Goal: Task Accomplishment & Management: Manage account settings

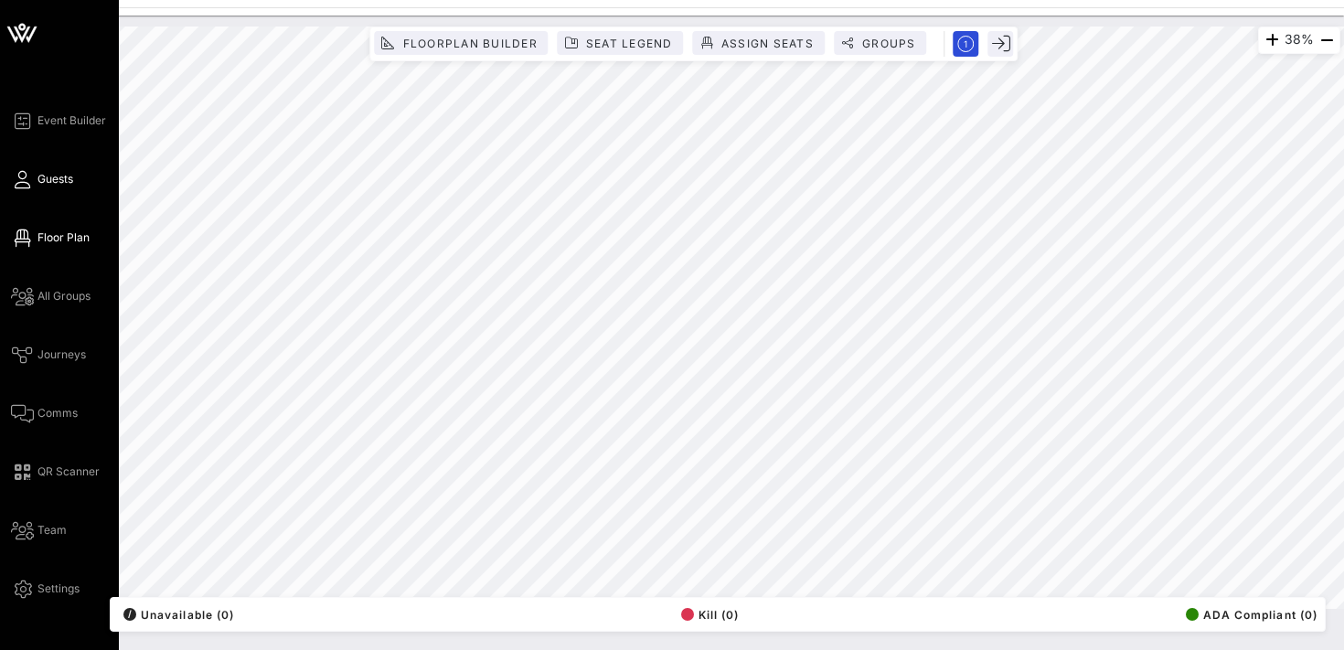
click at [43, 176] on span "Guests" at bounding box center [55, 179] width 36 height 16
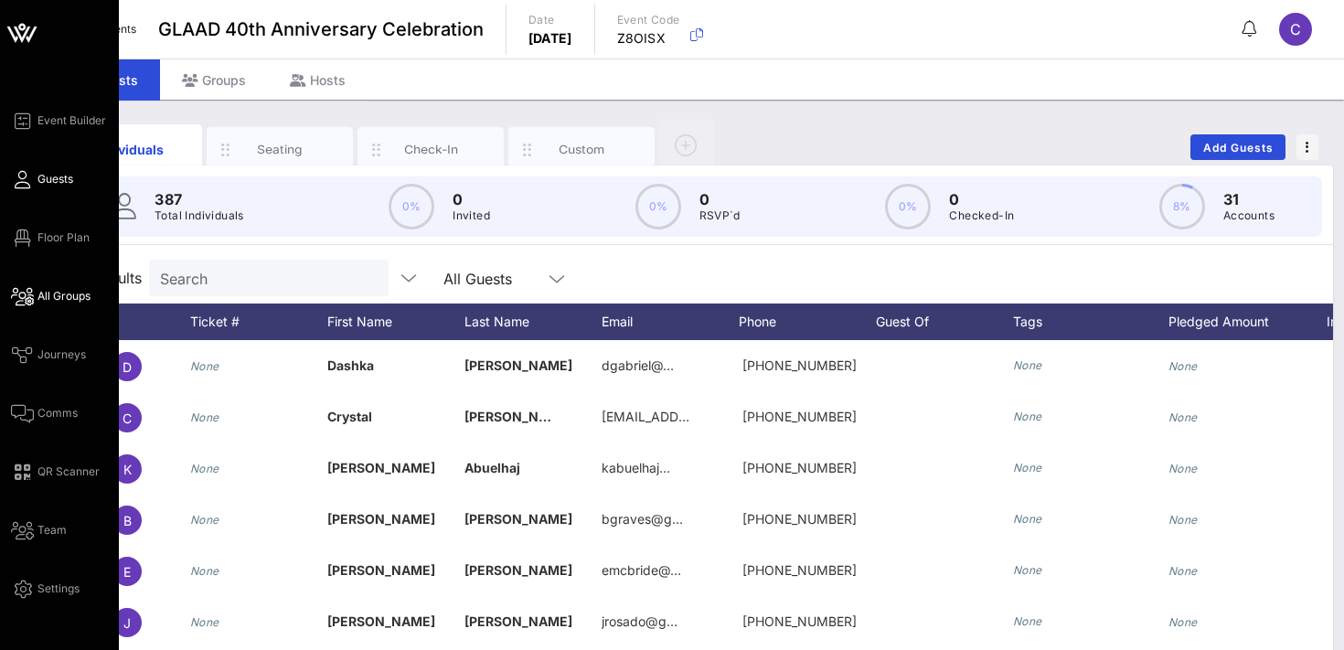
click at [63, 297] on span "All Groups" at bounding box center [63, 296] width 53 height 16
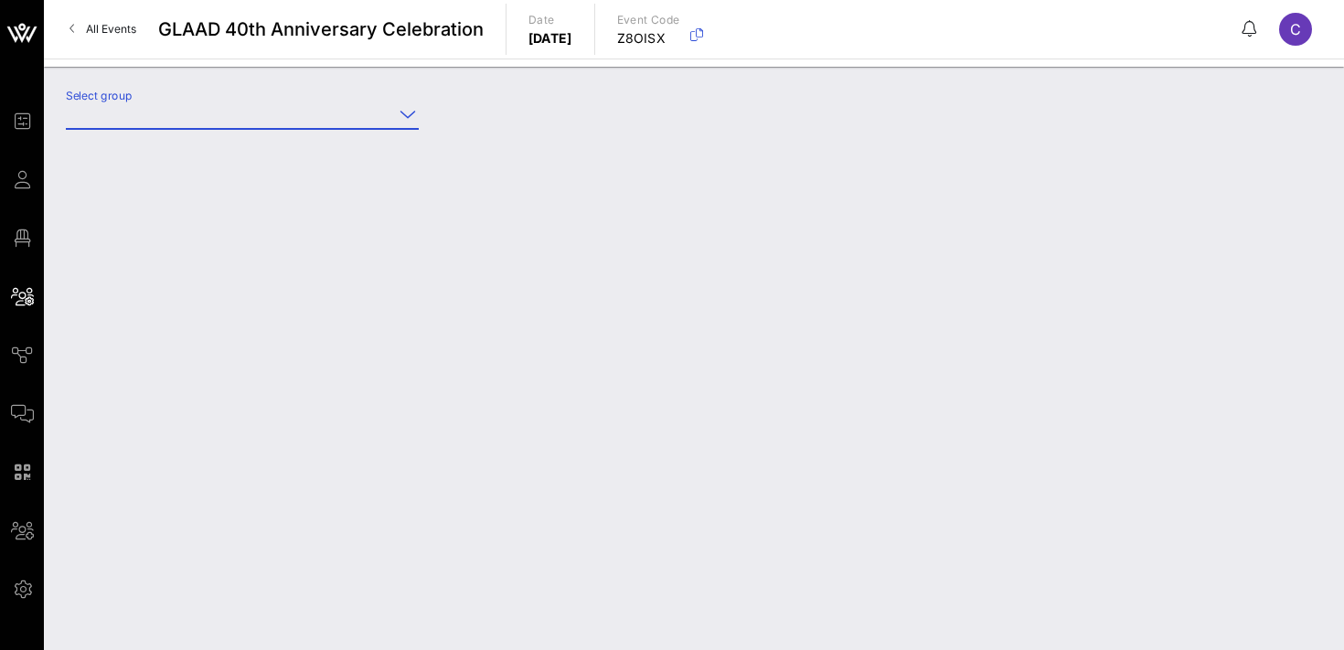
click at [201, 109] on input "Select group" at bounding box center [229, 114] width 327 height 29
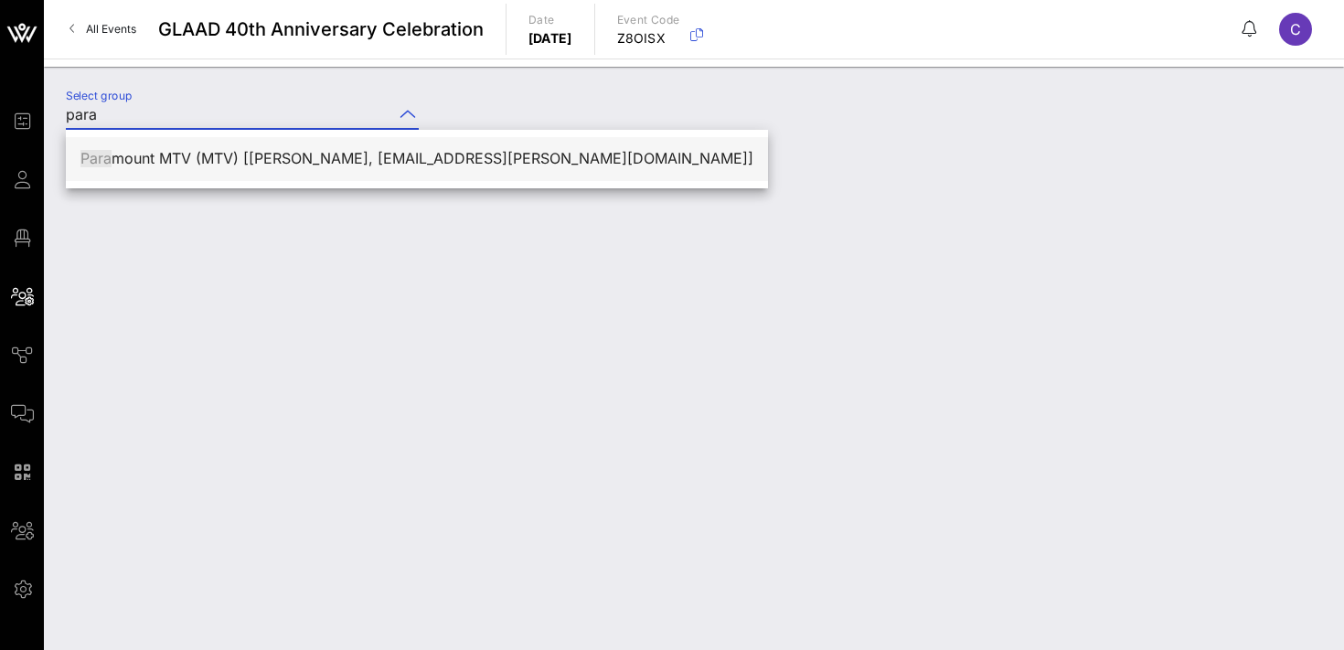
click at [217, 160] on div "Para mount MTV (MTV) [[PERSON_NAME], [EMAIL_ADDRESS][PERSON_NAME][DOMAIN_NAME]]" at bounding box center [416, 158] width 673 height 17
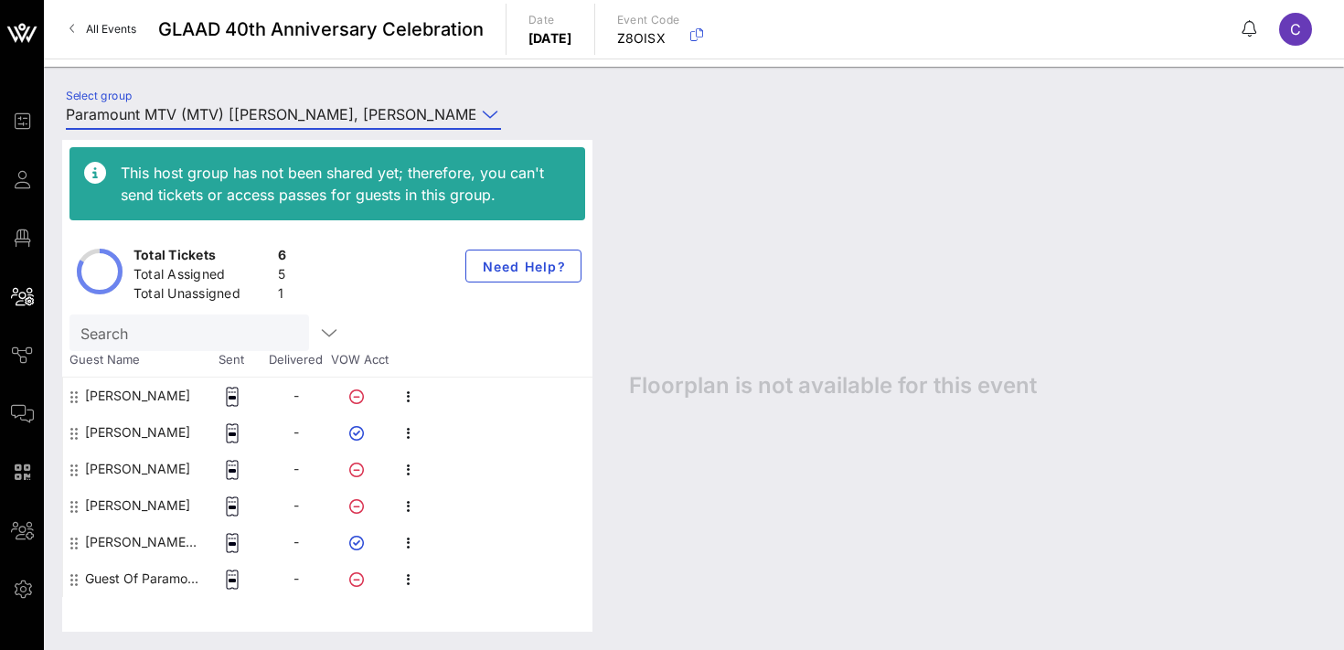
type input "Paramount MTV (MTV) [[PERSON_NAME], [PERSON_NAME][EMAIL_ADDRESS][DOMAIN_NAME]]"
click at [406, 472] on icon "button" at bounding box center [409, 470] width 22 height 22
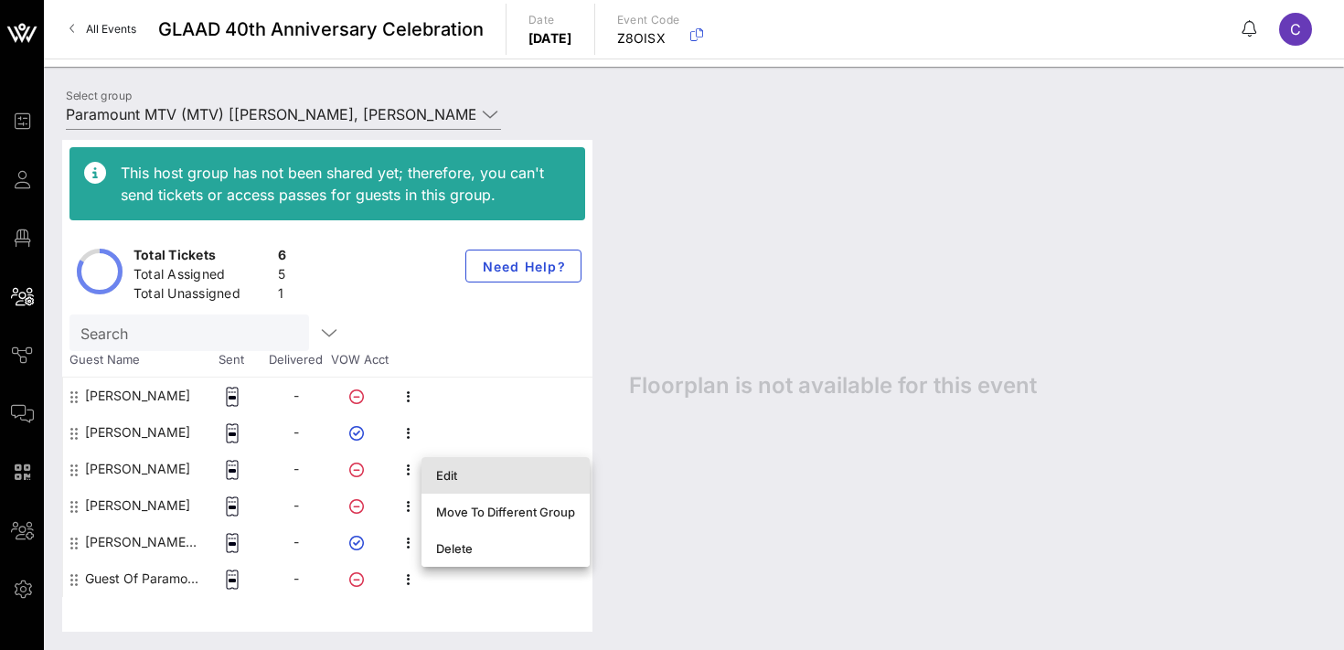
click at [459, 474] on div "Edit" at bounding box center [505, 475] width 139 height 15
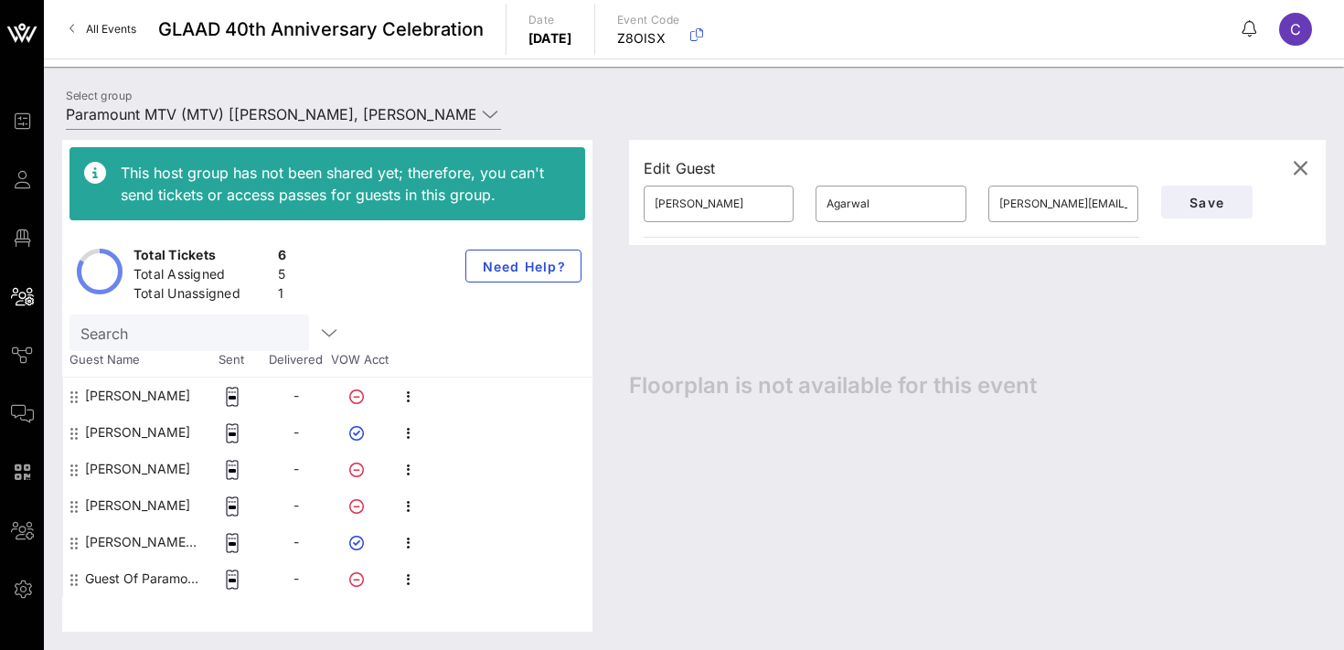
click at [1091, 237] on hr at bounding box center [892, 237] width 496 height 1
click at [1304, 164] on icon "button" at bounding box center [1300, 168] width 22 height 22
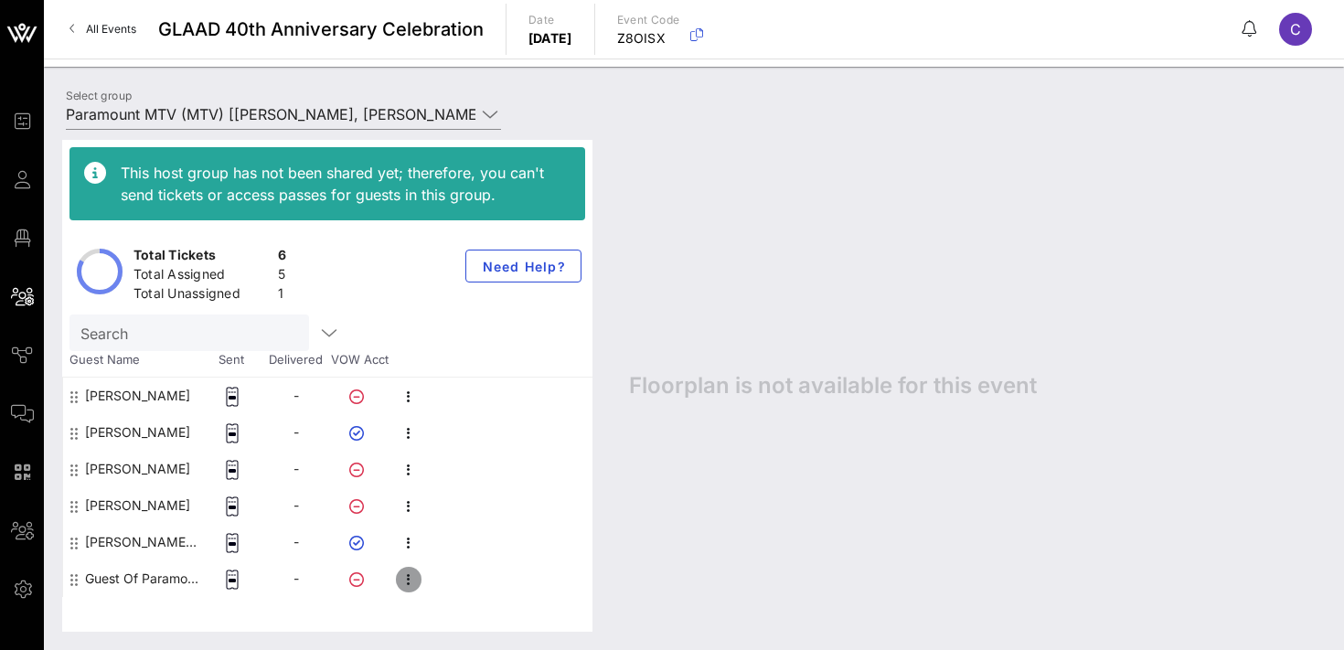
click at [411, 576] on icon "button" at bounding box center [409, 580] width 22 height 22
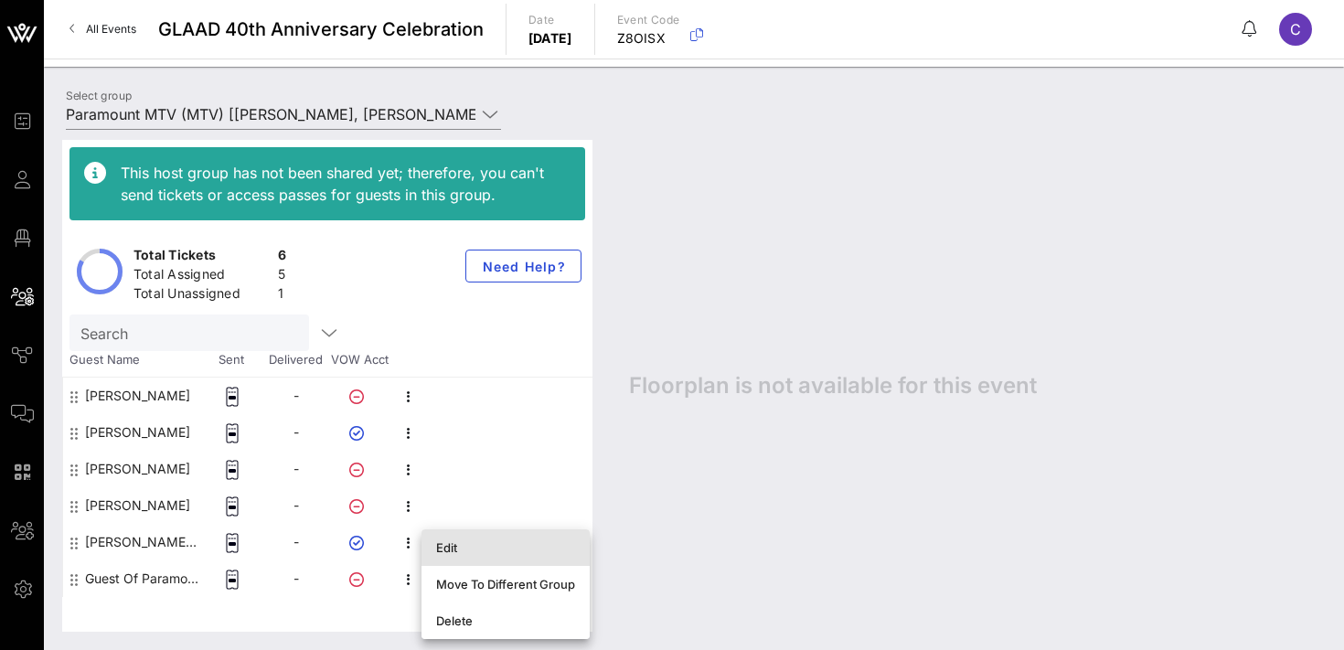
click at [463, 555] on div "Edit" at bounding box center [505, 547] width 139 height 29
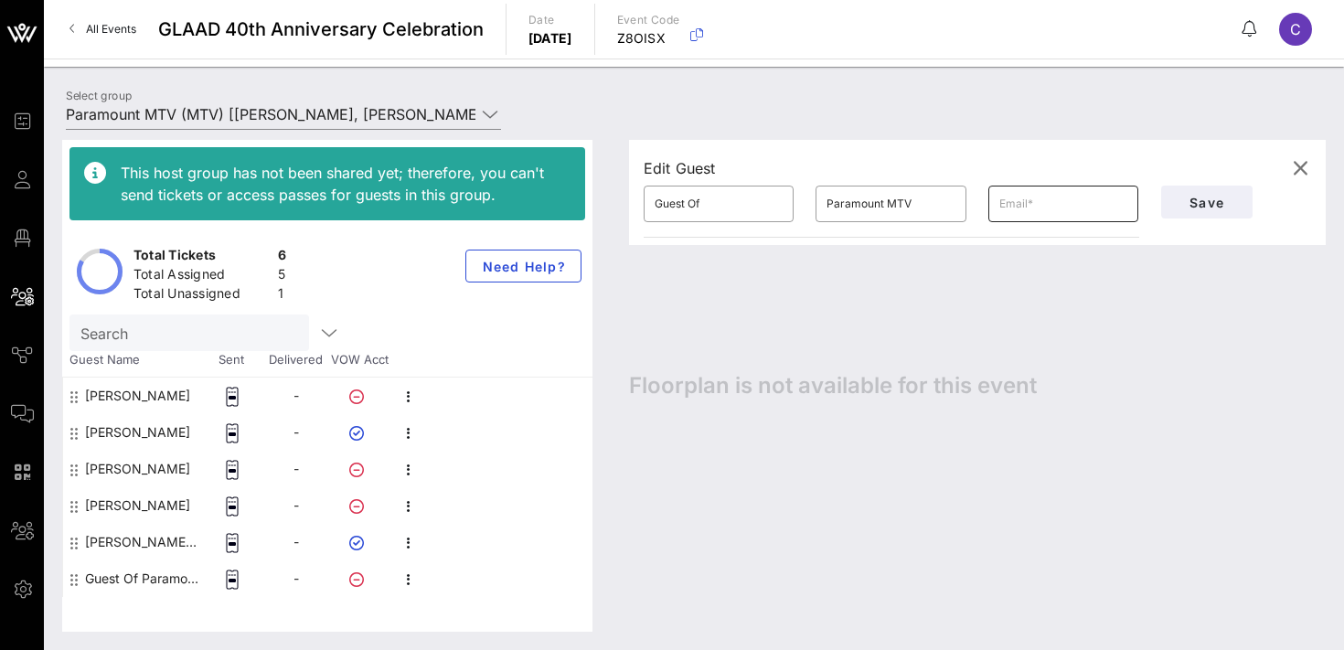
click at [1044, 203] on input "text" at bounding box center [1063, 203] width 128 height 29
paste input "[EMAIL_ADDRESS][PERSON_NAME][DOMAIN_NAME]"
type input "[EMAIL_ADDRESS][PERSON_NAME][DOMAIN_NAME]"
click at [723, 208] on input "Guest Of" at bounding box center [719, 203] width 128 height 29
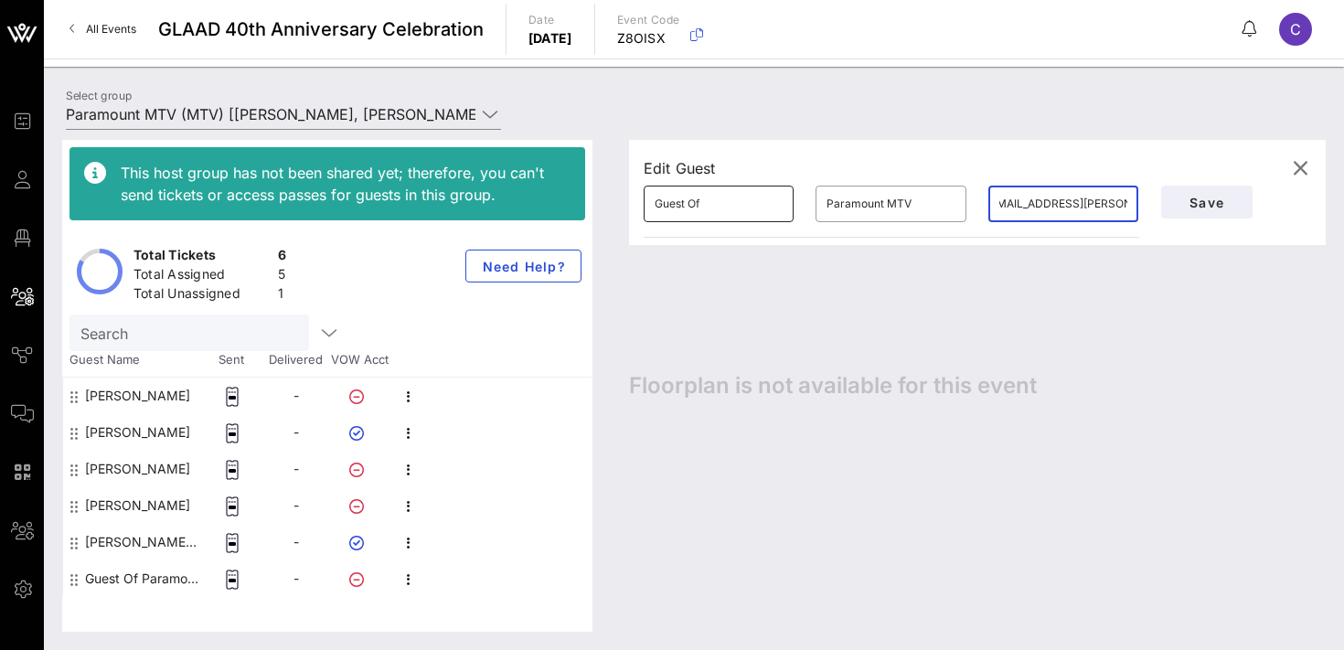
scroll to position [0, 0]
type input "G"
type input "Tulsi"
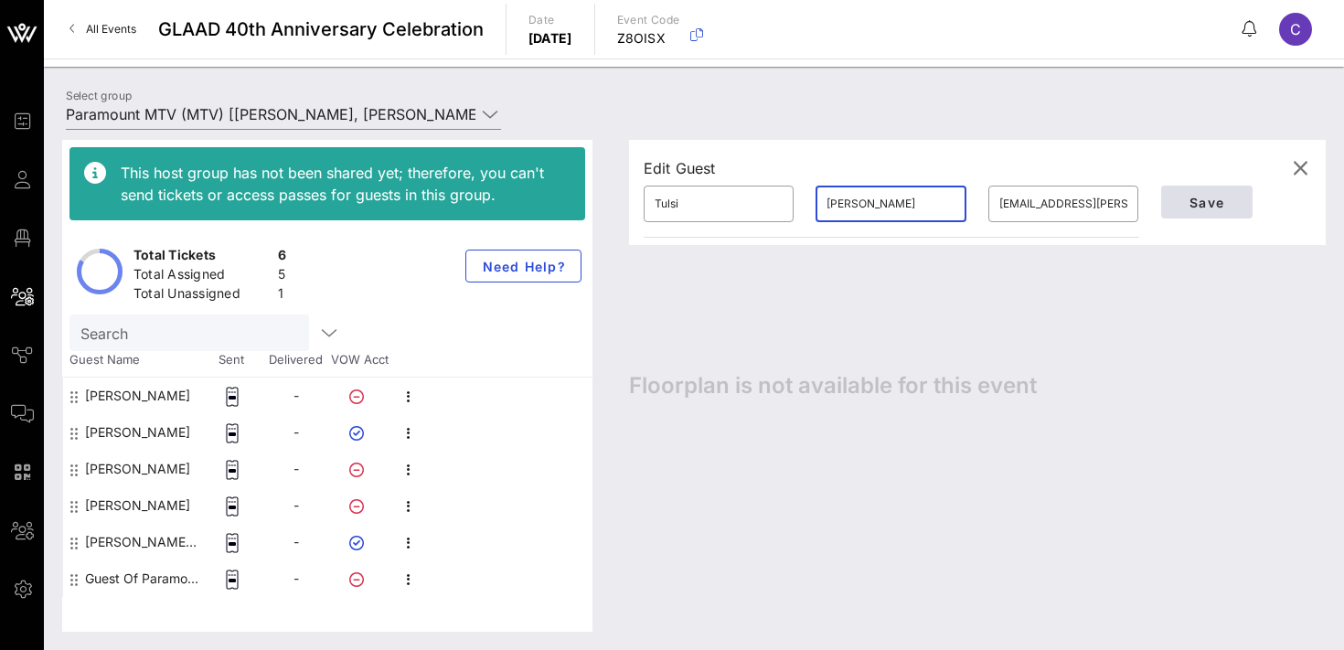
type input "[PERSON_NAME]"
click at [1202, 199] on span "Save" at bounding box center [1207, 203] width 62 height 16
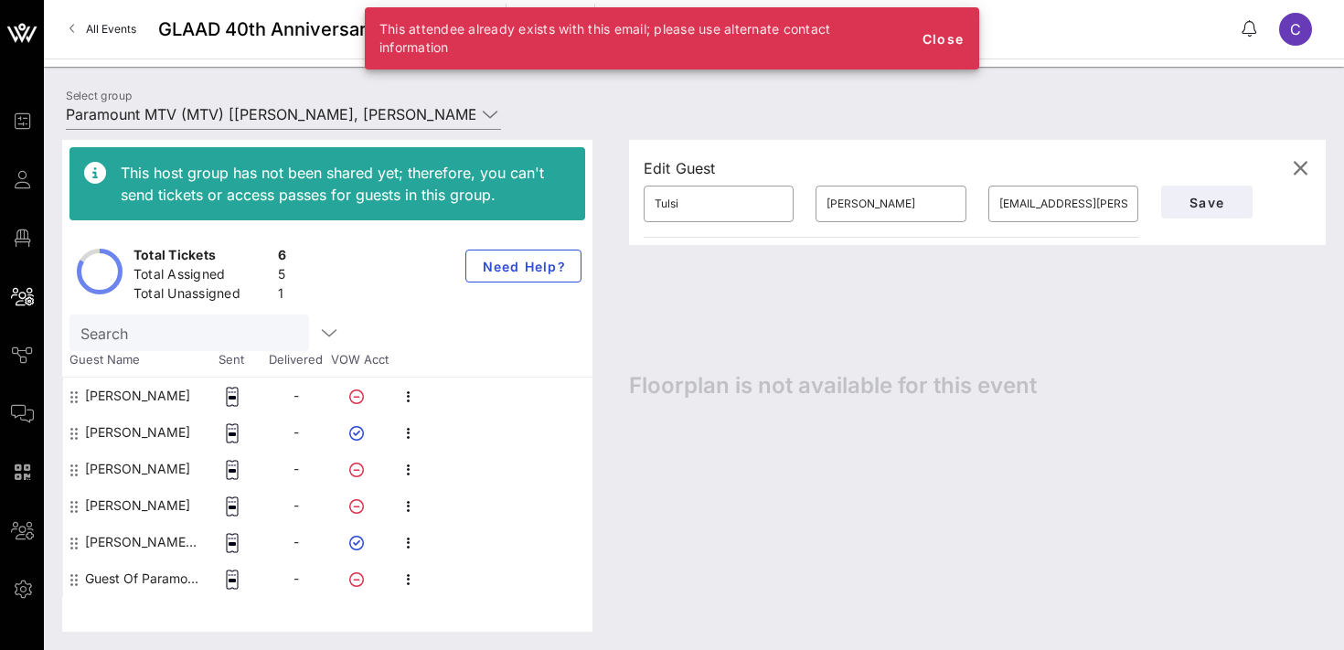
click at [649, 411] on div "Edit Guest ​ [PERSON_NAME] ​ [EMAIL_ADDRESS][PERSON_NAME][DOMAIN_NAME] Save Flo…" at bounding box center [968, 386] width 715 height 492
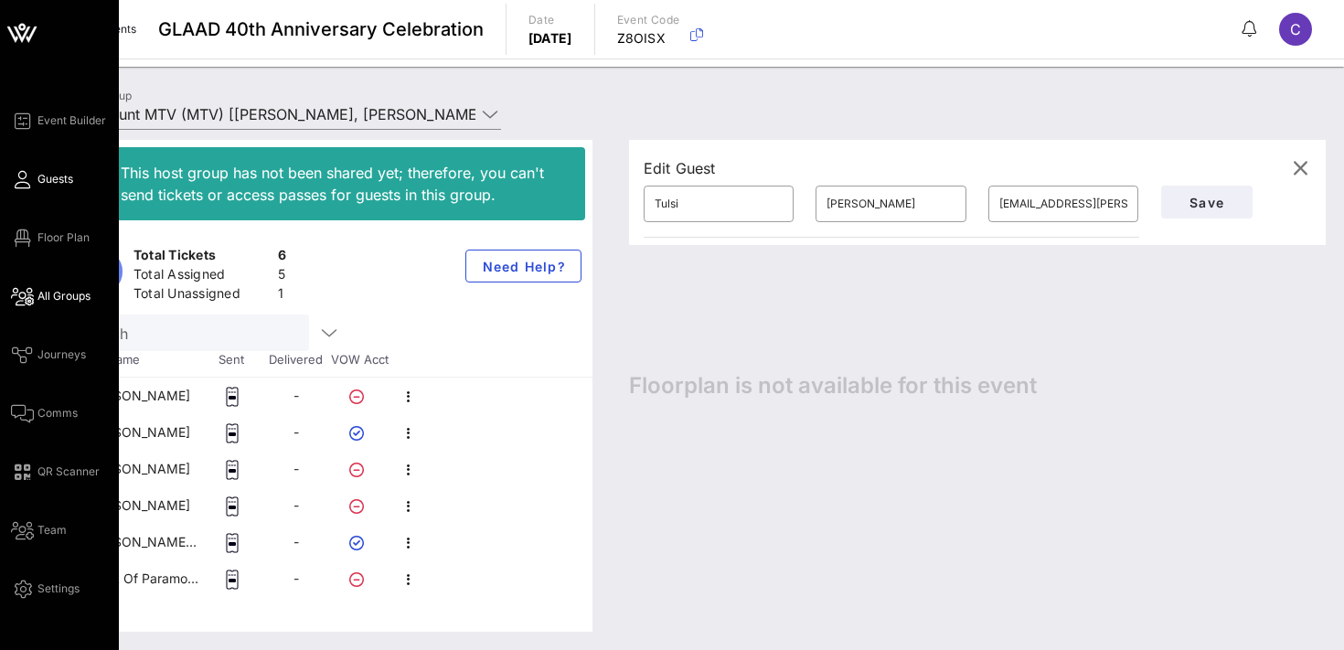
click at [57, 184] on span "Guests" at bounding box center [55, 179] width 36 height 16
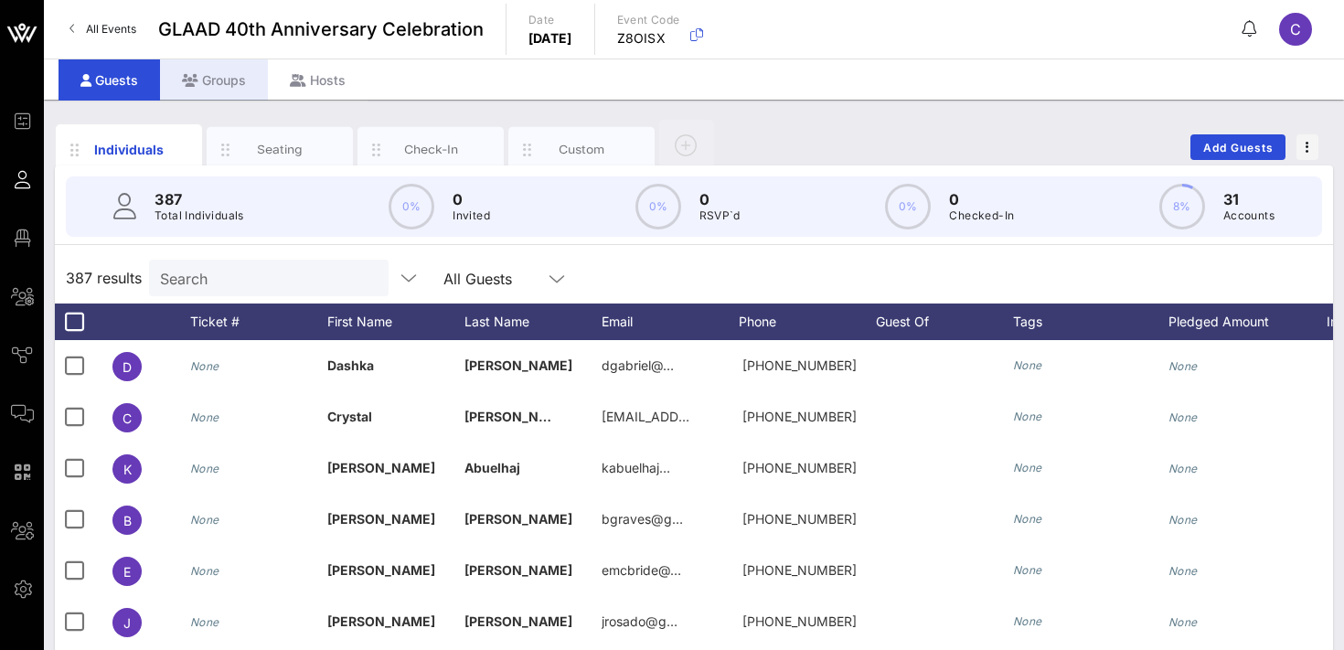
click at [225, 75] on div "Groups" at bounding box center [214, 79] width 108 height 41
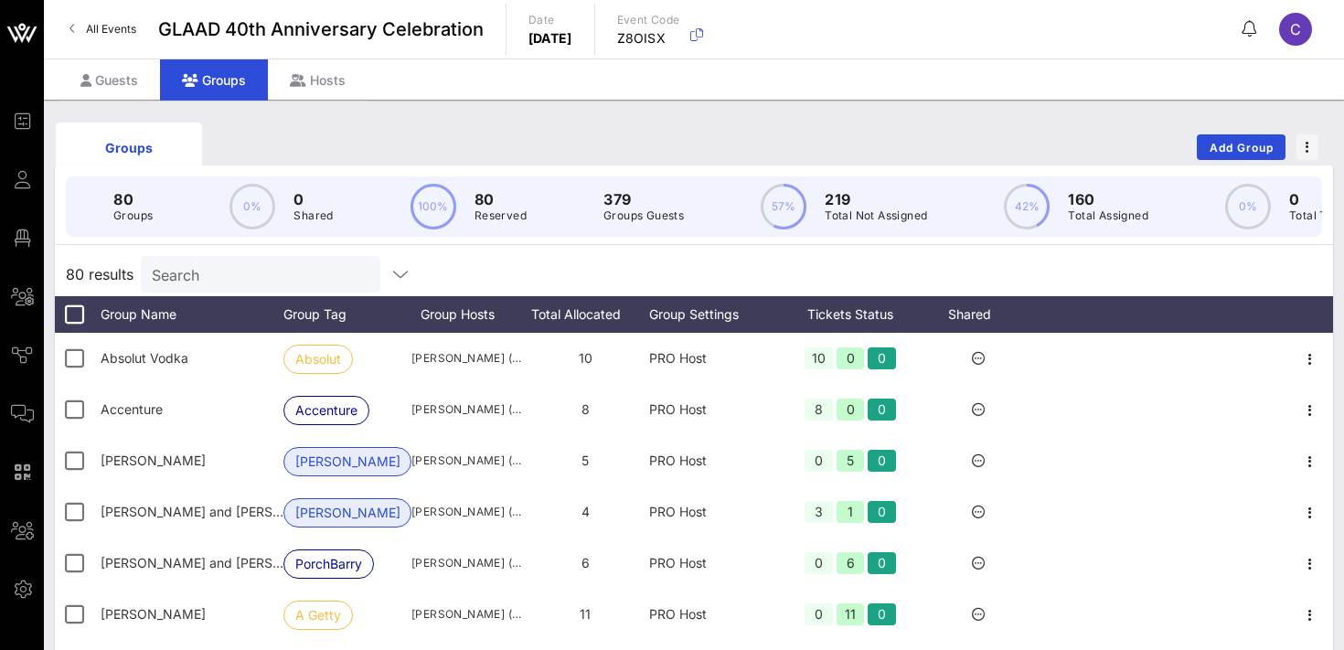
click at [232, 276] on input "Search" at bounding box center [259, 274] width 214 height 24
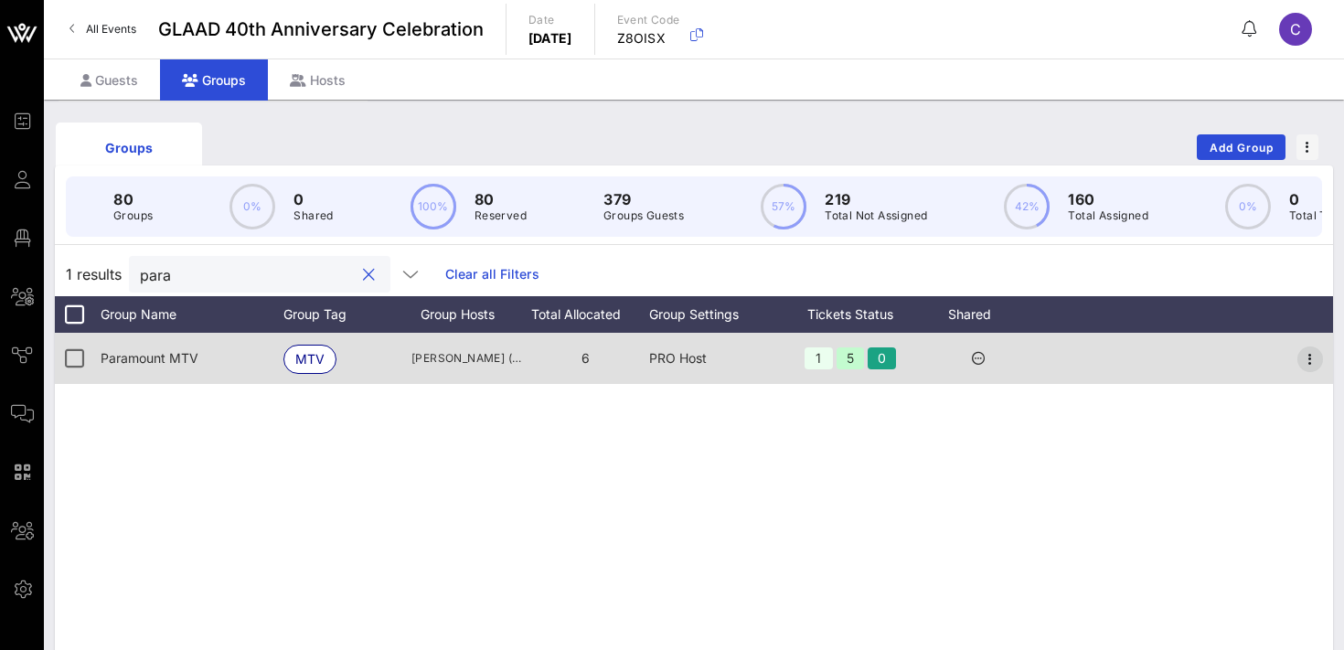
type input "para"
click at [1311, 351] on icon "button" at bounding box center [1310, 359] width 22 height 22
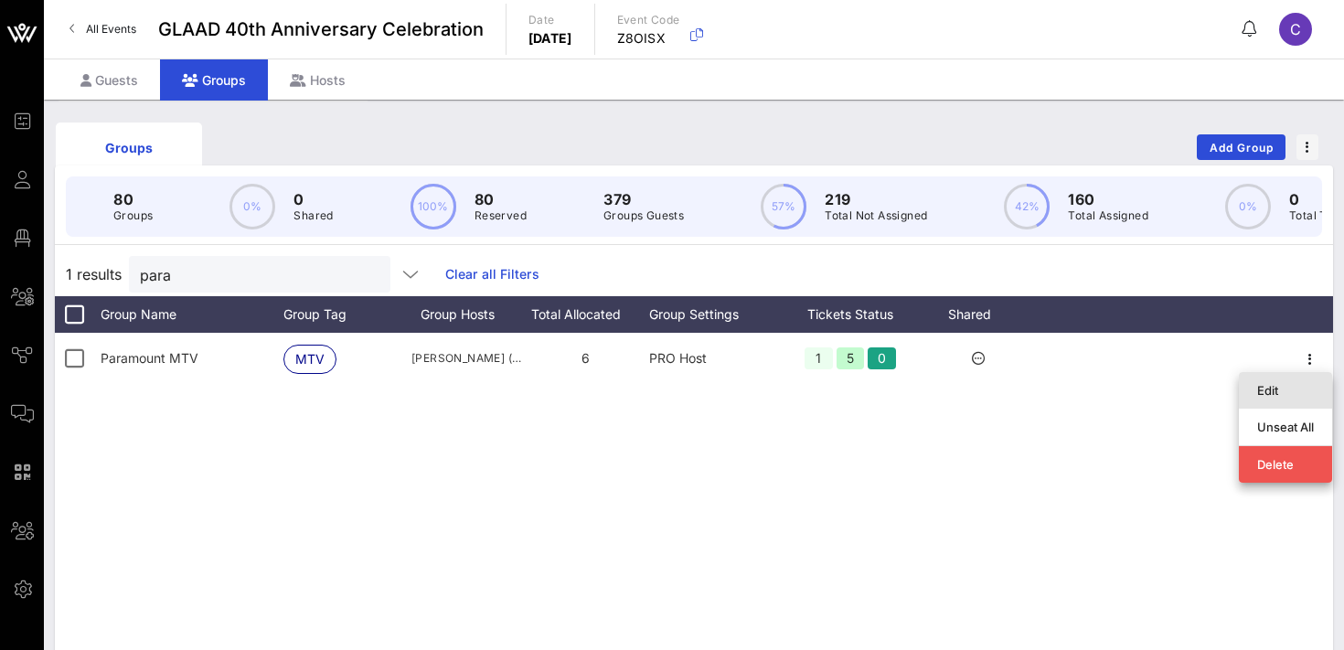
click at [1287, 387] on div "Edit" at bounding box center [1285, 390] width 57 height 15
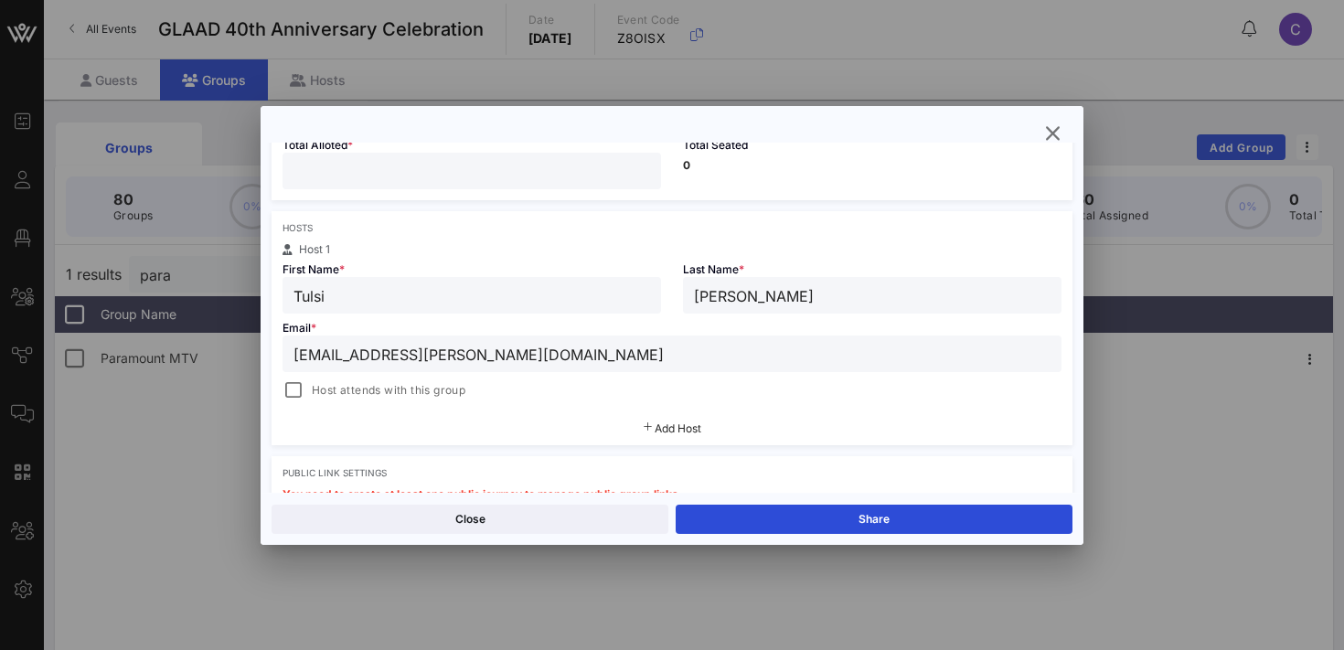
scroll to position [238, 0]
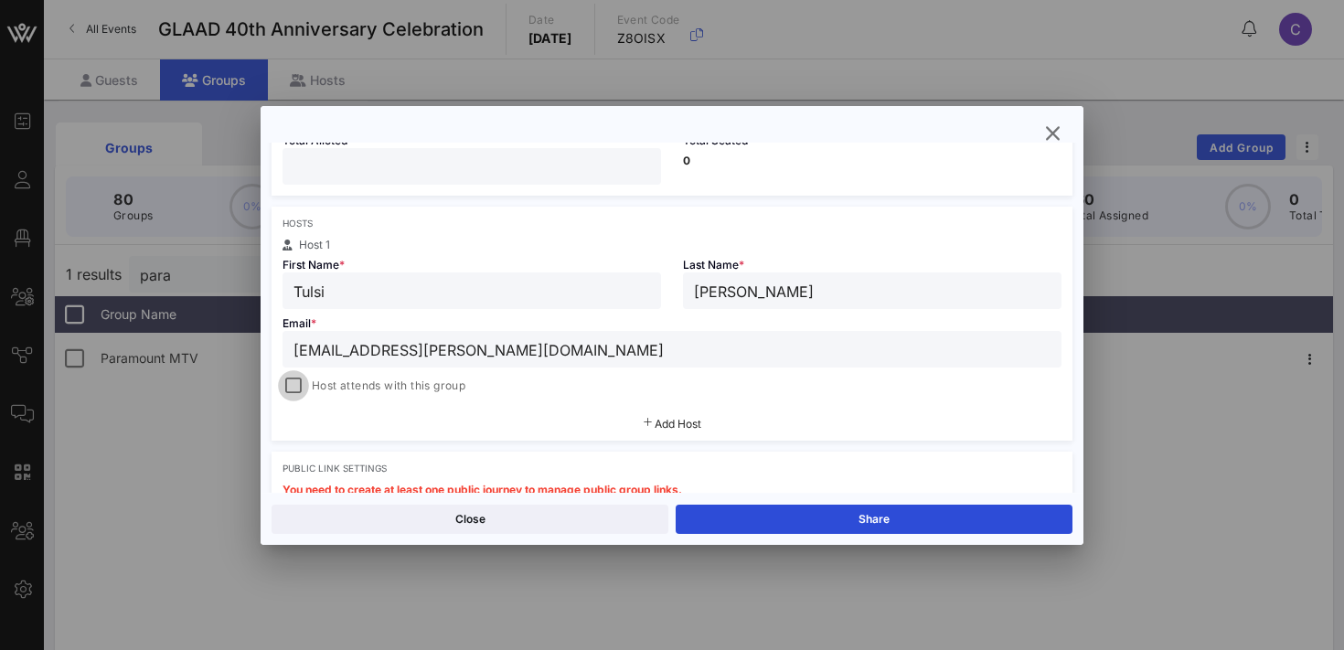
click at [297, 382] on div at bounding box center [294, 386] width 26 height 26
click at [777, 521] on button "Save" at bounding box center [874, 519] width 397 height 29
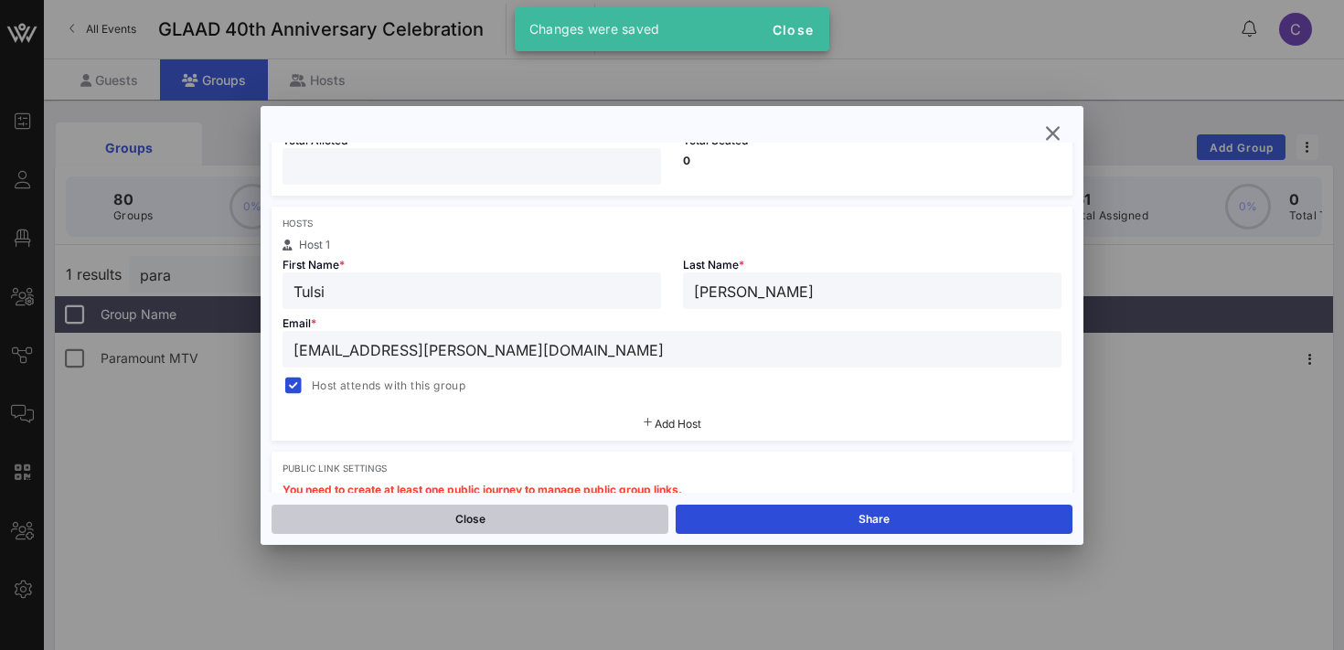
click at [538, 512] on button "Close" at bounding box center [470, 519] width 397 height 29
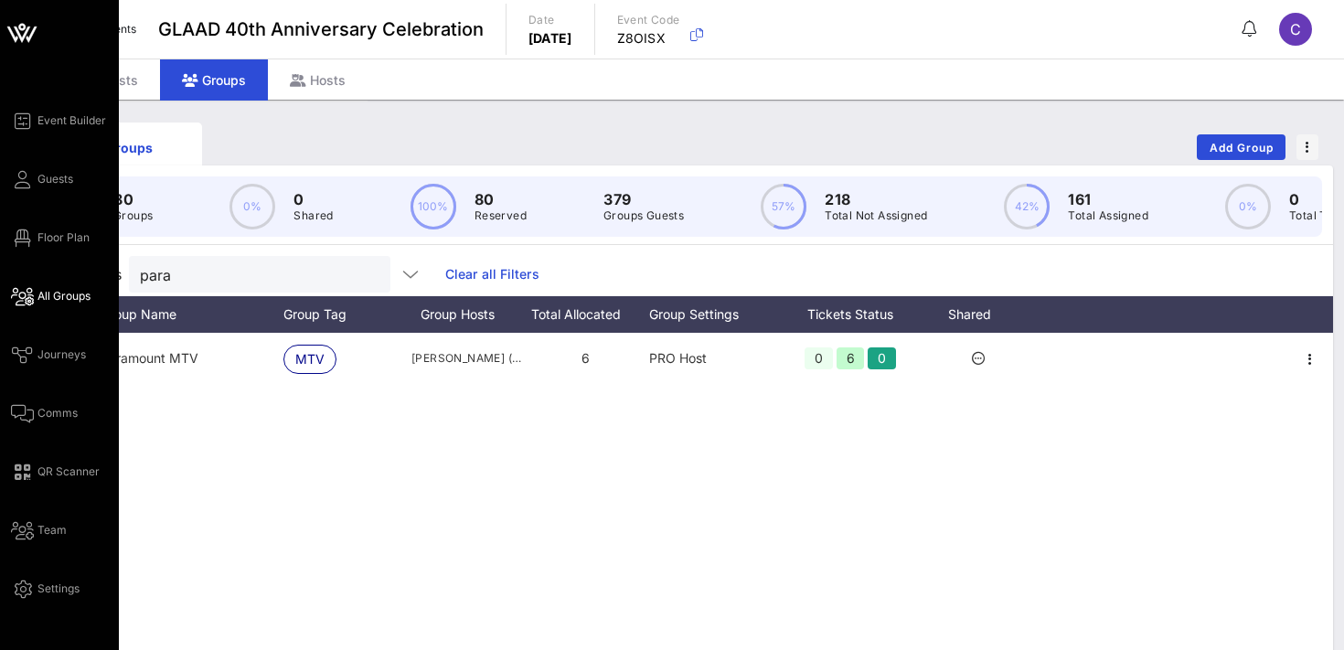
click at [62, 297] on span "All Groups" at bounding box center [63, 296] width 53 height 16
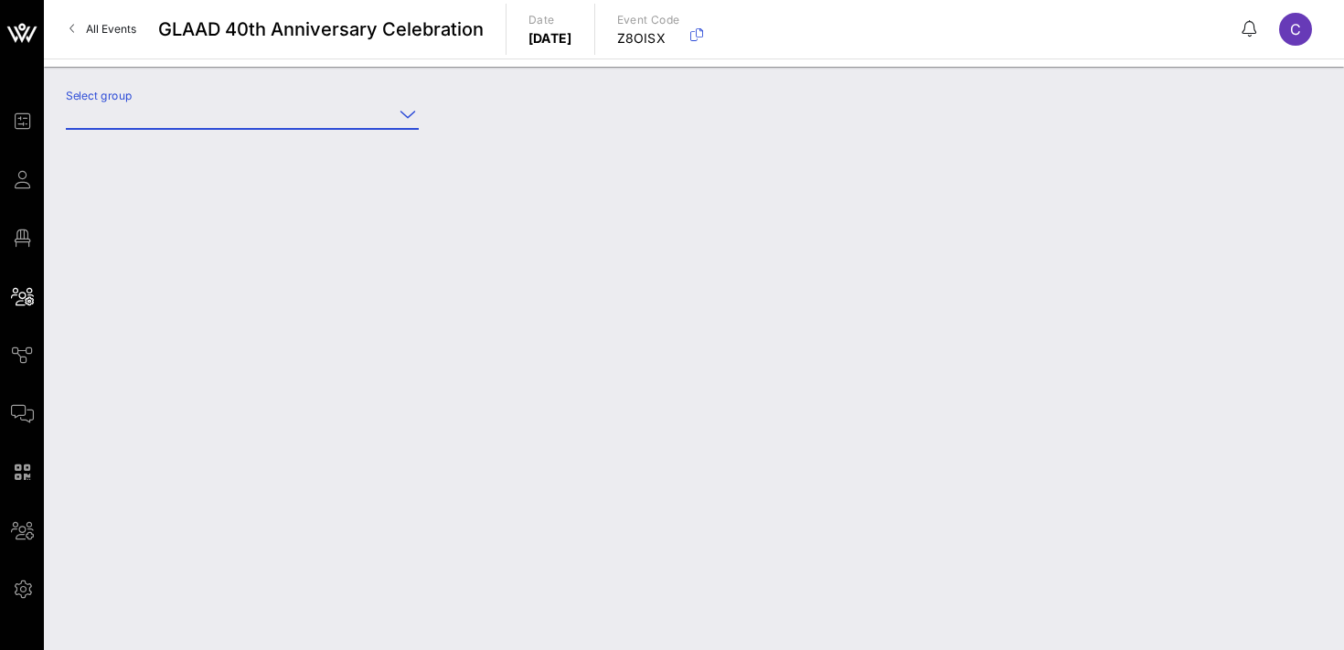
click at [251, 119] on input "Select group" at bounding box center [229, 114] width 327 height 29
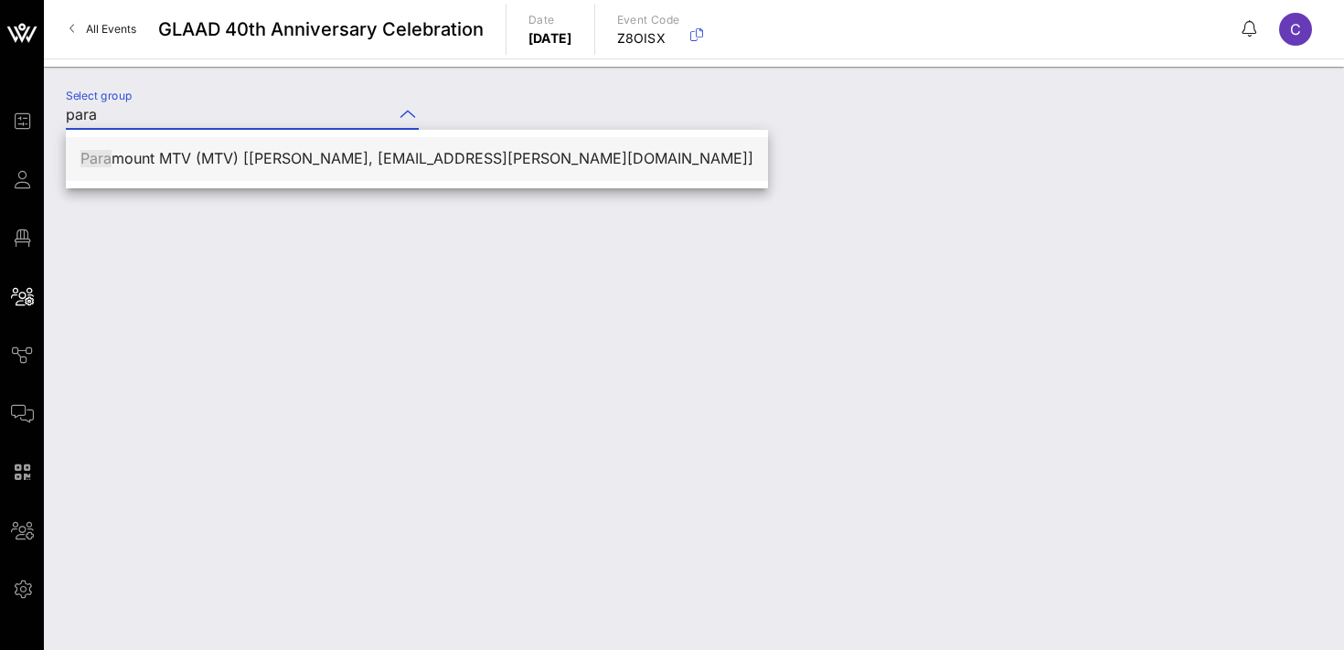
click at [228, 169] on div "Para mount MTV (MTV) [[PERSON_NAME], [EMAIL_ADDRESS][PERSON_NAME][DOMAIN_NAME]]" at bounding box center [416, 158] width 673 height 39
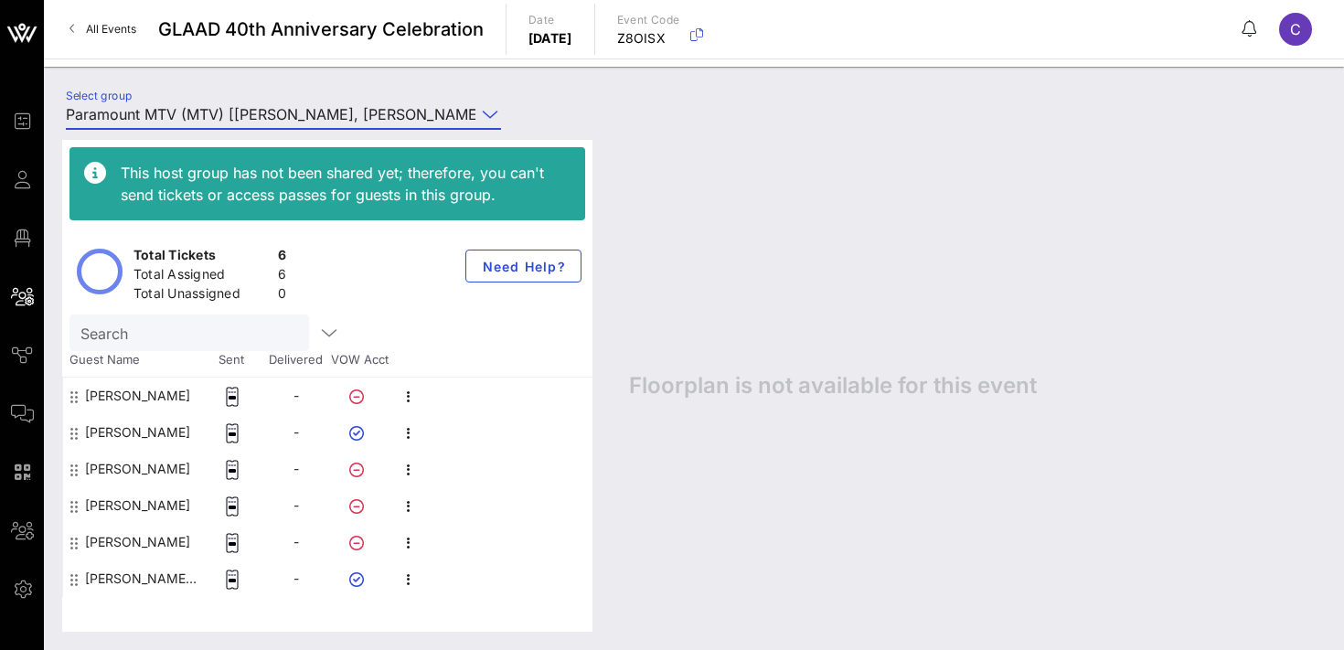
click at [242, 107] on input "Paramount MTV (MTV) [[PERSON_NAME], [PERSON_NAME][EMAIL_ADDRESS][DOMAIN_NAME]]" at bounding box center [271, 114] width 410 height 29
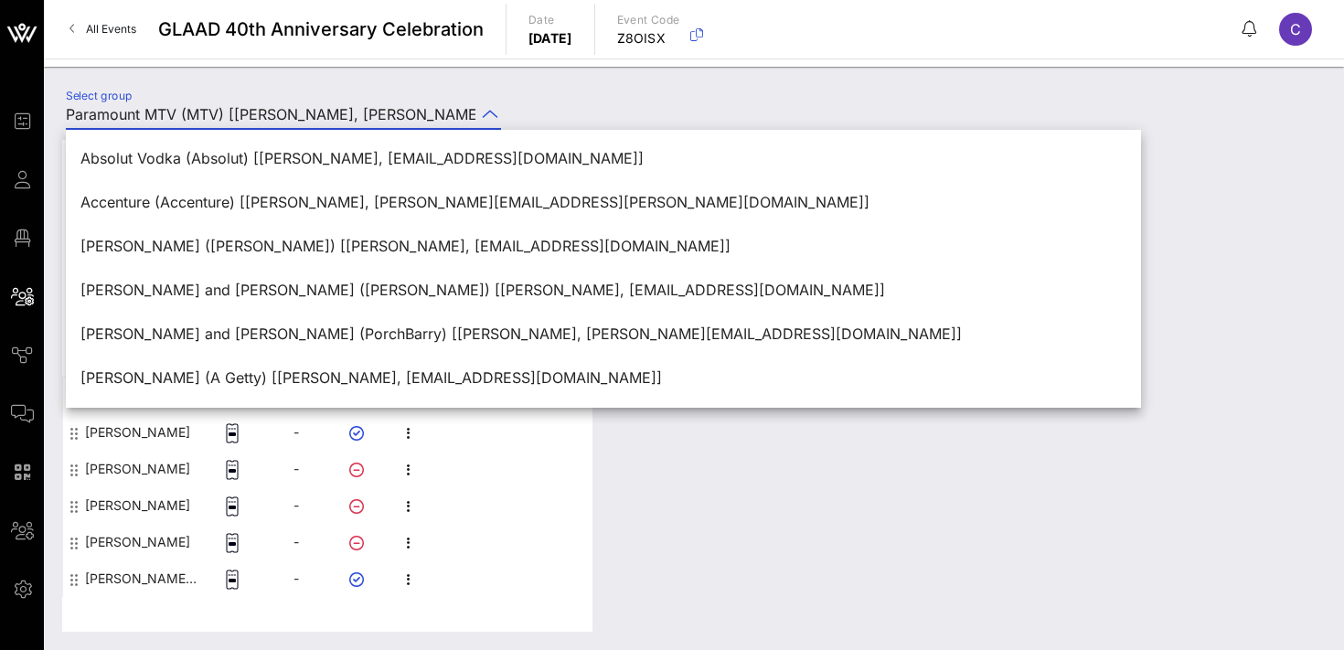
click at [242, 107] on input "Paramount MTV (MTV) [[PERSON_NAME], [PERSON_NAME][EMAIL_ADDRESS][DOMAIN_NAME]]" at bounding box center [271, 114] width 410 height 29
click at [414, 82] on div "Select group Paramount MTV (MTV) [[PERSON_NAME], [PERSON_NAME][EMAIL_ADDRESS][D…" at bounding box center [694, 358] width 1300 height 583
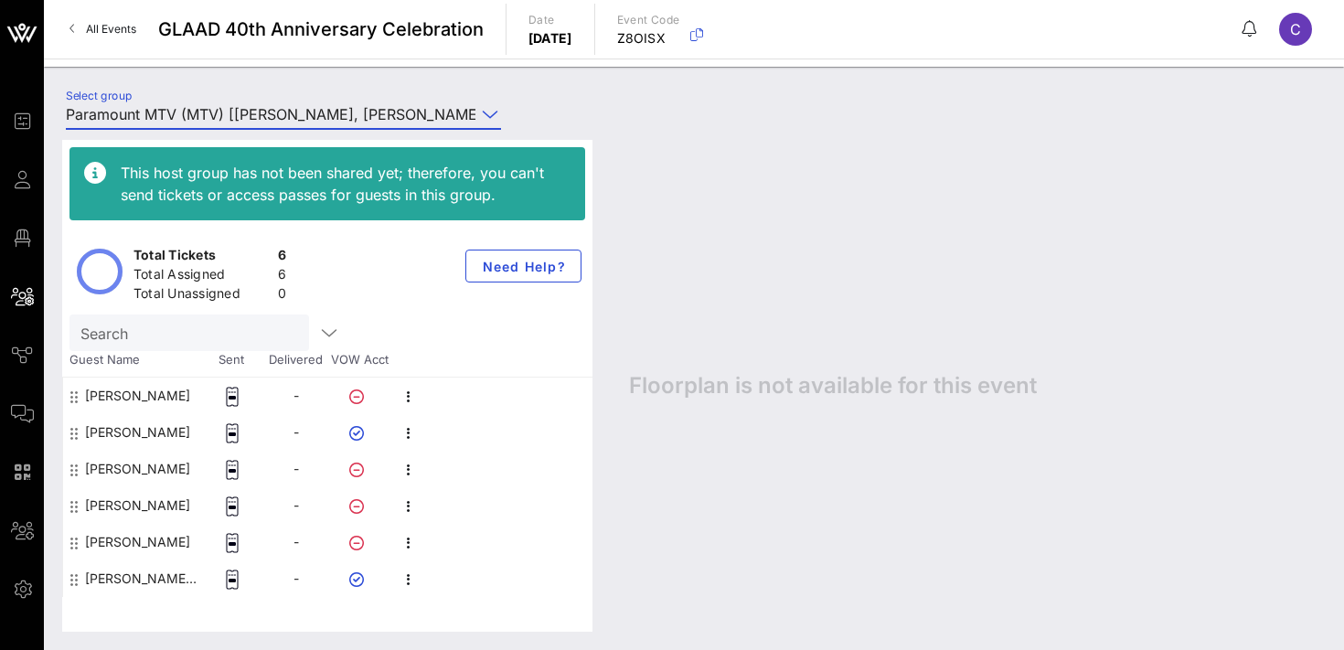
click at [381, 108] on input "Paramount MTV (MTV) [[PERSON_NAME], [PERSON_NAME][EMAIL_ADDRESS][DOMAIN_NAME]]" at bounding box center [271, 114] width 410 height 29
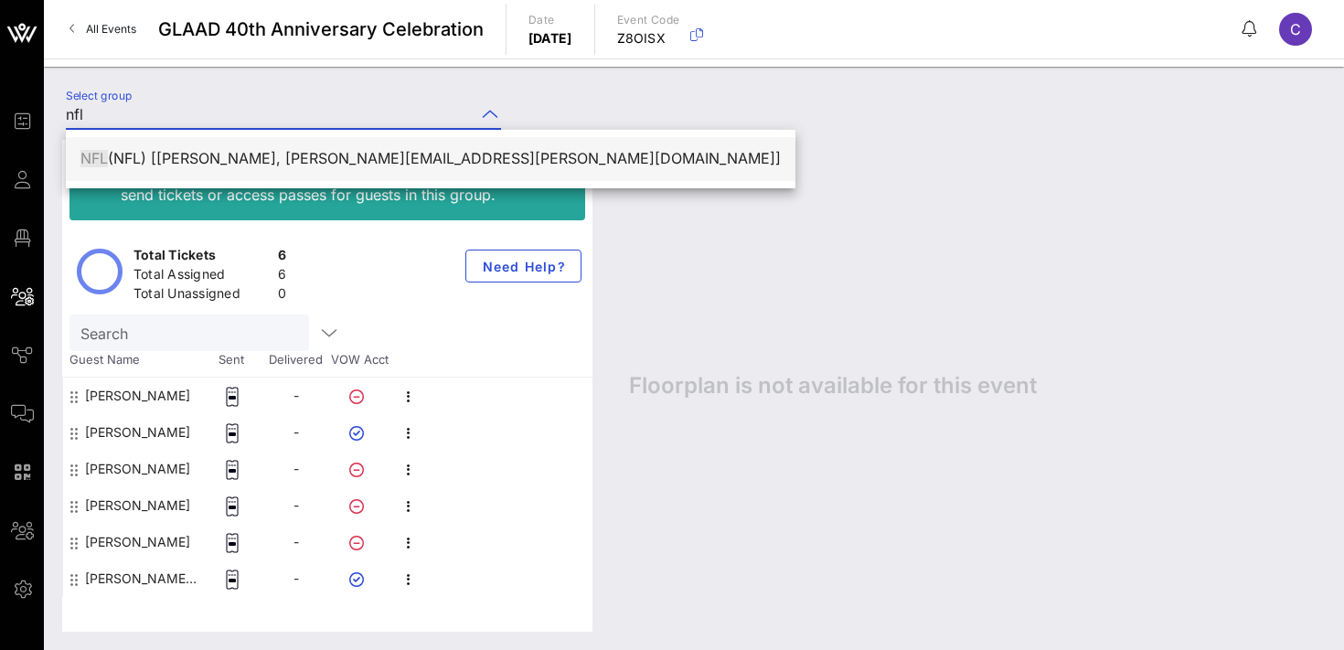
click at [322, 150] on div "NFL (NFL) [[PERSON_NAME], [PERSON_NAME][EMAIL_ADDRESS][PERSON_NAME][DOMAIN_NAME…" at bounding box center [430, 158] width 700 height 17
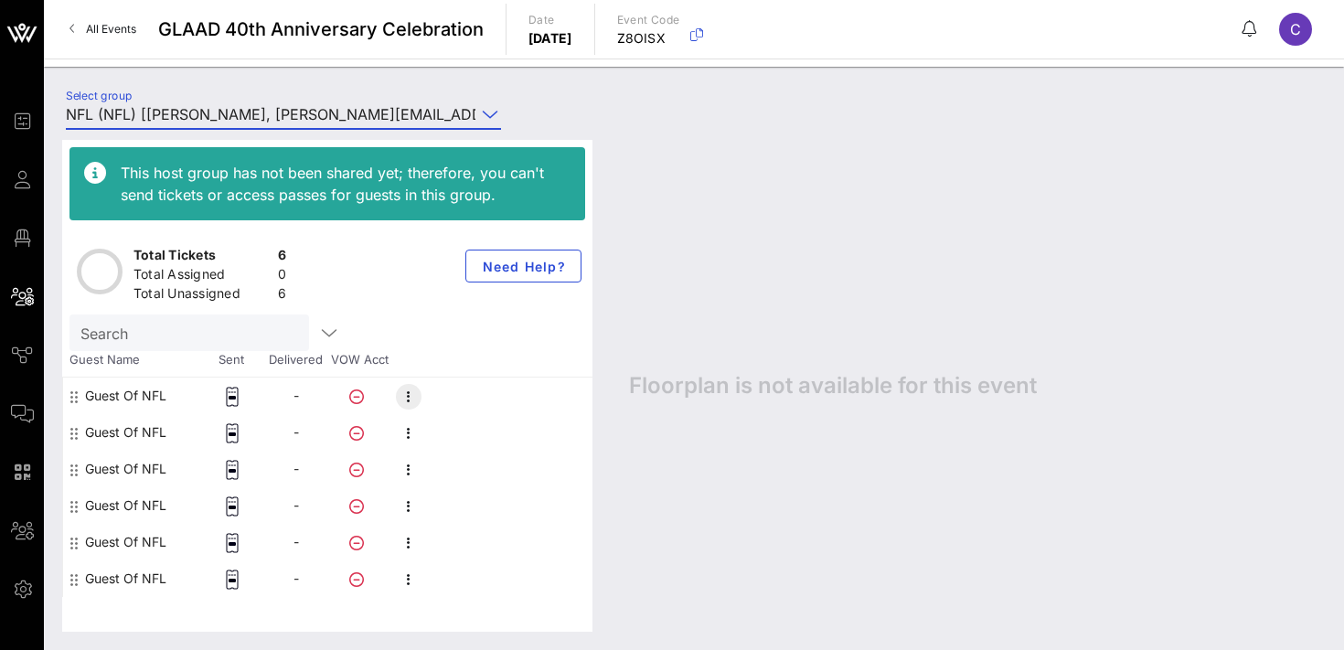
type input "NFL (NFL) [[PERSON_NAME], [PERSON_NAME][EMAIL_ADDRESS][PERSON_NAME][DOMAIN_NAME…"
click at [411, 398] on icon "button" at bounding box center [409, 397] width 22 height 22
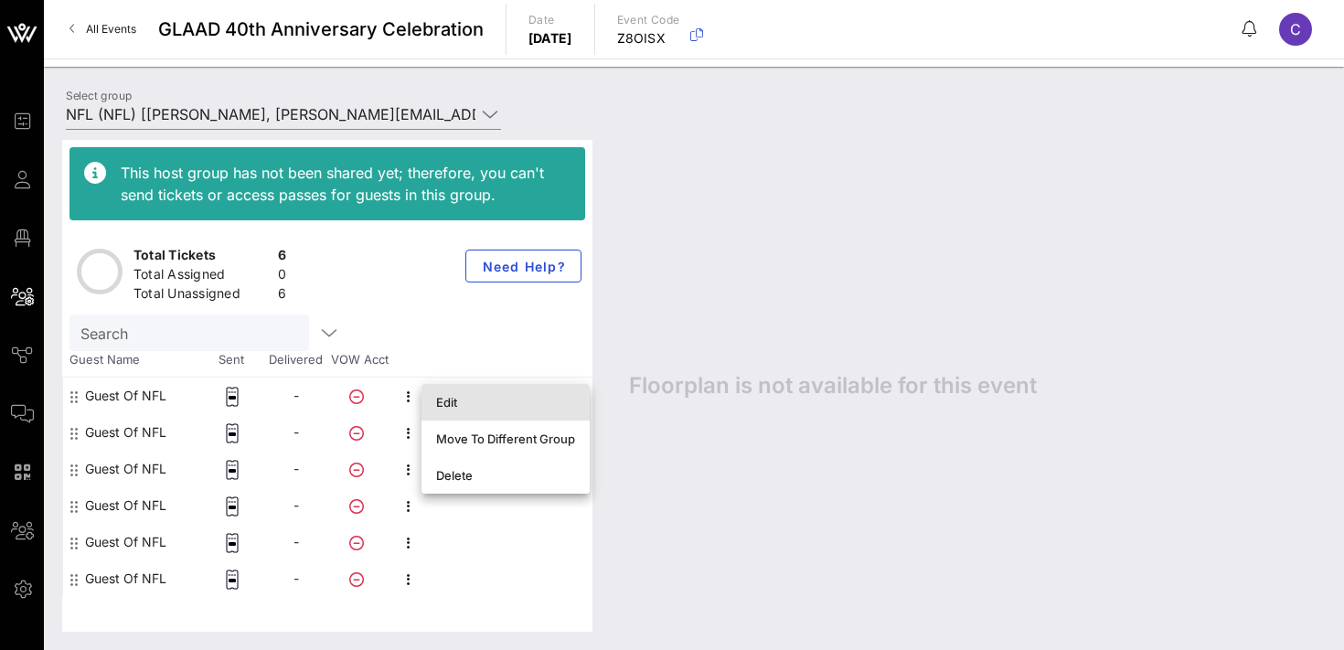
click at [457, 399] on div "Edit" at bounding box center [505, 402] width 139 height 15
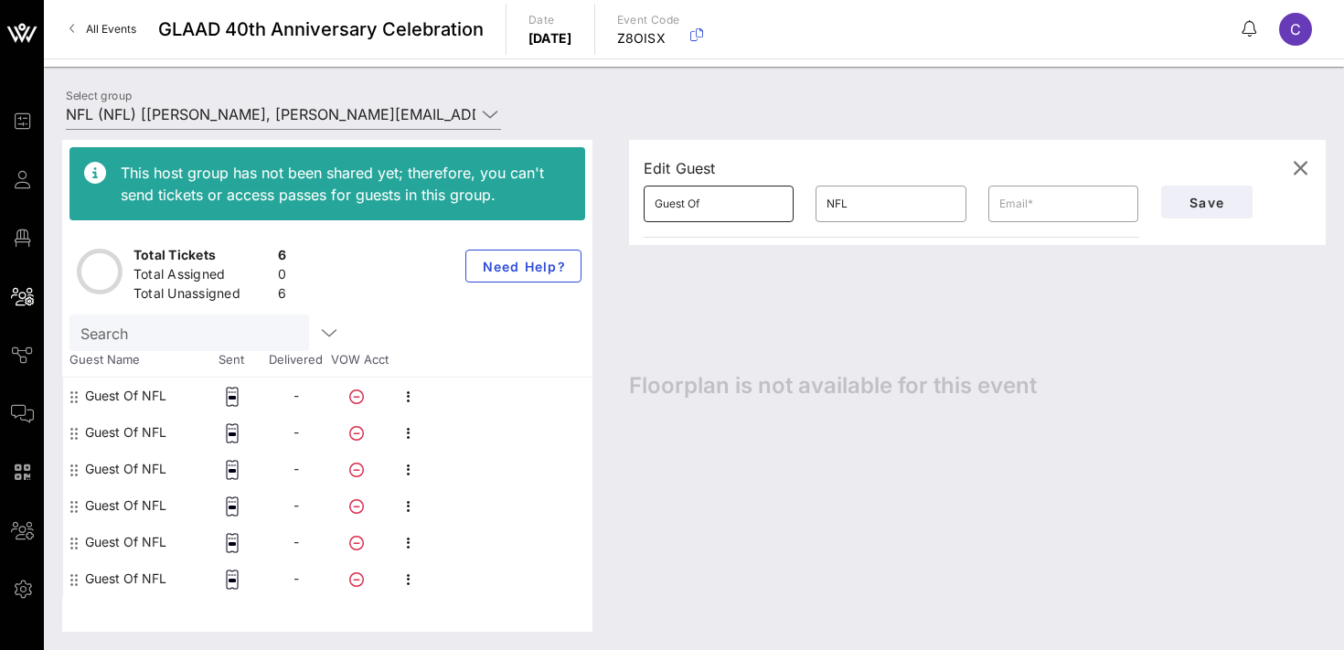
click at [714, 212] on input "Guest Of" at bounding box center [719, 203] width 128 height 29
type input "[PERSON_NAME]"
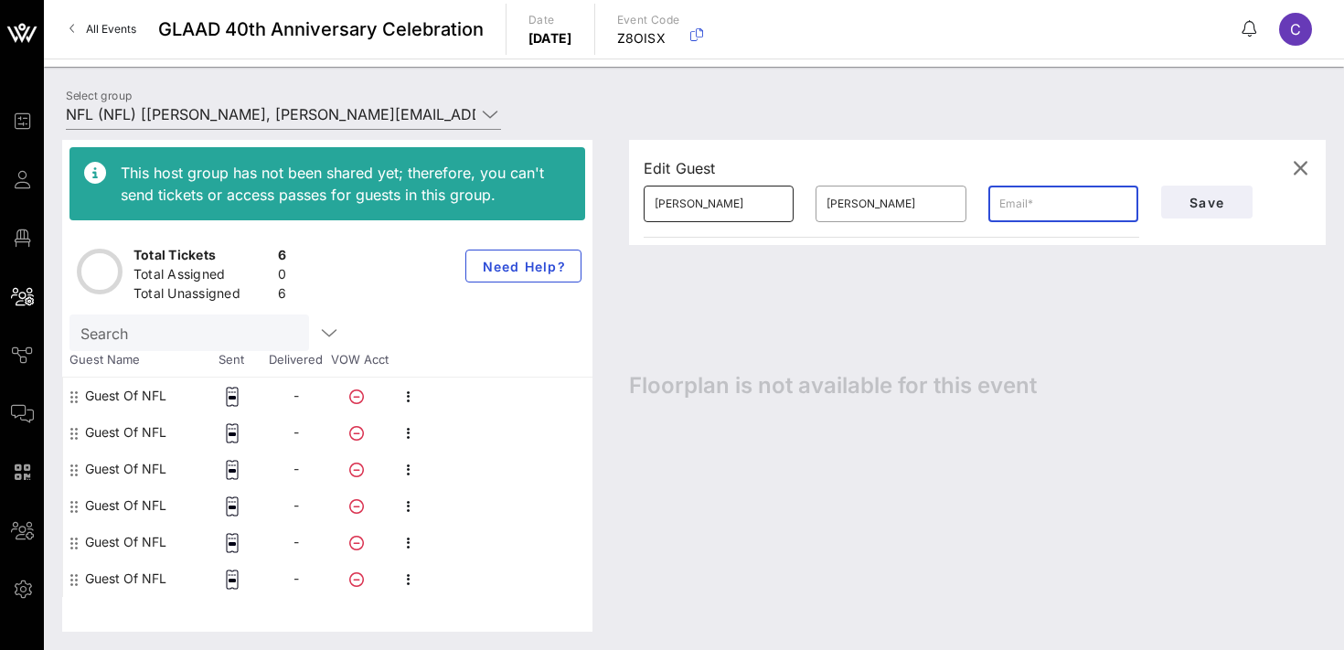
paste input "[PERSON_NAME][EMAIL_ADDRESS][PERSON_NAME][DOMAIN_NAME]"
type input "[PERSON_NAME][EMAIL_ADDRESS][PERSON_NAME][DOMAIN_NAME]"
click at [1198, 203] on span "Save" at bounding box center [1207, 203] width 62 height 16
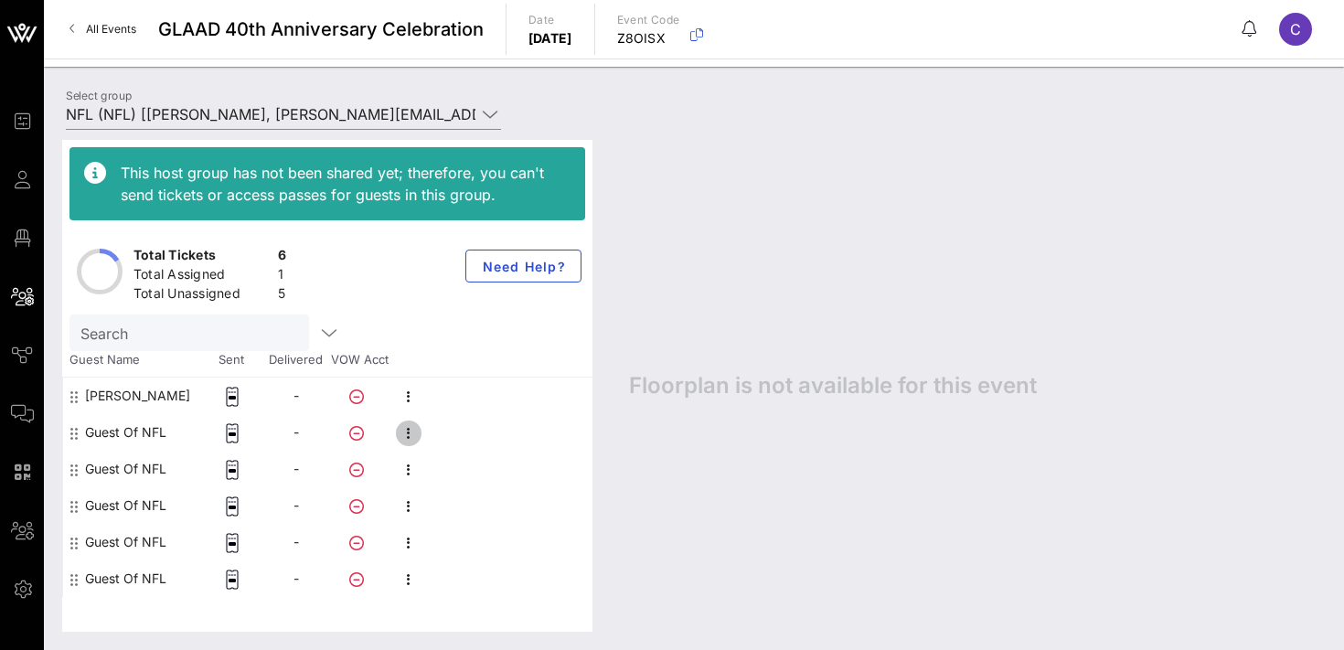
click at [411, 427] on icon "button" at bounding box center [409, 433] width 22 height 22
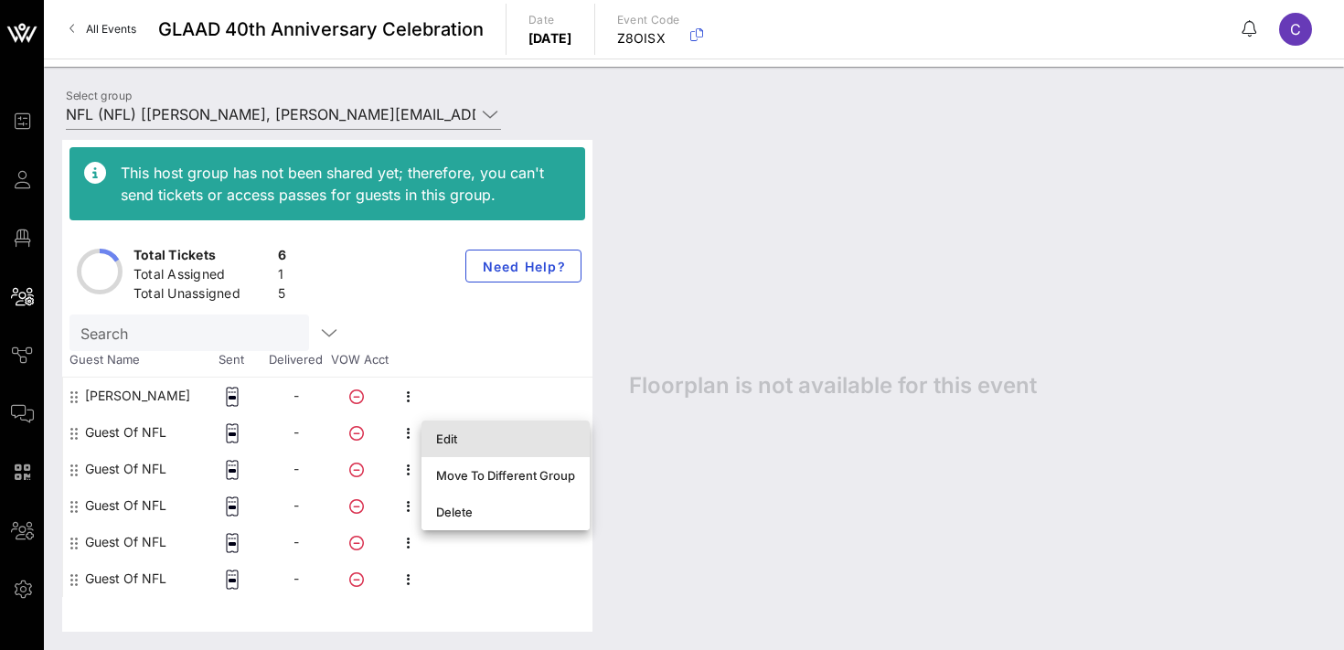
click at [453, 444] on div "Edit" at bounding box center [505, 439] width 139 height 15
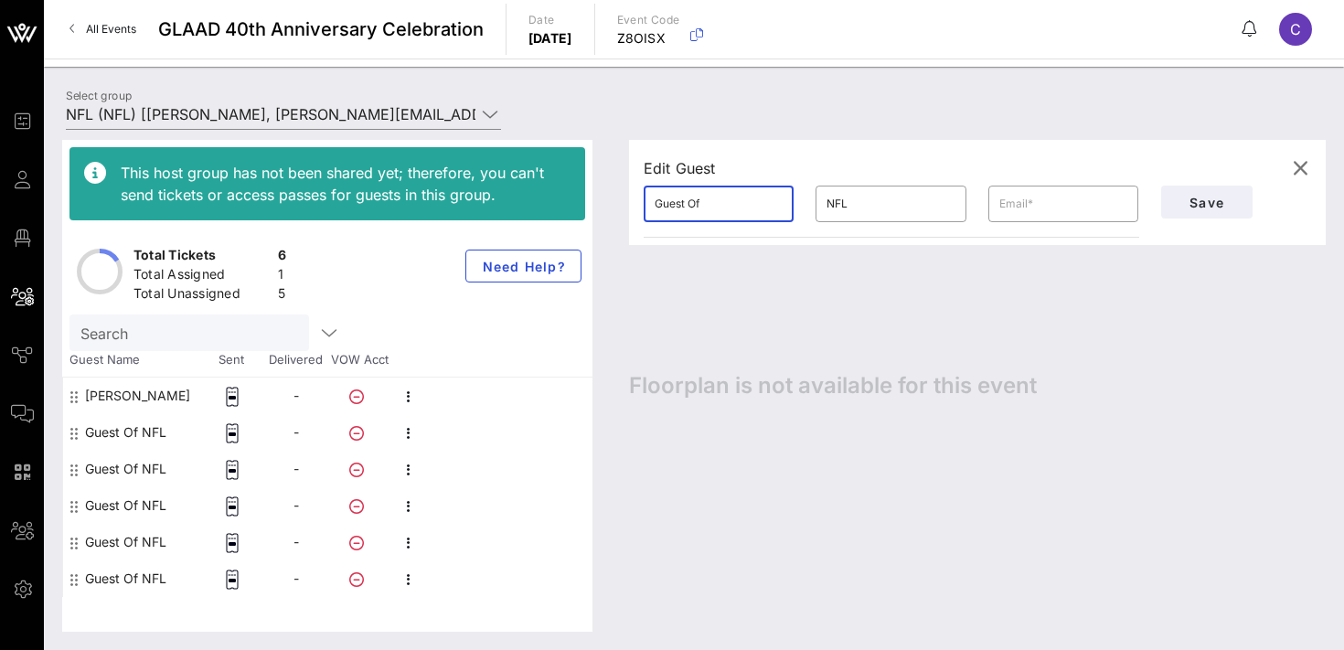
click at [746, 194] on input "Guest Of" at bounding box center [719, 203] width 128 height 29
type input "Grant"
type input "[PERSON_NAME]"
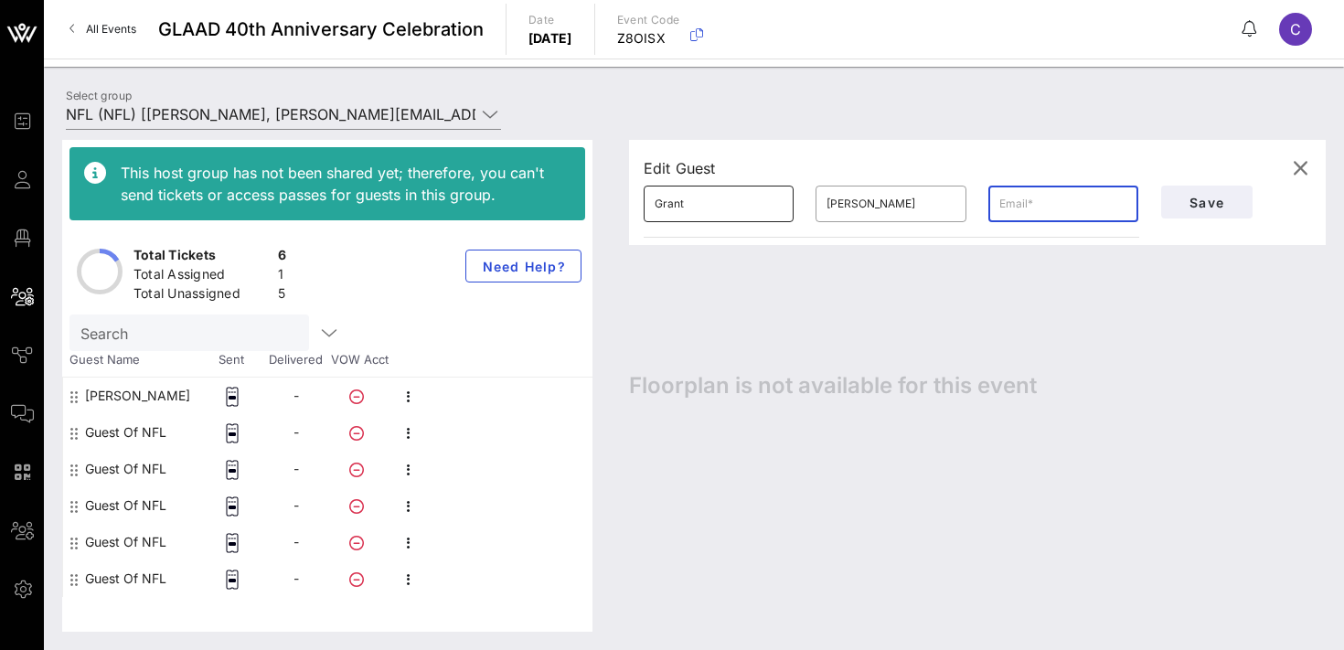
paste input "[EMAIL_ADDRESS][DOMAIN_NAME]"
type input "[EMAIL_ADDRESS][DOMAIN_NAME]"
click at [1186, 201] on span "Save" at bounding box center [1207, 203] width 62 height 16
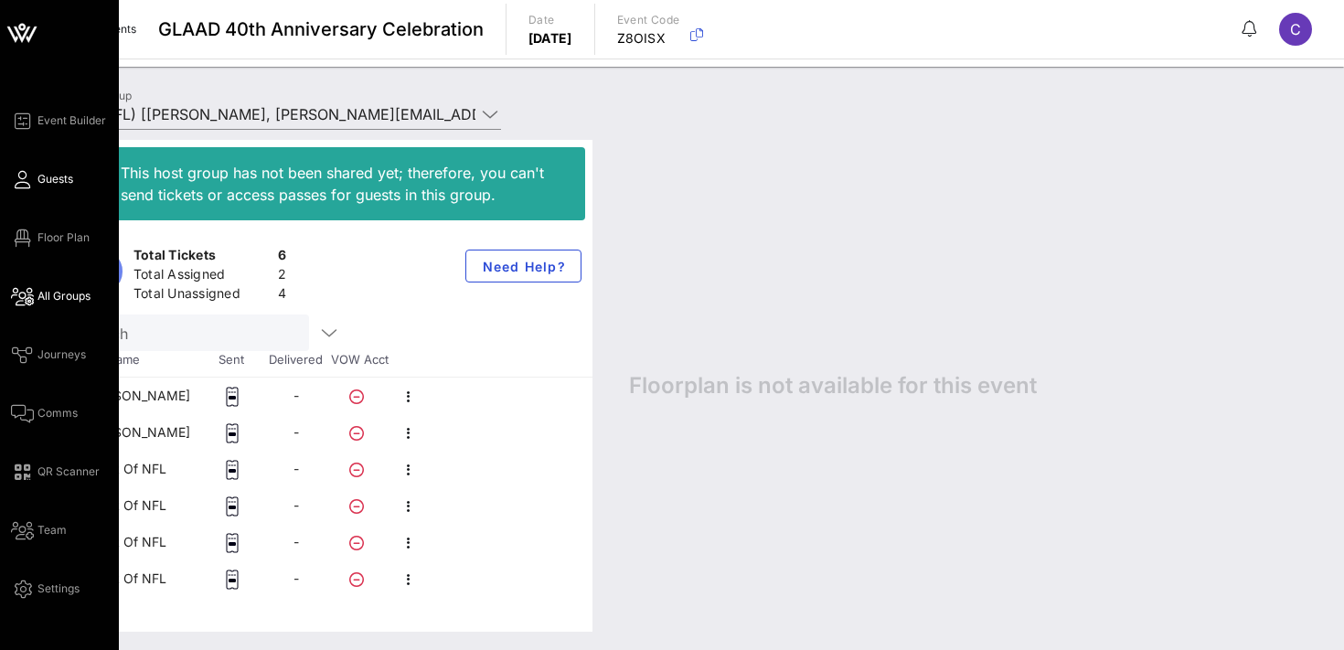
click at [27, 181] on icon at bounding box center [22, 179] width 23 height 3
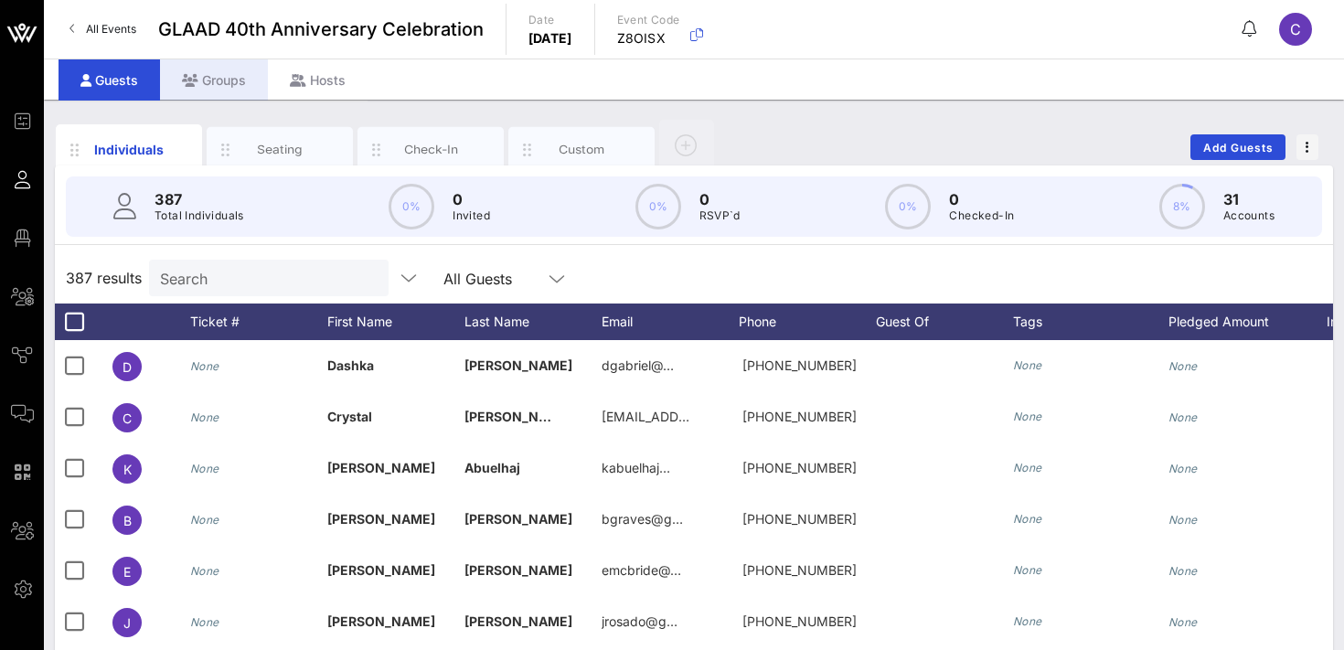
click at [226, 79] on div "Groups" at bounding box center [214, 79] width 108 height 41
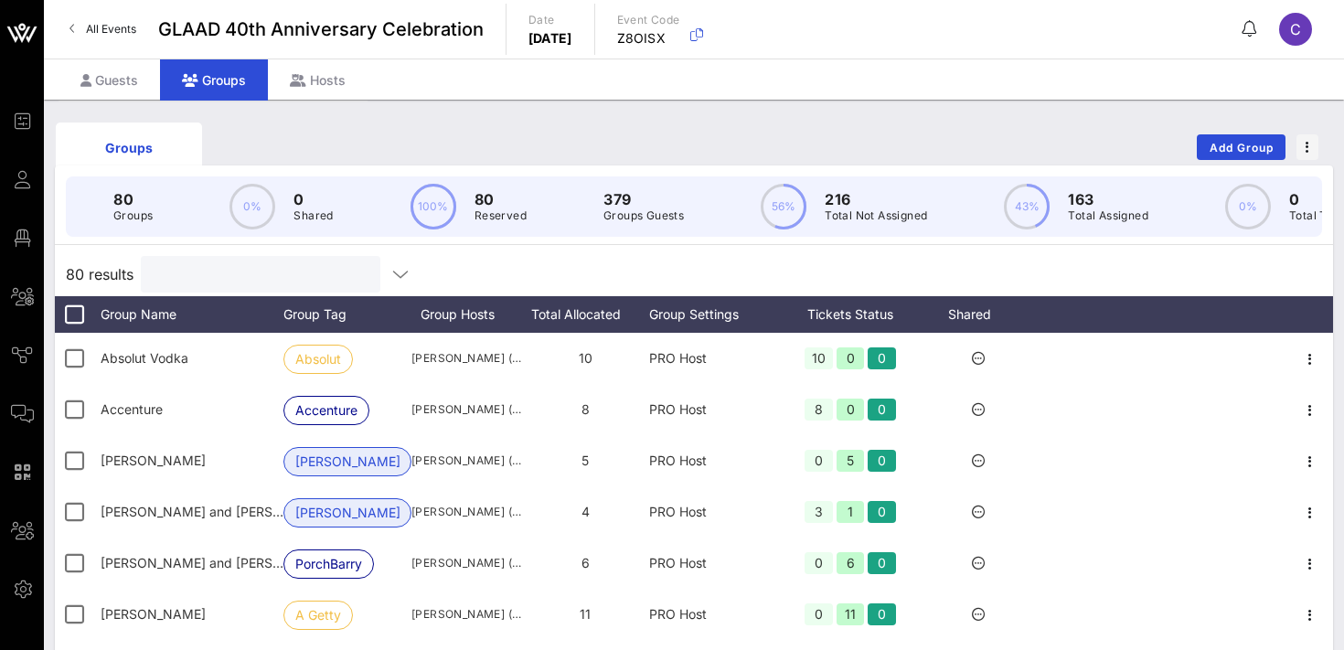
click at [226, 267] on input "text" at bounding box center [259, 274] width 214 height 24
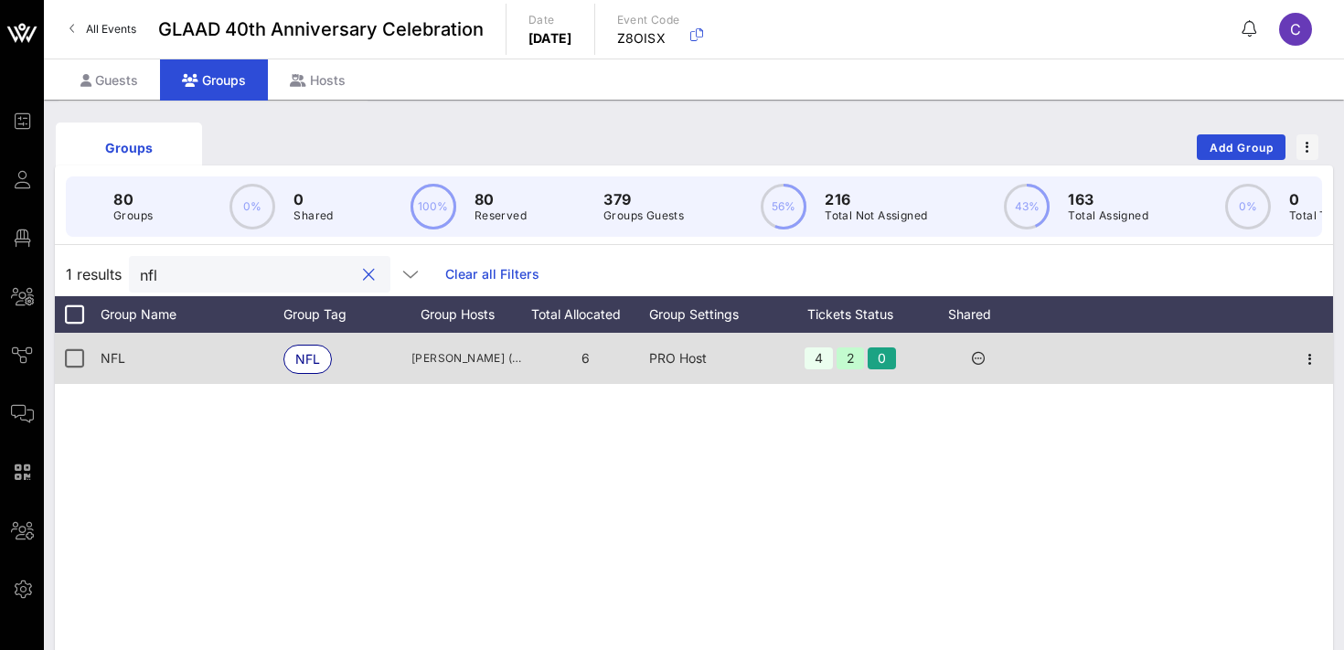
type input "nfl"
click at [1325, 363] on div at bounding box center [1310, 358] width 46 height 51
click at [1309, 358] on icon "button" at bounding box center [1310, 359] width 22 height 22
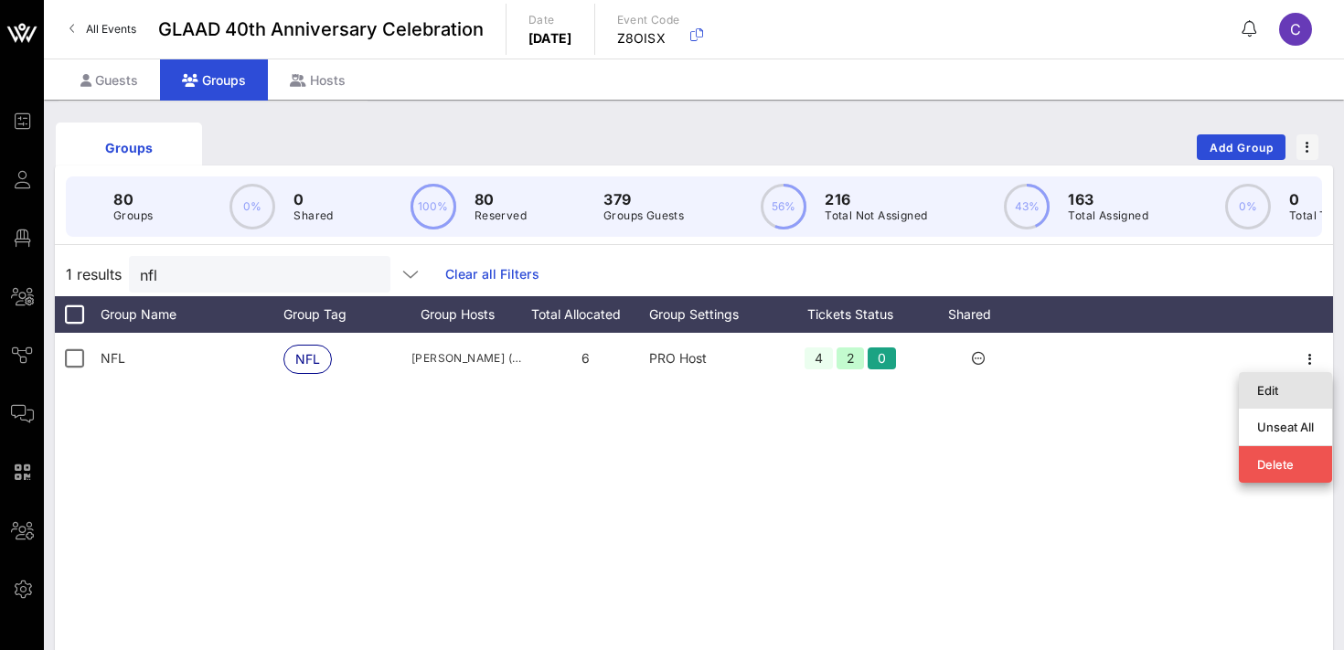
click at [1273, 392] on div "Edit" at bounding box center [1285, 390] width 57 height 15
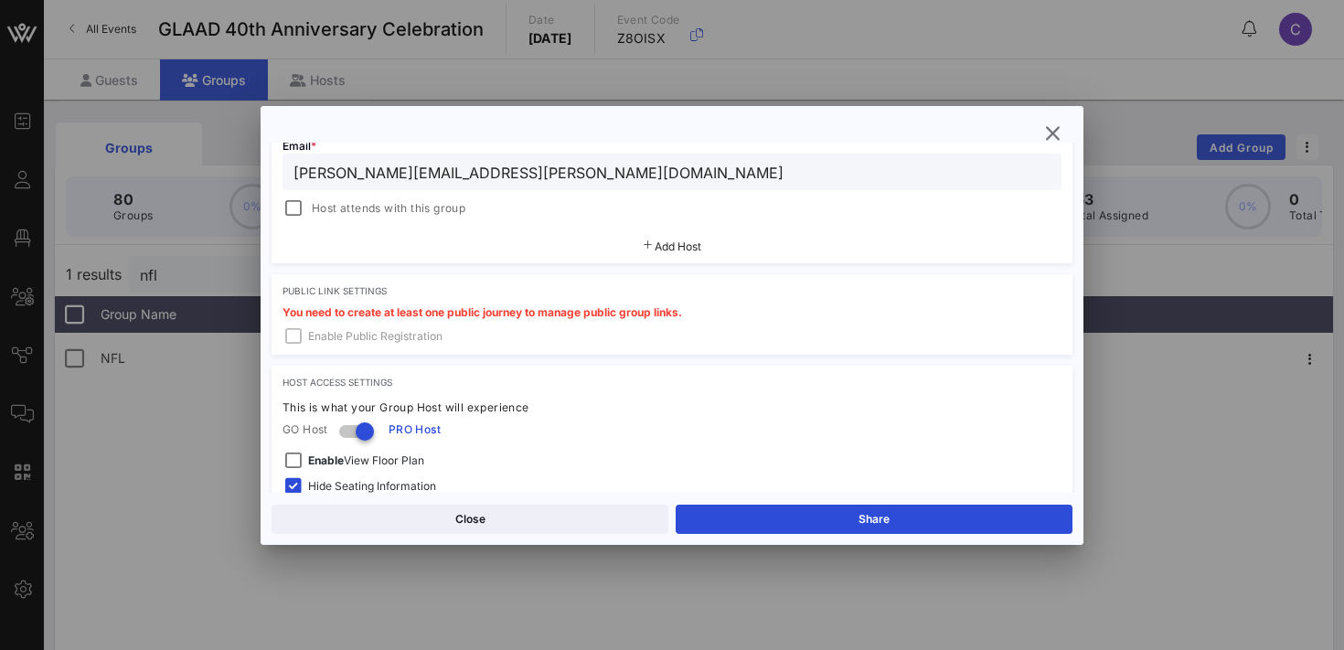
scroll to position [453, 0]
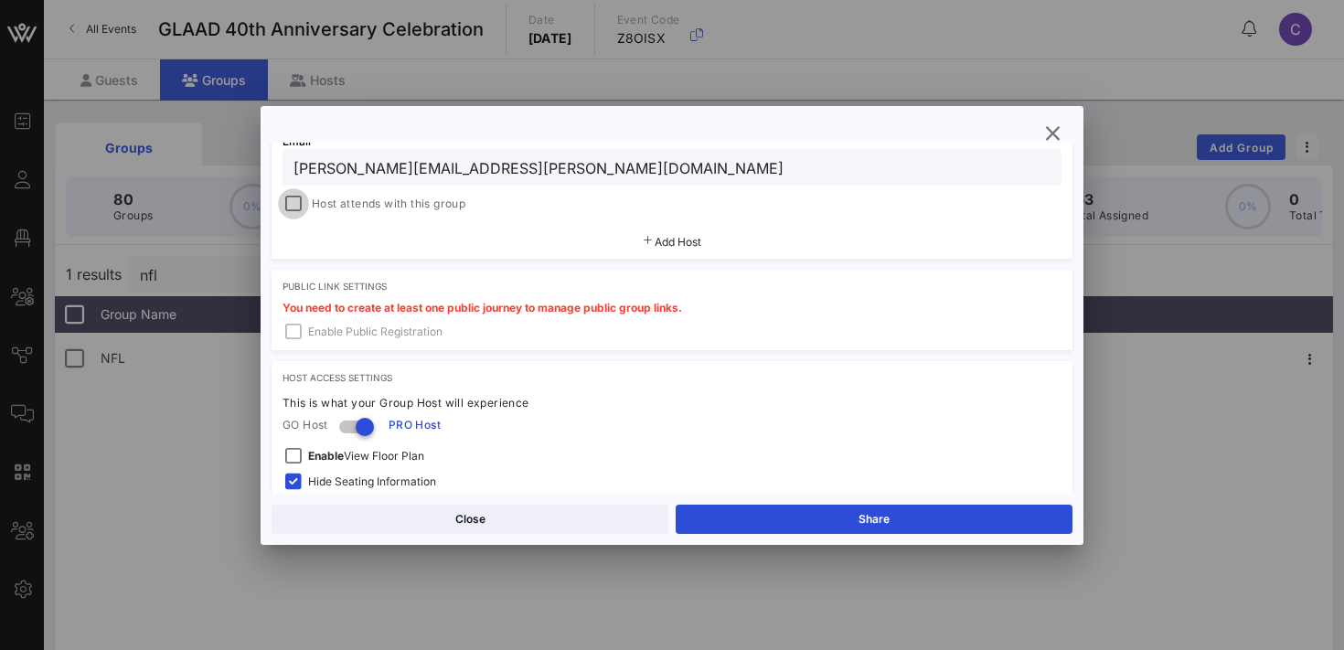
click at [290, 207] on div at bounding box center [294, 204] width 26 height 26
click at [771, 511] on button "Save" at bounding box center [874, 519] width 397 height 29
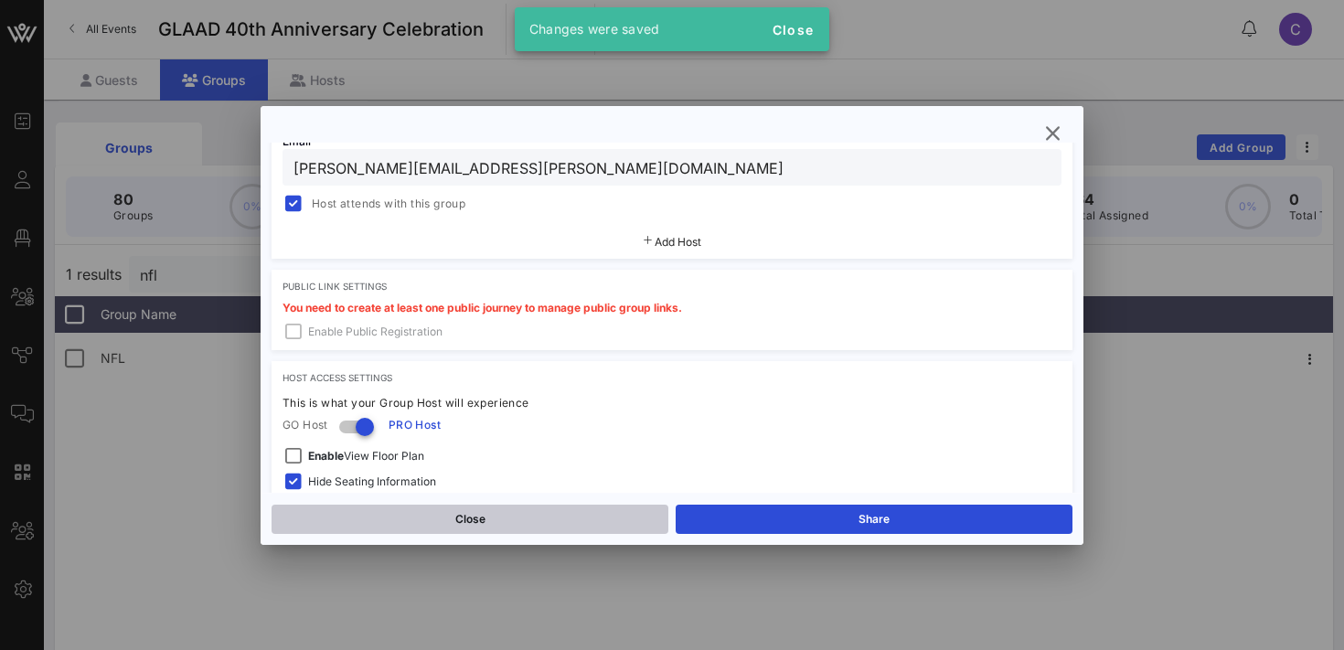
click at [507, 509] on button "Close" at bounding box center [470, 519] width 397 height 29
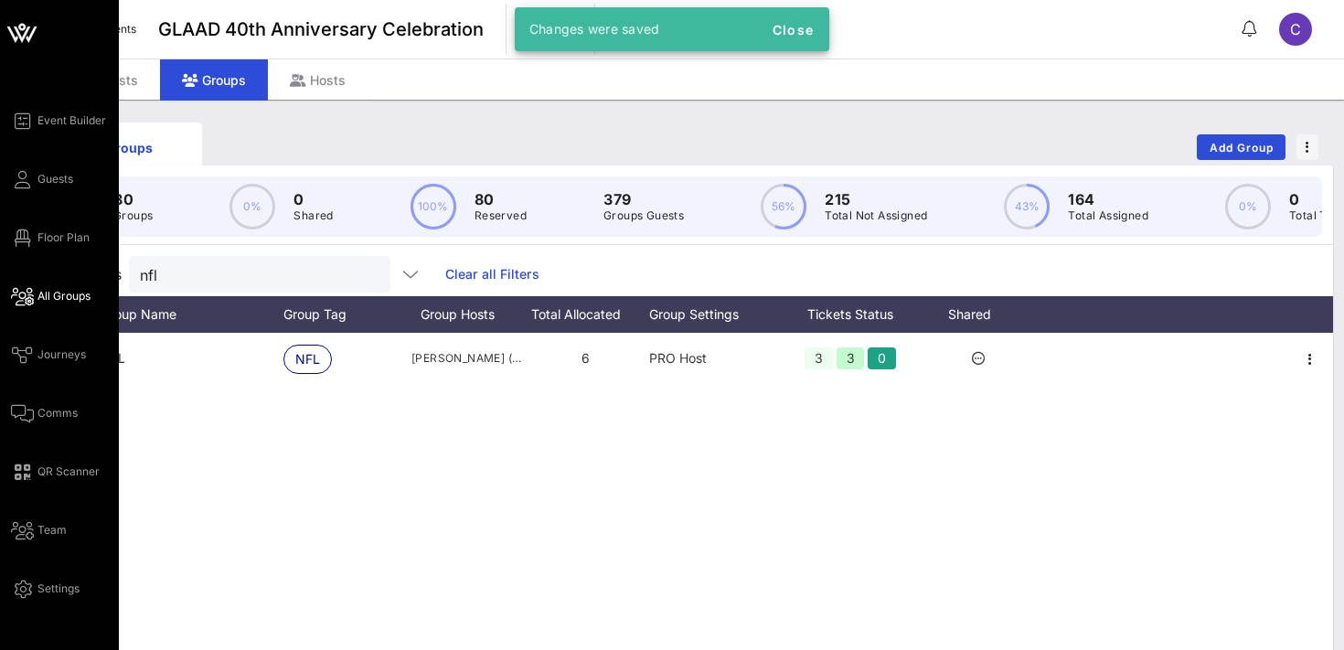
click at [63, 298] on span "All Groups" at bounding box center [63, 296] width 53 height 16
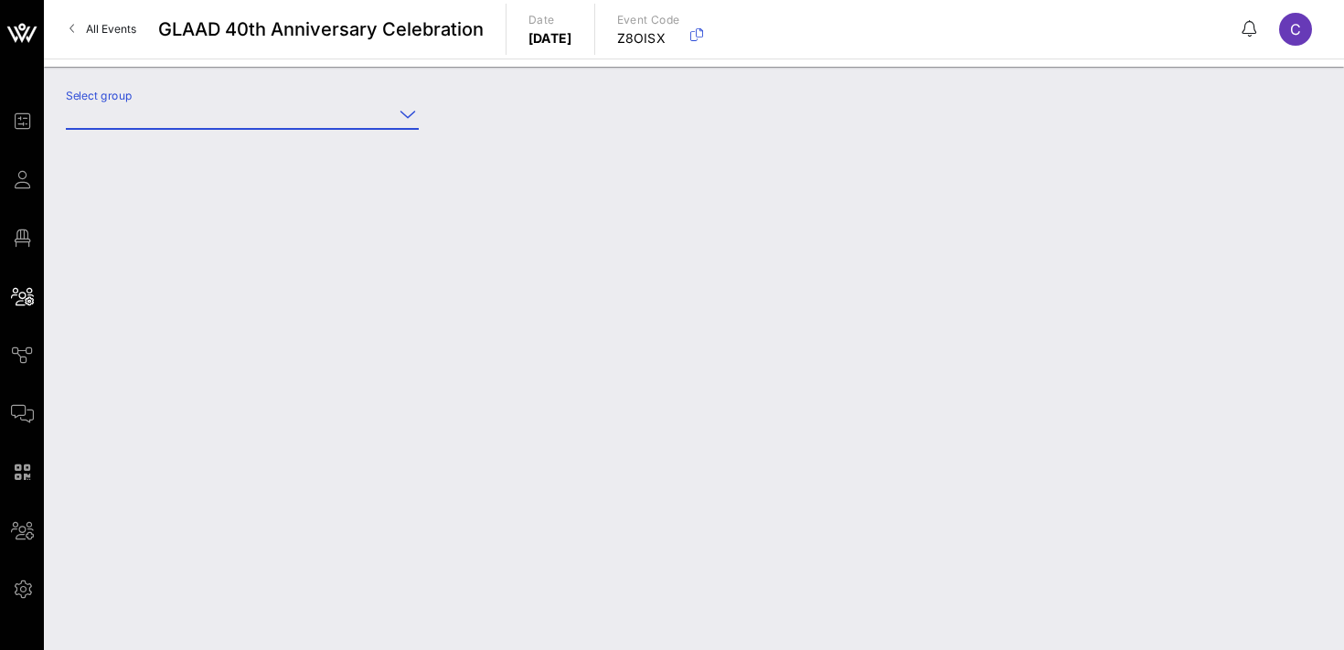
click at [153, 116] on input "Select group" at bounding box center [229, 114] width 327 height 29
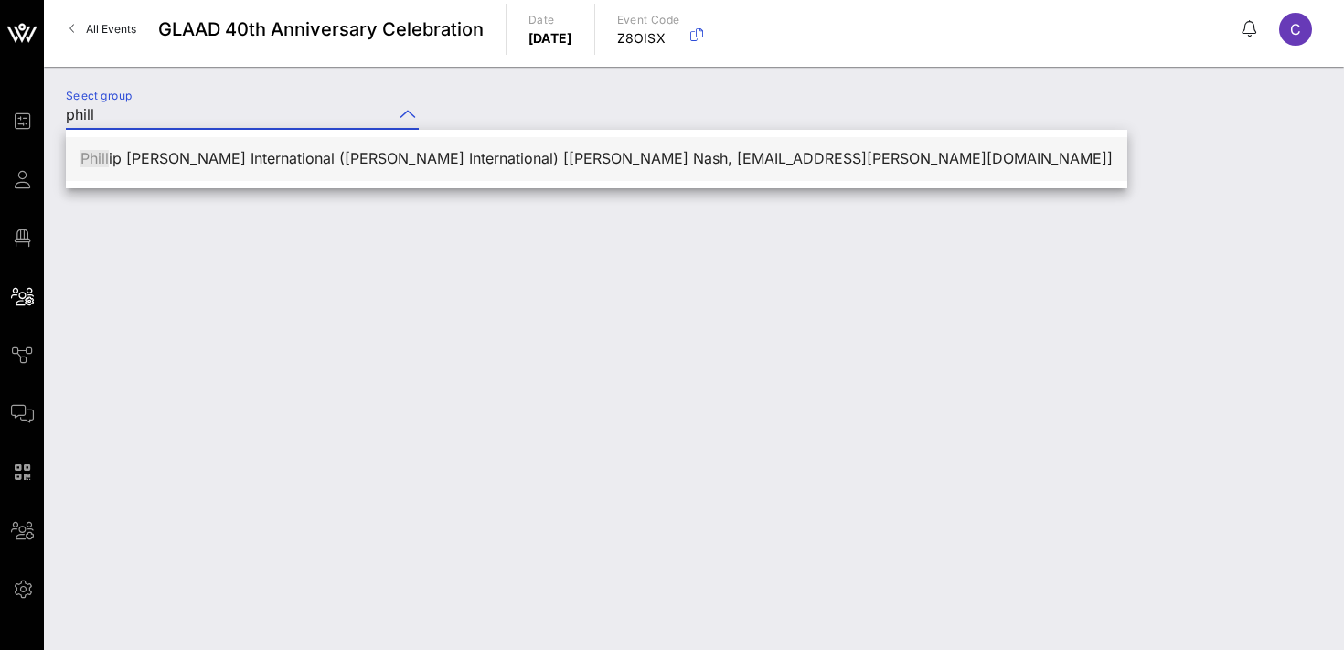
click at [179, 155] on div "Phill ip [PERSON_NAME] International ([PERSON_NAME] International) [[PERSON_NAM…" at bounding box center [596, 158] width 1032 height 17
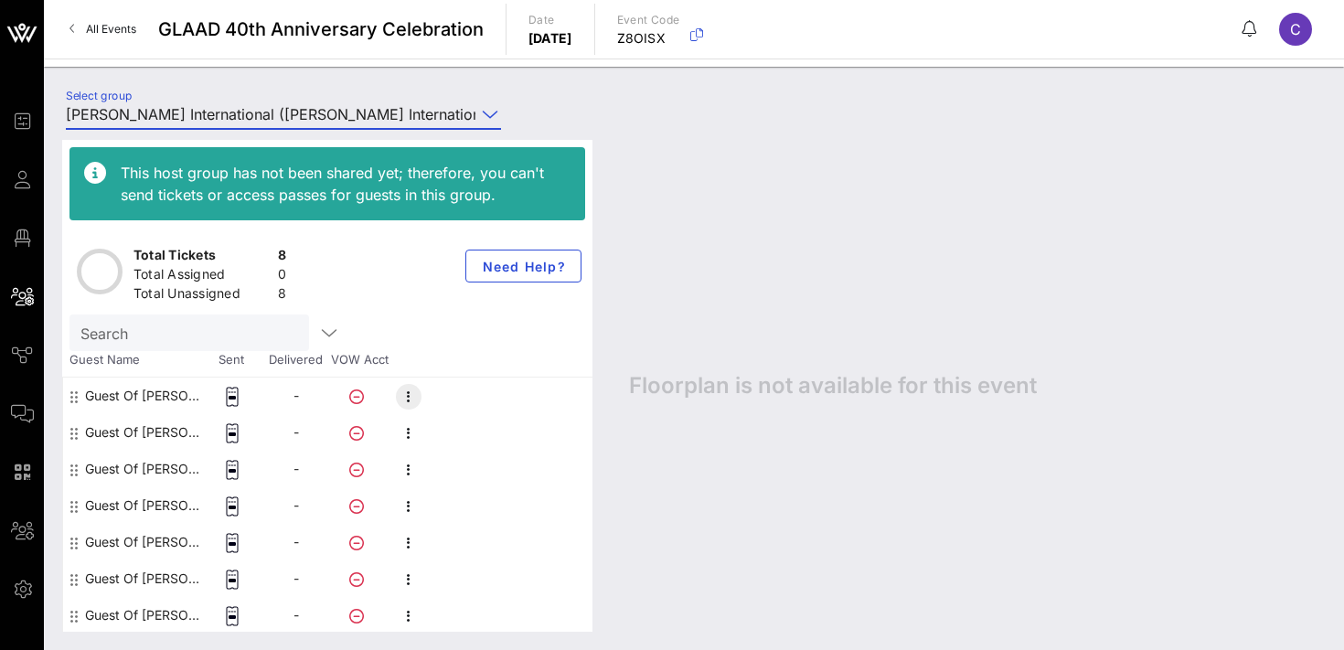
type input "[PERSON_NAME] International ([PERSON_NAME] International) [[PERSON_NAME] Nash, …"
click at [410, 390] on icon "button" at bounding box center [409, 397] width 22 height 22
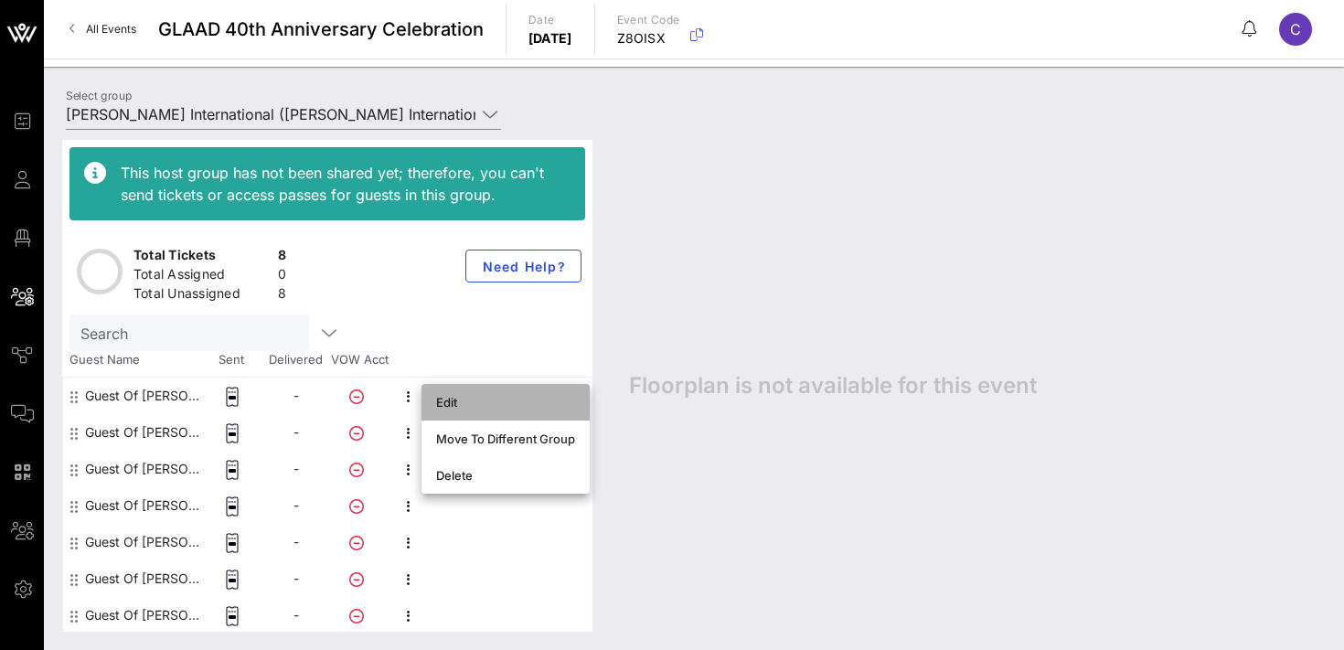
click at [448, 401] on div "Edit" at bounding box center [505, 402] width 139 height 15
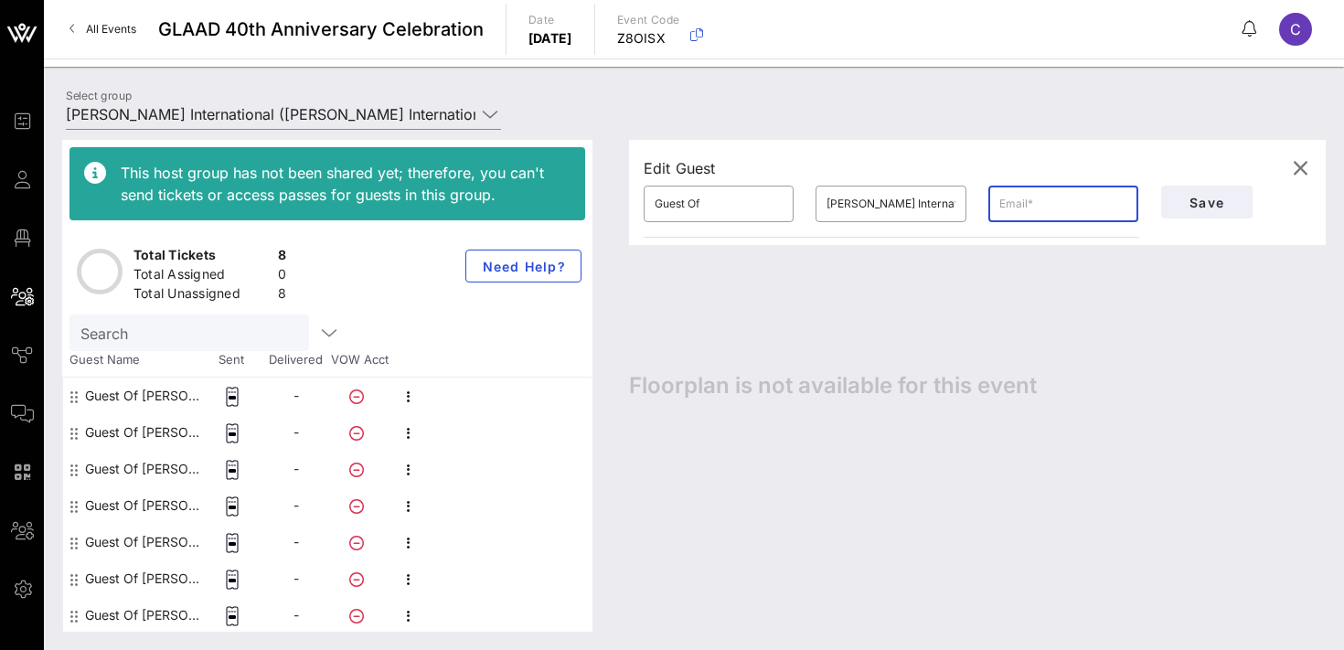
click at [1022, 207] on input "text" at bounding box center [1063, 203] width 128 height 29
paste input "[PERSON_NAME][EMAIL_ADDRESS][PERSON_NAME][DOMAIN_NAME]"
type input "[PERSON_NAME][EMAIL_ADDRESS][PERSON_NAME][DOMAIN_NAME]"
click at [862, 210] on input "[PERSON_NAME] International" at bounding box center [890, 203] width 128 height 29
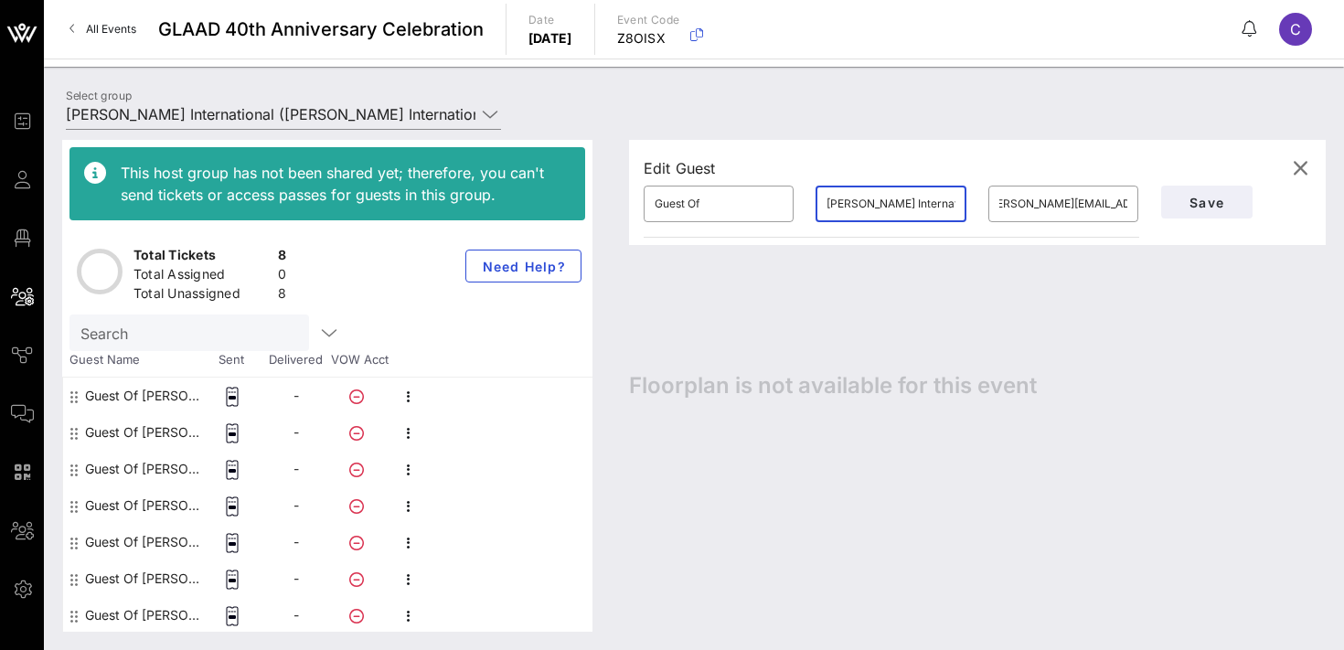
scroll to position [0, 0]
click at [862, 210] on input "[PERSON_NAME] International" at bounding box center [890, 203] width 128 height 29
type input "C"
type input "[PERSON_NAME]"
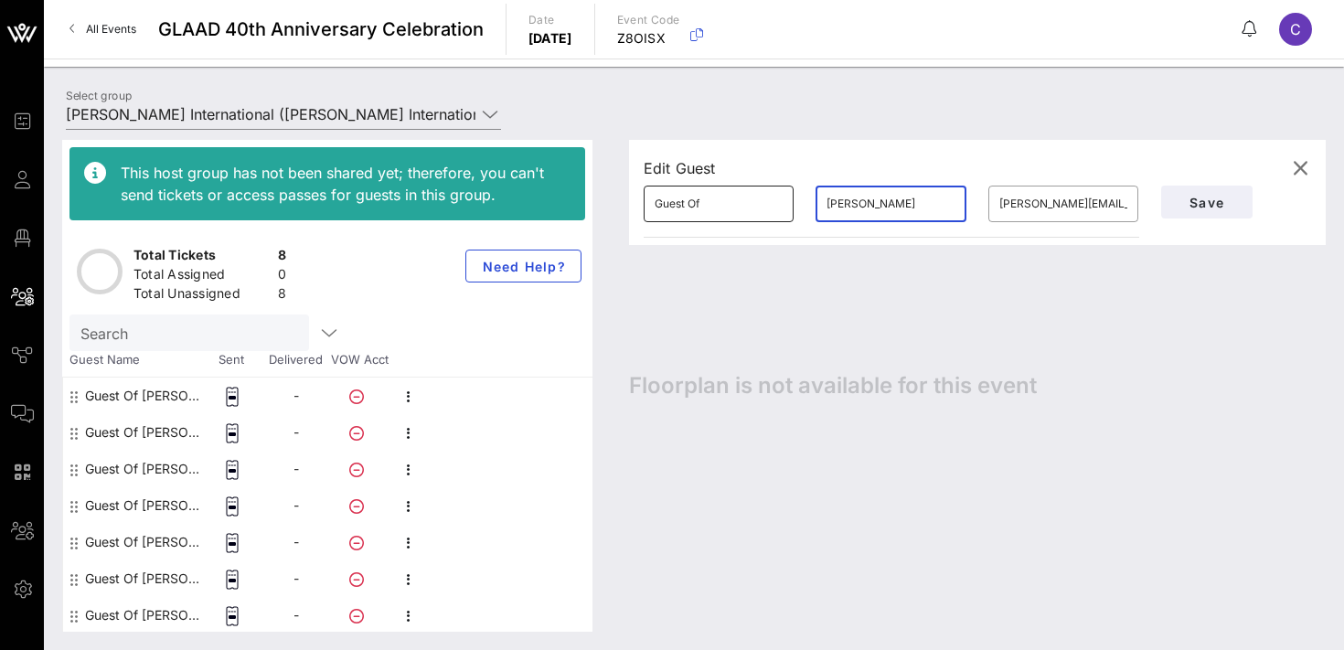
click at [716, 207] on input "Guest Of" at bounding box center [719, 203] width 128 height 29
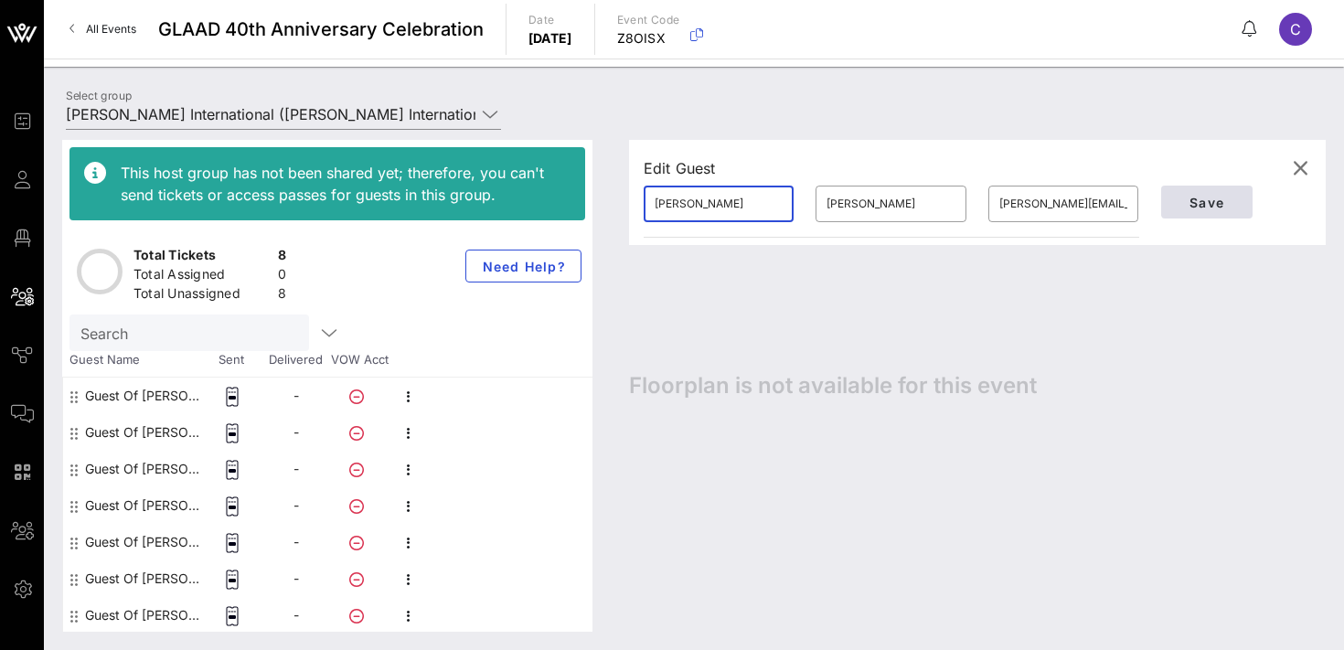
type input "[PERSON_NAME]"
click at [1216, 197] on span "Save" at bounding box center [1207, 203] width 62 height 16
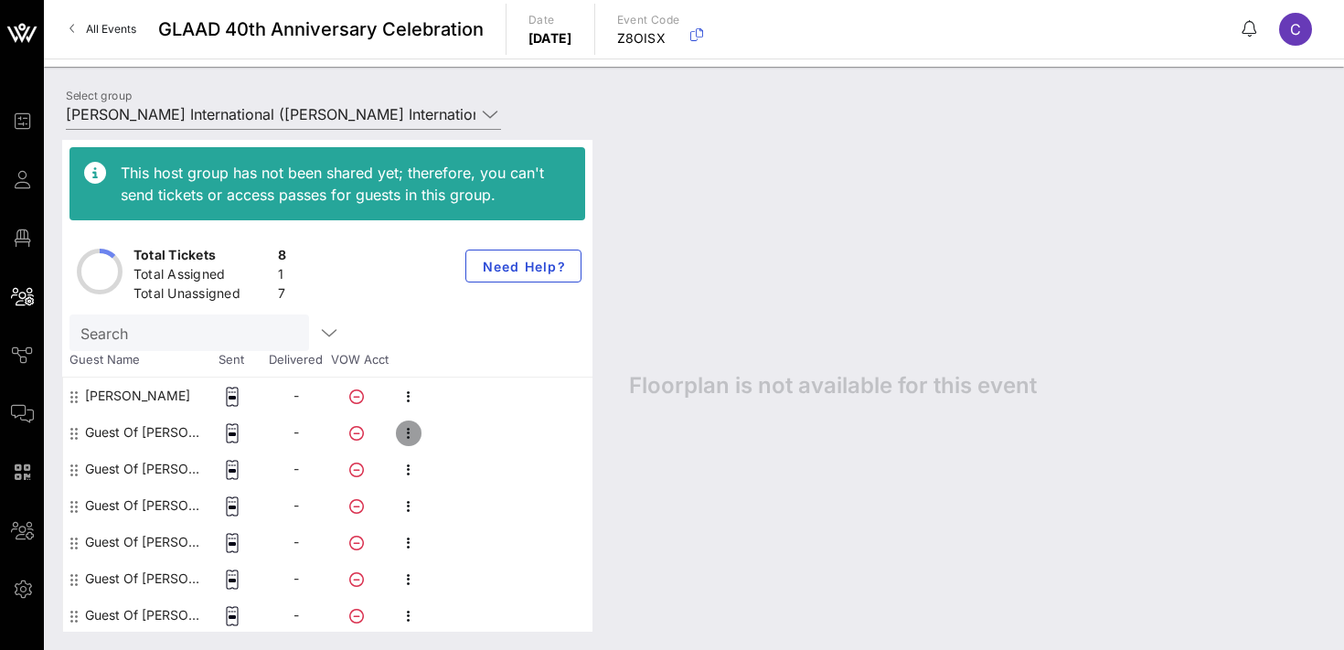
click at [410, 431] on icon "button" at bounding box center [409, 433] width 22 height 22
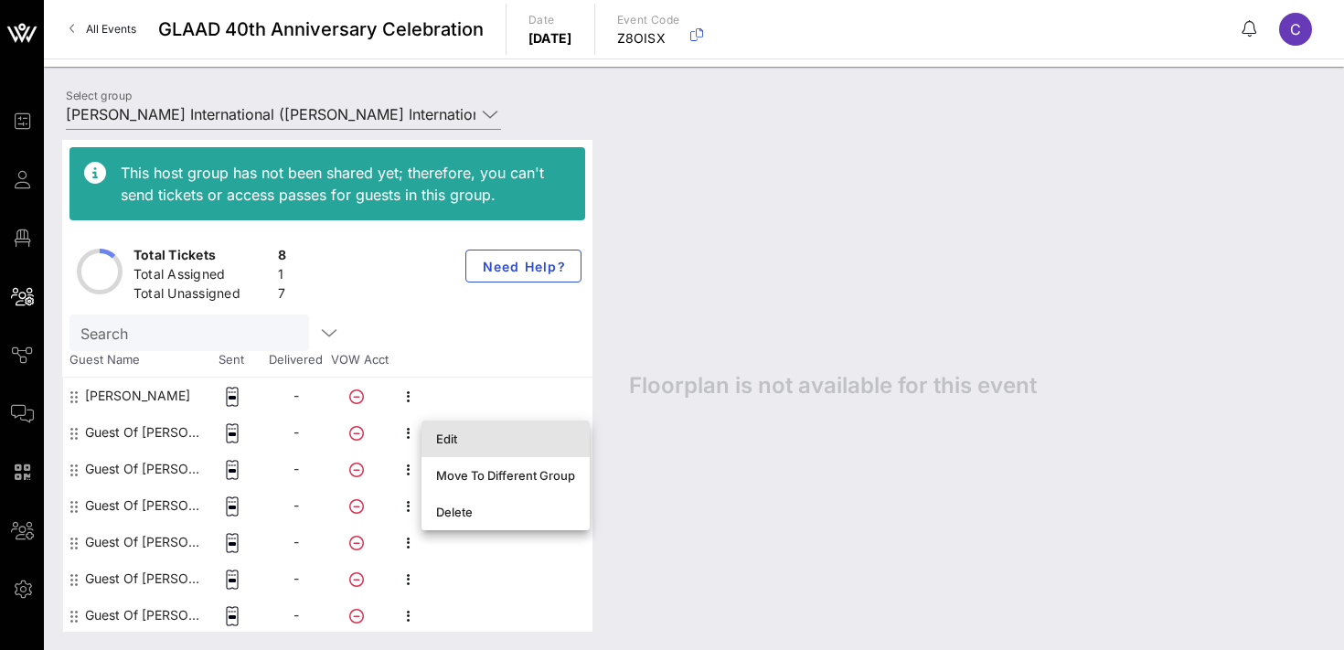
click at [453, 439] on div "Edit" at bounding box center [505, 439] width 139 height 15
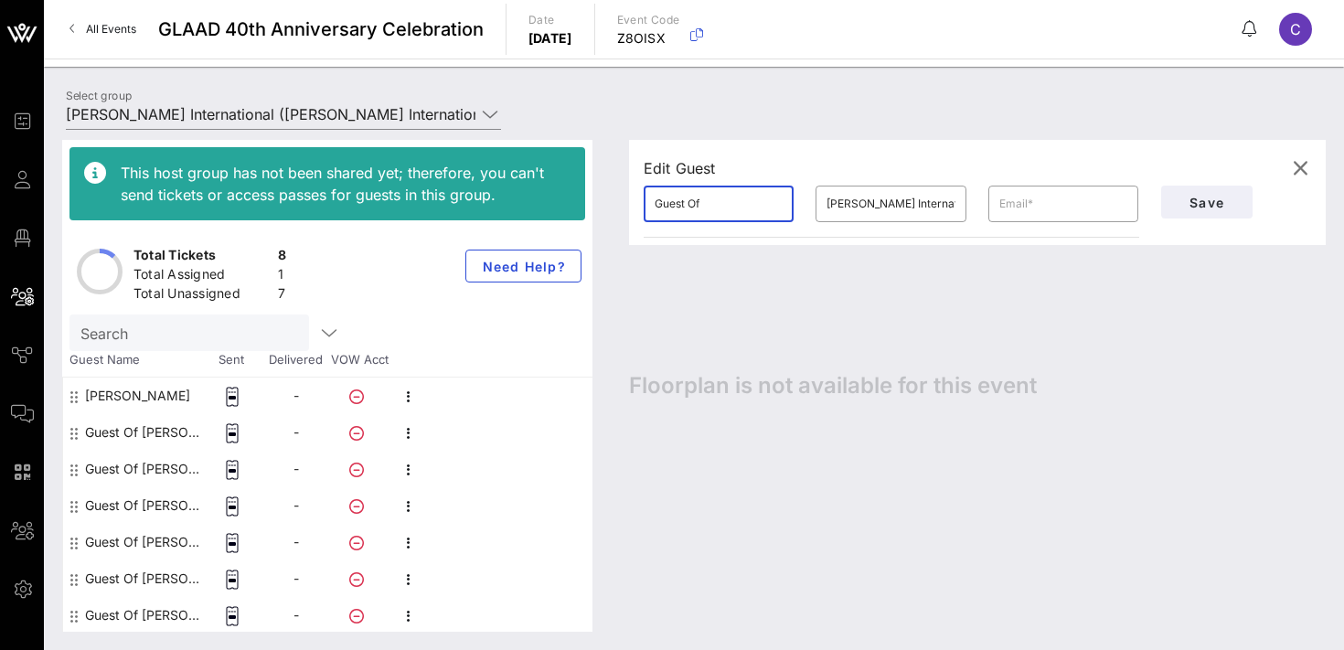
click at [726, 208] on input "Guest Of" at bounding box center [719, 203] width 128 height 29
type input "[PERSON_NAME]"
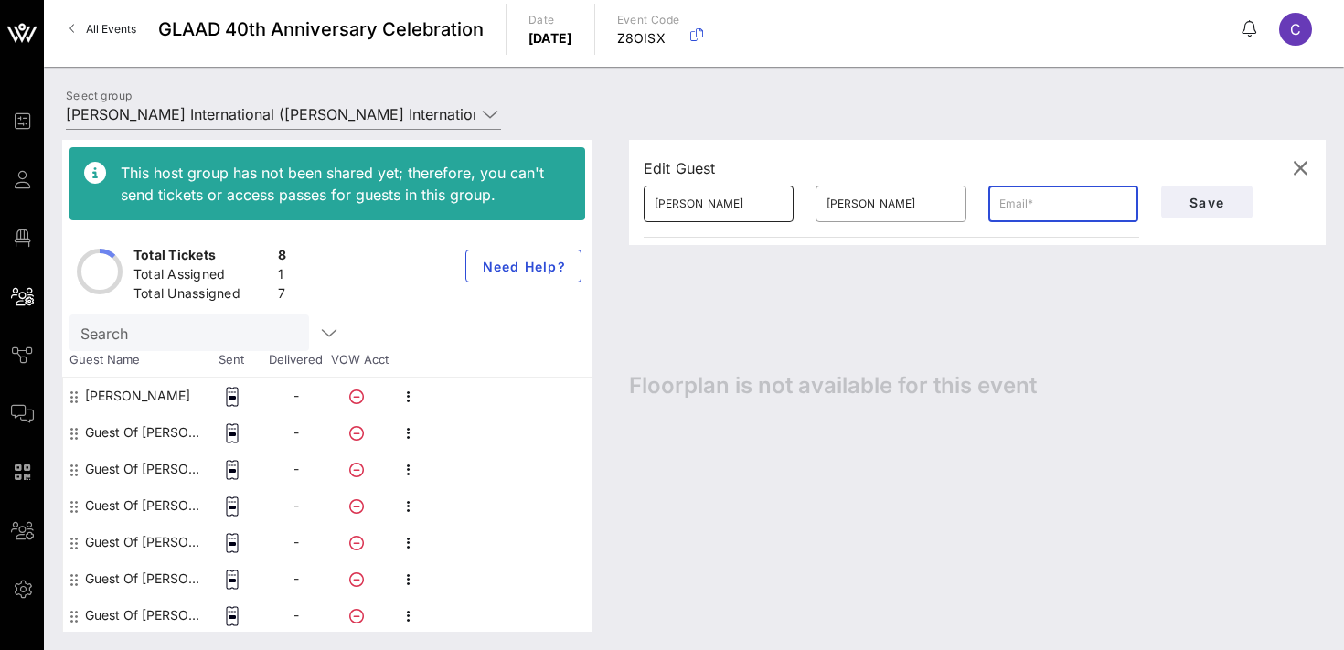
paste input "[PERSON_NAME][EMAIL_ADDRESS][PERSON_NAME][DOMAIN_NAME]"
type input "[PERSON_NAME][EMAIL_ADDRESS][PERSON_NAME][DOMAIN_NAME]"
click at [1201, 200] on span "Save" at bounding box center [1207, 203] width 62 height 16
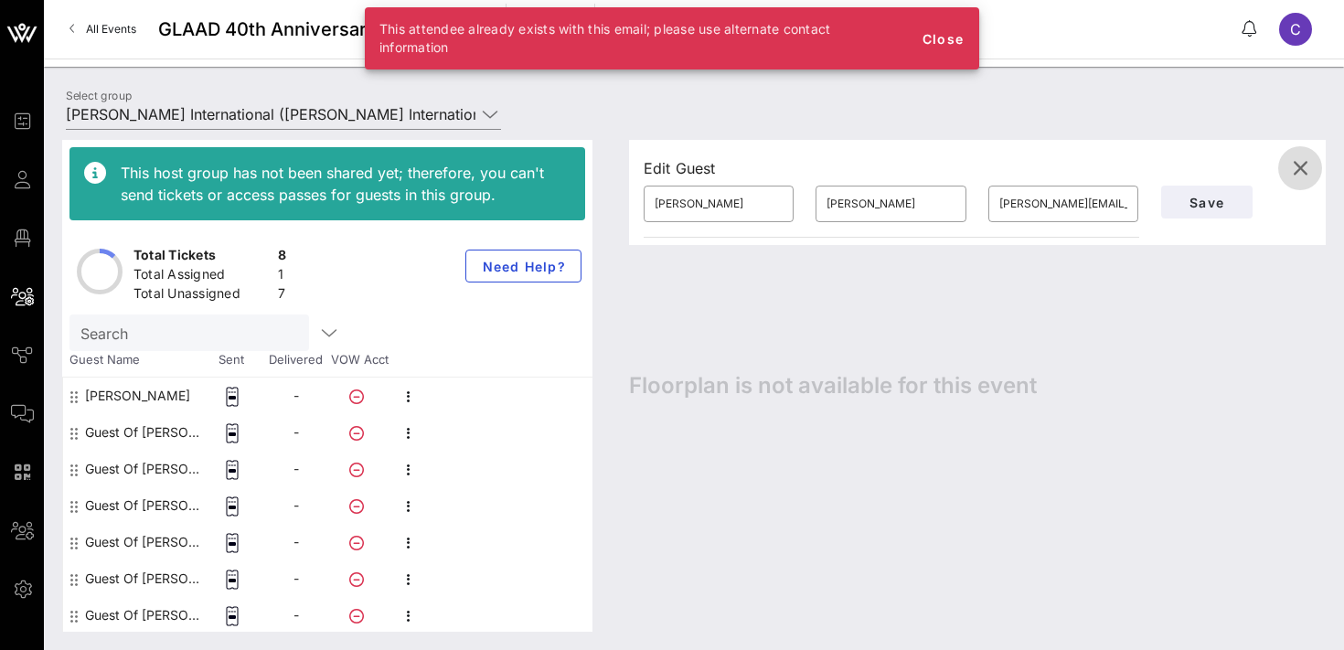
click at [1309, 167] on icon "button" at bounding box center [1300, 168] width 22 height 22
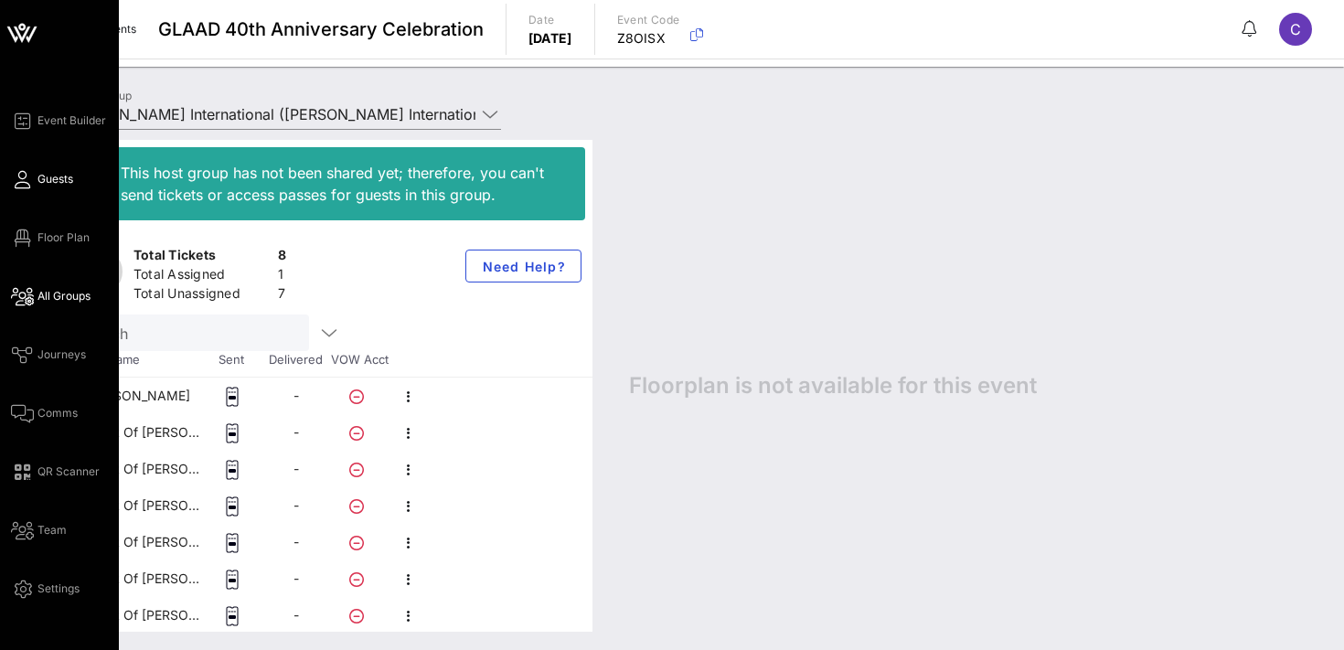
click at [47, 178] on span "Guests" at bounding box center [55, 179] width 36 height 16
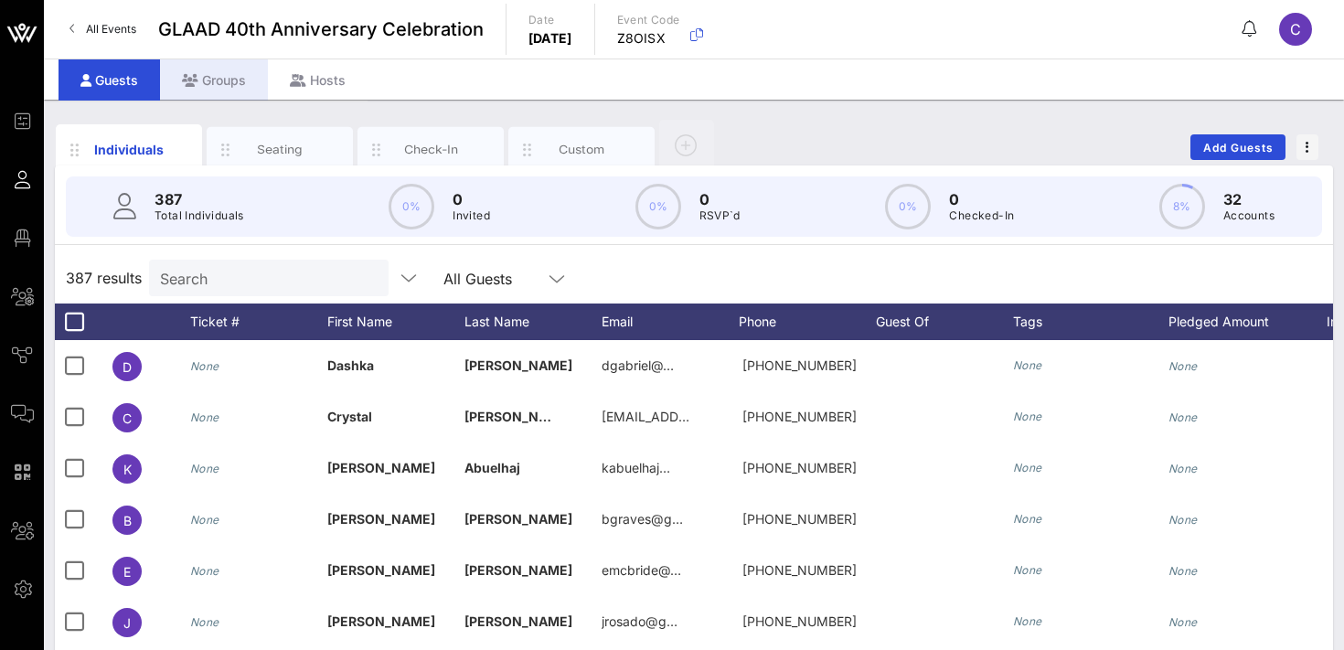
click at [214, 77] on div "Groups" at bounding box center [214, 79] width 108 height 41
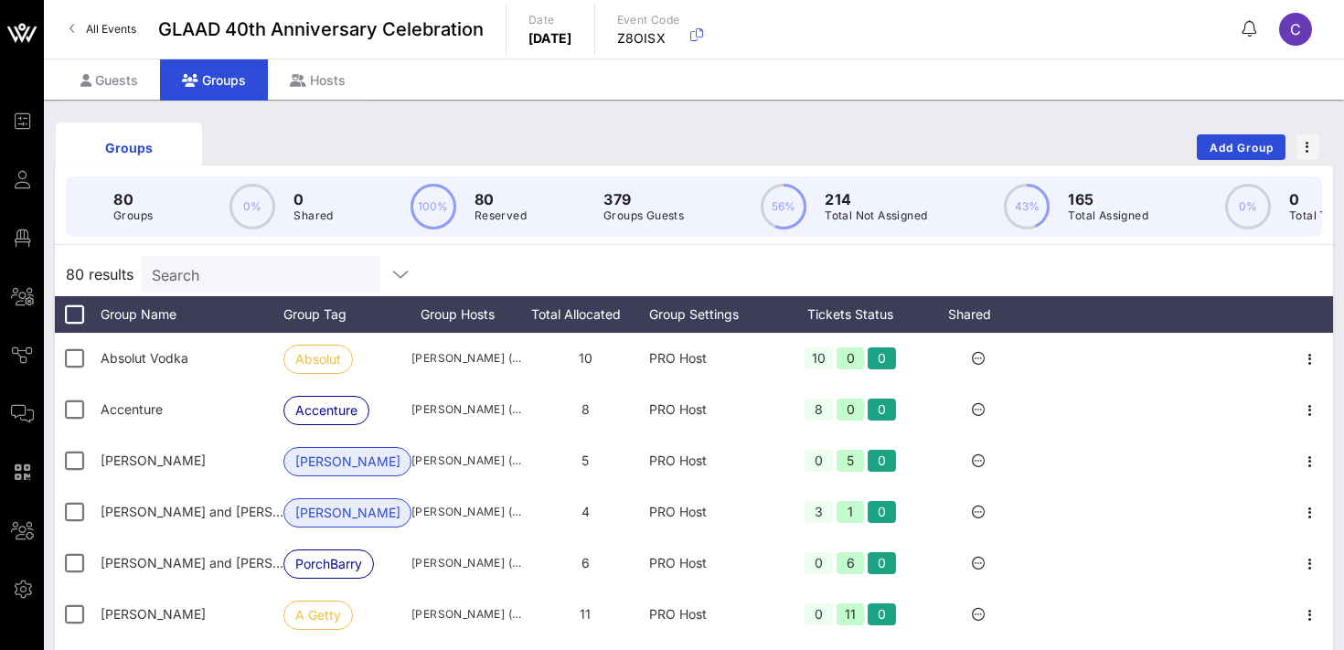
click at [251, 277] on input "Search" at bounding box center [259, 274] width 214 height 24
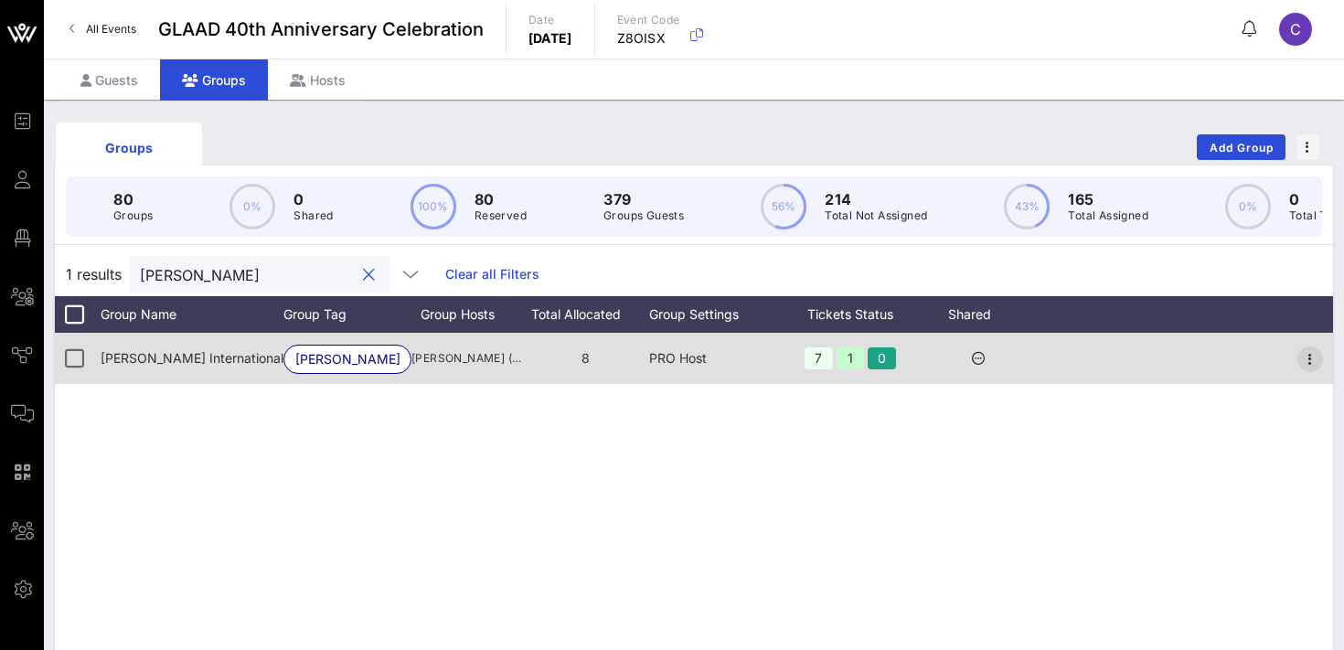
type input "[PERSON_NAME]"
click at [1309, 358] on icon "button" at bounding box center [1310, 359] width 22 height 22
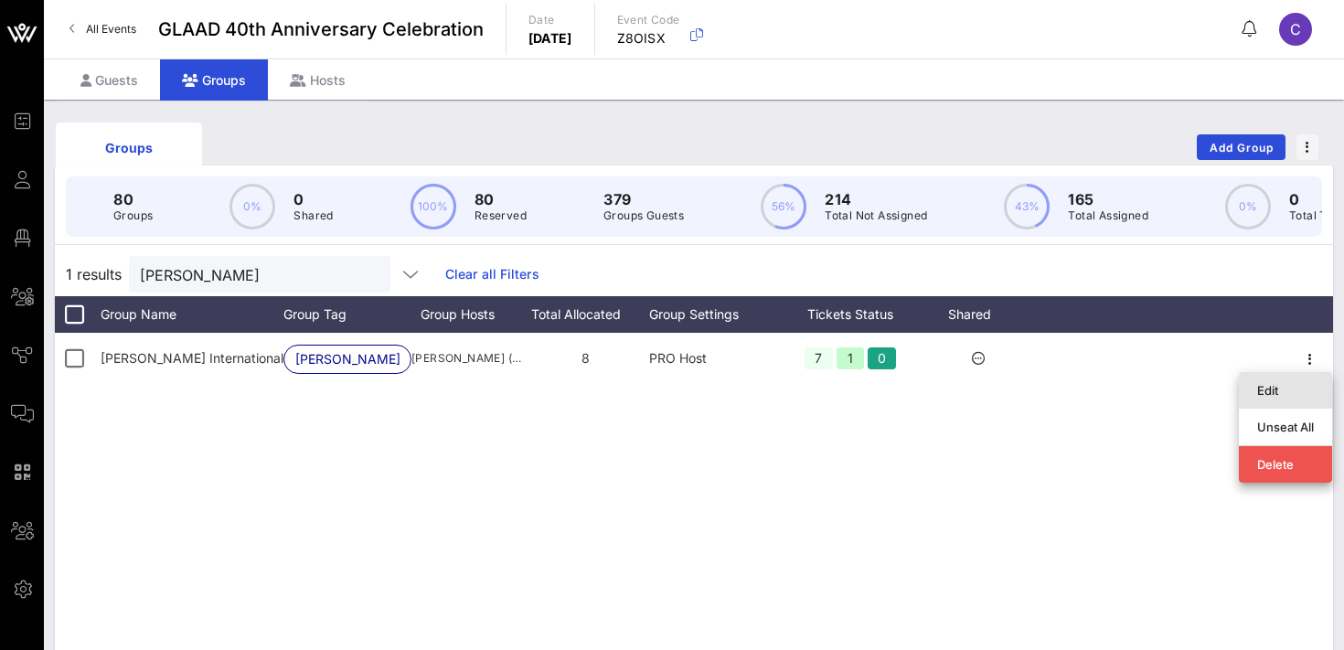
click at [1269, 391] on div "Edit" at bounding box center [1285, 390] width 57 height 15
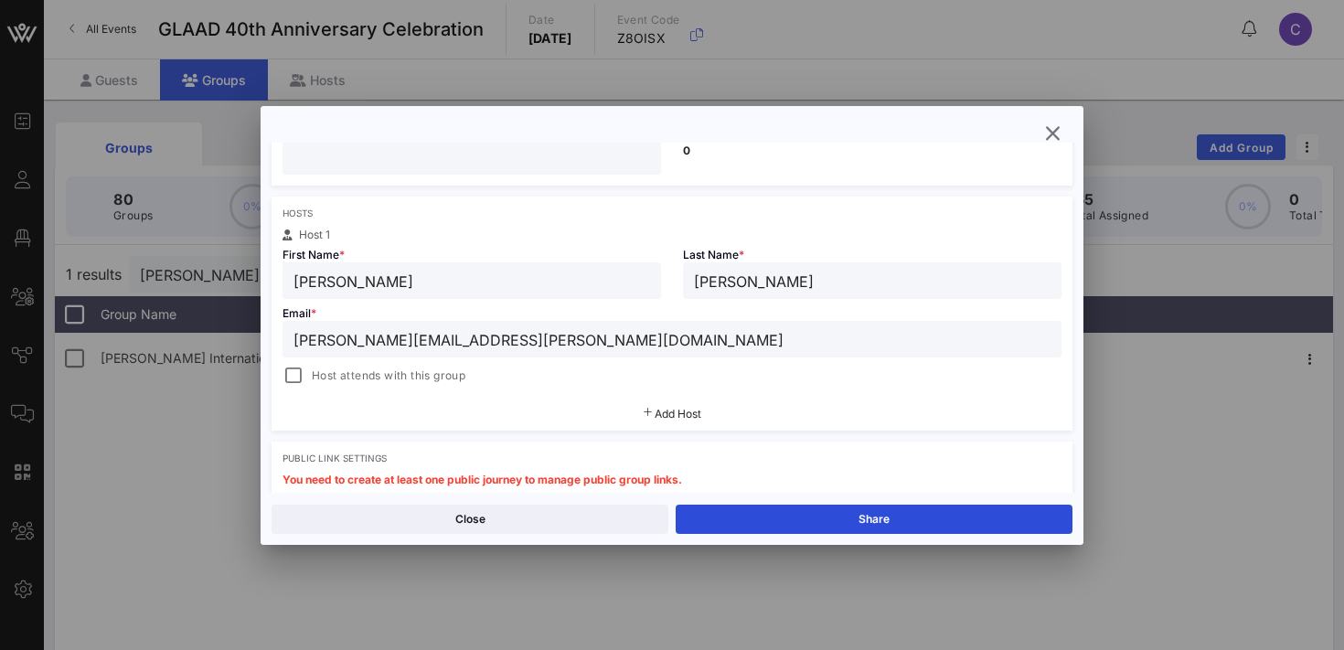
scroll to position [269, 0]
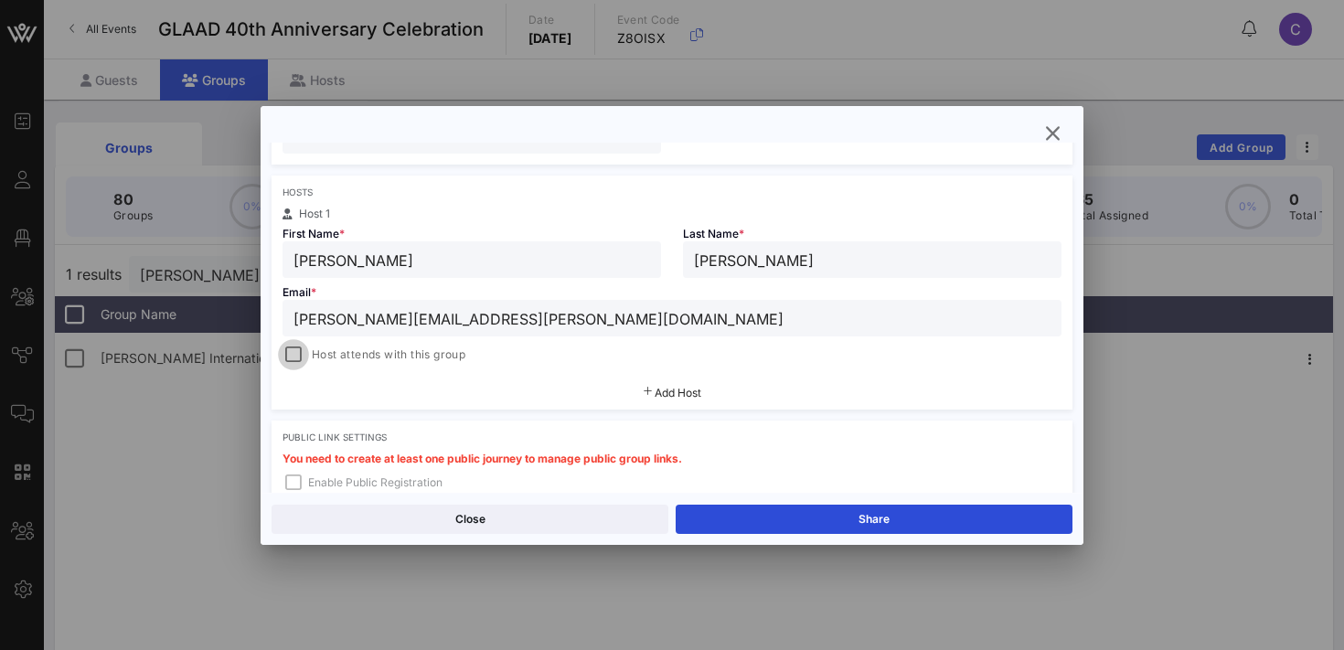
click at [299, 353] on div at bounding box center [294, 355] width 26 height 26
click at [865, 521] on button "Save" at bounding box center [874, 519] width 397 height 29
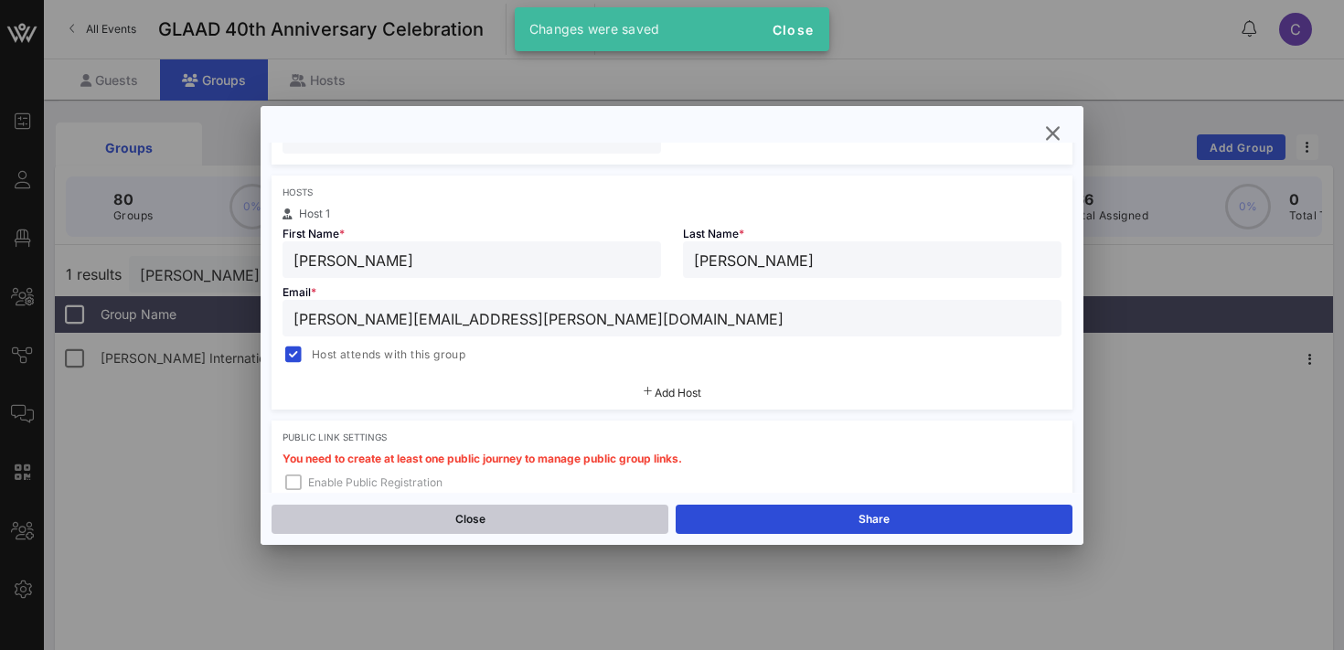
click at [462, 519] on button "Close" at bounding box center [470, 519] width 397 height 29
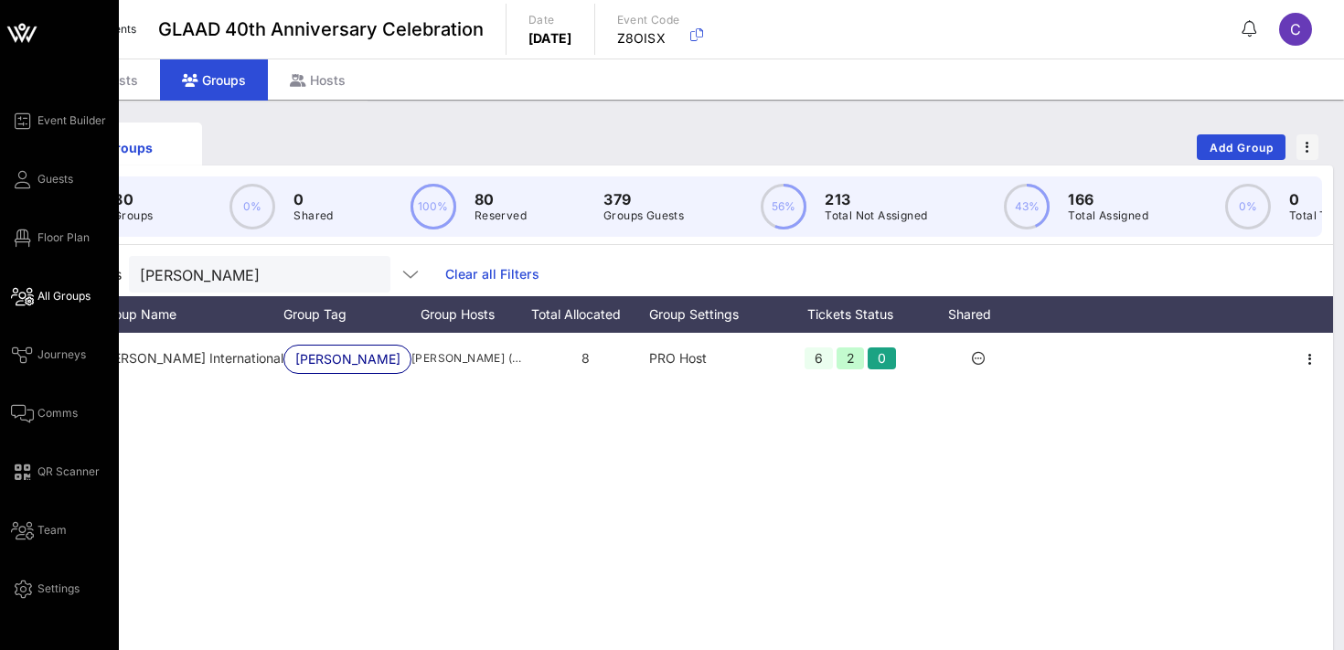
click at [67, 295] on span "All Groups" at bounding box center [63, 296] width 53 height 16
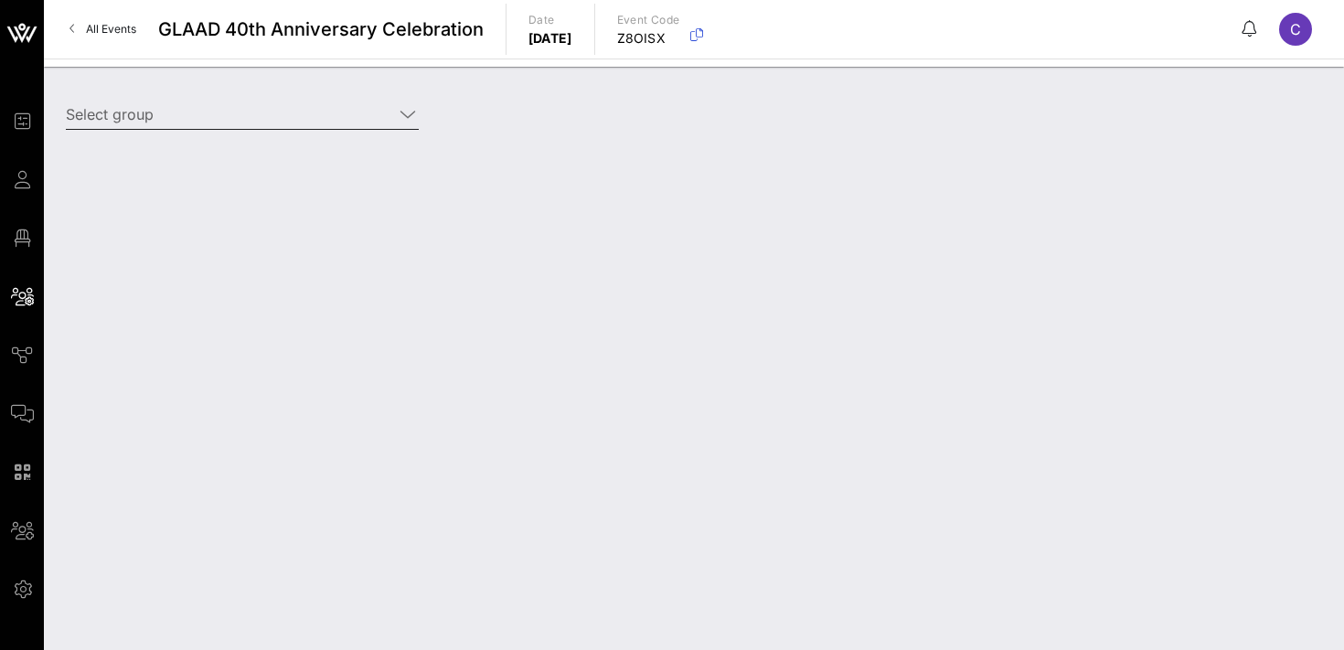
click at [235, 112] on input "Select group" at bounding box center [229, 114] width 327 height 29
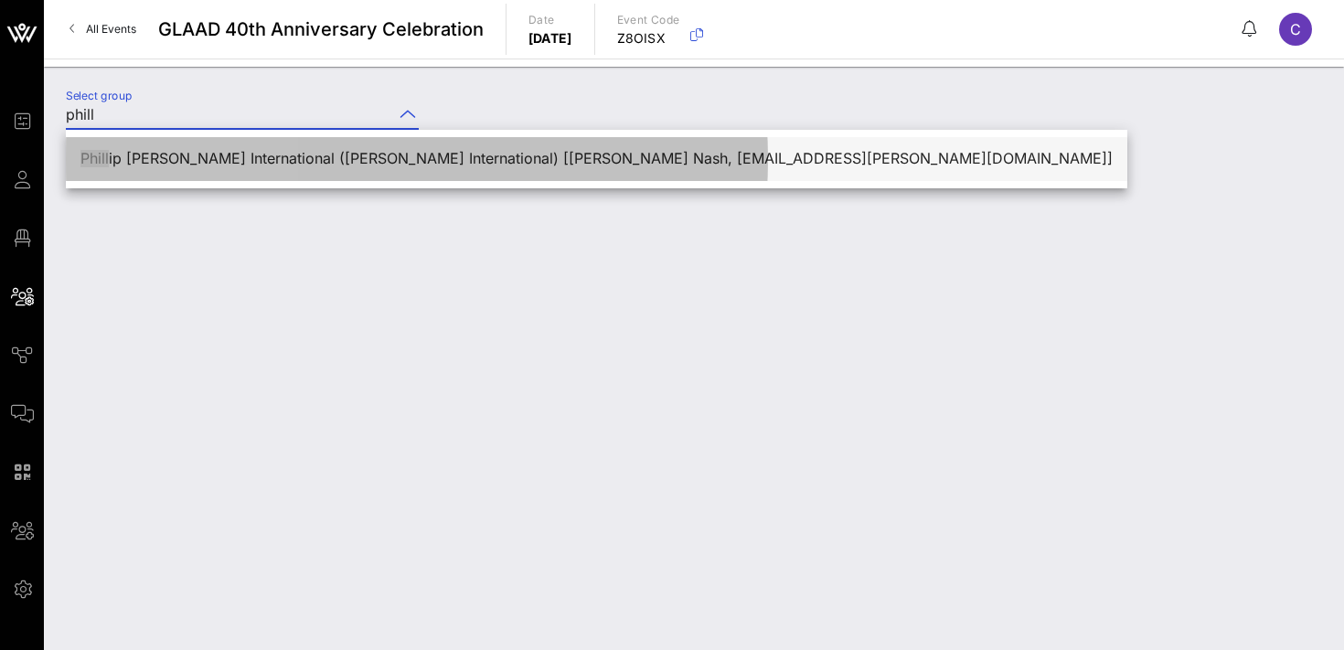
click at [251, 160] on div "Phill ip [PERSON_NAME] International ([PERSON_NAME] International) [[PERSON_NAM…" at bounding box center [596, 158] width 1032 height 17
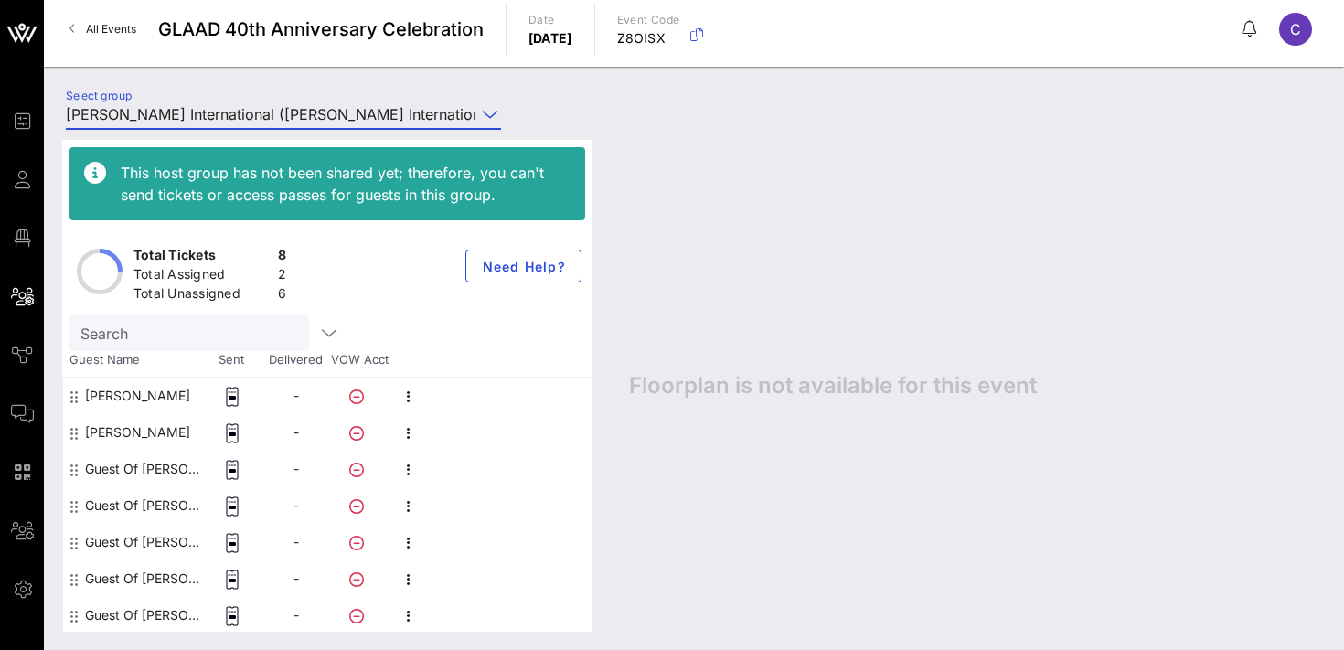
scroll to position [37, 0]
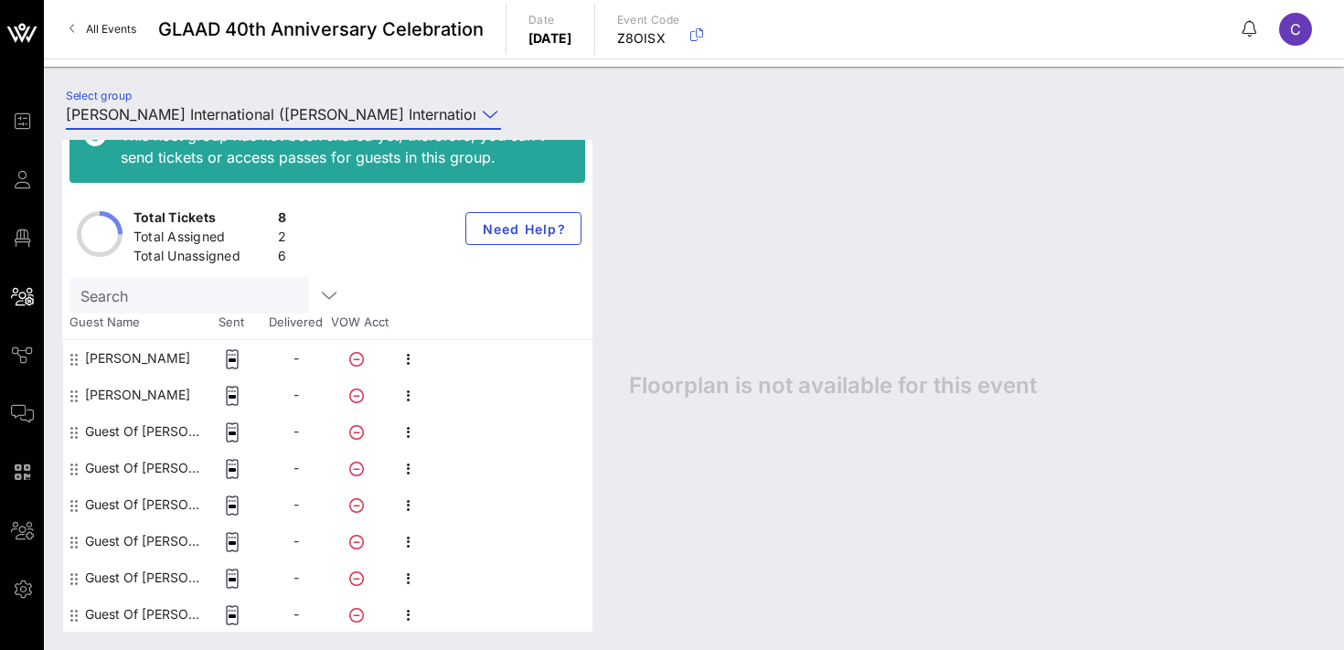
type input "[PERSON_NAME] International ([PERSON_NAME] International) [[PERSON_NAME] Nash, …"
click at [411, 424] on icon "button" at bounding box center [409, 432] width 22 height 22
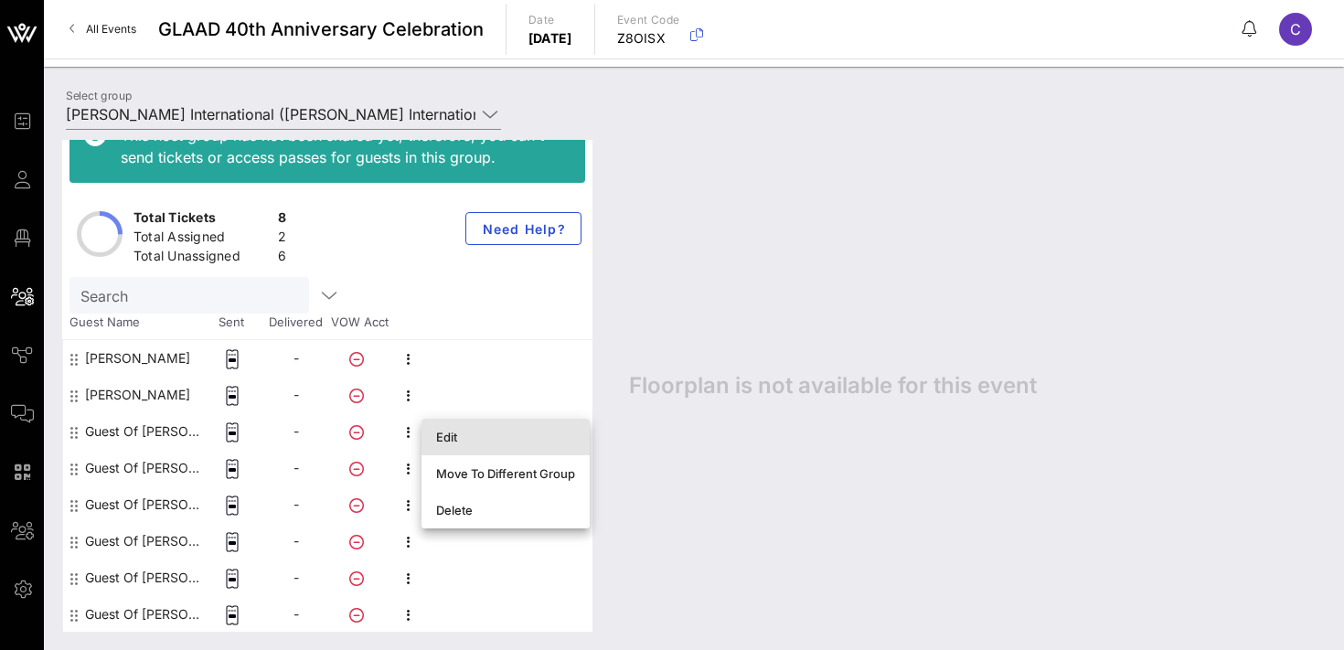
click at [444, 432] on div "Edit" at bounding box center [505, 437] width 139 height 15
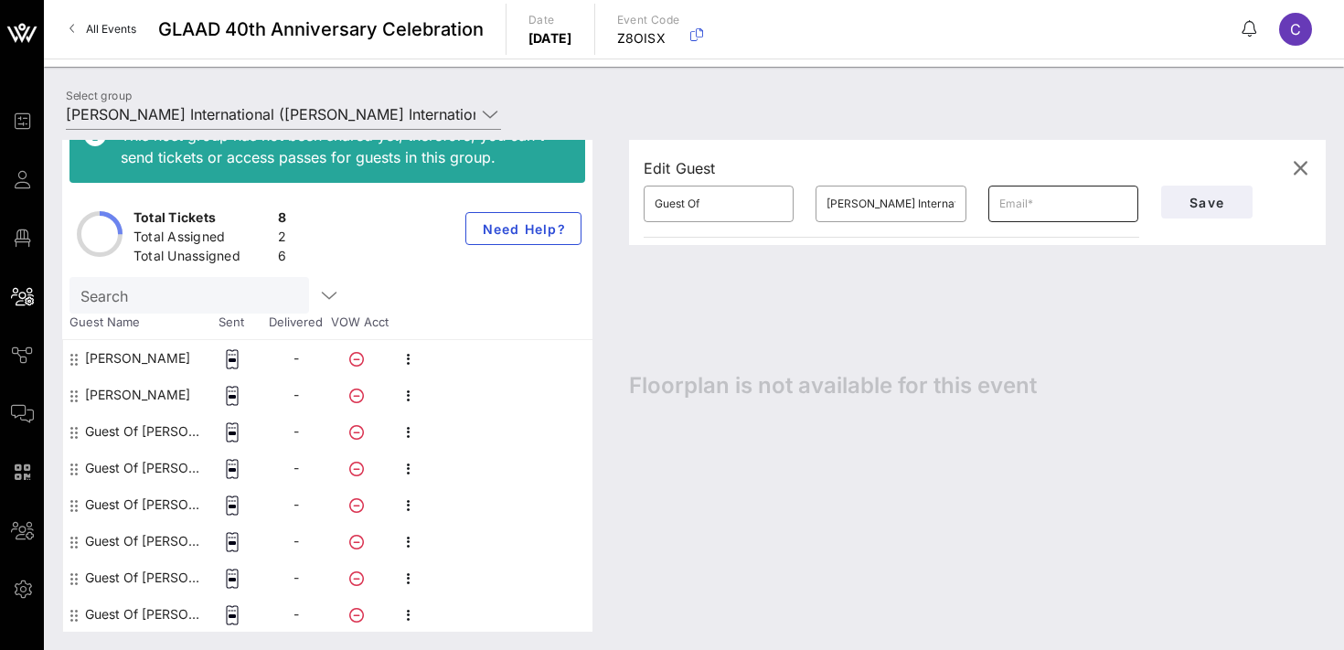
click at [1034, 204] on input "text" at bounding box center [1063, 203] width 128 height 29
paste input "[PERSON_NAME][EMAIL_ADDRESS][PERSON_NAME][DOMAIN_NAME]"
type input "[PERSON_NAME][EMAIL_ADDRESS][PERSON_NAME][DOMAIN_NAME]"
click at [697, 208] on input "Guest Of" at bounding box center [719, 203] width 128 height 29
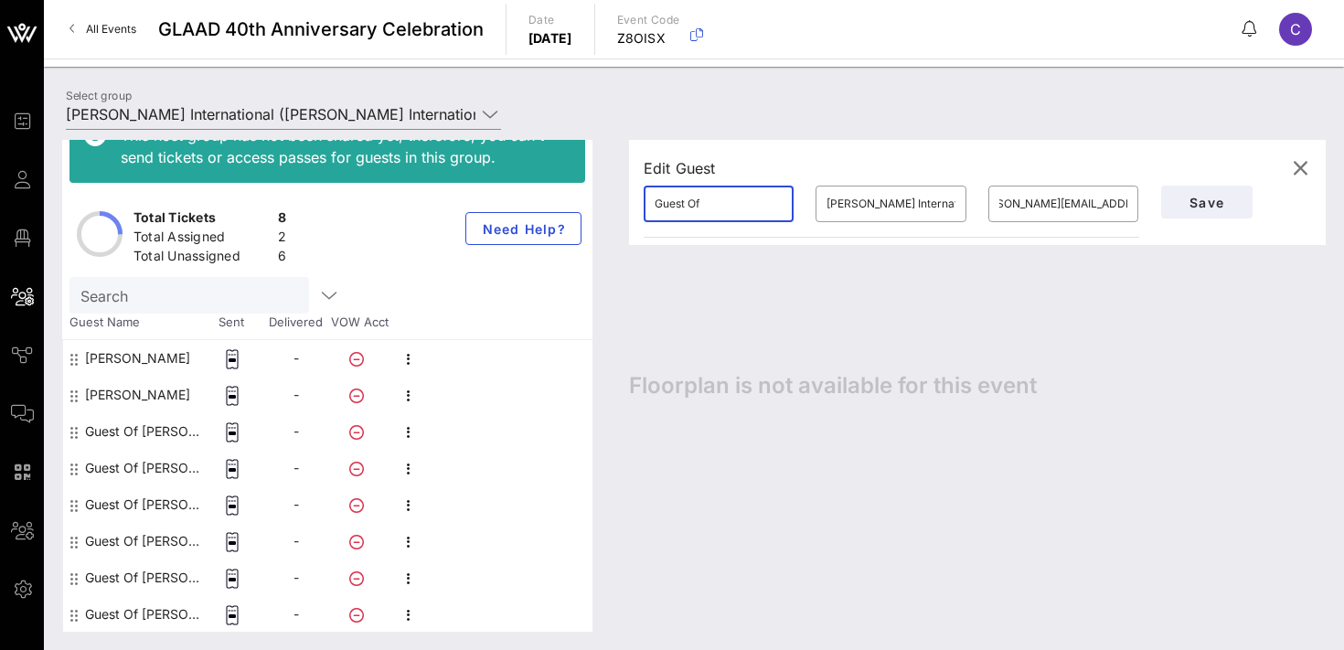
scroll to position [0, 0]
click at [697, 208] on input "Guest Of" at bounding box center [719, 203] width 128 height 29
type input "[PERSON_NAME]"
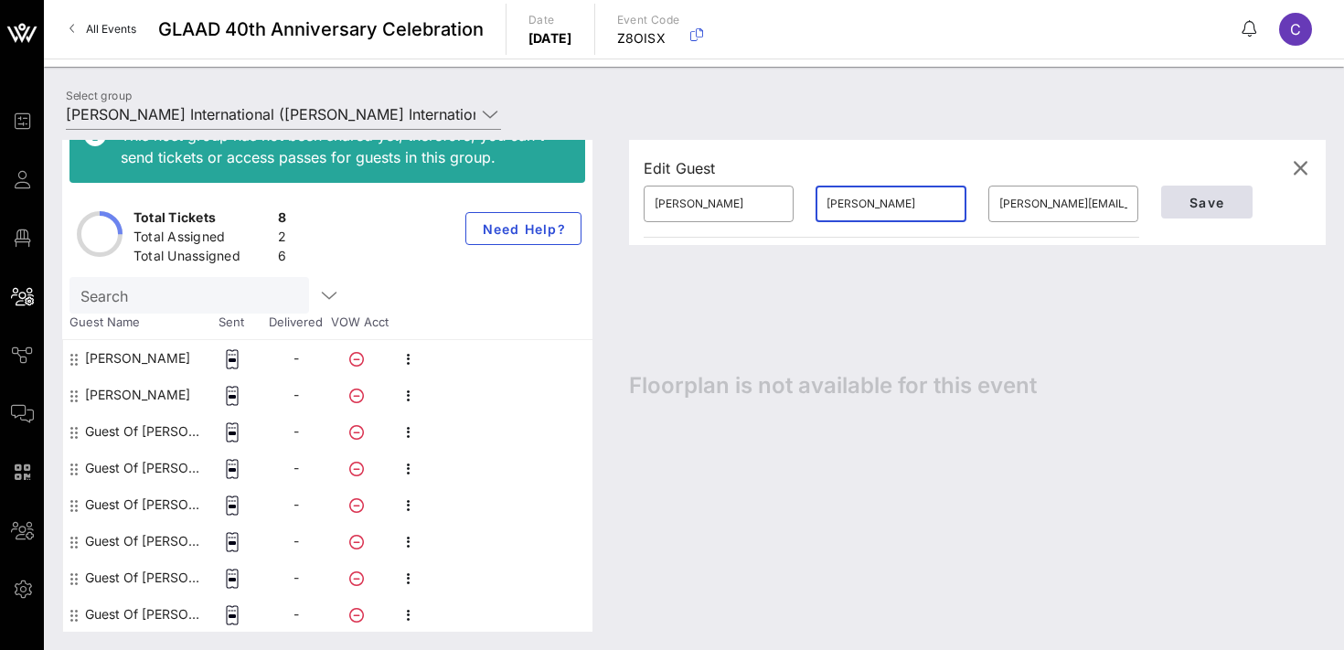
type input "[PERSON_NAME]"
click at [1187, 203] on span "Save" at bounding box center [1207, 203] width 62 height 16
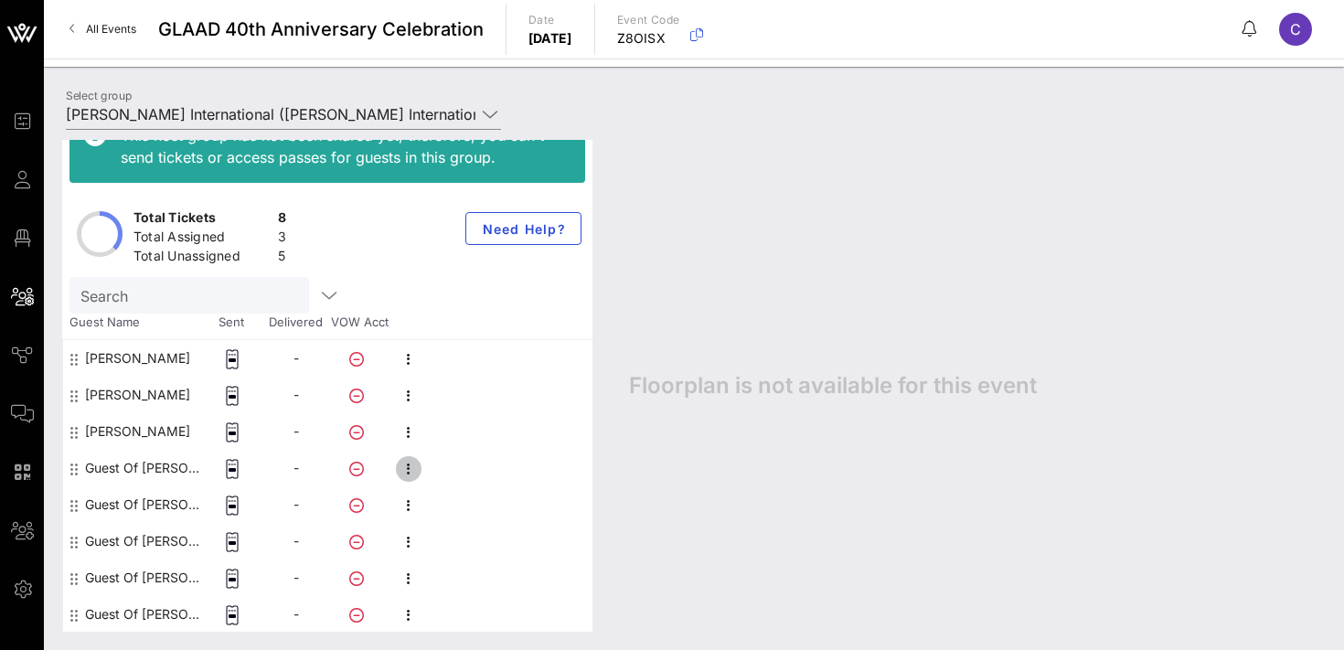
click at [415, 474] on icon "button" at bounding box center [409, 469] width 22 height 22
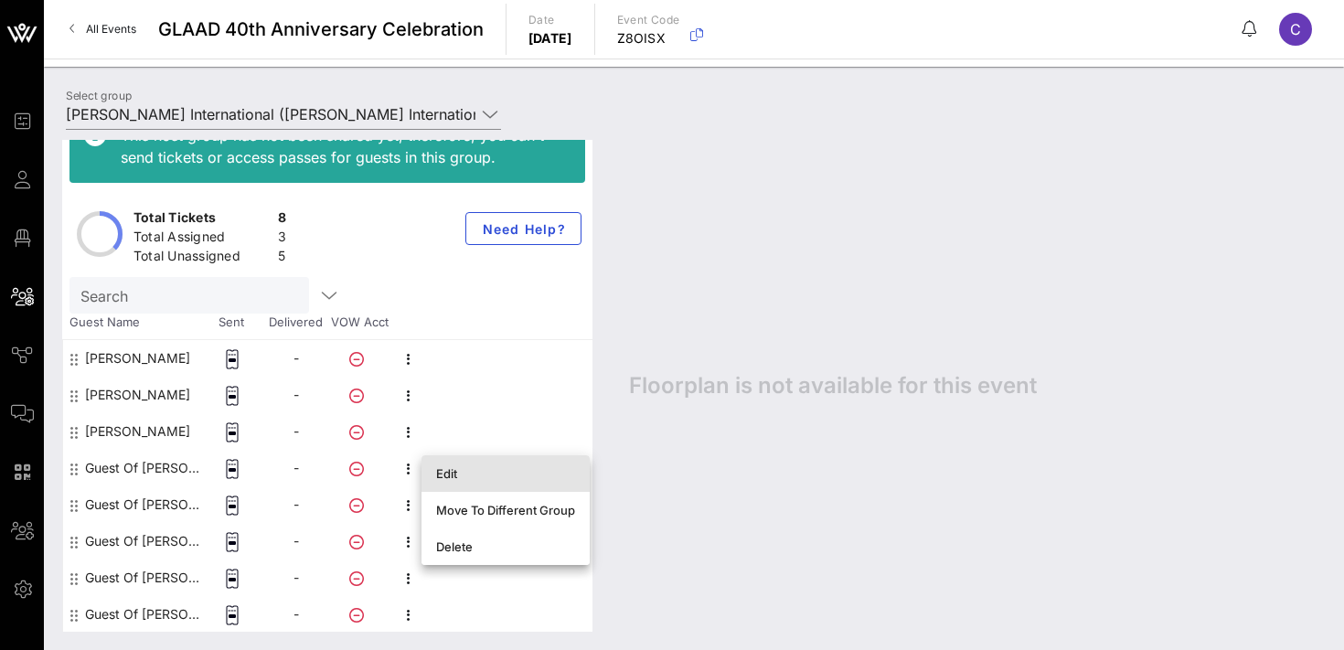
click at [468, 476] on div "Edit" at bounding box center [505, 473] width 139 height 15
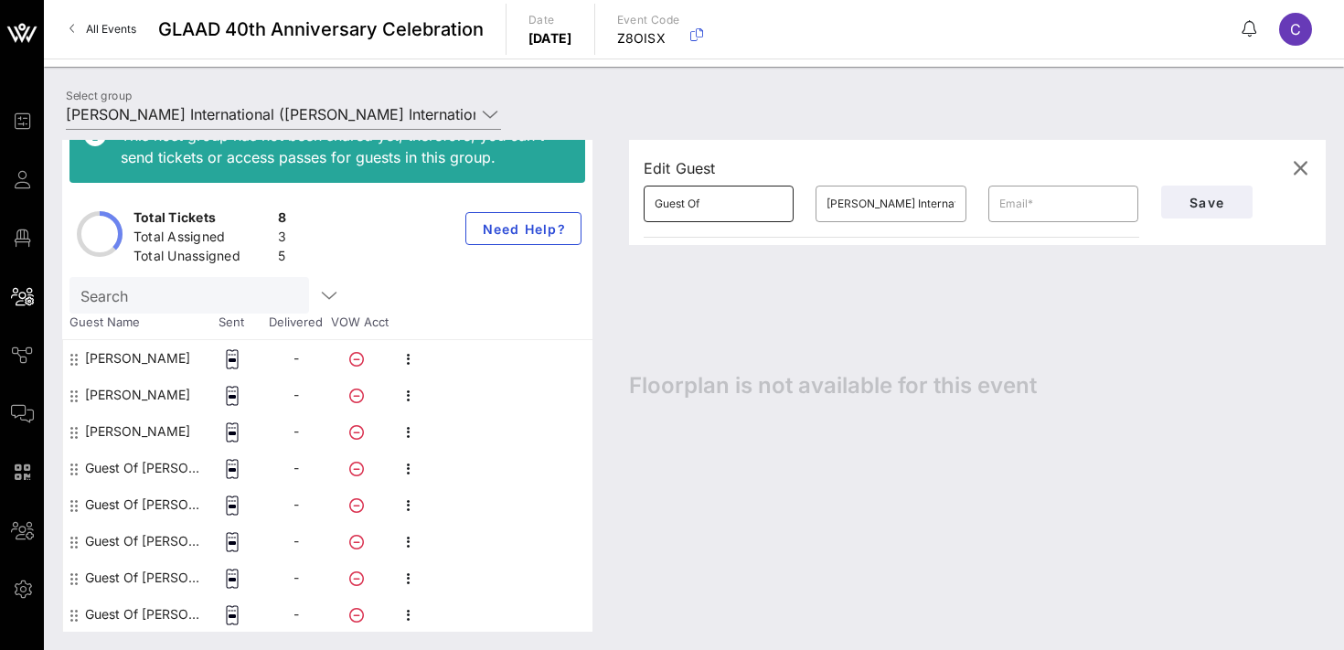
click at [715, 208] on input "Guest Of" at bounding box center [719, 203] width 128 height 29
type input "[PERSON_NAME]"
paste input "[PERSON_NAME][EMAIL_ADDRESS][PERSON_NAME][DOMAIN_NAME]"
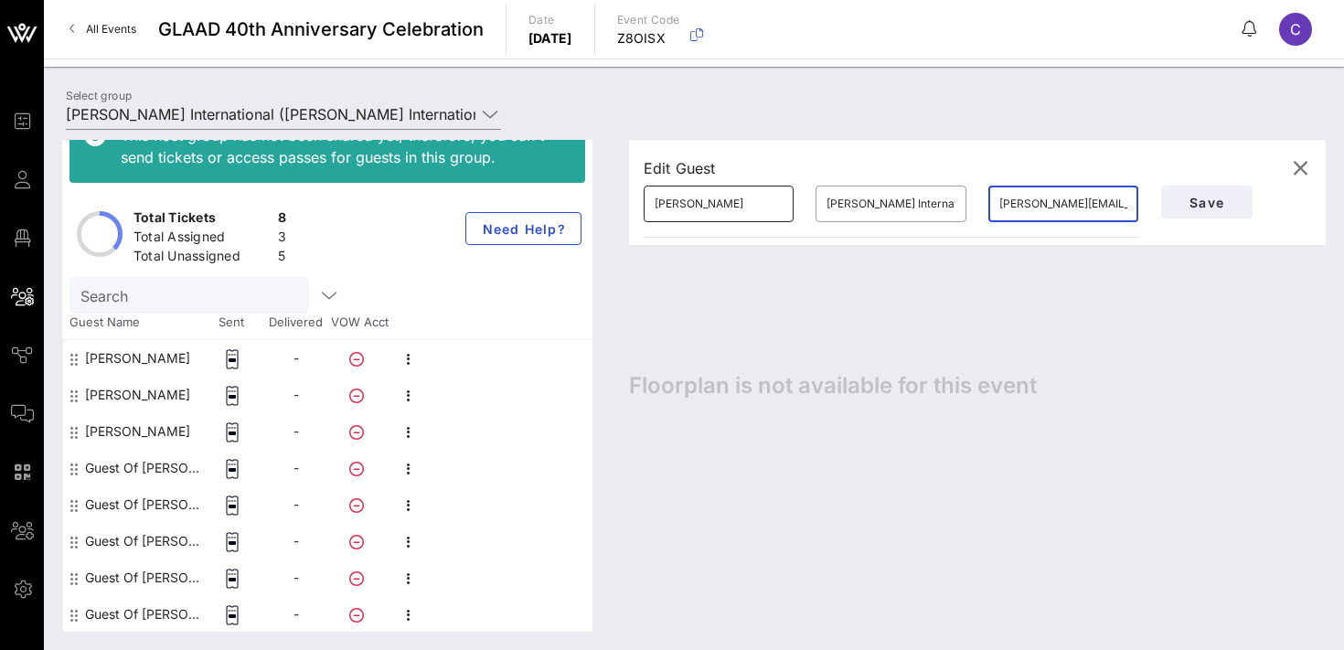
scroll to position [0, 5]
type input "[PERSON_NAME][EMAIL_ADDRESS][PERSON_NAME][DOMAIN_NAME]"
click at [863, 197] on input "[PERSON_NAME] International" at bounding box center [890, 203] width 128 height 29
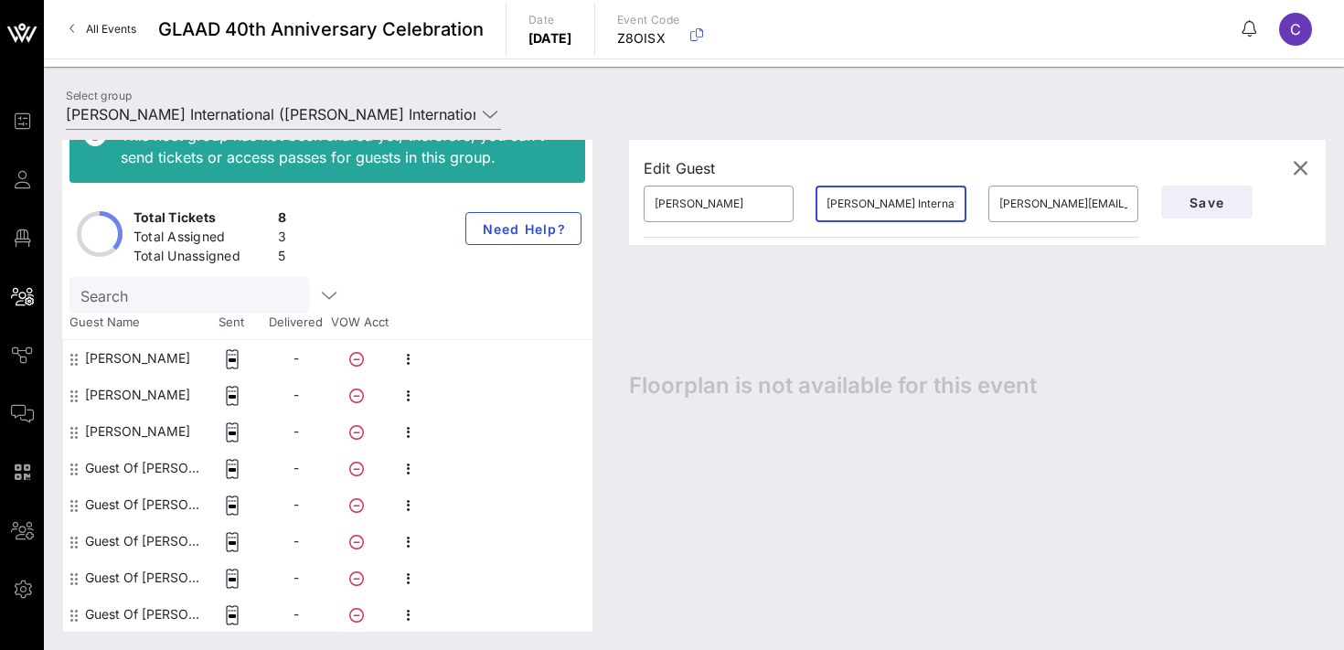
click at [863, 197] on input "[PERSON_NAME] International" at bounding box center [890, 203] width 128 height 29
type input "[PERSON_NAME]"
click at [1210, 201] on span "Save" at bounding box center [1207, 203] width 62 height 16
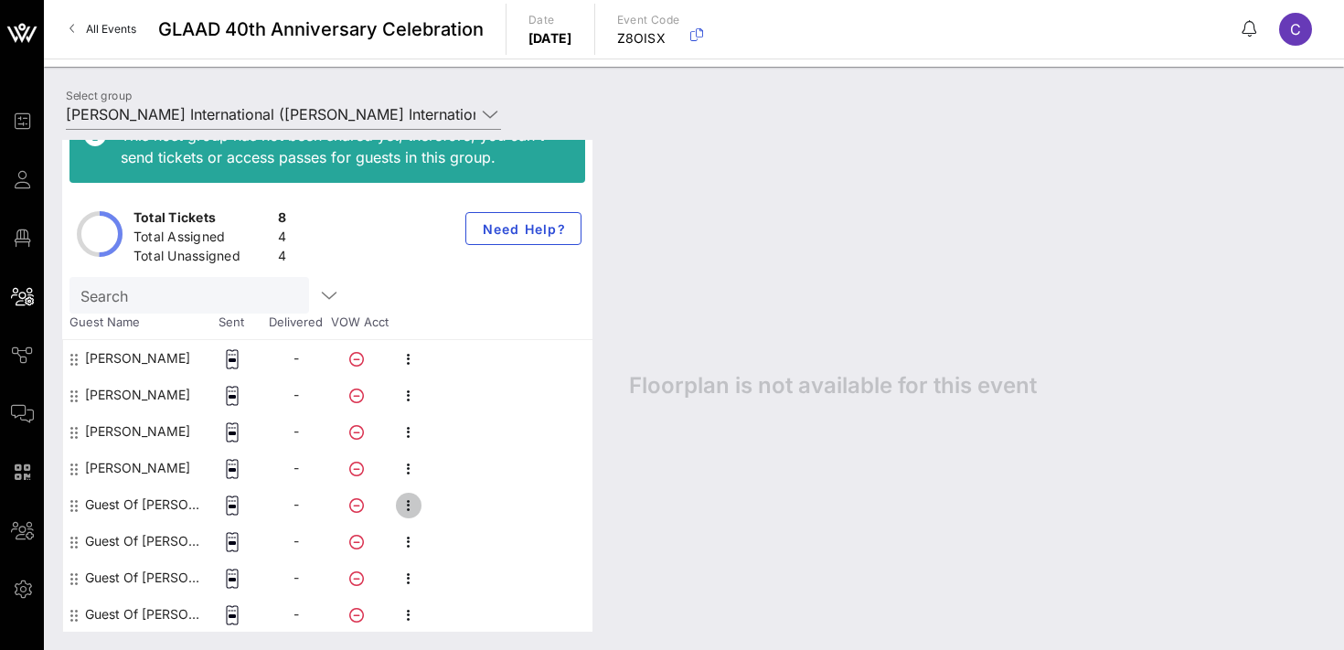
click at [413, 501] on icon "button" at bounding box center [409, 506] width 22 height 22
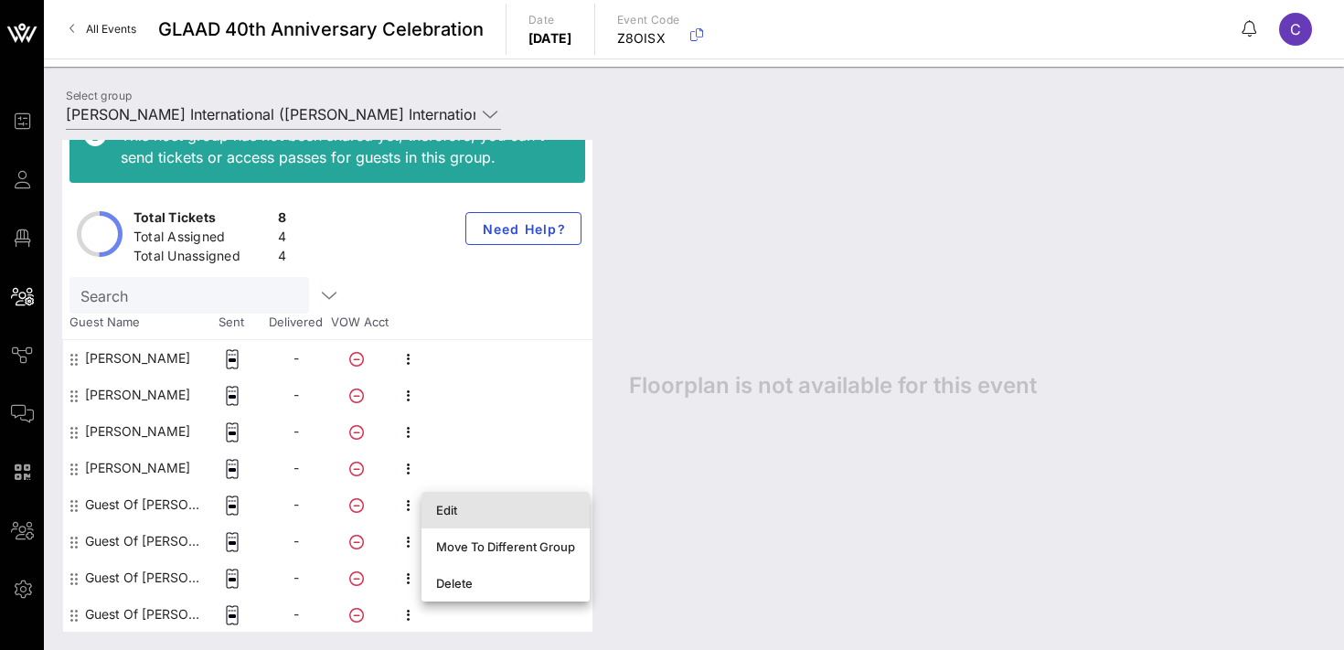
click at [444, 503] on div "Edit" at bounding box center [505, 510] width 139 height 15
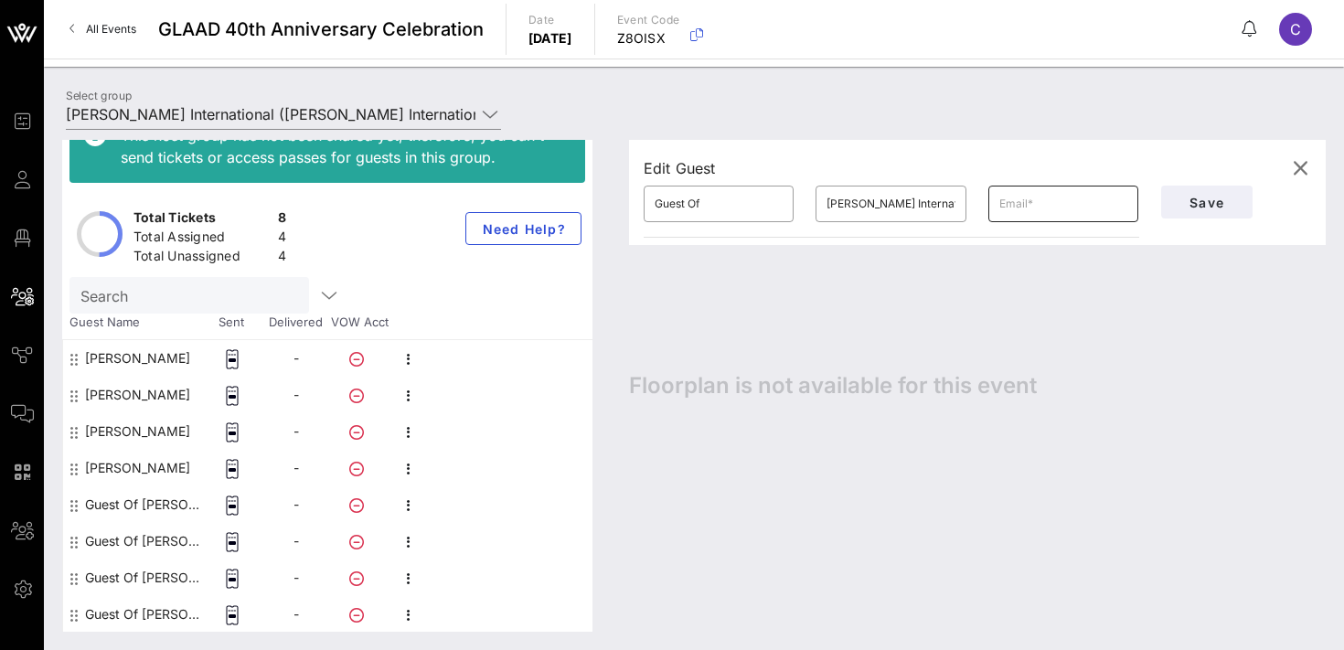
click at [1032, 208] on input "text" at bounding box center [1063, 203] width 128 height 29
paste input "[PERSON_NAME][EMAIL_ADDRESS][PERSON_NAME][DOMAIN_NAME]"
type input "[PERSON_NAME][EMAIL_ADDRESS][PERSON_NAME][DOMAIN_NAME]"
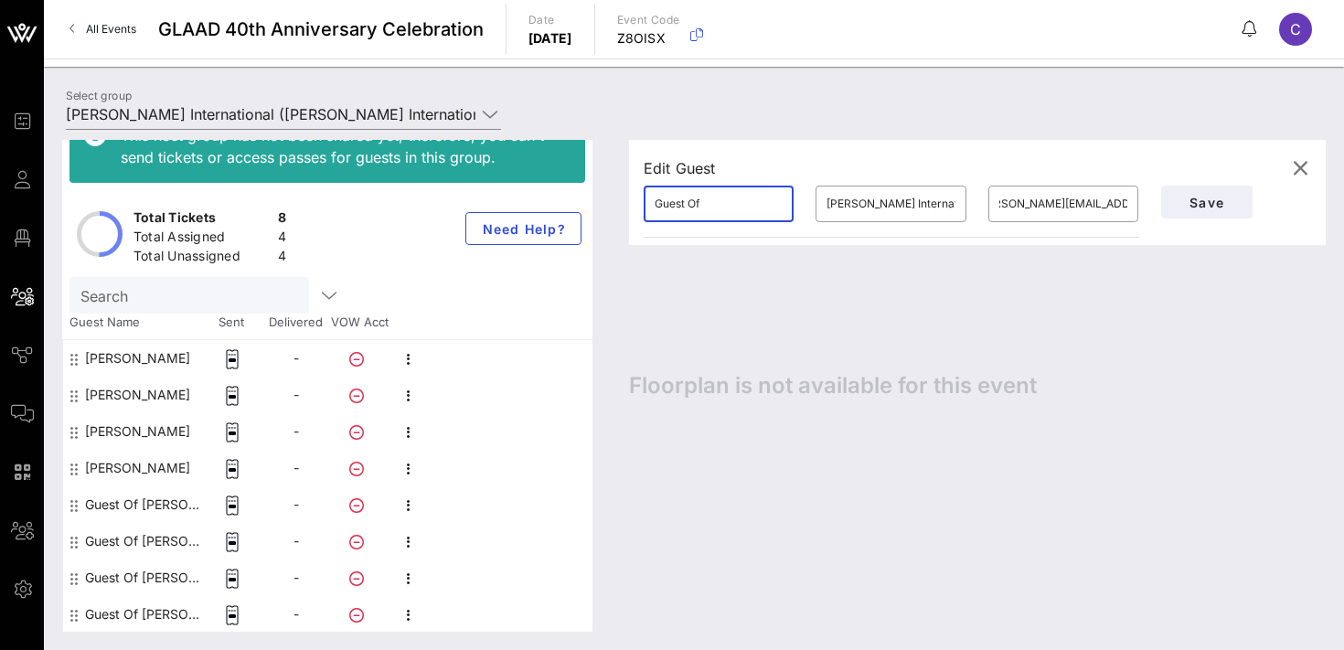
scroll to position [0, 0]
click at [727, 203] on input "Guest Of" at bounding box center [719, 203] width 128 height 29
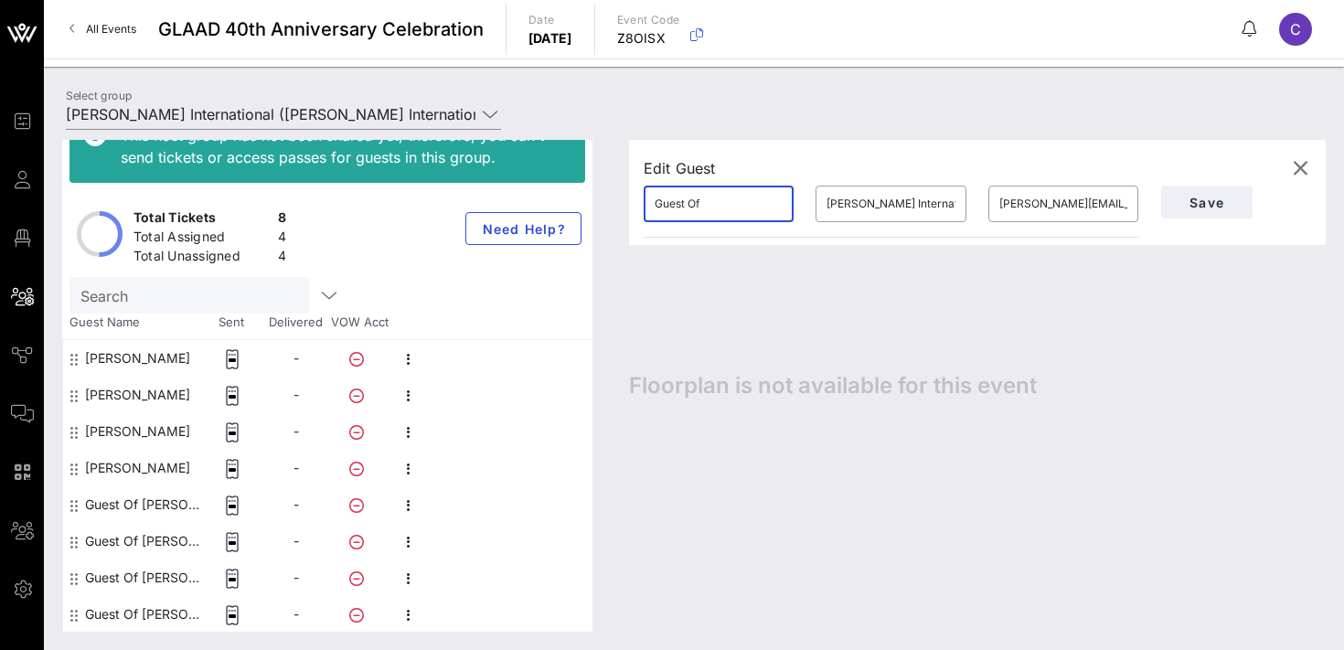
click at [727, 203] on input "Guest Of" at bounding box center [719, 203] width 128 height 29
type input "[PERSON_NAME]"
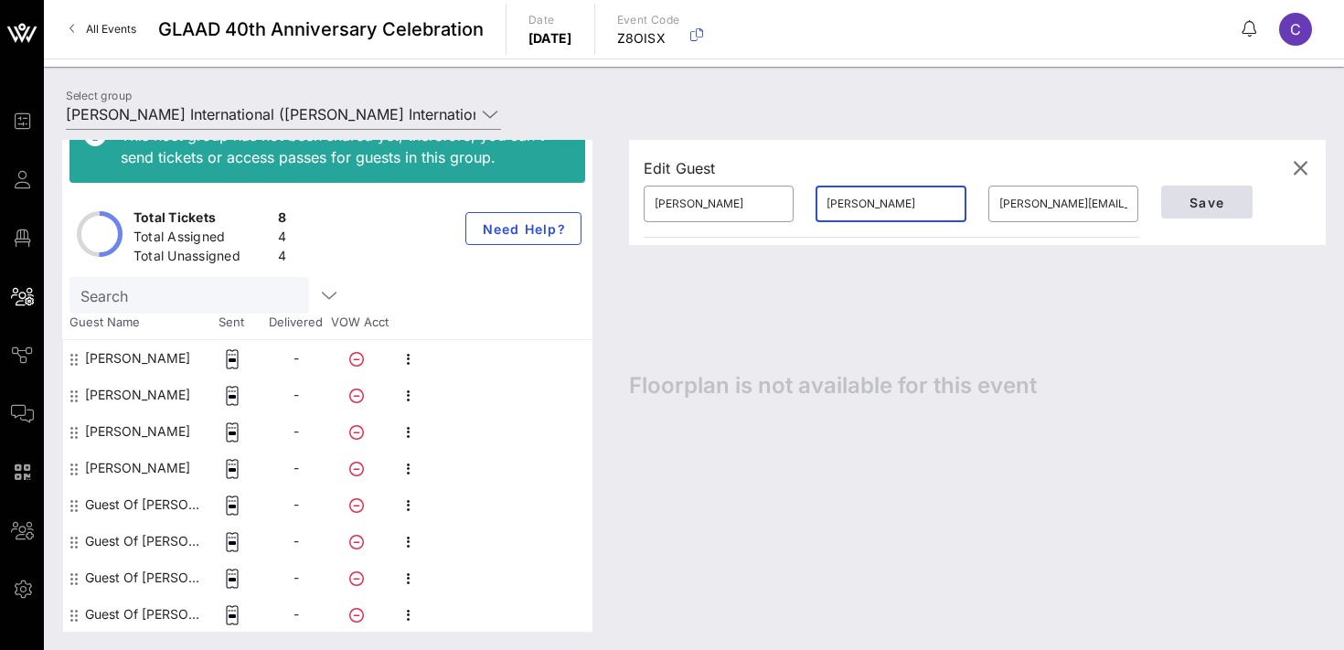
type input "[PERSON_NAME]"
click at [1196, 197] on span "Save" at bounding box center [1207, 203] width 62 height 16
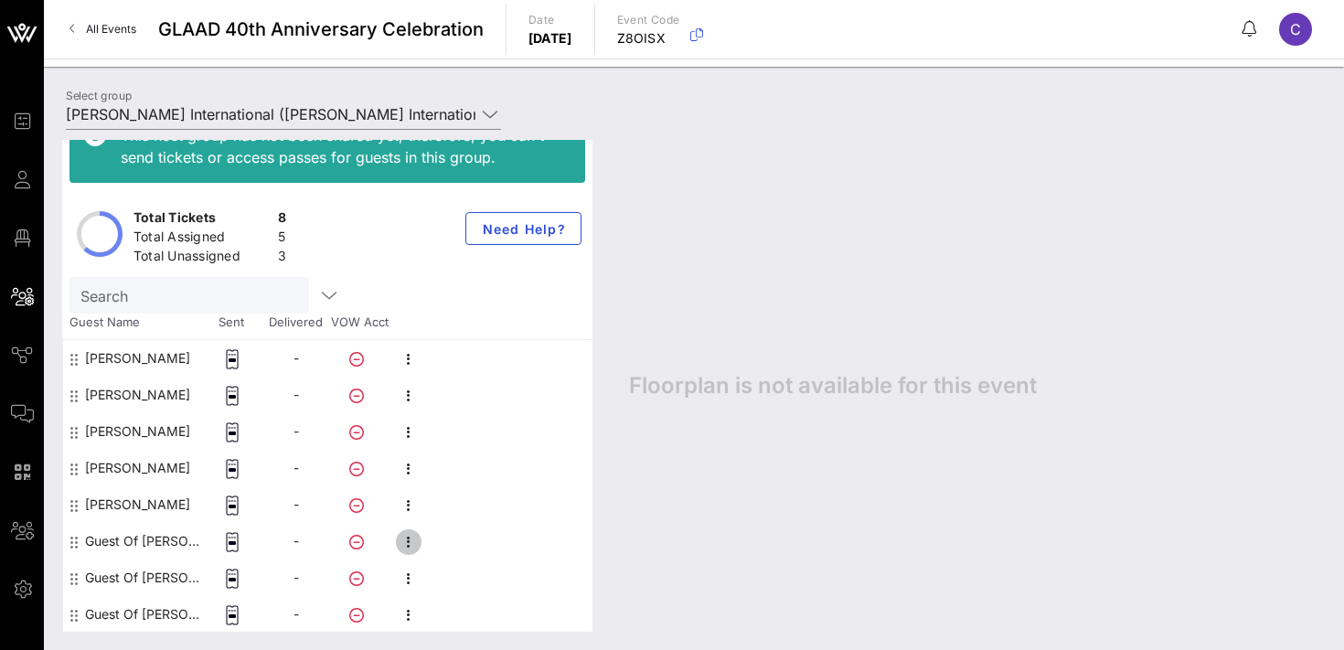
click at [413, 539] on icon "button" at bounding box center [409, 542] width 22 height 22
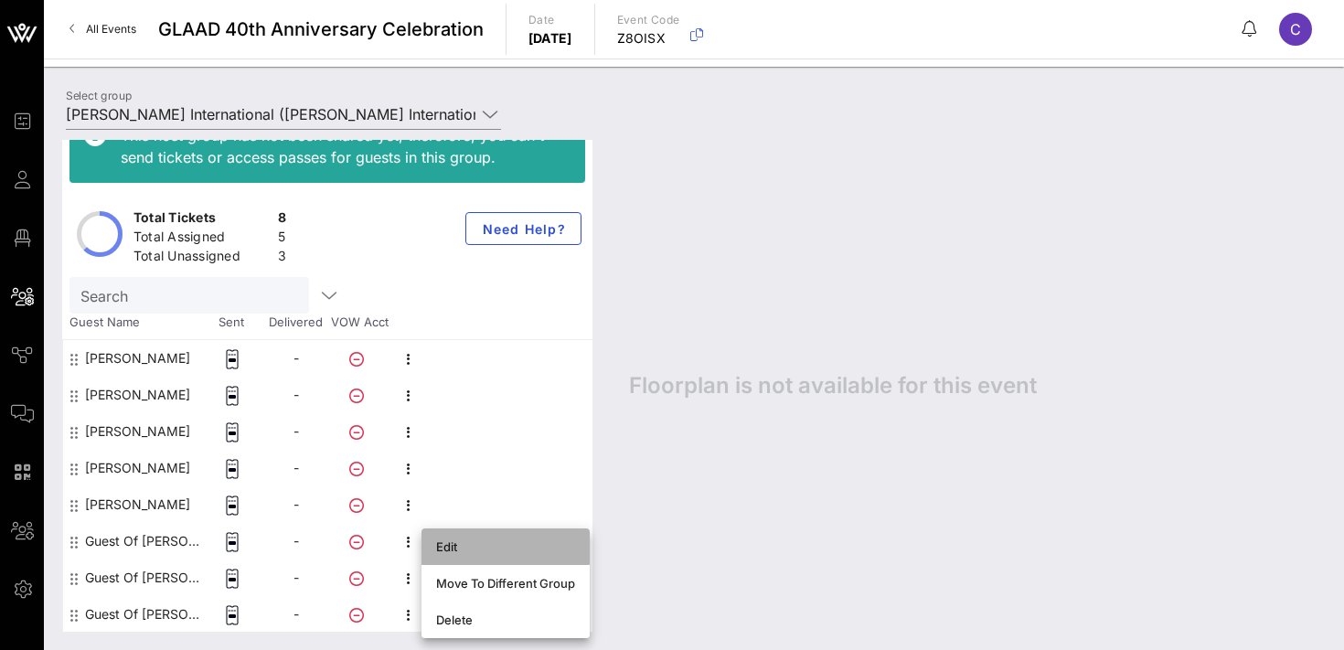
click at [464, 549] on div "Edit" at bounding box center [505, 546] width 139 height 15
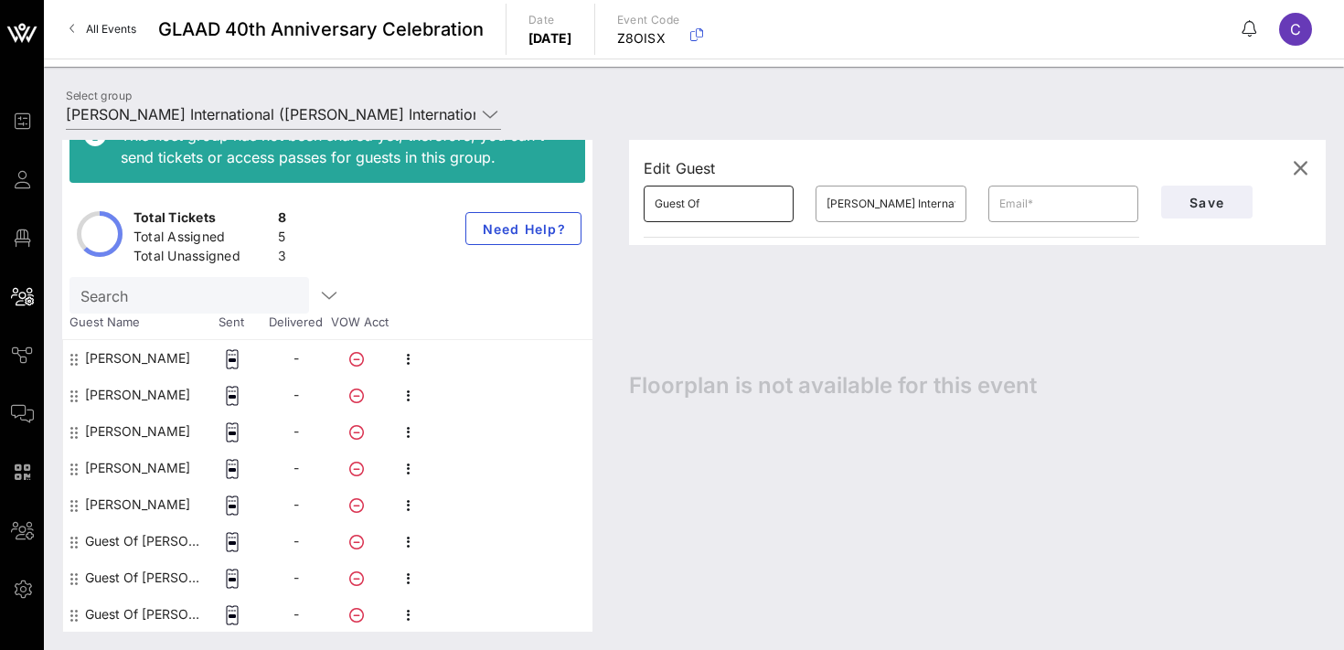
click at [733, 201] on input "Guest Of" at bounding box center [719, 203] width 128 height 29
type input "[PERSON_NAME]"
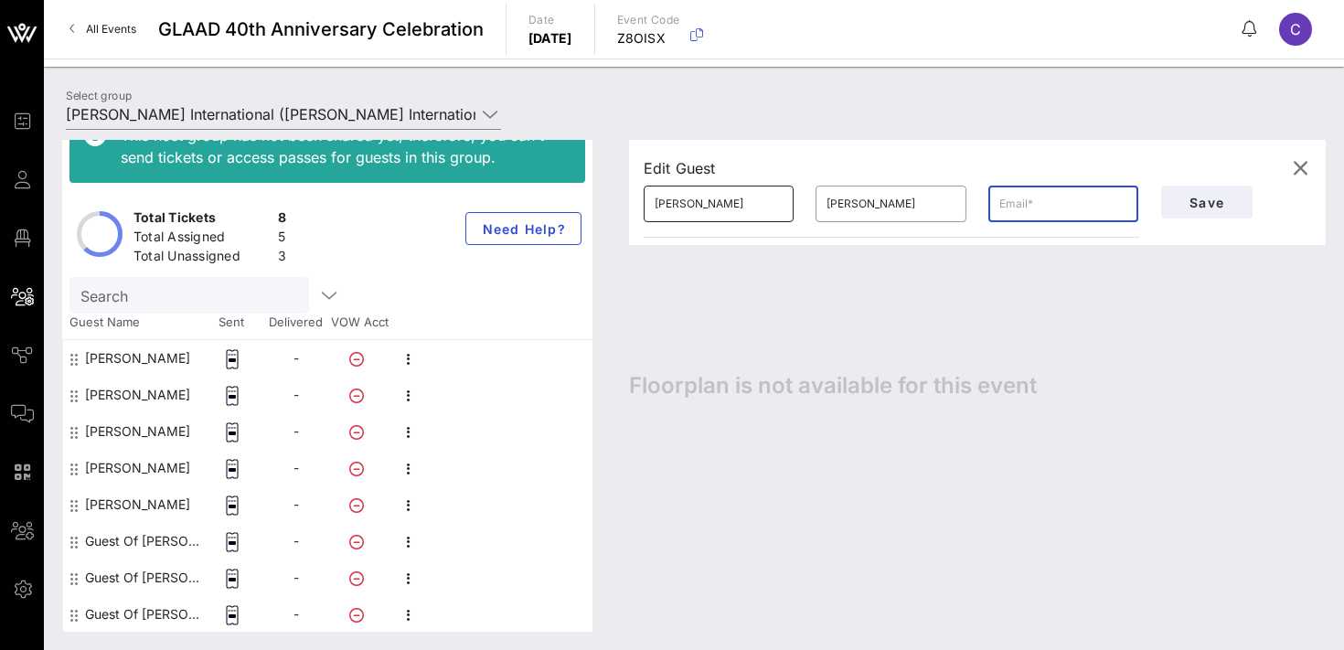
paste input "[PERSON_NAME][EMAIL_ADDRESS][PERSON_NAME][DOMAIN_NAME]"
type input "[PERSON_NAME][EMAIL_ADDRESS][PERSON_NAME][DOMAIN_NAME]"
click at [1198, 200] on span "Save" at bounding box center [1207, 203] width 62 height 16
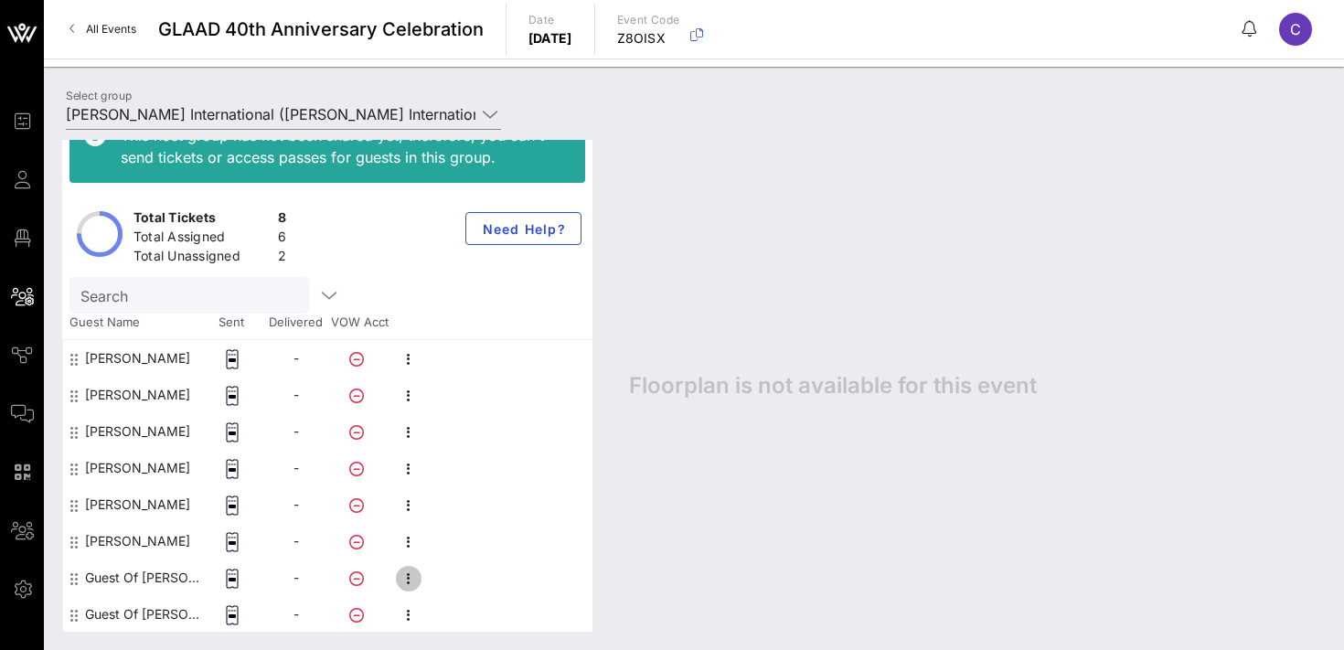
click at [407, 578] on icon "button" at bounding box center [409, 579] width 22 height 22
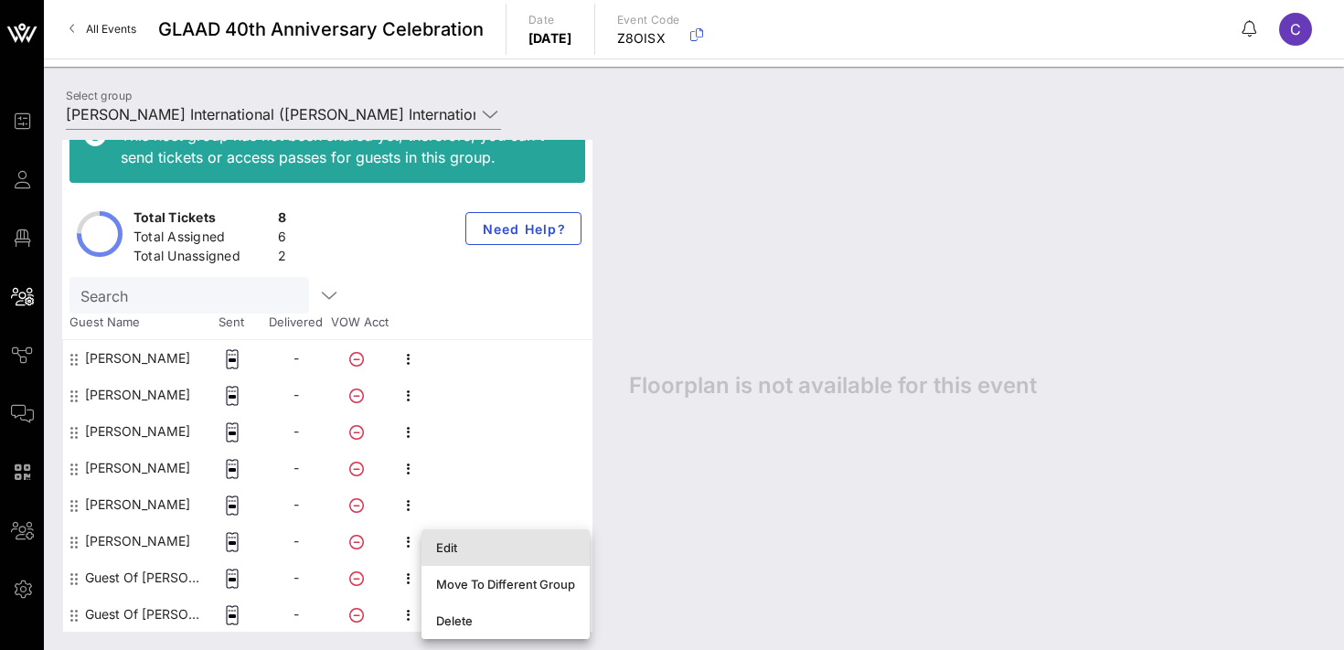
click at [452, 548] on div "Edit" at bounding box center [505, 547] width 139 height 15
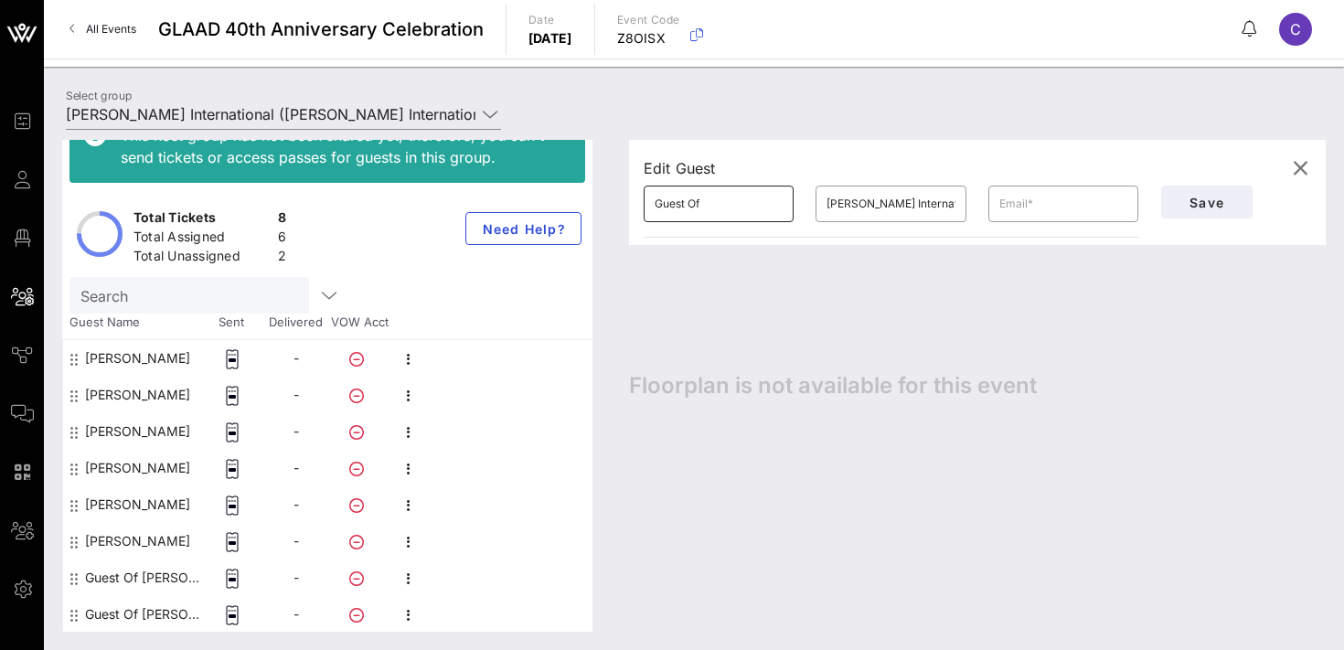
click at [717, 212] on input "Guest Of" at bounding box center [719, 203] width 128 height 29
type input "Cam"
type input "[PERSON_NAME]"
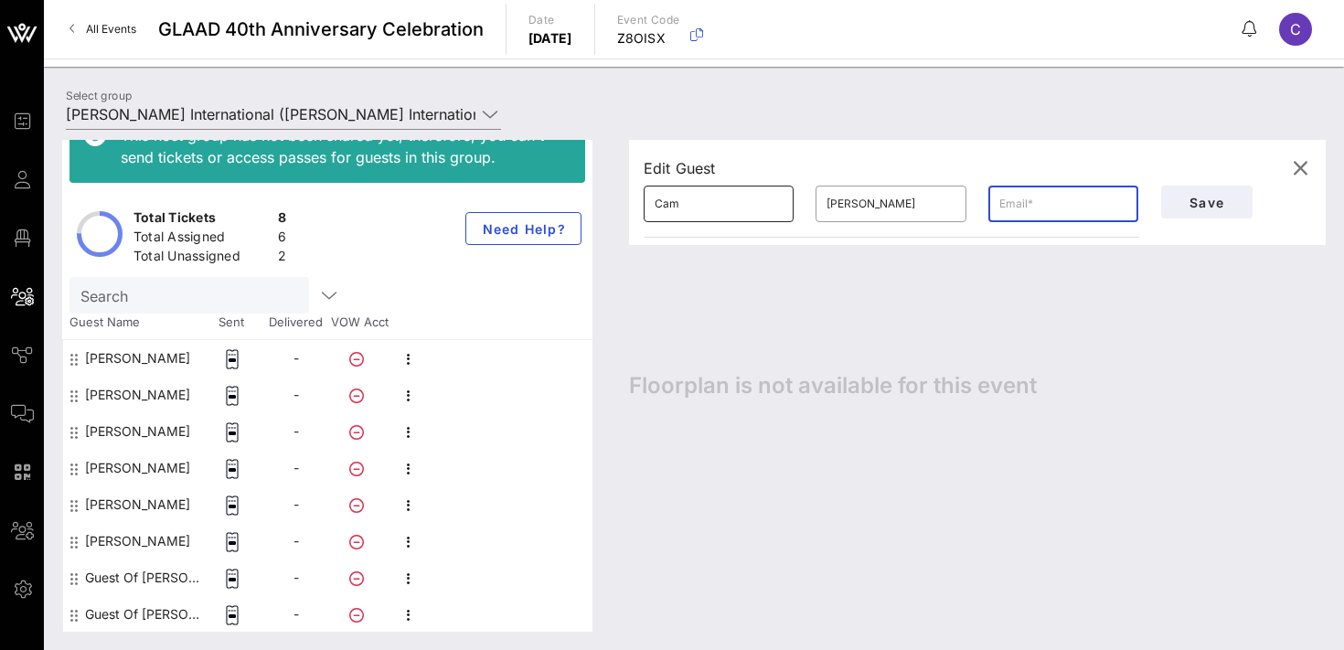
paste input "[EMAIL_ADDRESS][PERSON_NAME][DOMAIN_NAME]"
type input "[EMAIL_ADDRESS][PERSON_NAME][DOMAIN_NAME]"
click at [905, 197] on input "[PERSON_NAME]" at bounding box center [890, 203] width 128 height 29
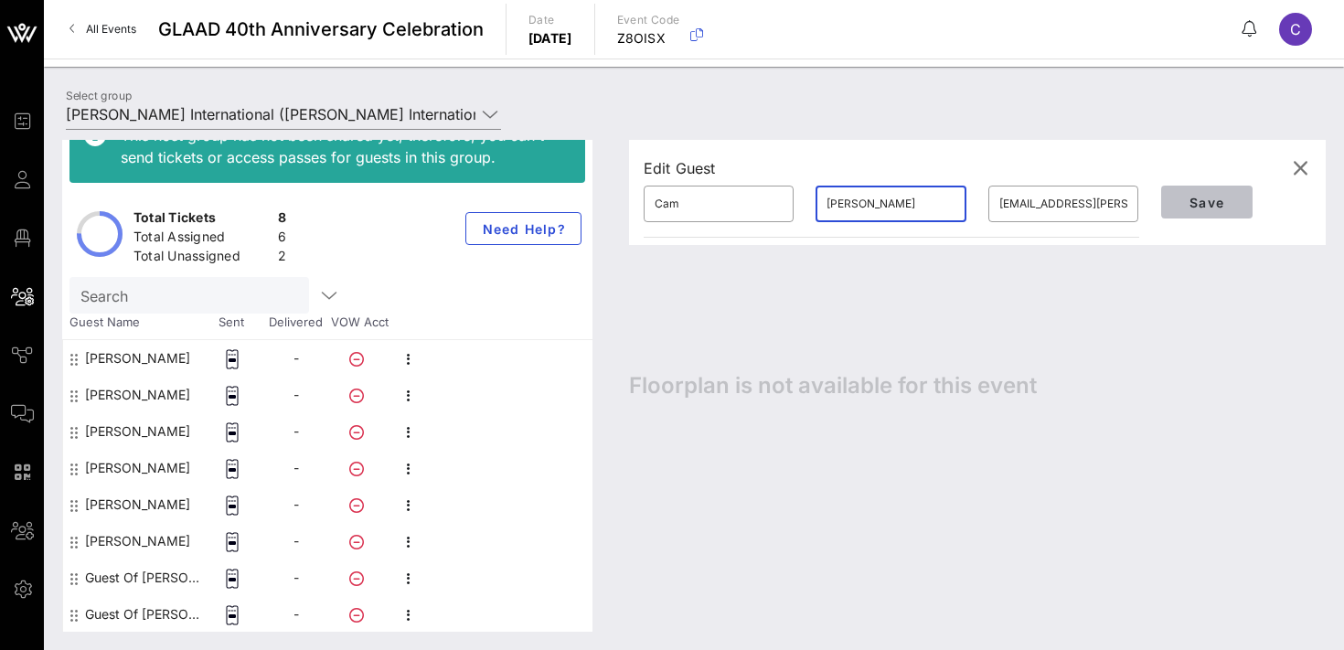
click at [1225, 201] on span "Save" at bounding box center [1207, 203] width 62 height 16
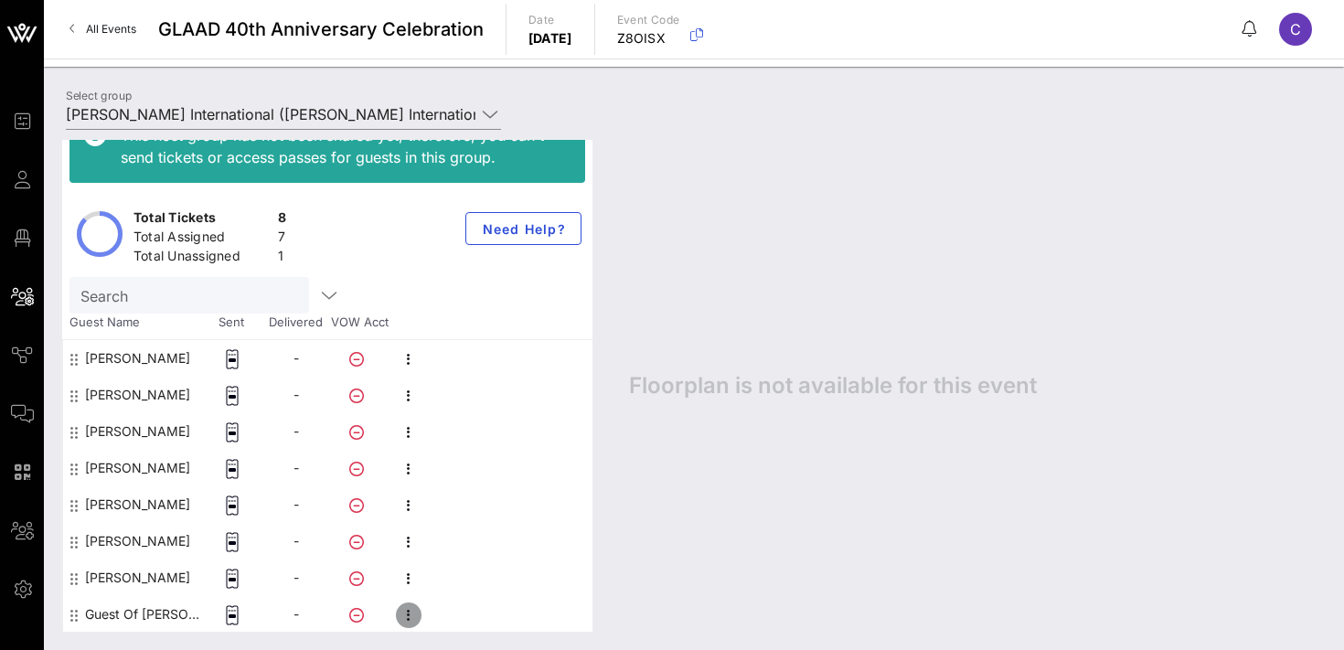
click at [409, 613] on icon "button" at bounding box center [409, 615] width 22 height 22
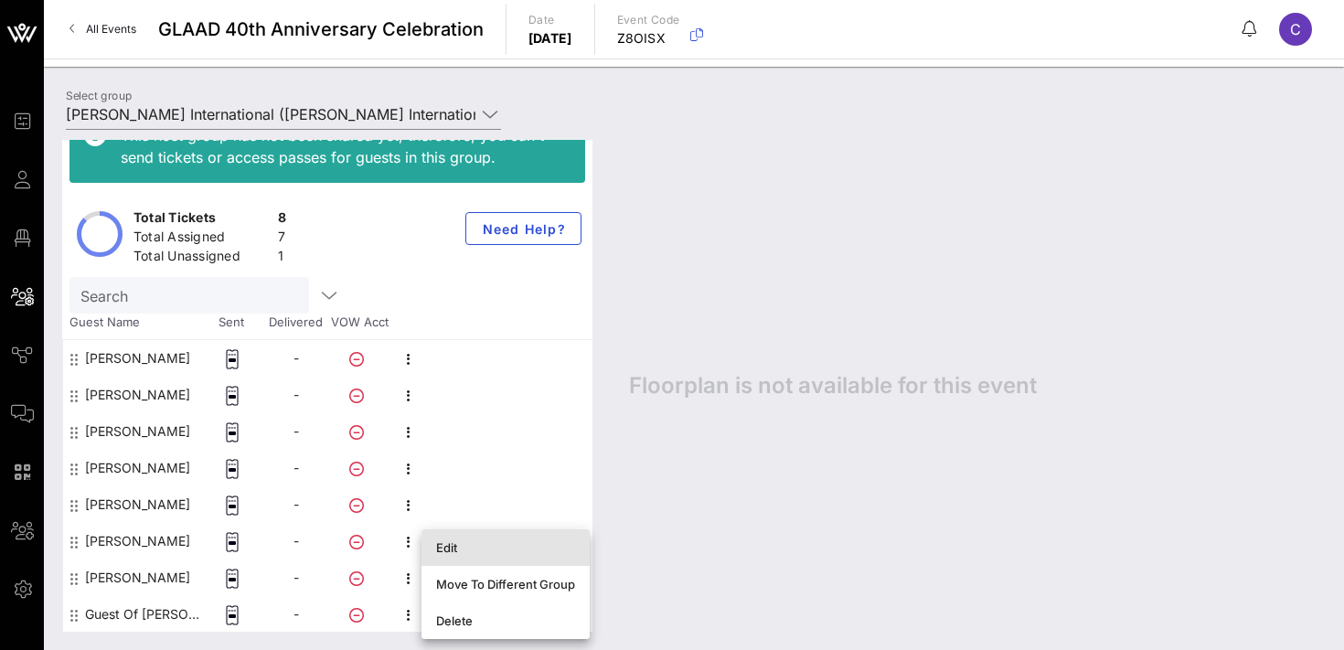
click at [513, 549] on div "Edit" at bounding box center [505, 547] width 139 height 15
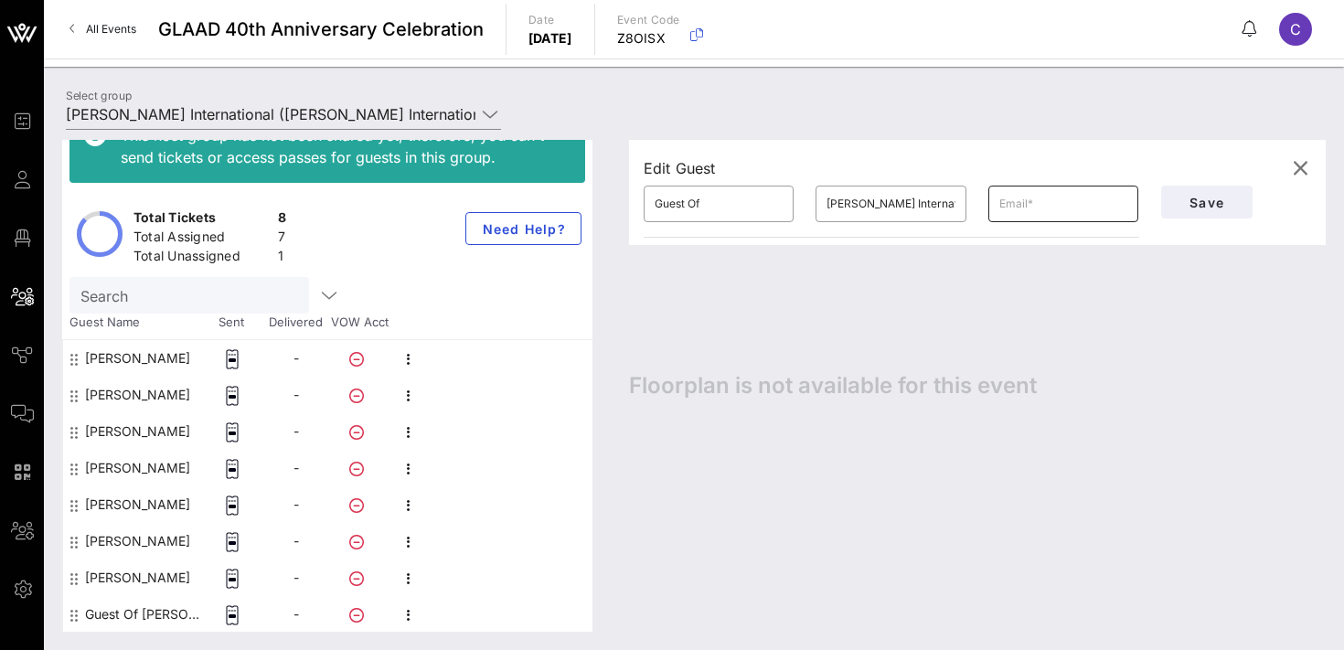
click at [1039, 201] on input "text" at bounding box center [1063, 203] width 128 height 29
paste input "[PERSON_NAME][EMAIL_ADDRESS][PERSON_NAME][DOMAIN_NAME]"
type input "[PERSON_NAME][EMAIL_ADDRESS][PERSON_NAME][DOMAIN_NAME]"
click at [884, 205] on input "[PERSON_NAME] International" at bounding box center [890, 203] width 128 height 29
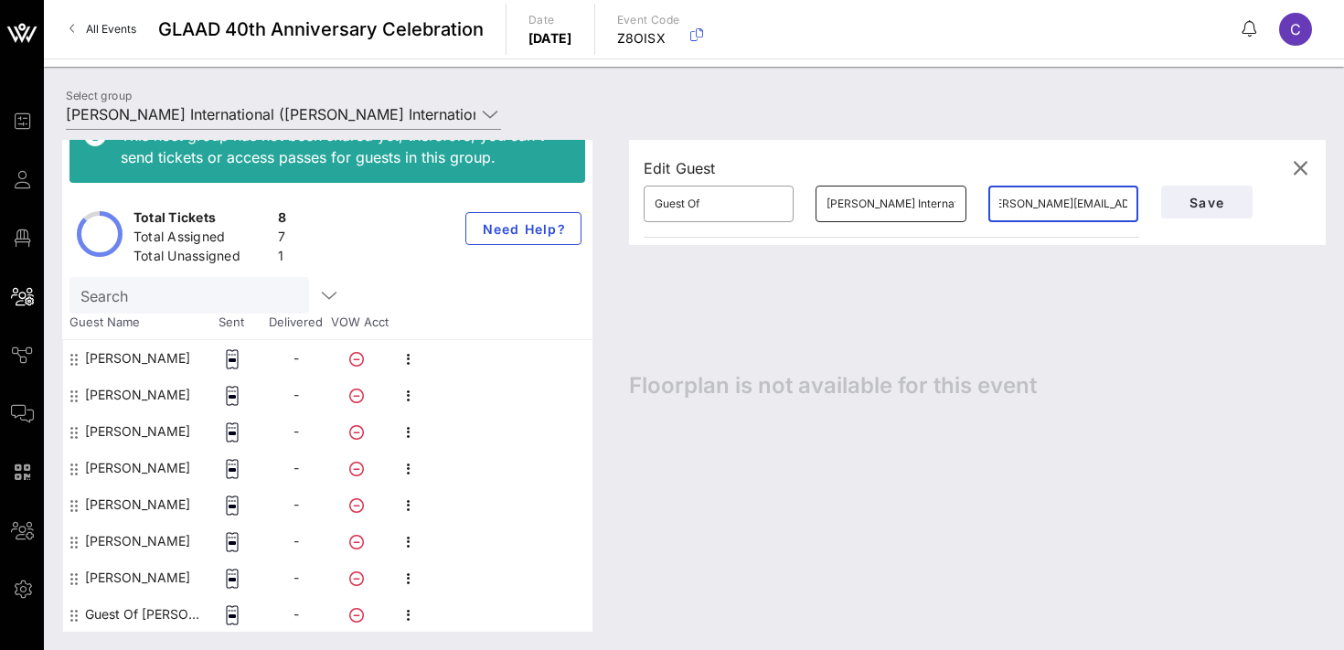
scroll to position [0, 0]
click at [884, 205] on input "[PERSON_NAME] International" at bounding box center [890, 203] width 128 height 29
type input "[PERSON_NAME]"
click at [734, 208] on input "Guest Of" at bounding box center [719, 203] width 128 height 29
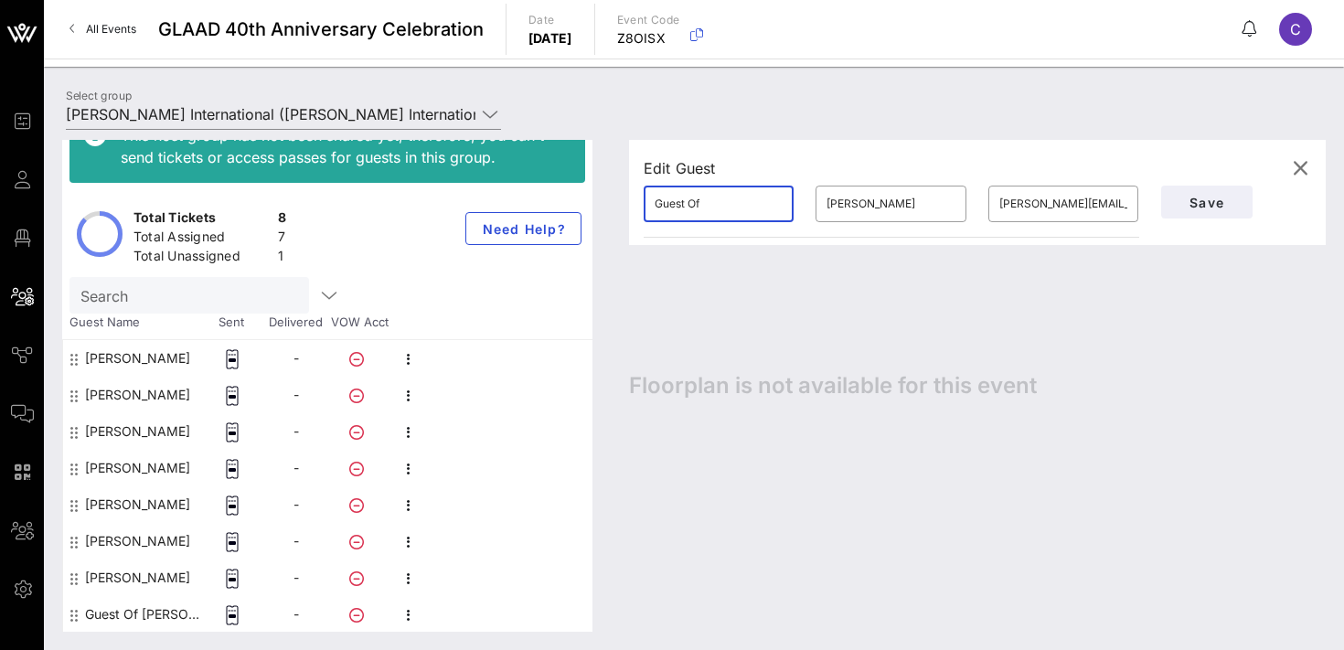
click at [734, 208] on input "Guest Of" at bounding box center [719, 203] width 128 height 29
type input "[PERSON_NAME]"
click at [1194, 204] on span "Save" at bounding box center [1207, 203] width 62 height 16
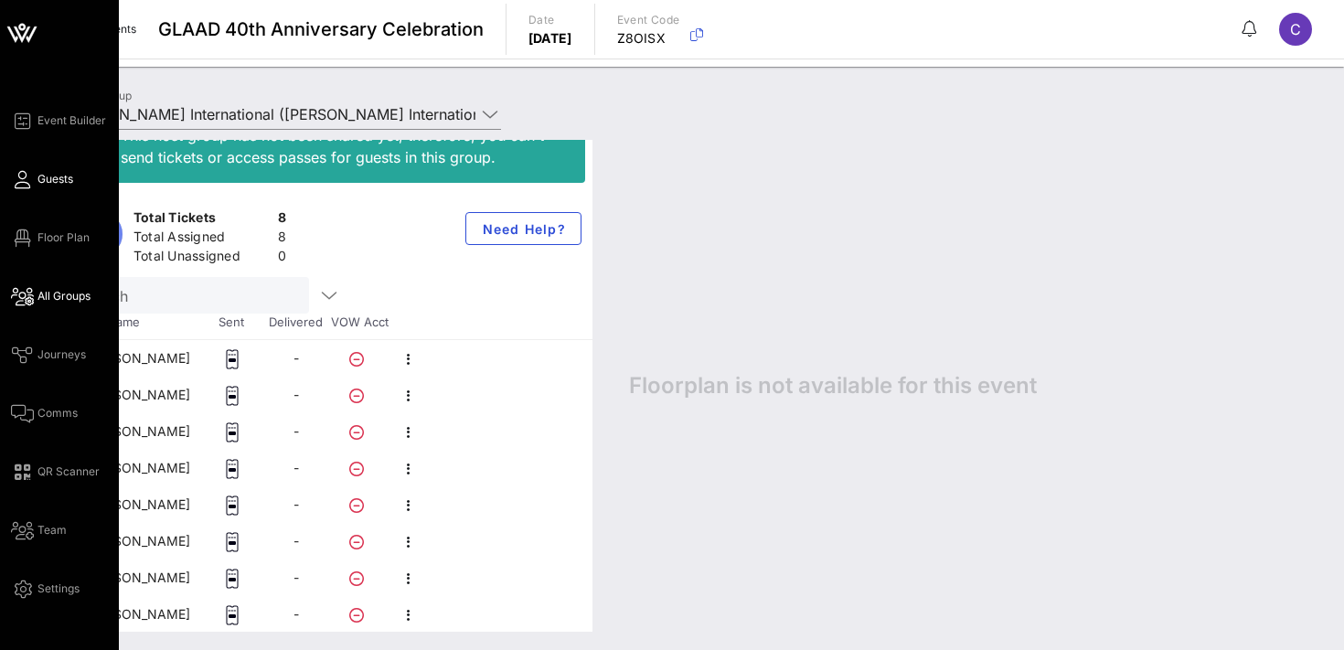
click at [36, 177] on link "Guests" at bounding box center [42, 179] width 62 height 22
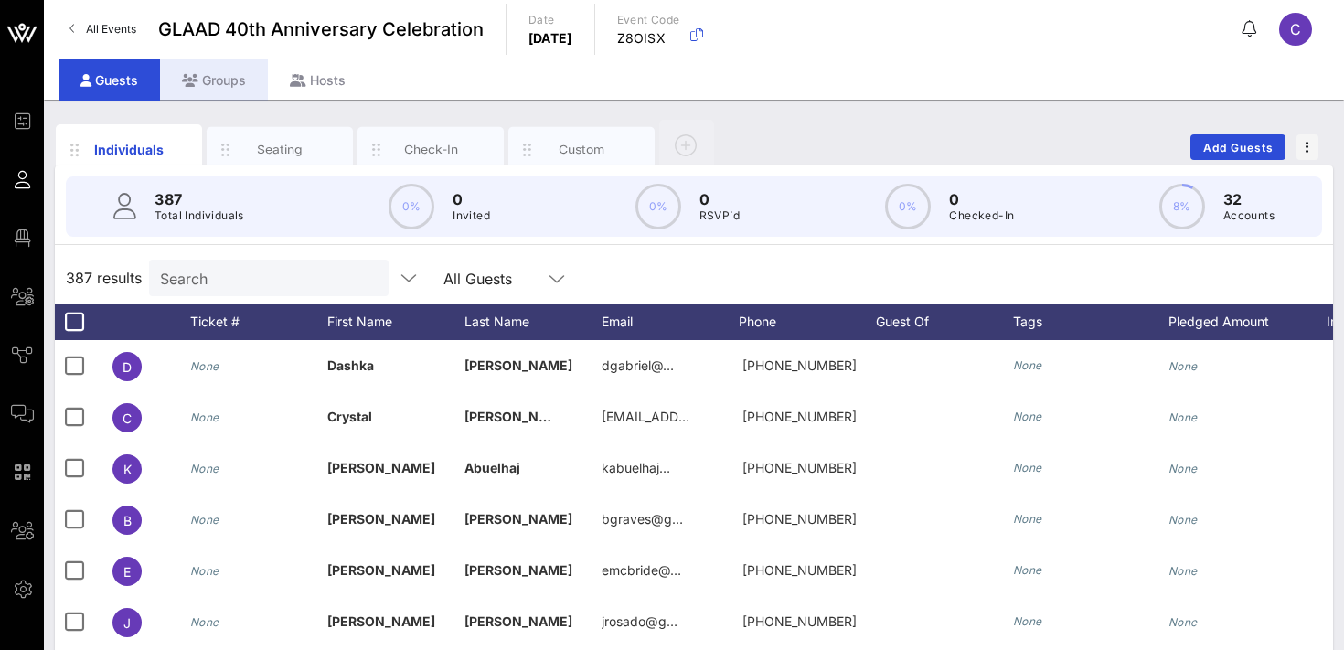
click at [212, 82] on div "Groups" at bounding box center [214, 79] width 108 height 41
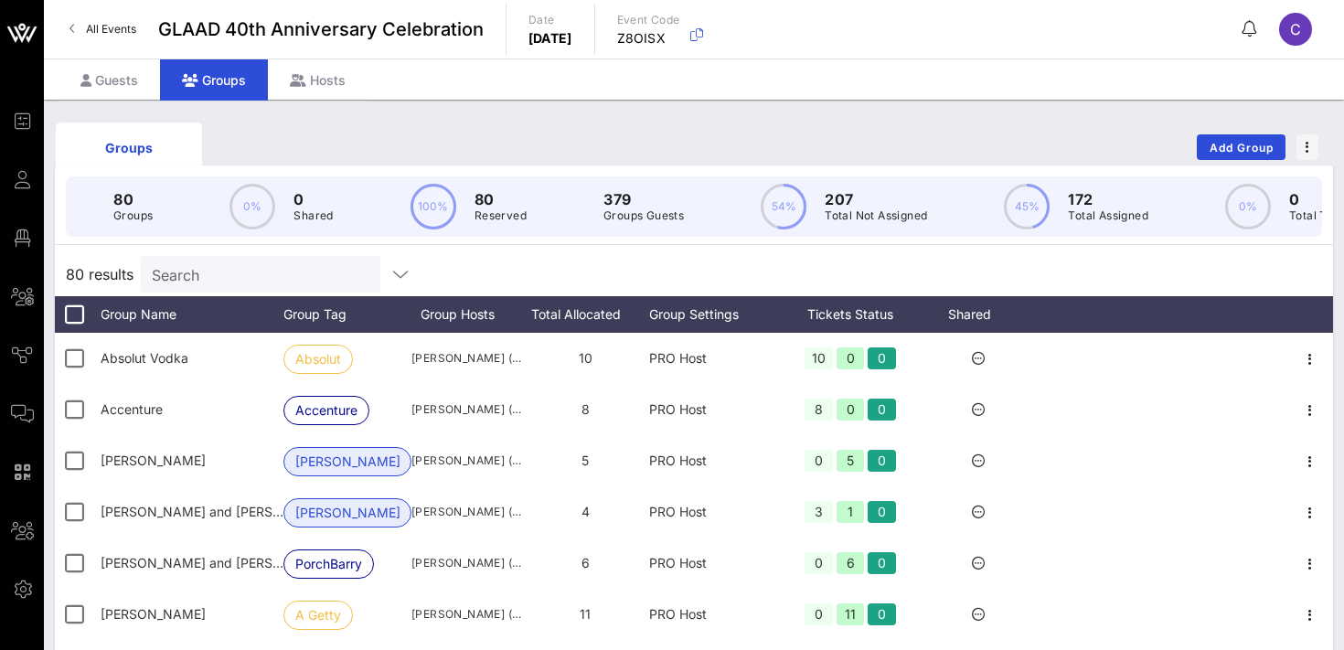
click at [208, 270] on input "Search" at bounding box center [259, 274] width 214 height 24
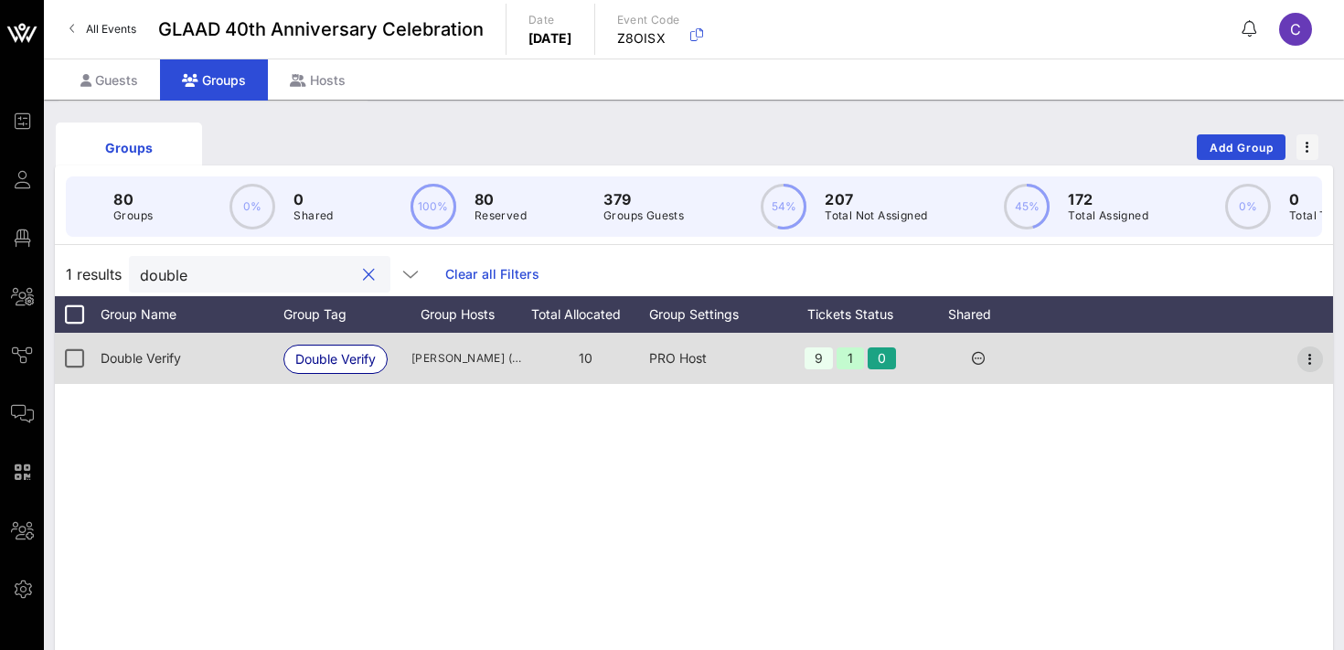
type input "double"
click at [1313, 361] on icon "button" at bounding box center [1310, 359] width 22 height 22
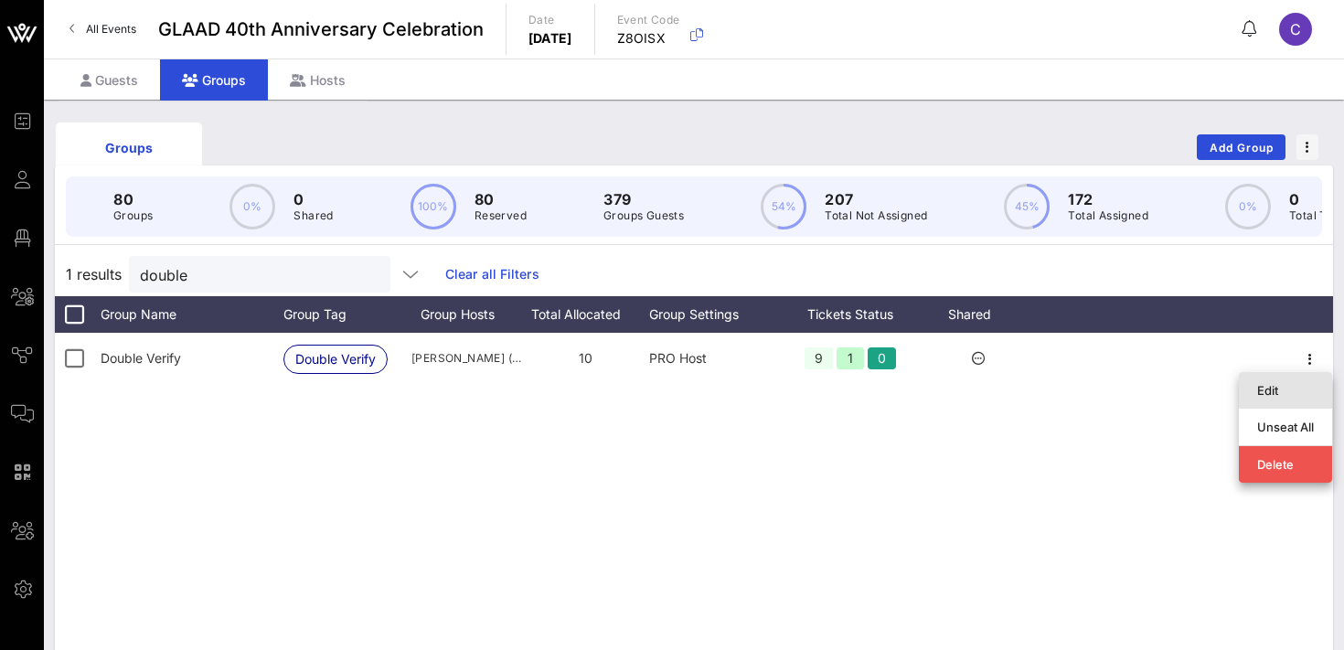
click at [1278, 390] on div "Edit" at bounding box center [1285, 390] width 57 height 15
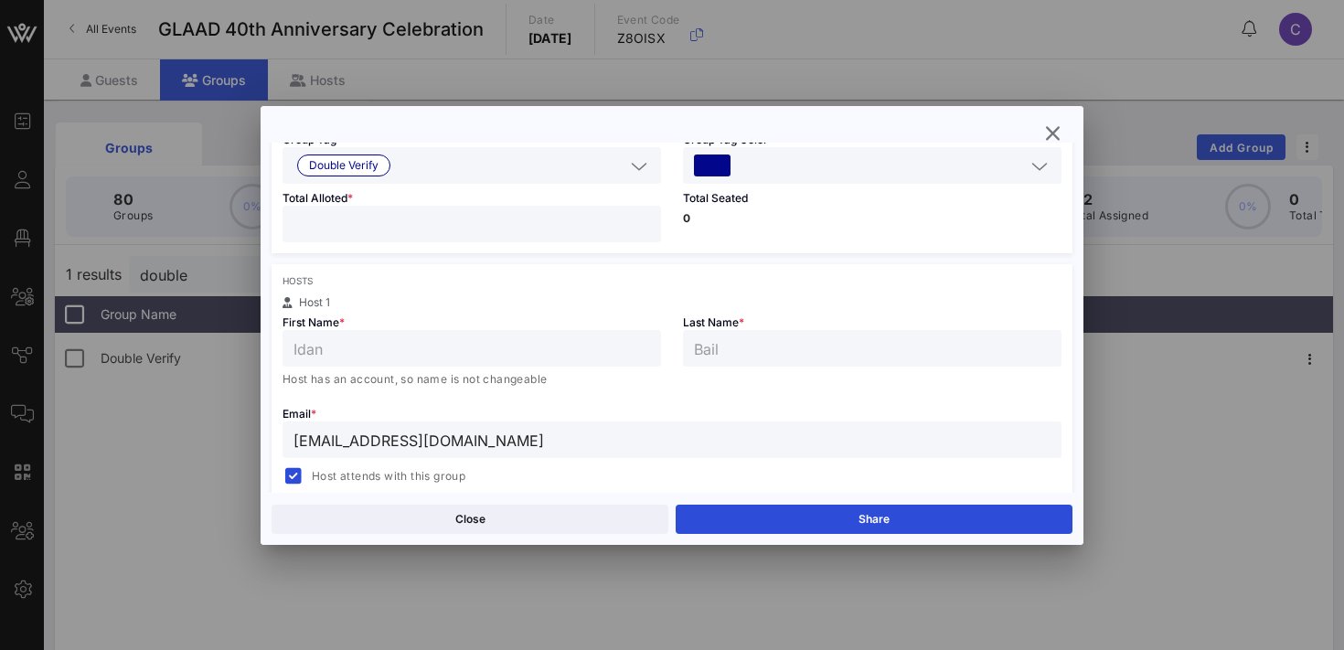
scroll to position [187, 0]
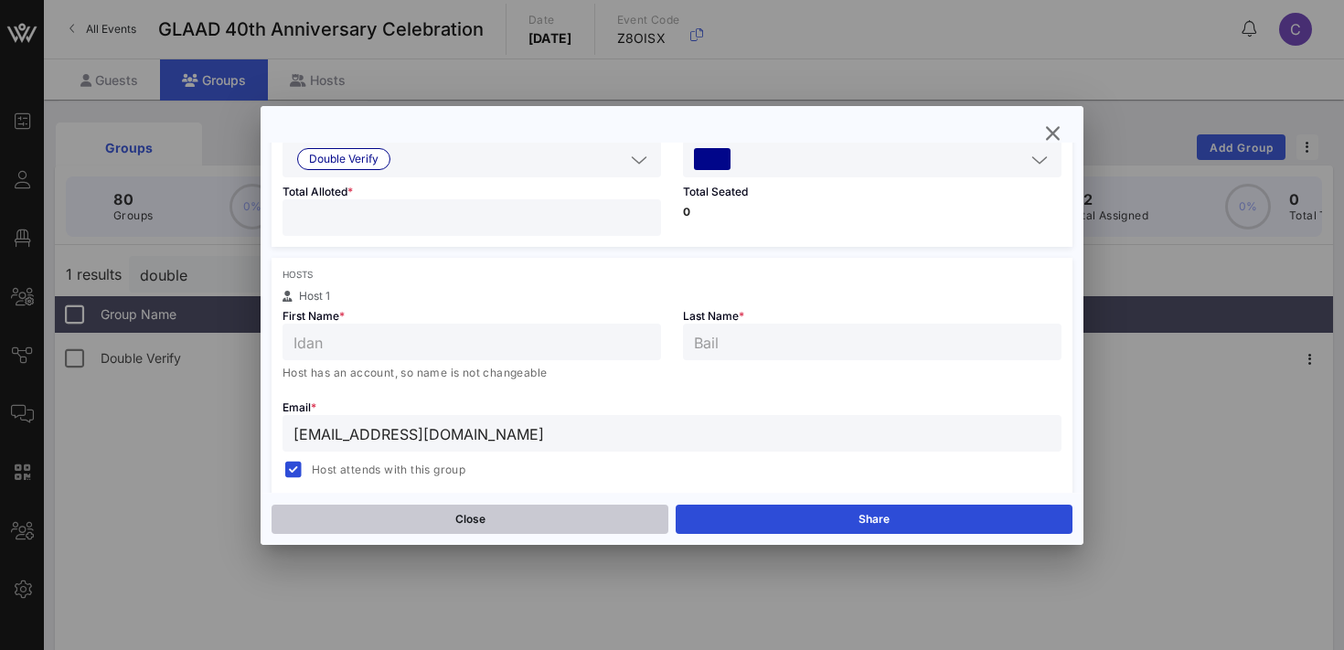
click at [472, 520] on button "Close" at bounding box center [470, 519] width 397 height 29
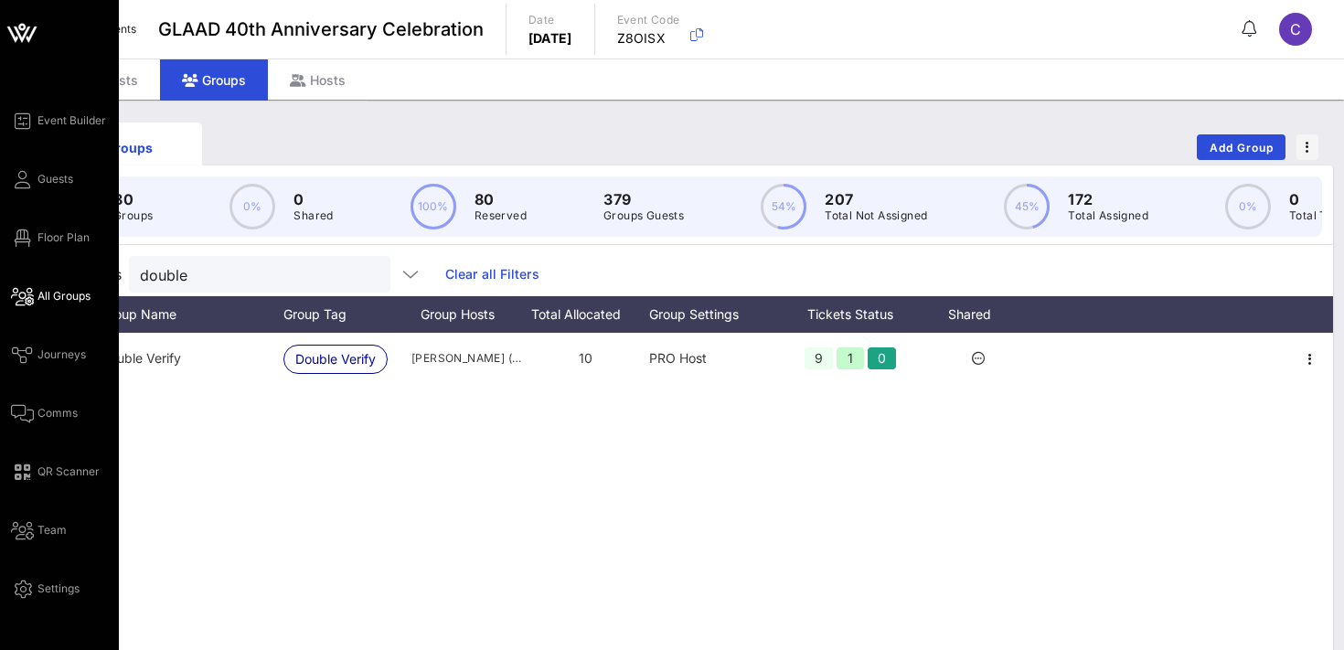
click at [61, 294] on span "All Groups" at bounding box center [63, 296] width 53 height 16
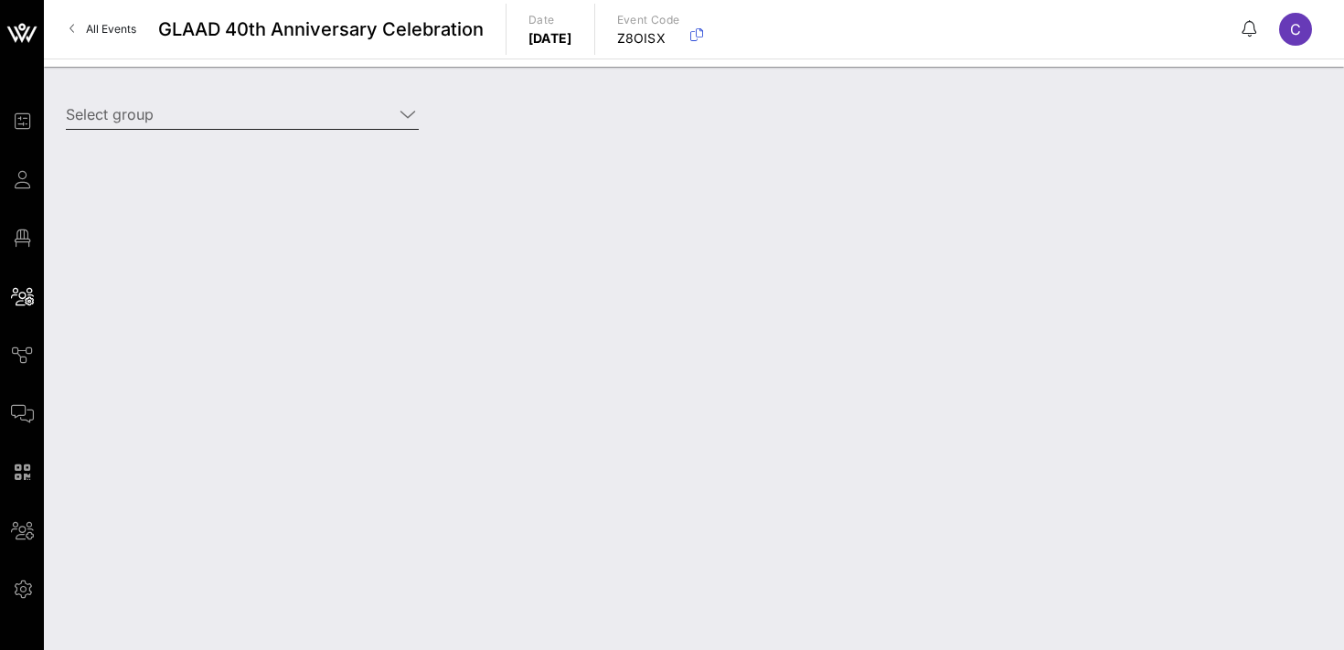
click at [279, 113] on input "Select group" at bounding box center [229, 114] width 327 height 29
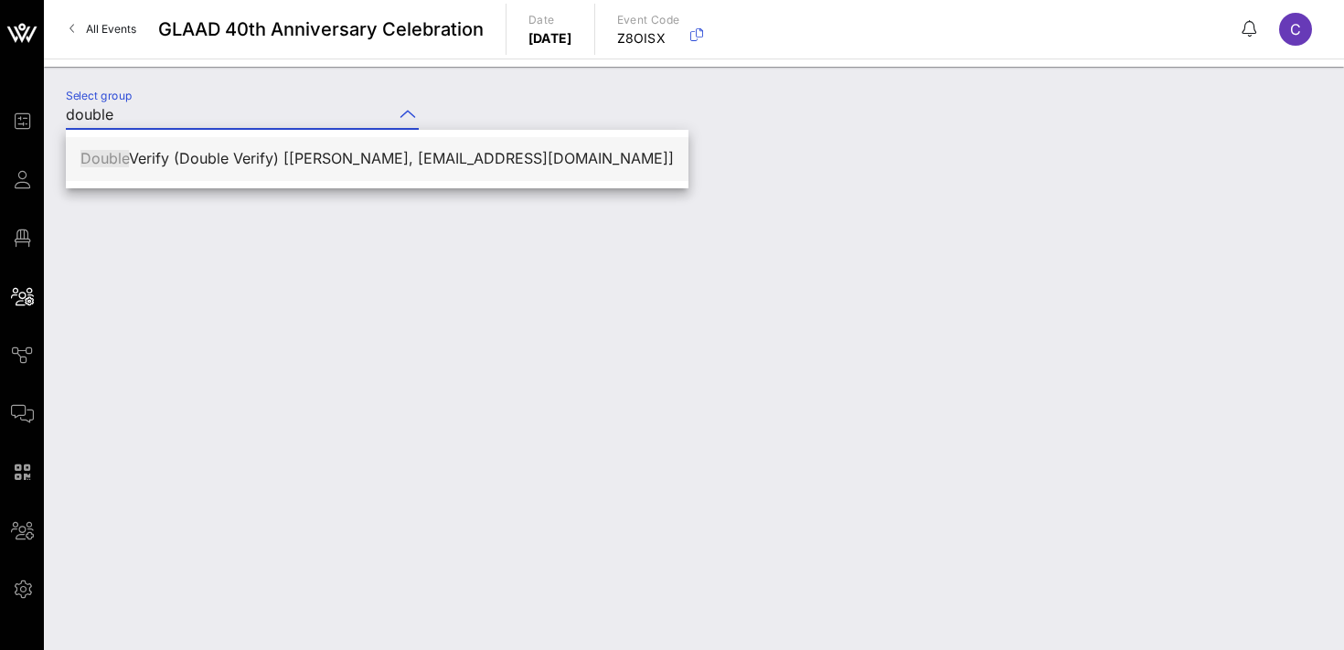
click at [217, 153] on div "Double Verify (Double Verify) [[PERSON_NAME], [EMAIL_ADDRESS][DOMAIN_NAME]]" at bounding box center [376, 158] width 593 height 17
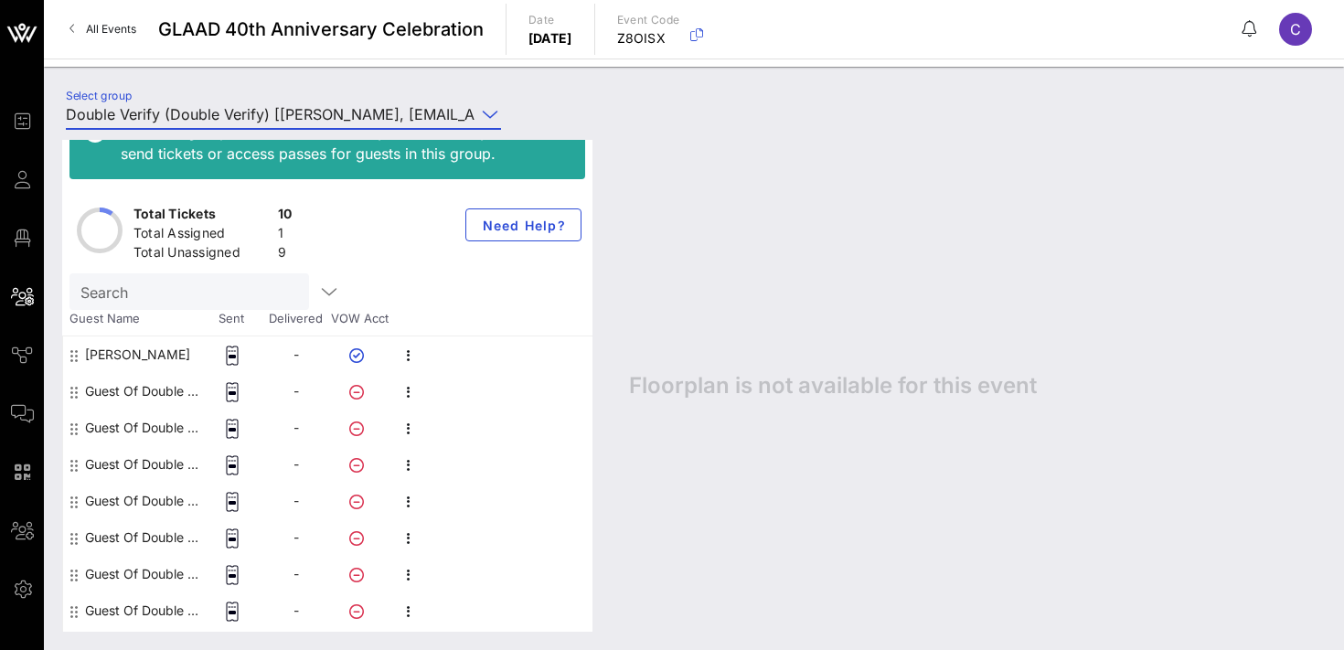
scroll to position [111, 0]
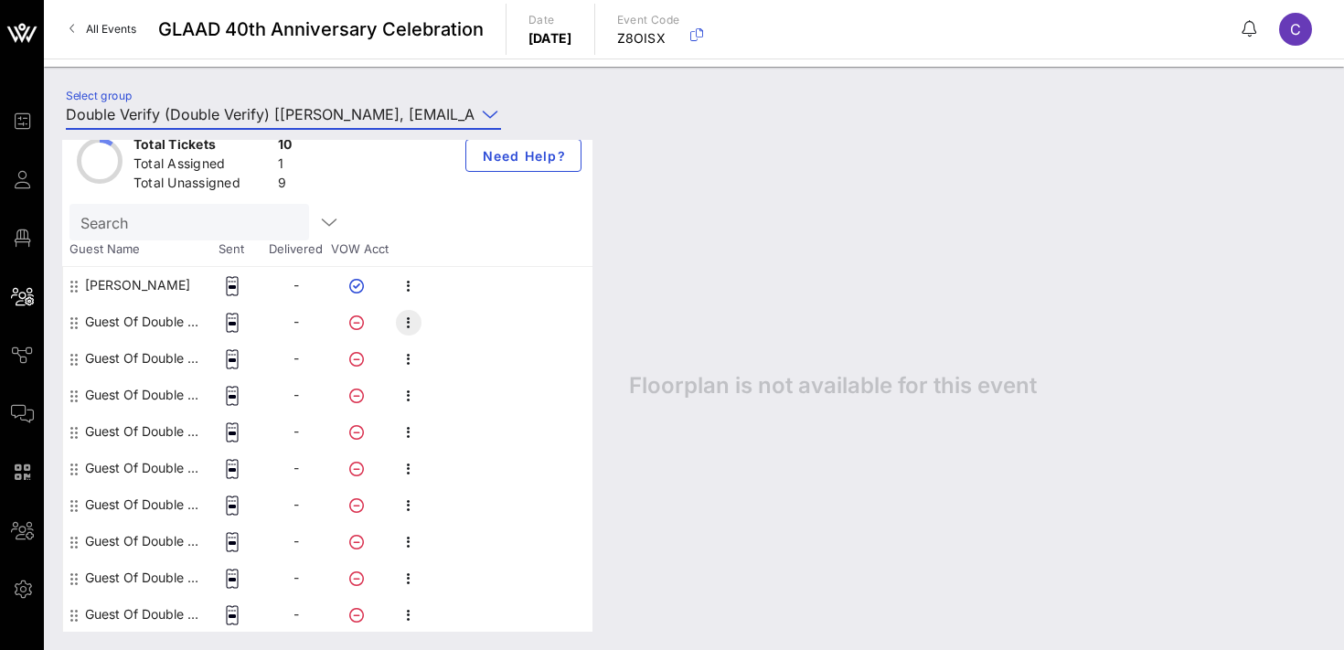
type input "Double Verify (Double Verify) [[PERSON_NAME], [EMAIL_ADDRESS][DOMAIN_NAME]]"
click at [409, 325] on icon "button" at bounding box center [409, 323] width 22 height 22
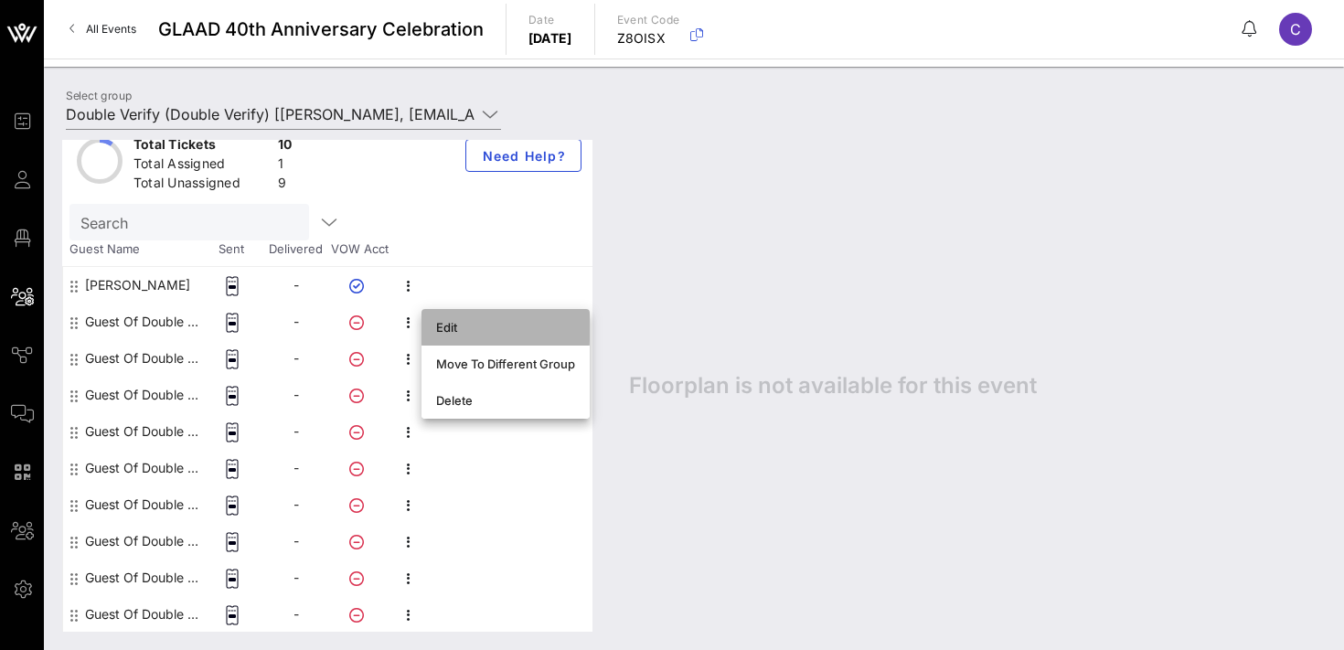
click at [451, 334] on div "Edit" at bounding box center [505, 327] width 139 height 15
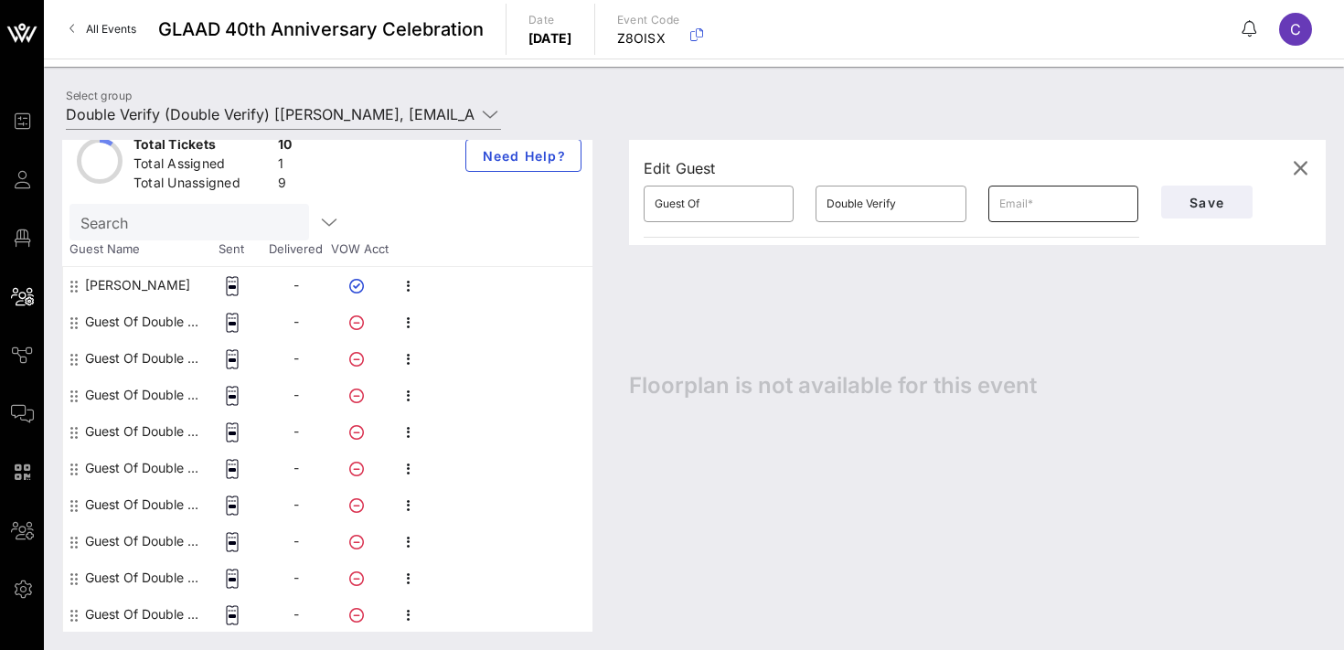
click at [1032, 208] on input "text" at bounding box center [1063, 203] width 128 height 29
paste input "[EMAIL_ADDRESS][DOMAIN_NAME]"
type input "[EMAIL_ADDRESS][DOMAIN_NAME]"
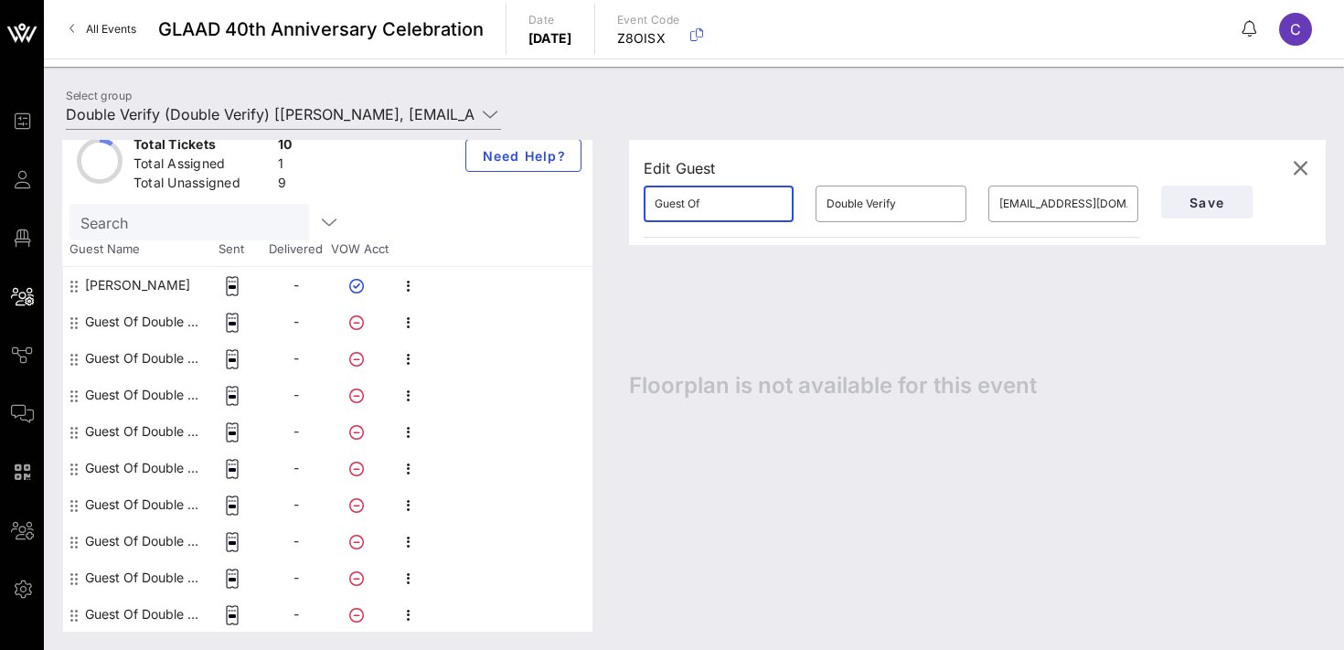
click at [714, 207] on input "Guest Of" at bounding box center [719, 203] width 128 height 29
type input "[PERSON_NAME]"
type input "Levy"
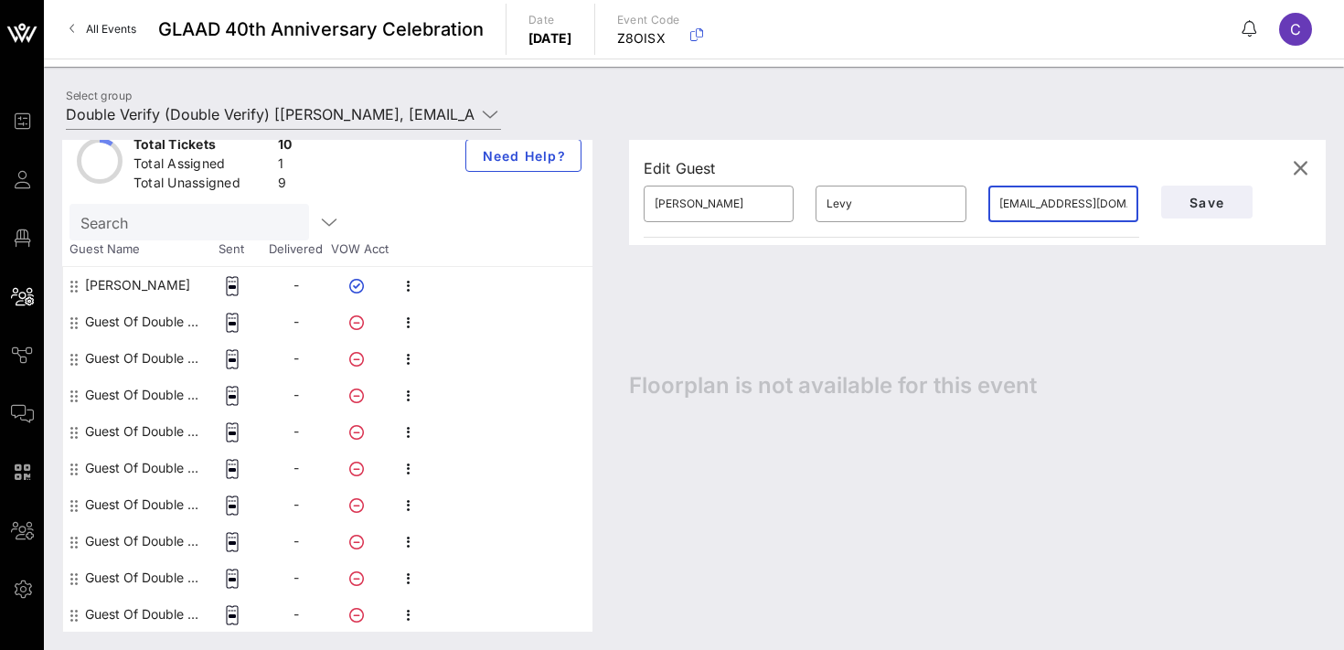
click at [1032, 216] on input "[EMAIL_ADDRESS][DOMAIN_NAME]" at bounding box center [1063, 203] width 128 height 29
paste input "[PERSON_NAME][EMAIL_ADDRESS][PERSON_NAME][DOMAIN_NAME]"
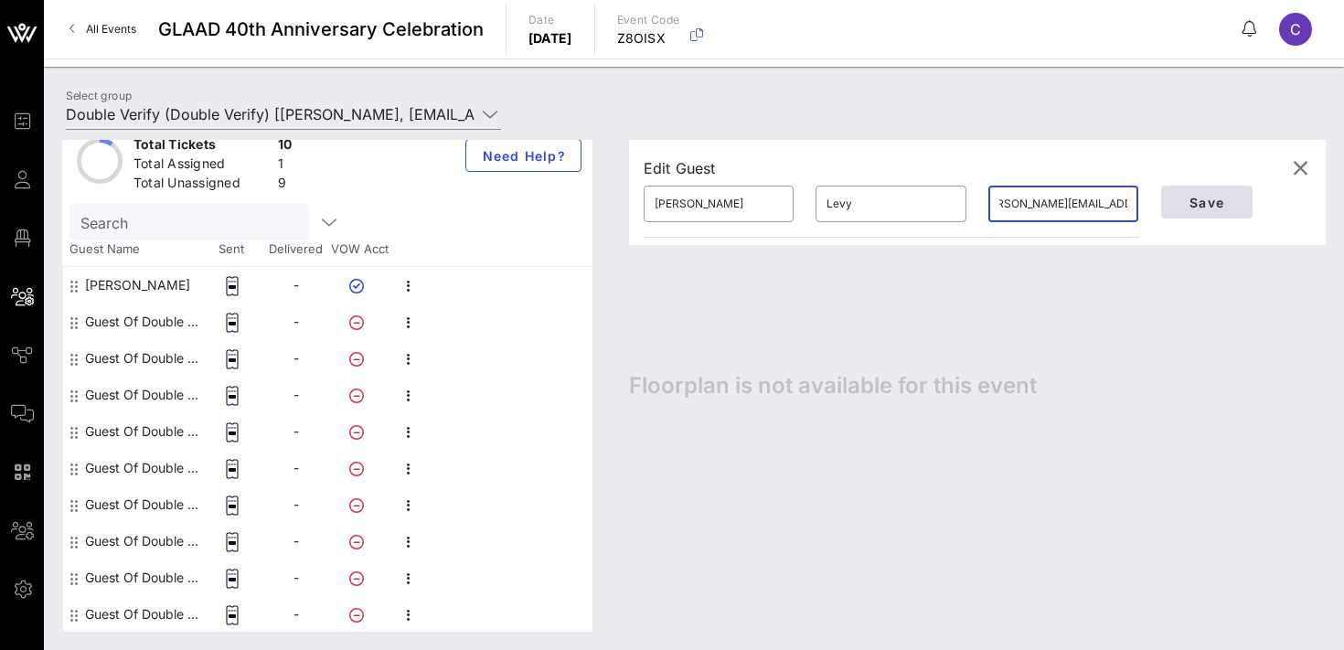
type input "[PERSON_NAME][EMAIL_ADDRESS][PERSON_NAME][DOMAIN_NAME]"
click at [1190, 203] on span "Save" at bounding box center [1207, 203] width 62 height 16
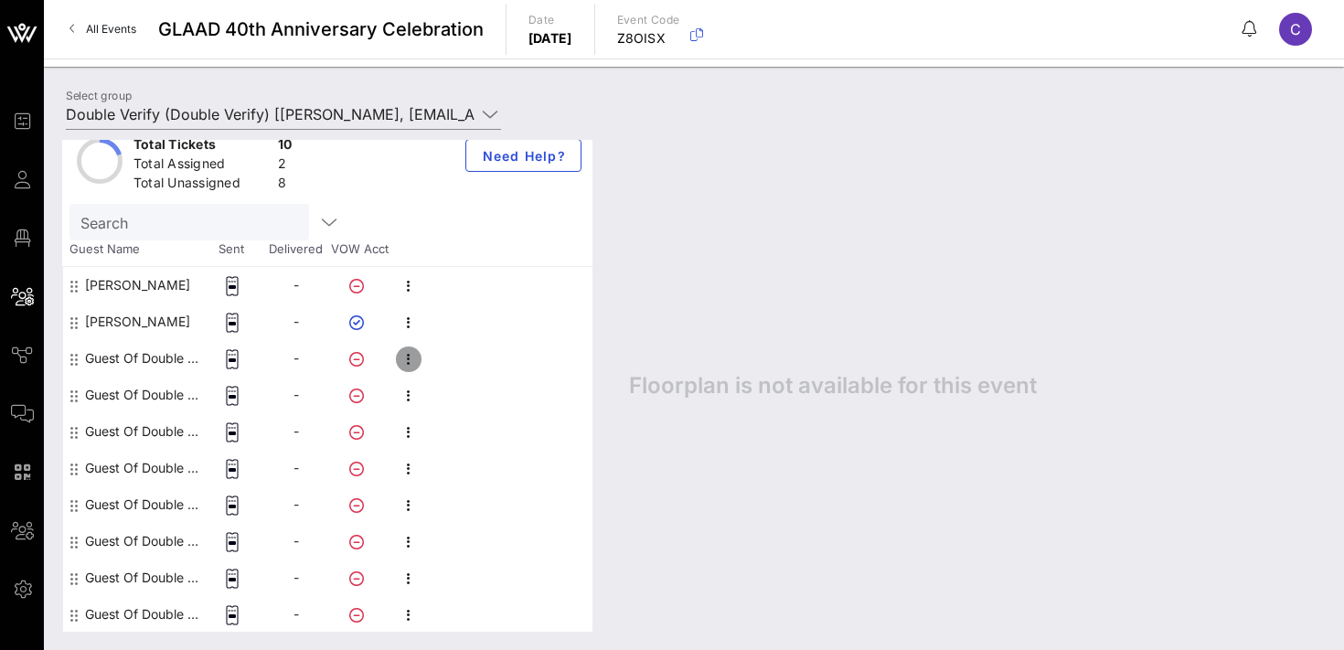
click at [411, 354] on icon "button" at bounding box center [409, 359] width 22 height 22
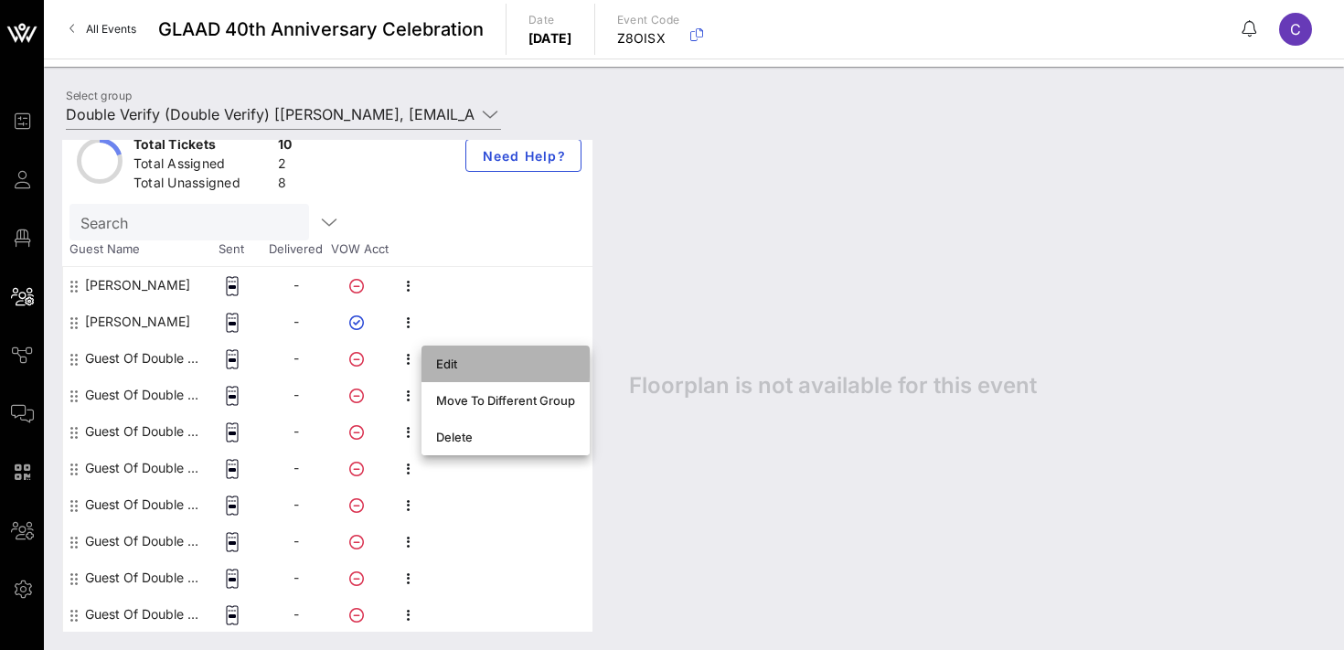
click at [443, 372] on div "Edit" at bounding box center [505, 363] width 139 height 29
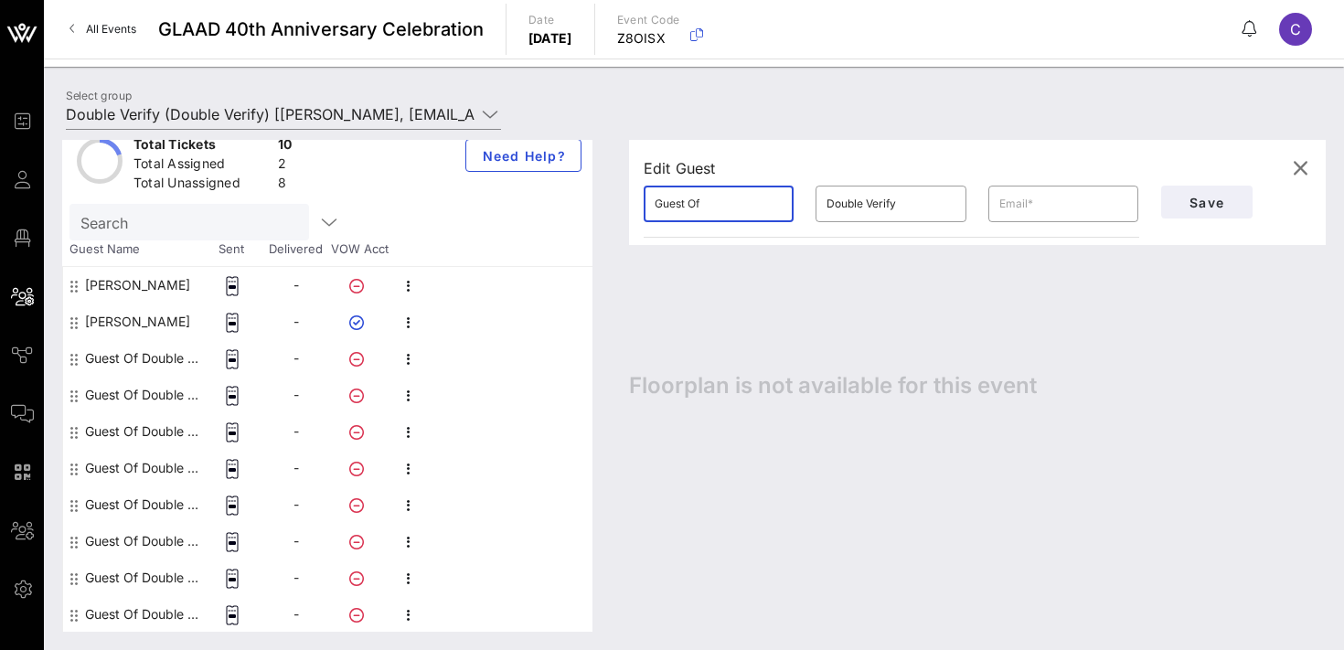
click at [716, 201] on input "Guest Of" at bounding box center [719, 203] width 128 height 29
type input "[PERSON_NAME]"
type input "Driver"
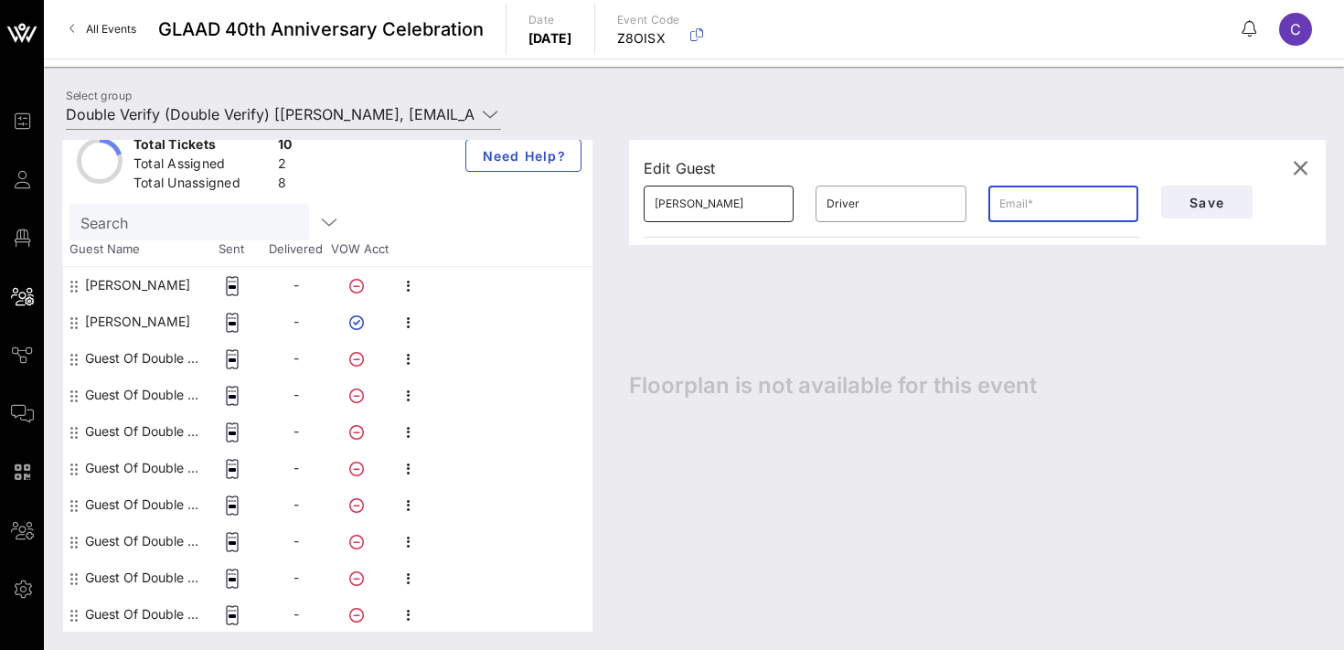
paste input "[EMAIL_ADDRESS][DOMAIN_NAME]"
type input "[EMAIL_ADDRESS][DOMAIN_NAME]"
click at [1199, 197] on span "Save" at bounding box center [1207, 203] width 62 height 16
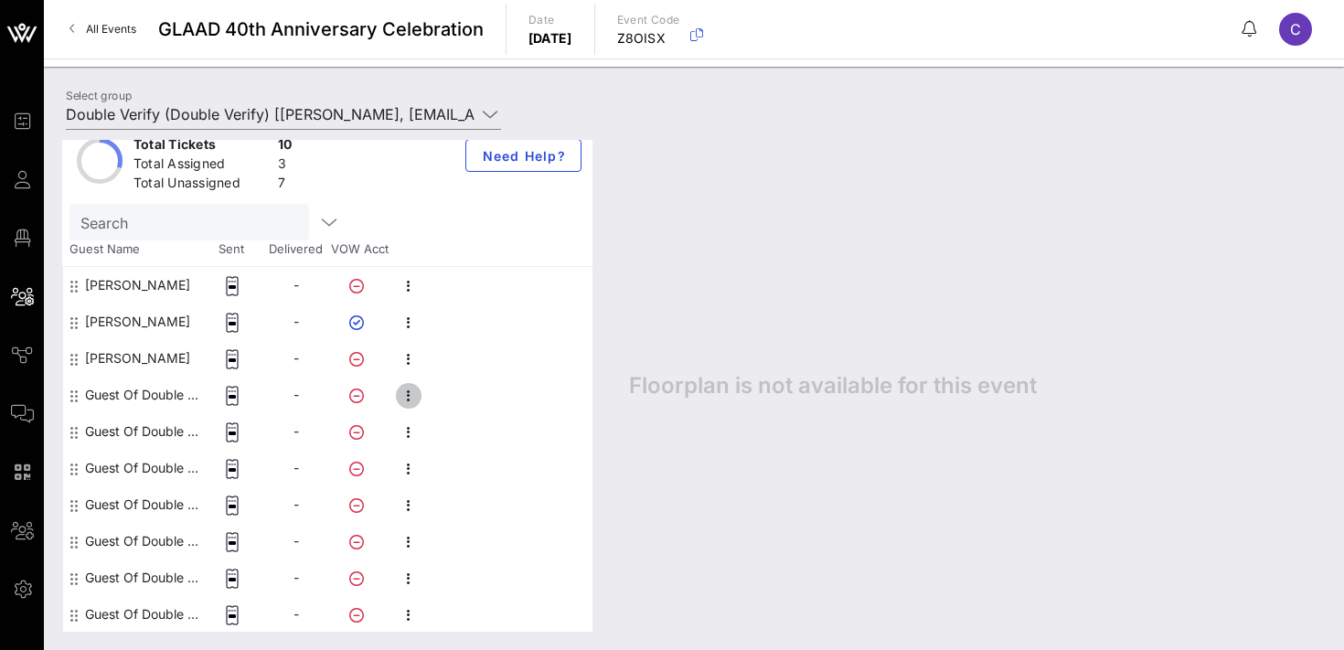
click at [407, 394] on icon "button" at bounding box center [409, 396] width 22 height 22
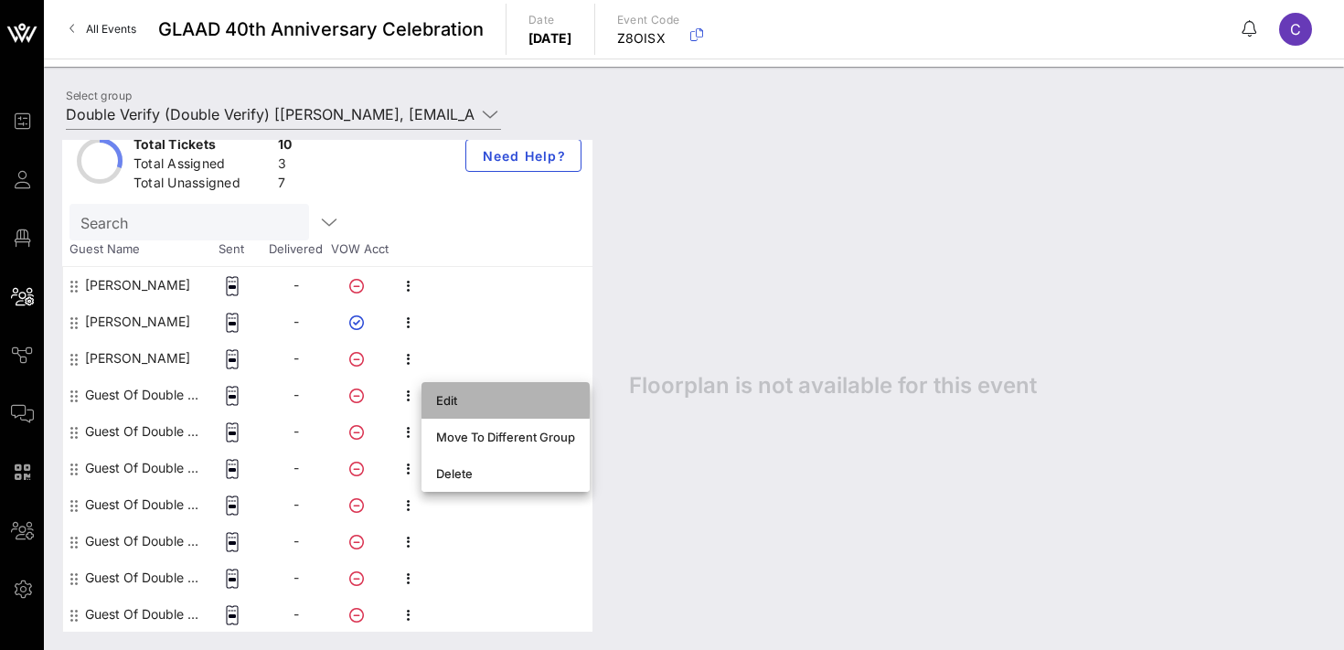
click at [443, 397] on div "Edit" at bounding box center [505, 400] width 139 height 15
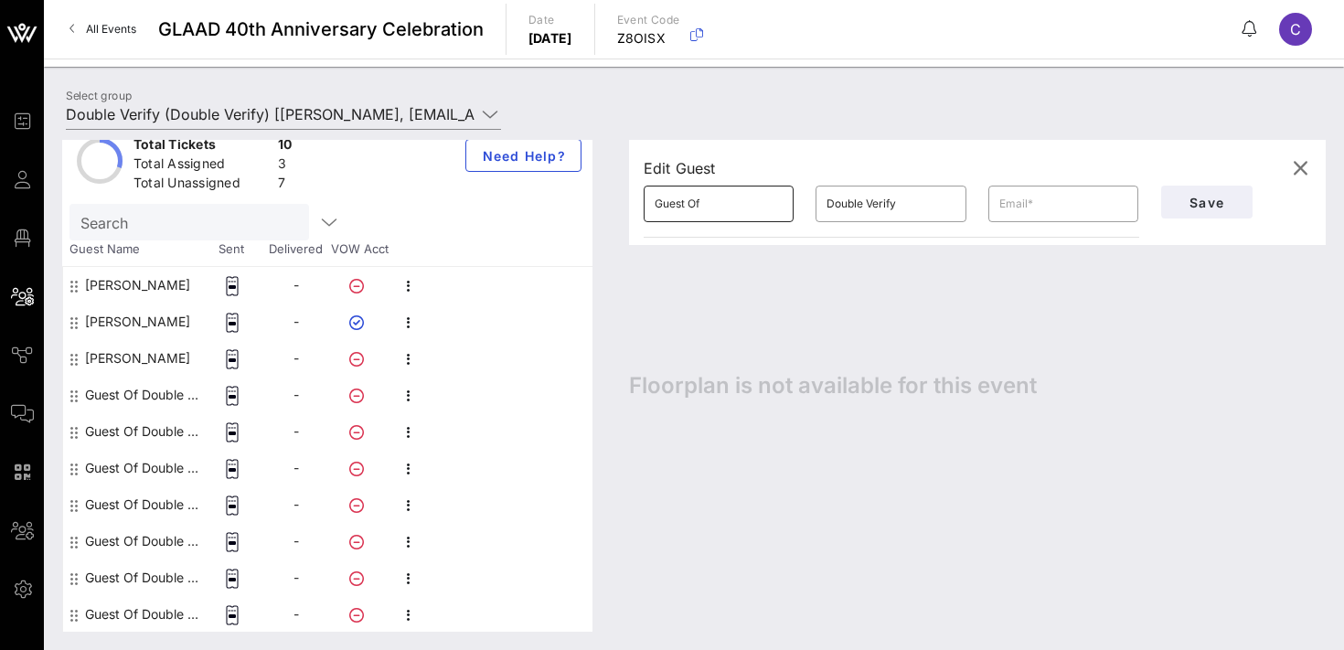
click at [720, 206] on input "Guest Of" at bounding box center [719, 203] width 128 height 29
click at [1018, 205] on input "text" at bounding box center [1063, 203] width 128 height 29
paste input "[PERSON_NAME][EMAIL_ADDRESS][PERSON_NAME][DOMAIN_NAME]"
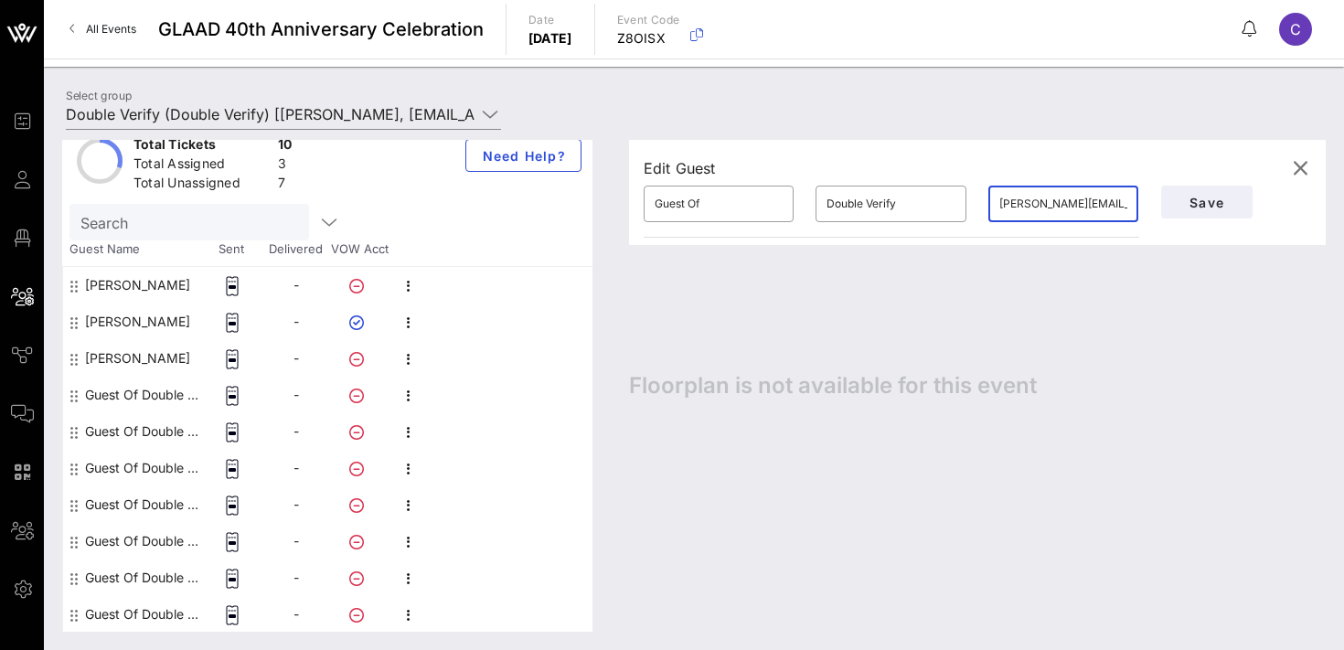
scroll to position [0, 32]
type input "[PERSON_NAME][EMAIL_ADDRESS][PERSON_NAME][DOMAIN_NAME]"
click at [856, 207] on input "Double Verify" at bounding box center [890, 203] width 128 height 29
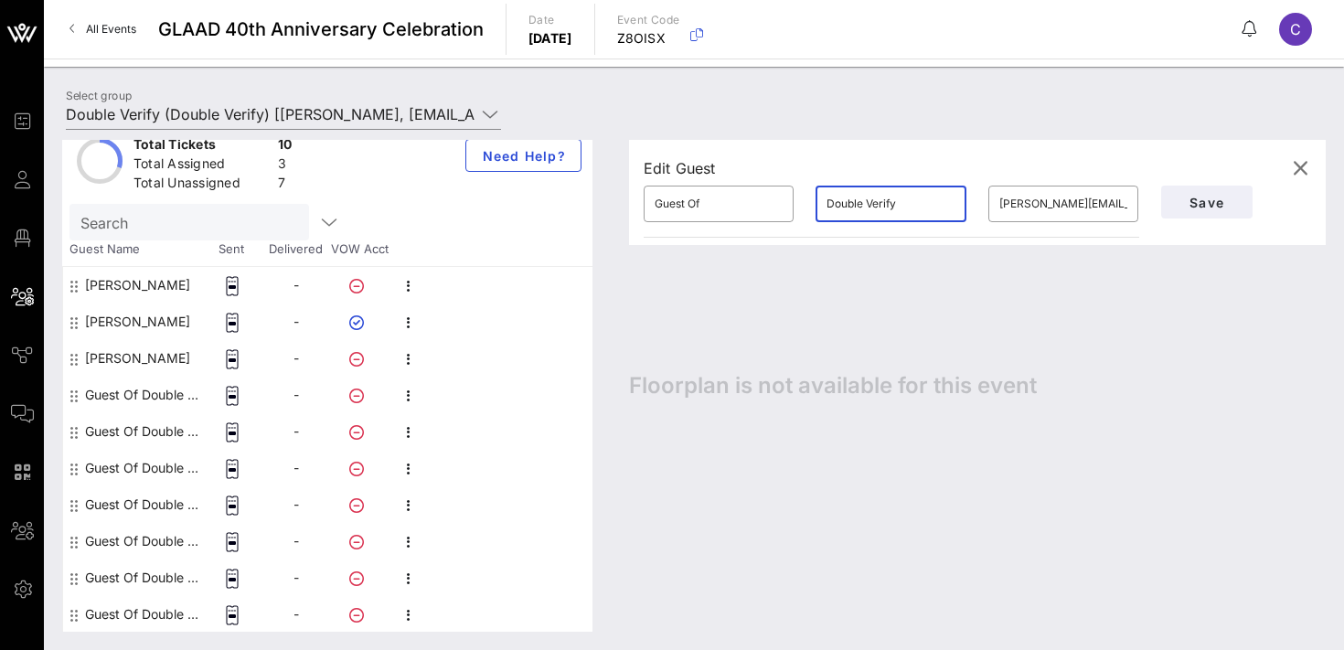
click at [856, 207] on input "Double Verify" at bounding box center [890, 203] width 128 height 29
type input "Pace"
click at [715, 198] on input "Guest Of" at bounding box center [719, 203] width 128 height 29
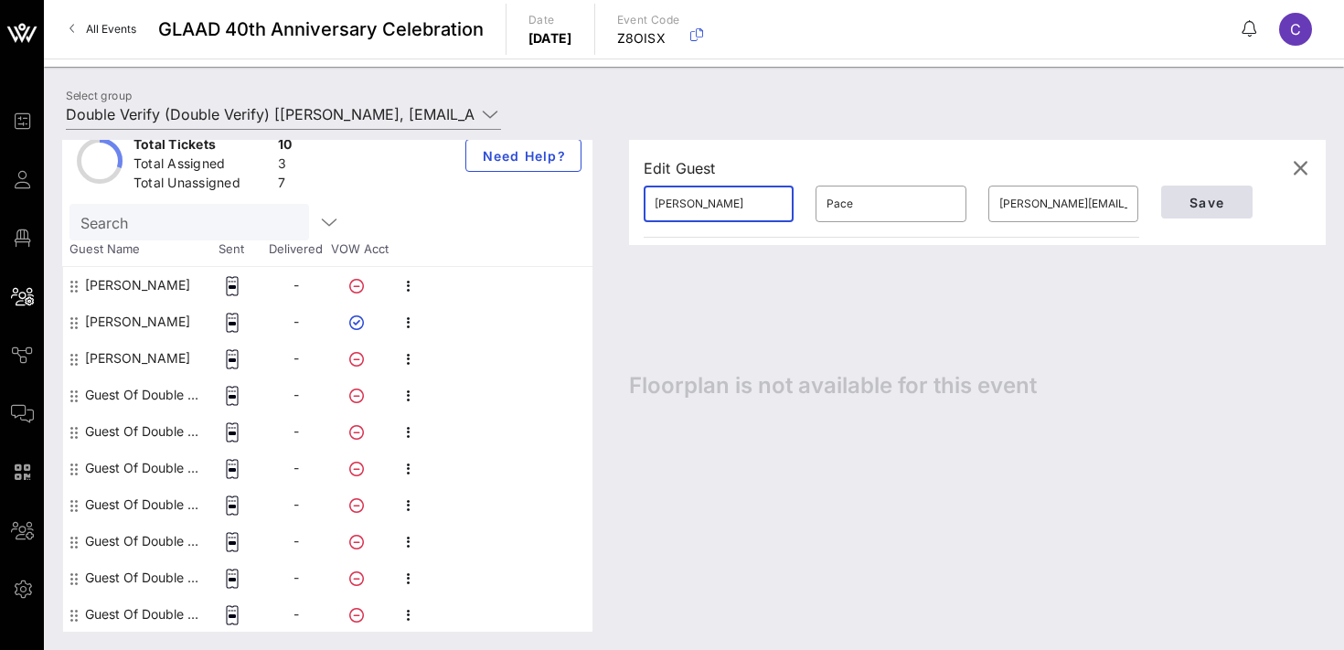
type input "[PERSON_NAME]"
click at [1204, 204] on span "Save" at bounding box center [1207, 203] width 62 height 16
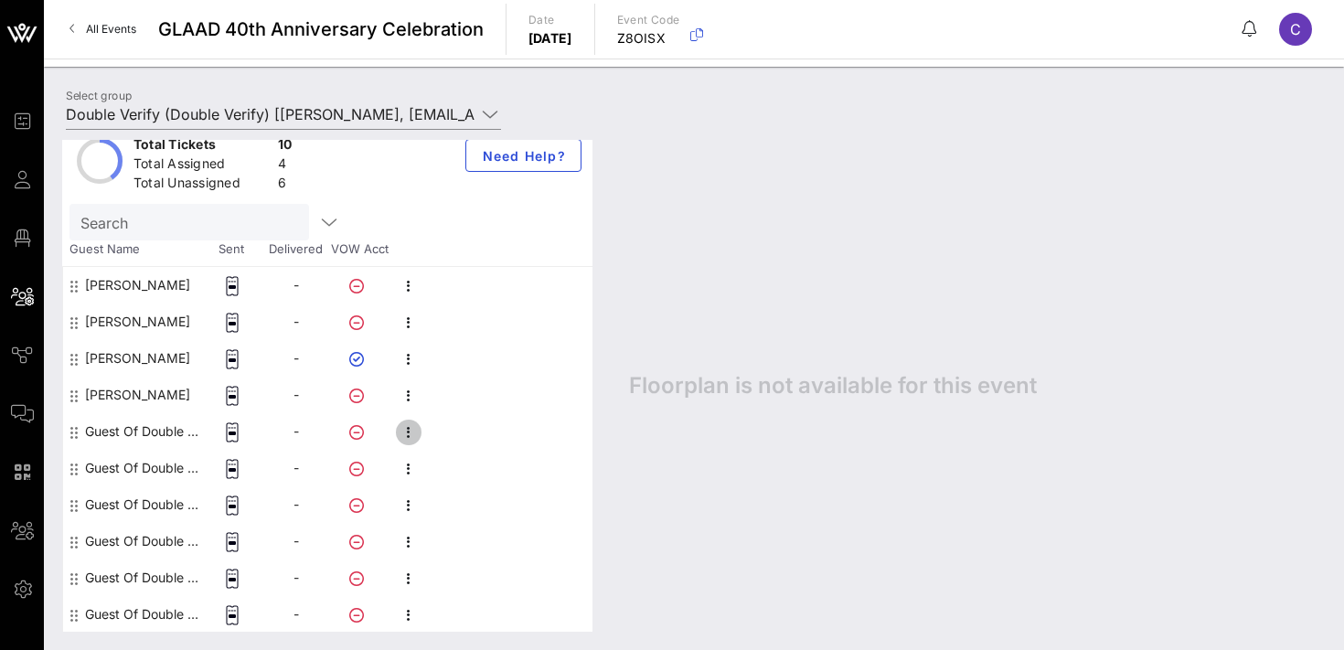
click at [412, 433] on icon "button" at bounding box center [409, 432] width 22 height 22
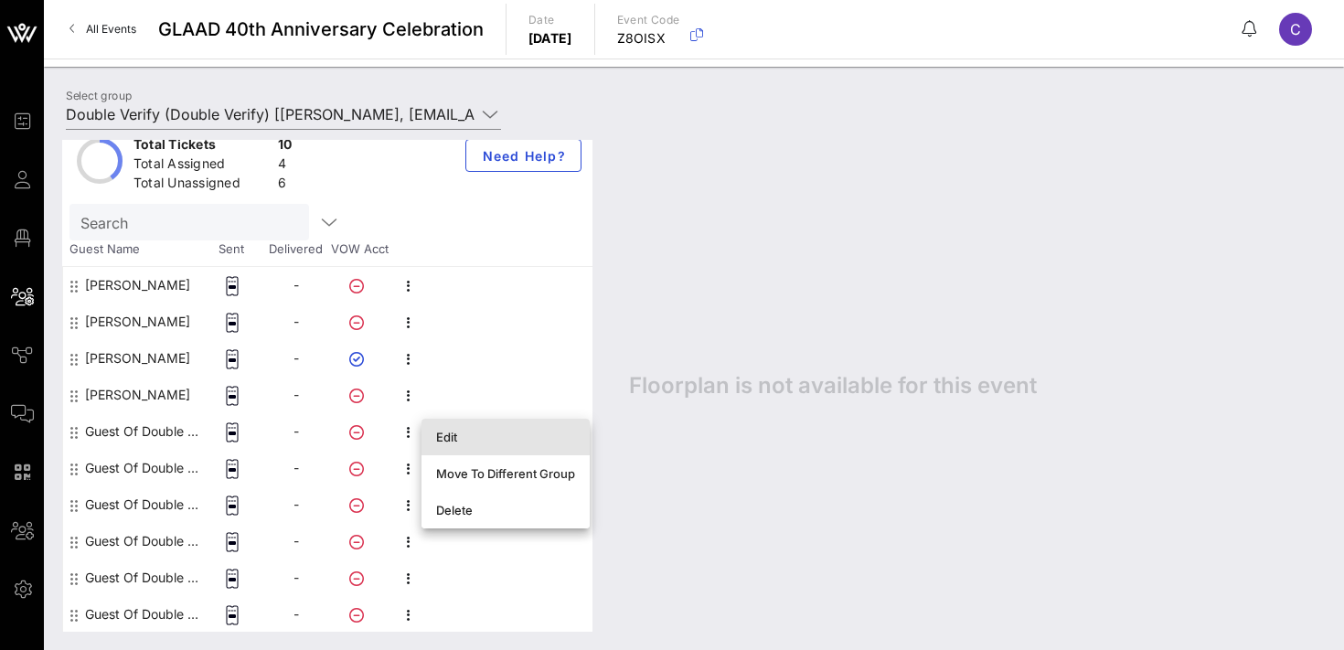
click at [460, 445] on div "Edit" at bounding box center [505, 436] width 139 height 29
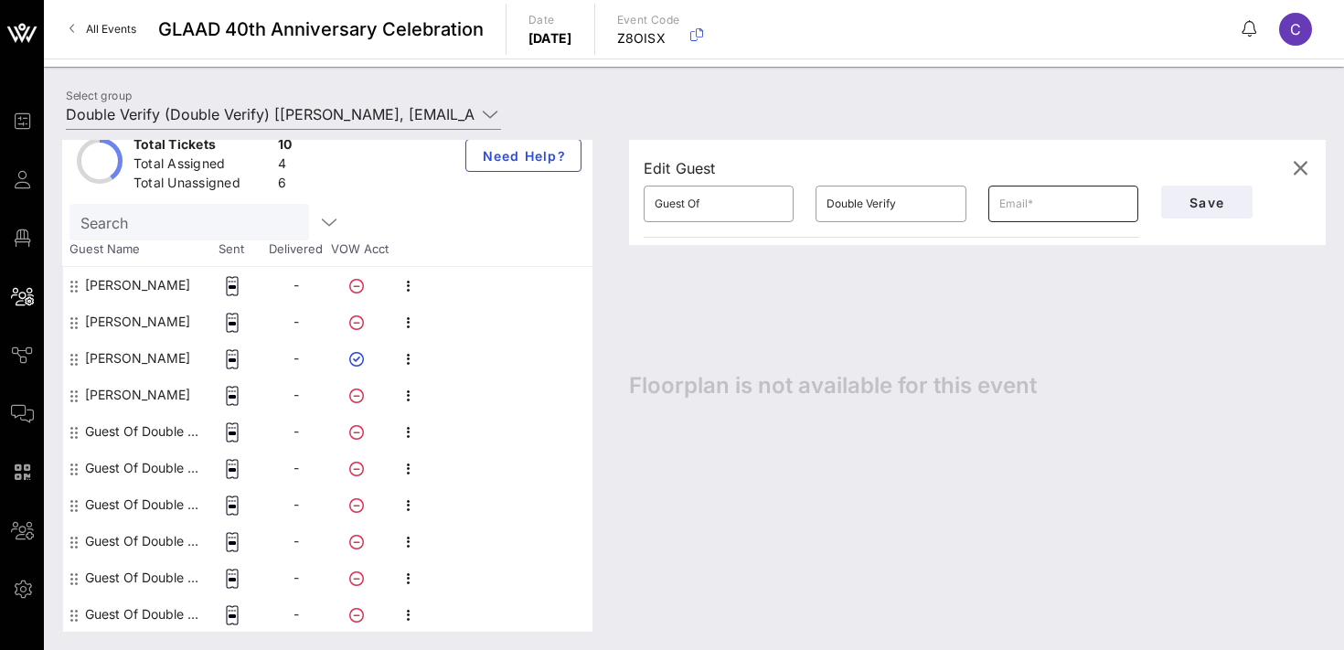
click at [1028, 206] on input "text" at bounding box center [1063, 203] width 128 height 29
paste input "[PERSON_NAME][EMAIL_ADDRESS][PERSON_NAME][DOMAIN_NAME]"
type input "[PERSON_NAME][EMAIL_ADDRESS][PERSON_NAME][DOMAIN_NAME]"
click at [703, 203] on input "Guest Of" at bounding box center [719, 203] width 128 height 29
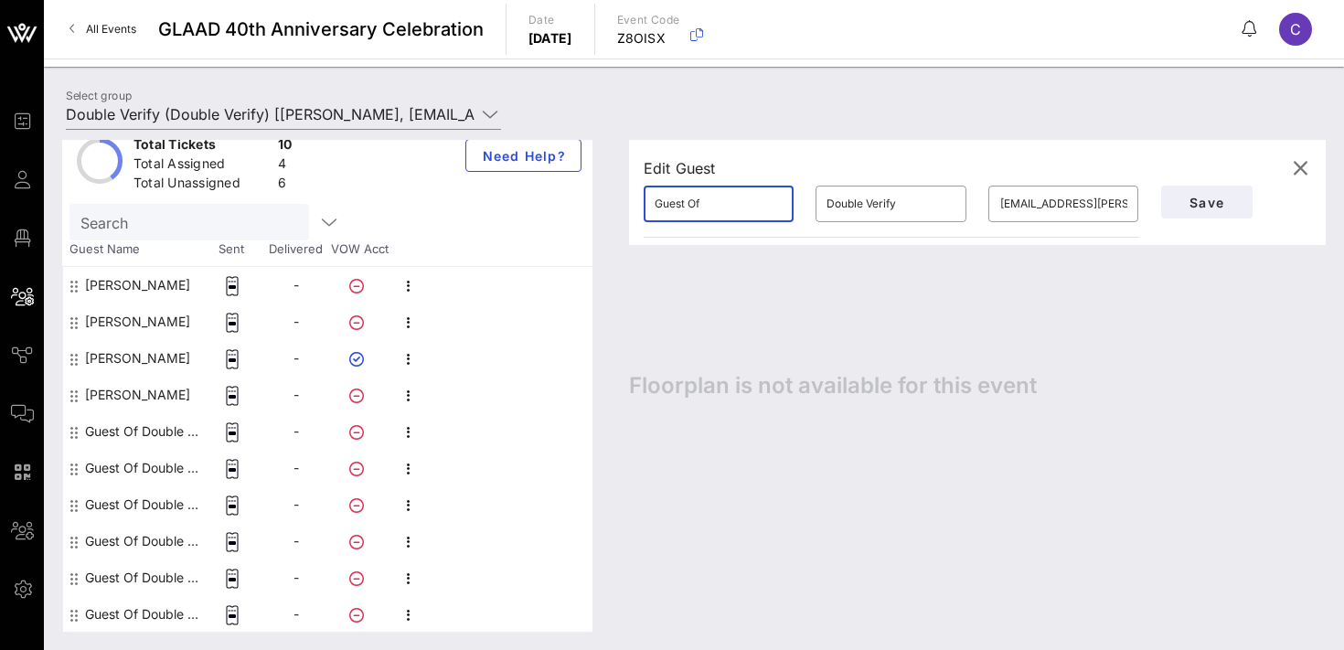
scroll to position [0, 0]
click at [703, 203] on input "Guest Of" at bounding box center [719, 203] width 128 height 29
type input "[PERSON_NAME]"
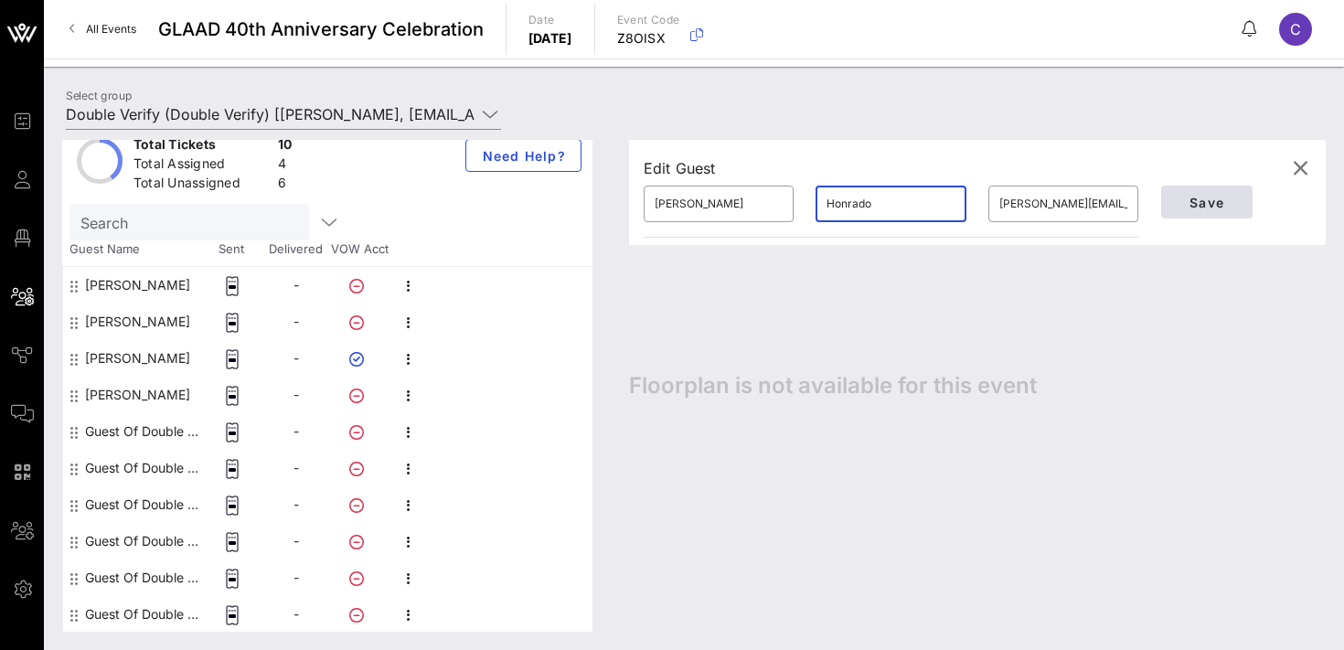
type input "Honrado"
click at [1202, 207] on span "Save" at bounding box center [1207, 203] width 62 height 16
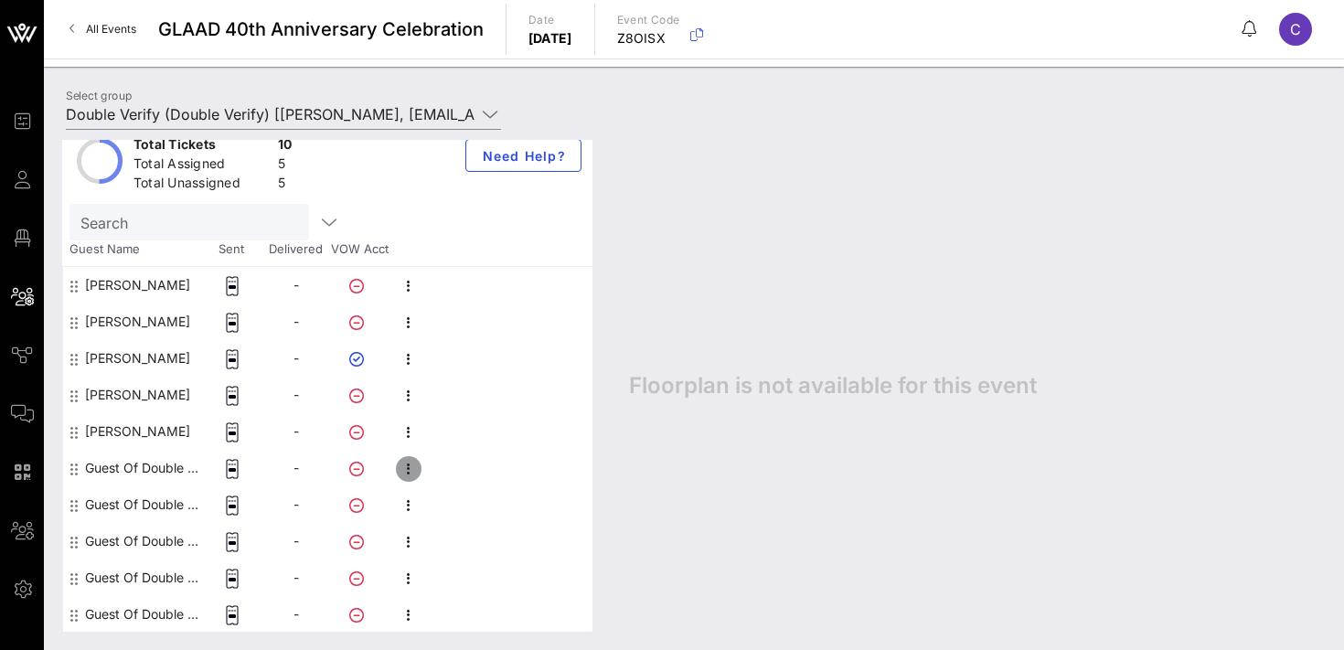
click at [410, 470] on icon "button" at bounding box center [409, 469] width 22 height 22
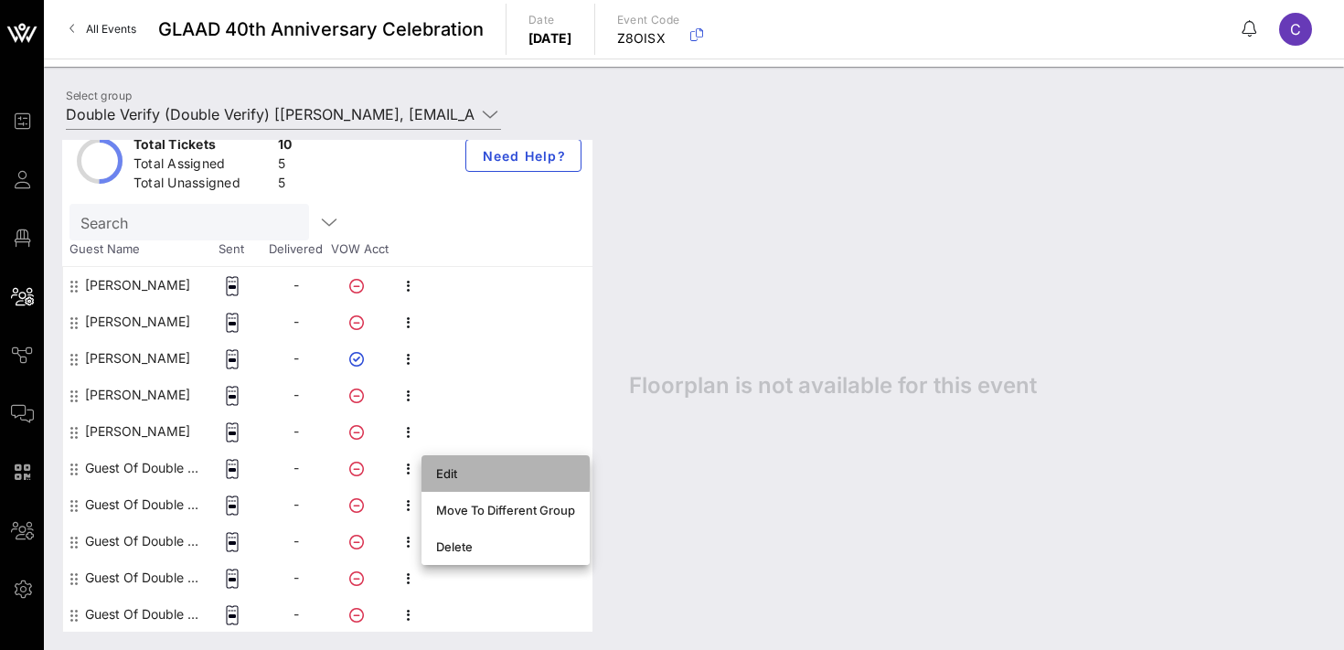
click at [443, 470] on div "Edit" at bounding box center [505, 473] width 139 height 15
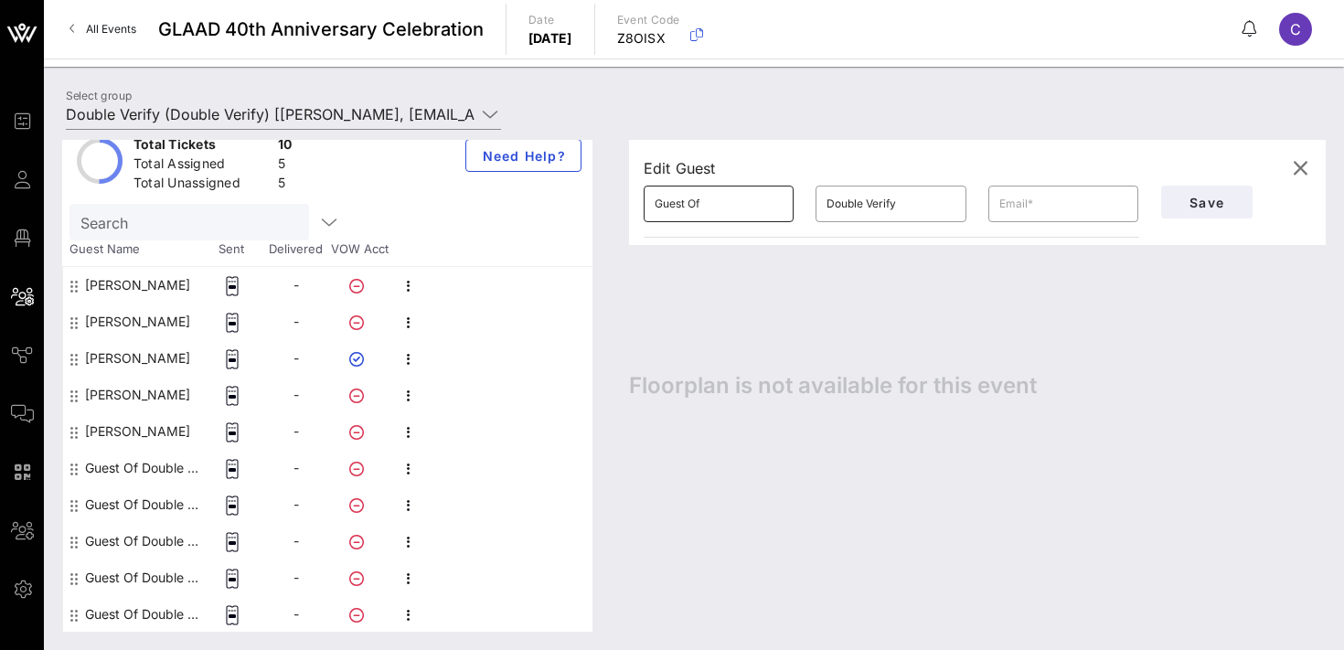
click at [710, 209] on input "Guest Of" at bounding box center [719, 203] width 128 height 29
type input "[PERSON_NAME]"
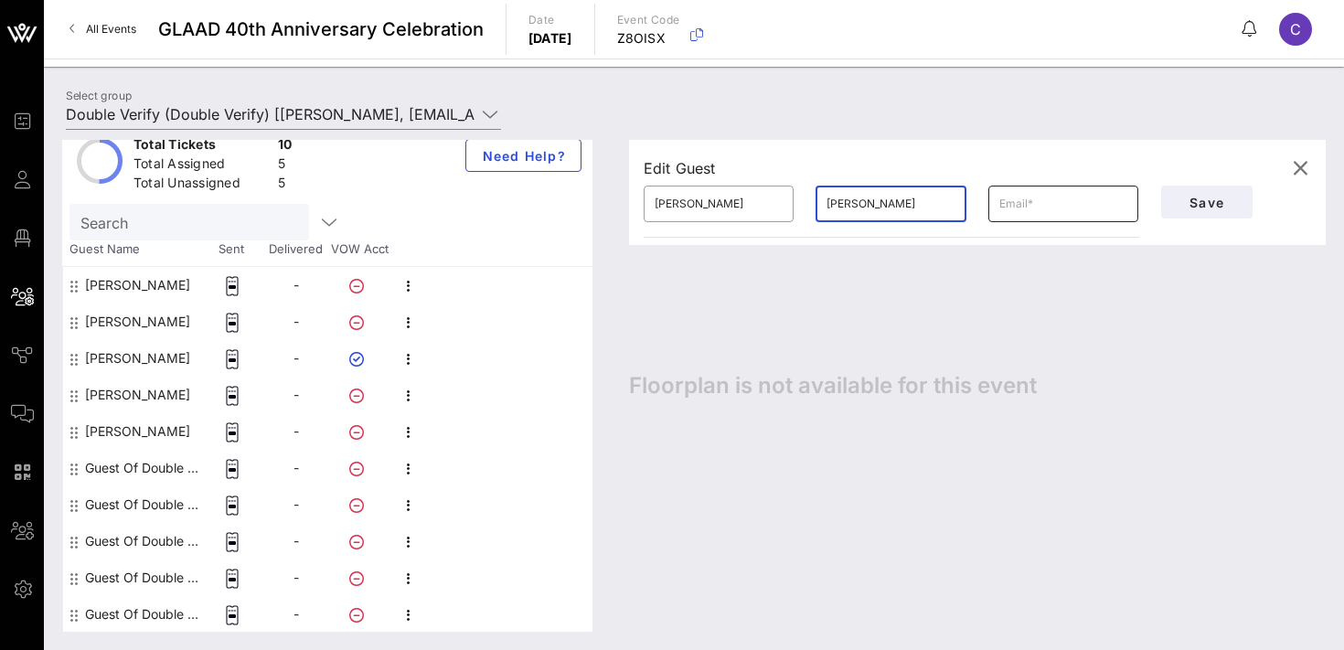
click at [1016, 203] on input "text" at bounding box center [1063, 203] width 128 height 29
paste input "[PERSON_NAME][EMAIL_ADDRESS][PERSON_NAME][DOMAIN_NAME]"
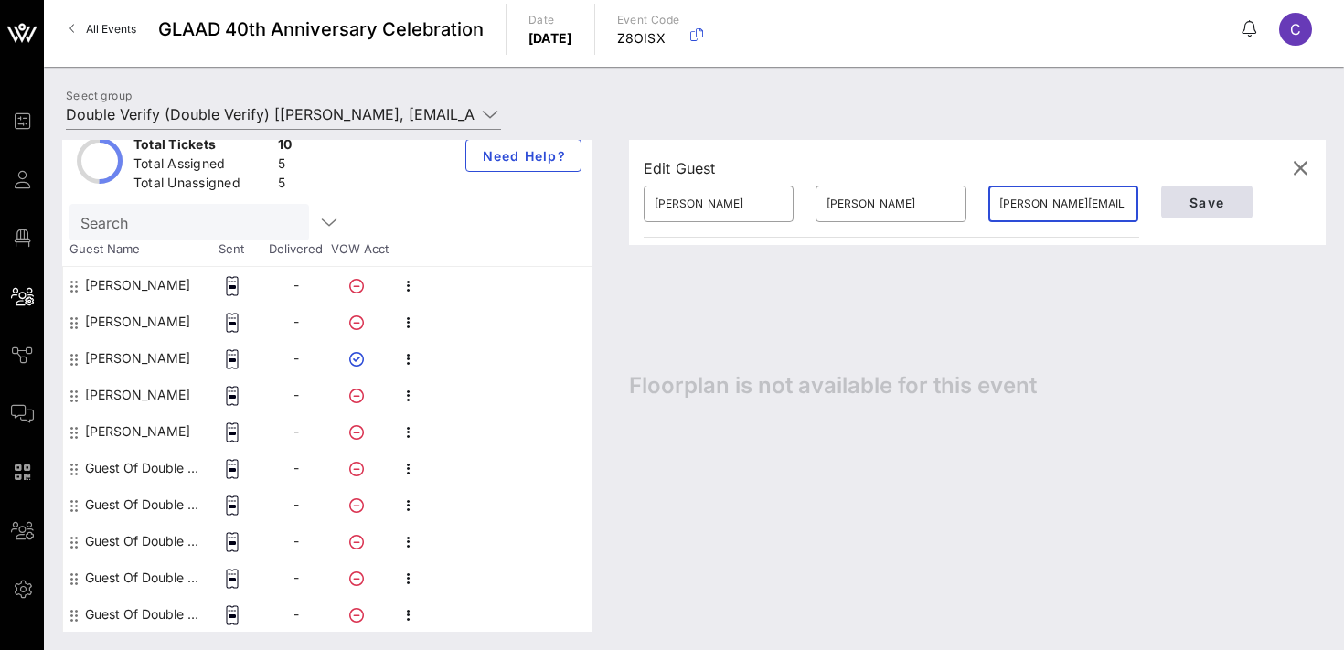
type input "[PERSON_NAME][EMAIL_ADDRESS][PERSON_NAME][DOMAIN_NAME]"
click at [1213, 202] on span "Save" at bounding box center [1207, 203] width 62 height 16
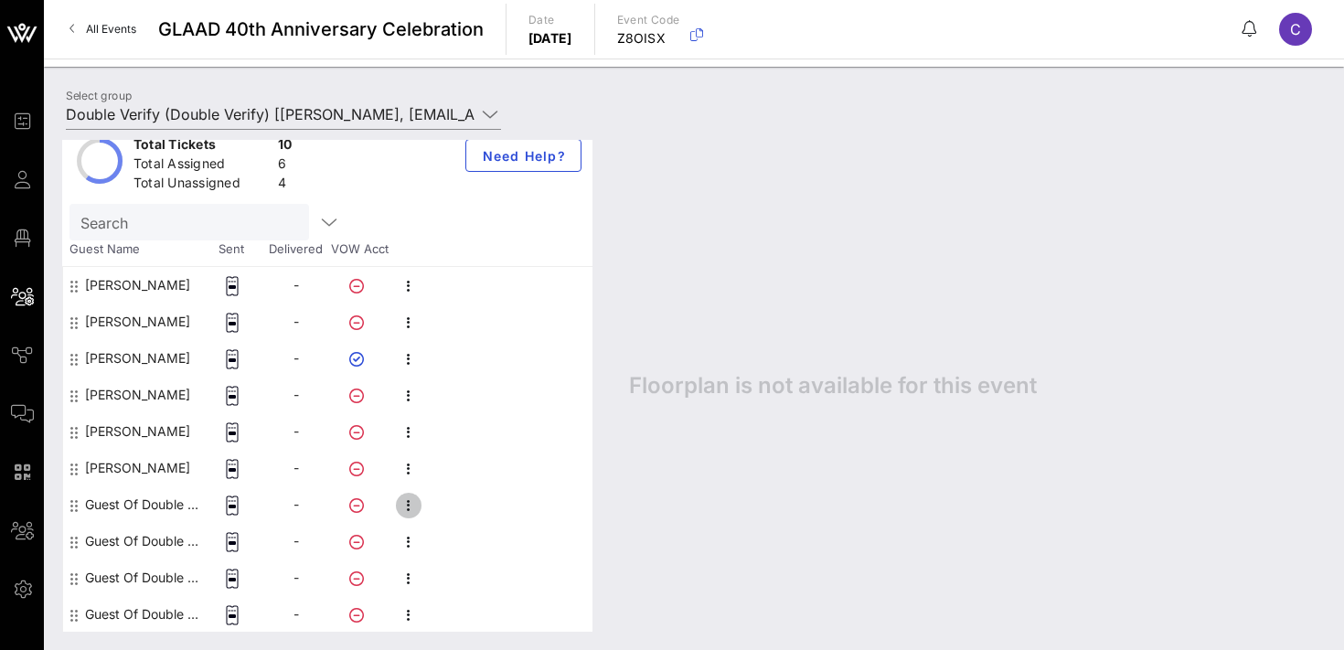
click at [411, 500] on icon "button" at bounding box center [409, 506] width 22 height 22
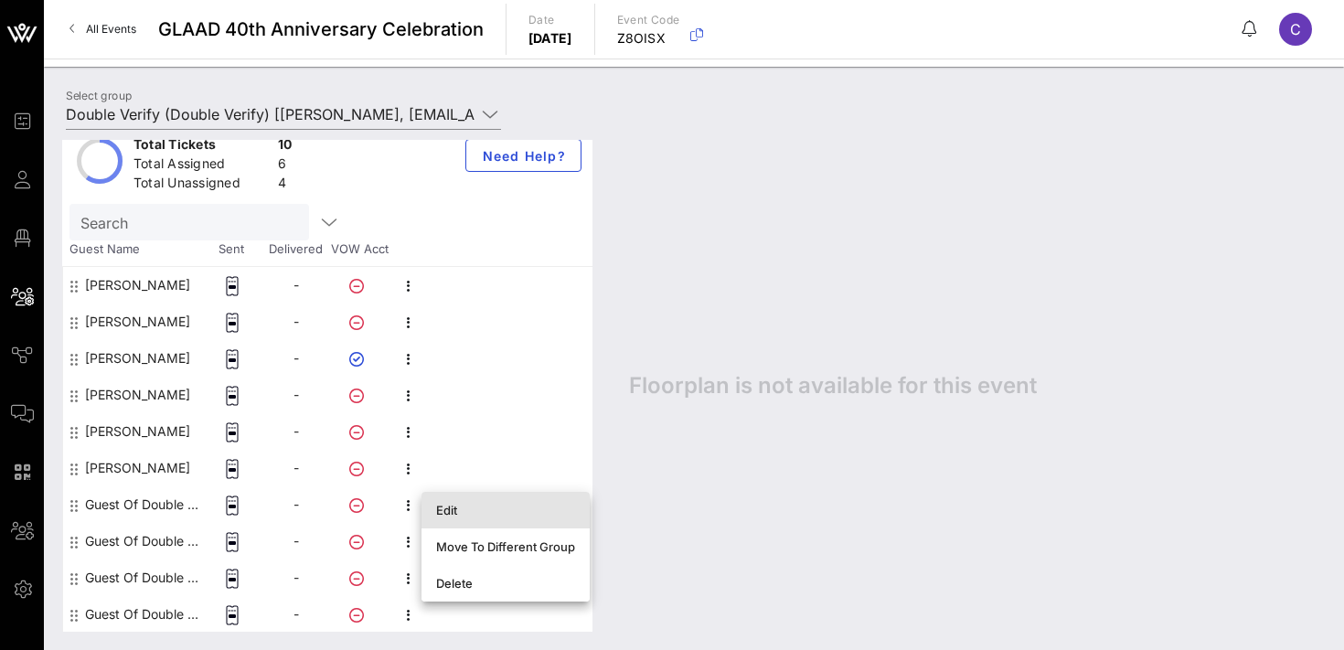
click at [473, 507] on div "Edit" at bounding box center [505, 510] width 139 height 15
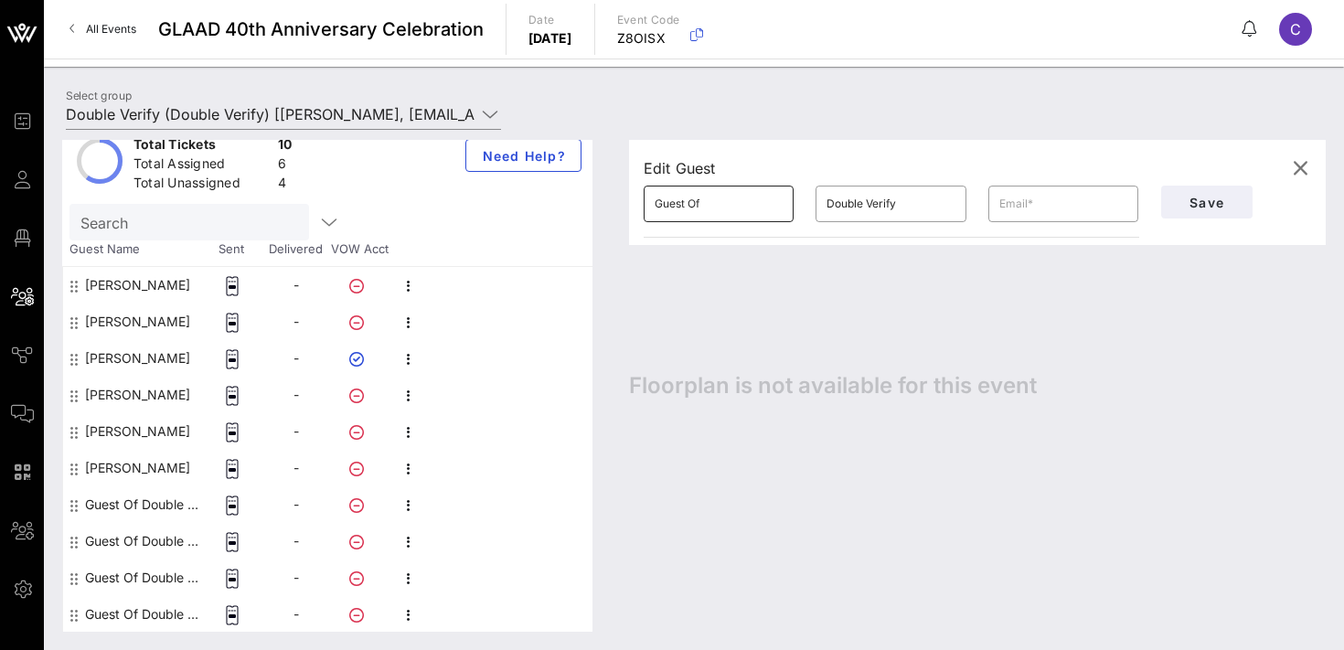
click at [730, 201] on input "Guest Of" at bounding box center [719, 203] width 128 height 29
type input "[PERSON_NAME]"
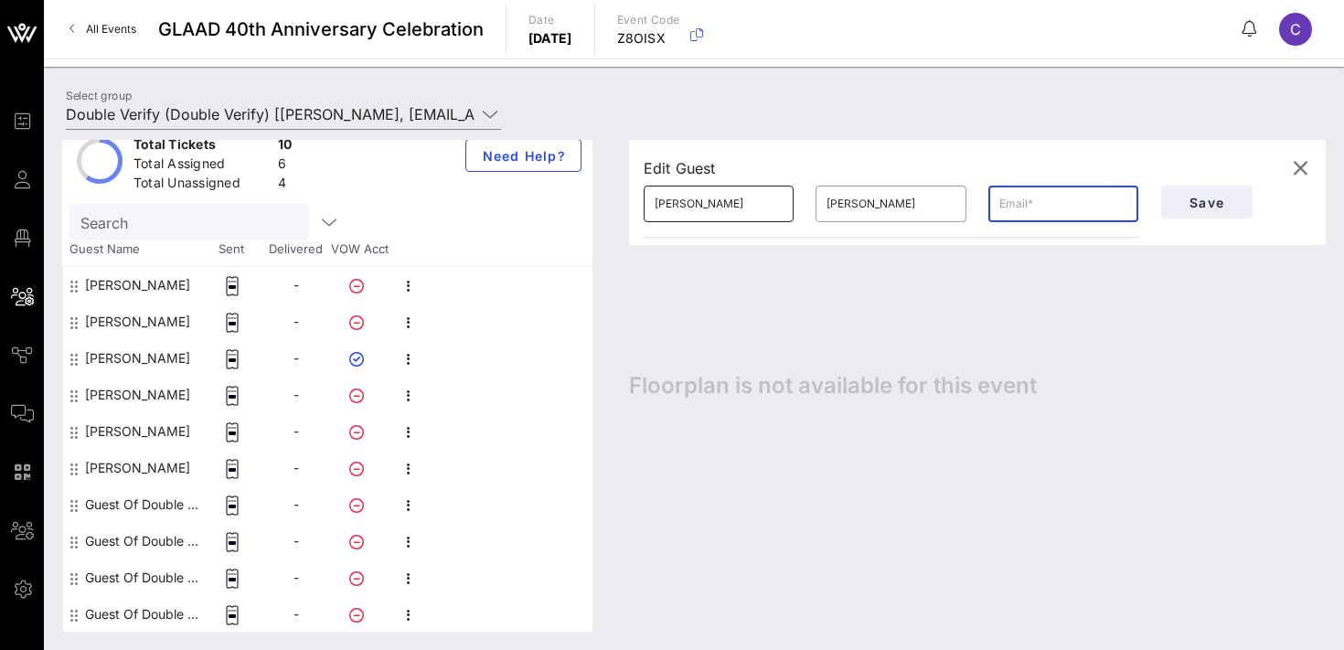
paste input "[PERSON_NAME][EMAIL_ADDRESS][PERSON_NAME][DOMAIN_NAME]"
type input "[PERSON_NAME][EMAIL_ADDRESS][PERSON_NAME][DOMAIN_NAME]"
click at [1050, 262] on div "Edit Guest ​ [PERSON_NAME] ​ [PERSON_NAME] ​ [PERSON_NAME][EMAIL_ADDRESS][PERSO…" at bounding box center [968, 386] width 715 height 492
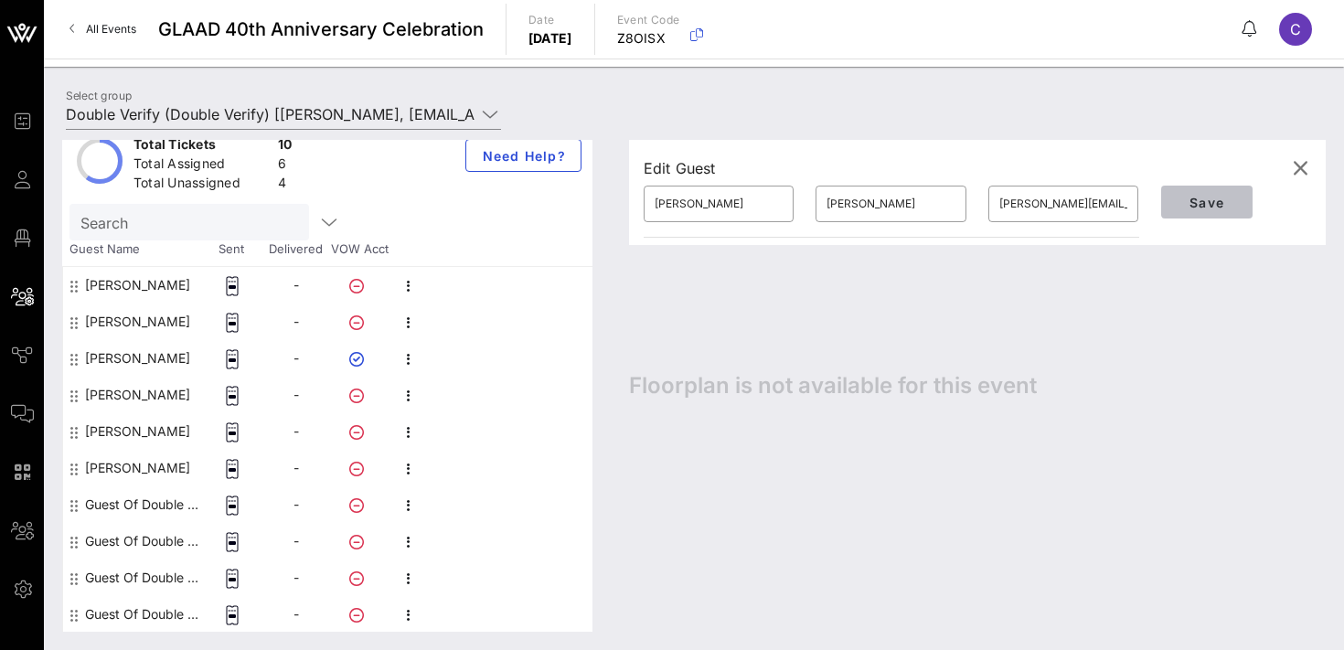
click at [1176, 202] on span "Save" at bounding box center [1207, 203] width 62 height 16
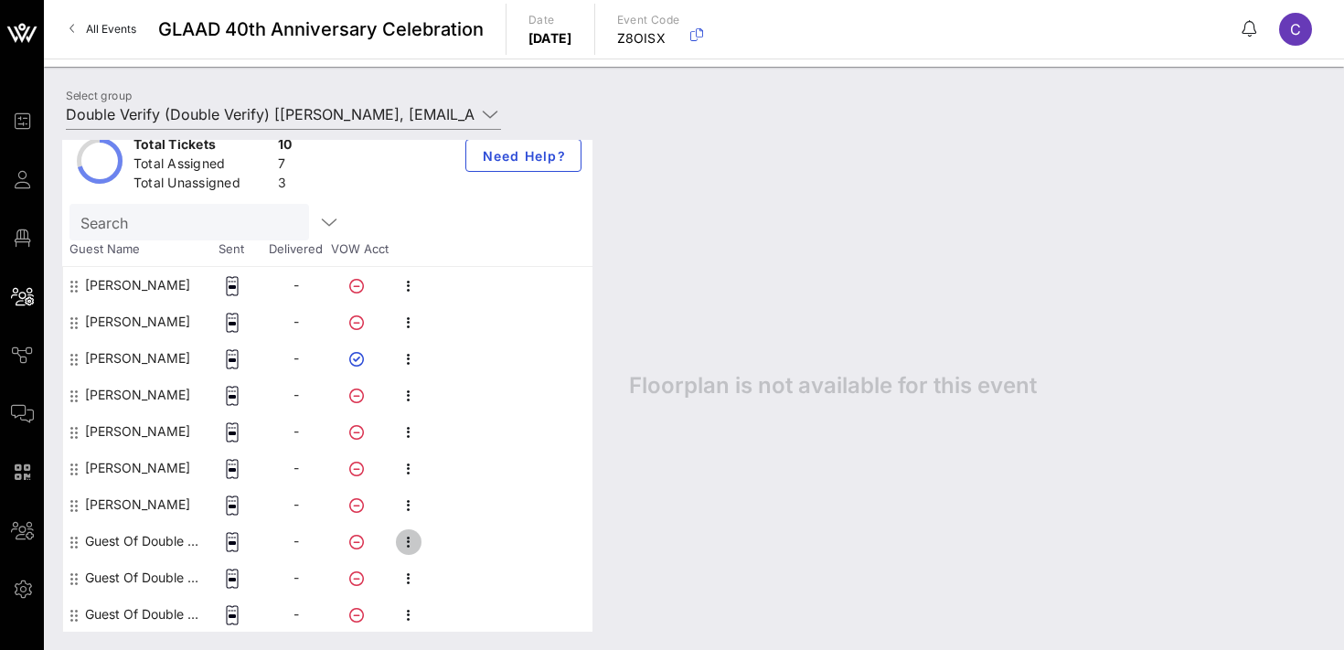
click at [411, 542] on icon "button" at bounding box center [409, 542] width 22 height 22
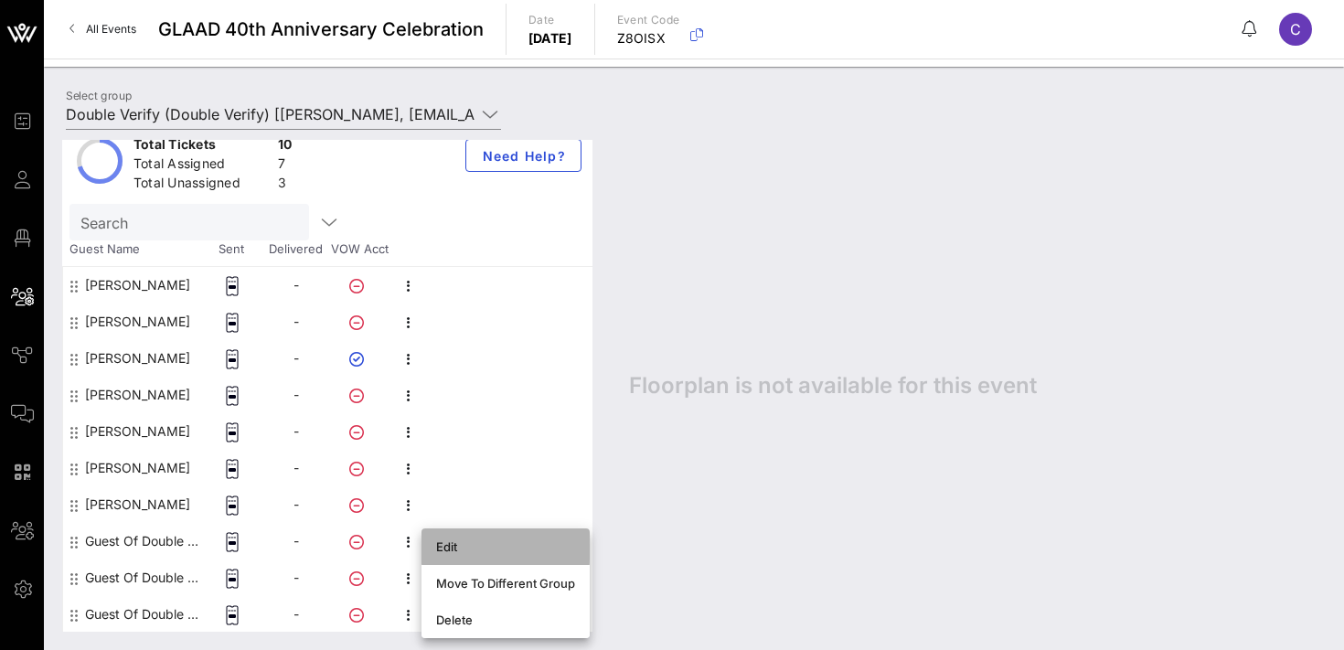
click at [480, 551] on div "Edit" at bounding box center [505, 546] width 139 height 15
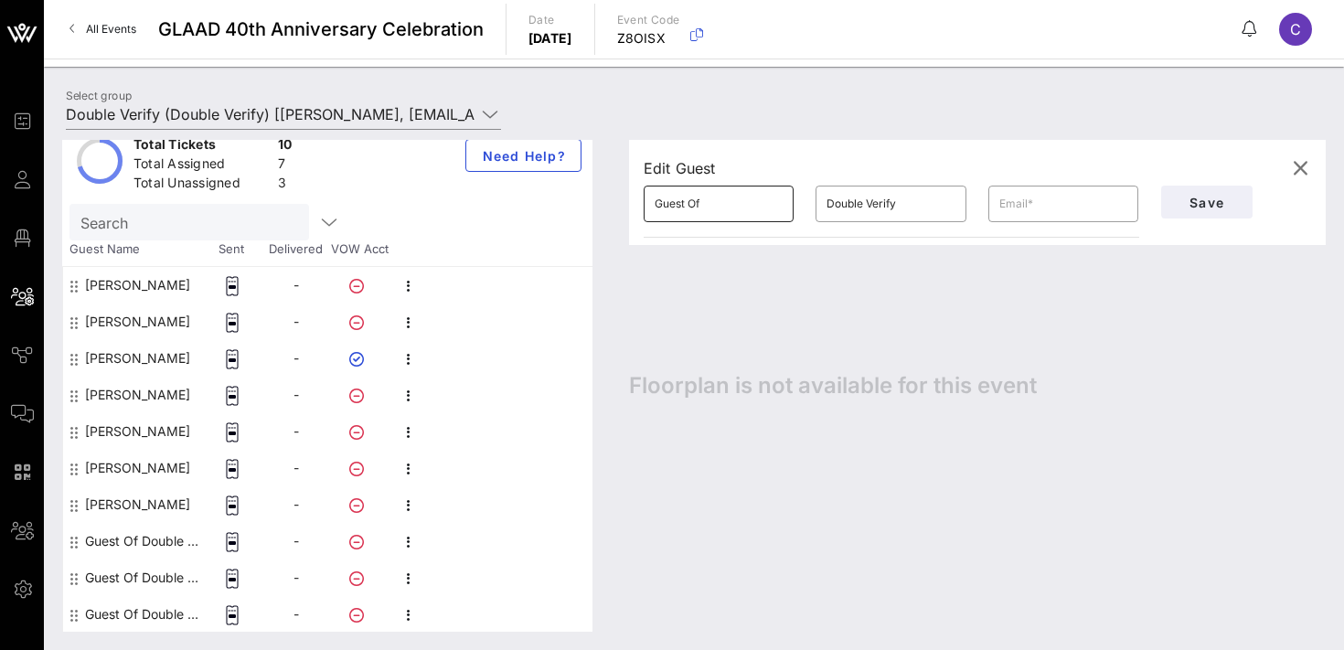
click at [705, 212] on input "Guest Of" at bounding box center [719, 203] width 128 height 29
click at [1040, 202] on input "text" at bounding box center [1063, 203] width 128 height 29
paste input "[EMAIL_ADDRESS][DOMAIN_NAME]"
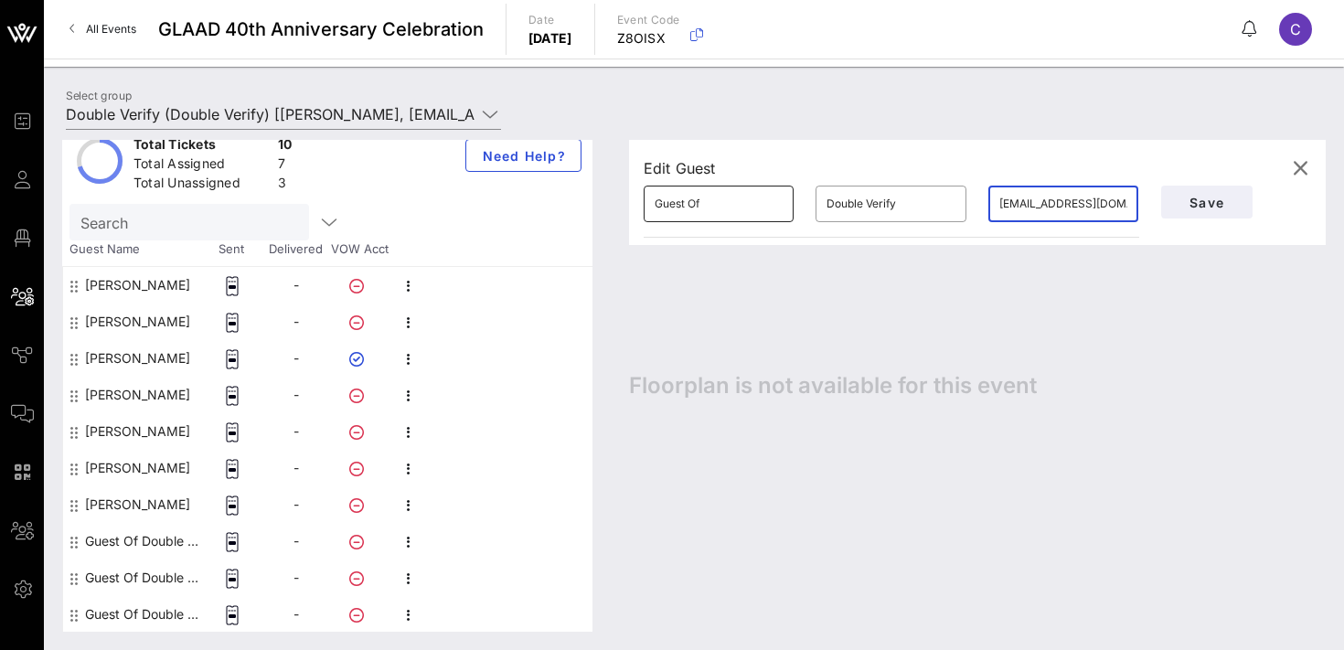
type input "[EMAIL_ADDRESS][DOMAIN_NAME]"
click at [728, 202] on input "Guest Of" at bounding box center [719, 203] width 128 height 29
click at [715, 200] on input "Tanokali" at bounding box center [719, 203] width 128 height 29
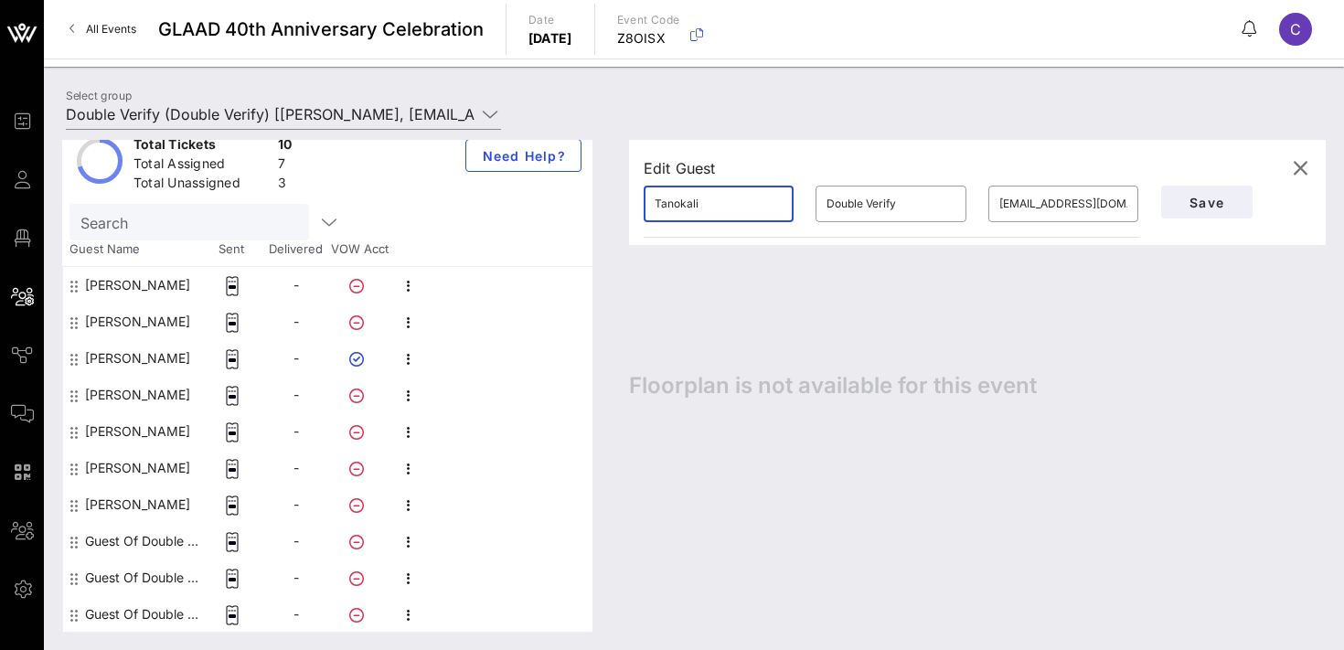
click at [715, 200] on input "Tanokali" at bounding box center [719, 203] width 128 height 29
type input "[PERSON_NAME]"
paste input "[PERSON_NAME]"
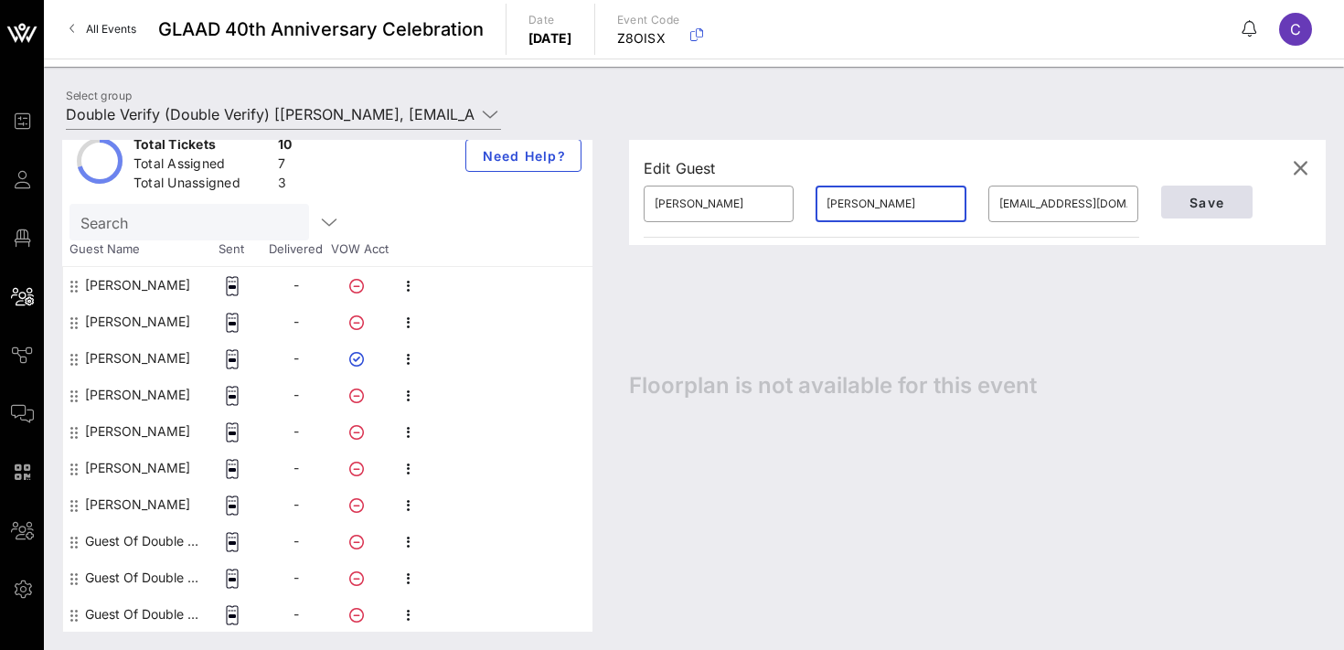
type input "[PERSON_NAME]"
click at [1192, 196] on span "Save" at bounding box center [1207, 203] width 62 height 16
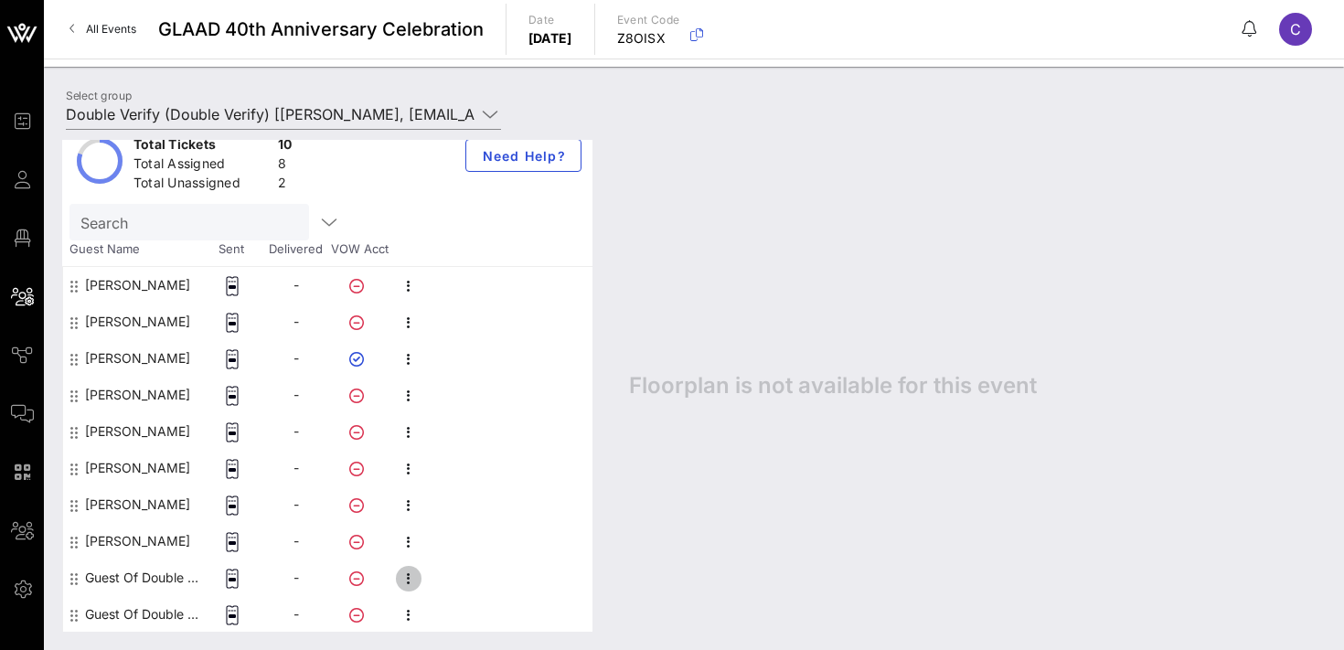
click at [410, 578] on icon "button" at bounding box center [409, 579] width 22 height 22
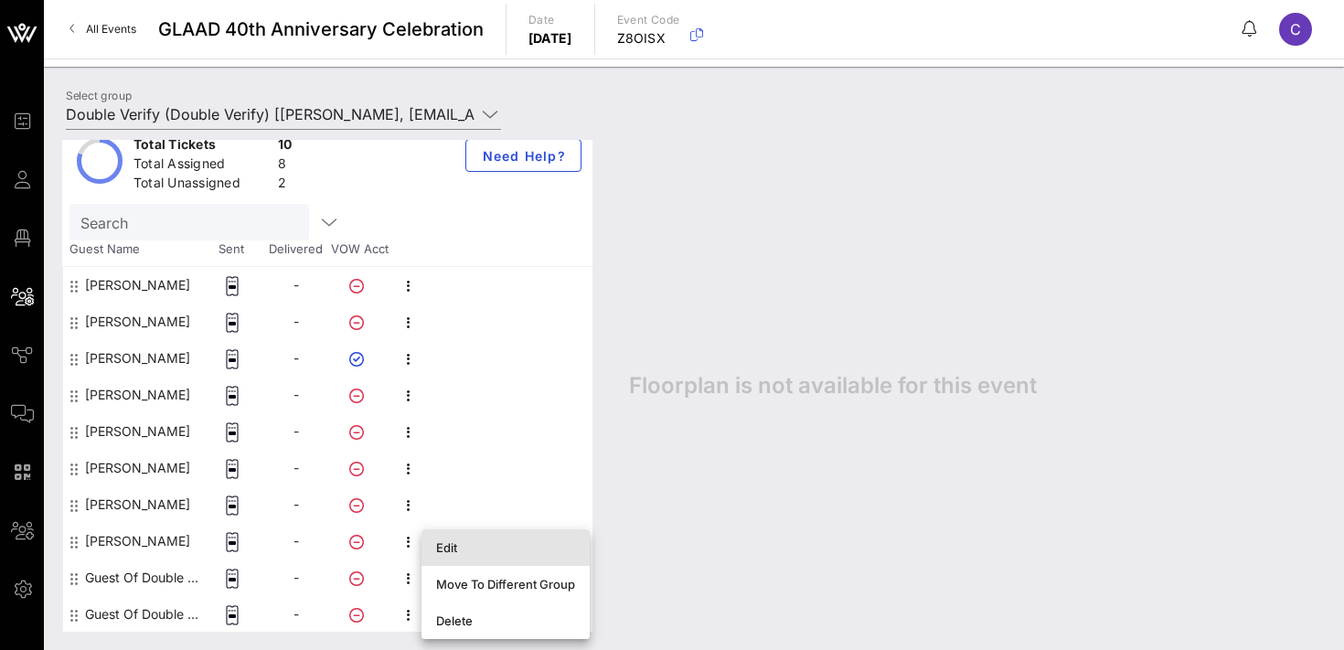
click at [476, 542] on div "Edit" at bounding box center [505, 547] width 139 height 15
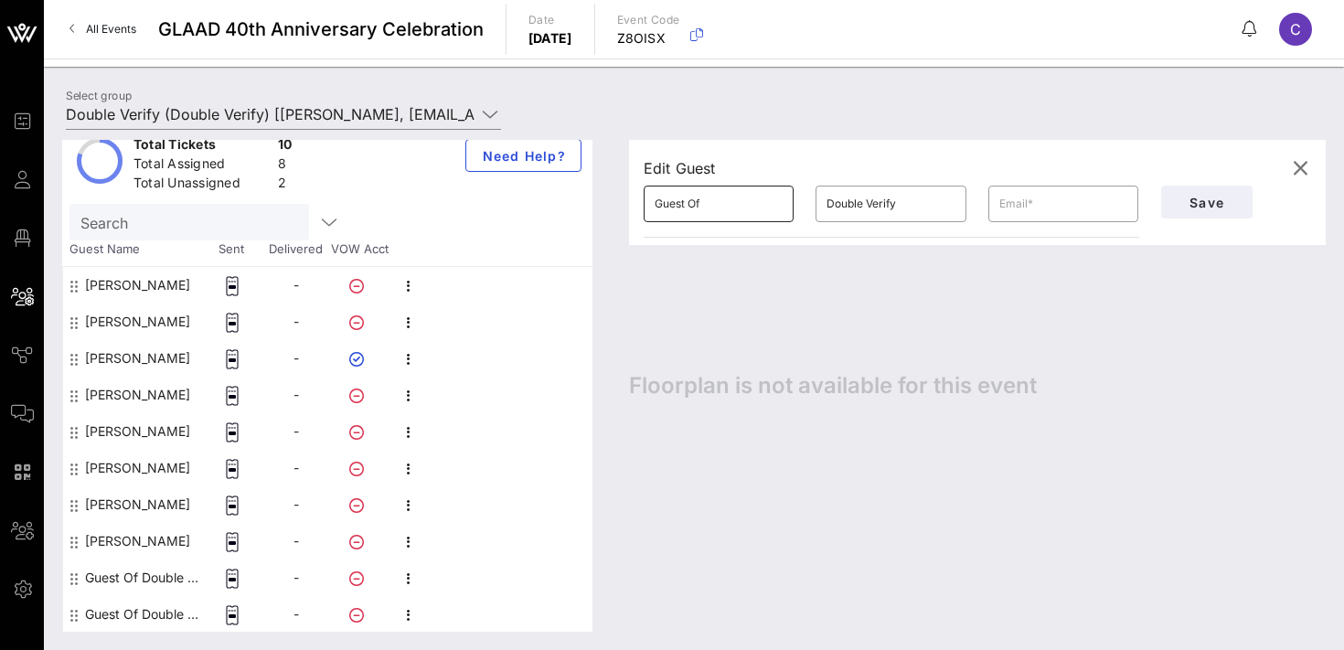
click at [712, 206] on input "Guest Of" at bounding box center [719, 203] width 128 height 29
type input "[PERSON_NAME]"
type input "Bail"
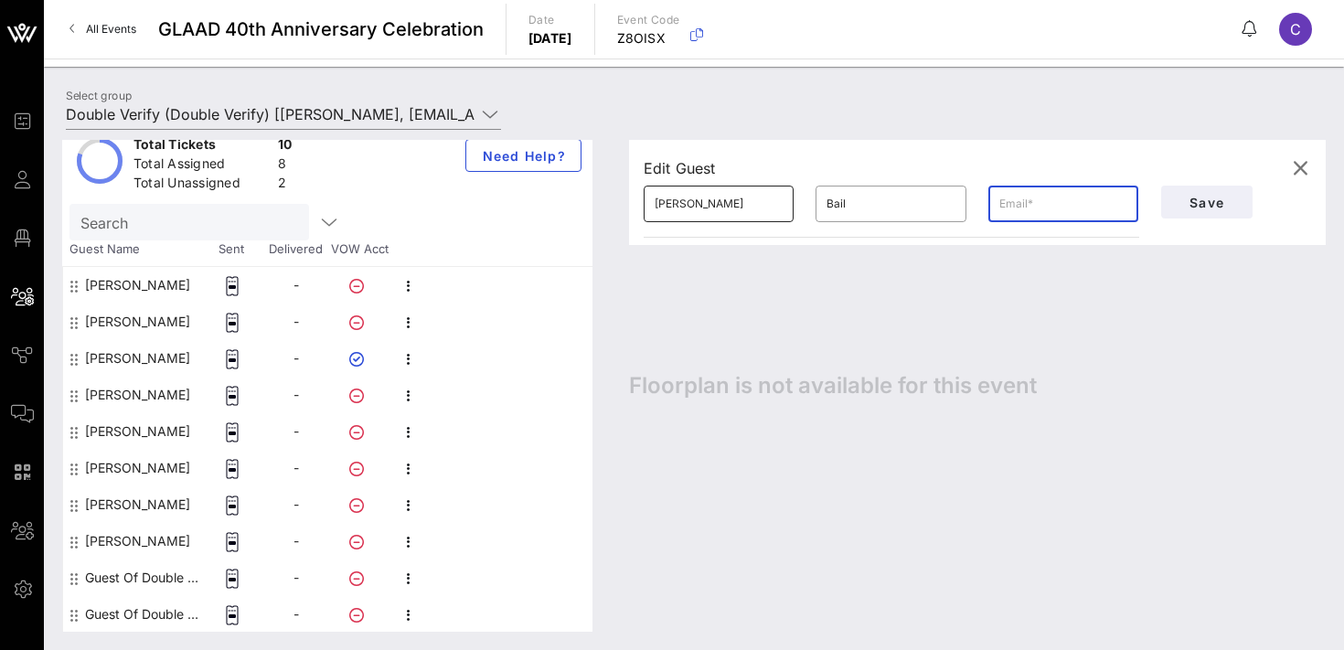
paste input "[EMAIL_ADDRESS][DOMAIN_NAME]"
type input "[EMAIL_ADDRESS][DOMAIN_NAME]"
click at [1210, 195] on span "Save" at bounding box center [1207, 203] width 62 height 16
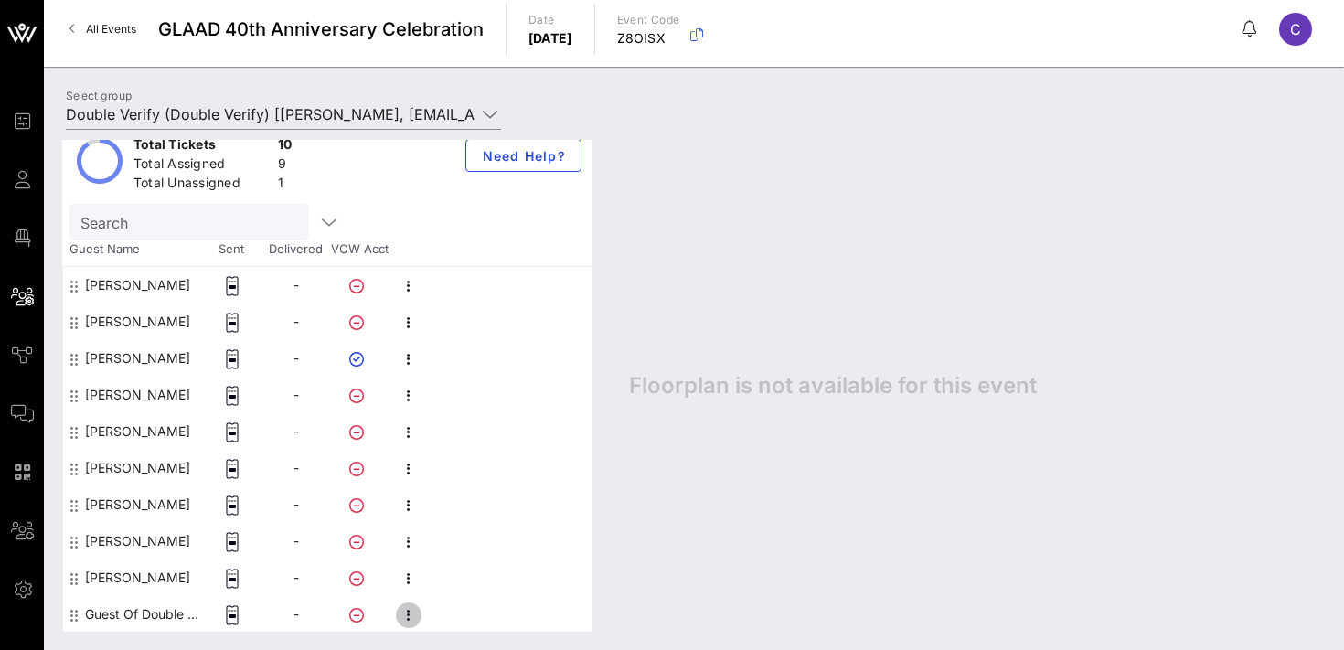
click at [414, 614] on icon "button" at bounding box center [409, 615] width 22 height 22
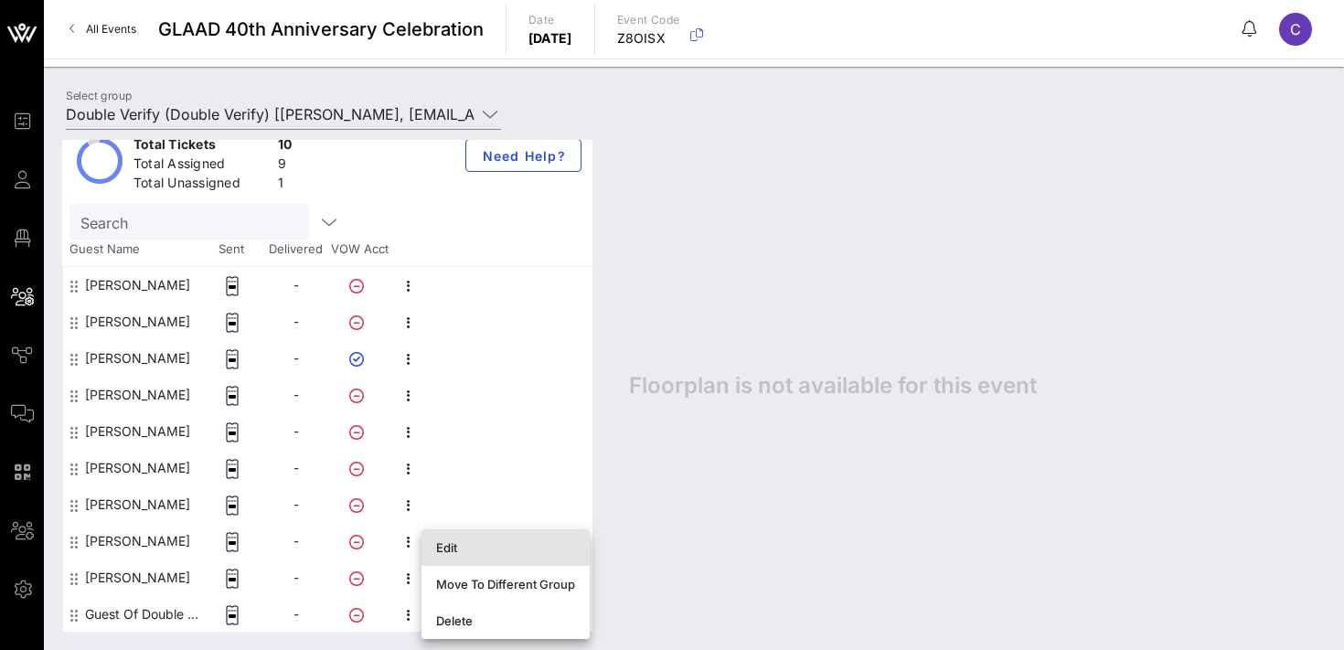
click at [457, 547] on div "Edit" at bounding box center [505, 547] width 139 height 15
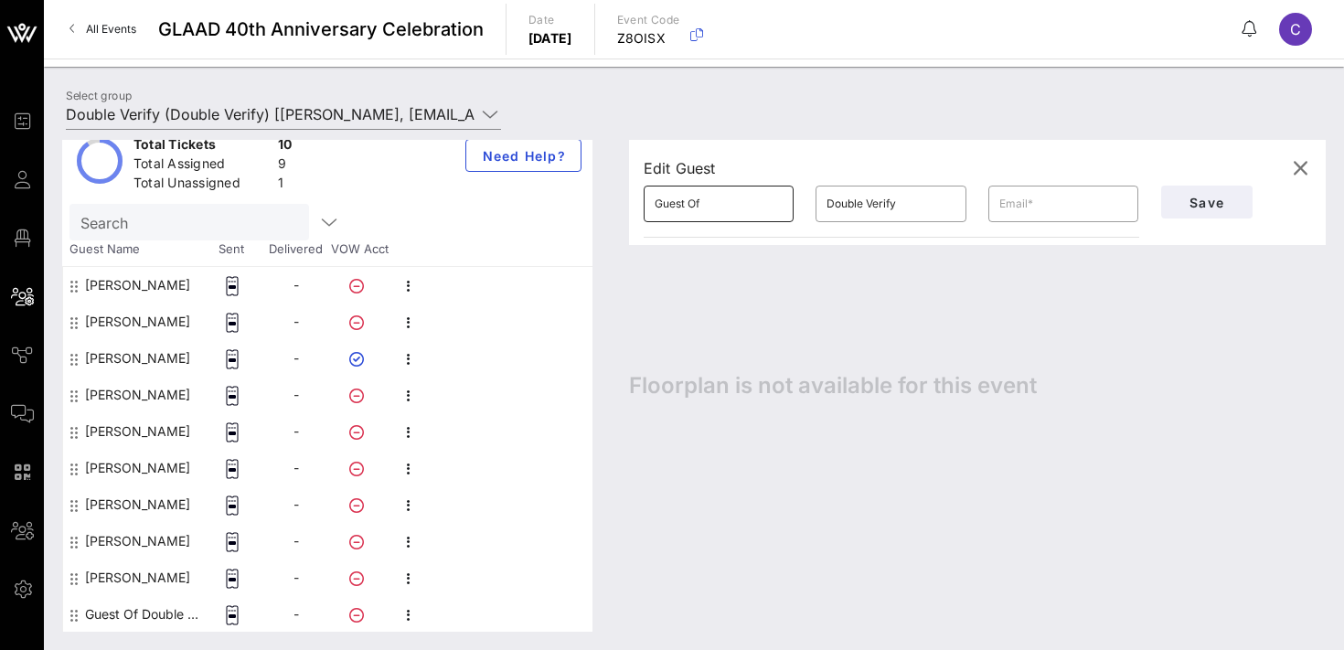
click at [740, 208] on input "Guest Of" at bounding box center [719, 203] width 128 height 29
type input "[PERSON_NAME]"
type input "Bail"
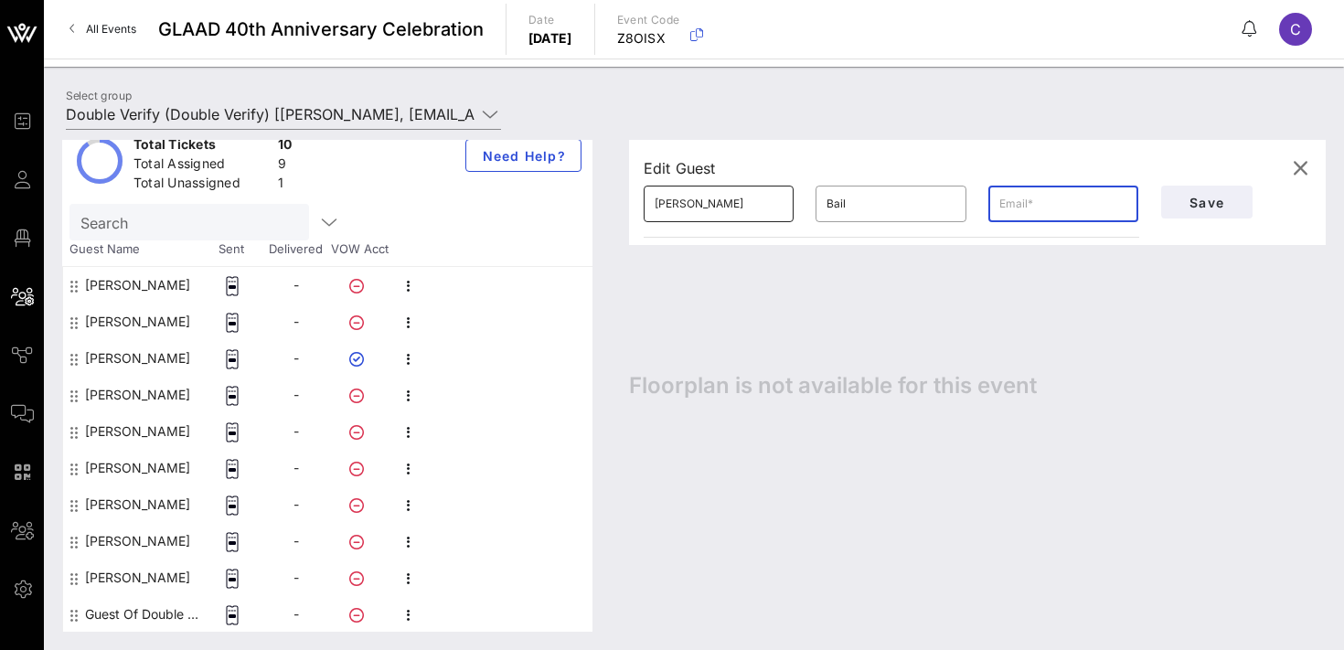
paste input "[EMAIL_ADDRESS][DOMAIN_NAME]"
type input "[EMAIL_ADDRESS][DOMAIN_NAME]"
click at [1197, 207] on span "Save" at bounding box center [1207, 203] width 62 height 16
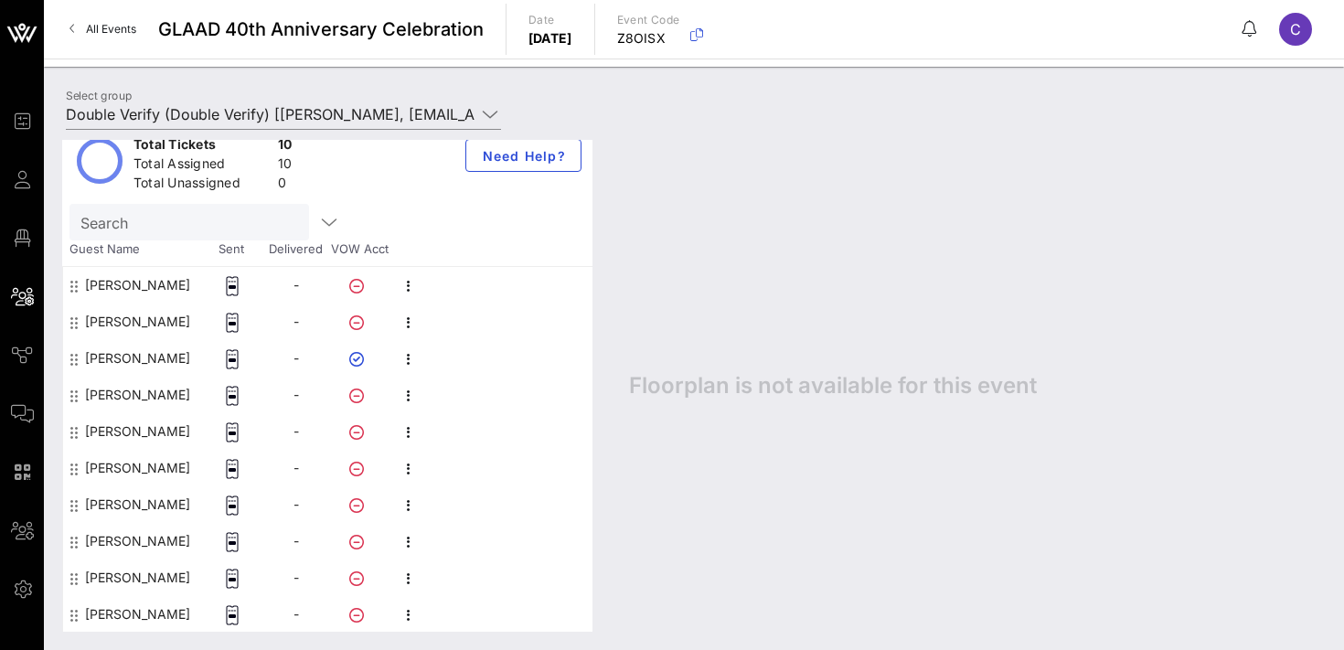
click at [676, 122] on div "This host group has not been shared yet; therefore, you can't send tickets or a…" at bounding box center [694, 386] width 1300 height 528
click at [391, 113] on input "Double Verify (Double Verify) [[PERSON_NAME], [EMAIL_ADDRESS][DOMAIN_NAME]]" at bounding box center [271, 114] width 410 height 29
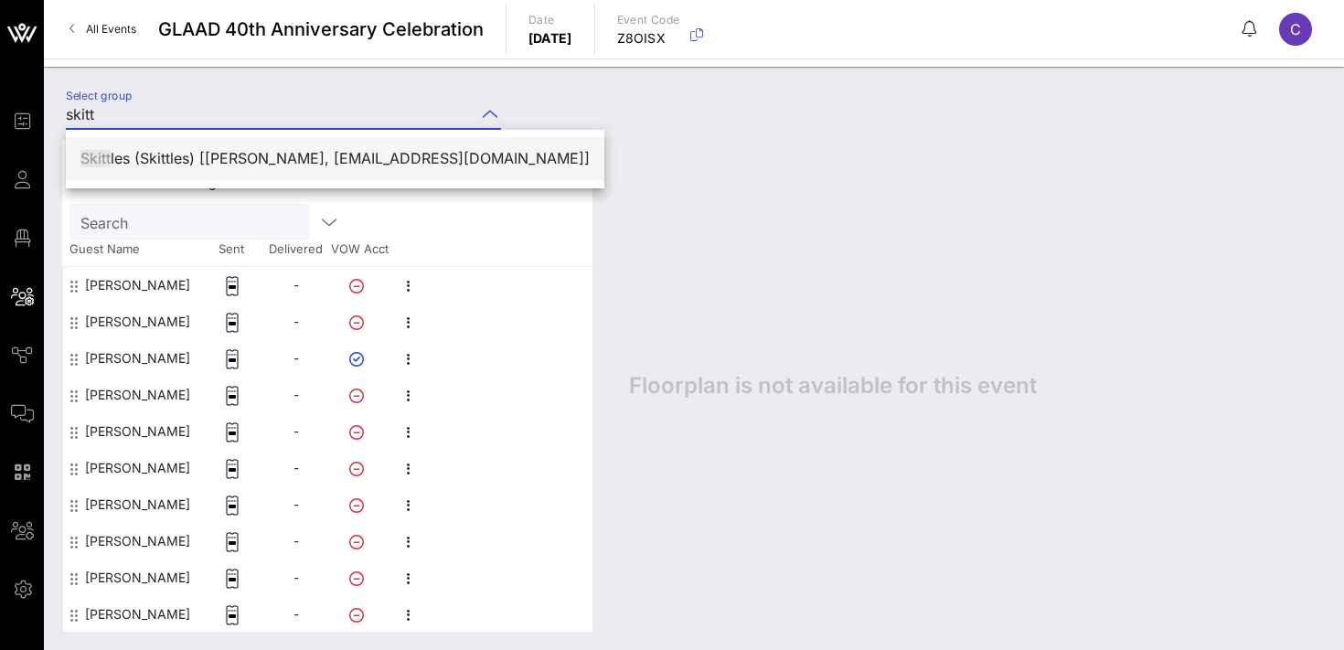
click at [302, 160] on div "[PERSON_NAME] (Skittles) [[PERSON_NAME], [EMAIL_ADDRESS][DOMAIN_NAME]]" at bounding box center [334, 158] width 509 height 17
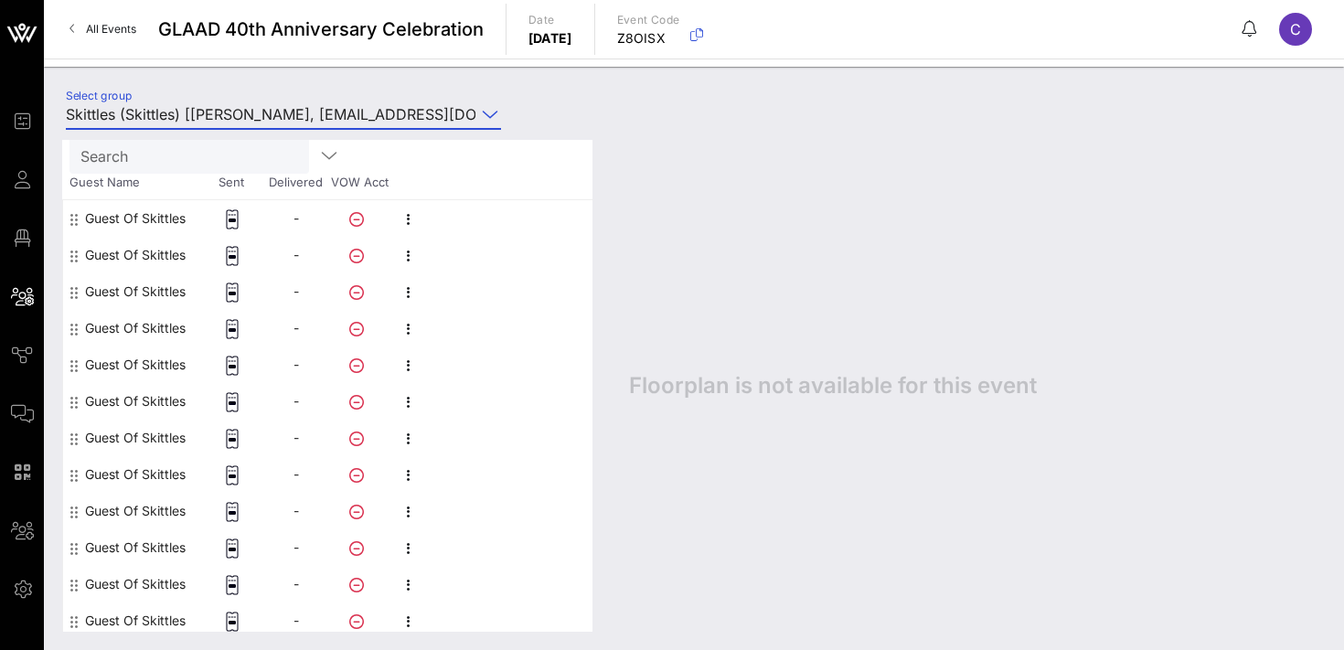
scroll to position [184, 0]
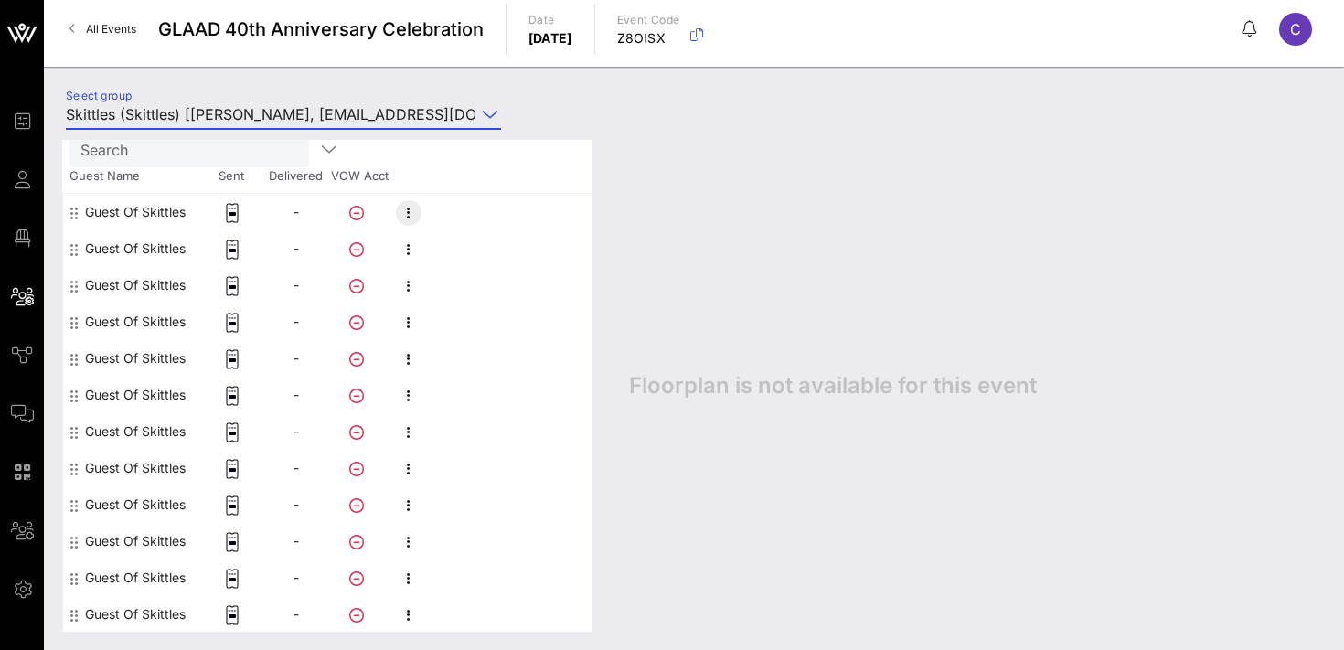
type input "Skittles (Skittles) [[PERSON_NAME], [EMAIL_ADDRESS][DOMAIN_NAME]]"
click at [411, 212] on icon "button" at bounding box center [409, 213] width 22 height 22
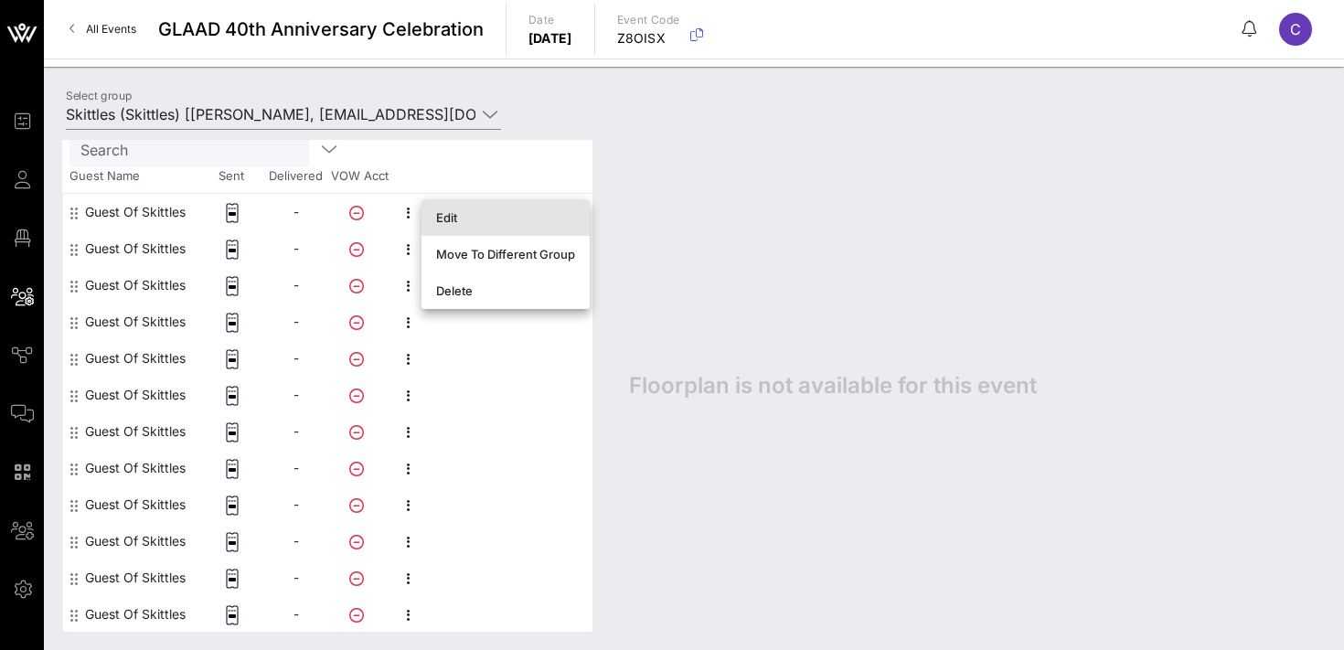
click at [461, 229] on div "Edit" at bounding box center [505, 217] width 139 height 29
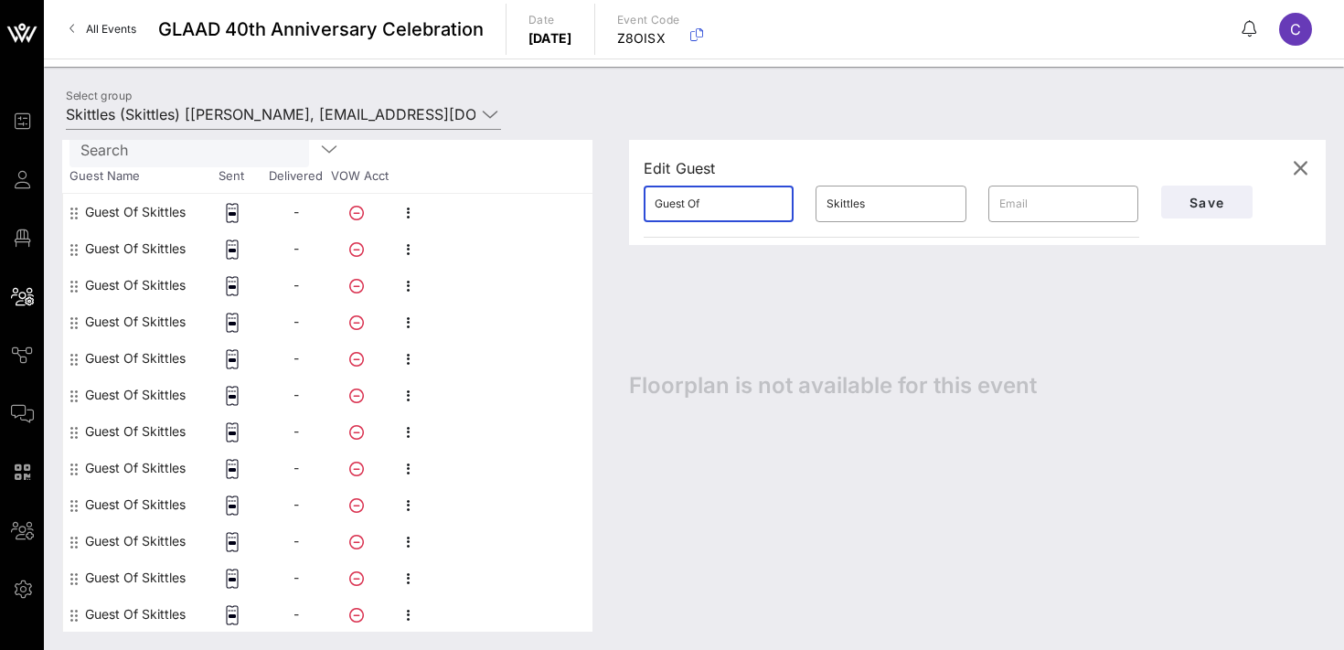
click at [728, 207] on input "Guest Of" at bounding box center [719, 203] width 128 height 29
type input "[PERSON_NAME]"
type input "Recht"
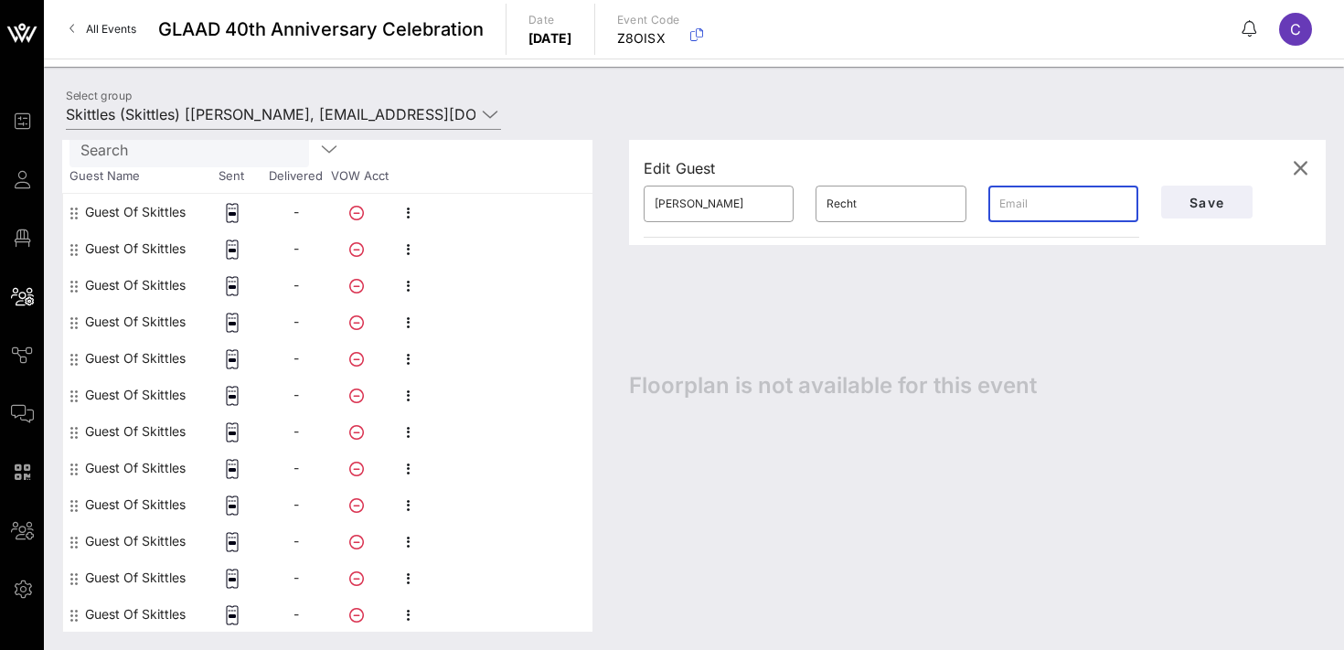
paste input "[PERSON_NAME][EMAIL_ADDRESS][PERSON_NAME][DOMAIN_NAME]"
type input "[PERSON_NAME][EMAIL_ADDRESS][PERSON_NAME][DOMAIN_NAME]"
click at [1199, 201] on span "Save" at bounding box center [1207, 203] width 62 height 16
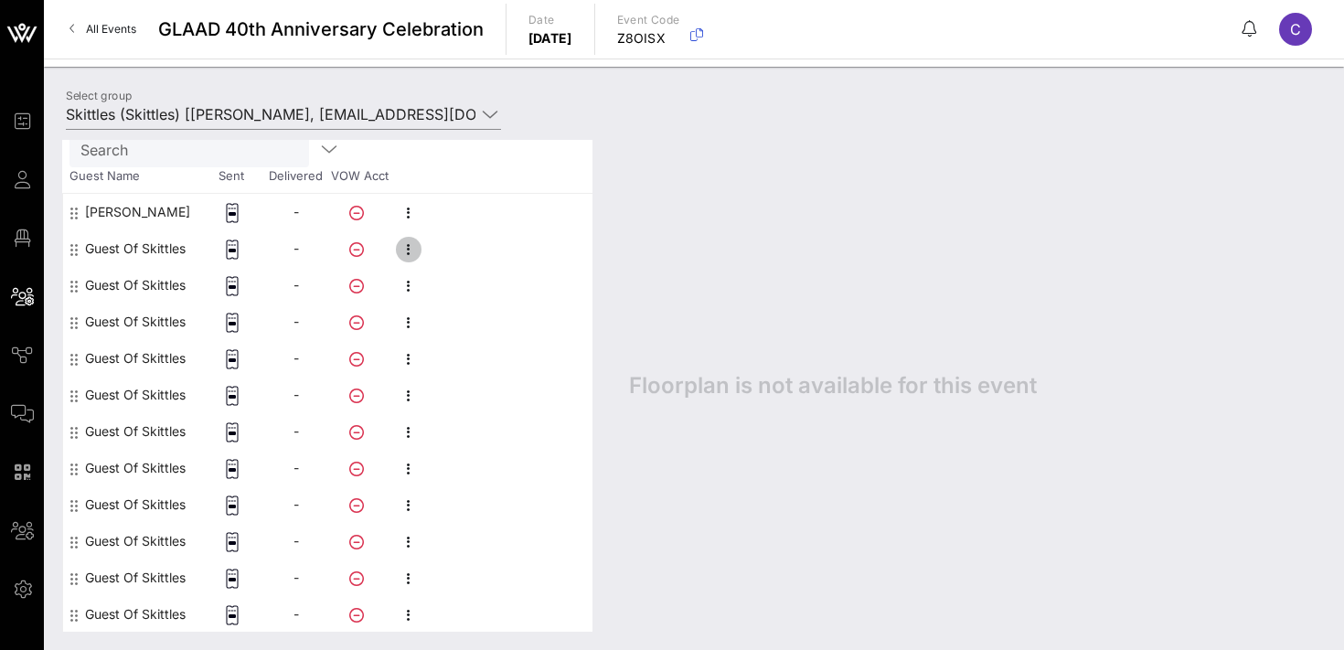
click at [412, 245] on icon "button" at bounding box center [409, 250] width 22 height 22
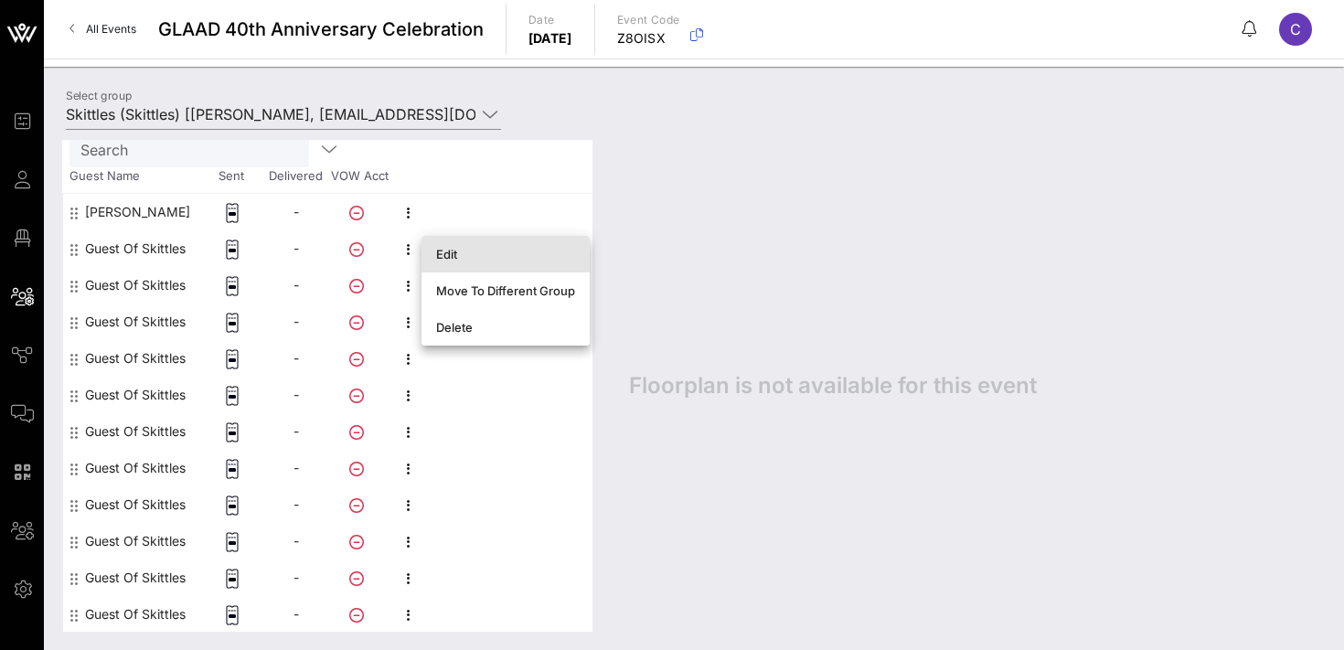
click at [448, 259] on div "Edit" at bounding box center [505, 254] width 139 height 15
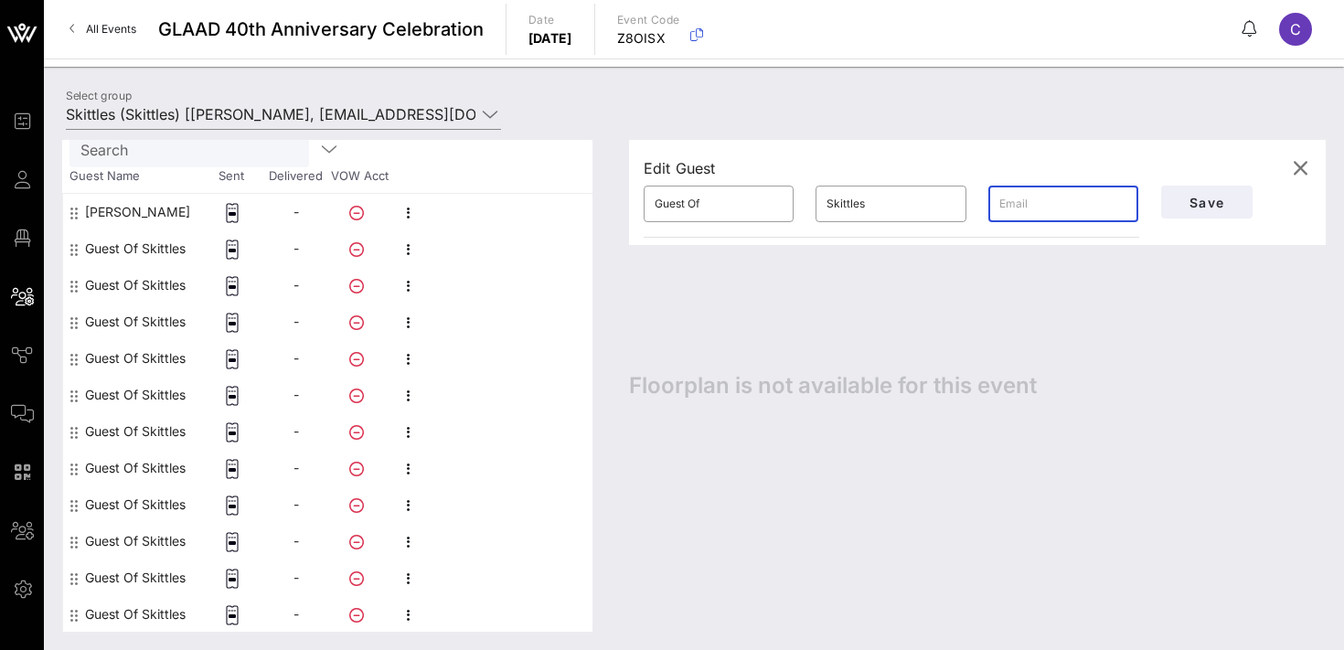
click at [1023, 201] on input "text" at bounding box center [1063, 203] width 128 height 29
paste input "[PERSON_NAME][EMAIL_ADDRESS][PERSON_NAME][DOMAIN_NAME])"
type input "[PERSON_NAME][EMAIL_ADDRESS][PERSON_NAME][DOMAIN_NAME])"
click at [725, 204] on input "Guest Of" at bounding box center [719, 203] width 128 height 29
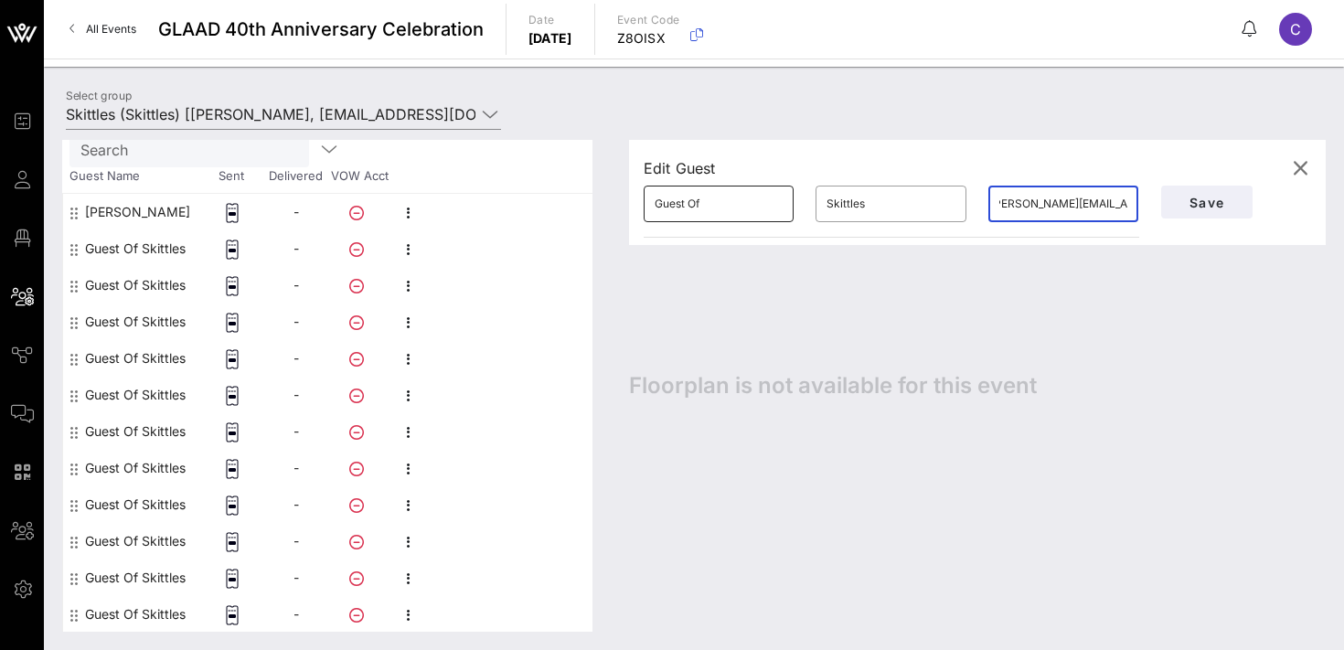
scroll to position [0, 0]
click at [725, 204] on input "Guest Of" at bounding box center [719, 203] width 128 height 29
type input "[PERSON_NAME]"
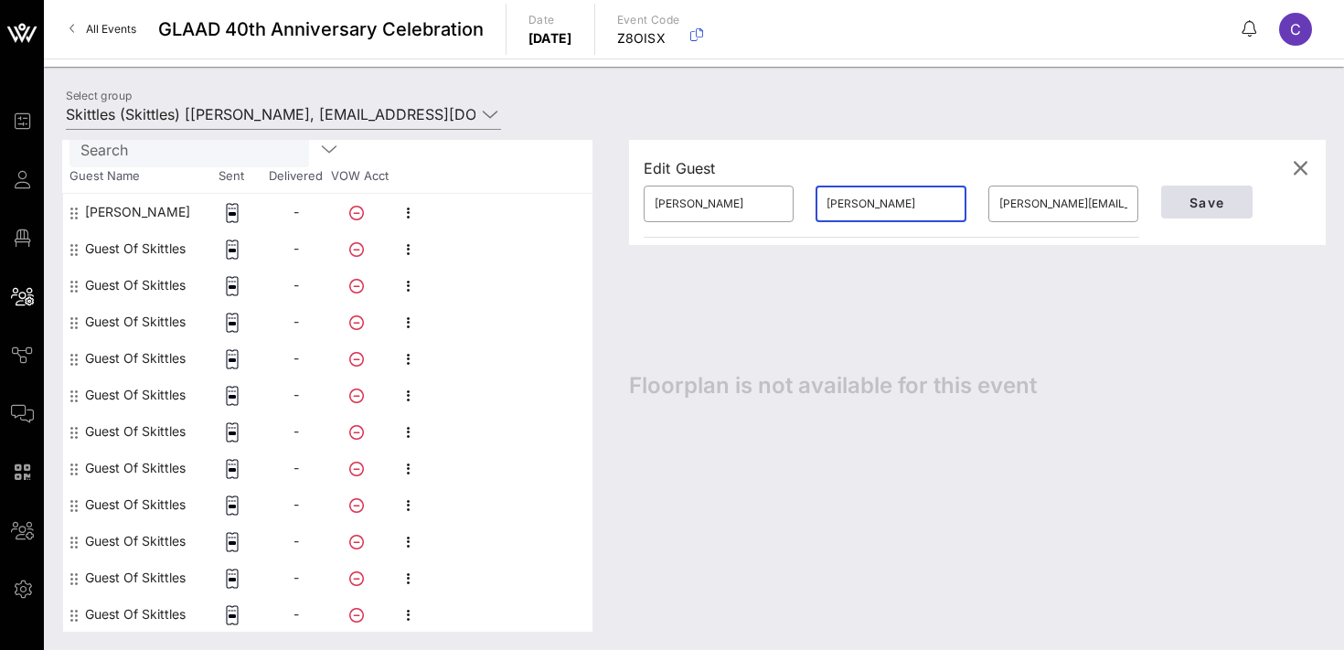
type input "[PERSON_NAME]"
click at [1200, 199] on span "Save" at bounding box center [1207, 203] width 62 height 16
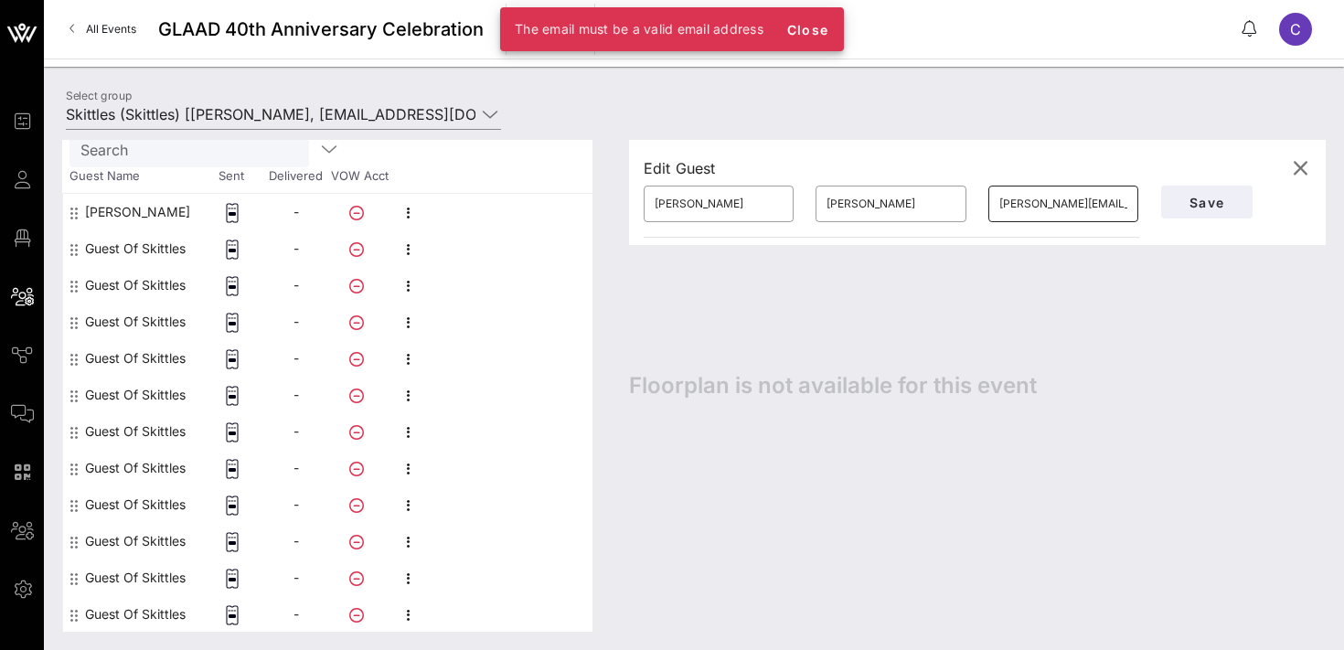
click at [1072, 205] on input "[PERSON_NAME][EMAIL_ADDRESS][PERSON_NAME][DOMAIN_NAME])" at bounding box center [1063, 203] width 128 height 29
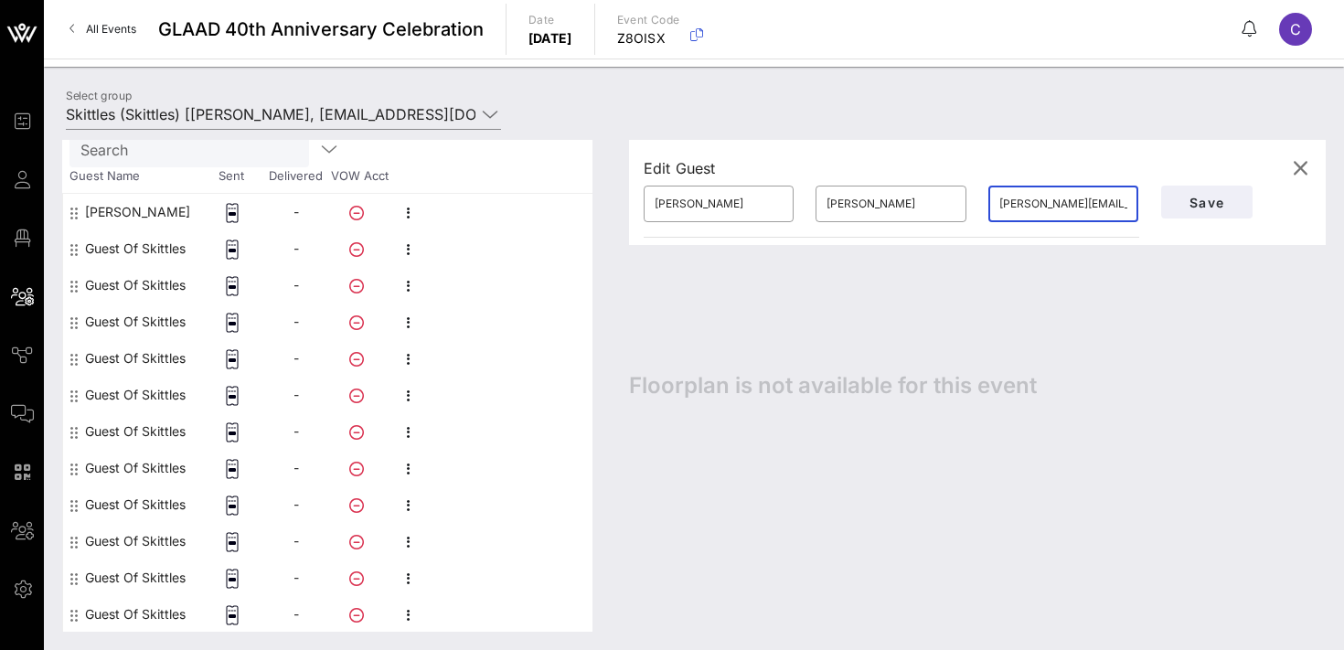
click at [1015, 203] on input "[PERSON_NAME][EMAIL_ADDRESS][PERSON_NAME][DOMAIN_NAME])" at bounding box center [1063, 203] width 128 height 29
type input "[PERSON_NAME][EMAIL_ADDRESS][PERSON_NAME][DOMAIN_NAME]"
click at [1186, 210] on button "Save" at bounding box center [1206, 202] width 91 height 33
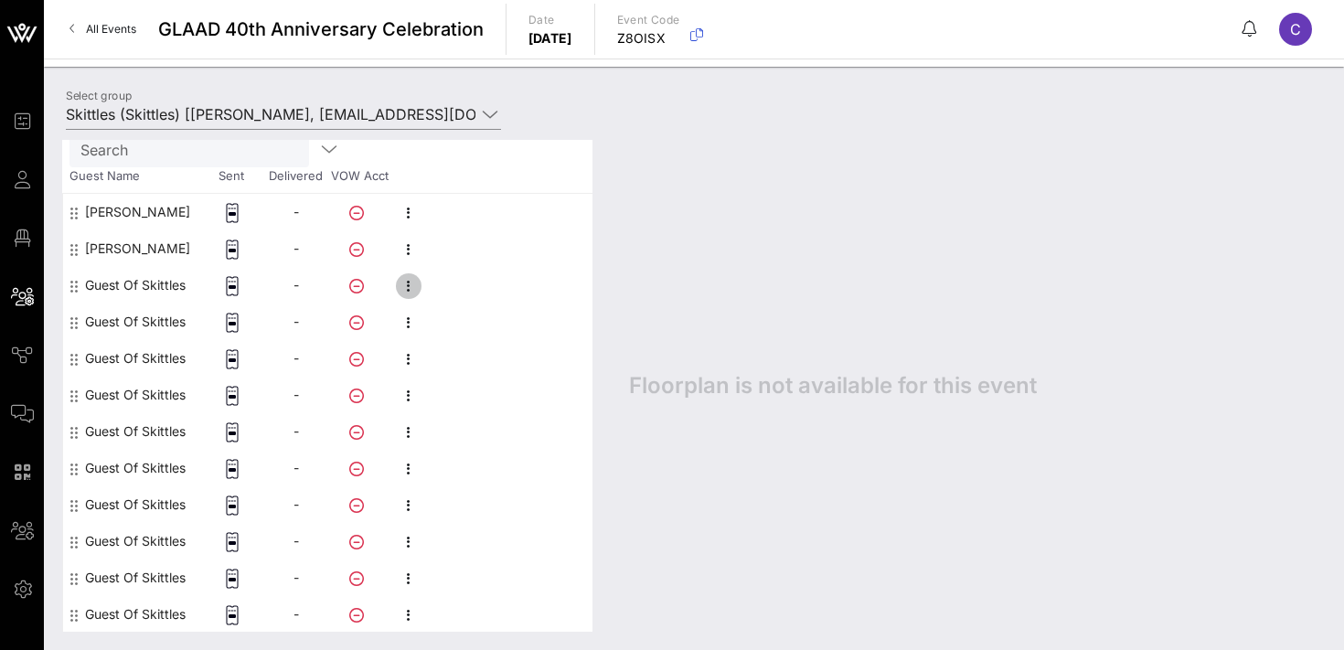
click at [409, 287] on icon "button" at bounding box center [409, 286] width 22 height 22
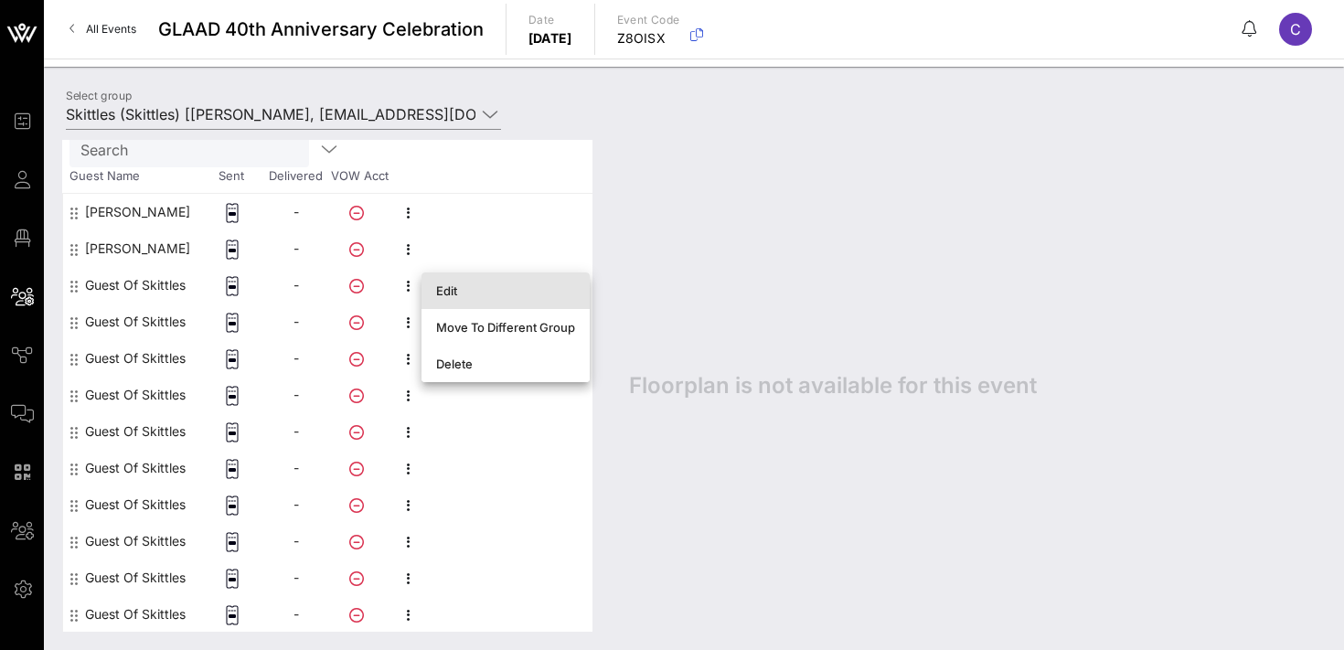
click at [469, 294] on div "Edit" at bounding box center [505, 290] width 139 height 15
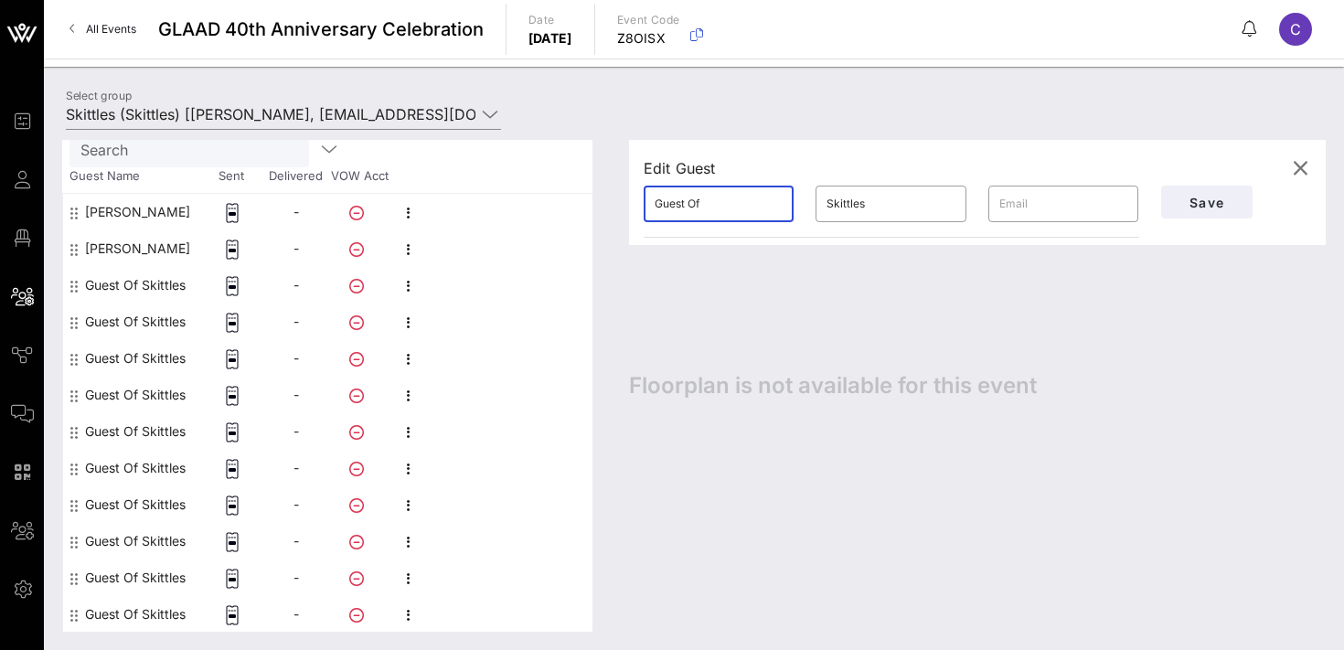
click at [741, 197] on input "Guest Of" at bounding box center [719, 203] width 128 height 29
type input "[PERSON_NAME]"
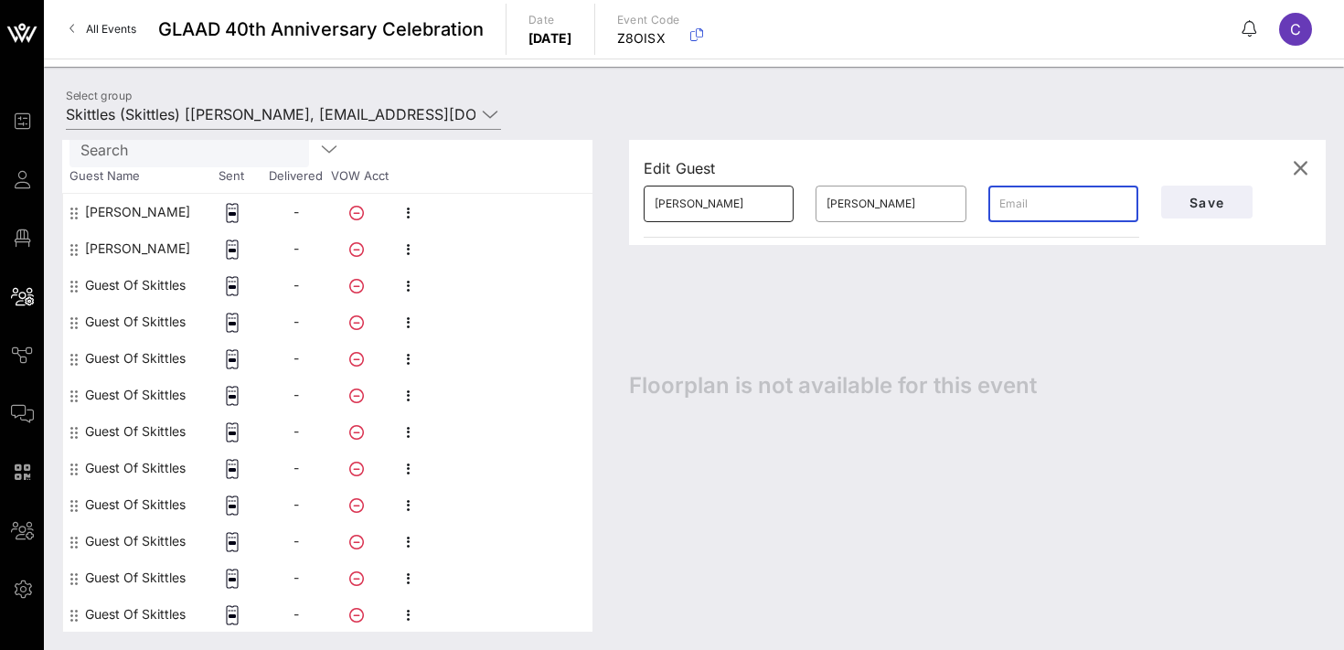
paste input "[PERSON_NAME][EMAIL_ADDRESS][PERSON_NAME][DOMAIN_NAME]"
type input "[PERSON_NAME][EMAIL_ADDRESS][PERSON_NAME][DOMAIN_NAME]"
click at [1179, 201] on span "Save" at bounding box center [1207, 203] width 62 height 16
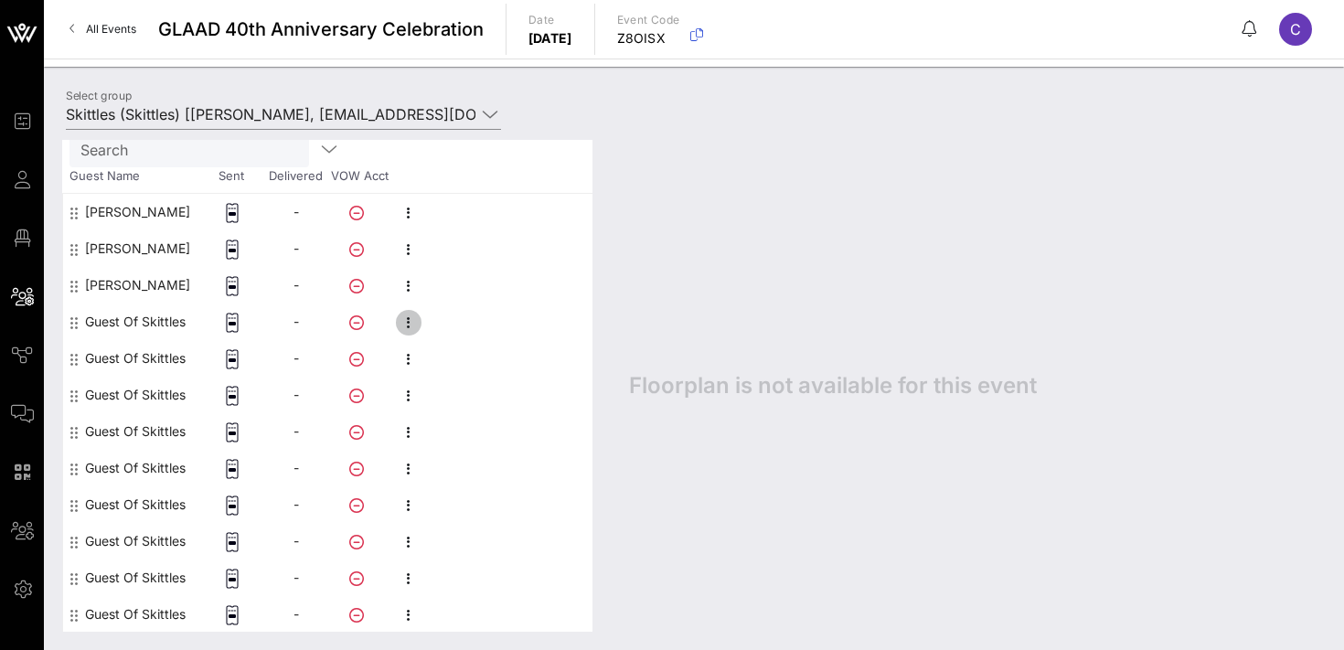
click at [415, 326] on icon "button" at bounding box center [409, 323] width 22 height 22
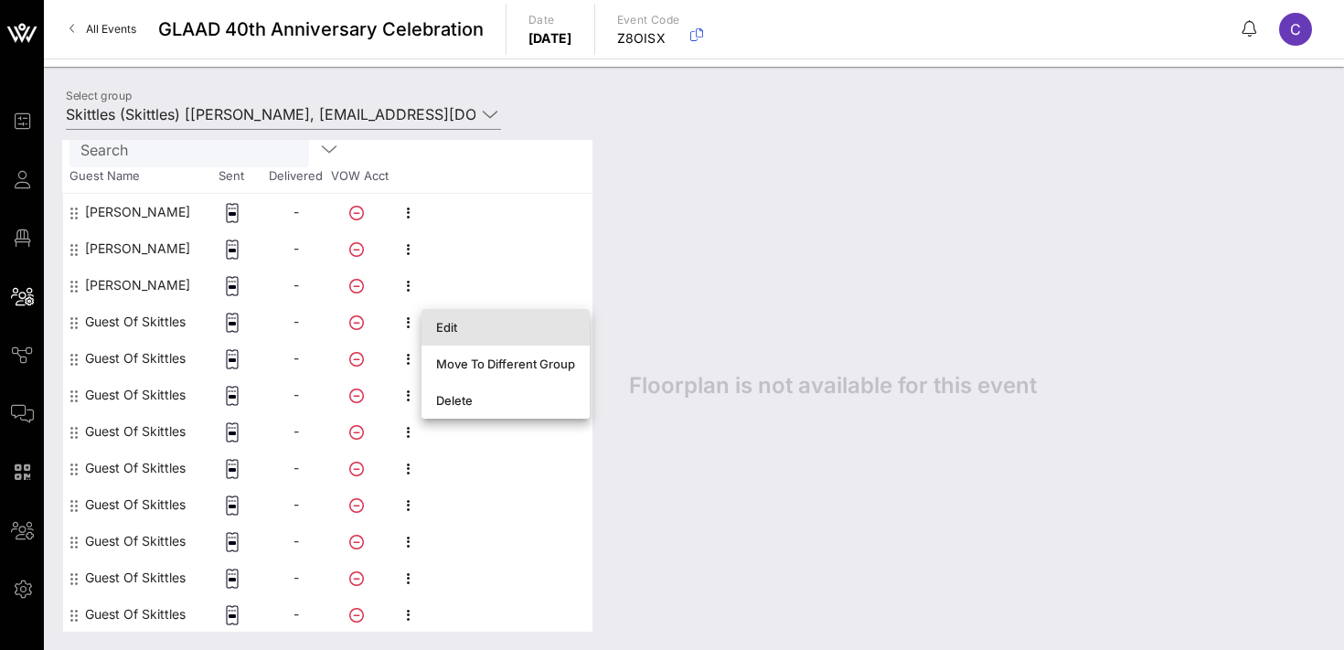
click at [490, 328] on div "Edit" at bounding box center [505, 327] width 139 height 15
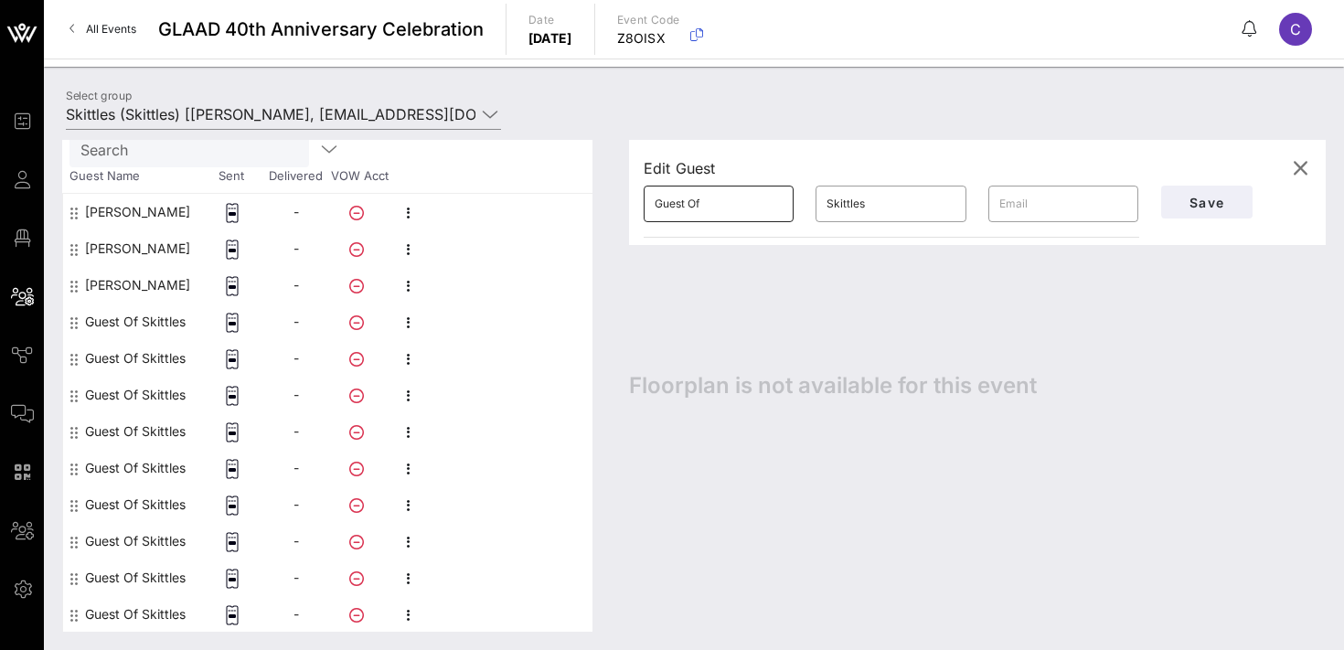
click at [741, 200] on input "Guest Of" at bounding box center [719, 203] width 128 height 29
type input "[PERSON_NAME]"
paste input "[PERSON_NAME]"
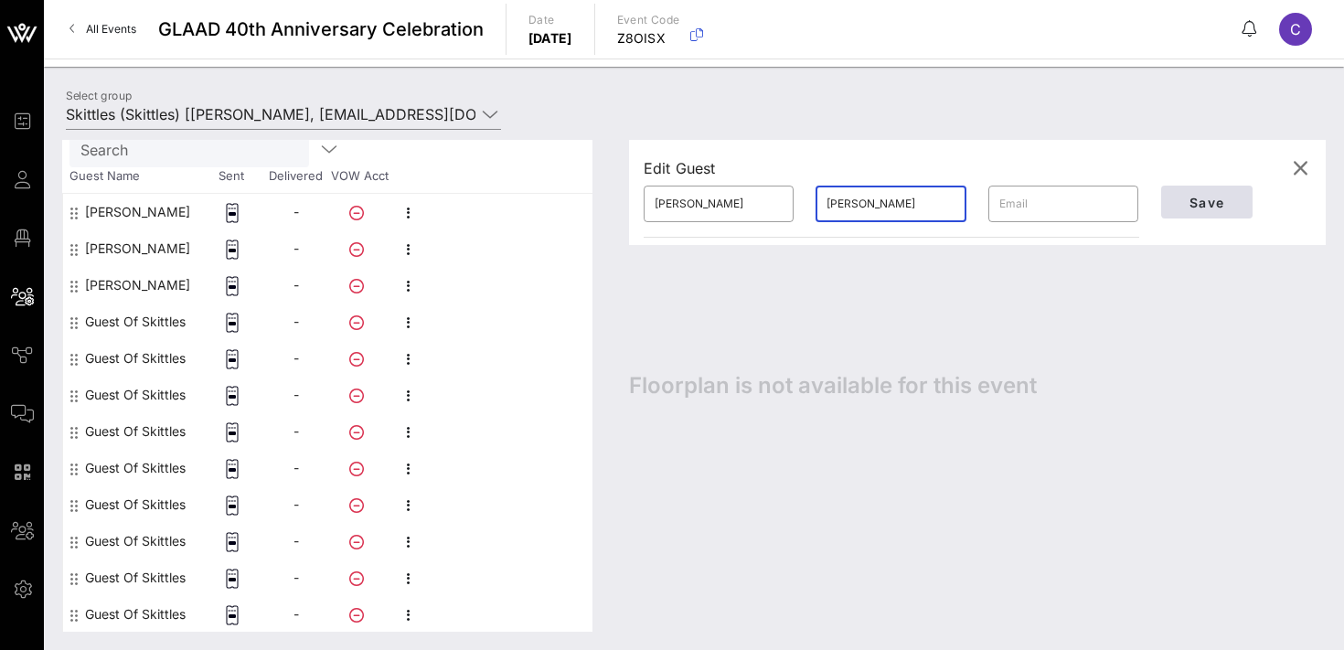
type input "[PERSON_NAME]"
click at [1196, 193] on button "Save" at bounding box center [1206, 202] width 91 height 33
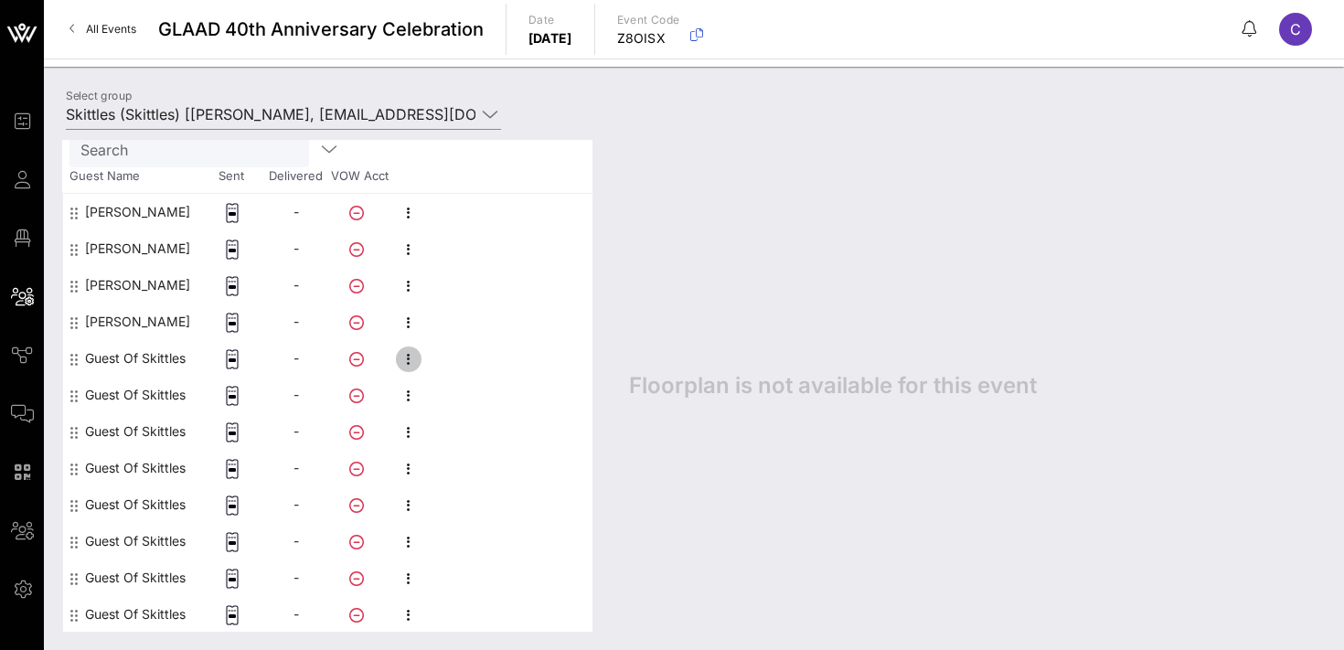
click at [402, 358] on icon "button" at bounding box center [409, 359] width 22 height 22
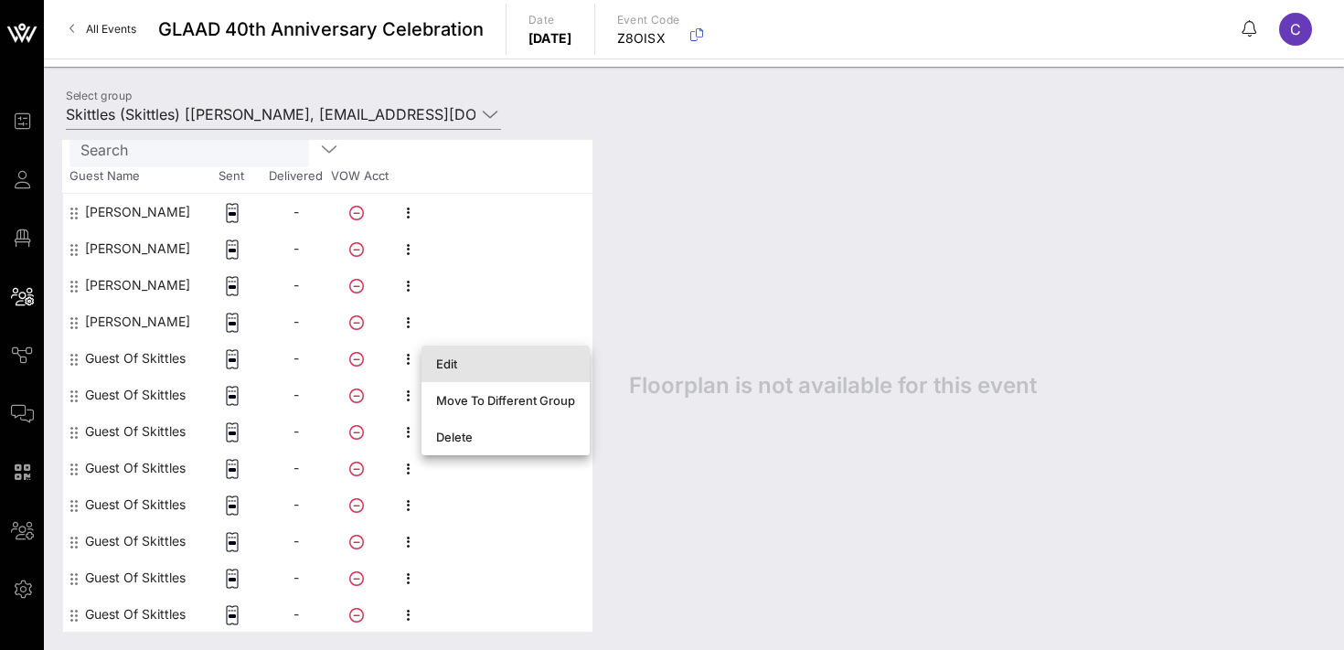
click at [463, 358] on div "Edit" at bounding box center [505, 364] width 139 height 15
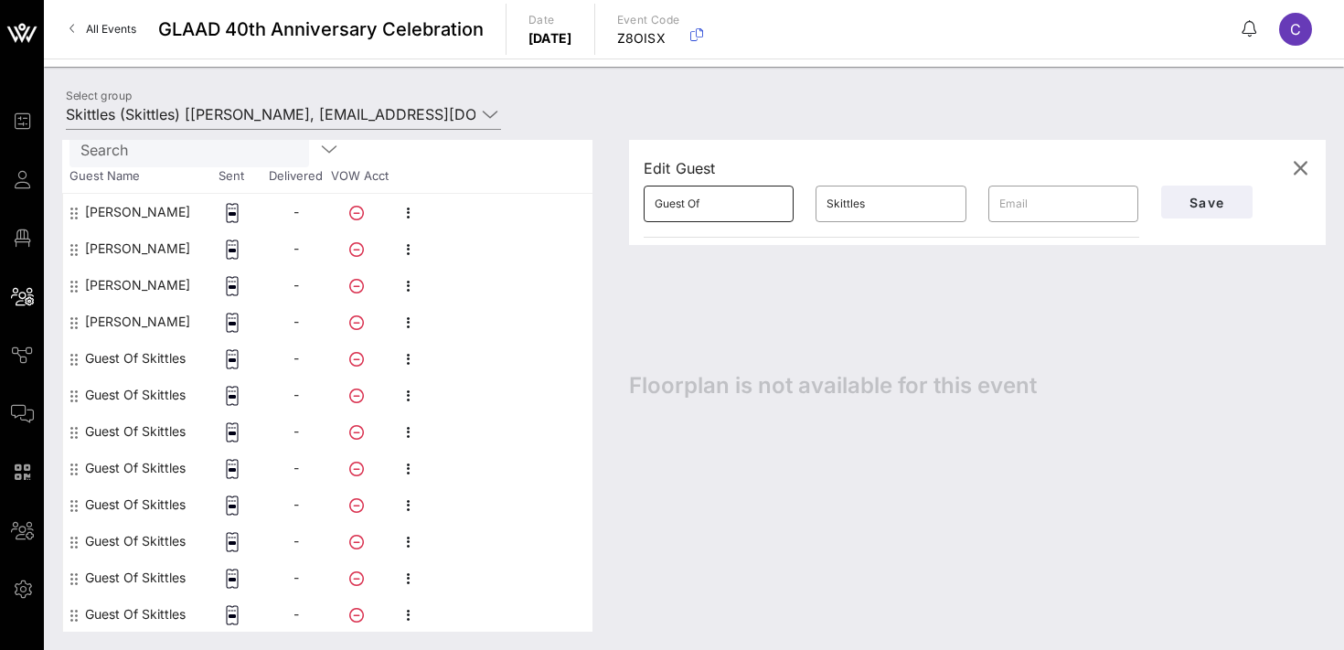
click at [719, 203] on input "Guest Of" at bounding box center [719, 203] width 128 height 29
paste input "[PERSON_NAME]"
type input "[PERSON_NAME]"
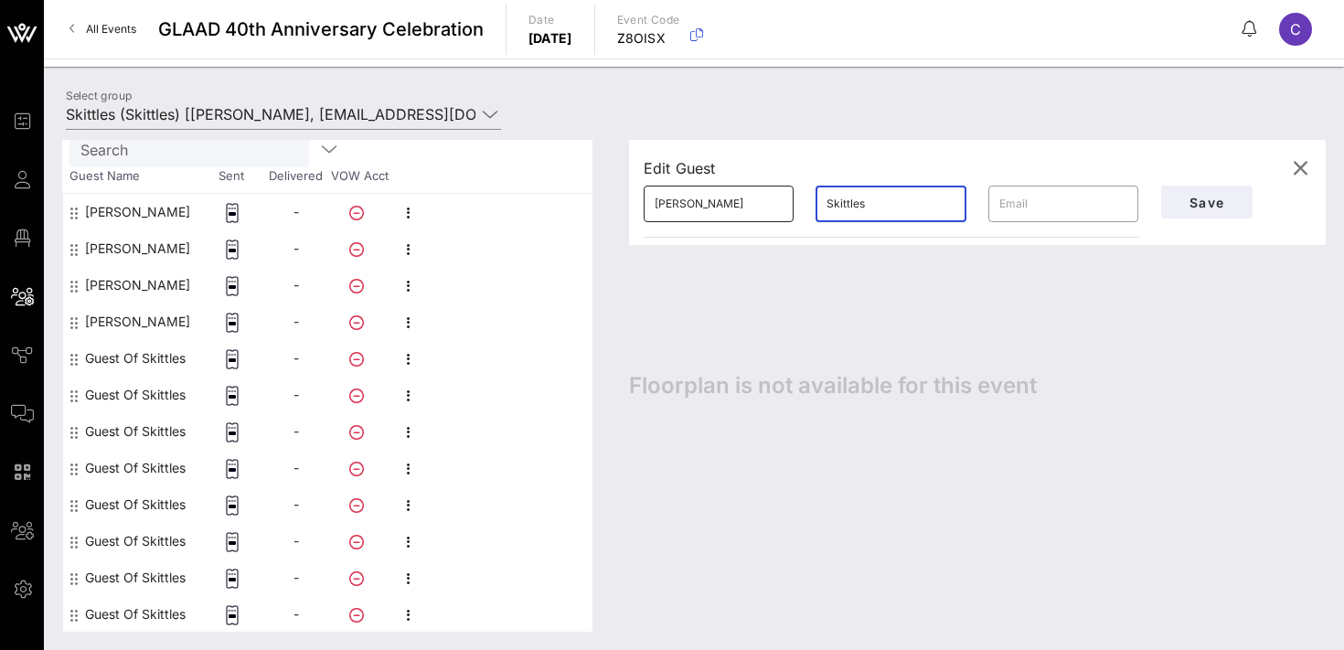
paste input "[PERSON_NAME]"
type input "[PERSON_NAME]"
click at [1210, 197] on span "Save" at bounding box center [1207, 203] width 62 height 16
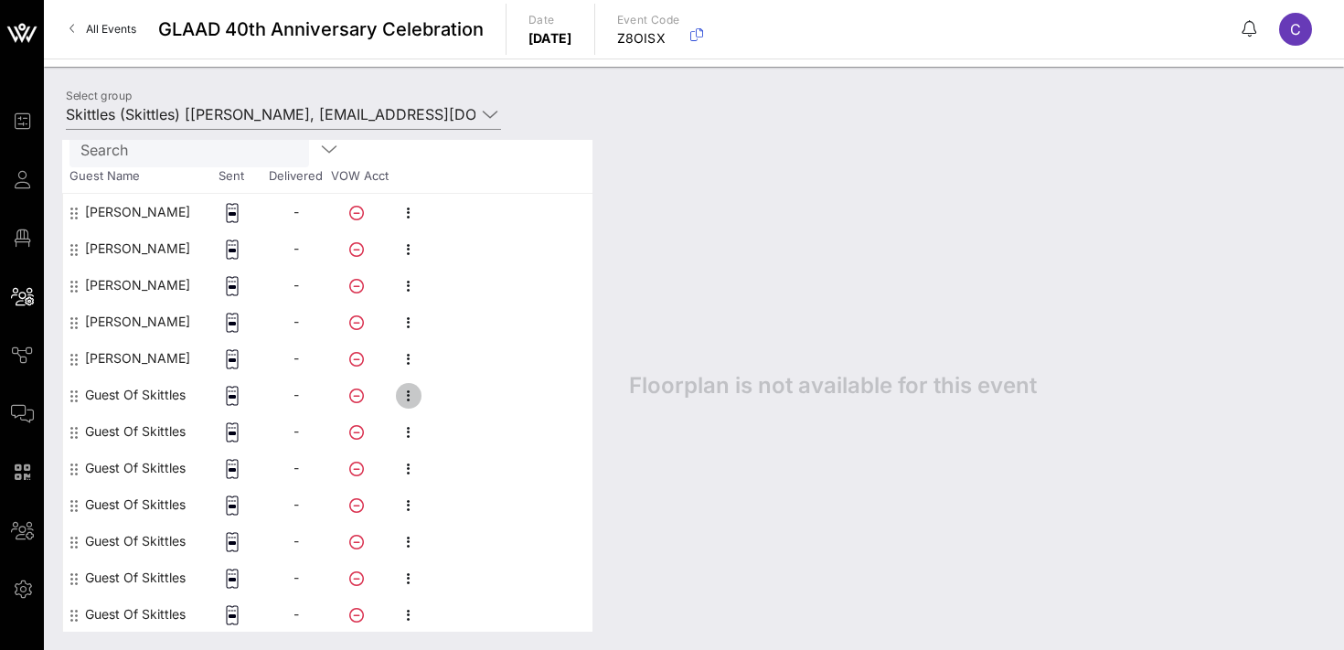
click at [410, 396] on icon "button" at bounding box center [409, 396] width 22 height 22
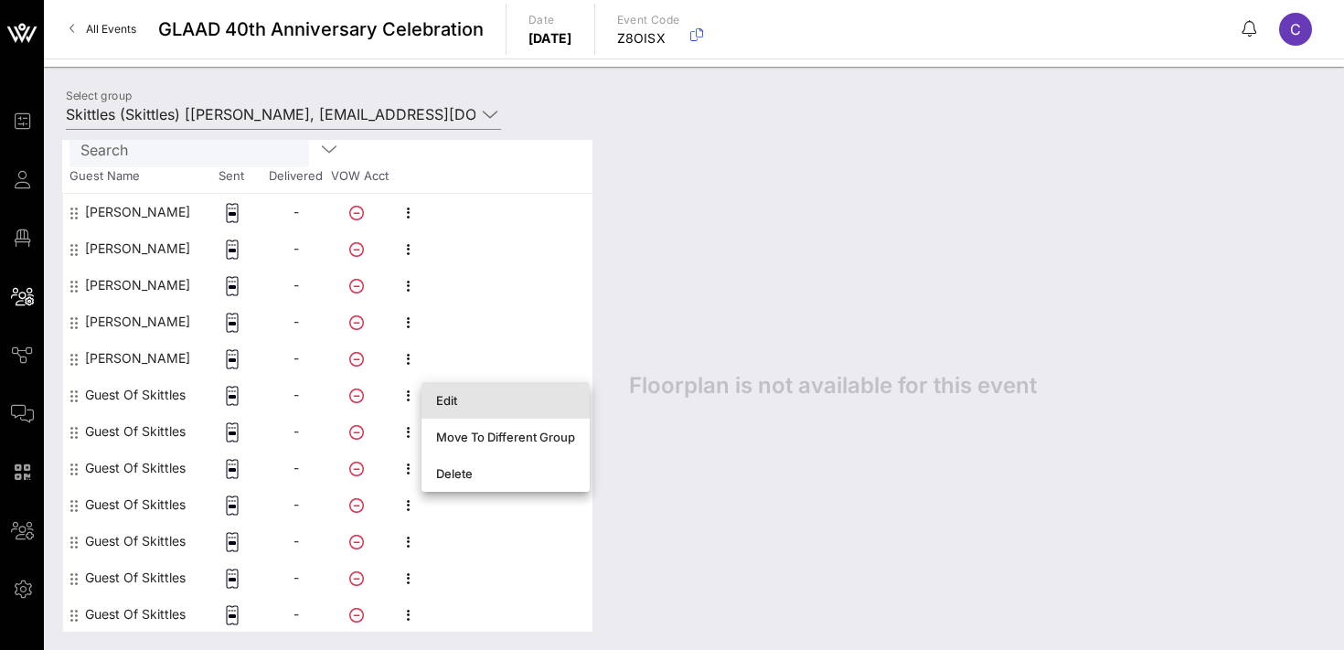
click at [447, 402] on div "Edit" at bounding box center [505, 400] width 139 height 15
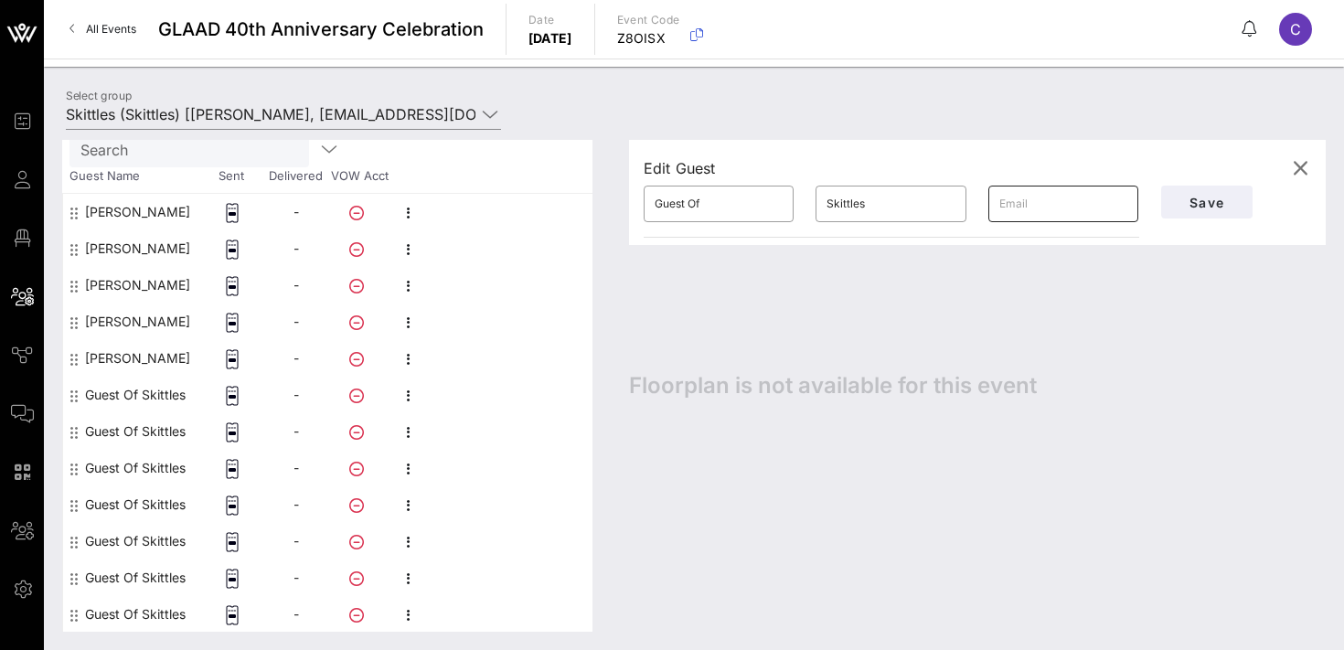
click at [1061, 207] on input "text" at bounding box center [1063, 203] width 128 height 29
paste input "[EMAIL_ADDRESS][PERSON_NAME][DOMAIN_NAME]"
type input "[EMAIL_ADDRESS][PERSON_NAME][DOMAIN_NAME]"
click at [729, 198] on input "Guest Of" at bounding box center [719, 203] width 128 height 29
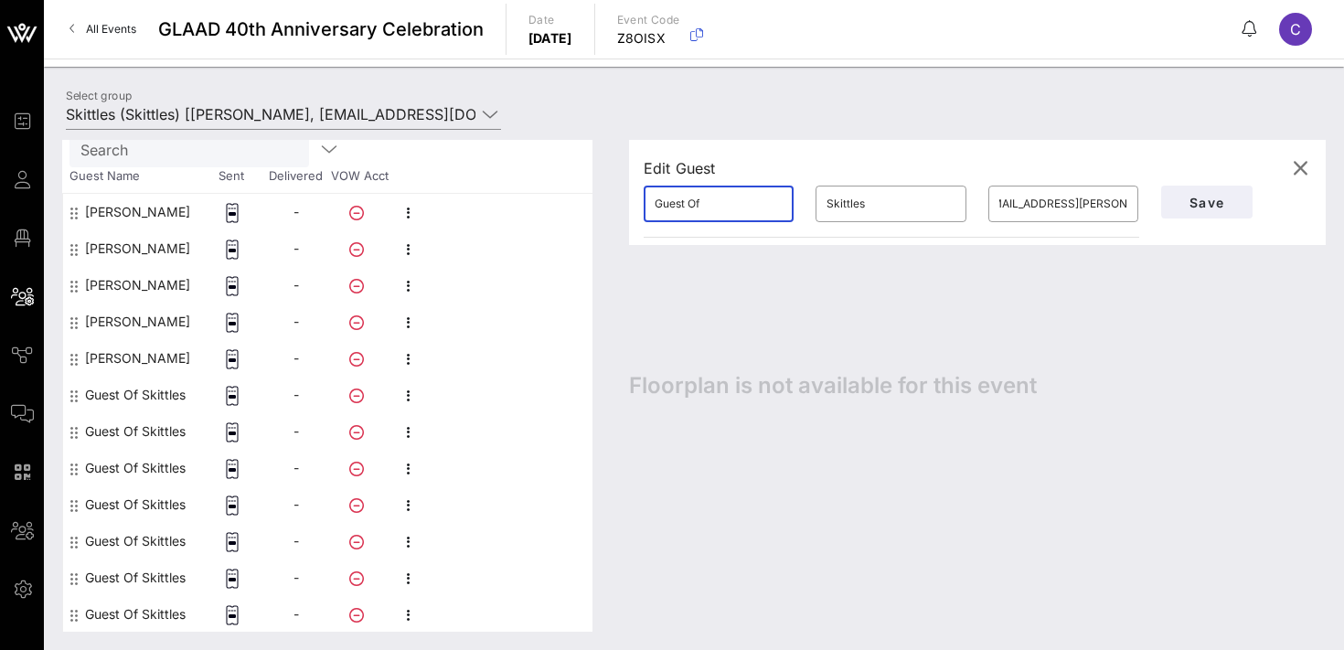
scroll to position [0, 0]
click at [729, 198] on input "Guest Of" at bounding box center [719, 203] width 128 height 29
type input "Kheanu"
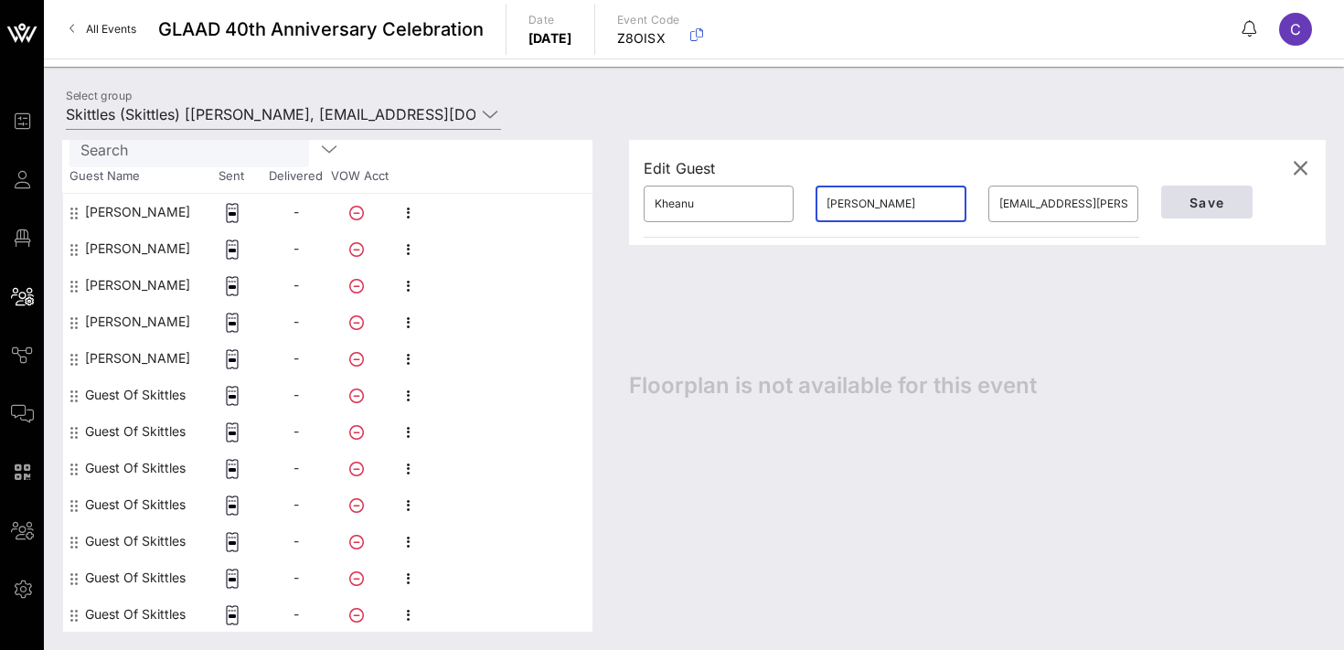
type input "[PERSON_NAME]"
click at [1185, 200] on span "Save" at bounding box center [1207, 203] width 62 height 16
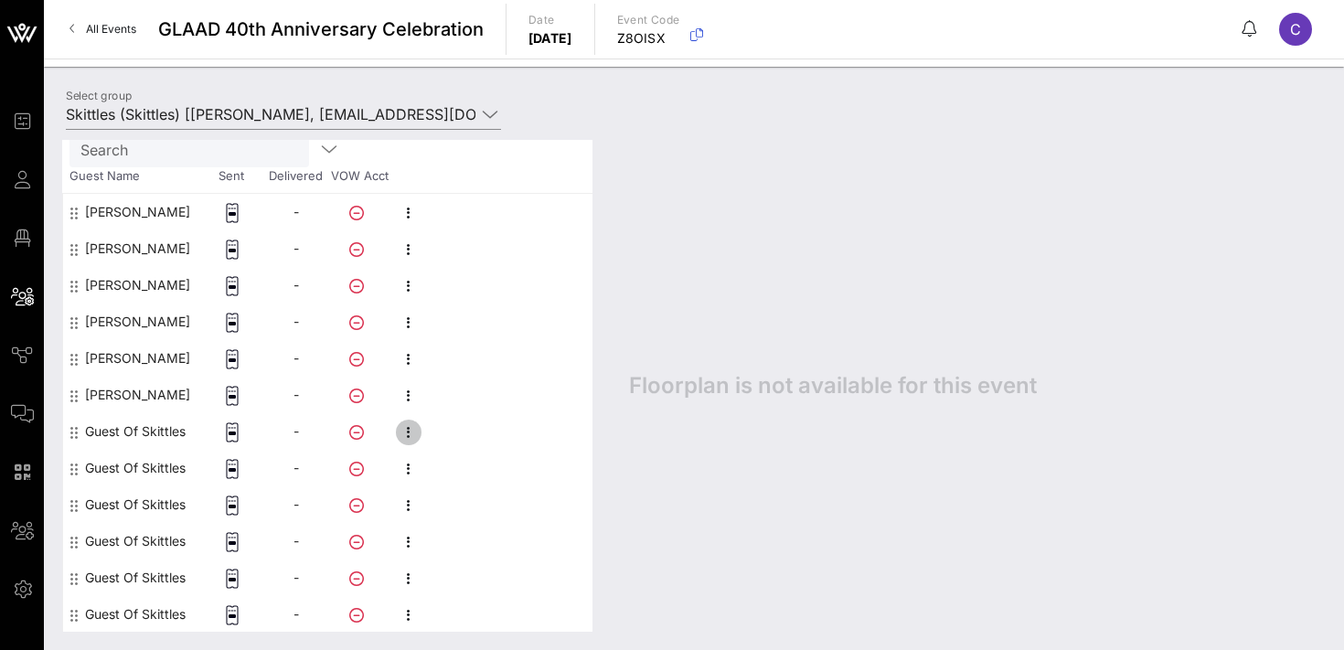
click at [409, 432] on icon "button" at bounding box center [409, 432] width 22 height 22
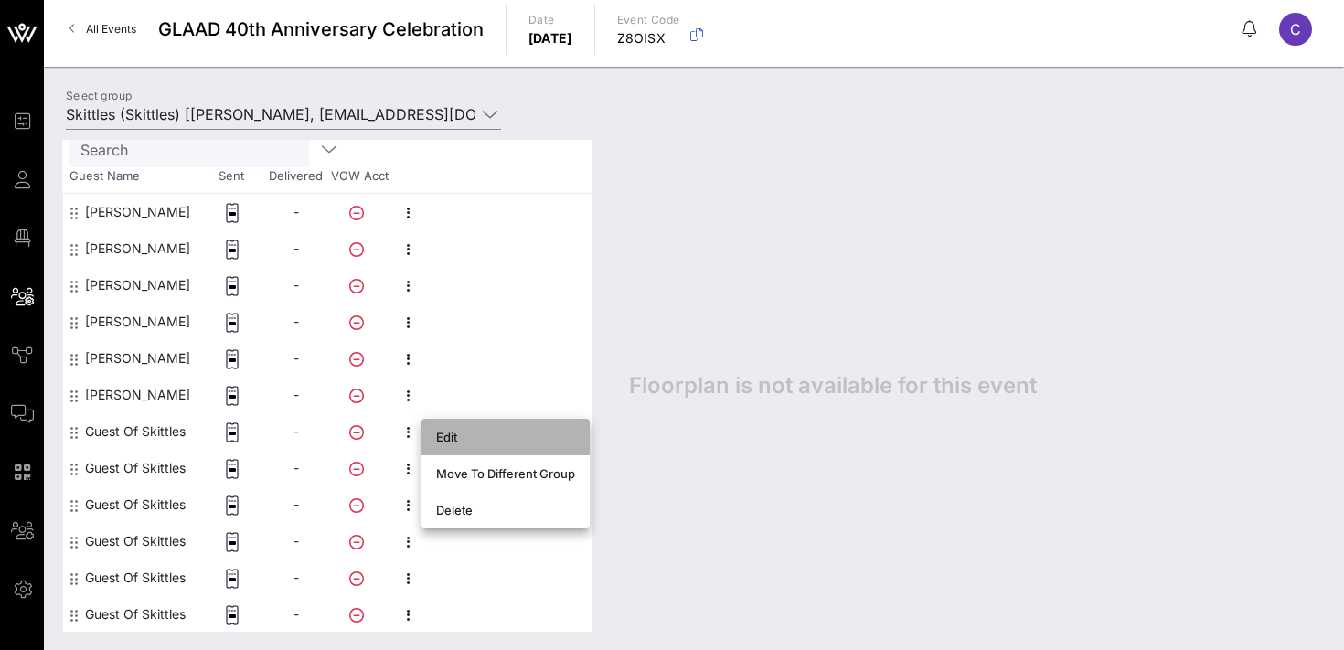
click at [453, 439] on div "Edit" at bounding box center [505, 437] width 139 height 15
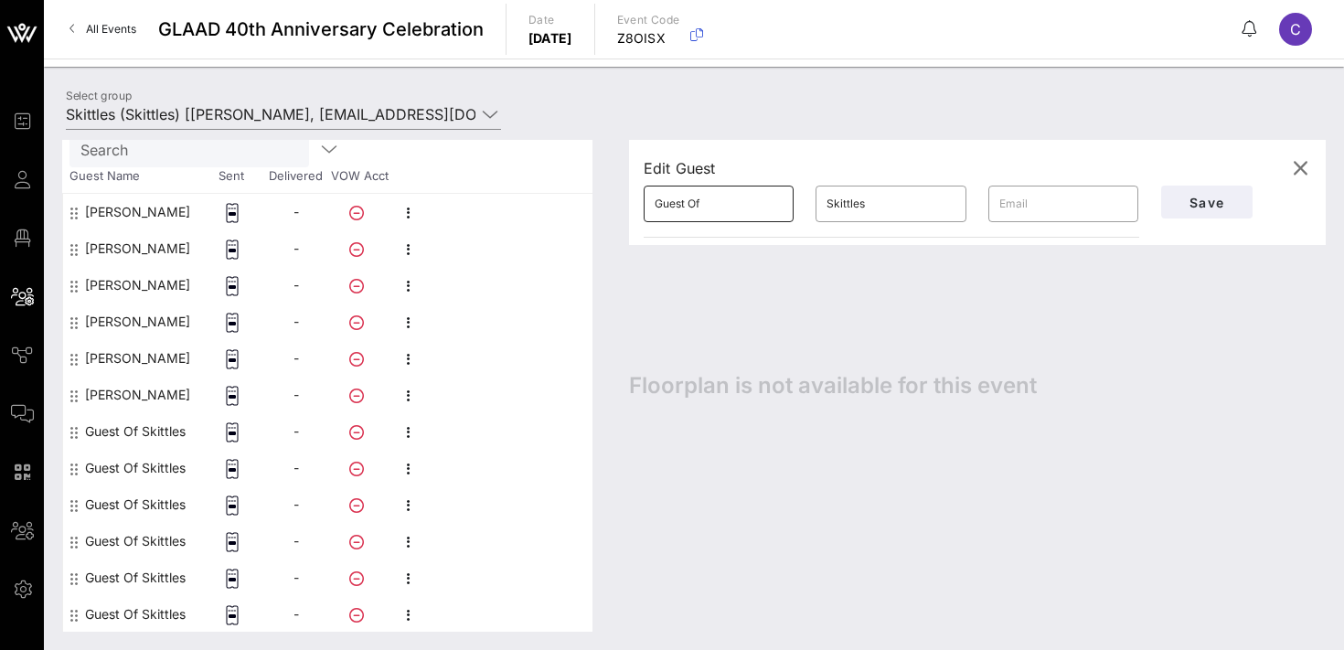
click at [707, 203] on input "Guest Of" at bounding box center [719, 203] width 128 height 29
paste input "[PERSON_NAME]"
type input "[PERSON_NAME]"
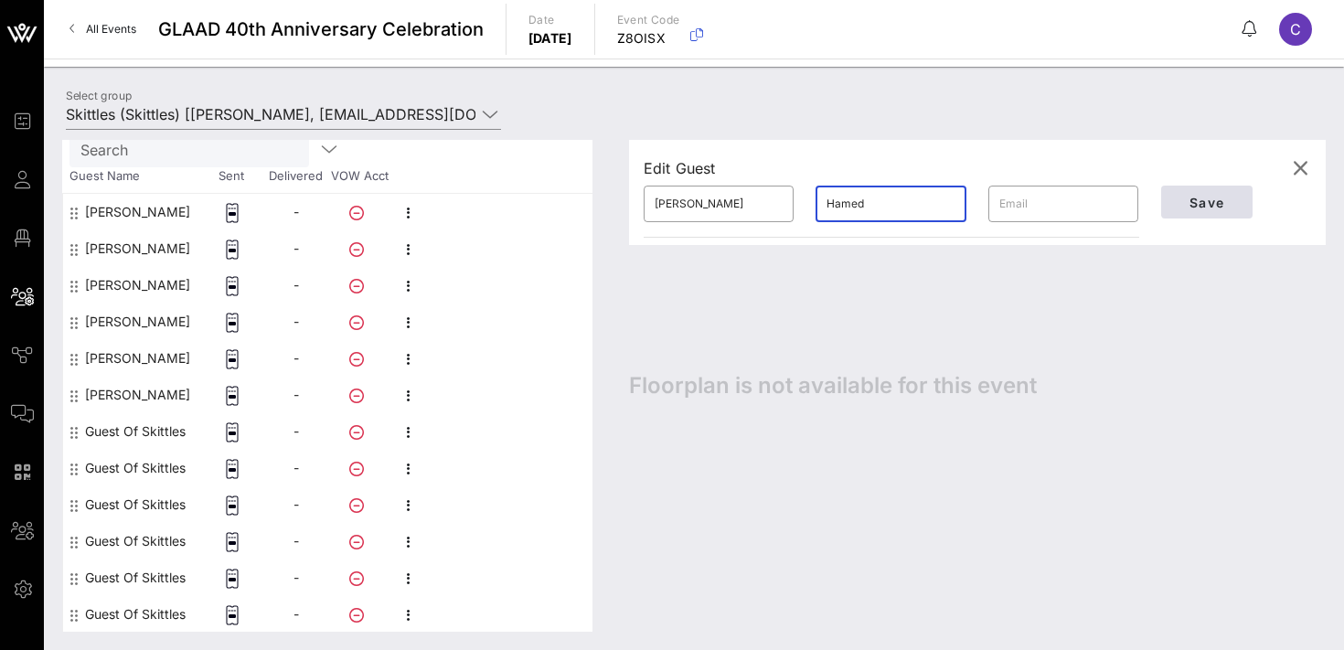
type input "Hamed"
click at [1173, 200] on button "Save" at bounding box center [1206, 202] width 91 height 33
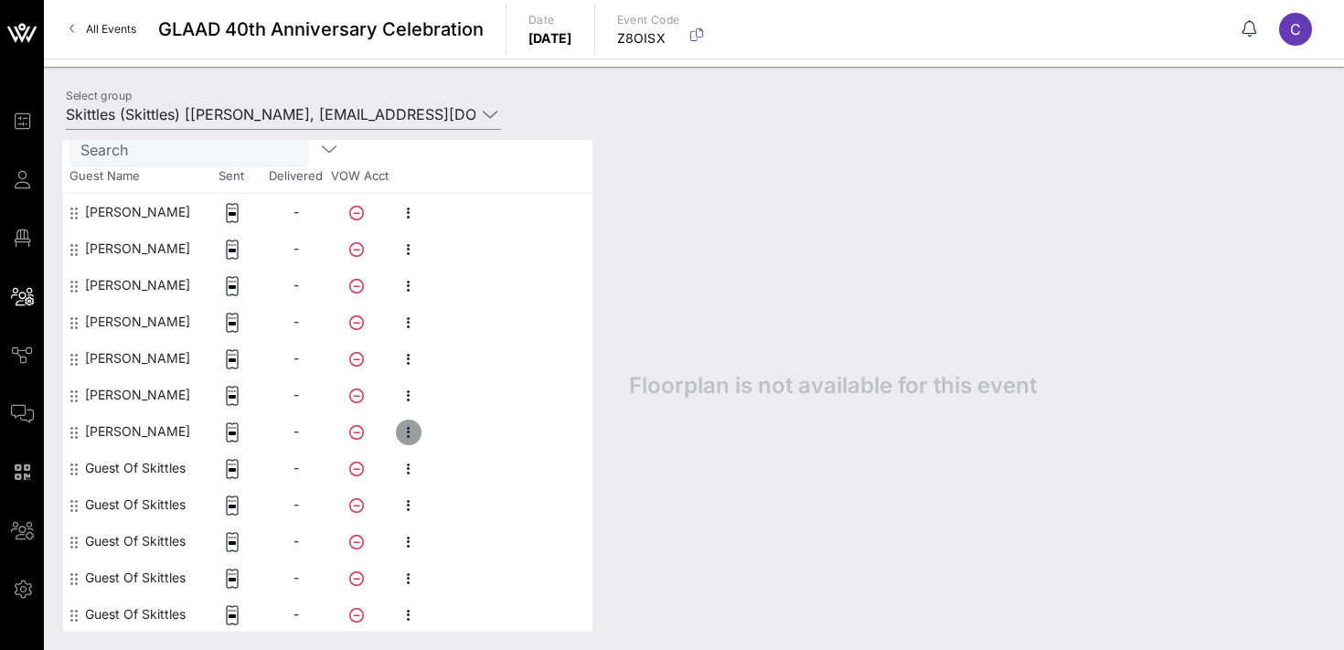
click at [412, 430] on icon "button" at bounding box center [409, 432] width 22 height 22
click at [414, 465] on icon "button" at bounding box center [409, 469] width 22 height 22
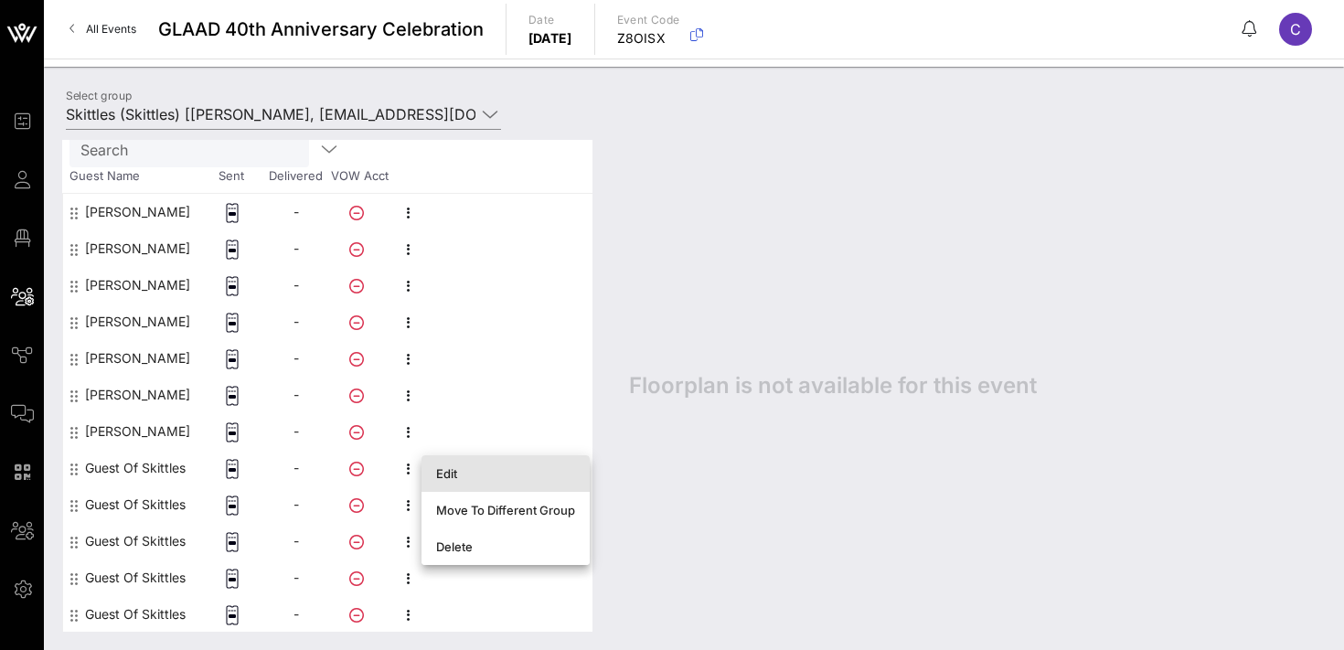
click at [447, 474] on div "Edit" at bounding box center [505, 473] width 139 height 15
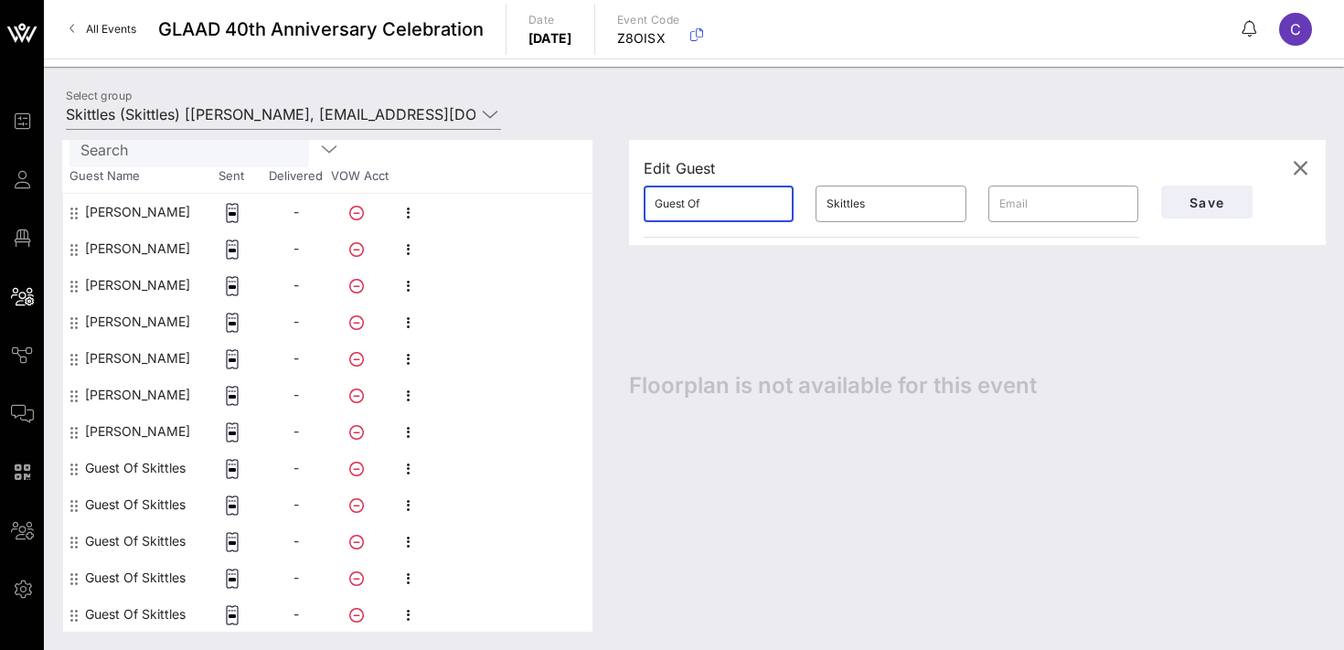
click at [708, 214] on input "Guest Of" at bounding box center [719, 203] width 128 height 29
click at [1047, 203] on input "text" at bounding box center [1063, 203] width 128 height 29
paste input "[PERSON_NAME][EMAIL_ADDRESS][PERSON_NAME][DOMAIN_NAME]"
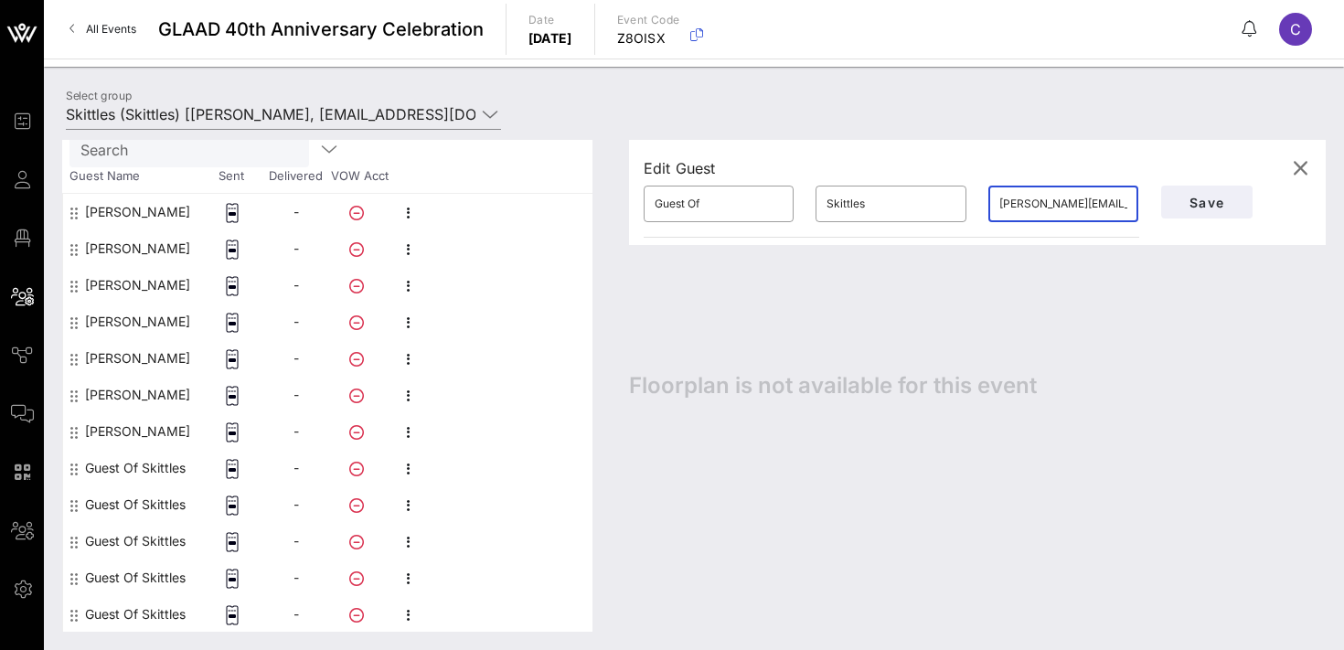
scroll to position [0, 3]
type input "[PERSON_NAME][EMAIL_ADDRESS][PERSON_NAME][DOMAIN_NAME]"
click at [858, 203] on input "Skittles" at bounding box center [890, 203] width 128 height 29
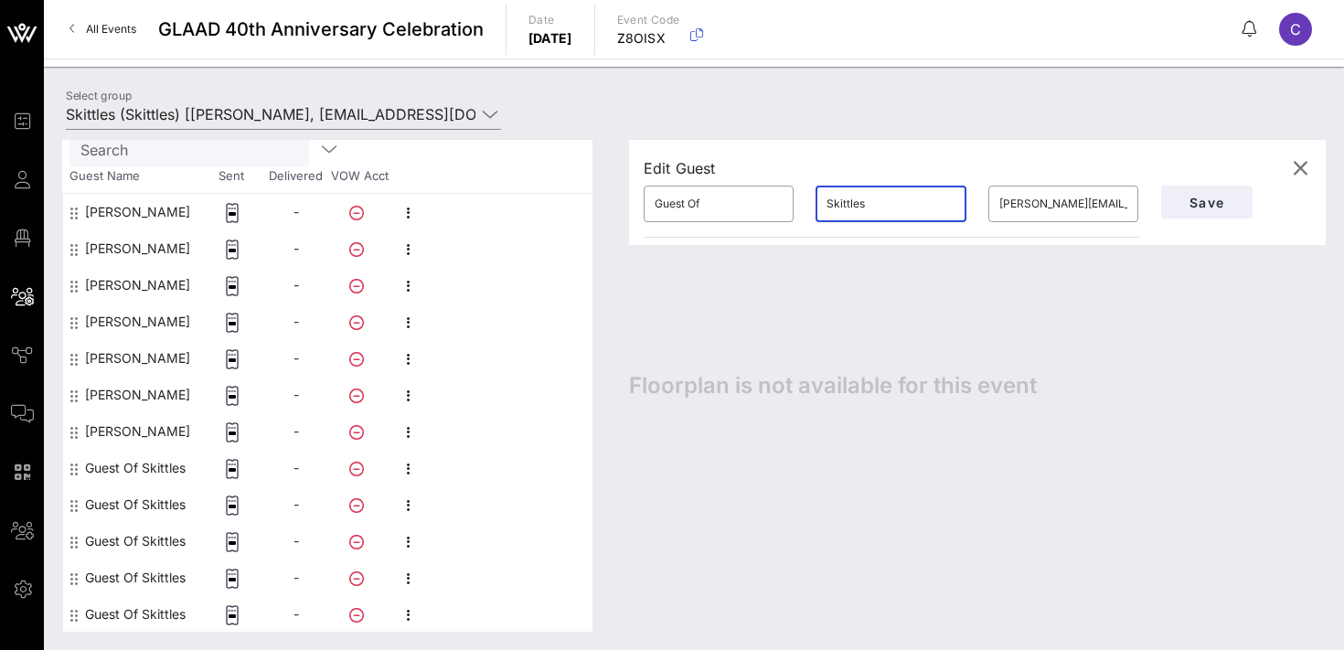
click at [858, 203] on input "Skittles" at bounding box center [890, 203] width 128 height 29
type input "[PERSON_NAME]"
click at [745, 207] on input "Guest Of" at bounding box center [719, 203] width 128 height 29
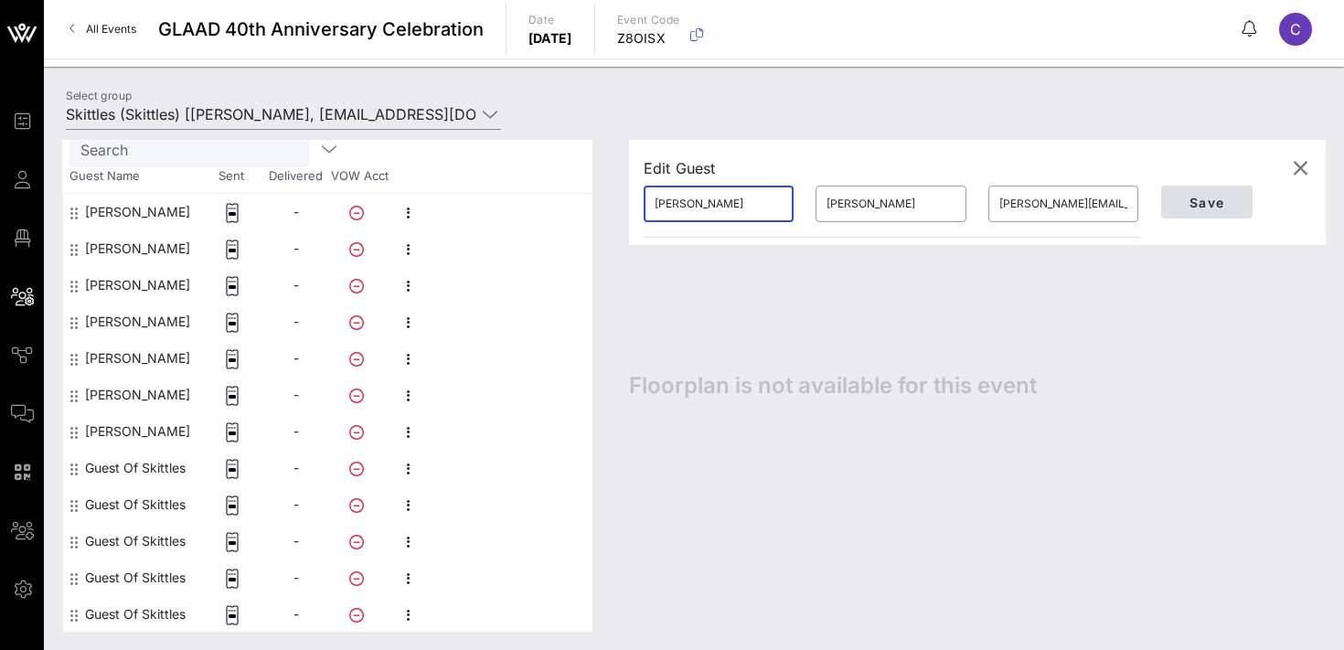
type input "[PERSON_NAME]"
click at [1212, 202] on span "Save" at bounding box center [1207, 203] width 62 height 16
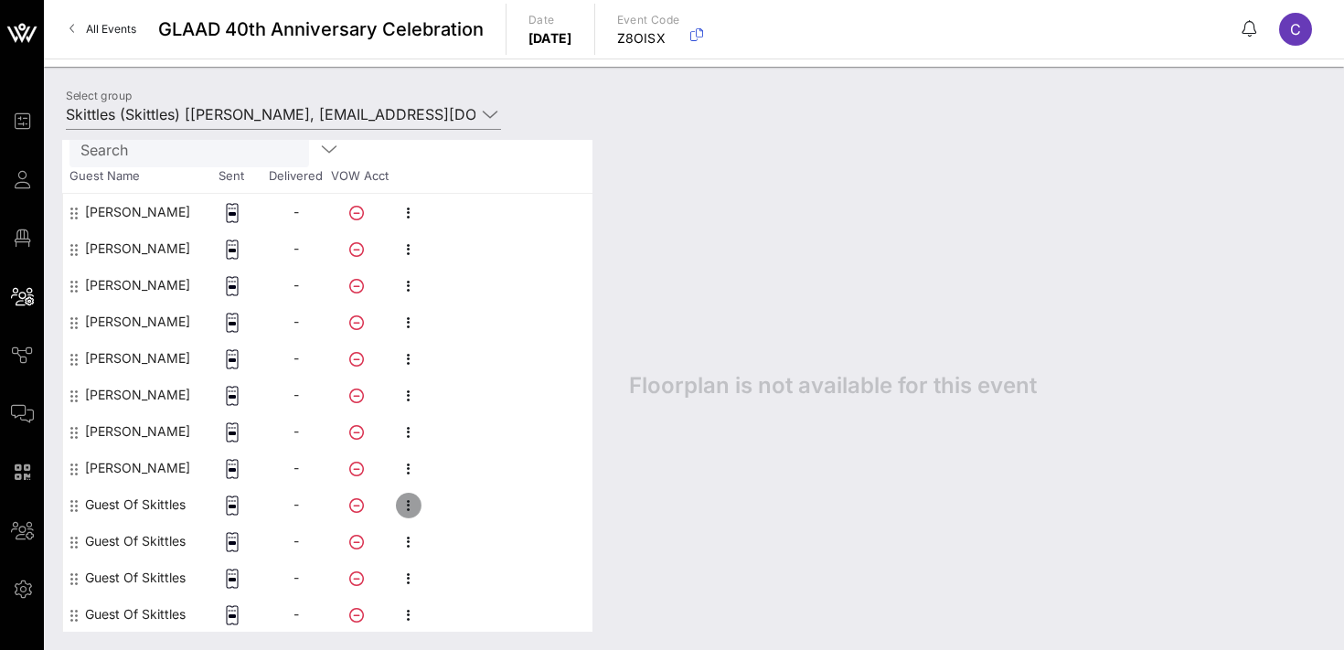
click at [408, 506] on icon "button" at bounding box center [409, 506] width 22 height 22
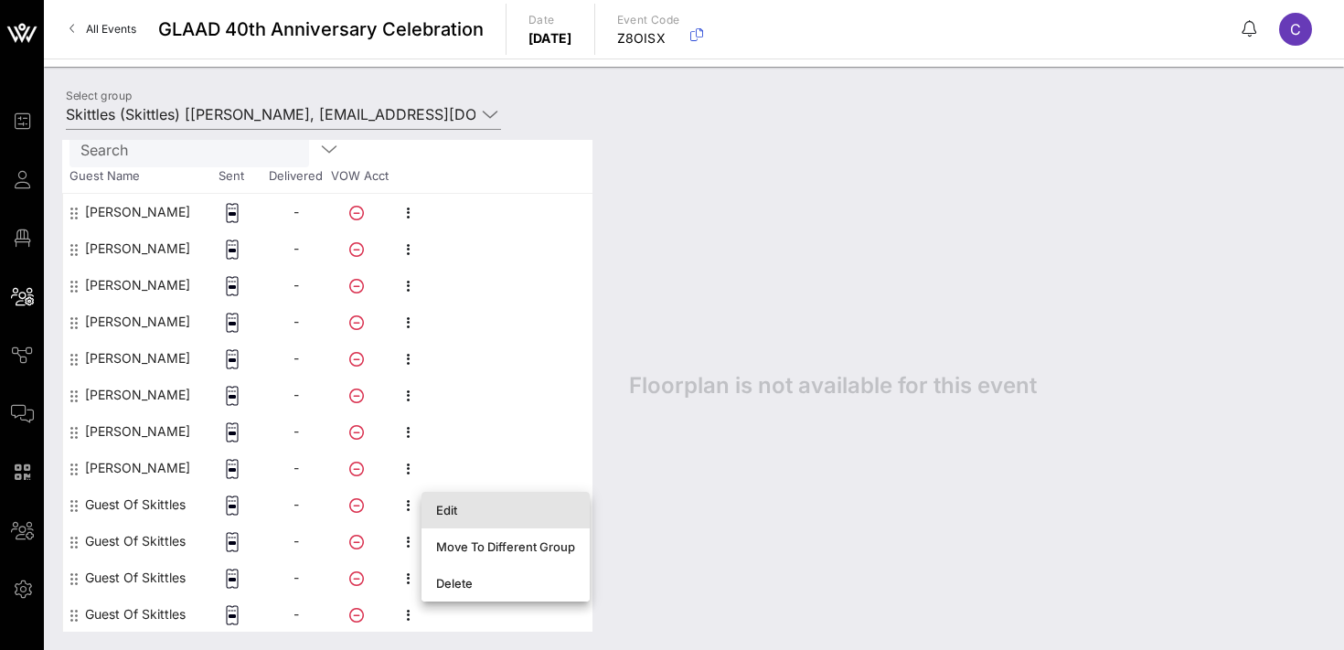
click at [477, 511] on div "Edit" at bounding box center [505, 510] width 139 height 15
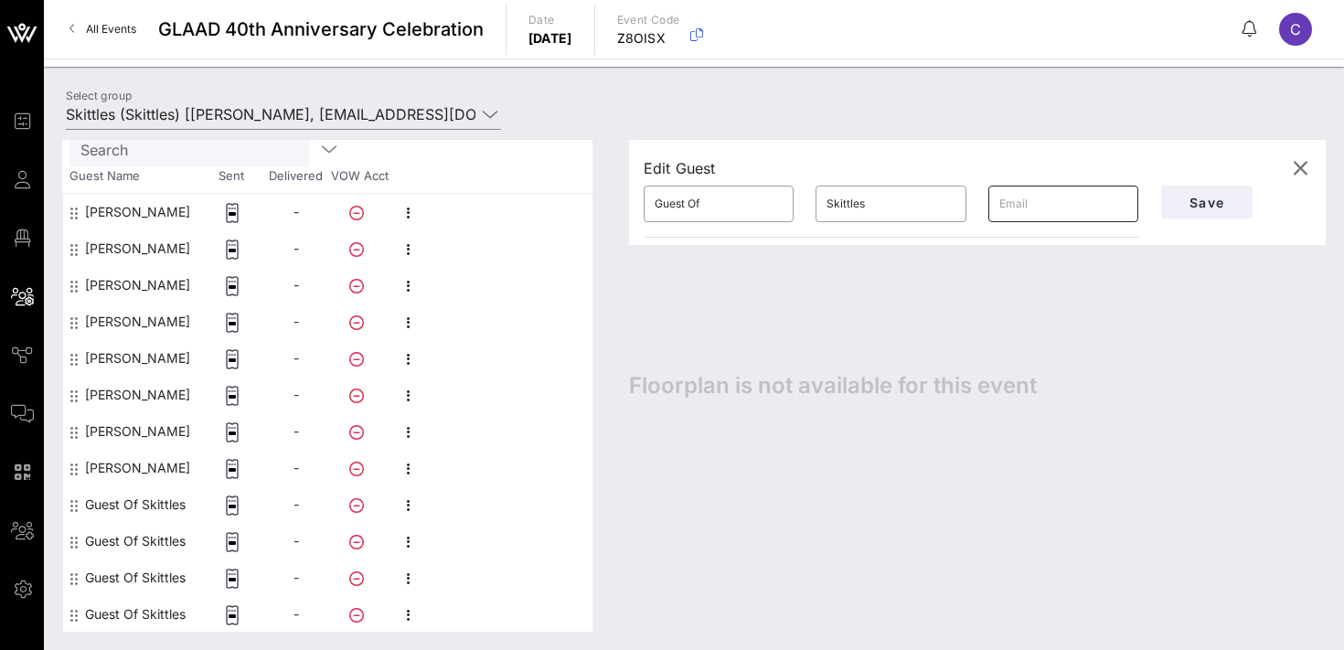
click at [1033, 210] on input "text" at bounding box center [1063, 203] width 128 height 29
paste input "[PERSON_NAME][EMAIL_ADDRESS][PERSON_NAME][PERSON_NAME][DOMAIN_NAME]"
type input "[PERSON_NAME][EMAIL_ADDRESS][PERSON_NAME][PERSON_NAME][DOMAIN_NAME]"
click at [835, 203] on input "Skittles" at bounding box center [890, 203] width 128 height 29
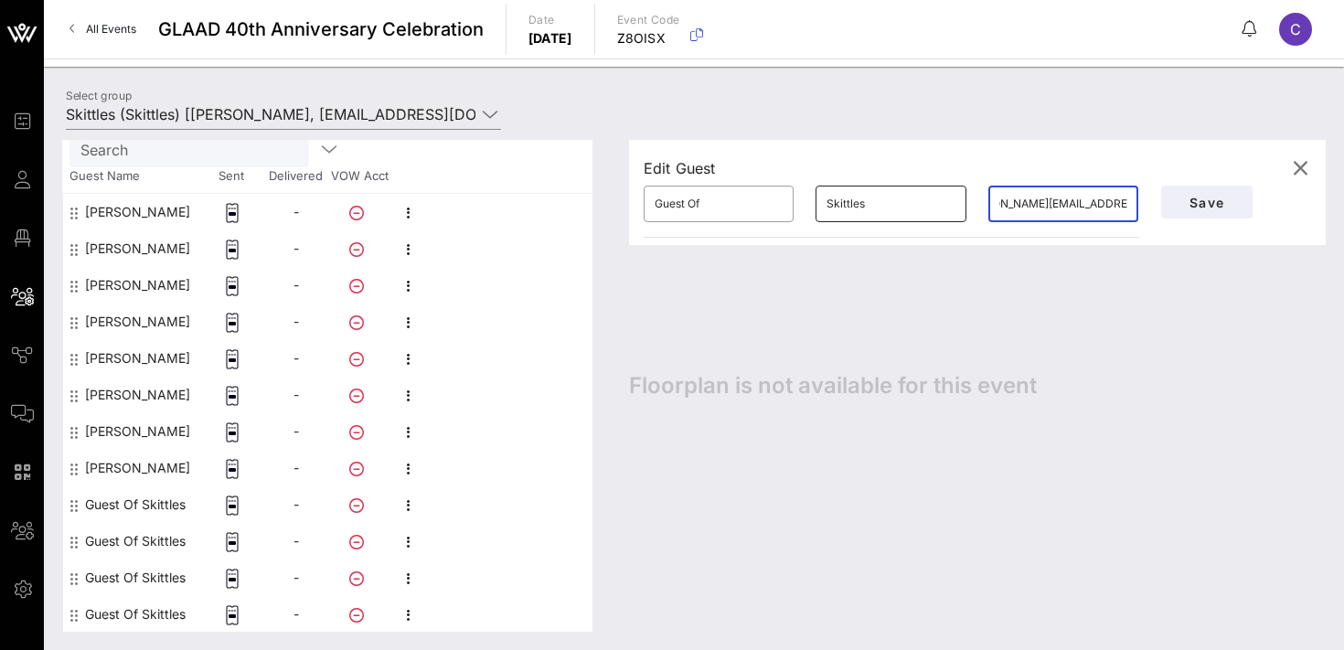
scroll to position [0, 0]
click at [835, 203] on input "Skittles" at bounding box center [890, 203] width 128 height 29
click at [830, 201] on input "[PERSON_NAME]" at bounding box center [890, 203] width 128 height 29
type input "[PERSON_NAME]"
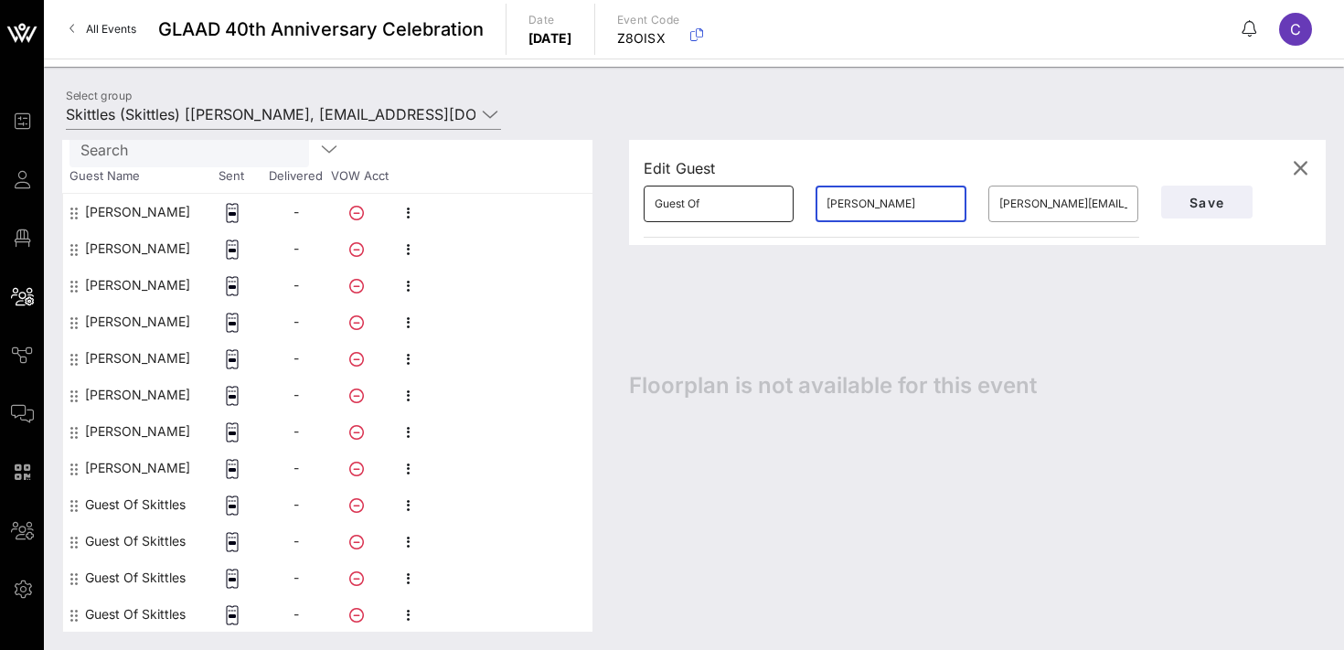
click at [725, 197] on input "Guest Of" at bounding box center [719, 203] width 128 height 29
type input "[PERSON_NAME]"
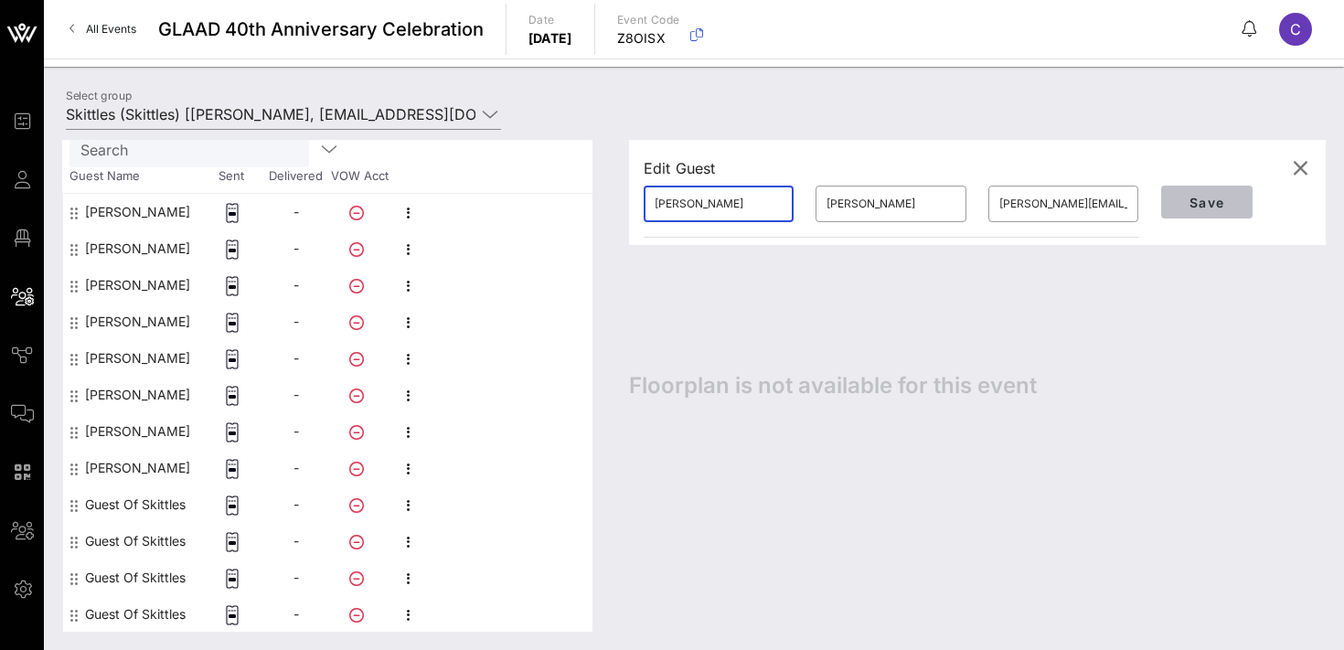
click at [1191, 197] on span "Save" at bounding box center [1207, 203] width 62 height 16
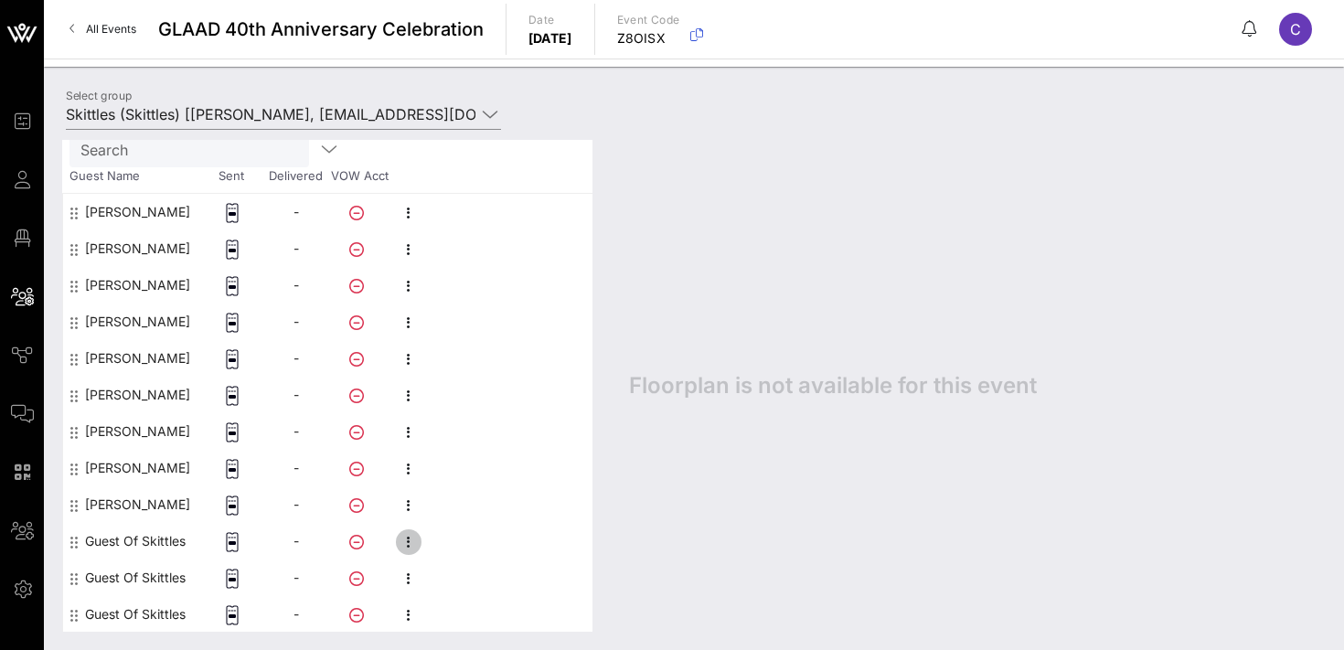
click at [404, 546] on icon "button" at bounding box center [409, 542] width 22 height 22
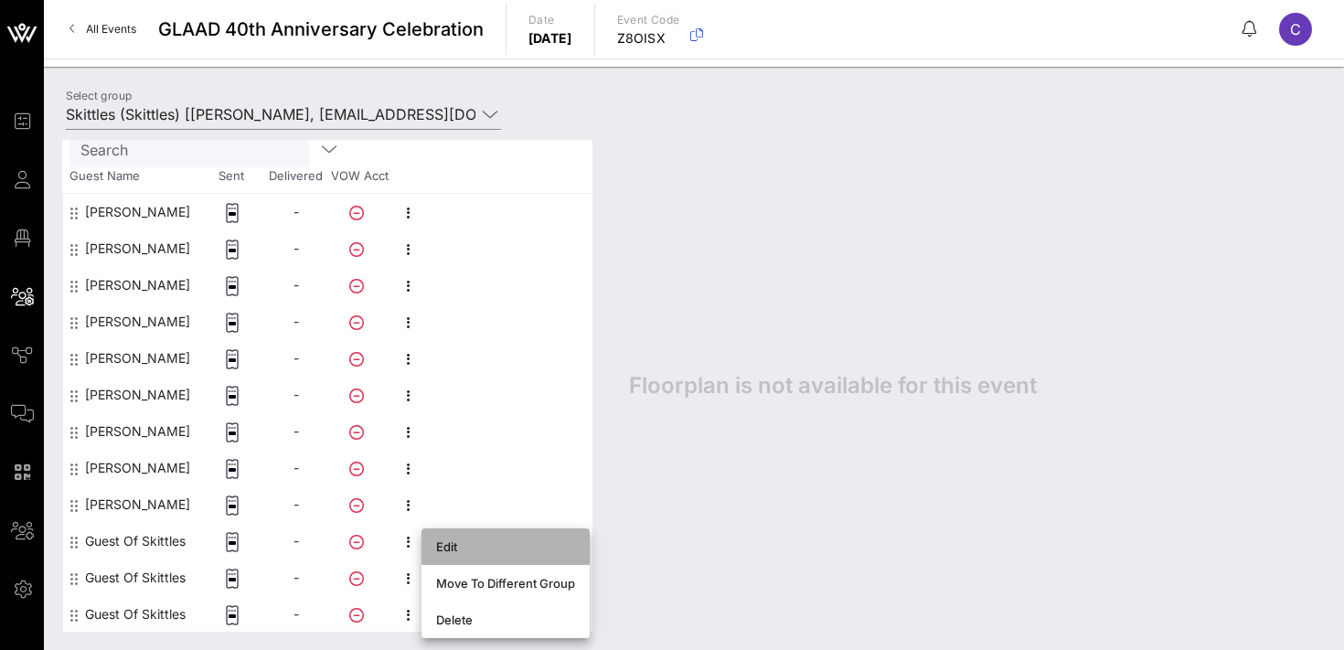
click at [463, 548] on div "Edit" at bounding box center [505, 546] width 139 height 15
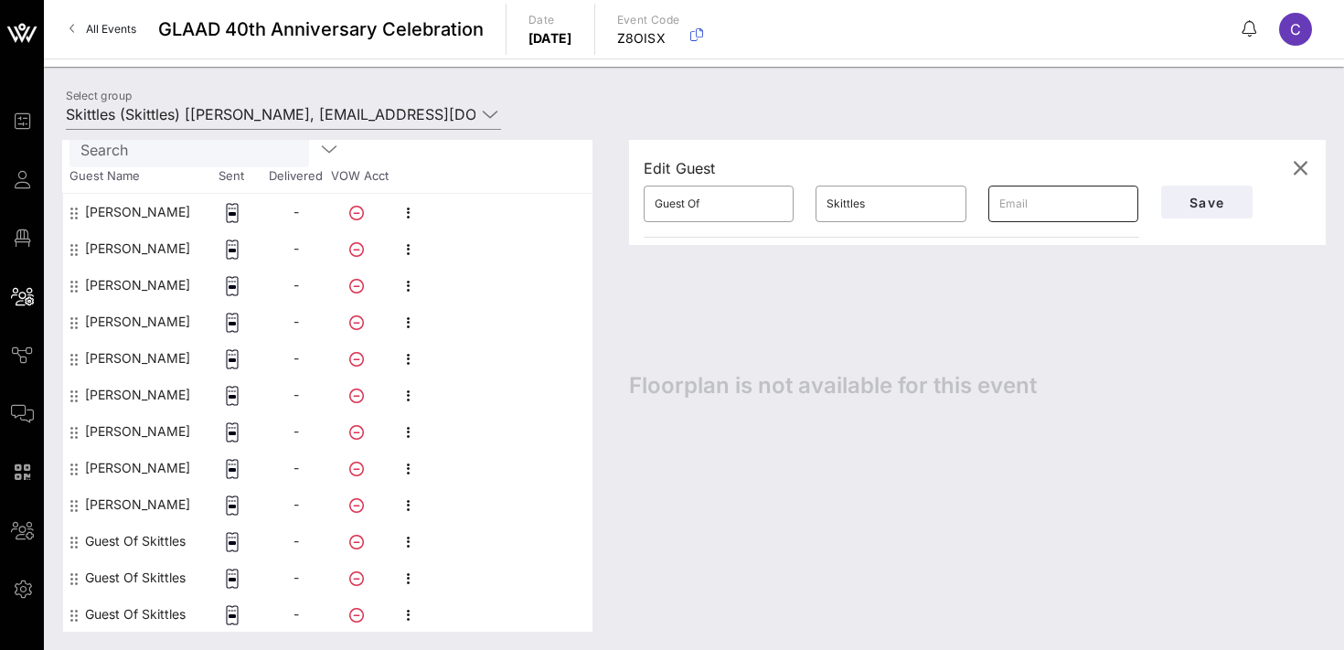
click at [1037, 208] on input "text" at bounding box center [1063, 203] width 128 height 29
paste input "[EMAIL_ADDRESS][DOMAIN_NAME]"
type input "[EMAIL_ADDRESS][DOMAIN_NAME]"
click at [869, 202] on input "Skittles" at bounding box center [890, 203] width 128 height 29
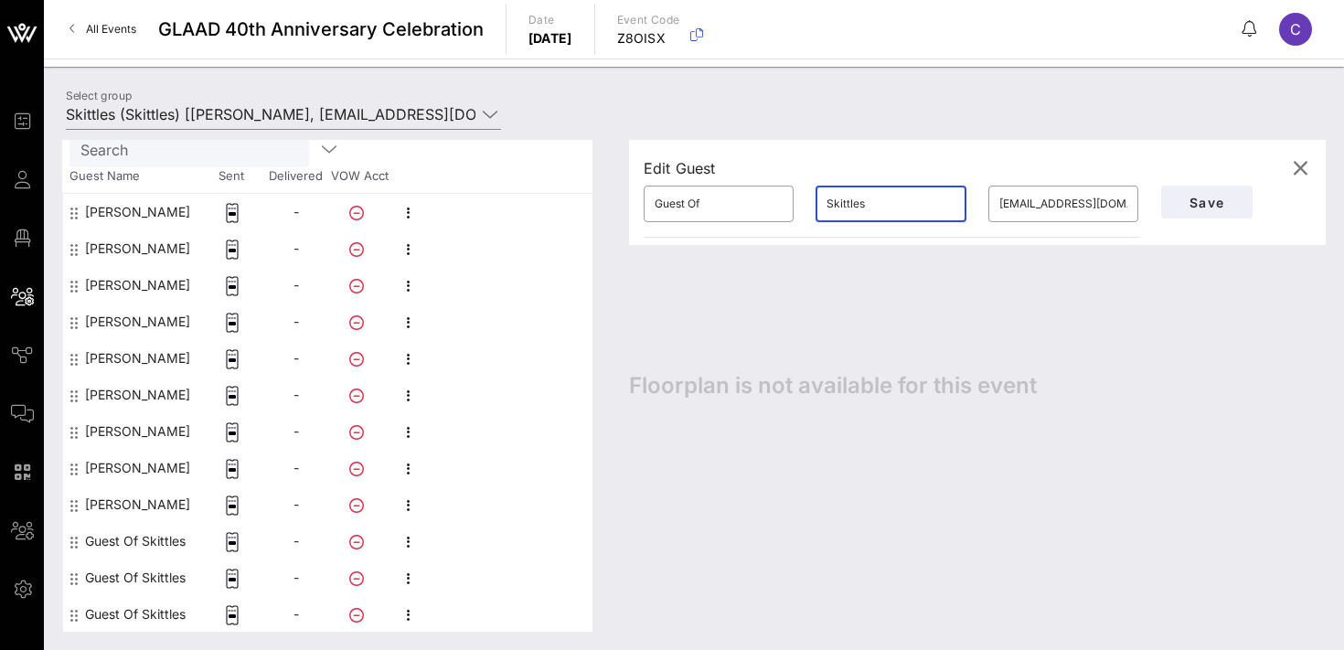
click at [869, 202] on input "Skittles" at bounding box center [890, 203] width 128 height 29
type input "Park"
click at [730, 196] on input "Guest Of" at bounding box center [719, 203] width 128 height 29
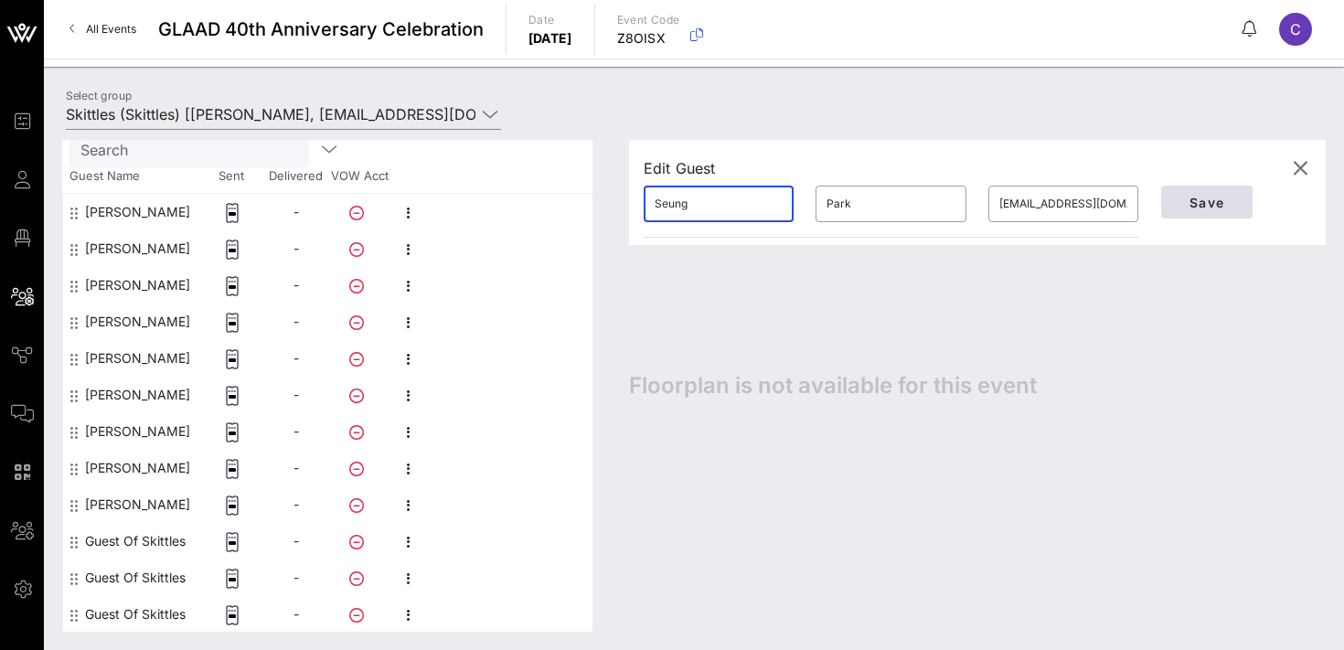
type input "Seung"
click at [1207, 208] on span "Save" at bounding box center [1207, 203] width 62 height 16
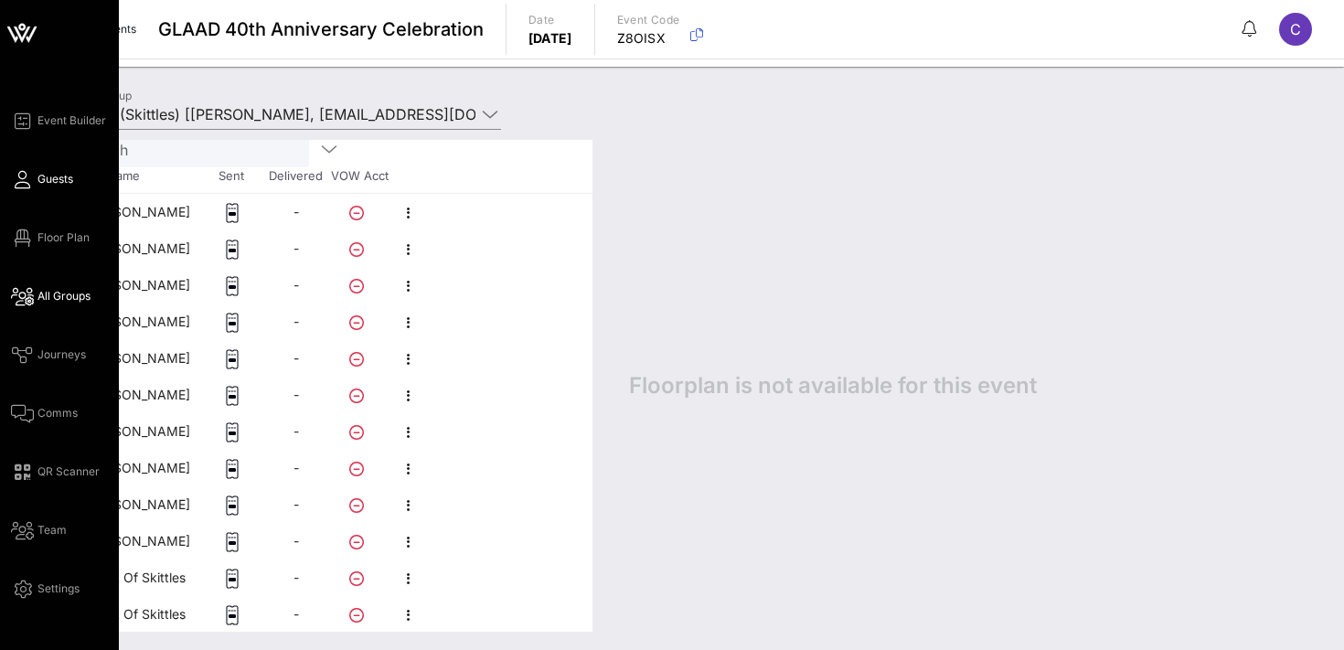
click at [44, 179] on span "Guests" at bounding box center [55, 179] width 36 height 16
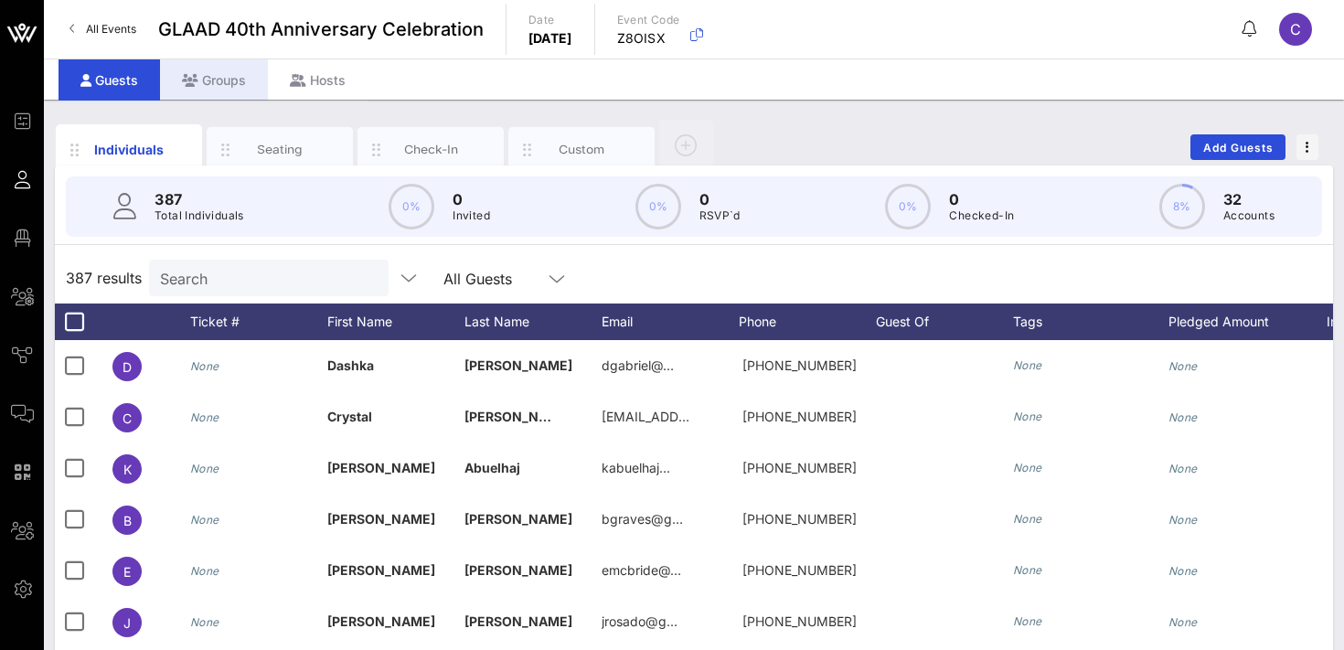
click at [219, 80] on div "Groups" at bounding box center [214, 79] width 108 height 41
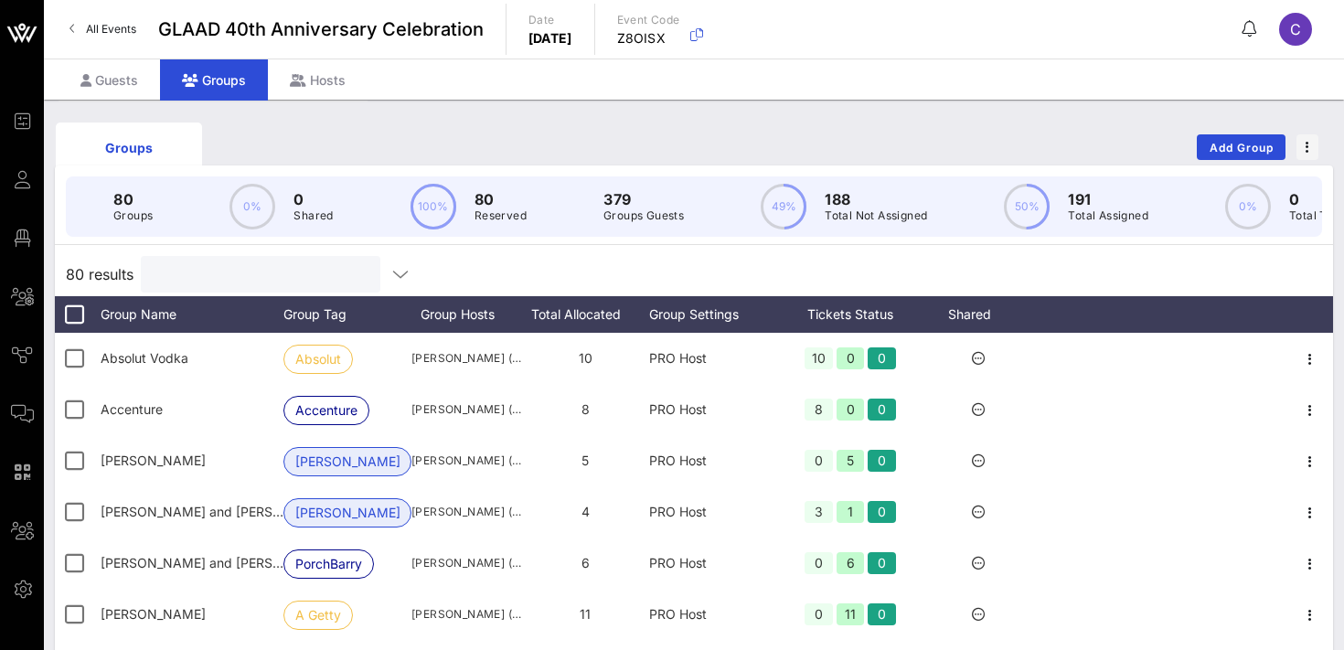
click at [230, 276] on input "text" at bounding box center [259, 274] width 214 height 24
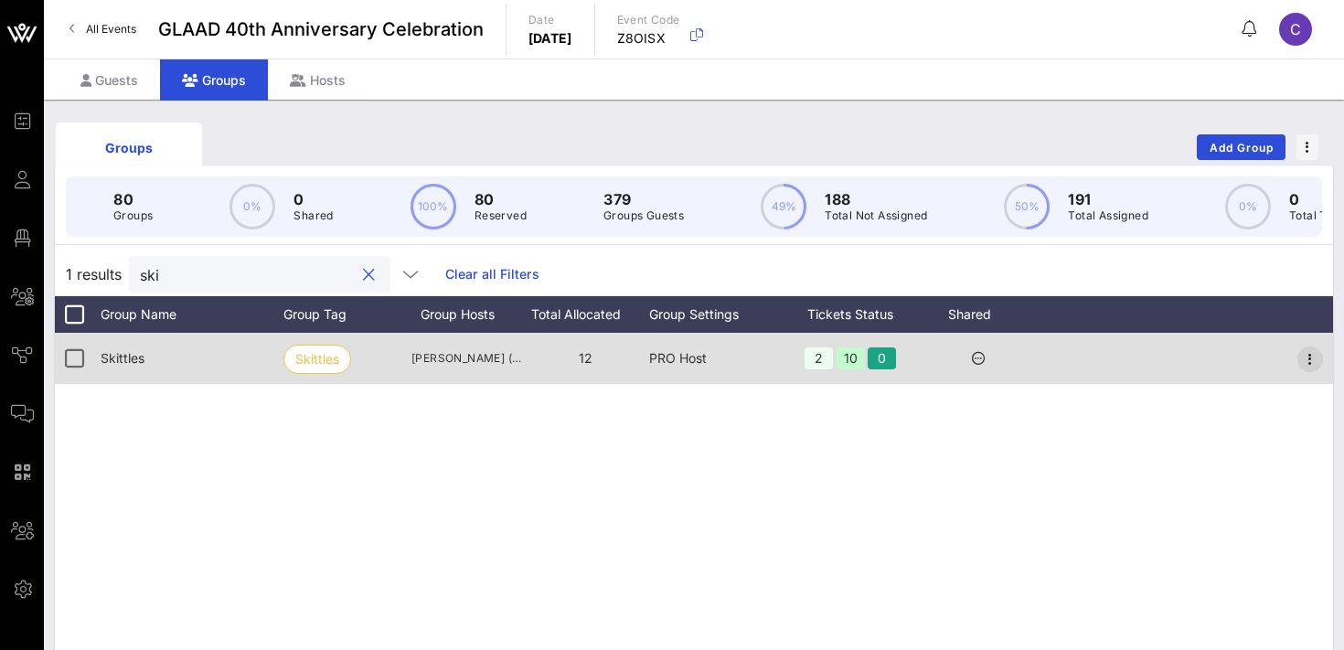
type input "ski"
click at [1320, 360] on icon "button" at bounding box center [1310, 359] width 22 height 22
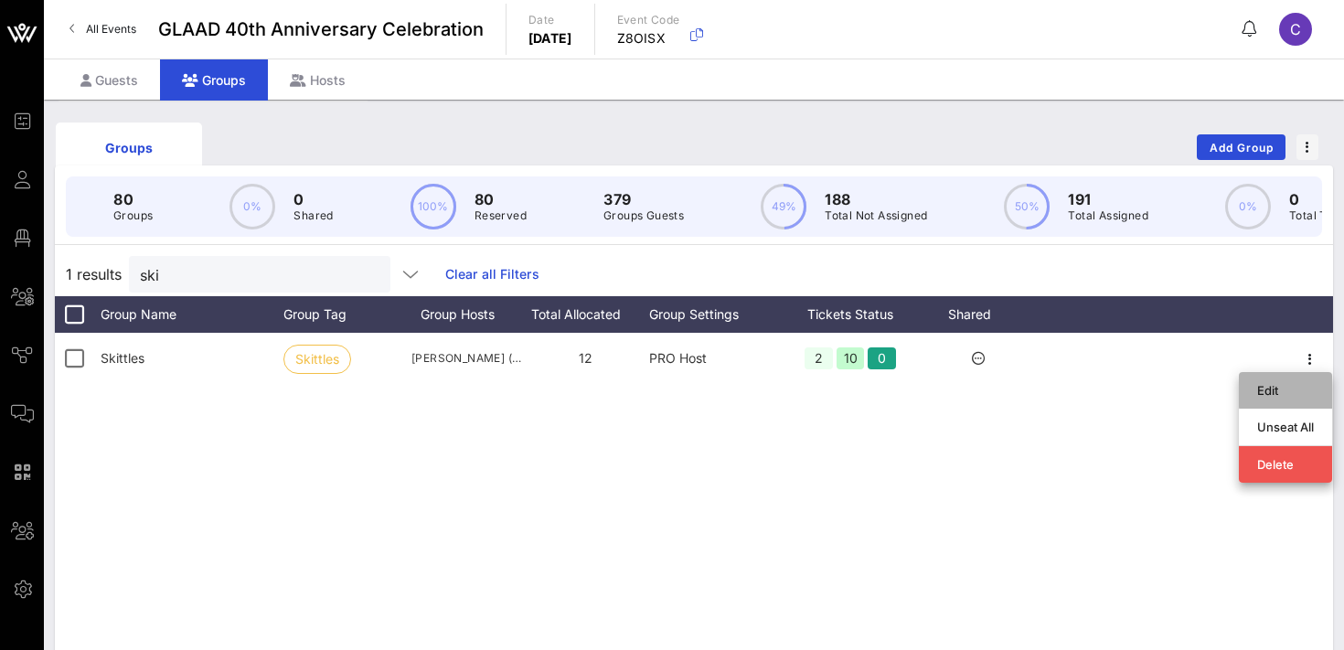
click at [1274, 391] on div "Edit" at bounding box center [1285, 390] width 57 height 15
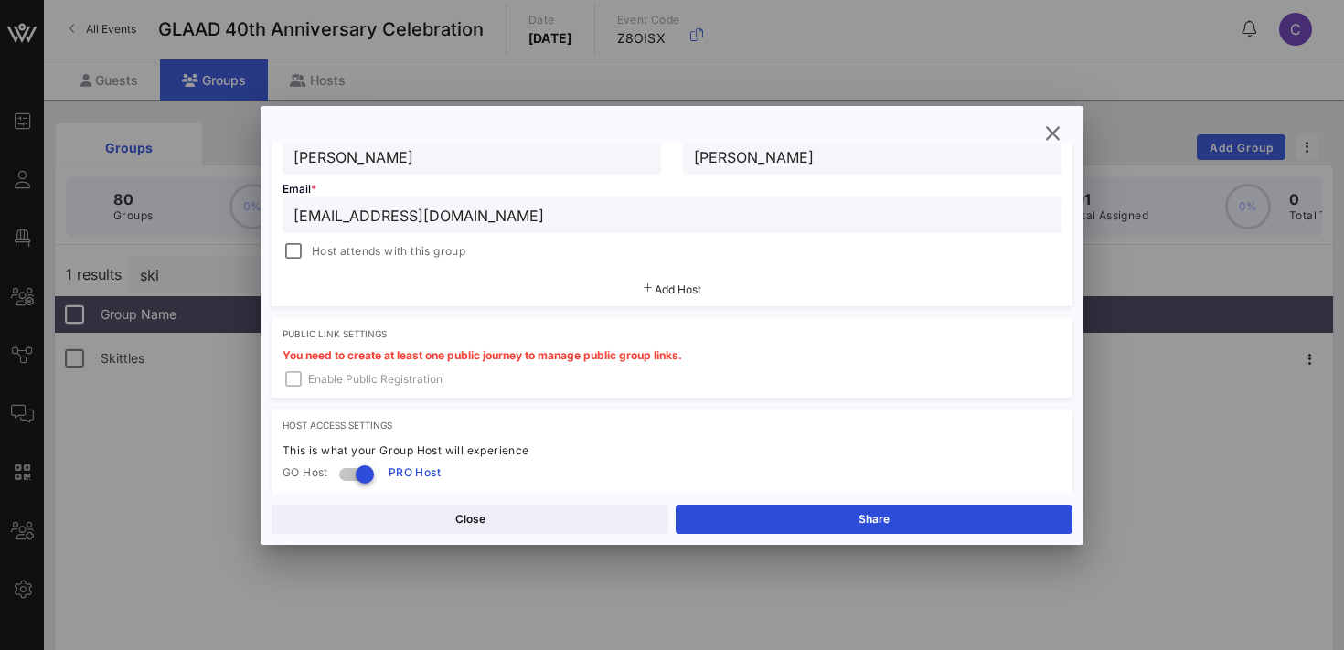
scroll to position [380, 0]
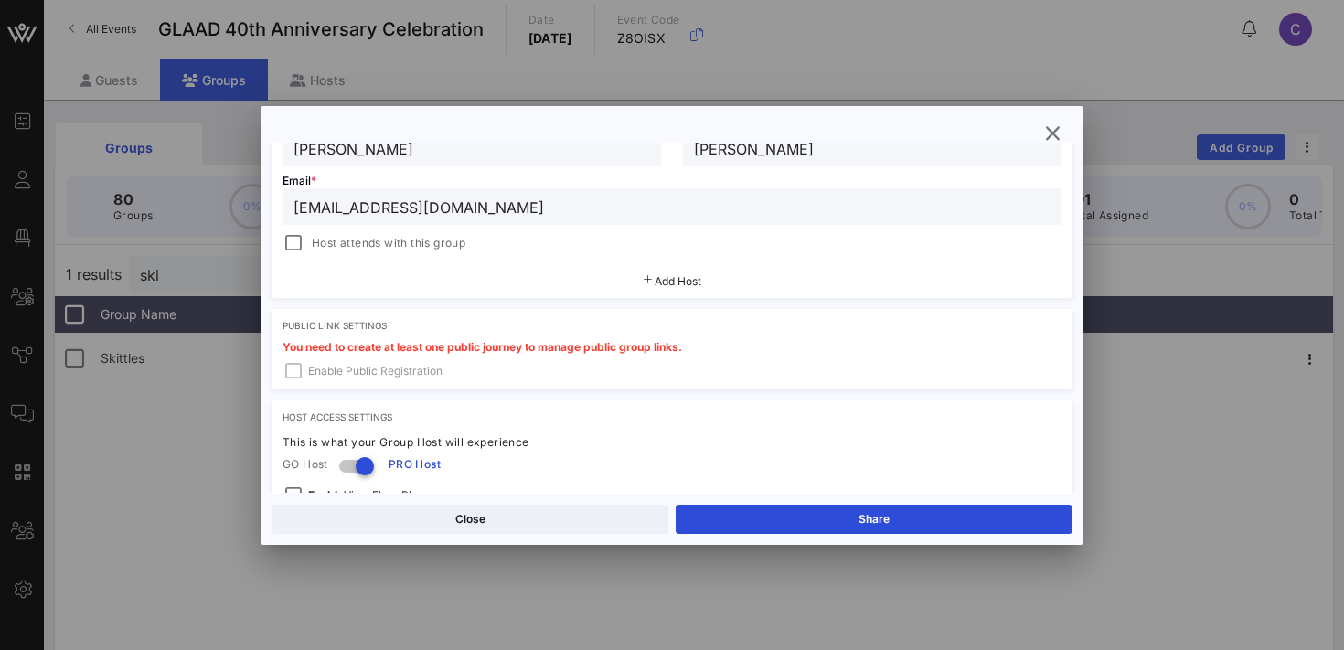
click at [389, 208] on input "[EMAIL_ADDRESS][DOMAIN_NAME]" at bounding box center [671, 207] width 757 height 24
paste input "[EMAIL_ADDRESS][DOMAIN_NAME]"
type input "[EMAIL_ADDRESS][DOMAIN_NAME]"
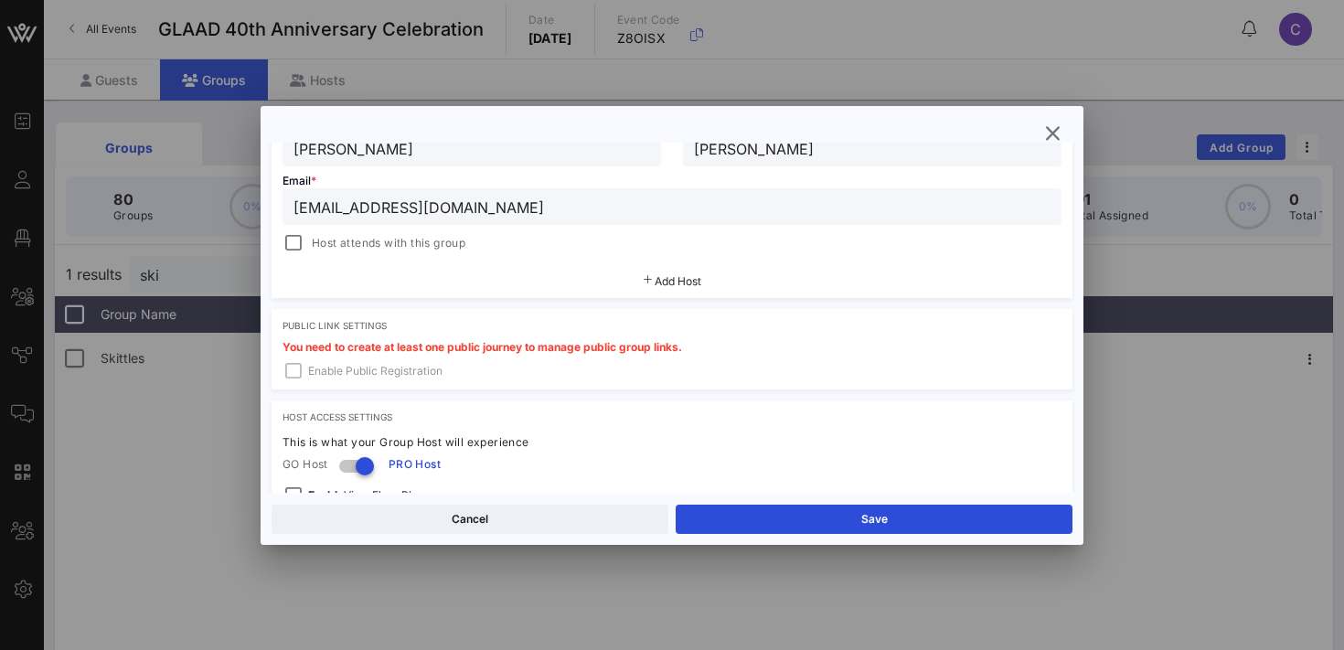
click at [353, 155] on input "[PERSON_NAME]" at bounding box center [471, 148] width 357 height 24
type input "[PERSON_NAME]"
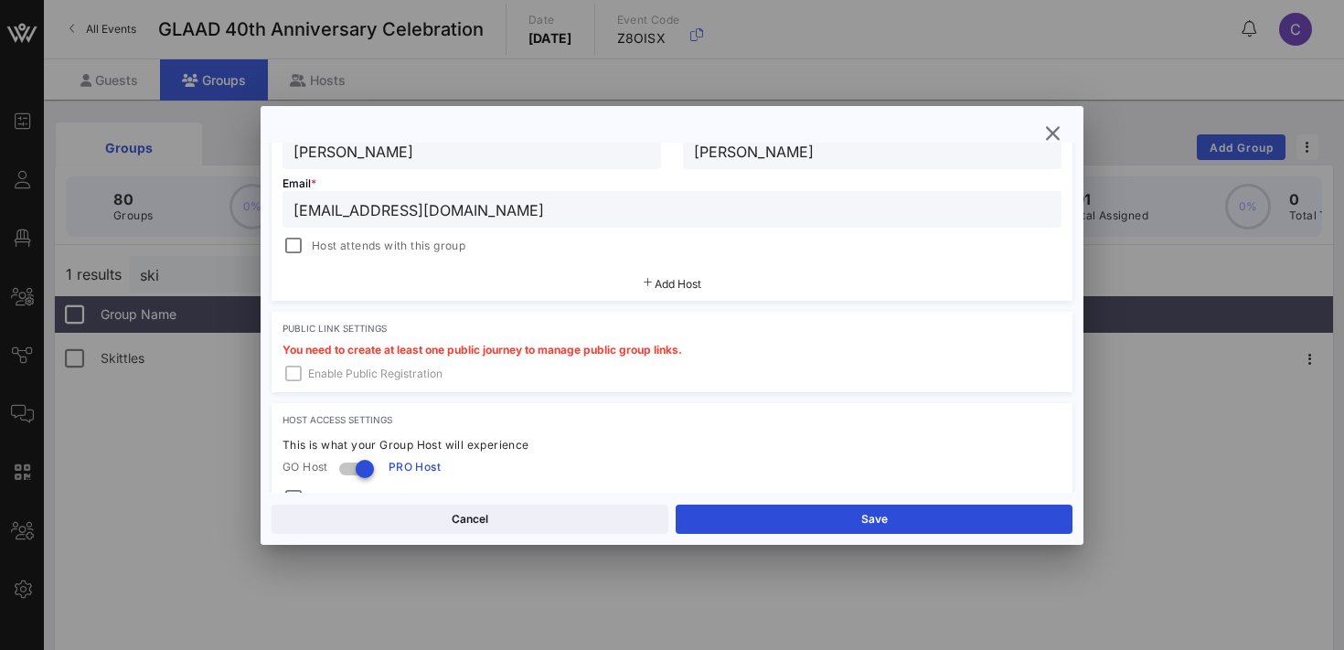
scroll to position [374, 0]
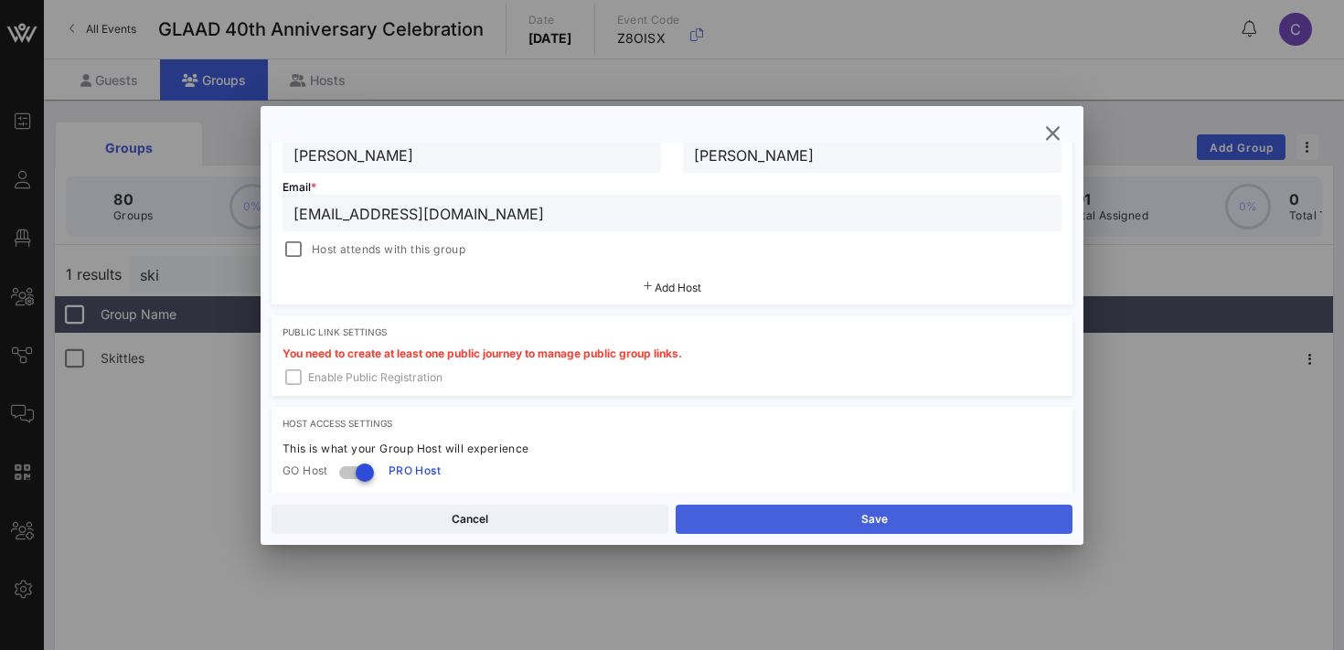
type input "[PERSON_NAME]"
click at [796, 515] on button "Save" at bounding box center [874, 519] width 397 height 29
type input "[EMAIL_ADDRESS][DOMAIN_NAME]"
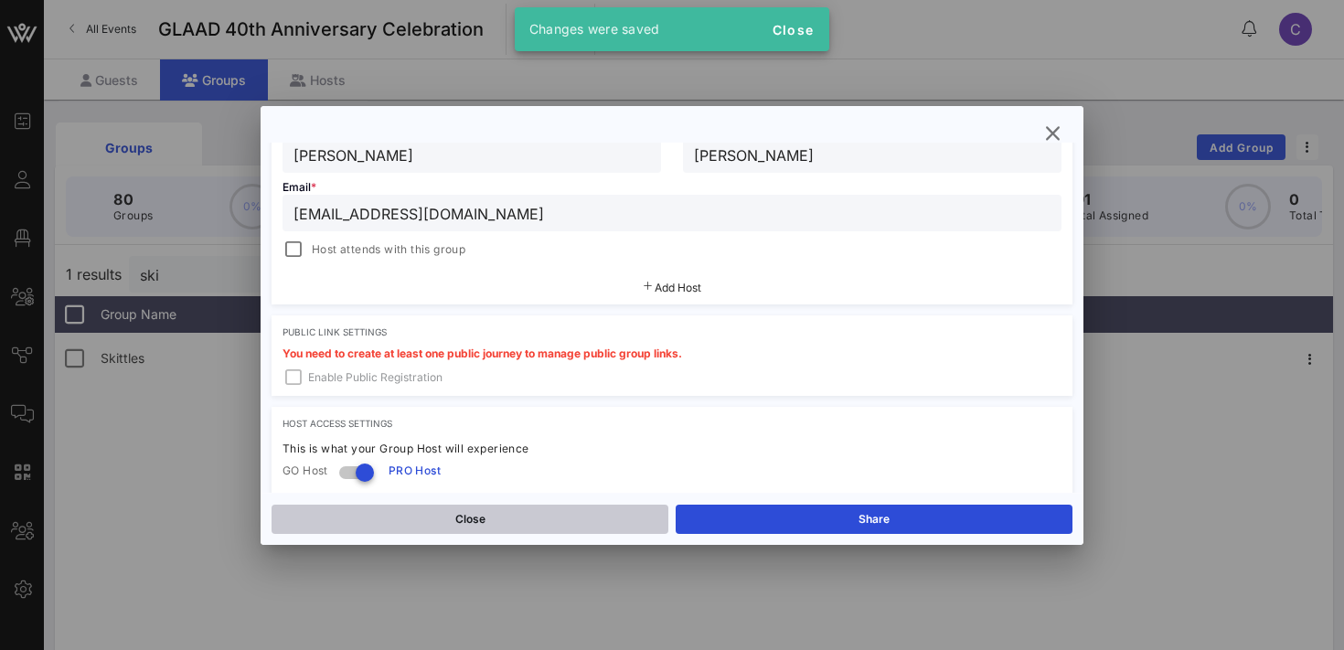
click at [492, 517] on button "Close" at bounding box center [470, 519] width 397 height 29
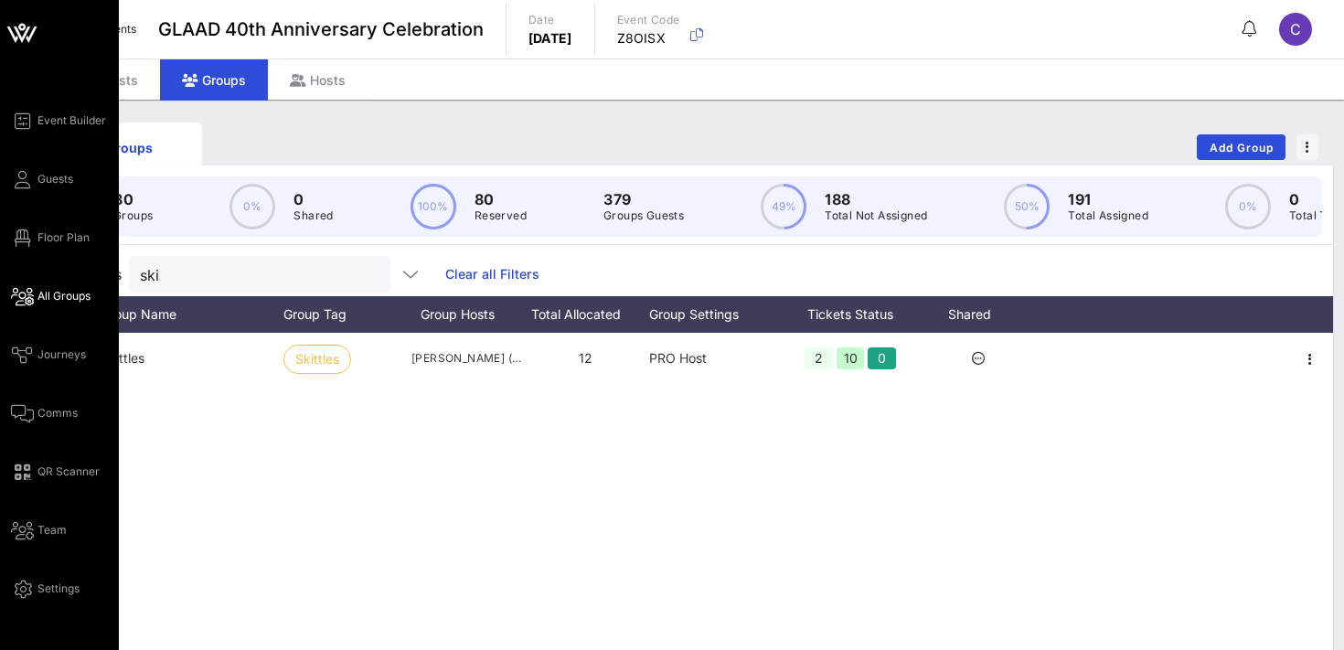
click at [55, 295] on span "All Groups" at bounding box center [63, 296] width 53 height 16
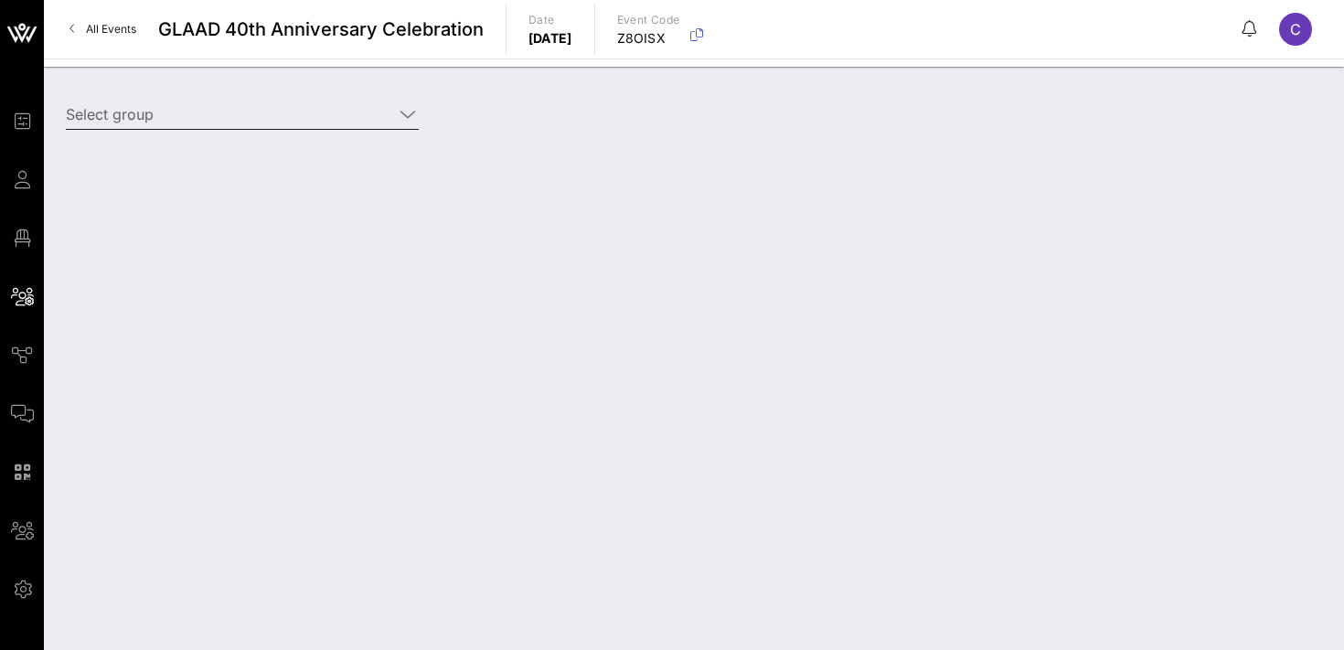
click at [277, 122] on input "Select group" at bounding box center [229, 114] width 327 height 29
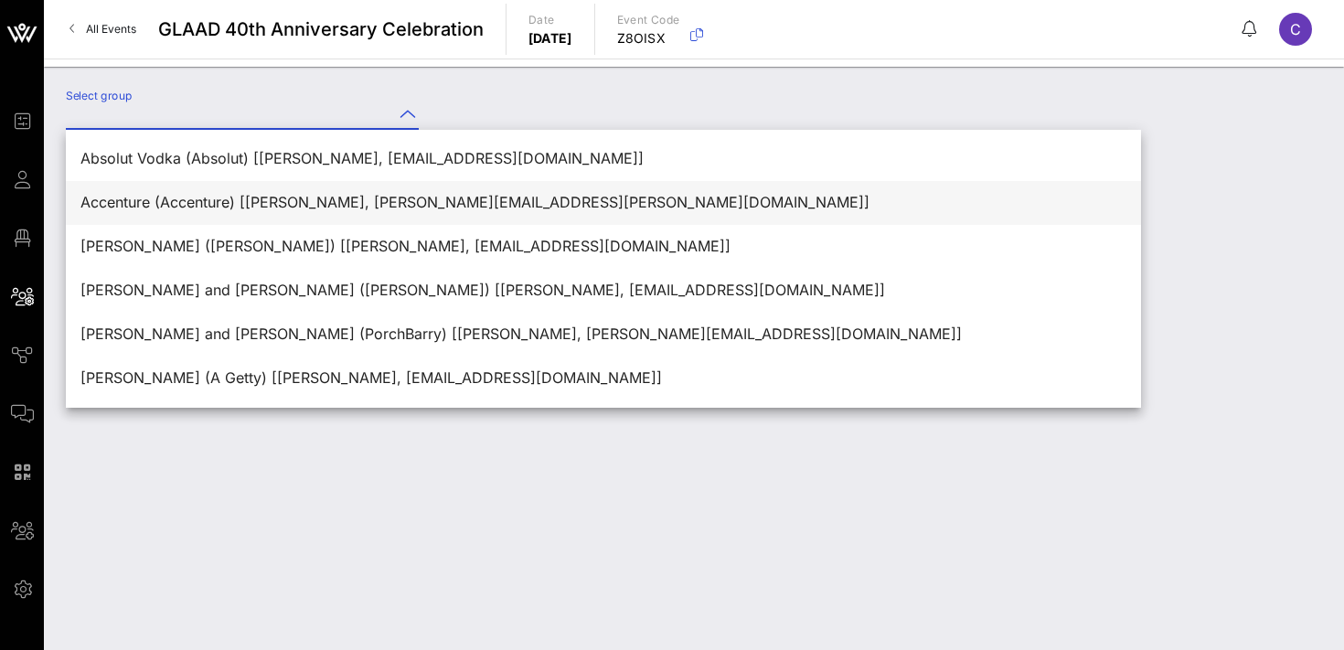
click at [306, 202] on div "Accenture (Accenture) [[PERSON_NAME], [PERSON_NAME][EMAIL_ADDRESS][PERSON_NAME]…" at bounding box center [603, 202] width 1046 height 17
type input "Accenture (Accenture) [[PERSON_NAME], [PERSON_NAME][EMAIL_ADDRESS][PERSON_NAME]…"
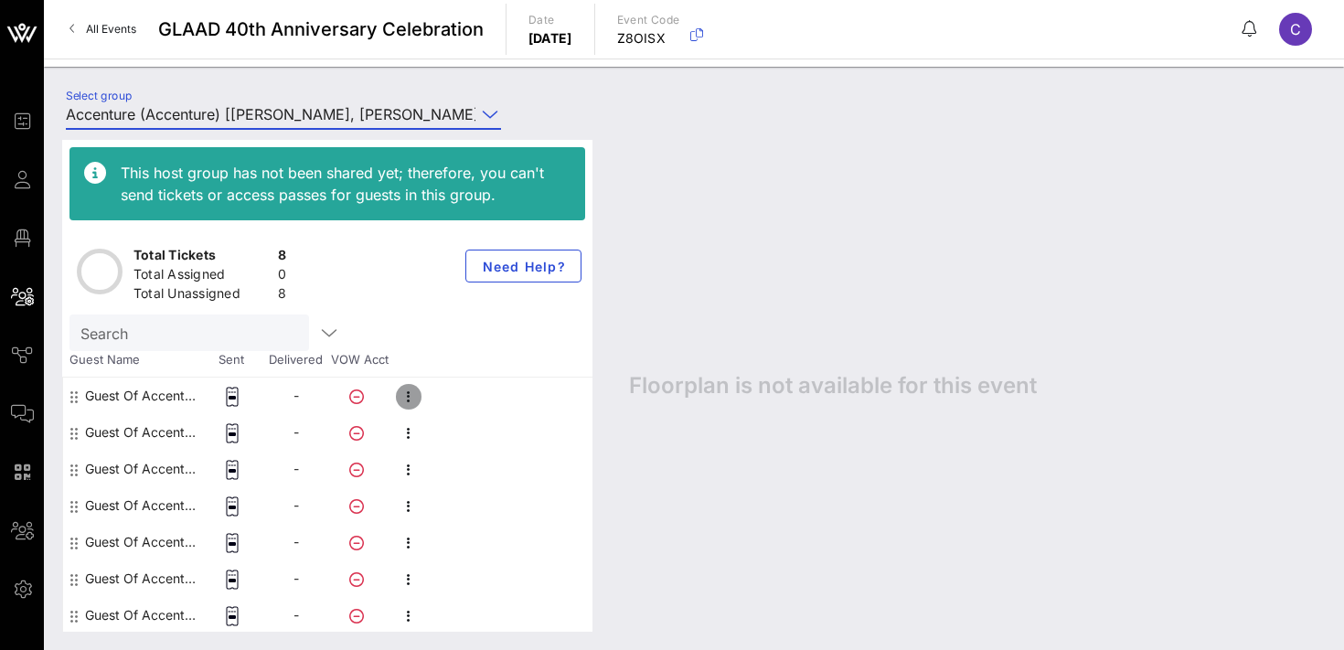
click at [402, 399] on icon "button" at bounding box center [409, 397] width 22 height 22
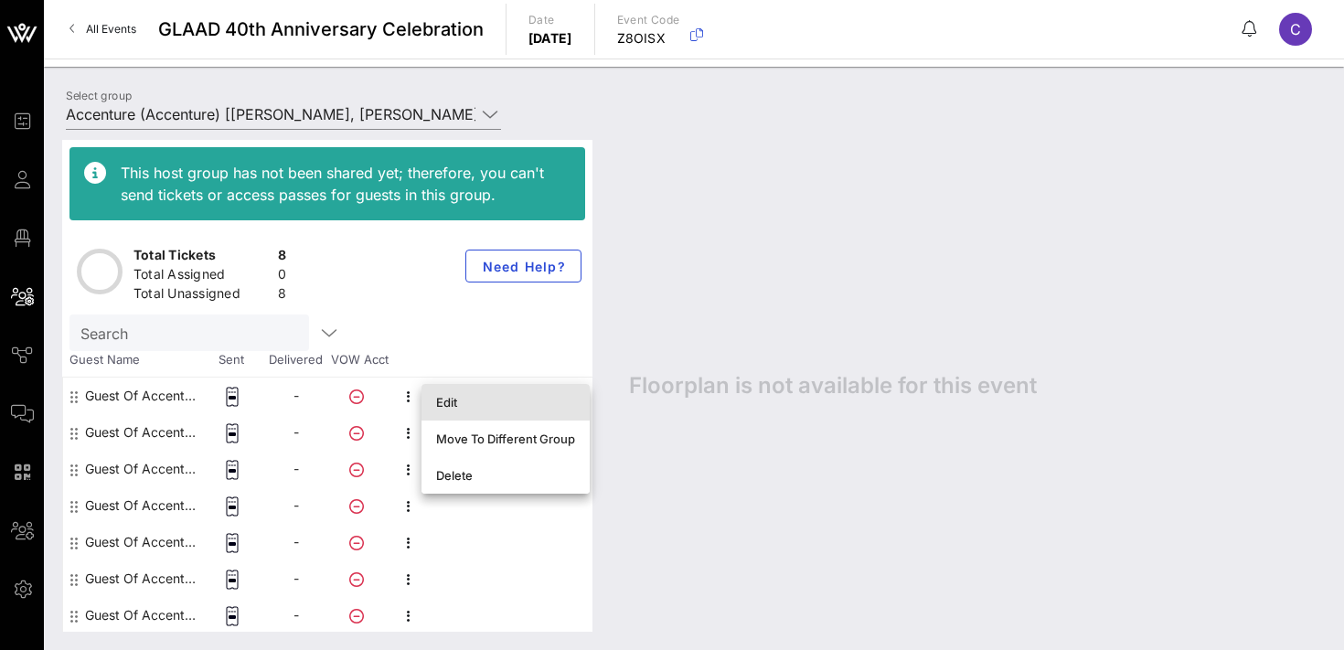
click at [476, 404] on div "Edit" at bounding box center [505, 402] width 139 height 15
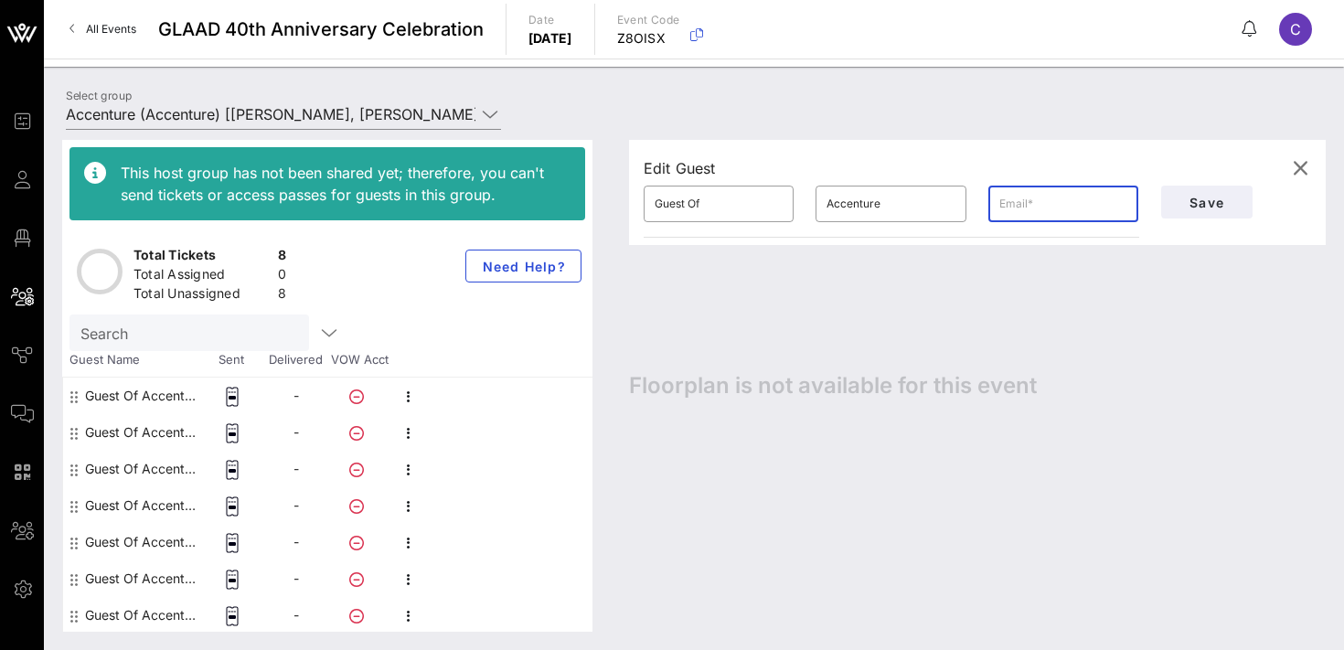
click at [1041, 192] on input "text" at bounding box center [1063, 203] width 128 height 29
paste input "[PERSON_NAME][EMAIL_ADDRESS][DOMAIN_NAME]"
type input "[PERSON_NAME][EMAIL_ADDRESS][DOMAIN_NAME]"
click at [721, 213] on input "Guest Of" at bounding box center [719, 203] width 128 height 29
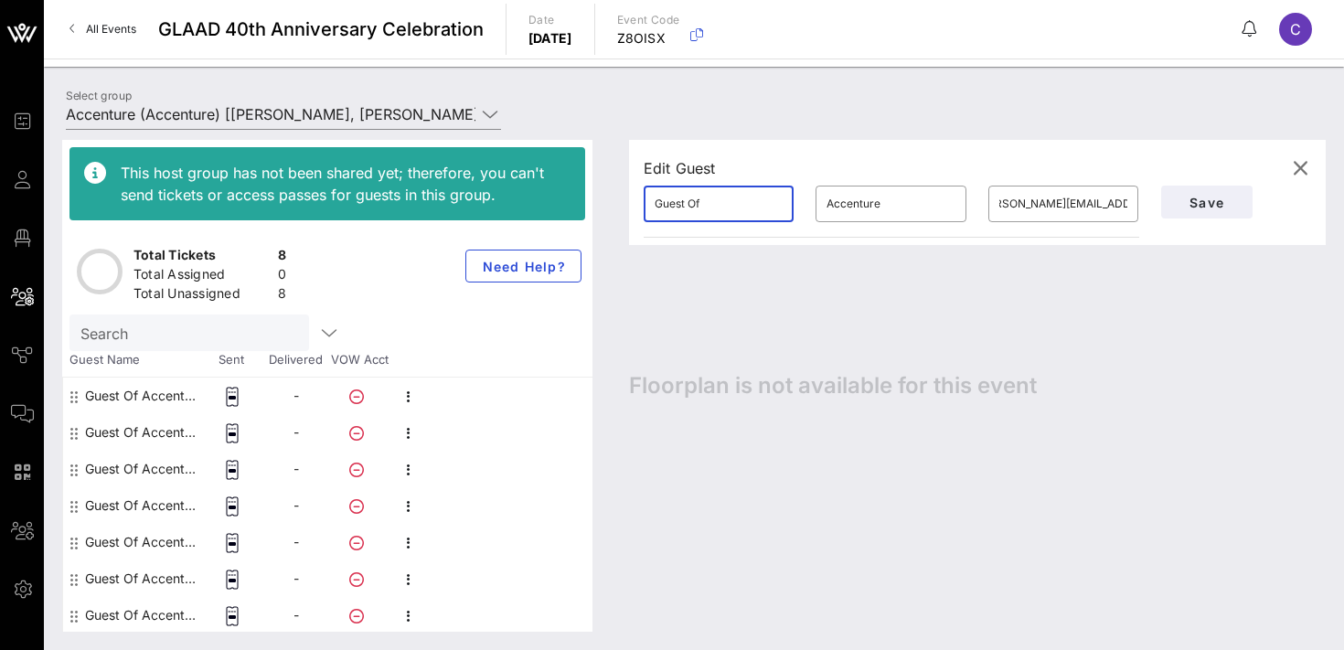
scroll to position [0, 0]
click at [721, 213] on input "Guest Of" at bounding box center [719, 203] width 128 height 29
type input "[PERSON_NAME]"
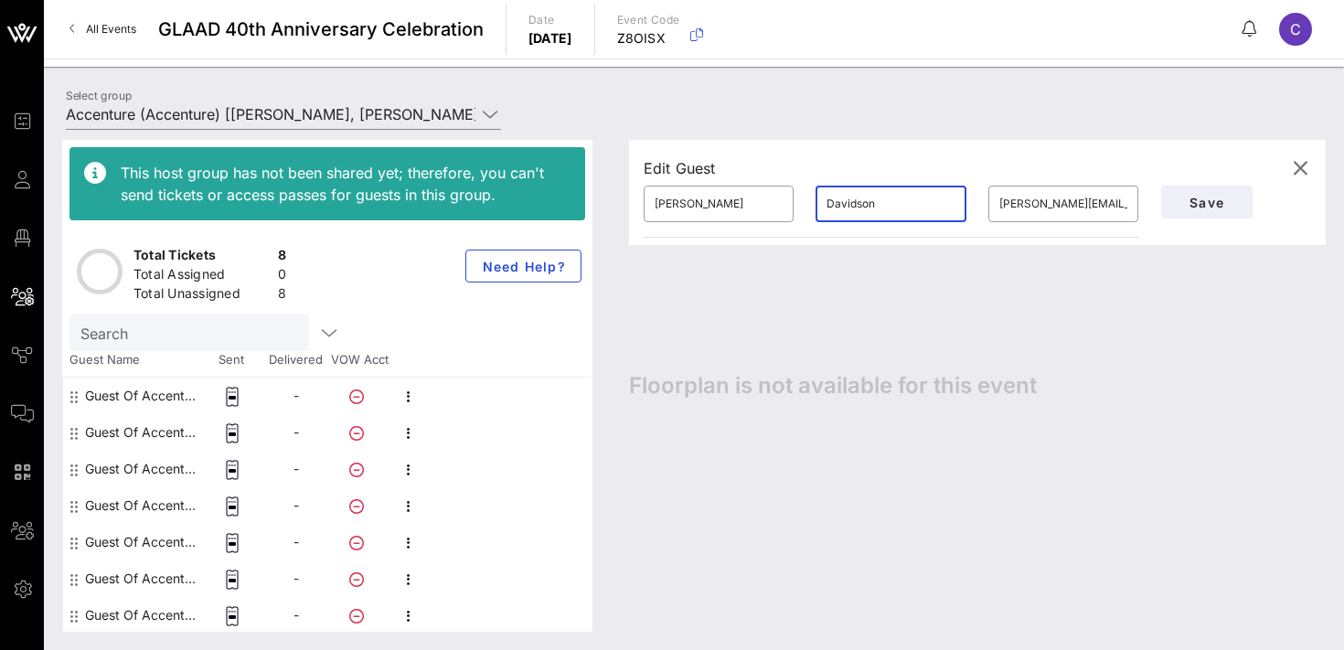
type input "Davidson"
click at [1179, 202] on span "Save" at bounding box center [1207, 203] width 62 height 16
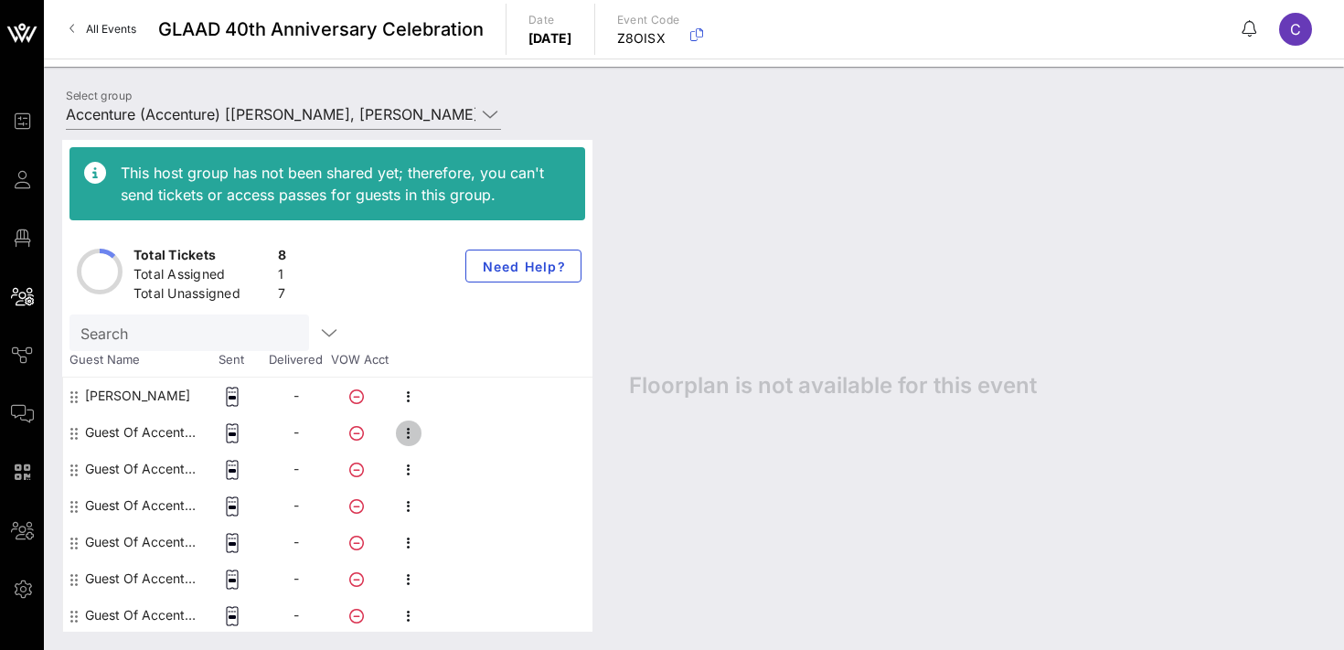
click at [411, 431] on icon "button" at bounding box center [409, 433] width 22 height 22
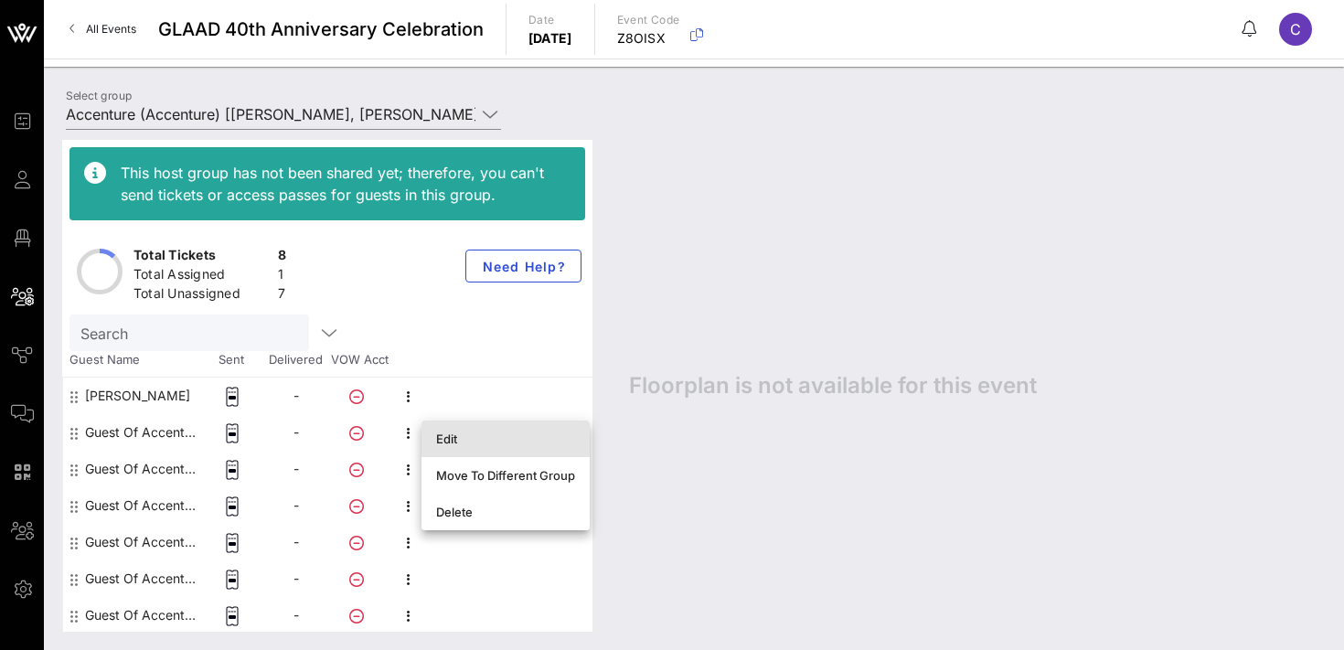
click at [460, 437] on div "Edit" at bounding box center [505, 439] width 139 height 15
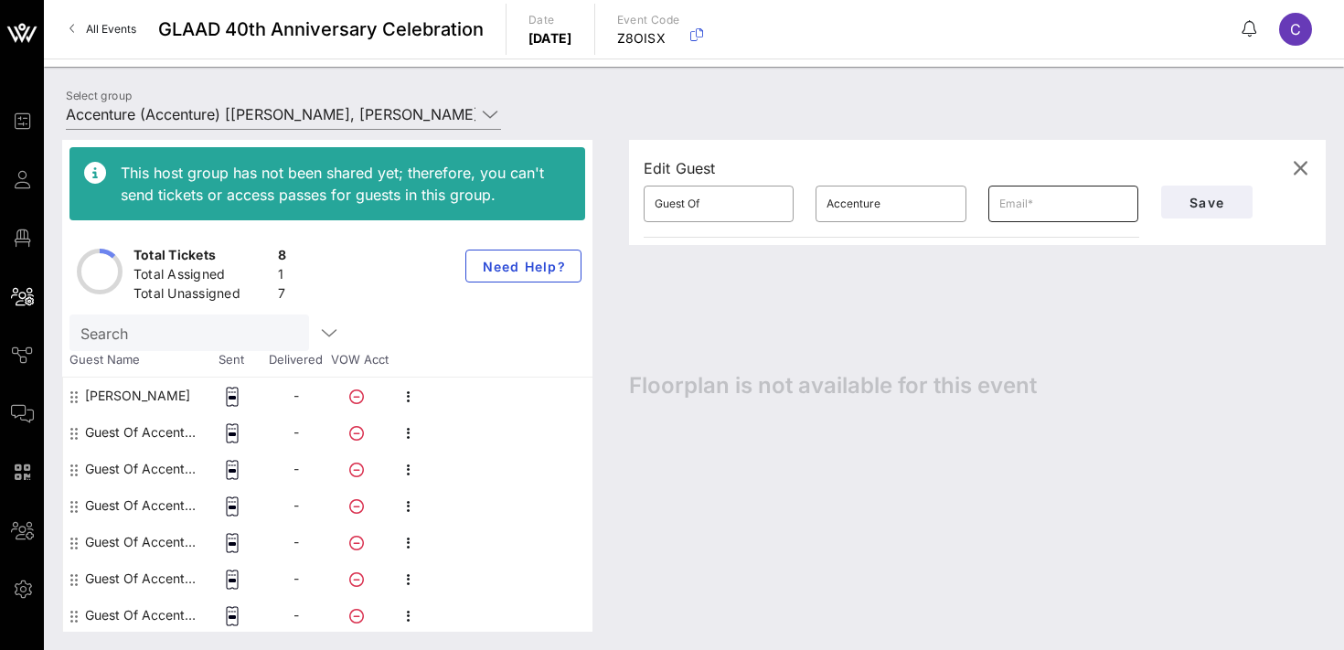
click at [1024, 208] on input "text" at bounding box center [1063, 203] width 128 height 29
paste input "[PERSON_NAME][EMAIL_ADDRESS][PERSON_NAME][DOMAIN_NAME]"
type input "[PERSON_NAME][EMAIL_ADDRESS][PERSON_NAME][DOMAIN_NAME]"
click at [724, 203] on input "Guest Of" at bounding box center [719, 203] width 128 height 29
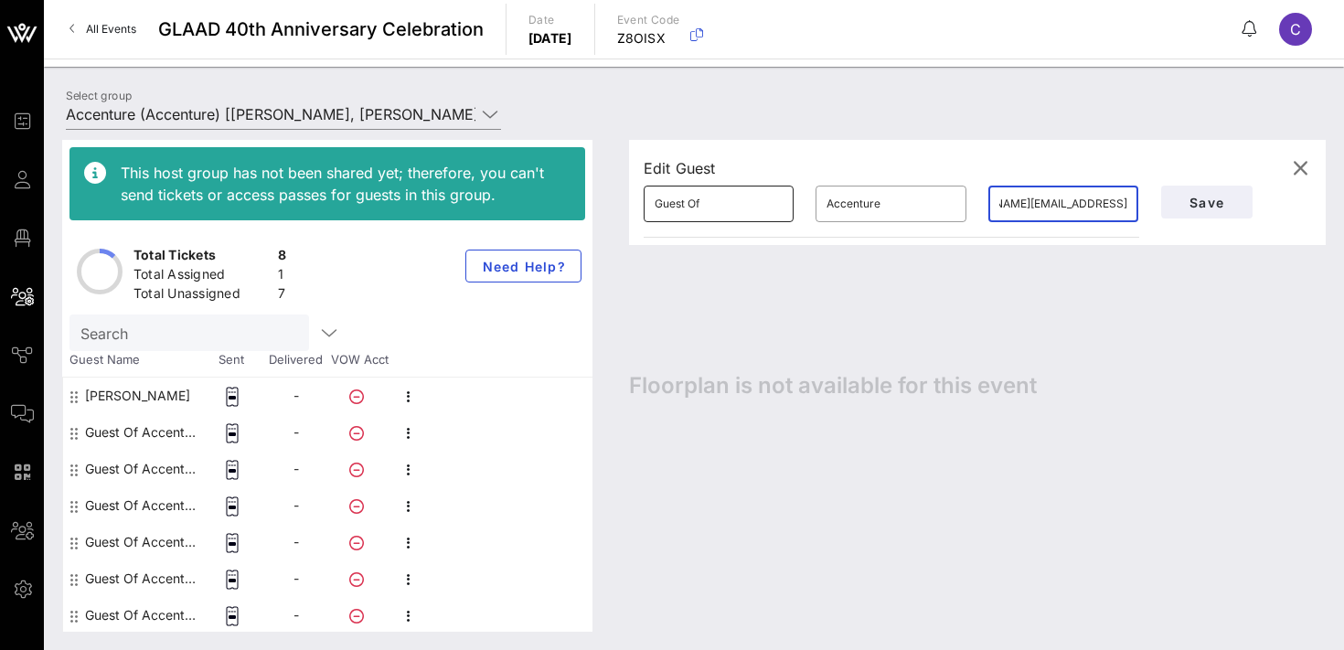
scroll to position [0, 0]
click at [724, 203] on input "Guest Of" at bounding box center [719, 203] width 128 height 29
type input "[PERSON_NAME]"
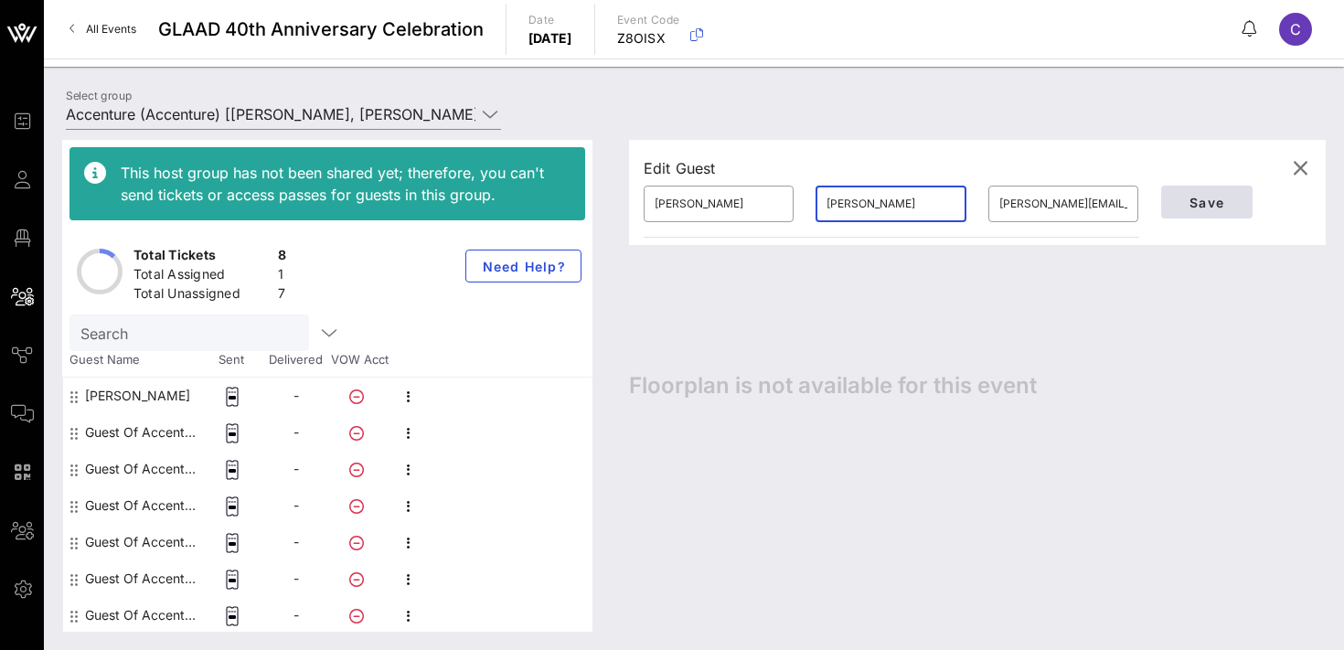
type input "[PERSON_NAME]"
click at [1196, 204] on span "Save" at bounding box center [1207, 203] width 62 height 16
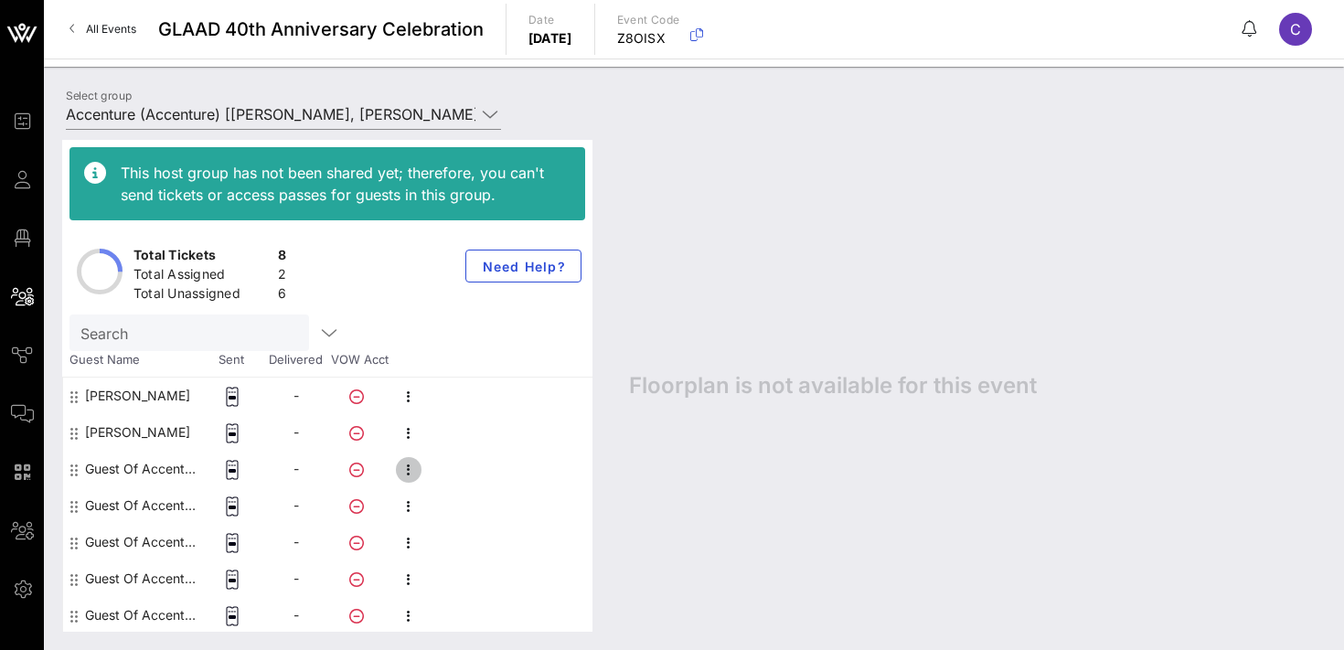
click at [411, 467] on icon "button" at bounding box center [409, 470] width 22 height 22
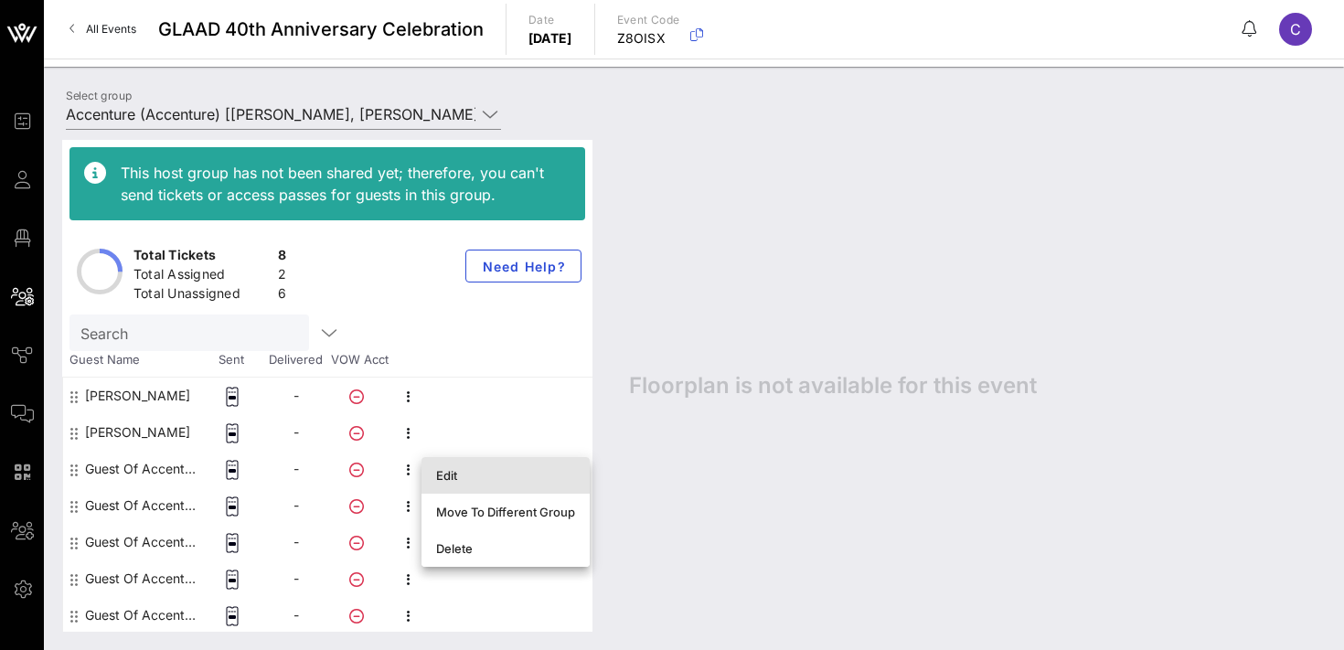
click at [446, 469] on div "Edit" at bounding box center [505, 475] width 139 height 15
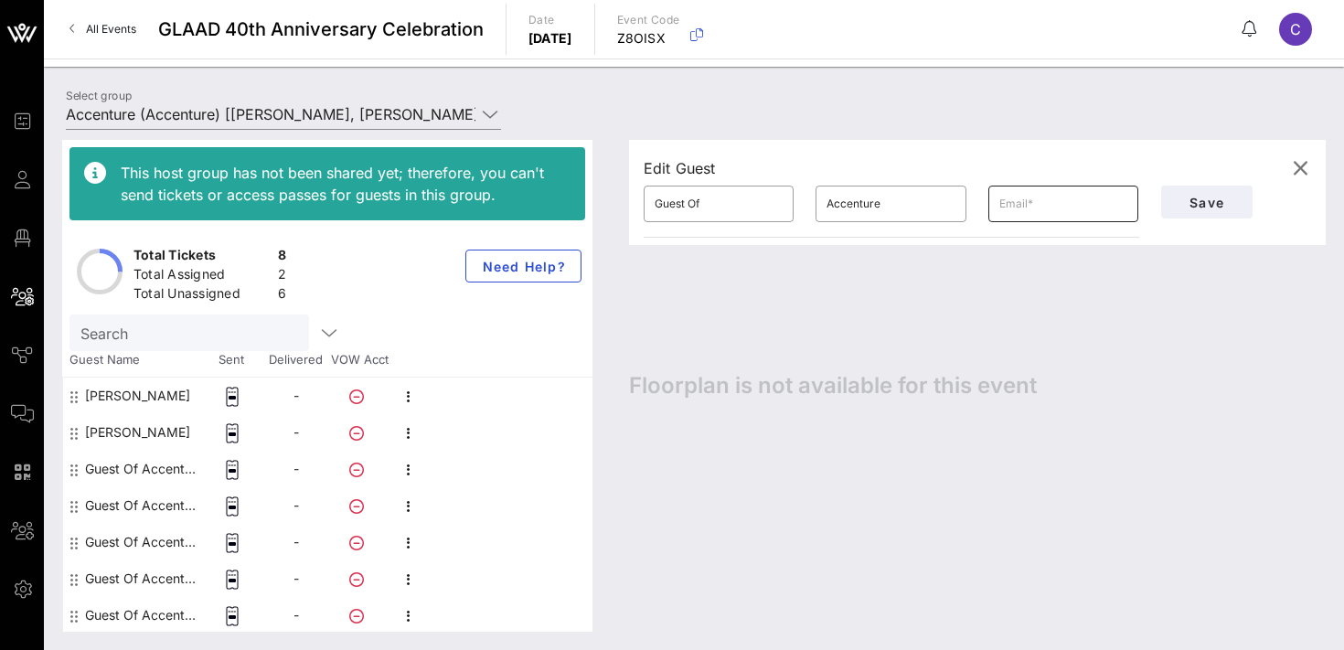
click at [1033, 204] on input "text" at bounding box center [1063, 203] width 128 height 29
paste input "[EMAIL_ADDRESS][DOMAIN_NAME]"
type input "[EMAIL_ADDRESS][DOMAIN_NAME]"
click at [726, 200] on input "Guest Of" at bounding box center [719, 203] width 128 height 29
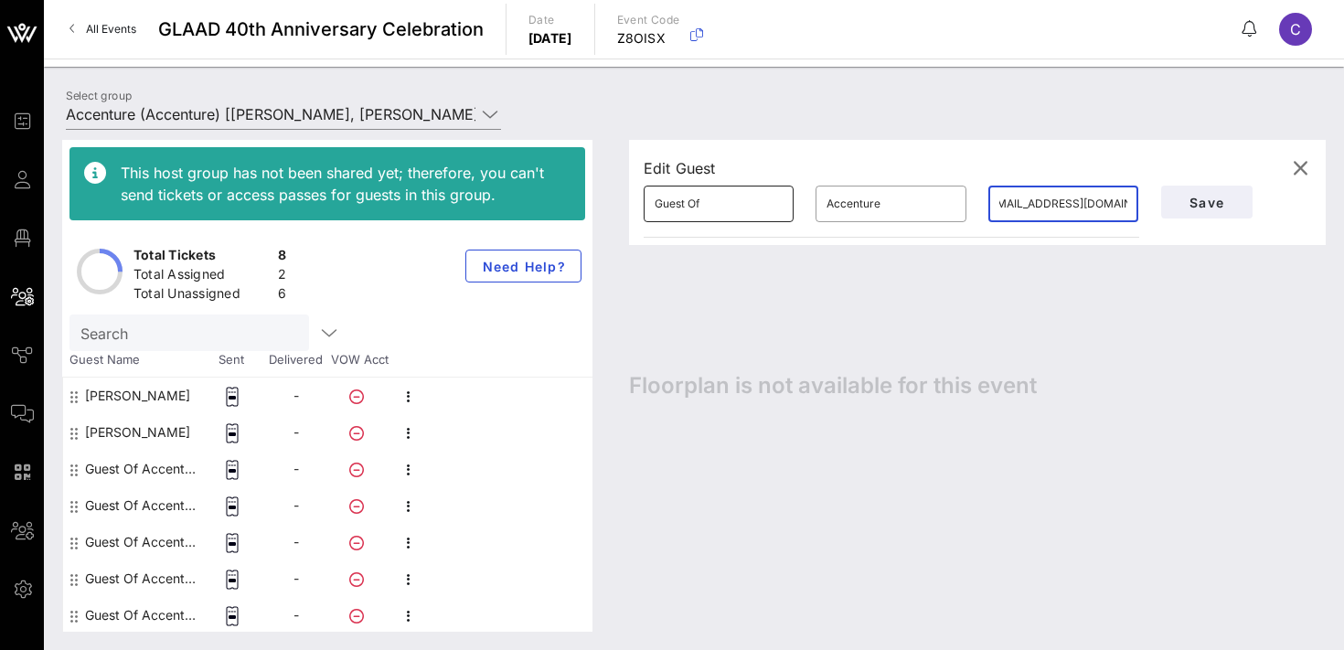
scroll to position [0, 0]
click at [672, 206] on input "Guest Of" at bounding box center [719, 203] width 128 height 29
type input "[PERSON_NAME]"
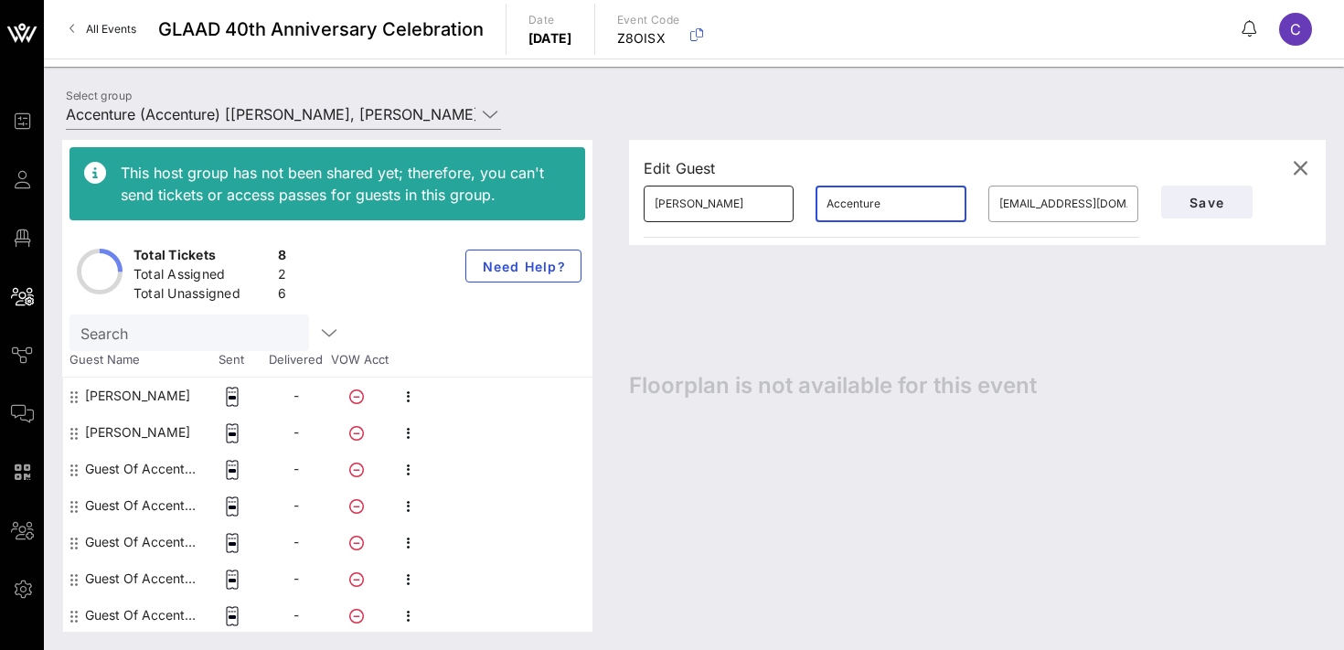
paste input "[PERSON_NAME]"
type input "[PERSON_NAME]"
click at [1176, 207] on span "Save" at bounding box center [1207, 203] width 62 height 16
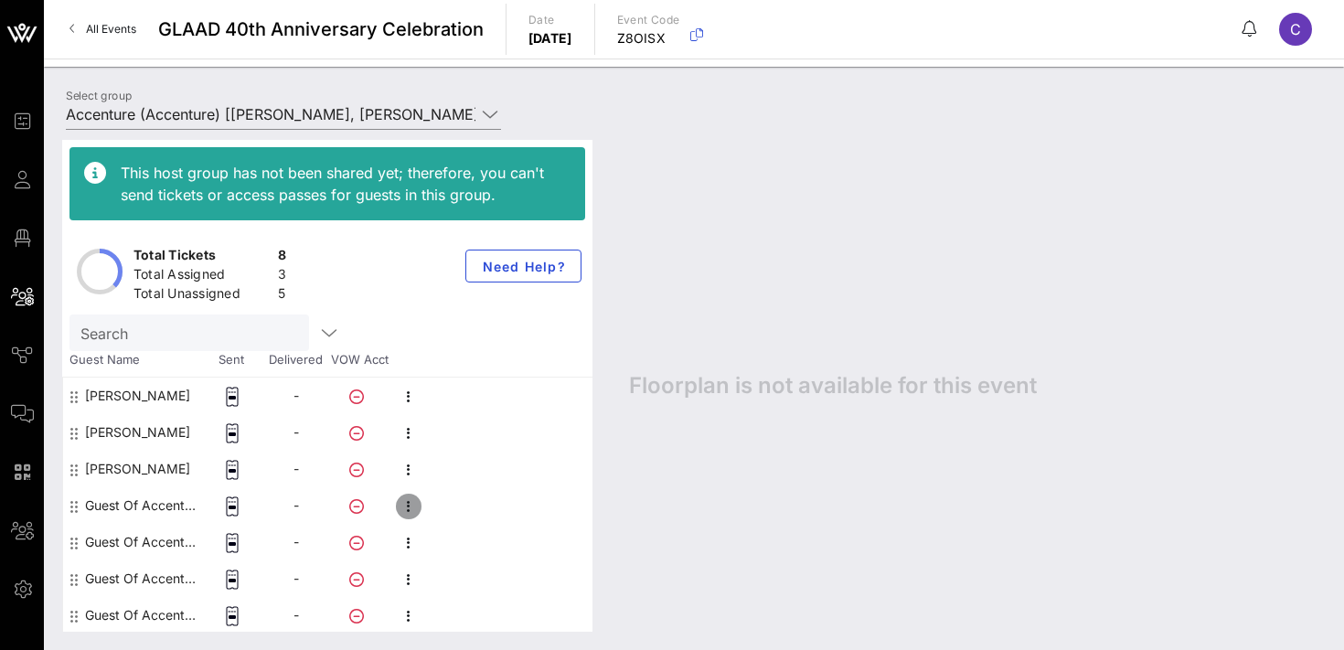
click at [413, 506] on icon "button" at bounding box center [409, 507] width 22 height 22
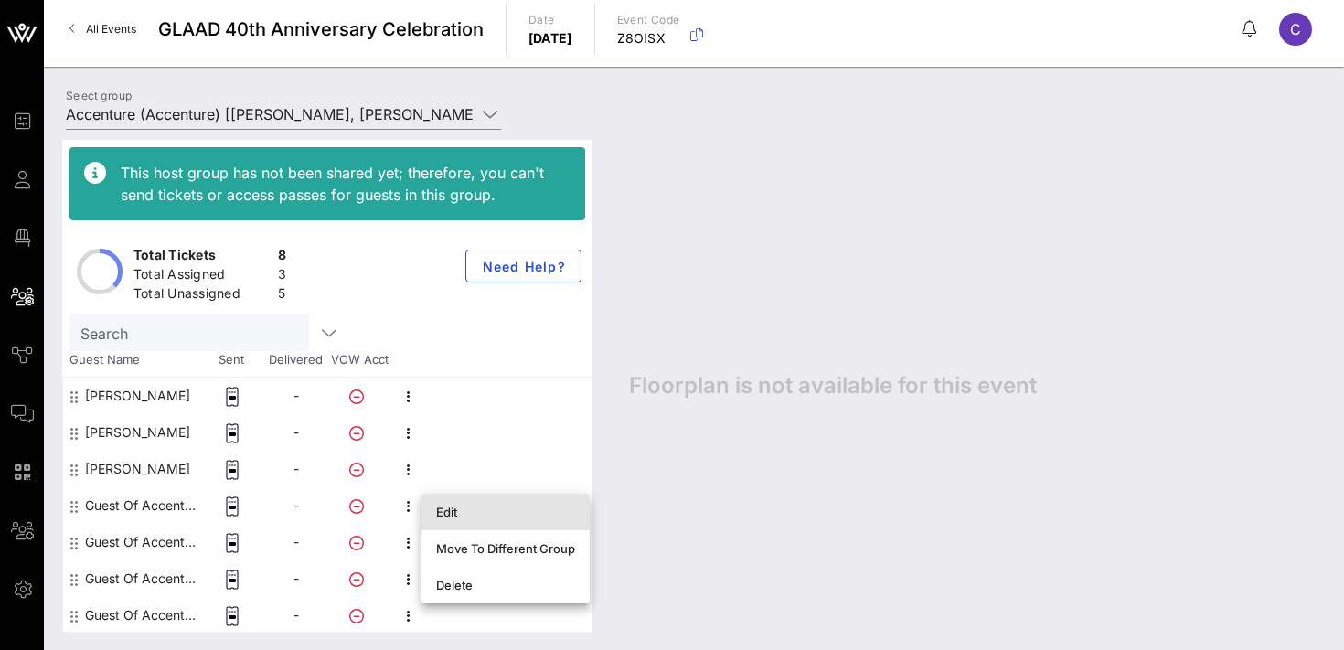
click at [453, 509] on div "Edit" at bounding box center [505, 512] width 139 height 15
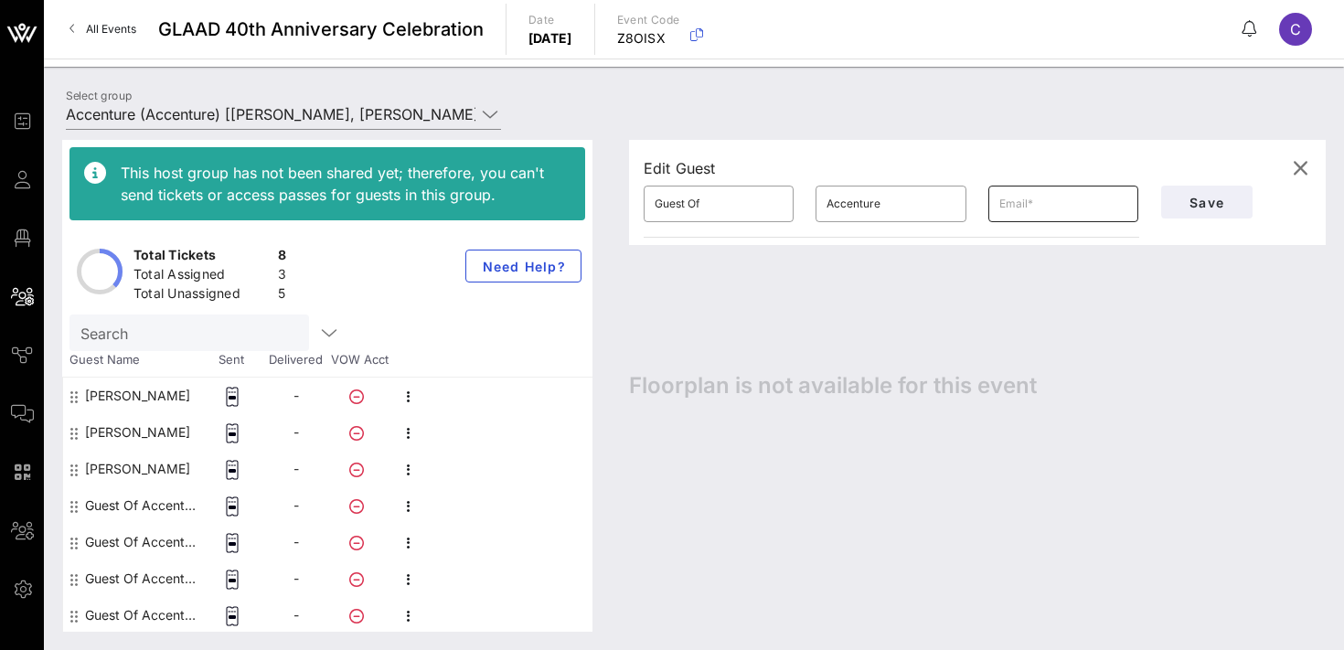
click at [1050, 212] on input "text" at bounding box center [1063, 203] width 128 height 29
paste input "[EMAIL_ADDRESS][DOMAIN_NAME]"
type input "[EMAIL_ADDRESS][DOMAIN_NAME]"
click at [707, 204] on input "Guest Of" at bounding box center [719, 203] width 128 height 29
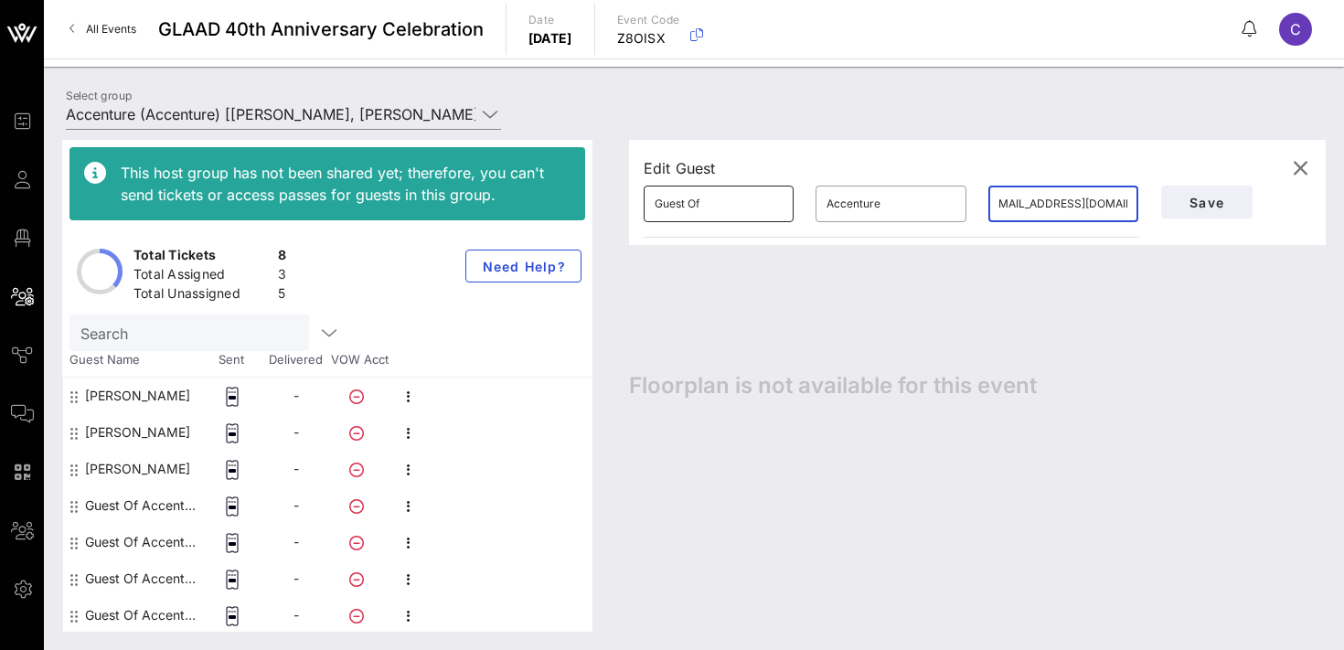
scroll to position [0, 0]
click at [707, 204] on input "Guest Of" at bounding box center [719, 203] width 128 height 29
type input "[PERSON_NAME]"
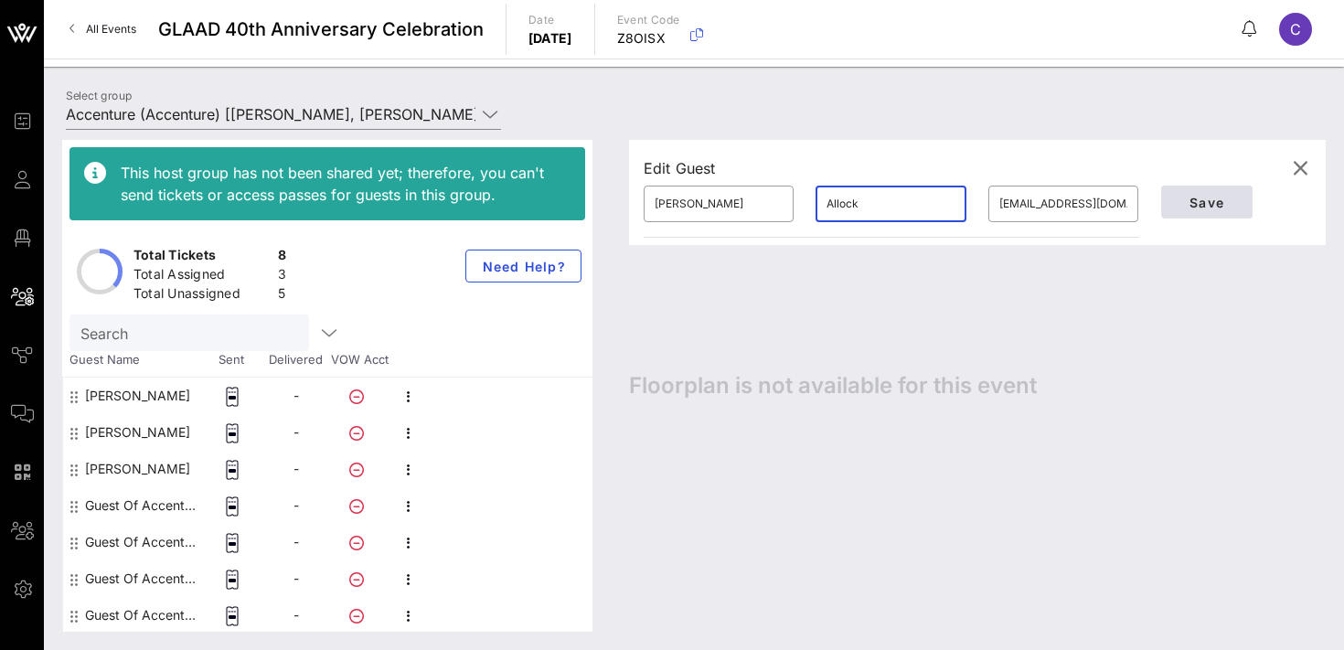
type input "Allock"
click at [1219, 198] on span "Save" at bounding box center [1207, 203] width 62 height 16
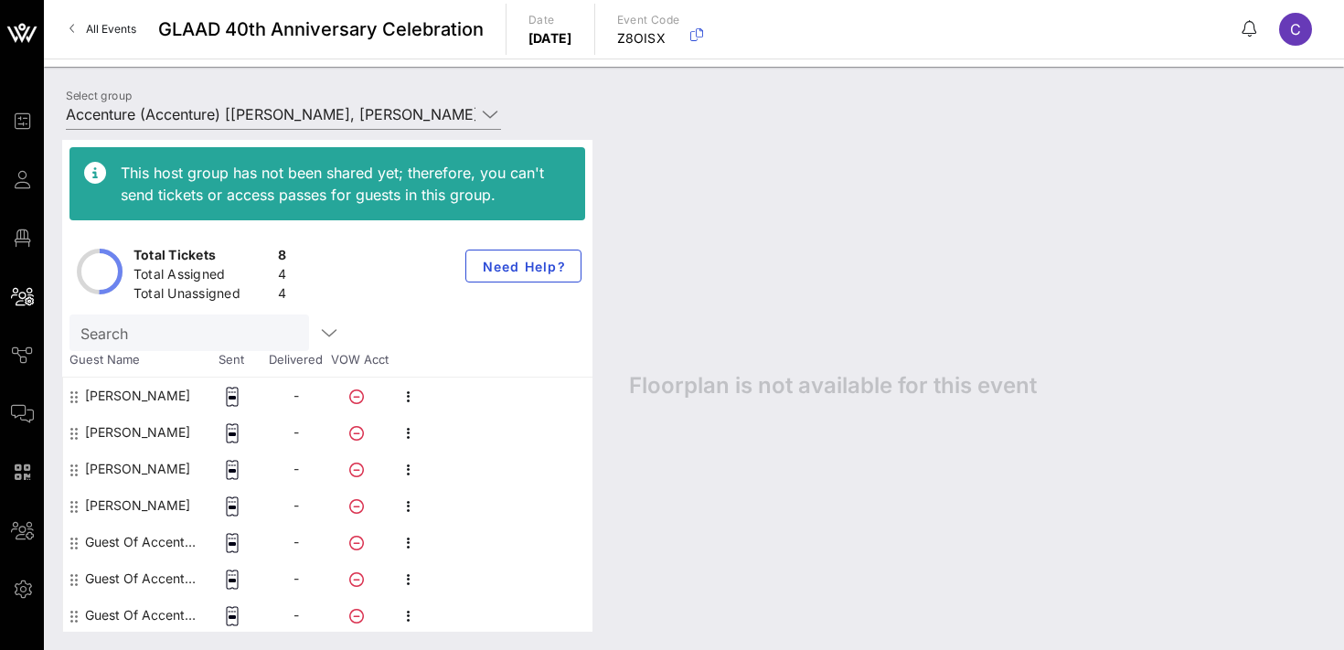
scroll to position [37, 0]
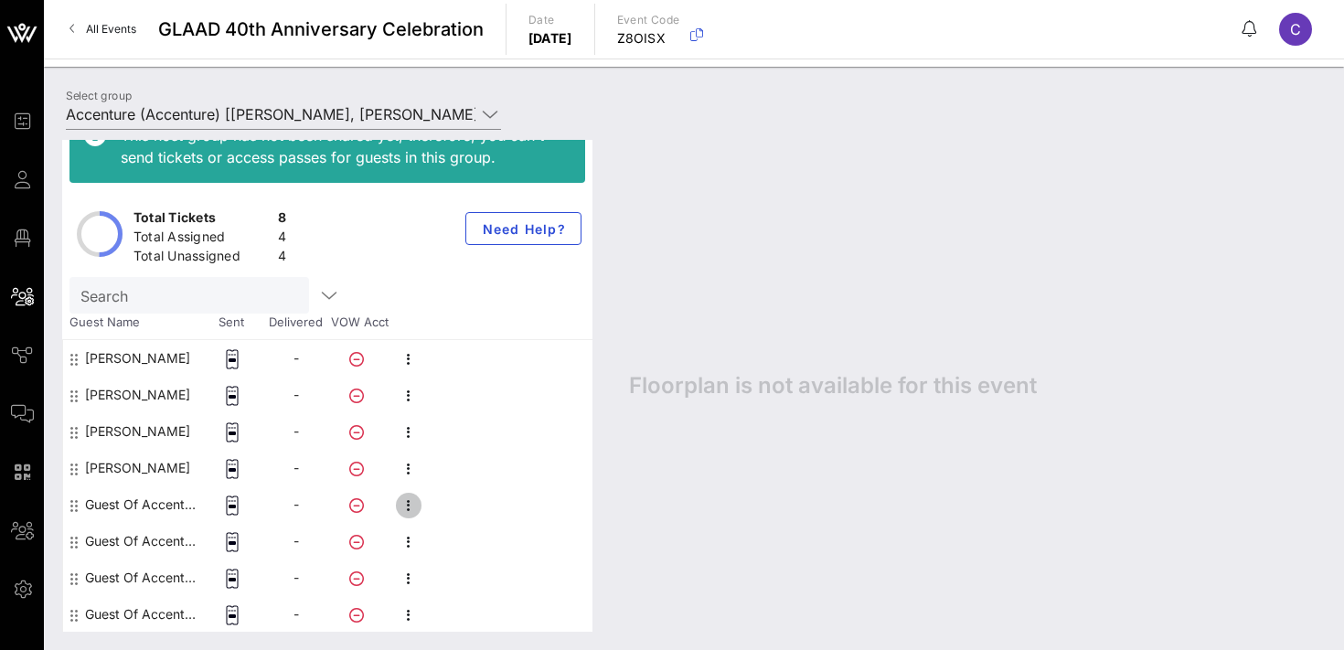
click at [411, 507] on icon "button" at bounding box center [409, 506] width 22 height 22
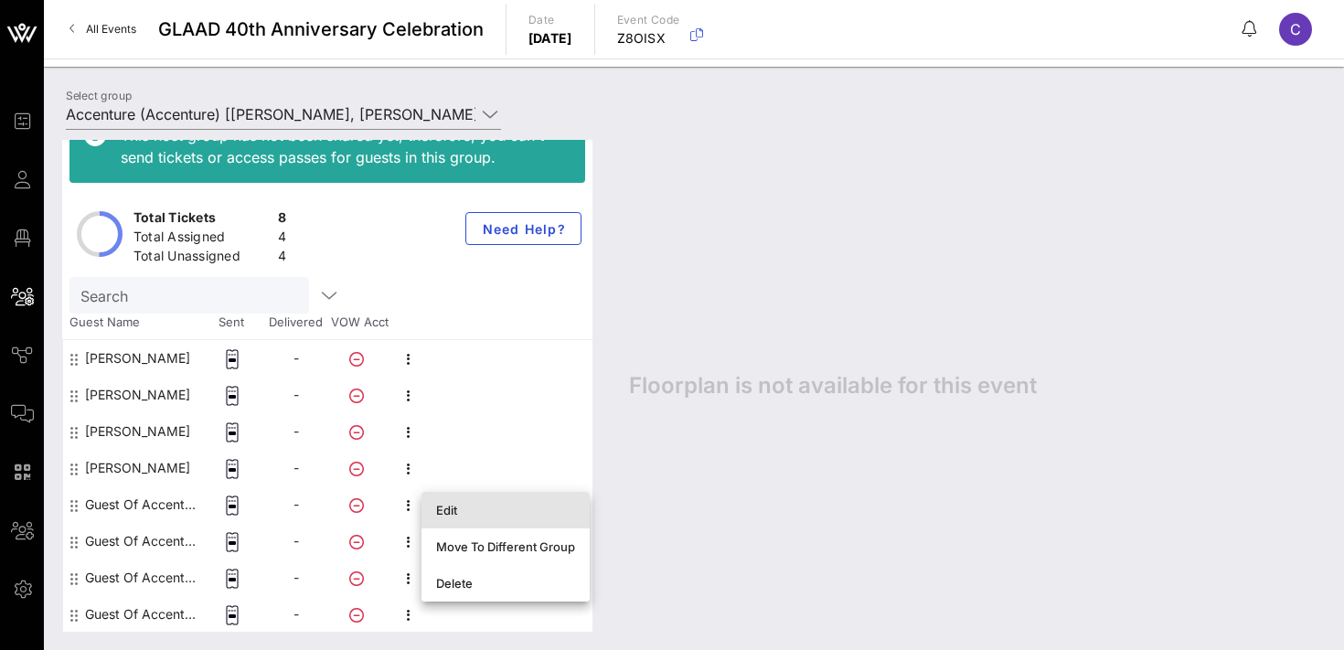
click at [446, 507] on div "Edit" at bounding box center [505, 510] width 139 height 15
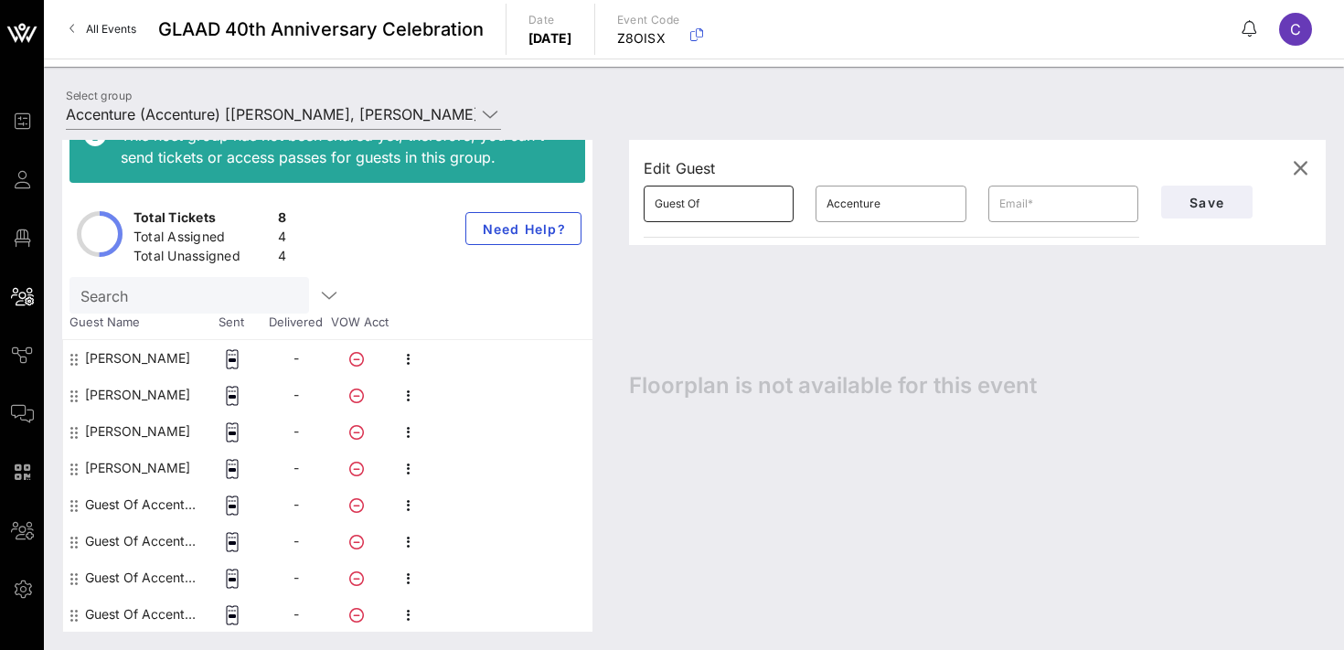
click at [746, 196] on input "Guest Of" at bounding box center [719, 203] width 128 height 29
type input "[PERSON_NAME]"
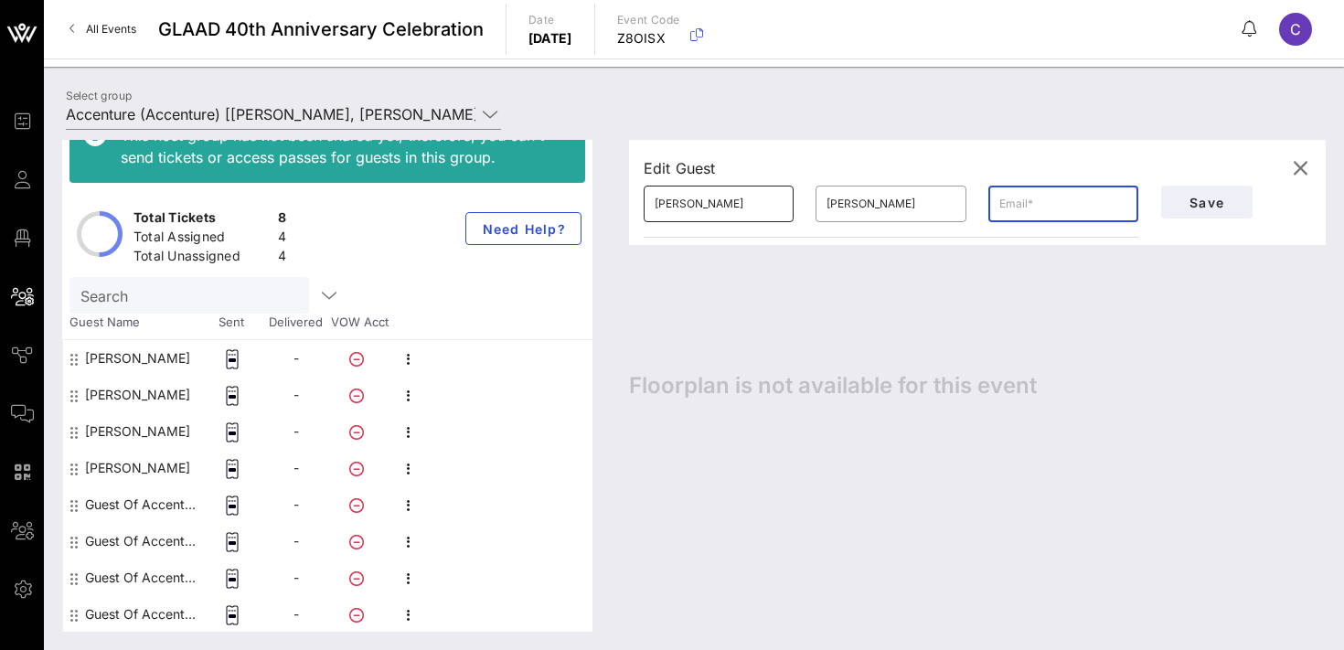
paste input "[EMAIL_ADDRESS][DOMAIN_NAME]"
type input "[EMAIL_ADDRESS][DOMAIN_NAME]"
click at [1203, 202] on span "Save" at bounding box center [1207, 203] width 62 height 16
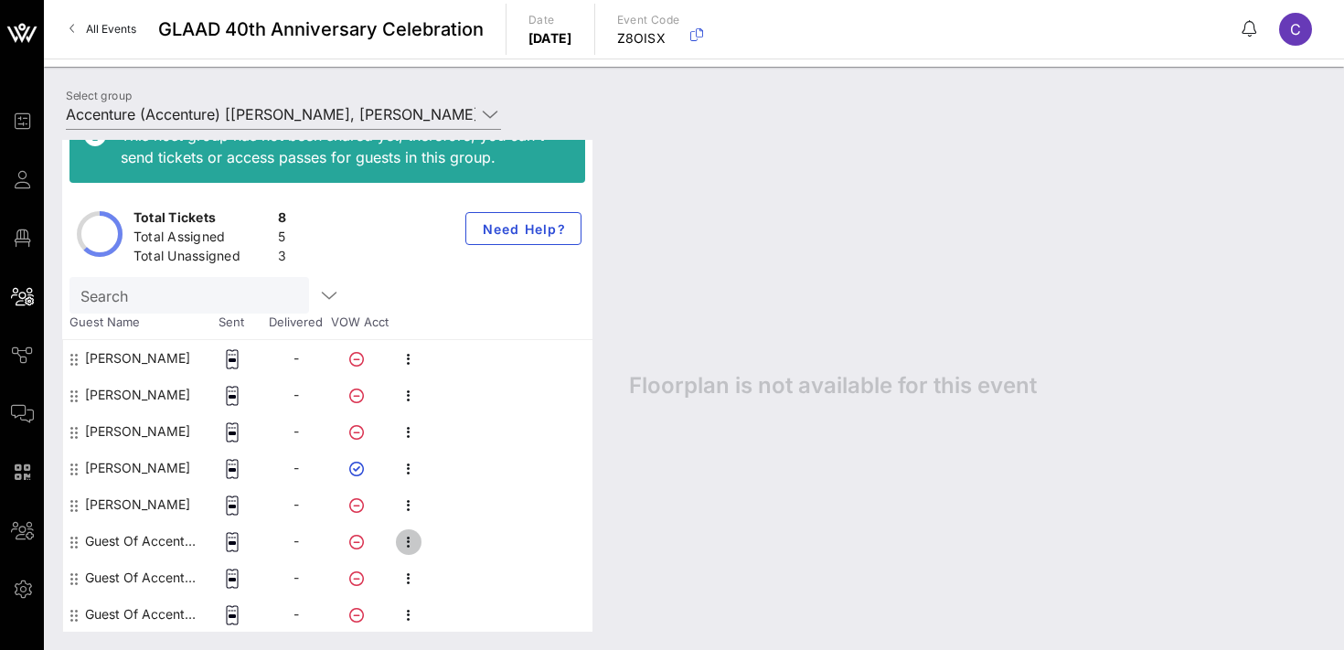
click at [403, 539] on icon "button" at bounding box center [409, 542] width 22 height 22
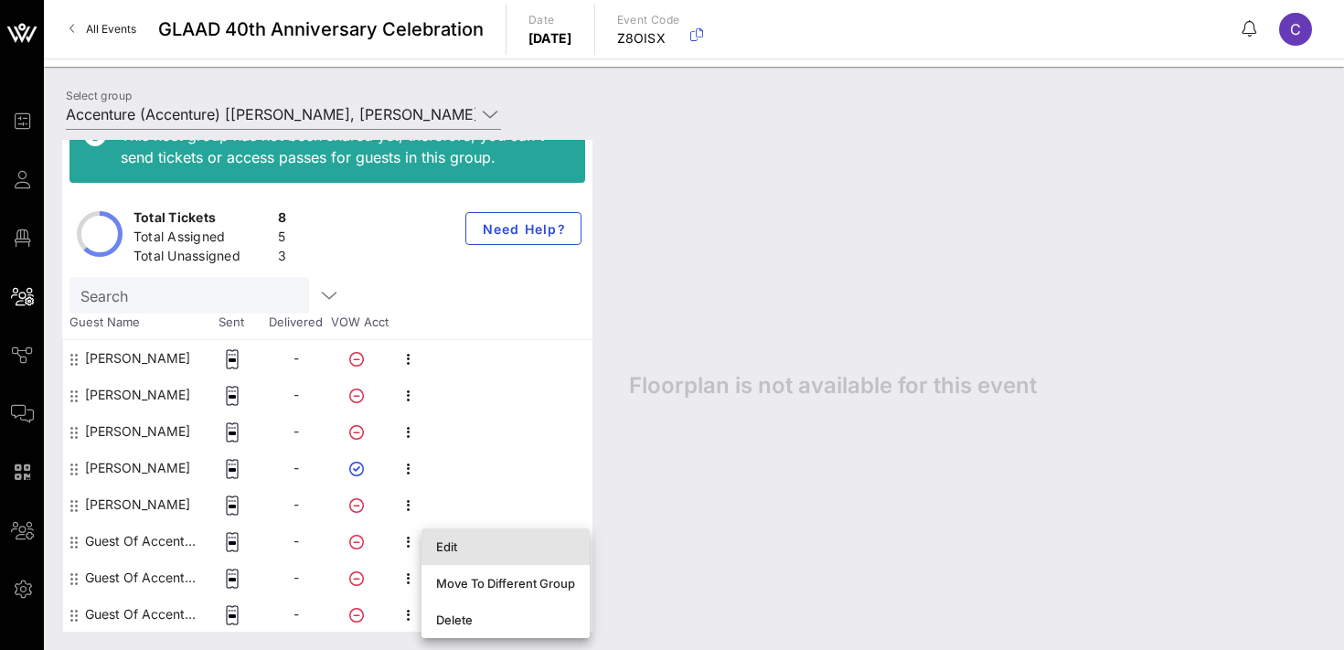
click at [451, 537] on div "Edit" at bounding box center [505, 546] width 139 height 29
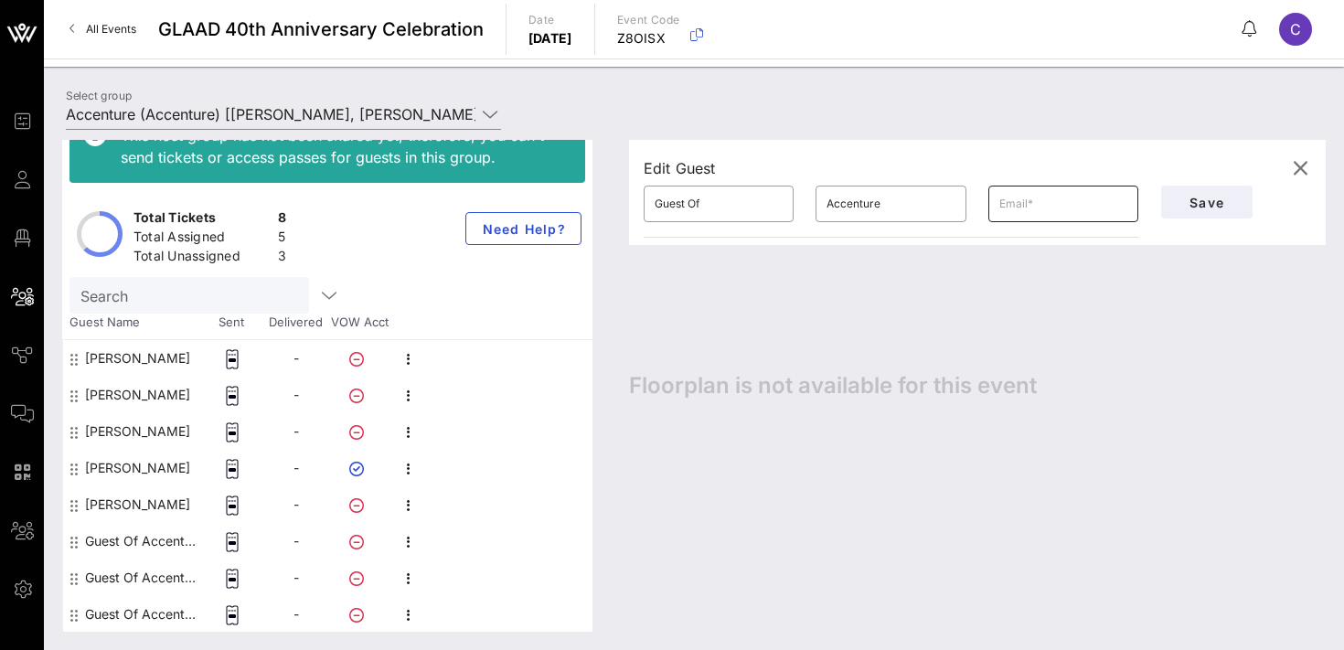
click at [1069, 205] on input "text" at bounding box center [1063, 203] width 128 height 29
paste input "[EMAIL_ADDRESS][DOMAIN_NAME]"
type input "[EMAIL_ADDRESS][DOMAIN_NAME]"
click at [689, 207] on input "Guest Of" at bounding box center [719, 203] width 128 height 29
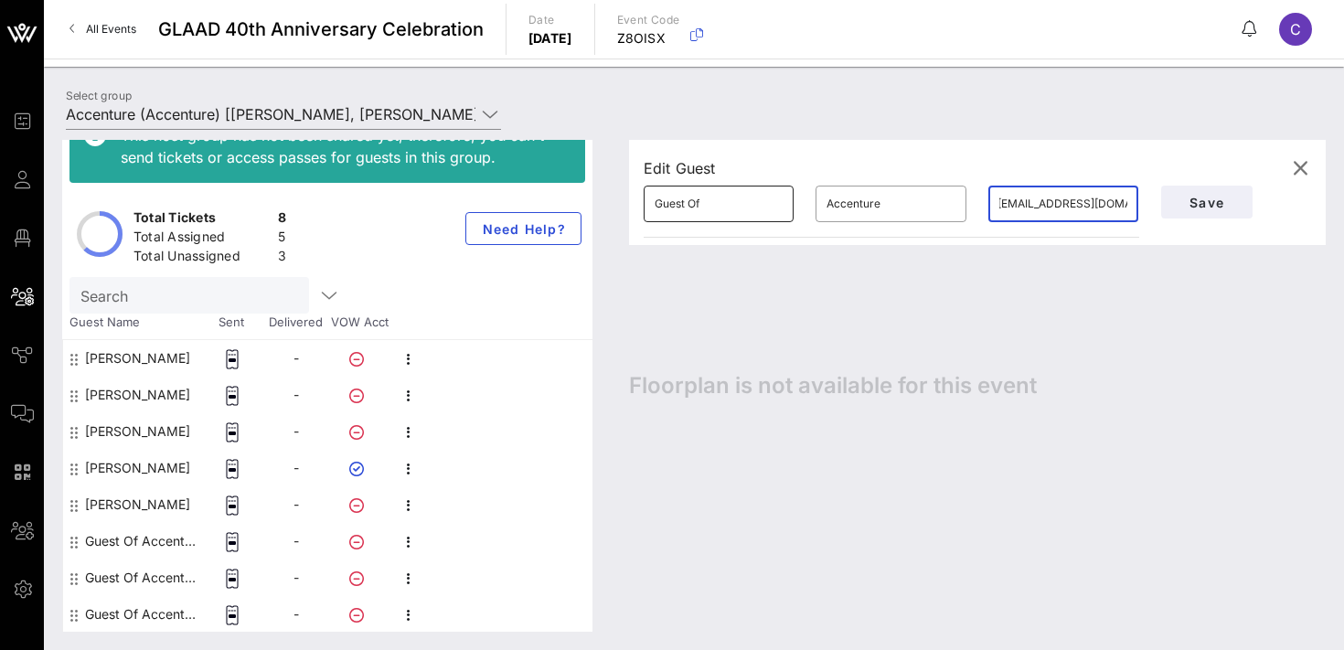
scroll to position [0, 0]
click at [689, 207] on input "Guest Of" at bounding box center [719, 203] width 128 height 29
type input "[PERSON_NAME]"
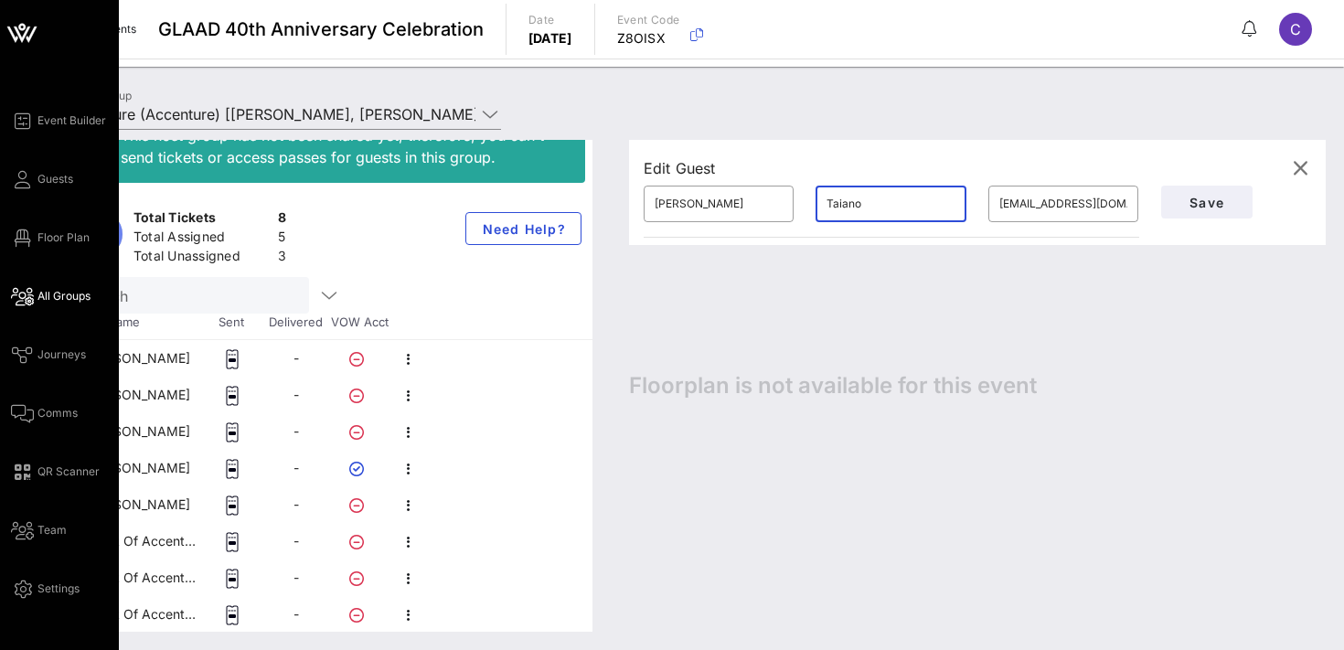
type input "Taiano"
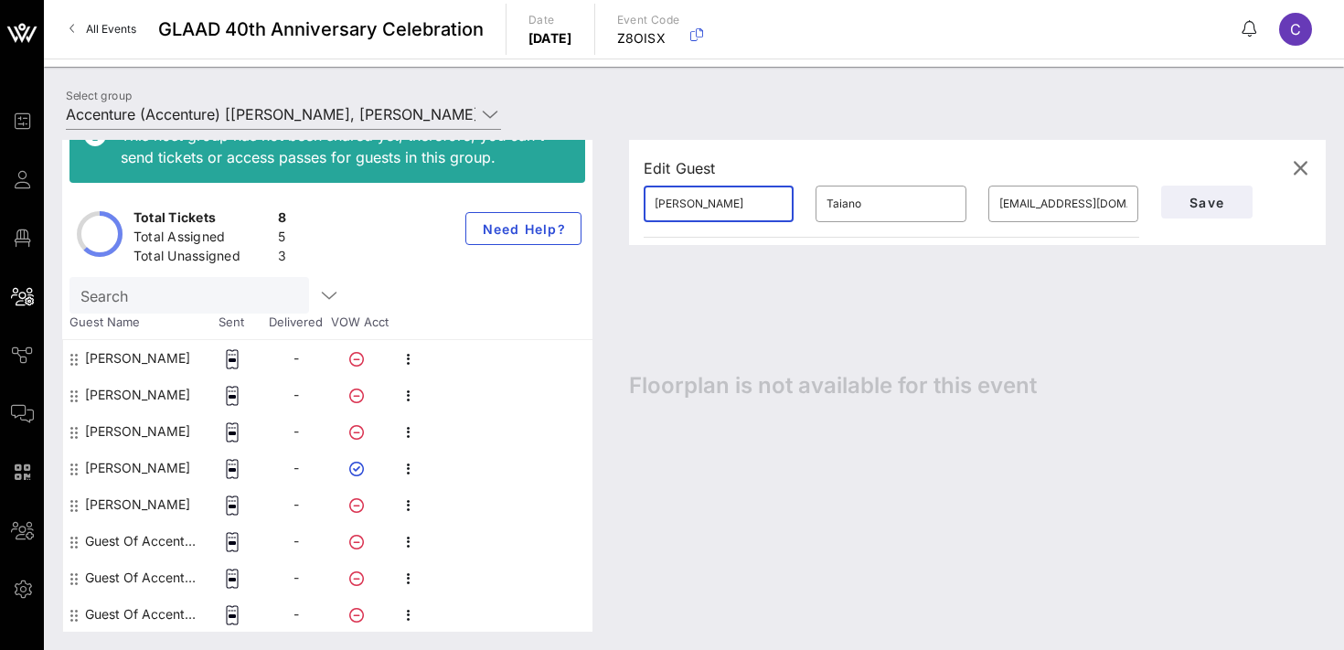
click at [738, 193] on input "[PERSON_NAME]" at bounding box center [719, 203] width 128 height 29
click at [709, 208] on input "[PERSON_NAME]" at bounding box center [719, 203] width 128 height 29
type input "[PERSON_NAME]"
click at [1213, 208] on span "Save" at bounding box center [1207, 203] width 62 height 16
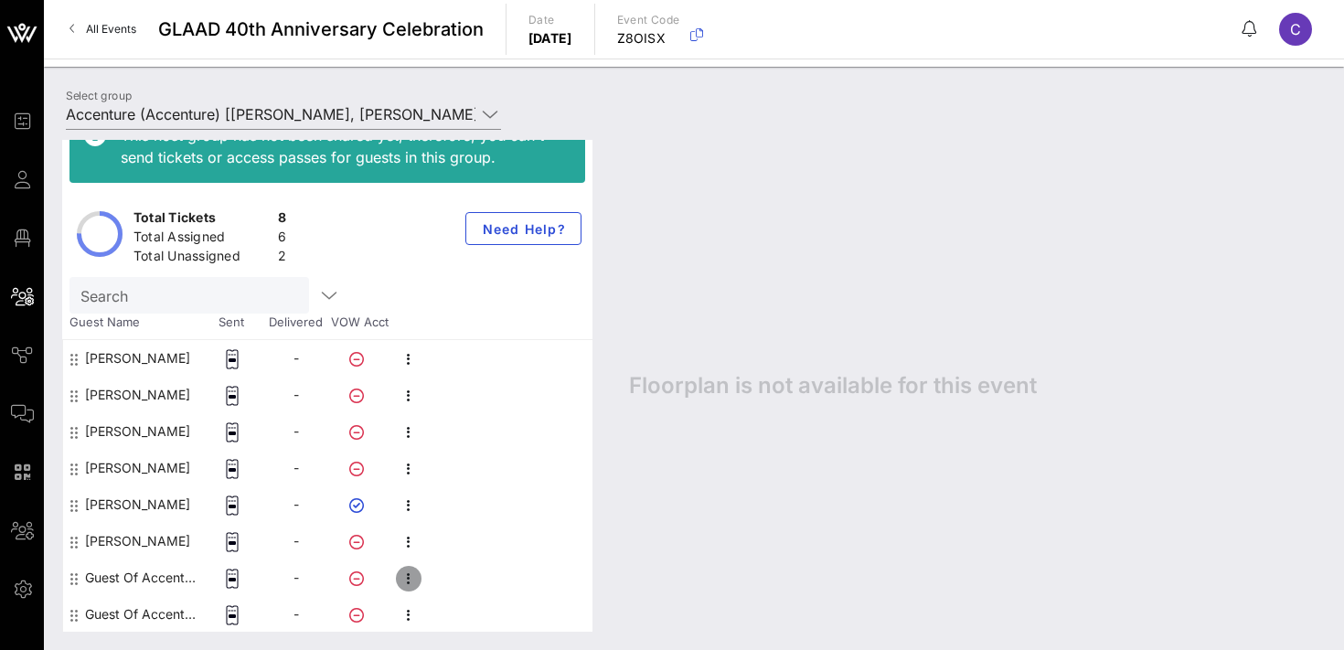
click at [410, 577] on icon "button" at bounding box center [409, 579] width 22 height 22
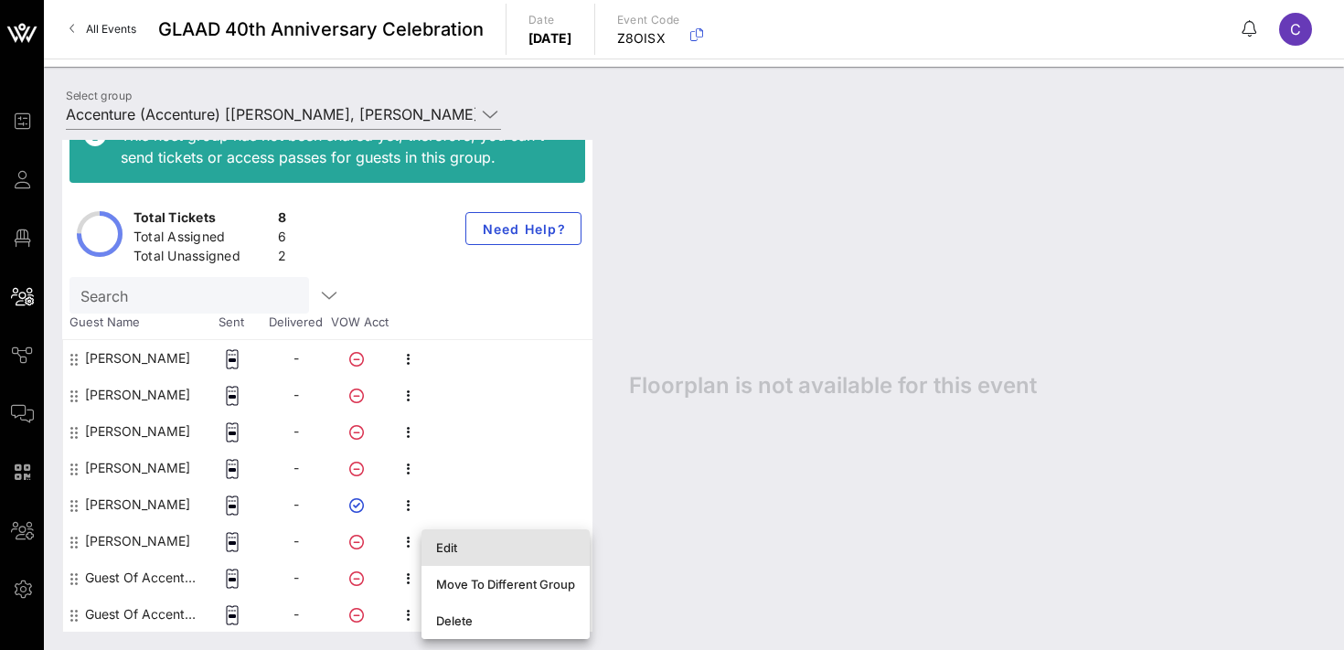
click at [466, 541] on div "Edit" at bounding box center [505, 547] width 139 height 15
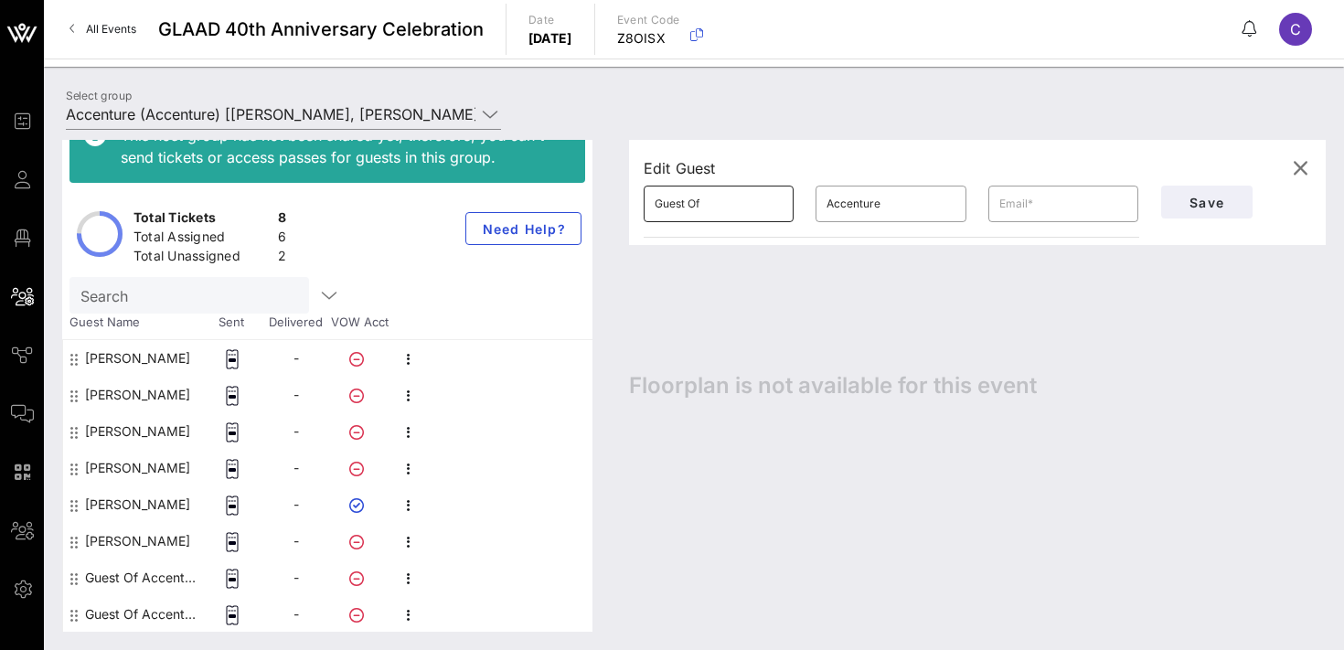
click at [727, 211] on input "Guest Of" at bounding box center [719, 203] width 128 height 29
type input "[PERSON_NAME]"
type input "Doer"
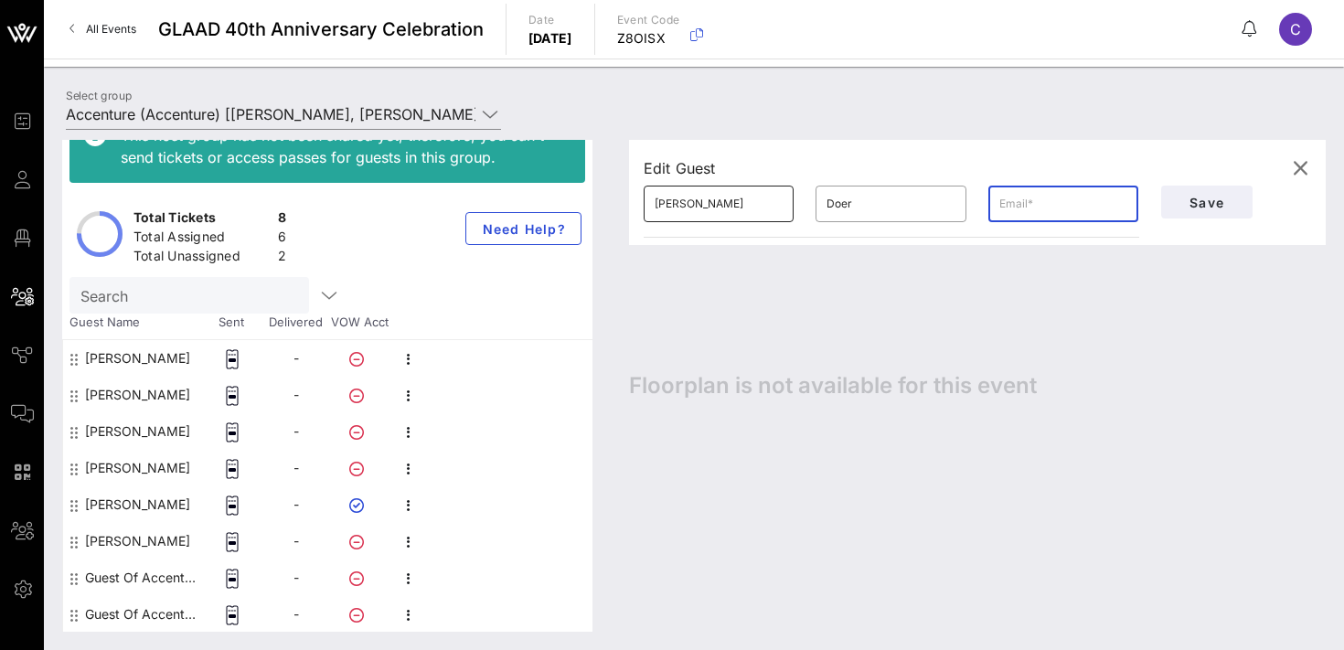
paste input "[PERSON_NAME][EMAIL_ADDRESS][PERSON_NAME][DOMAIN_NAME]"
click at [1073, 204] on input "[PERSON_NAME][EMAIL_ADDRESS][PERSON_NAME][DOMAIN_NAME]" at bounding box center [1063, 203] width 128 height 29
type input "[PERSON_NAME][EMAIL_ADDRESS][DOMAIN_NAME]"
click at [1188, 205] on span "Save" at bounding box center [1207, 203] width 62 height 16
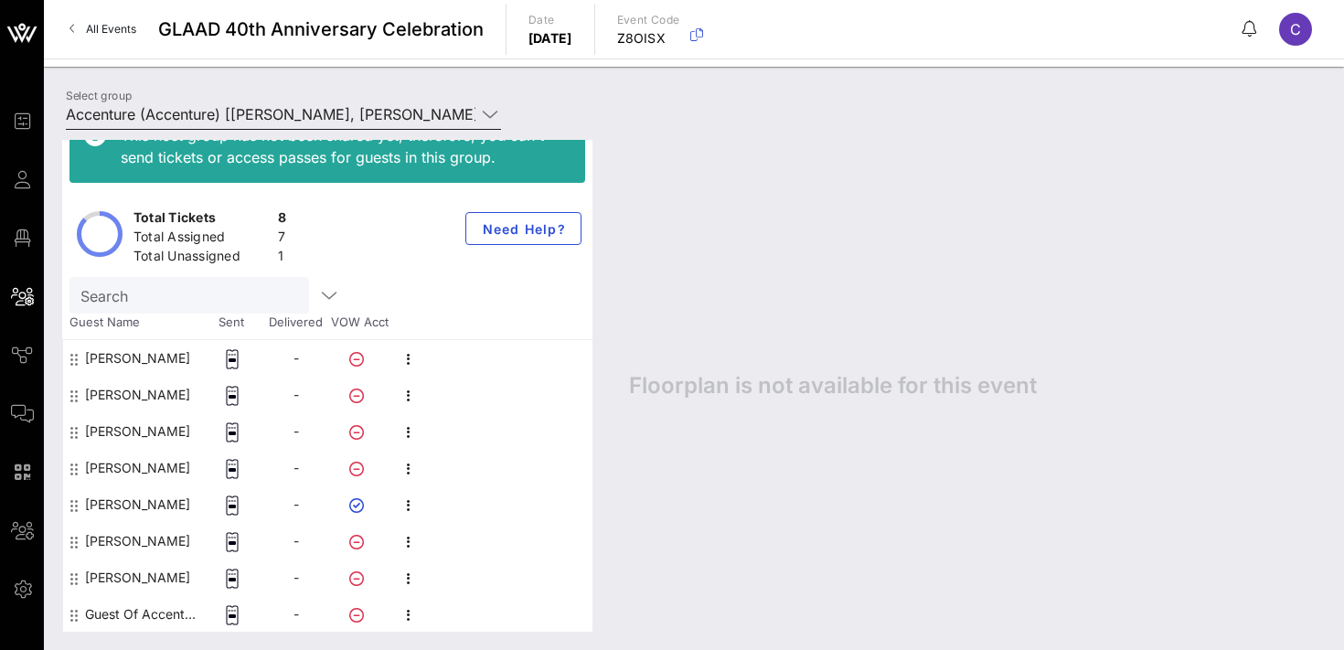
click at [162, 117] on input "Accenture (Accenture) [[PERSON_NAME], [PERSON_NAME][EMAIL_ADDRESS][PERSON_NAME]…" at bounding box center [271, 114] width 410 height 29
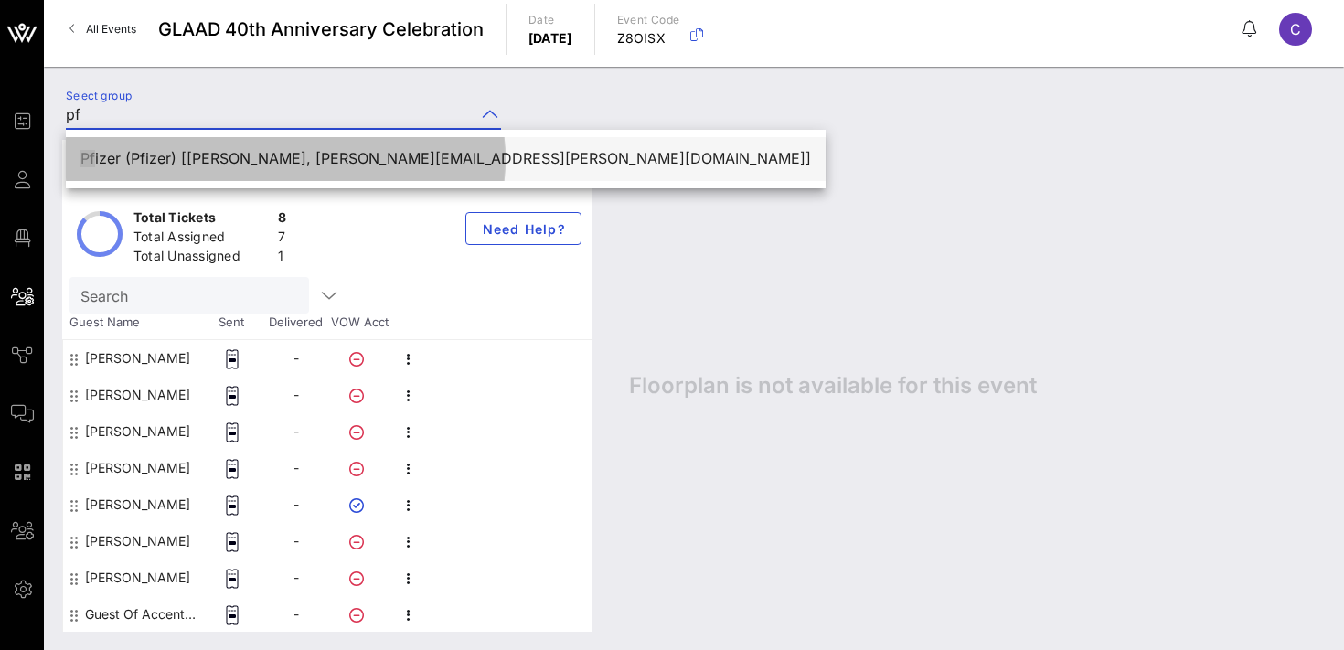
click at [195, 150] on div "[PERSON_NAME] (Pfizer) [[PERSON_NAME], [PERSON_NAME][EMAIL_ADDRESS][PERSON_NAME…" at bounding box center [445, 158] width 730 height 17
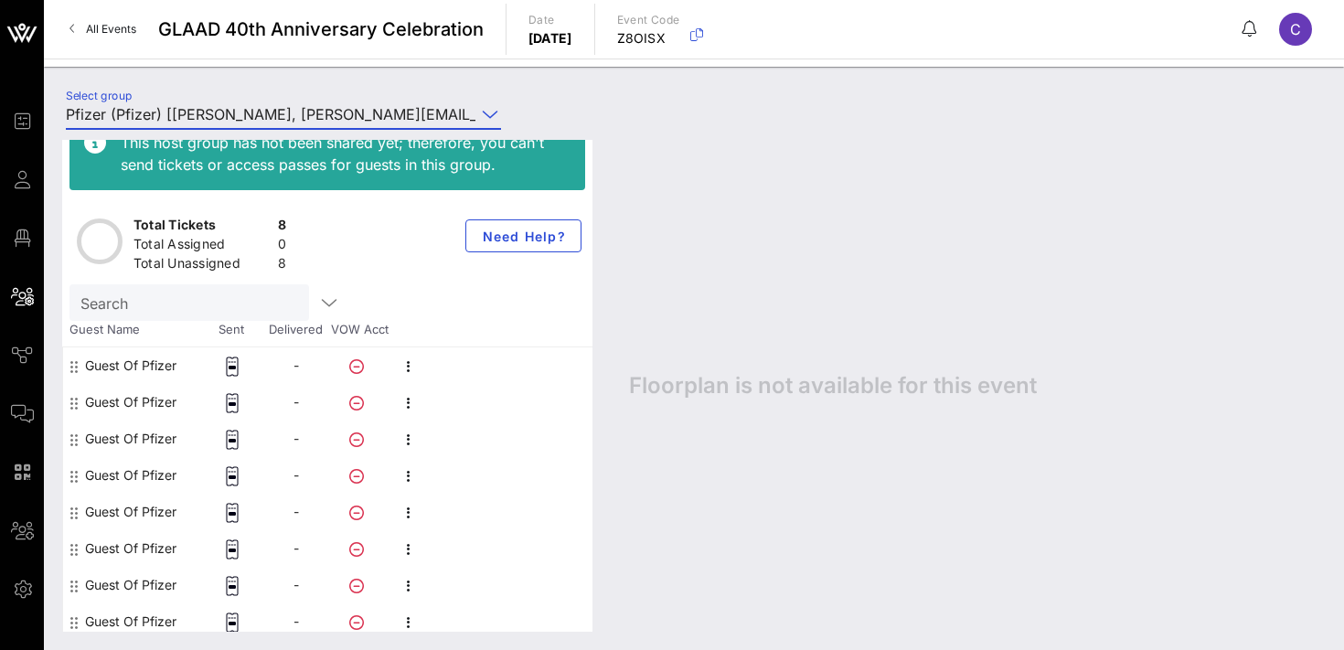
scroll to position [37, 0]
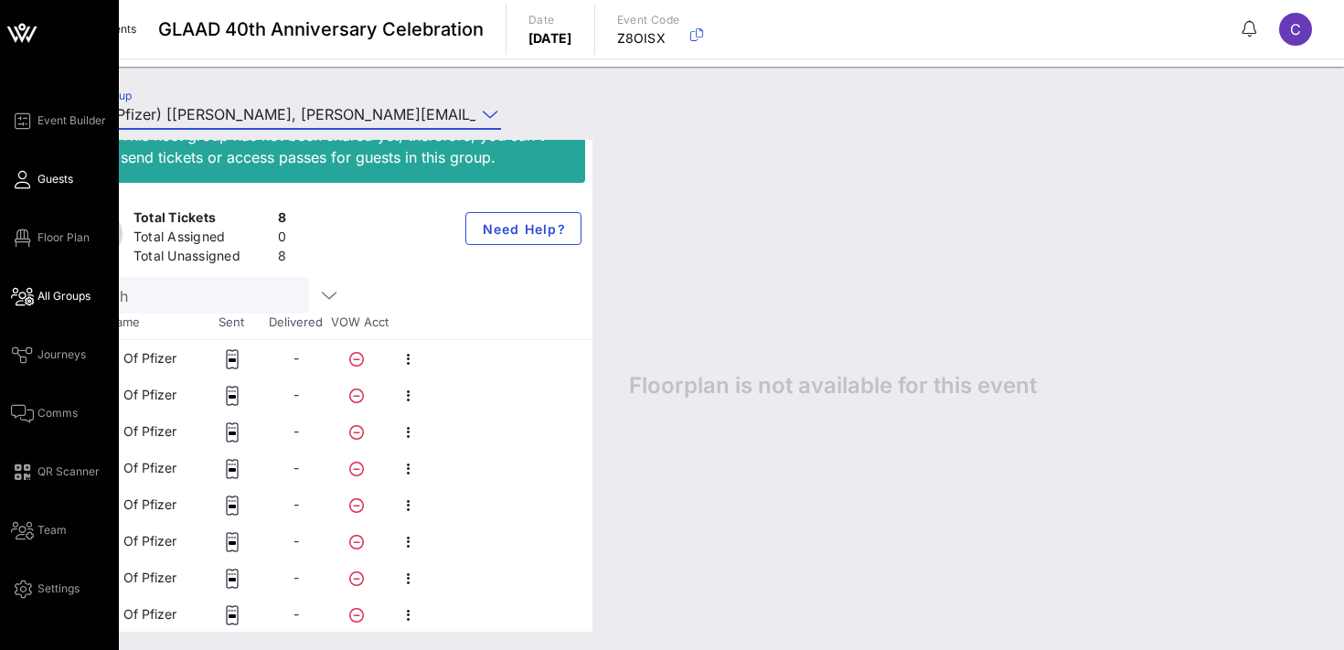
type input "Pfizer (Pfizer) [[PERSON_NAME], [PERSON_NAME][EMAIL_ADDRESS][PERSON_NAME][DOMAI…"
click at [37, 180] on span "Guests" at bounding box center [55, 179] width 36 height 16
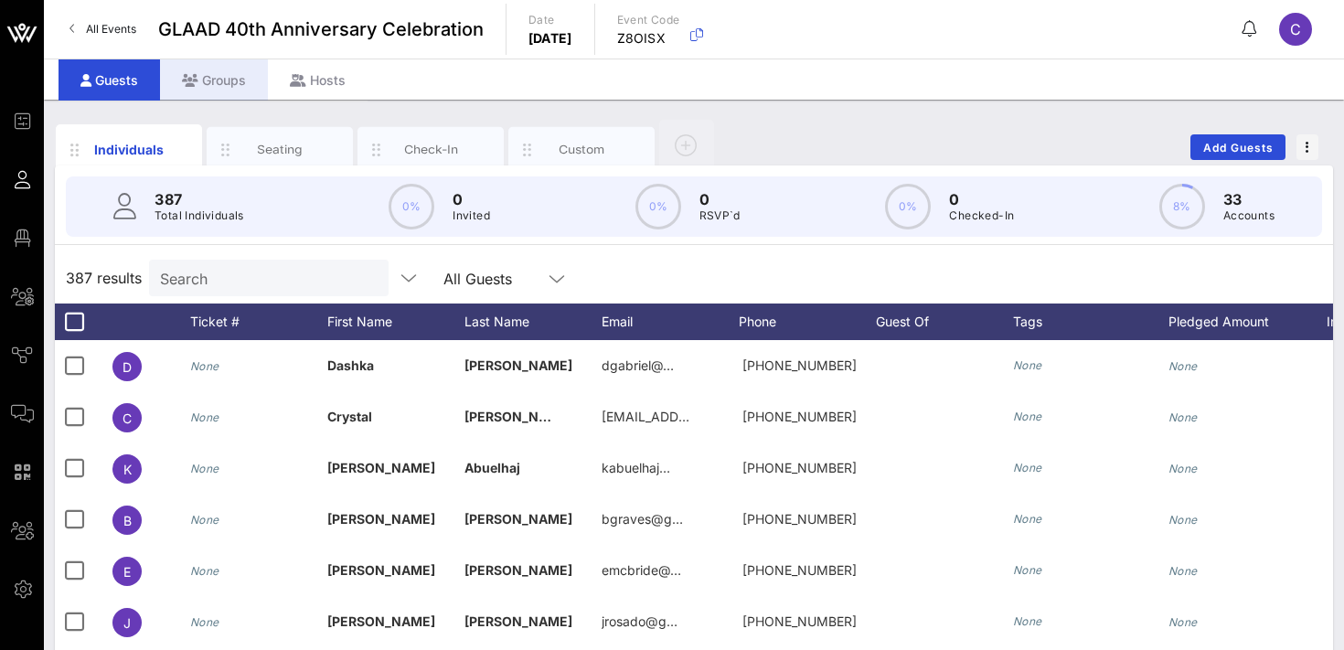
click at [229, 80] on div "Groups" at bounding box center [214, 79] width 108 height 41
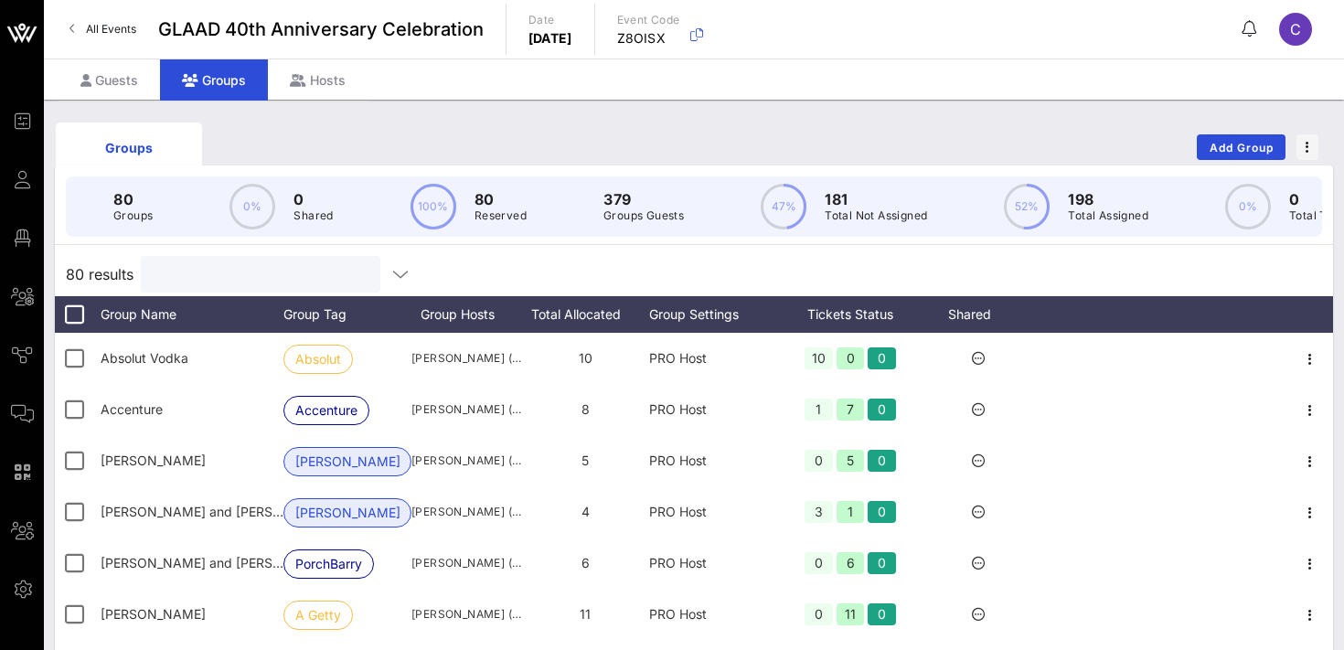
click at [250, 282] on input "text" at bounding box center [259, 274] width 214 height 24
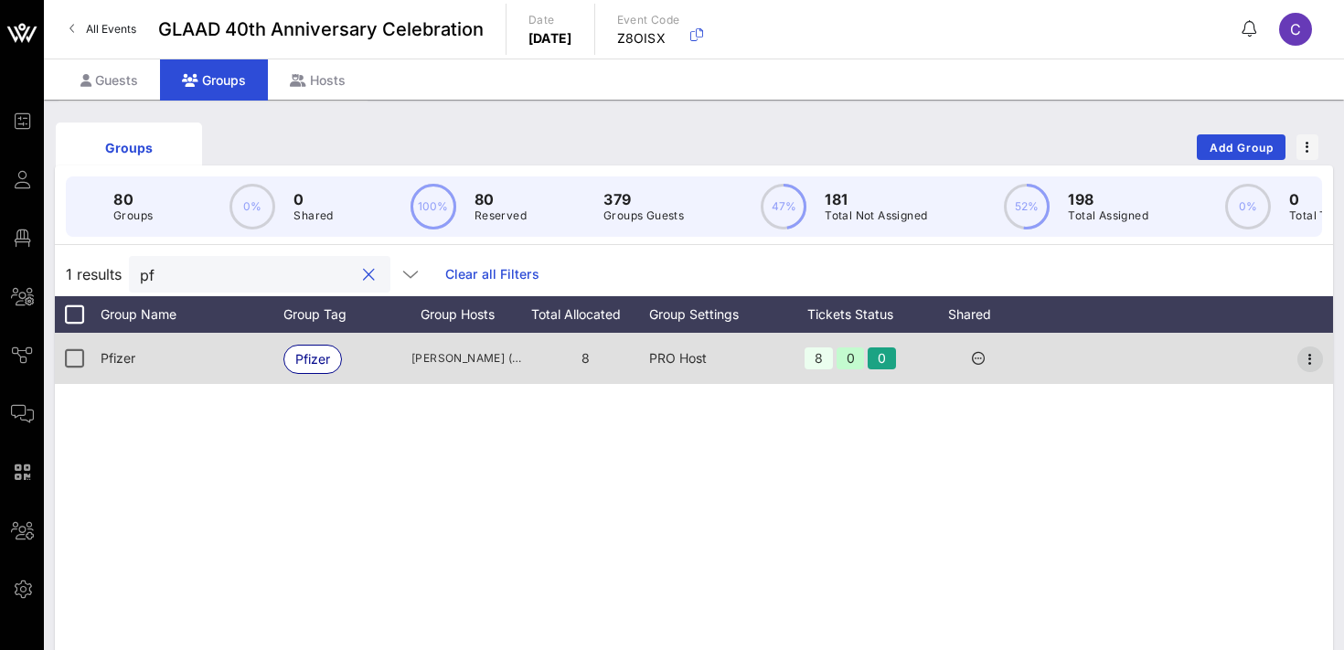
type input "pf"
click at [1309, 357] on icon "button" at bounding box center [1310, 359] width 22 height 22
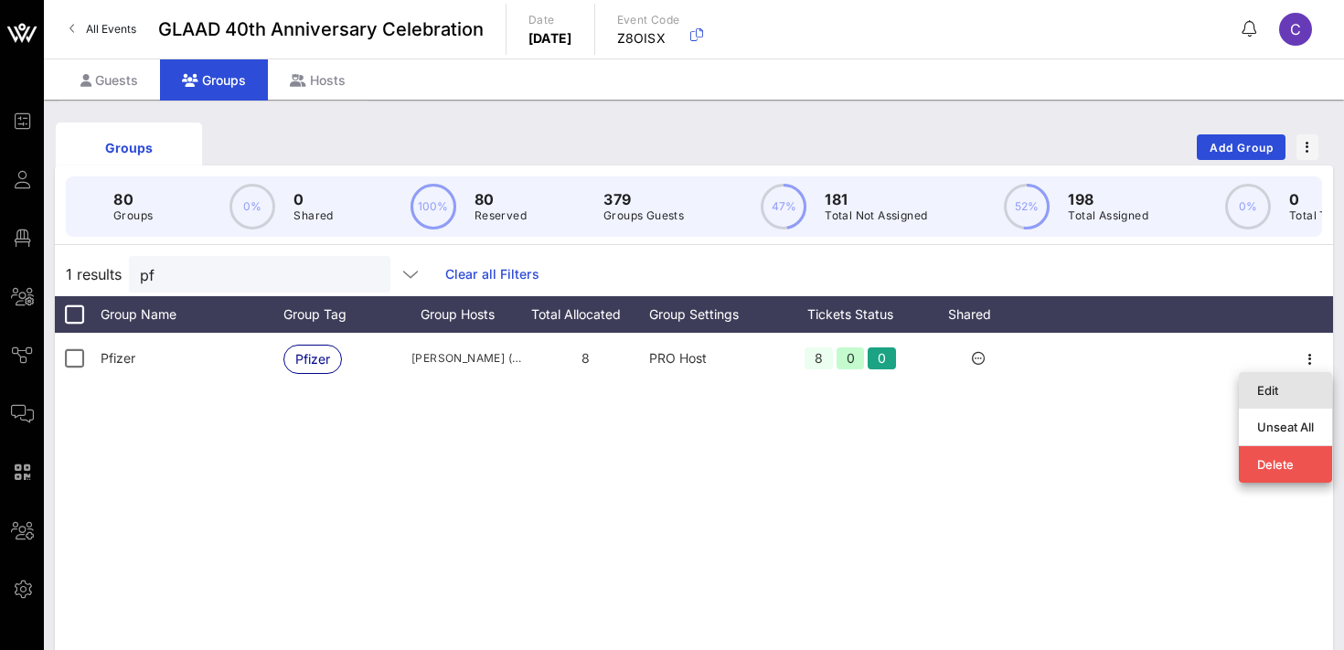
click at [1274, 389] on div "Edit" at bounding box center [1285, 390] width 57 height 15
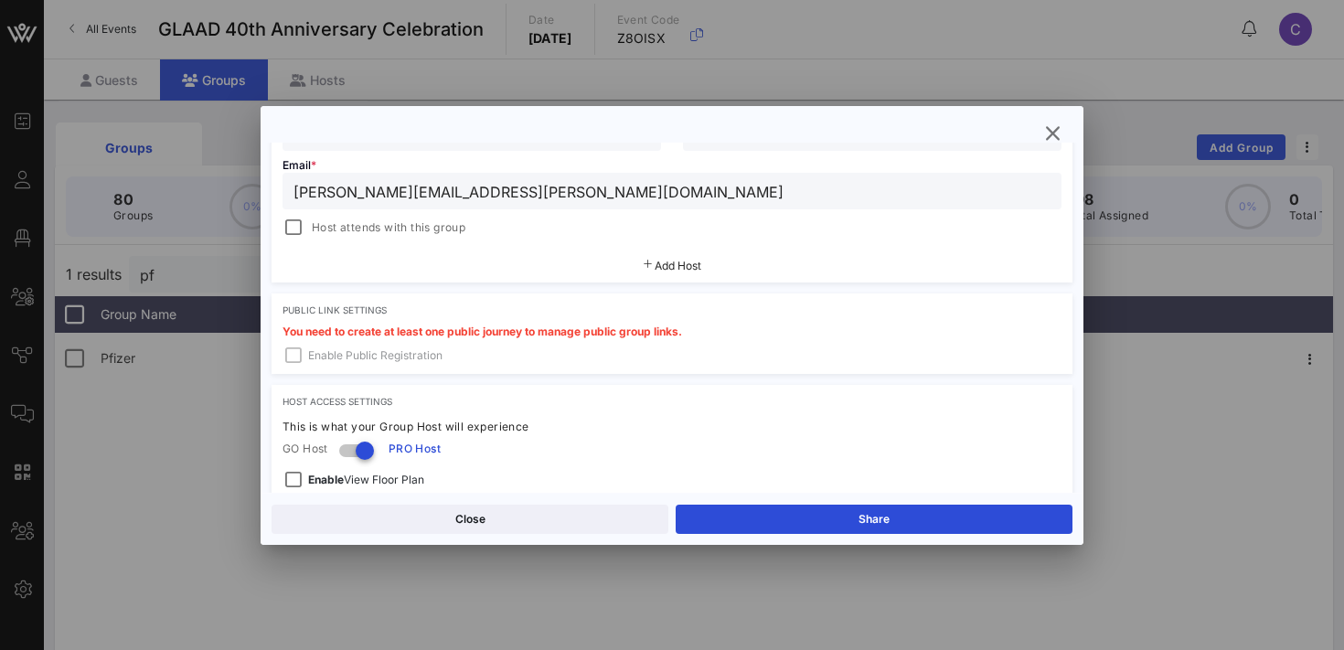
scroll to position [360, 0]
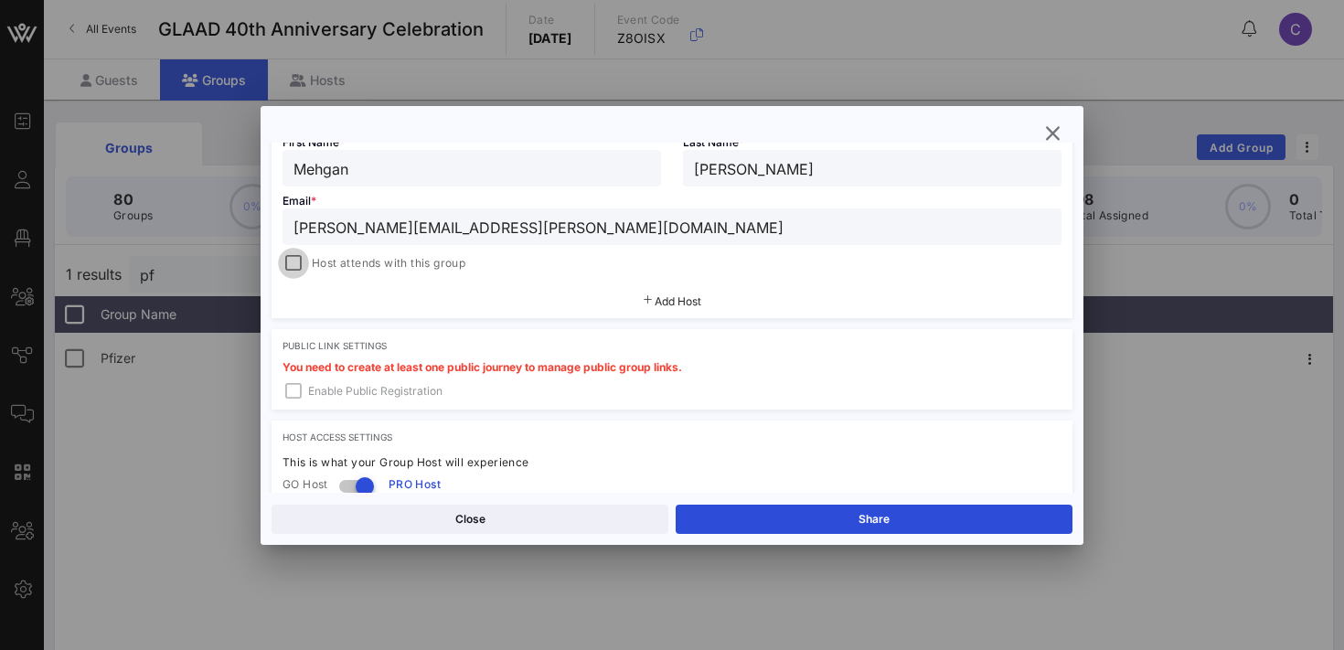
click at [293, 266] on div at bounding box center [294, 264] width 26 height 26
click at [730, 517] on button "Save" at bounding box center [874, 519] width 397 height 29
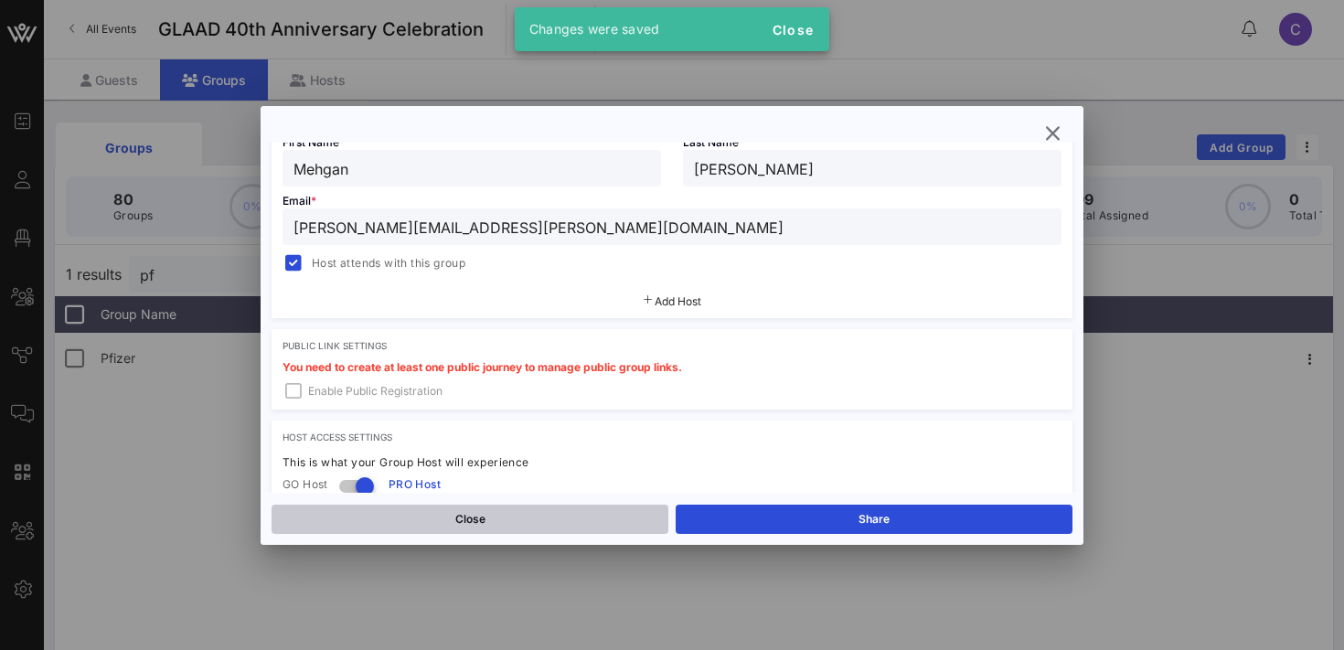
click at [458, 520] on button "Close" at bounding box center [470, 519] width 397 height 29
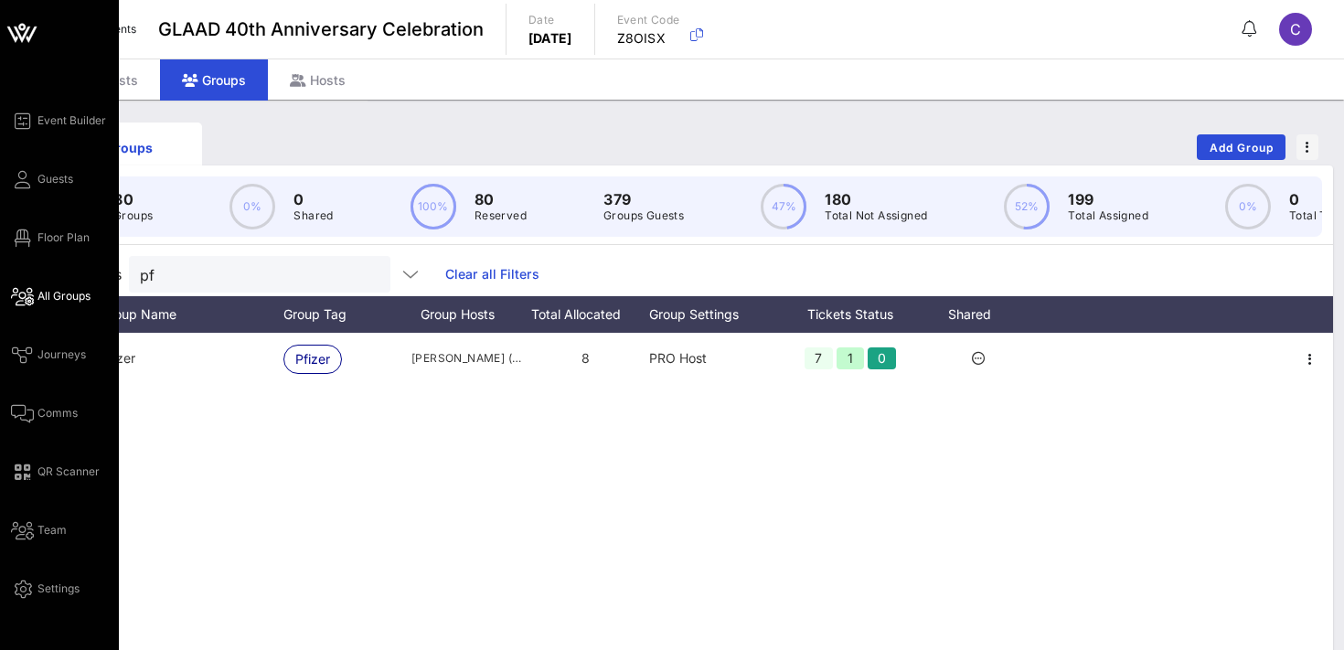
click at [49, 291] on span "All Groups" at bounding box center [63, 296] width 53 height 16
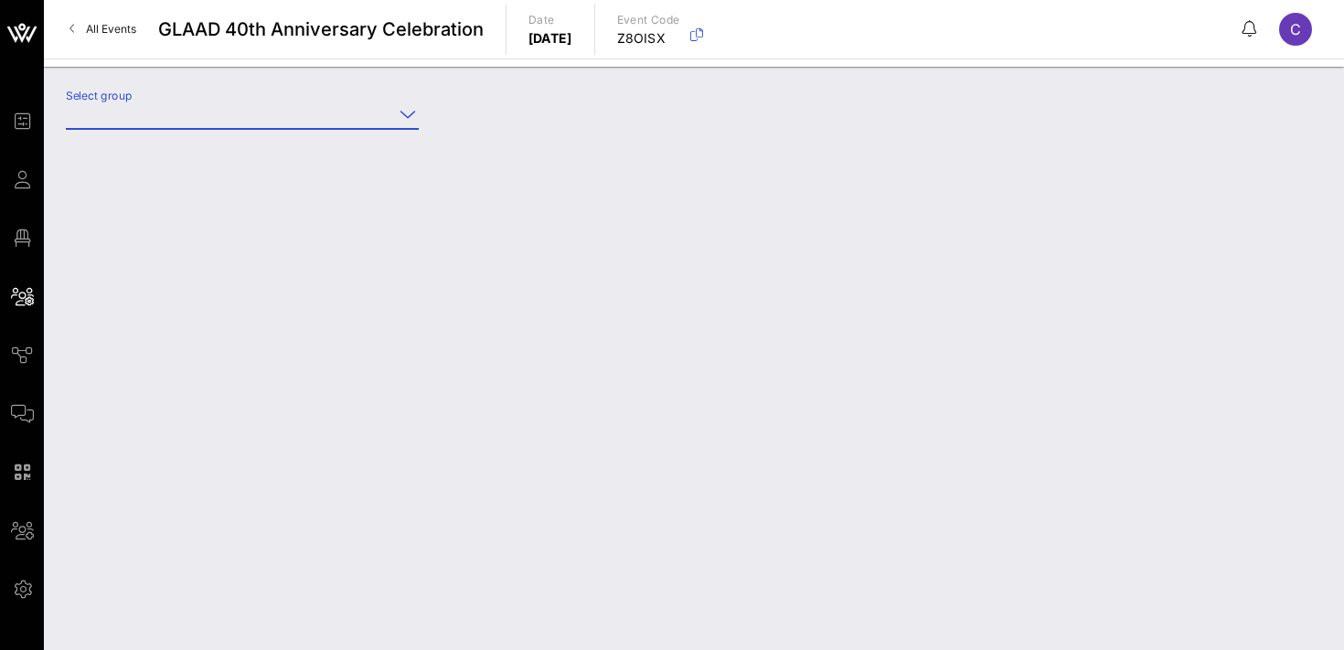
click at [335, 116] on input "Select group" at bounding box center [229, 114] width 327 height 29
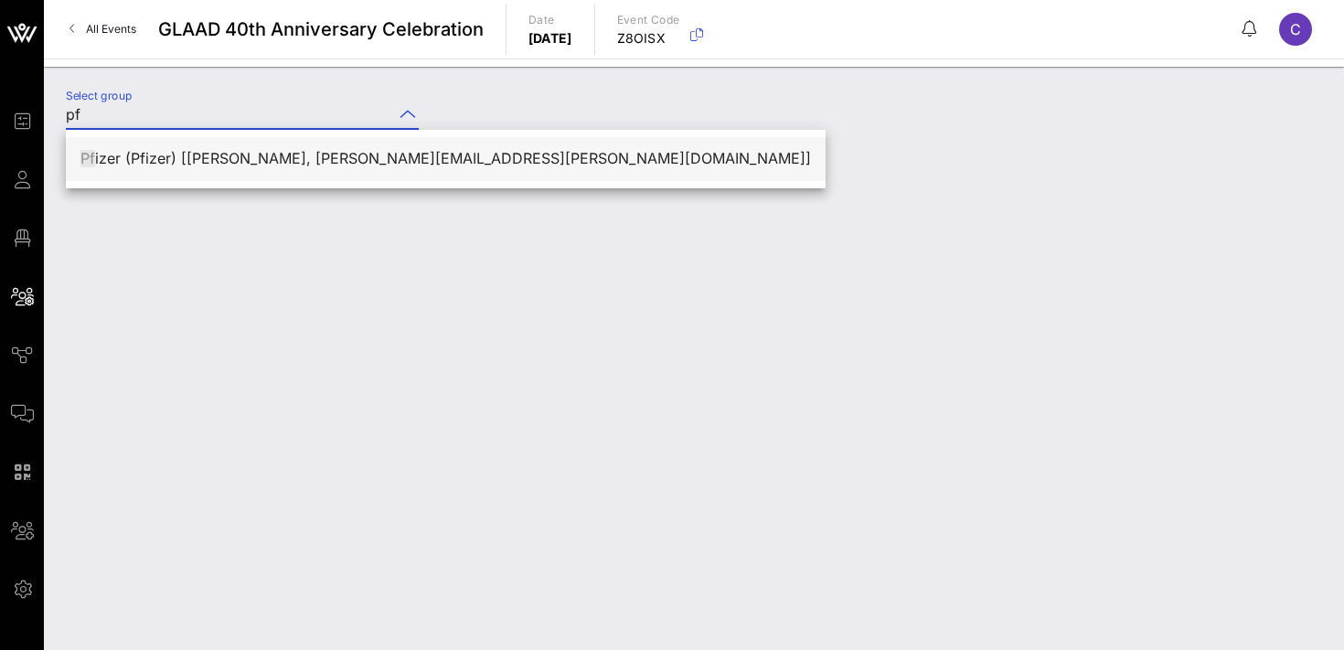
click at [223, 153] on div "[PERSON_NAME] (Pfizer) [[PERSON_NAME], [PERSON_NAME][EMAIL_ADDRESS][PERSON_NAME…" at bounding box center [445, 158] width 730 height 17
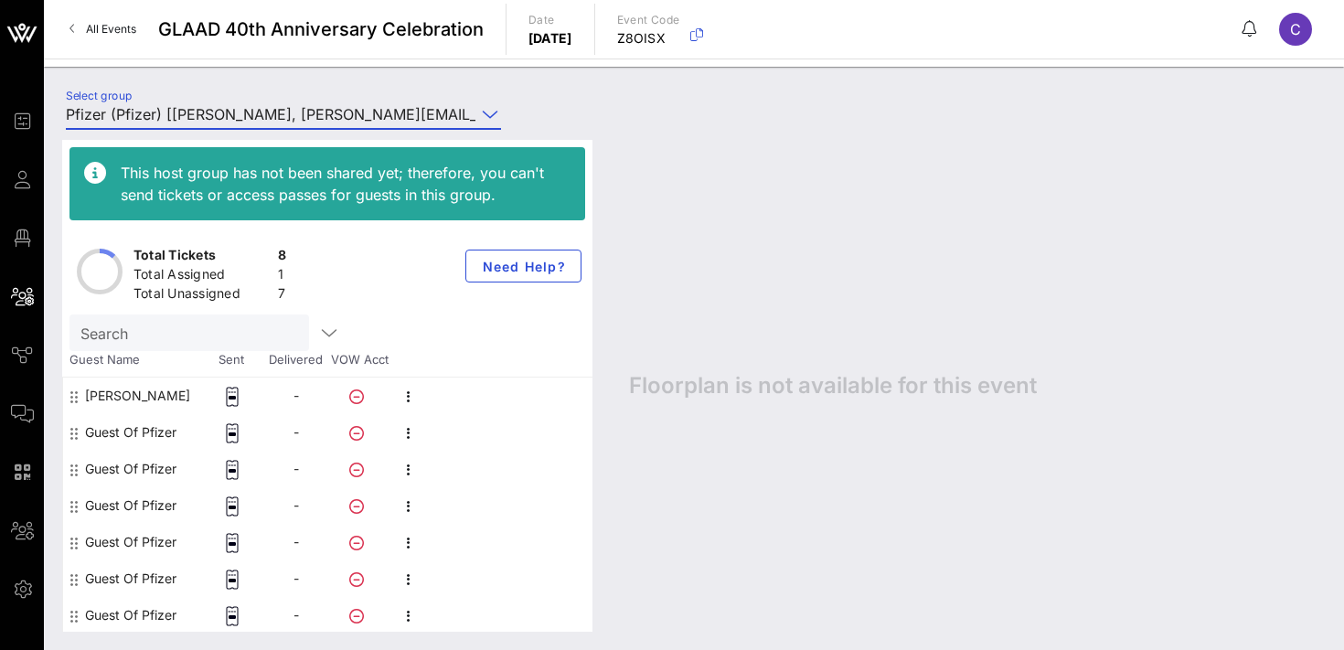
scroll to position [37, 0]
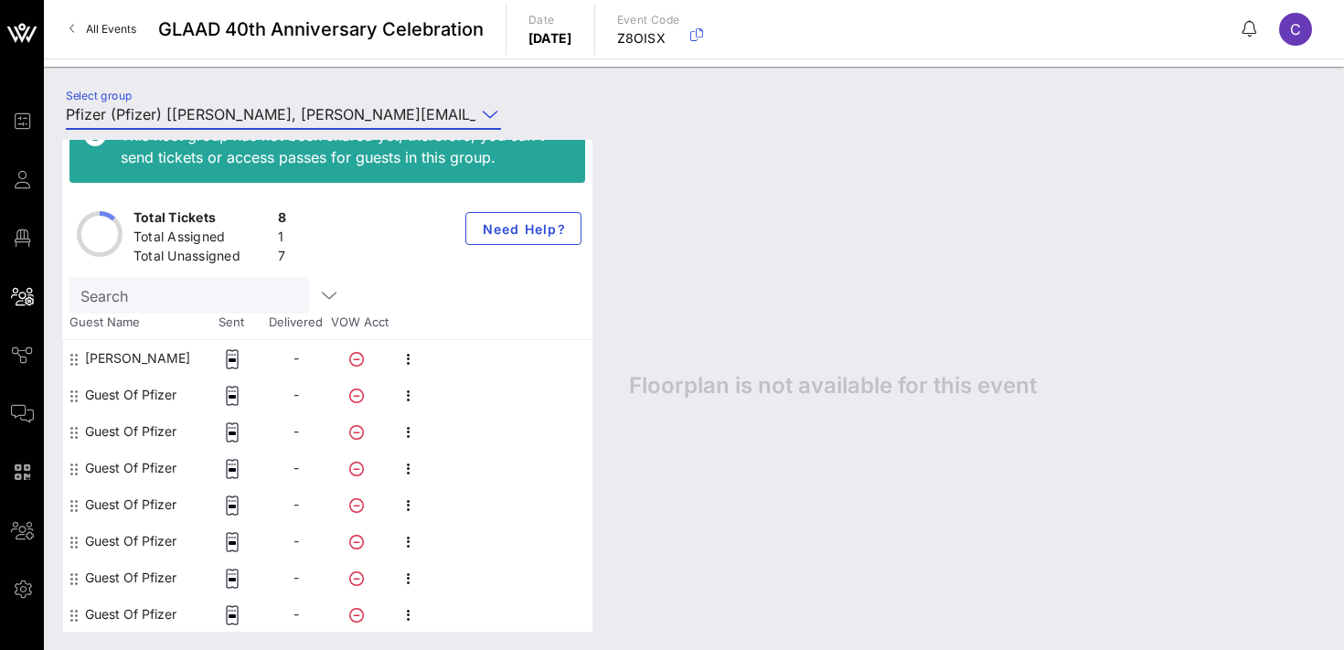
type input "Pfizer (Pfizer) [[PERSON_NAME], [PERSON_NAME][EMAIL_ADDRESS][PERSON_NAME][DOMAI…"
click at [410, 387] on icon "button" at bounding box center [409, 396] width 22 height 22
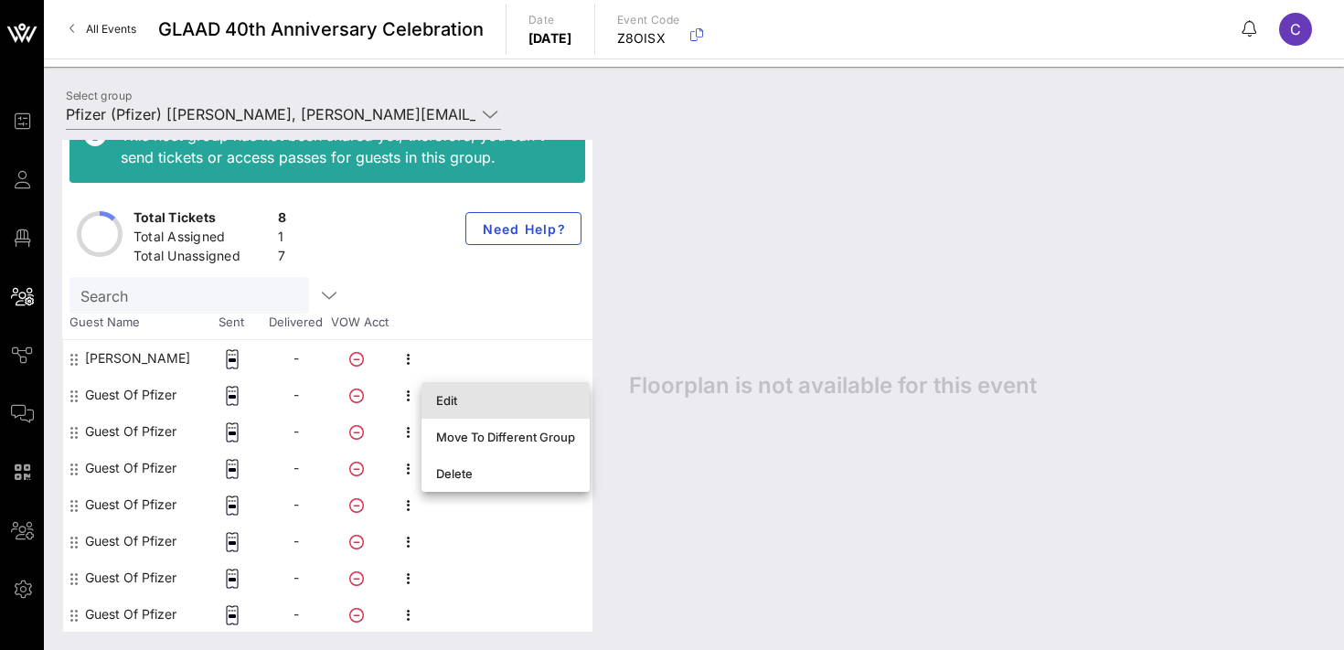
click at [506, 402] on div "Edit" at bounding box center [505, 400] width 139 height 15
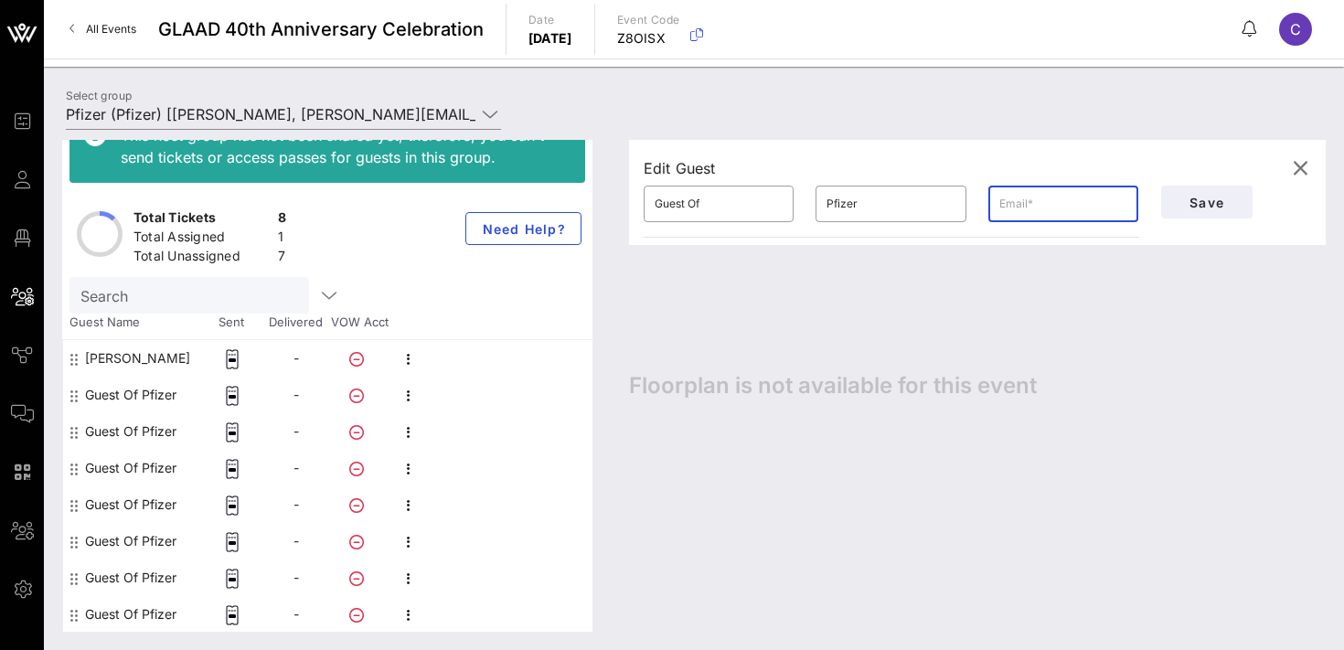
click at [1049, 207] on input "text" at bounding box center [1063, 203] width 128 height 29
paste input "[PERSON_NAME][EMAIL_ADDRESS][PERSON_NAME][DOMAIN_NAME]"
type input "[PERSON_NAME][EMAIL_ADDRESS][PERSON_NAME][DOMAIN_NAME]"
click at [898, 203] on input "Pfizer" at bounding box center [890, 203] width 128 height 29
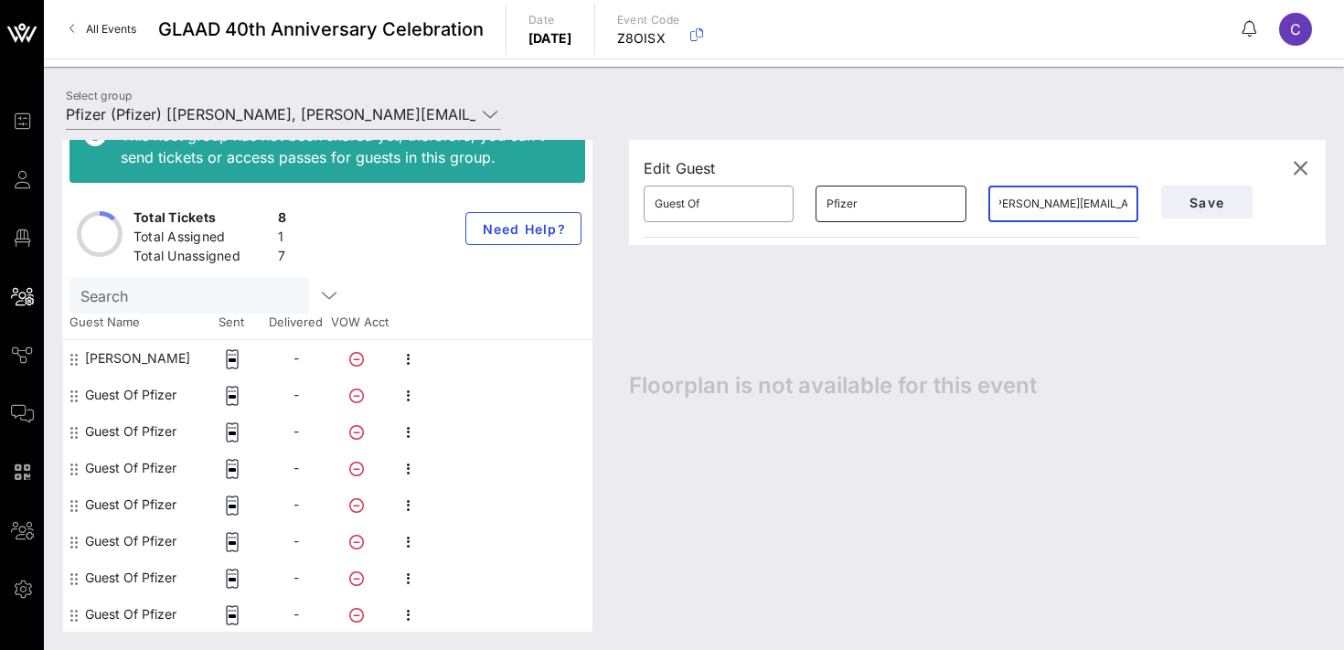
scroll to position [0, 0]
click at [898, 203] on input "Pfizer" at bounding box center [890, 203] width 128 height 29
type input "[PERSON_NAME]"
click at [720, 197] on input "Guest Of" at bounding box center [719, 203] width 128 height 29
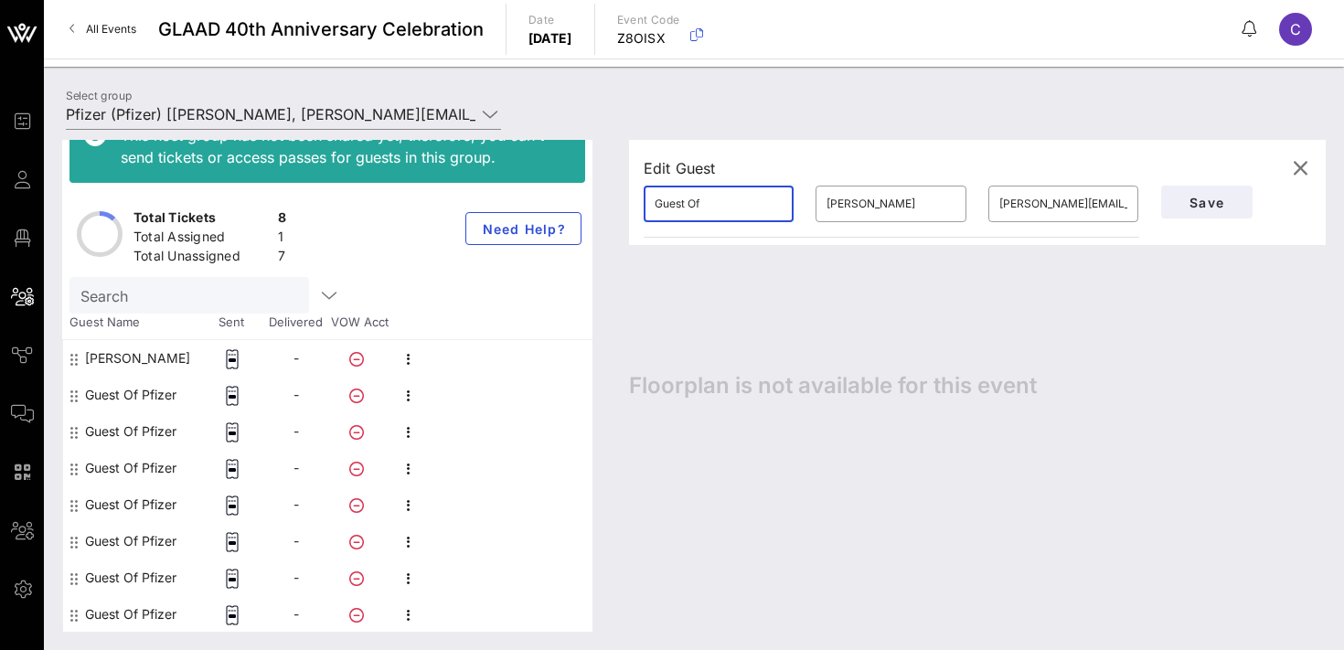
click at [720, 197] on input "Guest Of" at bounding box center [719, 203] width 128 height 29
type input "[PERSON_NAME]"
click at [1219, 205] on span "Save" at bounding box center [1207, 203] width 62 height 16
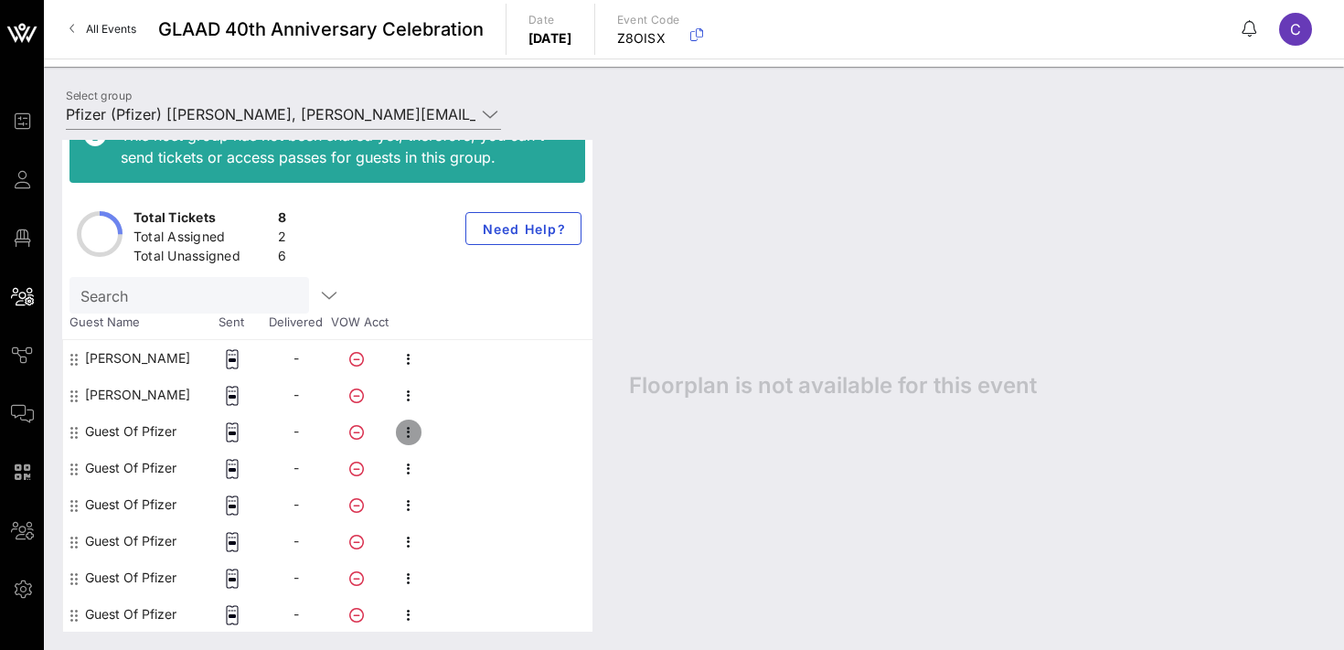
click at [412, 432] on icon "button" at bounding box center [409, 432] width 22 height 22
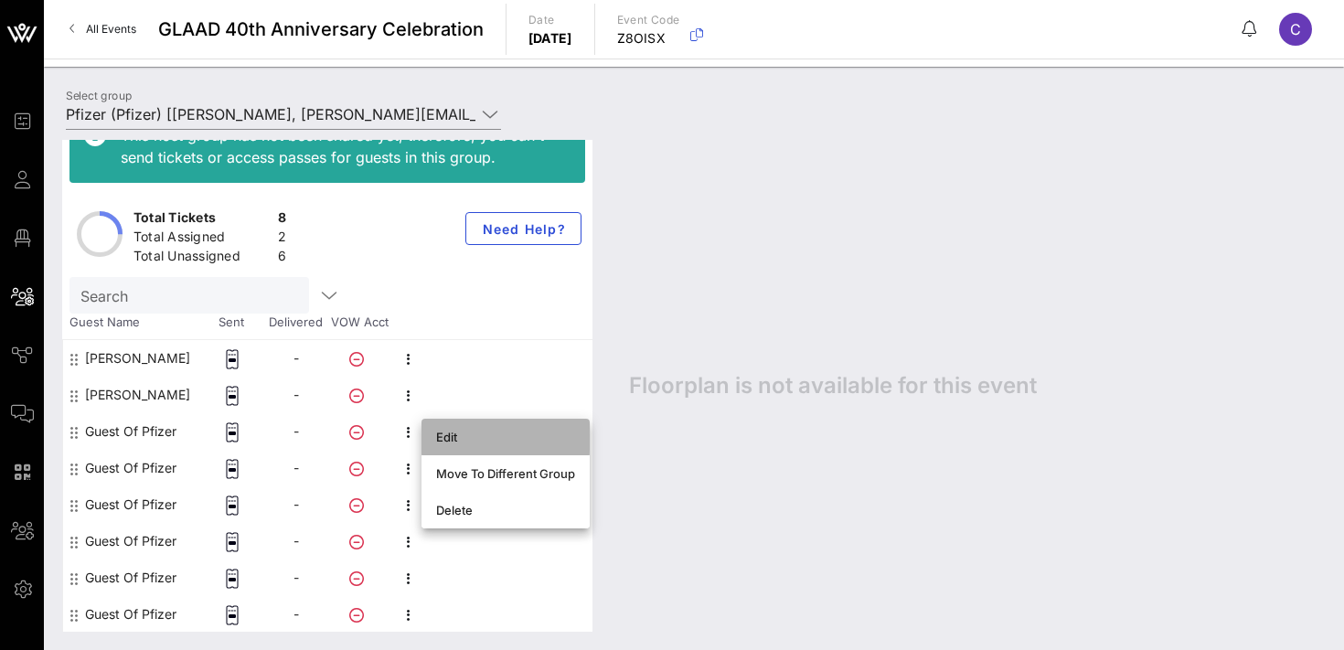
click at [456, 443] on div "Edit" at bounding box center [505, 437] width 139 height 15
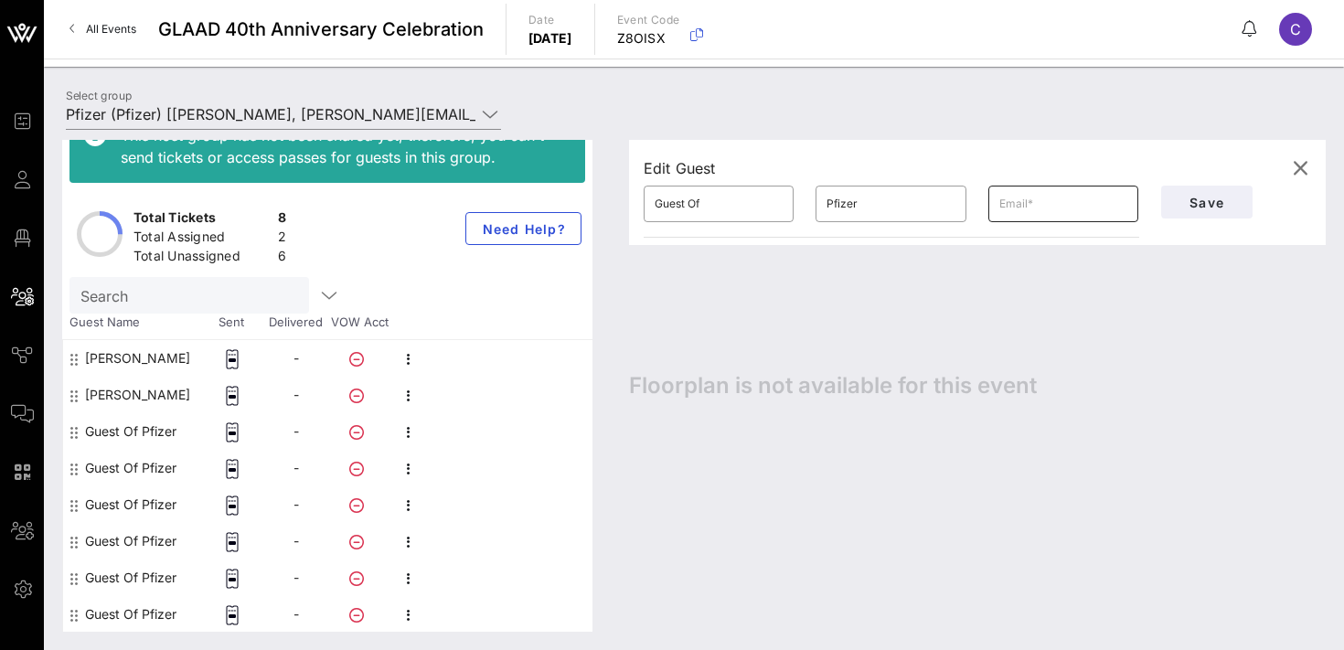
click at [1033, 203] on input "text" at bounding box center [1063, 203] width 128 height 29
paste input "[PERSON_NAME][EMAIL_ADDRESS][PERSON_NAME][DOMAIN_NAME]"
type input "[PERSON_NAME][EMAIL_ADDRESS][PERSON_NAME][DOMAIN_NAME]"
click at [872, 203] on input "Pfizer" at bounding box center [890, 203] width 128 height 29
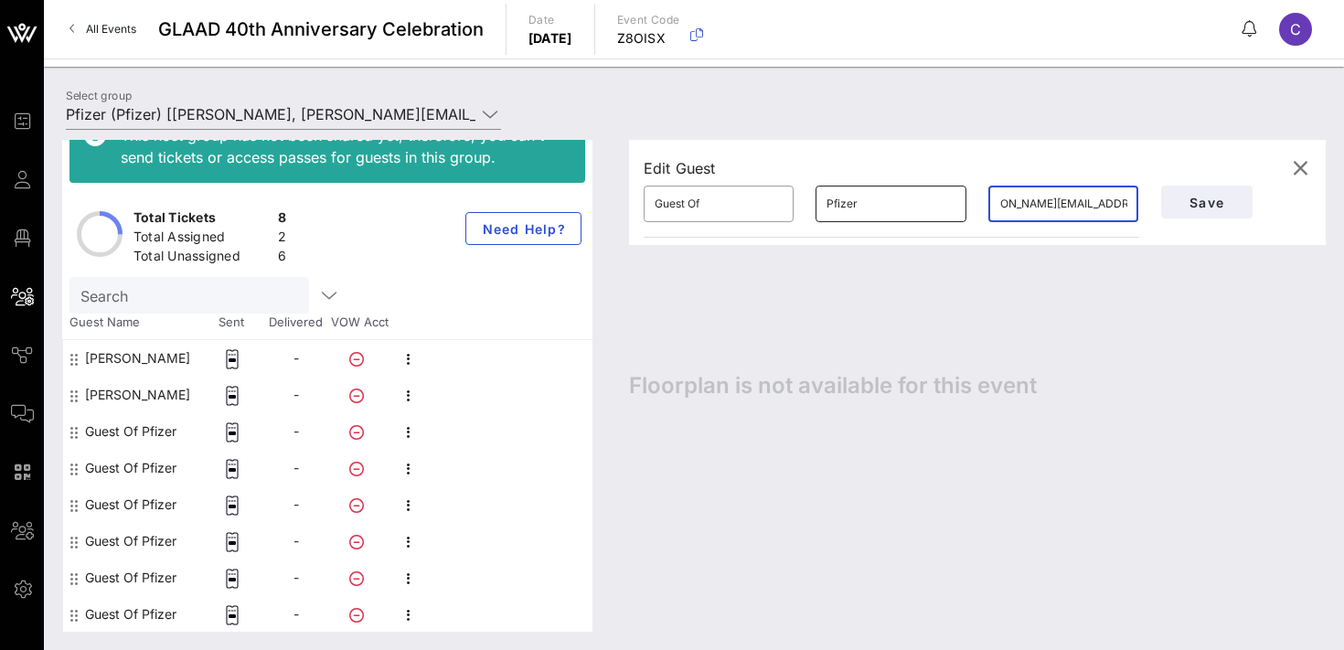
scroll to position [0, 0]
click at [872, 203] on input "Pfizer" at bounding box center [890, 203] width 128 height 29
type input "[PERSON_NAME]"
click at [713, 207] on input "Guest Of" at bounding box center [719, 203] width 128 height 29
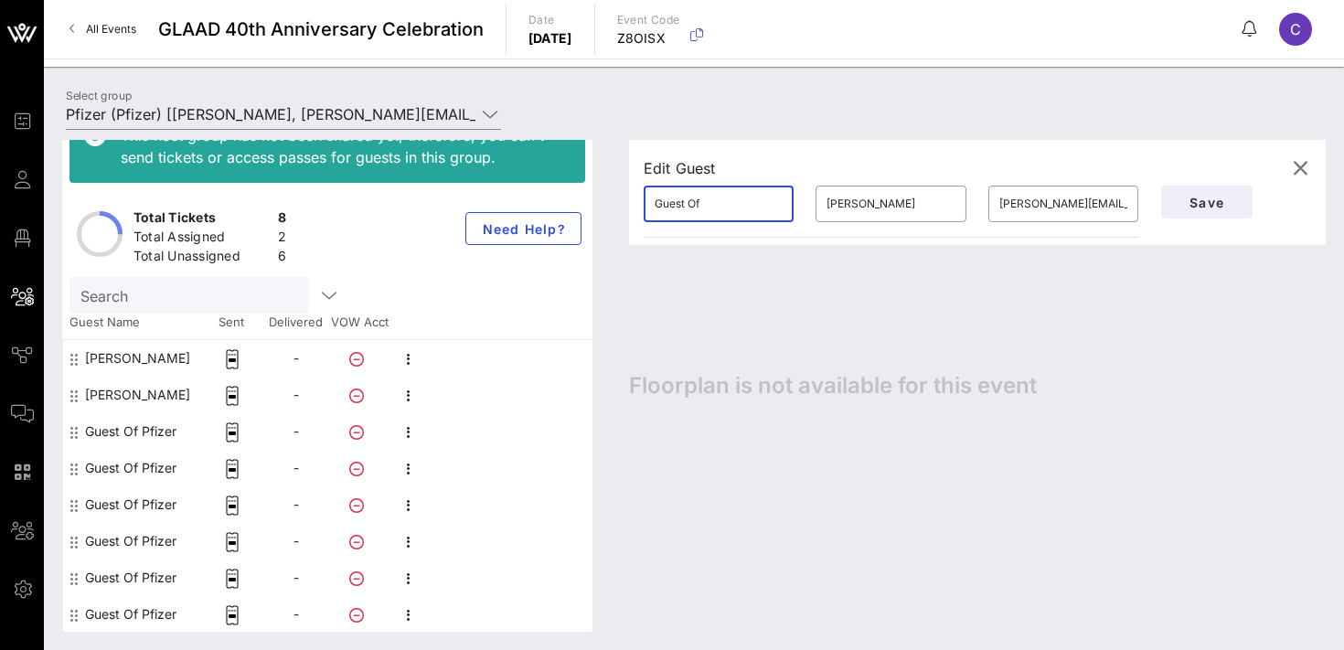
click at [713, 207] on input "Guest Of" at bounding box center [719, 203] width 128 height 29
type input "[PERSON_NAME]"
click at [1190, 205] on span "Save" at bounding box center [1207, 203] width 62 height 16
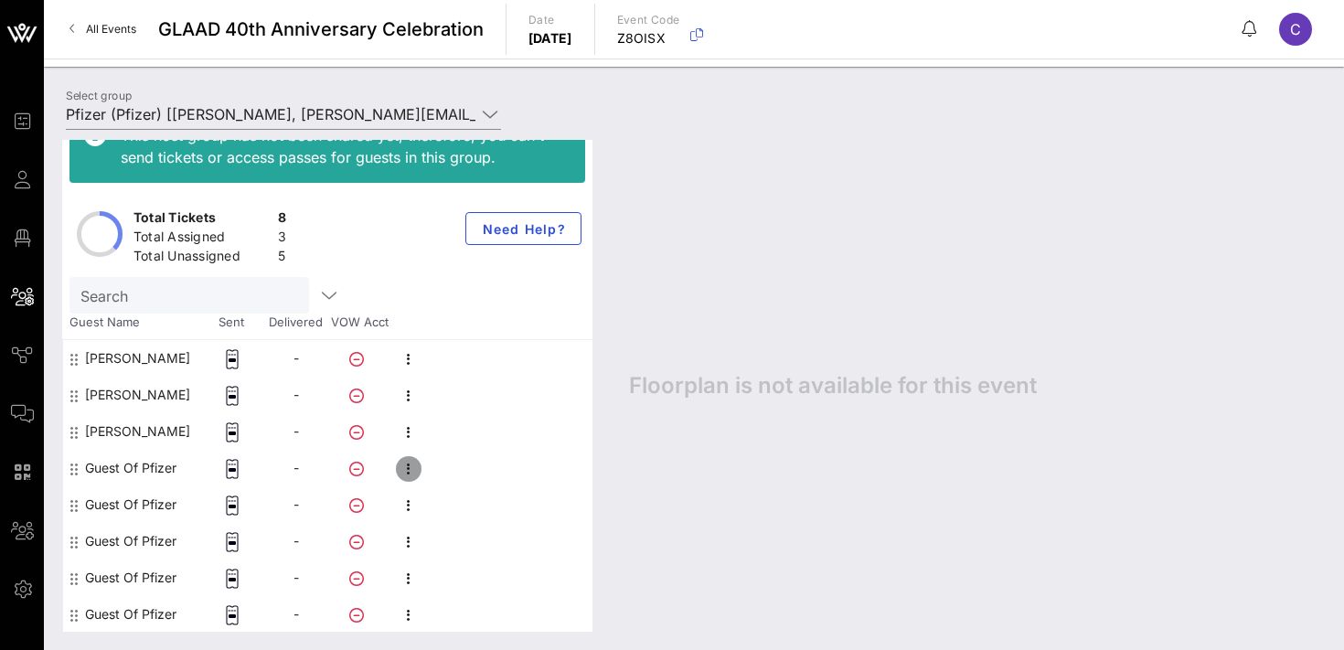
click at [418, 470] on icon "button" at bounding box center [409, 469] width 22 height 22
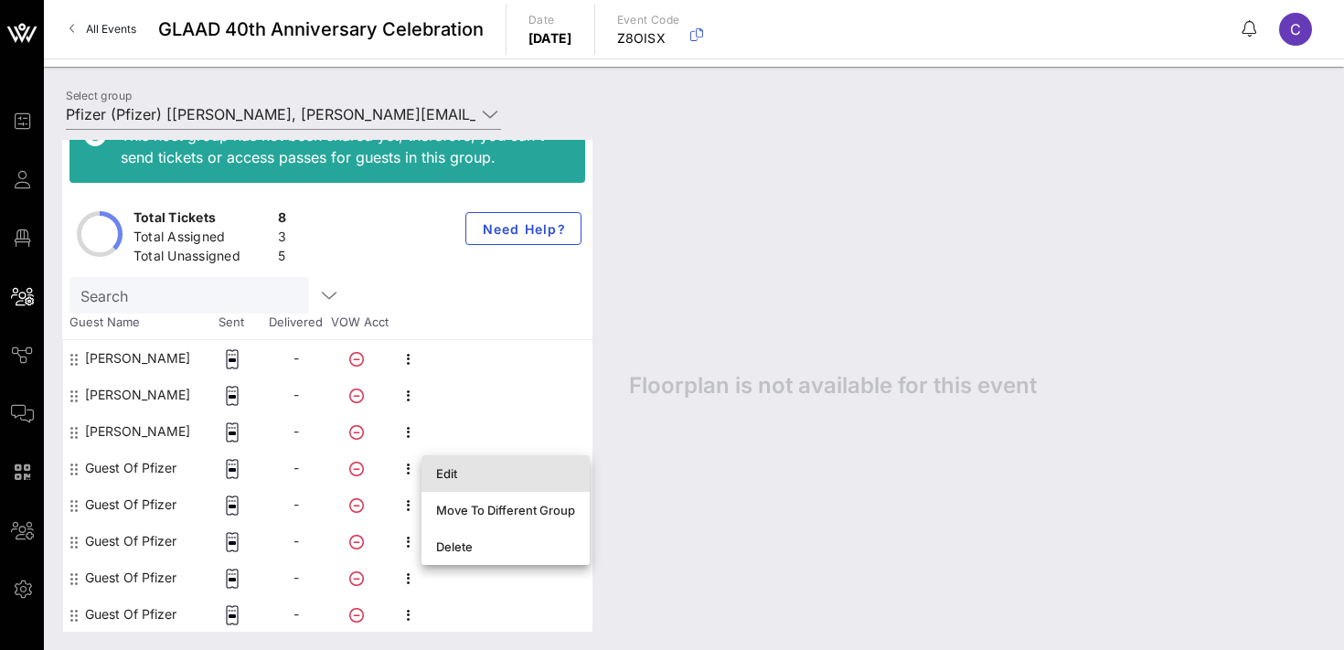
click at [445, 473] on div "Edit" at bounding box center [505, 473] width 139 height 15
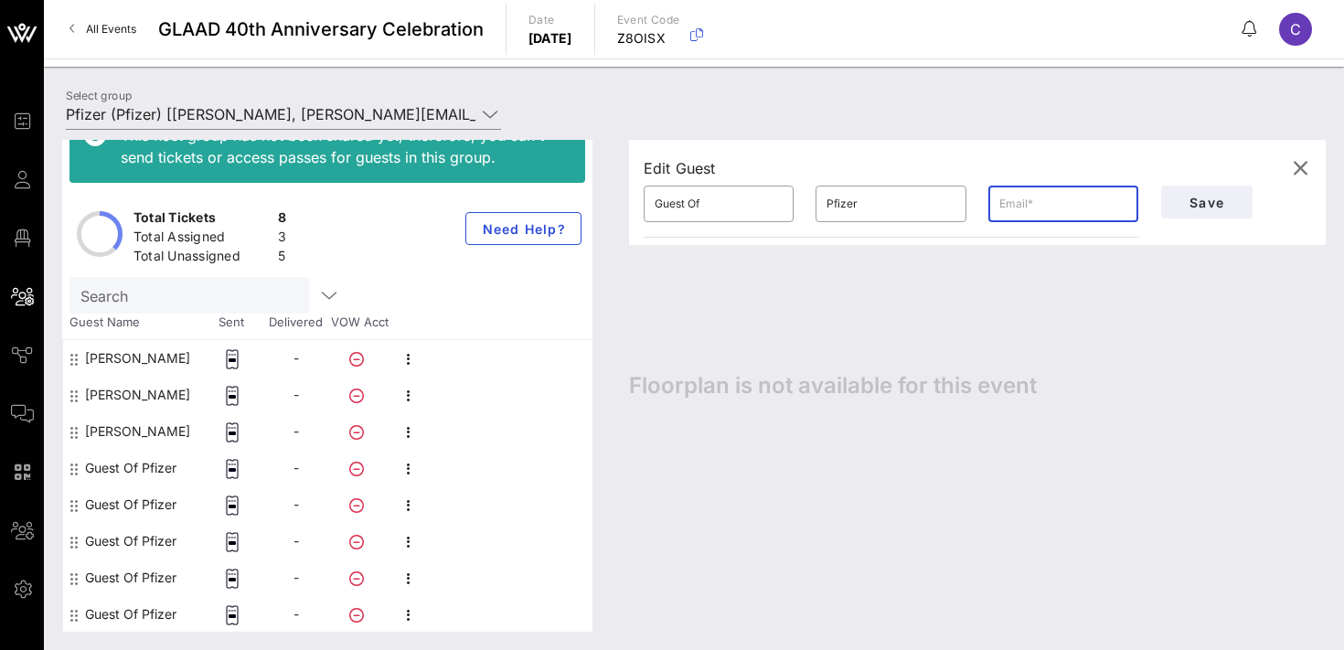
click at [1079, 210] on input "text" at bounding box center [1063, 203] width 128 height 29
paste input "[PERSON_NAME][EMAIL_ADDRESS][PERSON_NAME][DOMAIN_NAME]"
type input "[PERSON_NAME][EMAIL_ADDRESS][PERSON_NAME][DOMAIN_NAME]"
click at [879, 201] on input "Pfizer" at bounding box center [890, 203] width 128 height 29
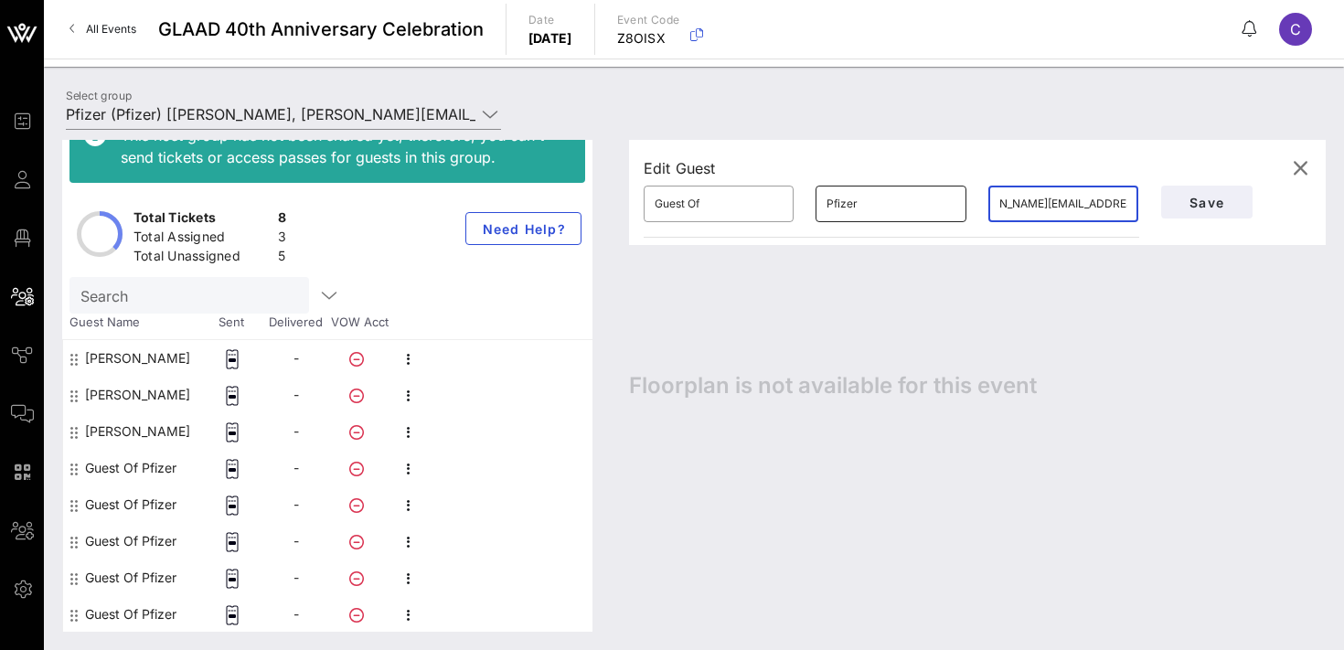
scroll to position [0, 0]
click at [879, 201] on input "Pfizer" at bounding box center [890, 203] width 128 height 29
type input "[PERSON_NAME]"
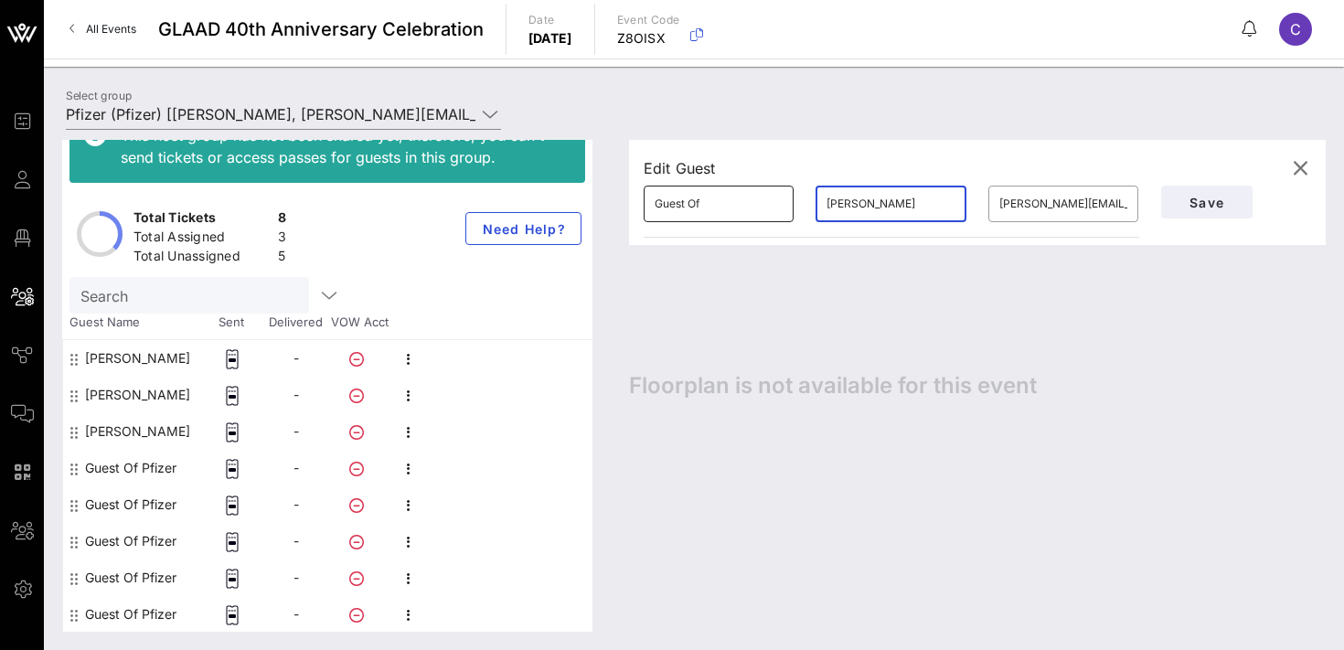
click at [713, 197] on input "Guest Of" at bounding box center [719, 203] width 128 height 29
type input "[PERSON_NAME]"
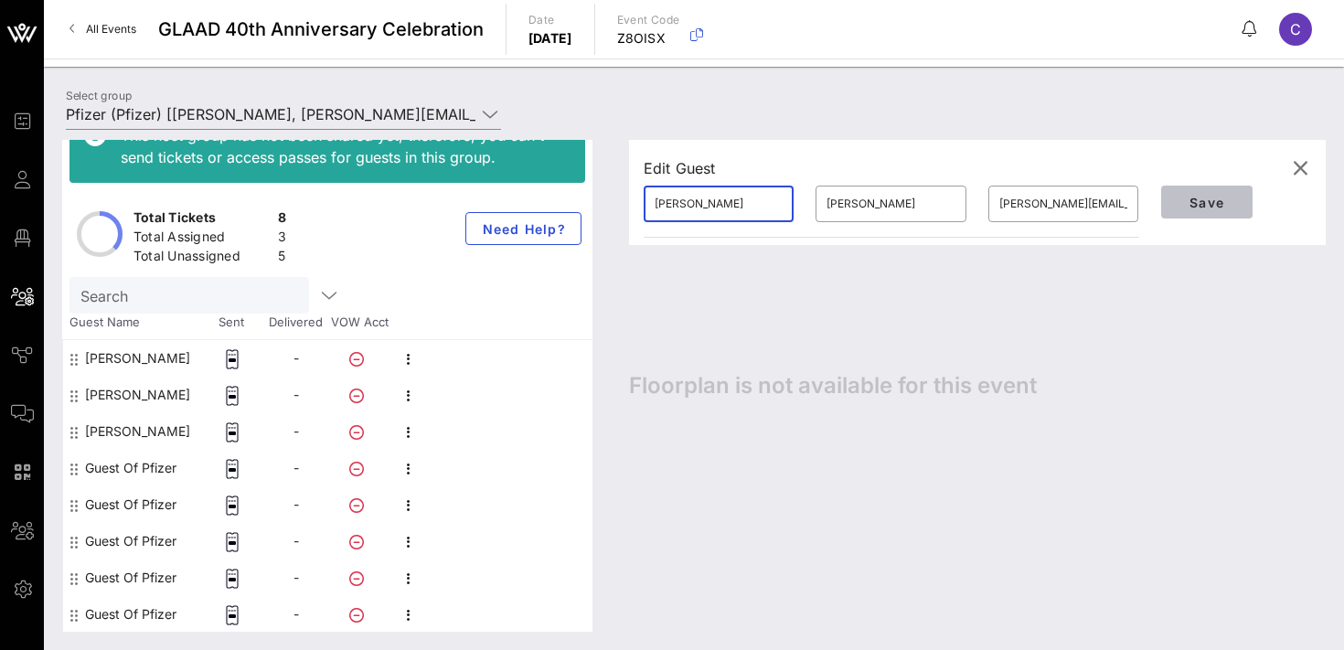
click at [1190, 202] on span "Save" at bounding box center [1207, 203] width 62 height 16
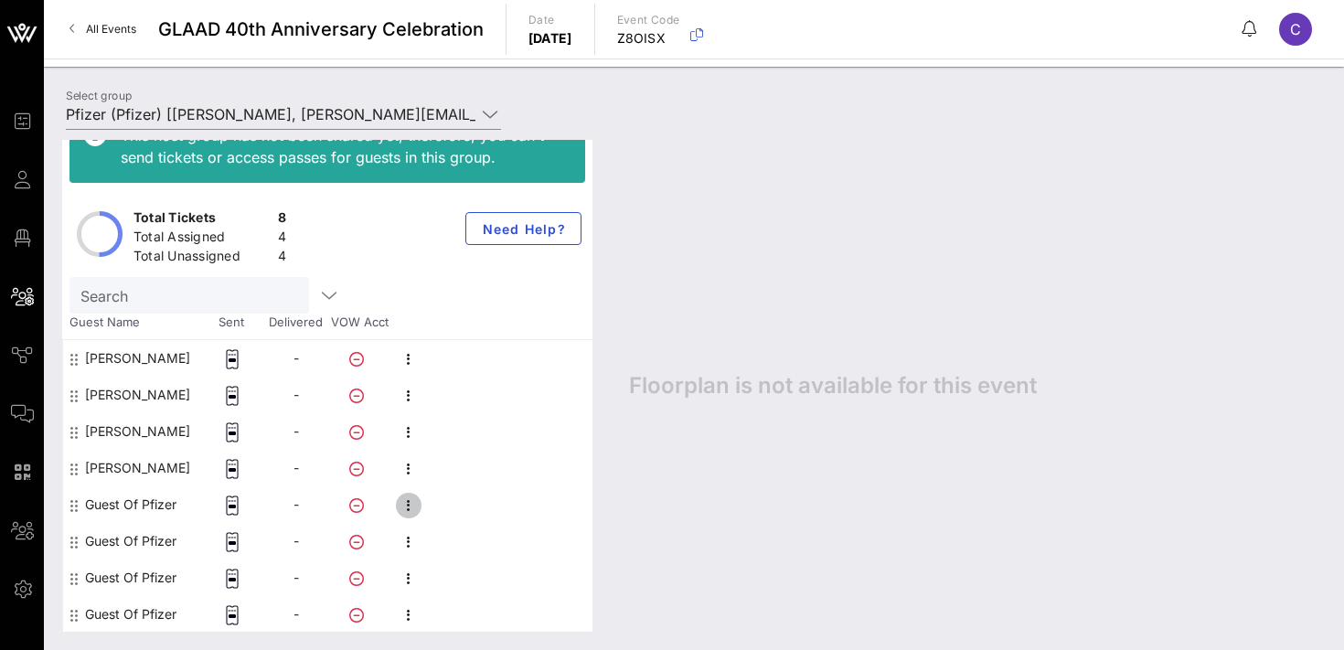
click at [410, 504] on icon "button" at bounding box center [409, 506] width 22 height 22
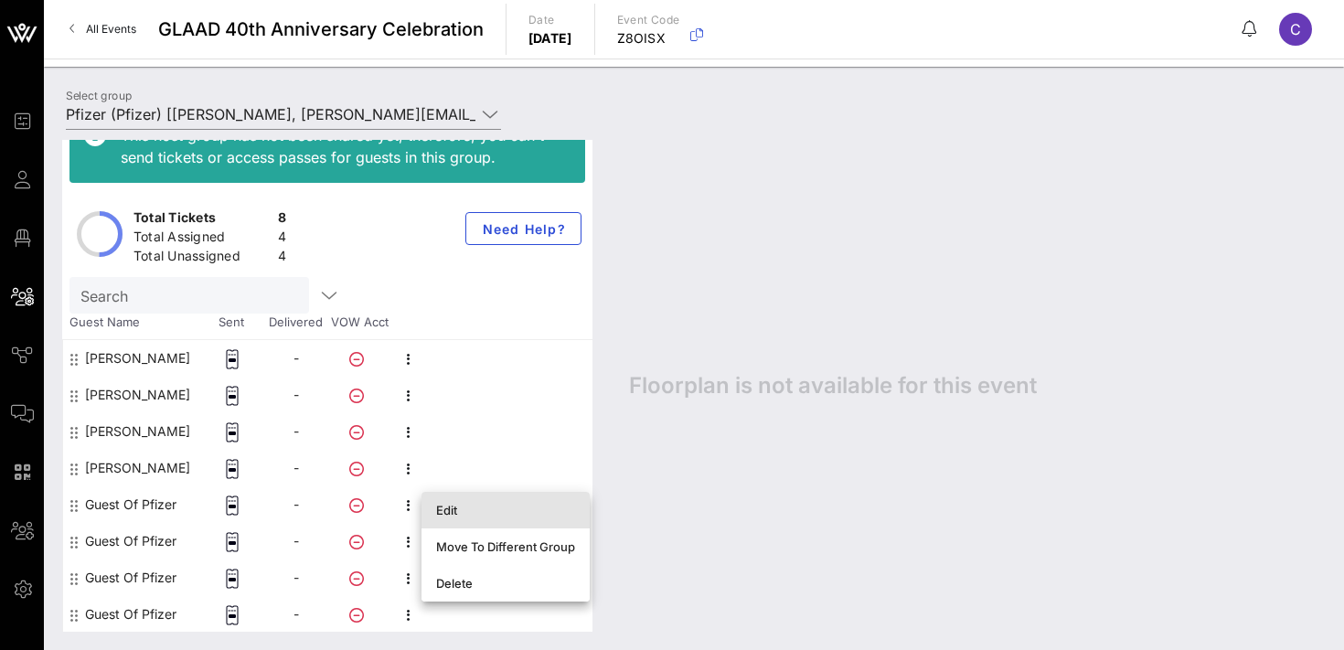
click at [465, 505] on div "Edit" at bounding box center [505, 510] width 139 height 15
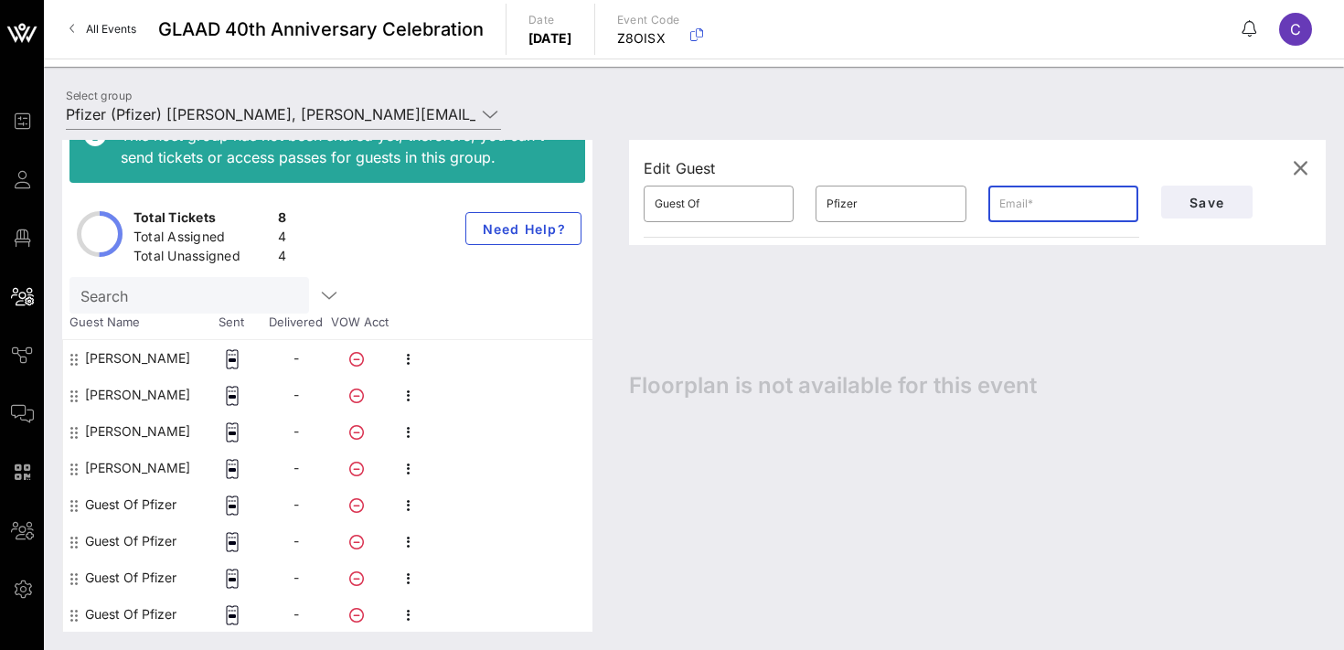
click at [1061, 199] on input "text" at bounding box center [1063, 203] width 128 height 29
paste input "[PERSON_NAME][EMAIL_ADDRESS][PERSON_NAME][DOMAIN_NAME]"
type input "[PERSON_NAME][EMAIL_ADDRESS][PERSON_NAME][DOMAIN_NAME]"
click at [713, 199] on input "Guest Of" at bounding box center [719, 203] width 128 height 29
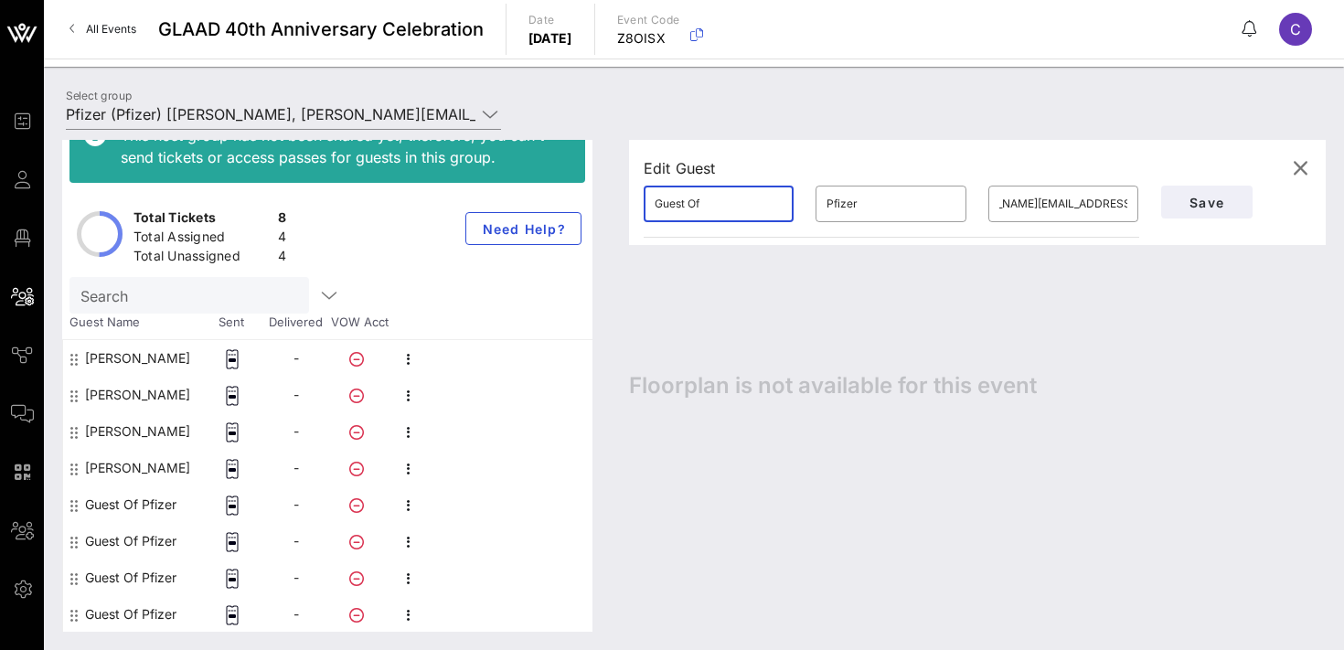
scroll to position [0, 0]
click at [713, 199] on input "Guest Of" at bounding box center [719, 203] width 128 height 29
type input "[PERSON_NAME]"
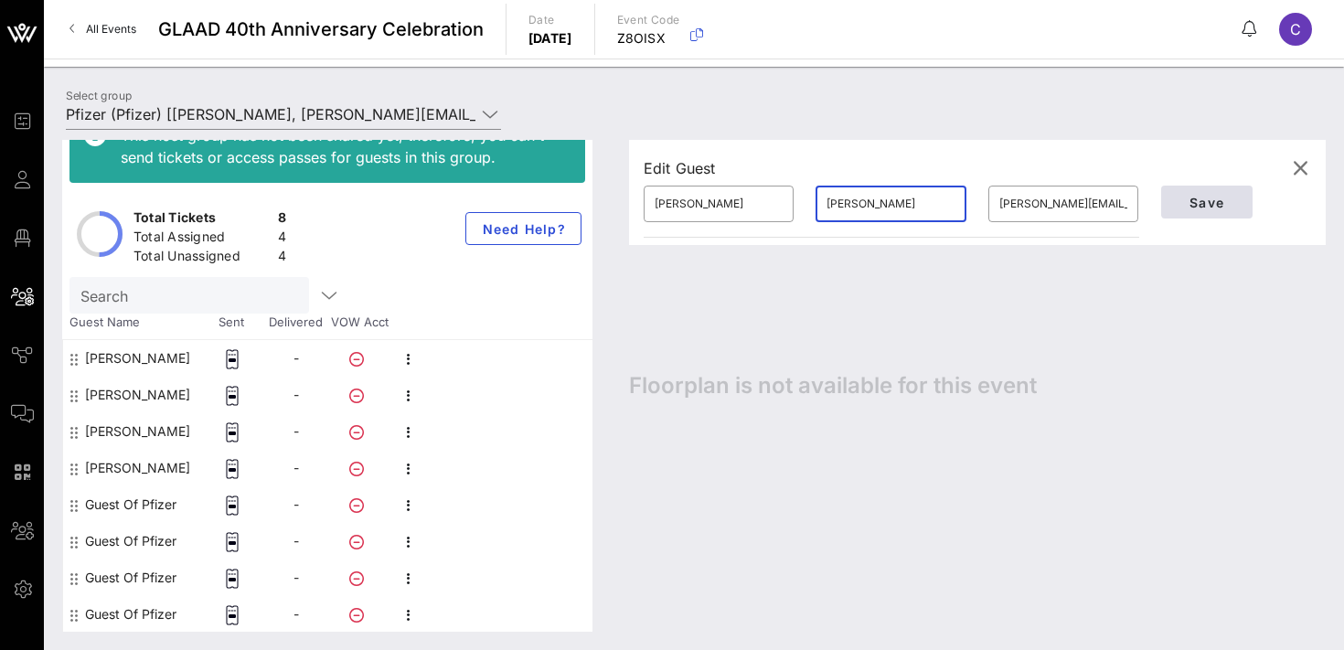
type input "[PERSON_NAME]"
click at [1195, 202] on span "Save" at bounding box center [1207, 203] width 62 height 16
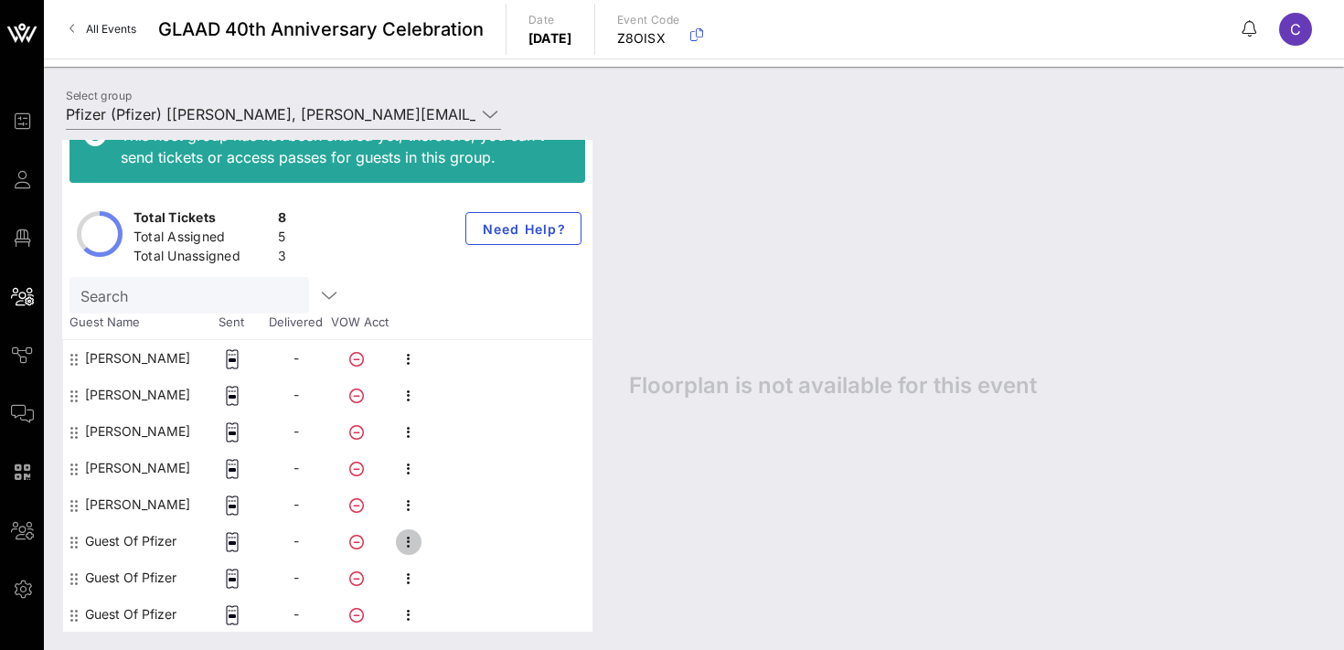
click at [409, 539] on icon "button" at bounding box center [409, 542] width 22 height 22
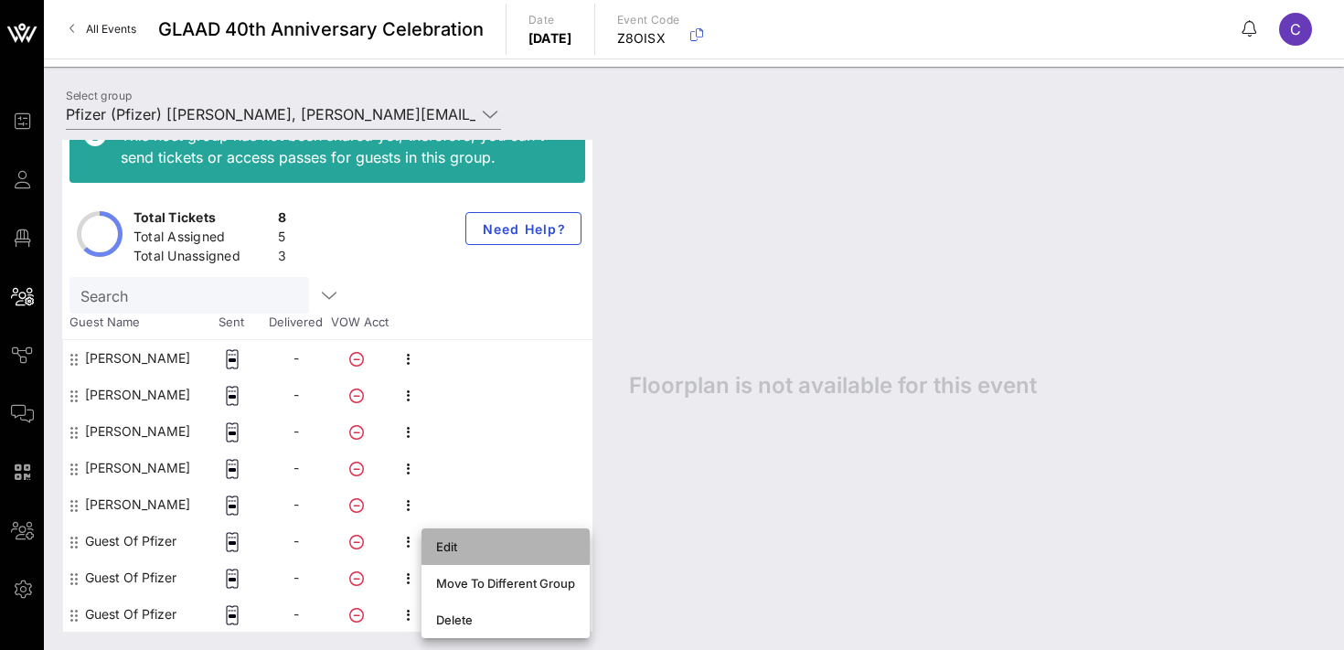
click at [443, 546] on div "Edit" at bounding box center [505, 546] width 139 height 15
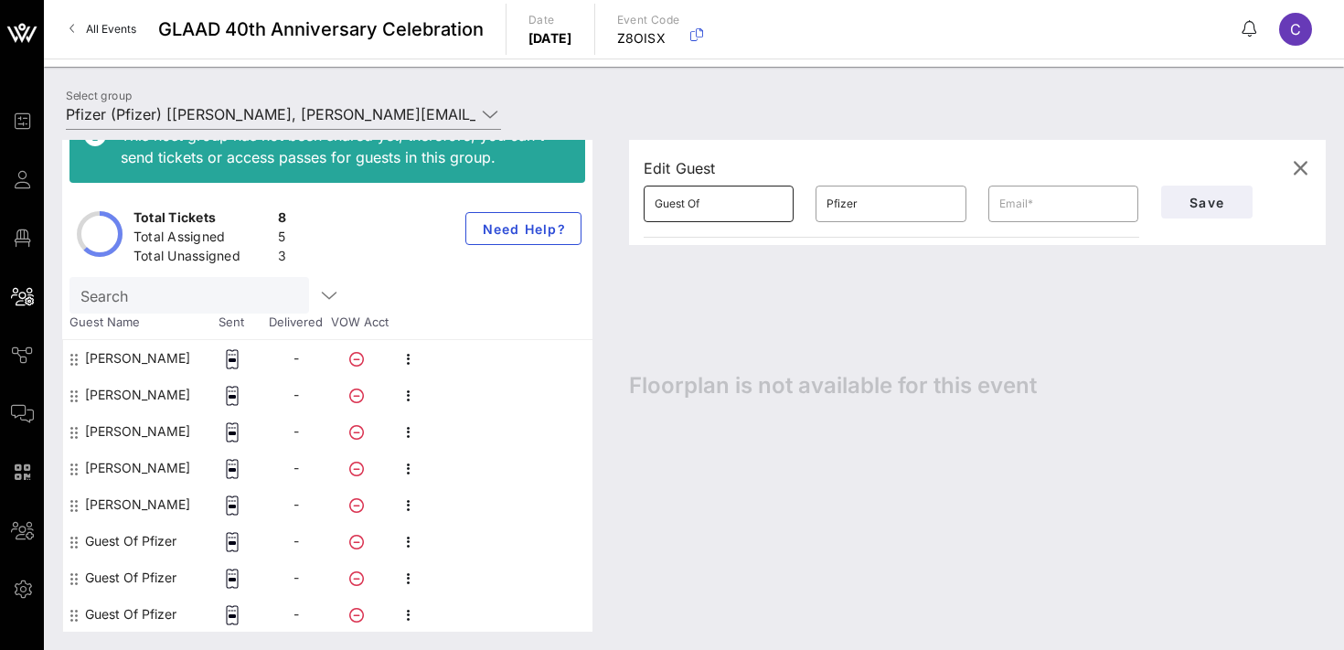
click at [713, 204] on input "Guest Of" at bounding box center [719, 203] width 128 height 29
type input "[PERSON_NAME]"
click at [888, 205] on input "Pfizer" at bounding box center [890, 203] width 128 height 29
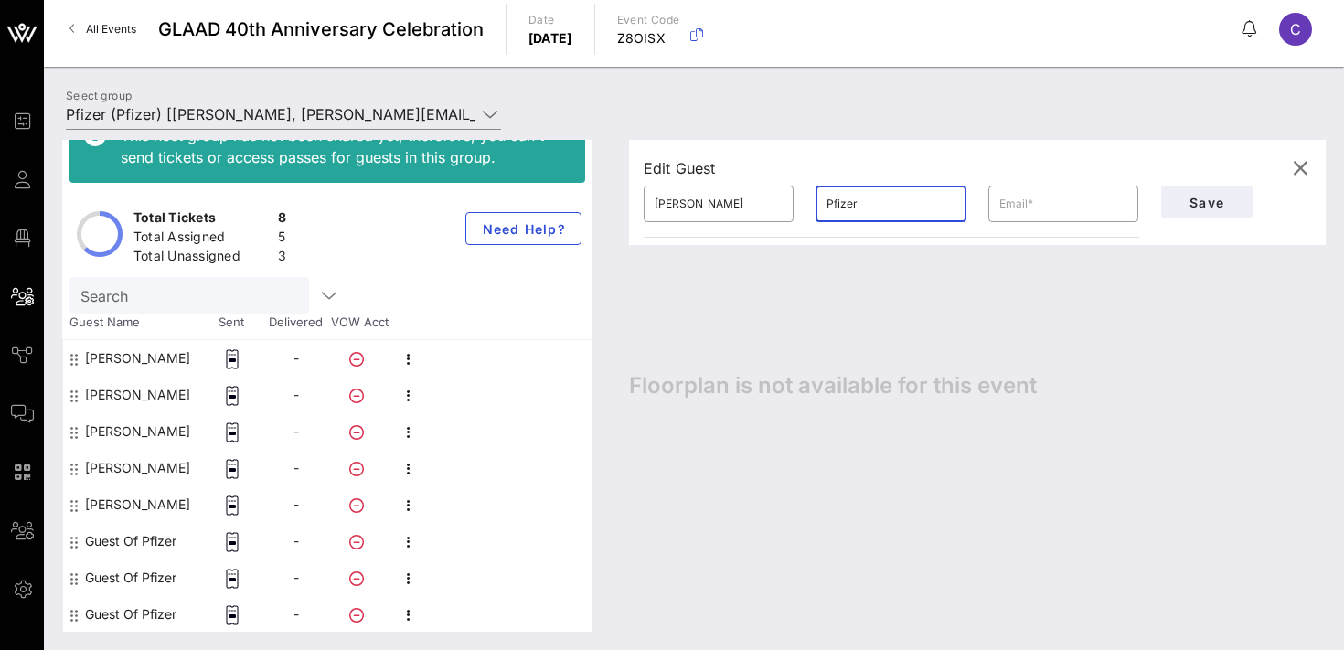
click at [888, 205] on input "Pfizer" at bounding box center [890, 203] width 128 height 29
click at [1027, 208] on input "text" at bounding box center [1063, 203] width 128 height 29
paste input "[PERSON_NAME][EMAIL_ADDRESS][PERSON_NAME][DOMAIN_NAME]"
type input "[PERSON_NAME][EMAIL_ADDRESS][PERSON_NAME][DOMAIN_NAME]"
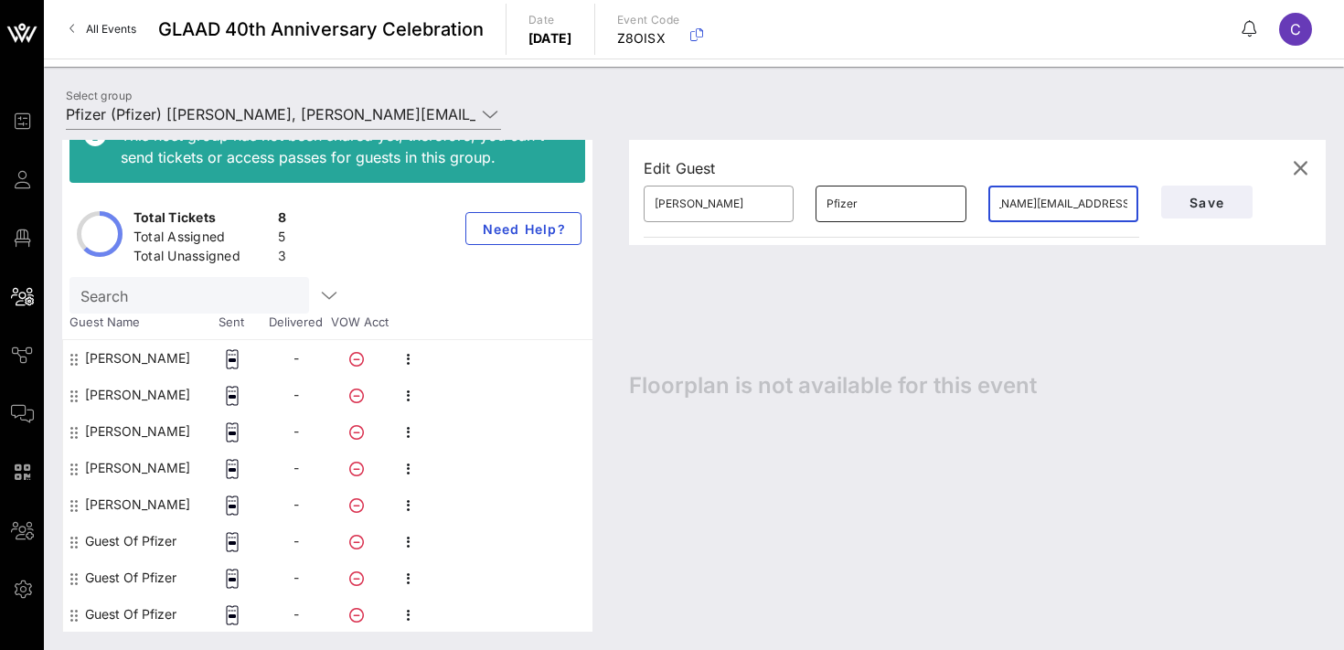
click at [848, 205] on input "Pfizer" at bounding box center [890, 203] width 128 height 29
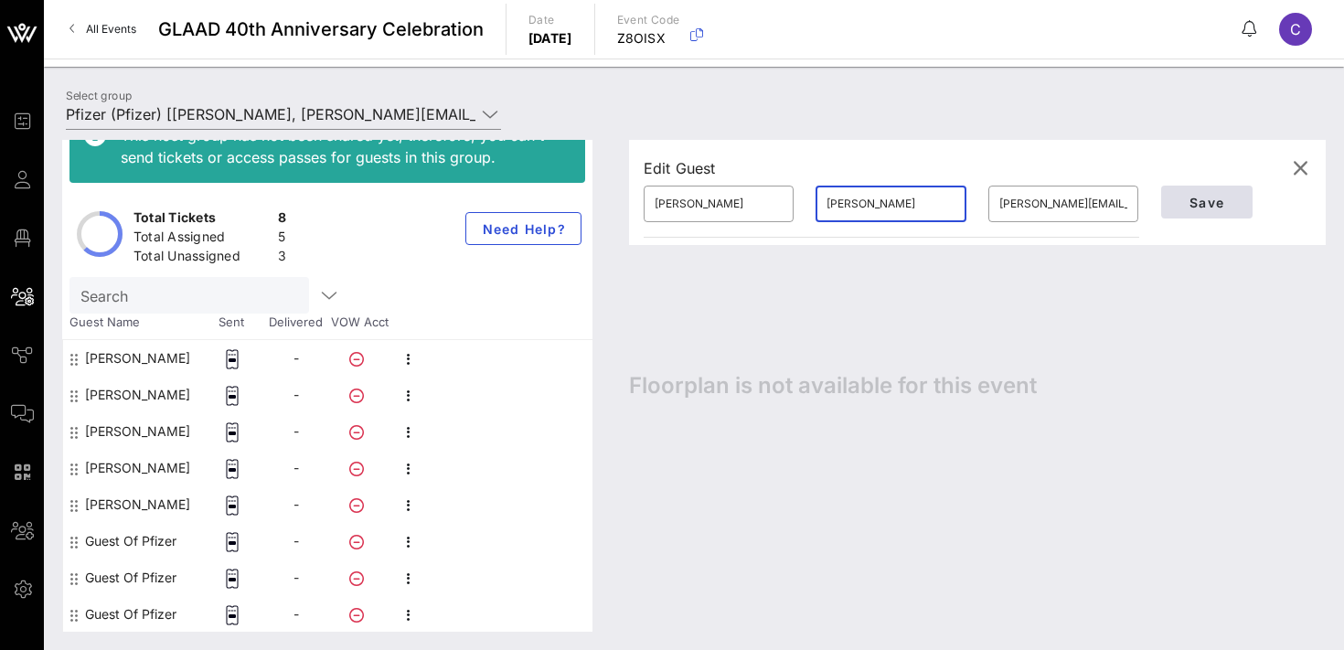
type input "[PERSON_NAME]"
click at [1199, 208] on span "Save" at bounding box center [1207, 203] width 62 height 16
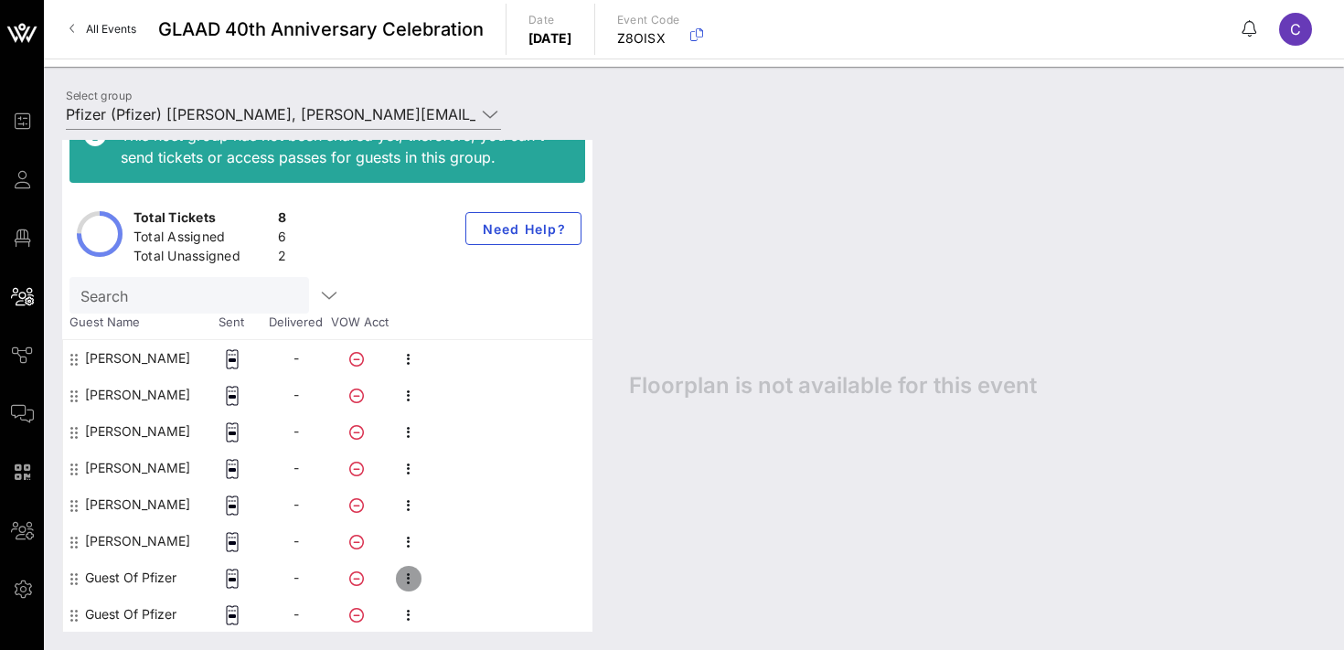
click at [411, 578] on icon "button" at bounding box center [409, 579] width 22 height 22
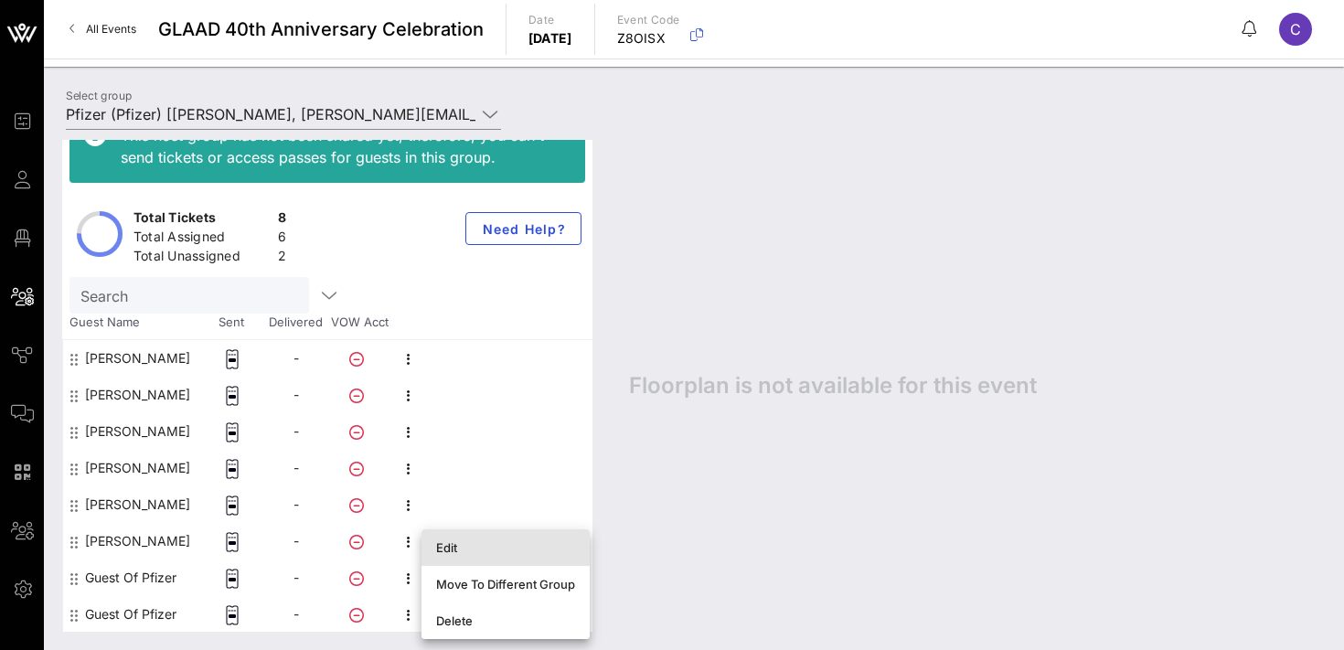
click at [446, 550] on div "Edit" at bounding box center [505, 547] width 139 height 15
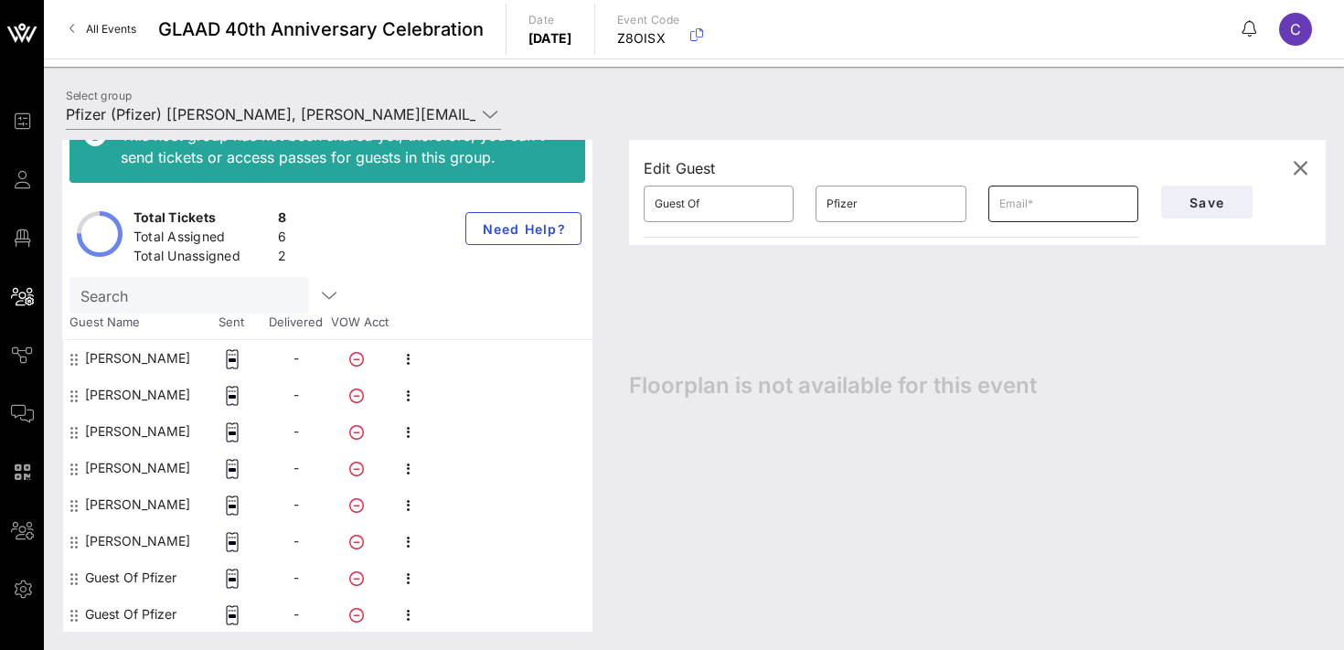
click at [1034, 201] on input "text" at bounding box center [1063, 203] width 128 height 29
paste input "[PERSON_NAME][EMAIL_ADDRESS][PERSON_NAME][DOMAIN_NAME]"
type input "[PERSON_NAME][EMAIL_ADDRESS][PERSON_NAME][DOMAIN_NAME]"
click at [726, 206] on input "Guest Of" at bounding box center [719, 203] width 128 height 29
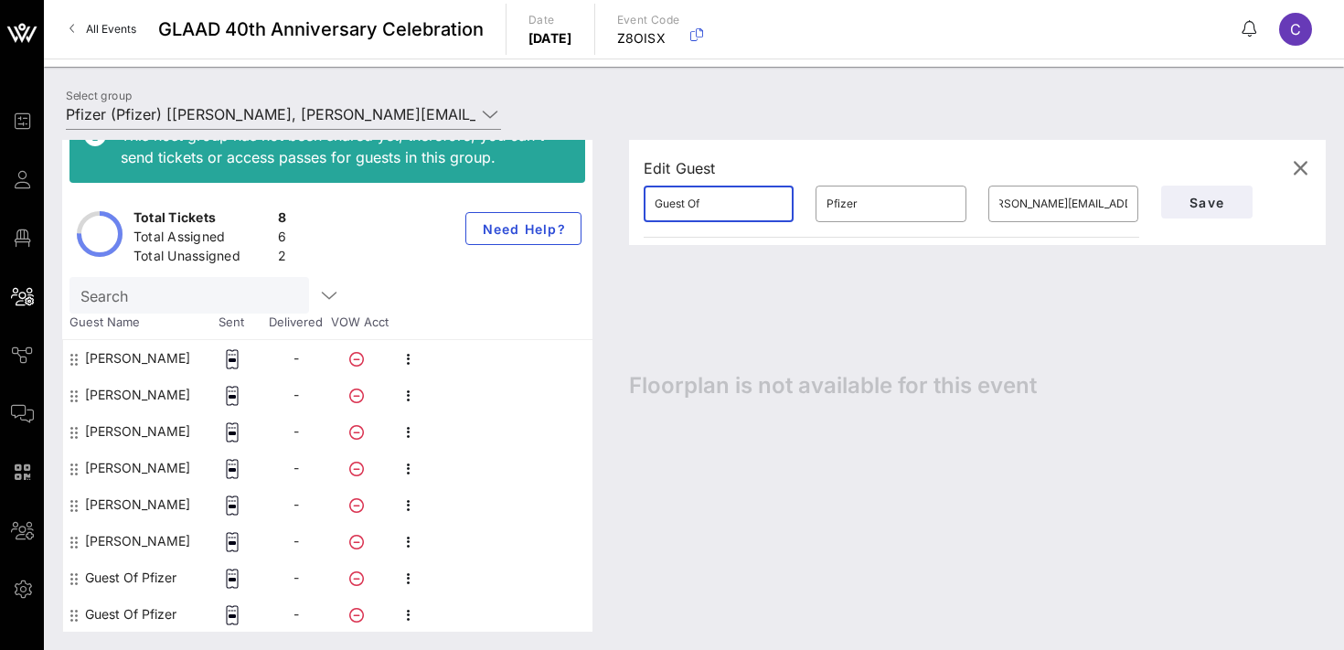
scroll to position [0, 0]
click at [726, 206] on input "Guest Of" at bounding box center [719, 203] width 128 height 29
type input "[PERSON_NAME]"
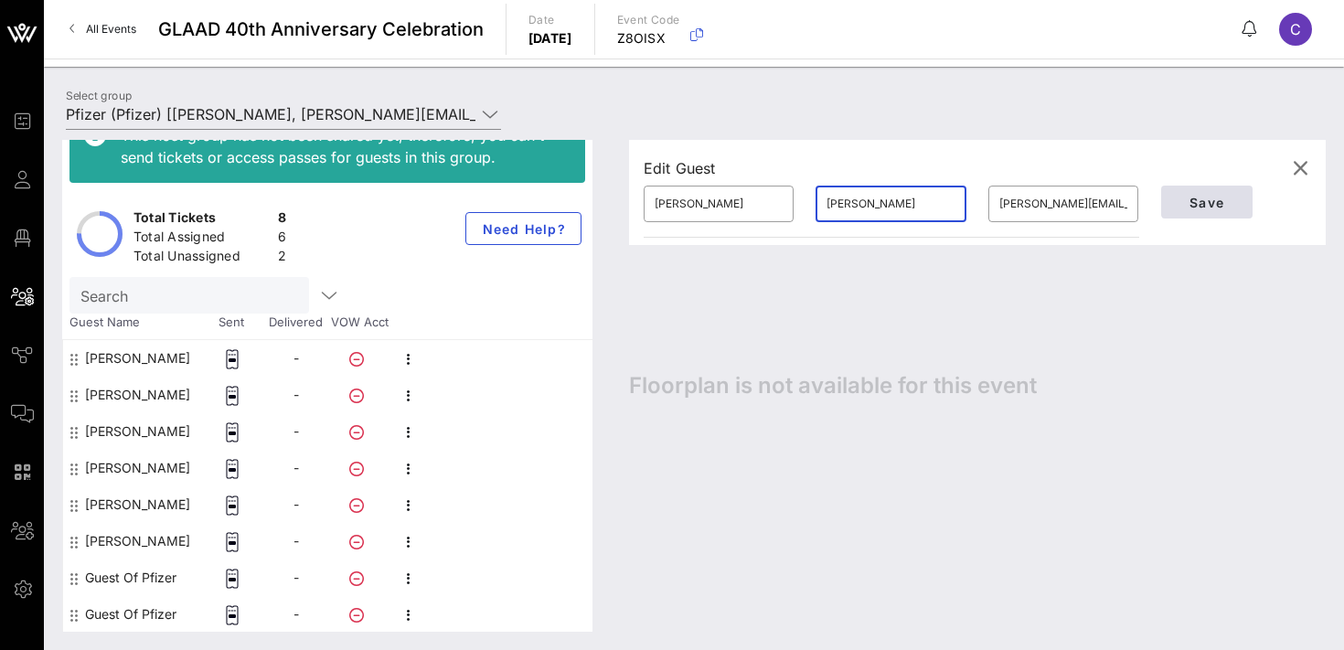
type input "[PERSON_NAME]"
click at [1207, 199] on span "Save" at bounding box center [1207, 203] width 62 height 16
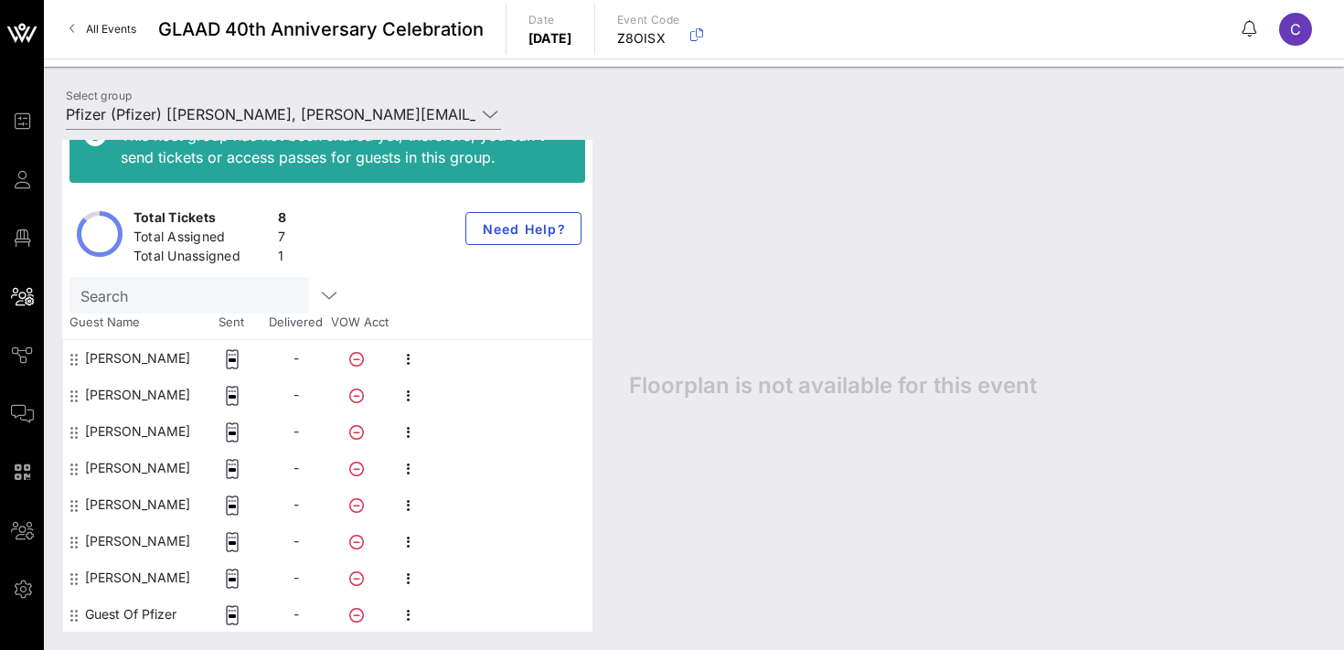
click at [251, 122] on div "This host group has not been shared yet; therefore, you can't send tickets or a…" at bounding box center [694, 386] width 1300 height 528
click at [255, 111] on input "Pfizer (Pfizer) [[PERSON_NAME], [PERSON_NAME][EMAIL_ADDRESS][PERSON_NAME][DOMAI…" at bounding box center [271, 114] width 410 height 29
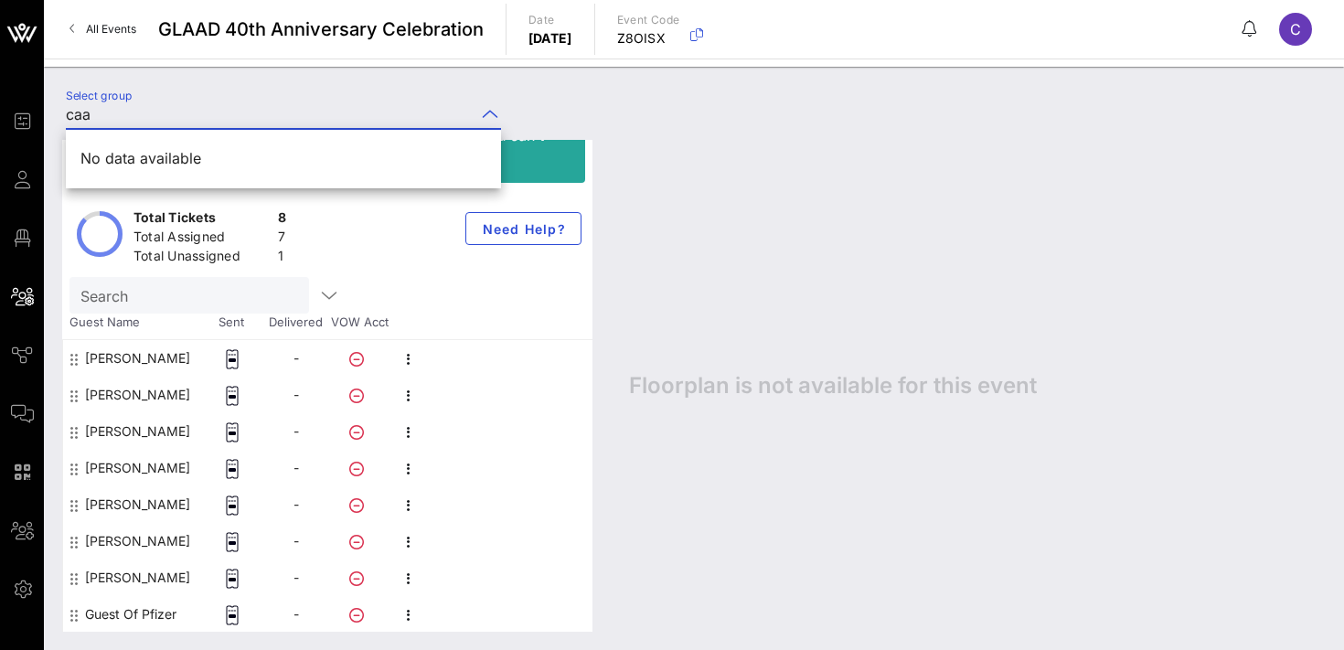
click at [673, 155] on div "Floorplan is not available for this event" at bounding box center [968, 386] width 715 height 492
type input "Pfizer (Pfizer) [[PERSON_NAME], [PERSON_NAME][EMAIL_ADDRESS][PERSON_NAME][DOMAI…"
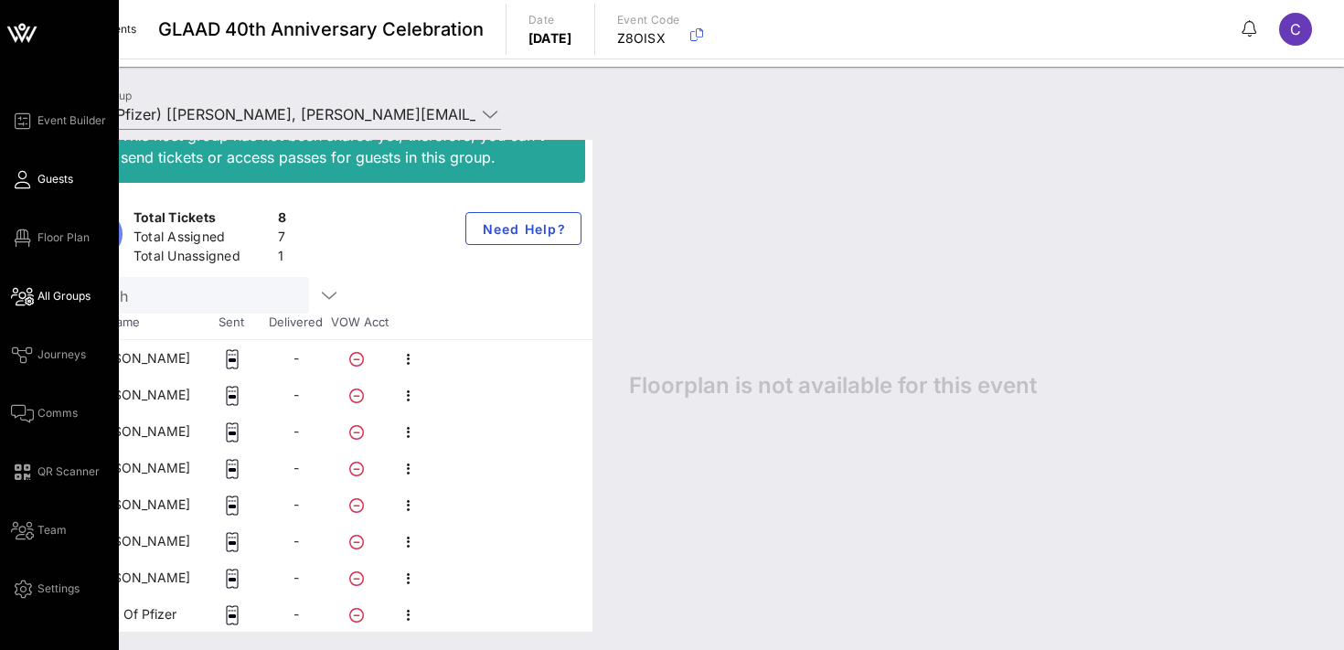
click at [38, 181] on span "Guests" at bounding box center [55, 179] width 36 height 16
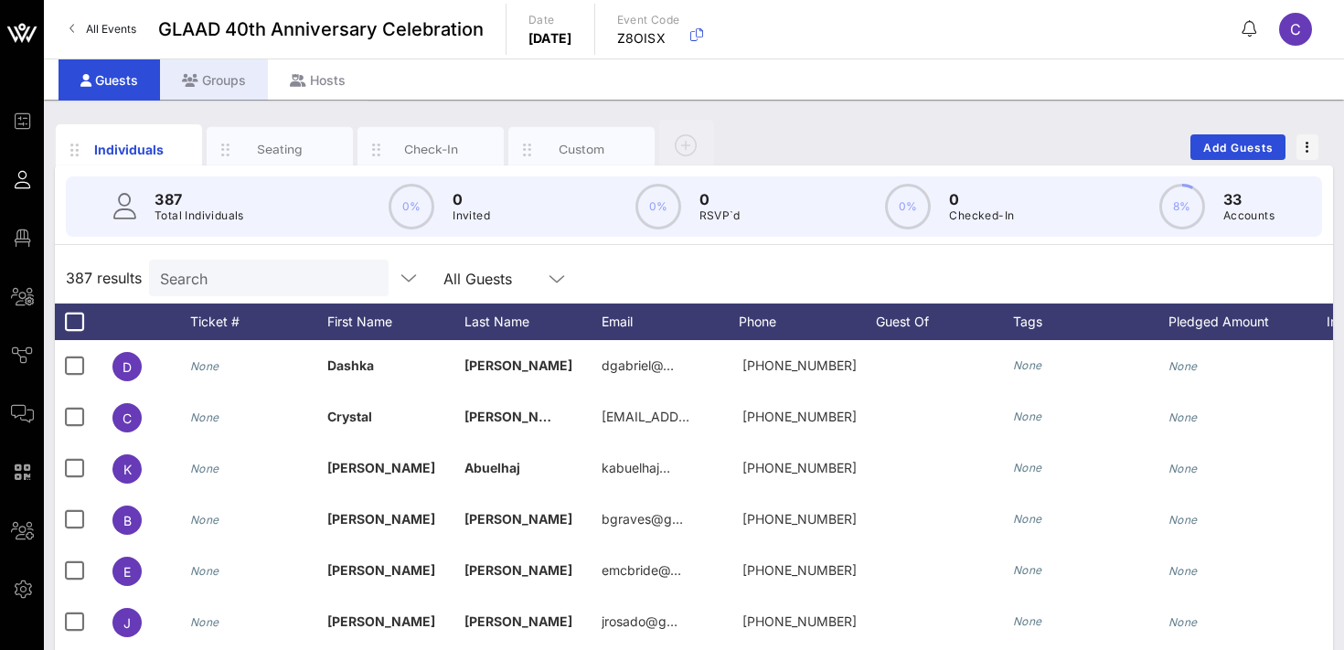
click at [236, 73] on div "Groups" at bounding box center [214, 79] width 108 height 41
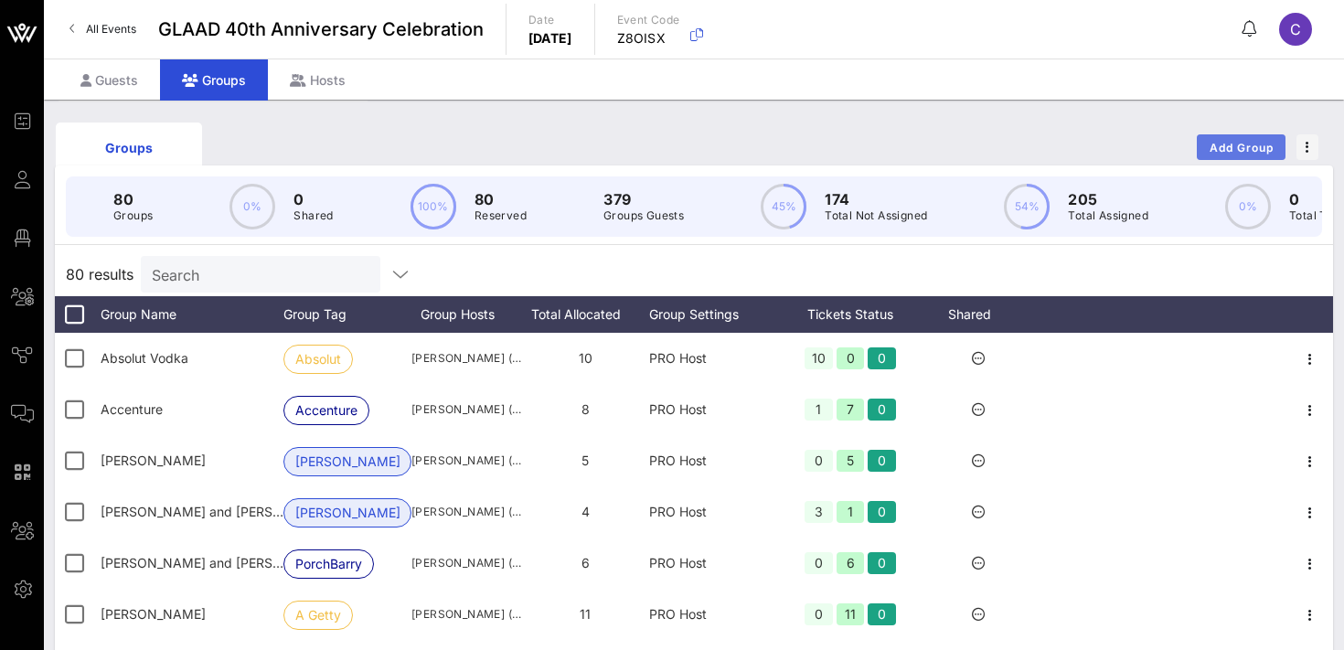
click at [1220, 147] on span "Add Group" at bounding box center [1242, 148] width 66 height 14
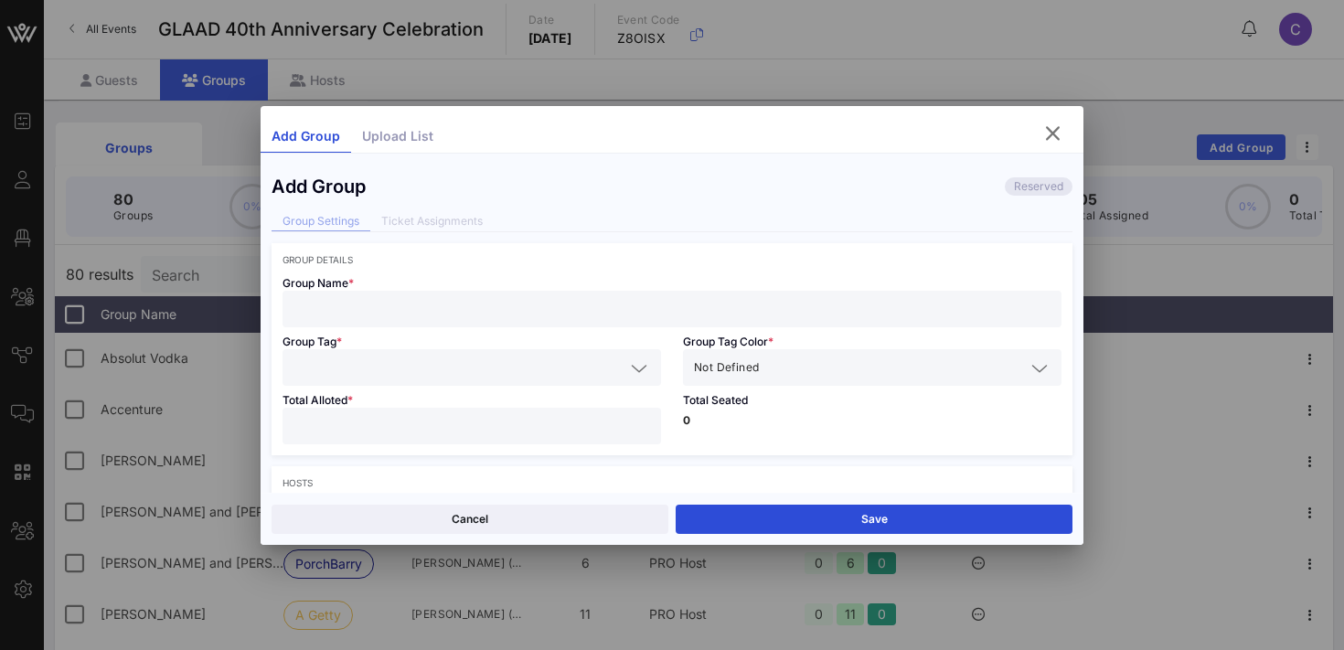
click at [392, 305] on input "text" at bounding box center [671, 309] width 757 height 24
type input "CAA"
click at [351, 383] on div at bounding box center [471, 367] width 357 height 37
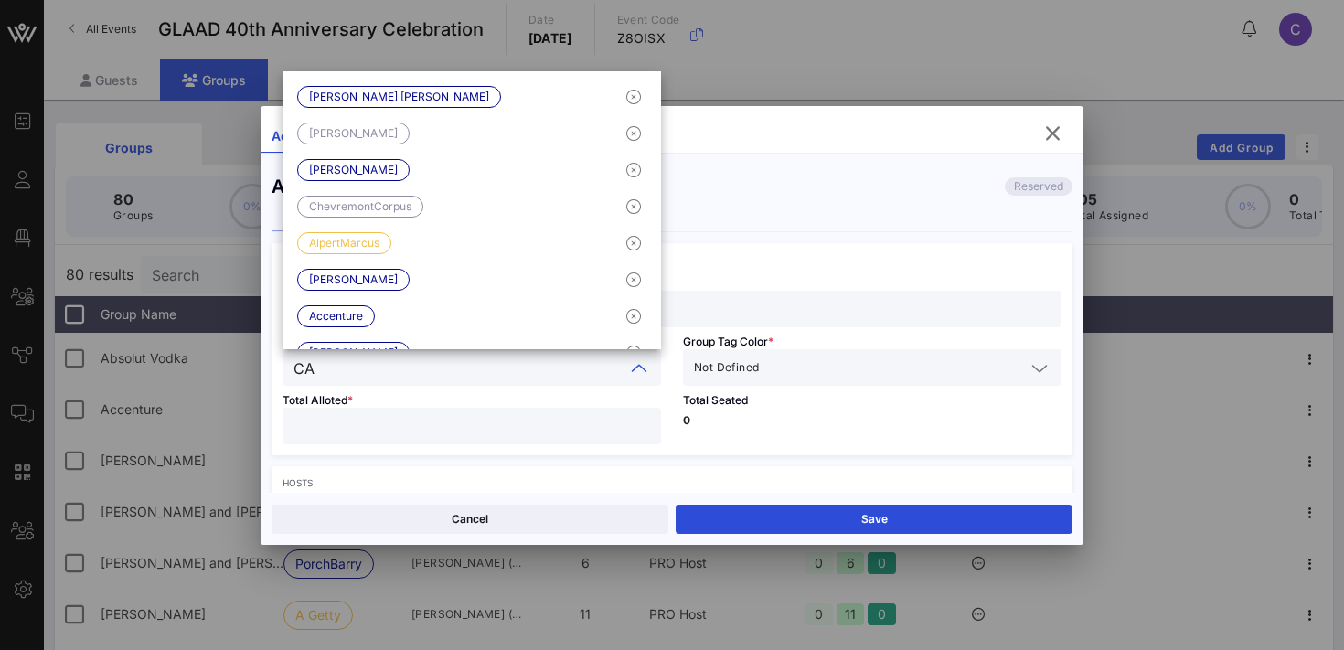
type input "CAA"
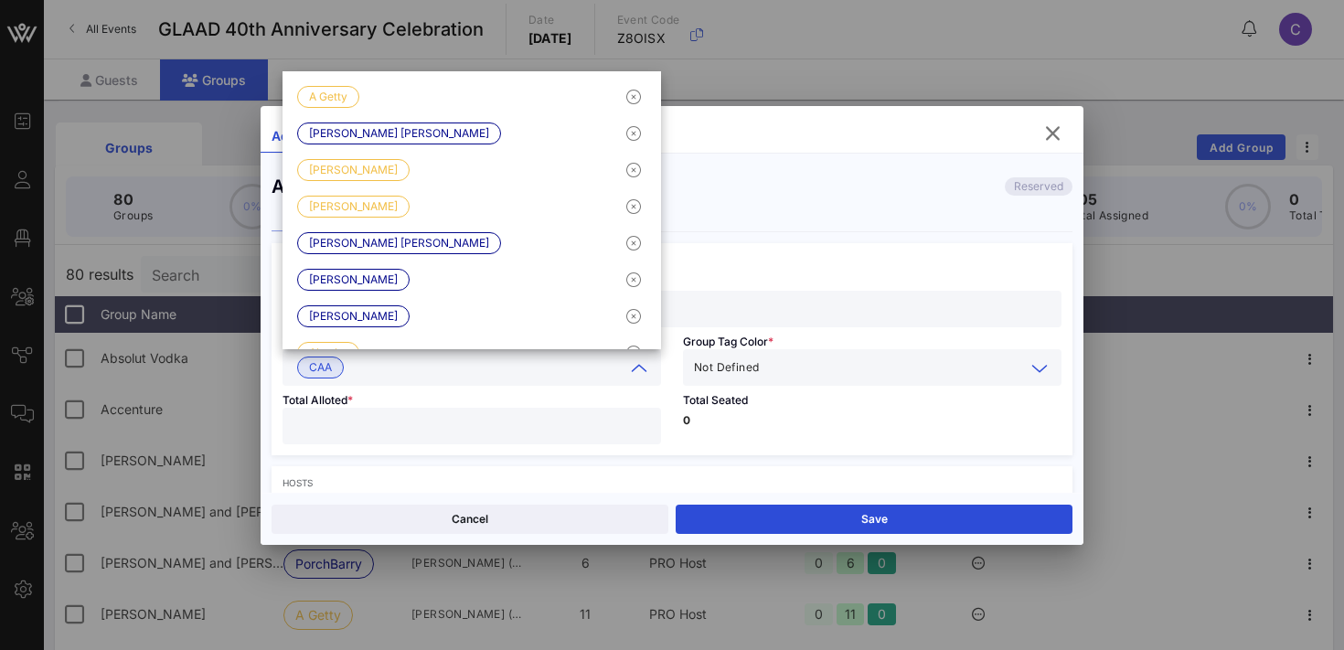
click at [775, 373] on input "text" at bounding box center [893, 368] width 262 height 24
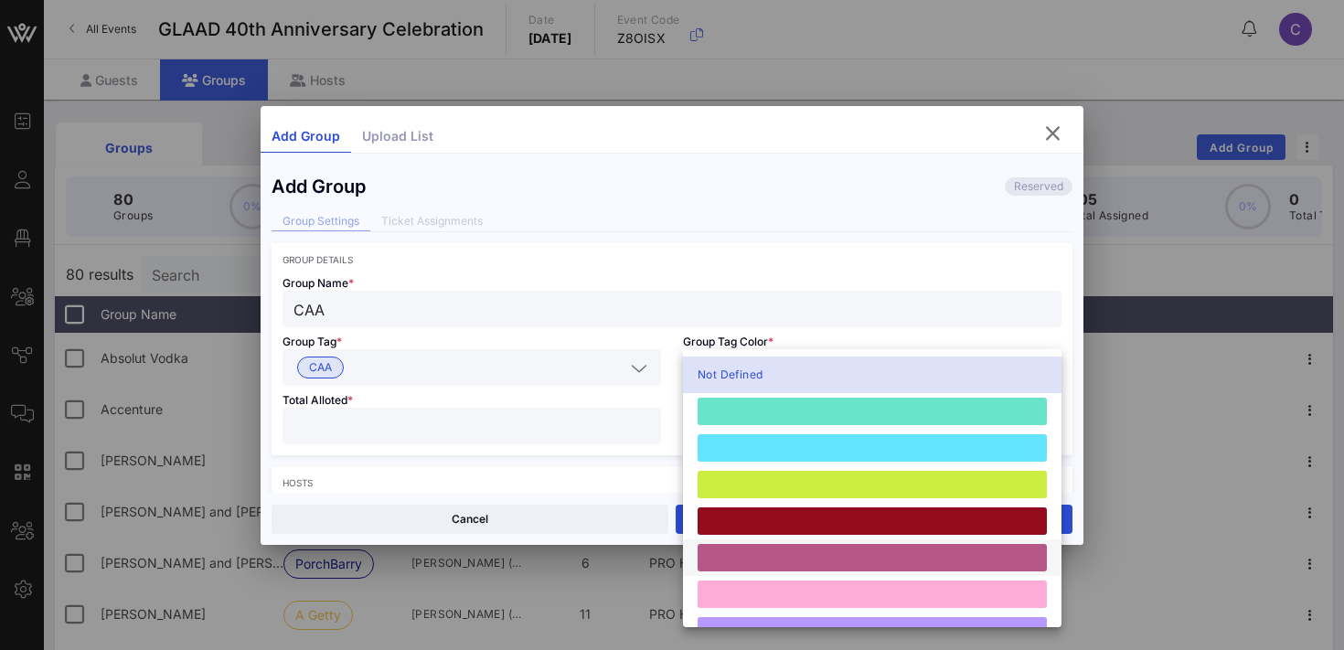
scroll to position [505, 0]
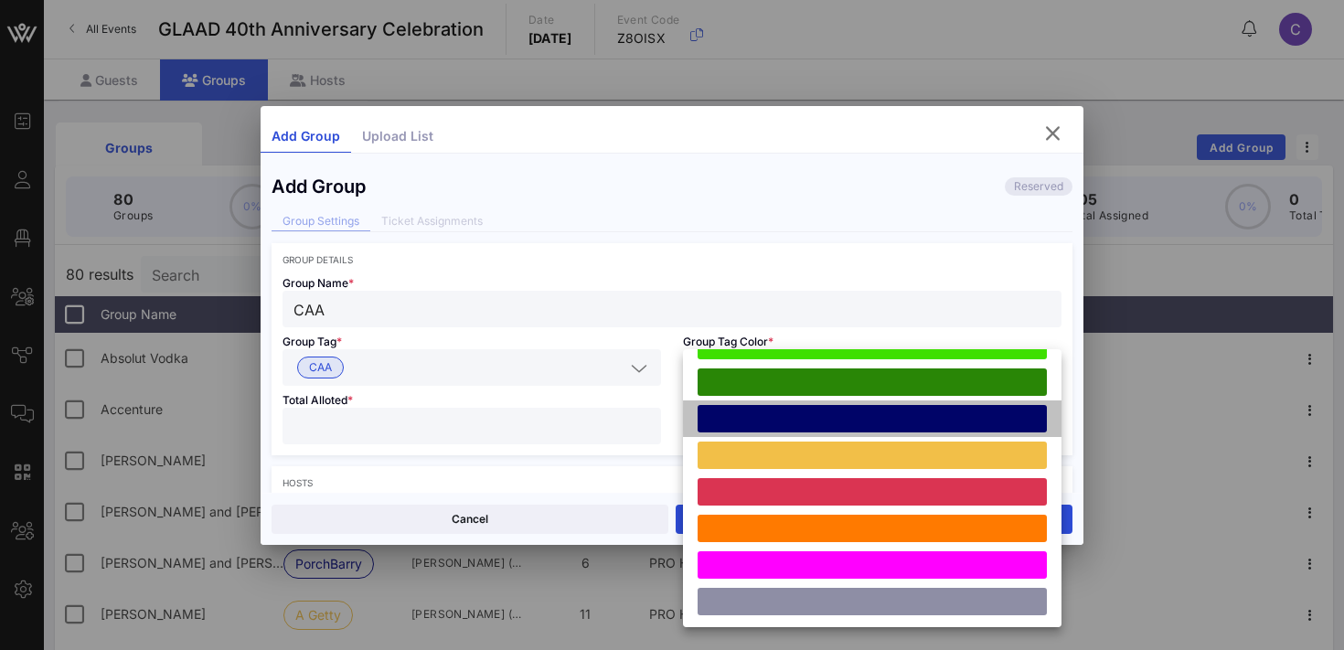
click at [811, 415] on div at bounding box center [872, 418] width 349 height 27
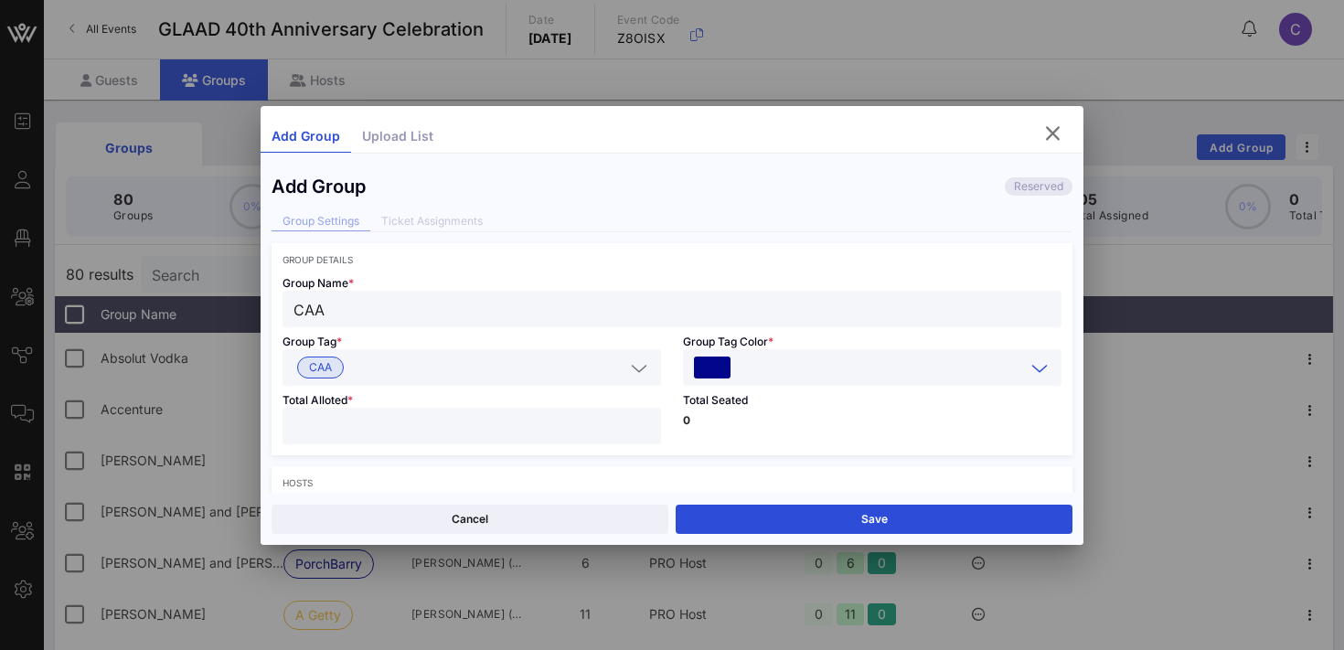
click at [518, 430] on input "number" at bounding box center [471, 426] width 357 height 24
type input "**"
click at [743, 411] on div "Total Seated 0" at bounding box center [872, 420] width 400 height 69
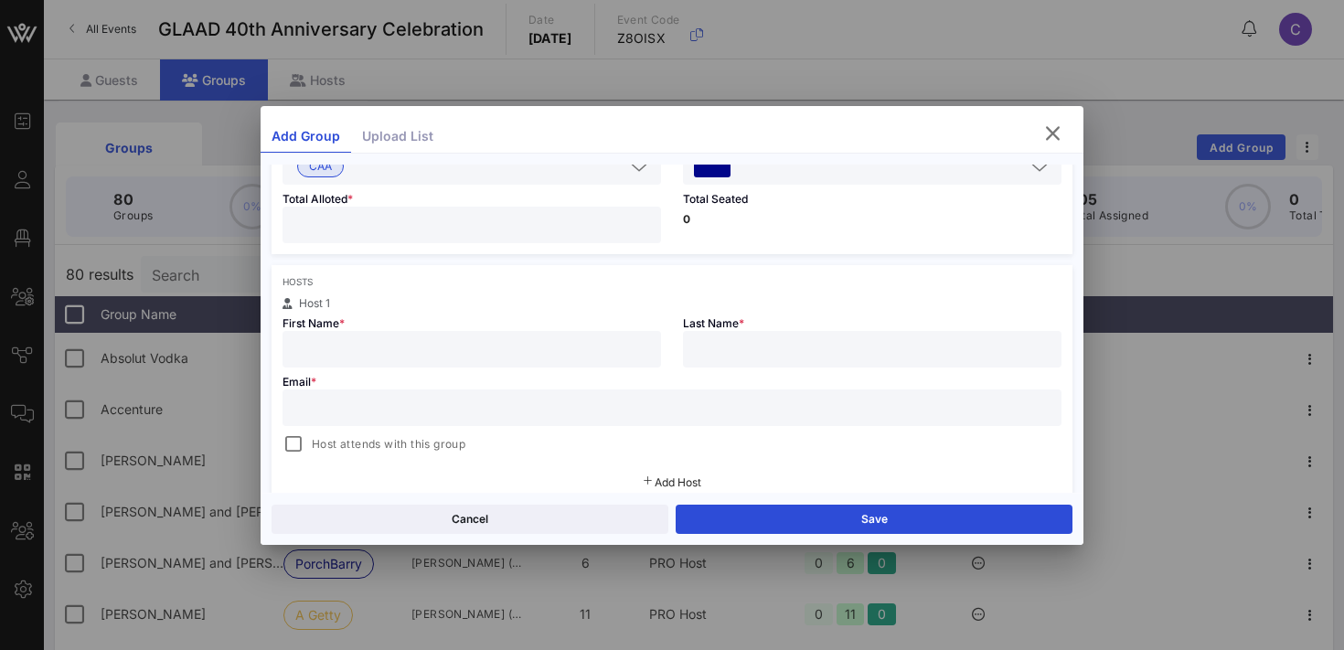
scroll to position [206, 0]
click at [497, 414] on input "text" at bounding box center [671, 403] width 757 height 24
paste input "[PERSON_NAME][EMAIL_ADDRESS][PERSON_NAME][DOMAIN_NAME]"
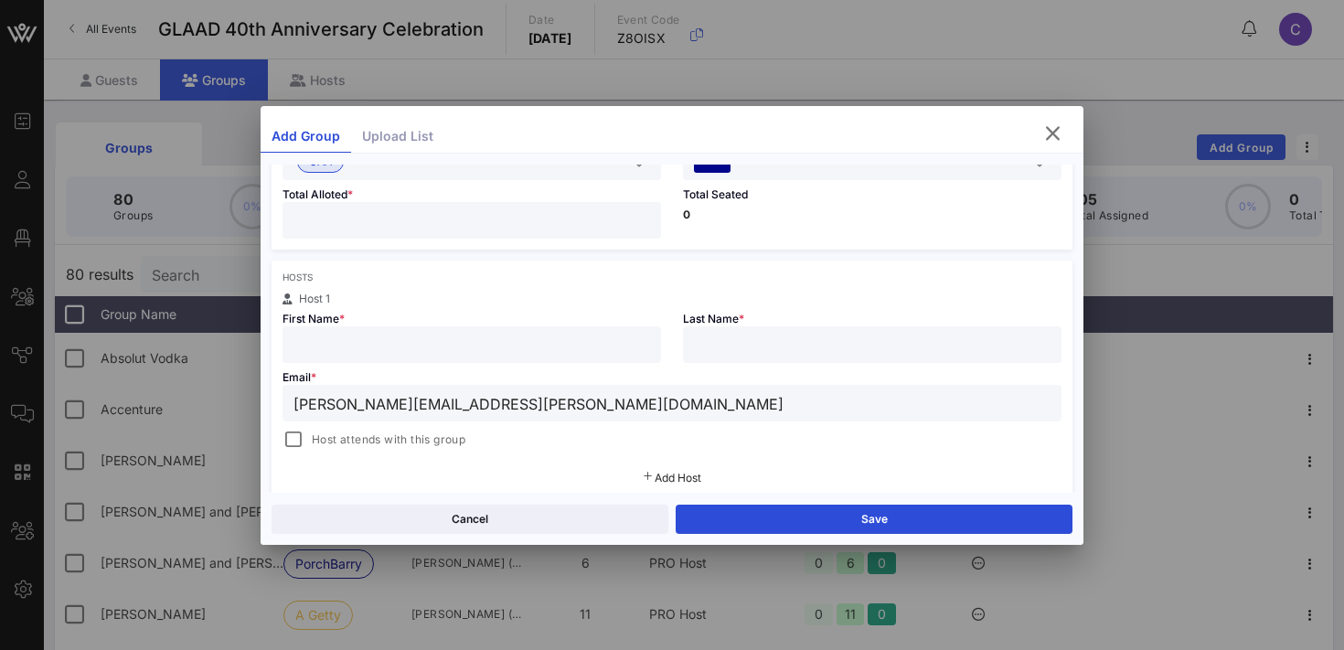
type input "[PERSON_NAME][EMAIL_ADDRESS][PERSON_NAME][DOMAIN_NAME]"
click at [418, 340] on input "text" at bounding box center [471, 345] width 357 height 24
type input "[PERSON_NAME]"
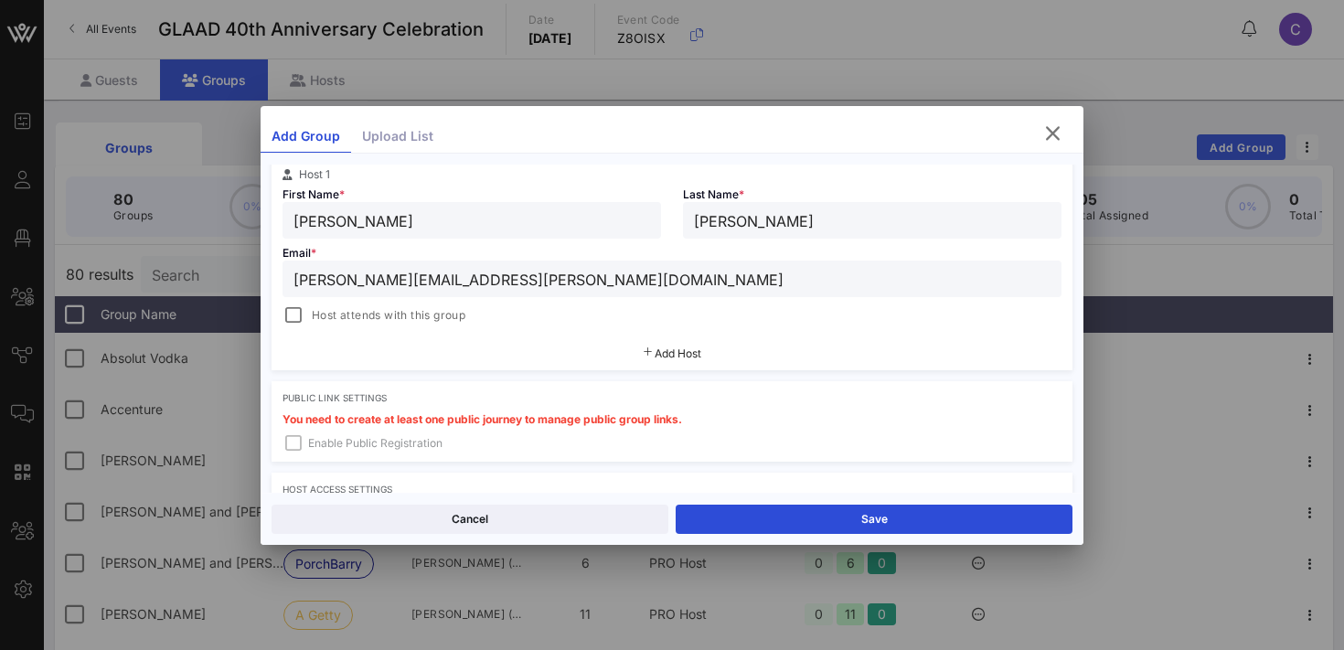
scroll to position [348, 0]
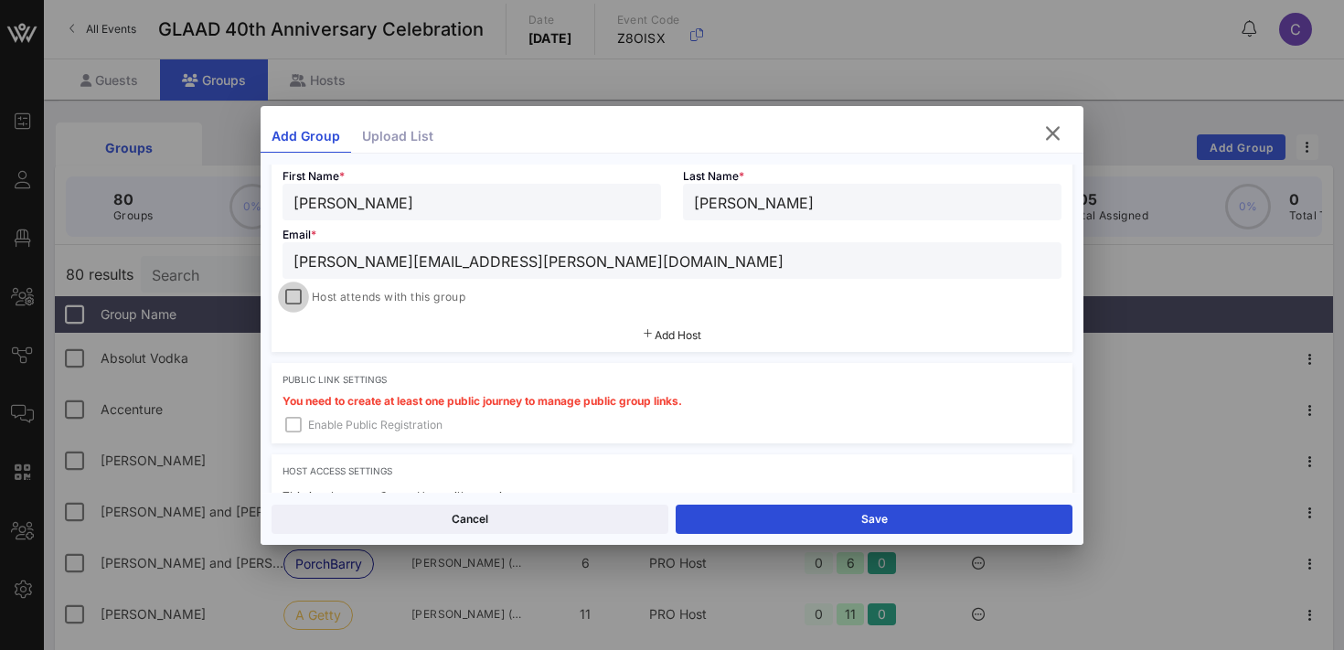
type input "[PERSON_NAME]"
click at [297, 288] on div at bounding box center [294, 297] width 26 height 26
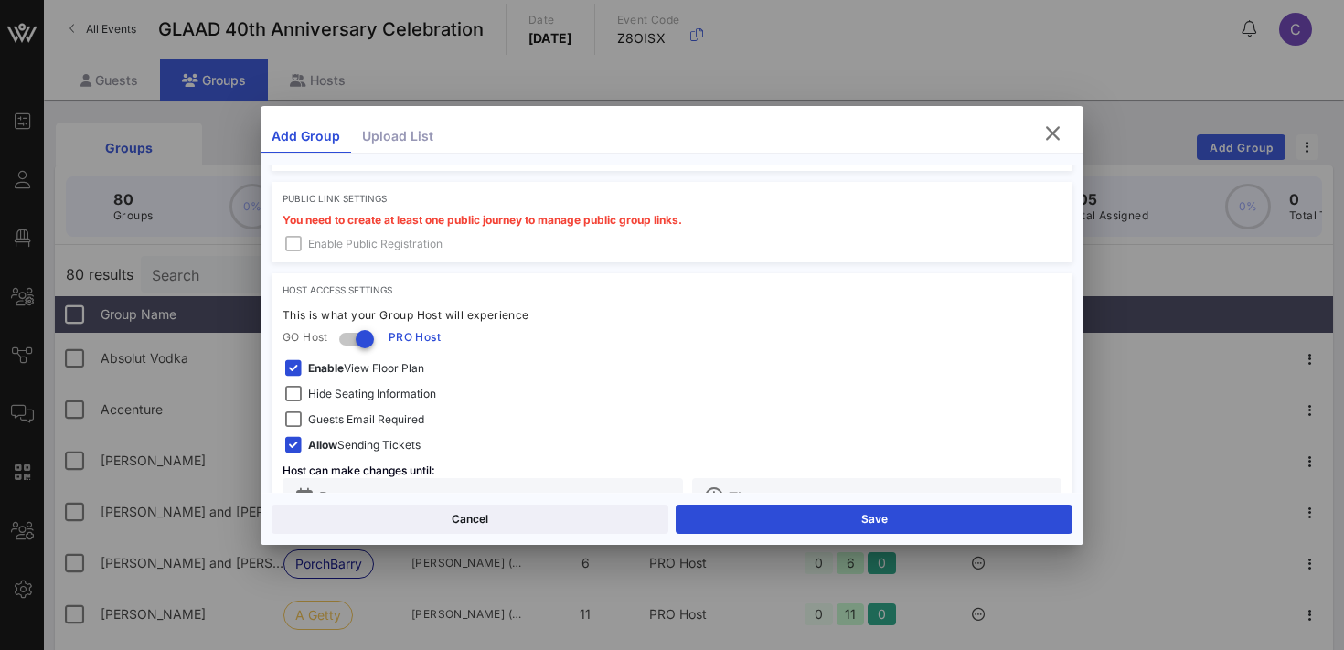
scroll to position [575, 0]
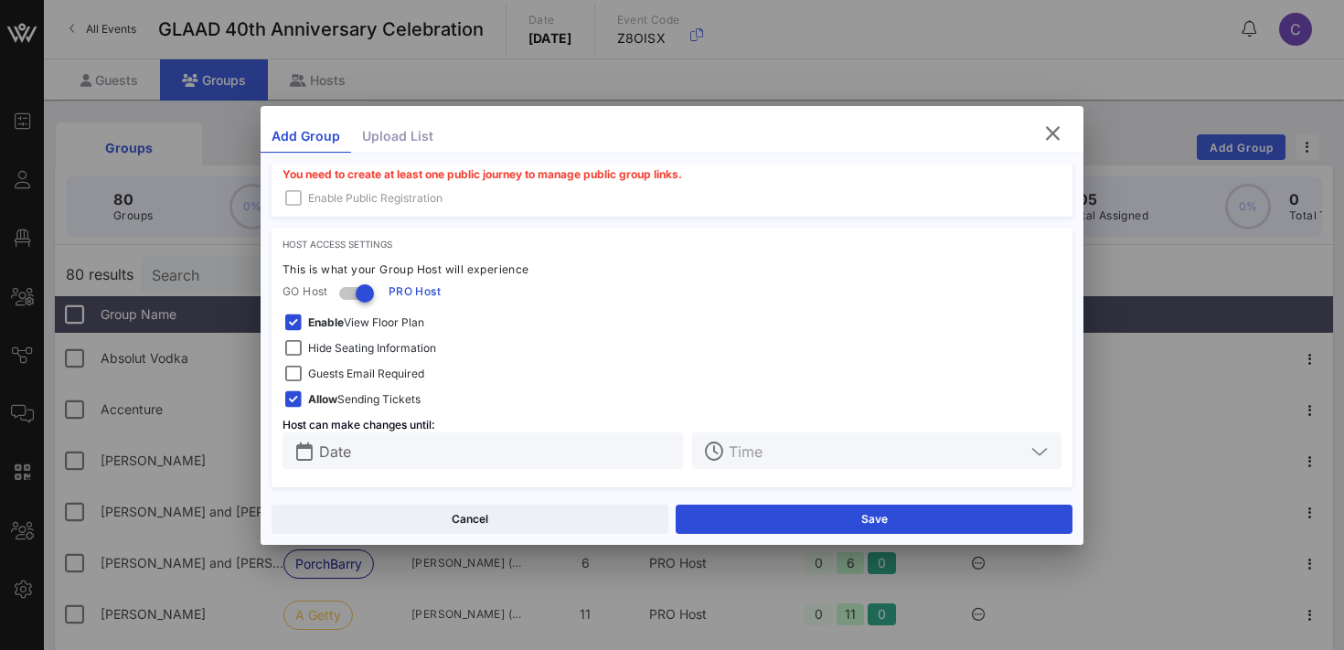
click at [389, 352] on span "Hide Seating Information" at bounding box center [372, 348] width 128 height 18
click at [376, 324] on span "Enable View Floor Plan" at bounding box center [366, 323] width 116 height 18
click at [417, 372] on span "Guests Email Required" at bounding box center [366, 374] width 116 height 18
click at [475, 445] on input "Date" at bounding box center [495, 449] width 353 height 24
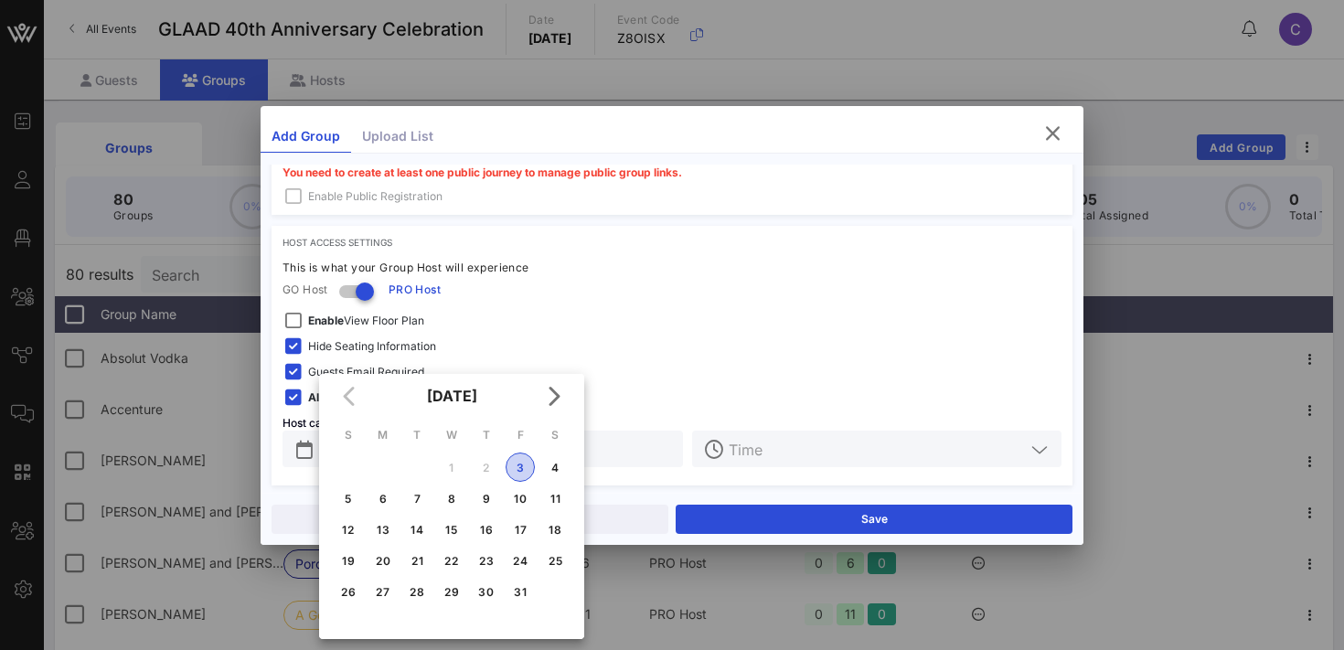
click at [517, 464] on div "3" at bounding box center [520, 468] width 27 height 14
type input "[DATE]"
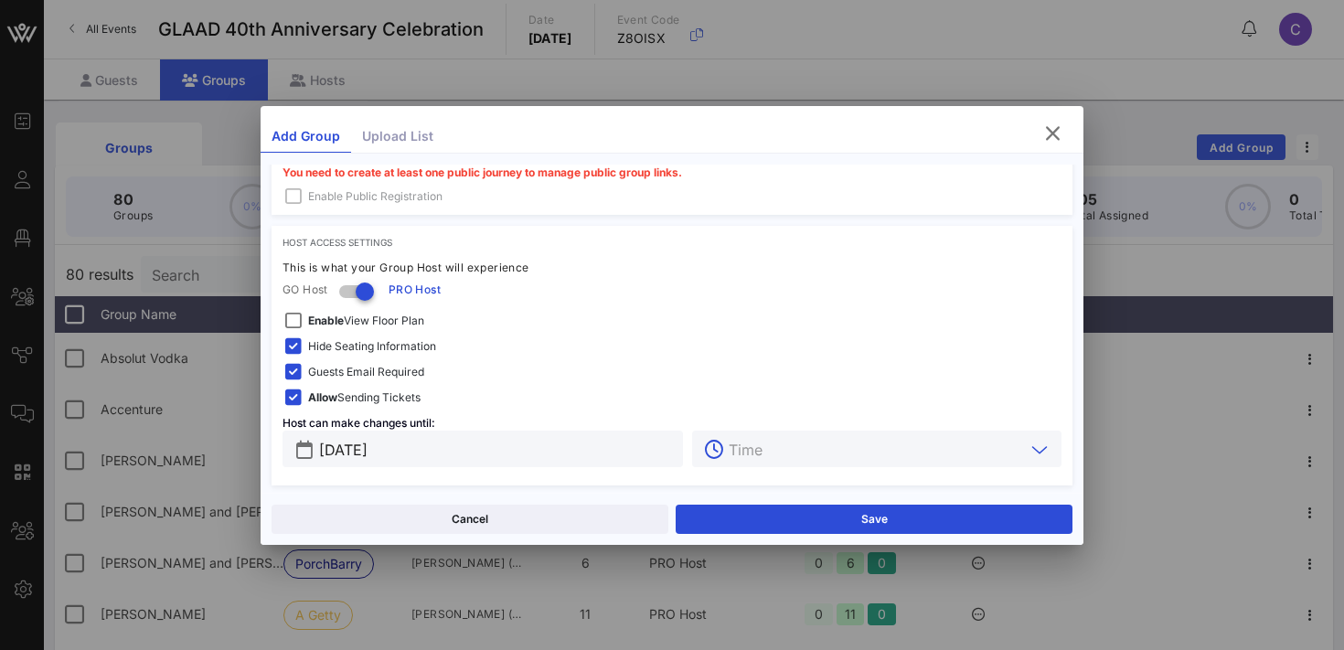
click at [803, 447] on input "text" at bounding box center [877, 449] width 296 height 24
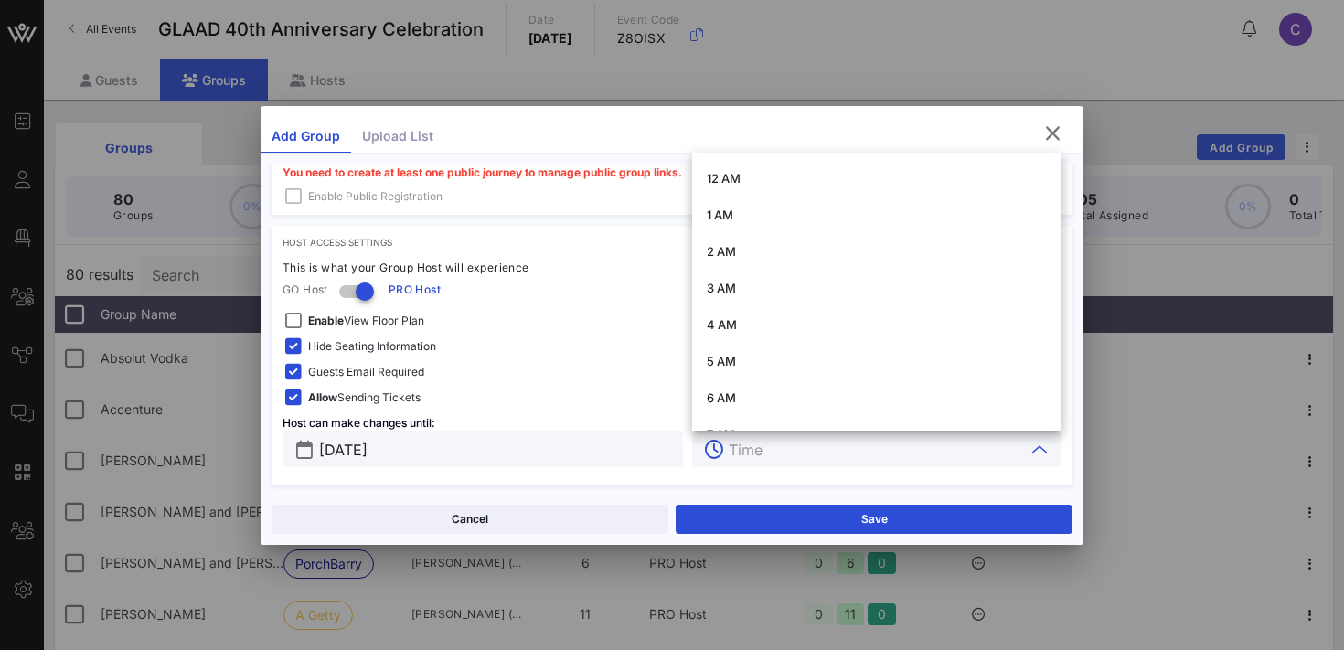
type input "5"
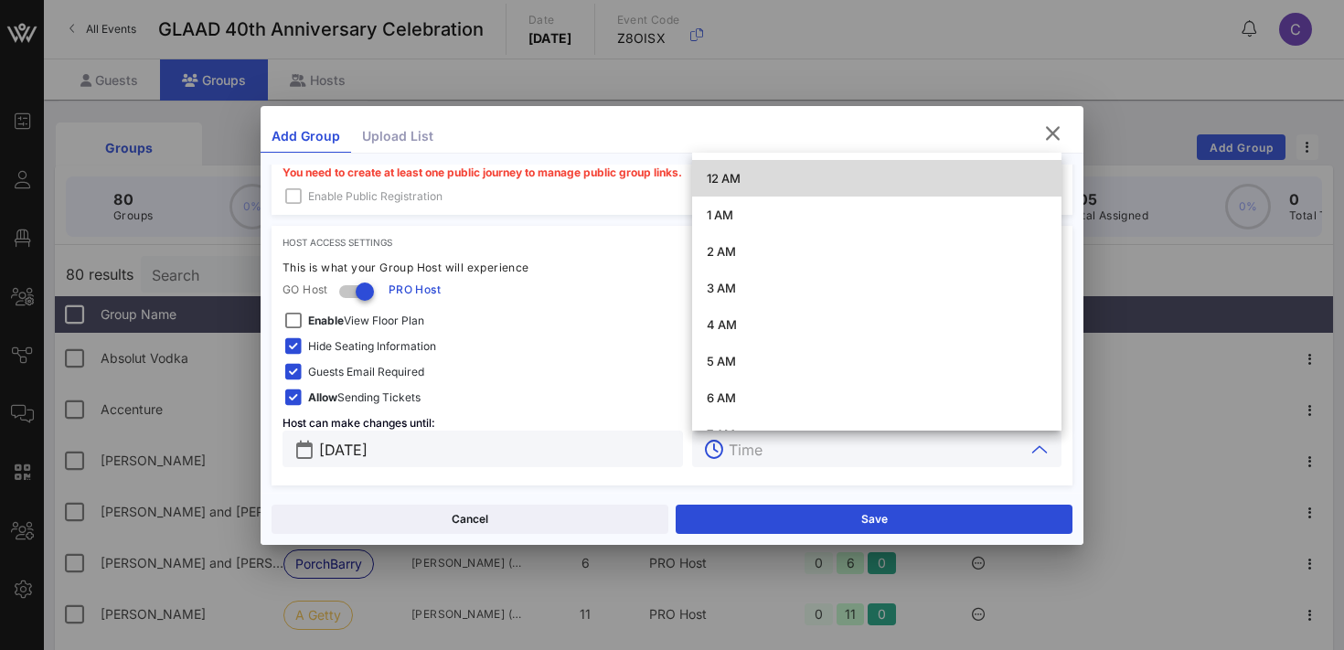
click at [549, 449] on input "[DATE]" at bounding box center [495, 449] width 353 height 24
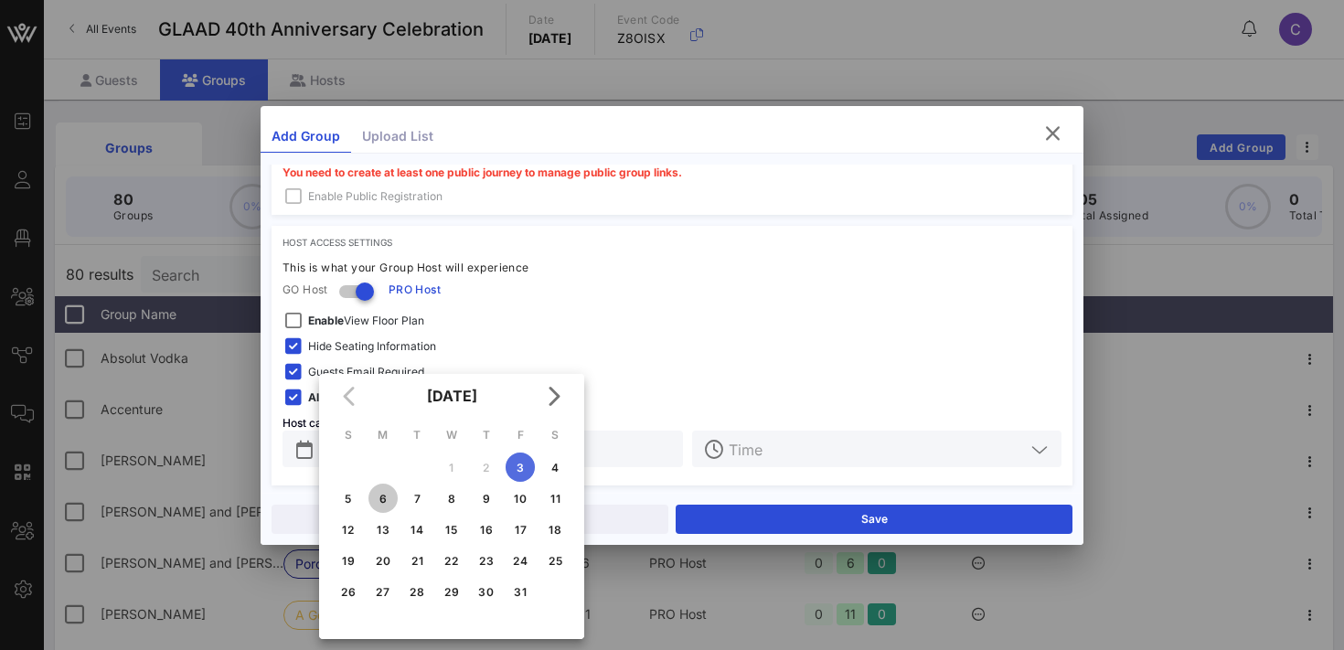
click at [388, 497] on div "6" at bounding box center [382, 499] width 29 height 14
type input "[DATE]"
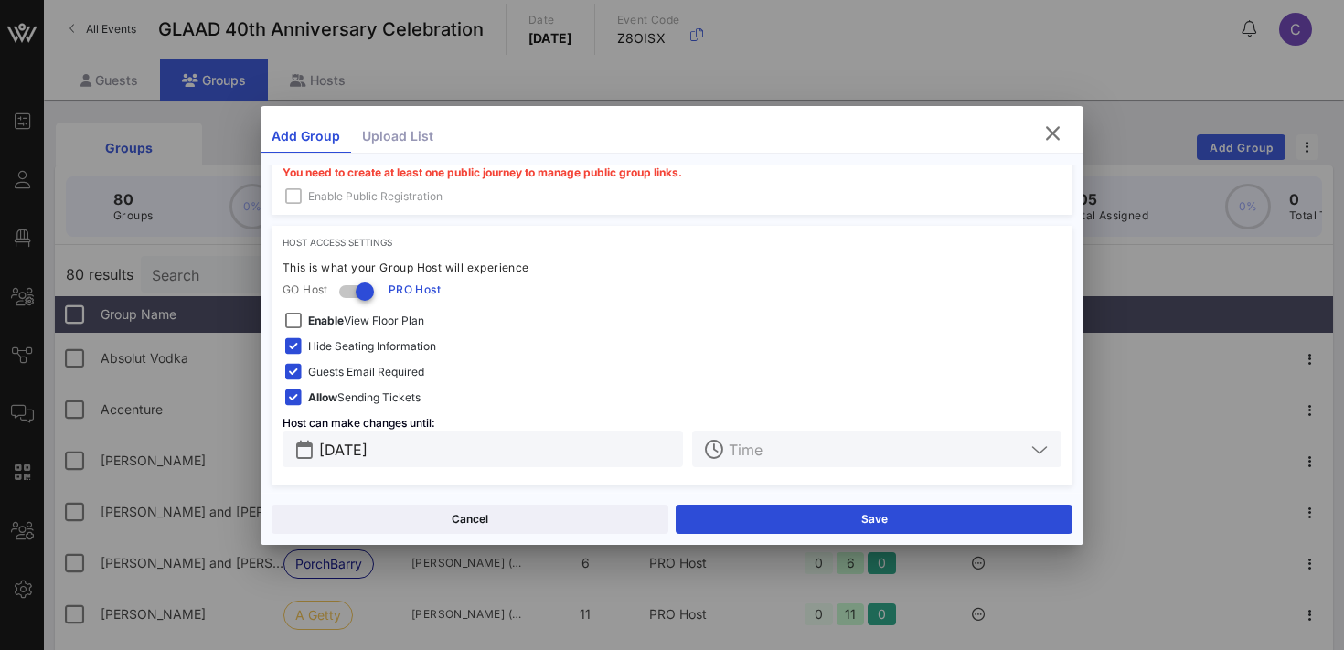
click at [826, 447] on input "text" at bounding box center [877, 449] width 296 height 24
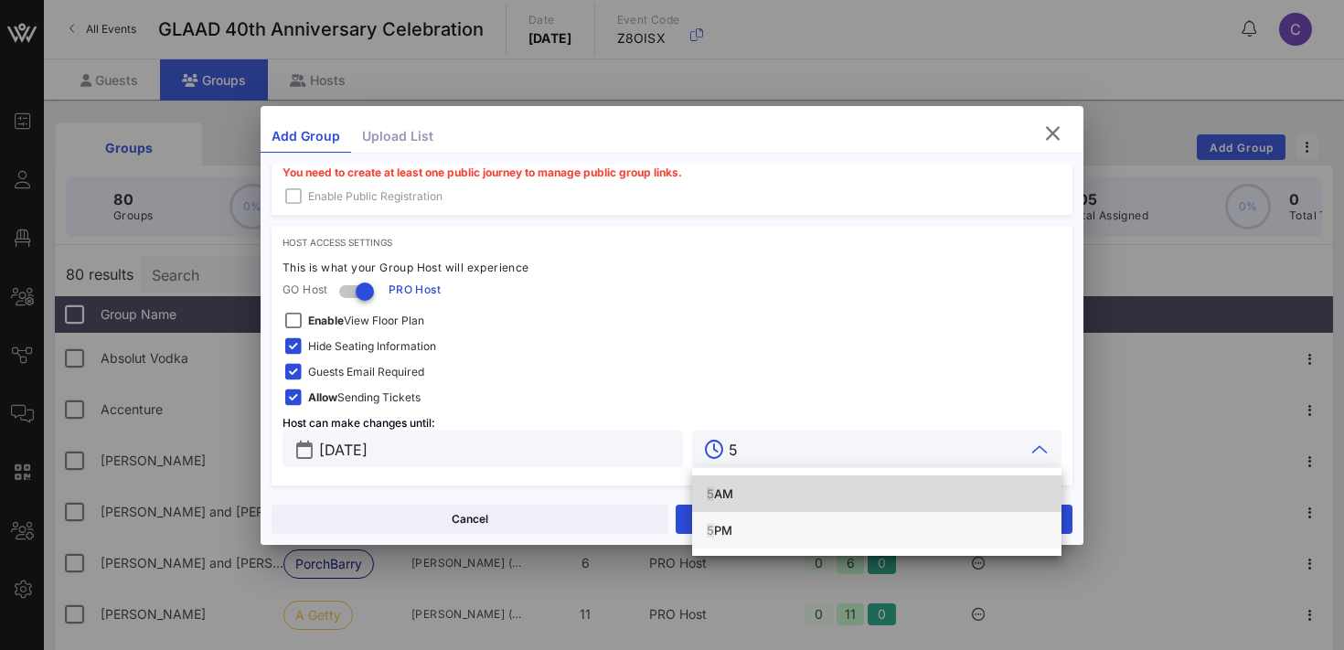
click at [743, 536] on div "5 PM" at bounding box center [877, 530] width 340 height 15
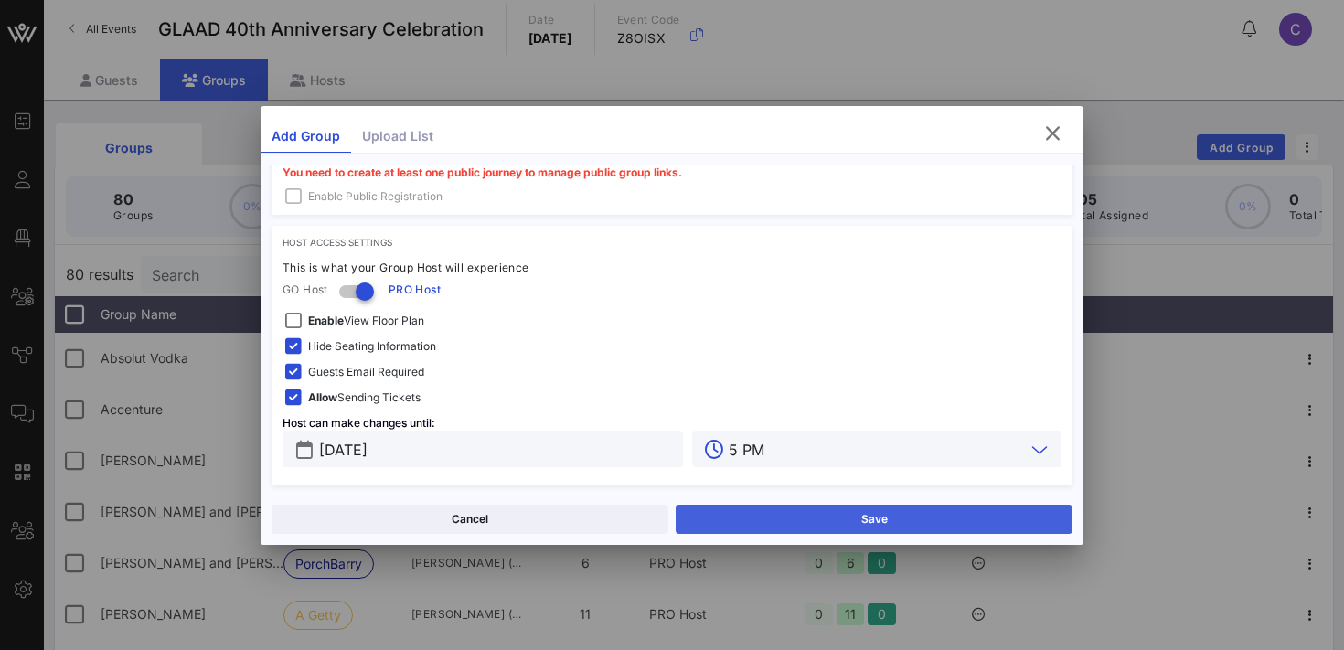
type input "5 PM"
click at [776, 526] on button "Save" at bounding box center [874, 519] width 397 height 29
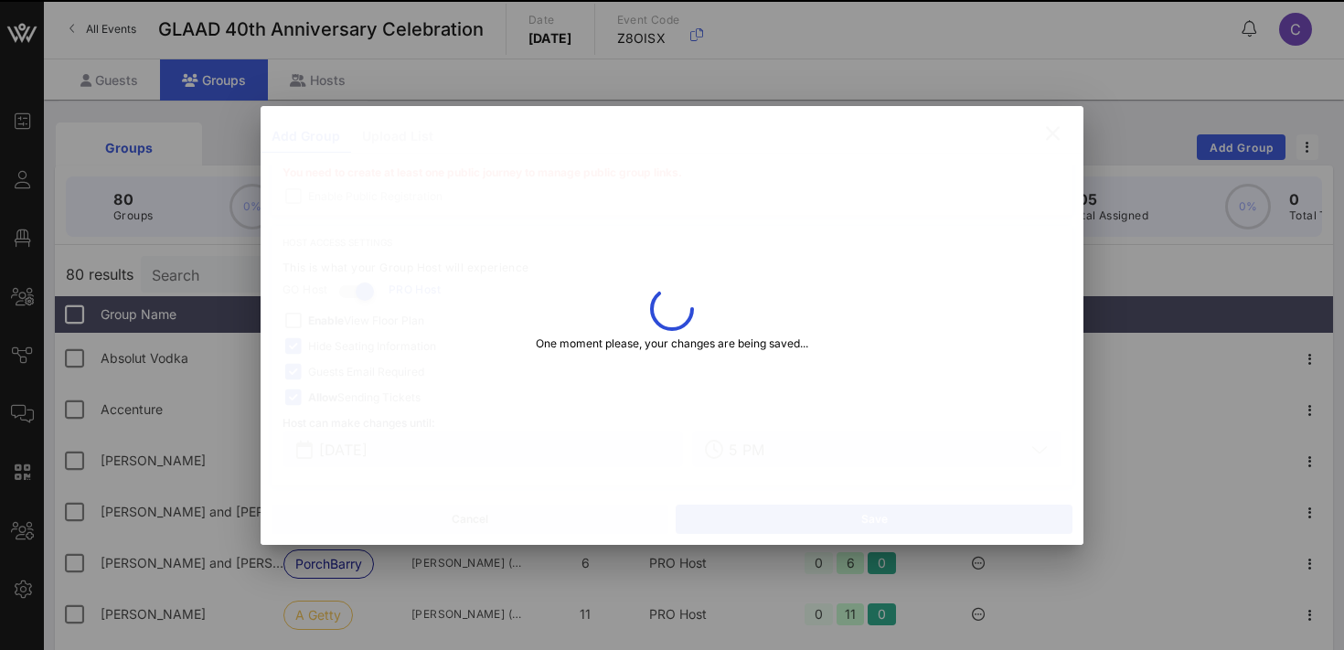
type input "[PERSON_NAME][EMAIL_ADDRESS][PERSON_NAME][DOMAIN_NAME]"
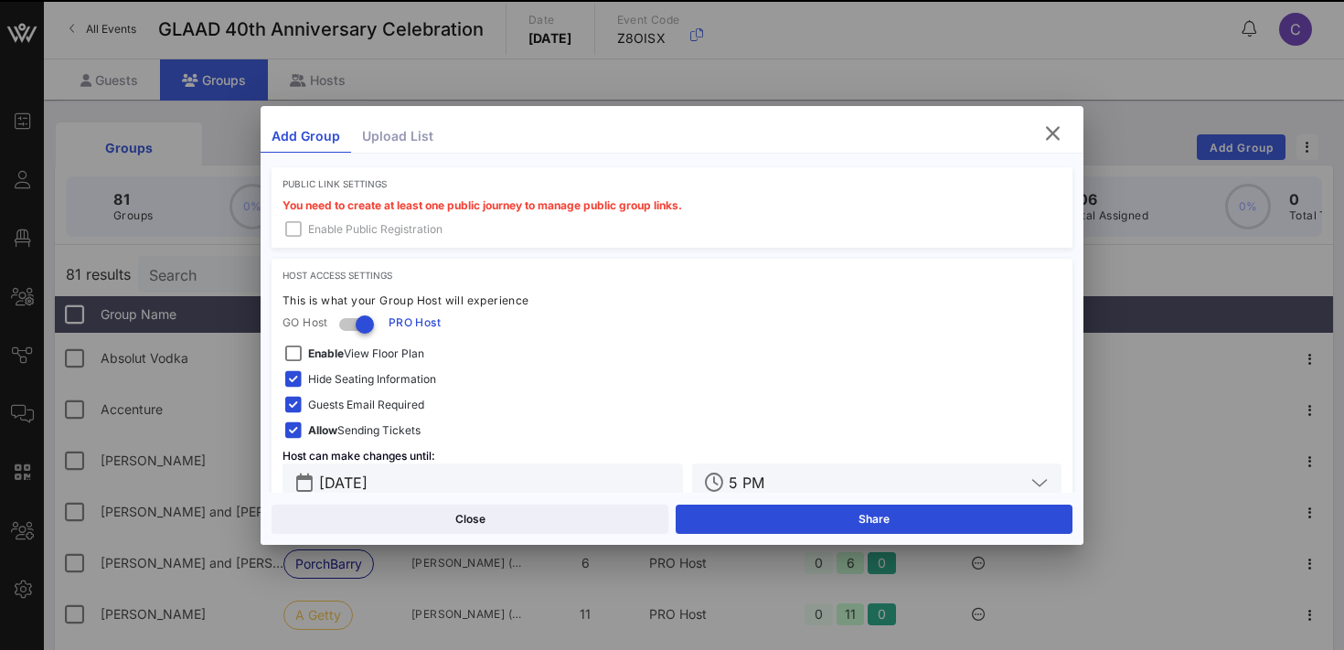
scroll to position [610, 0]
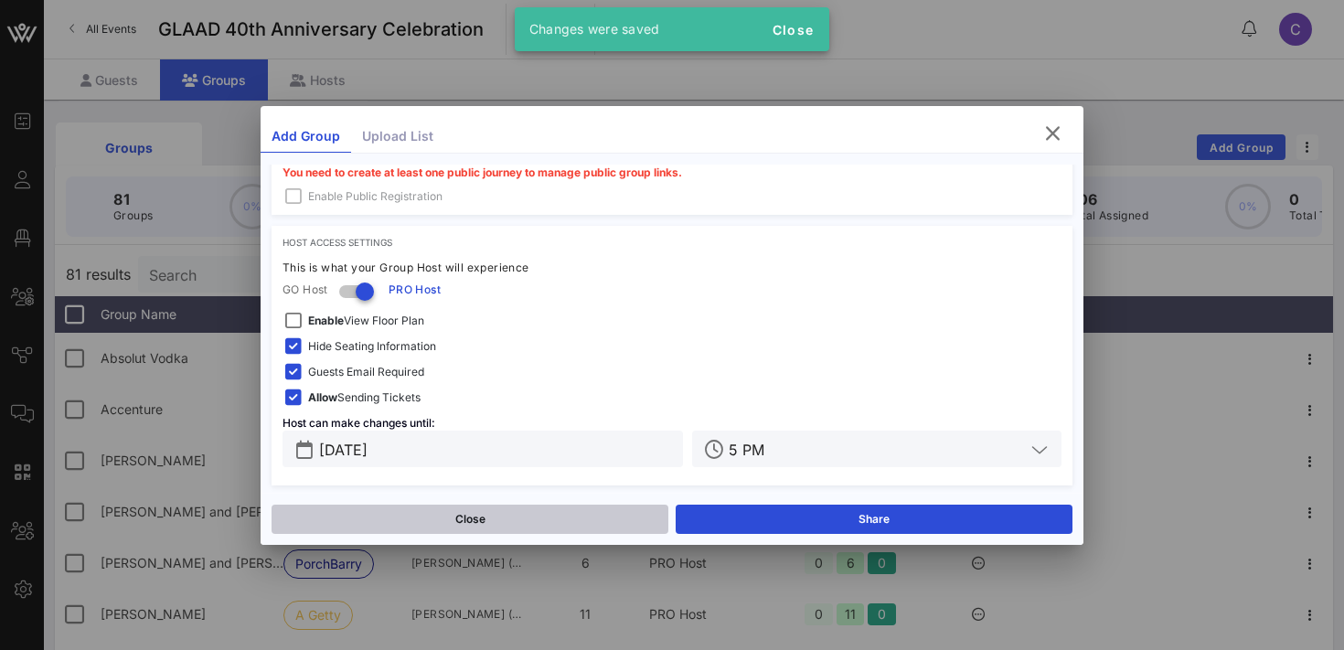
click at [503, 528] on button "Close" at bounding box center [470, 519] width 397 height 29
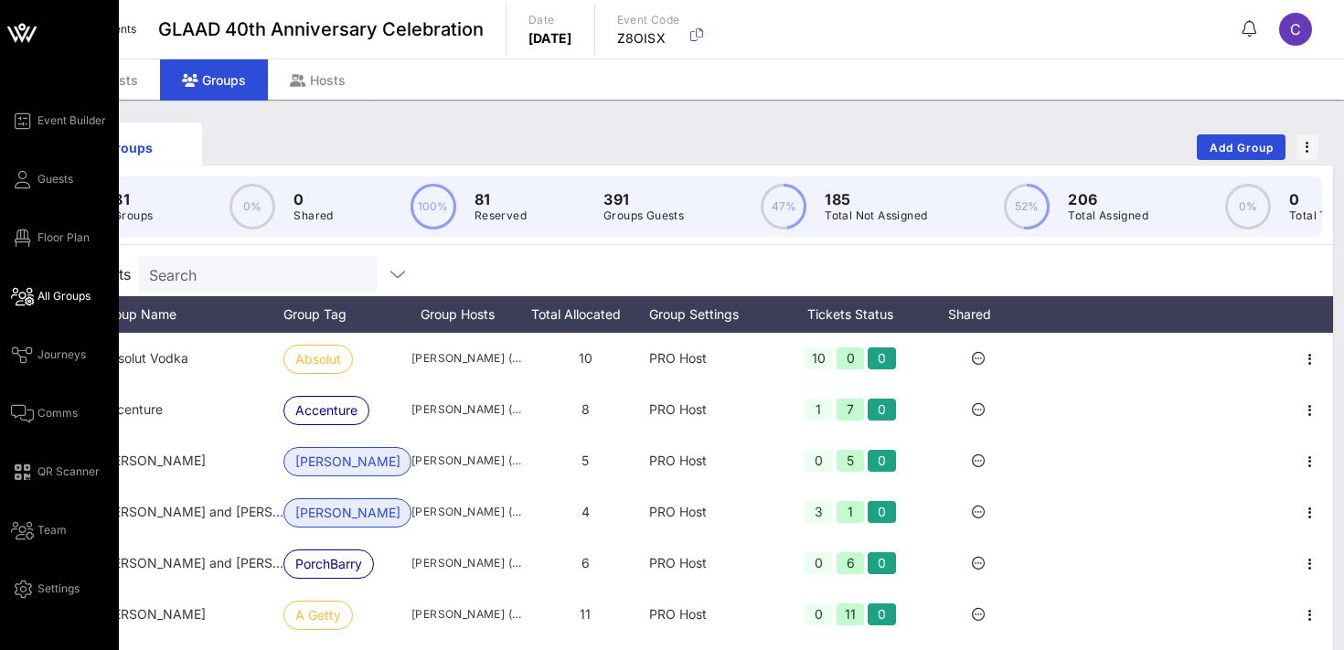
click at [59, 290] on span "All Groups" at bounding box center [63, 296] width 53 height 16
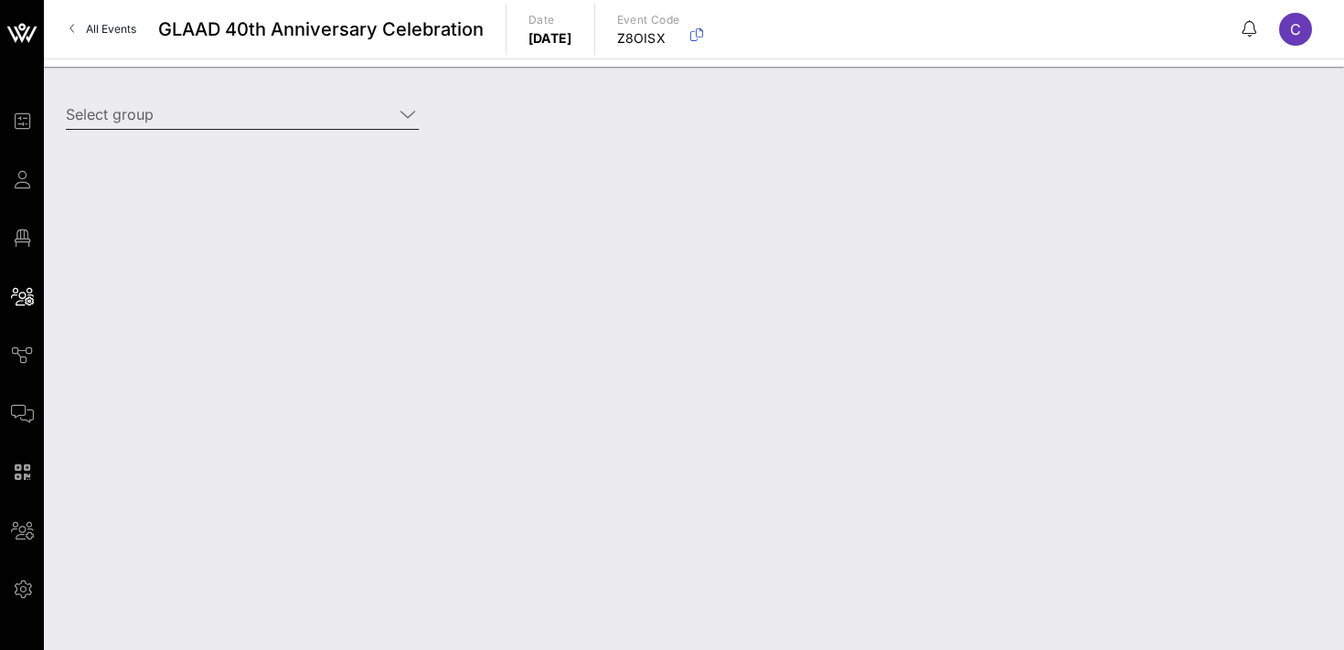
click at [241, 114] on input "Select group" at bounding box center [229, 114] width 327 height 29
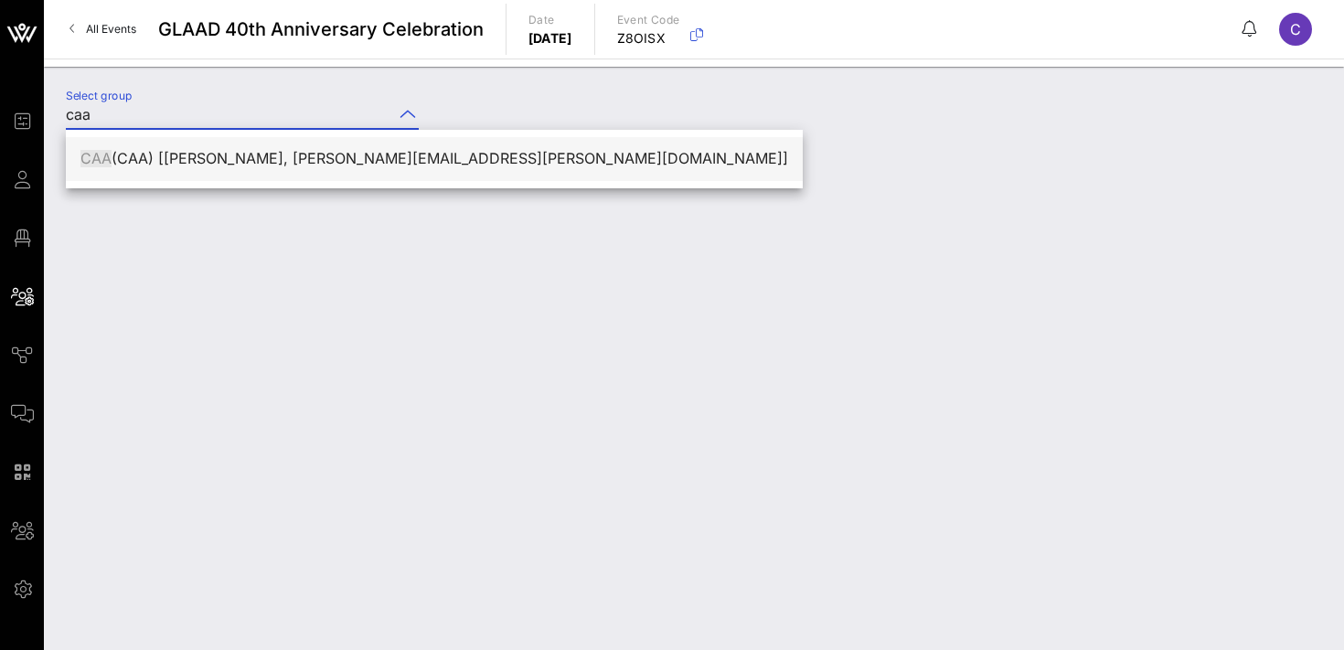
click at [187, 154] on div "CAA (CAA) [[PERSON_NAME], [PERSON_NAME][EMAIL_ADDRESS][PERSON_NAME][DOMAIN_NAME…" at bounding box center [434, 158] width 708 height 17
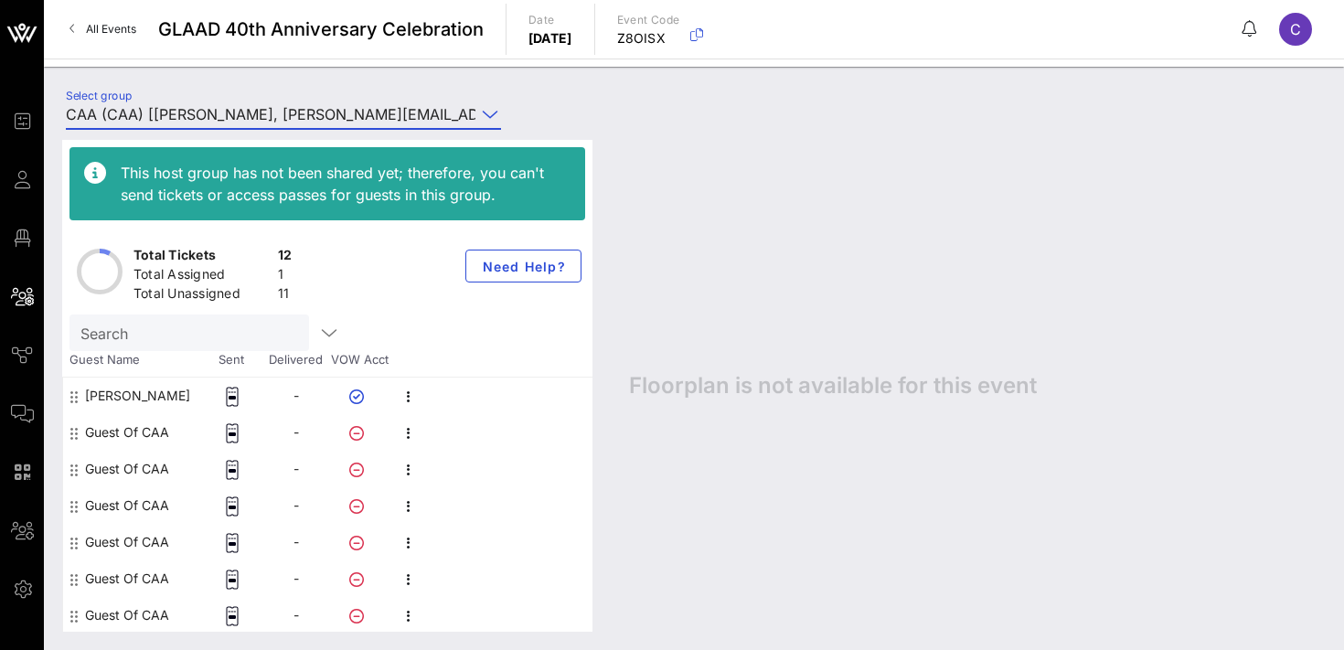
type input "CAA (CAA) [[PERSON_NAME], [PERSON_NAME][EMAIL_ADDRESS][PERSON_NAME][DOMAIN_NAME…"
click at [407, 431] on icon "button" at bounding box center [409, 433] width 22 height 22
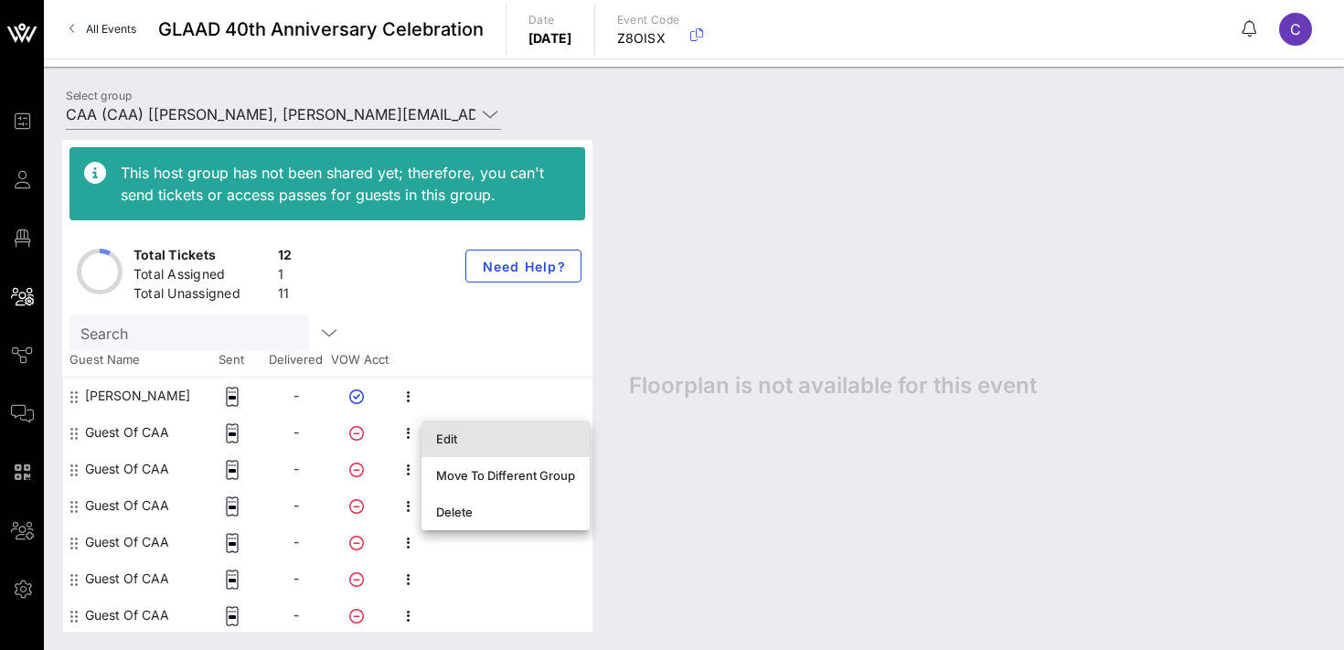
click at [456, 444] on div "Edit" at bounding box center [505, 439] width 139 height 15
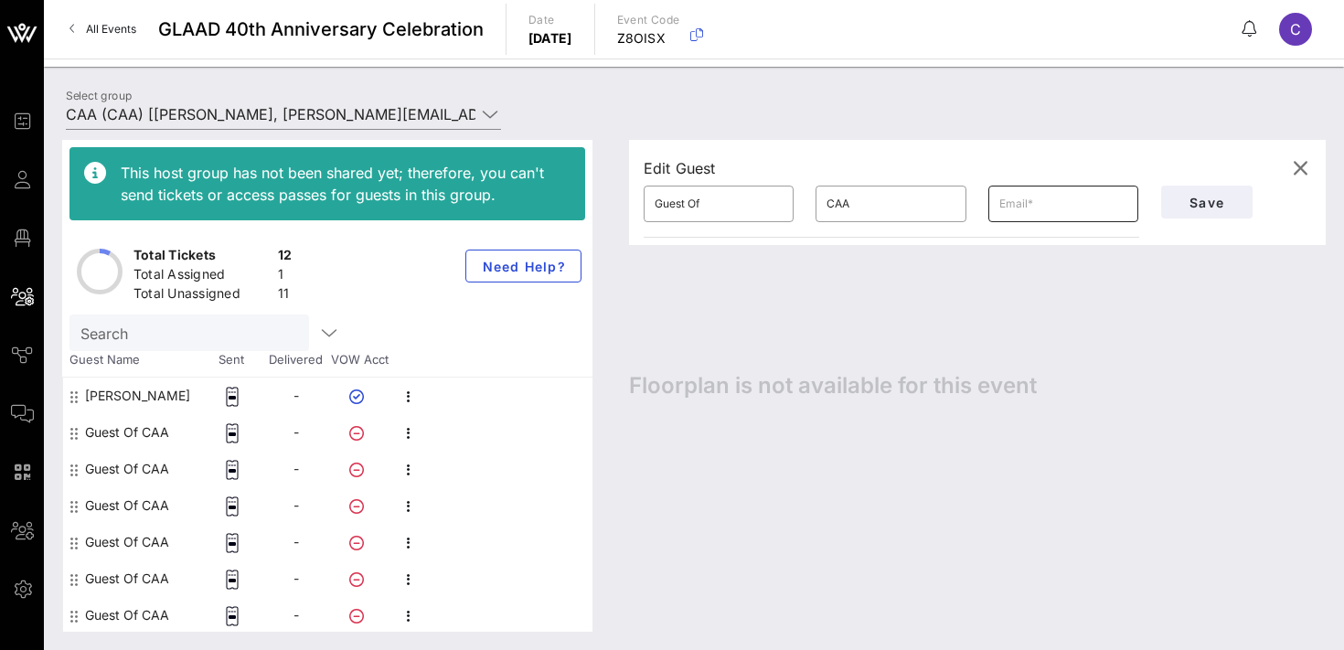
click at [1070, 205] on input "text" at bounding box center [1063, 203] width 128 height 29
paste input "[PERSON_NAME][EMAIL_ADDRESS][PERSON_NAME][DOMAIN_NAME]"
type input "[PERSON_NAME][EMAIL_ADDRESS][PERSON_NAME][DOMAIN_NAME]"
click at [862, 211] on input "CAA" at bounding box center [890, 203] width 128 height 29
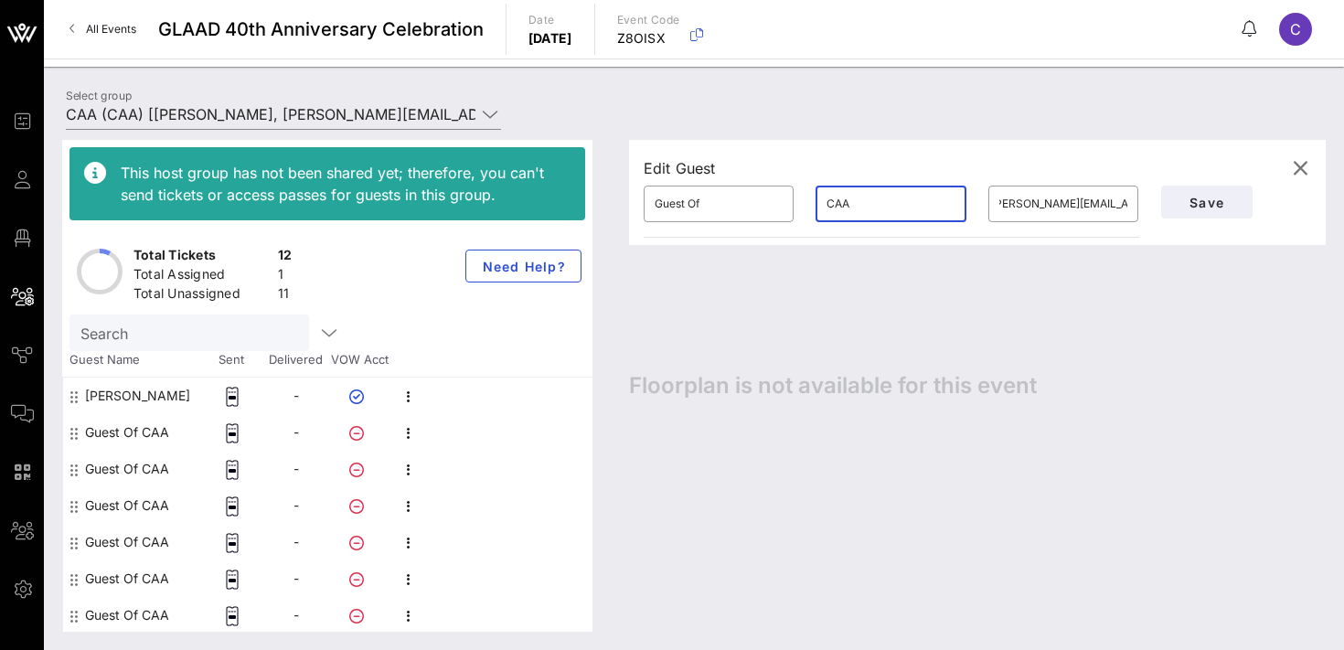
scroll to position [0, 0]
click at [862, 211] on input "CAA" at bounding box center [890, 203] width 128 height 29
type input "[PERSON_NAME]"
click at [730, 191] on input "Guest Of" at bounding box center [719, 203] width 128 height 29
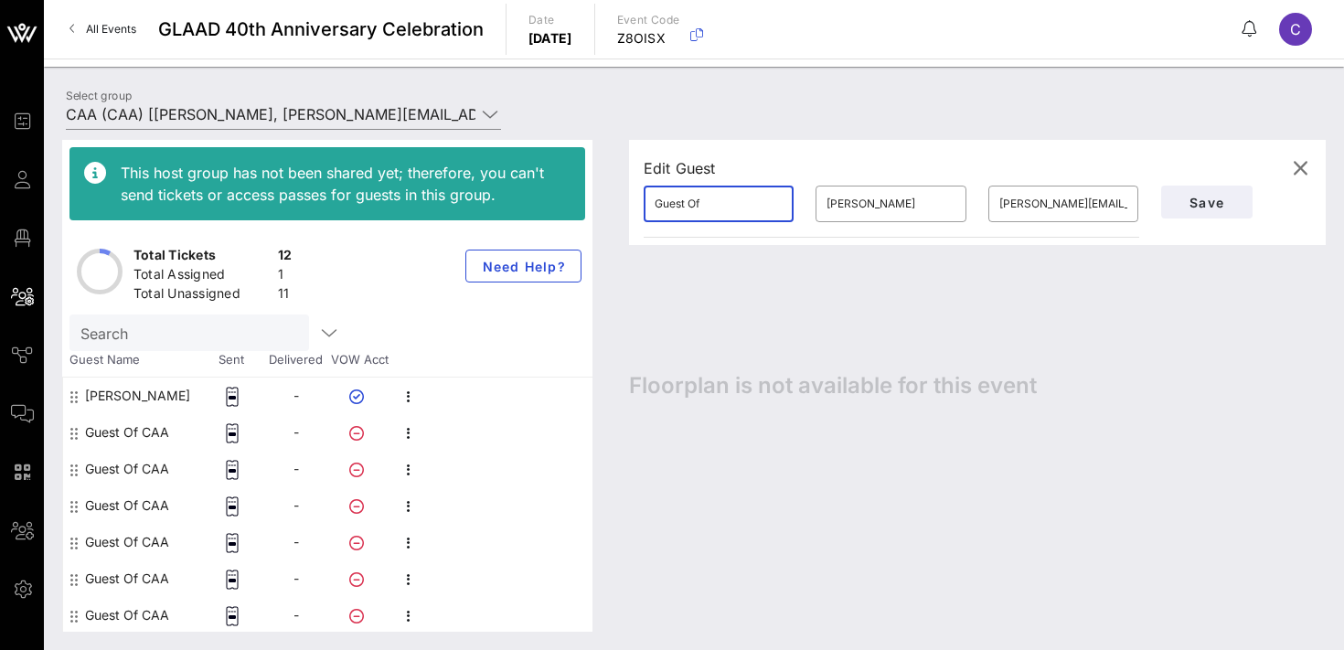
click at [730, 191] on input "Guest Of" at bounding box center [719, 203] width 128 height 29
type input "[PERSON_NAME]"
click at [1188, 200] on span "Save" at bounding box center [1207, 203] width 62 height 16
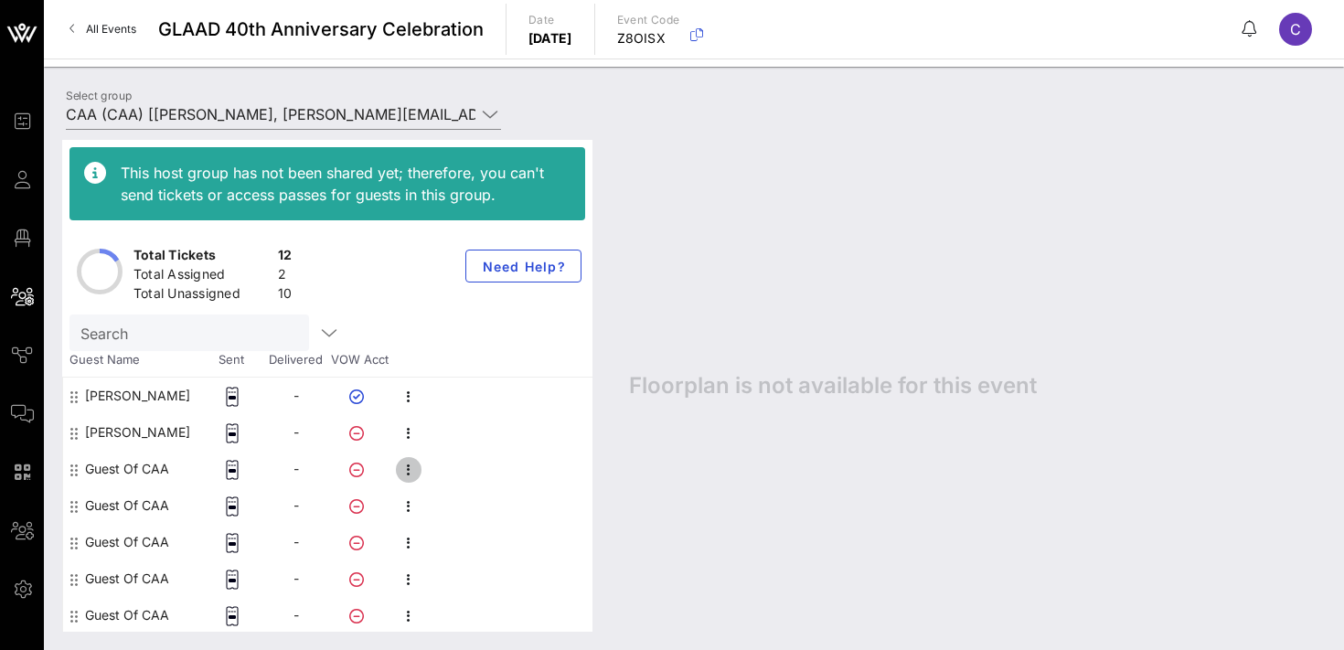
click at [408, 469] on icon "button" at bounding box center [409, 470] width 22 height 22
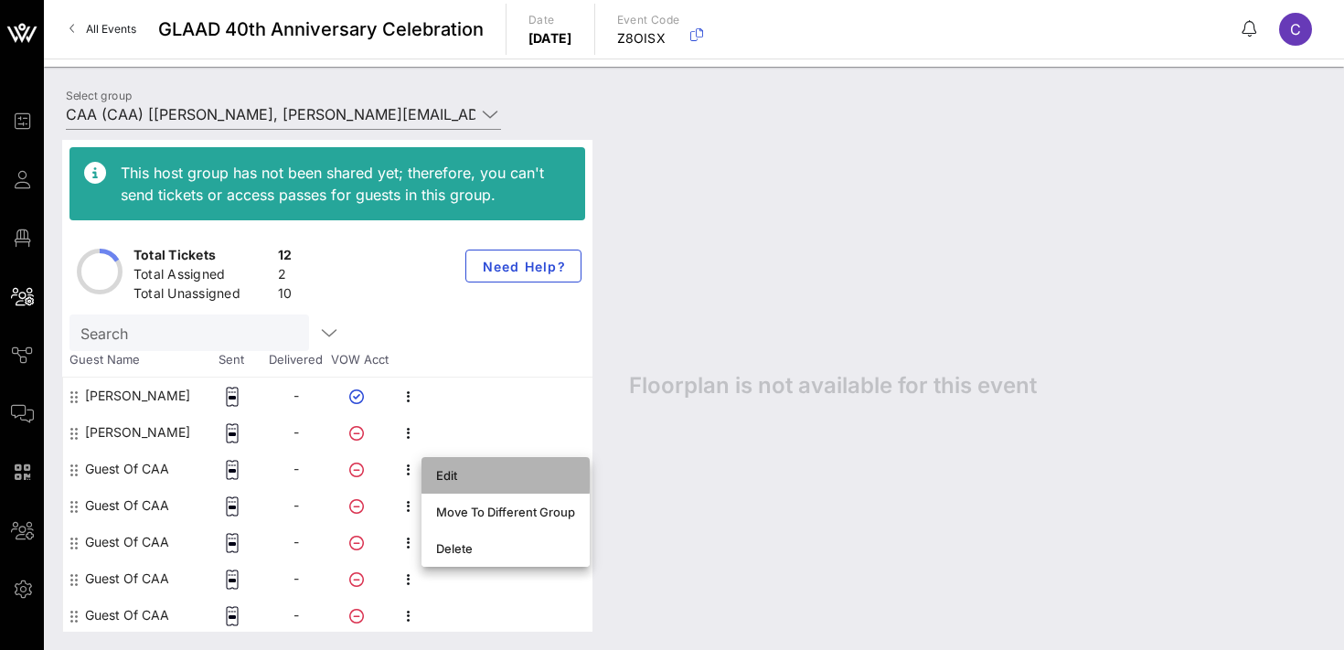
click at [445, 488] on div "Edit" at bounding box center [505, 475] width 139 height 29
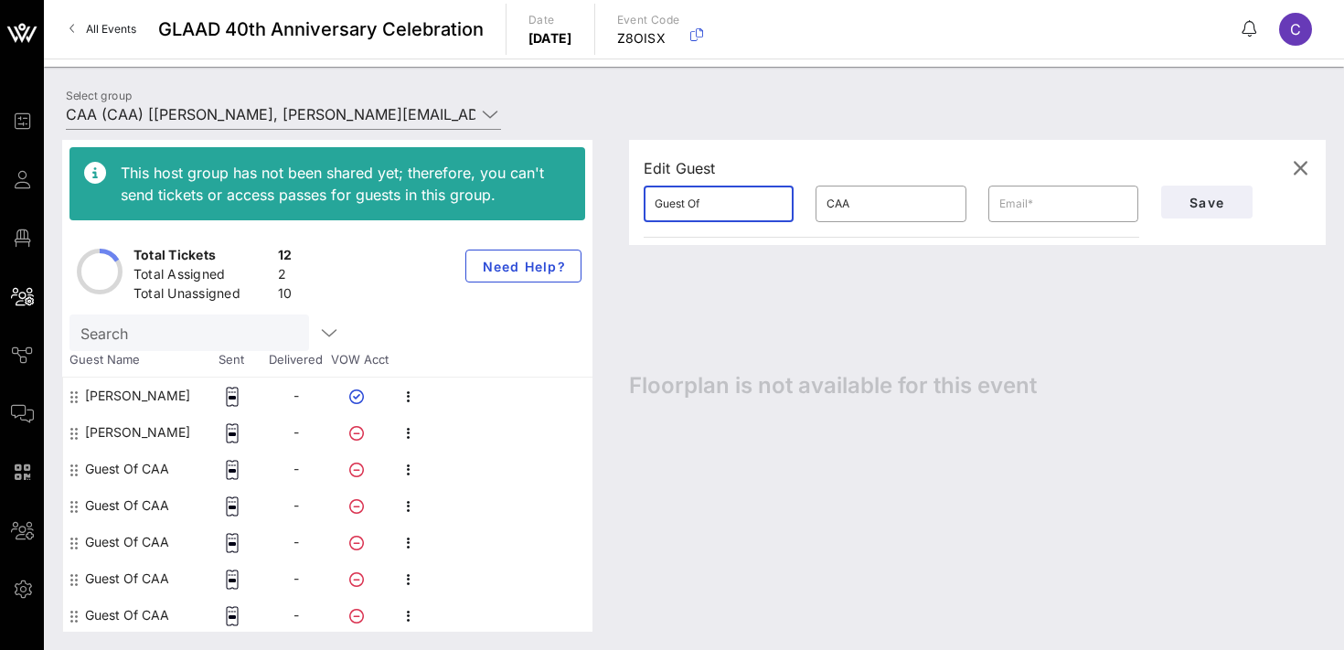
click at [736, 205] on input "Guest Of" at bounding box center [719, 203] width 128 height 29
type input "[PERSON_NAME]"
type input "Linn"
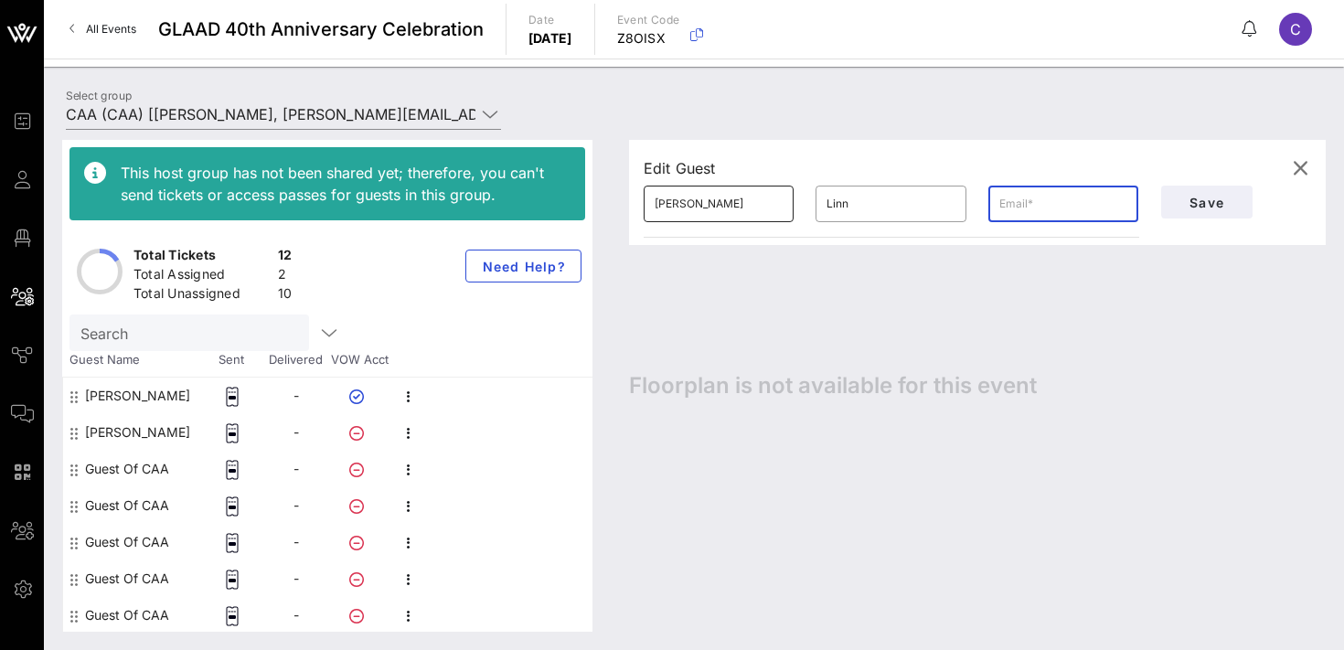
paste input "[PERSON_NAME][EMAIL_ADDRESS][PERSON_NAME][DOMAIN_NAME]"
type input "[PERSON_NAME][EMAIL_ADDRESS][PERSON_NAME][DOMAIN_NAME]"
click at [855, 208] on input "Linn" at bounding box center [890, 203] width 128 height 29
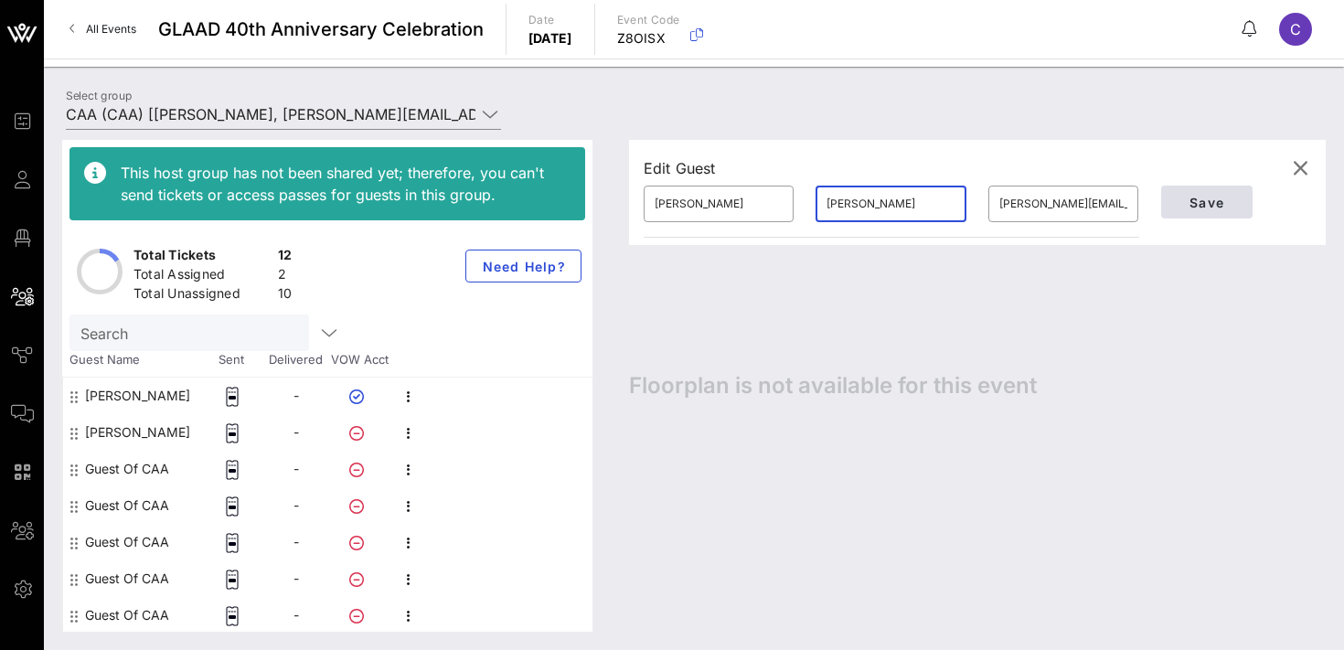
type input "[PERSON_NAME]"
click at [1197, 198] on span "Save" at bounding box center [1207, 203] width 62 height 16
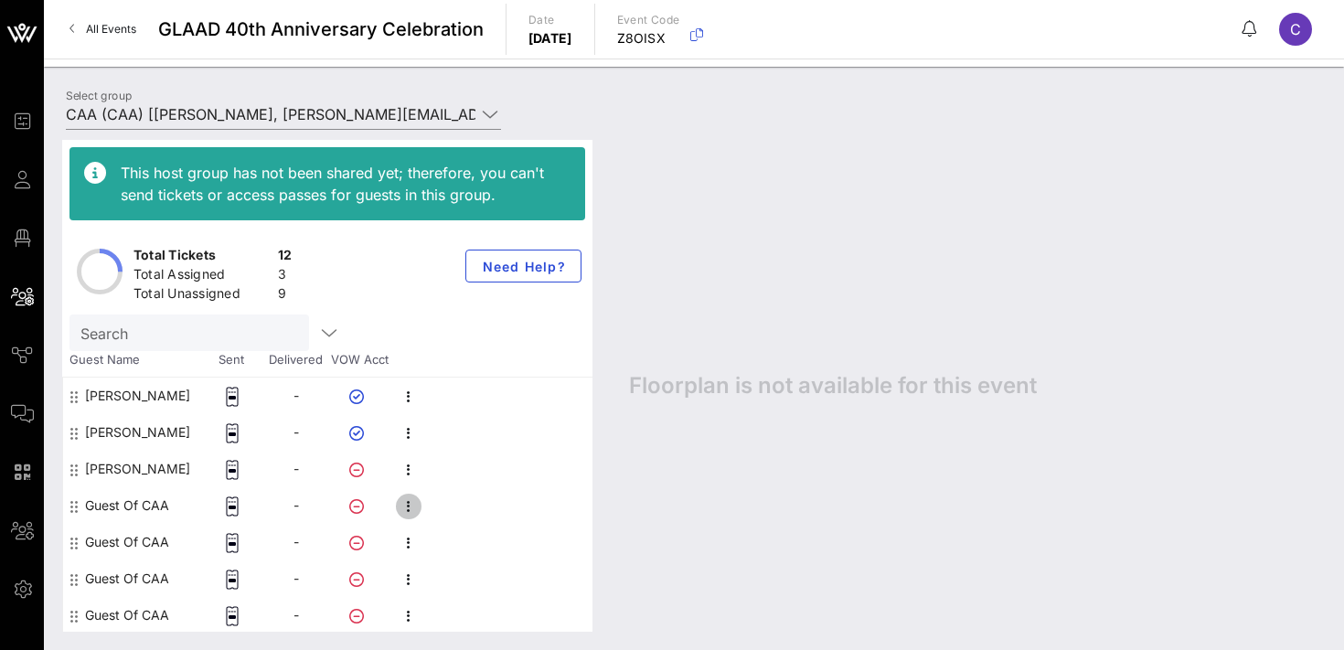
click at [411, 504] on icon "button" at bounding box center [409, 507] width 22 height 22
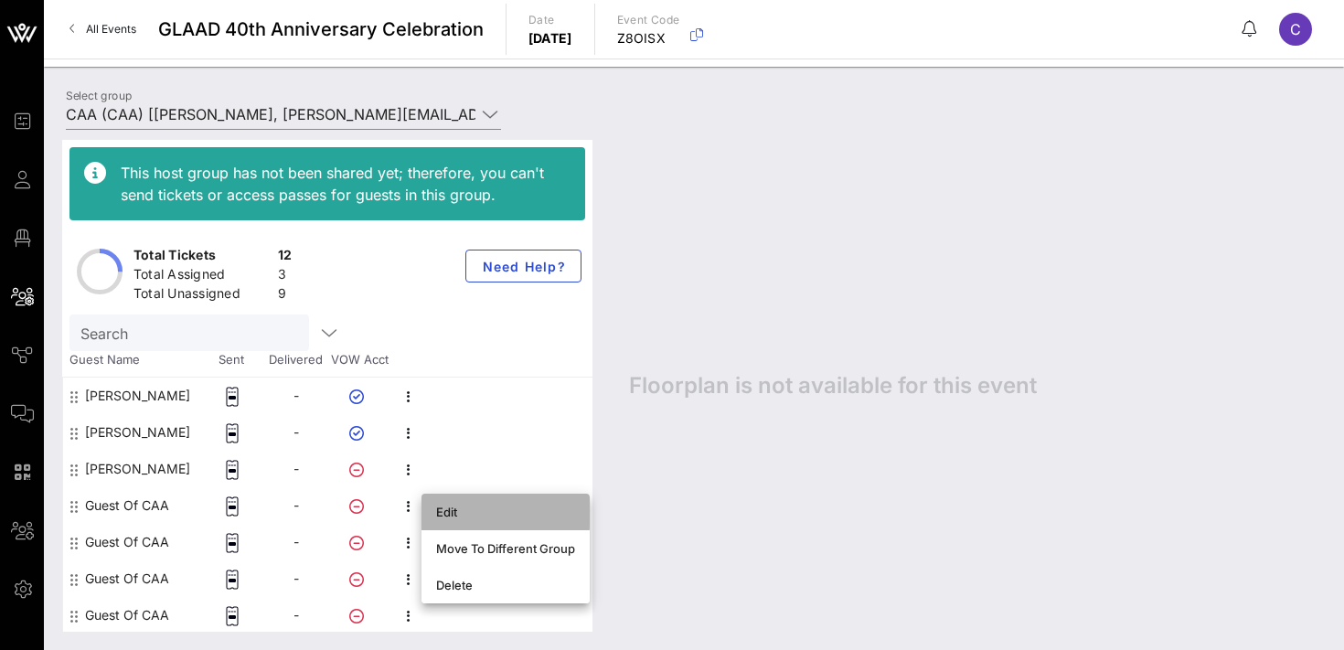
click at [476, 518] on div "Edit" at bounding box center [505, 512] width 139 height 15
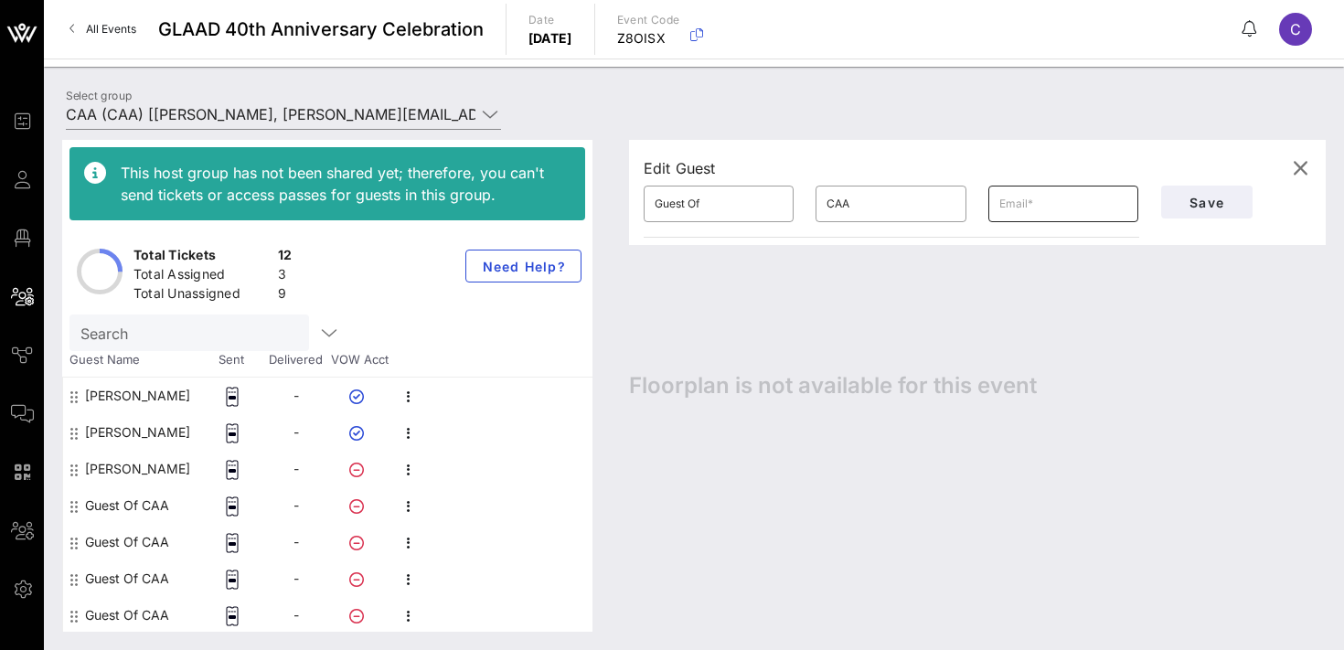
click at [1031, 208] on input "text" at bounding box center [1063, 203] width 128 height 29
paste input "[EMAIL_ADDRESS][DOMAIN_NAME]"
type input "[EMAIL_ADDRESS][DOMAIN_NAME]"
click at [735, 205] on input "Guest Of" at bounding box center [719, 203] width 128 height 29
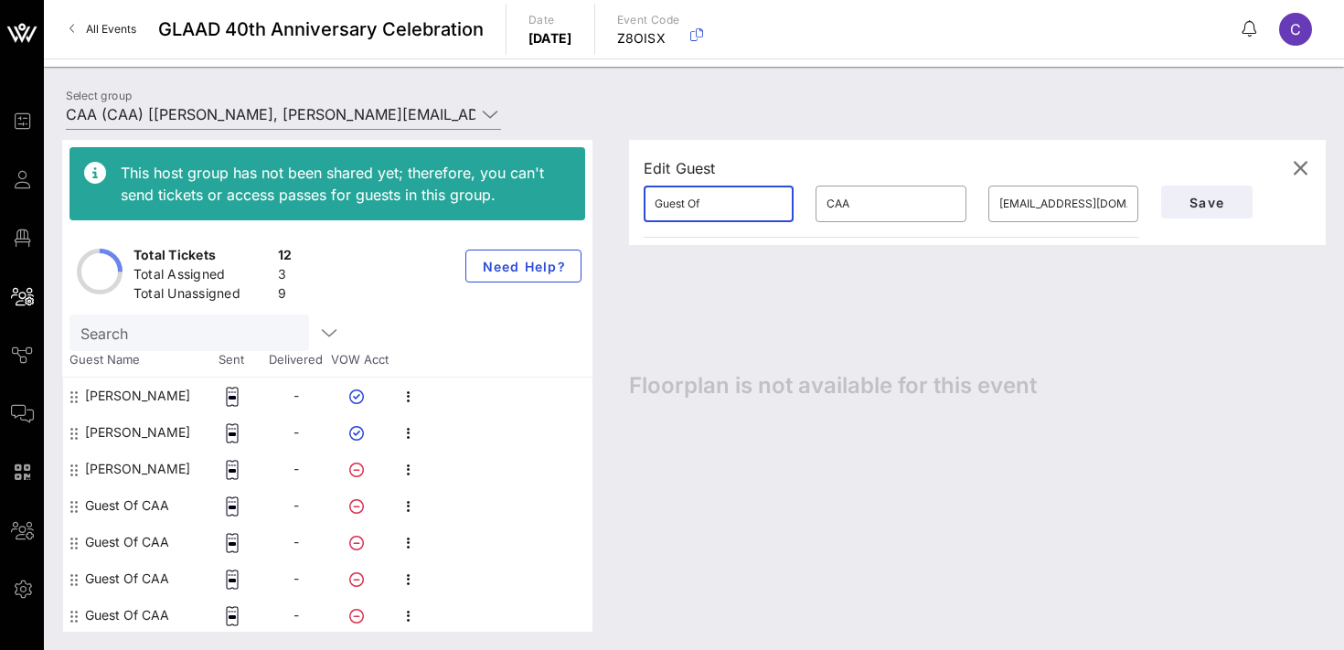
click at [735, 205] on input "Guest Of" at bounding box center [719, 203] width 128 height 29
type input "Aiden"
type input "[PERSON_NAME]"
click at [949, 304] on div "Edit Guest ​ Aiden ​ [PERSON_NAME] ​ [EMAIL_ADDRESS][DOMAIN_NAME] Save Floorpla…" at bounding box center [968, 386] width 715 height 492
click at [1186, 199] on span "Save" at bounding box center [1207, 203] width 62 height 16
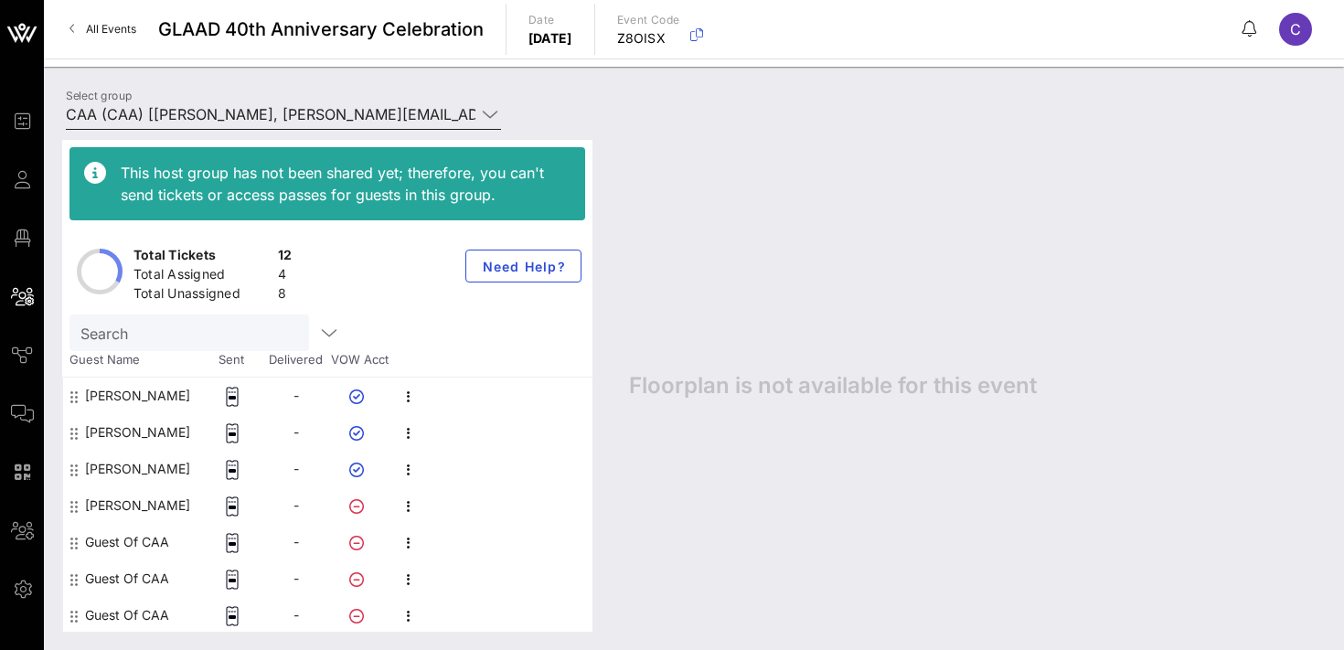
click at [205, 115] on input "CAA (CAA) [[PERSON_NAME], [PERSON_NAME][EMAIL_ADDRESS][PERSON_NAME][DOMAIN_NAME…" at bounding box center [271, 114] width 410 height 29
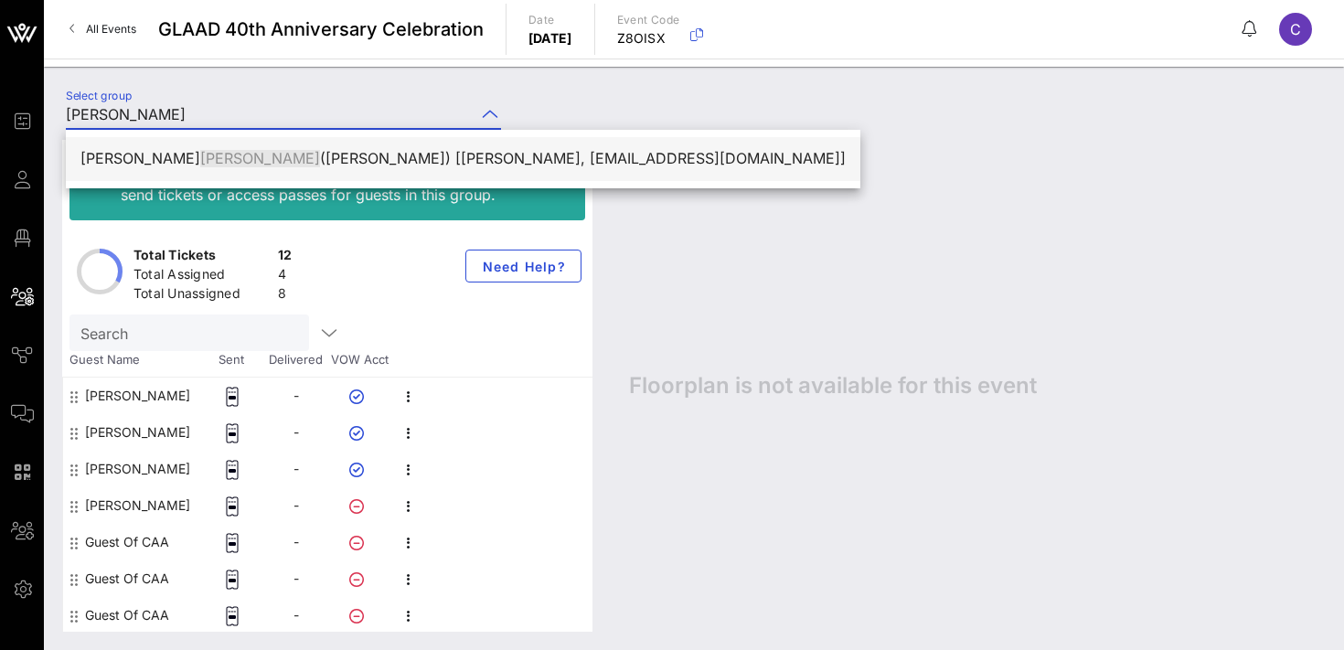
click at [197, 165] on div "[PERSON_NAME] ([PERSON_NAME]) [[PERSON_NAME], [EMAIL_ADDRESS][DOMAIN_NAME]]" at bounding box center [462, 158] width 765 height 17
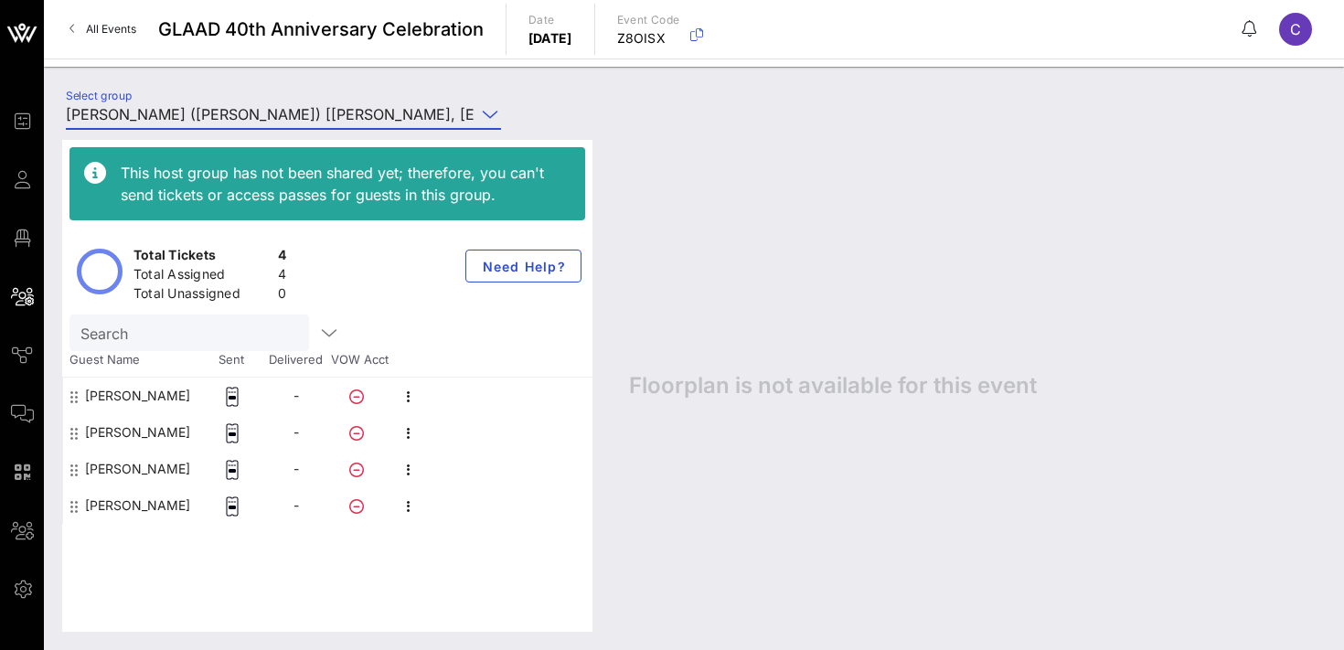
click at [210, 114] on input "[PERSON_NAME] ([PERSON_NAME]) [[PERSON_NAME], [EMAIL_ADDRESS][DOMAIN_NAME]]" at bounding box center [271, 114] width 410 height 29
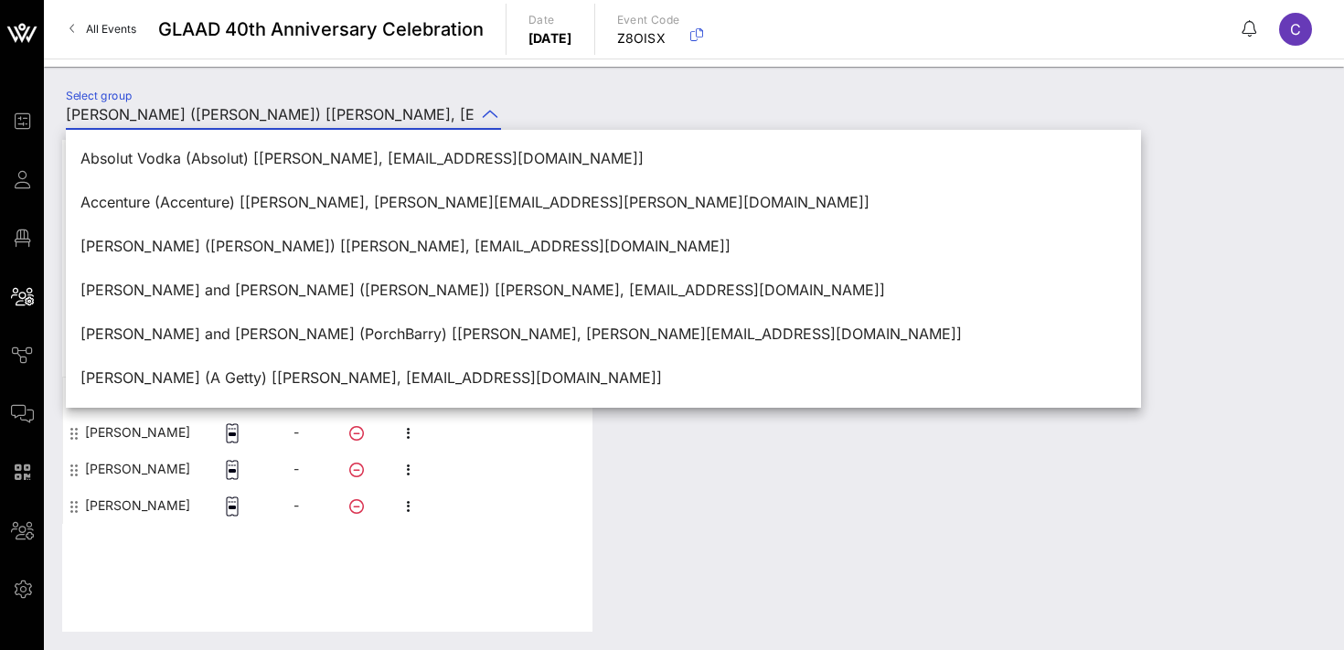
click at [366, 81] on div "Select group [PERSON_NAME] ([PERSON_NAME]) [[PERSON_NAME], [EMAIL_ADDRESS][DOMA…" at bounding box center [694, 358] width 1300 height 583
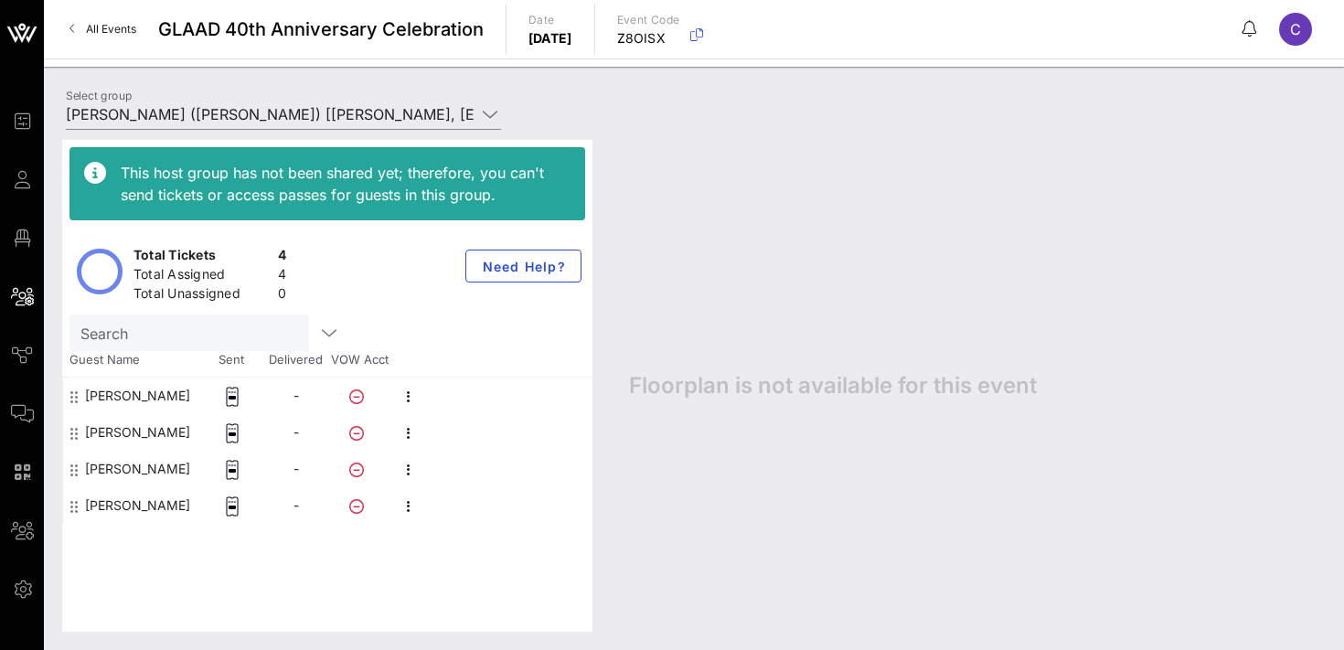
click at [332, 123] on div "This host group has not been shared yet; therefore, you can't send tickets or a…" at bounding box center [694, 386] width 1300 height 528
click at [325, 115] on input "[PERSON_NAME] ([PERSON_NAME]) [[PERSON_NAME], [EMAIL_ADDRESS][DOMAIN_NAME]]" at bounding box center [271, 114] width 410 height 29
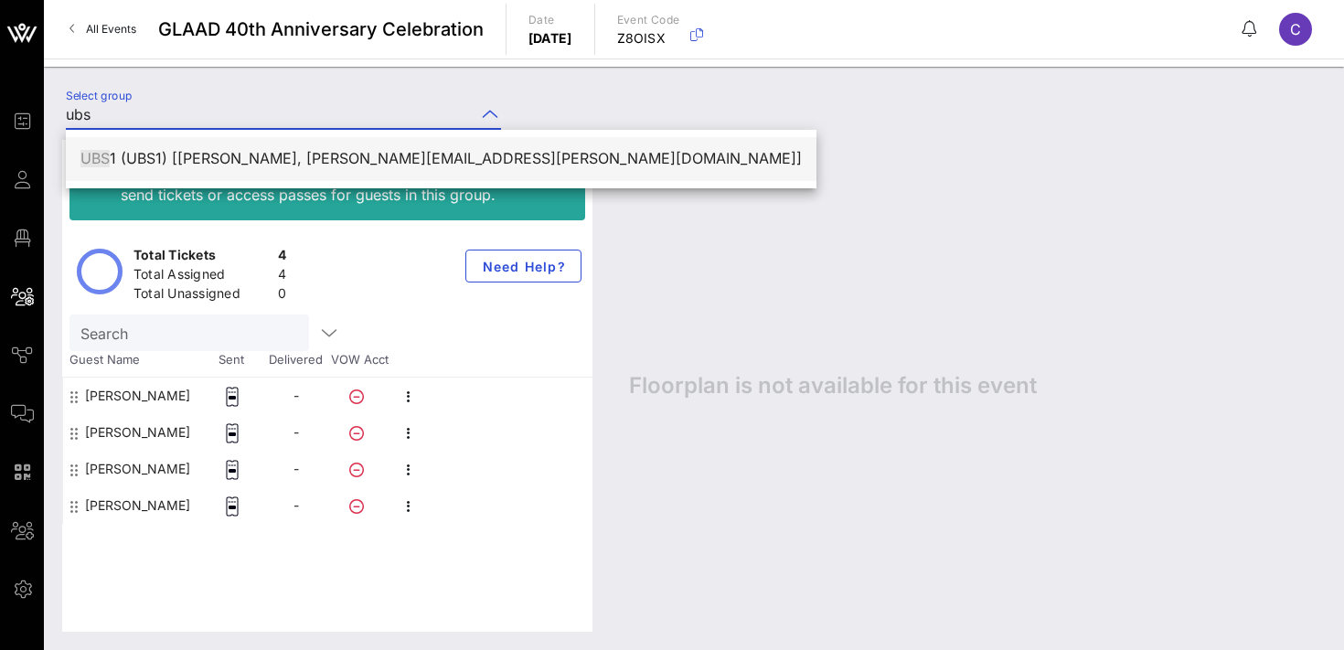
click at [323, 153] on div "UBS 1 (UBS1) [[PERSON_NAME], [PERSON_NAME][EMAIL_ADDRESS][PERSON_NAME][DOMAIN_N…" at bounding box center [440, 158] width 721 height 17
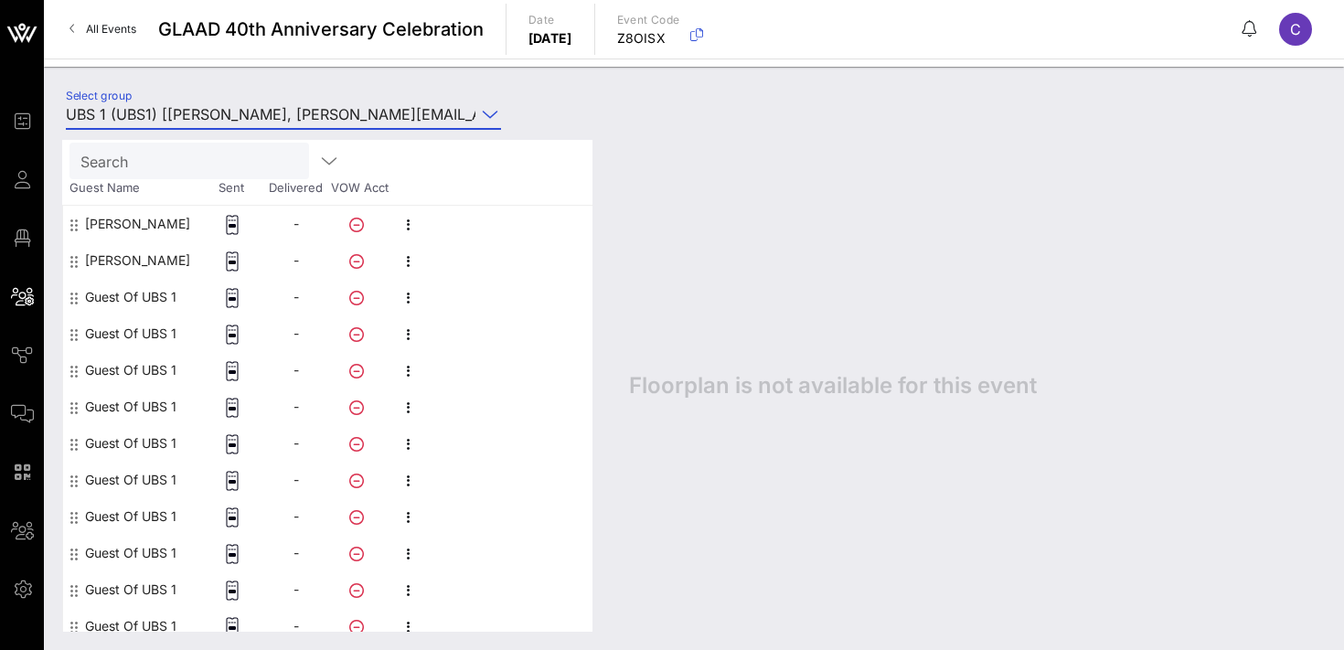
scroll to position [184, 0]
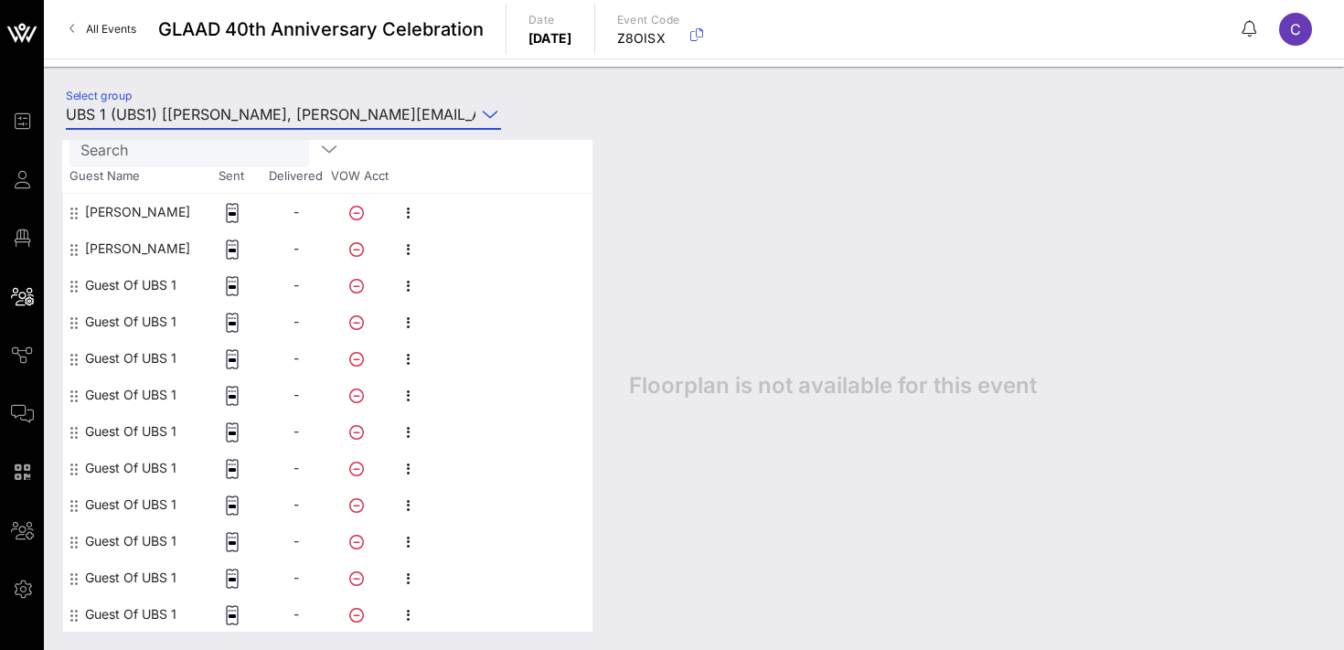
type input "UBS 1 (UBS1) [[PERSON_NAME], [PERSON_NAME][EMAIL_ADDRESS][PERSON_NAME][DOMAIN_N…"
click at [406, 284] on icon "button" at bounding box center [409, 286] width 22 height 22
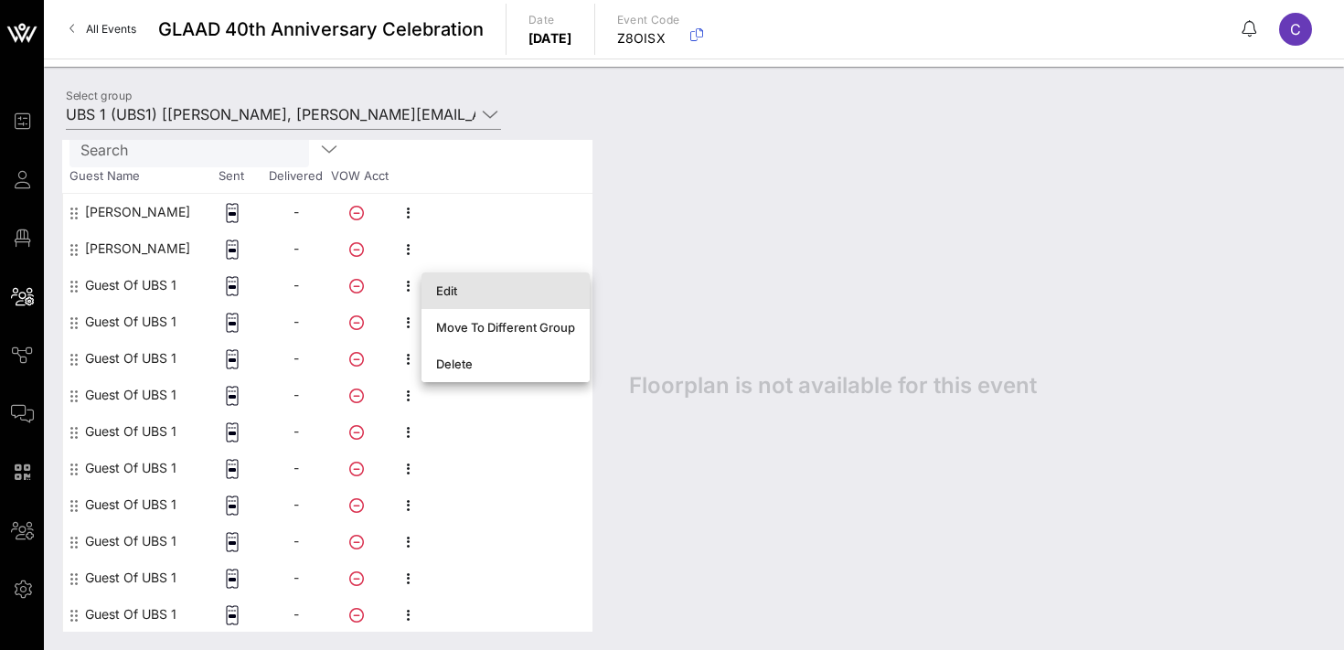
click at [441, 297] on div "Edit" at bounding box center [505, 290] width 139 height 15
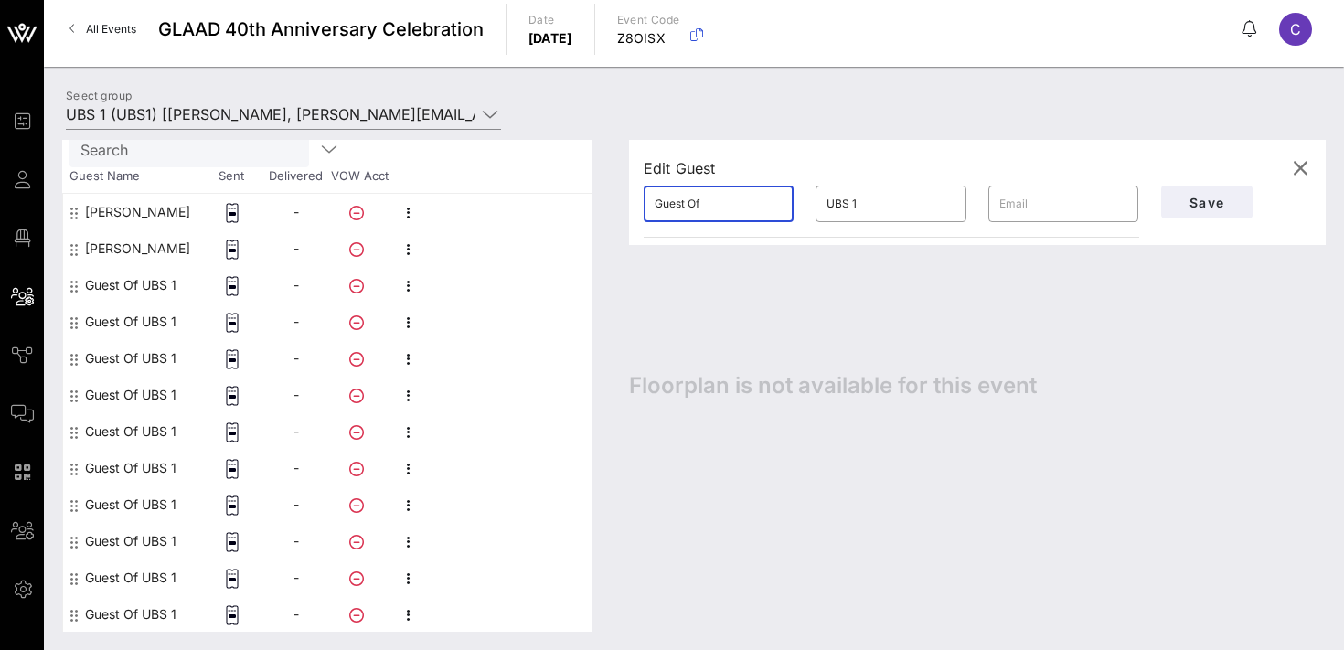
click at [708, 205] on input "Guest Of" at bounding box center [719, 203] width 128 height 29
type input "[PERSON_NAME]"
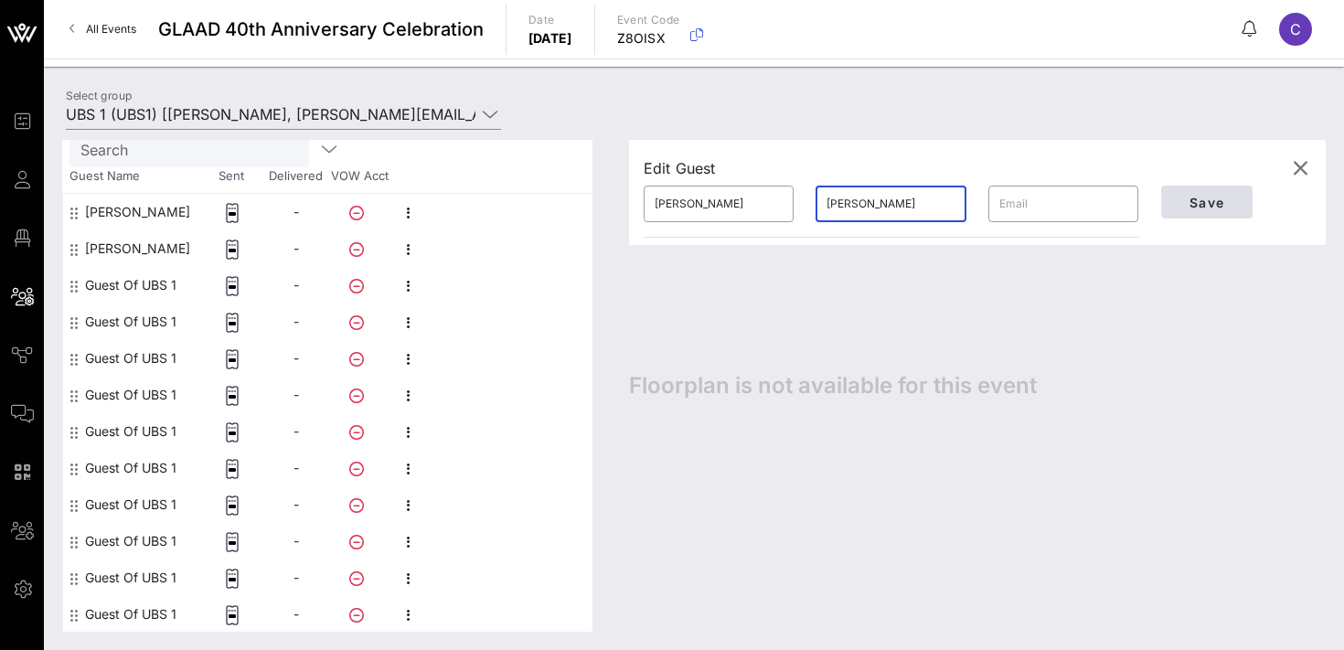
type input "[PERSON_NAME]"
click at [1187, 206] on span "Save" at bounding box center [1207, 203] width 62 height 16
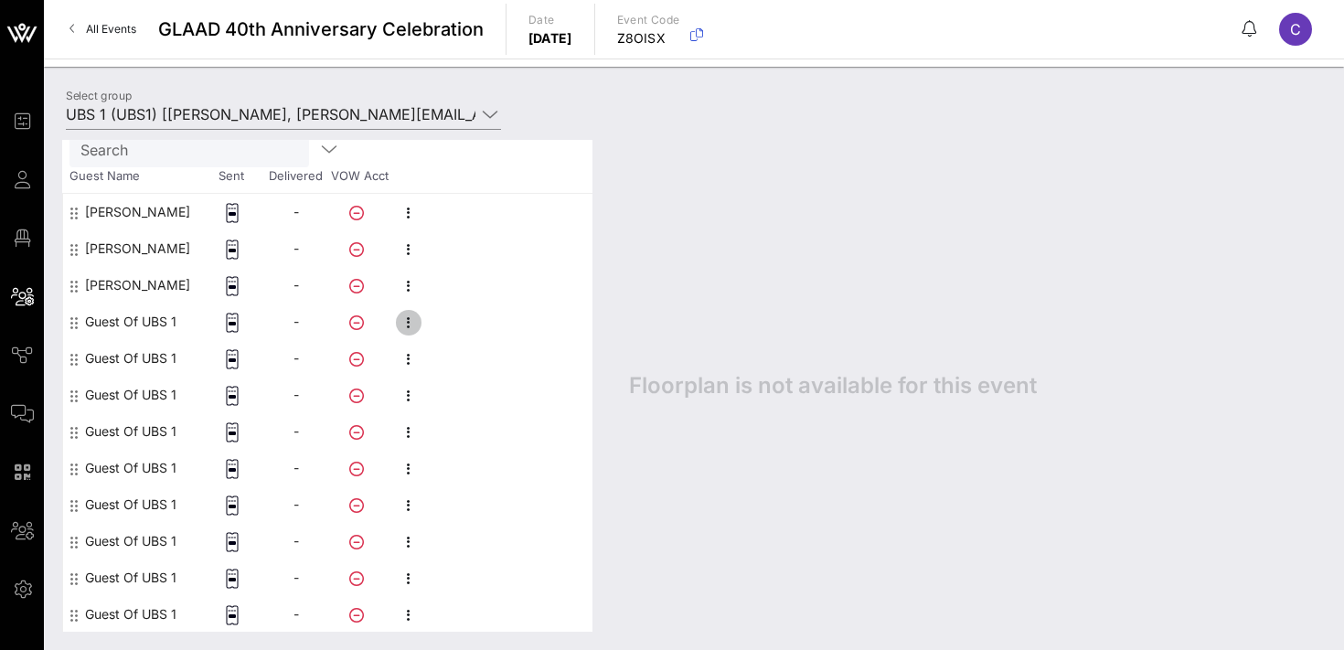
click at [410, 325] on icon "button" at bounding box center [409, 323] width 22 height 22
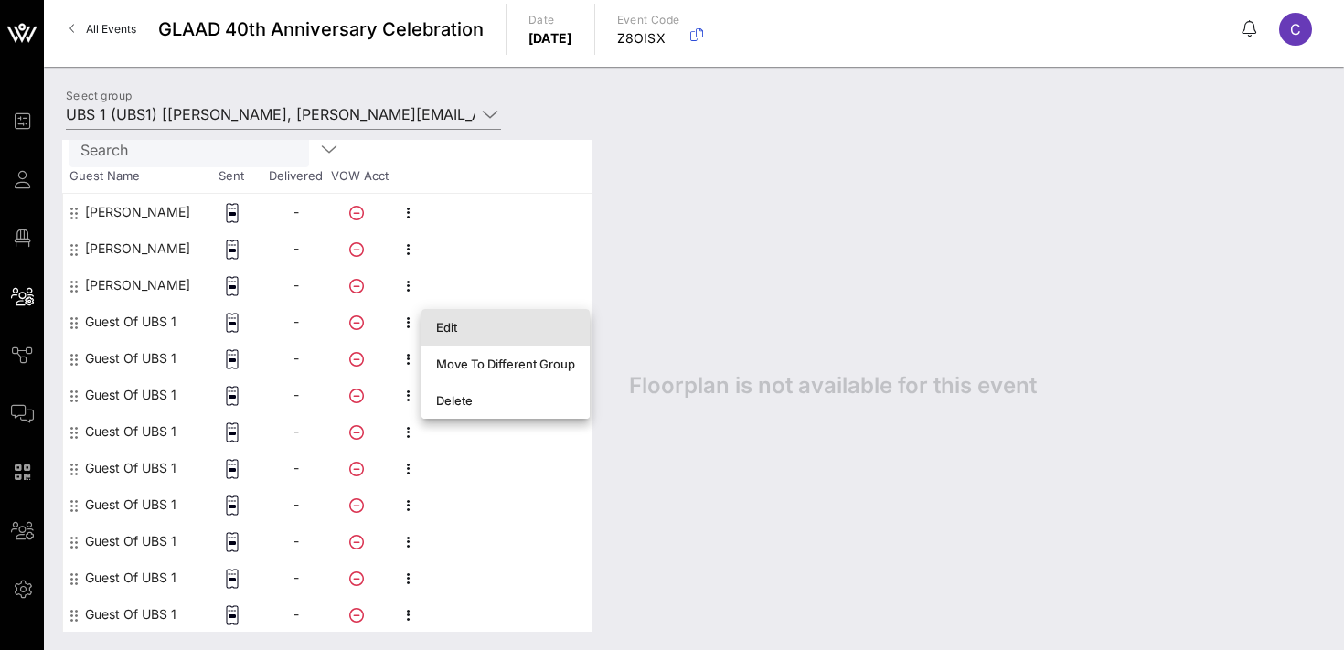
click at [446, 328] on div "Edit" at bounding box center [505, 327] width 139 height 15
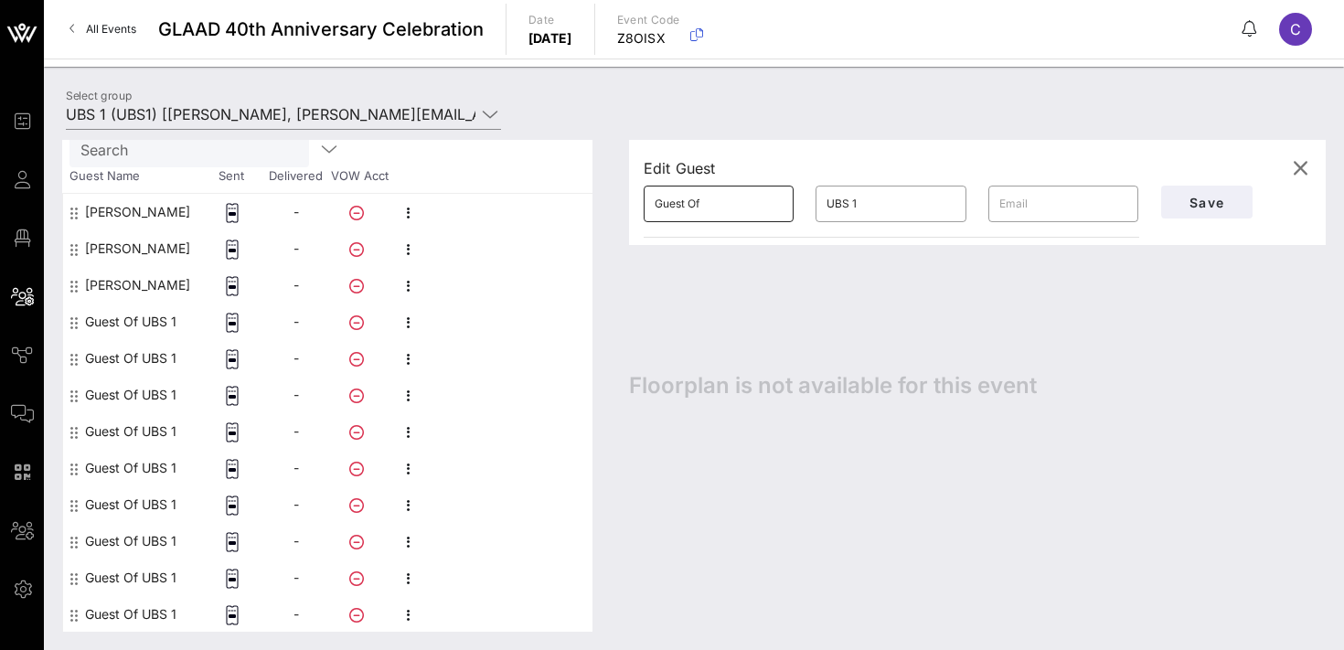
click at [721, 205] on input "Guest Of" at bounding box center [719, 203] width 128 height 29
type input "Rajas"
paste input "[PERSON_NAME]"
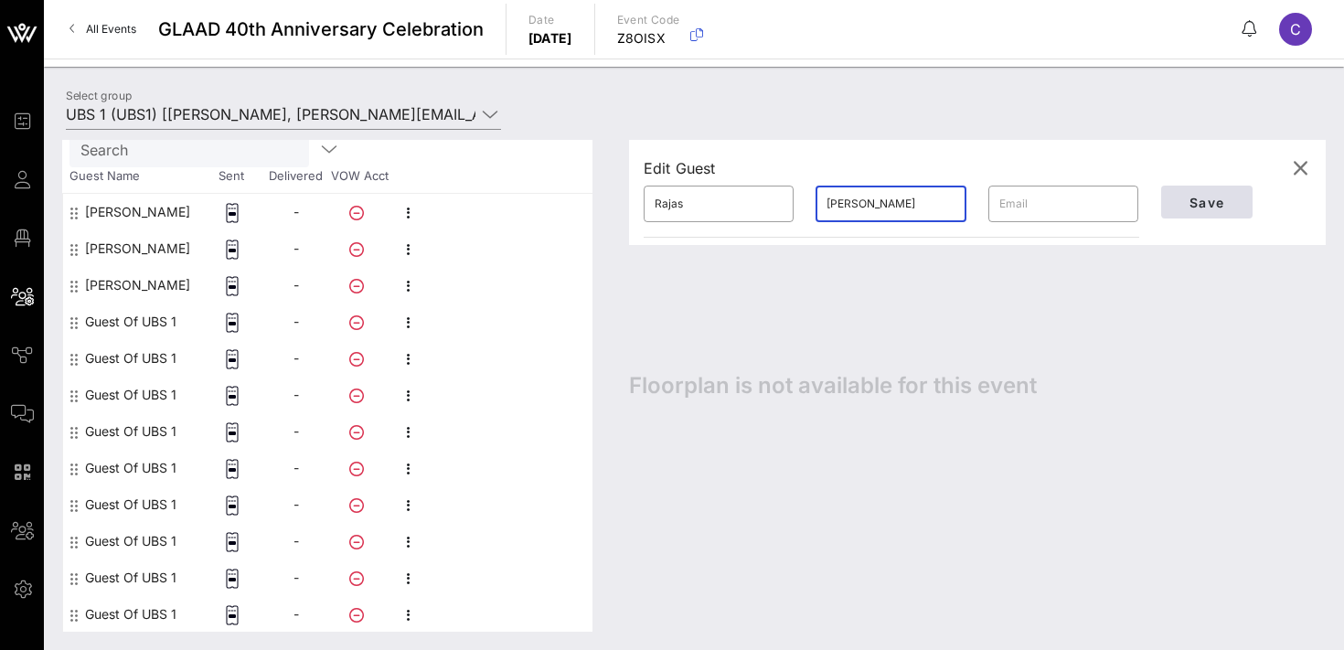
type input "[PERSON_NAME]"
click at [1212, 201] on span "Save" at bounding box center [1207, 203] width 62 height 16
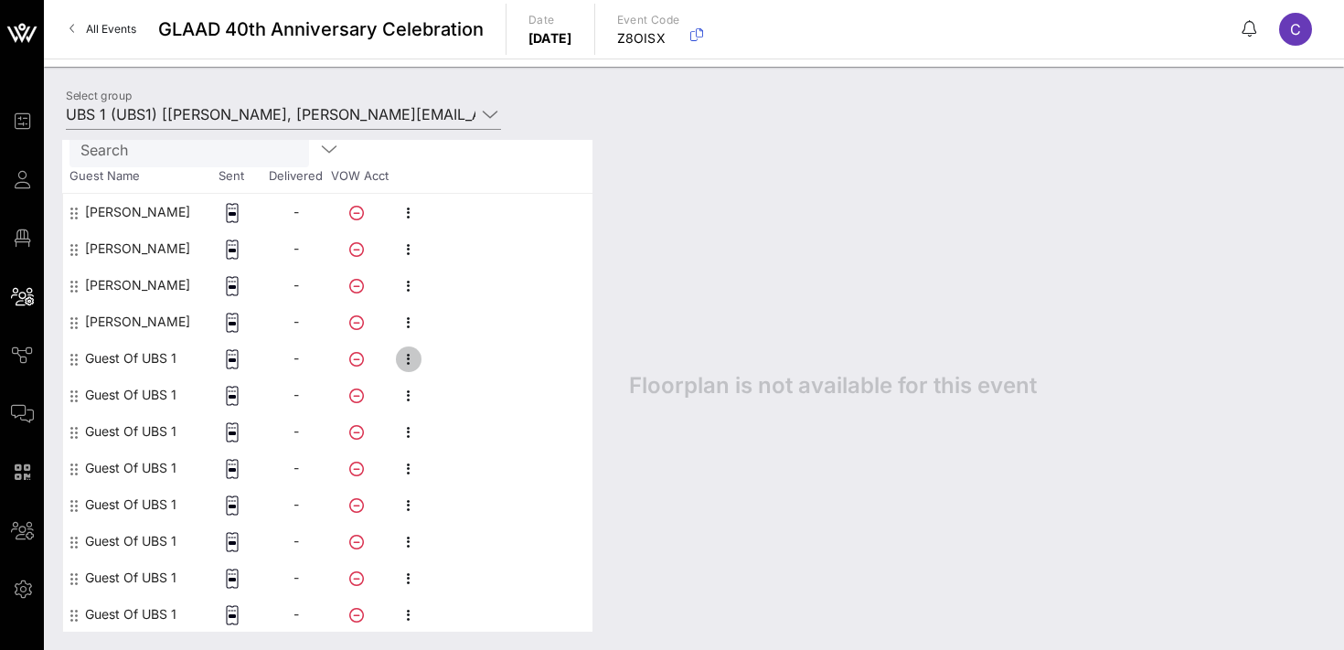
click at [411, 358] on icon "button" at bounding box center [409, 359] width 22 height 22
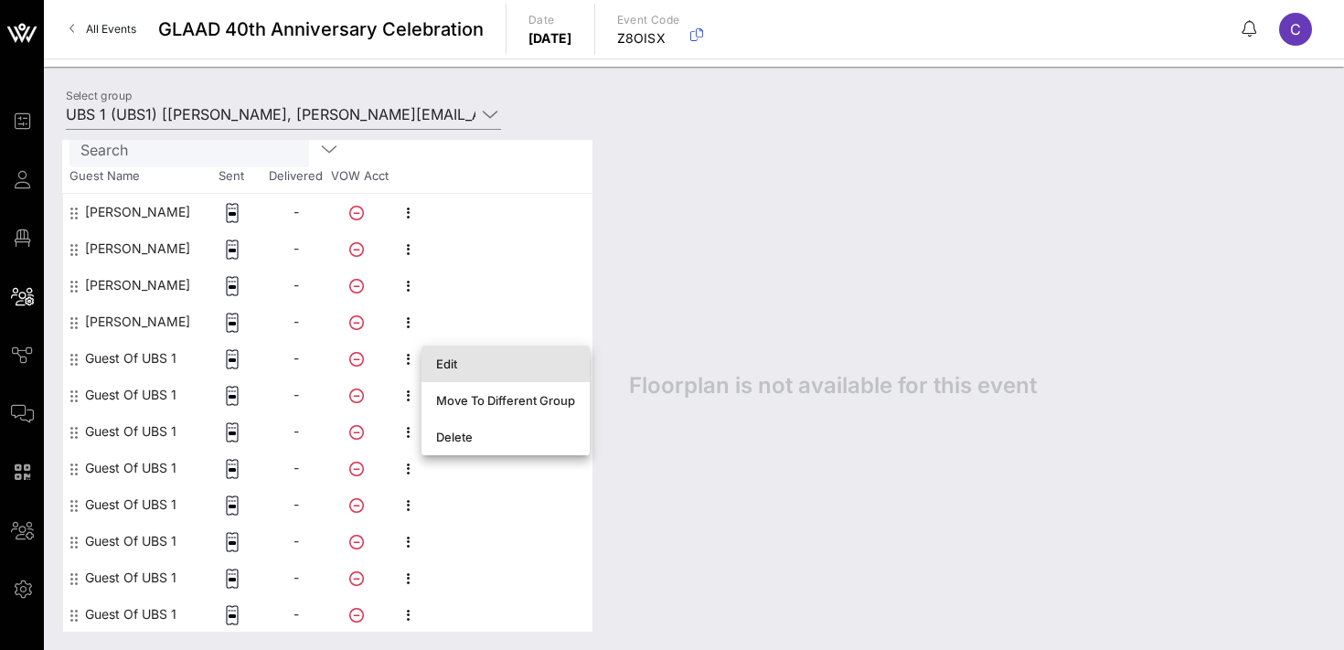
click at [466, 363] on div "Edit" at bounding box center [505, 364] width 139 height 15
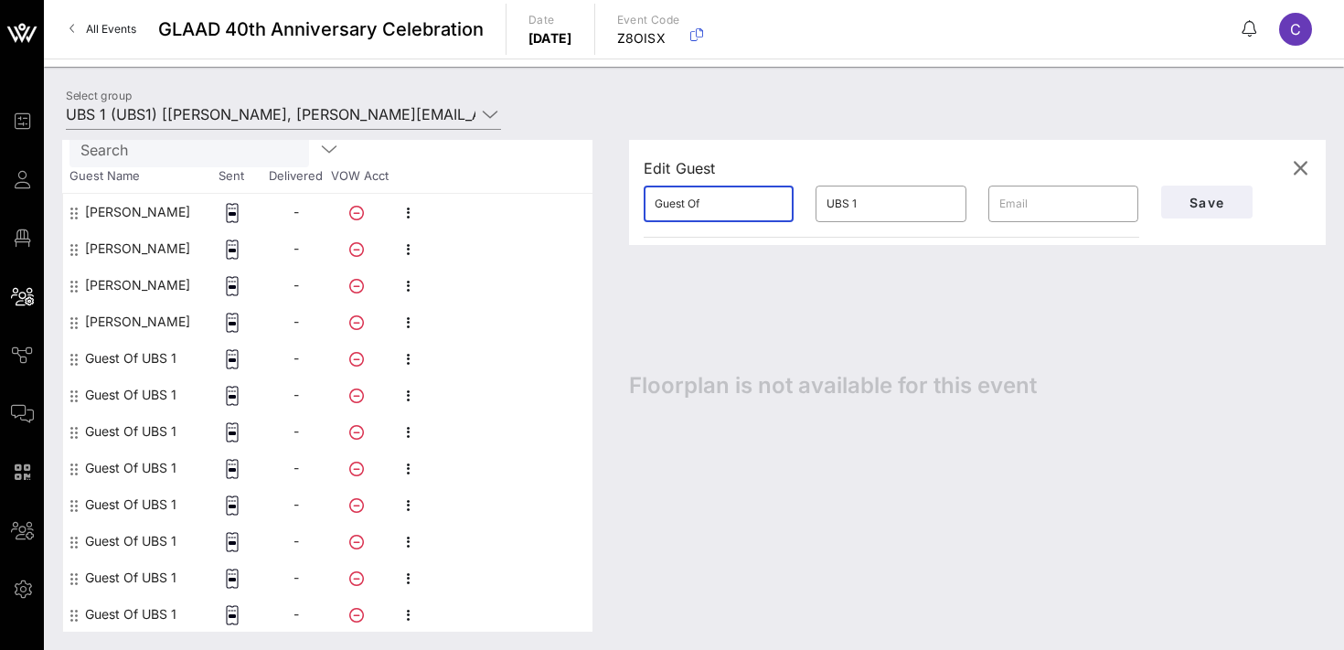
click at [748, 204] on input "Guest Of" at bounding box center [719, 203] width 128 height 29
type input "[PERSON_NAME]"
paste input "Panessiti"
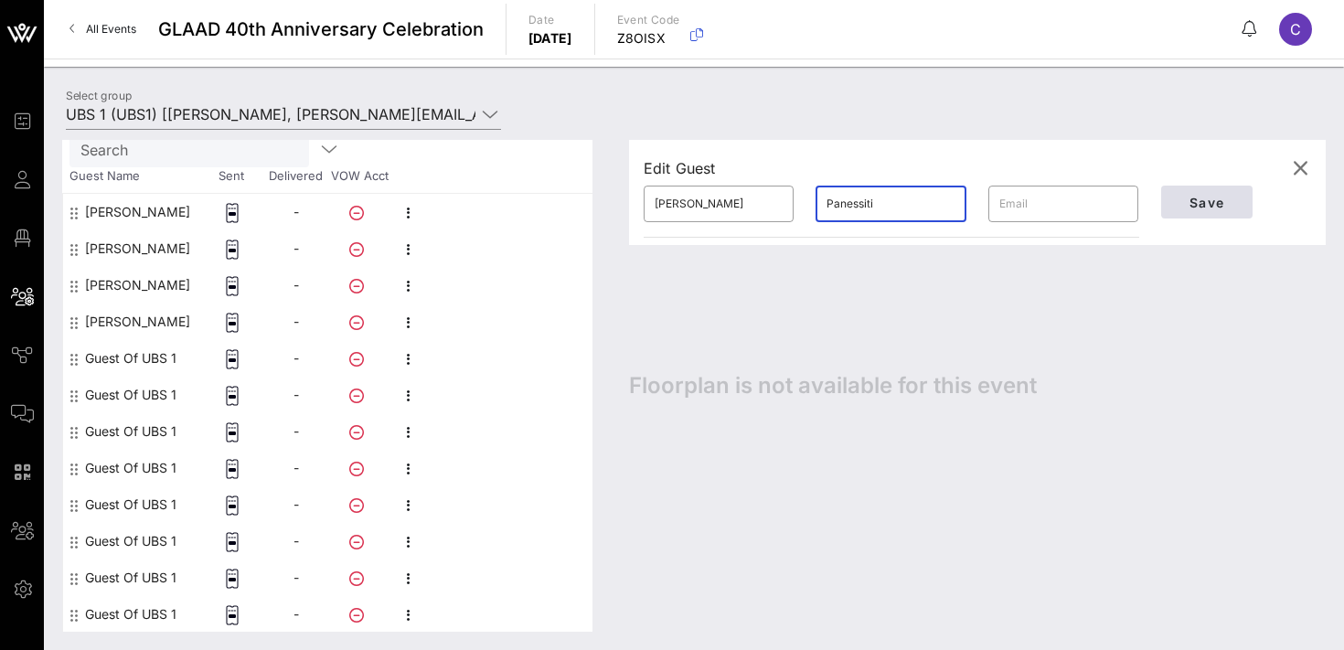
type input "Panessiti"
click at [1208, 197] on span "Save" at bounding box center [1207, 203] width 62 height 16
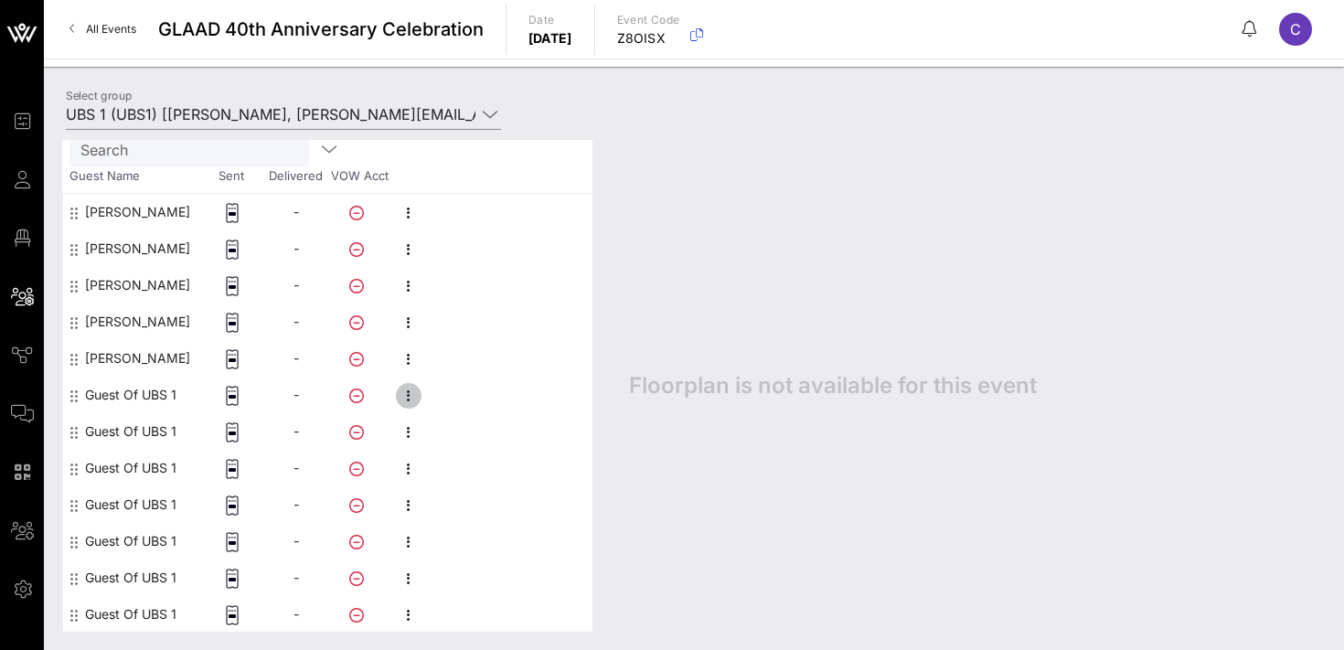
click at [414, 390] on icon "button" at bounding box center [409, 396] width 22 height 22
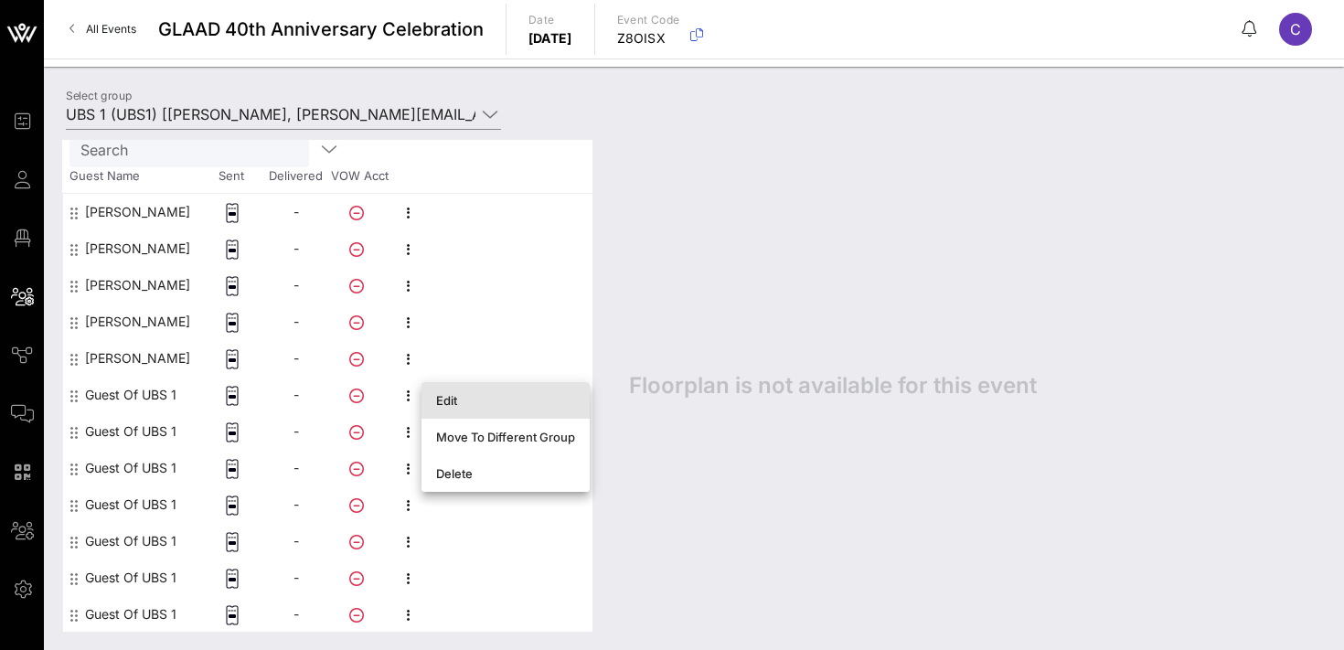
click at [444, 394] on div "Edit" at bounding box center [505, 400] width 139 height 15
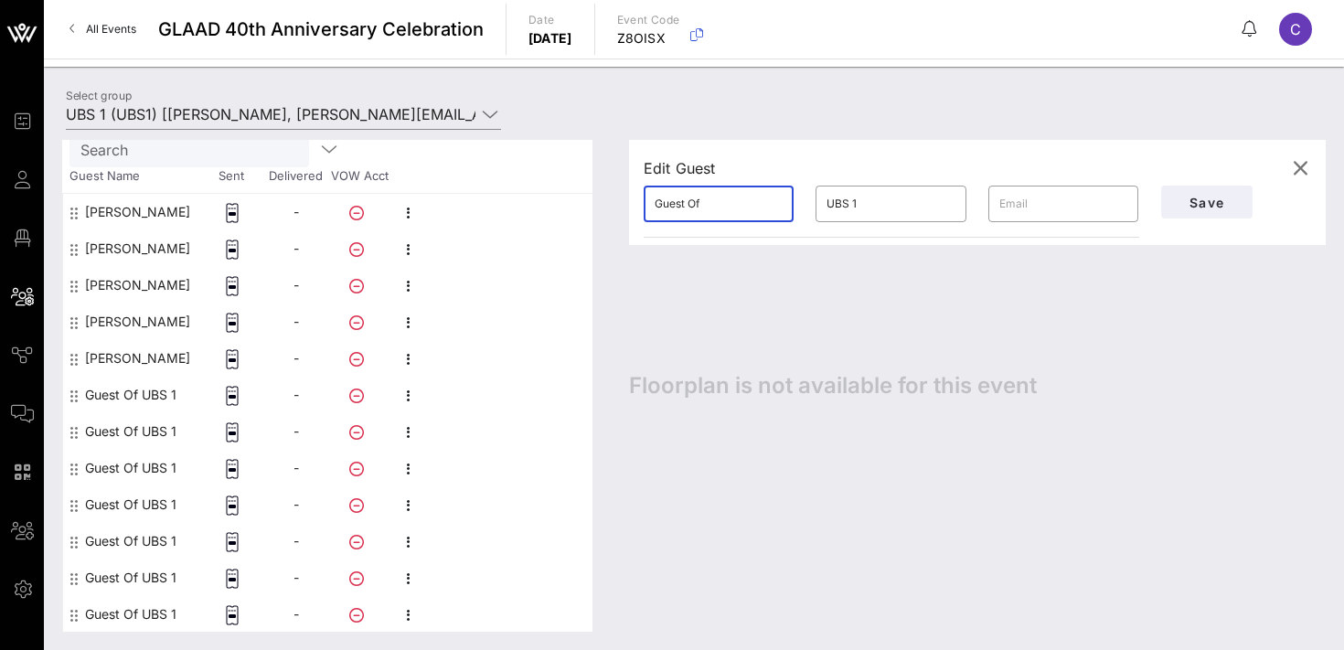
click at [708, 212] on input "Guest Of" at bounding box center [719, 203] width 128 height 29
type input "Ginger"
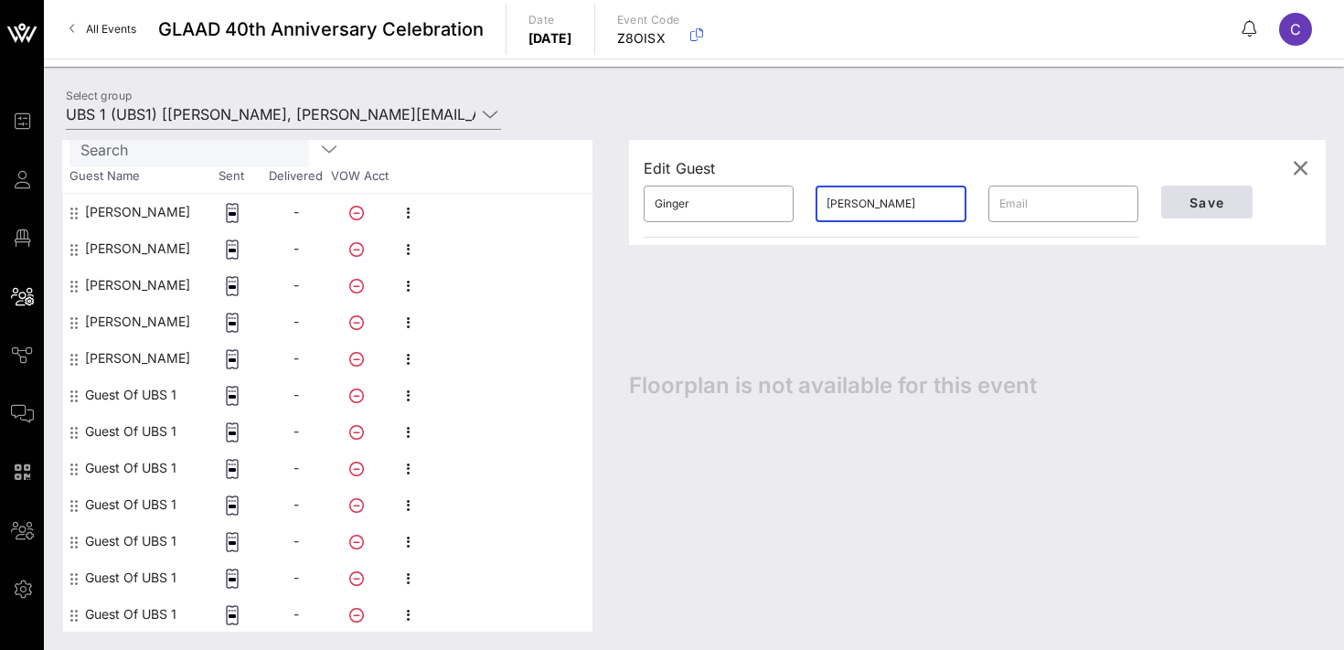
type input "[PERSON_NAME]"
click at [1189, 206] on span "Save" at bounding box center [1207, 203] width 62 height 16
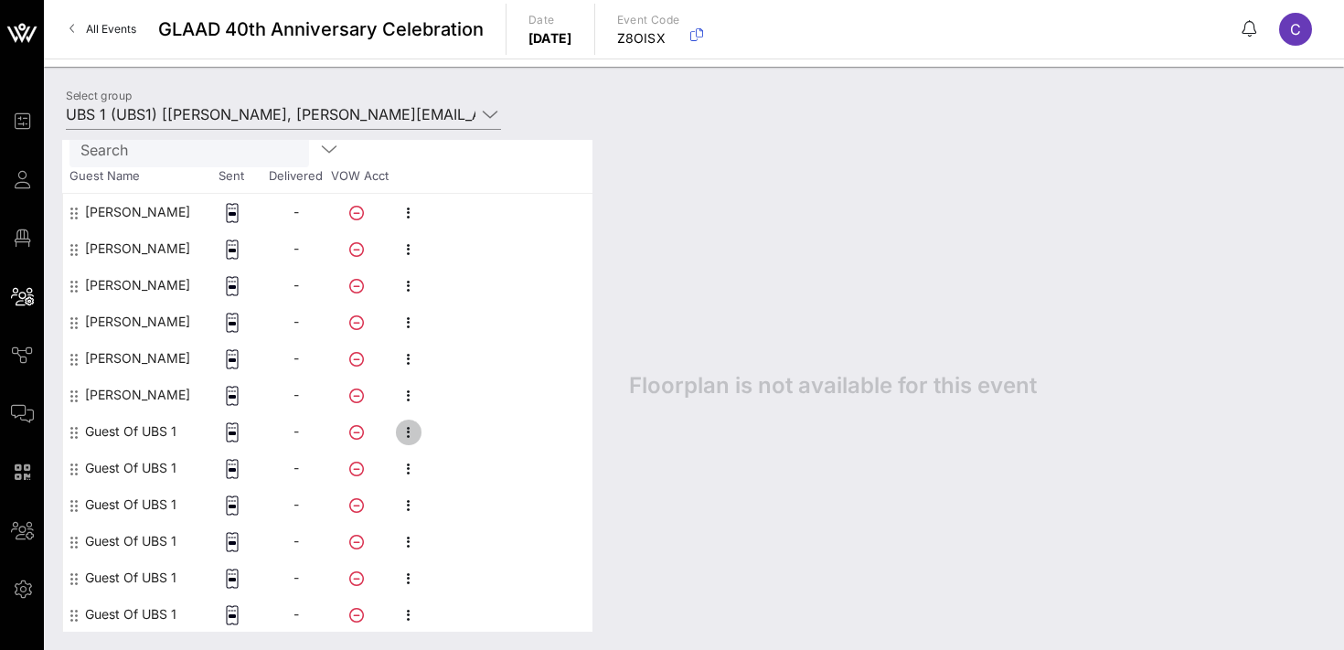
click at [409, 430] on icon "button" at bounding box center [409, 432] width 22 height 22
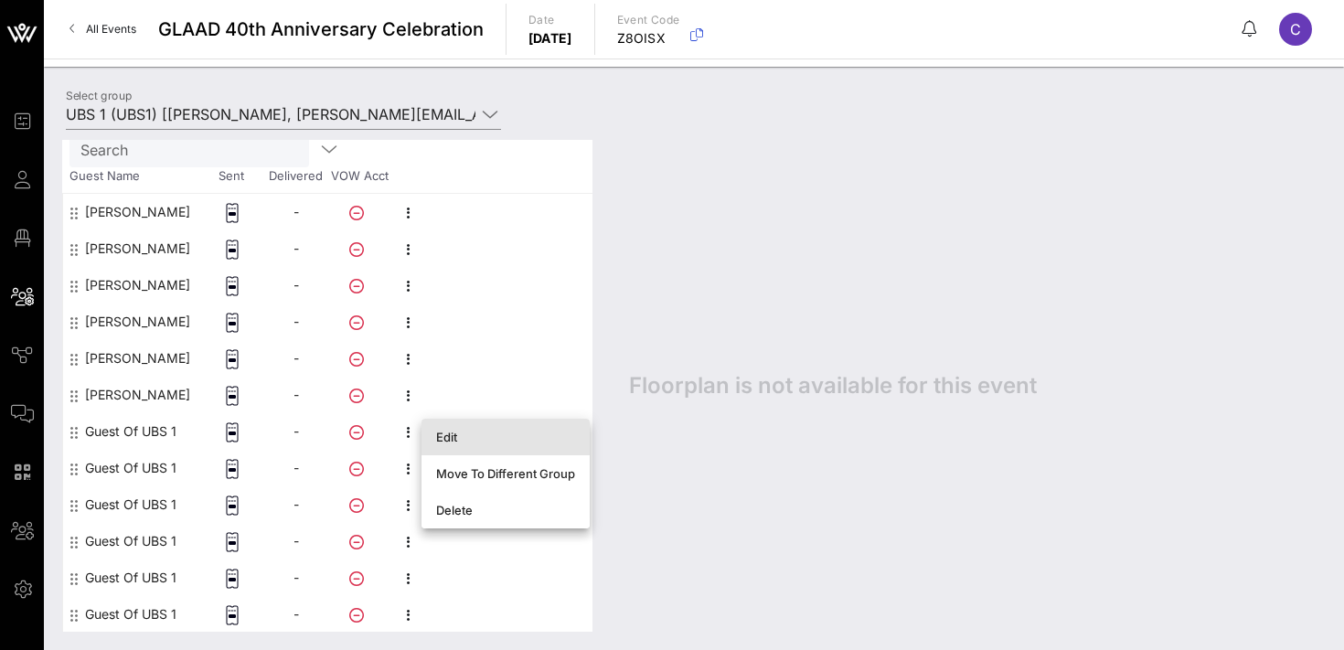
click at [447, 437] on div "Edit" at bounding box center [505, 437] width 139 height 15
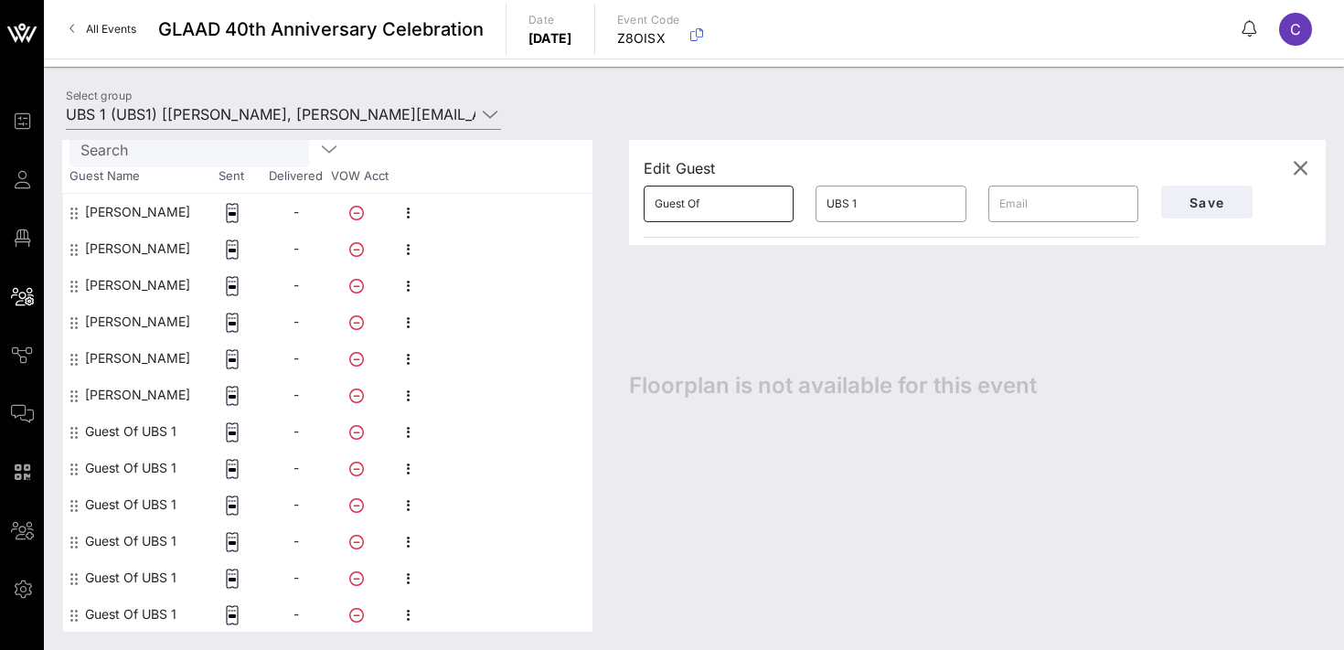
click at [717, 206] on input "Guest Of" at bounding box center [719, 203] width 128 height 29
type input "[PERSON_NAME]"
paste input "[PERSON_NAME]"
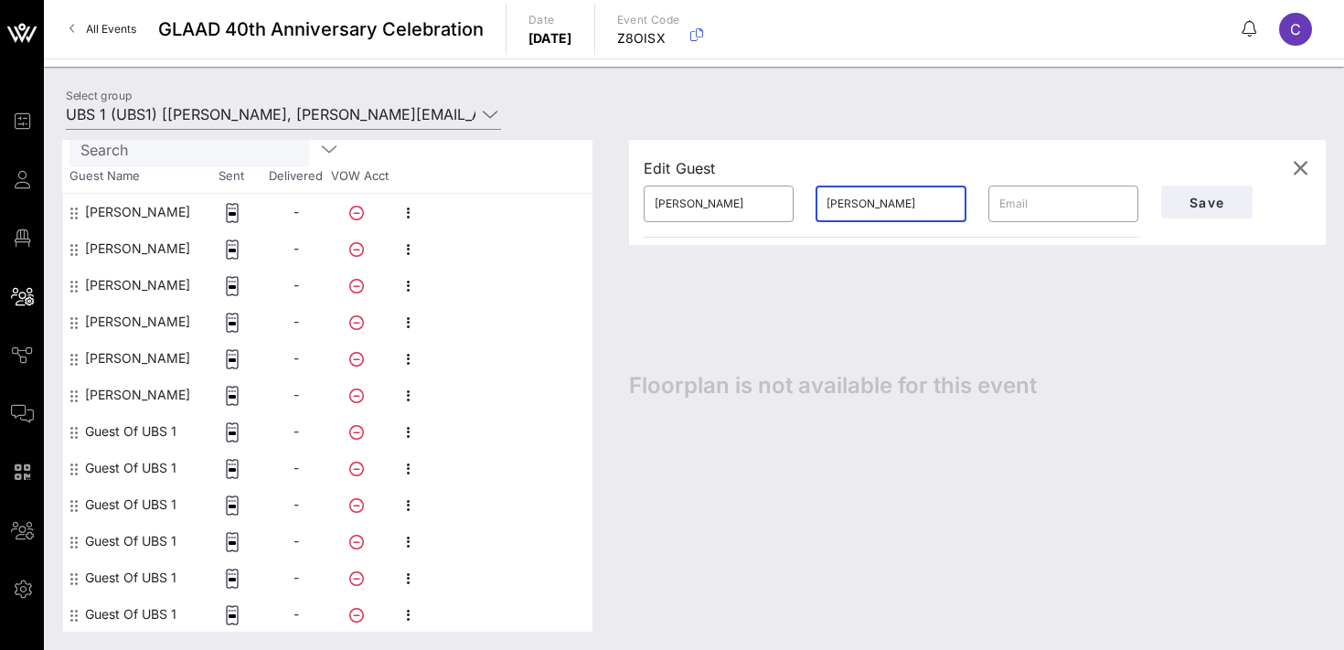
type input "[PERSON_NAME]"
click at [1212, 203] on span "Save" at bounding box center [1207, 203] width 62 height 16
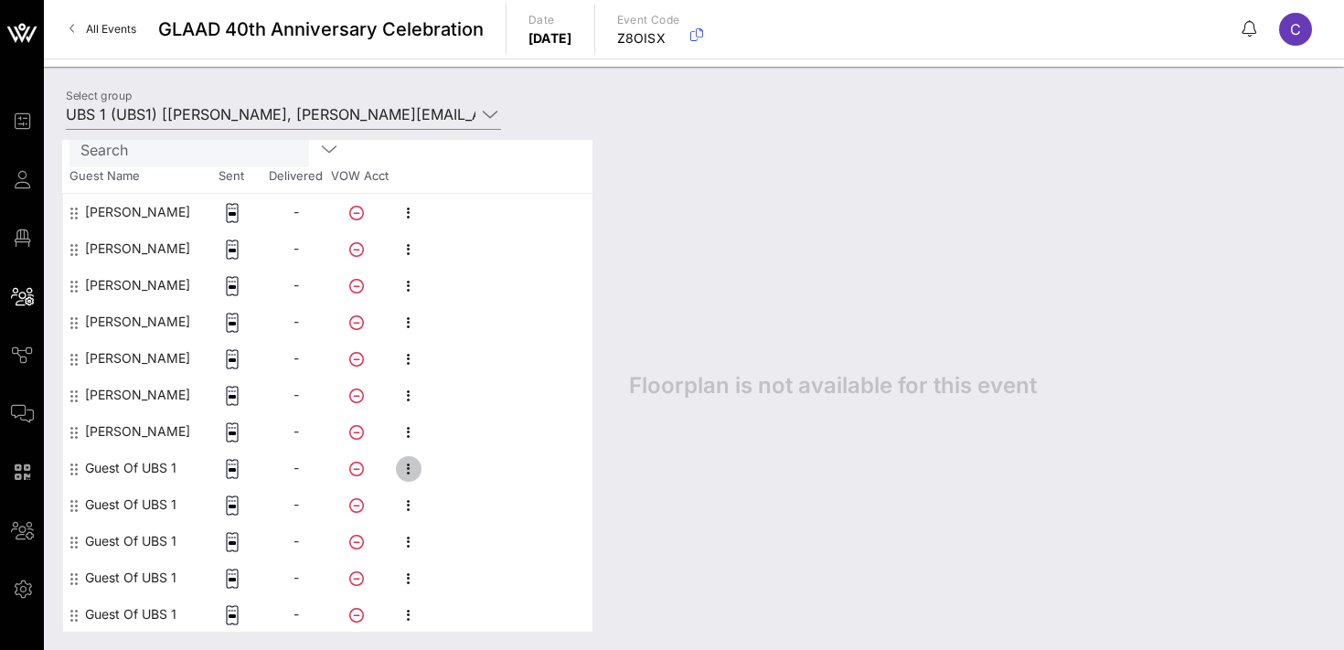
click at [412, 466] on icon "button" at bounding box center [409, 469] width 22 height 22
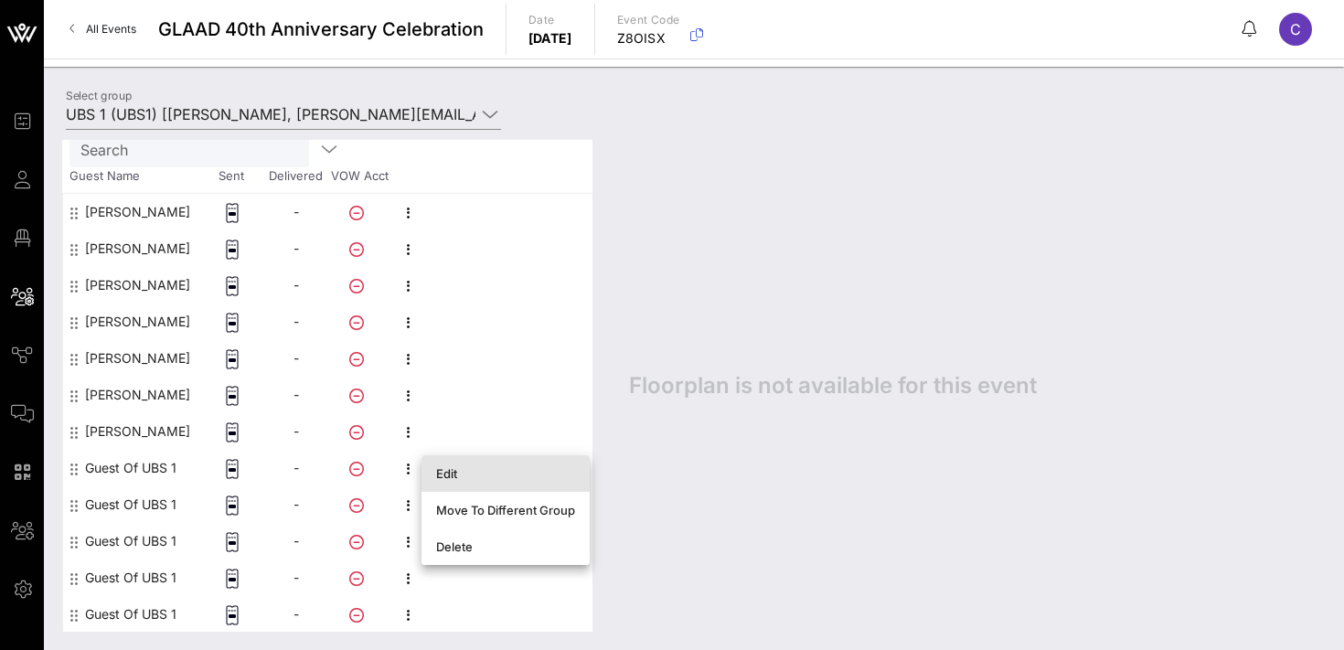
click at [454, 464] on div "Edit" at bounding box center [505, 473] width 139 height 29
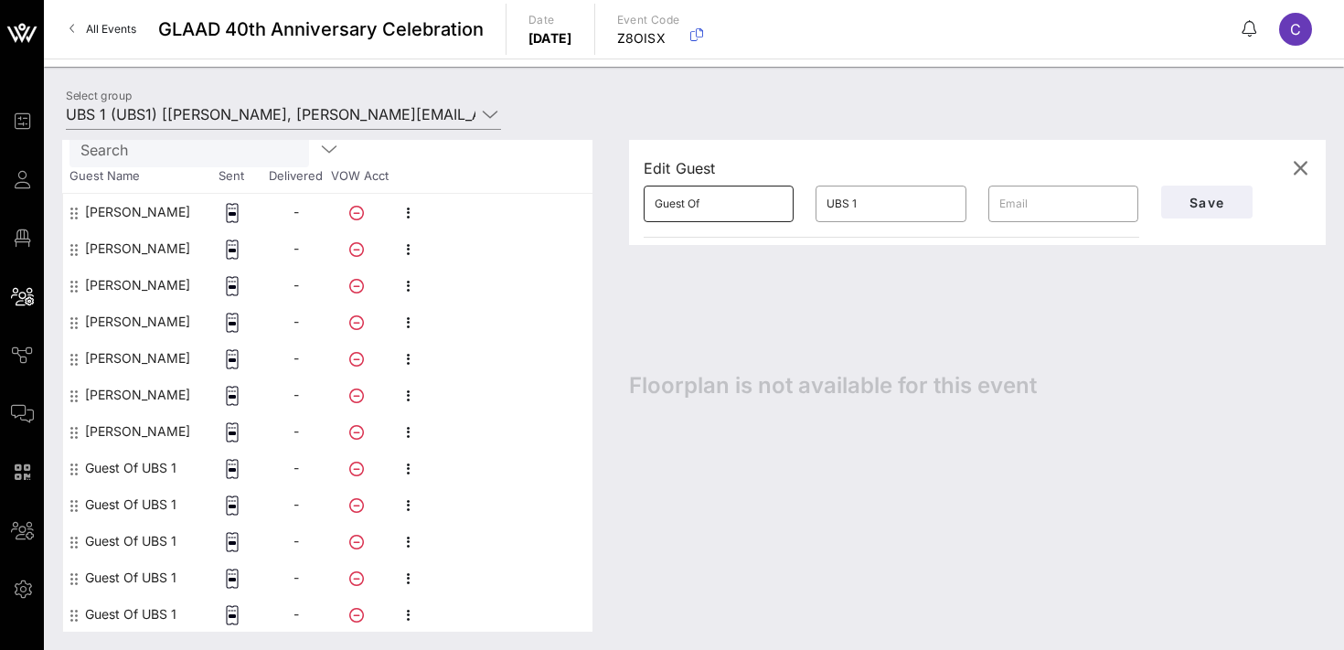
click at [720, 207] on input "Guest Of" at bounding box center [719, 203] width 128 height 29
type input "[PERSON_NAME]"
paste input "[PERSON_NAME]"
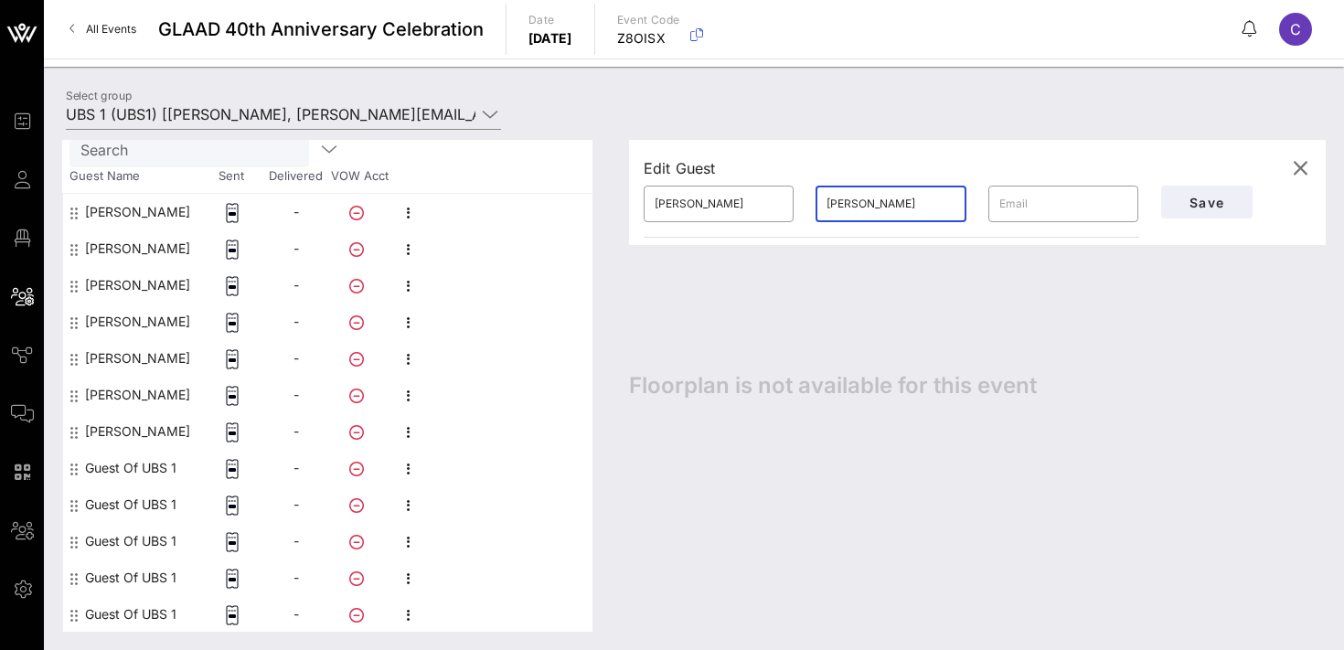
type input "[PERSON_NAME]"
click at [1191, 203] on span "Save" at bounding box center [1207, 203] width 62 height 16
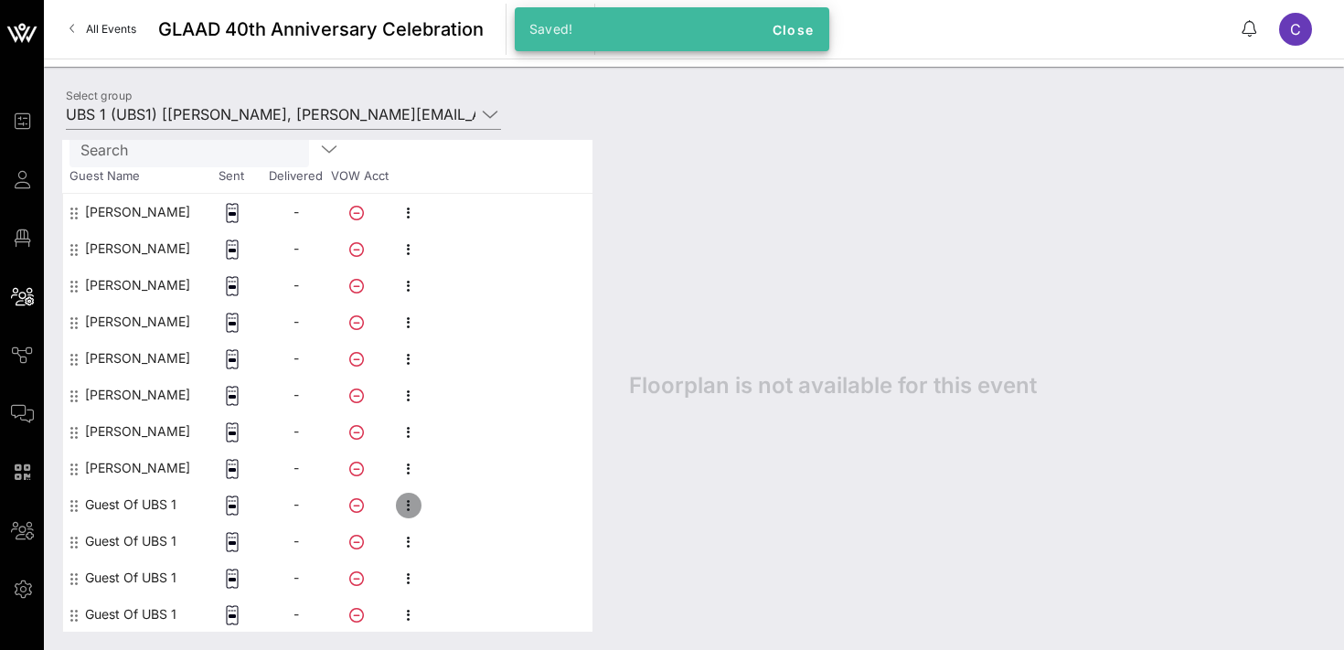
click at [408, 507] on icon "button" at bounding box center [409, 506] width 22 height 22
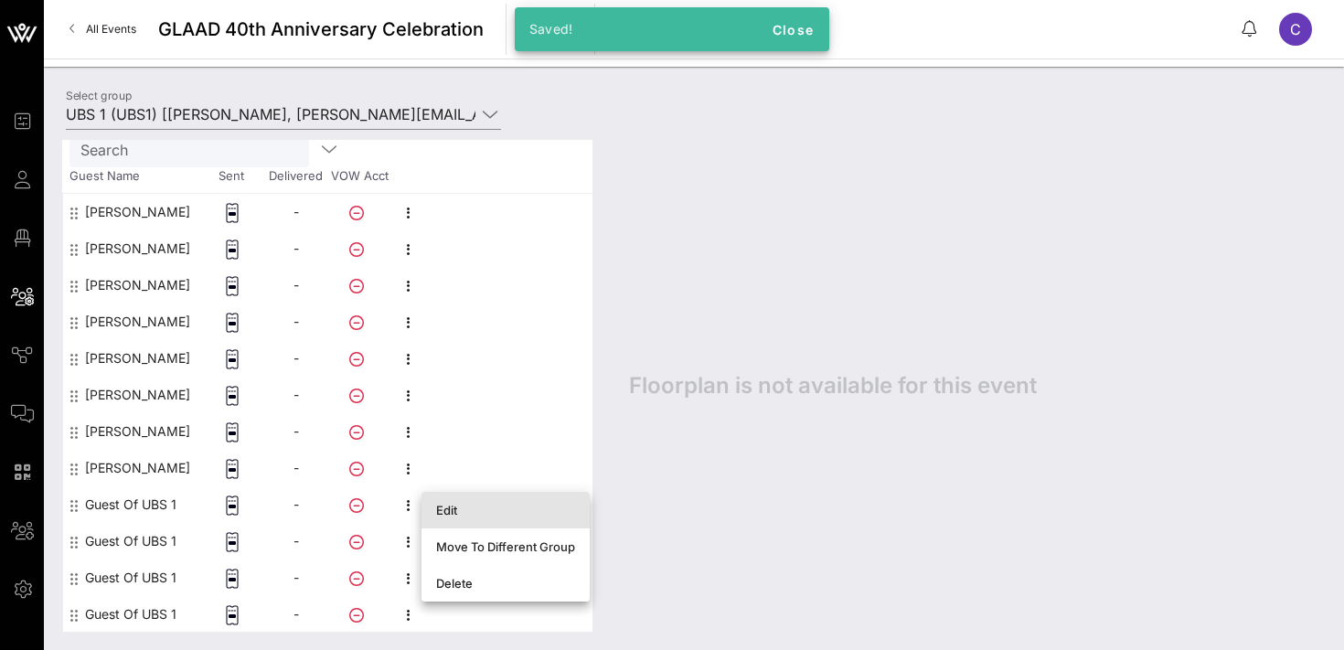
click at [452, 509] on div "Edit" at bounding box center [505, 510] width 139 height 15
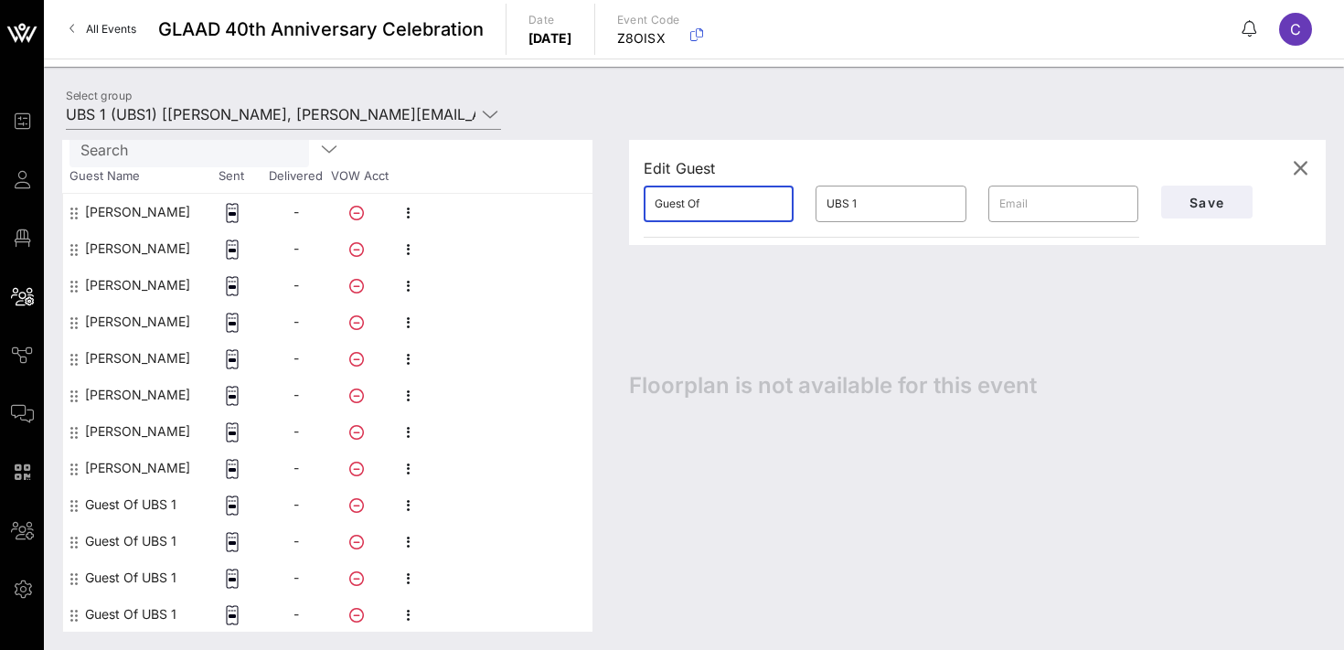
click at [718, 210] on input "Guest Of" at bounding box center [719, 203] width 128 height 29
type input "[PERSON_NAME]"
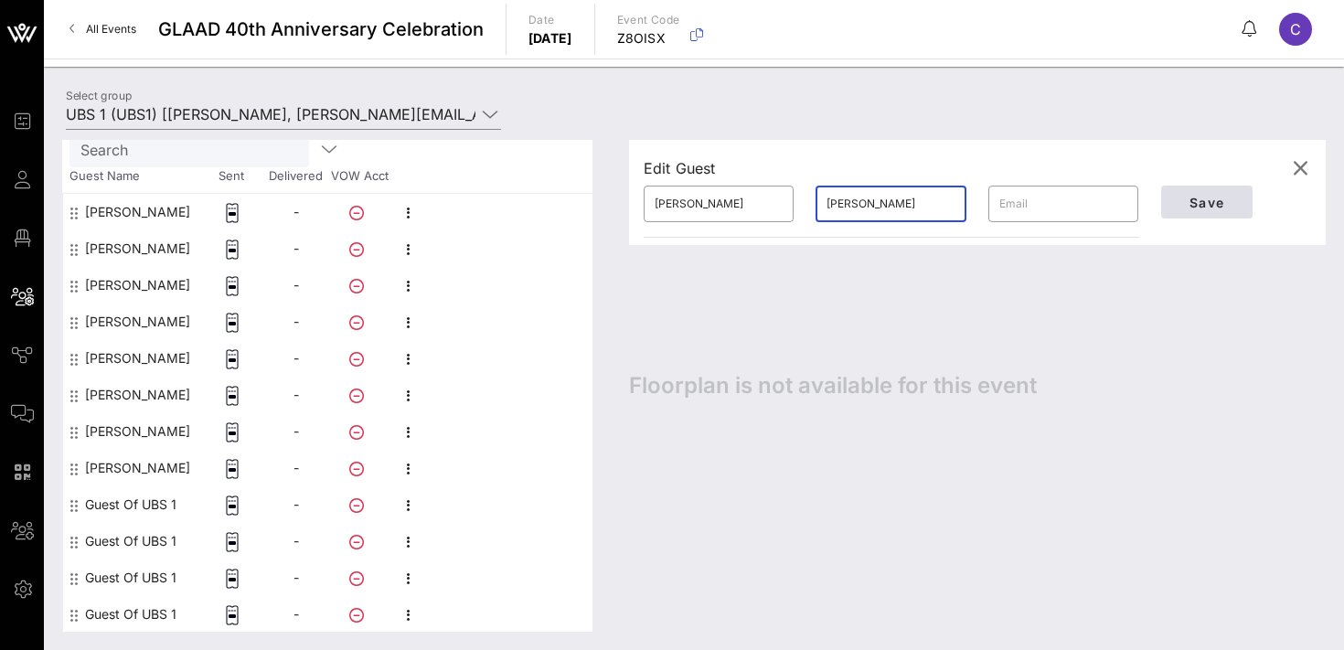
type input "[PERSON_NAME]"
click at [1186, 204] on span "Save" at bounding box center [1207, 203] width 62 height 16
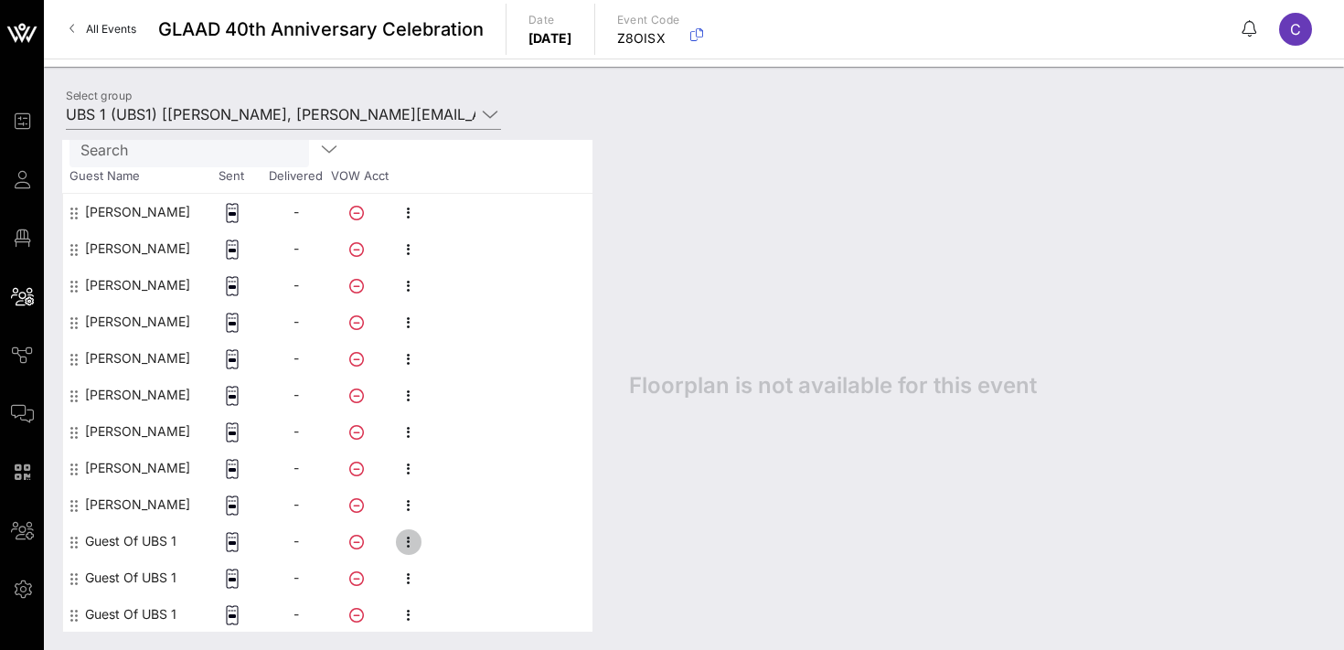
click at [410, 541] on icon "button" at bounding box center [409, 542] width 22 height 22
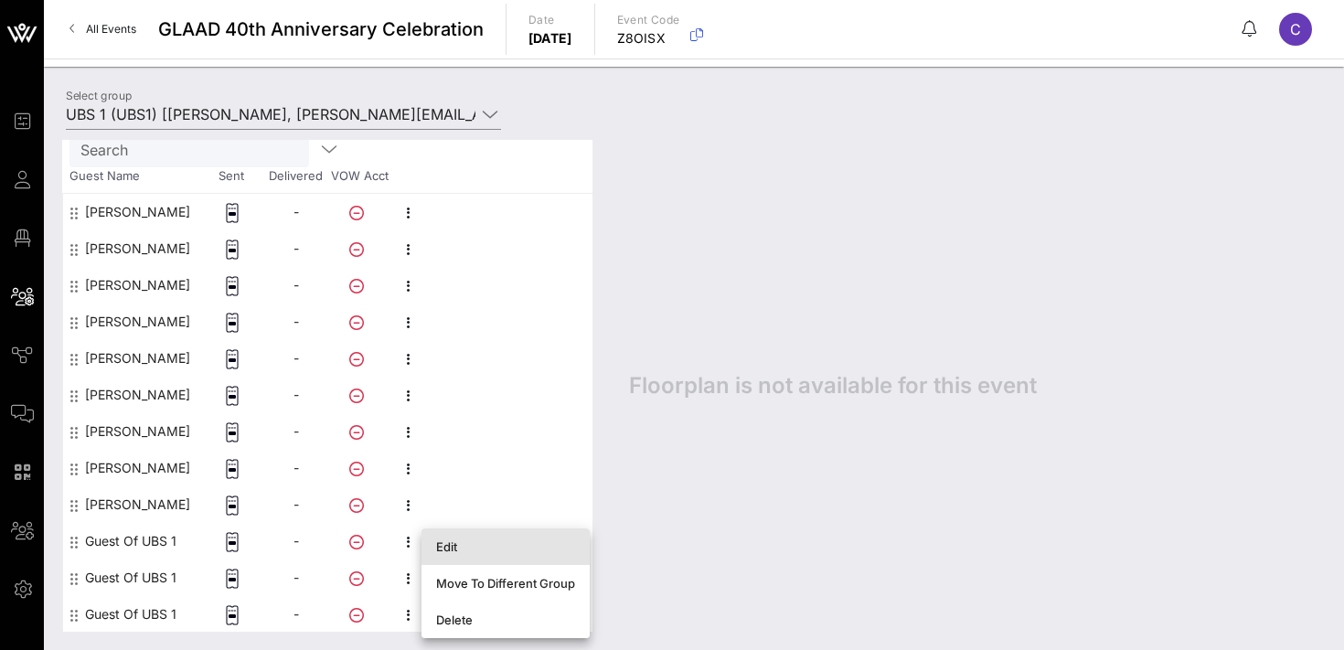
click at [457, 553] on div "Edit" at bounding box center [505, 546] width 139 height 15
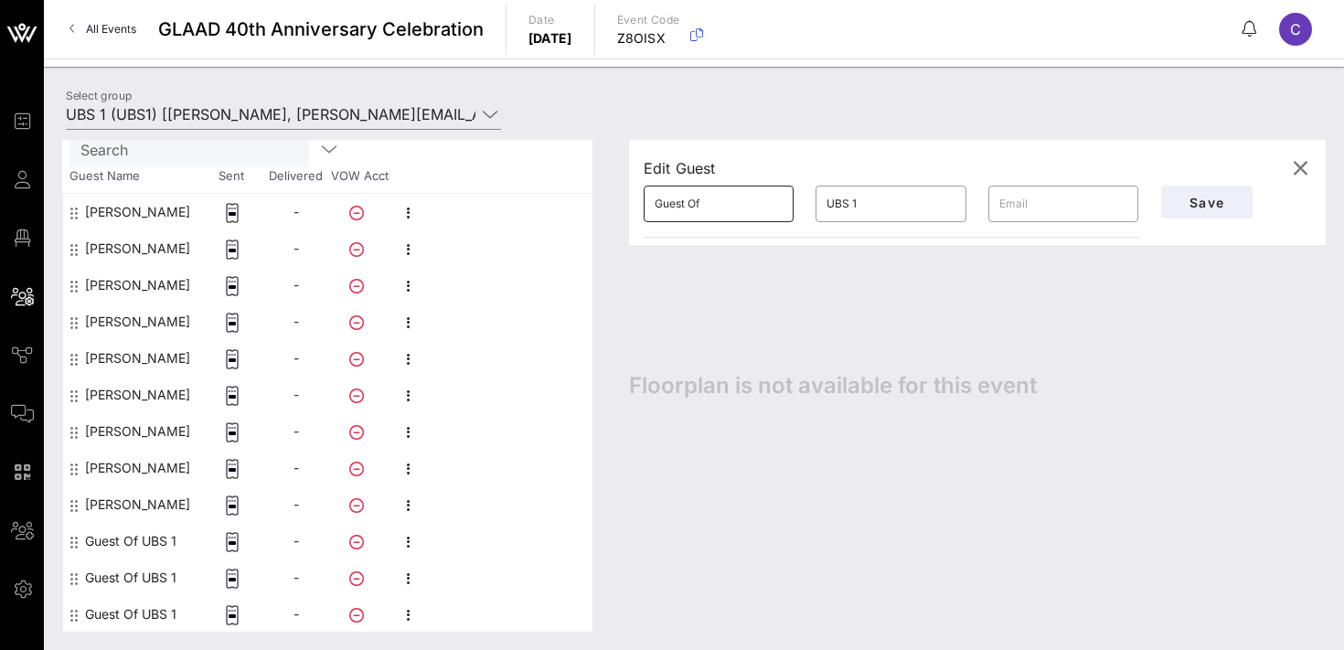
click at [725, 211] on input "Guest Of" at bounding box center [719, 203] width 128 height 29
type input "[PERSON_NAME]"
paste input "[PERSON_NAME]"
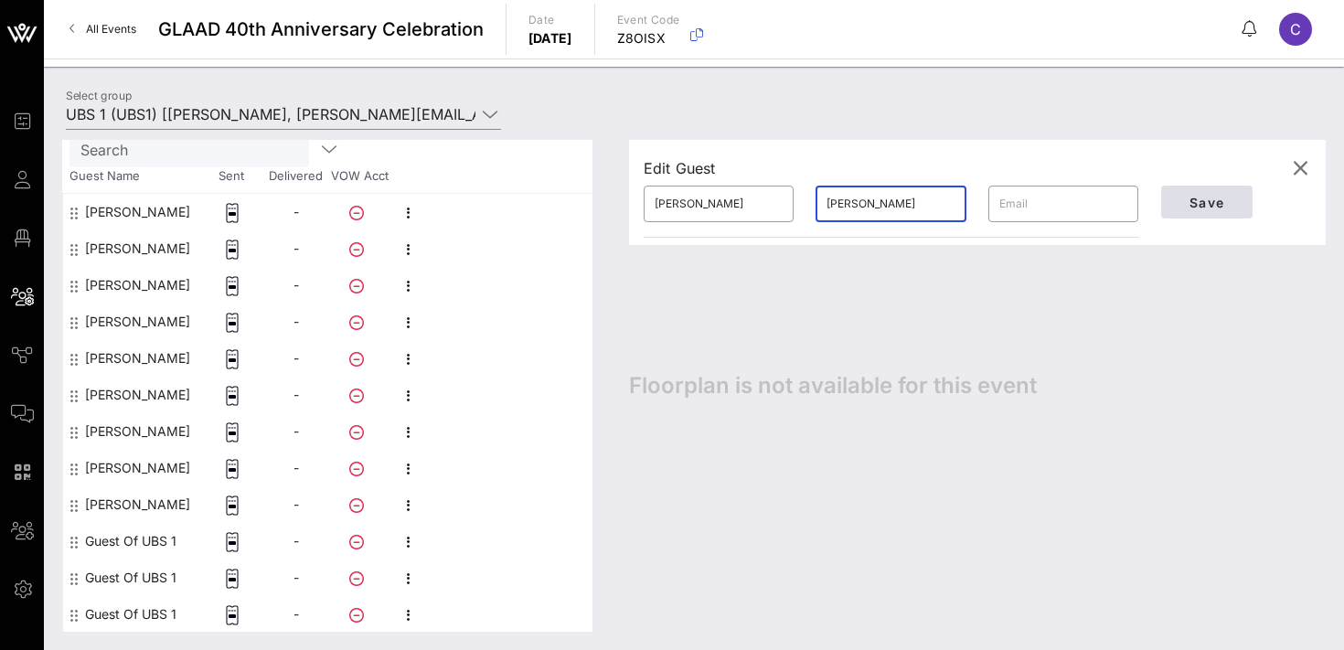
type input "[PERSON_NAME]"
click at [1178, 189] on button "Save" at bounding box center [1206, 202] width 91 height 33
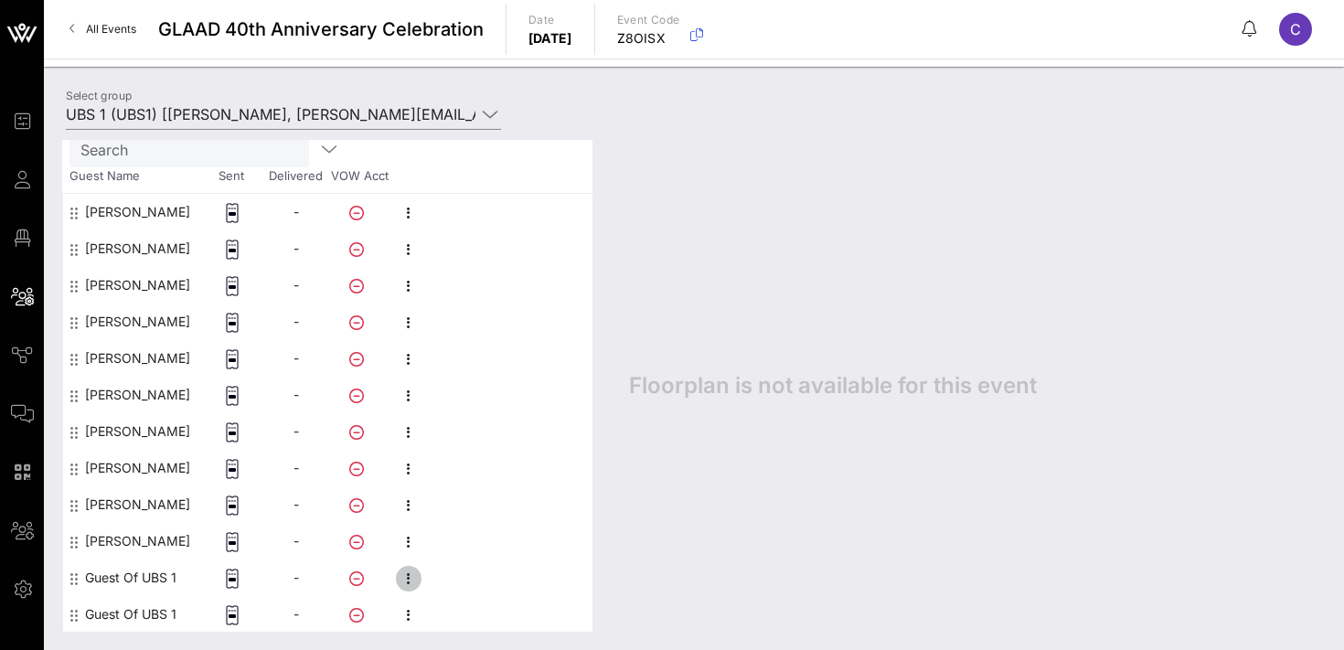
click at [410, 575] on icon "button" at bounding box center [409, 579] width 22 height 22
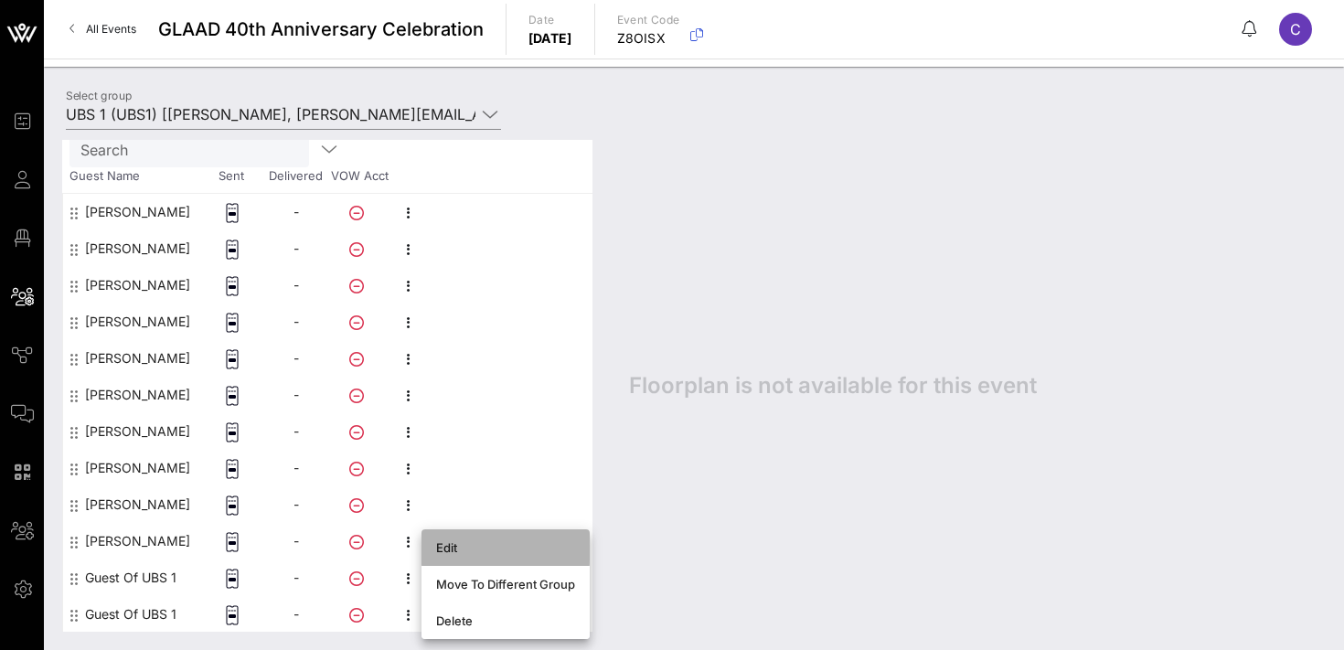
click at [465, 546] on div "Edit" at bounding box center [505, 547] width 139 height 15
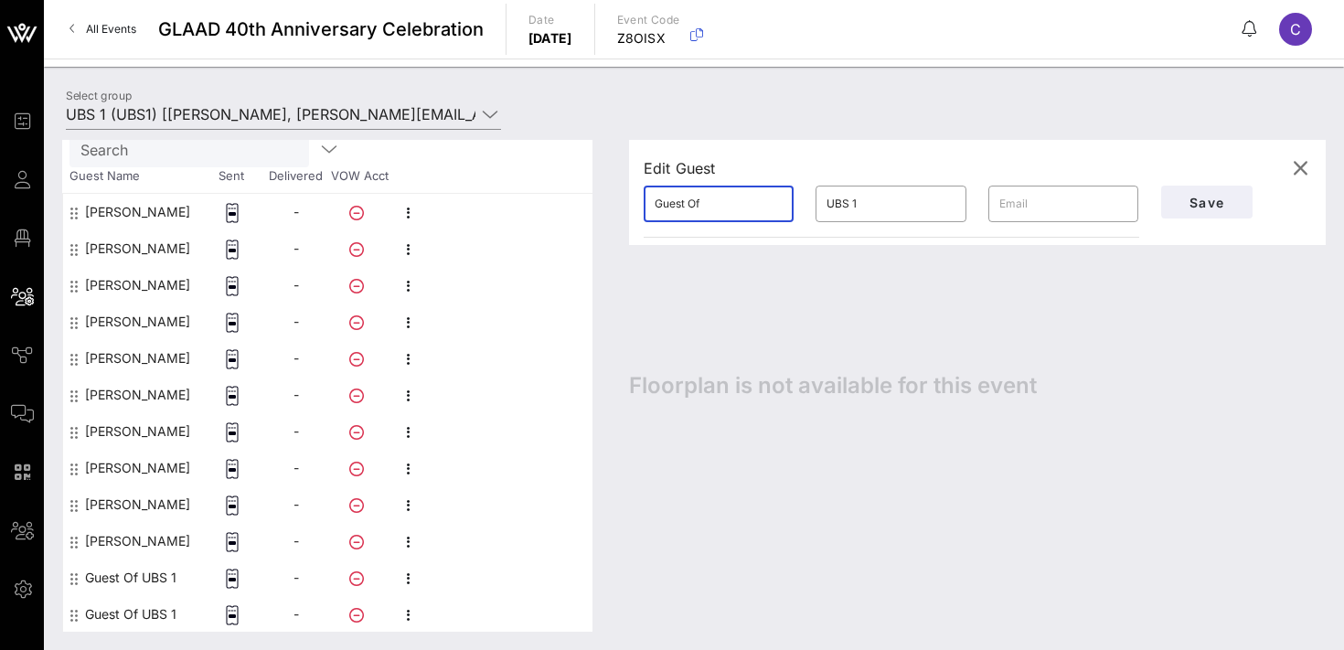
click at [721, 214] on input "Guest Of" at bounding box center [719, 203] width 128 height 29
type input "[PERSON_NAME]"
paste input "[PERSON_NAME]"
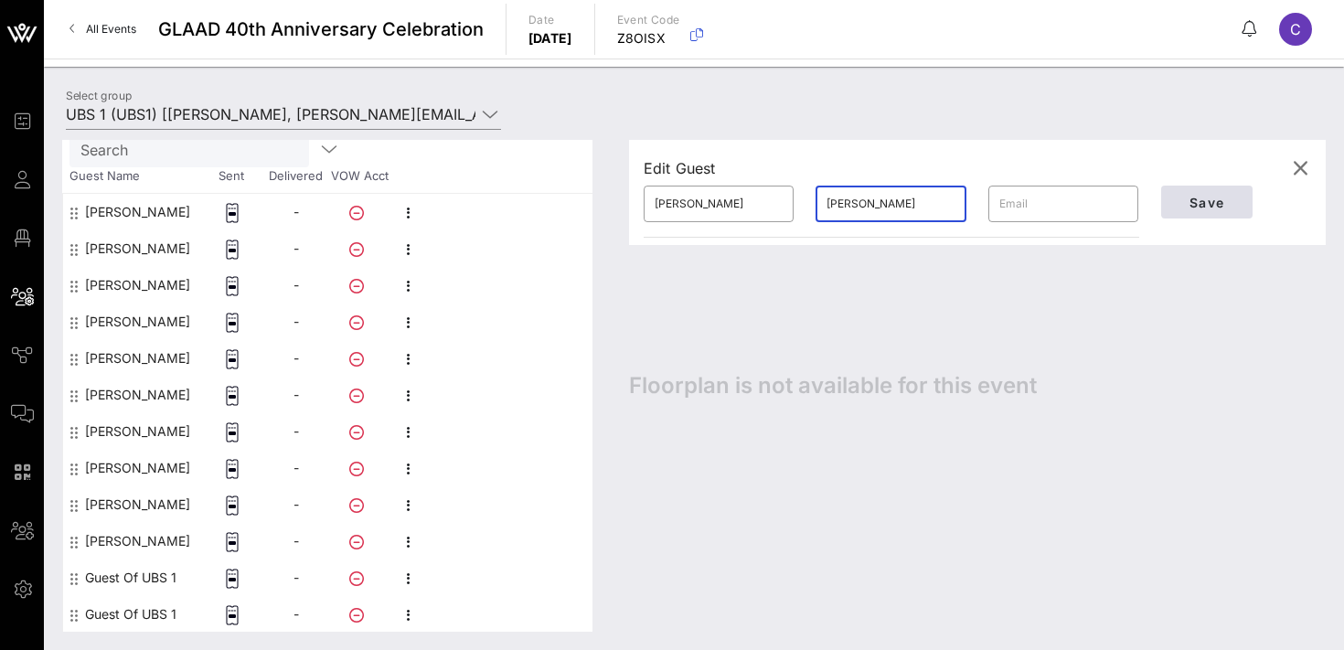
type input "[PERSON_NAME]"
click at [1208, 204] on span "Save" at bounding box center [1207, 203] width 62 height 16
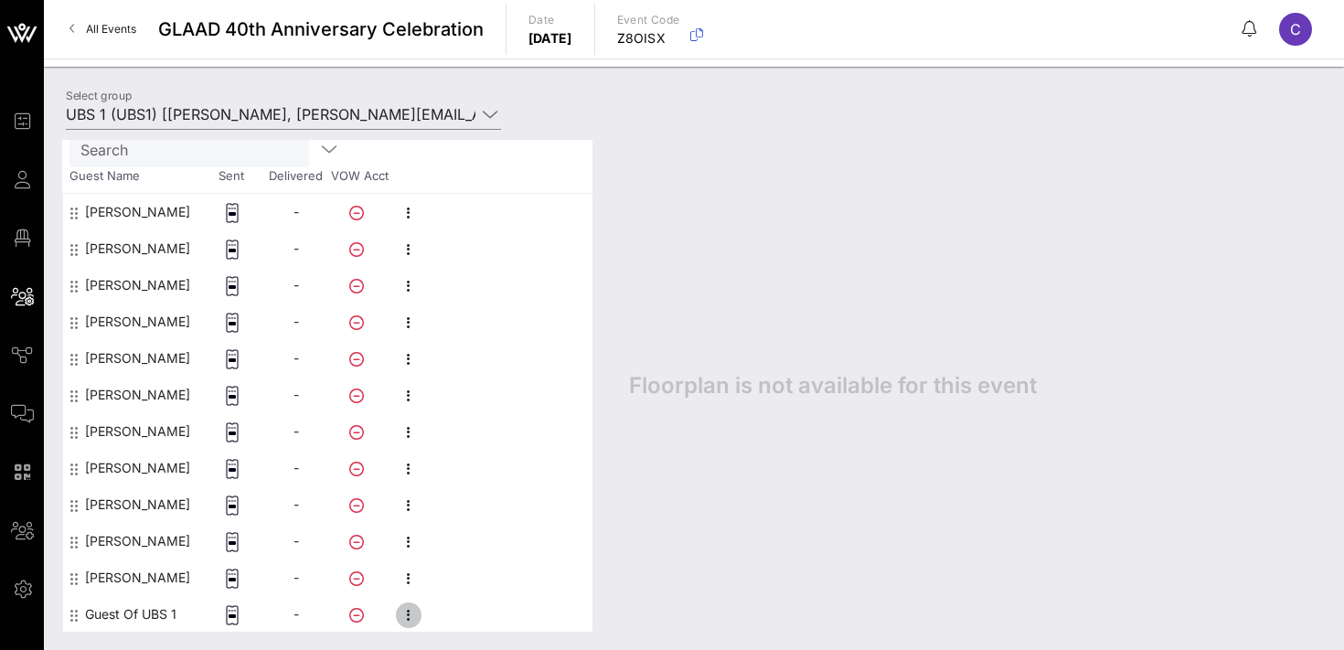
click at [411, 613] on icon "button" at bounding box center [409, 615] width 22 height 22
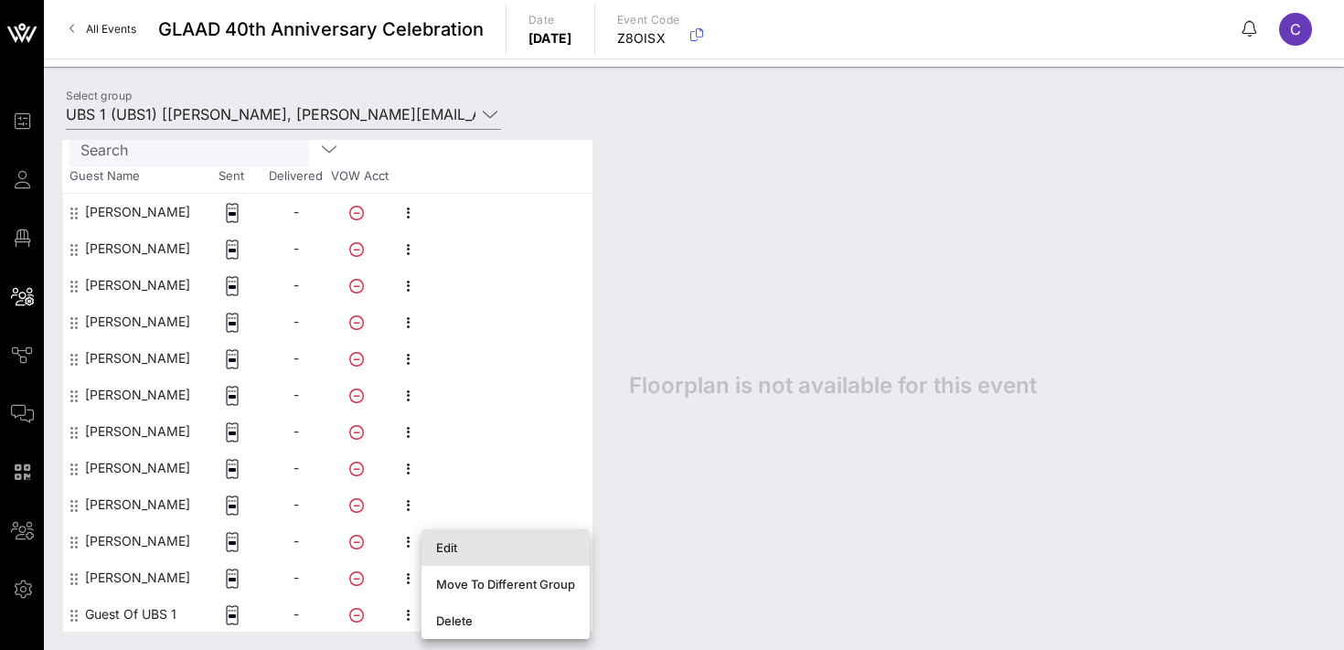
click at [475, 549] on div "Edit" at bounding box center [505, 547] width 139 height 15
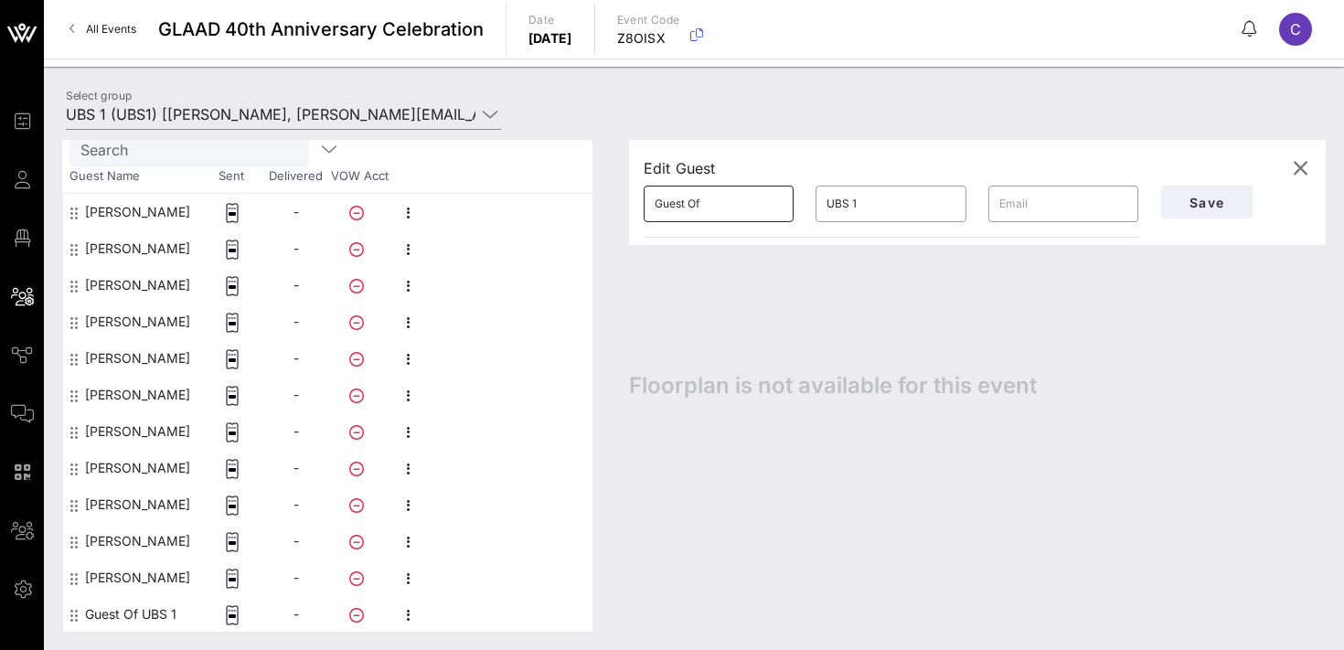
click at [721, 202] on input "Guest Of" at bounding box center [719, 203] width 128 height 29
type input "[PERSON_NAME]"
paste input "Cotton"
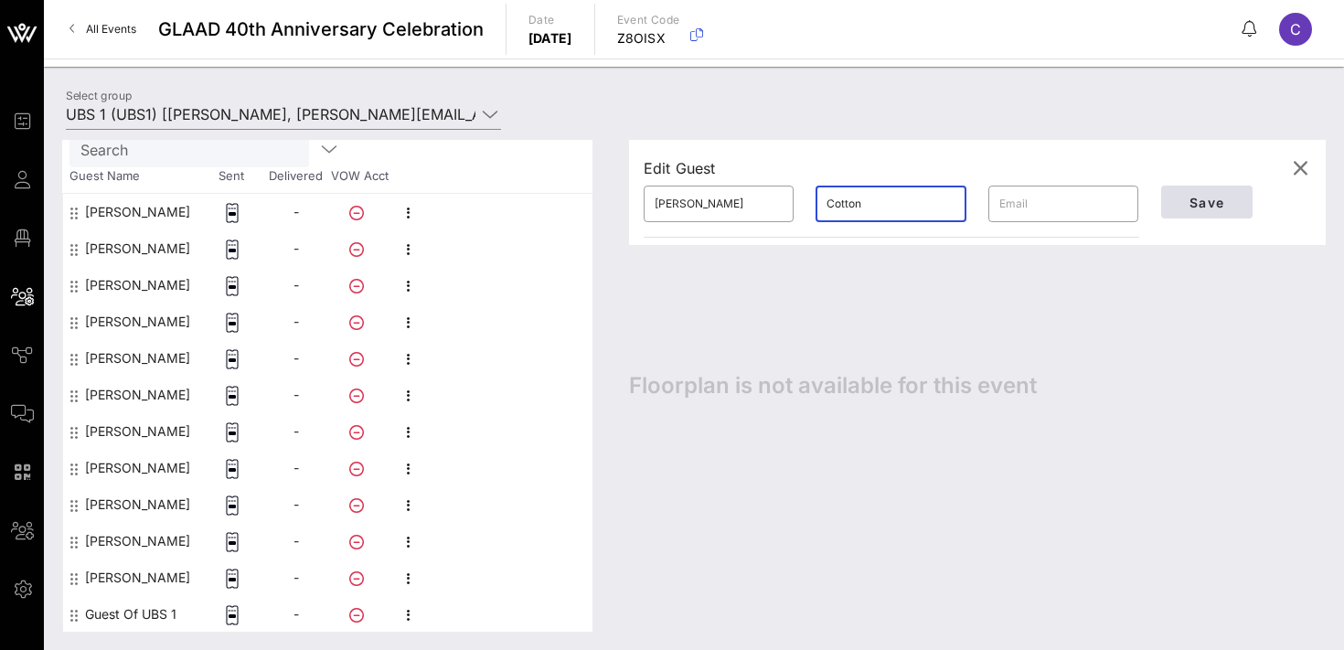
type input "Cotton"
click at [1189, 195] on span "Save" at bounding box center [1207, 203] width 62 height 16
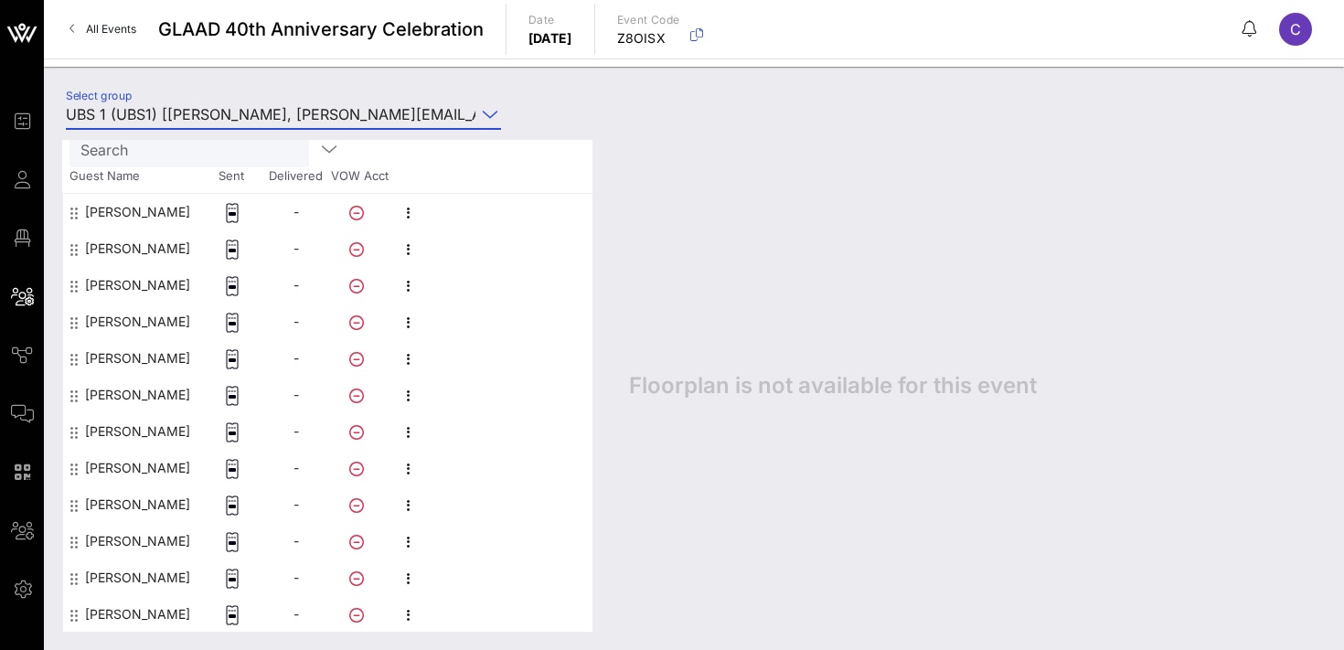
click at [347, 111] on input "UBS 1 (UBS1) [[PERSON_NAME], [PERSON_NAME][EMAIL_ADDRESS][PERSON_NAME][DOMAIN_N…" at bounding box center [271, 114] width 410 height 29
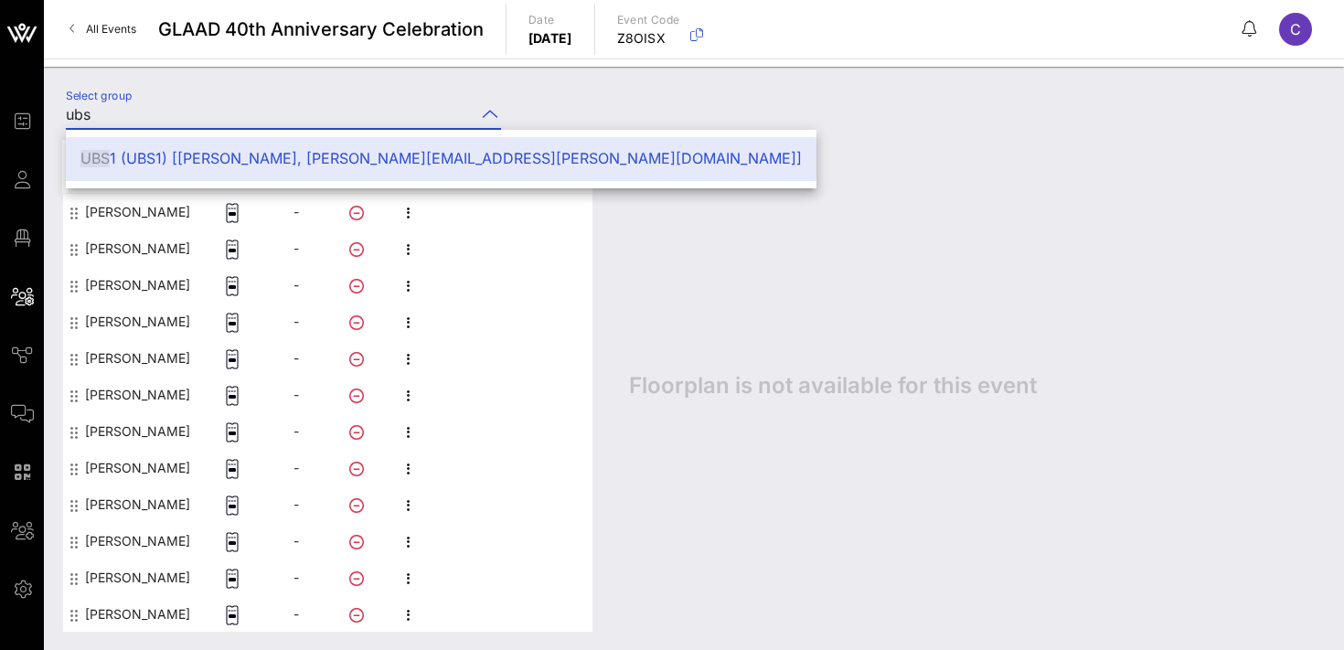
click at [693, 182] on div "Floorplan is not available for this event" at bounding box center [968, 386] width 715 height 492
type input "UBS 1 (UBS1) [[PERSON_NAME], [PERSON_NAME][EMAIL_ADDRESS][PERSON_NAME][DOMAIN_N…"
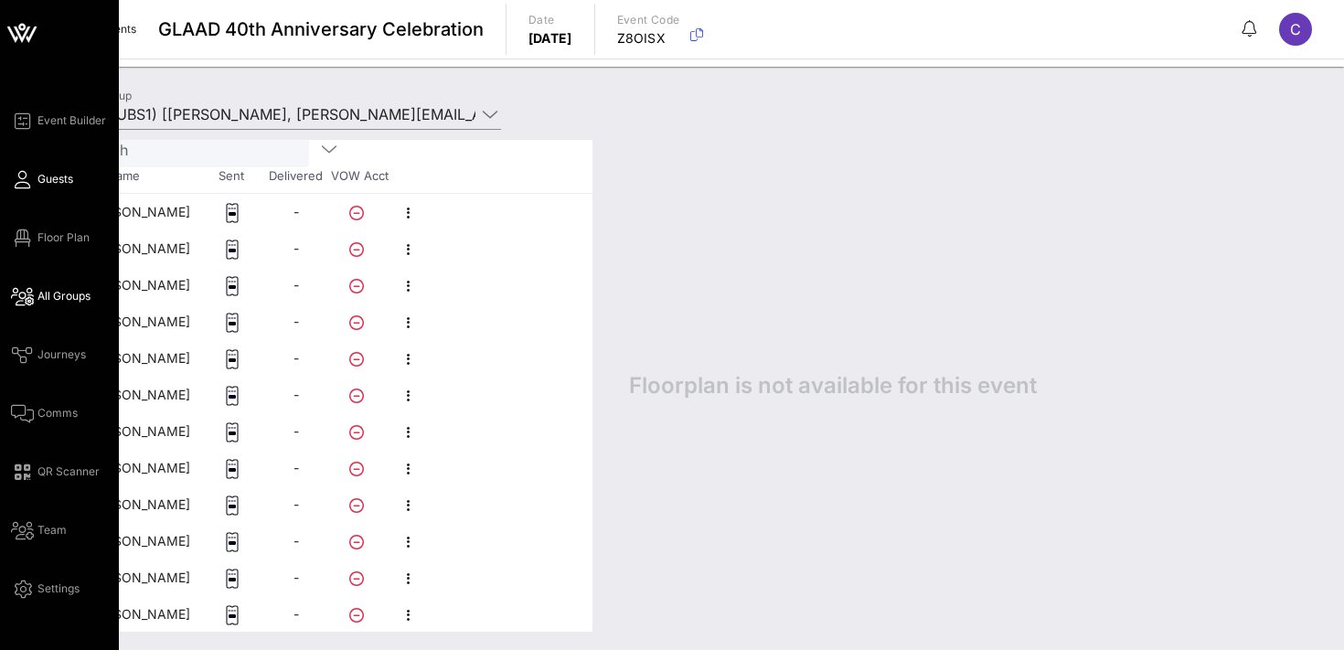
click at [57, 172] on span "Guests" at bounding box center [55, 179] width 36 height 16
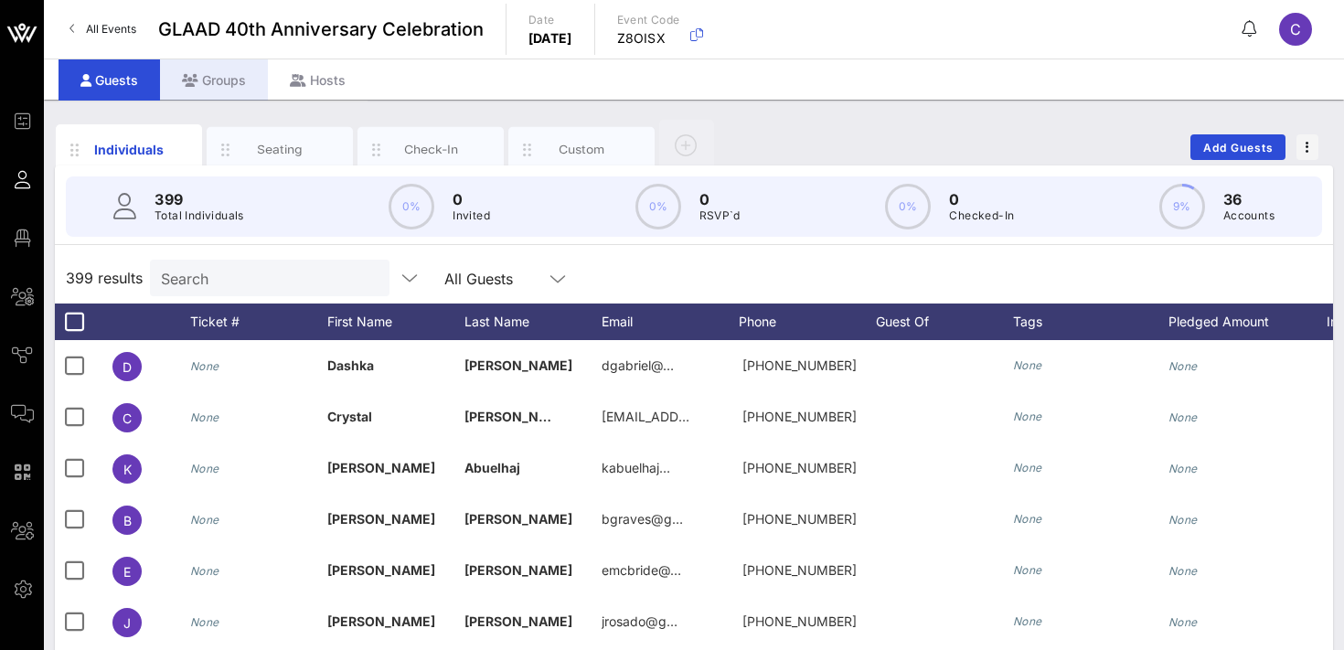
click at [230, 76] on div "Groups" at bounding box center [214, 79] width 108 height 41
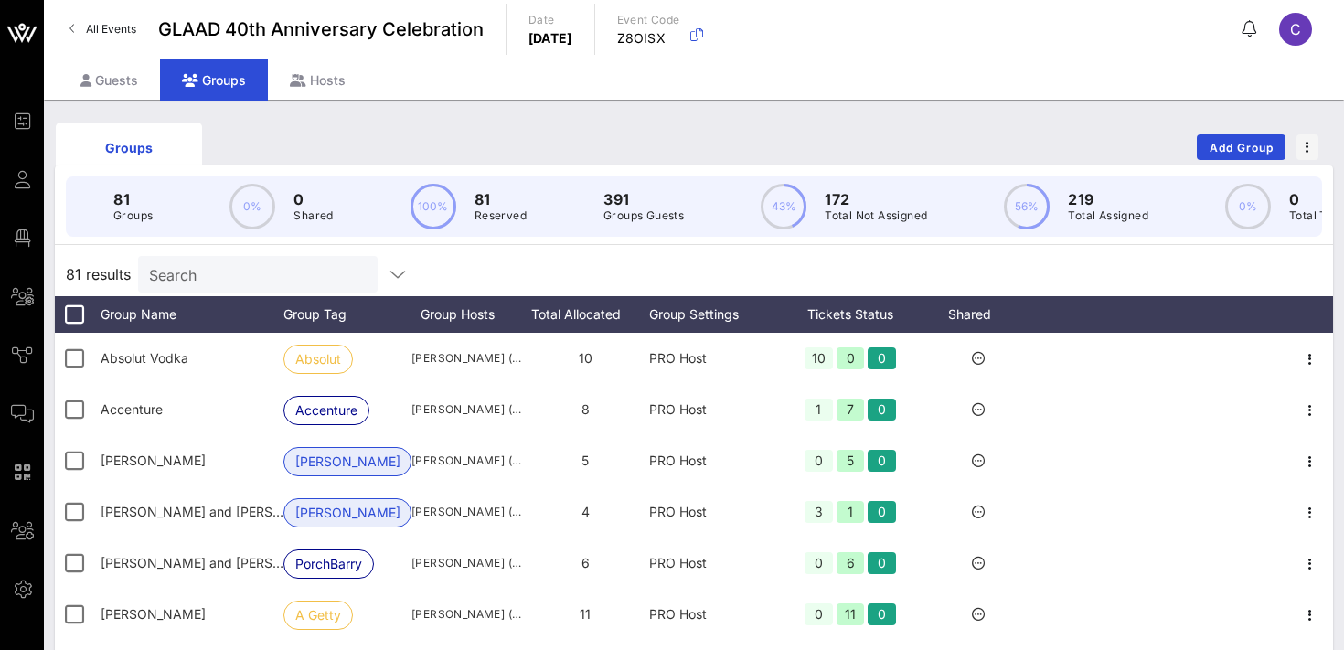
click at [219, 268] on input "Search" at bounding box center [256, 274] width 214 height 24
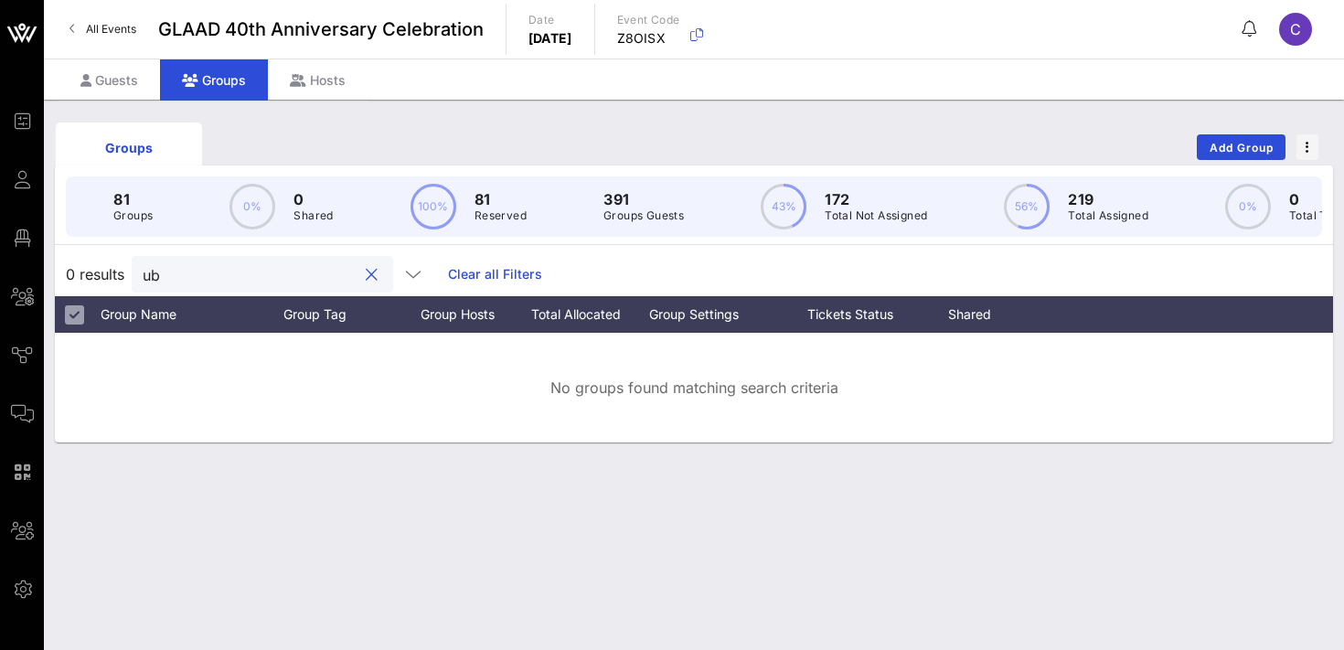
type input "u"
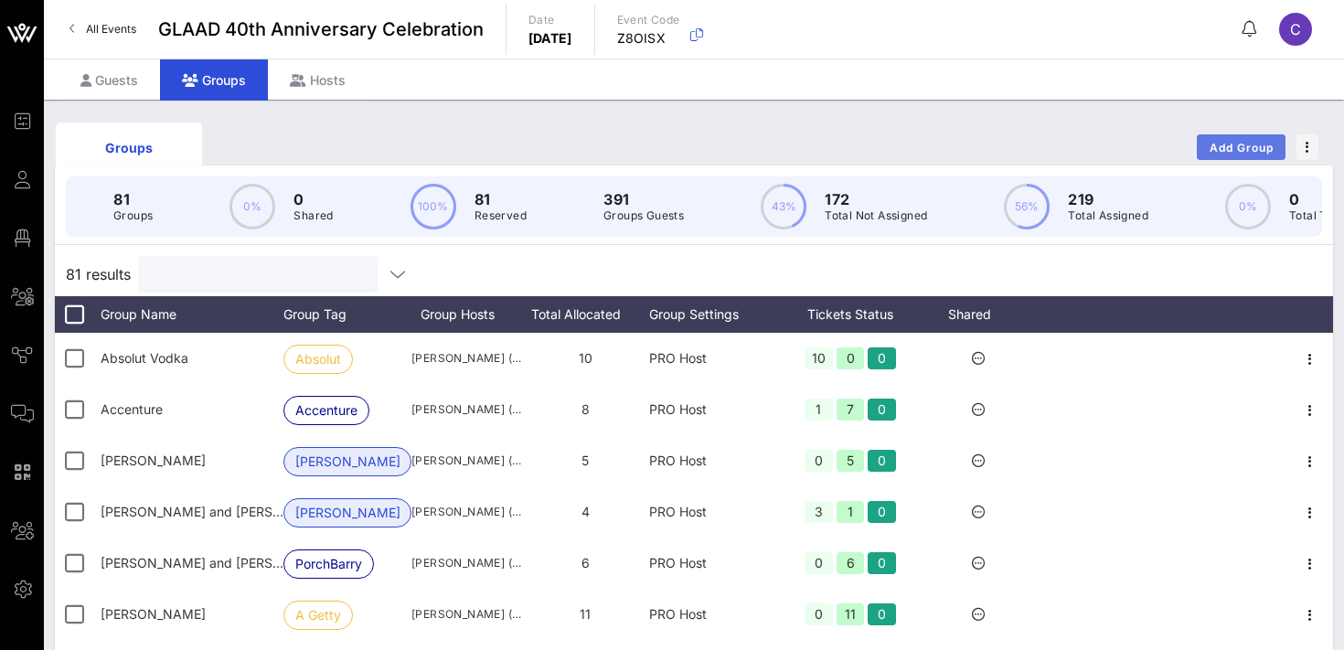
click at [1247, 142] on span "Add Group" at bounding box center [1242, 148] width 66 height 14
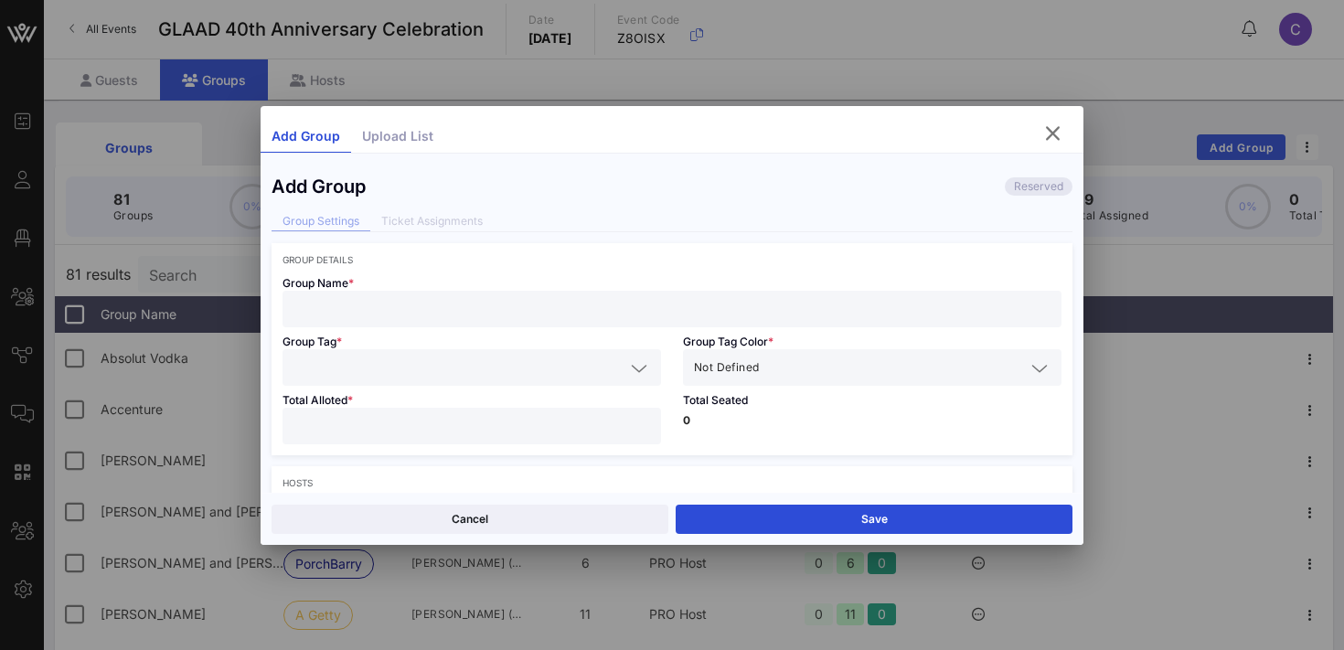
click at [340, 311] on input "text" at bounding box center [671, 309] width 757 height 24
type input "UBS 2"
click at [325, 375] on input "text" at bounding box center [458, 368] width 331 height 24
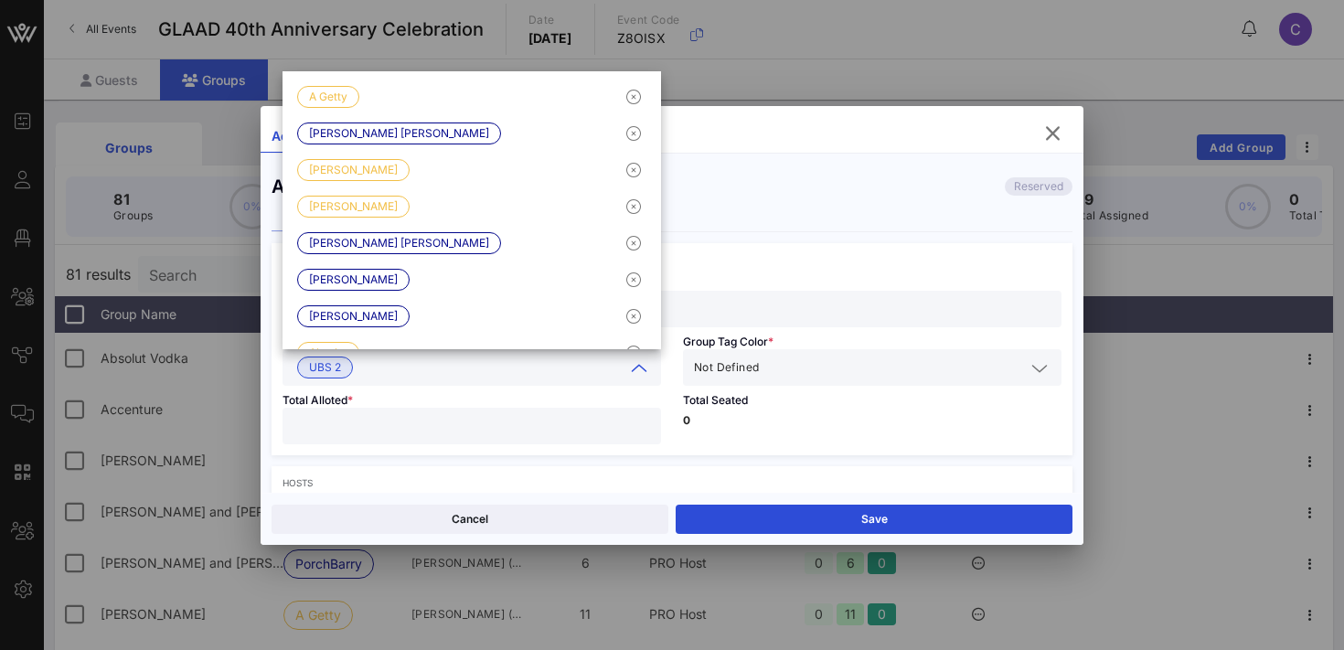
click at [790, 374] on input "text" at bounding box center [893, 368] width 262 height 24
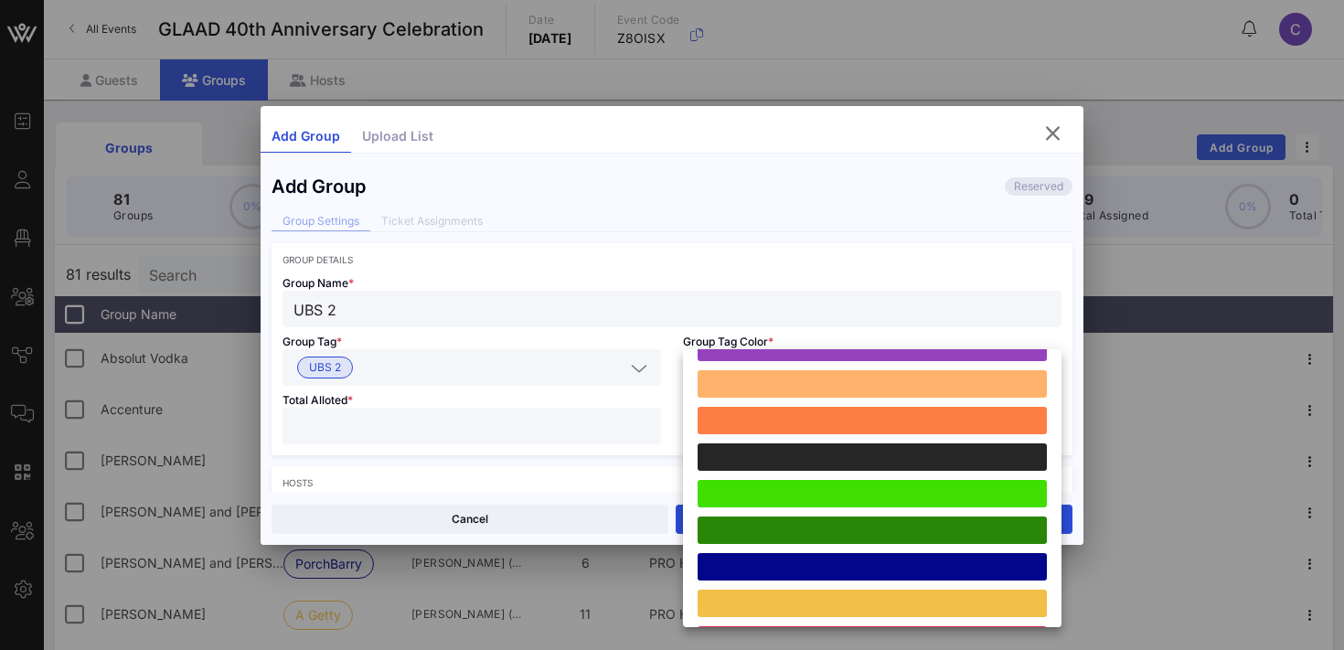
scroll to position [430, 0]
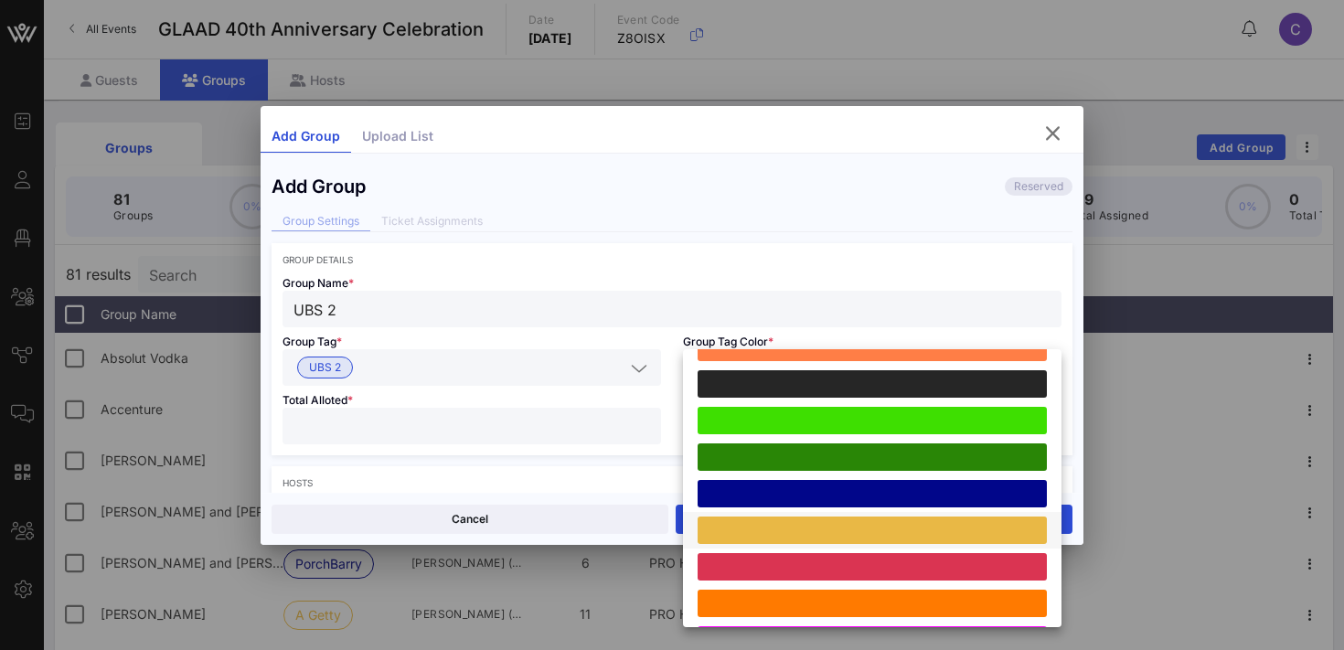
click at [811, 525] on div at bounding box center [872, 530] width 349 height 27
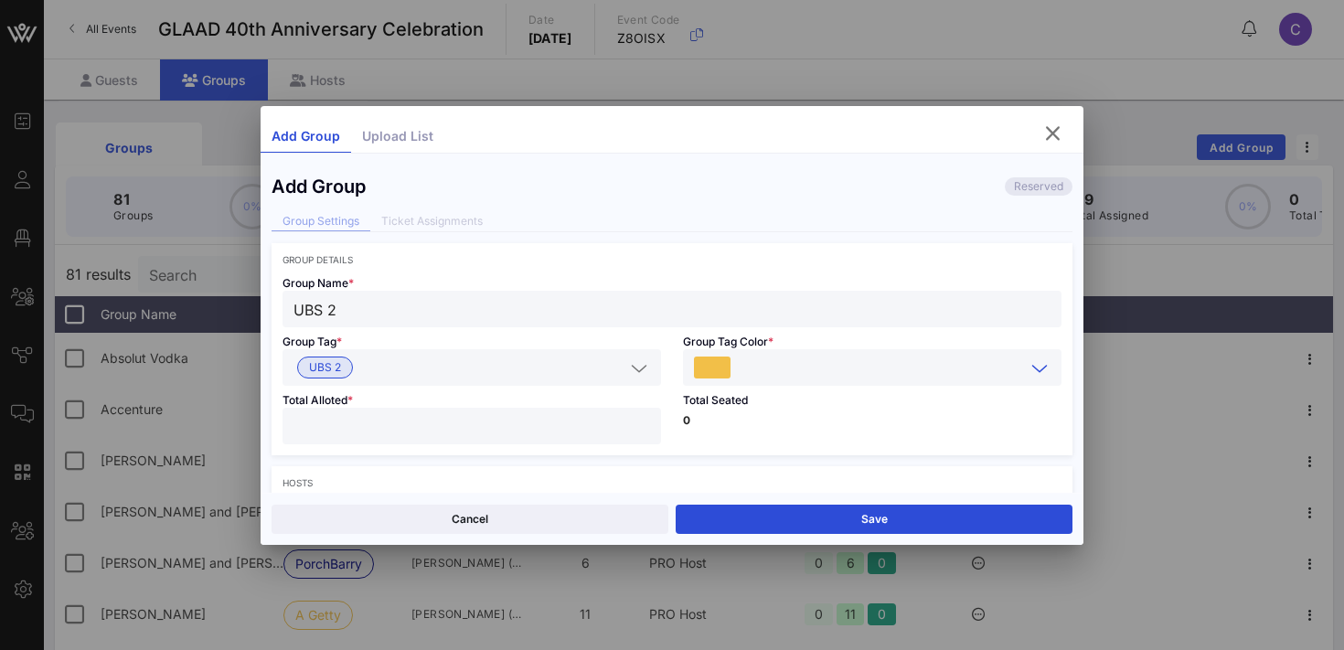
click at [492, 420] on input "number" at bounding box center [471, 426] width 357 height 24
click at [773, 421] on p "0" at bounding box center [872, 420] width 379 height 11
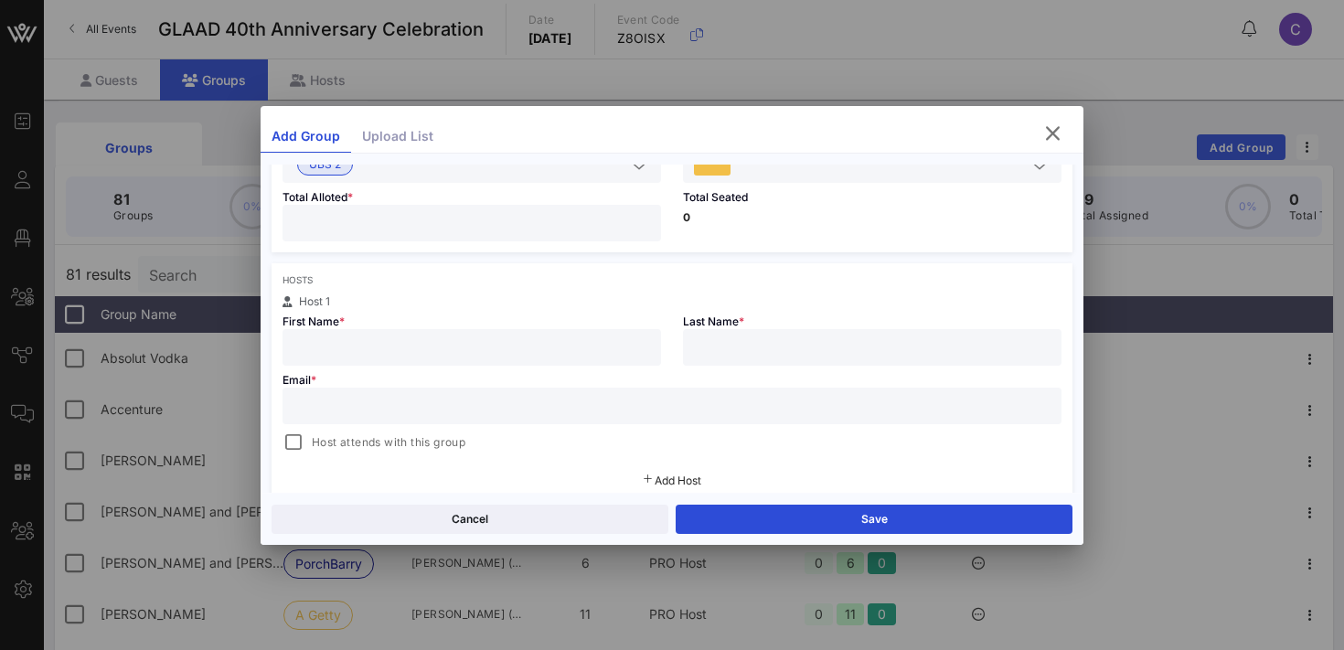
scroll to position [217, 0]
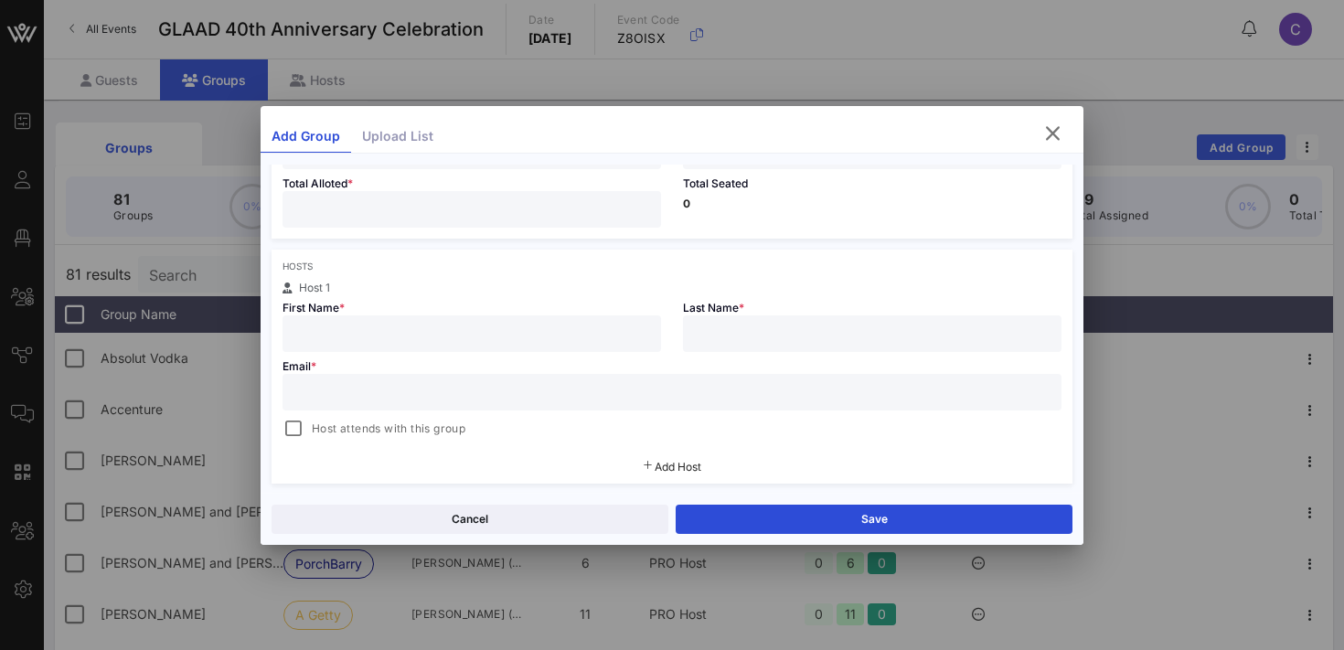
click at [333, 325] on input "text" at bounding box center [471, 334] width 357 height 24
paste input "[EMAIL_ADDRESS][PERSON_NAME][DOMAIN_NAME]"
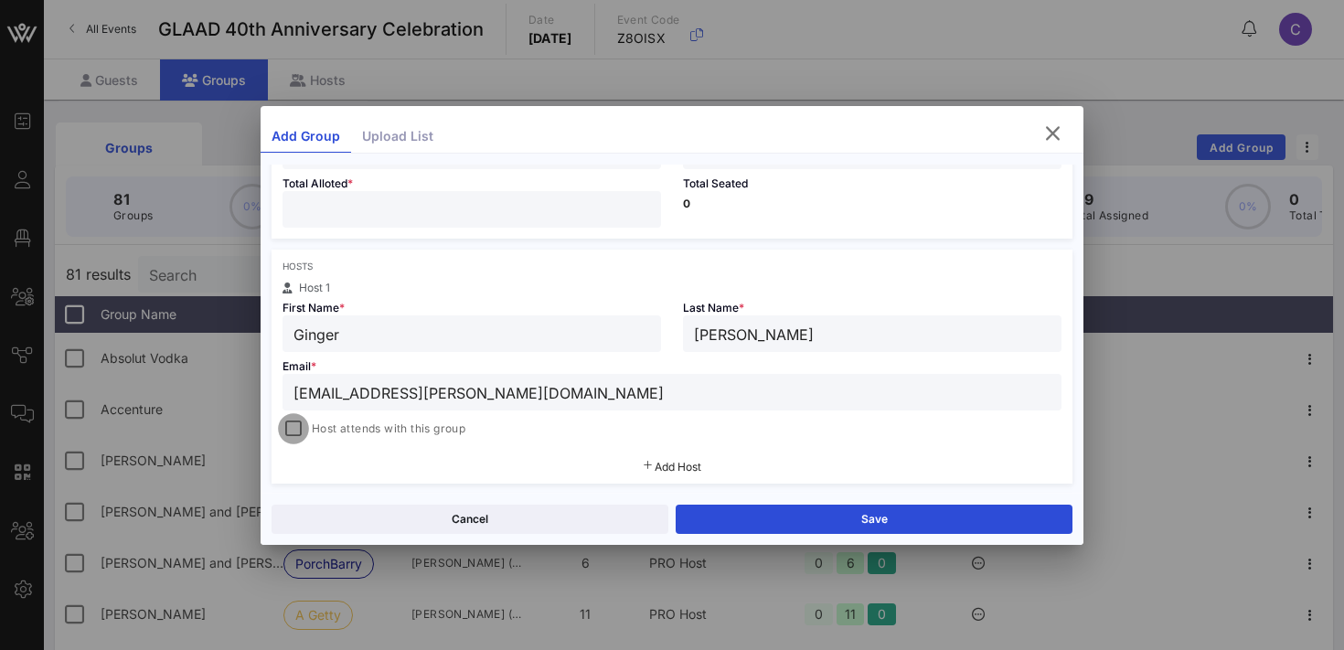
click at [300, 432] on div at bounding box center [294, 429] width 26 height 26
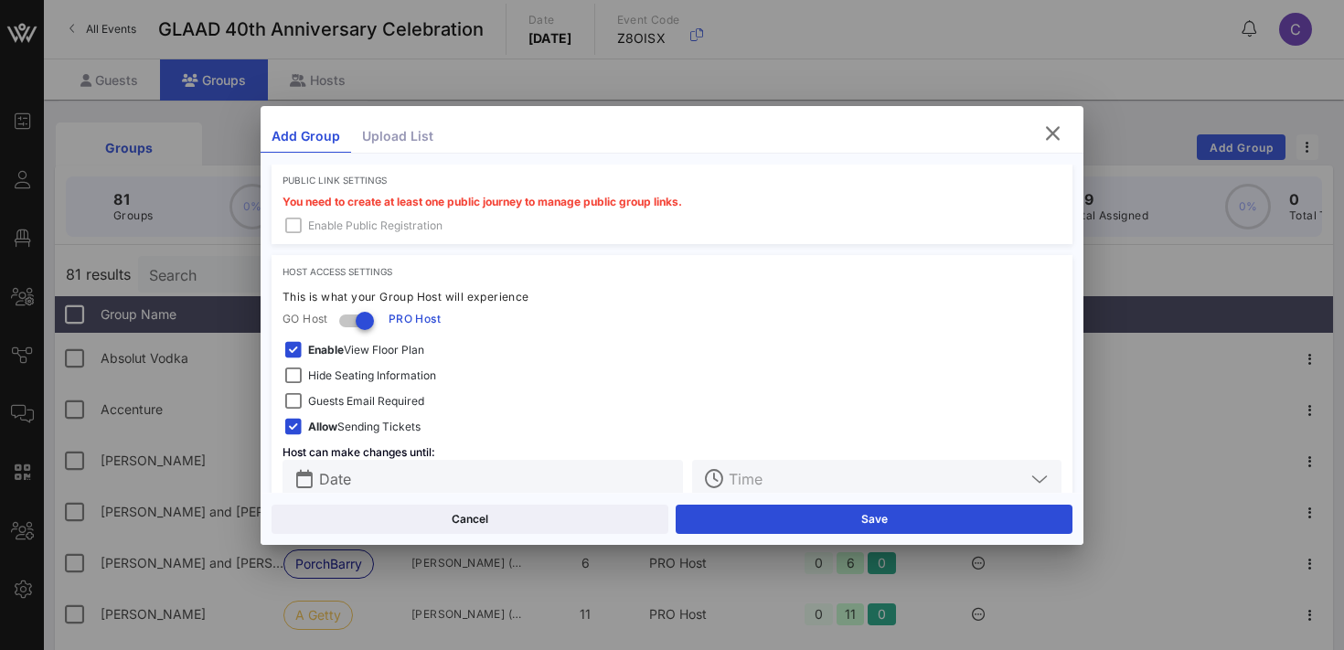
scroll to position [554, 0]
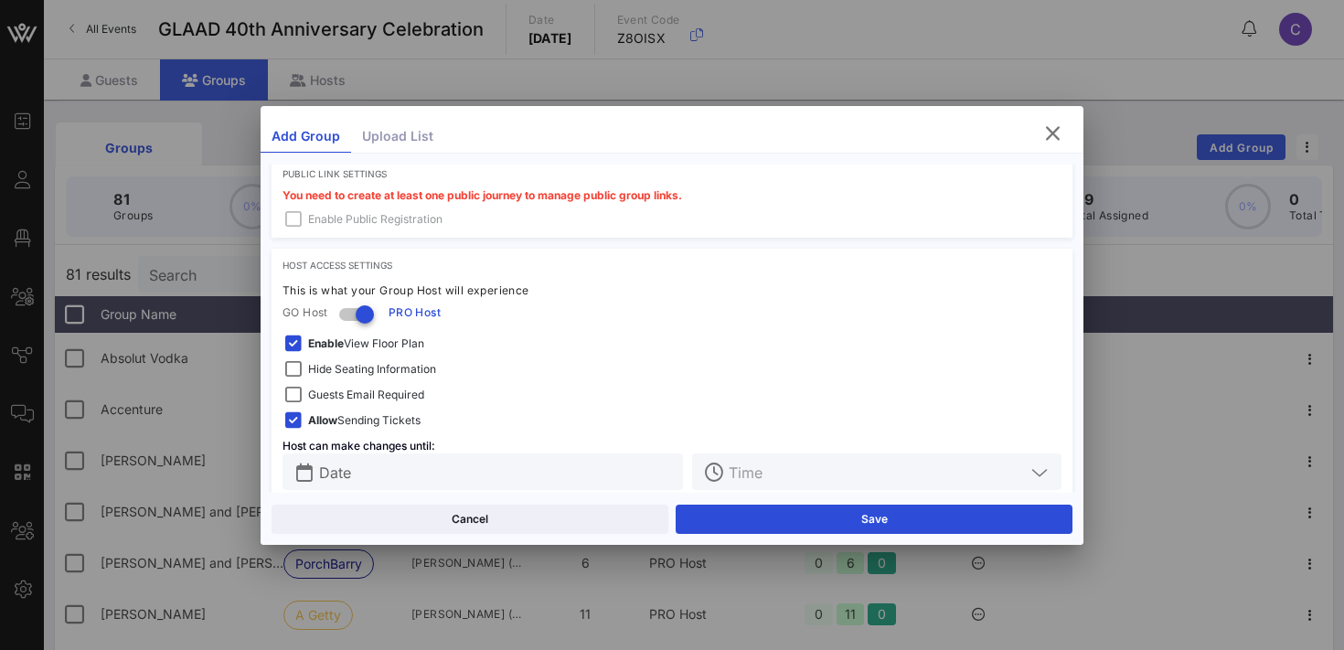
click at [427, 371] on span "Hide Seating Information" at bounding box center [372, 369] width 128 height 18
click at [398, 342] on span "Enable View Floor Plan" at bounding box center [366, 344] width 116 height 18
click at [388, 390] on span "Guests Email Required" at bounding box center [366, 395] width 116 height 18
click at [408, 477] on input "Date" at bounding box center [495, 472] width 353 height 24
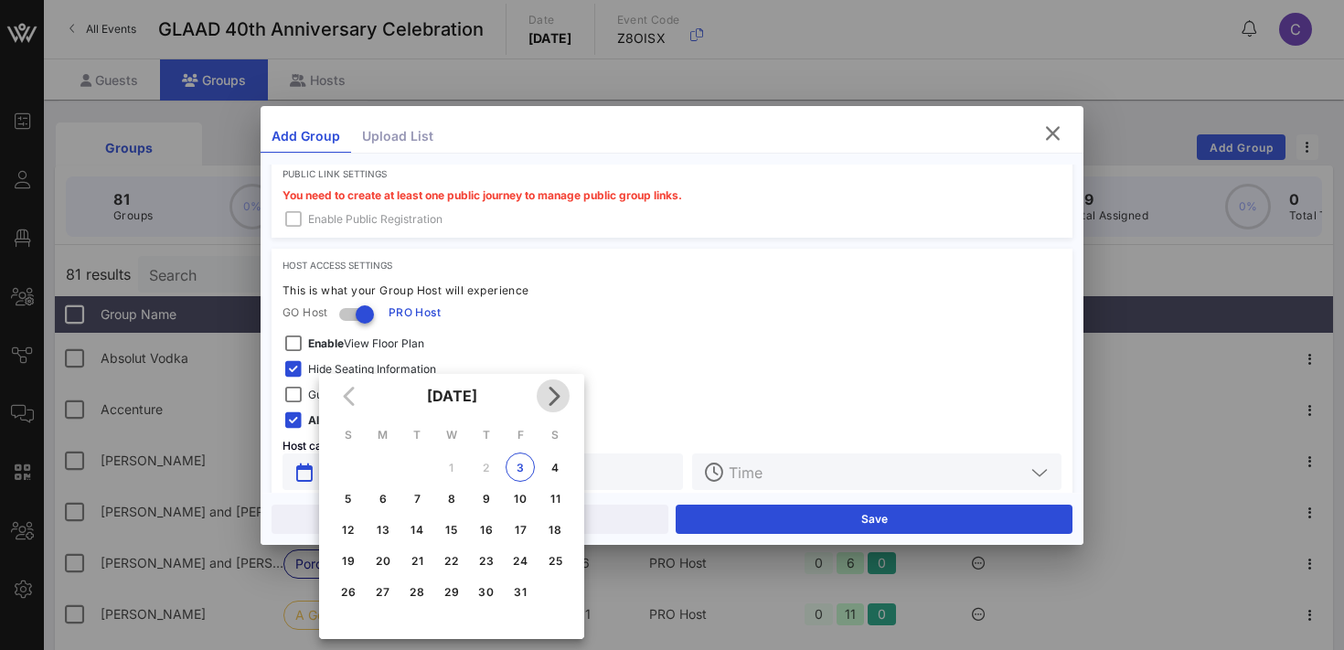
click at [558, 395] on icon "Next month" at bounding box center [553, 396] width 22 height 22
click at [352, 388] on icon "Previous month" at bounding box center [350, 396] width 22 height 22
click at [379, 498] on div "6" at bounding box center [382, 499] width 29 height 14
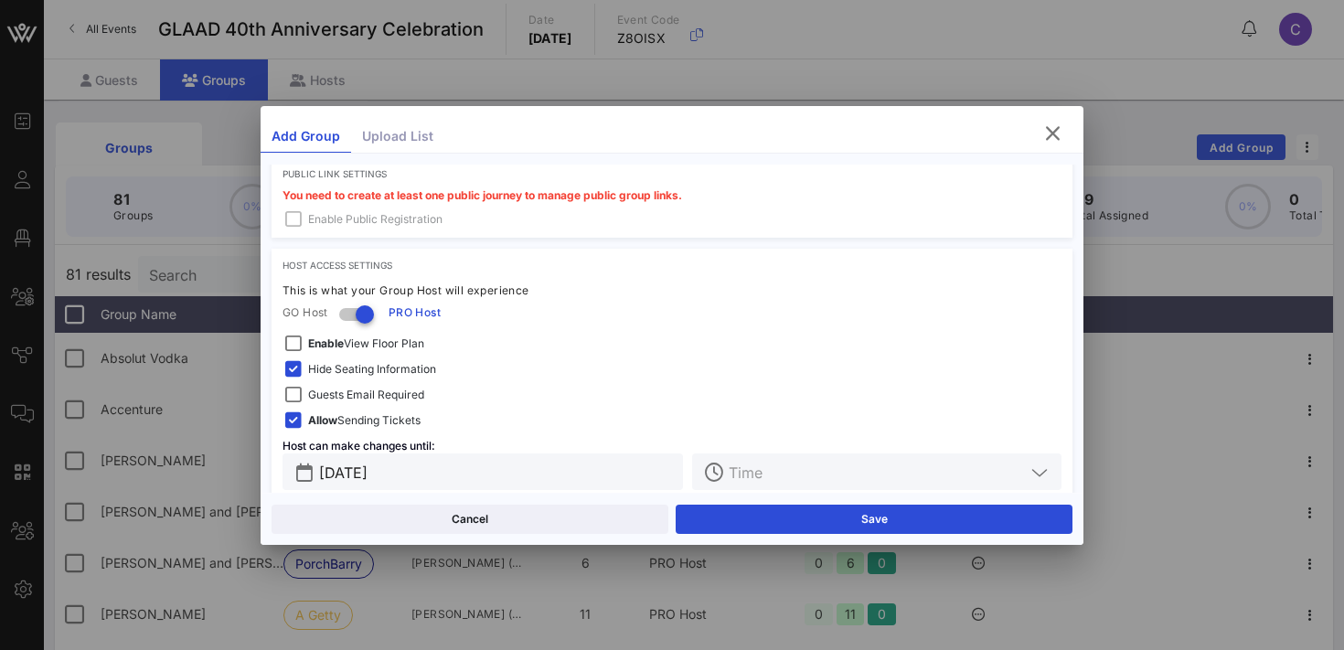
click at [765, 471] on input "text" at bounding box center [877, 472] width 296 height 24
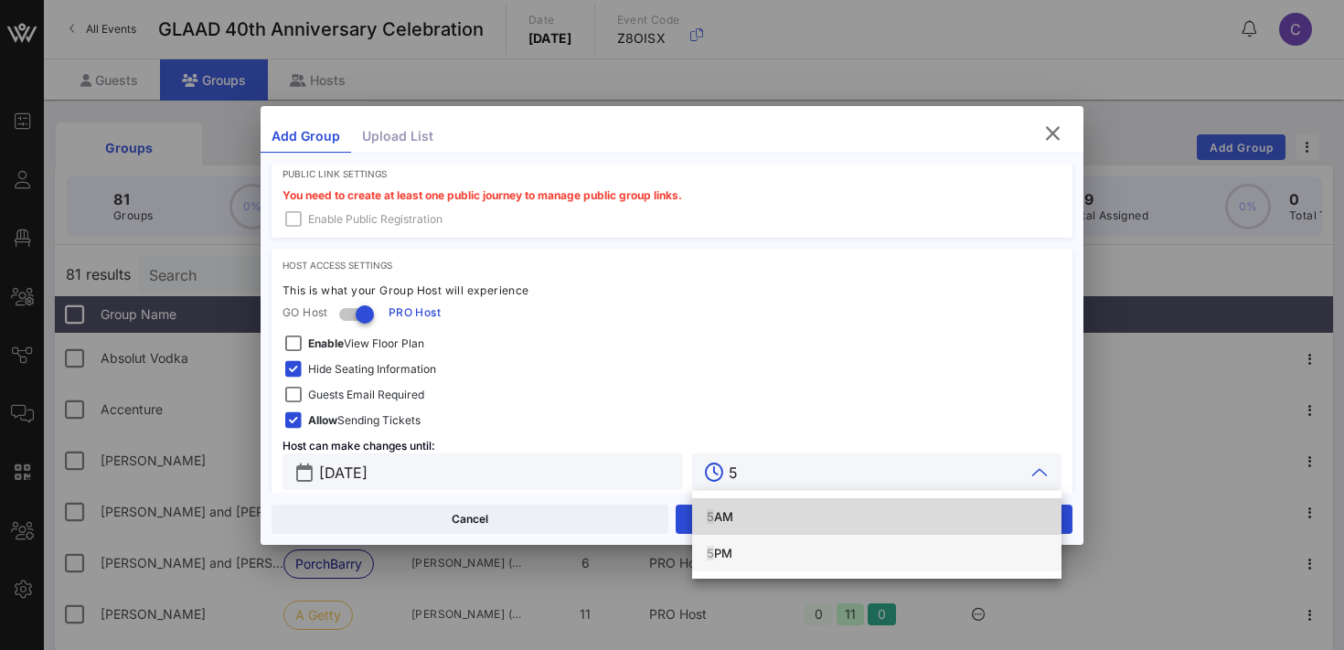
click at [762, 550] on div "5 PM" at bounding box center [877, 553] width 340 height 15
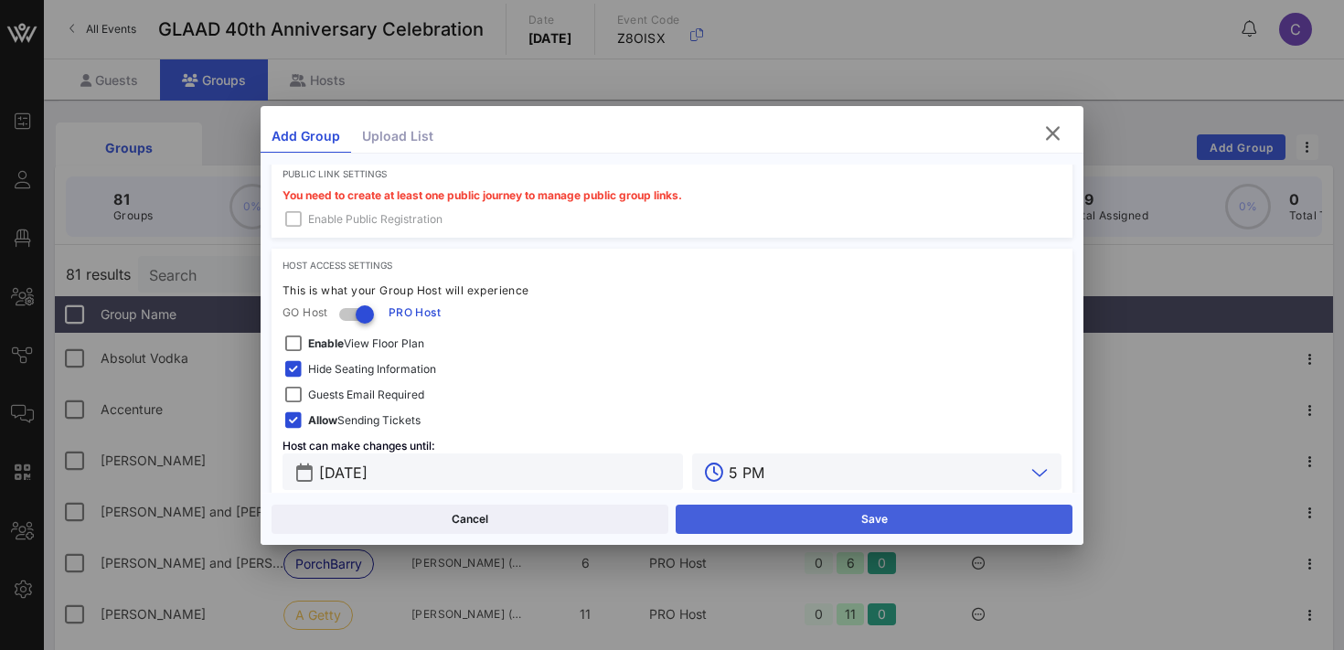
click at [791, 520] on button "Save" at bounding box center [874, 519] width 397 height 29
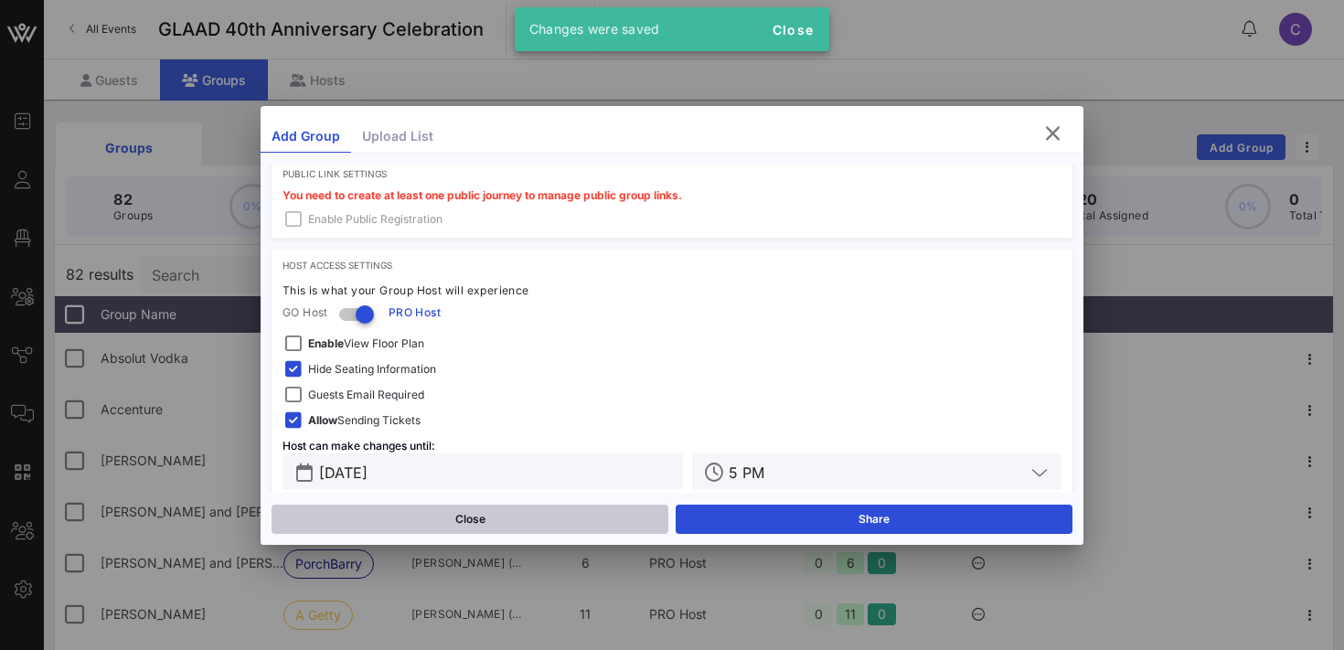
click at [533, 521] on button "Close" at bounding box center [470, 519] width 397 height 29
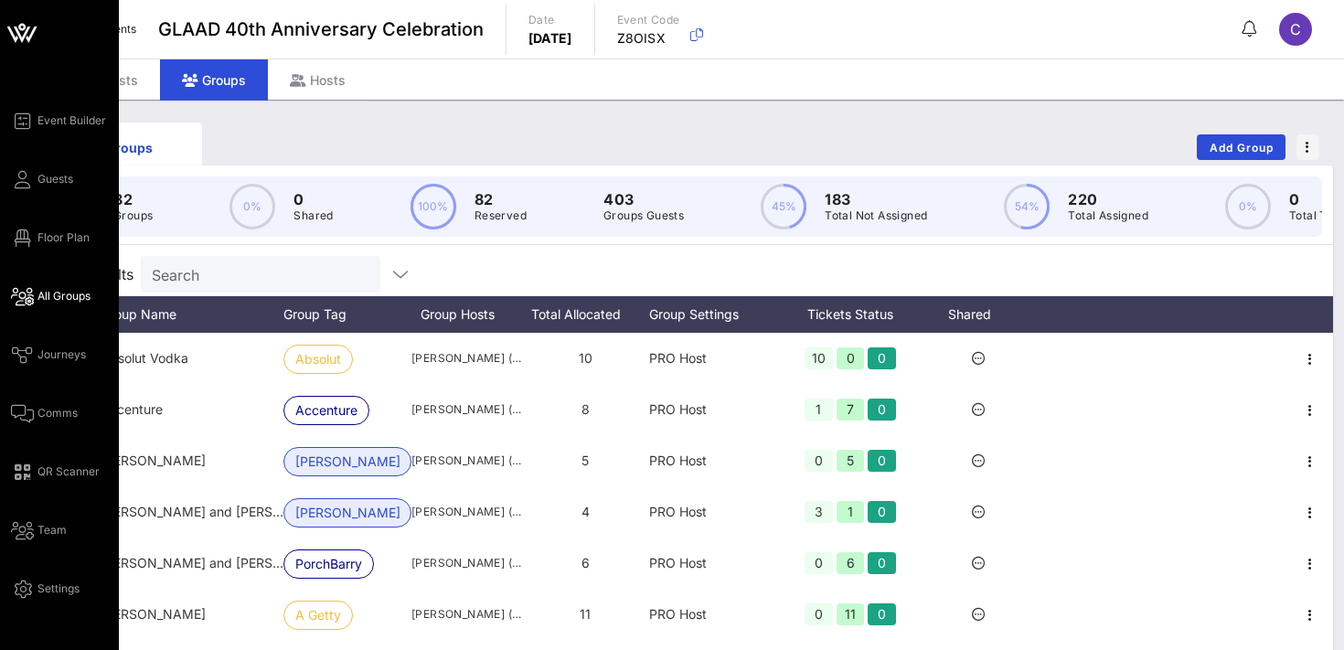
click at [45, 301] on span "All Groups" at bounding box center [63, 296] width 53 height 16
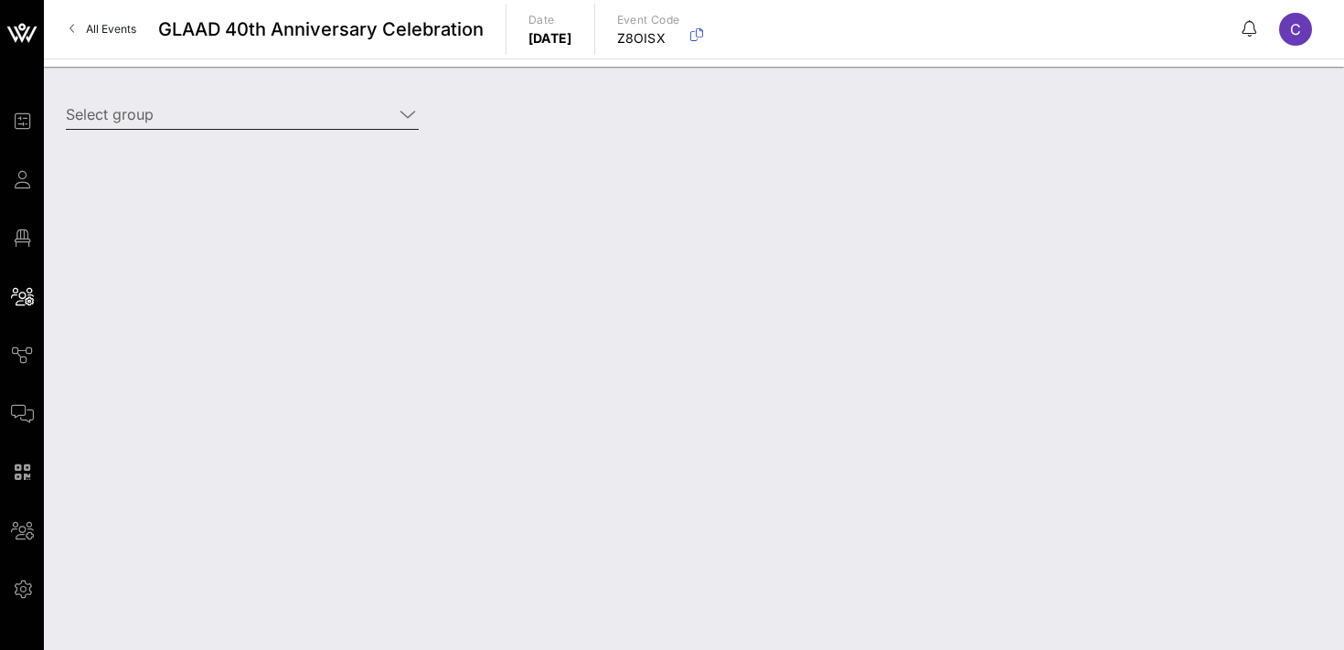
click at [212, 117] on input "Select group" at bounding box center [229, 114] width 327 height 29
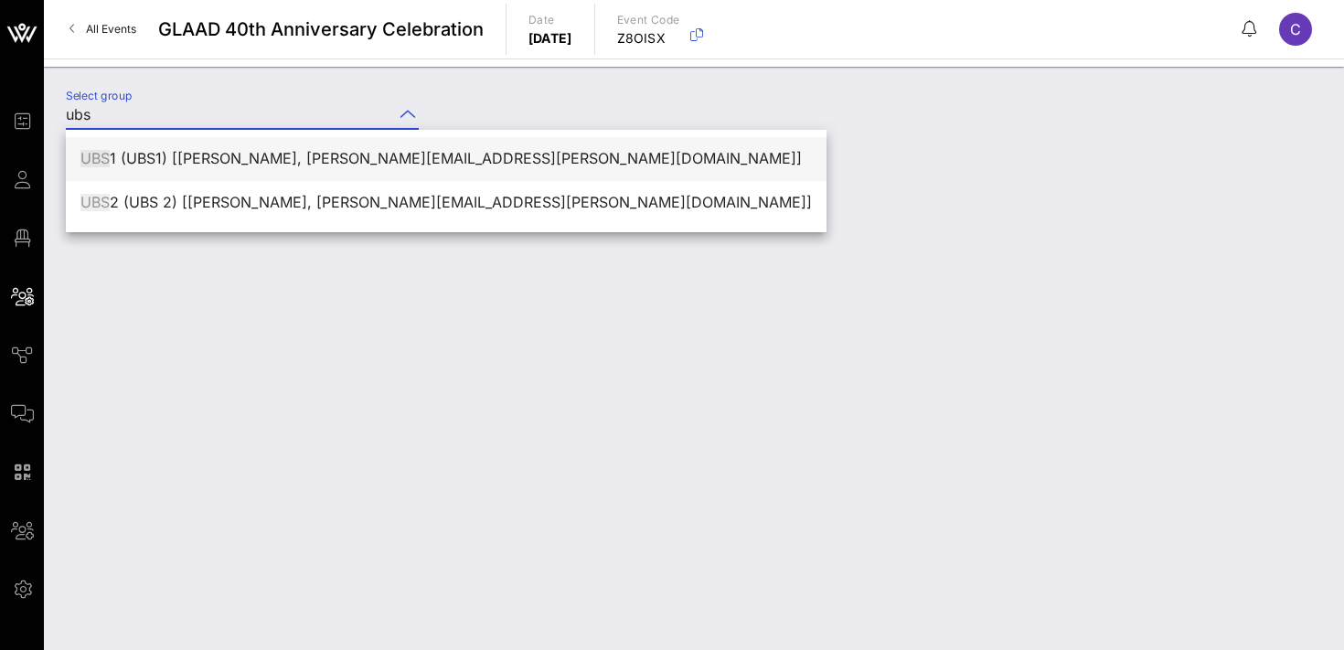
click at [190, 160] on div "UBS 1 (UBS1) [[PERSON_NAME], [PERSON_NAME][EMAIL_ADDRESS][PERSON_NAME][DOMAIN_N…" at bounding box center [445, 158] width 731 height 17
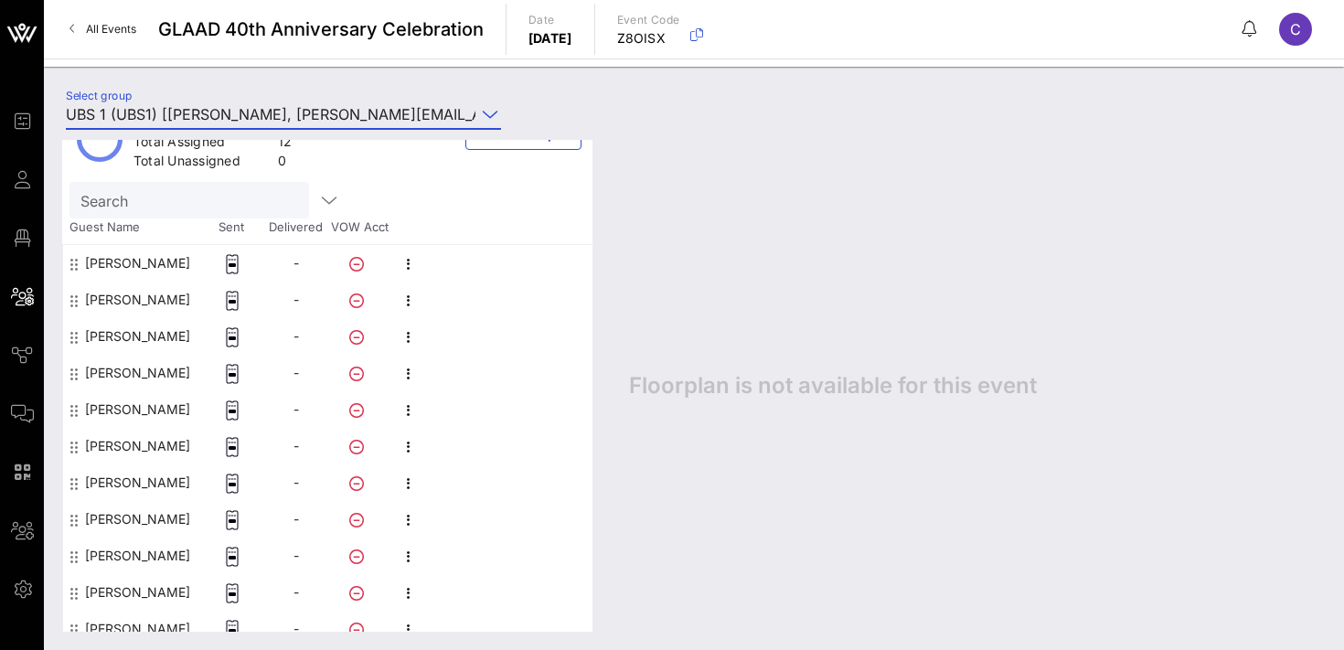
scroll to position [184, 0]
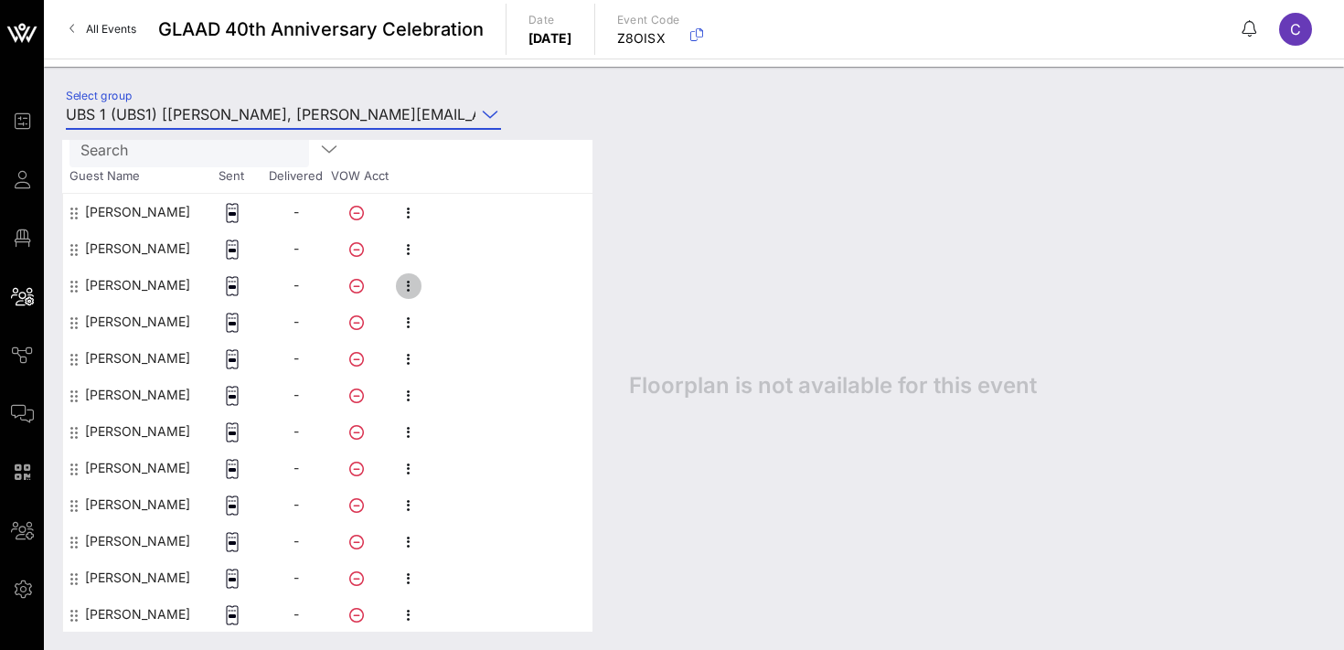
click at [411, 285] on icon "button" at bounding box center [409, 286] width 22 height 22
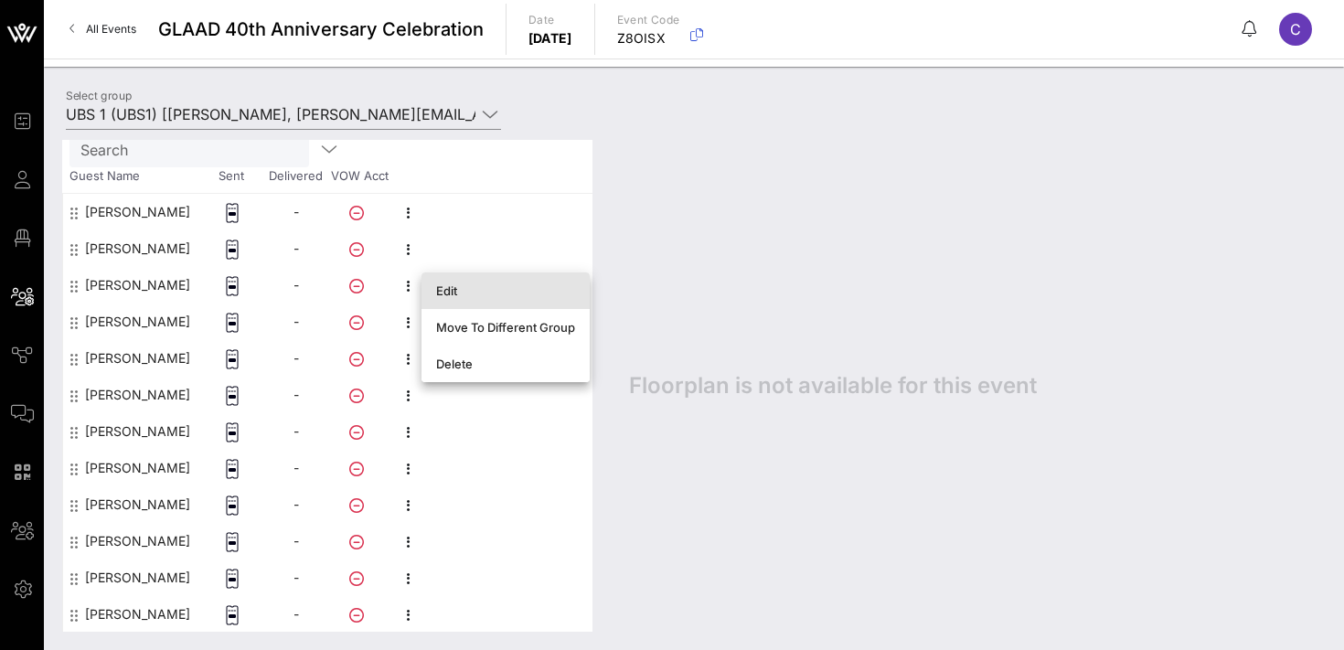
click at [446, 292] on div "Edit" at bounding box center [505, 290] width 139 height 15
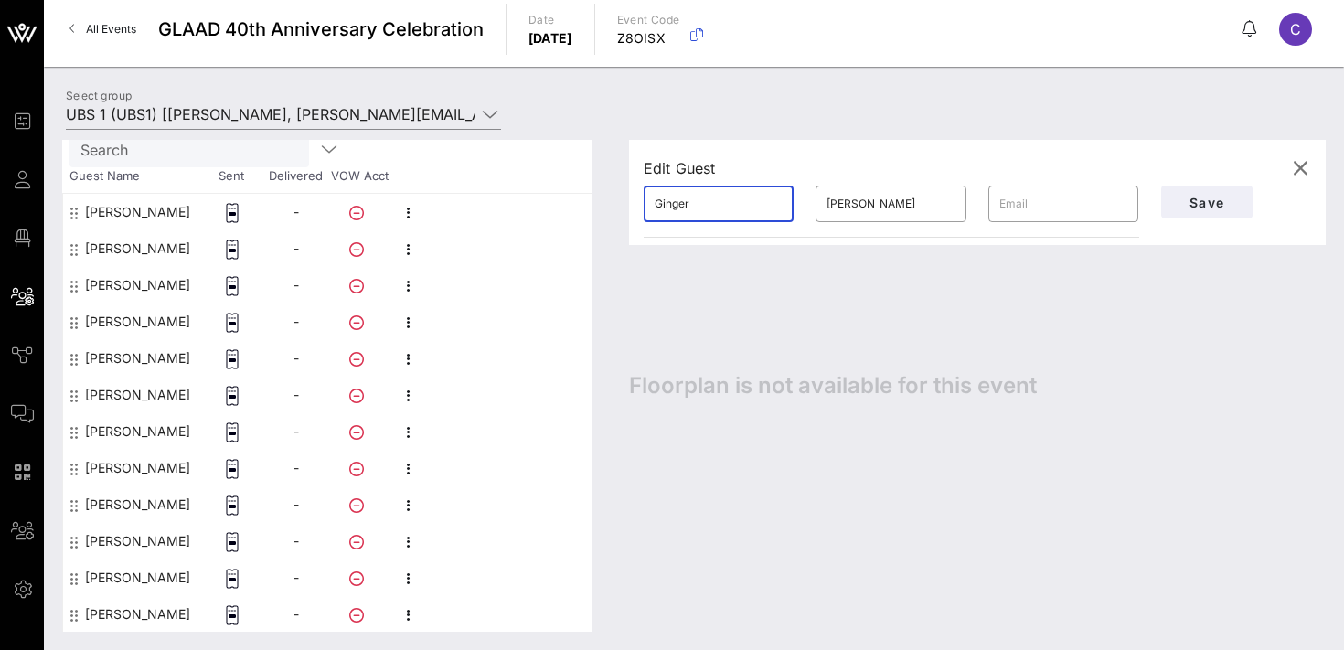
click at [711, 200] on input "Ginger" at bounding box center [719, 203] width 128 height 29
click at [1203, 192] on button "Save" at bounding box center [1206, 202] width 91 height 33
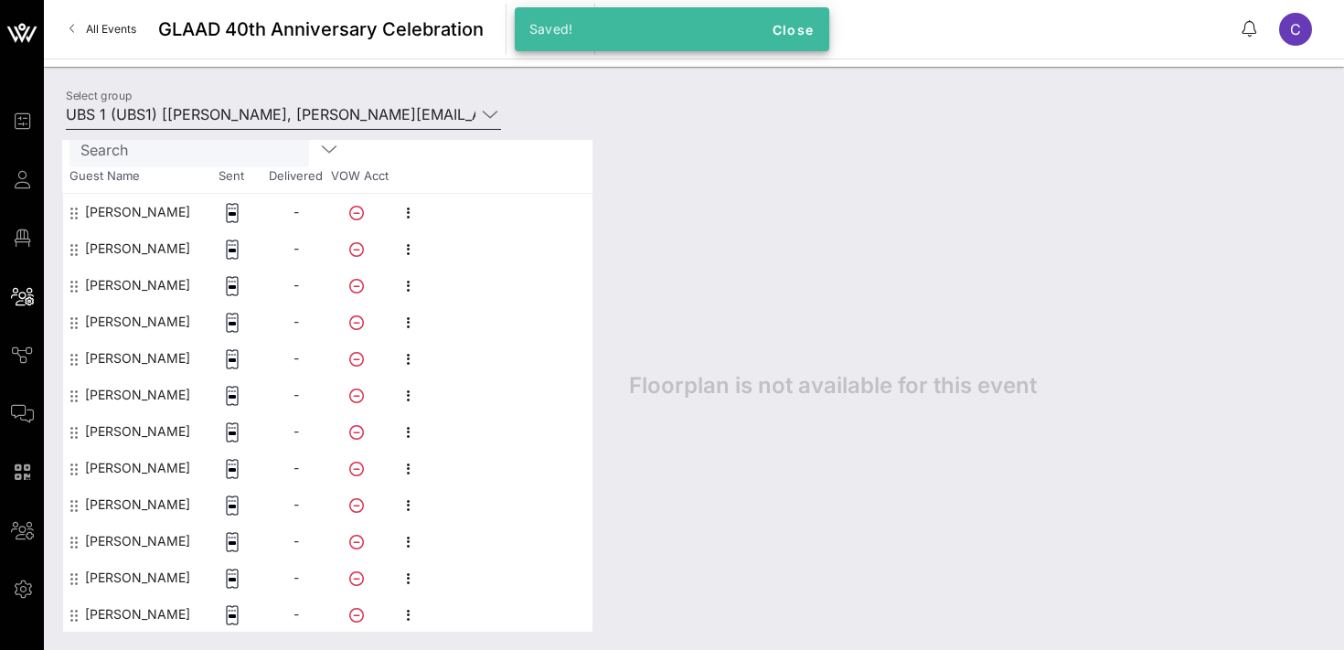
click at [222, 109] on input "UBS 1 (UBS1) [[PERSON_NAME], [PERSON_NAME][EMAIL_ADDRESS][PERSON_NAME][DOMAIN_N…" at bounding box center [271, 114] width 410 height 29
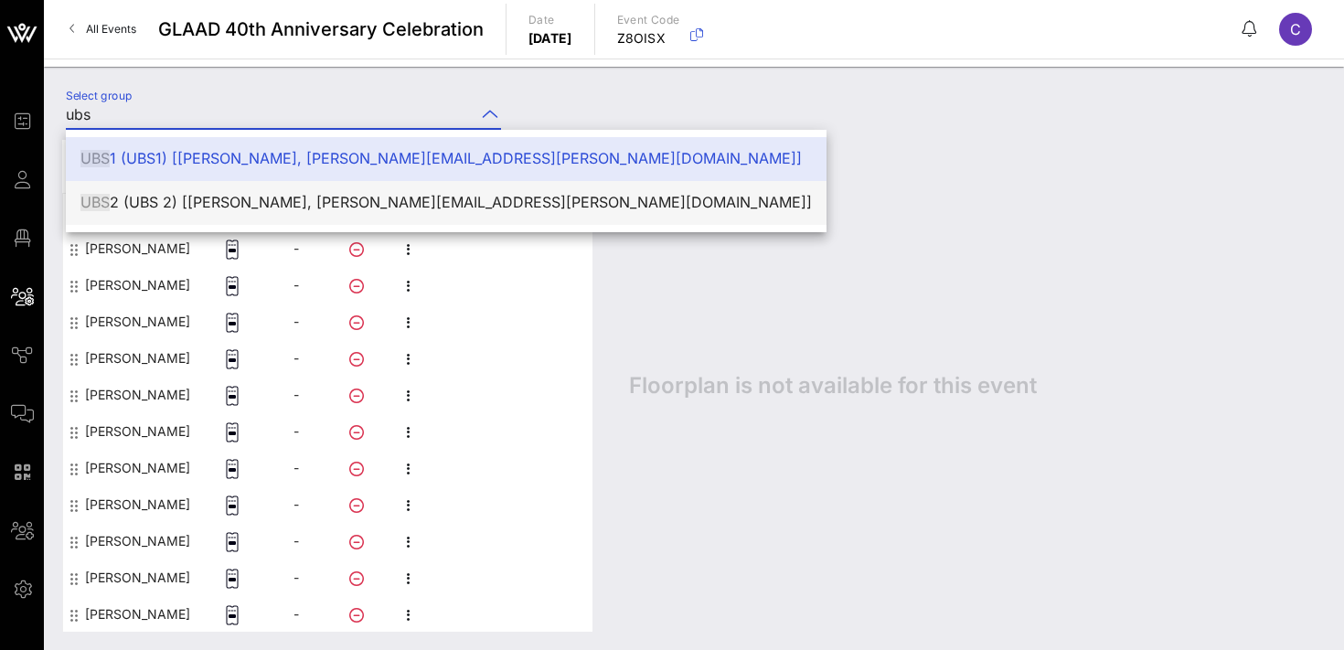
click at [202, 200] on div "UBS 2 (UBS 2) [[PERSON_NAME], [PERSON_NAME][EMAIL_ADDRESS][PERSON_NAME][DOMAIN_…" at bounding box center [445, 202] width 731 height 17
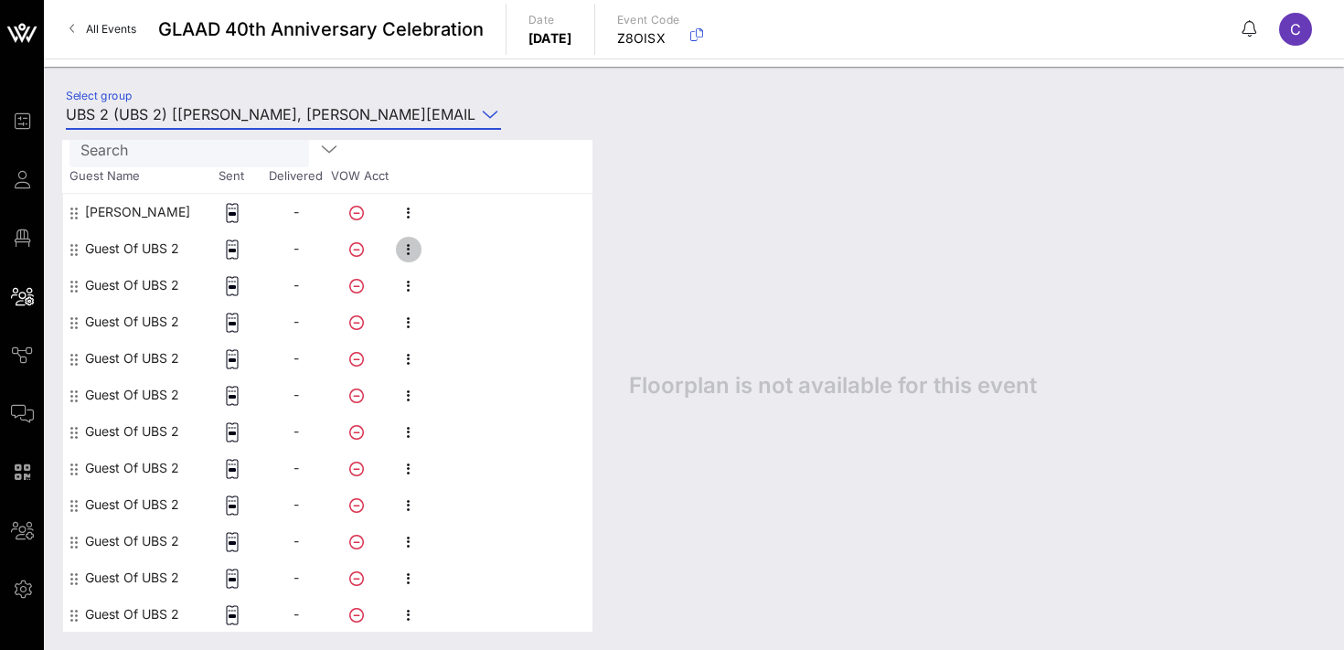
click at [407, 246] on icon "button" at bounding box center [409, 250] width 22 height 22
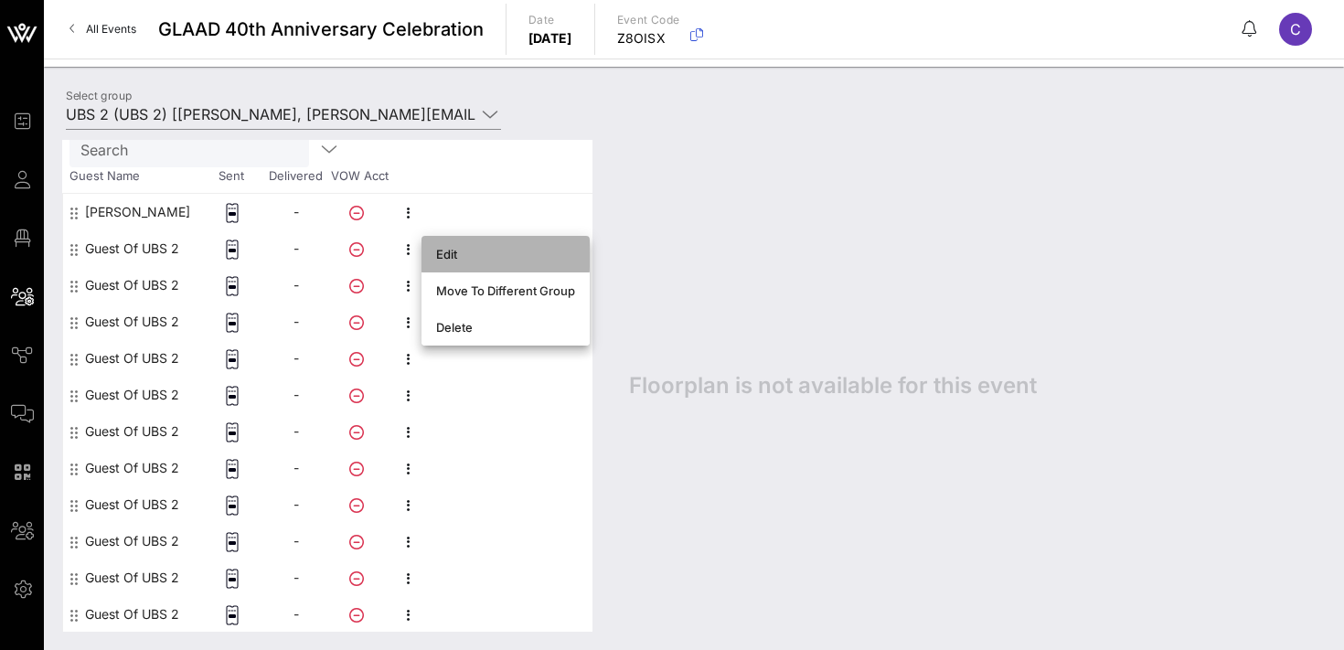
click at [443, 256] on div "Edit" at bounding box center [505, 254] width 139 height 15
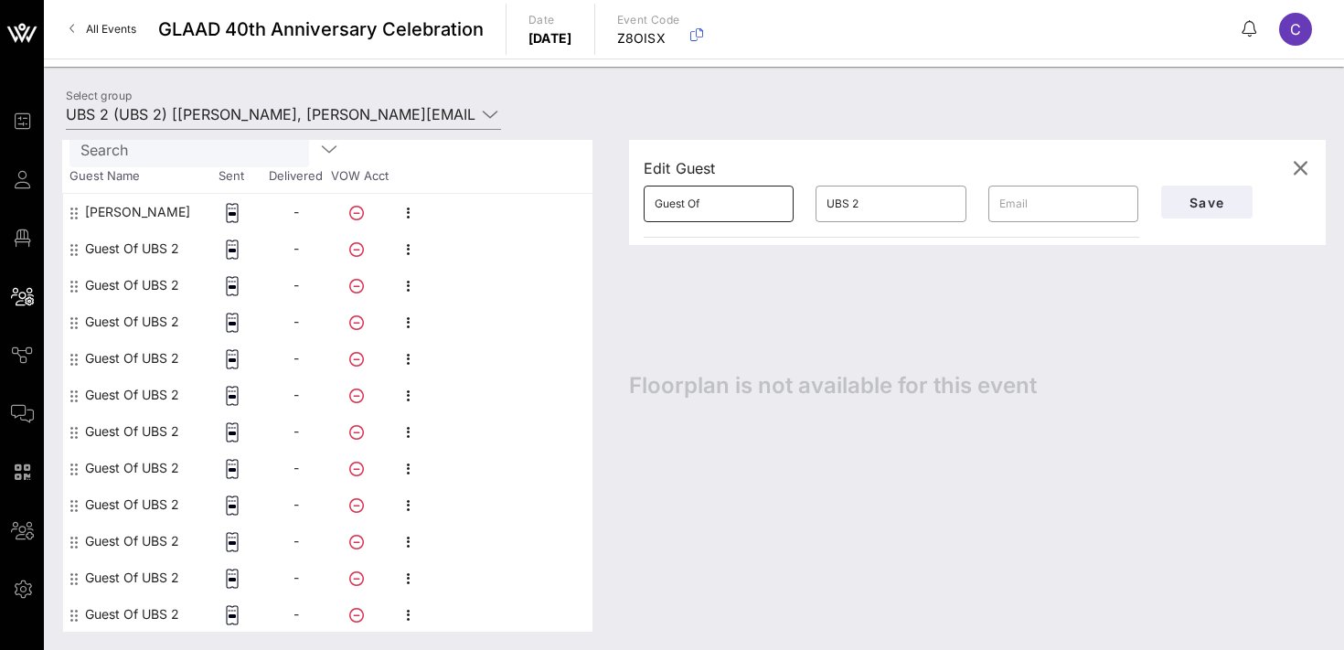
click at [713, 204] on input "Guest Of" at bounding box center [719, 203] width 128 height 29
paste input "Bobigan"
click at [1191, 193] on button "Save" at bounding box center [1206, 202] width 91 height 33
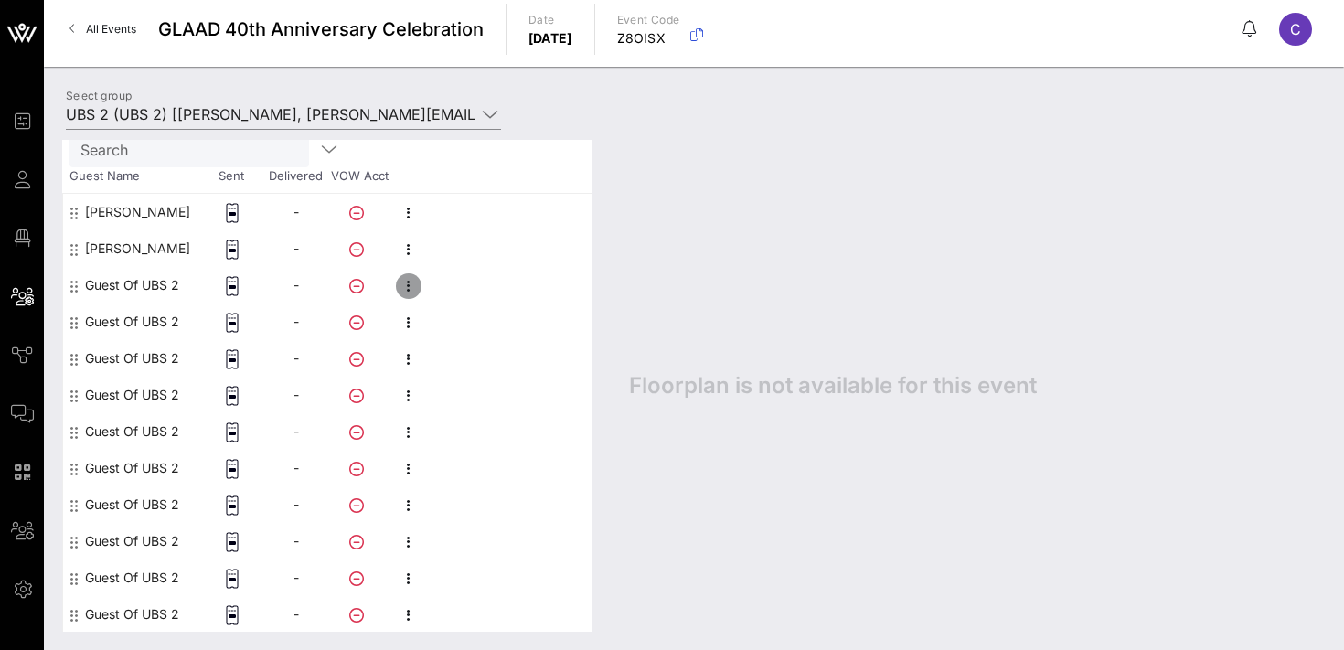
click at [406, 289] on icon "button" at bounding box center [409, 286] width 22 height 22
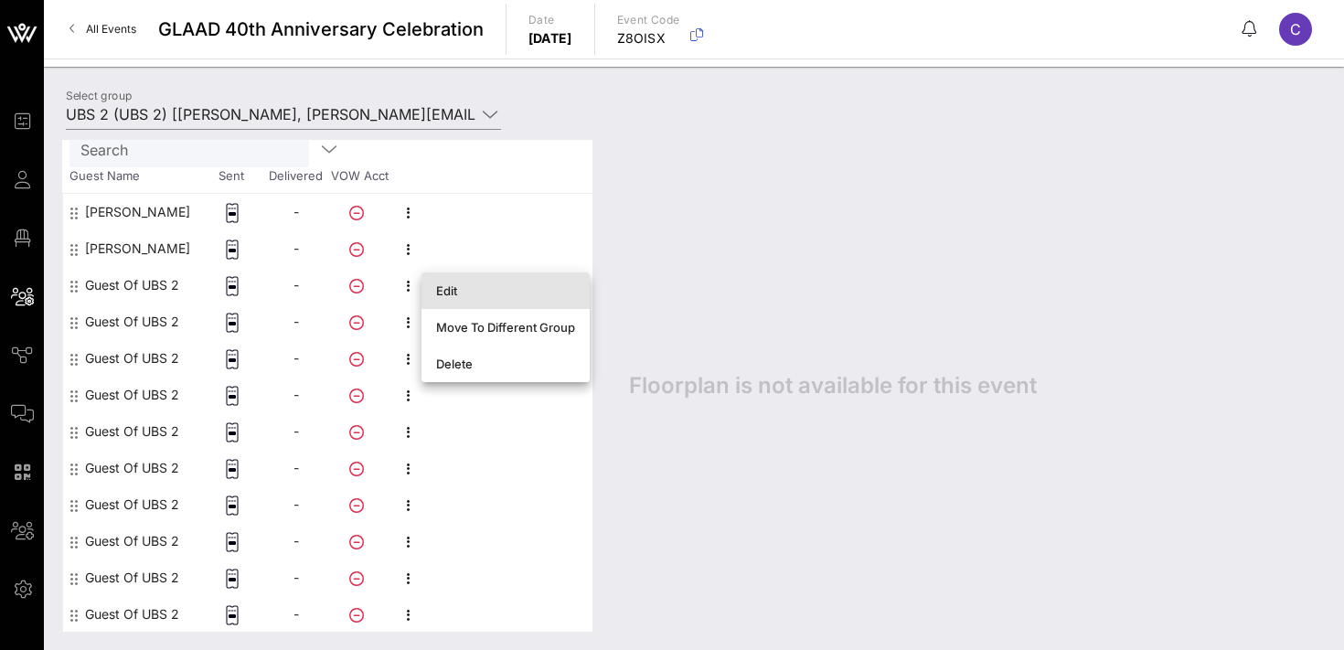
click at [451, 293] on div "Edit" at bounding box center [505, 290] width 139 height 15
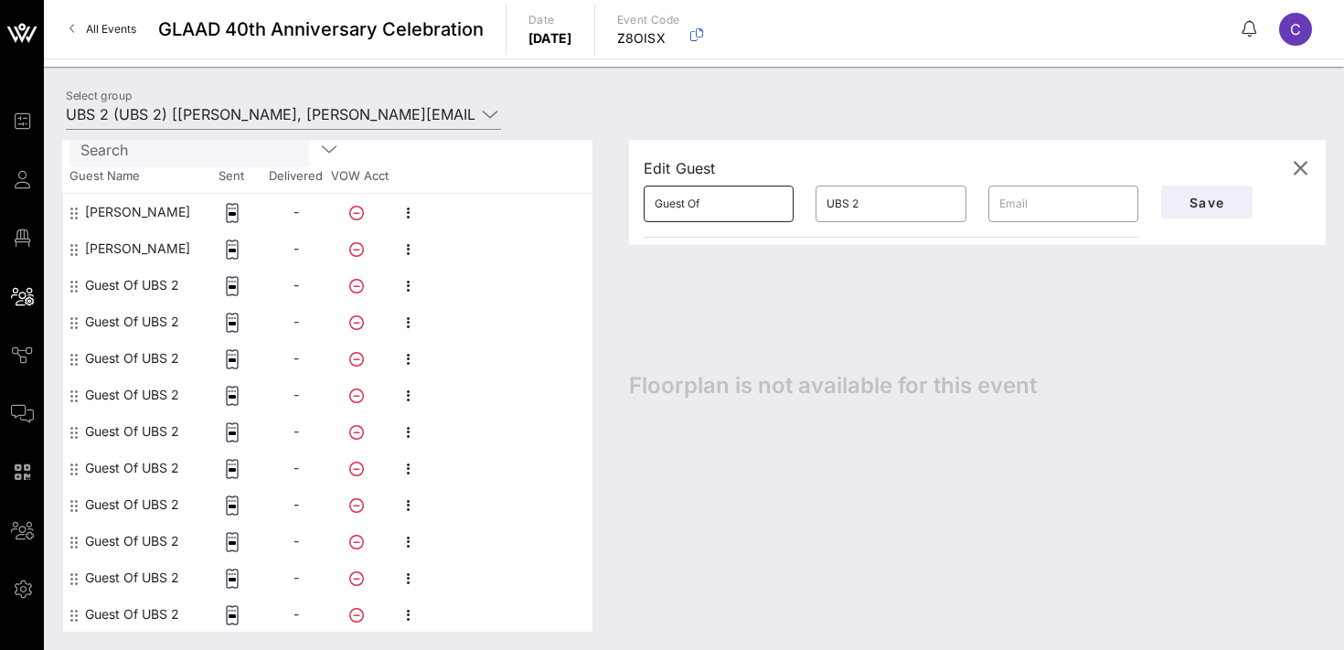
click at [723, 200] on input "Guest Of" at bounding box center [719, 203] width 128 height 29
click at [1197, 201] on span "Save" at bounding box center [1207, 203] width 62 height 16
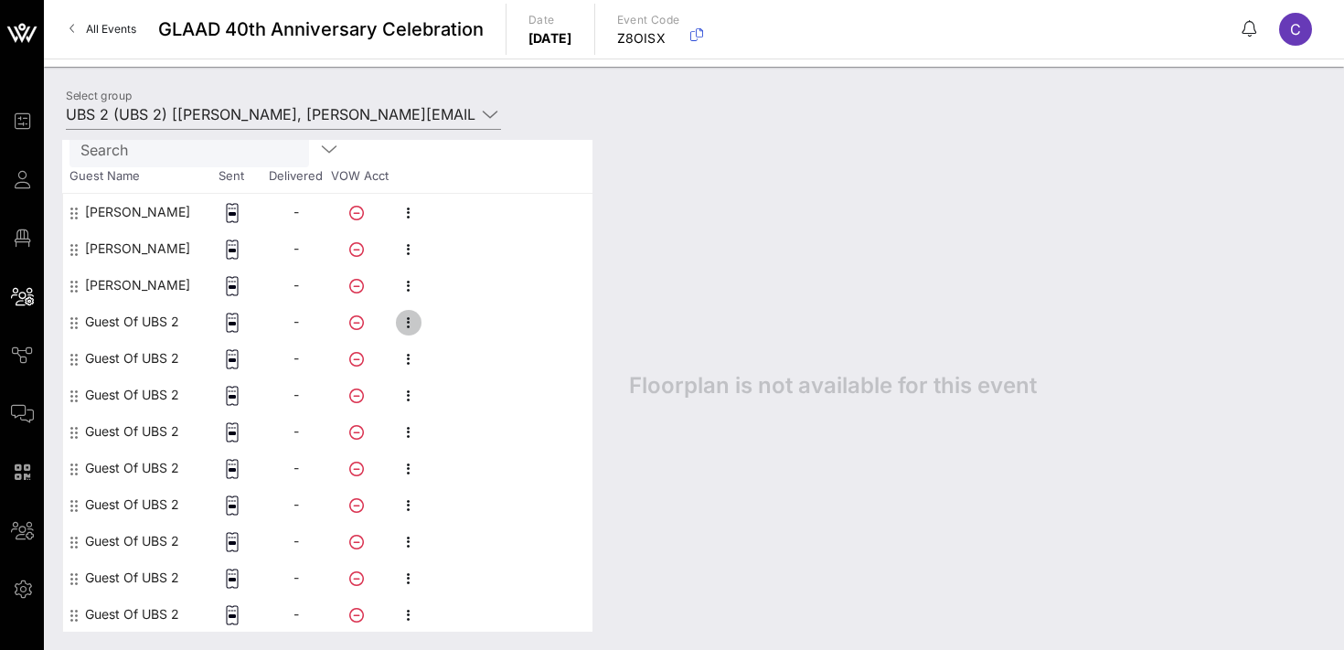
click at [411, 316] on icon "button" at bounding box center [409, 323] width 22 height 22
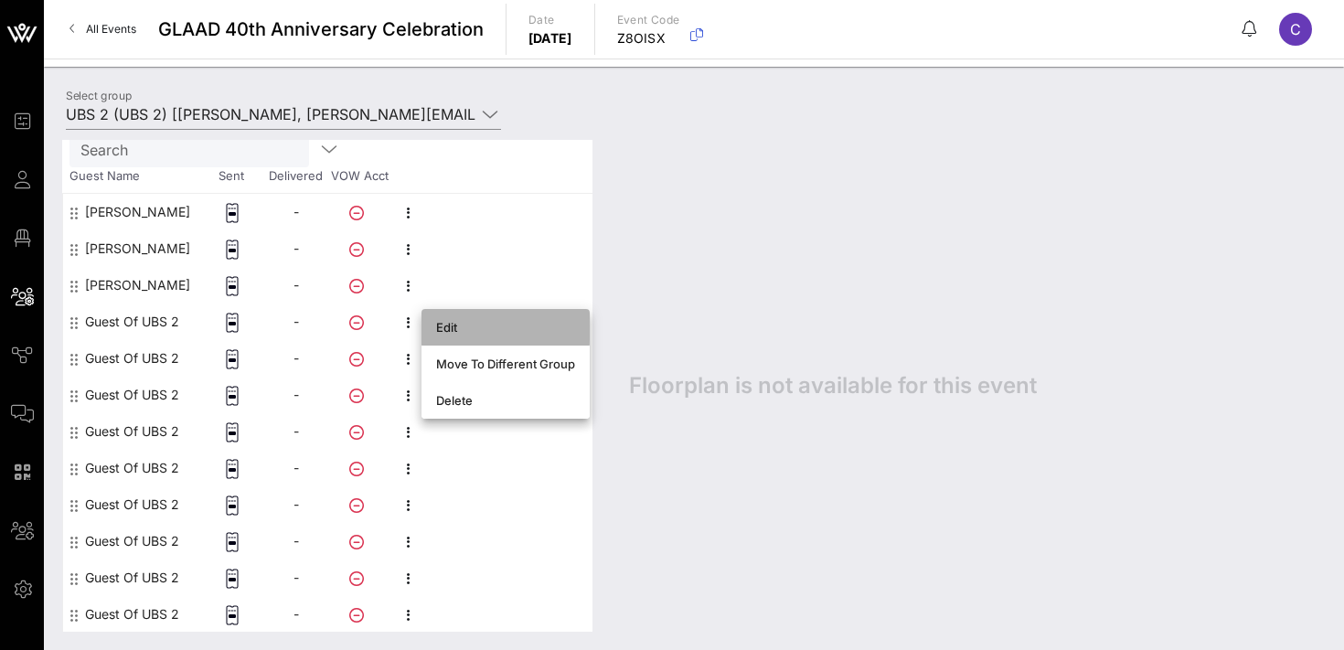
click at [455, 328] on div "Edit" at bounding box center [505, 327] width 139 height 15
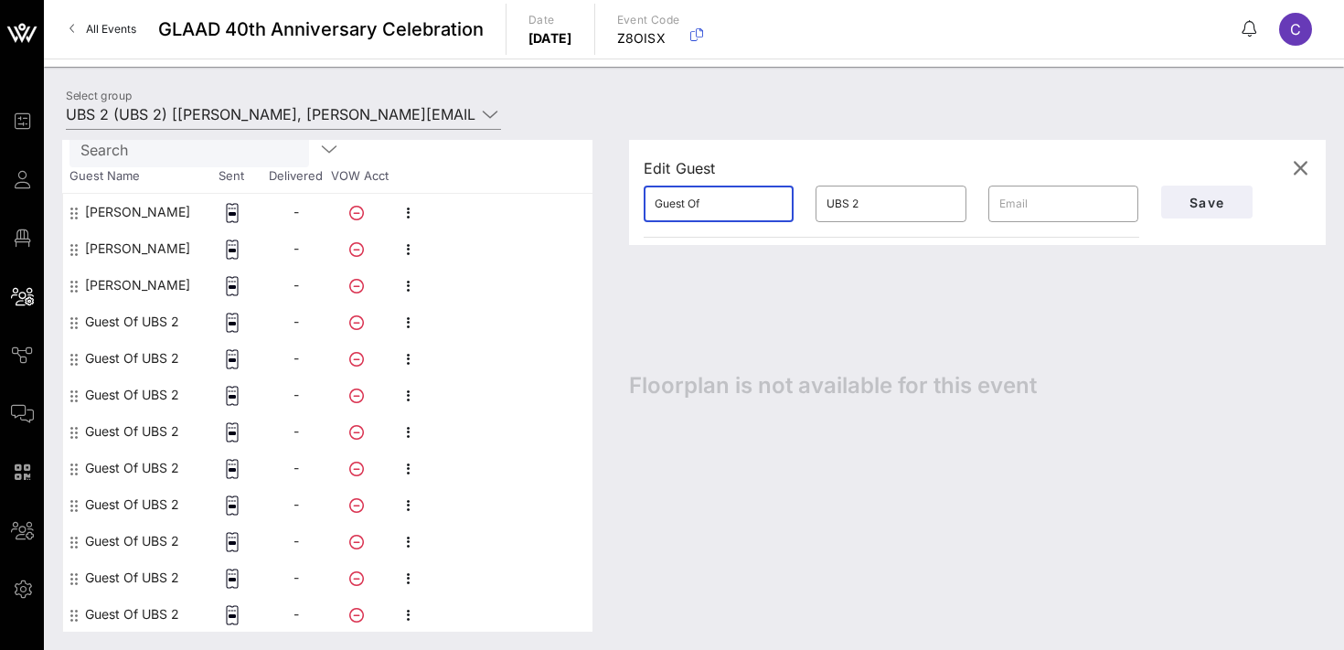
click at [739, 209] on input "Guest Of" at bounding box center [719, 203] width 128 height 29
paste input "[PERSON_NAME]"
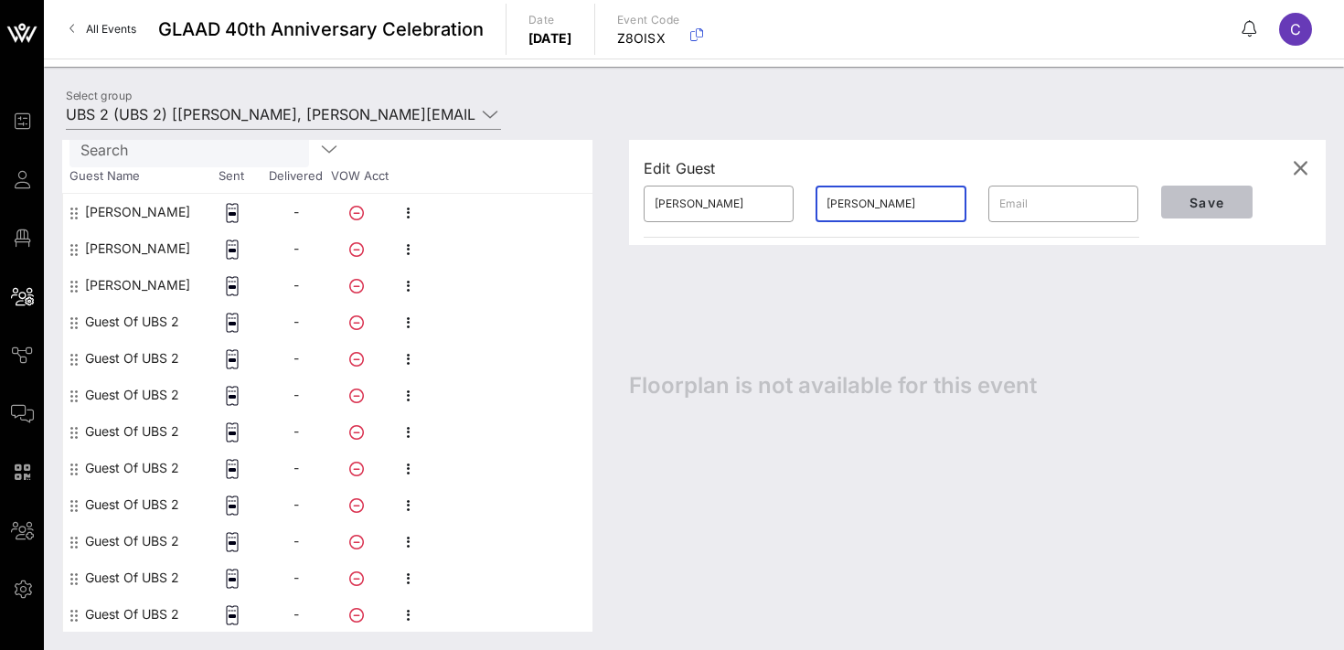
click at [1216, 199] on span "Save" at bounding box center [1207, 203] width 62 height 16
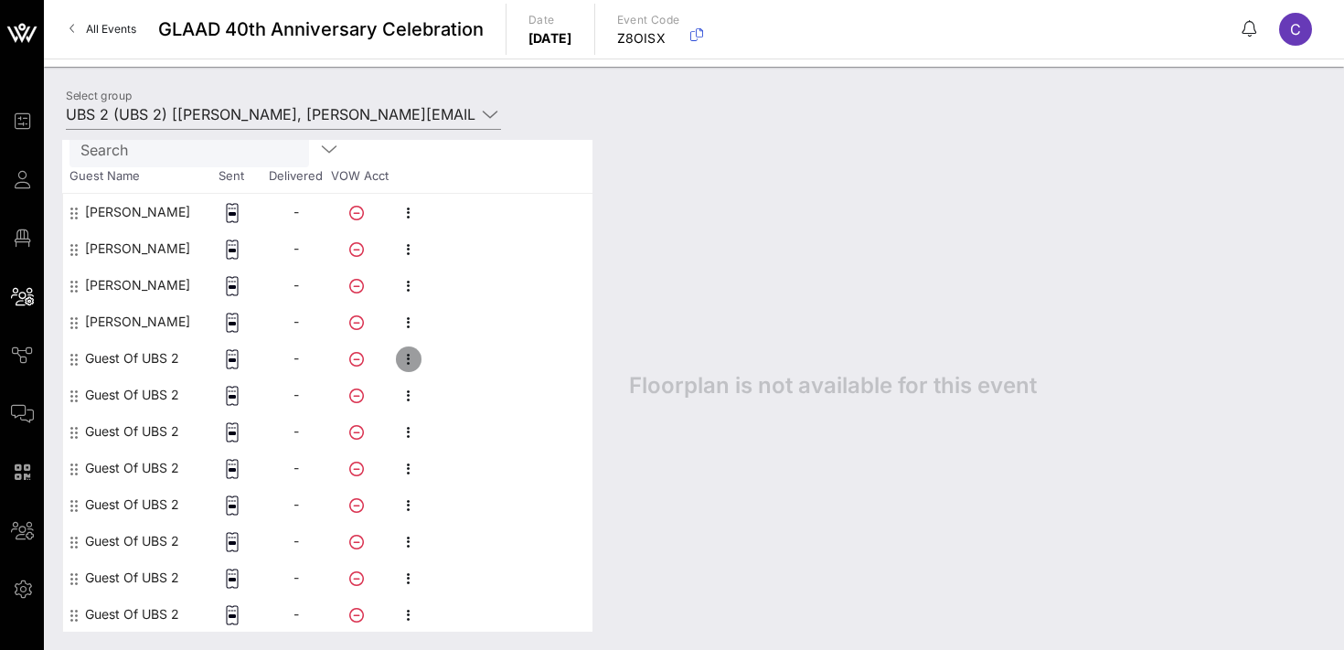
click at [411, 356] on icon "button" at bounding box center [409, 359] width 22 height 22
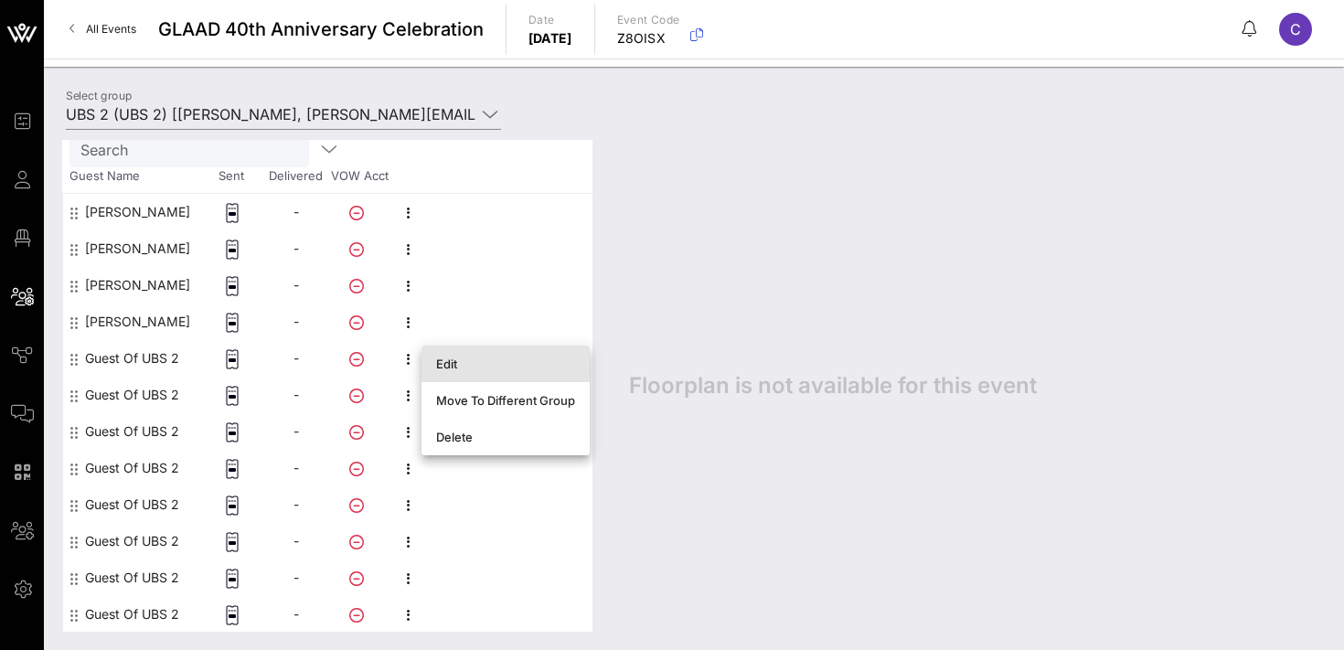
click at [460, 357] on div "Edit" at bounding box center [505, 364] width 139 height 15
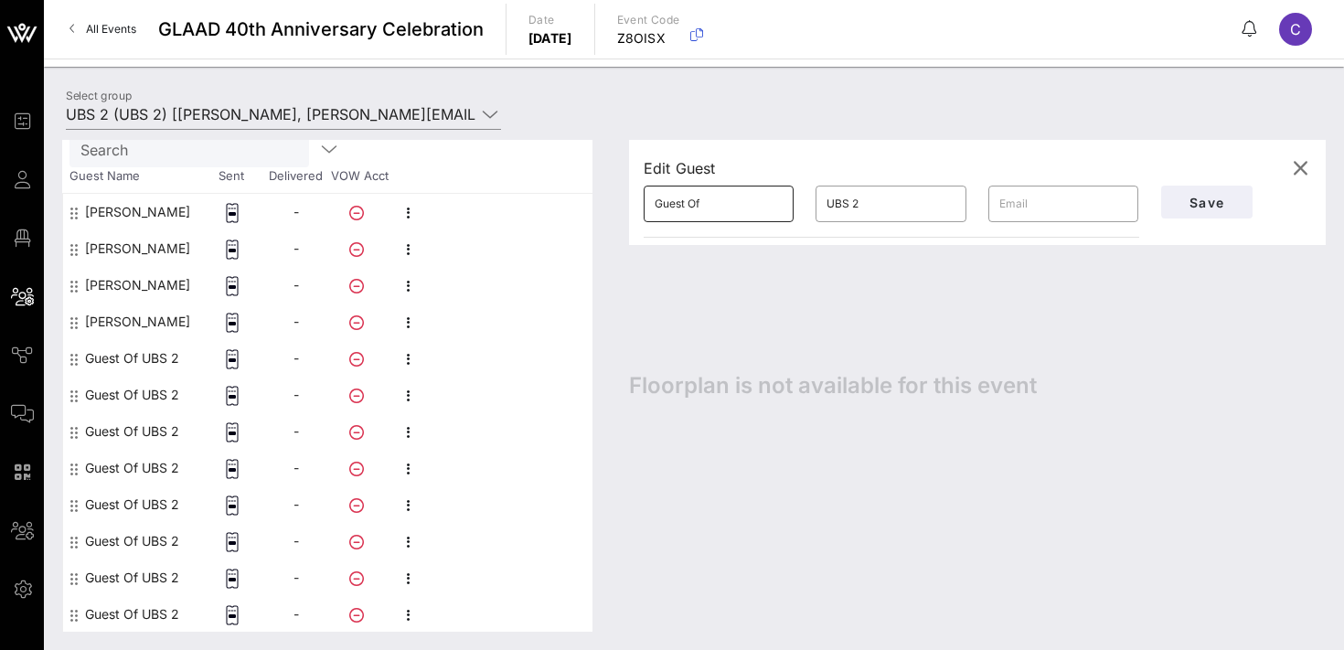
click at [720, 209] on input "Guest Of" at bounding box center [719, 203] width 128 height 29
paste input "Ogunleye"
click at [1189, 201] on span "Save" at bounding box center [1207, 203] width 62 height 16
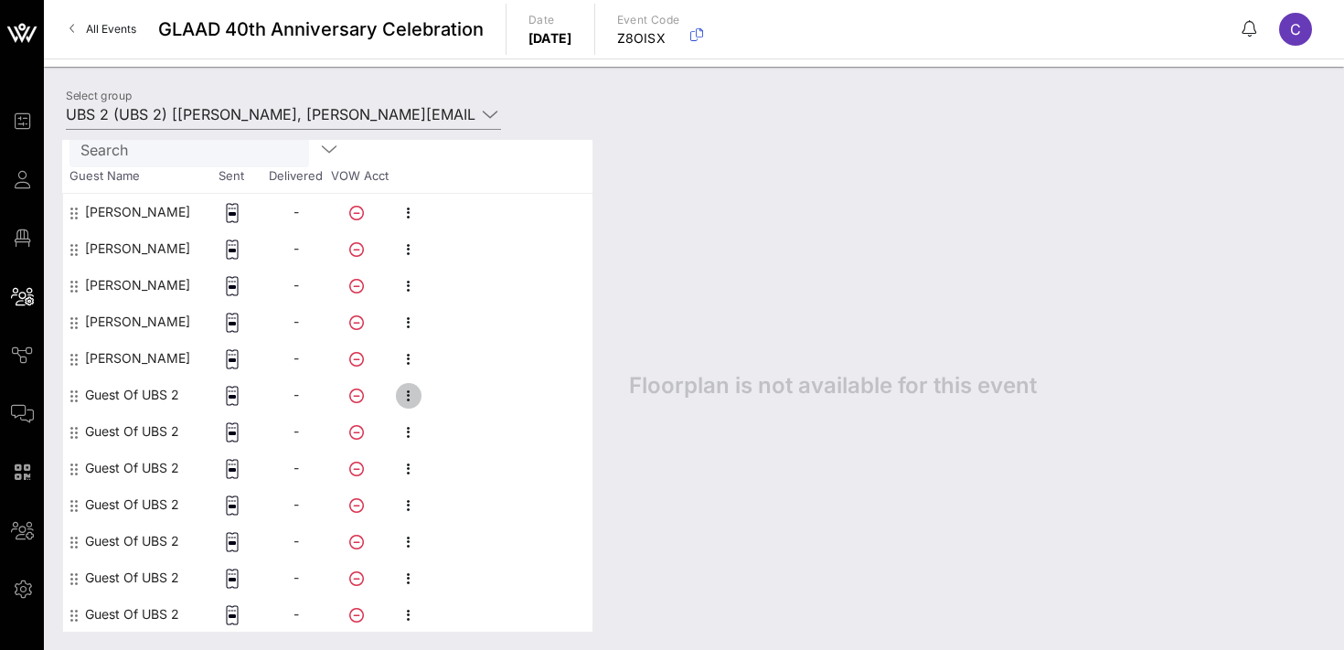
click at [408, 394] on icon "button" at bounding box center [409, 396] width 22 height 22
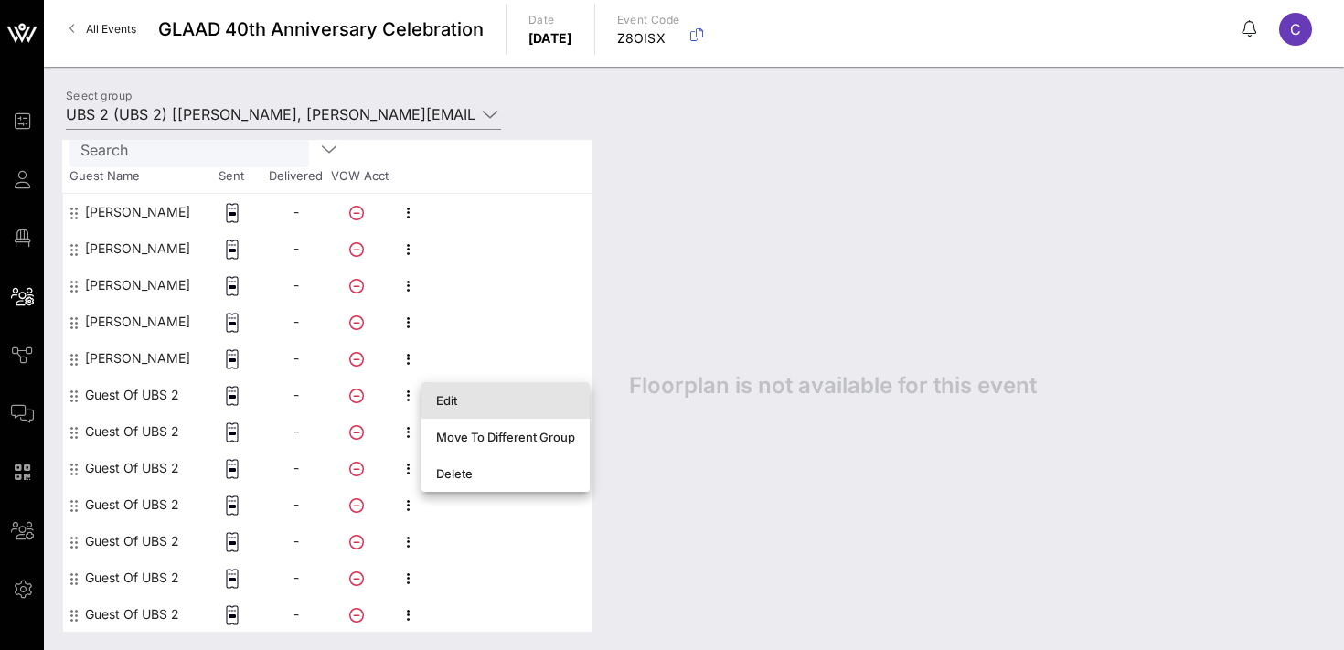
click at [455, 400] on div "Edit" at bounding box center [505, 400] width 139 height 15
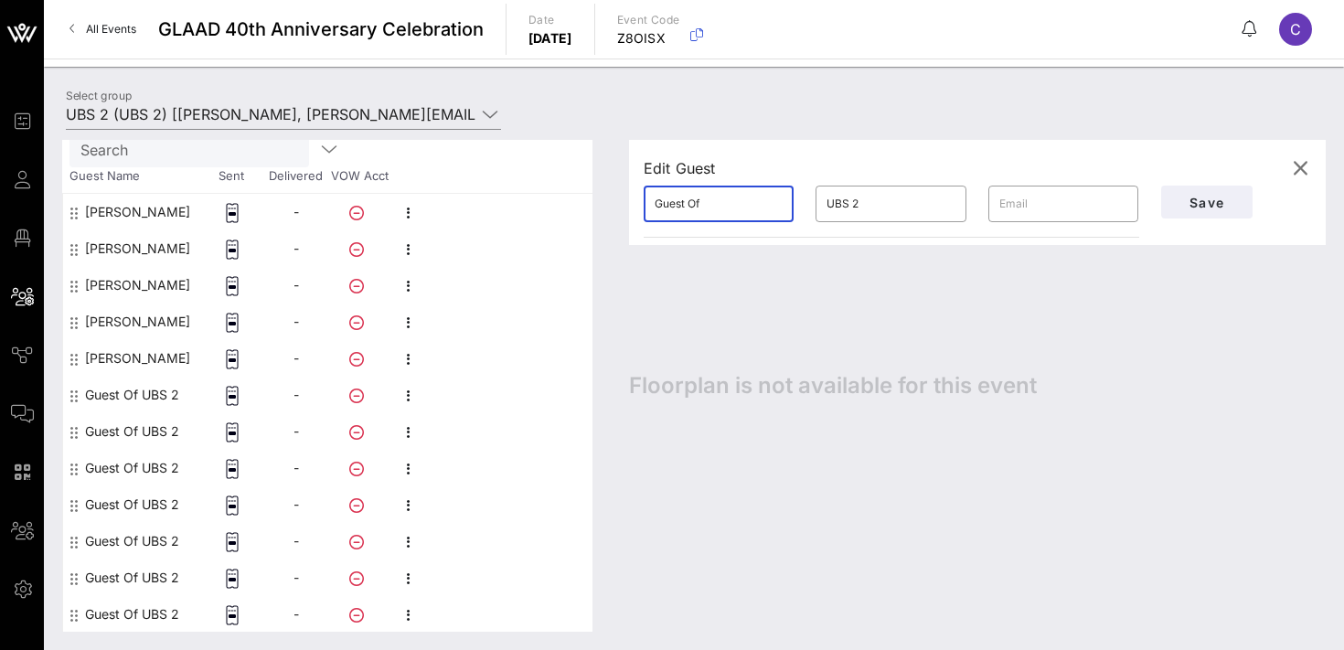
click at [711, 213] on input "Guest Of" at bounding box center [719, 203] width 128 height 29
paste input "[PERSON_NAME]"
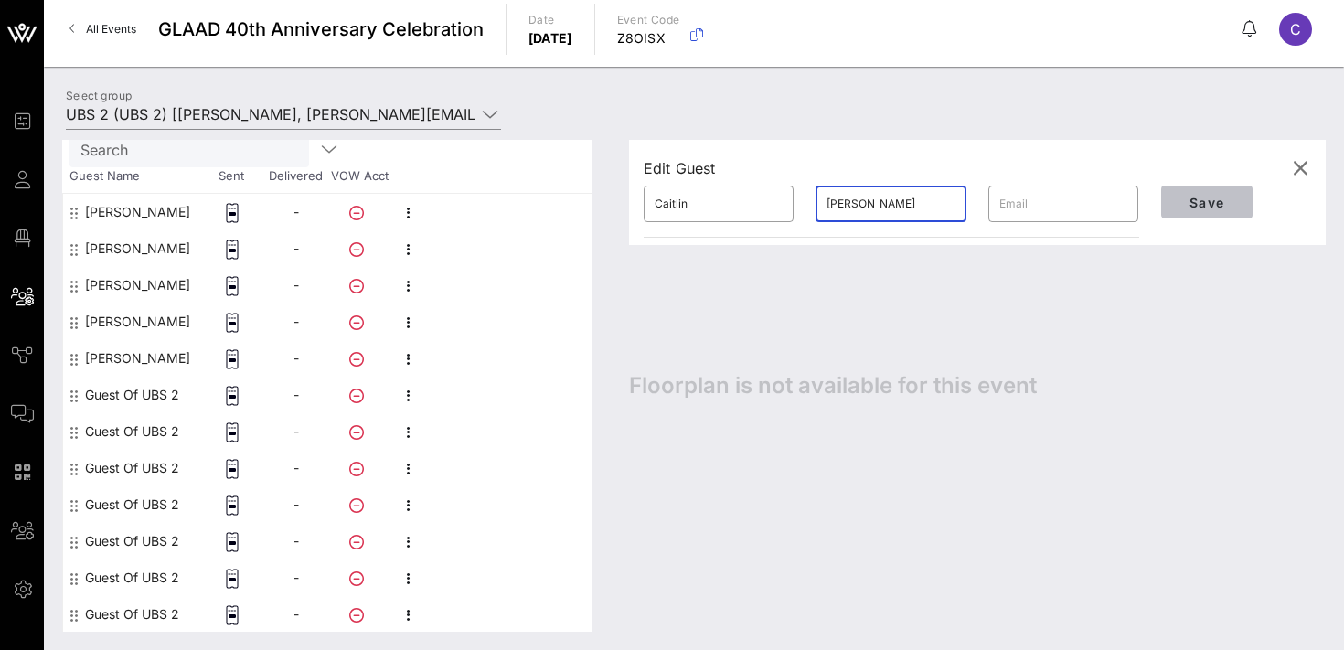
click at [1201, 199] on span "Save" at bounding box center [1207, 203] width 62 height 16
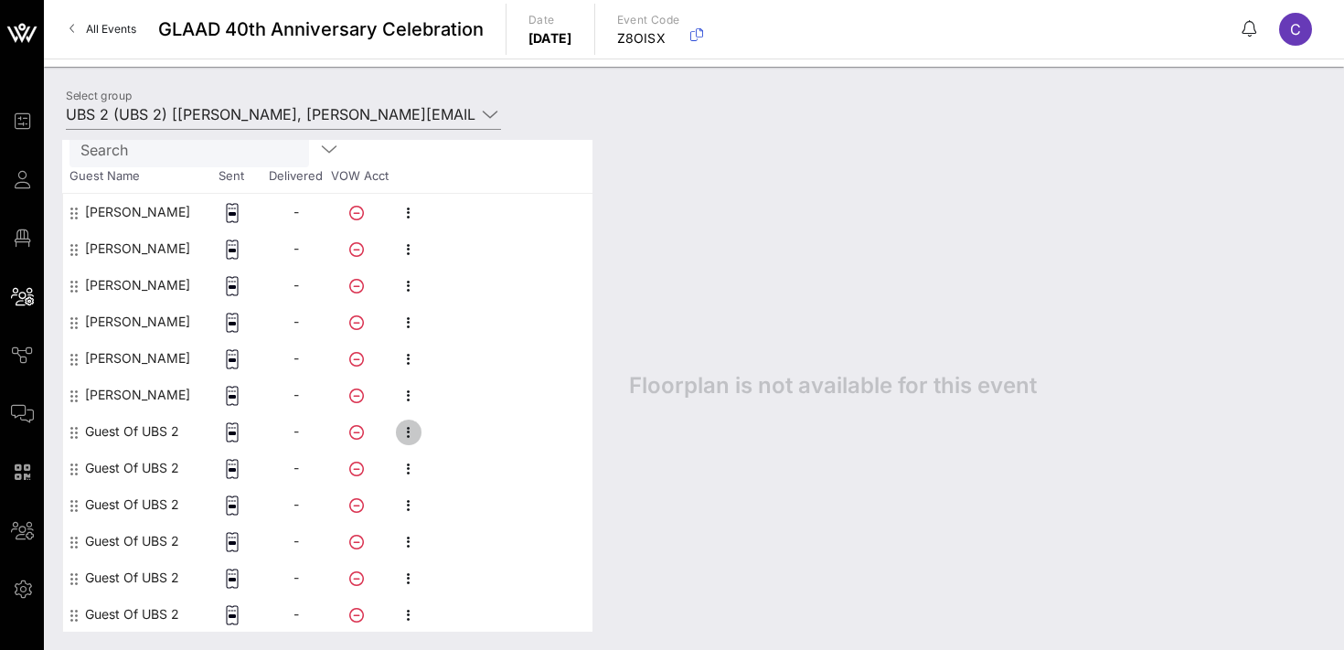
click at [411, 428] on icon "button" at bounding box center [409, 432] width 22 height 22
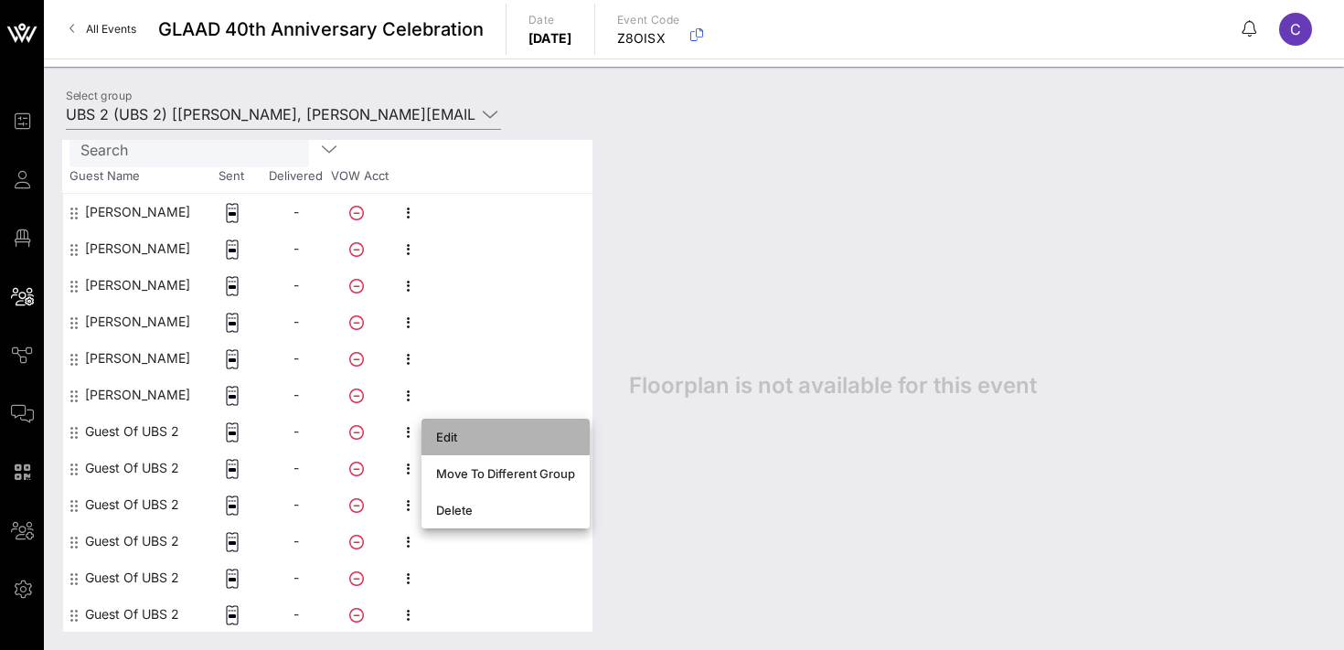
click at [460, 436] on div "Edit" at bounding box center [505, 437] width 139 height 15
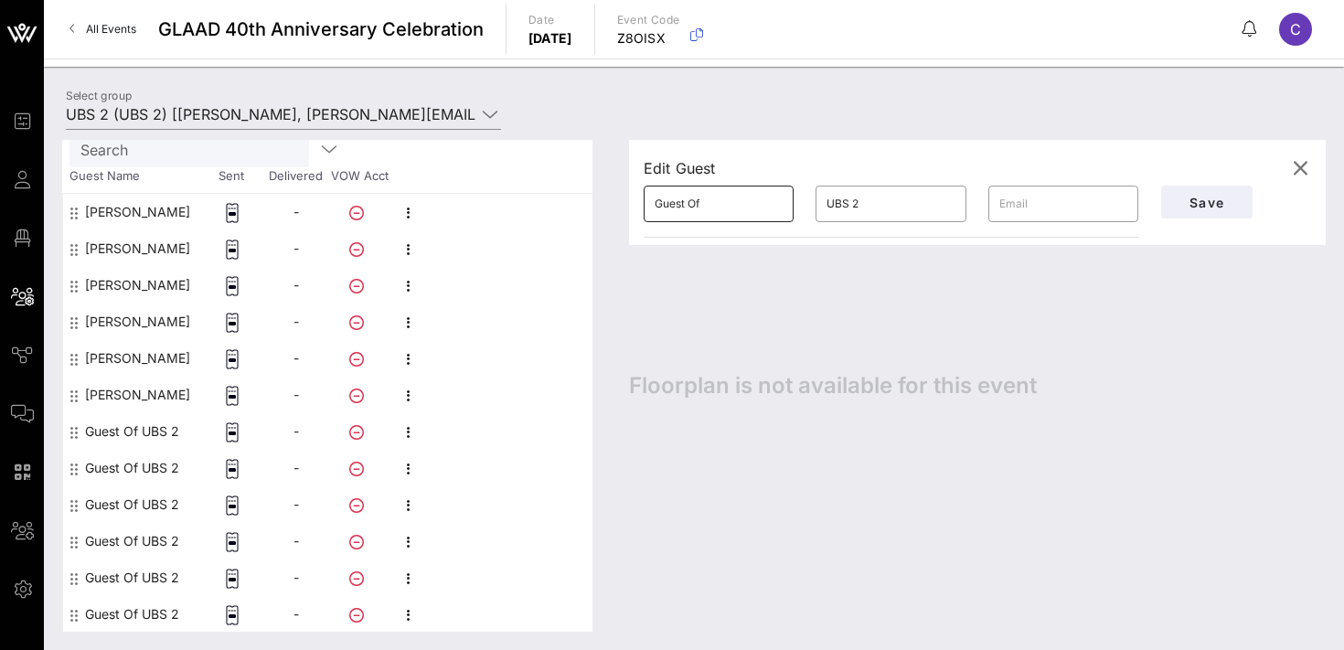
click at [713, 204] on input "Guest Of" at bounding box center [719, 203] width 128 height 29
paste input "[PERSON_NAME]"
click at [1176, 201] on span "Save" at bounding box center [1207, 203] width 62 height 16
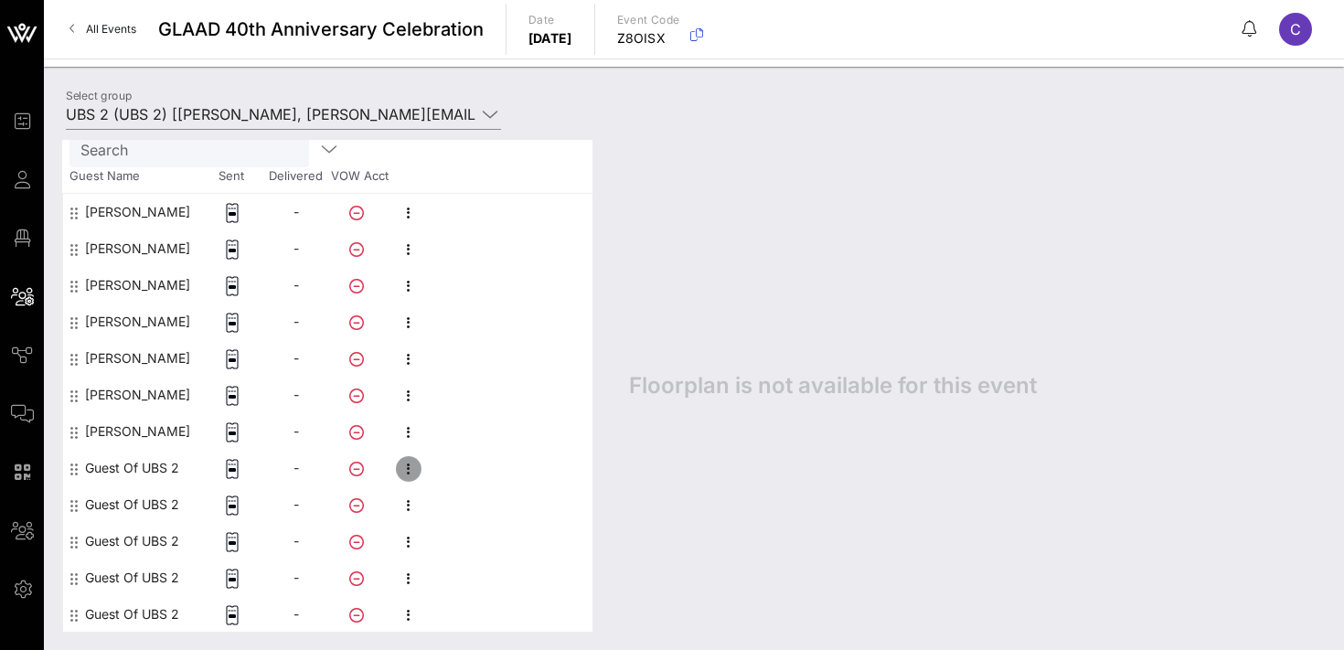
click at [409, 469] on icon "button" at bounding box center [409, 469] width 22 height 22
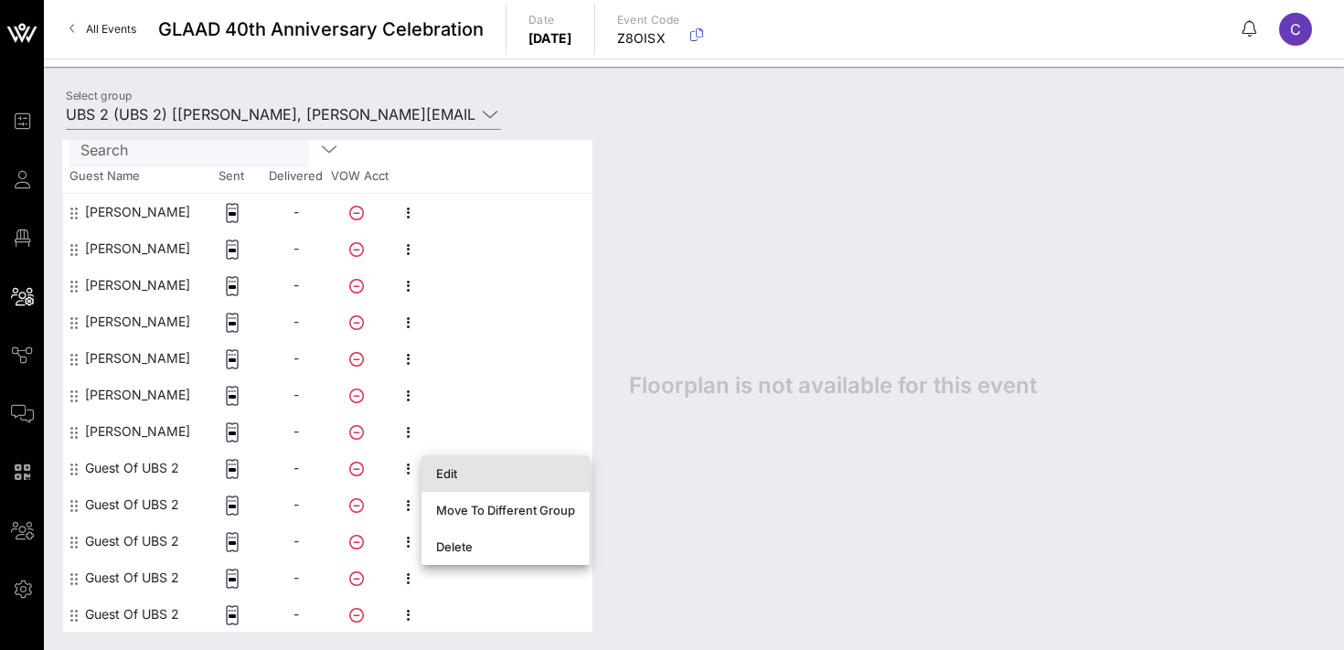
click at [451, 474] on div "Edit" at bounding box center [505, 473] width 139 height 15
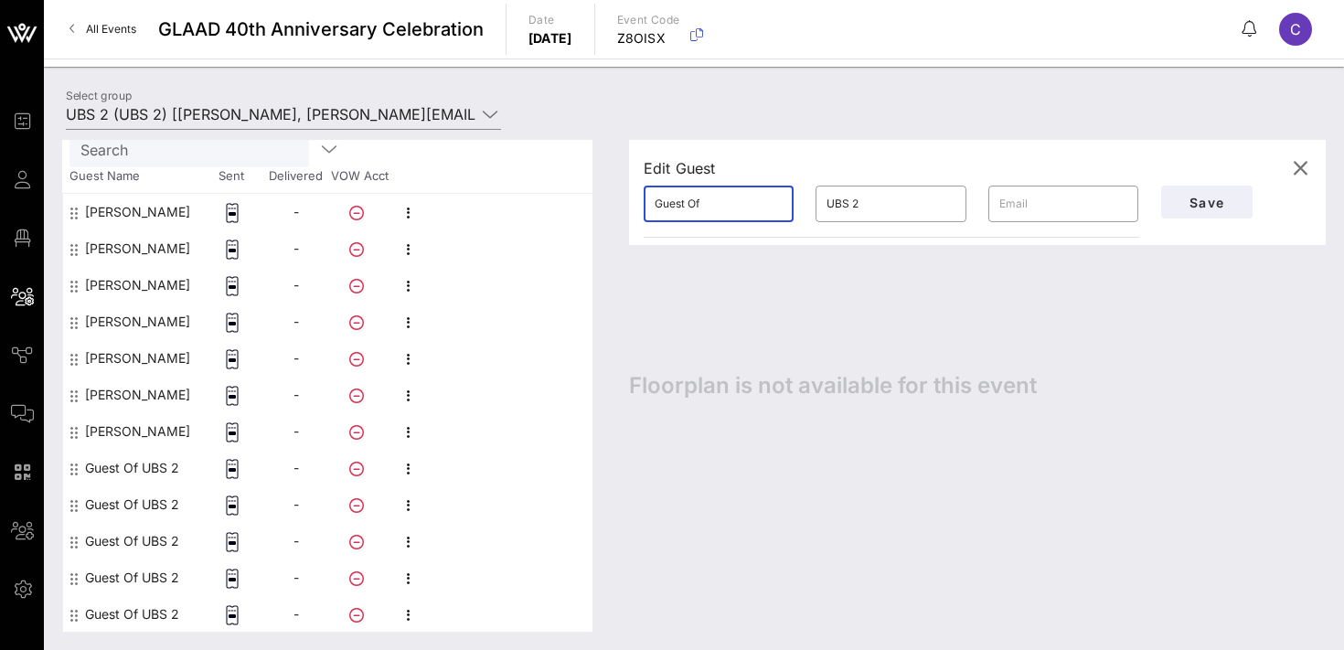
click at [716, 203] on input "Guest Of" at bounding box center [719, 203] width 128 height 29
paste input "[EMAIL_ADDRESS][PERSON_NAME][DOMAIN_NAME]"
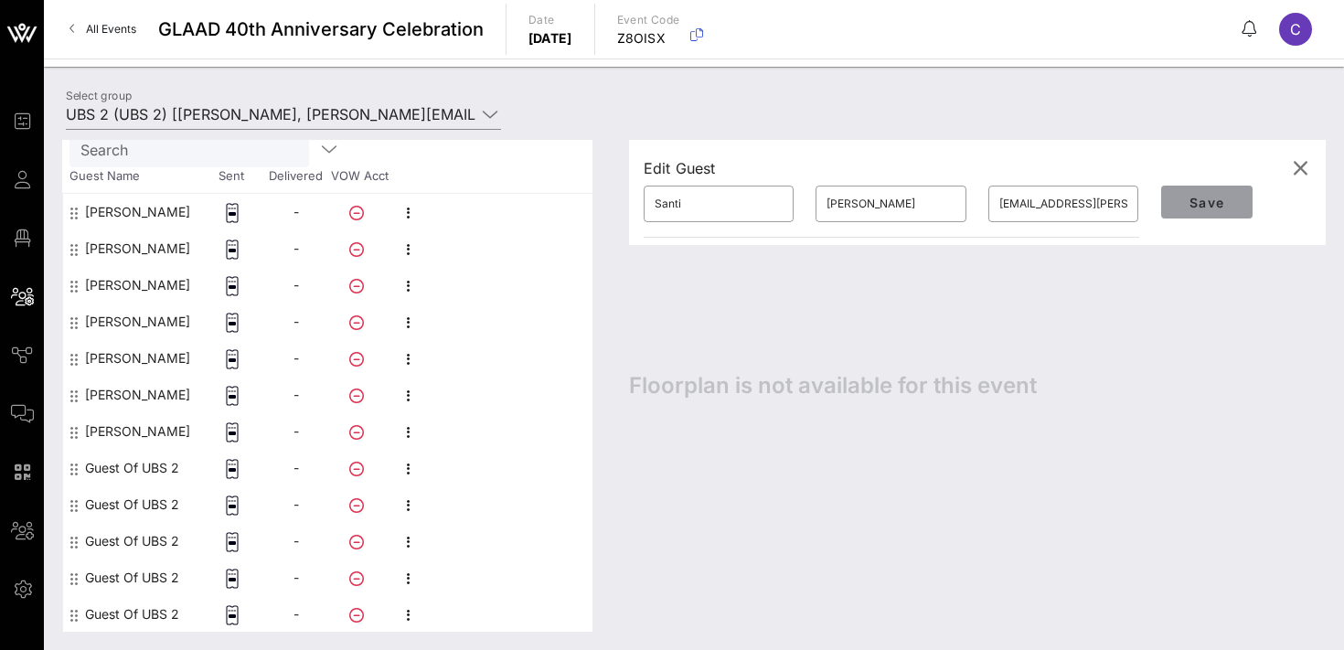
click at [1187, 200] on span "Save" at bounding box center [1207, 203] width 62 height 16
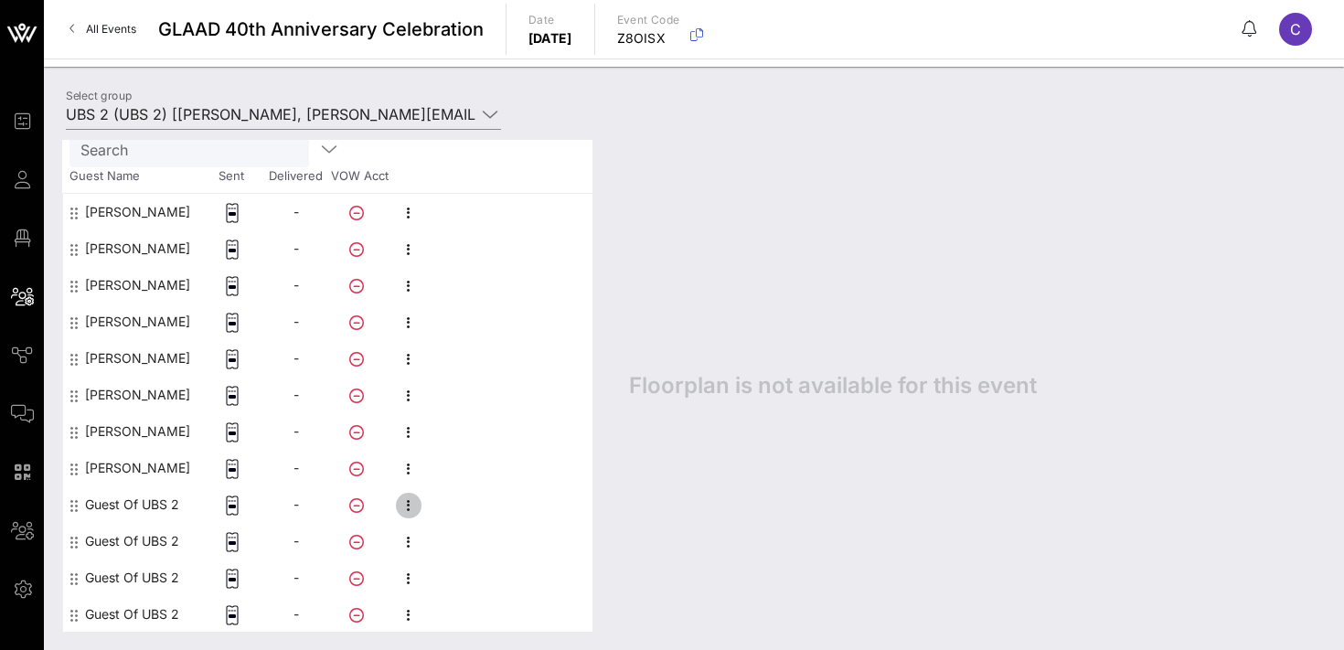
click at [411, 505] on icon "button" at bounding box center [409, 506] width 22 height 22
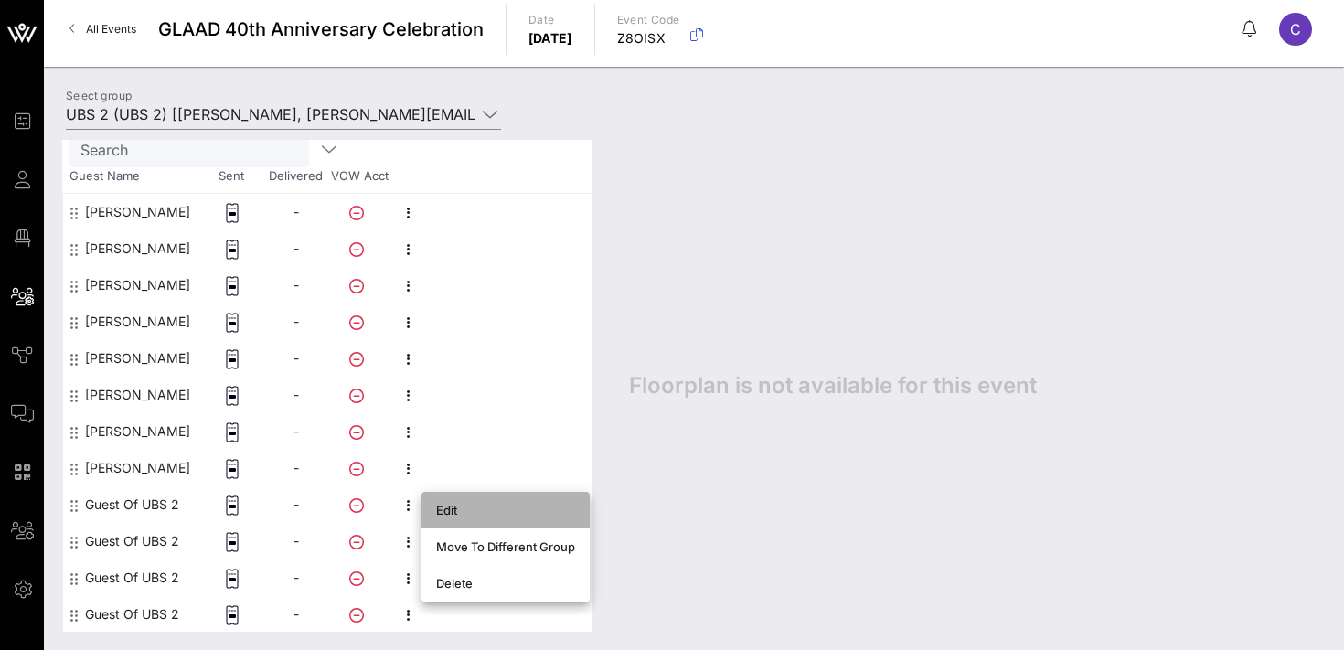
click at [464, 507] on div "Edit" at bounding box center [505, 510] width 139 height 15
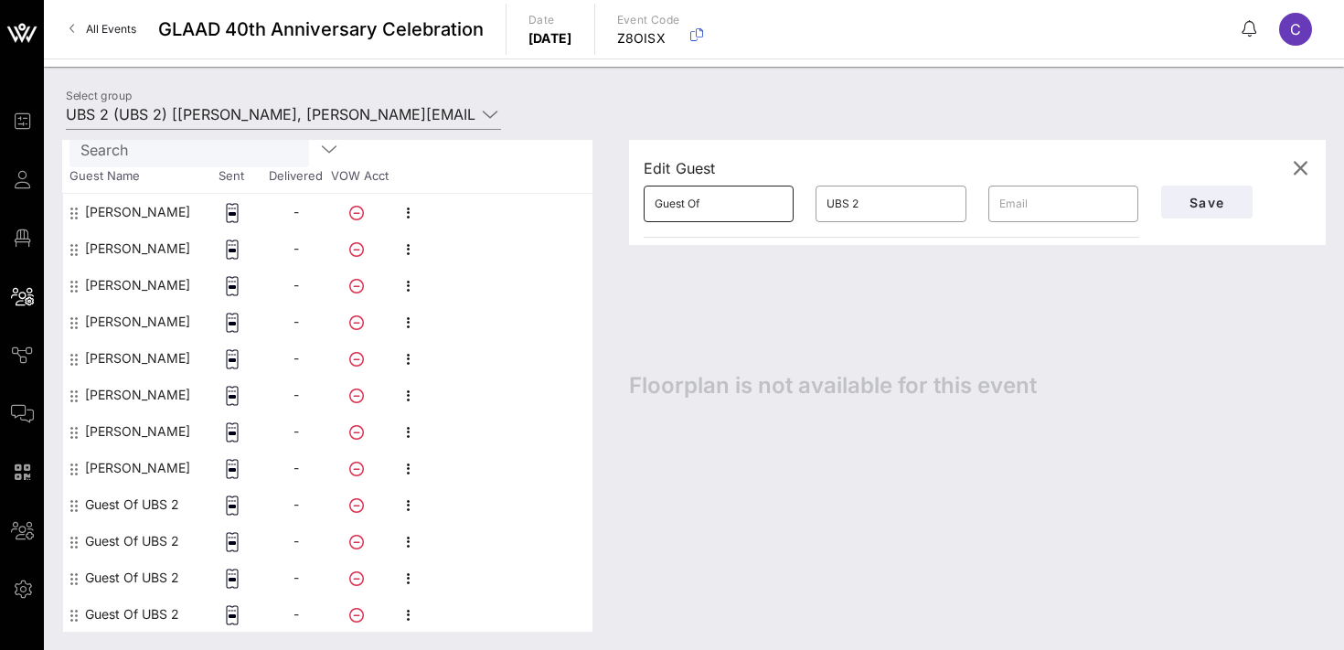
click at [709, 209] on input "Guest Of" at bounding box center [719, 203] width 128 height 29
click at [1203, 197] on span "Save" at bounding box center [1207, 203] width 62 height 16
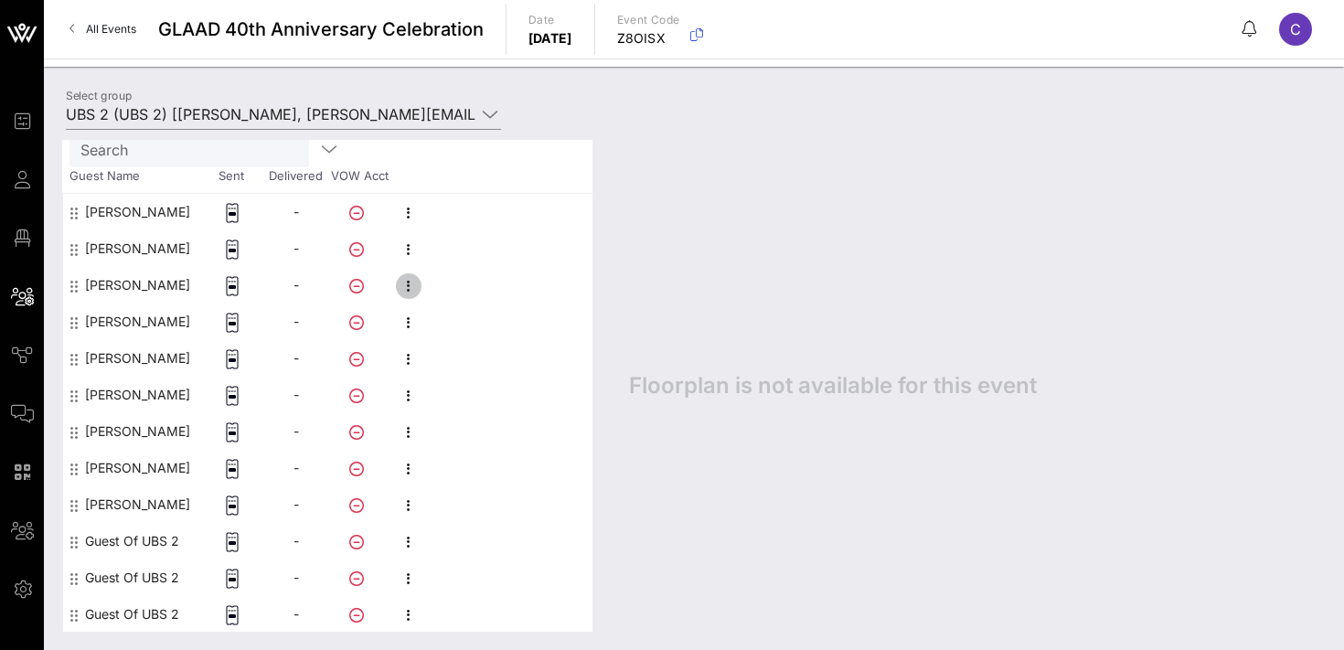
click at [402, 283] on icon "button" at bounding box center [409, 286] width 22 height 22
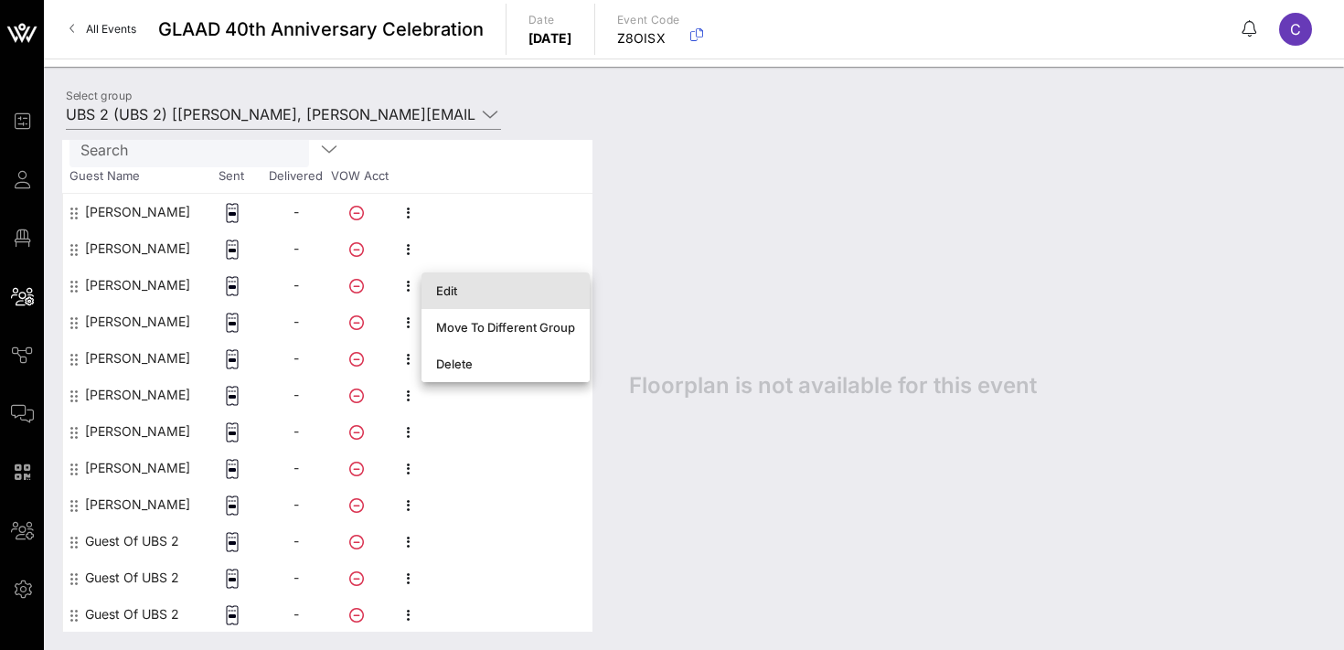
click at [436, 288] on div "Edit" at bounding box center [505, 290] width 139 height 15
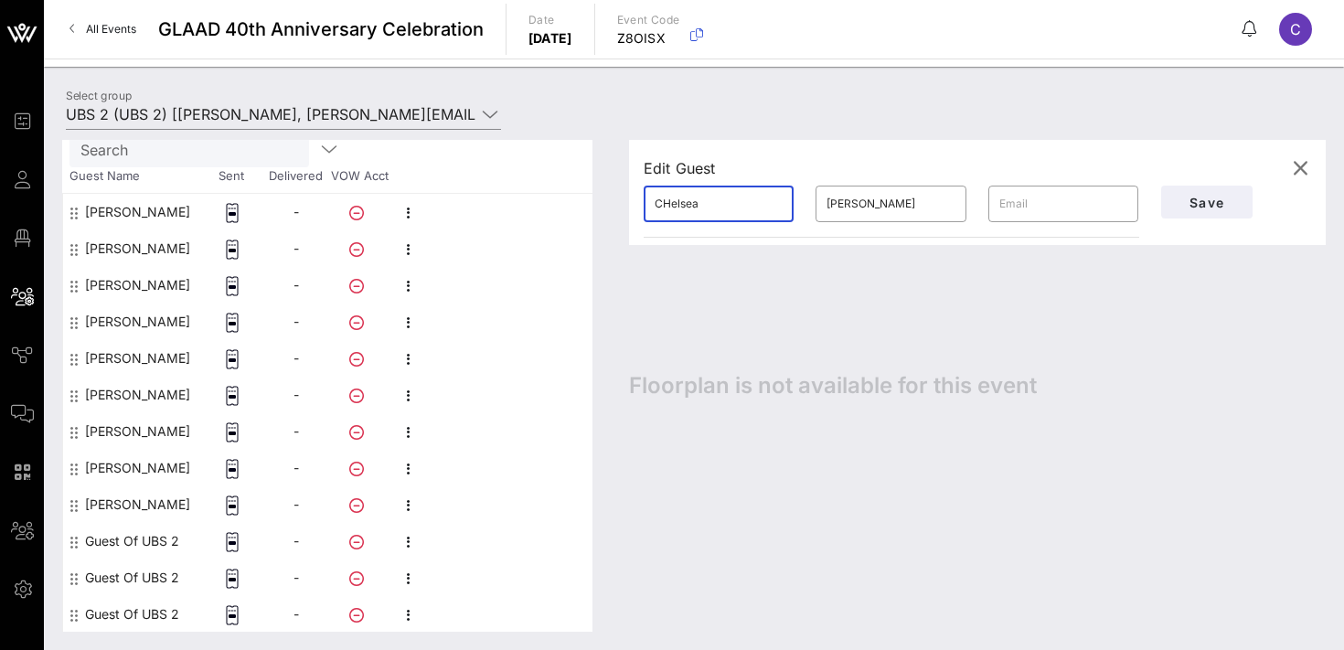
click at [668, 202] on input "CHelsea" at bounding box center [719, 203] width 128 height 29
click at [1222, 198] on span "Save" at bounding box center [1207, 203] width 62 height 16
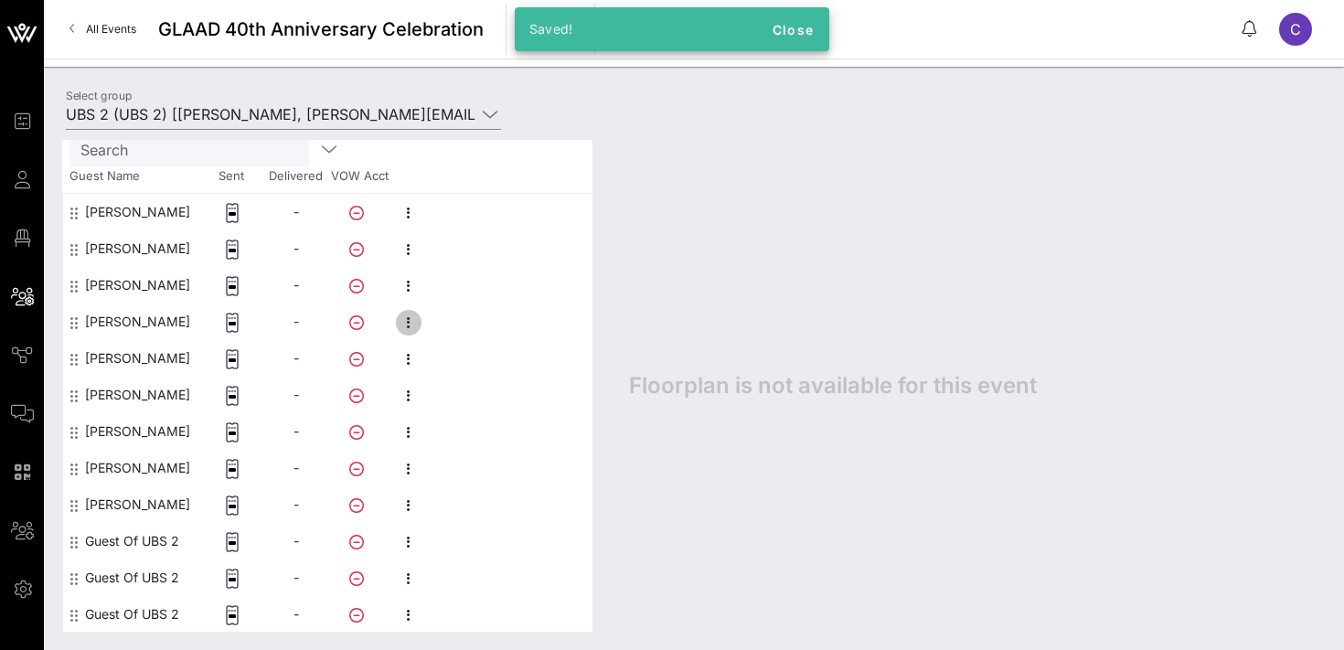
click at [408, 318] on icon "button" at bounding box center [409, 323] width 22 height 22
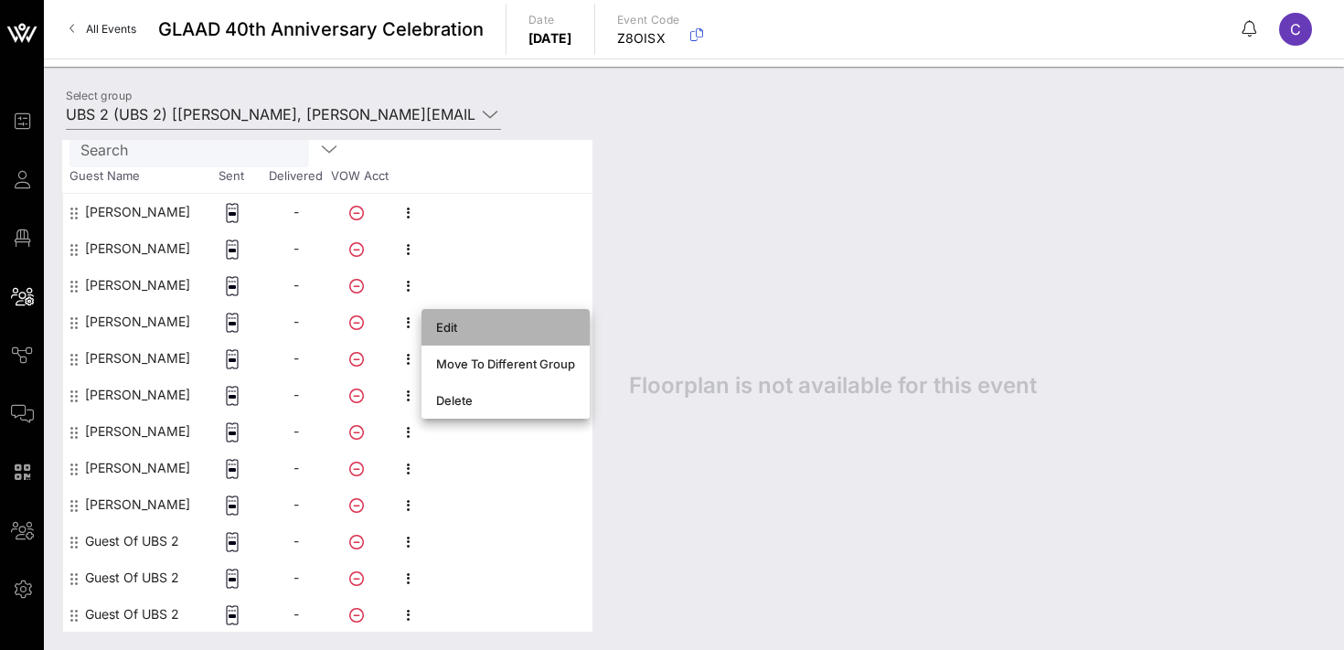
click at [436, 326] on div "Edit" at bounding box center [505, 327] width 139 height 15
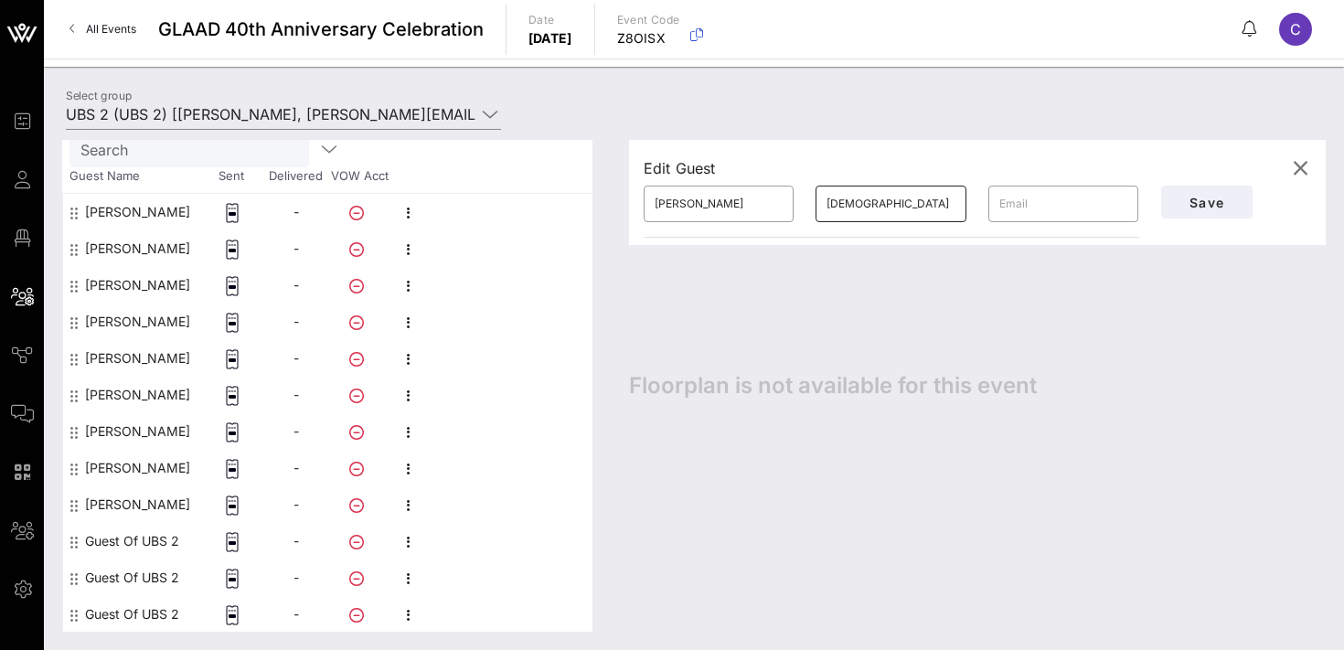
click at [831, 208] on input "[DEMOGRAPHIC_DATA]" at bounding box center [890, 203] width 128 height 29
click at [1204, 197] on span "Save" at bounding box center [1207, 203] width 62 height 16
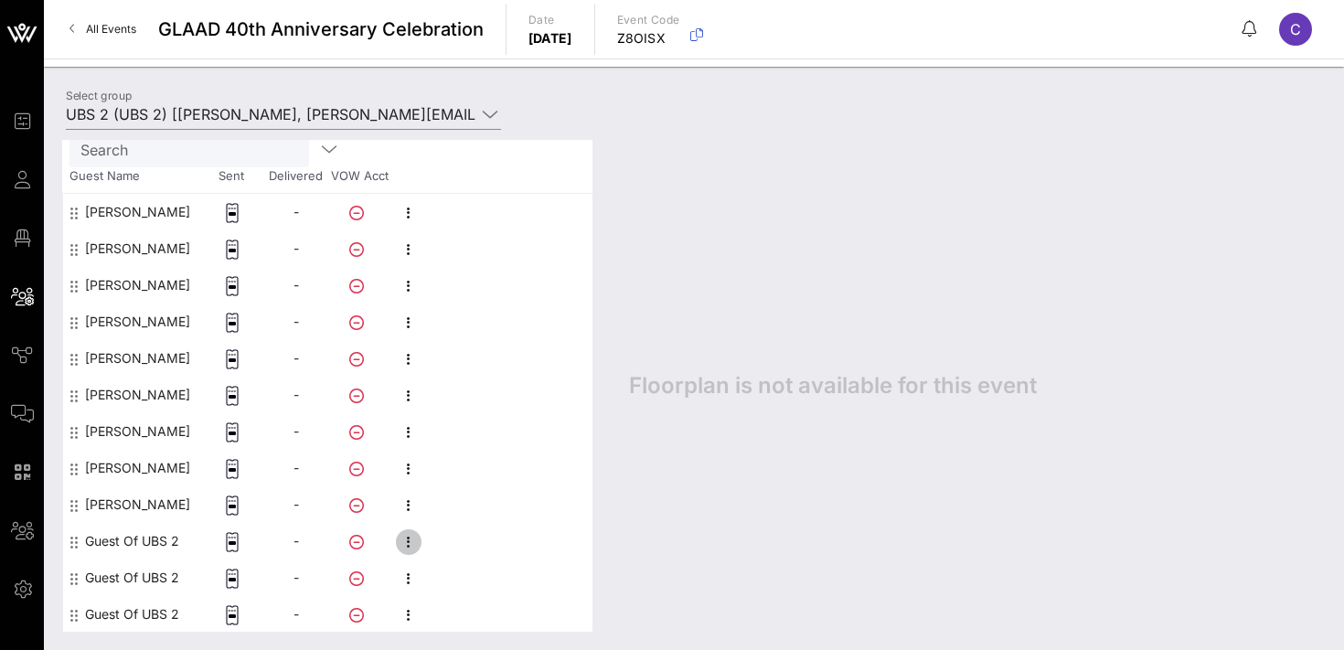
click at [412, 542] on icon "button" at bounding box center [409, 542] width 22 height 22
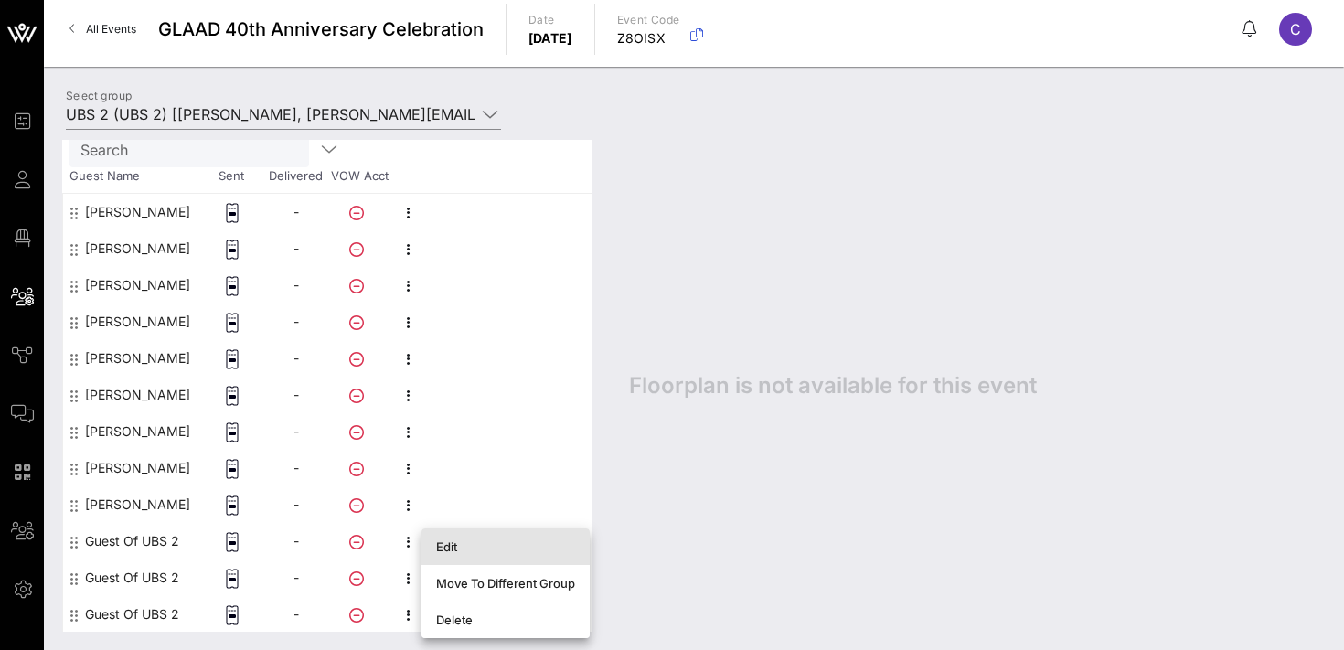
click at [474, 541] on div "Edit" at bounding box center [505, 546] width 139 height 15
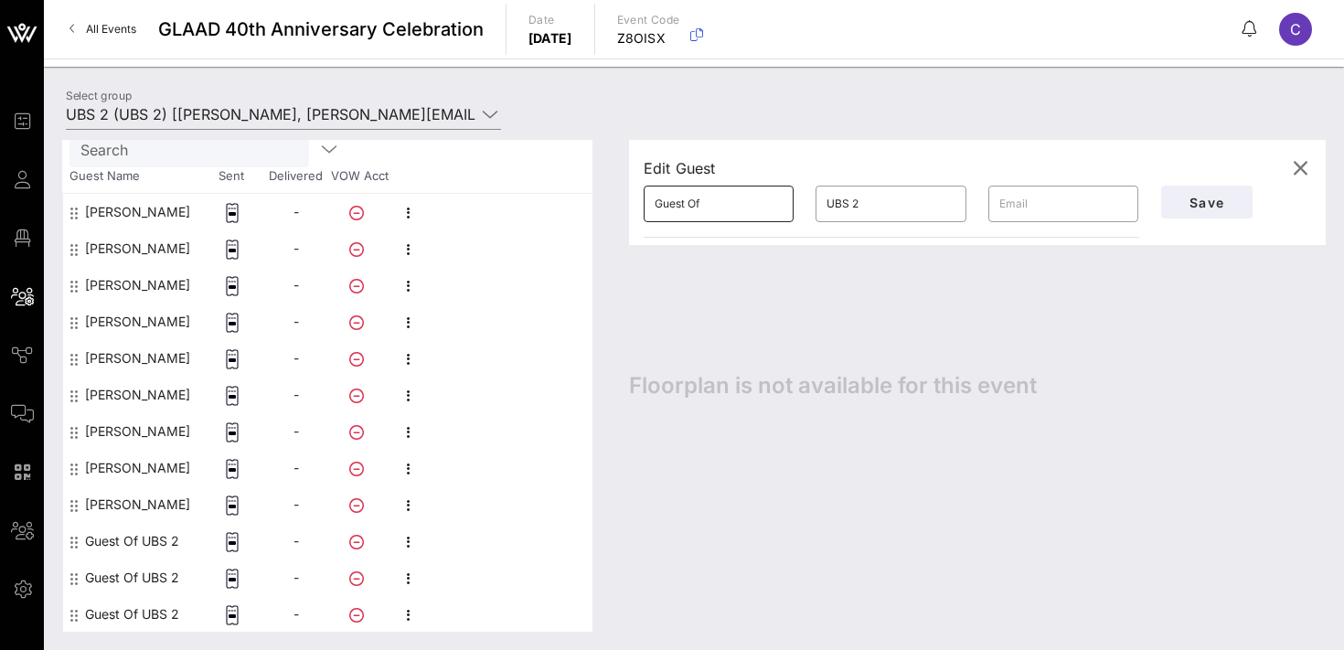
click at [717, 204] on input "Guest Of" at bounding box center [719, 203] width 128 height 29
paste input "[PERSON_NAME]"
click at [1197, 199] on span "Save" at bounding box center [1207, 203] width 62 height 16
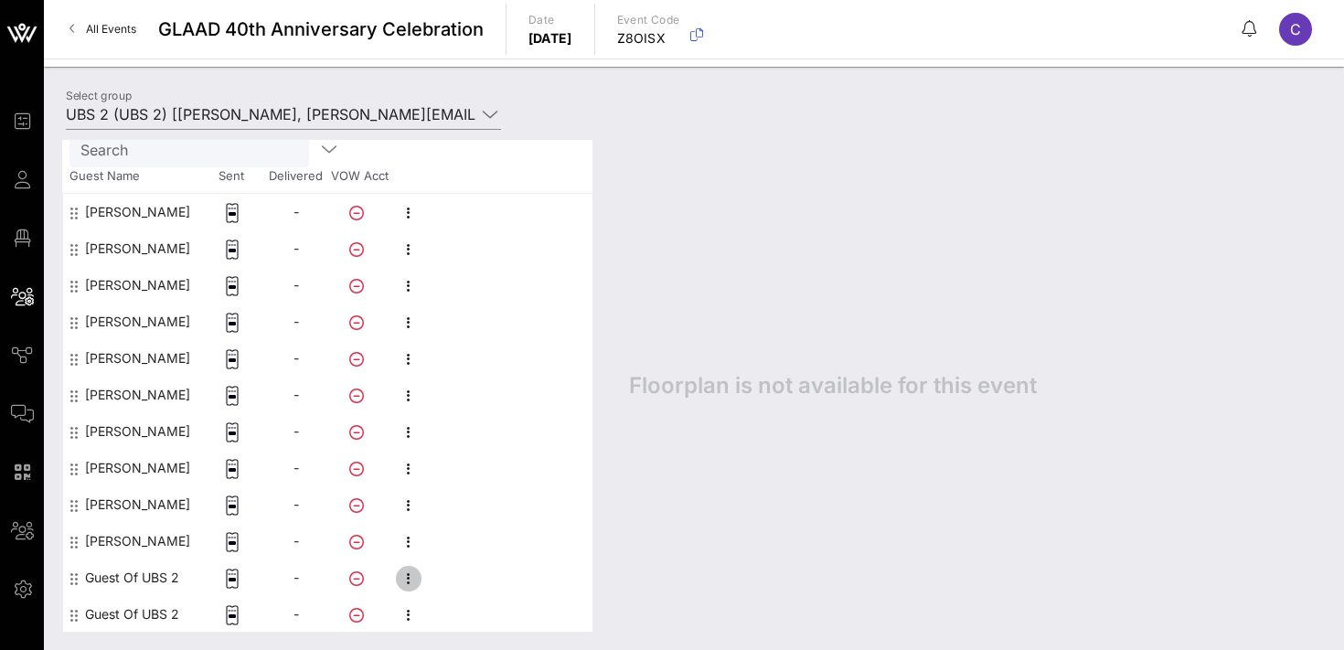
click at [411, 579] on icon "button" at bounding box center [409, 579] width 22 height 22
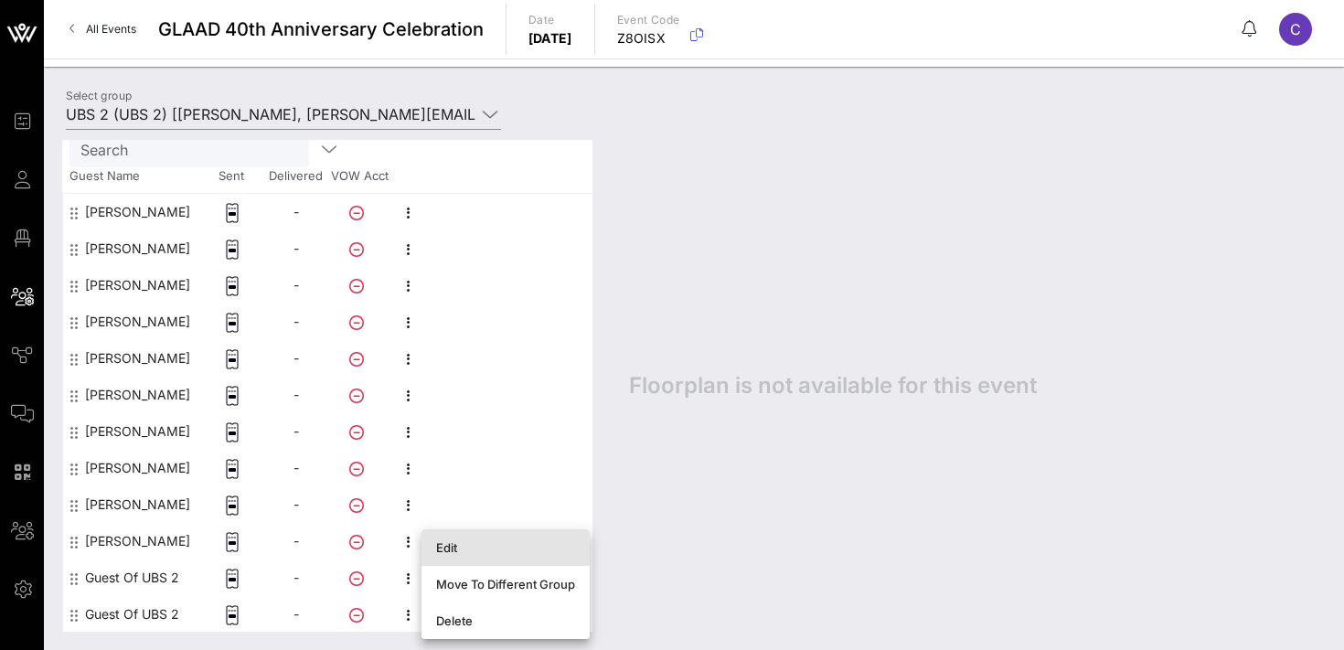
click at [475, 550] on div "Edit" at bounding box center [505, 547] width 139 height 15
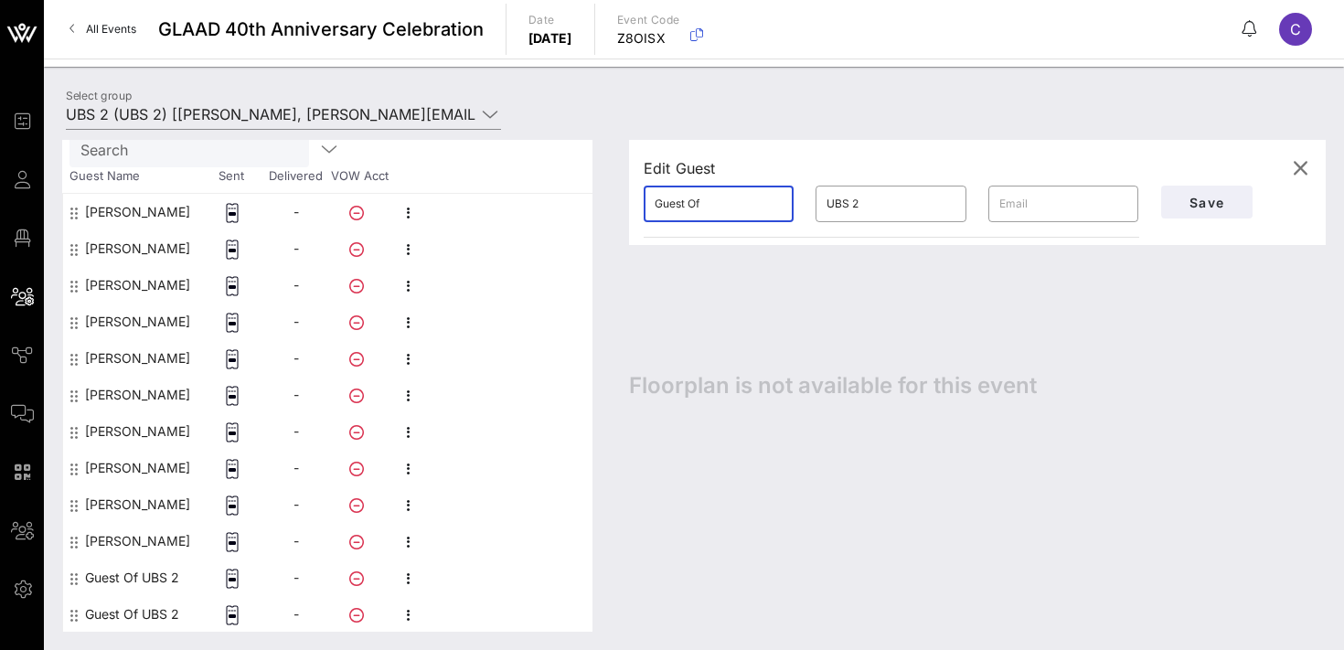
click at [721, 208] on input "Guest Of" at bounding box center [719, 203] width 128 height 29
paste input "[PERSON_NAME]"
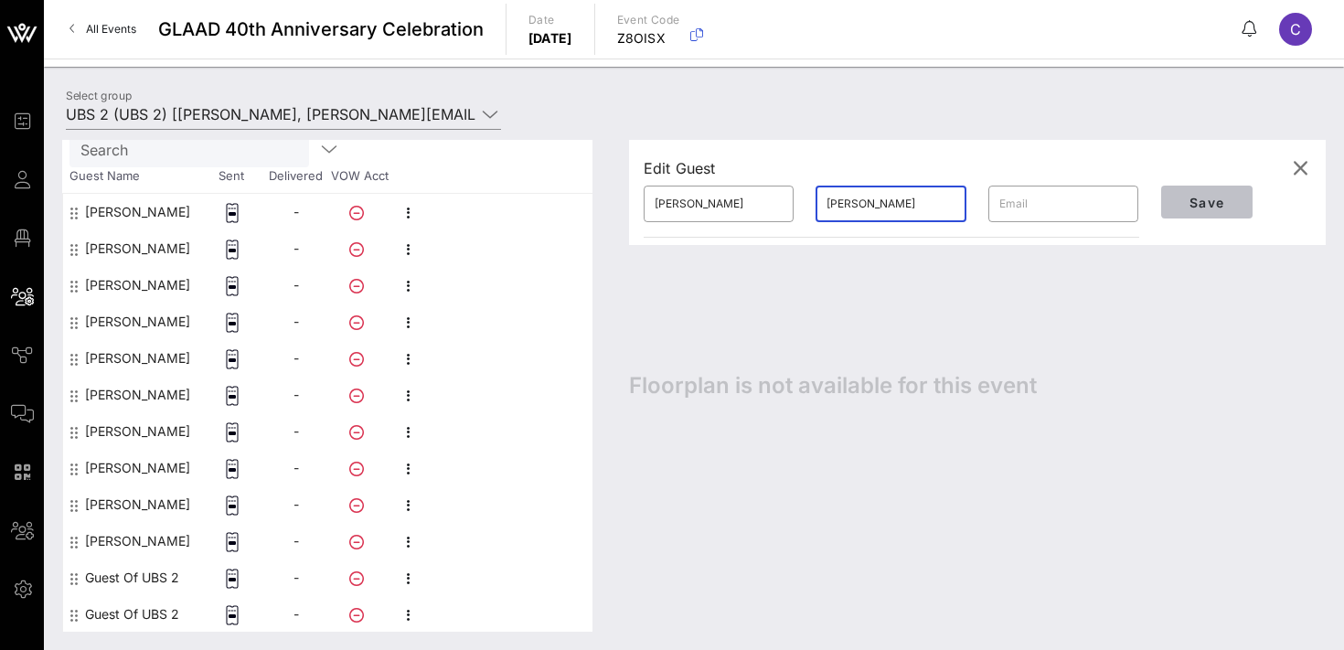
click at [1197, 198] on span "Save" at bounding box center [1207, 203] width 62 height 16
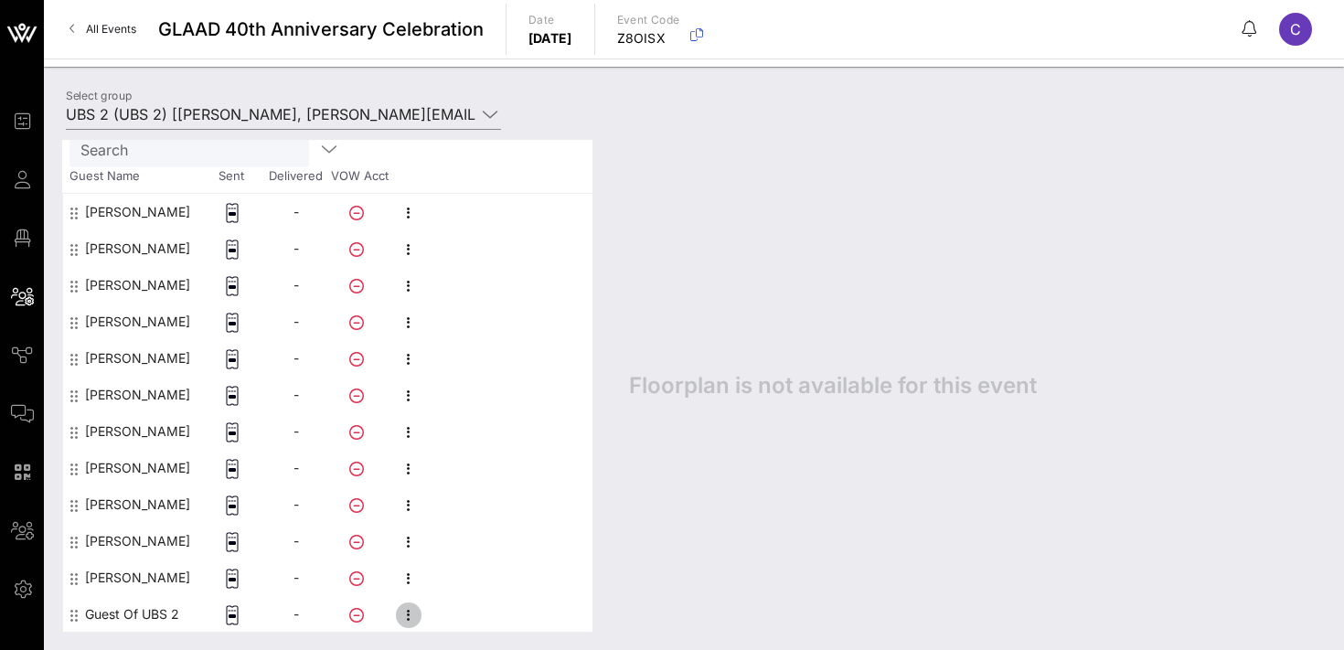
click at [414, 611] on icon "button" at bounding box center [409, 615] width 22 height 22
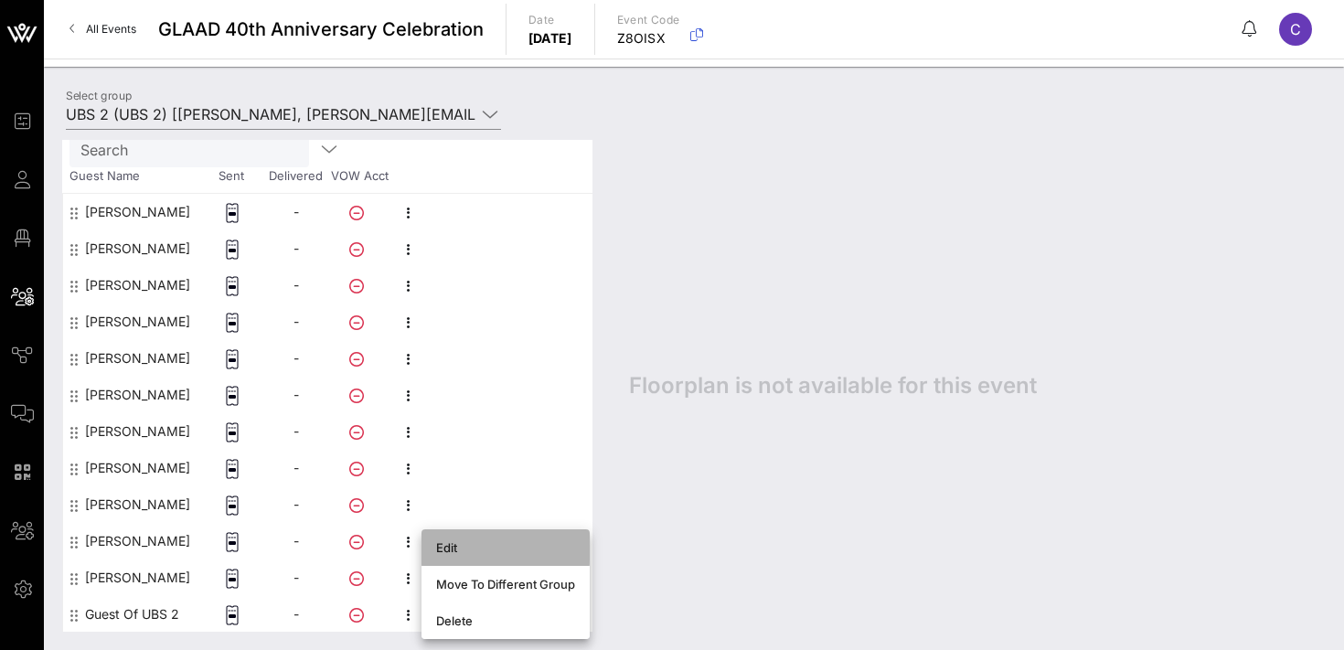
click at [468, 551] on div "Edit" at bounding box center [505, 547] width 139 height 15
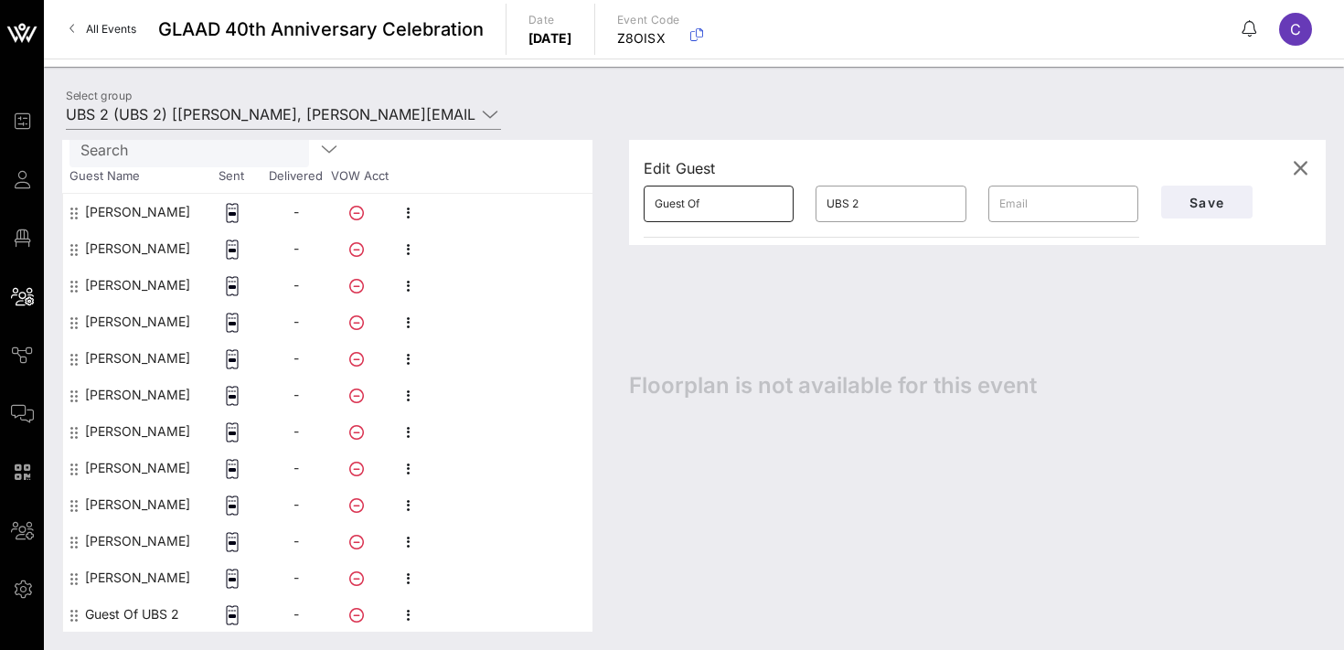
click at [741, 208] on input "Guest Of" at bounding box center [719, 203] width 128 height 29
paste input "Amboyer"
click at [1190, 201] on span "Save" at bounding box center [1207, 203] width 62 height 16
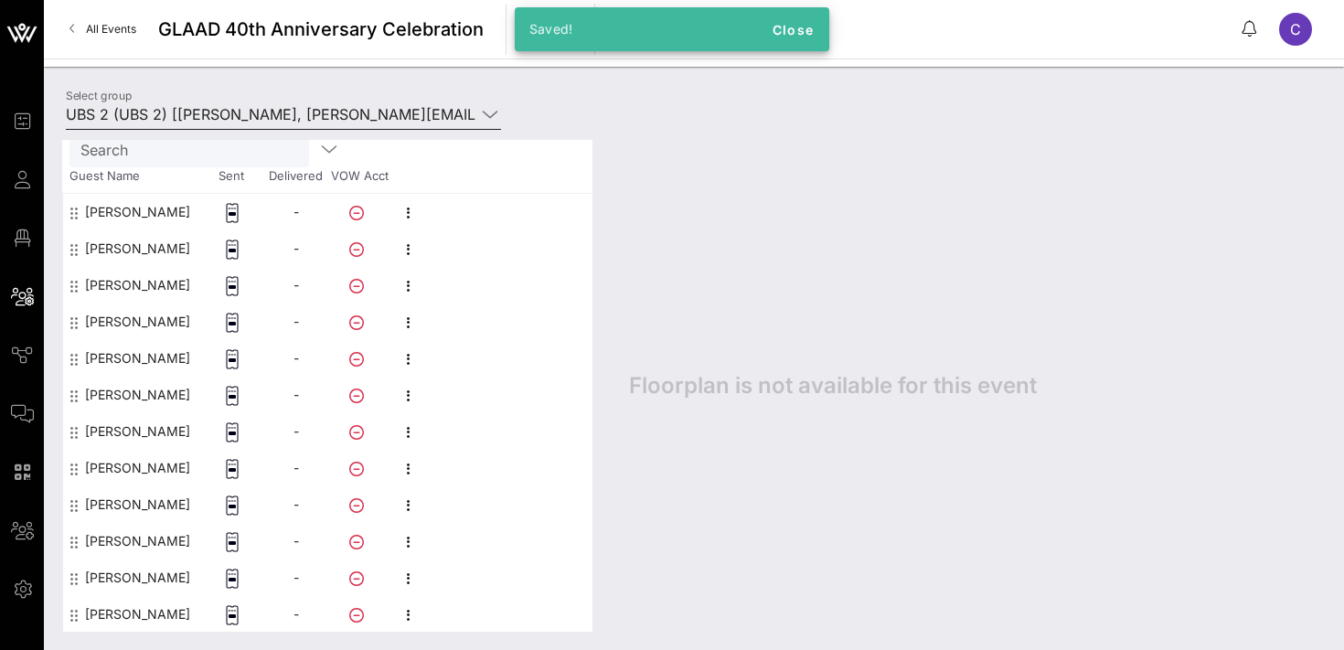
click at [278, 114] on input "UBS 2 (UBS 2) [[PERSON_NAME], [PERSON_NAME][EMAIL_ADDRESS][PERSON_NAME][DOMAIN_…" at bounding box center [271, 114] width 410 height 29
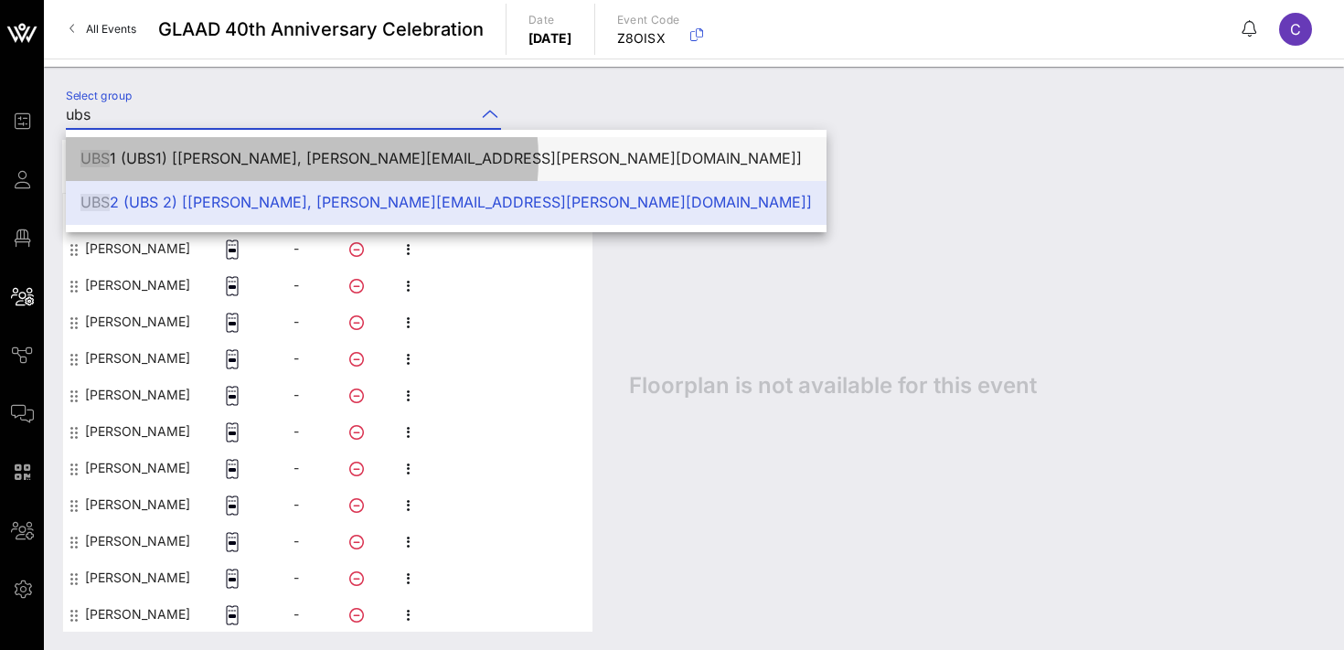
click at [269, 154] on div "UBS 1 (UBS1) [[PERSON_NAME], [PERSON_NAME][EMAIL_ADDRESS][PERSON_NAME][DOMAIN_N…" at bounding box center [445, 158] width 731 height 17
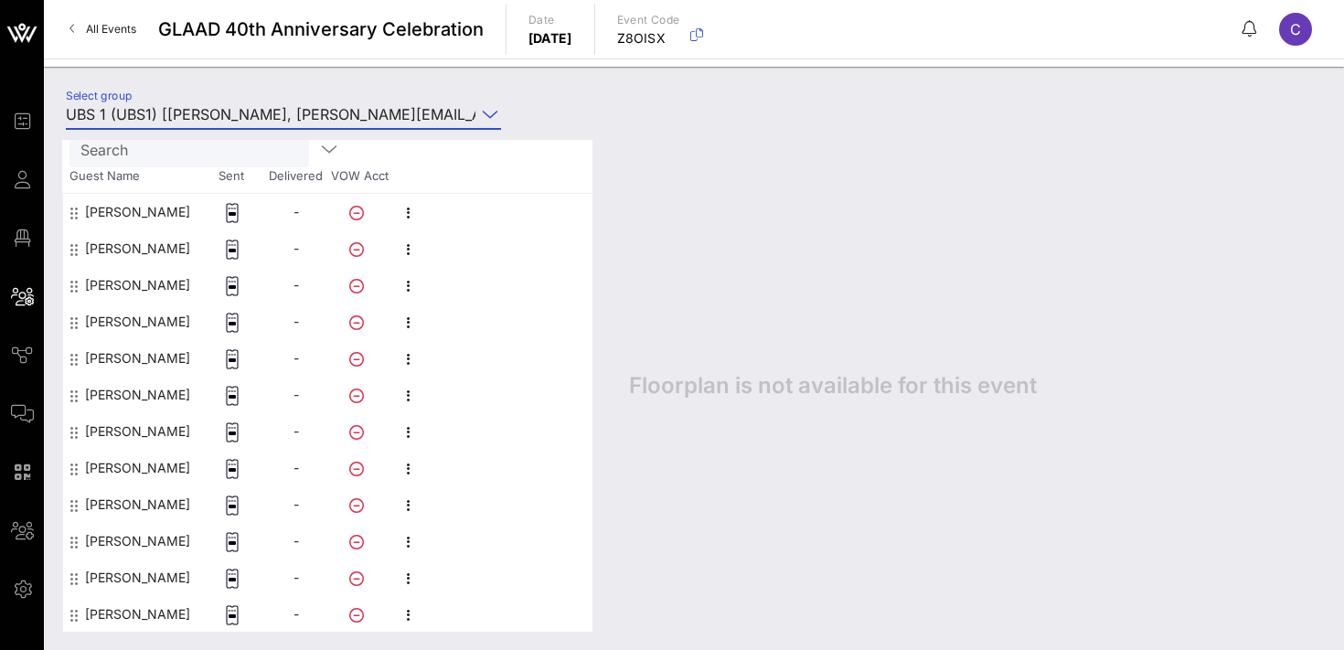
click at [278, 109] on input "UBS 1 (UBS1) [[PERSON_NAME], [PERSON_NAME][EMAIL_ADDRESS][PERSON_NAME][DOMAIN_N…" at bounding box center [271, 114] width 410 height 29
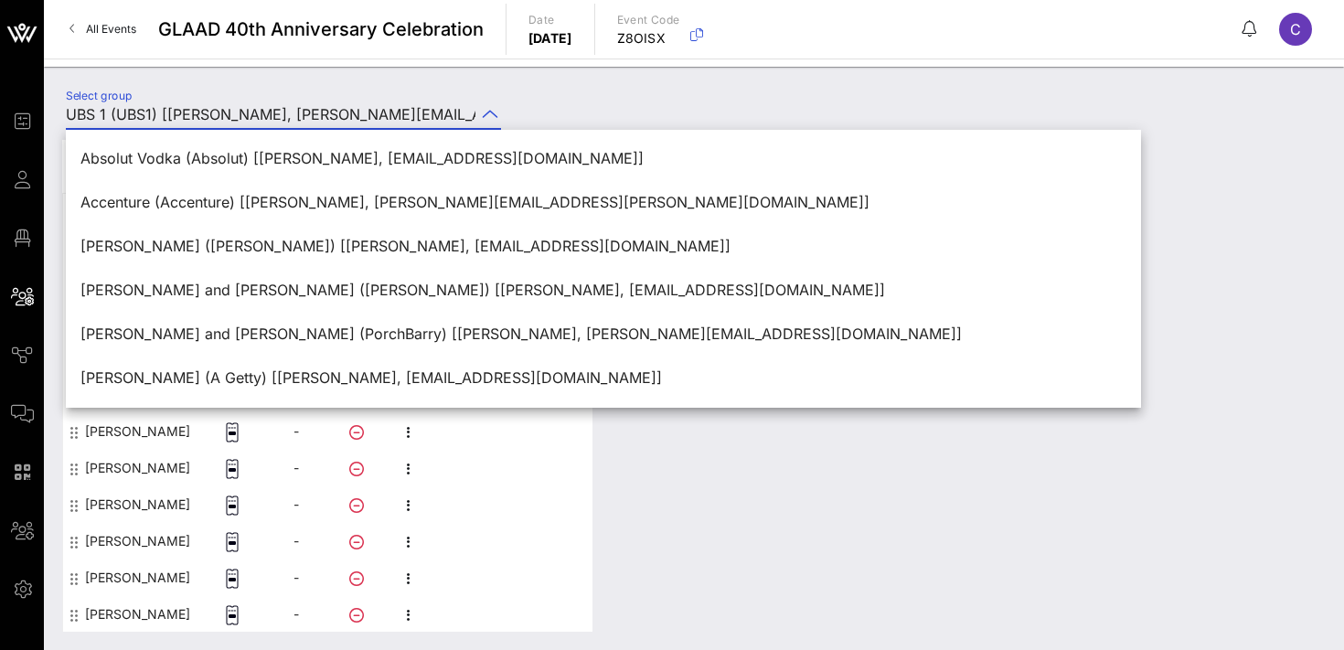
click at [666, 91] on div "Select group UBS 1 (UBS1) [[PERSON_NAME], [PERSON_NAME][EMAIL_ADDRESS][PERSON_N…" at bounding box center [694, 117] width 1278 height 64
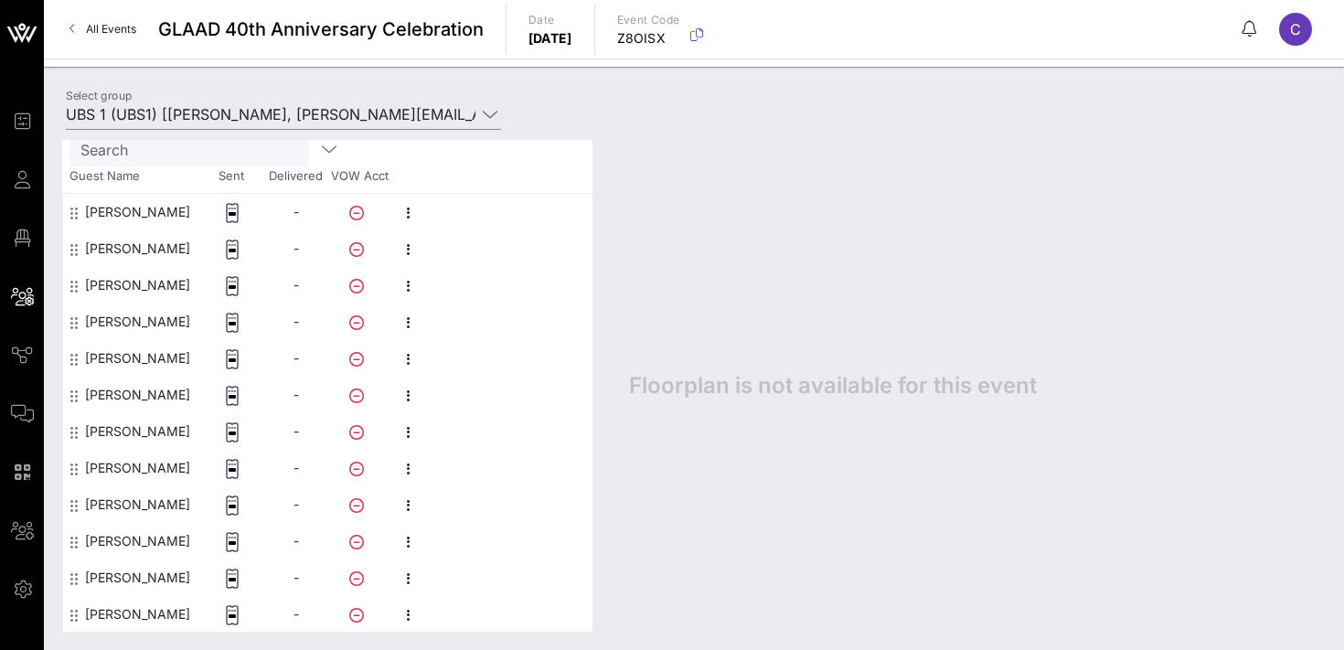
click at [381, 123] on div "This host group has not been shared yet; therefore, you can't send tickets or a…" at bounding box center [694, 386] width 1300 height 528
click at [378, 114] on input "UBS 1 (UBS1) [[PERSON_NAME], [PERSON_NAME][EMAIL_ADDRESS][PERSON_NAME][DOMAIN_N…" at bounding box center [271, 114] width 410 height 29
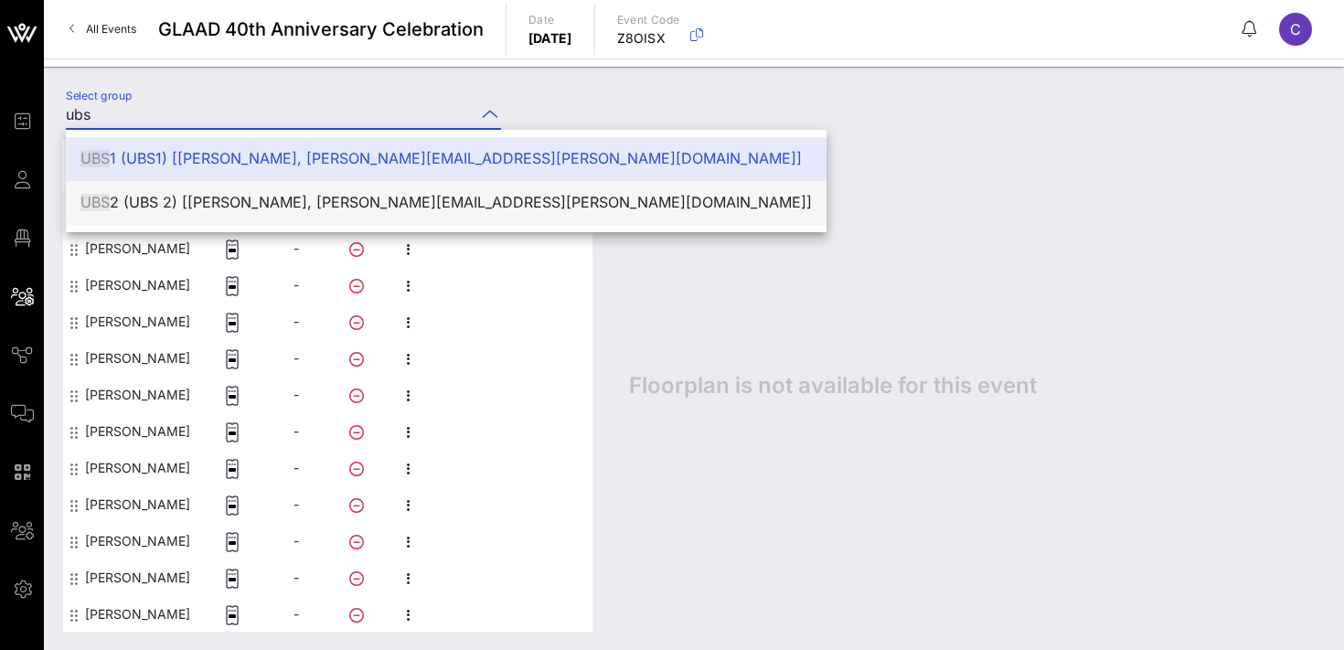
click at [316, 205] on div "UBS 2 (UBS 2) [[PERSON_NAME], [PERSON_NAME][EMAIL_ADDRESS][PERSON_NAME][DOMAIN_…" at bounding box center [445, 202] width 731 height 17
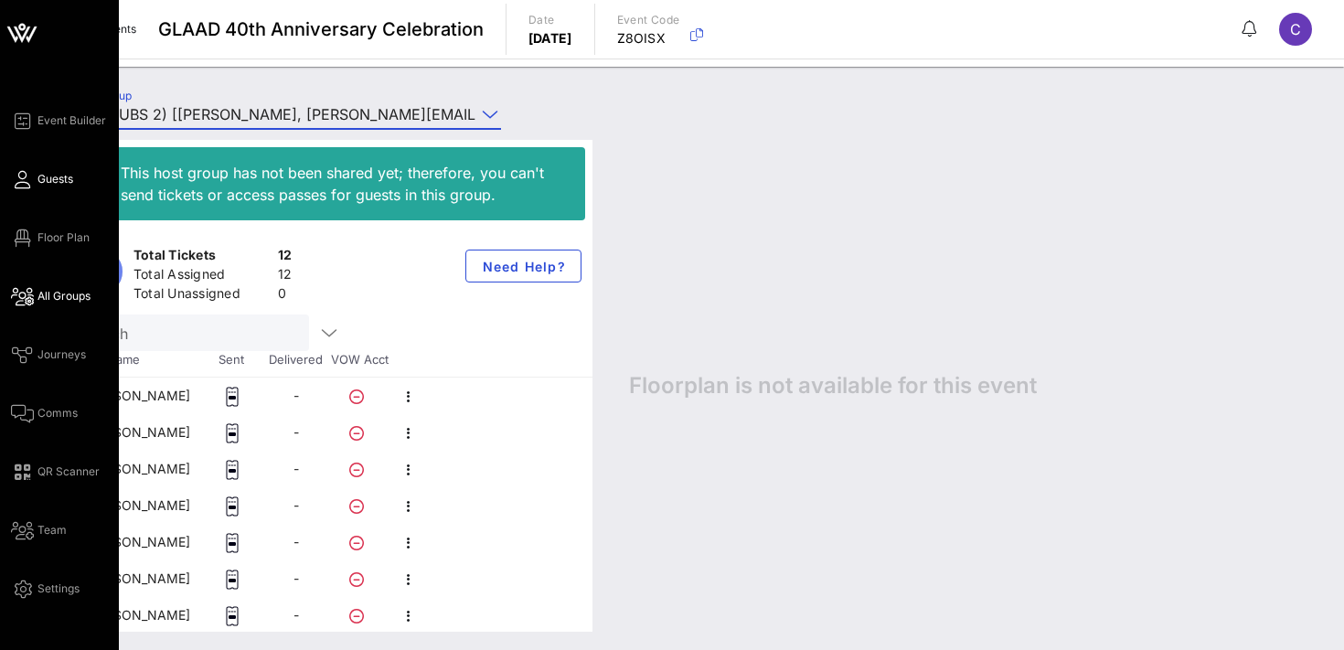
click at [27, 181] on icon at bounding box center [22, 179] width 23 height 3
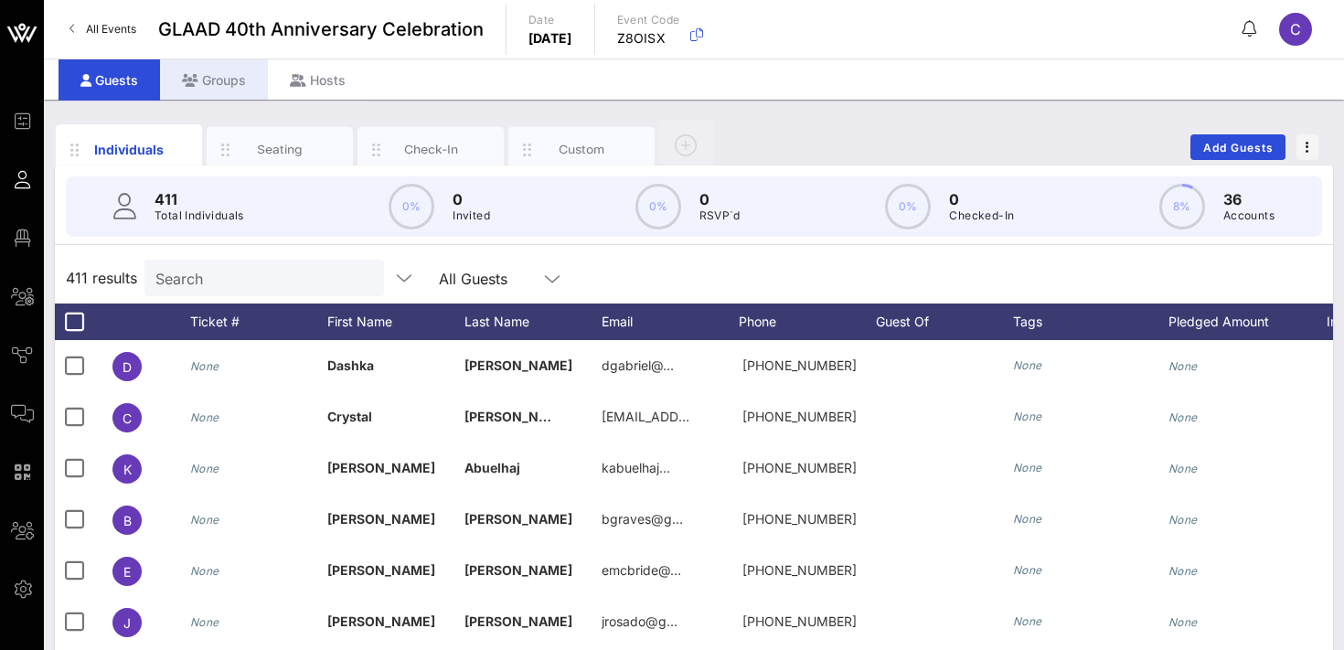
click at [215, 77] on div "Groups" at bounding box center [214, 79] width 108 height 41
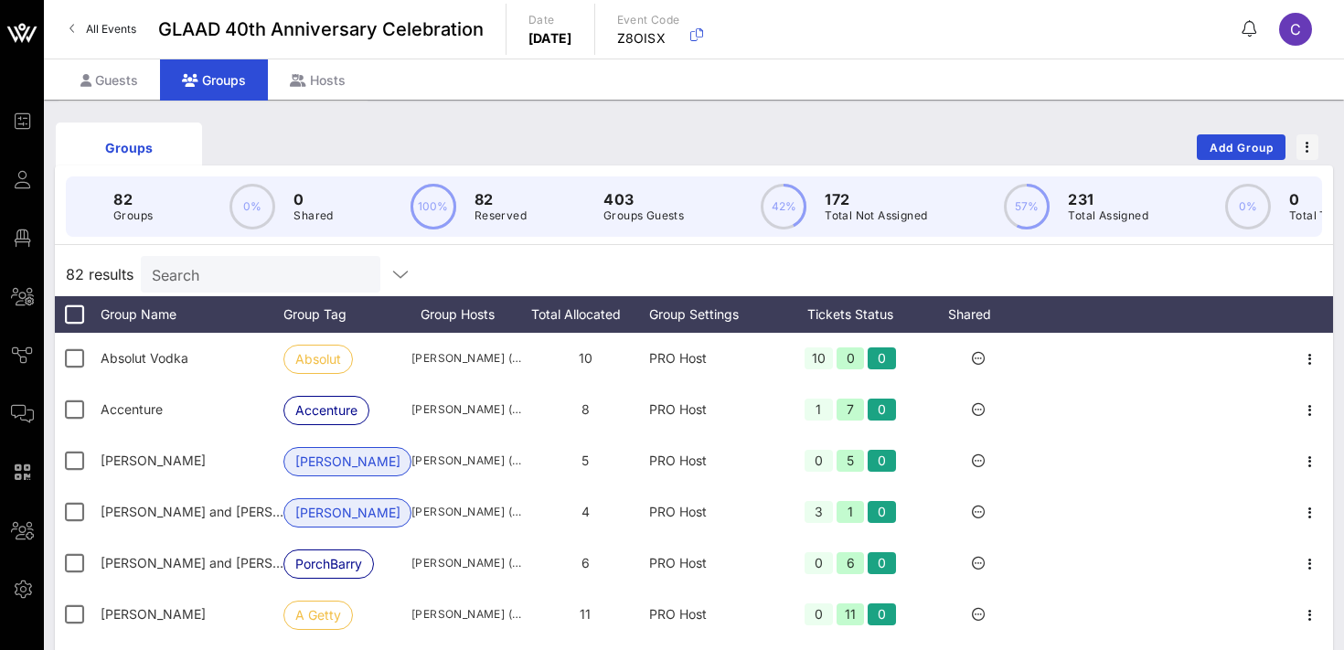
click at [241, 269] on input "Search" at bounding box center [259, 274] width 214 height 24
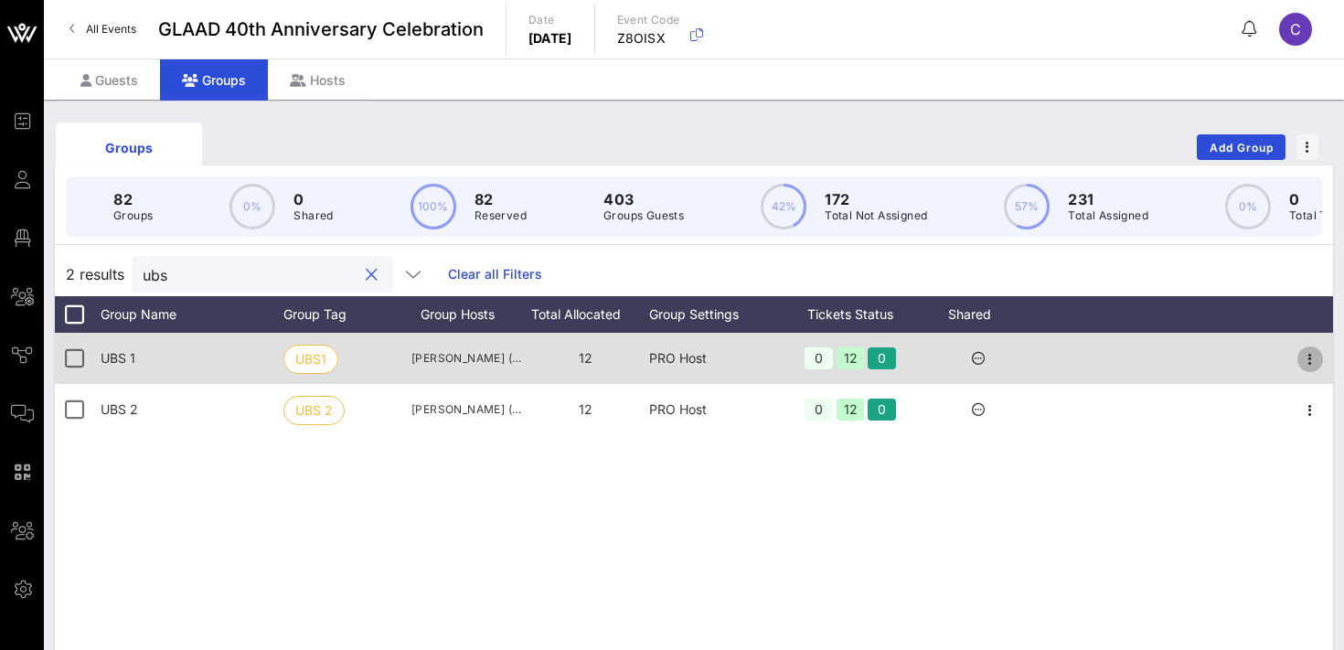
click at [1317, 357] on icon "button" at bounding box center [1310, 359] width 22 height 22
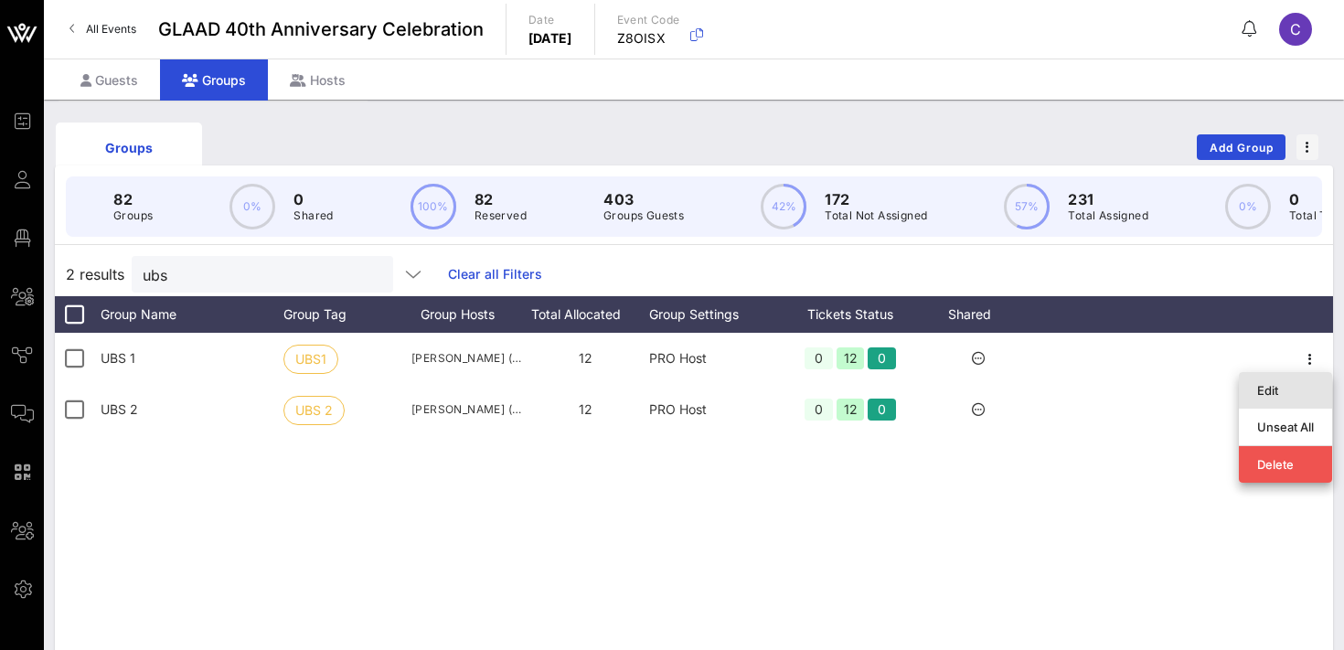
click at [1295, 383] on div "Edit" at bounding box center [1285, 390] width 57 height 15
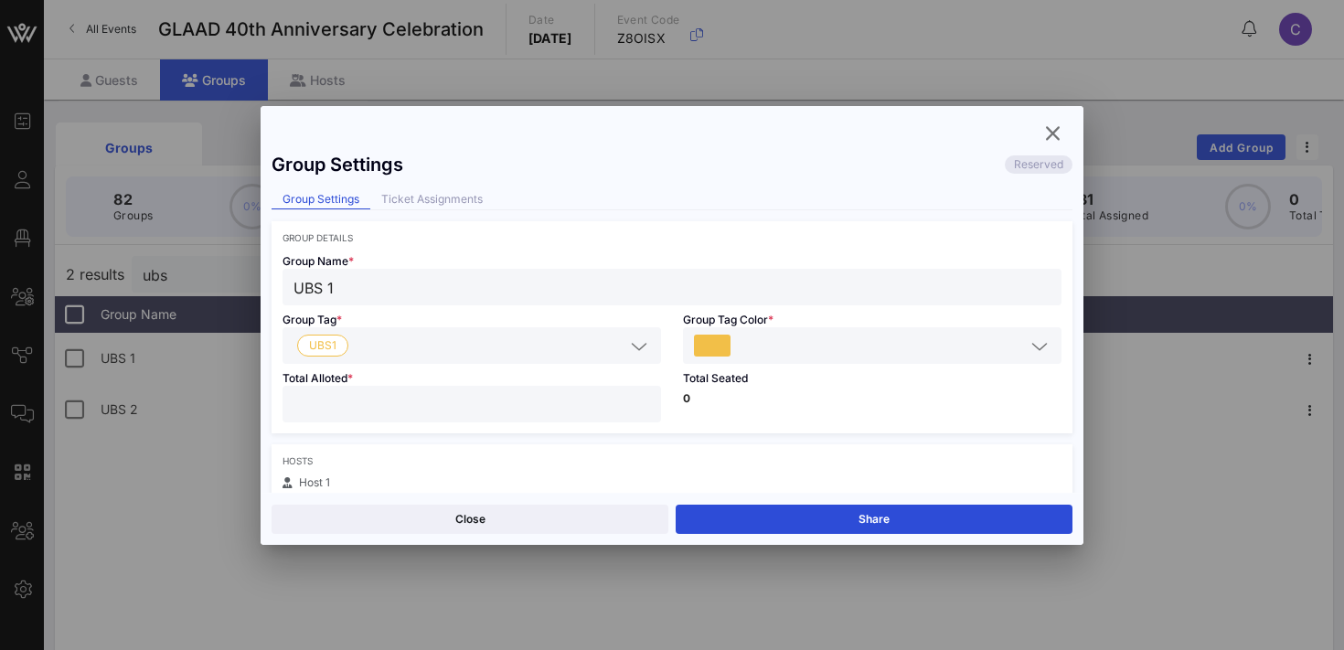
click at [438, 409] on input "**" at bounding box center [471, 404] width 357 height 24
click at [887, 509] on button "Save" at bounding box center [874, 519] width 397 height 29
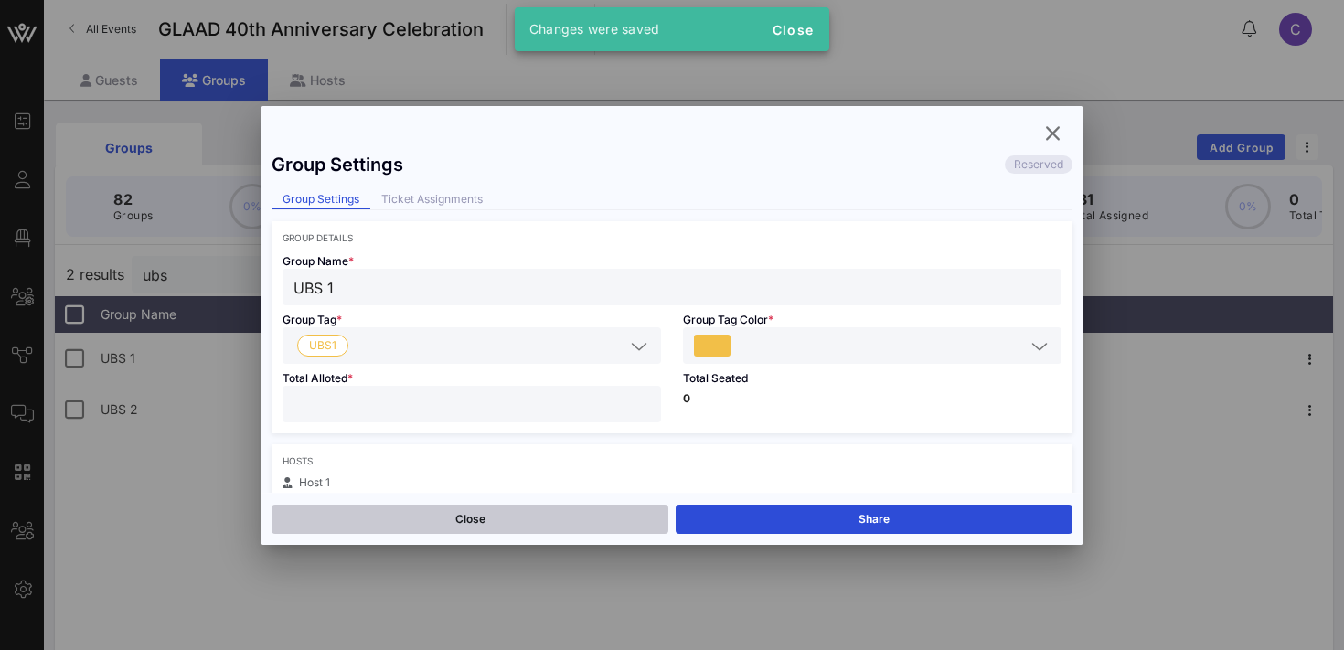
click at [546, 514] on button "Close" at bounding box center [470, 519] width 397 height 29
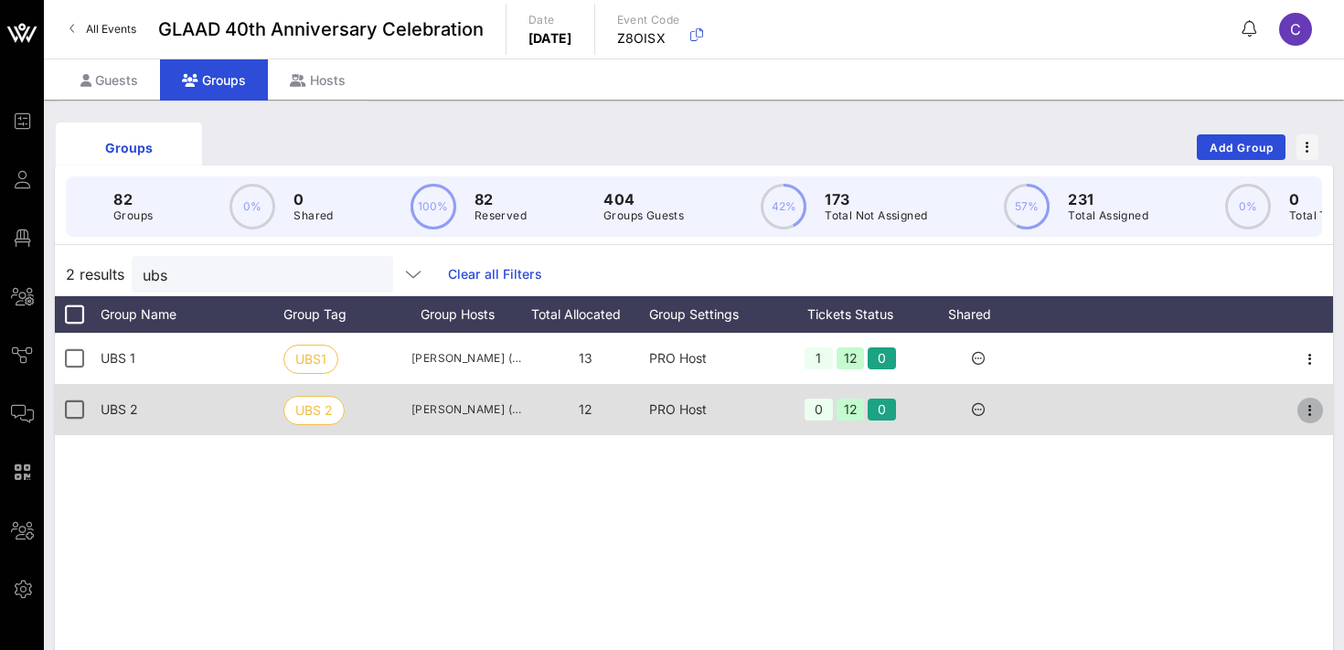
click at [1307, 400] on icon "button" at bounding box center [1310, 411] width 22 height 22
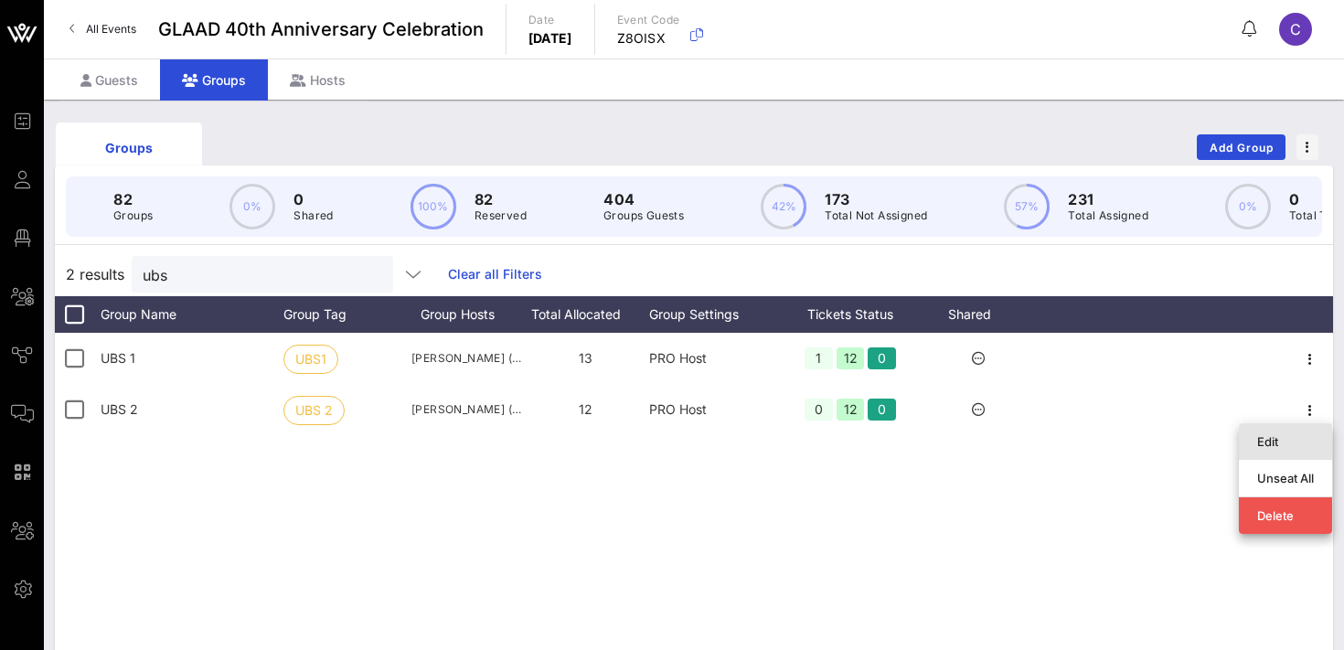
click at [1266, 440] on div "Edit" at bounding box center [1285, 441] width 57 height 15
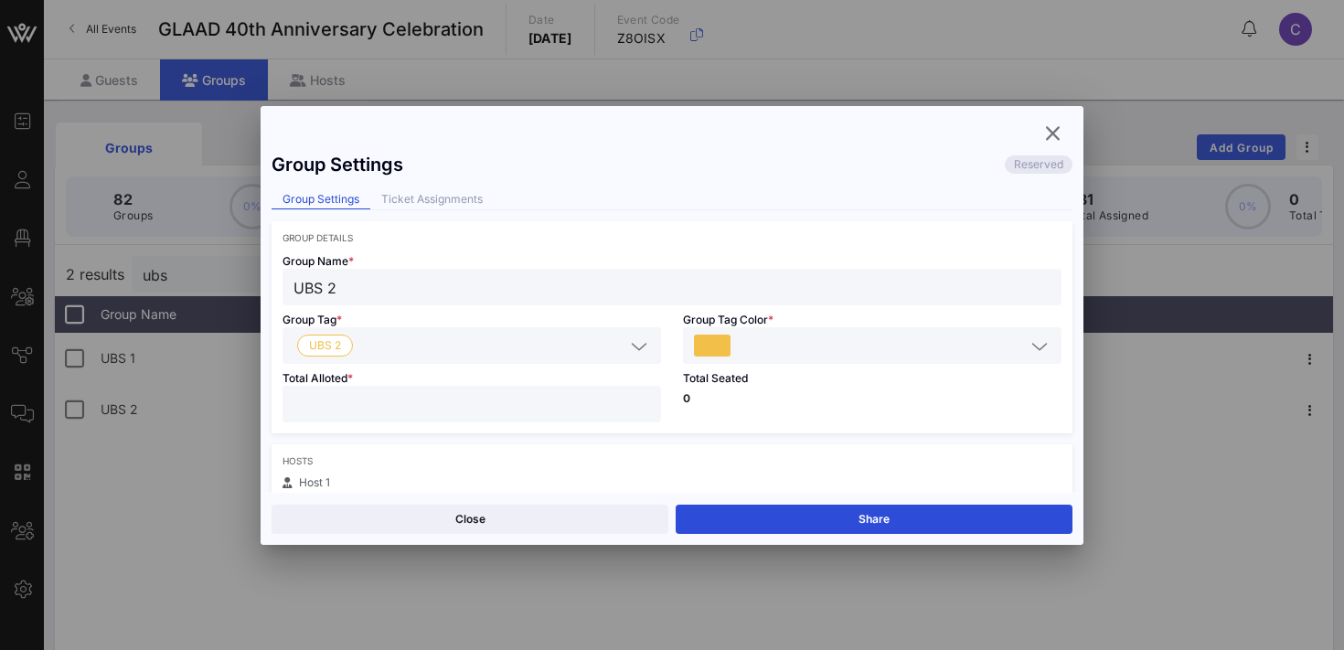
click at [519, 411] on input "**" at bounding box center [471, 404] width 357 height 24
click at [807, 507] on button "Save" at bounding box center [874, 519] width 397 height 29
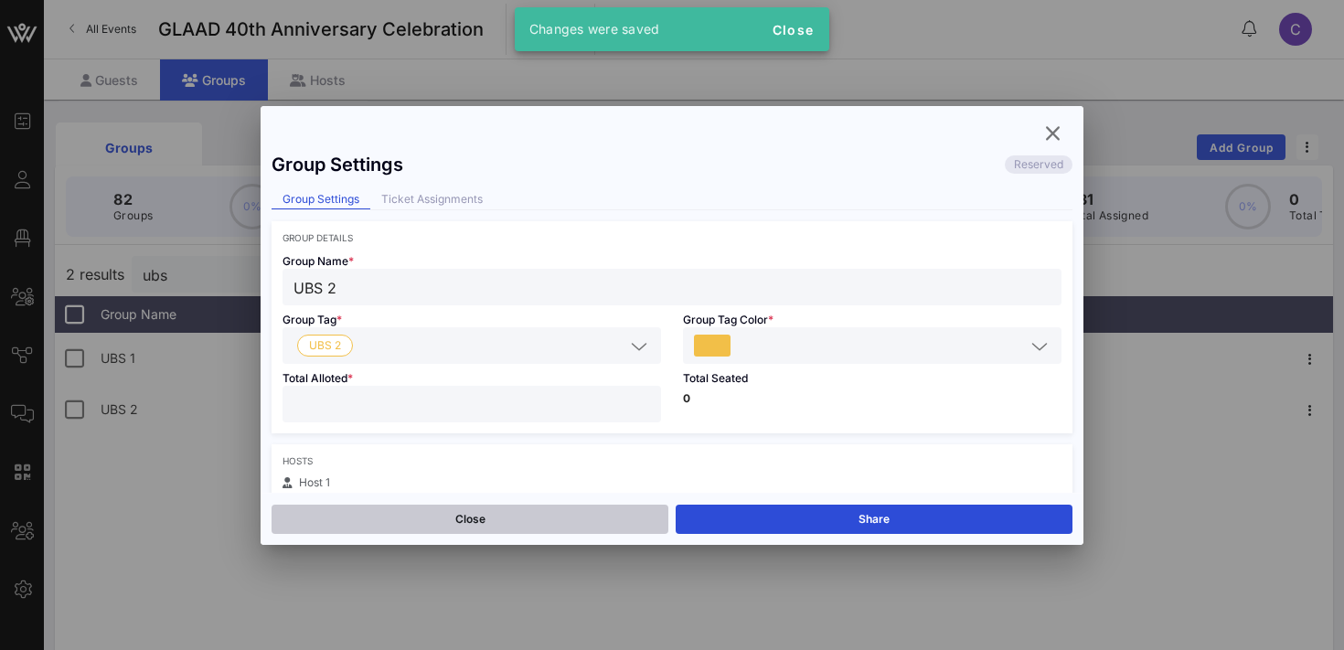
click at [591, 507] on button "Close" at bounding box center [470, 519] width 397 height 29
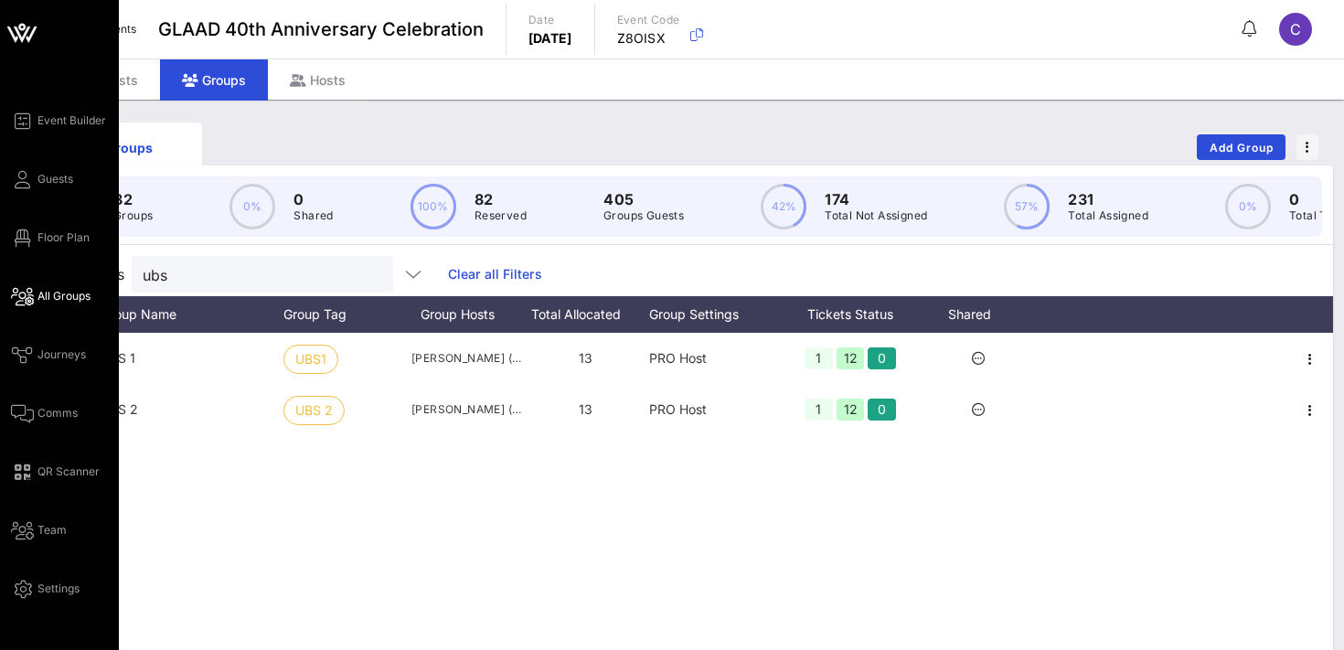
click at [62, 295] on span "All Groups" at bounding box center [63, 296] width 53 height 16
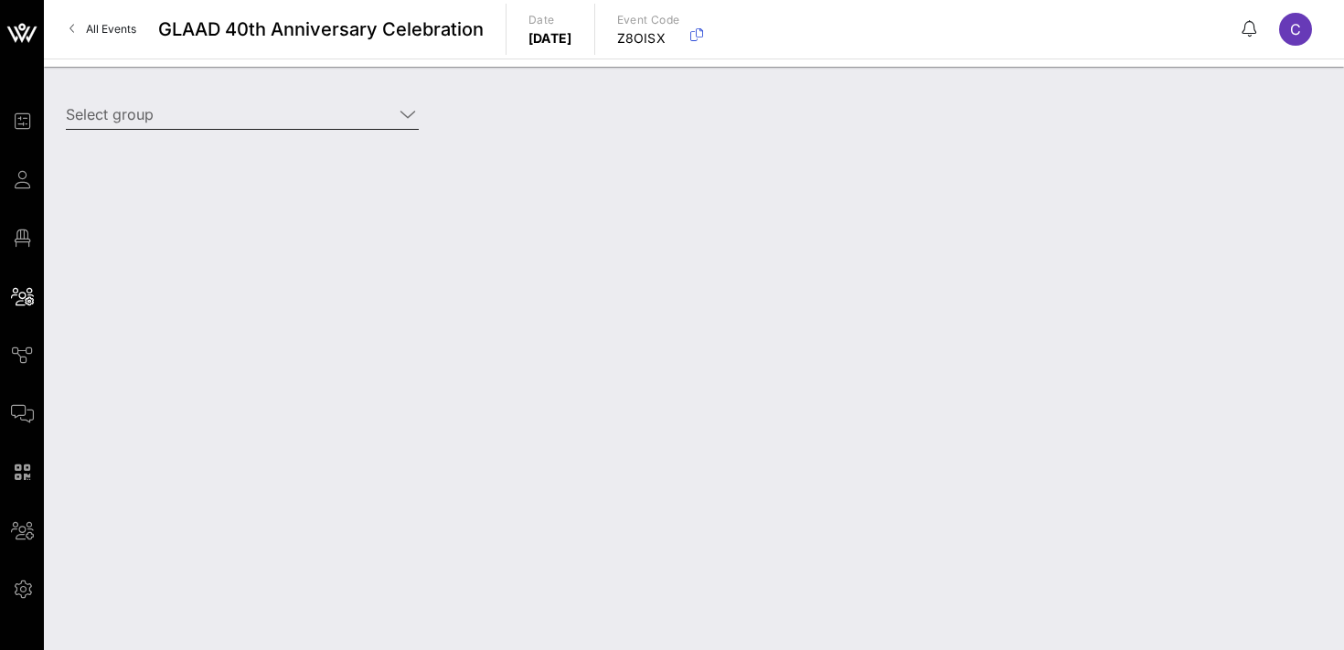
click at [281, 112] on input "Select group" at bounding box center [229, 114] width 327 height 29
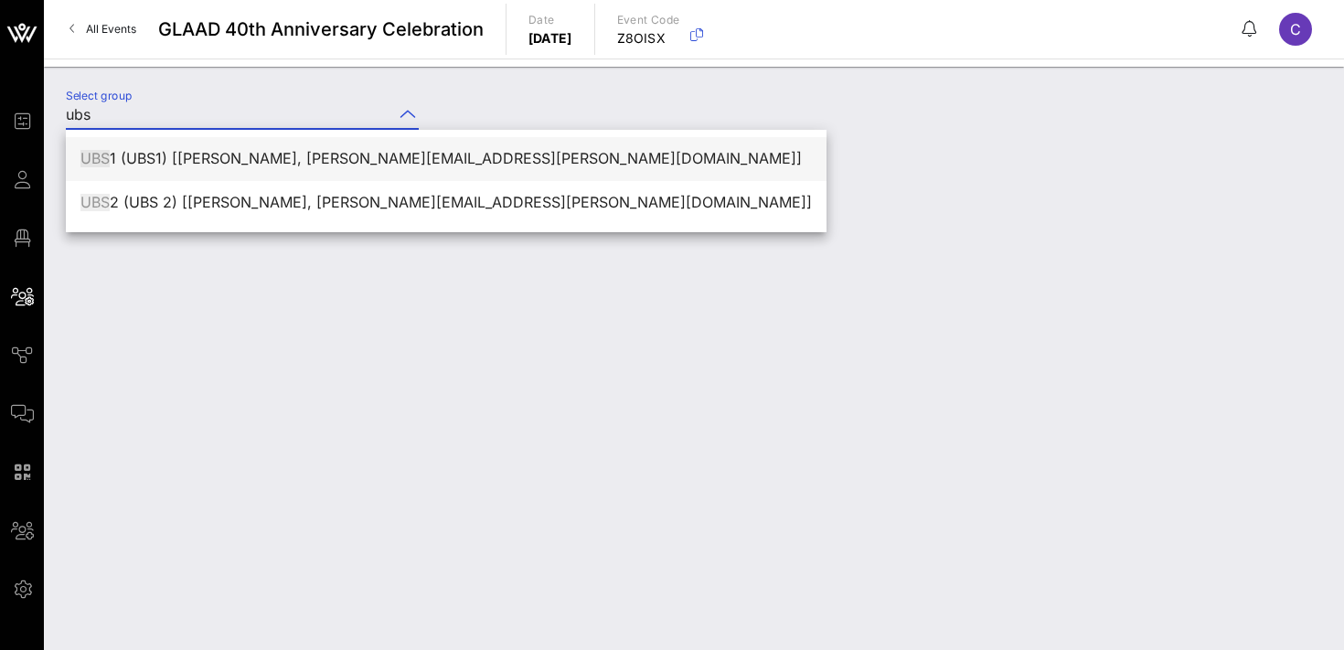
click at [334, 163] on div "UBS 1 (UBS1) [[PERSON_NAME], [PERSON_NAME][EMAIL_ADDRESS][PERSON_NAME][DOMAIN_N…" at bounding box center [445, 158] width 731 height 17
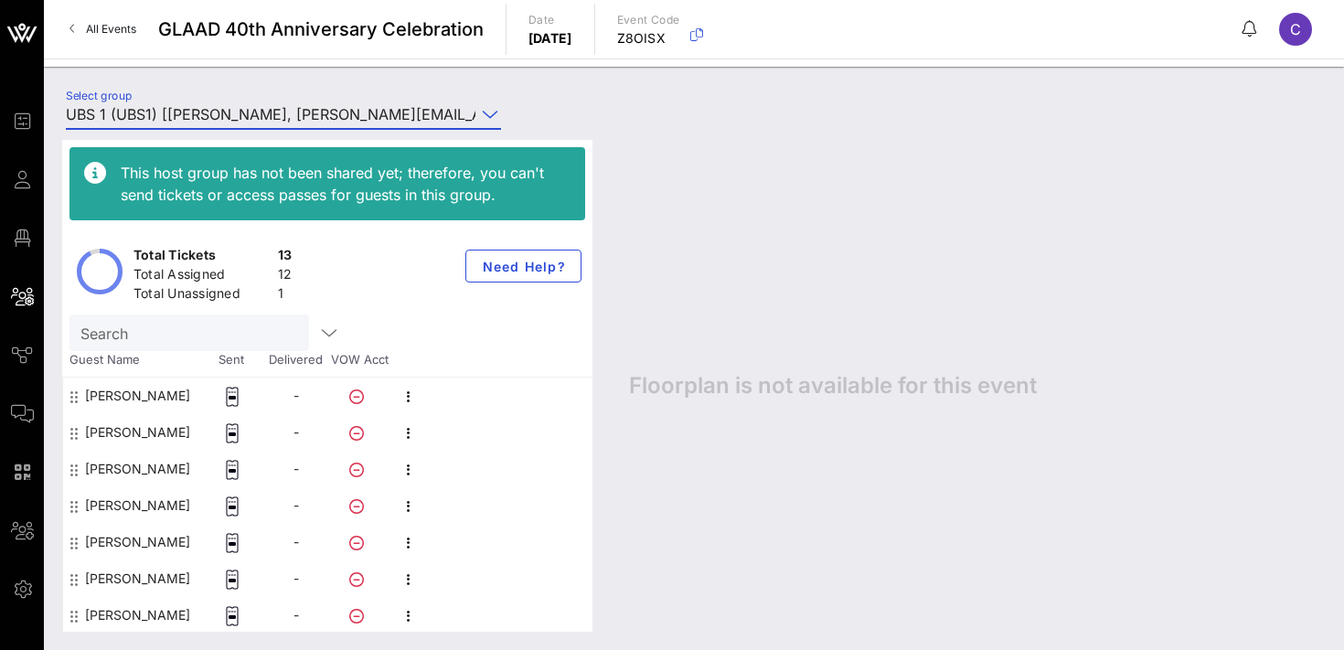
scroll to position [220, 0]
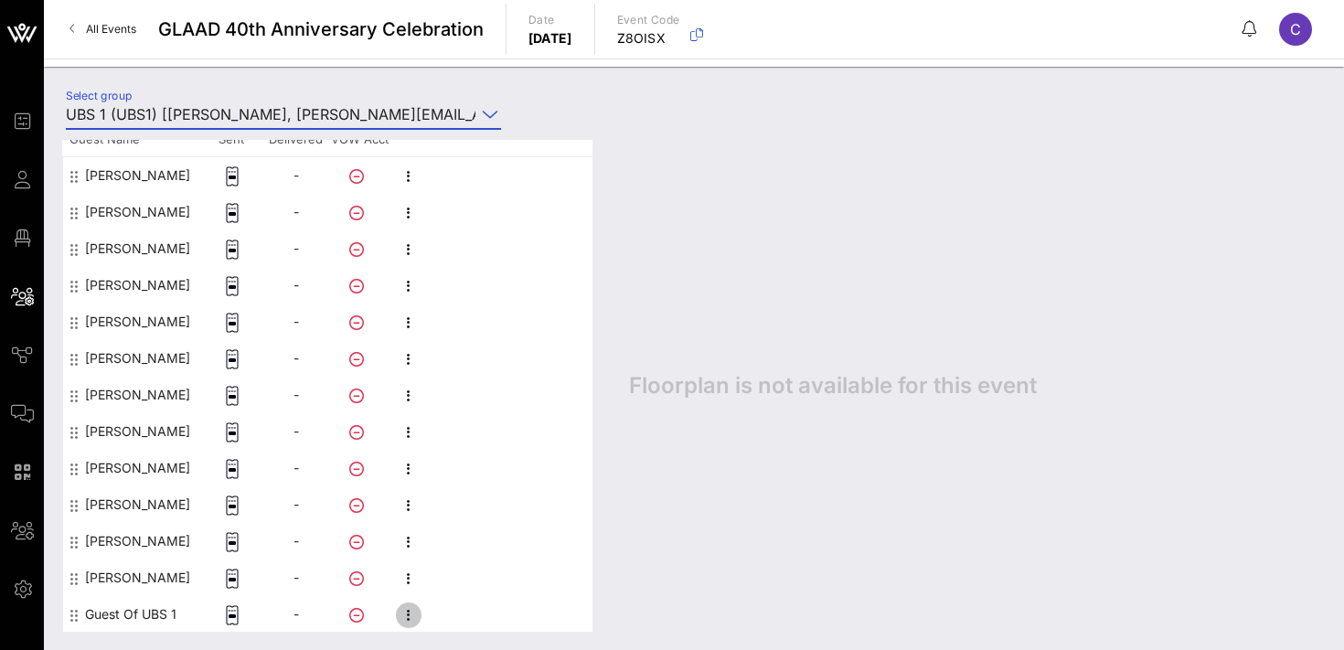
click at [406, 608] on icon "button" at bounding box center [409, 615] width 22 height 22
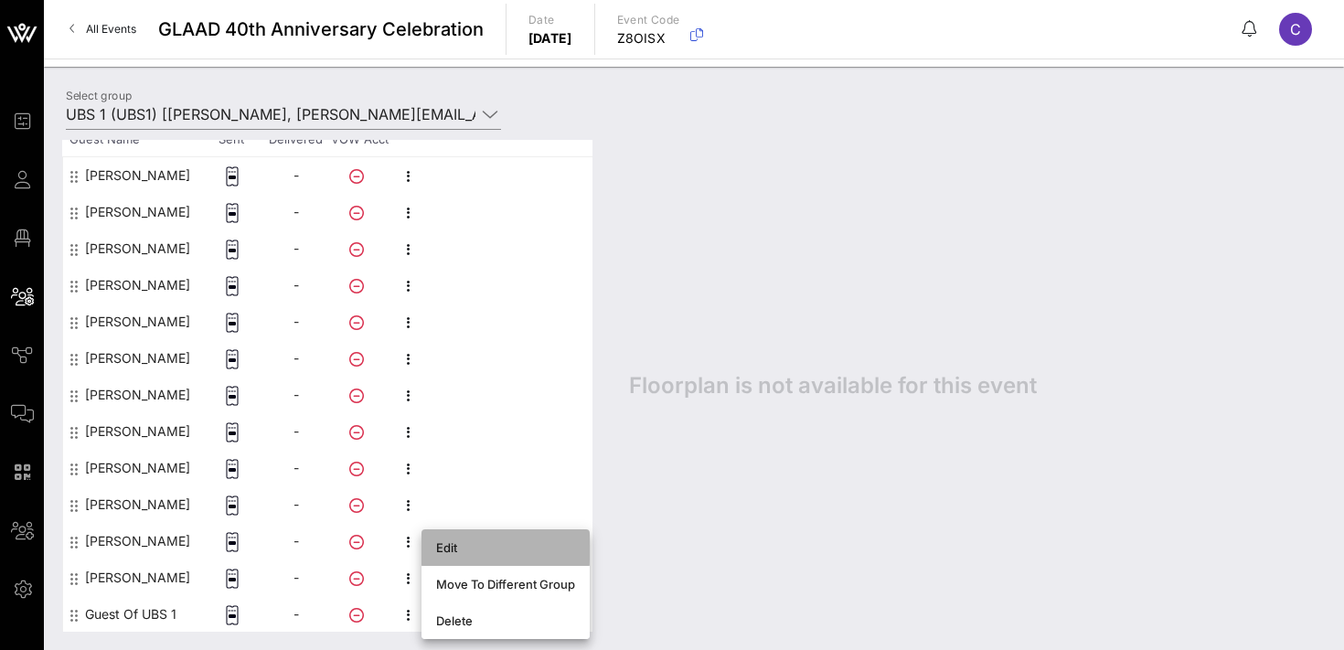
click at [498, 545] on div "Edit" at bounding box center [505, 547] width 139 height 15
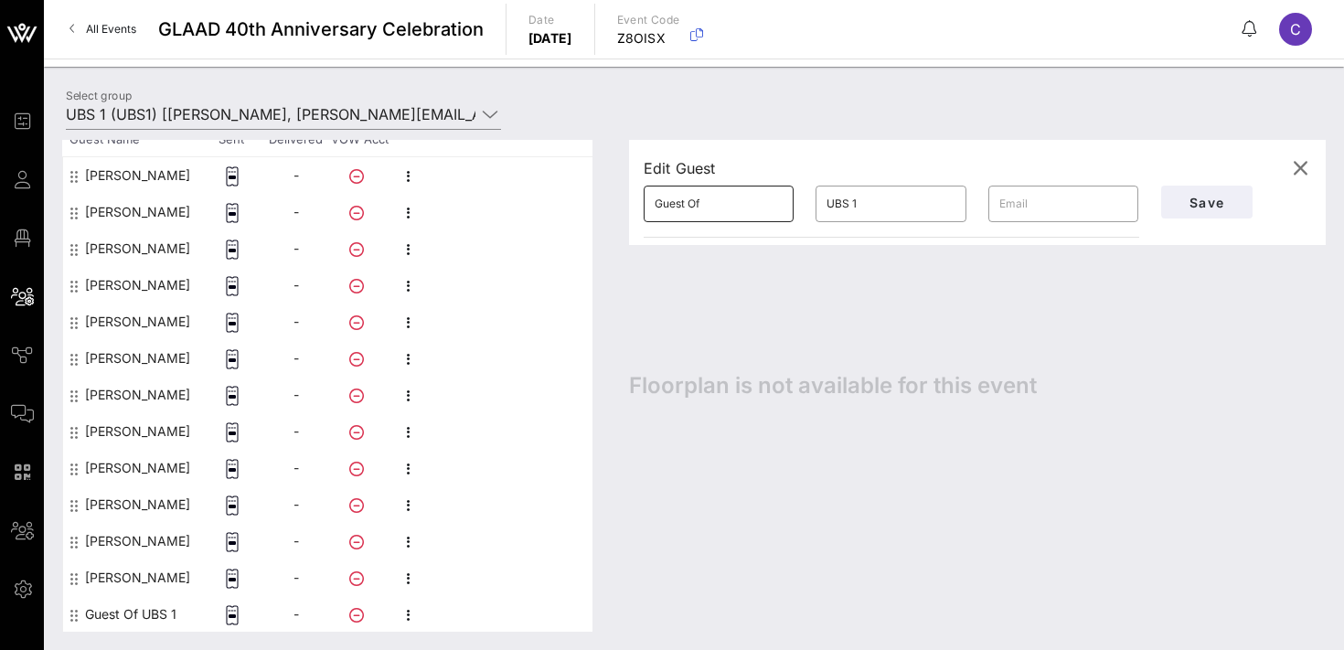
click at [741, 208] on input "Guest Of" at bounding box center [719, 203] width 128 height 29
click at [901, 207] on input "UBS 1" at bounding box center [890, 203] width 128 height 29
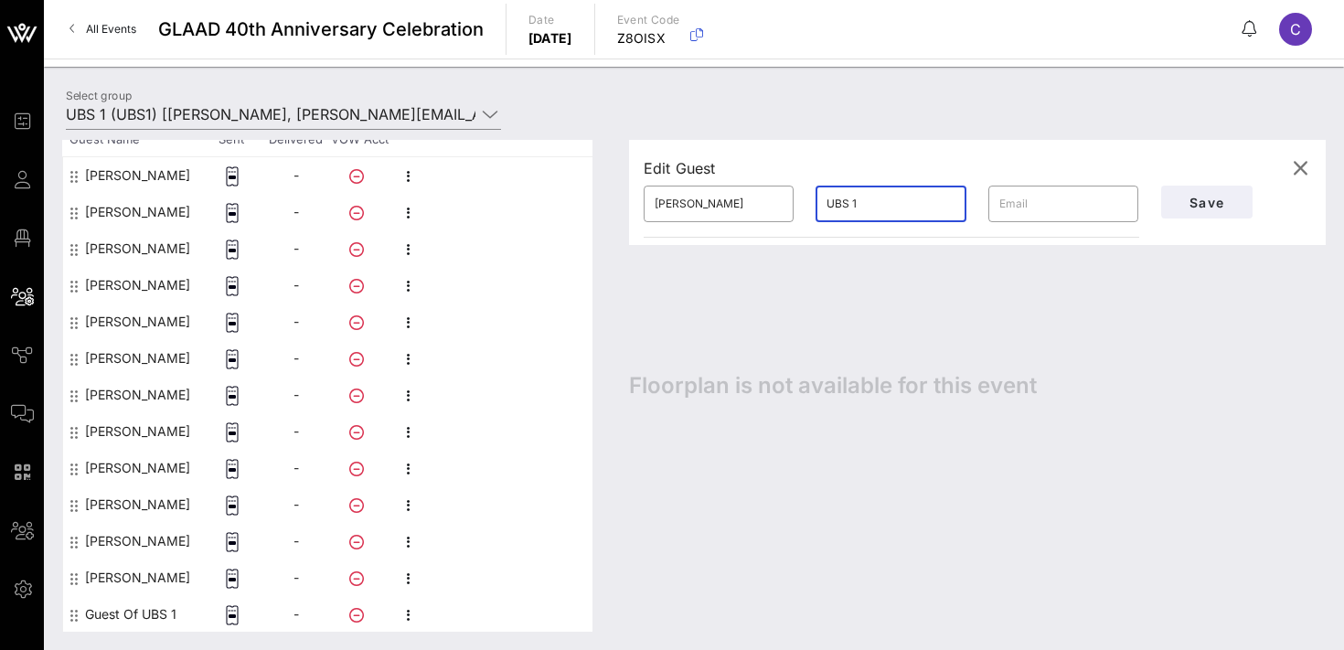
click at [901, 207] on input "UBS 1" at bounding box center [890, 203] width 128 height 29
paste input "Jefferson"
click at [1215, 201] on span "Save" at bounding box center [1207, 203] width 62 height 16
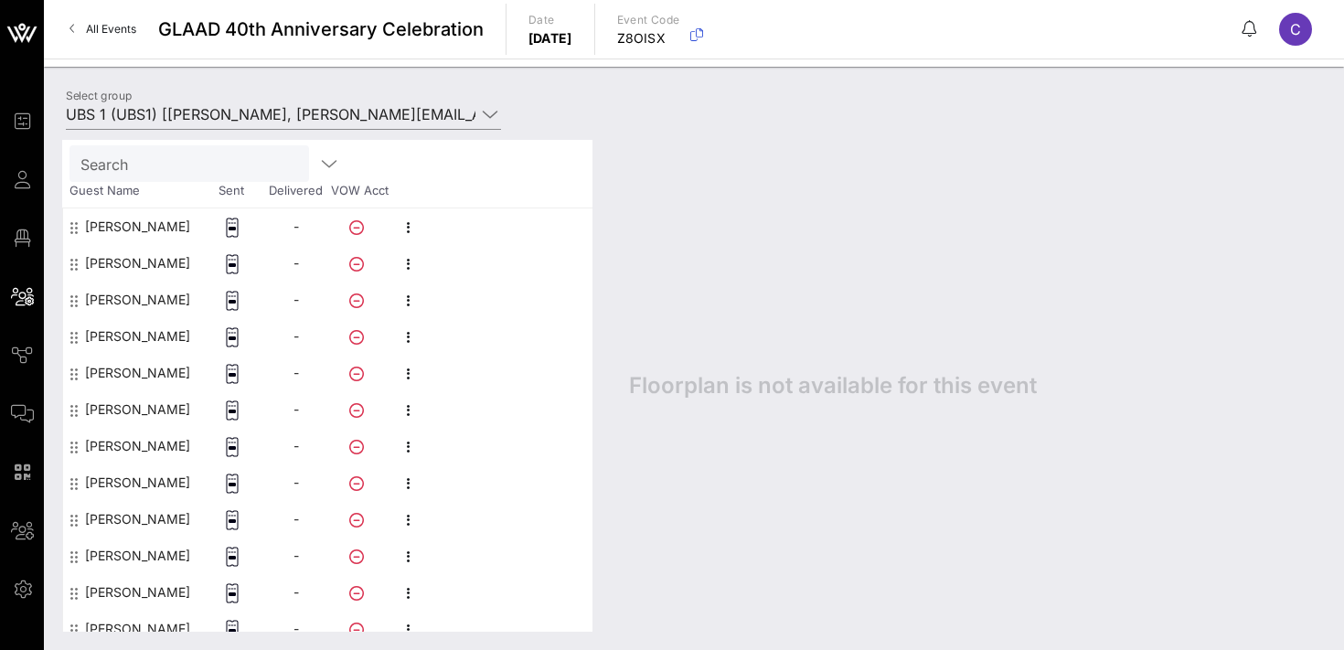
scroll to position [172, 0]
click at [411, 405] on icon "button" at bounding box center [409, 408] width 22 height 22
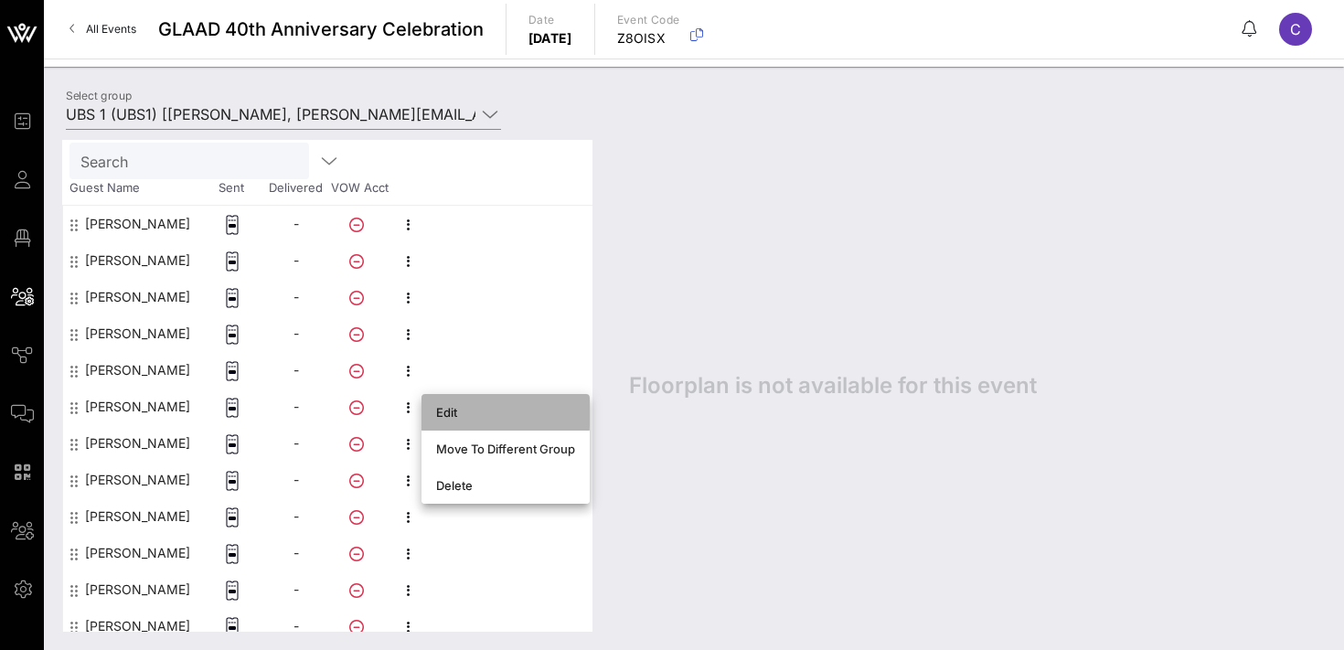
click at [453, 404] on div "Edit" at bounding box center [505, 412] width 139 height 29
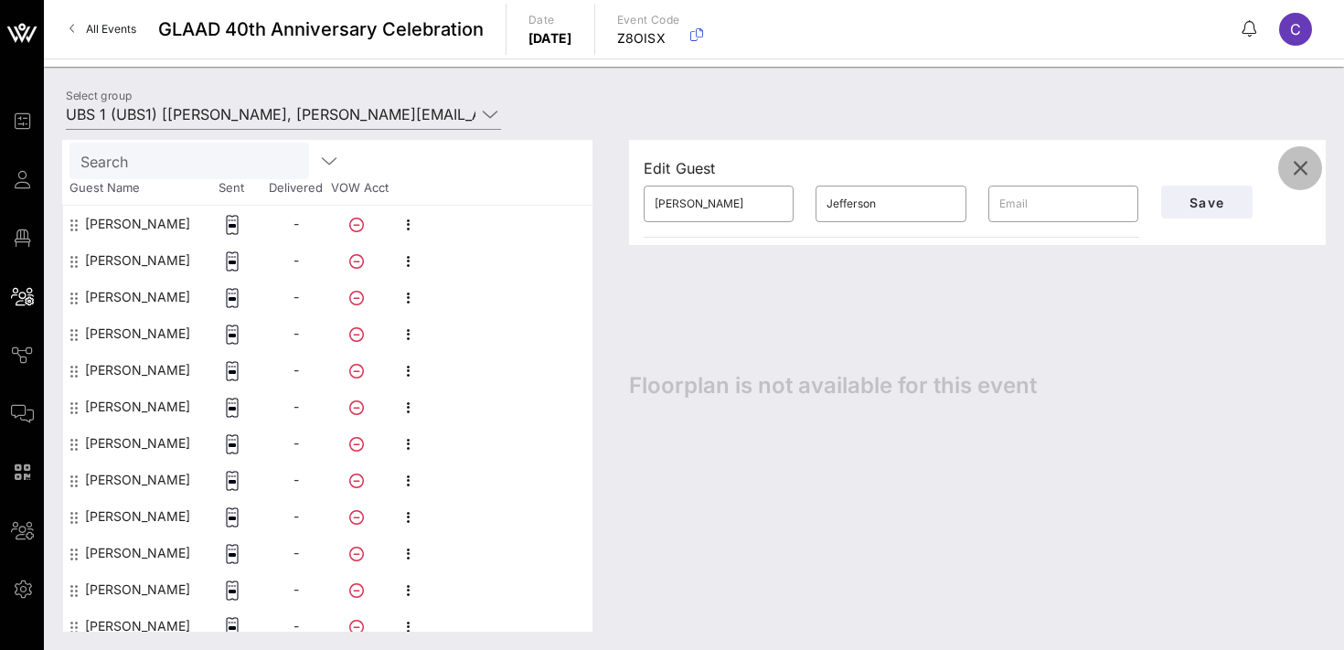
click at [1306, 168] on icon "button" at bounding box center [1300, 168] width 22 height 22
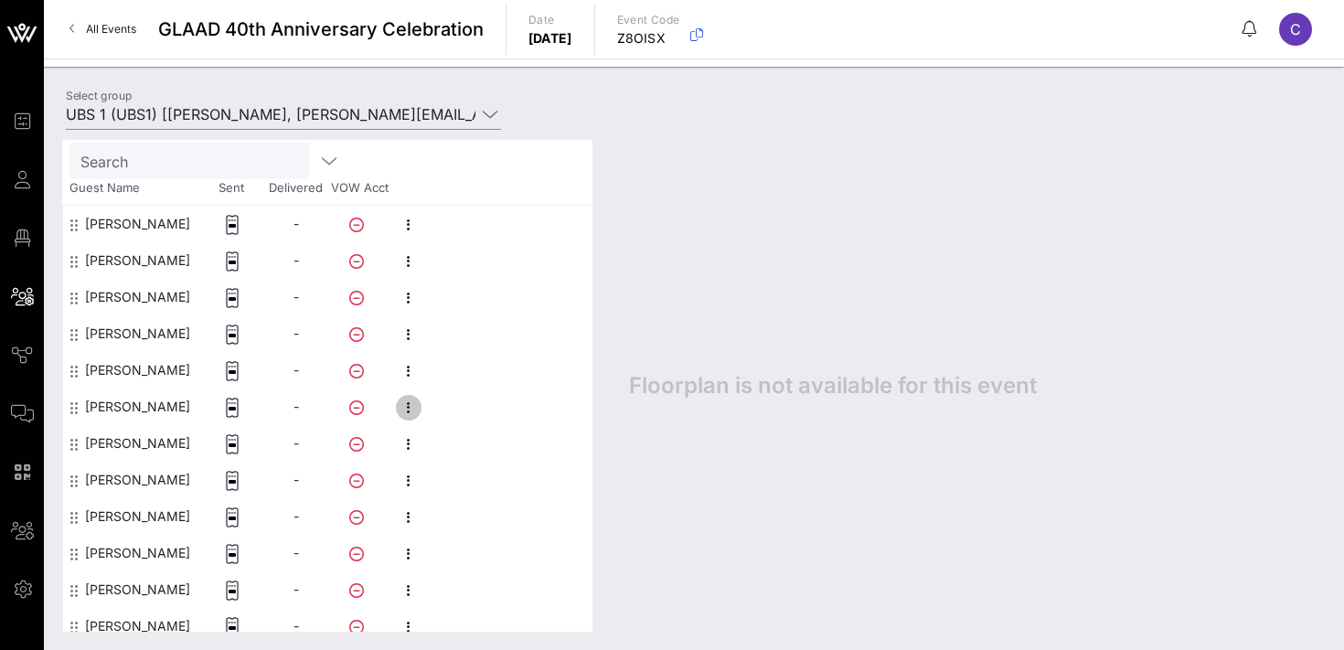
click at [409, 405] on icon "button" at bounding box center [409, 408] width 22 height 22
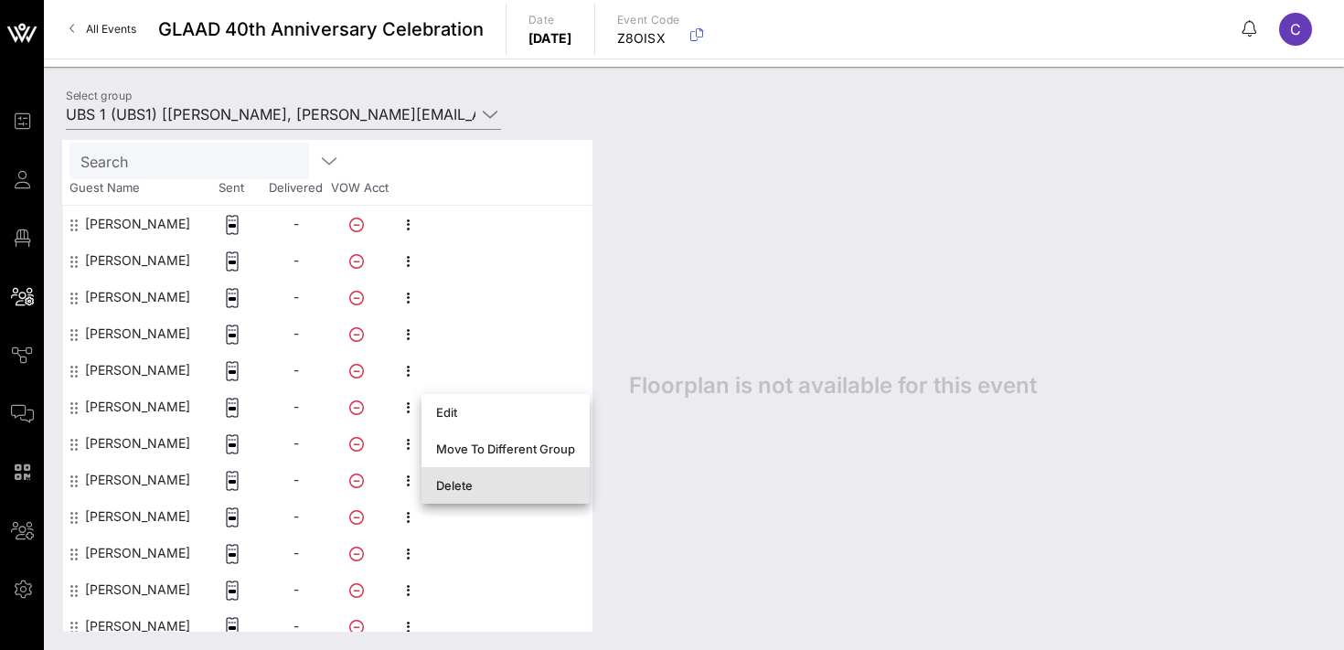
click at [443, 485] on div "Delete" at bounding box center [505, 485] width 139 height 15
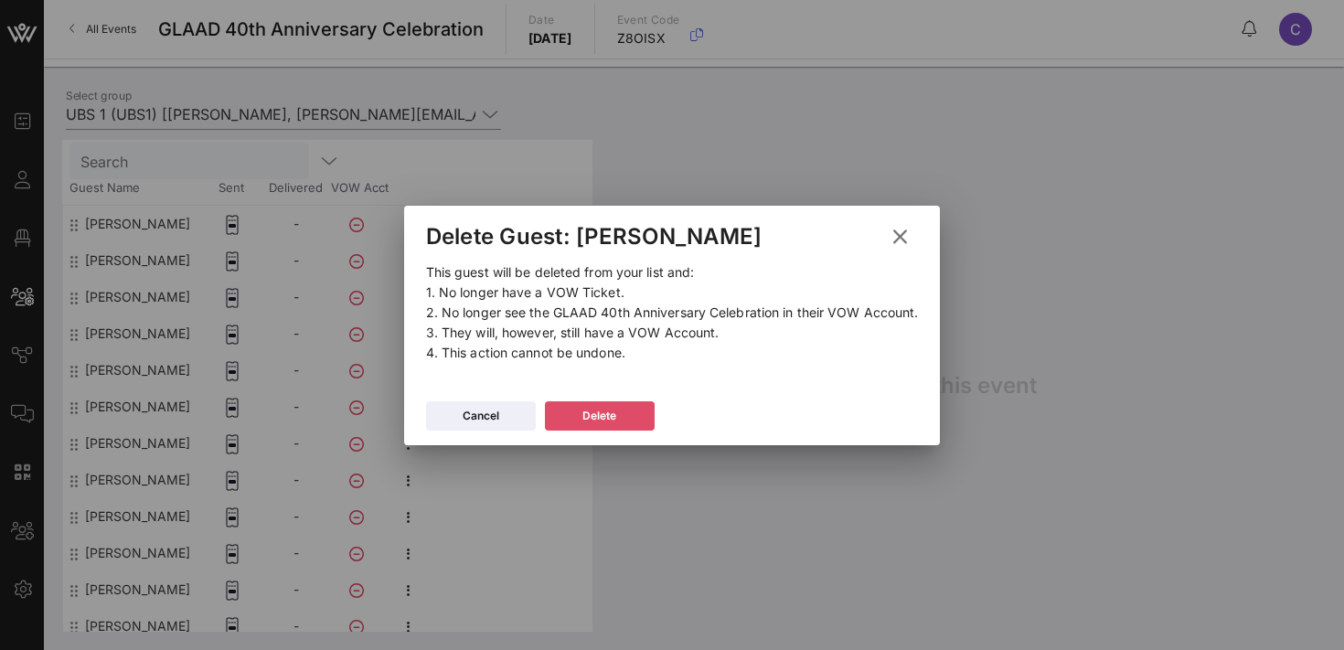
click at [590, 407] on div "Delete" at bounding box center [599, 416] width 34 height 18
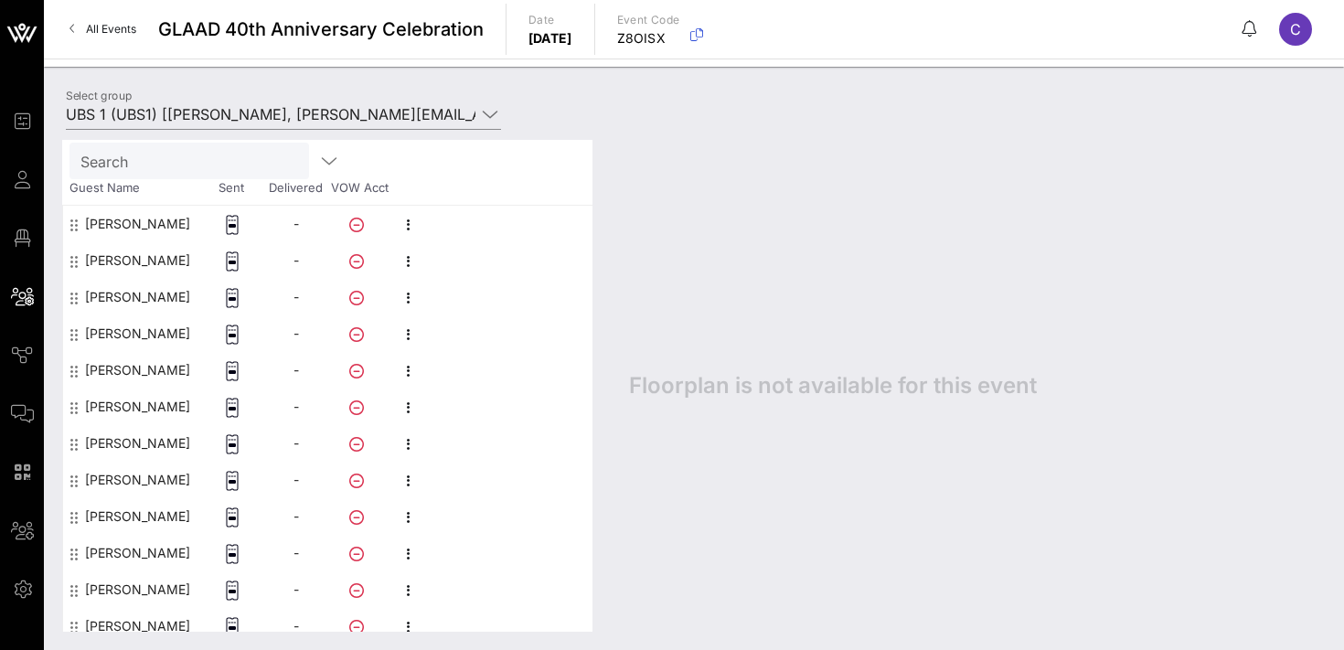
click at [704, 298] on div "Floorplan is not available for this event" at bounding box center [968, 386] width 715 height 492
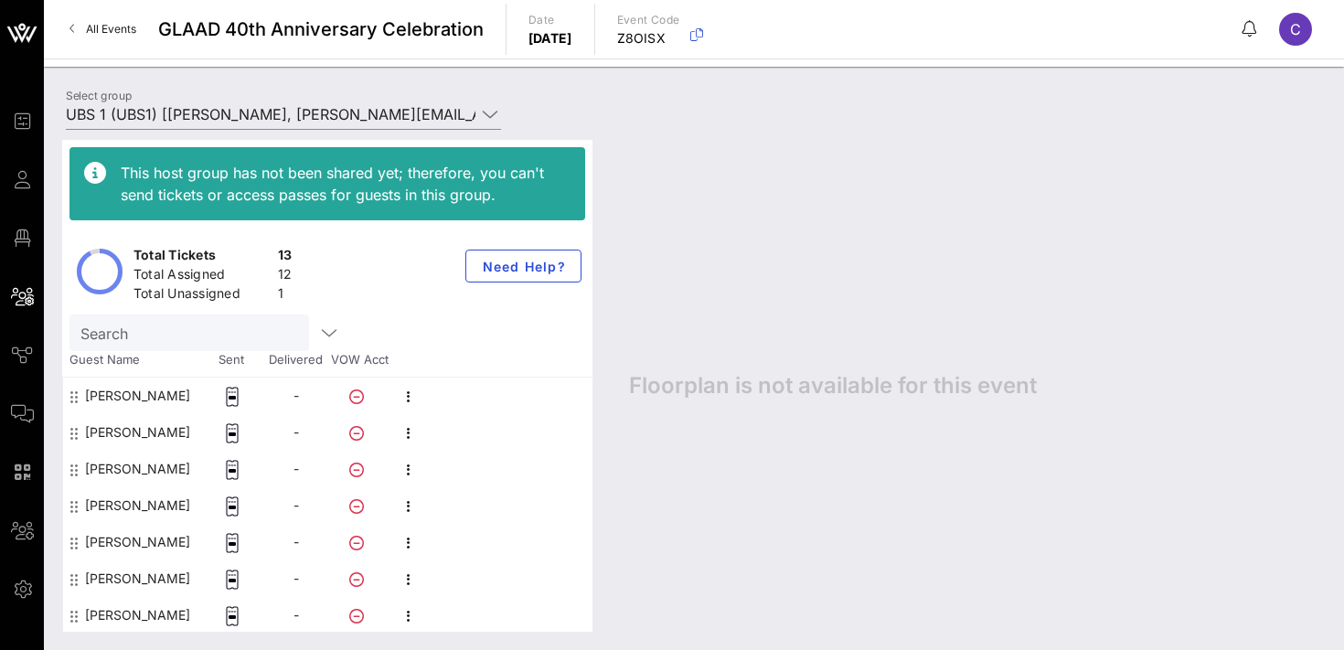
scroll to position [220, 0]
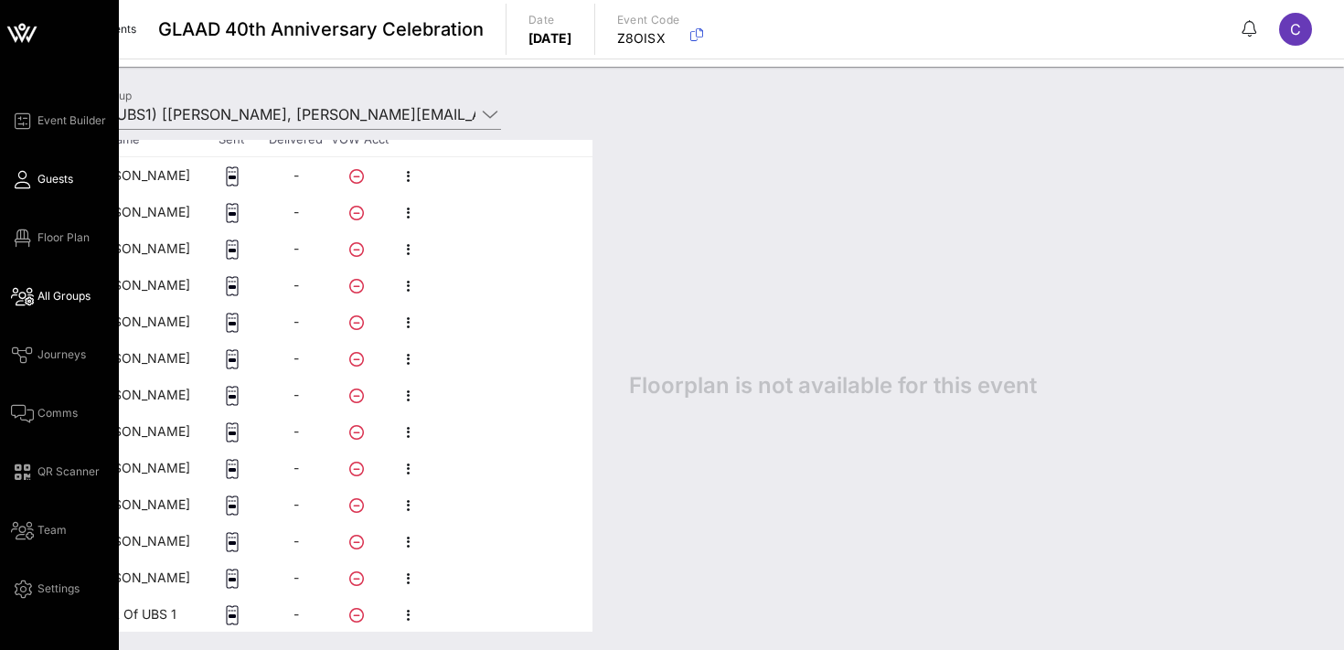
click at [48, 178] on span "Guests" at bounding box center [55, 179] width 36 height 16
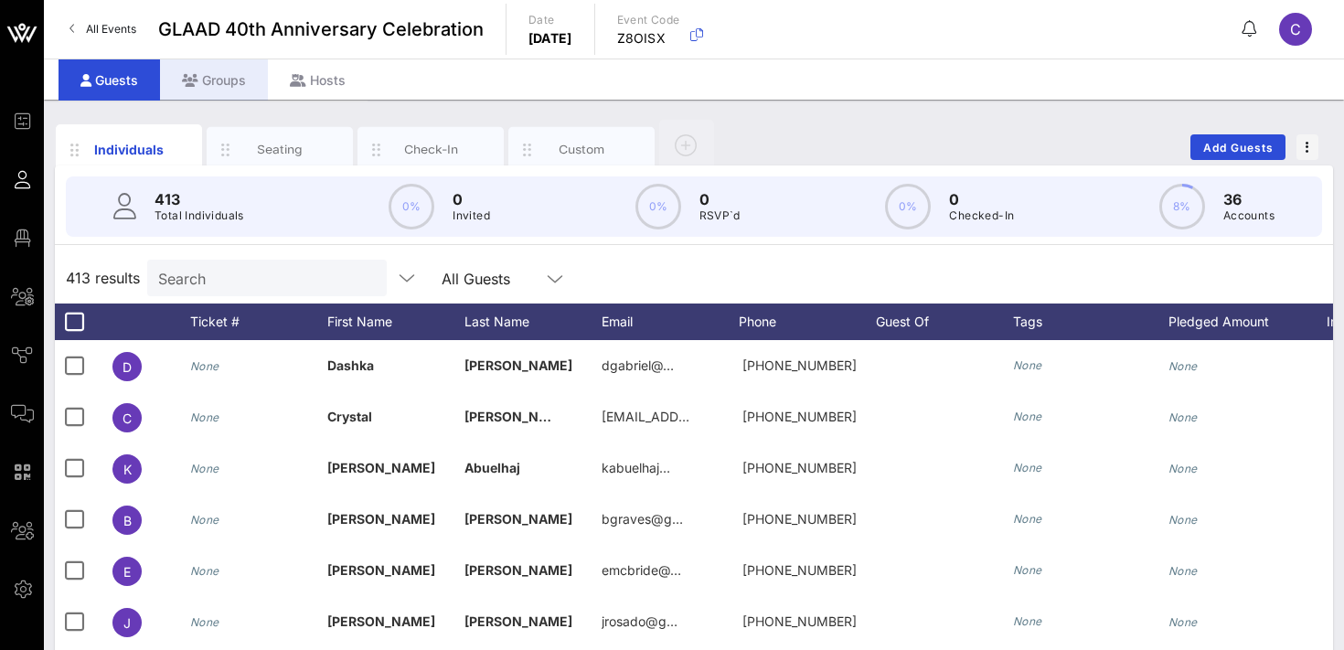
click at [213, 78] on div "Groups" at bounding box center [214, 79] width 108 height 41
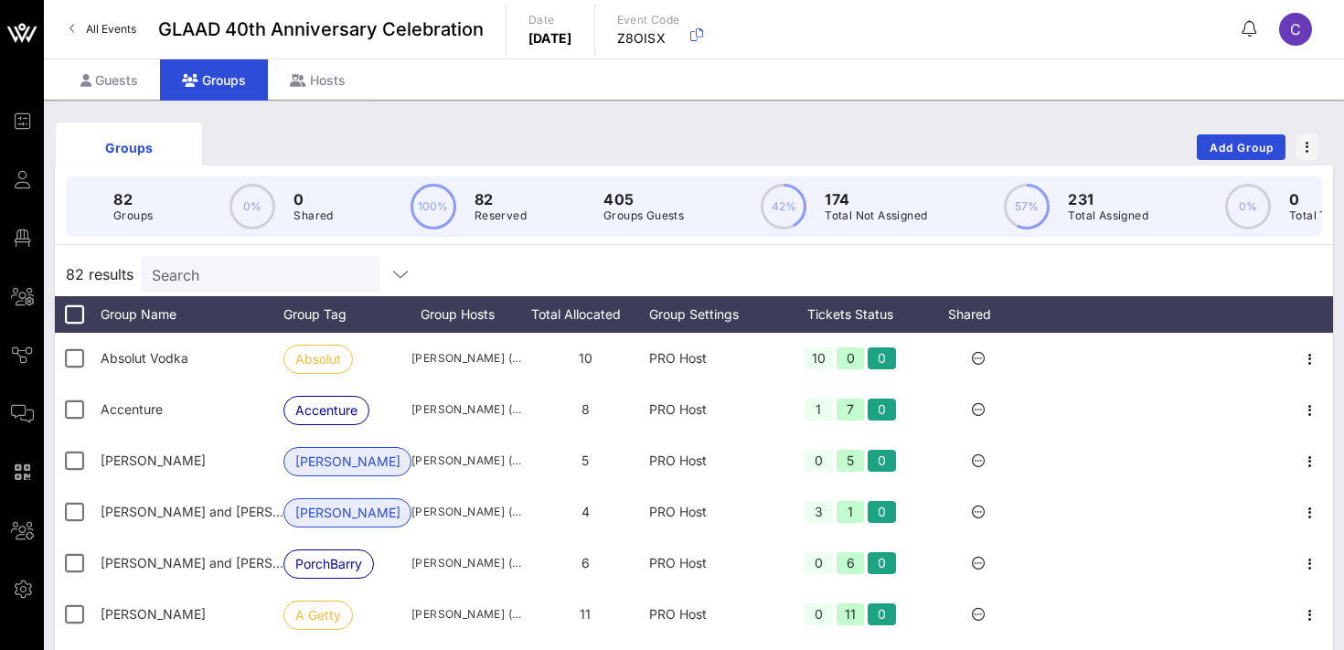
click at [197, 281] on input "Search" at bounding box center [259, 274] width 214 height 24
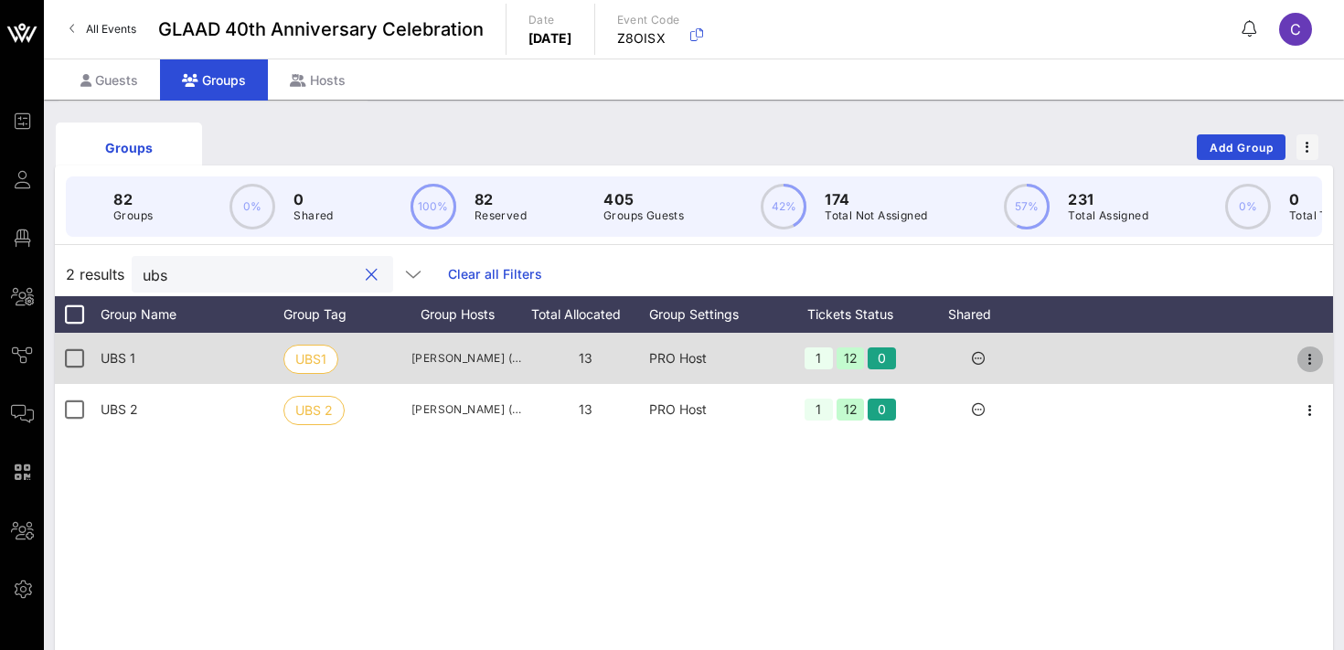
click at [1306, 361] on icon "button" at bounding box center [1310, 359] width 22 height 22
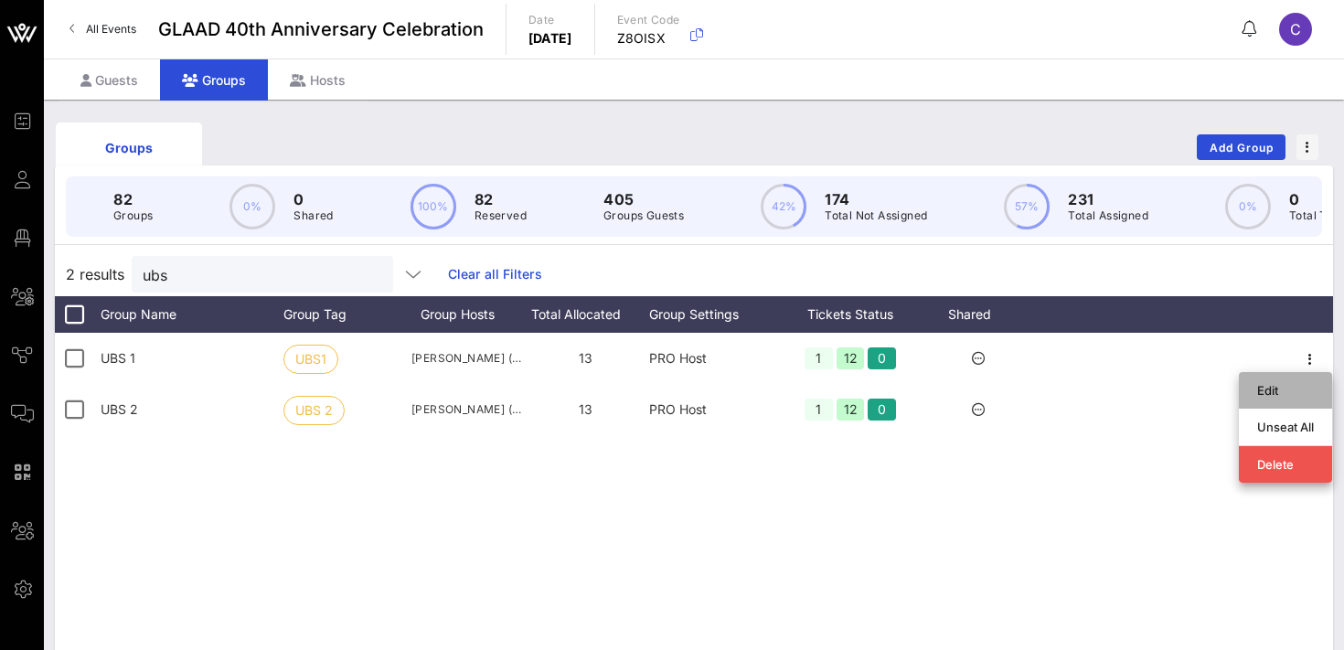
click at [1265, 384] on div "Edit" at bounding box center [1285, 390] width 57 height 15
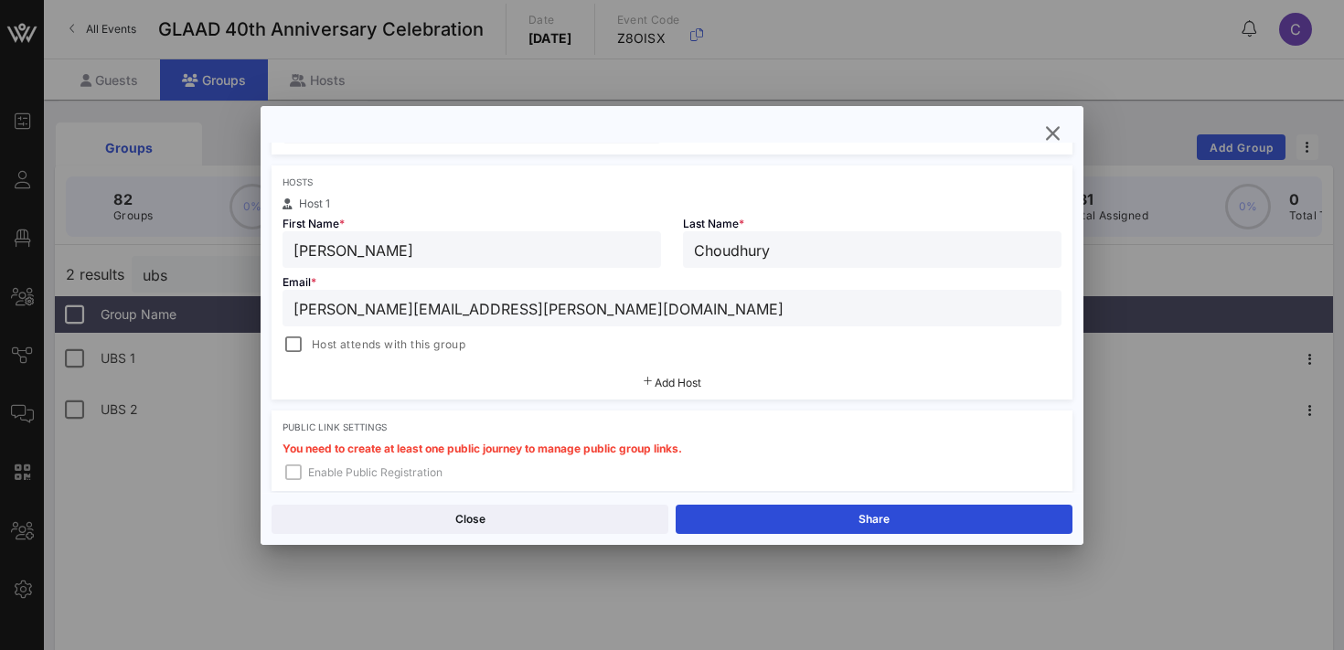
scroll to position [278, 0]
click at [295, 344] on div at bounding box center [294, 346] width 26 height 26
click at [749, 526] on button "Save" at bounding box center [874, 519] width 397 height 29
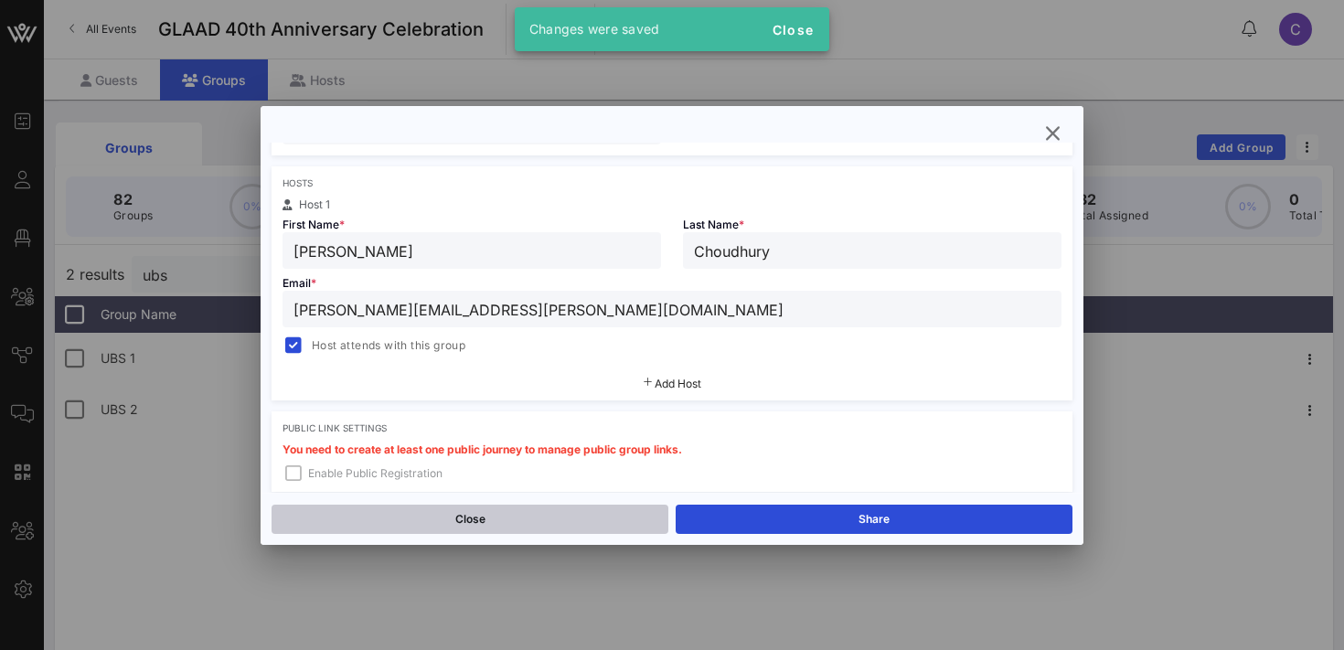
click at [560, 511] on button "Close" at bounding box center [470, 519] width 397 height 29
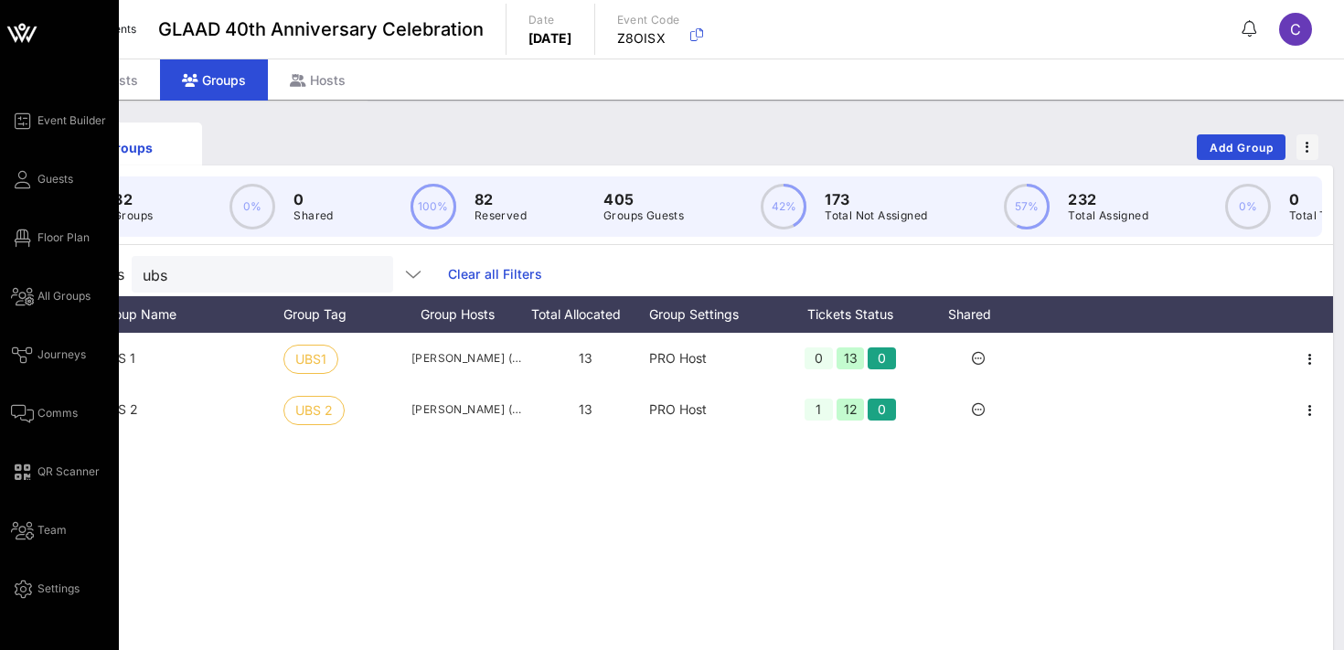
click at [28, 308] on div "Event Builder Guests Floor Plan All Groups Journeys Comms QR Scanner Team Setti…" at bounding box center [65, 355] width 108 height 490
click at [73, 295] on span "All Groups" at bounding box center [63, 296] width 53 height 16
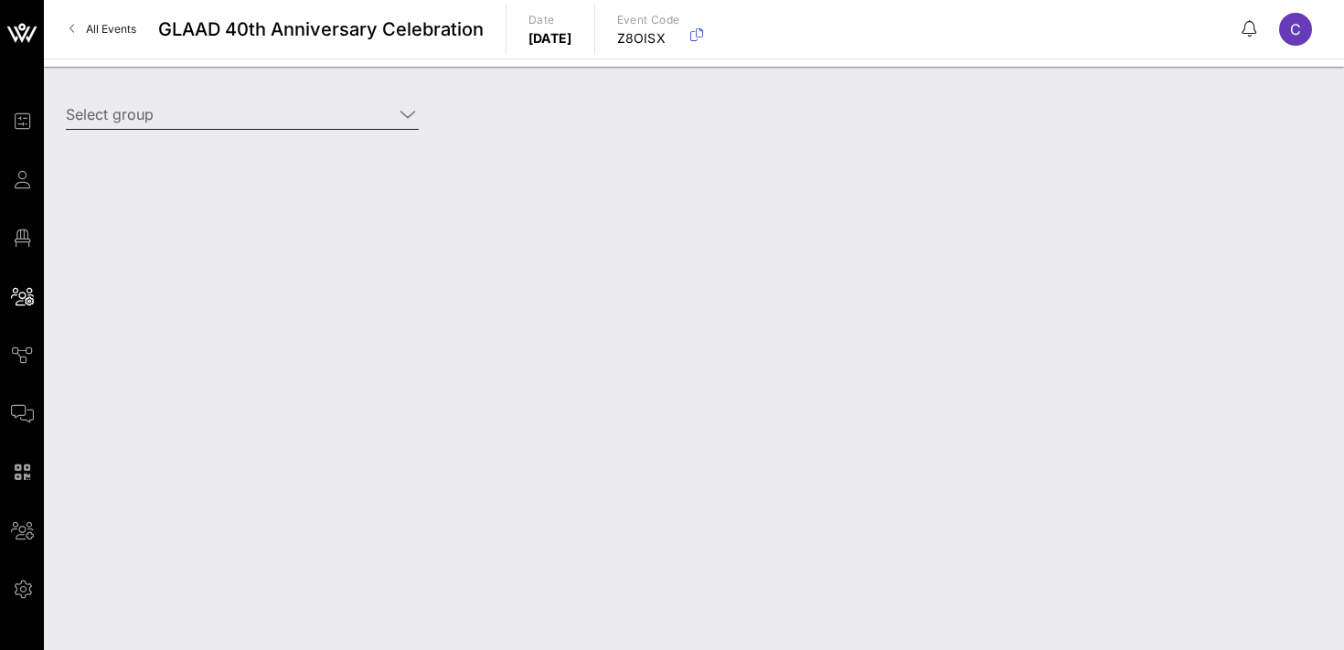
click at [261, 113] on input "Select group" at bounding box center [229, 114] width 327 height 29
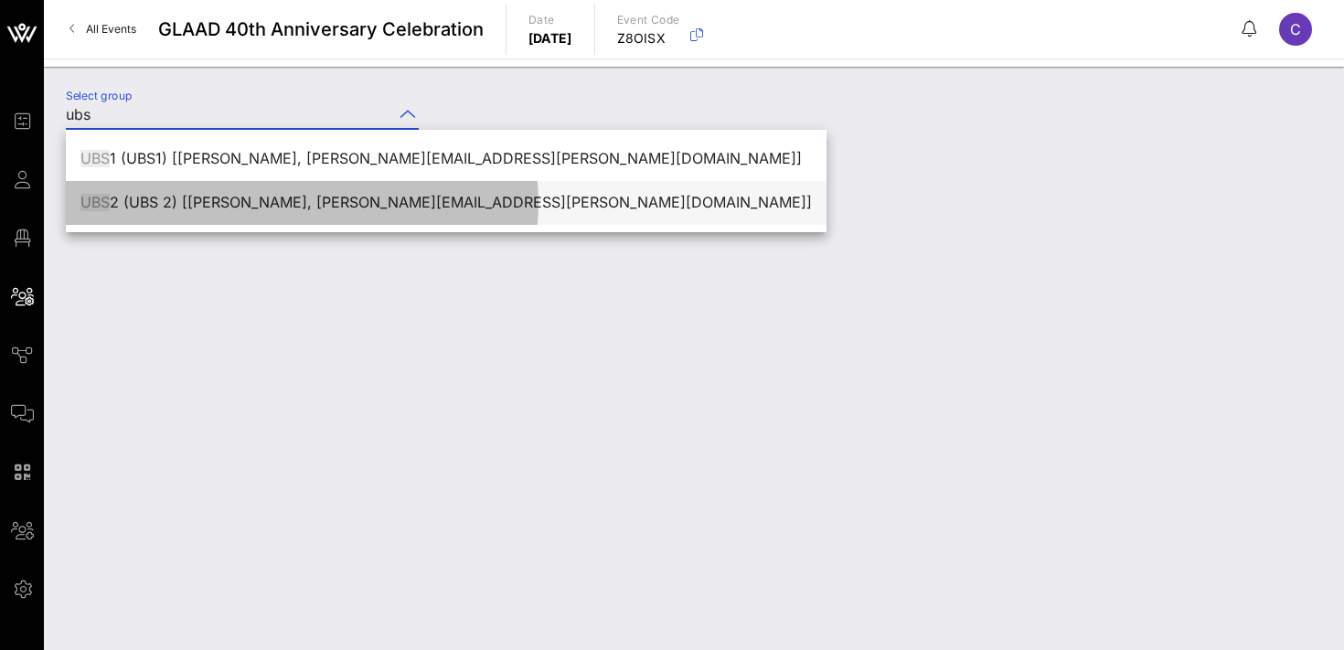
click at [321, 206] on div "UBS 2 (UBS 2) [[PERSON_NAME], [PERSON_NAME][EMAIL_ADDRESS][PERSON_NAME][DOMAIN_…" at bounding box center [445, 202] width 731 height 17
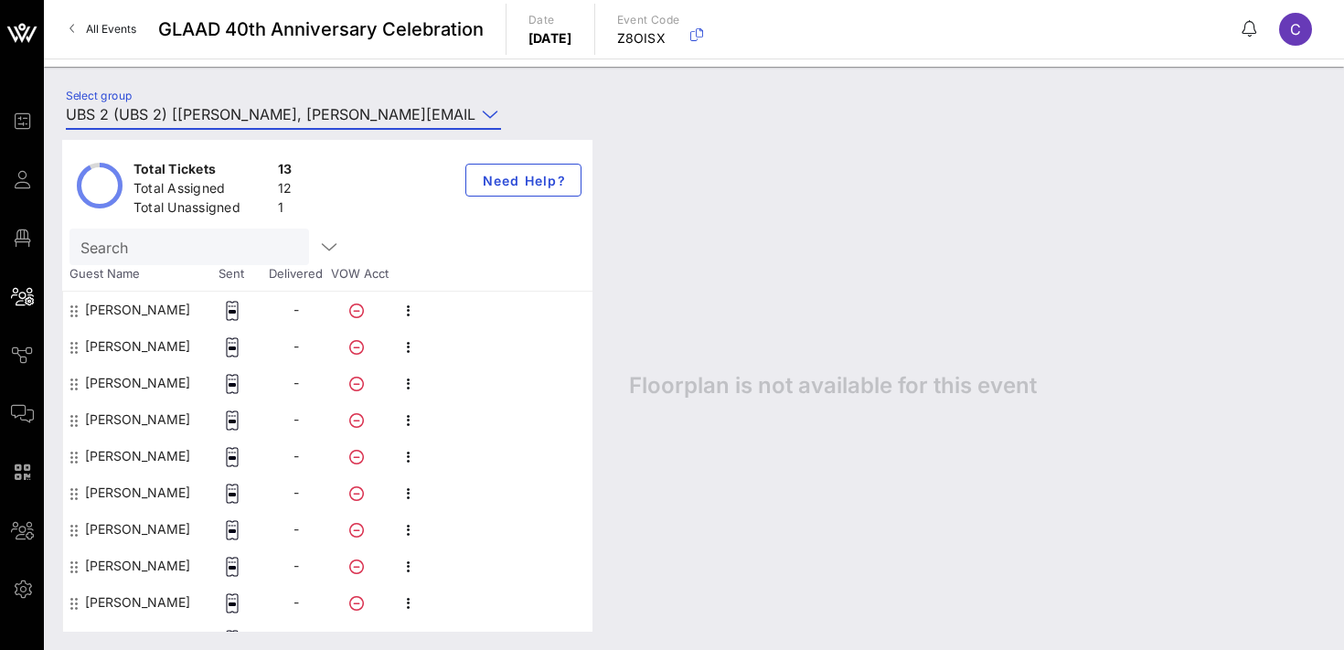
scroll to position [220, 0]
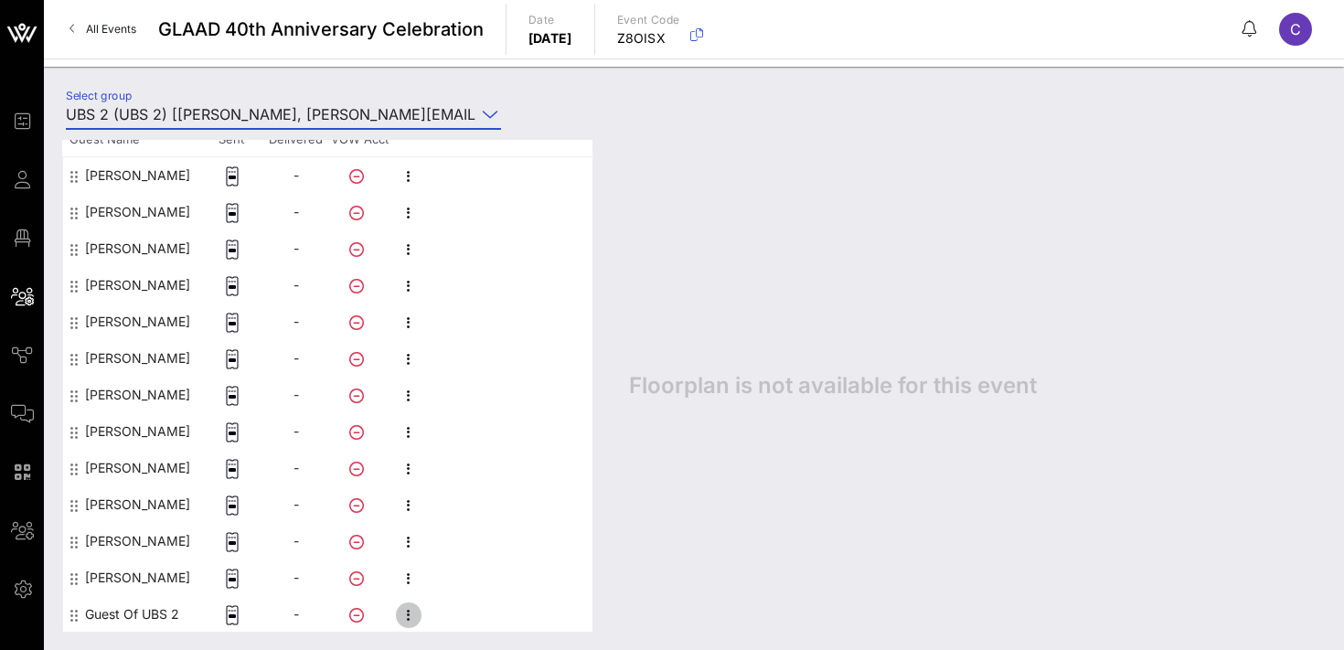
click at [405, 609] on icon "button" at bounding box center [409, 615] width 22 height 22
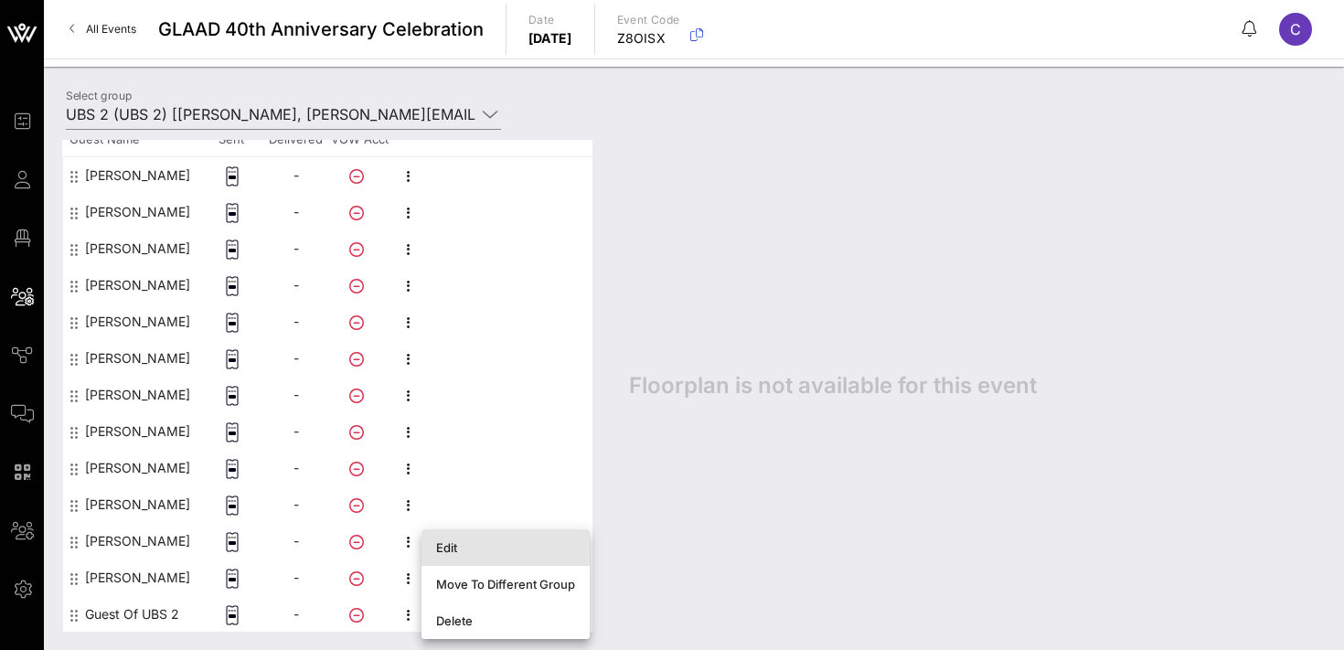
click at [477, 547] on div "Edit" at bounding box center [505, 547] width 139 height 15
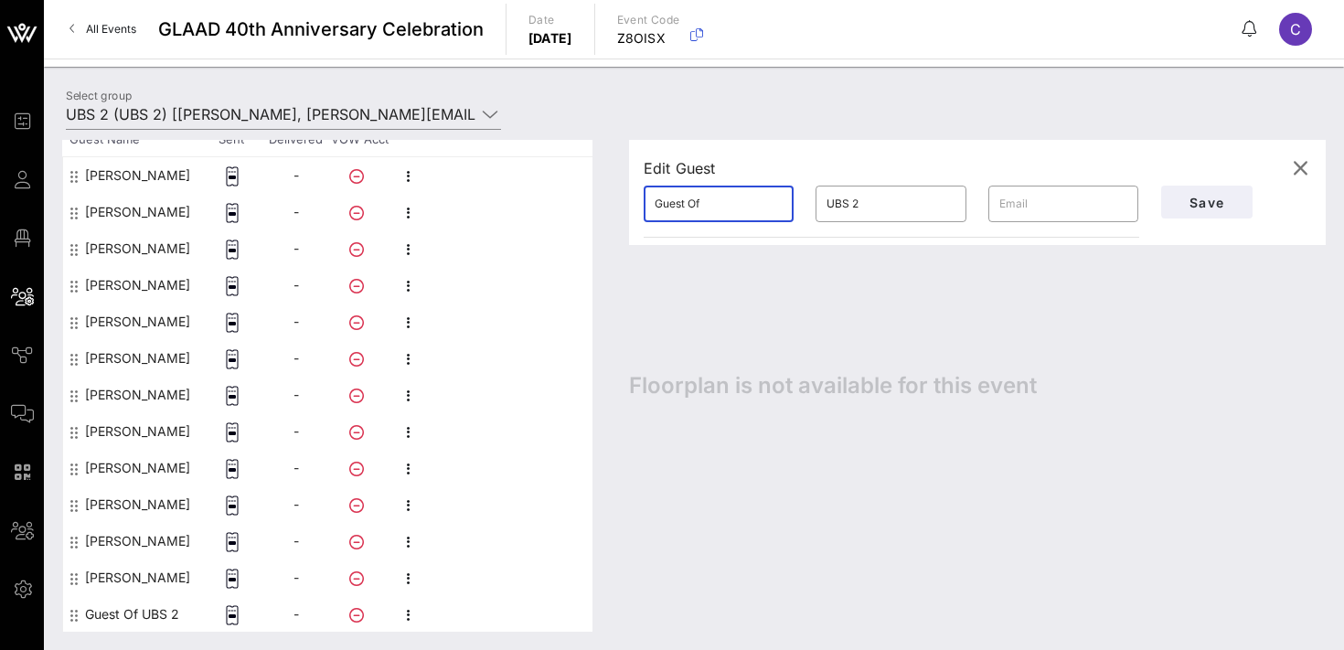
click at [713, 200] on input "Guest Of" at bounding box center [719, 203] width 128 height 29
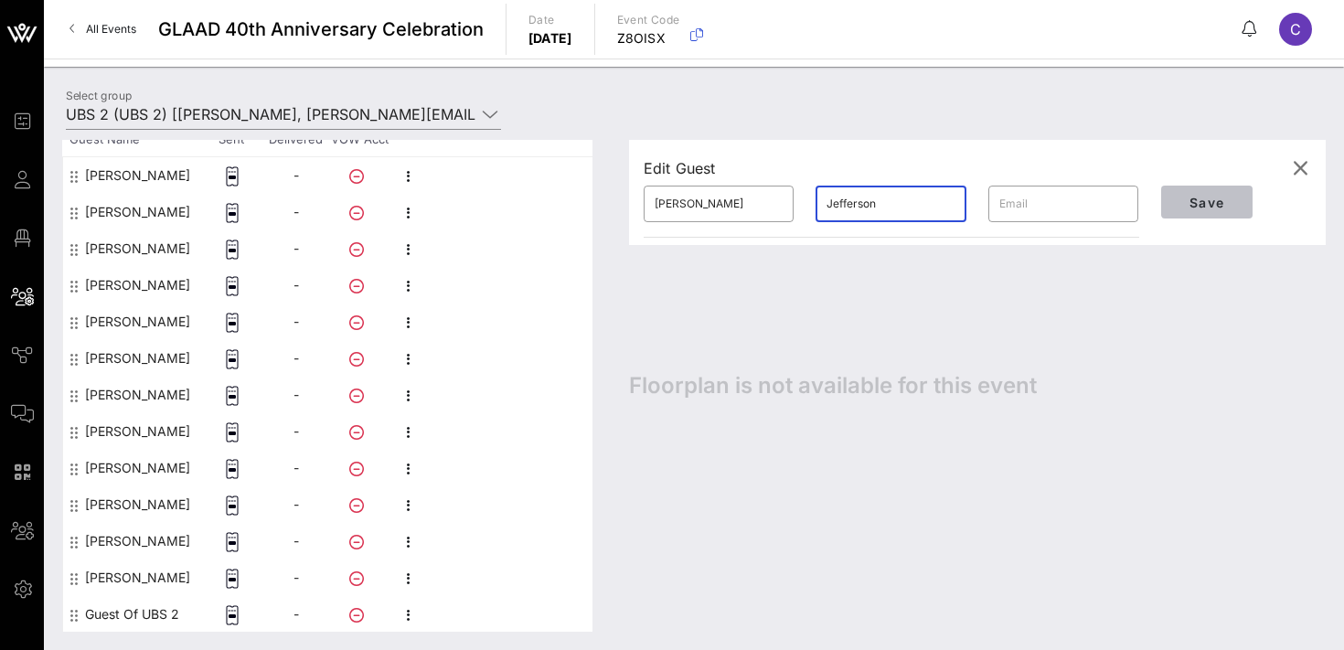
click at [1217, 196] on span "Save" at bounding box center [1207, 203] width 62 height 16
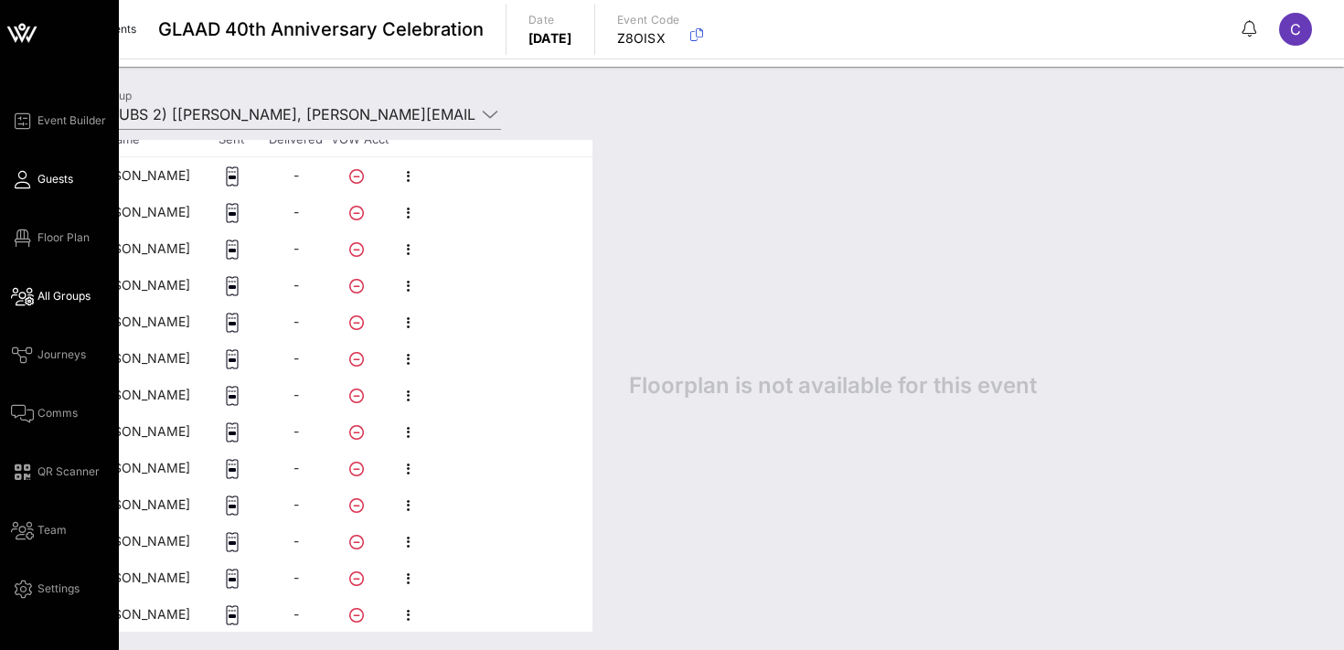
click at [42, 177] on span "Guests" at bounding box center [55, 179] width 36 height 16
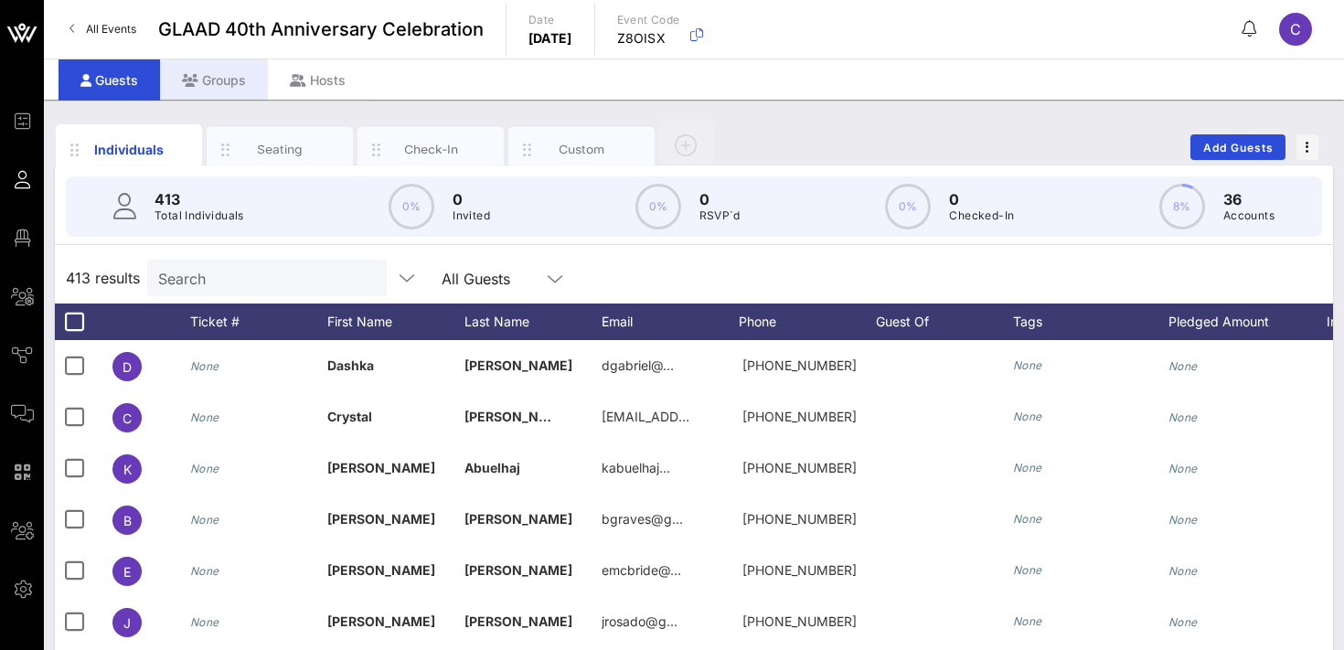
click at [220, 82] on div "Groups" at bounding box center [214, 79] width 108 height 41
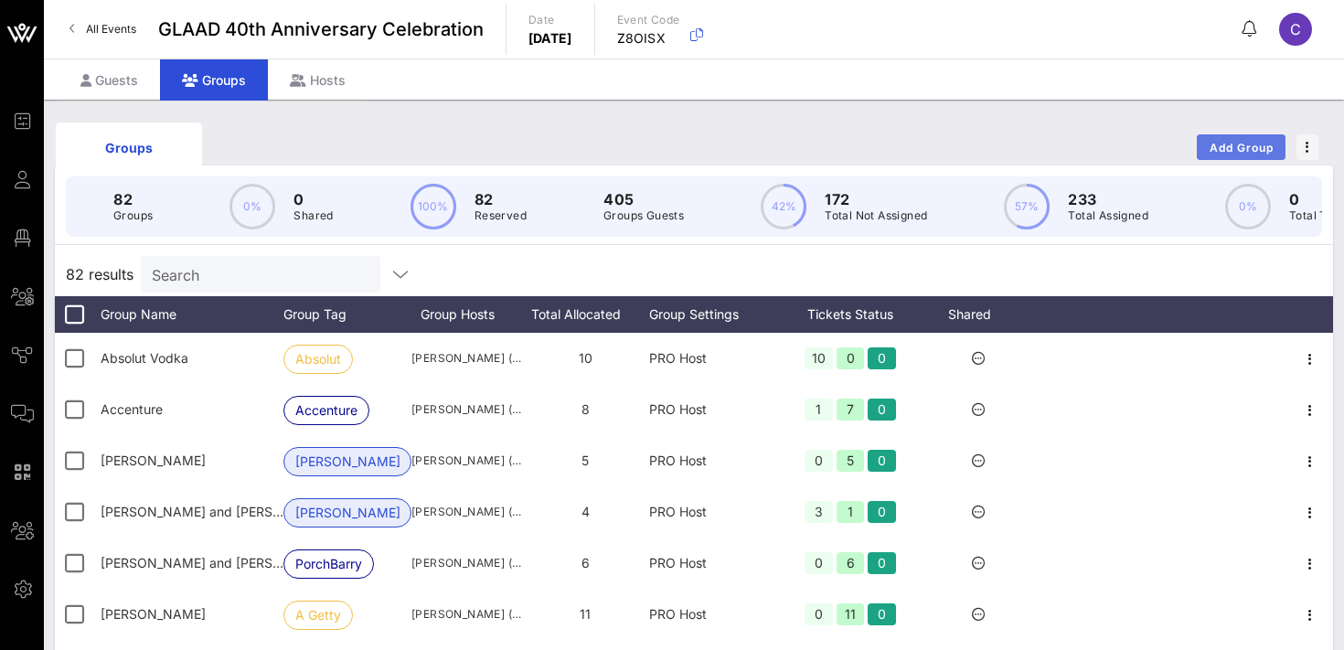
click at [1235, 142] on span "Add Group" at bounding box center [1242, 148] width 66 height 14
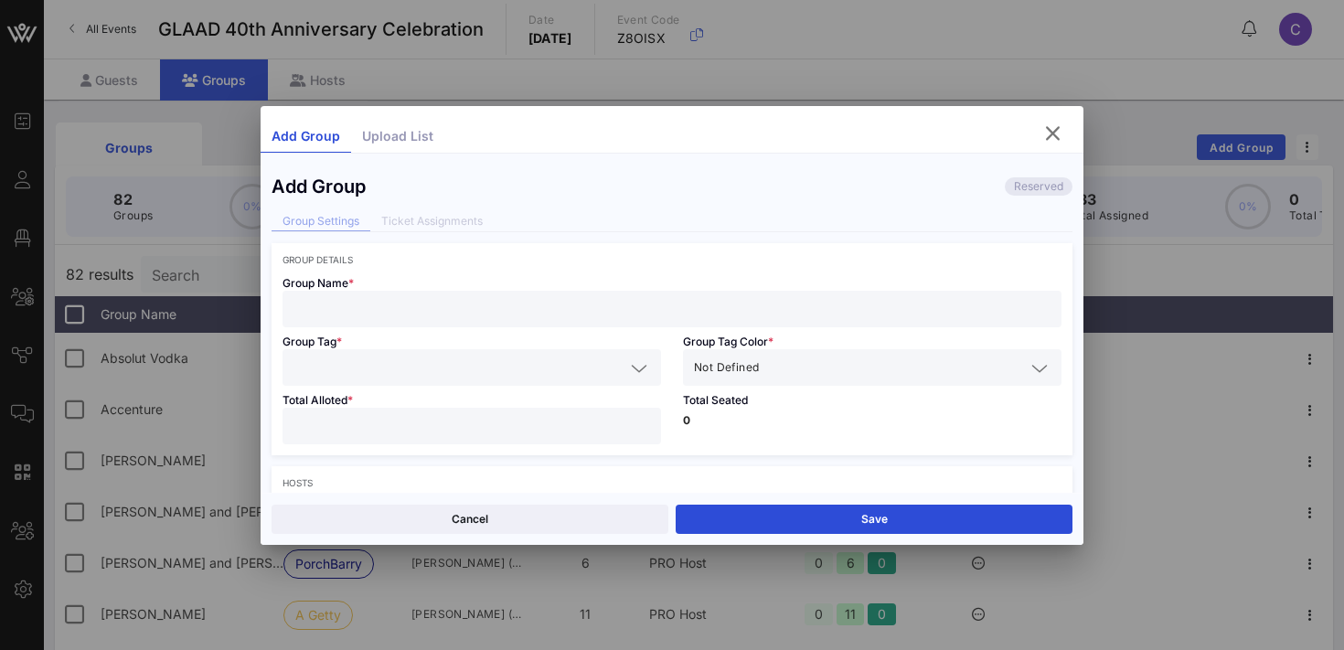
click at [435, 309] on input "text" at bounding box center [671, 309] width 757 height 24
click at [790, 364] on input "text" at bounding box center [893, 368] width 262 height 24
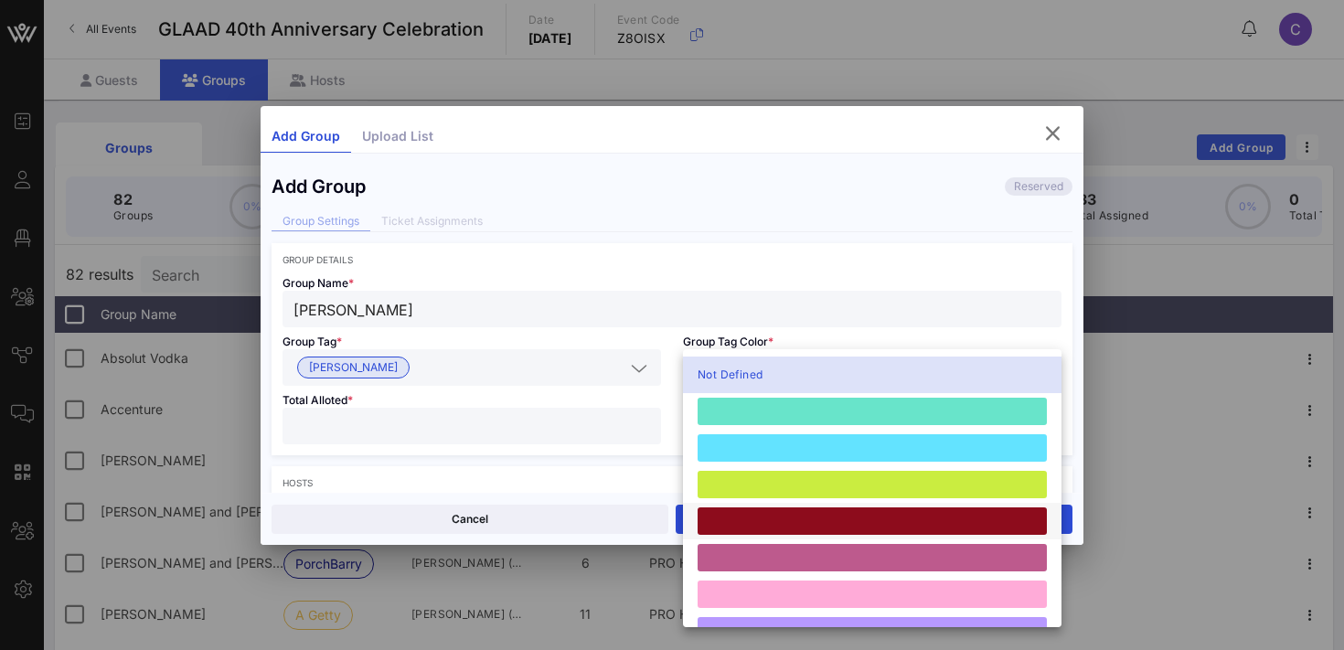
scroll to position [505, 0]
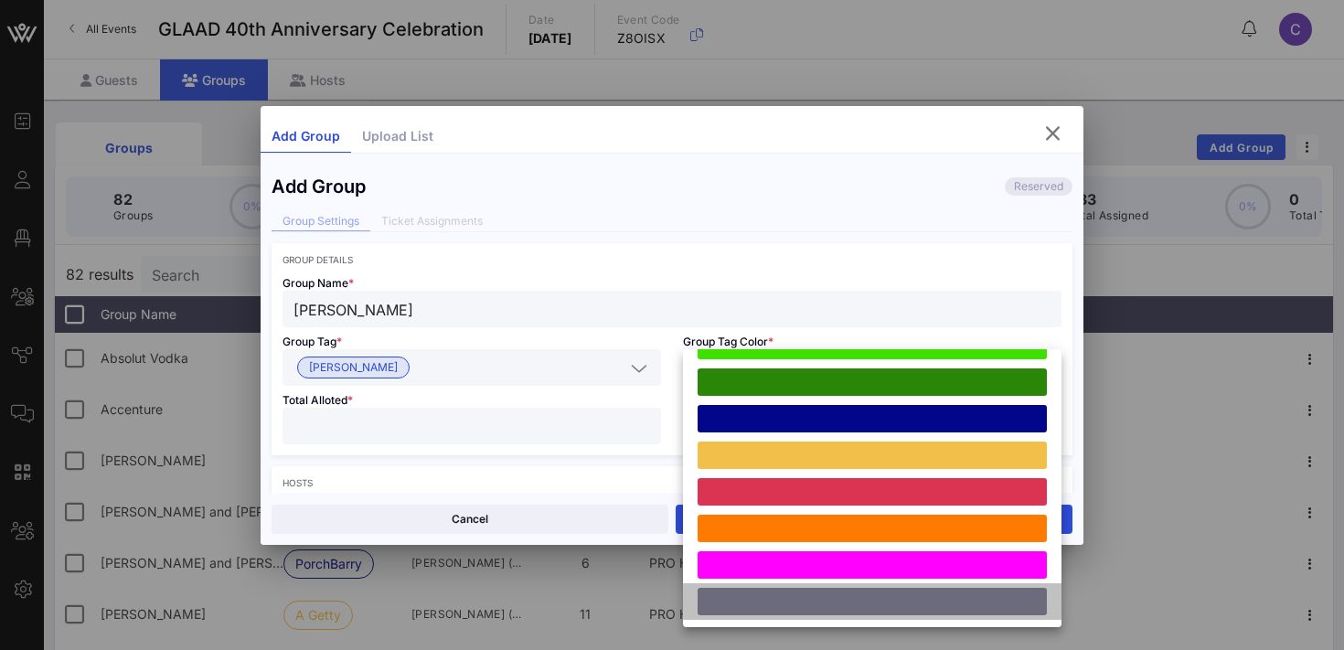
click at [806, 606] on div at bounding box center [872, 601] width 349 height 27
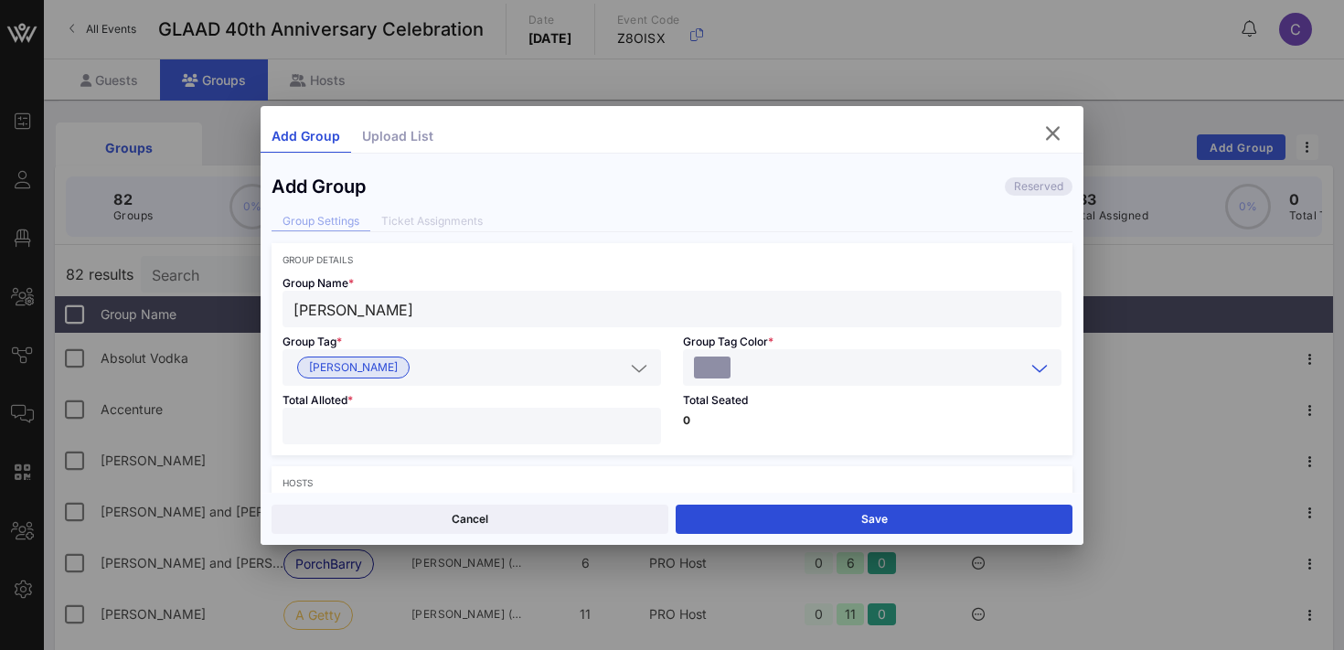
click at [463, 423] on input "number" at bounding box center [471, 426] width 357 height 24
click at [741, 428] on div "Total Seated 0" at bounding box center [872, 420] width 400 height 69
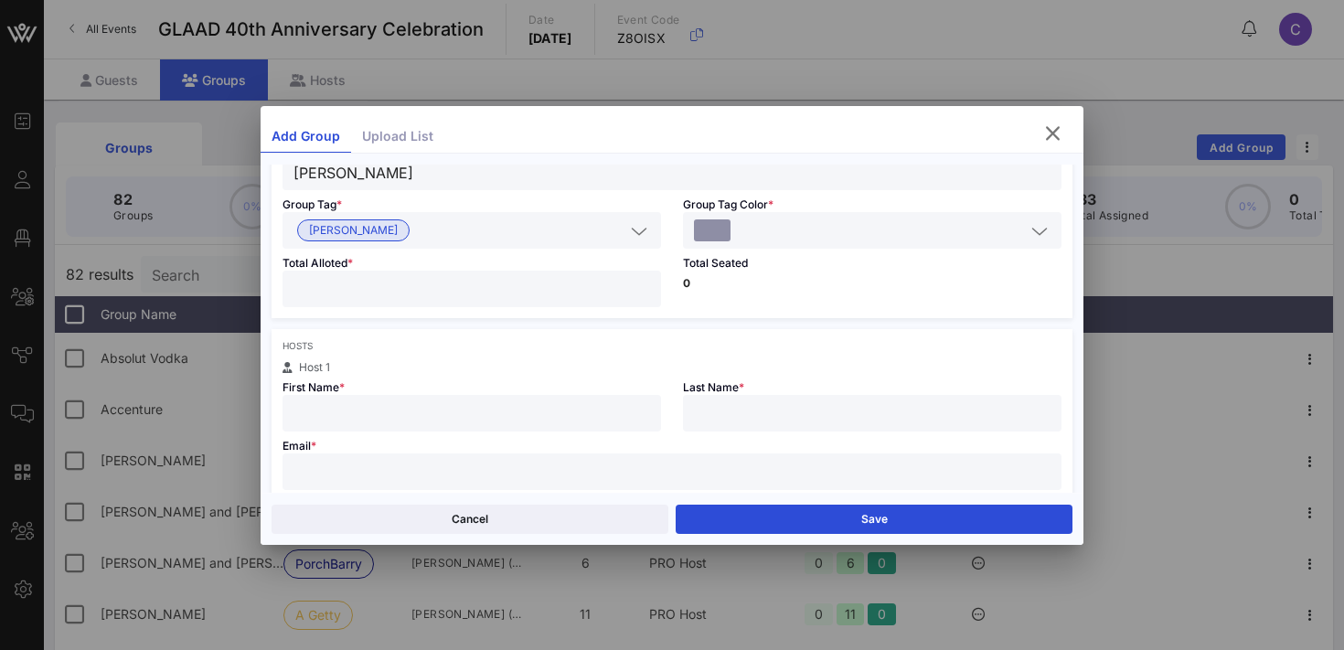
scroll to position [147, 0]
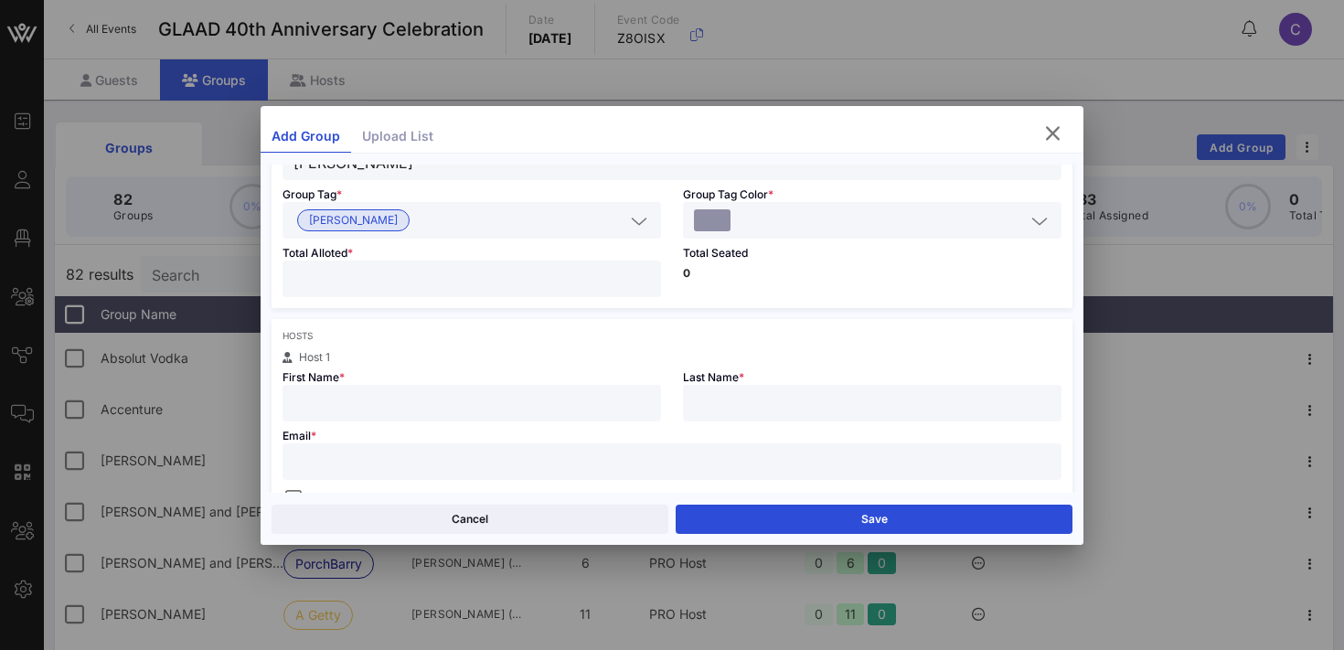
click at [551, 396] on input "text" at bounding box center [471, 403] width 357 height 24
paste input "[EMAIL_ADDRESS][DOMAIN_NAME]"
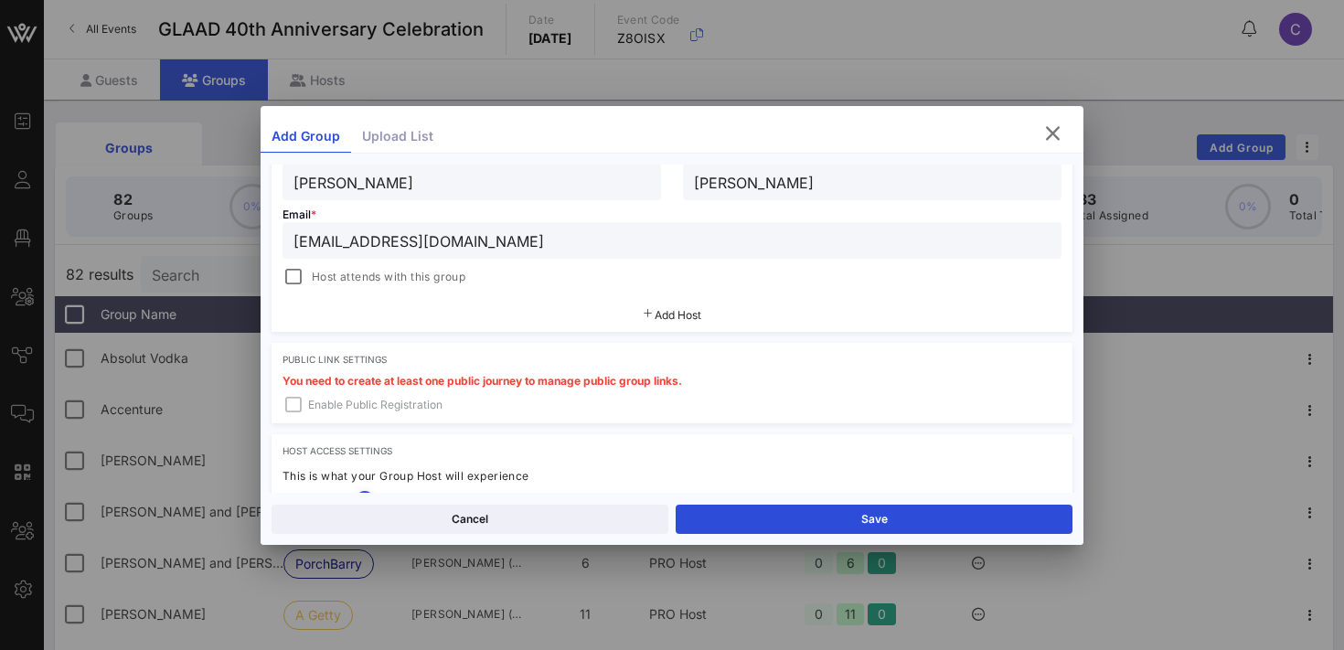
scroll to position [382, 0]
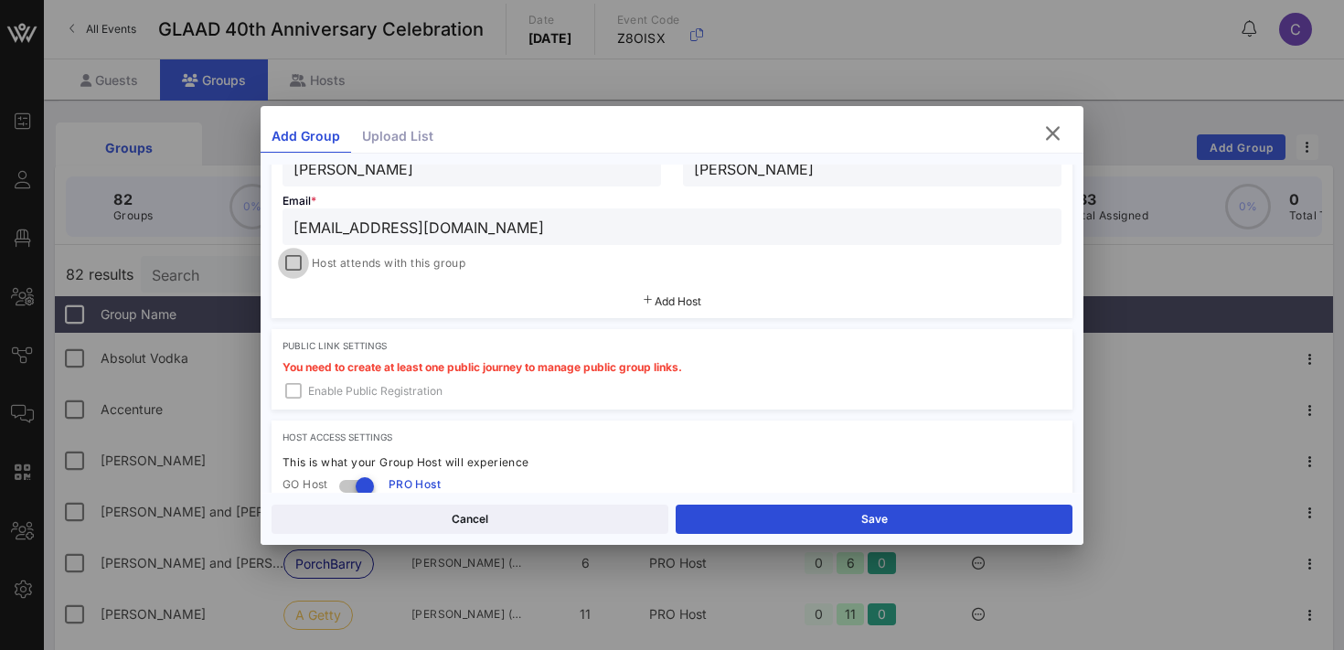
click at [301, 262] on div at bounding box center [294, 264] width 26 height 26
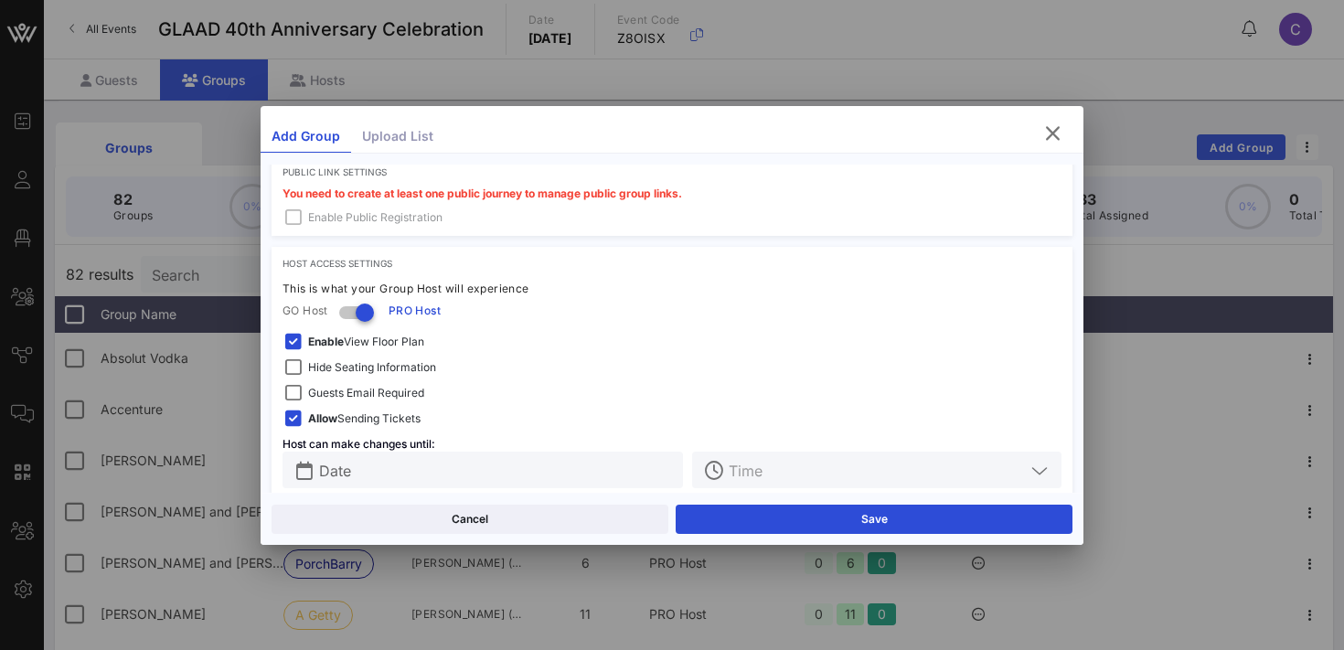
scroll to position [581, 0]
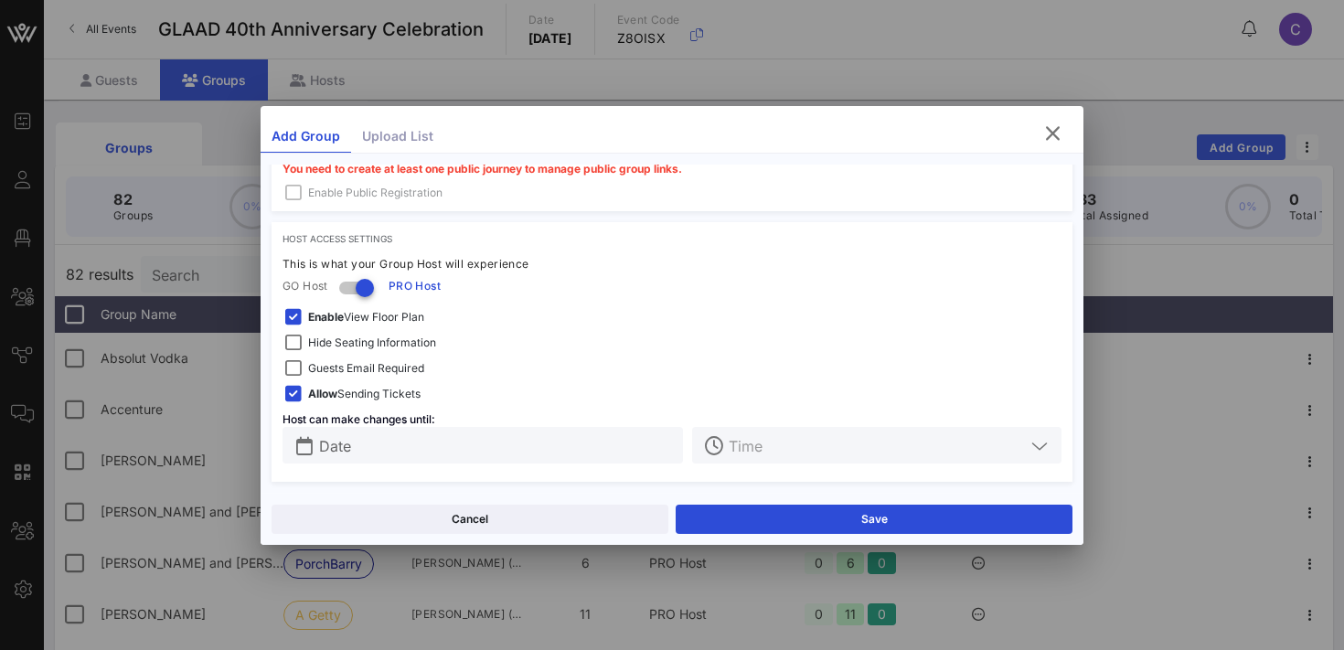
click at [334, 341] on span "Hide Seating Information" at bounding box center [372, 343] width 128 height 18
click at [333, 319] on strong "Enable" at bounding box center [326, 317] width 36 height 14
click at [740, 451] on input "text" at bounding box center [877, 445] width 296 height 24
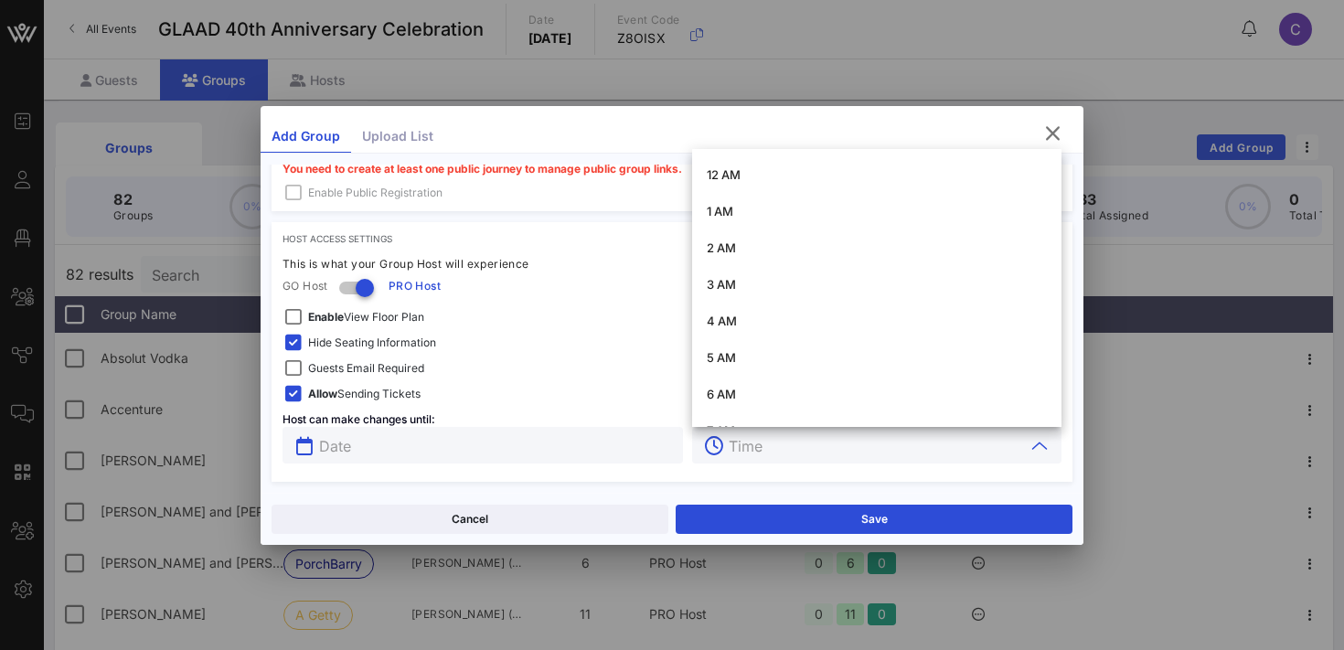
click at [596, 453] on input "text" at bounding box center [495, 445] width 353 height 24
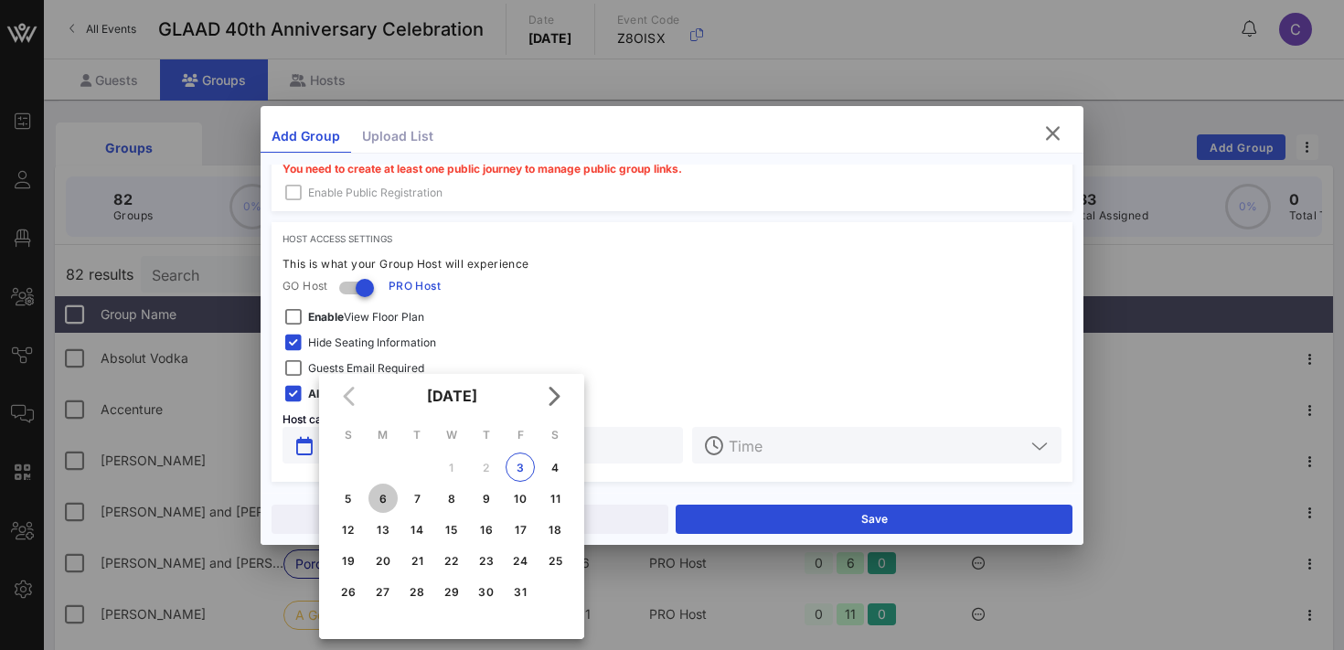
click at [383, 495] on div "6" at bounding box center [382, 499] width 29 height 14
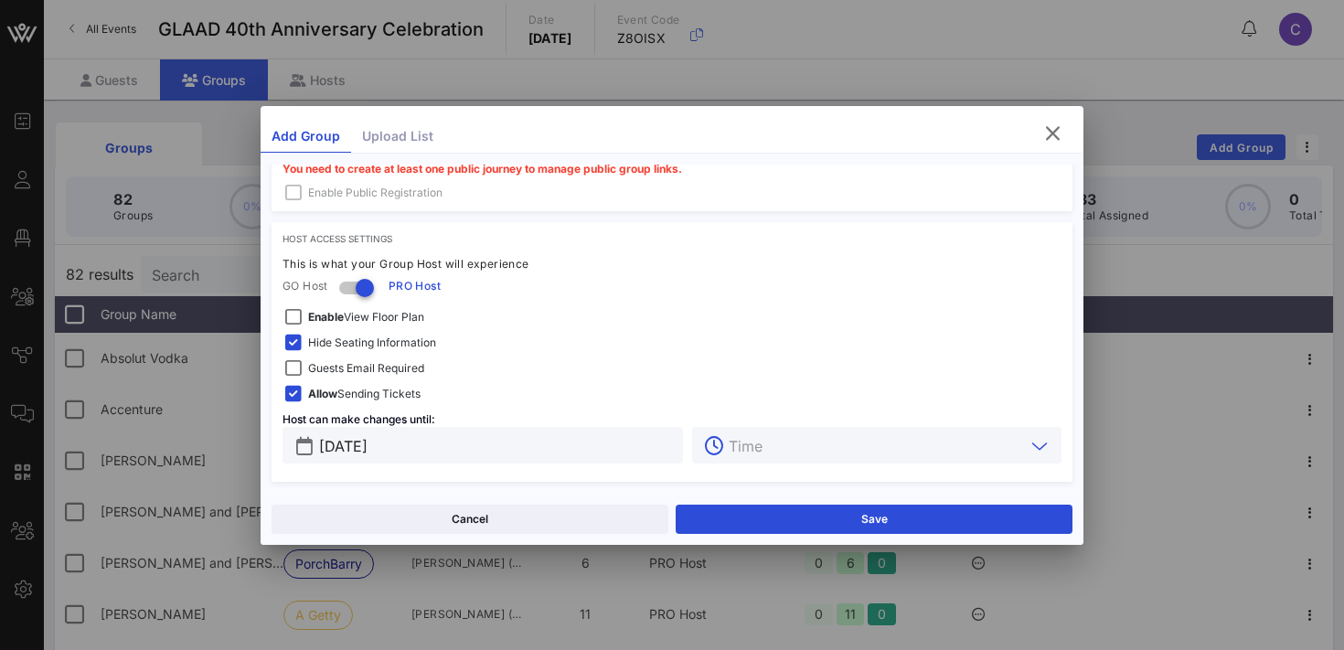
click at [798, 448] on input "text" at bounding box center [877, 445] width 296 height 24
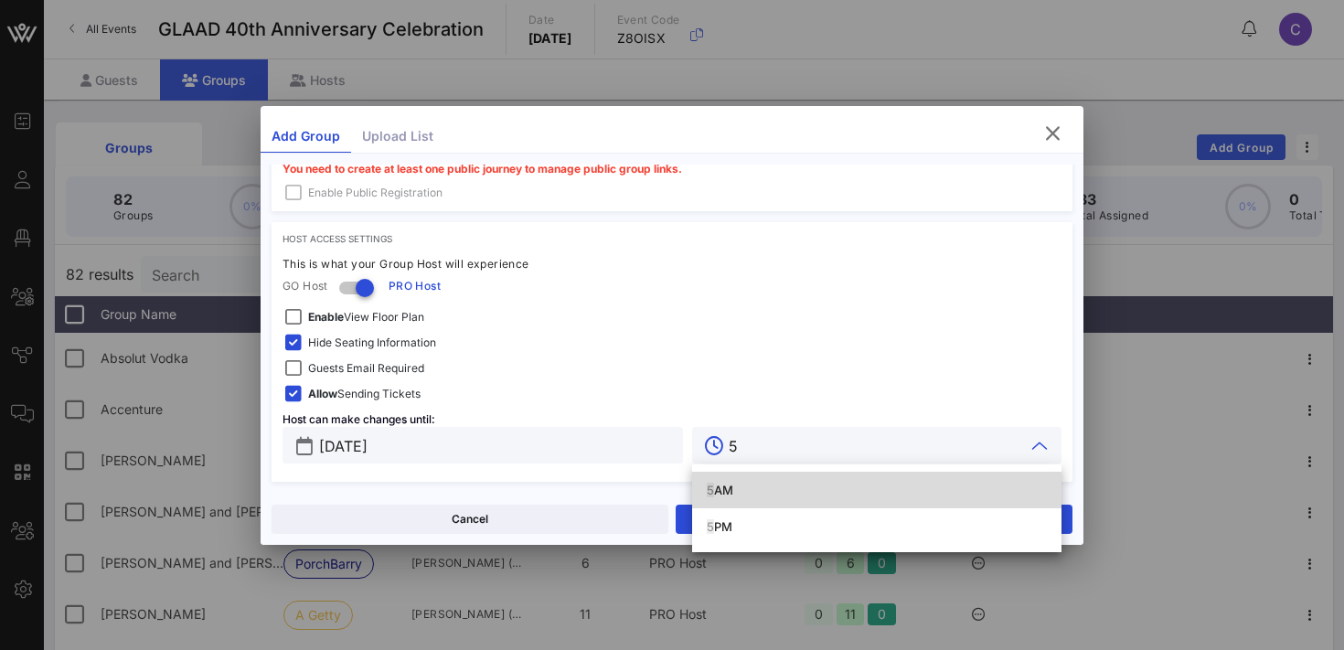
click at [532, 451] on input "[DATE]" at bounding box center [495, 445] width 353 height 24
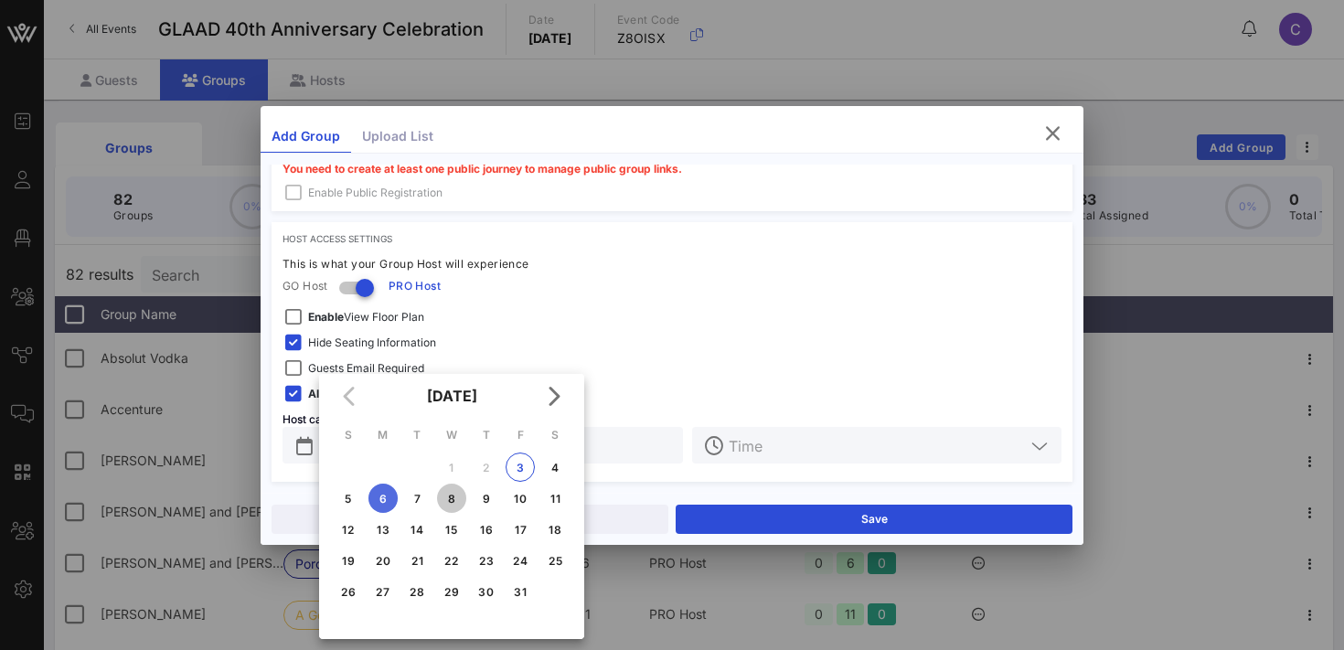
click at [453, 497] on div "8" at bounding box center [451, 499] width 29 height 14
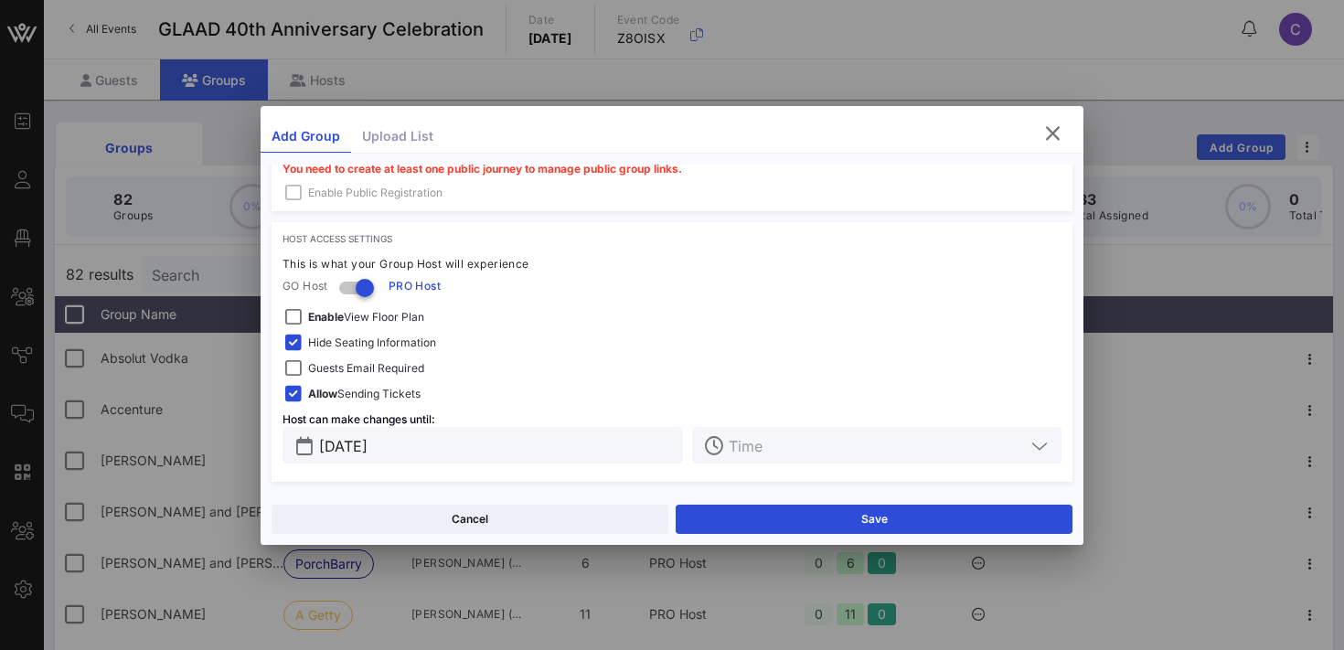
click at [766, 450] on input "text" at bounding box center [877, 445] width 296 height 24
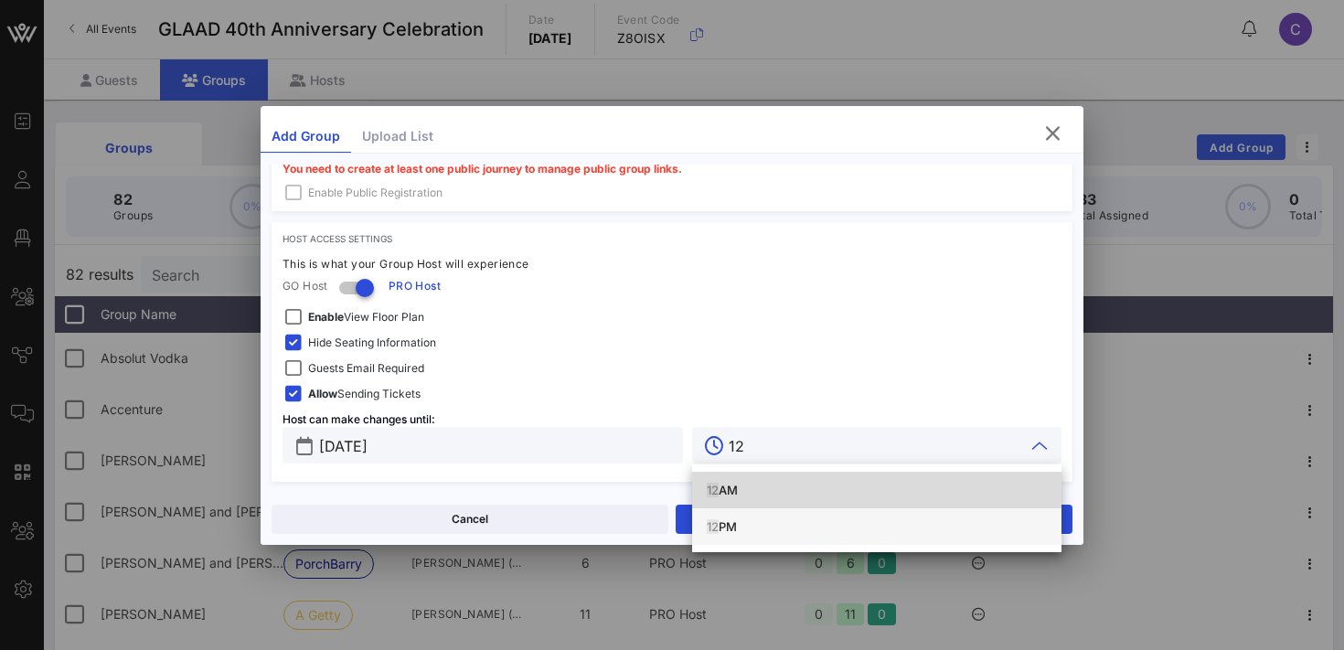
click at [737, 518] on div "12 PM" at bounding box center [877, 526] width 340 height 29
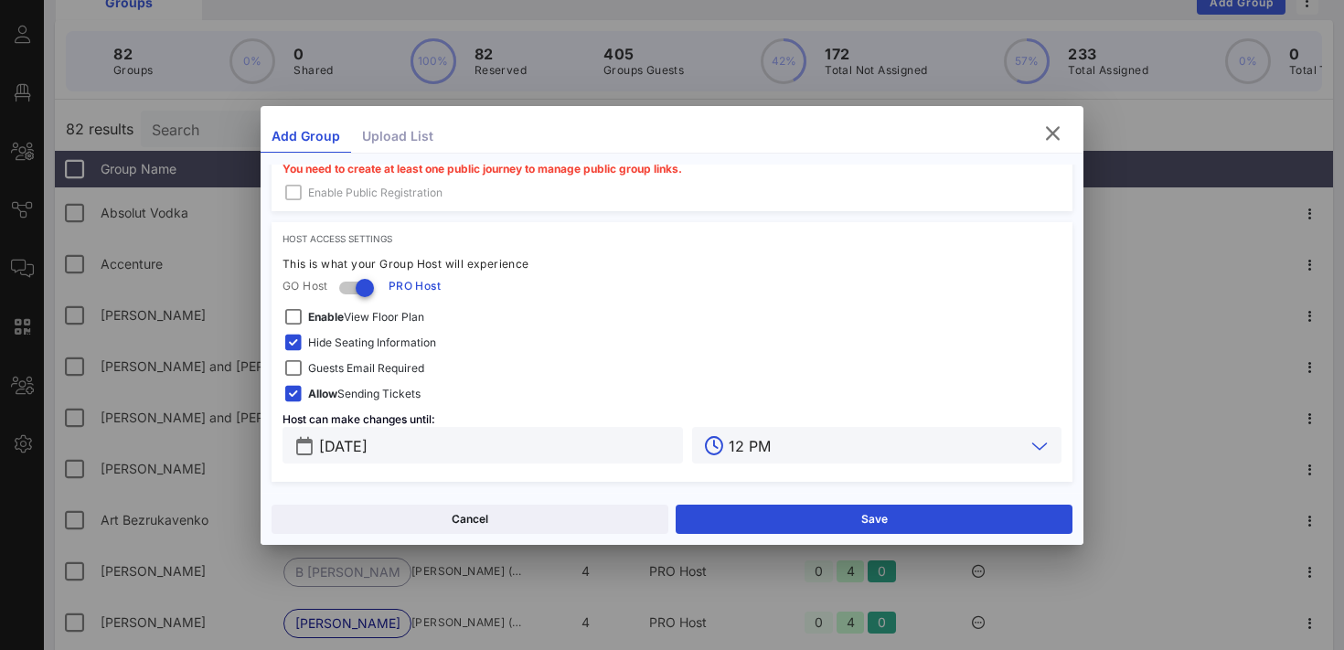
scroll to position [156, 0]
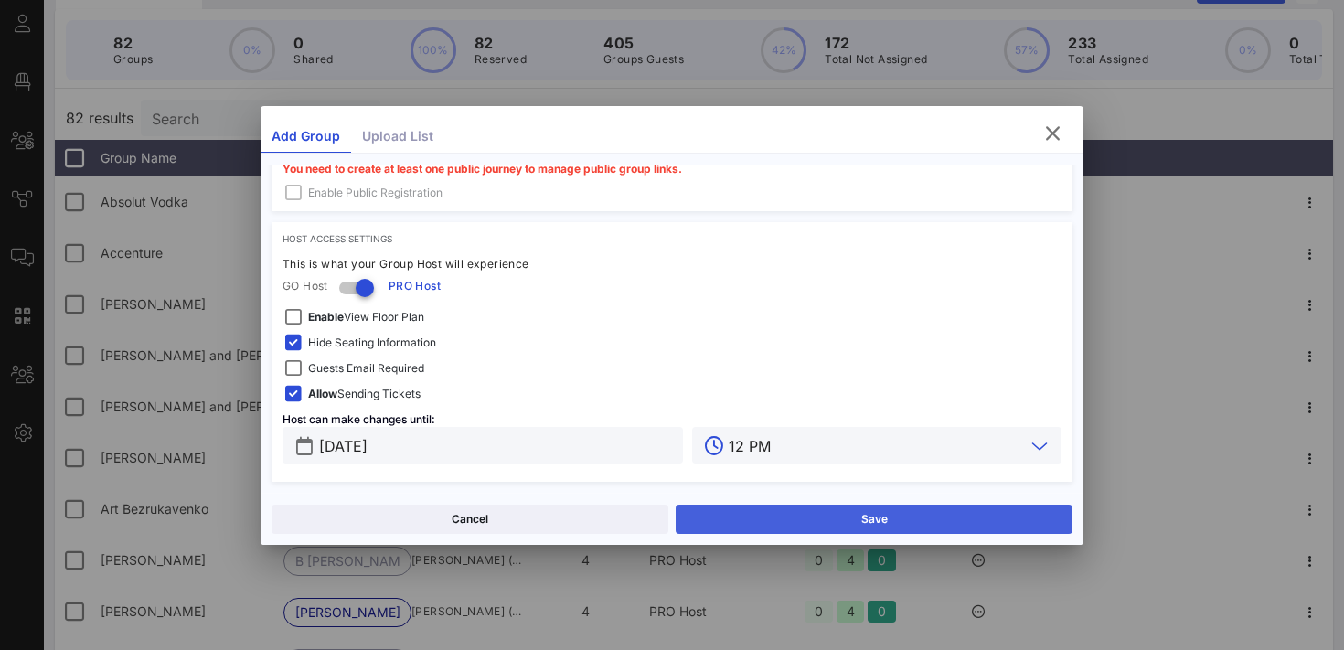
click at [729, 510] on button "Save" at bounding box center [874, 519] width 397 height 29
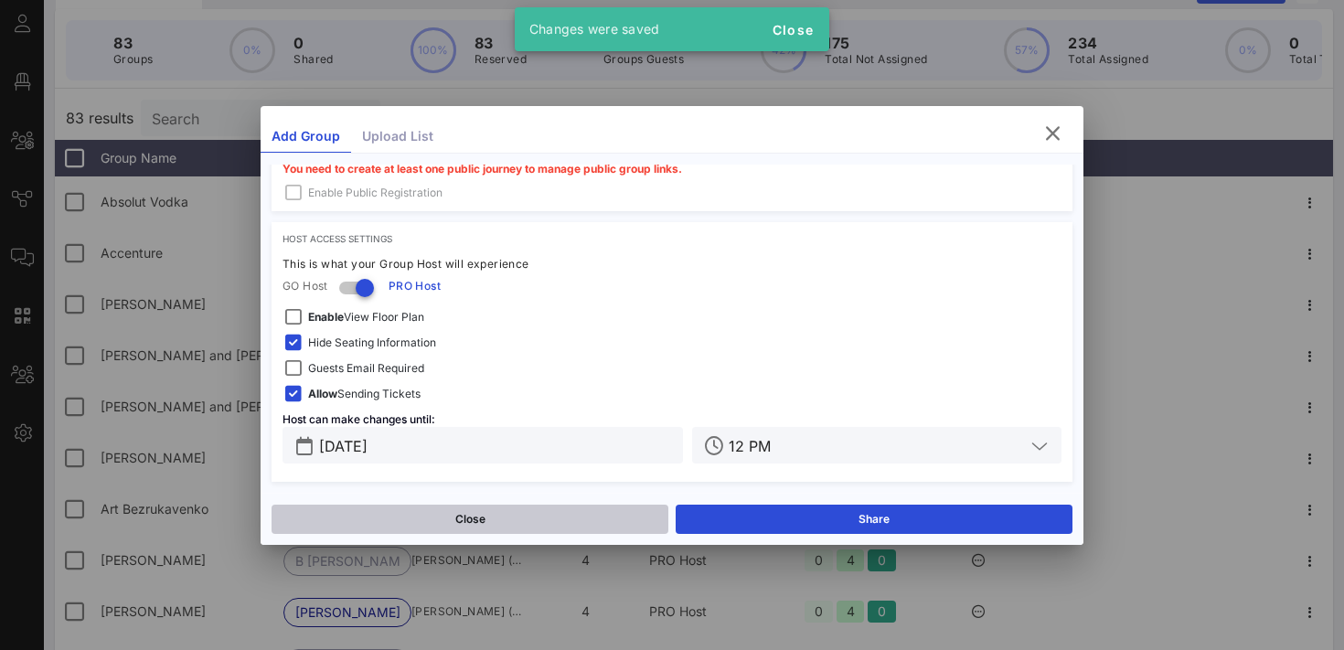
click at [501, 517] on button "Close" at bounding box center [470, 519] width 397 height 29
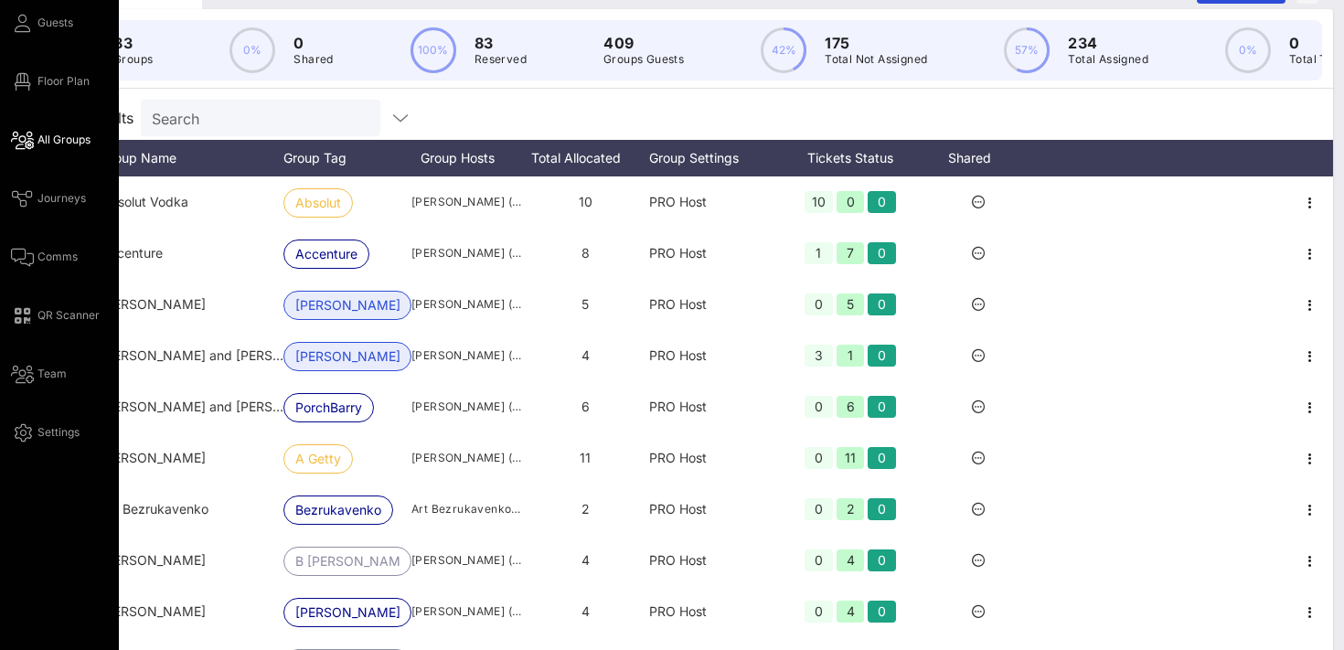
click at [49, 144] on span "All Groups" at bounding box center [63, 140] width 53 height 16
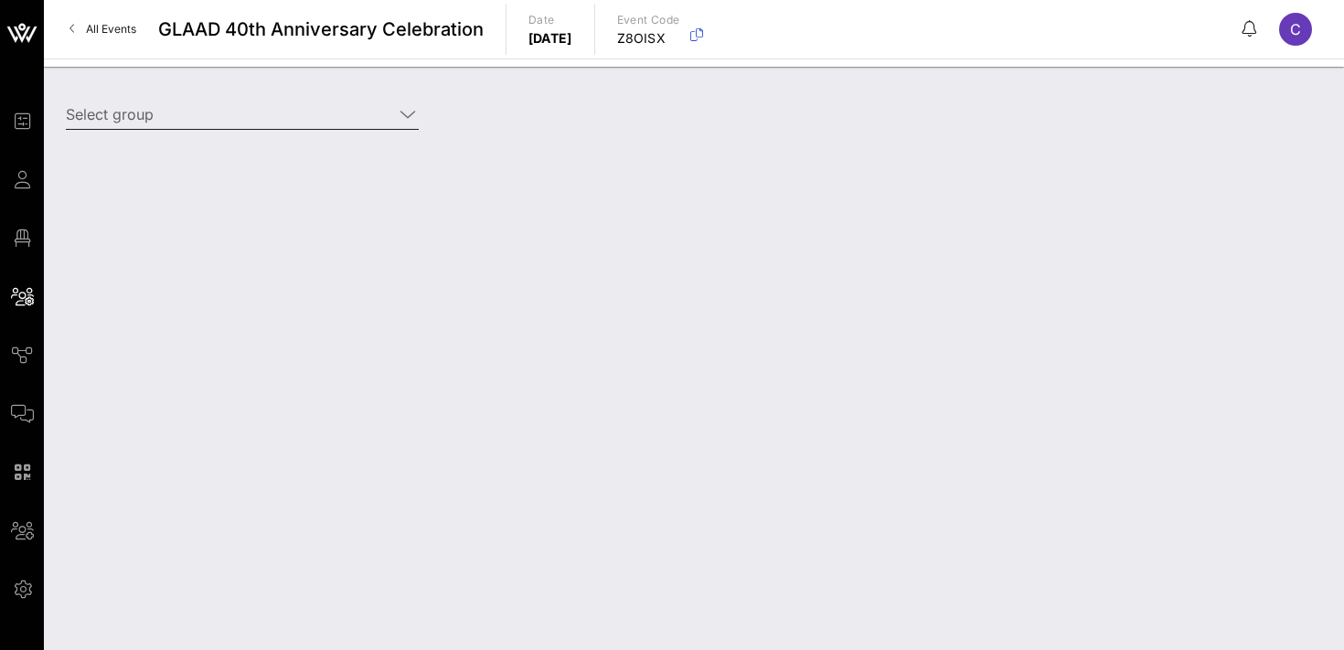
click at [222, 108] on input "Select group" at bounding box center [229, 114] width 327 height 29
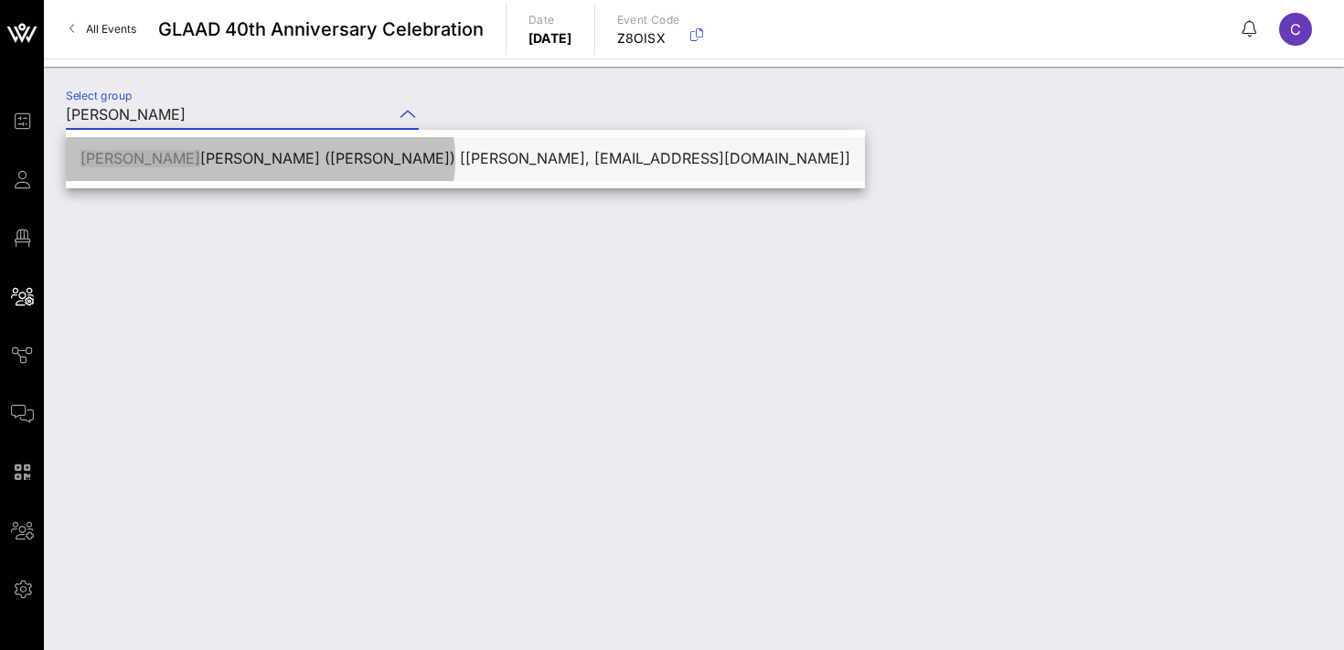
click at [250, 167] on div "[PERSON_NAME] ([PERSON_NAME]) [[PERSON_NAME], [PERSON_NAME][EMAIL_ADDRESS][DOMA…" at bounding box center [465, 158] width 770 height 17
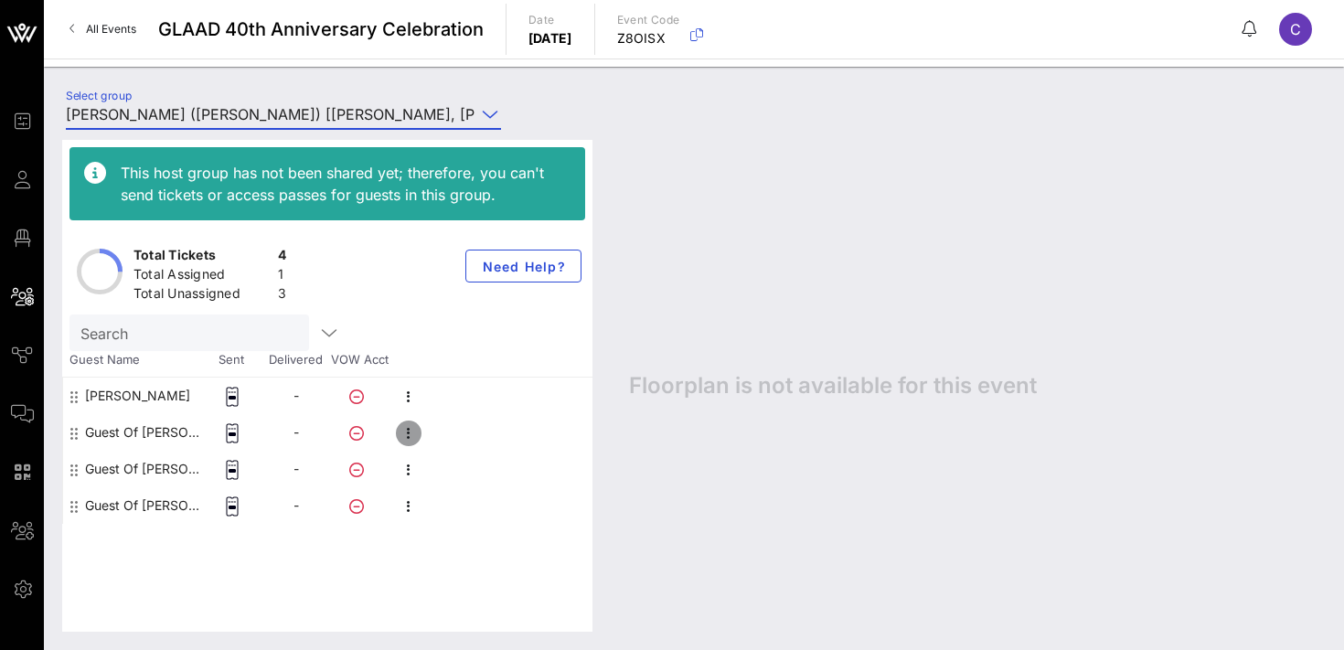
click at [407, 432] on icon "button" at bounding box center [409, 433] width 22 height 22
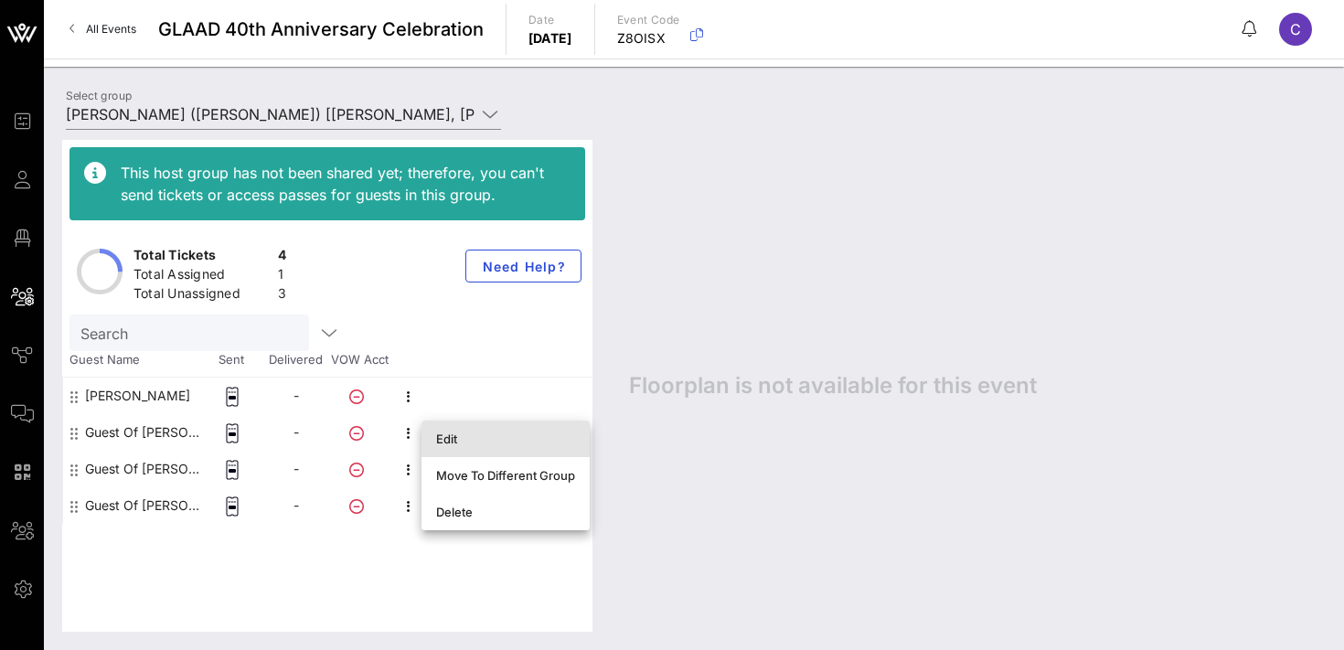
click at [443, 435] on div "Edit" at bounding box center [505, 439] width 139 height 15
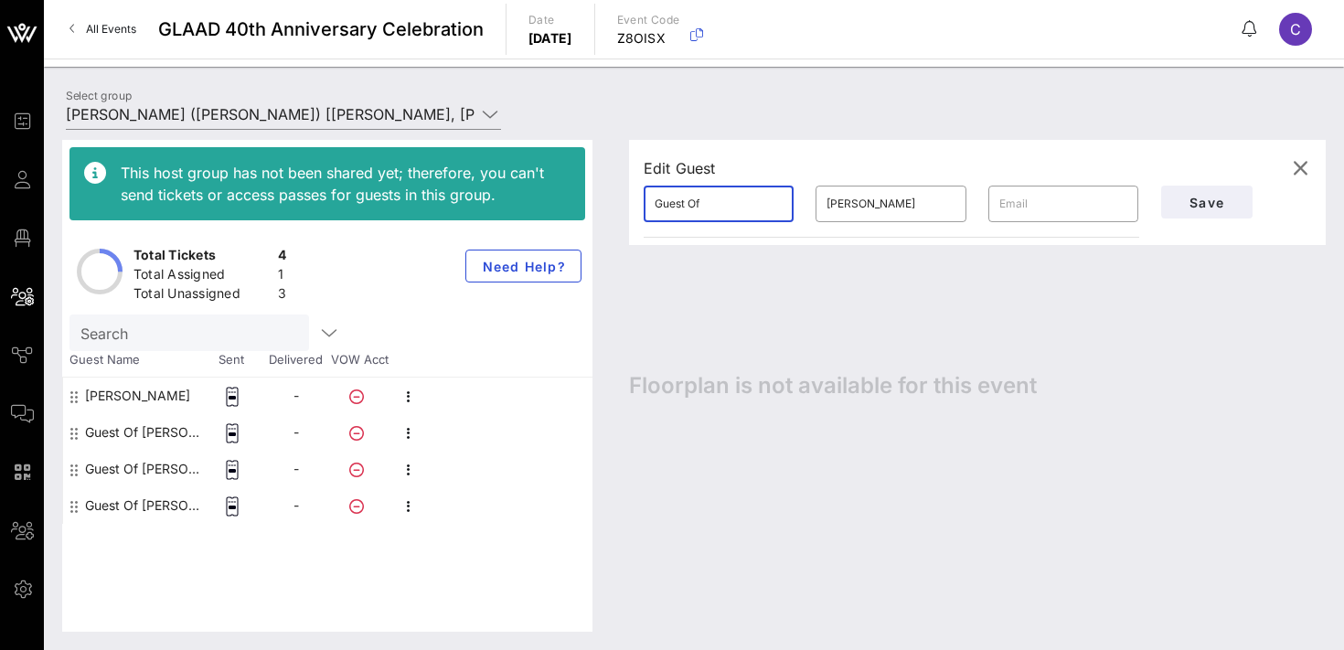
click at [728, 208] on input "Guest Of" at bounding box center [719, 203] width 128 height 29
paste input "[EMAIL_ADDRESS][DOMAIN_NAME]"
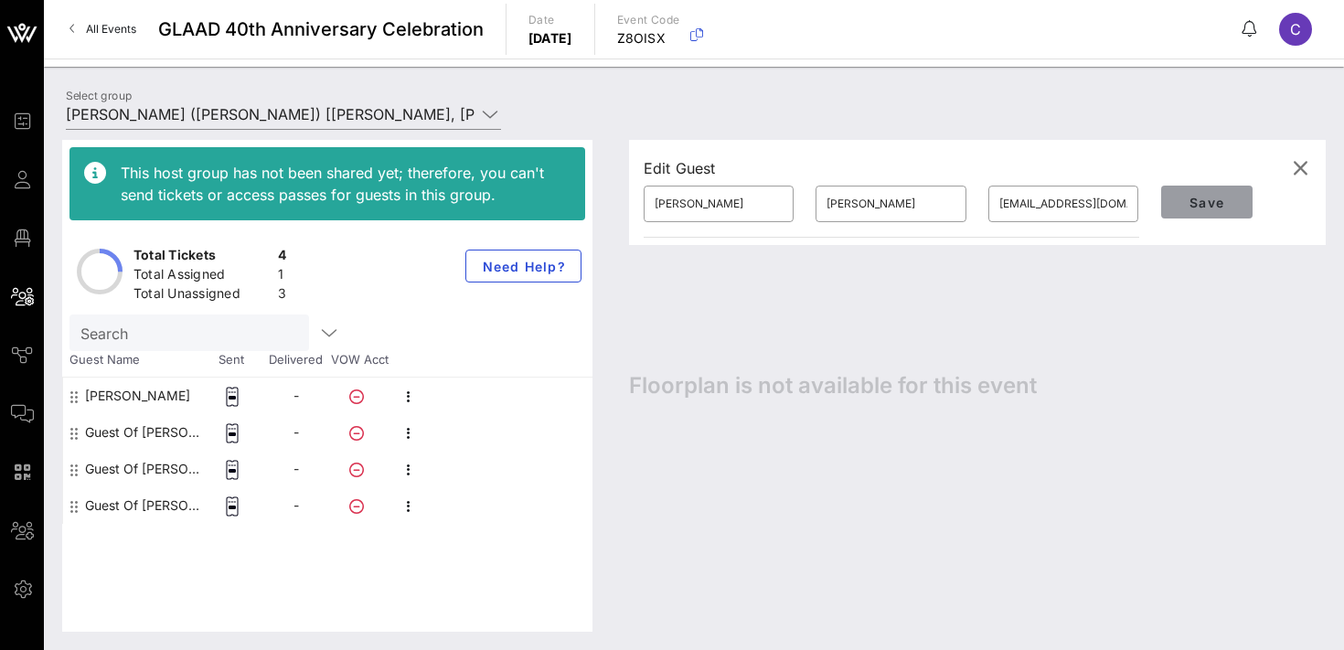
click at [1205, 199] on span "Save" at bounding box center [1207, 203] width 62 height 16
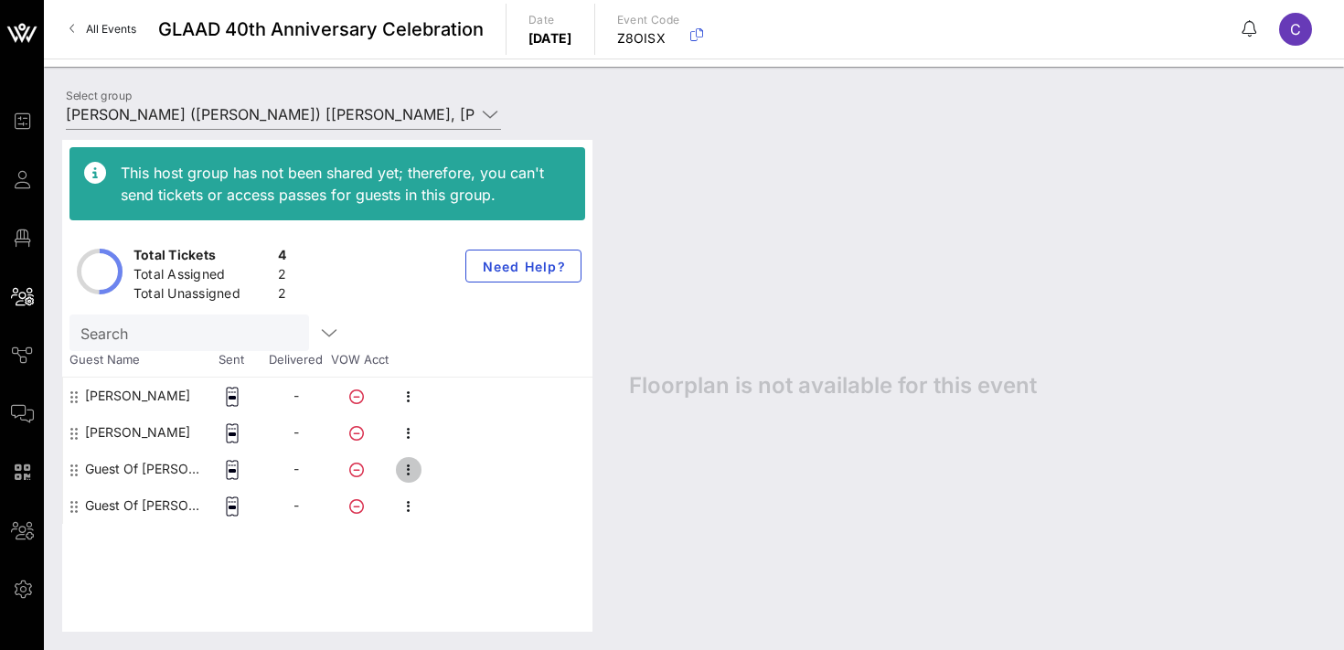
click at [404, 469] on icon "button" at bounding box center [409, 470] width 22 height 22
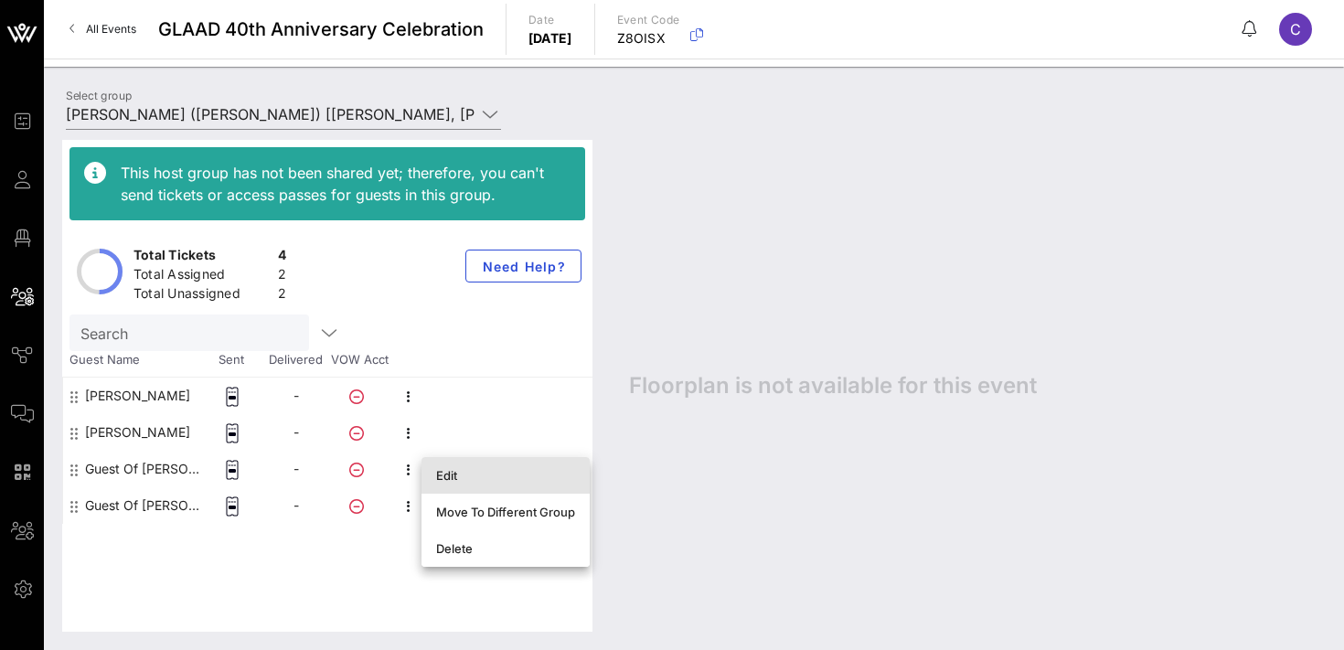
click at [470, 475] on div "Edit" at bounding box center [505, 475] width 139 height 15
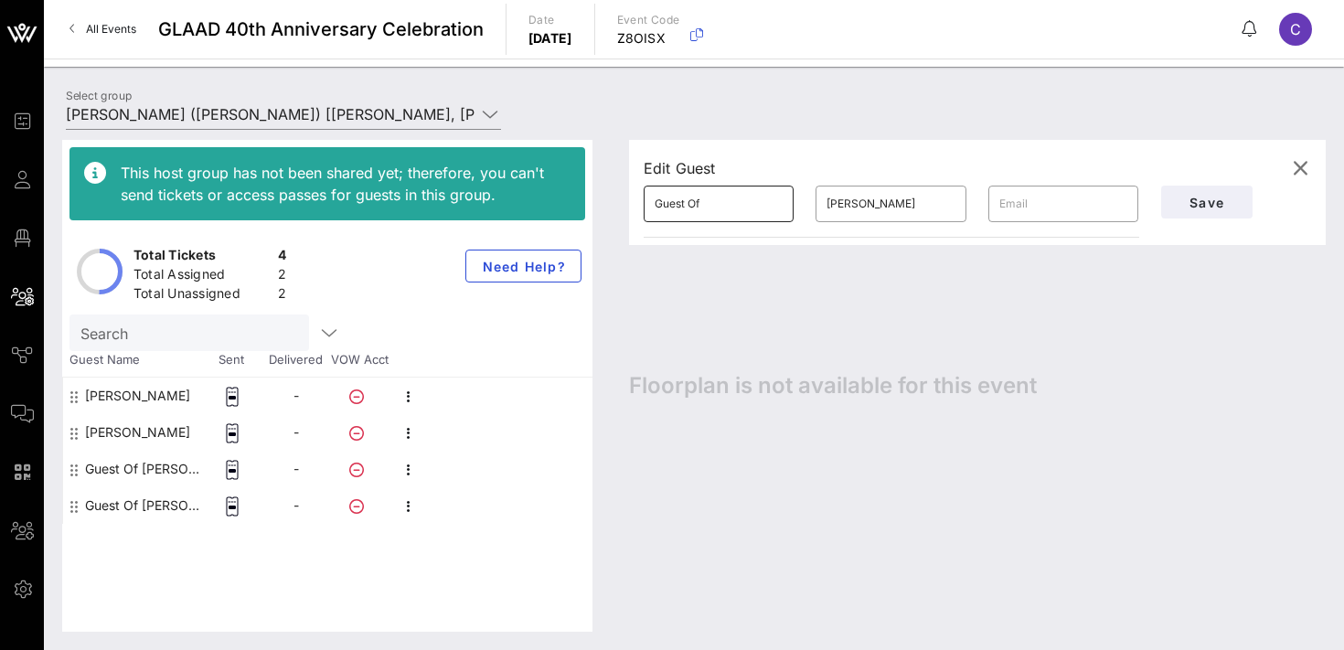
click at [715, 205] on input "Guest Of" at bounding box center [719, 203] width 128 height 29
paste input "[PERSON_NAME][EMAIL_ADDRESS][DOMAIN_NAME]"
click at [1200, 197] on span "Save" at bounding box center [1207, 203] width 62 height 16
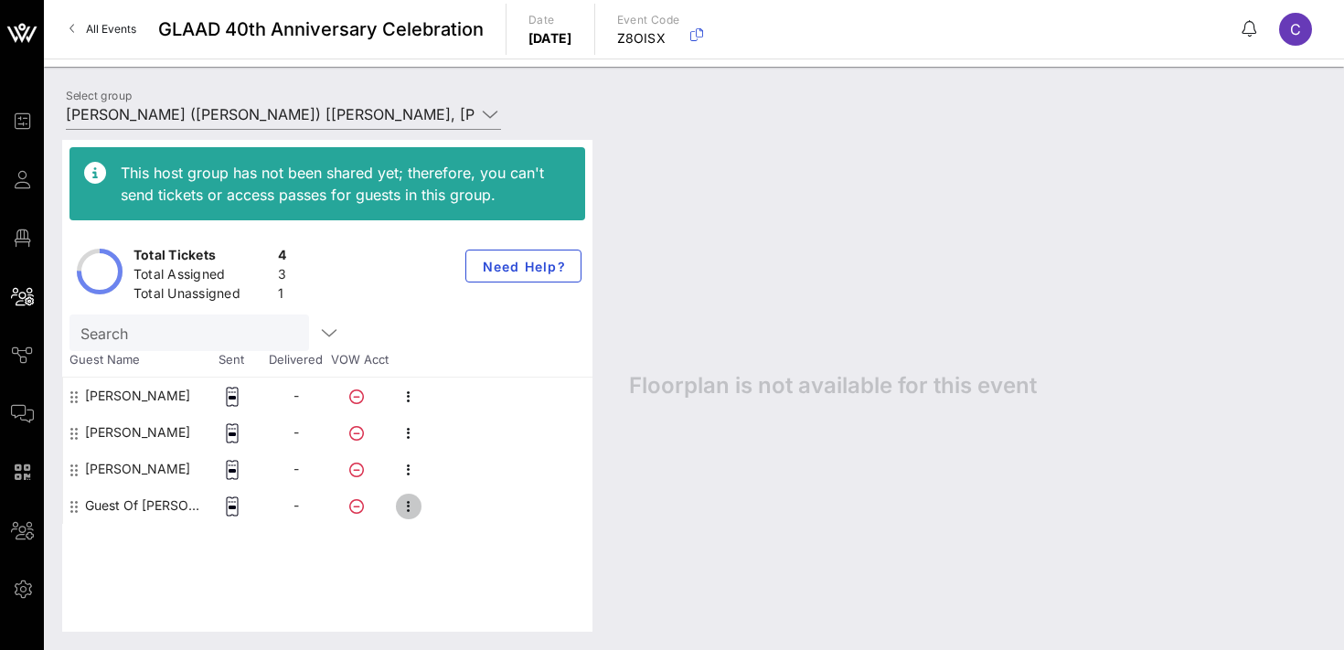
click at [409, 507] on icon "button" at bounding box center [409, 507] width 22 height 22
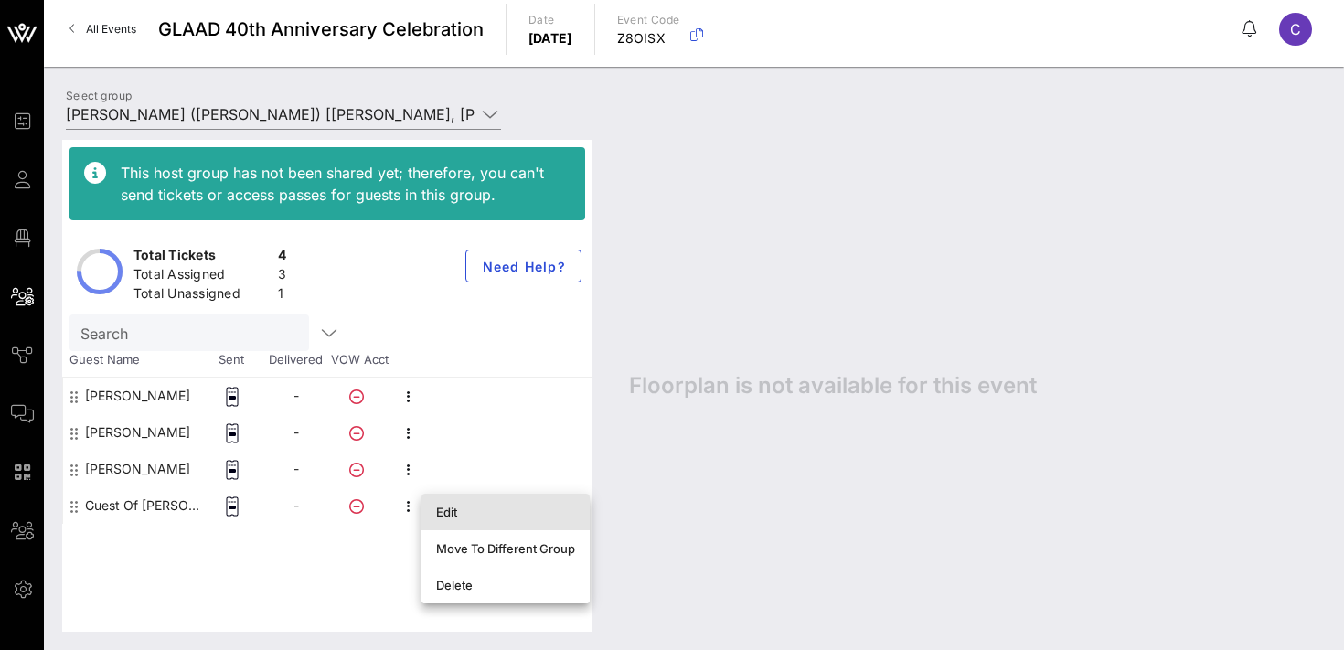
click at [483, 517] on div "Edit" at bounding box center [505, 512] width 139 height 15
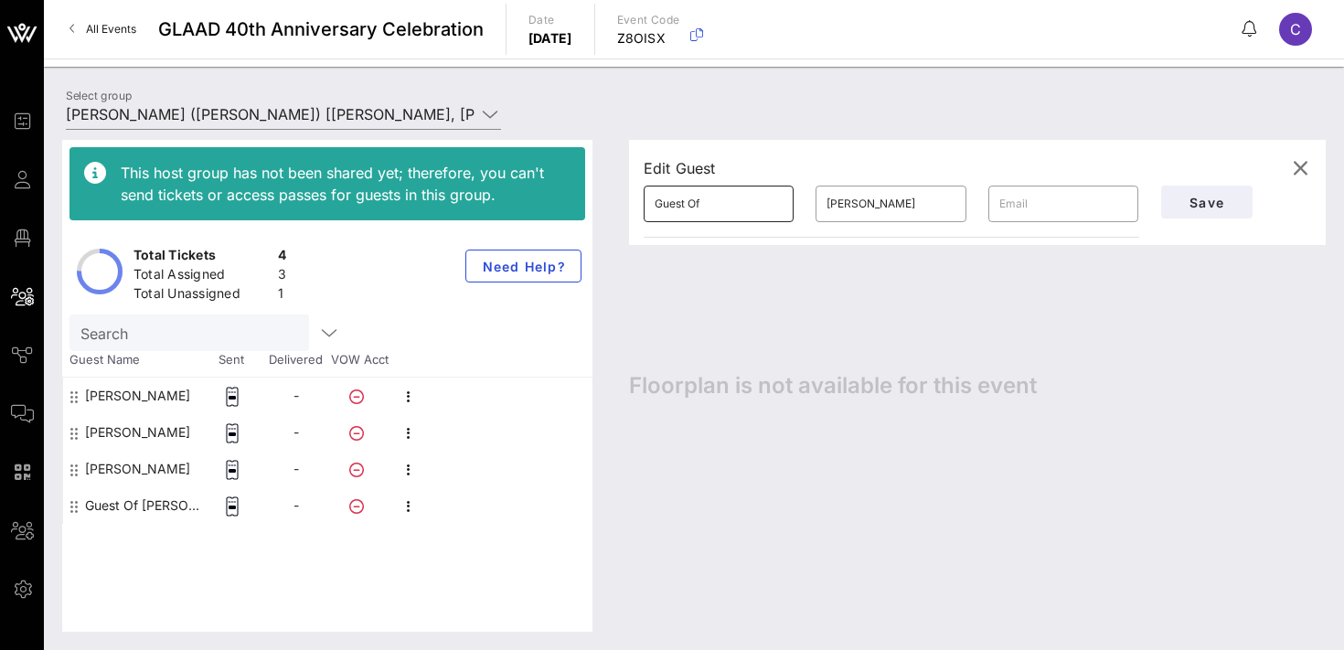
click at [723, 205] on input "Guest Of" at bounding box center [719, 203] width 128 height 29
click at [1045, 209] on input "text" at bounding box center [1063, 203] width 128 height 29
paste input "[PERSON_NAME][EMAIL_ADDRESS][DOMAIN_NAME]"
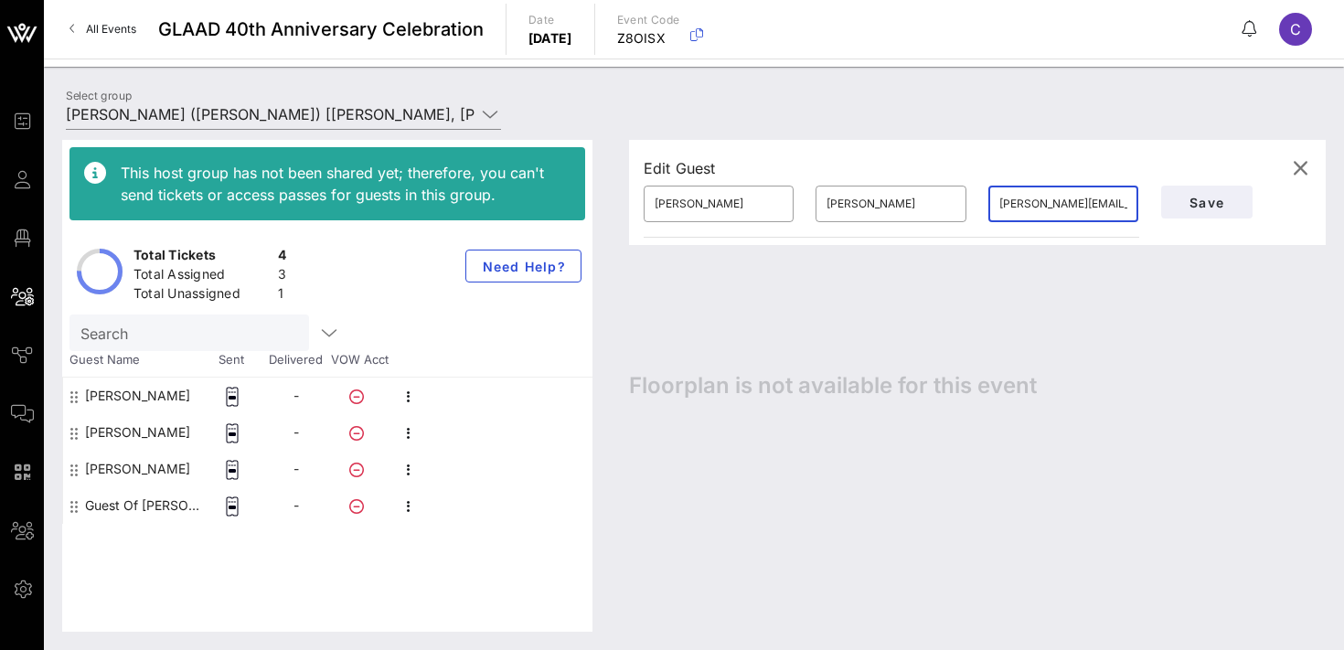
scroll to position [0, 6]
click at [1200, 203] on span "Save" at bounding box center [1207, 203] width 62 height 16
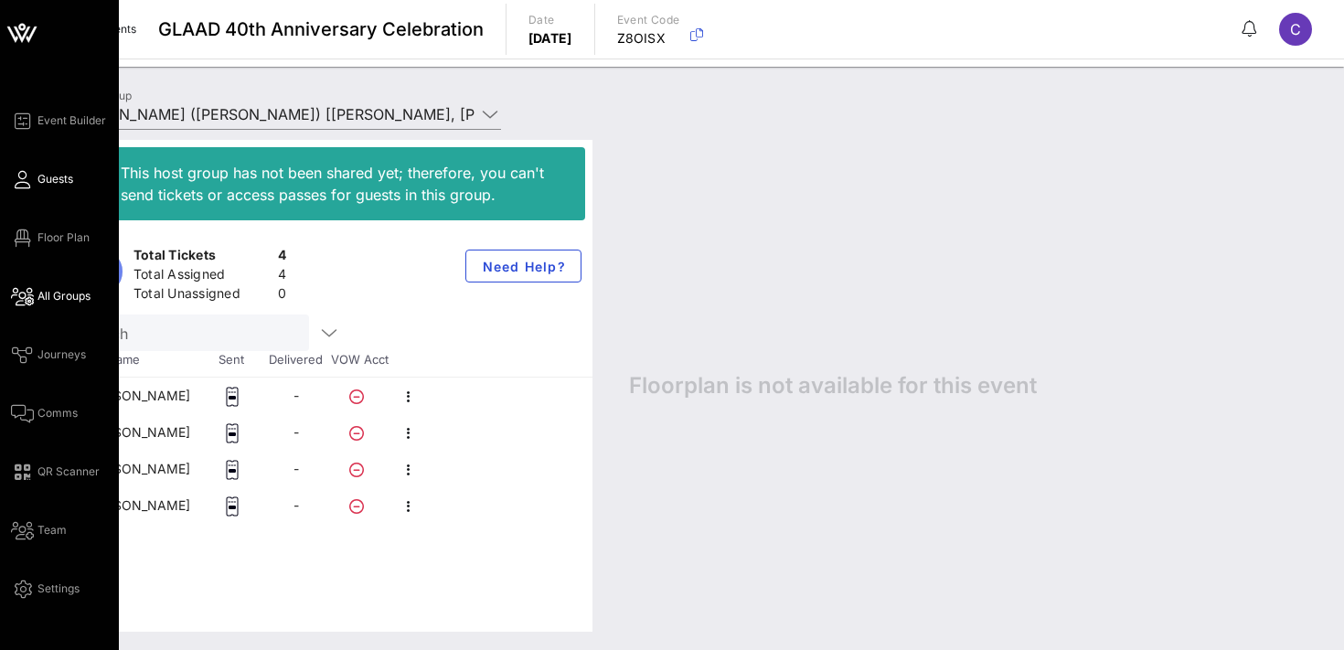
click at [52, 182] on span "Guests" at bounding box center [55, 179] width 36 height 16
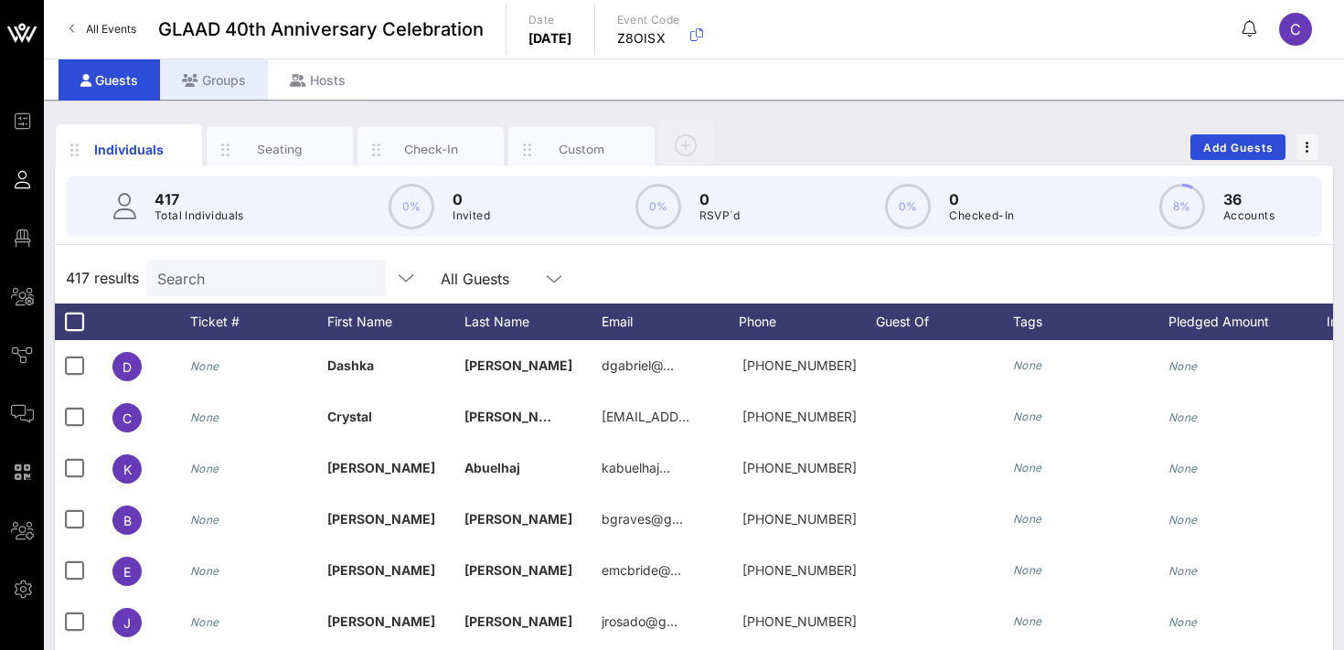
click at [225, 72] on div "Groups" at bounding box center [214, 79] width 108 height 41
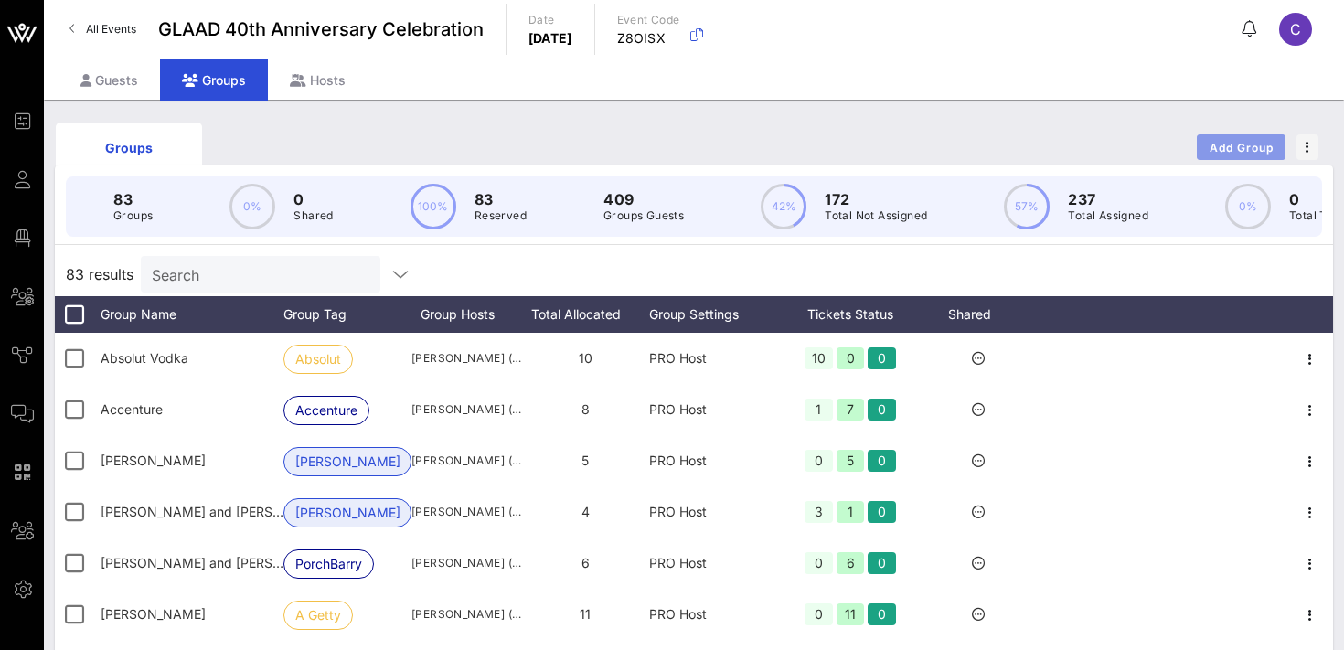
click at [1238, 138] on button "Add Group" at bounding box center [1241, 147] width 89 height 26
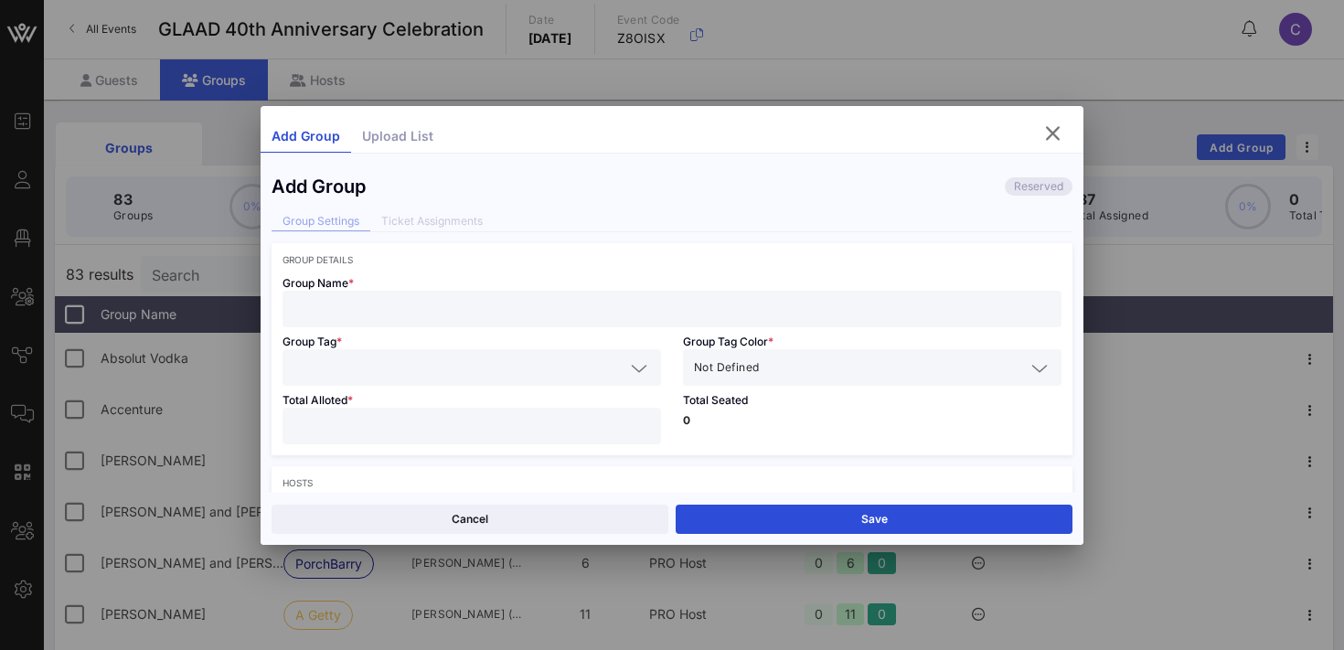
click at [442, 312] on input "text" at bounding box center [671, 309] width 757 height 24
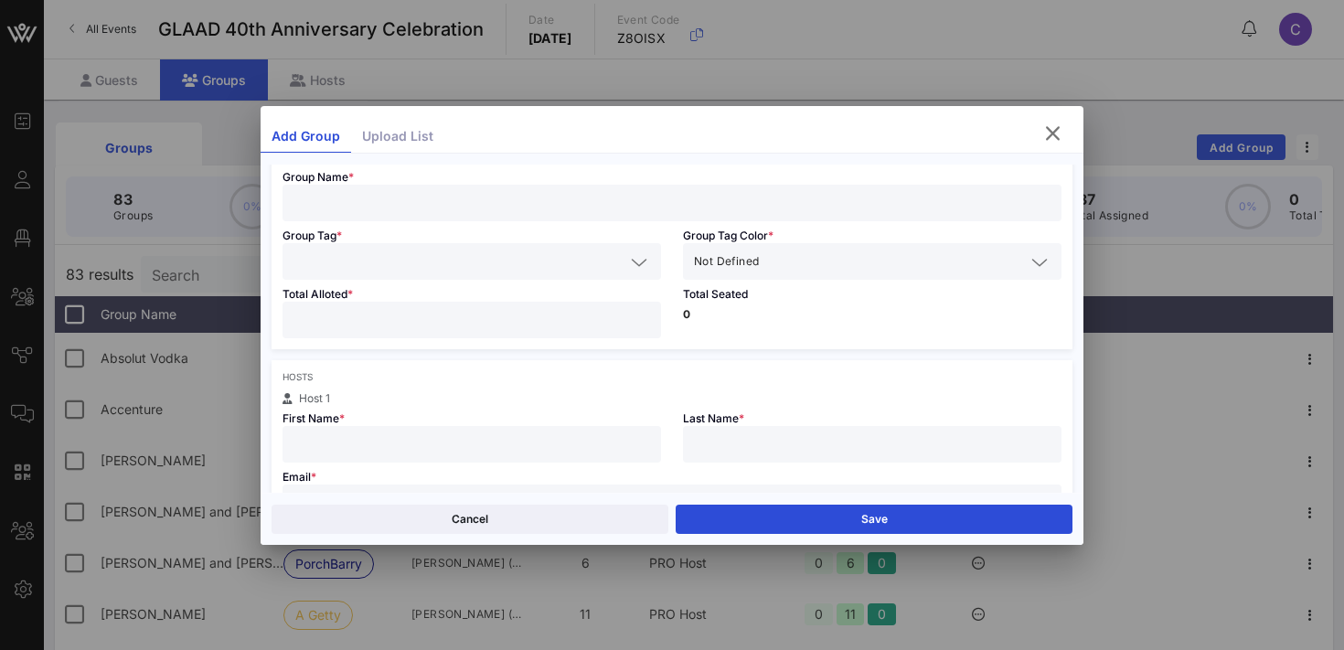
scroll to position [90, 0]
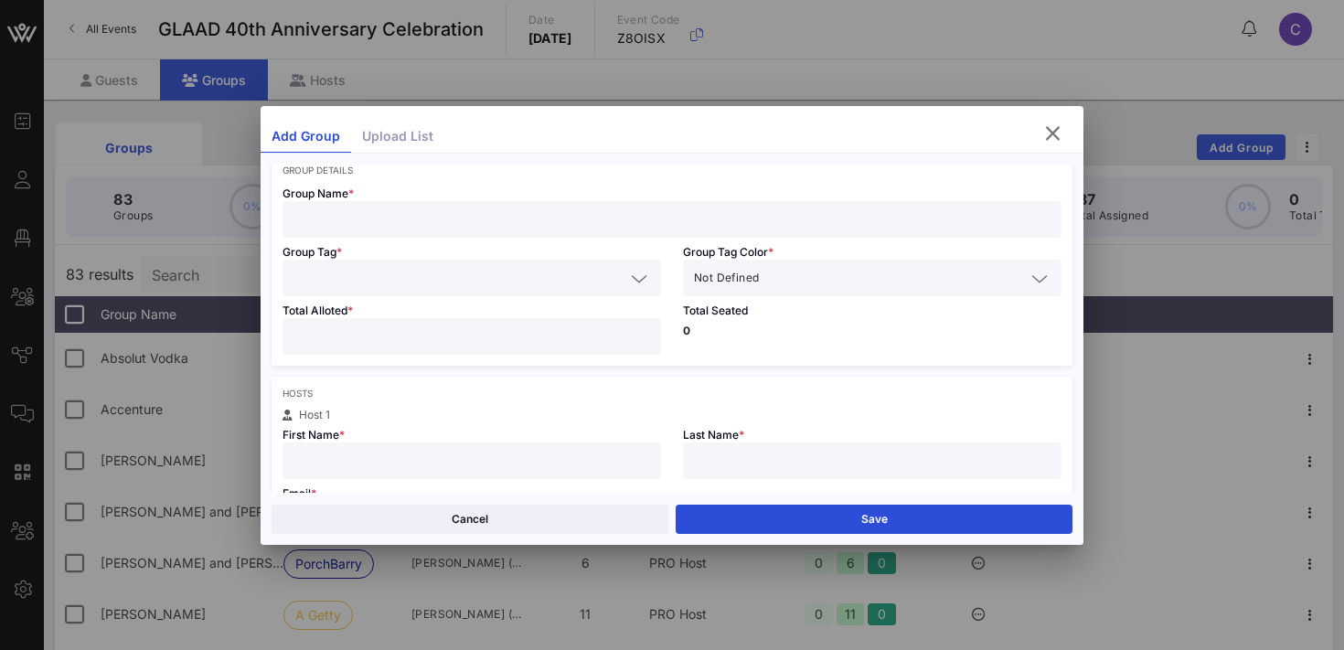
click at [776, 279] on input "text" at bounding box center [893, 278] width 262 height 24
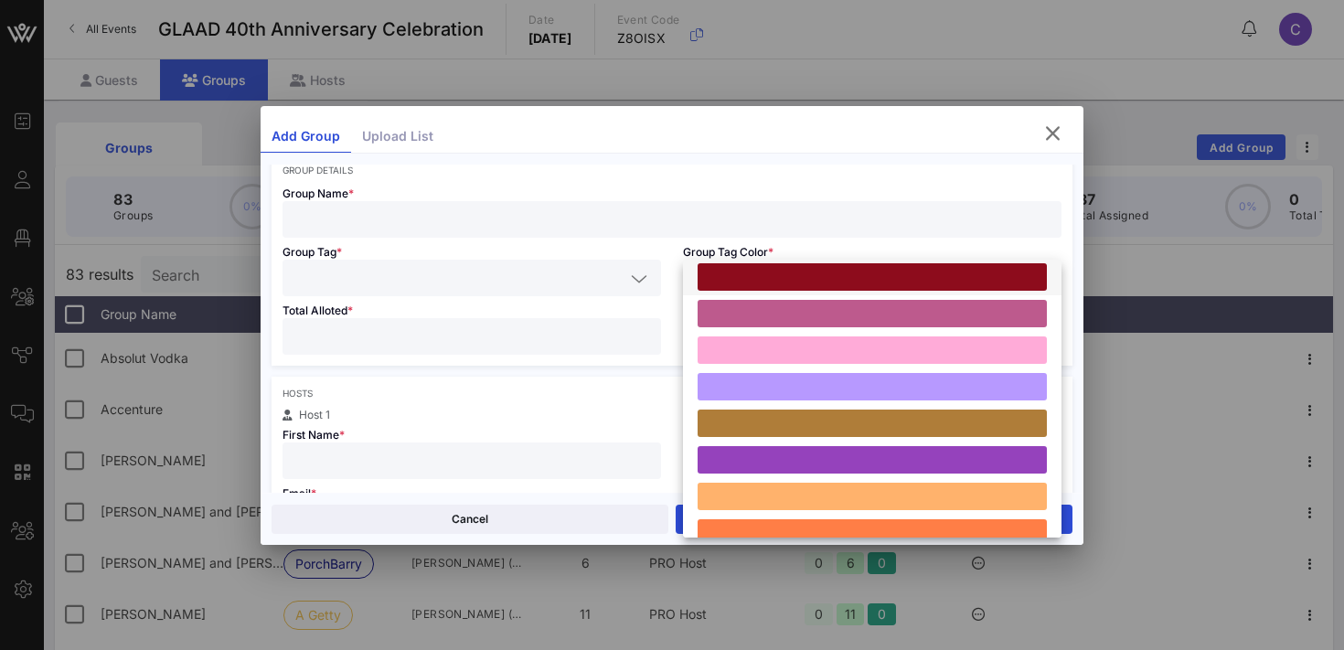
scroll to position [505, 0]
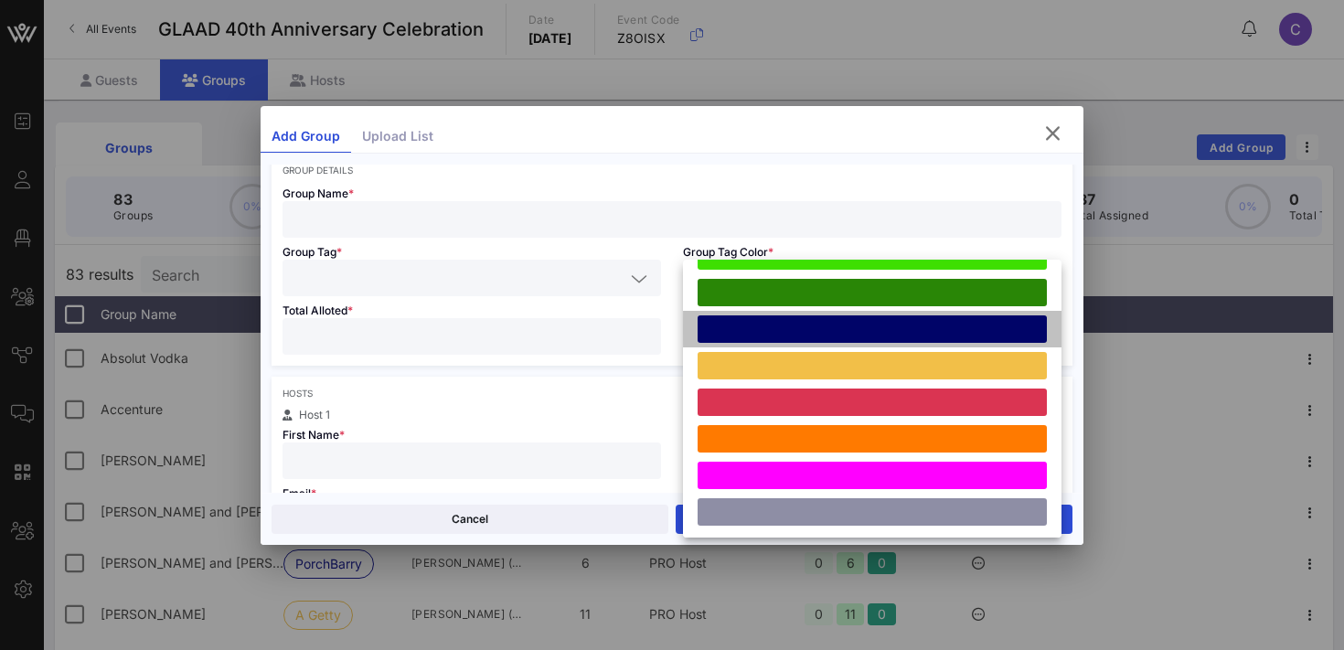
click at [800, 322] on div at bounding box center [872, 328] width 349 height 27
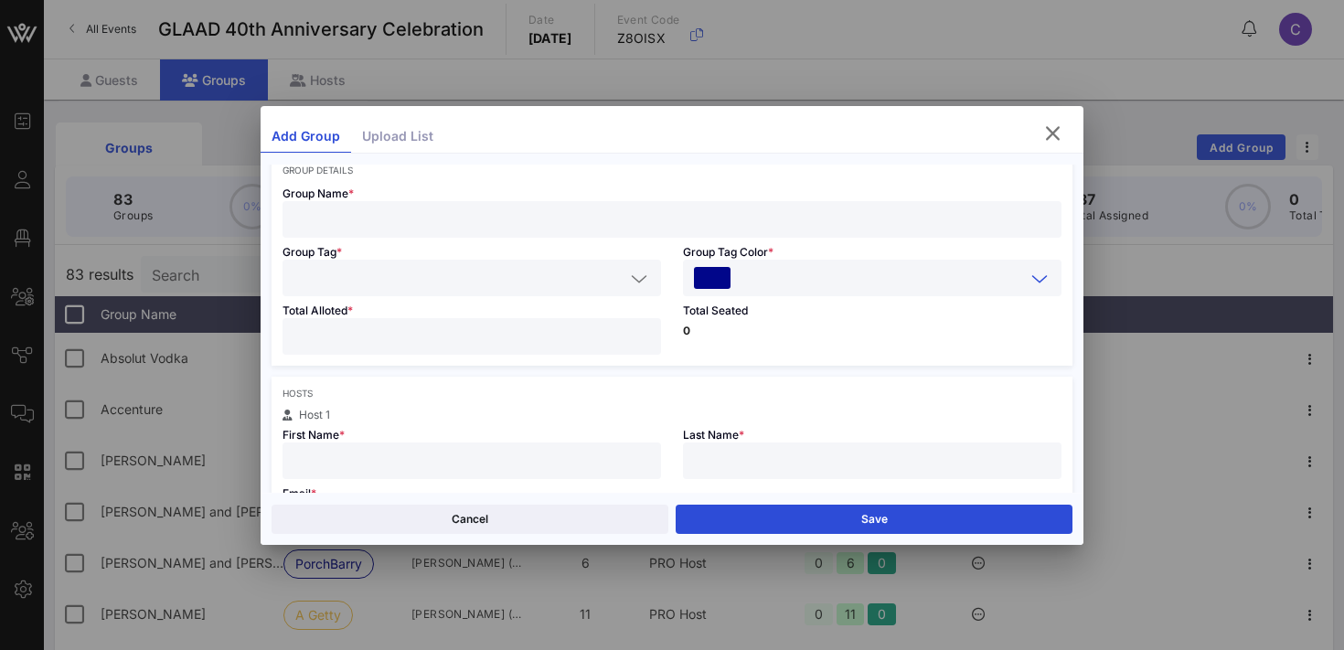
click at [749, 337] on div "Total Seated 0" at bounding box center [872, 330] width 400 height 69
click at [324, 220] on input "text" at bounding box center [671, 220] width 757 height 24
click at [342, 279] on input "text" at bounding box center [458, 278] width 331 height 24
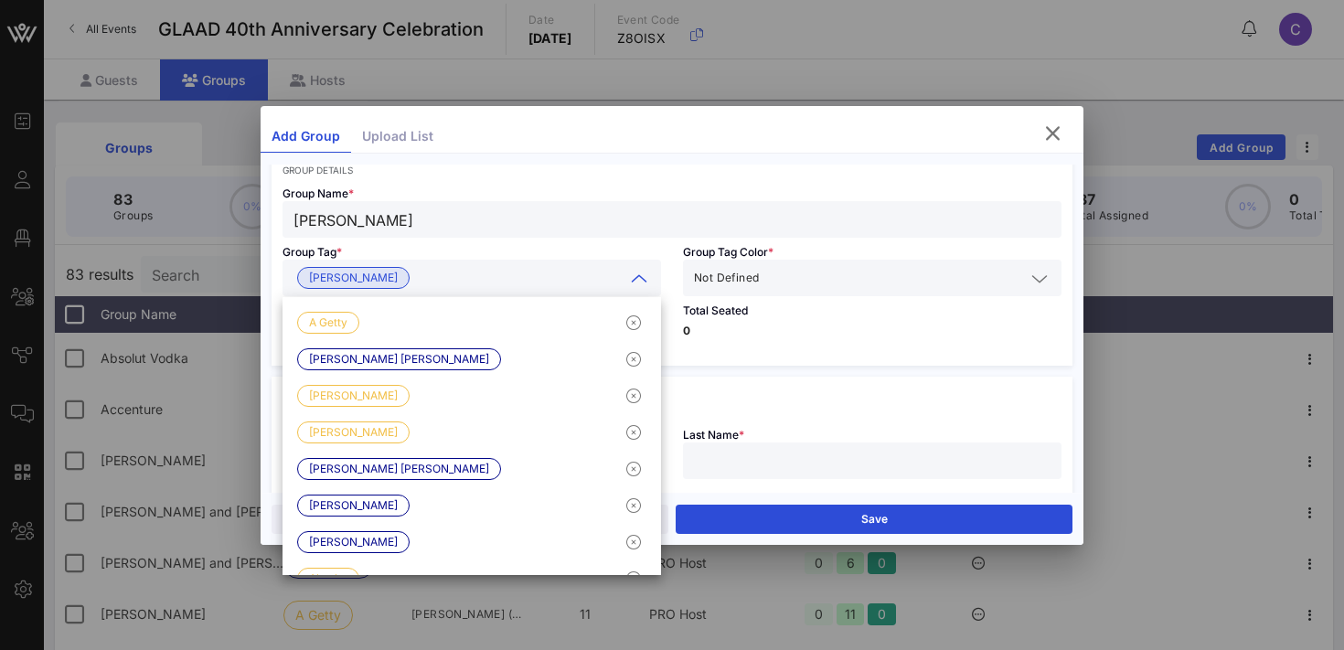
click at [755, 333] on p "0" at bounding box center [872, 330] width 379 height 11
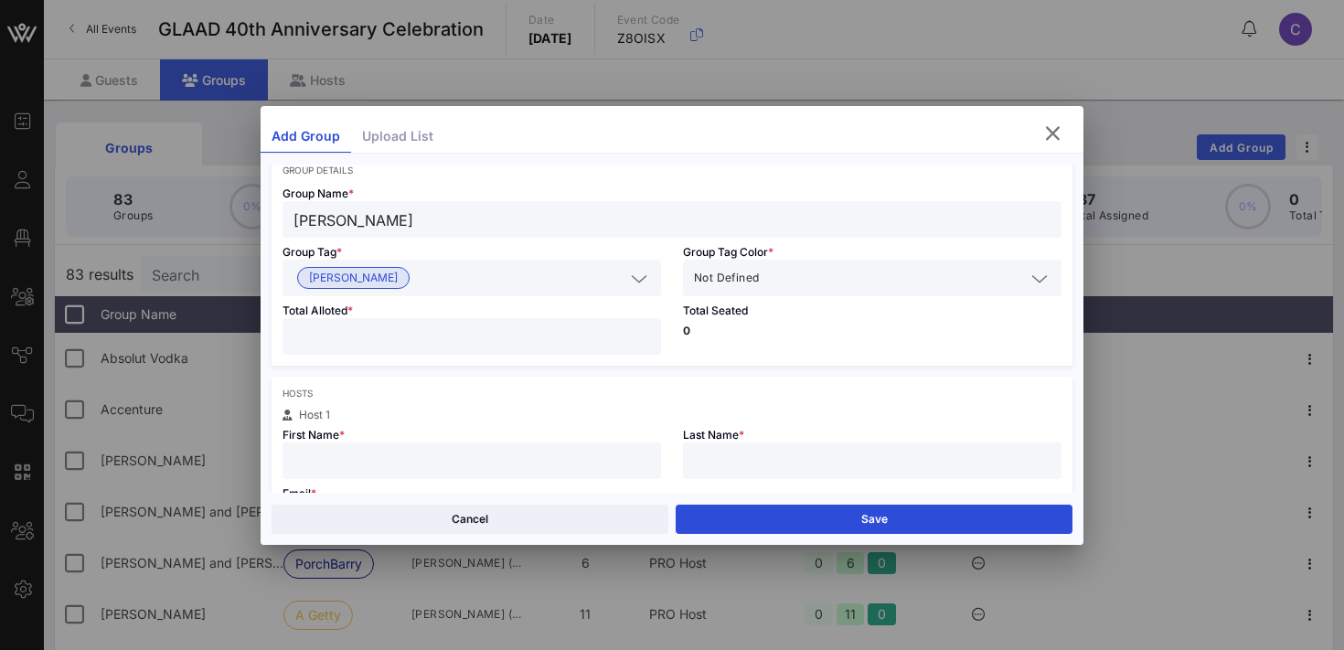
click at [762, 268] on div "Not Defined" at bounding box center [859, 278] width 331 height 24
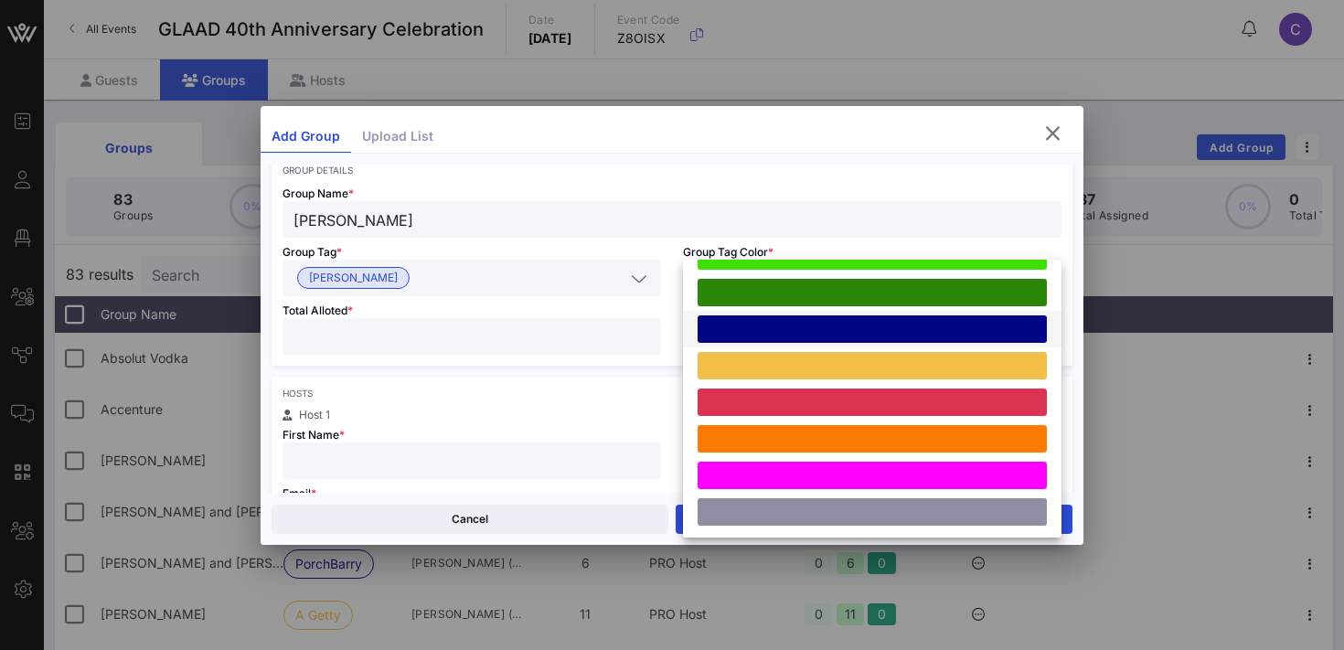
click at [786, 326] on div at bounding box center [872, 328] width 349 height 27
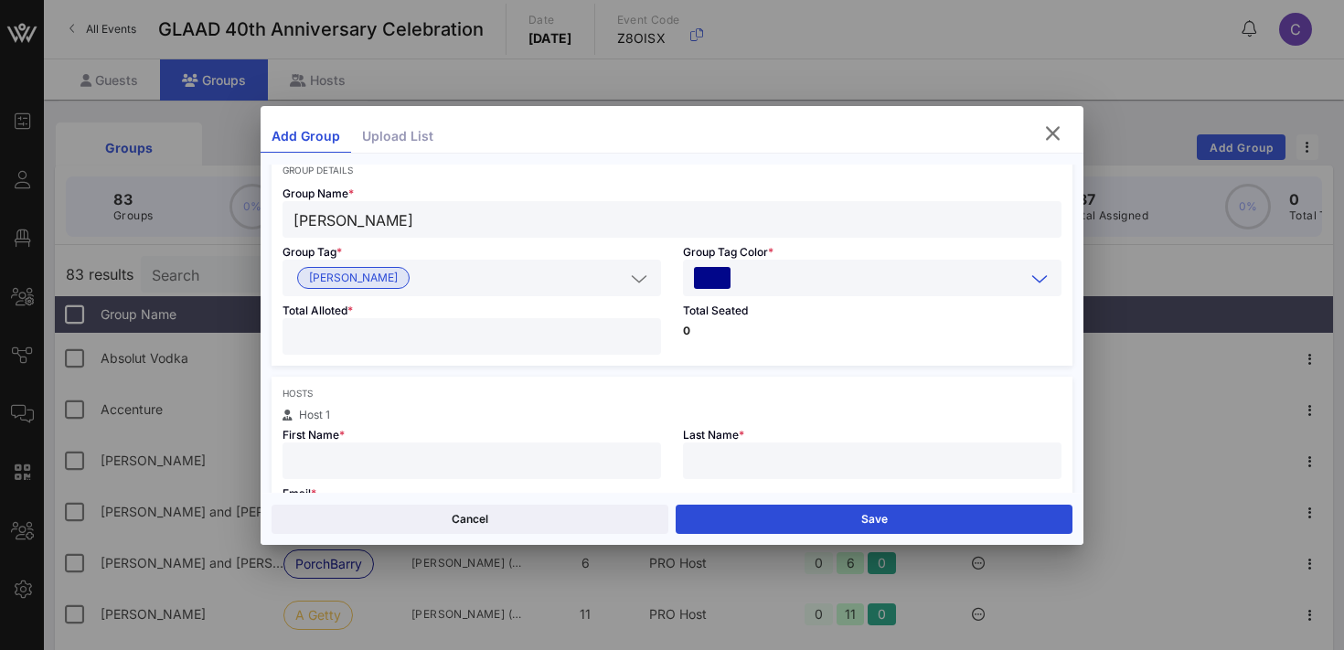
click at [455, 328] on input "number" at bounding box center [471, 337] width 357 height 24
click at [379, 462] on input "text" at bounding box center [471, 461] width 357 height 24
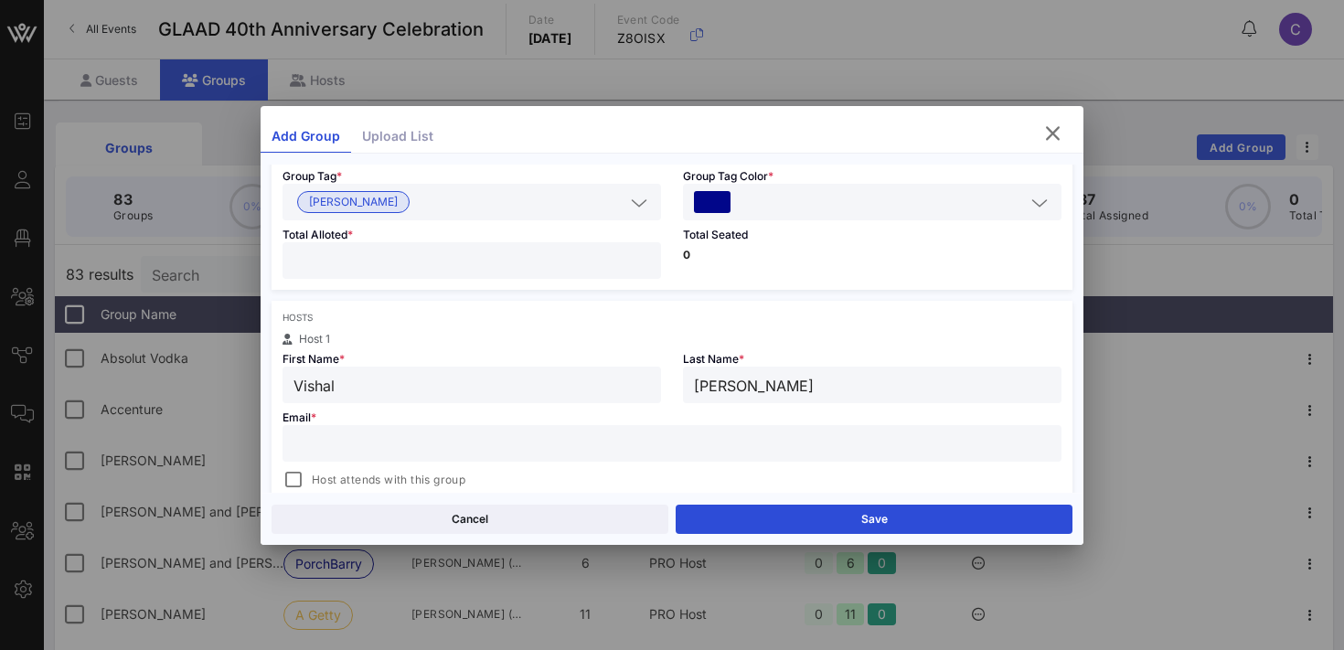
scroll to position [173, 0]
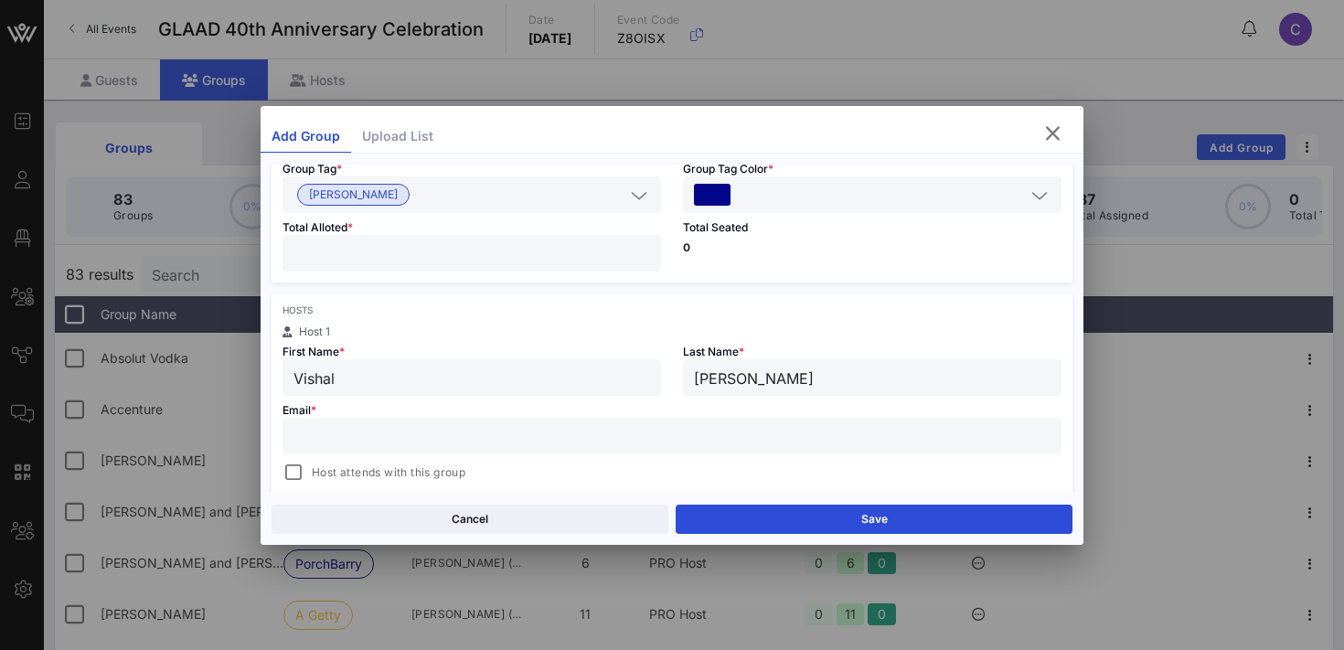
click at [353, 438] on input "text" at bounding box center [671, 436] width 757 height 24
paste input "[EMAIL_ADDRESS][DOMAIN_NAME]"
click at [290, 476] on div at bounding box center [294, 473] width 26 height 26
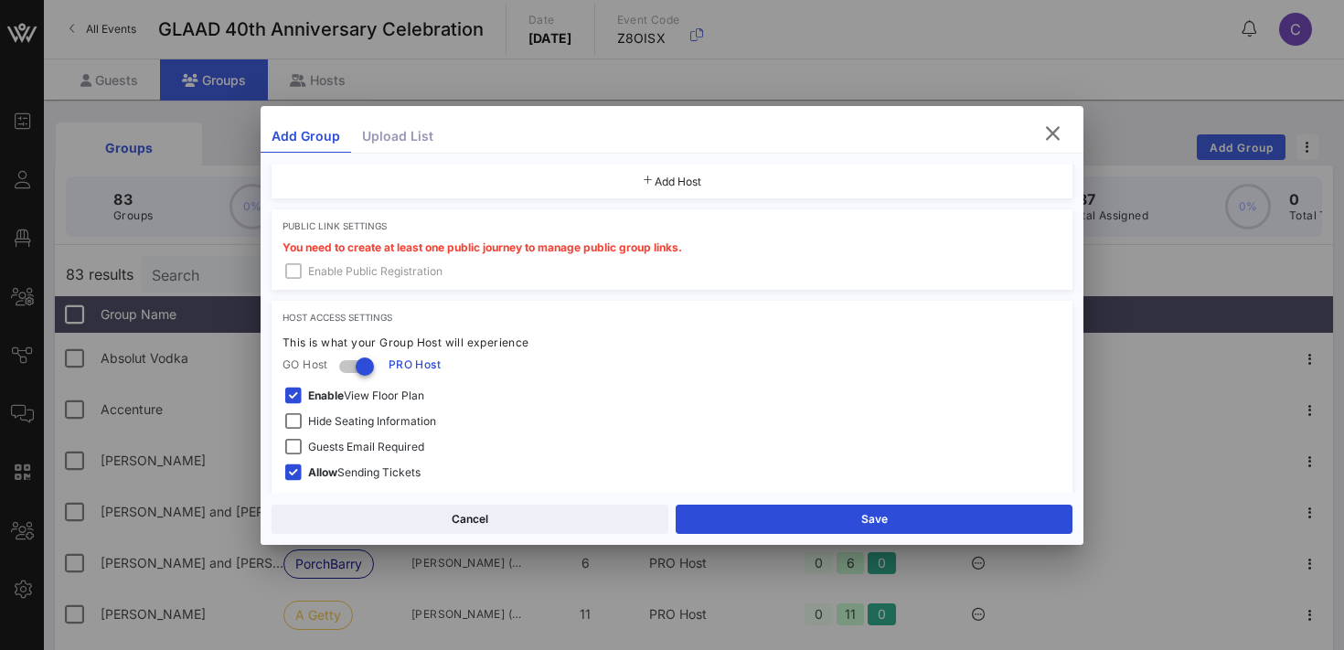
scroll to position [506, 0]
click at [367, 418] on span "Hide Seating Information" at bounding box center [372, 418] width 128 height 18
click at [357, 392] on span "Enable View Floor Plan" at bounding box center [366, 392] width 116 height 18
click at [356, 440] on span "Guests Email Required" at bounding box center [366, 443] width 116 height 18
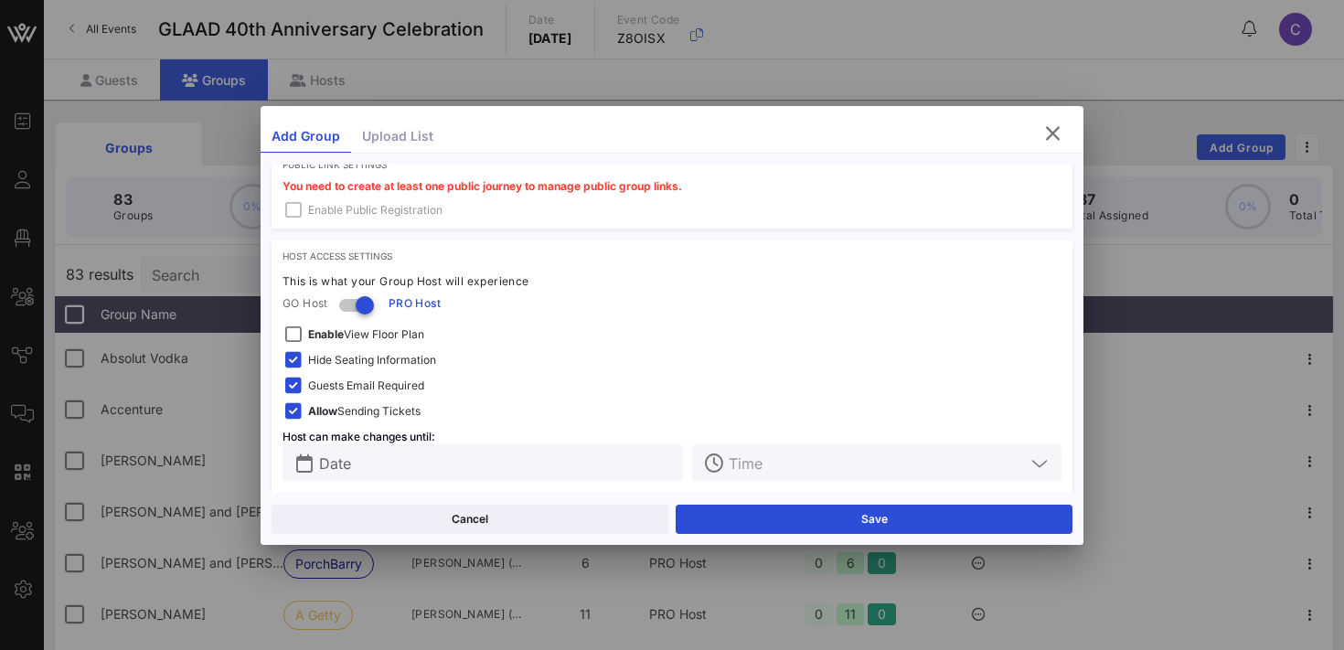
scroll to position [581, 0]
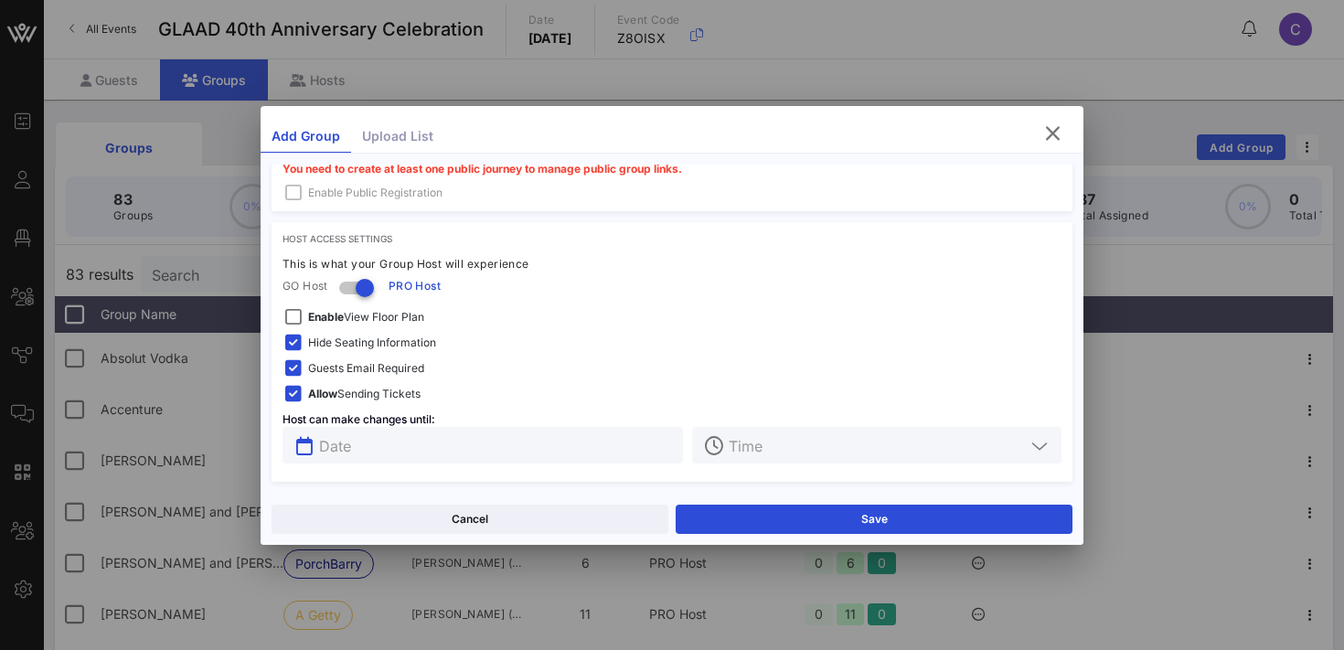
click at [488, 447] on input "text" at bounding box center [495, 445] width 353 height 24
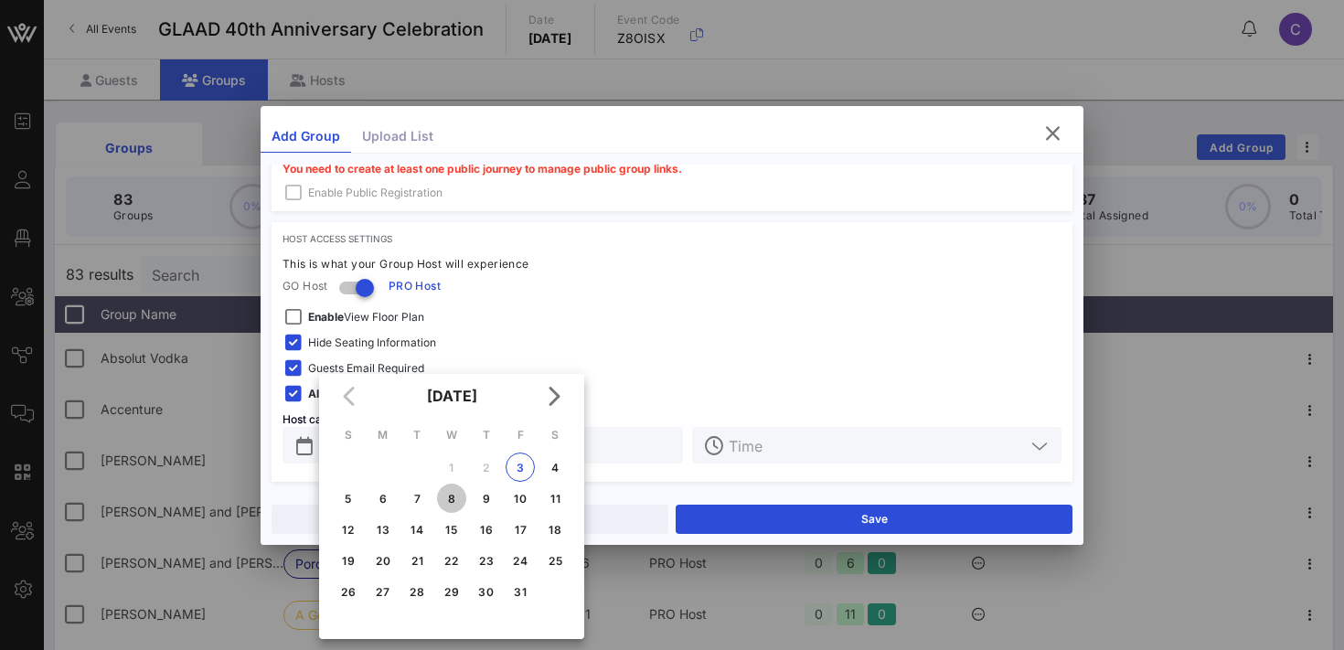
click at [456, 496] on div "8" at bounding box center [451, 499] width 29 height 14
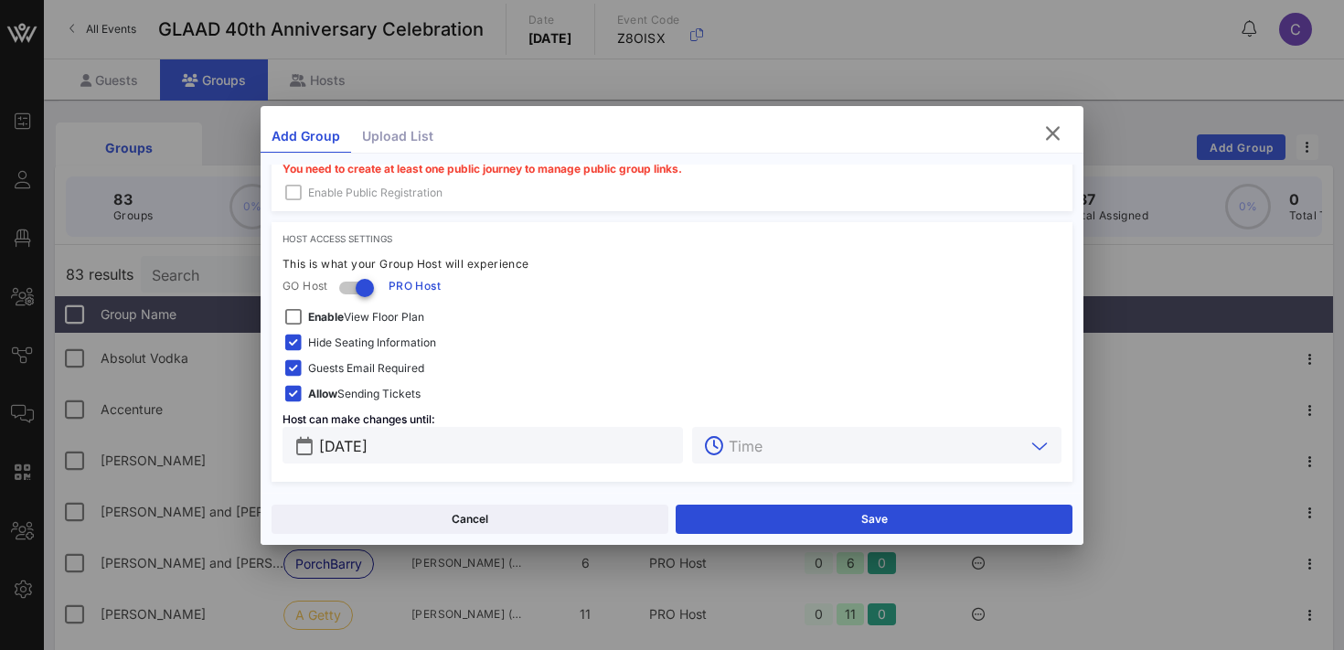
click at [818, 451] on input "text" at bounding box center [877, 445] width 296 height 24
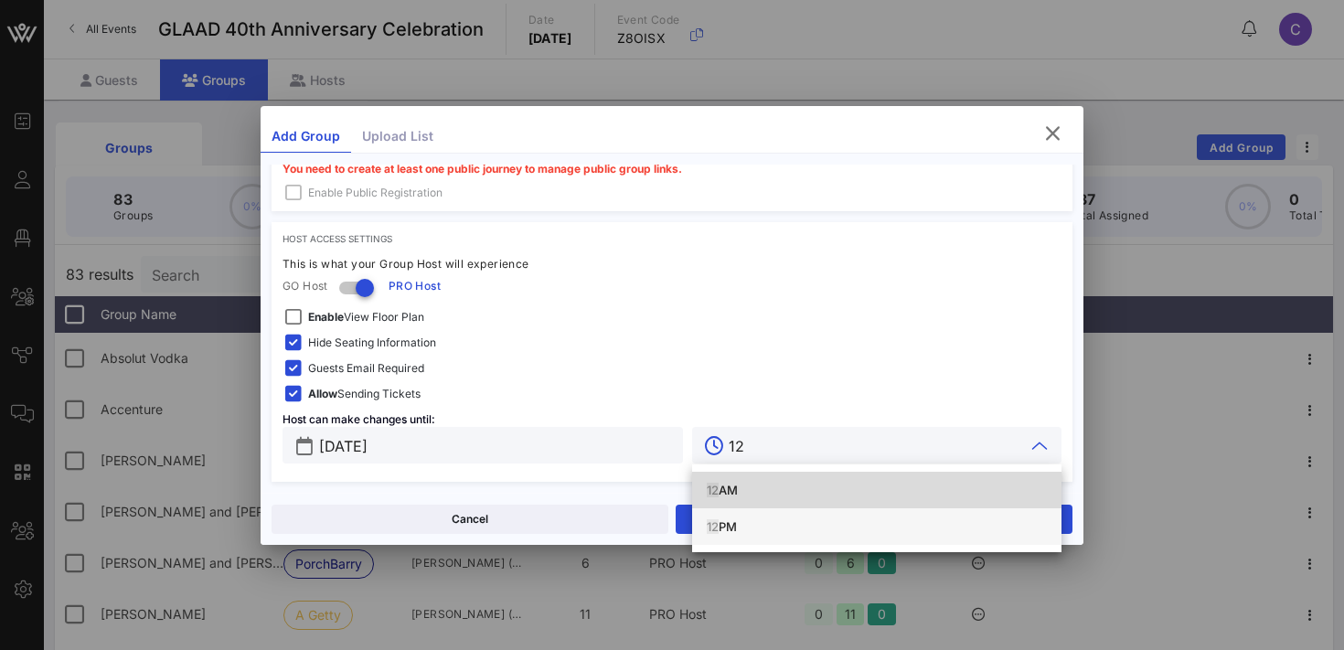
click at [741, 526] on div "12 PM" at bounding box center [877, 526] width 340 height 15
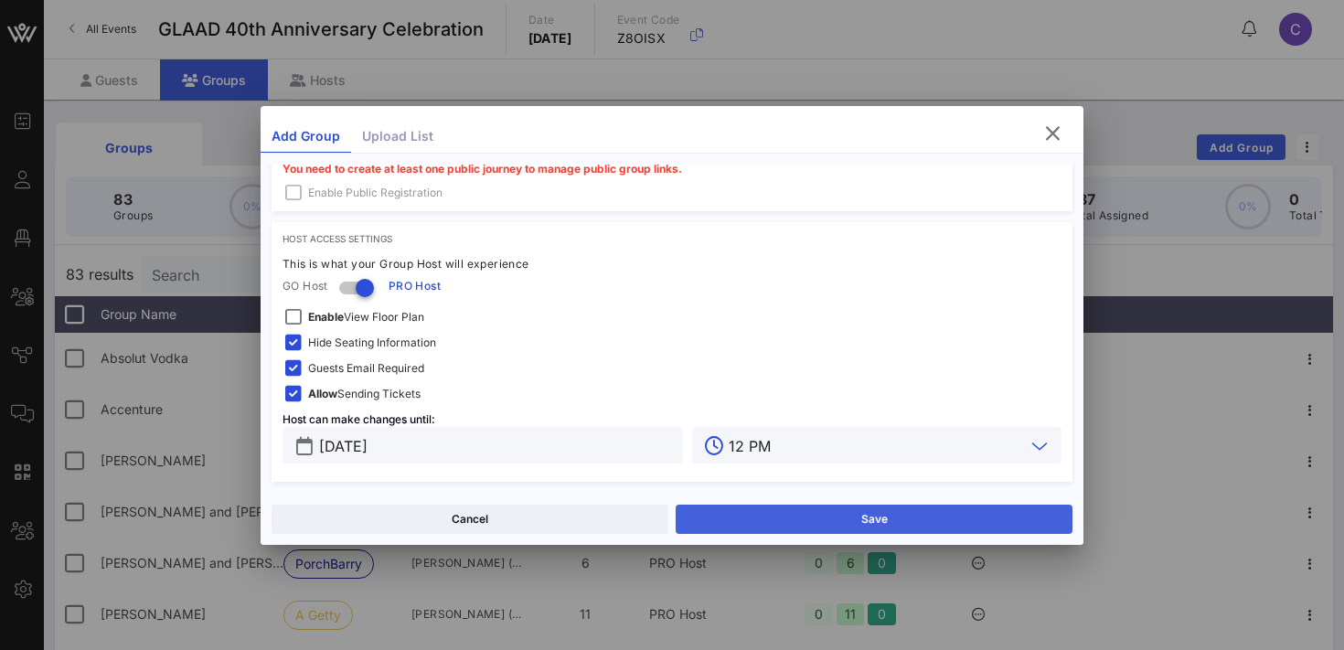
click at [768, 522] on button "Save" at bounding box center [874, 519] width 397 height 29
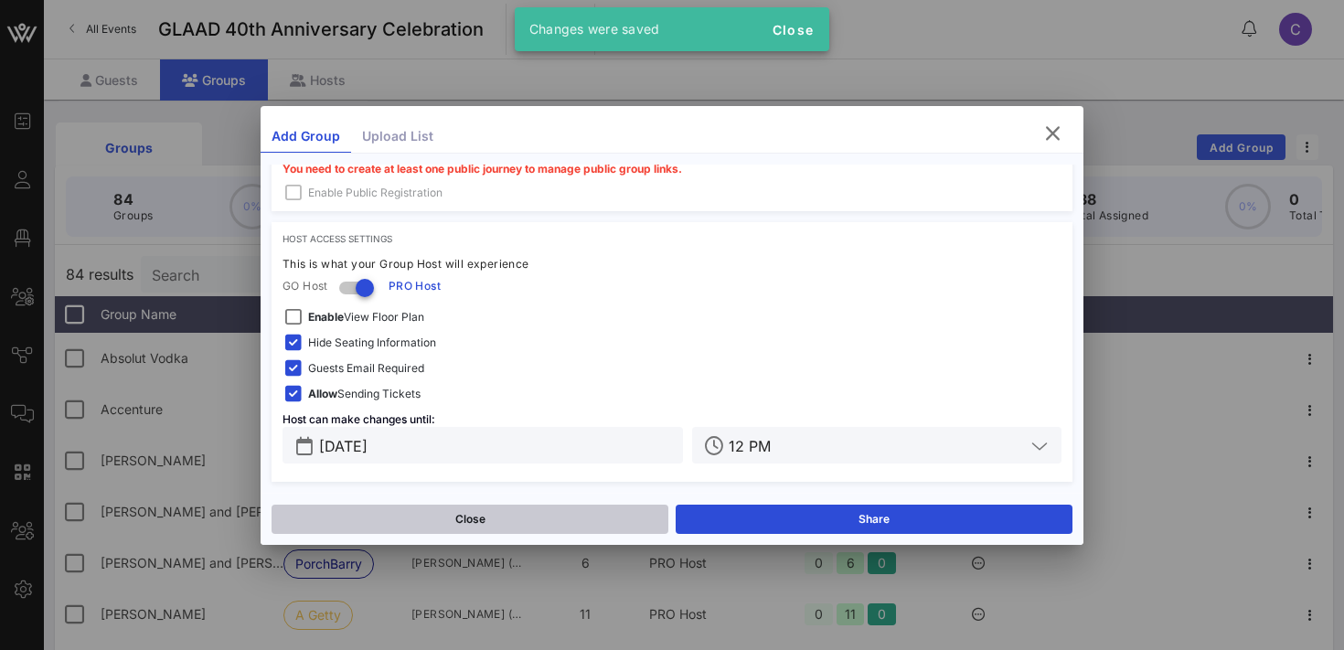
click at [550, 510] on button "Close" at bounding box center [470, 519] width 397 height 29
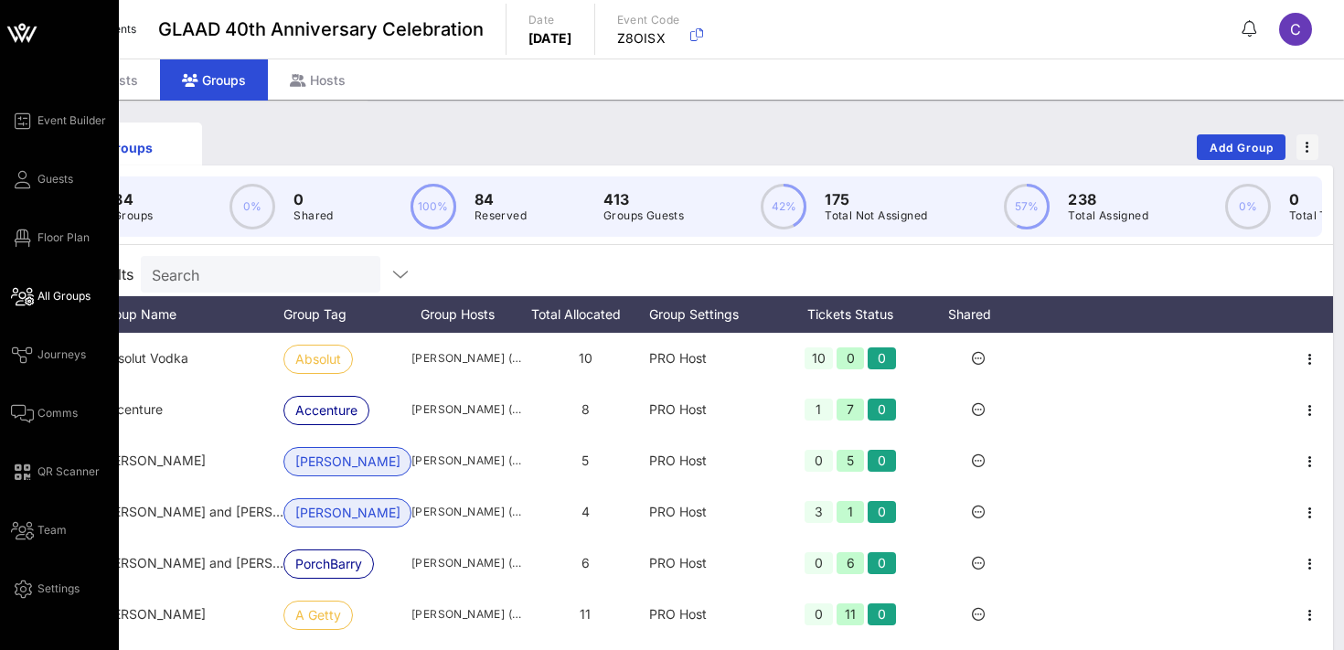
click at [37, 300] on span "All Groups" at bounding box center [63, 296] width 53 height 16
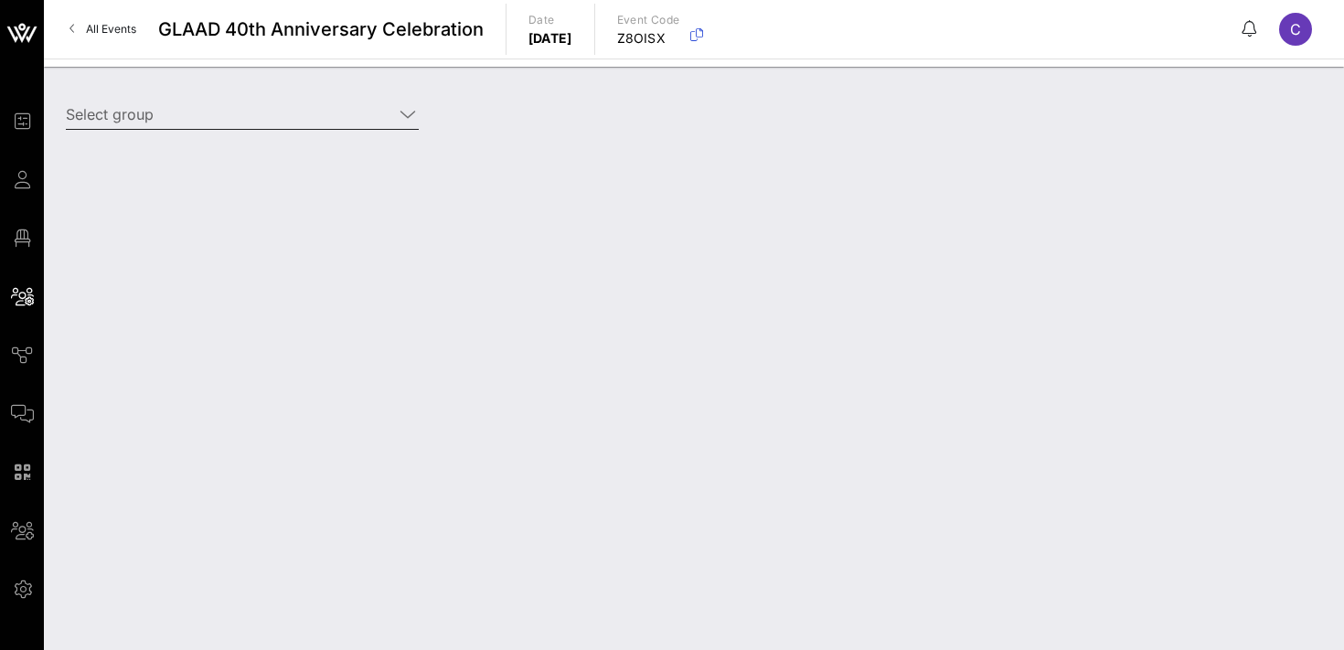
click at [220, 119] on input "Select group" at bounding box center [229, 114] width 327 height 29
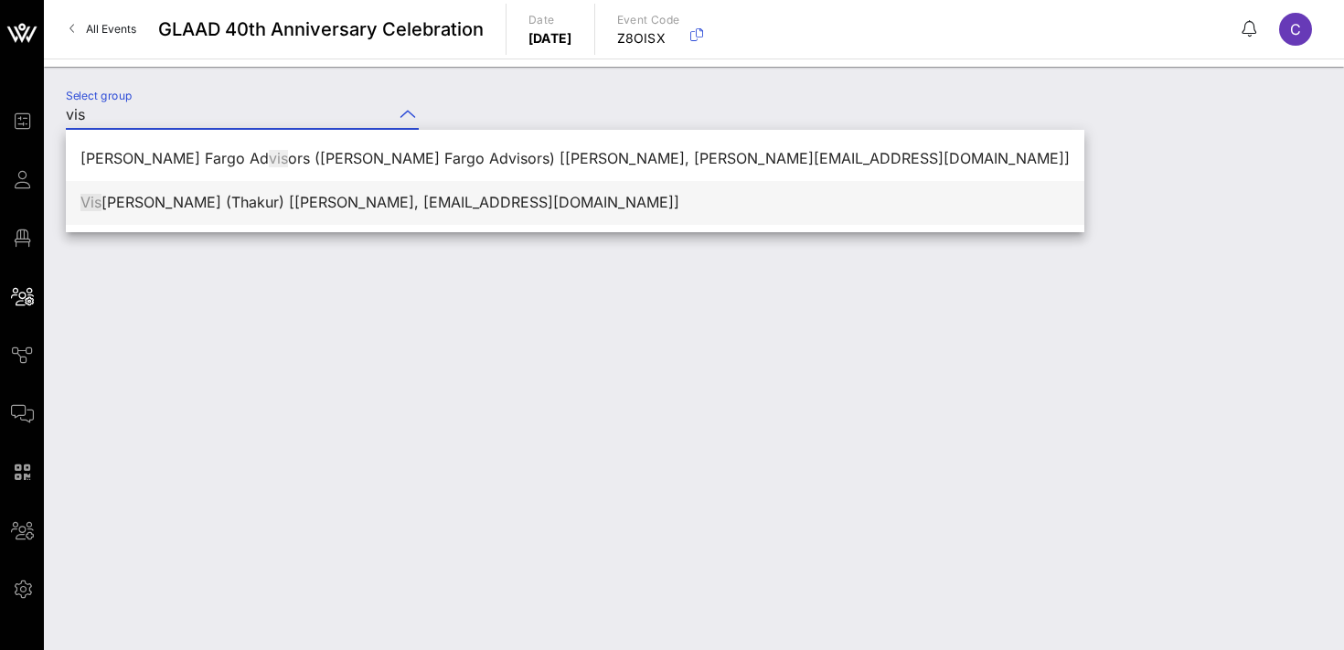
click at [169, 213] on div "Vis [PERSON_NAME] (Thakur) [[PERSON_NAME][GEOGRAPHIC_DATA], [EMAIL_ADDRESS][DOM…" at bounding box center [574, 202] width 989 height 39
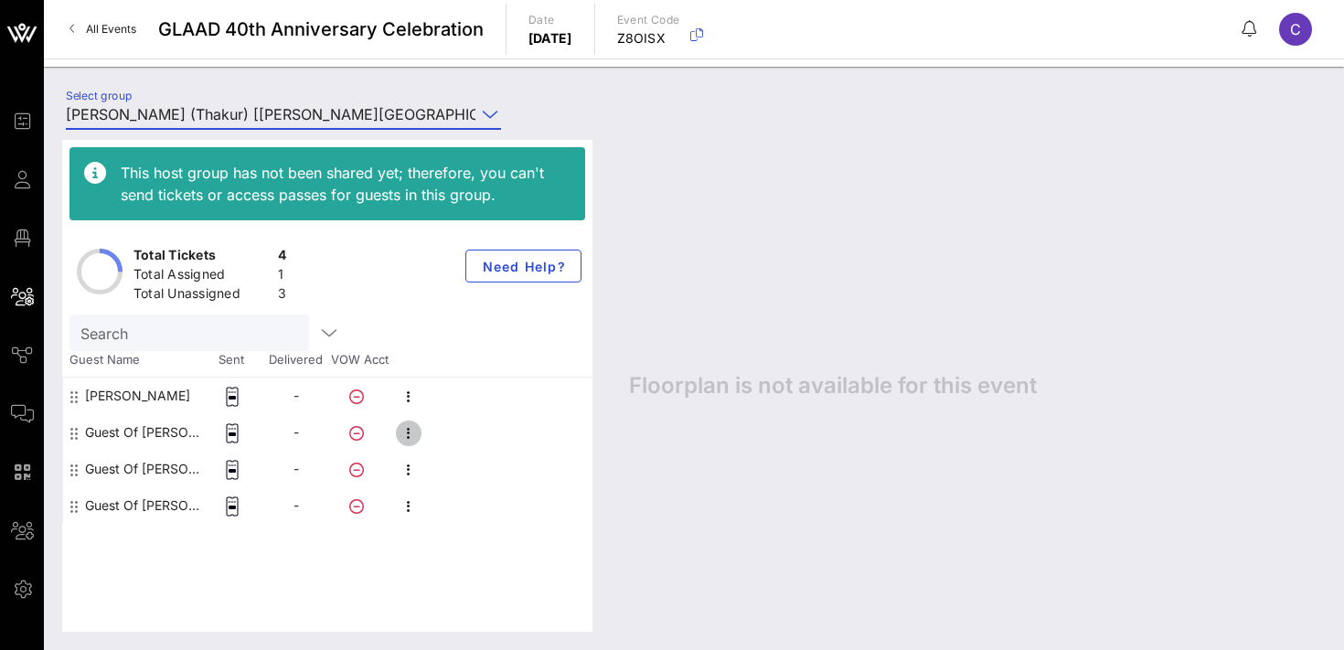
click at [419, 438] on icon "button" at bounding box center [409, 433] width 22 height 22
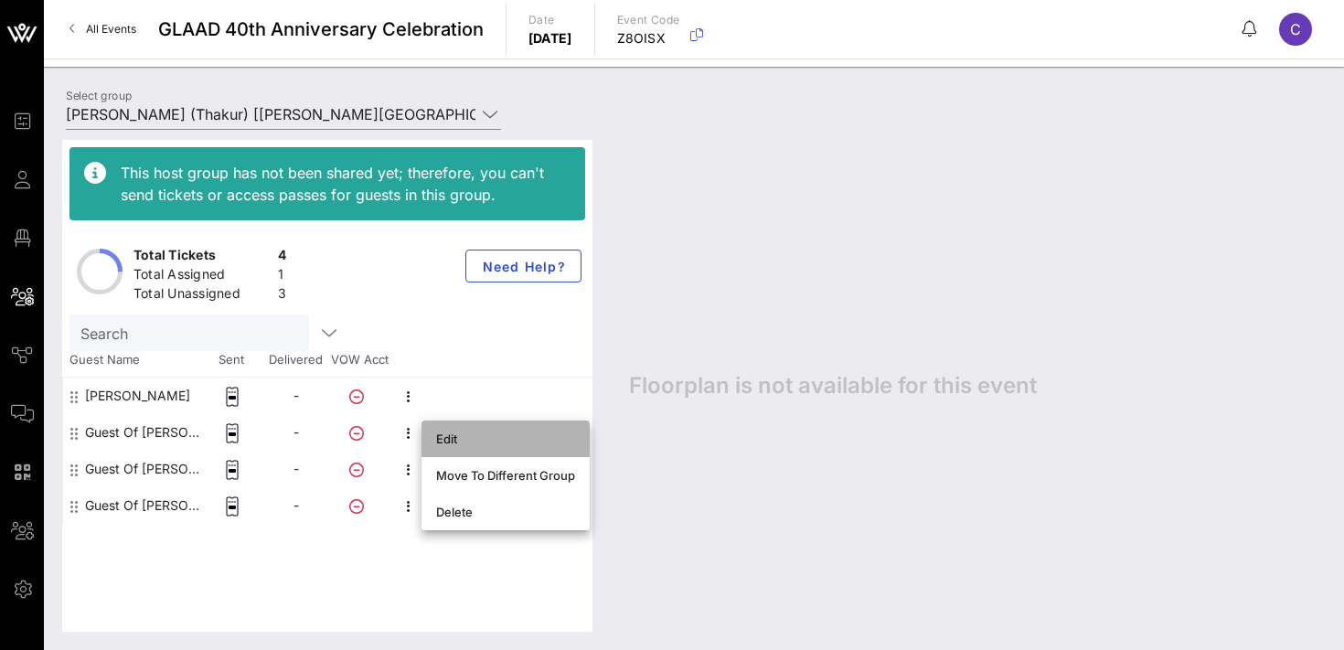
click at [482, 436] on div "Edit" at bounding box center [505, 439] width 139 height 15
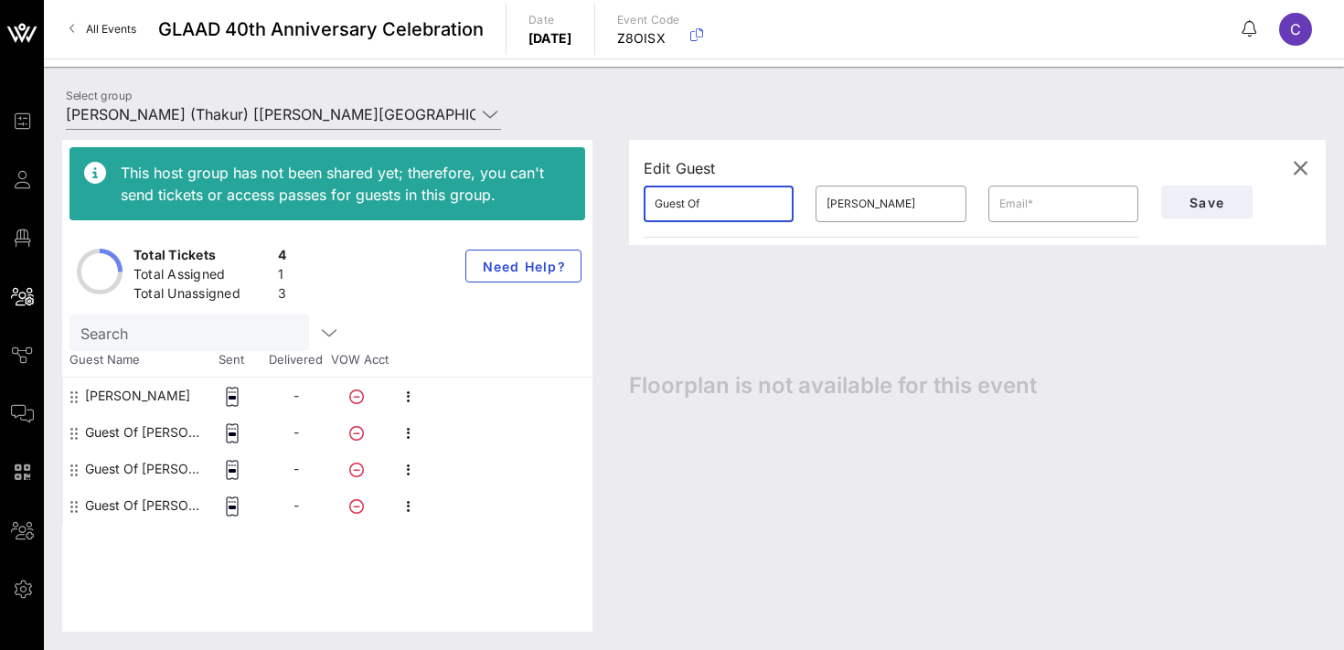
click at [705, 213] on input "Guest Of" at bounding box center [719, 203] width 128 height 29
paste input "[EMAIL_ADDRESS][DOMAIN_NAME]"
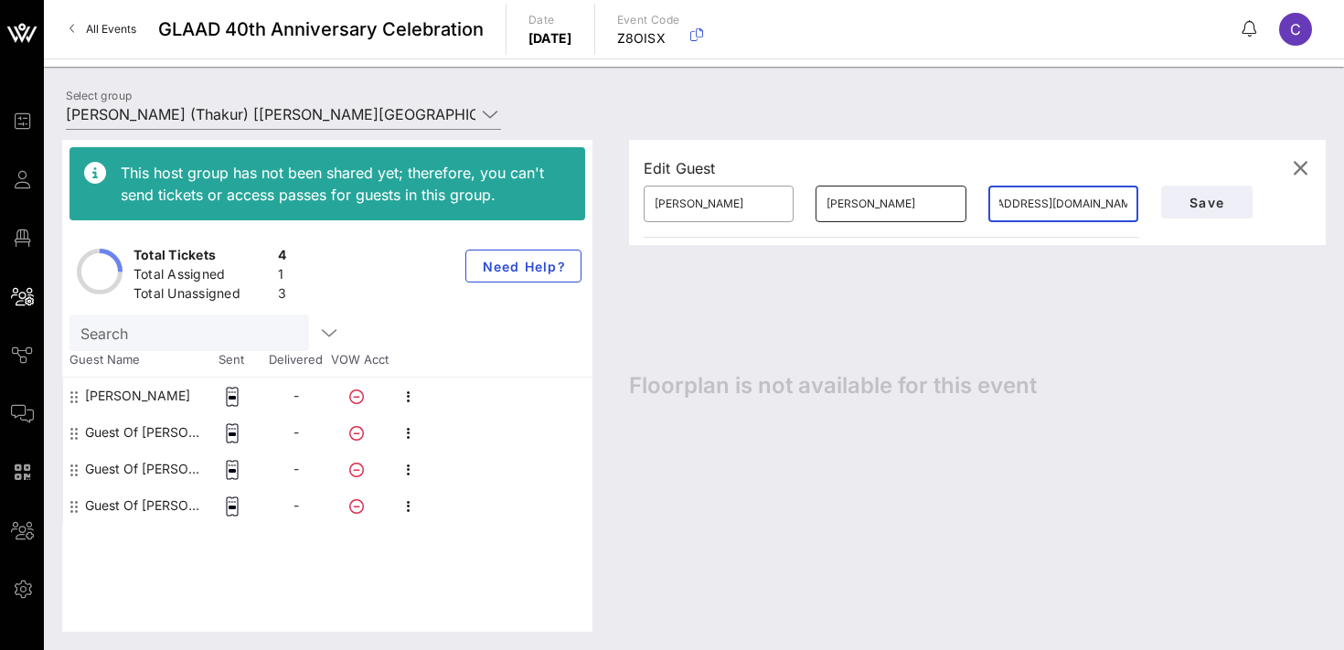
click at [901, 208] on input "[PERSON_NAME]" at bounding box center [890, 203] width 128 height 29
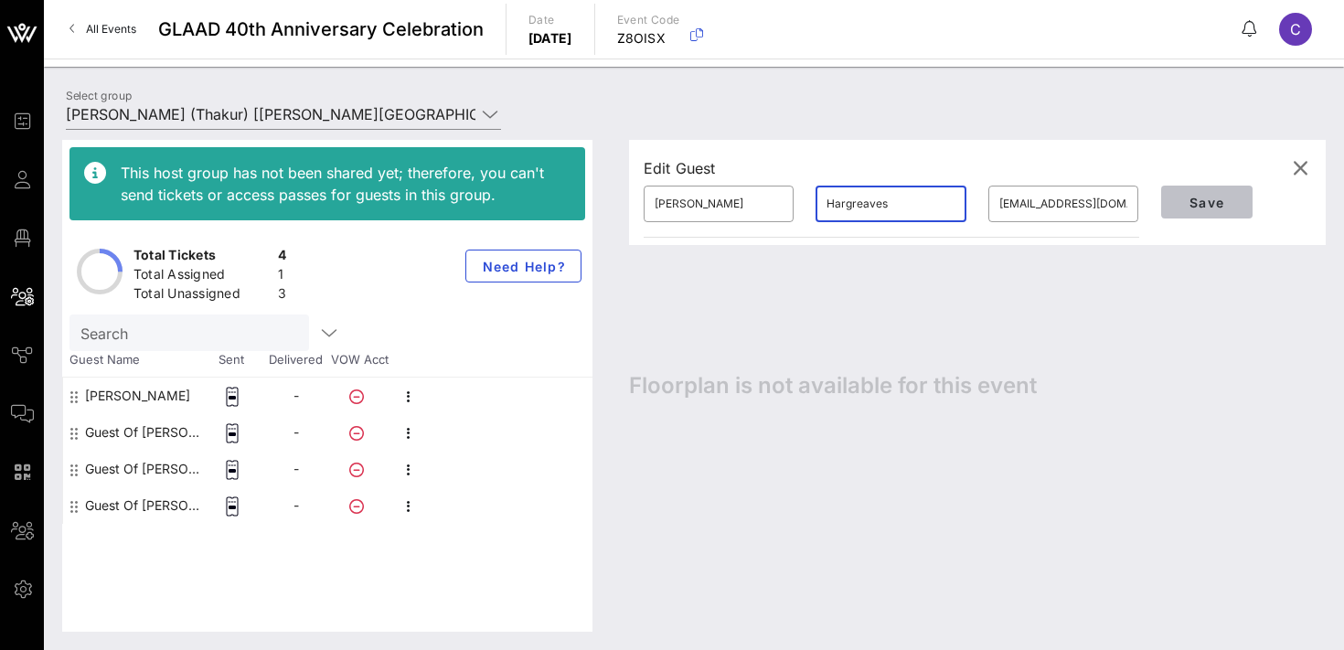
click at [1198, 203] on span "Save" at bounding box center [1207, 203] width 62 height 16
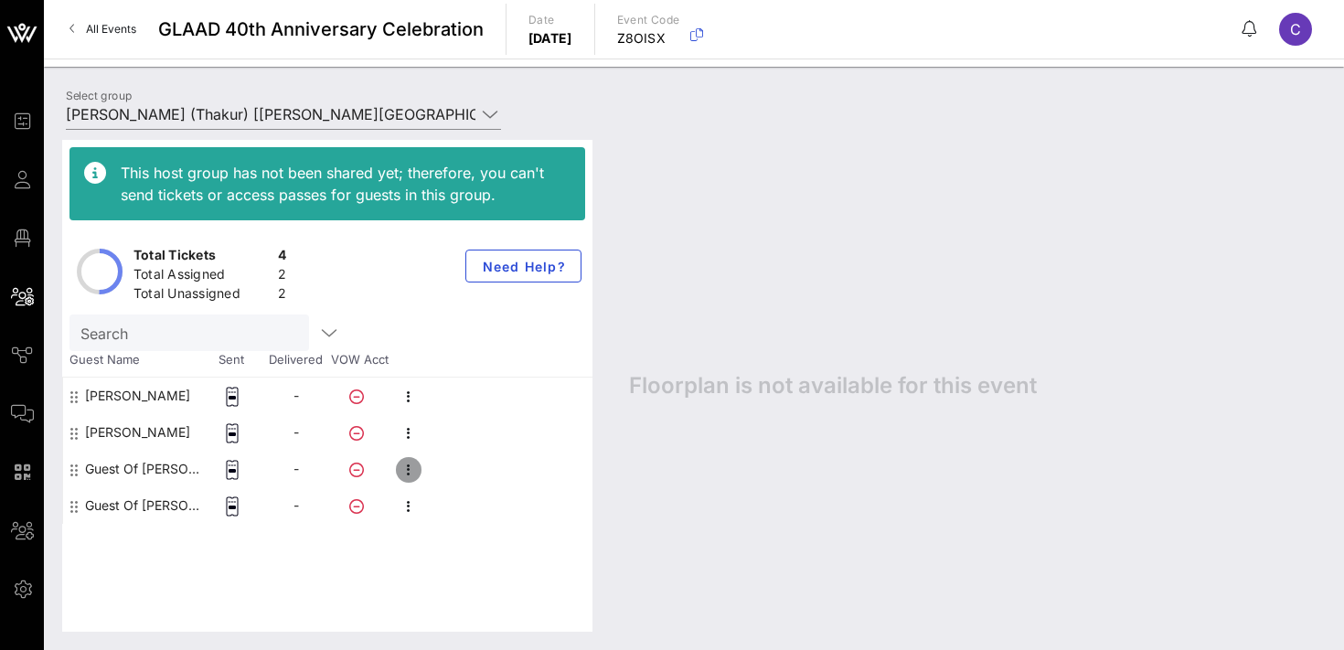
click at [406, 462] on icon "button" at bounding box center [409, 470] width 22 height 22
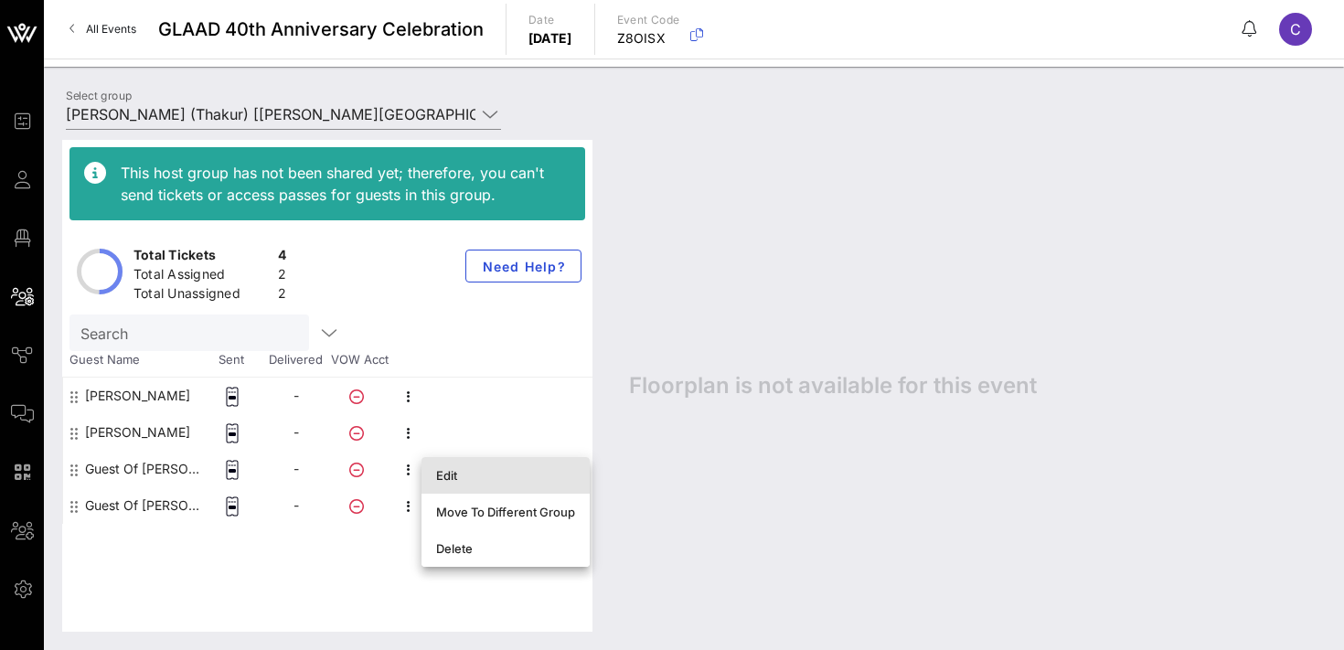
click at [475, 474] on div "Edit" at bounding box center [505, 475] width 139 height 15
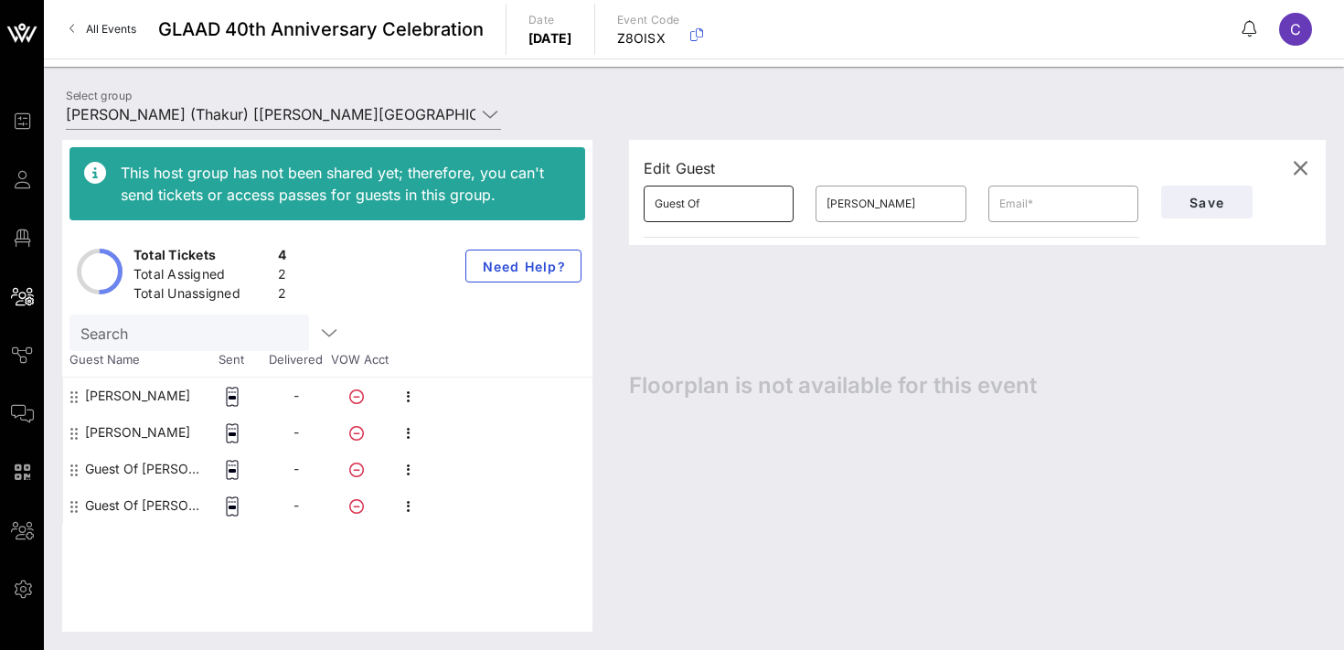
click at [687, 212] on input "Guest Of" at bounding box center [719, 203] width 128 height 29
click at [1061, 199] on input "text" at bounding box center [1063, 203] width 128 height 29
paste input "[EMAIL_ADDRESS][DOMAIN_NAME]"
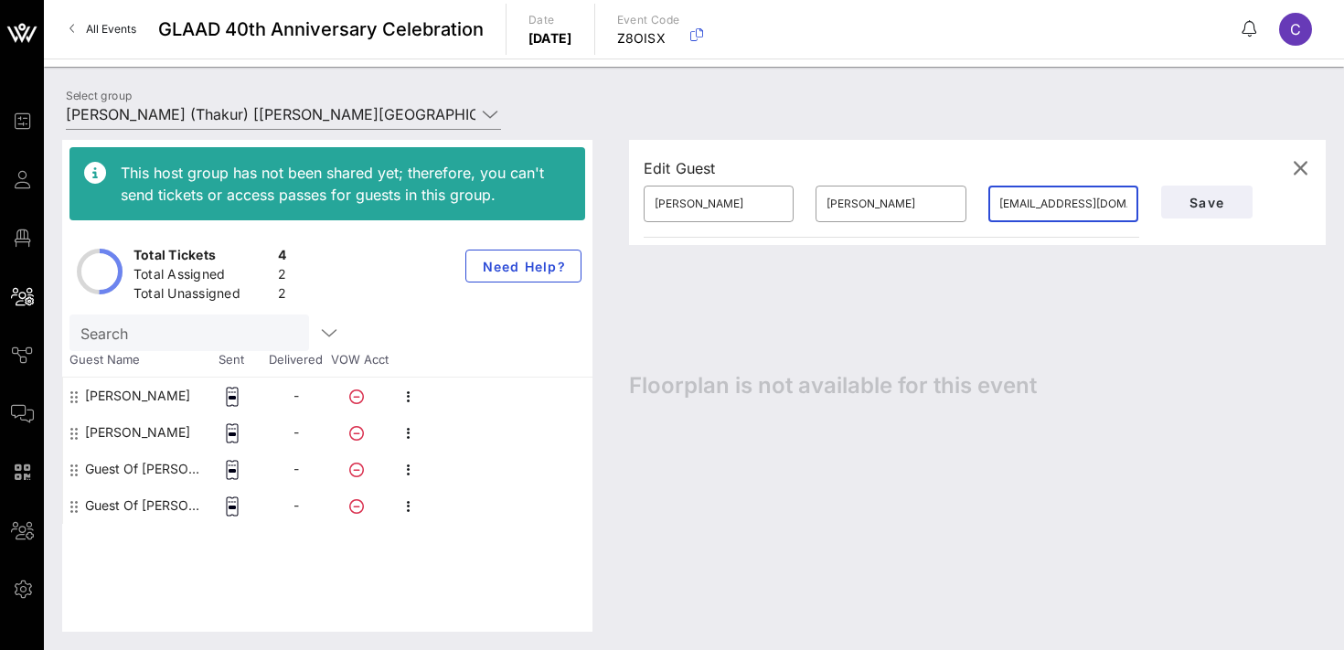
scroll to position [0, 27]
click at [869, 201] on input "[PERSON_NAME]" at bounding box center [890, 203] width 128 height 29
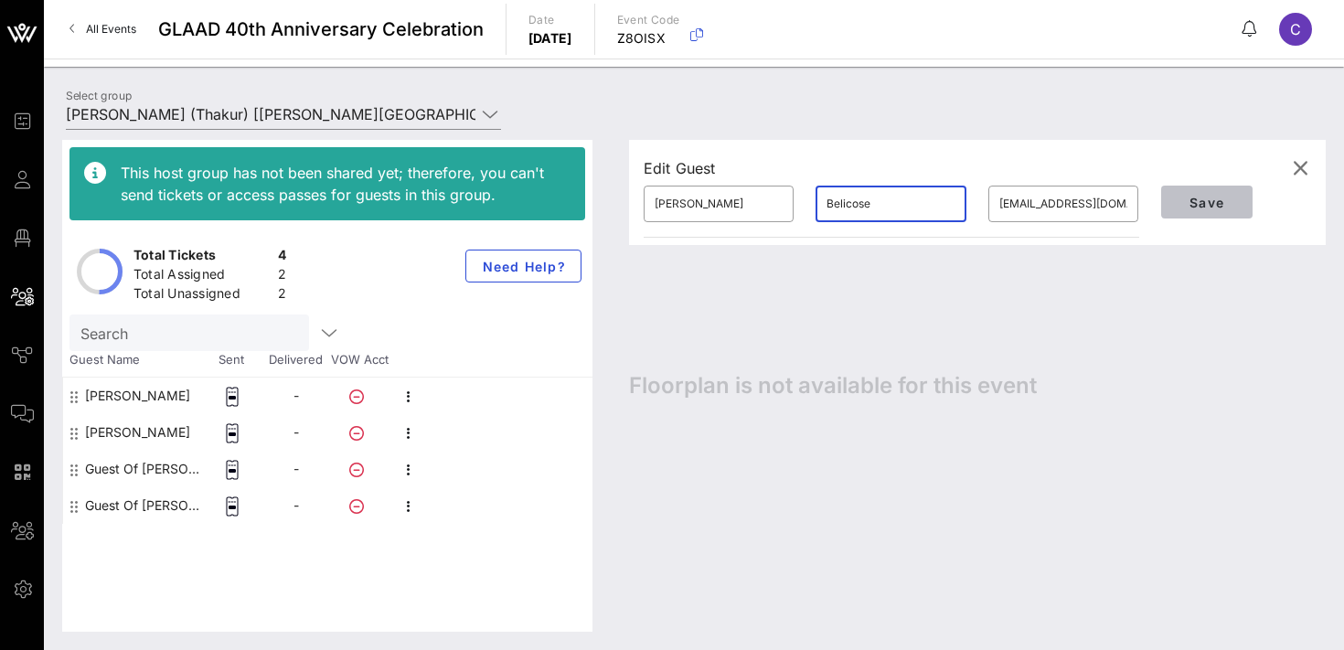
click at [1189, 210] on button "Save" at bounding box center [1206, 202] width 91 height 33
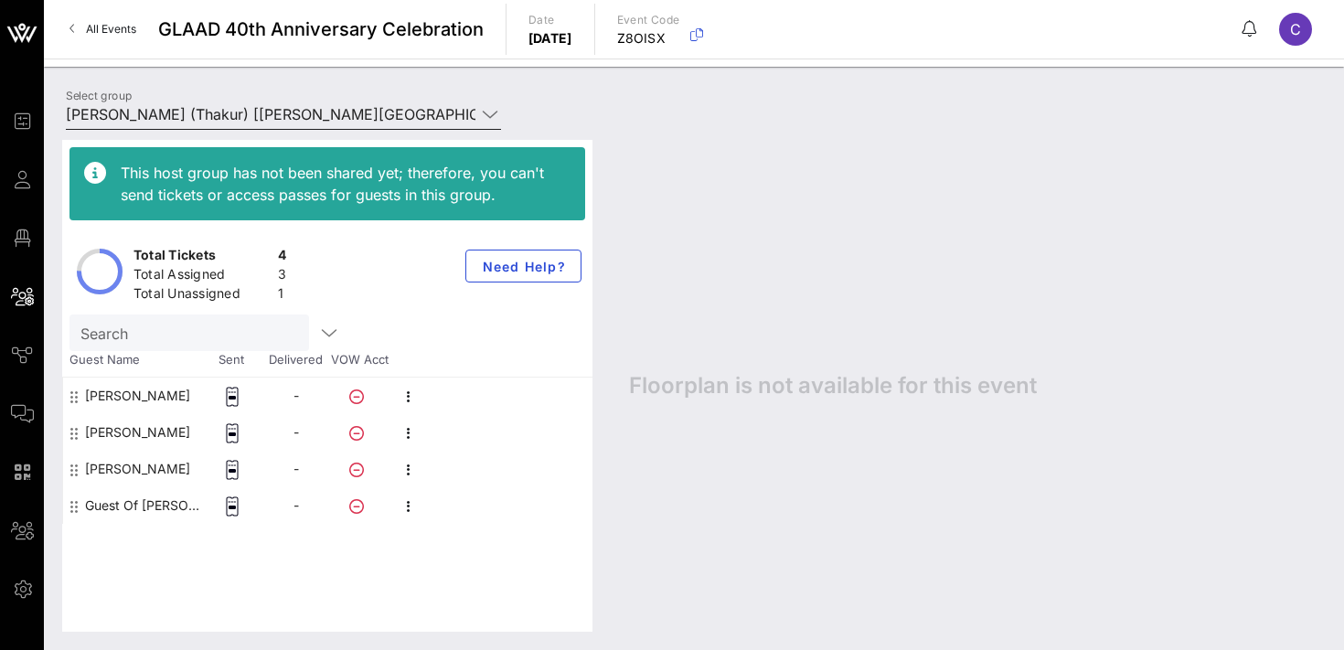
click at [261, 112] on input "[PERSON_NAME] (Thakur) [[PERSON_NAME][GEOGRAPHIC_DATA], [EMAIL_ADDRESS][DOMAIN_…" at bounding box center [271, 114] width 410 height 29
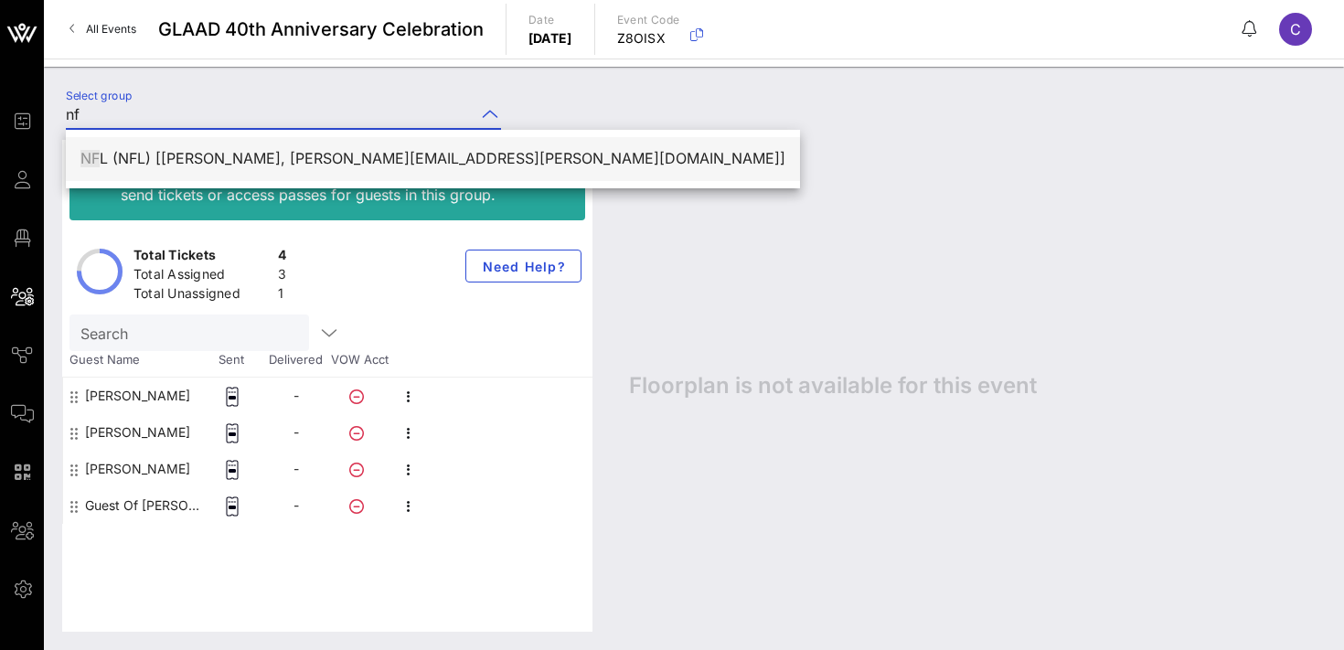
click at [220, 154] on div "NF L (NFL) [[PERSON_NAME], [PERSON_NAME][EMAIL_ADDRESS][PERSON_NAME][DOMAIN_NAM…" at bounding box center [432, 158] width 705 height 17
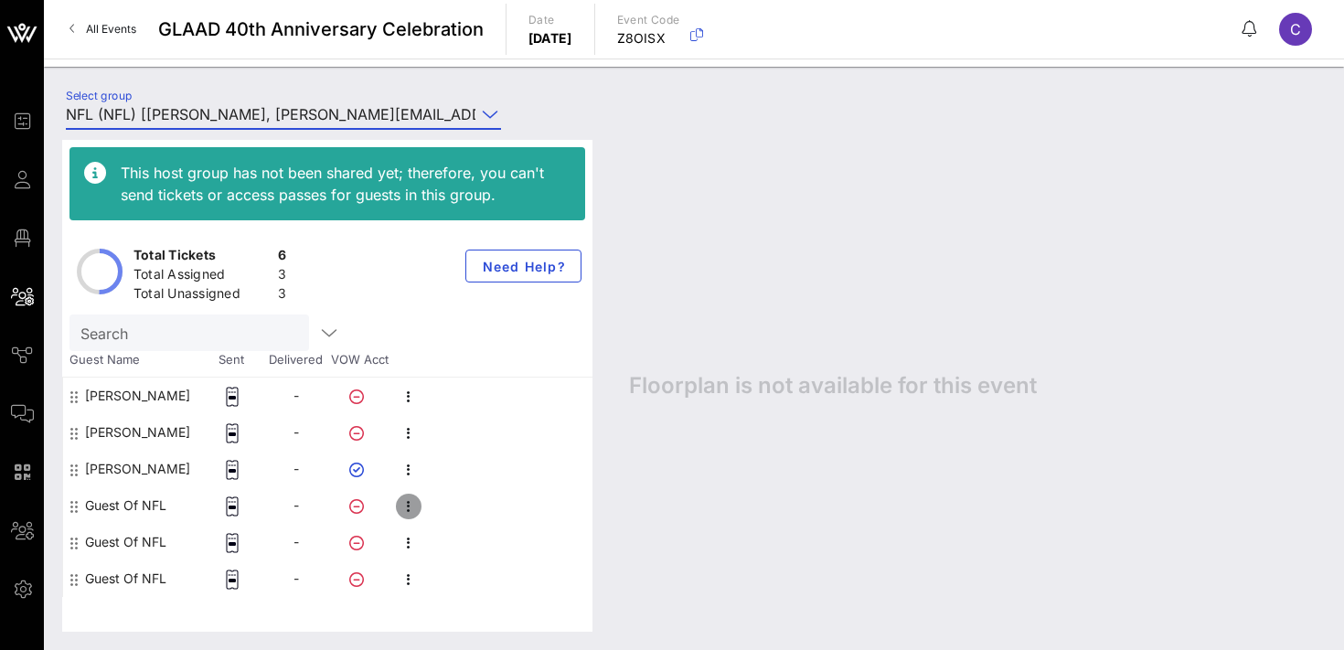
click at [408, 504] on icon "button" at bounding box center [409, 507] width 22 height 22
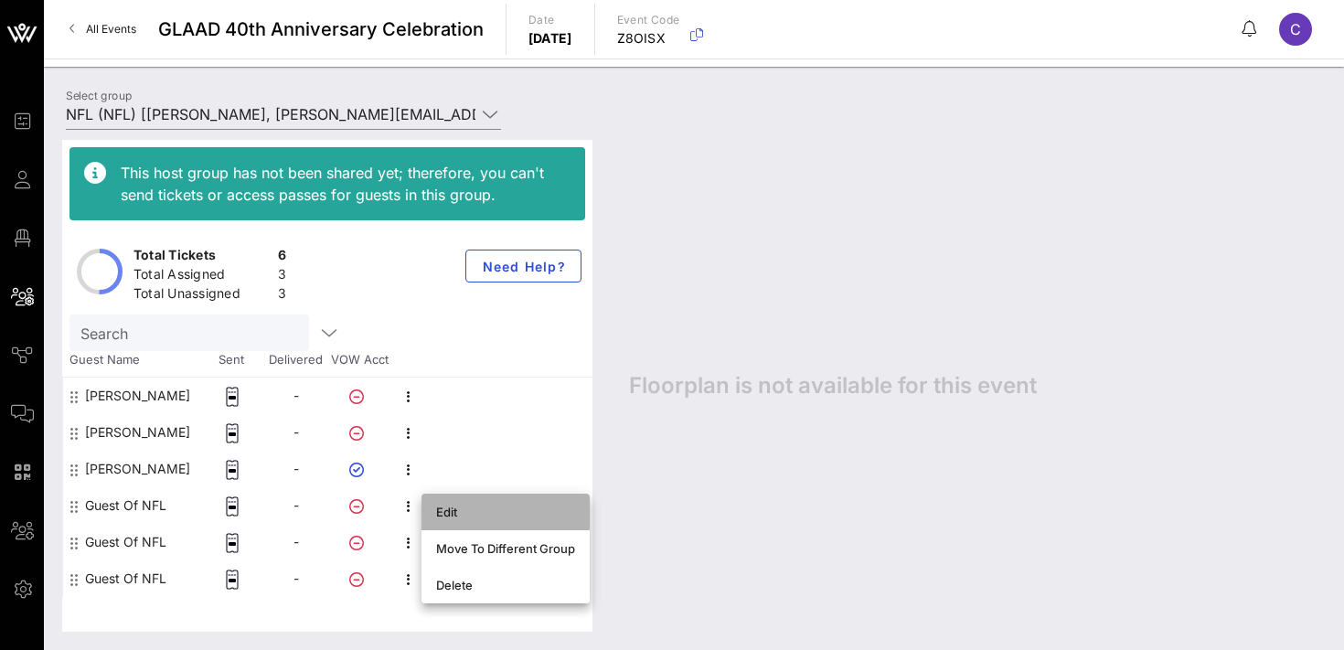
click at [454, 509] on div "Edit" at bounding box center [505, 512] width 139 height 15
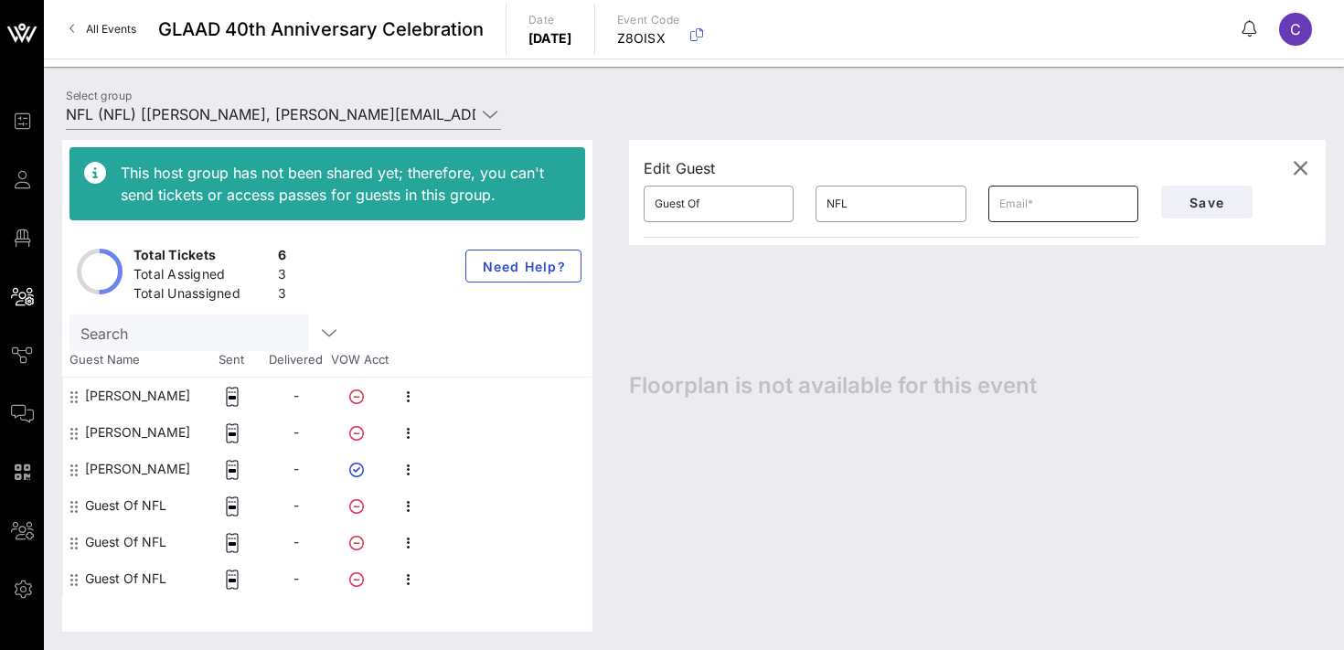
click at [1039, 212] on input "text" at bounding box center [1063, 203] width 128 height 29
paste input "[EMAIL_ADDRESS][DOMAIN_NAME]"
click at [710, 202] on input "Guest Of" at bounding box center [719, 203] width 128 height 29
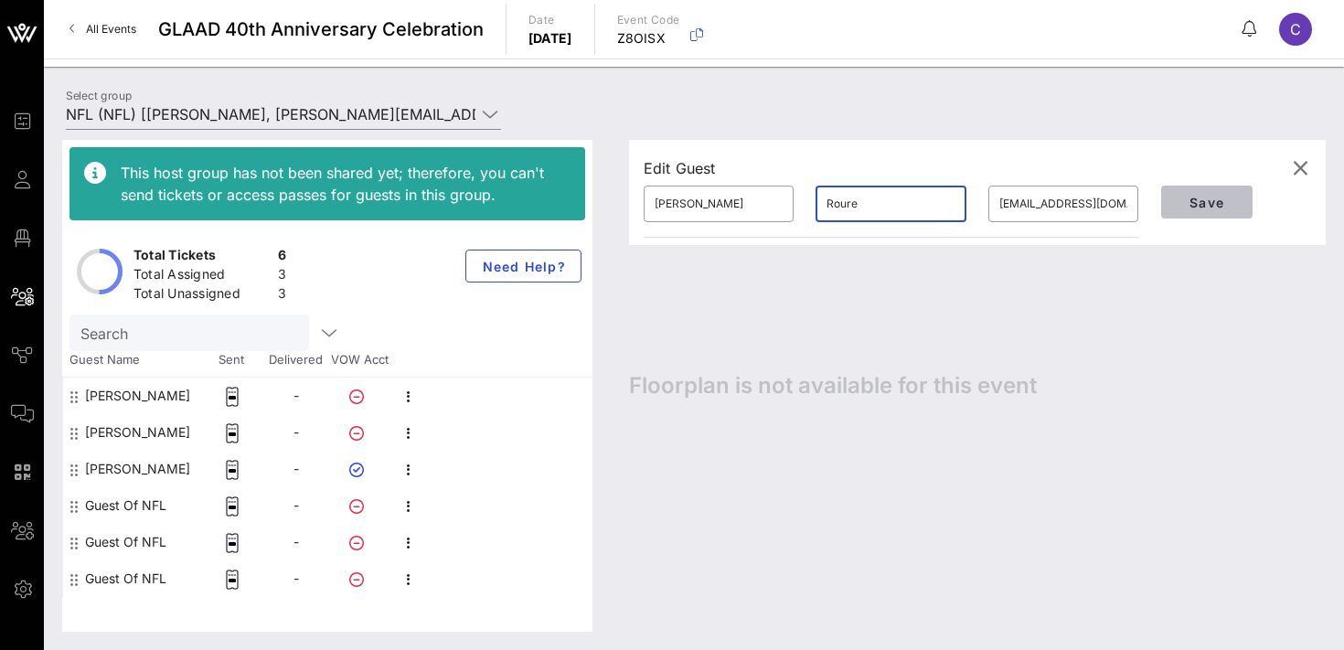
click at [1204, 197] on span "Save" at bounding box center [1207, 203] width 62 height 16
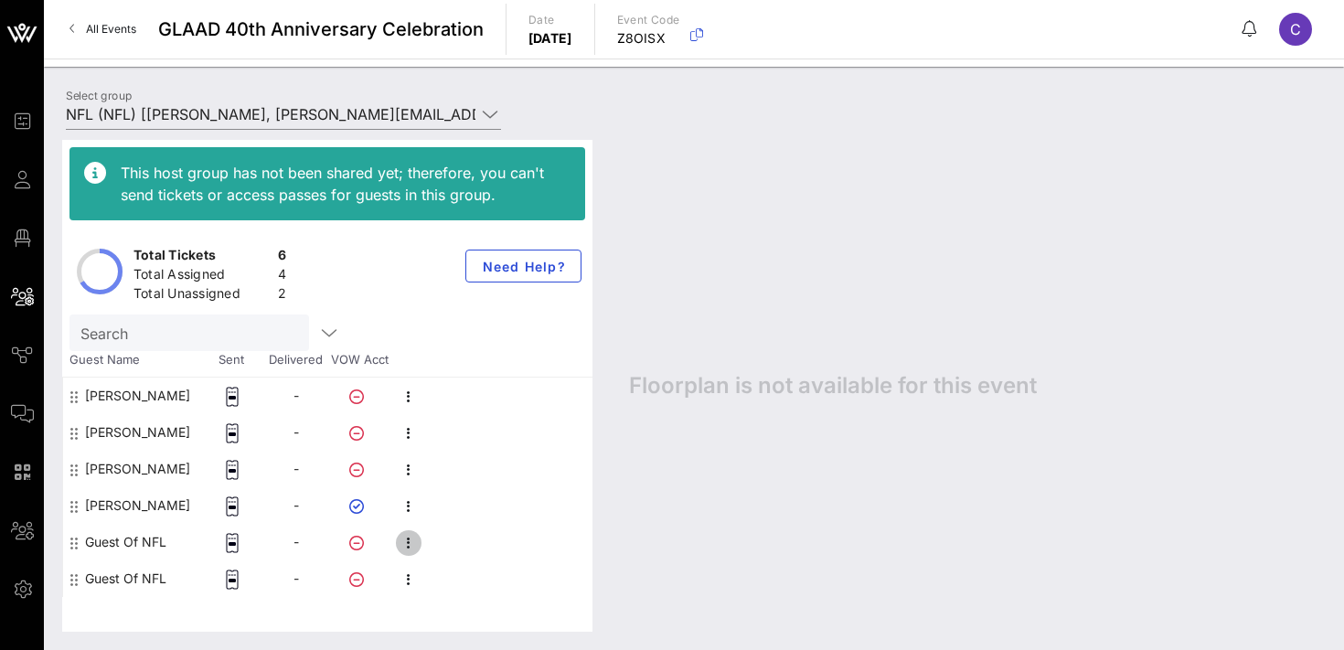
click at [412, 545] on icon "button" at bounding box center [409, 543] width 22 height 22
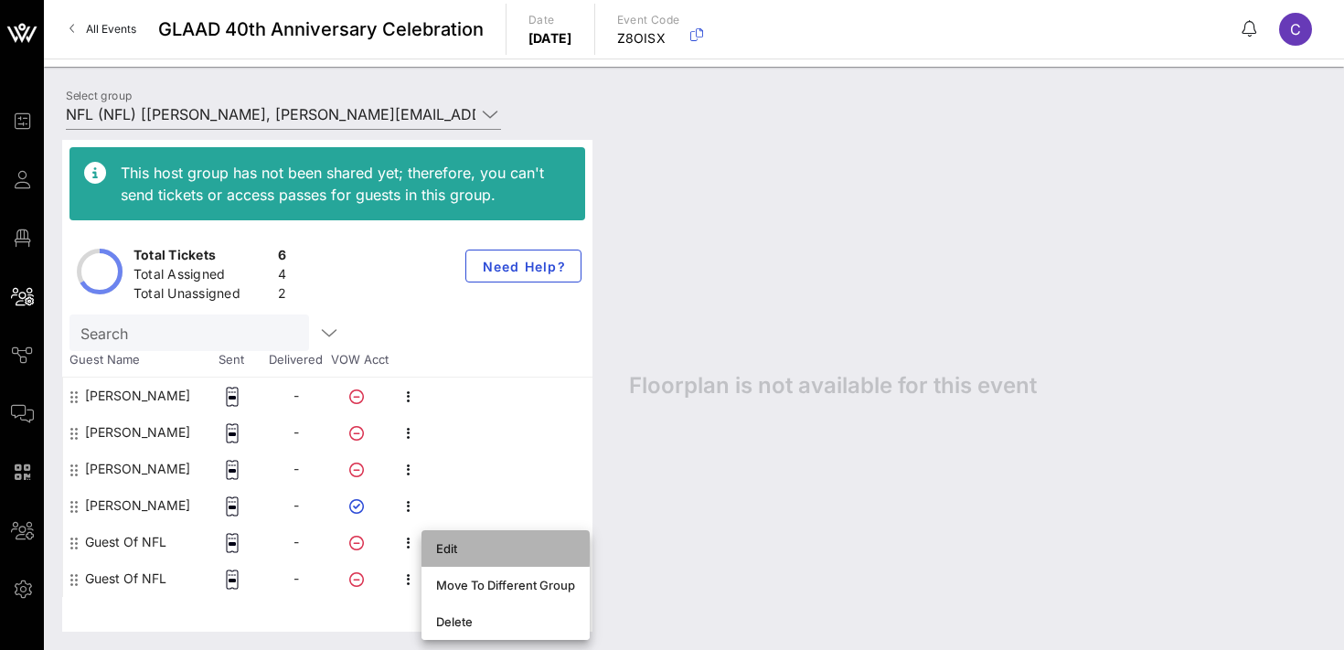
click at [454, 542] on div "Edit" at bounding box center [505, 548] width 139 height 15
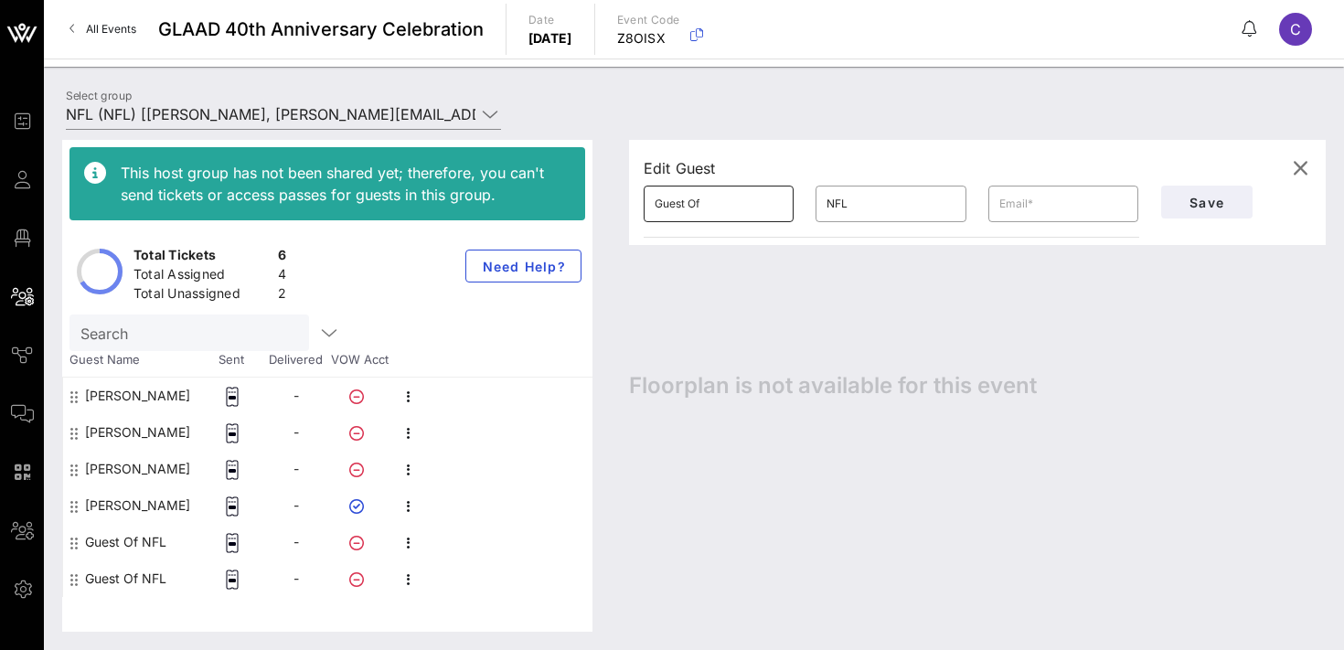
click at [712, 211] on input "Guest Of" at bounding box center [719, 203] width 128 height 29
paste input "[PERSON_NAME][EMAIL_ADDRESS][PERSON_NAME][DOMAIN_NAME]"
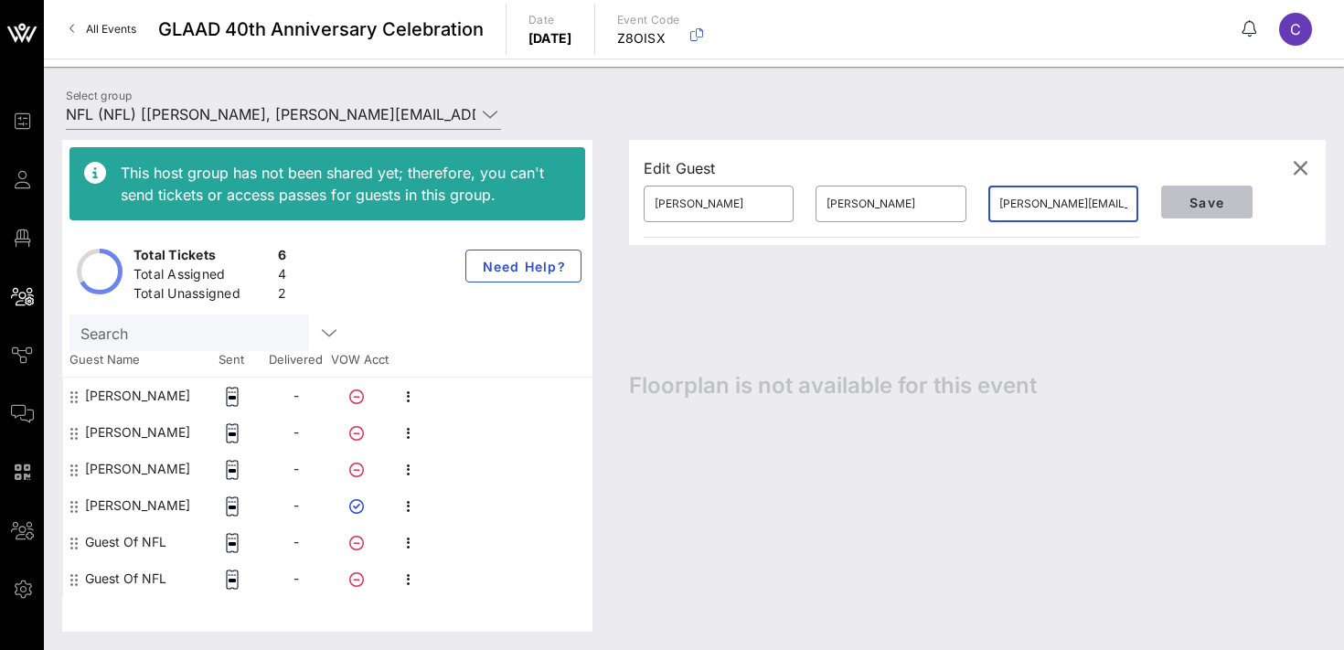
click at [1182, 200] on span "Save" at bounding box center [1207, 203] width 62 height 16
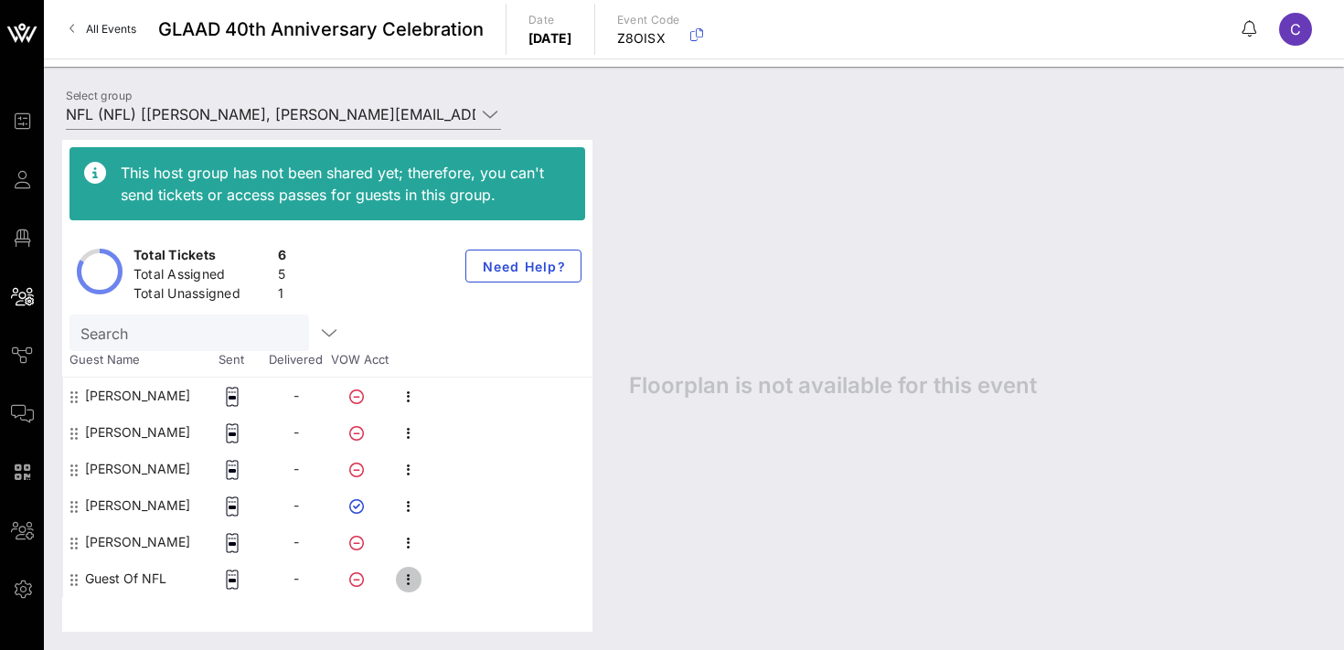
click at [413, 581] on icon "button" at bounding box center [409, 580] width 22 height 22
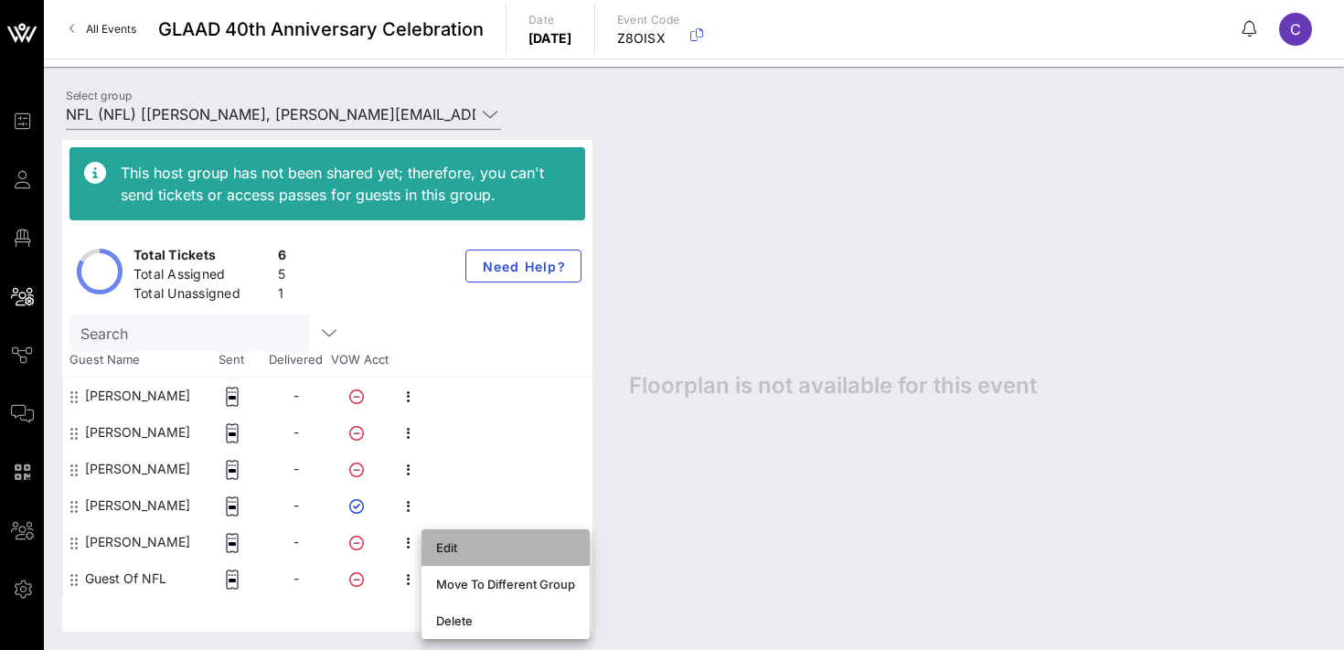
click at [468, 558] on div "Edit" at bounding box center [505, 547] width 139 height 29
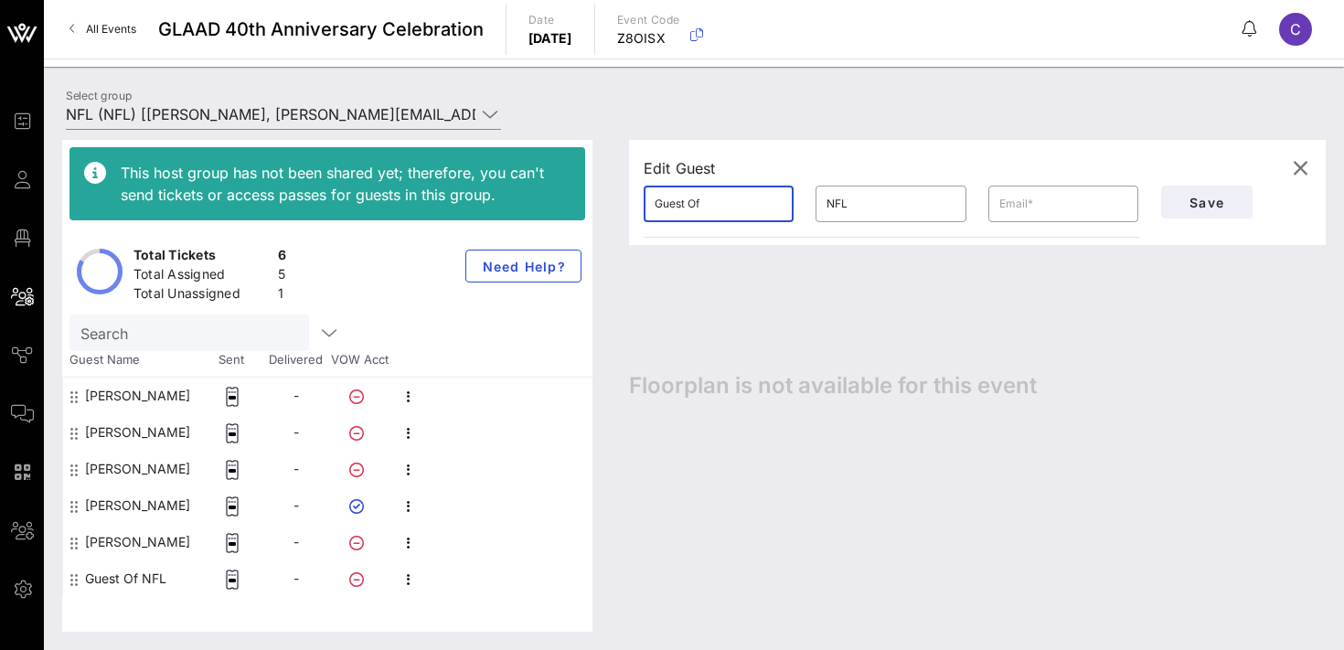
click at [708, 215] on input "Guest Of" at bounding box center [719, 203] width 128 height 29
paste input "[PERSON_NAME]"
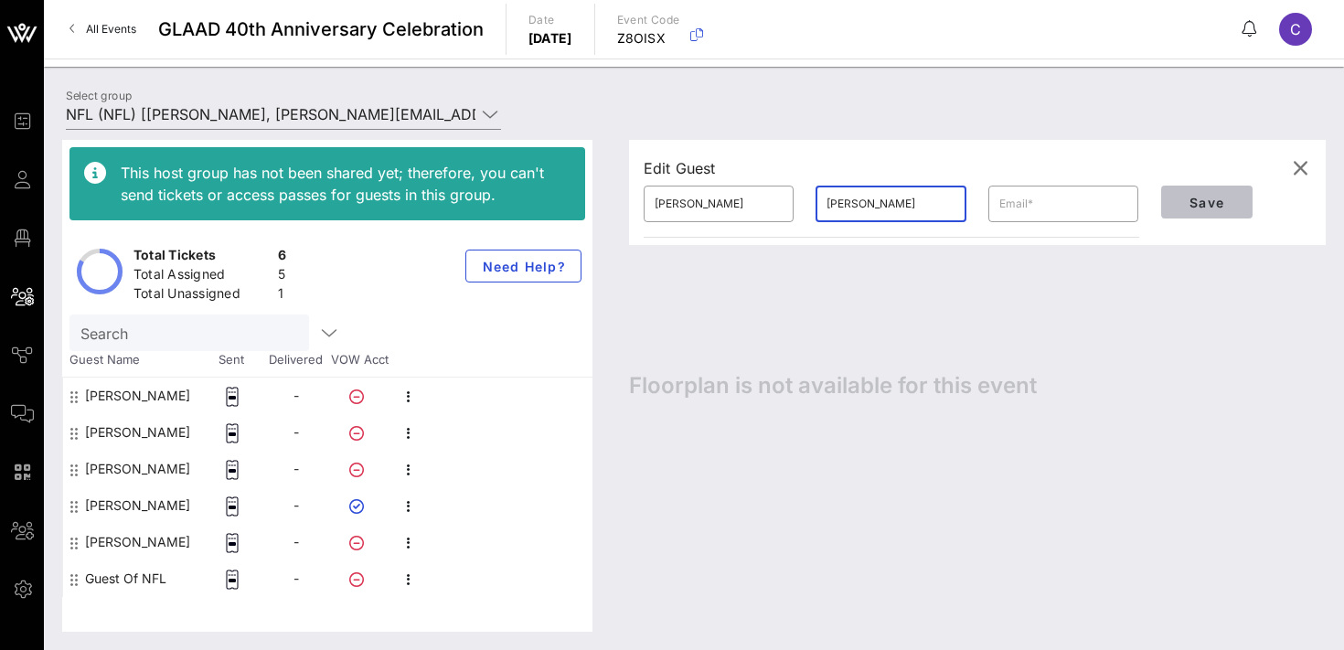
click at [1208, 205] on span "Save" at bounding box center [1207, 203] width 62 height 16
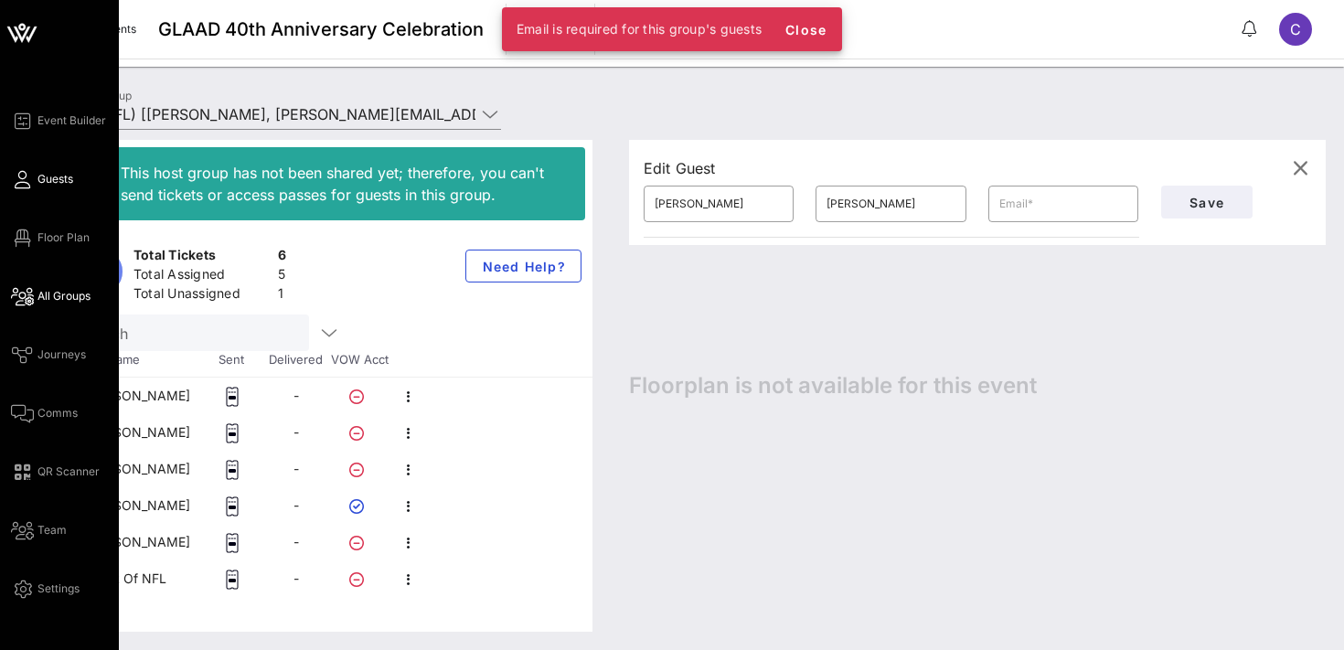
click at [47, 178] on span "Guests" at bounding box center [55, 179] width 36 height 16
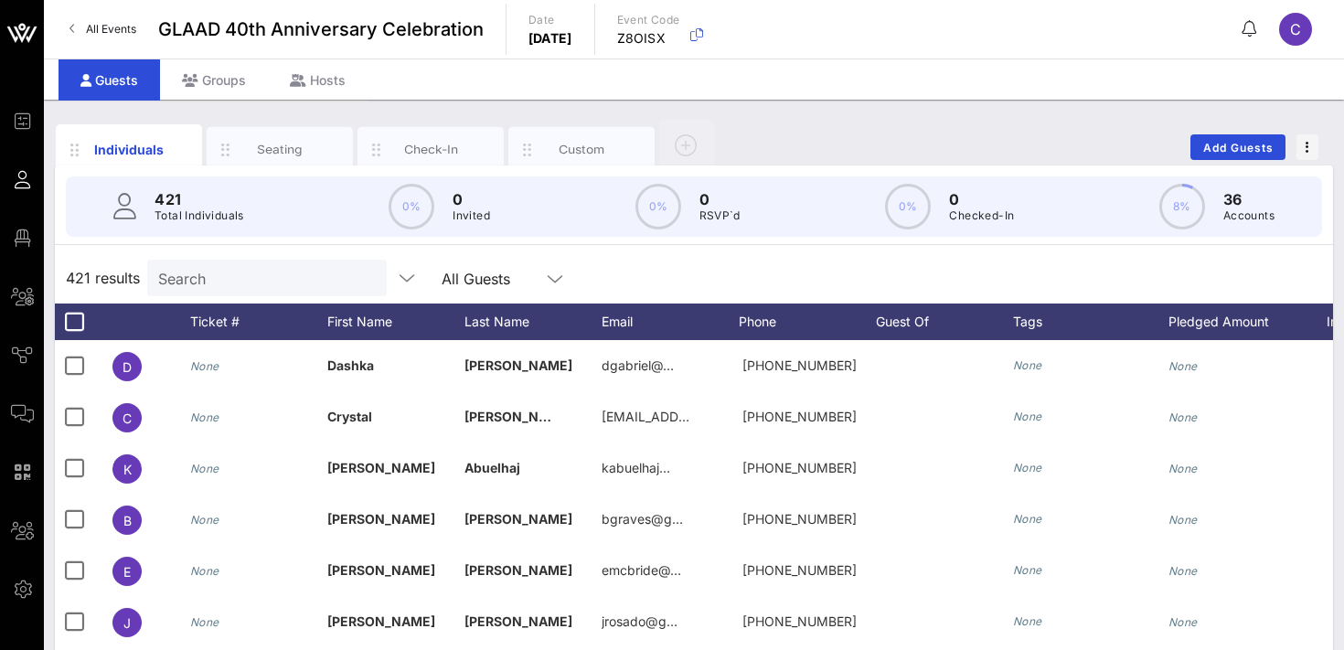
click at [232, 278] on input "Search" at bounding box center [265, 278] width 214 height 24
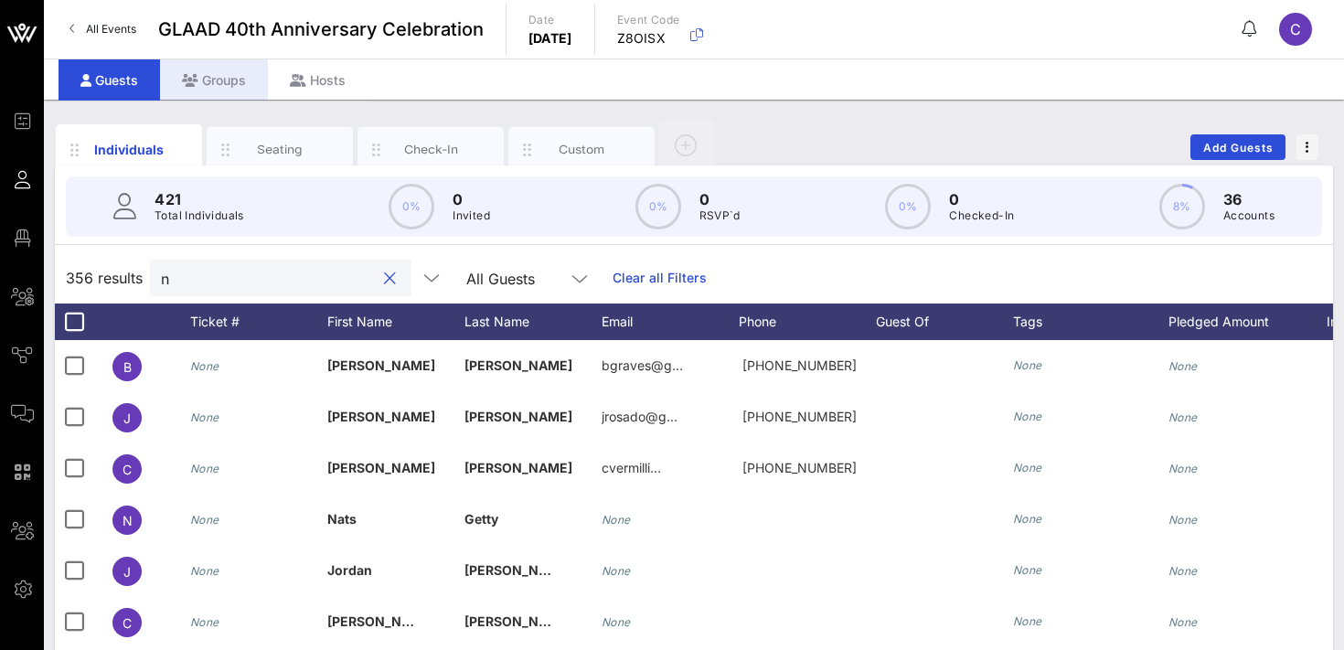
click at [224, 81] on div "Groups" at bounding box center [214, 79] width 108 height 41
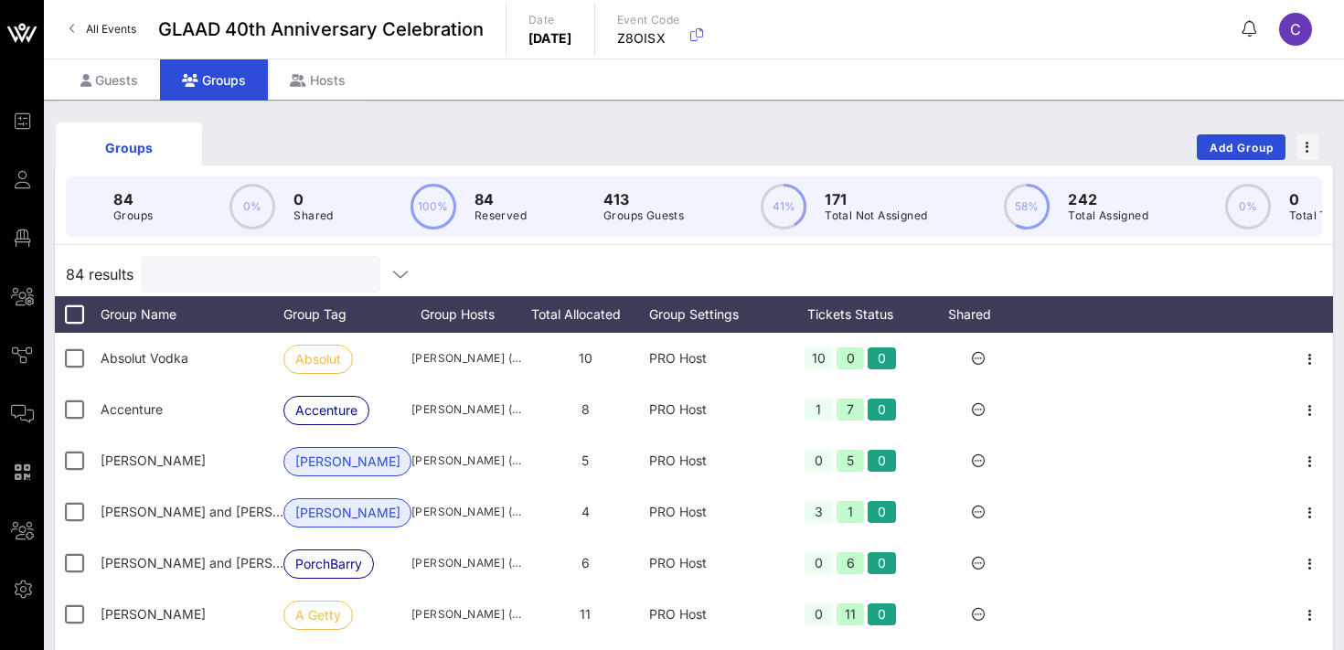
click at [230, 279] on input "text" at bounding box center [259, 274] width 214 height 24
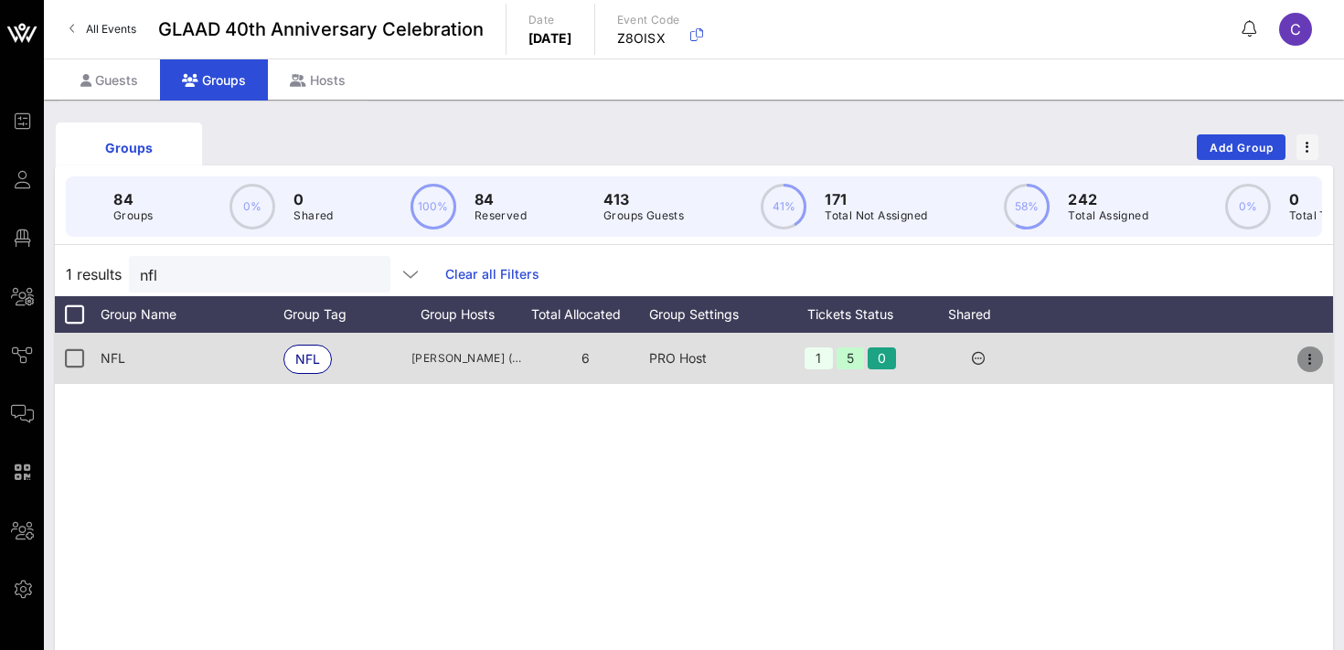
click at [1313, 356] on icon "button" at bounding box center [1310, 359] width 22 height 22
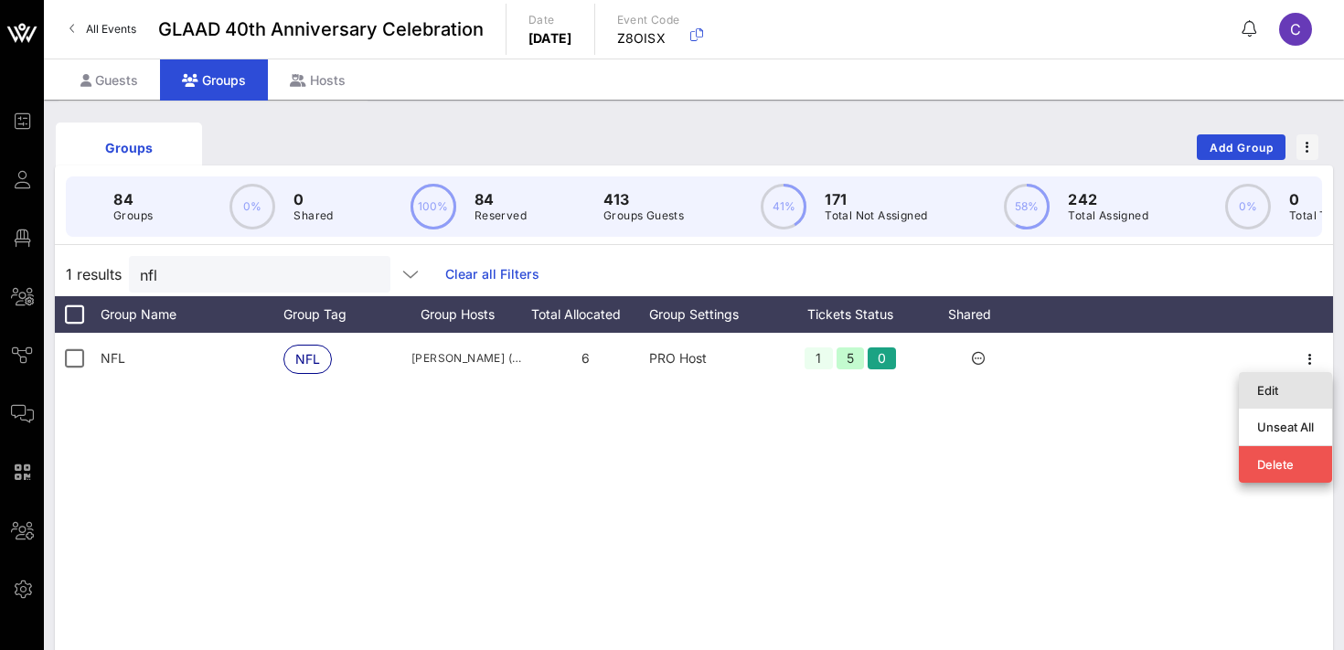
click at [1280, 390] on div "Edit" at bounding box center [1285, 390] width 57 height 15
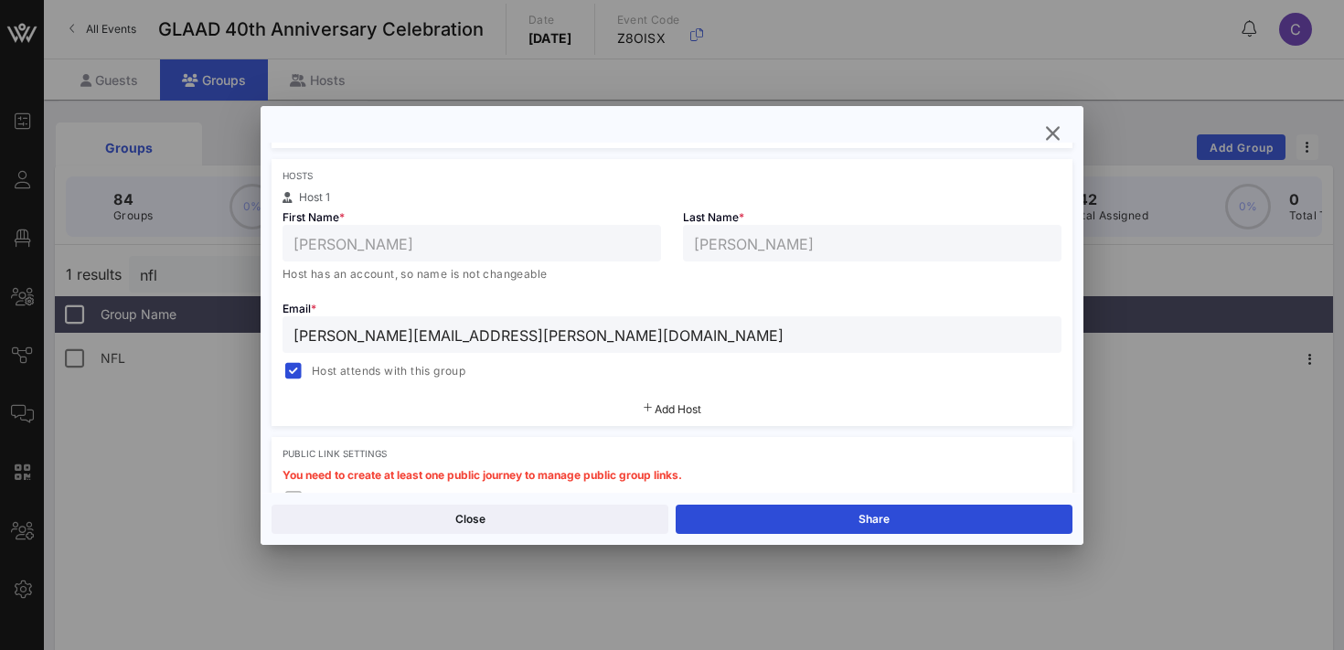
scroll to position [592, 0]
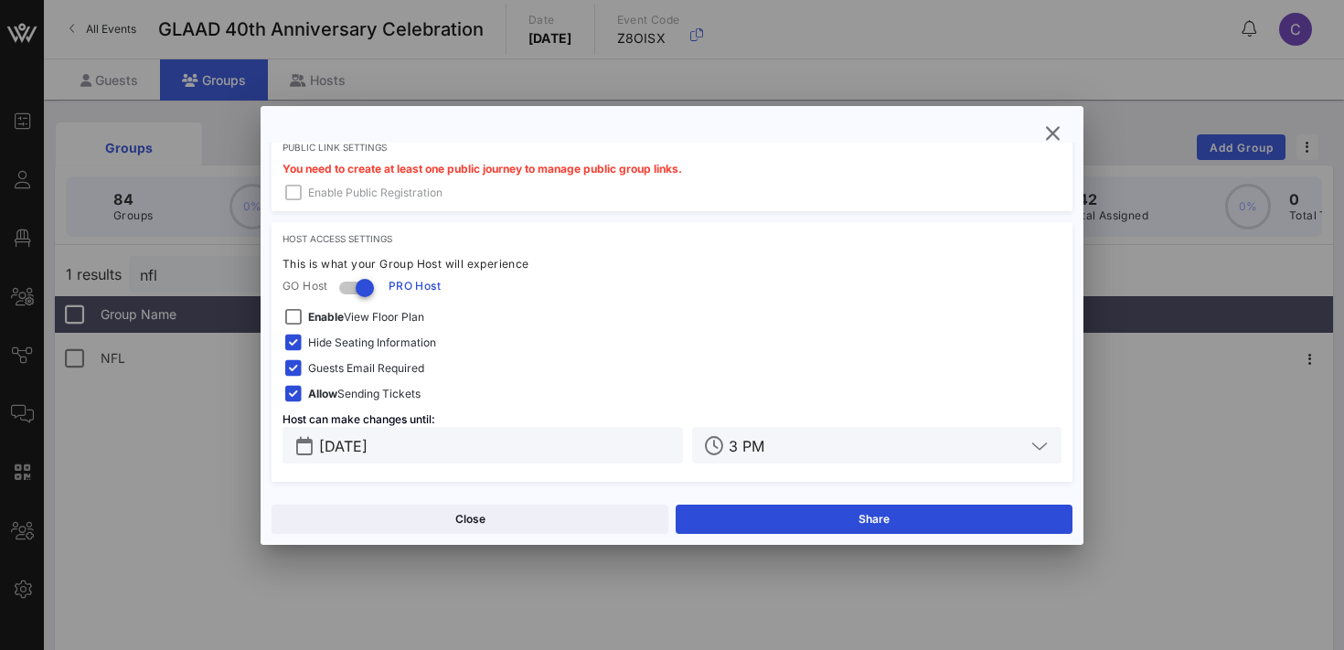
click at [352, 370] on span "Guests Email Required" at bounding box center [366, 368] width 116 height 18
click at [554, 436] on input "[DATE]" at bounding box center [495, 445] width 353 height 24
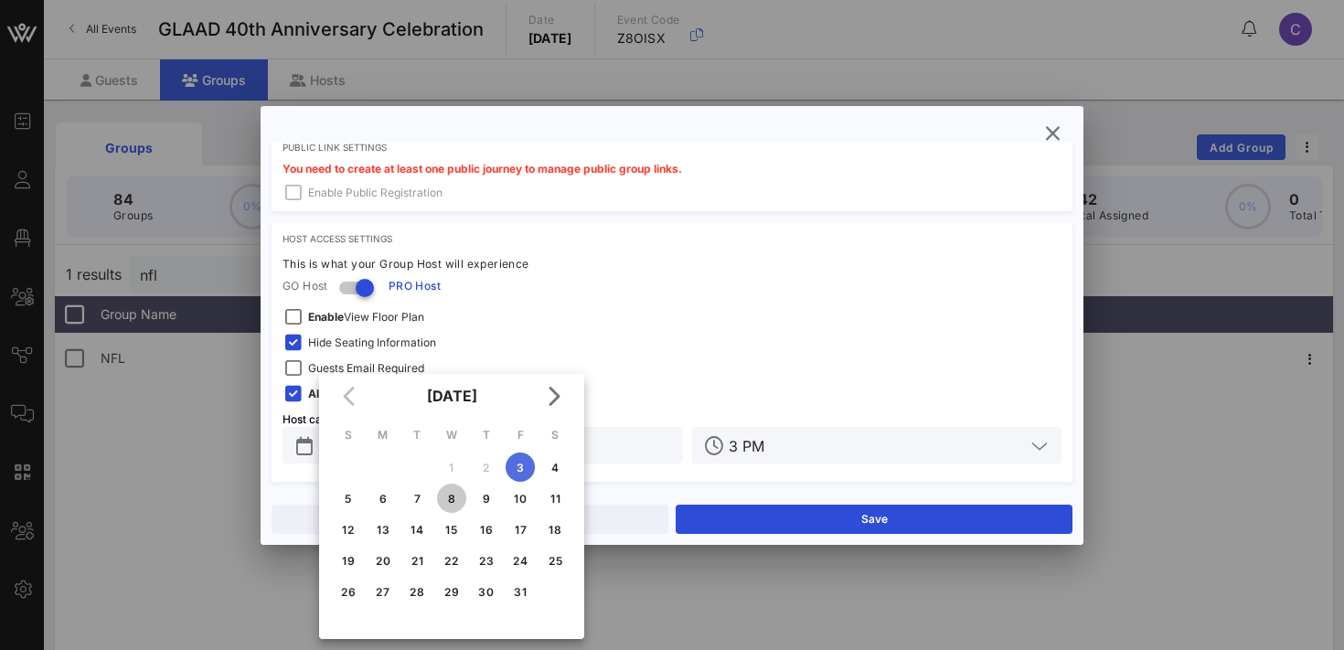
click at [449, 504] on div "8" at bounding box center [451, 499] width 29 height 14
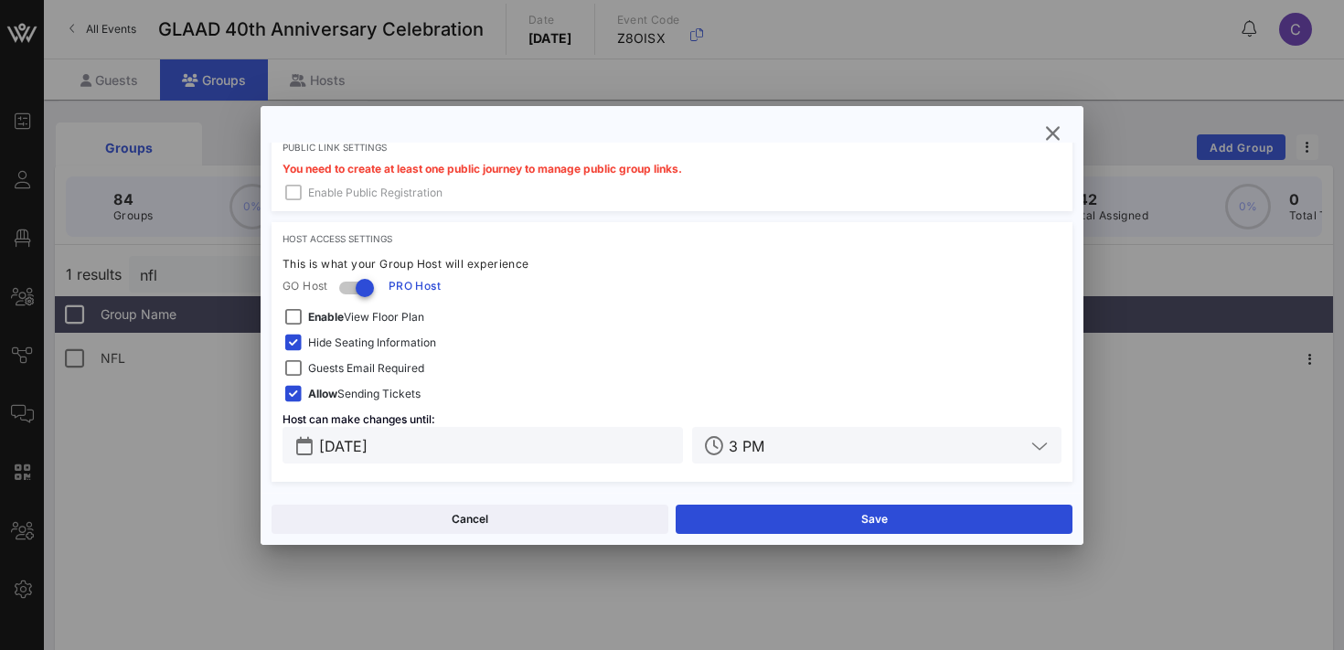
click at [816, 441] on input "3 PM" at bounding box center [877, 445] width 296 height 24
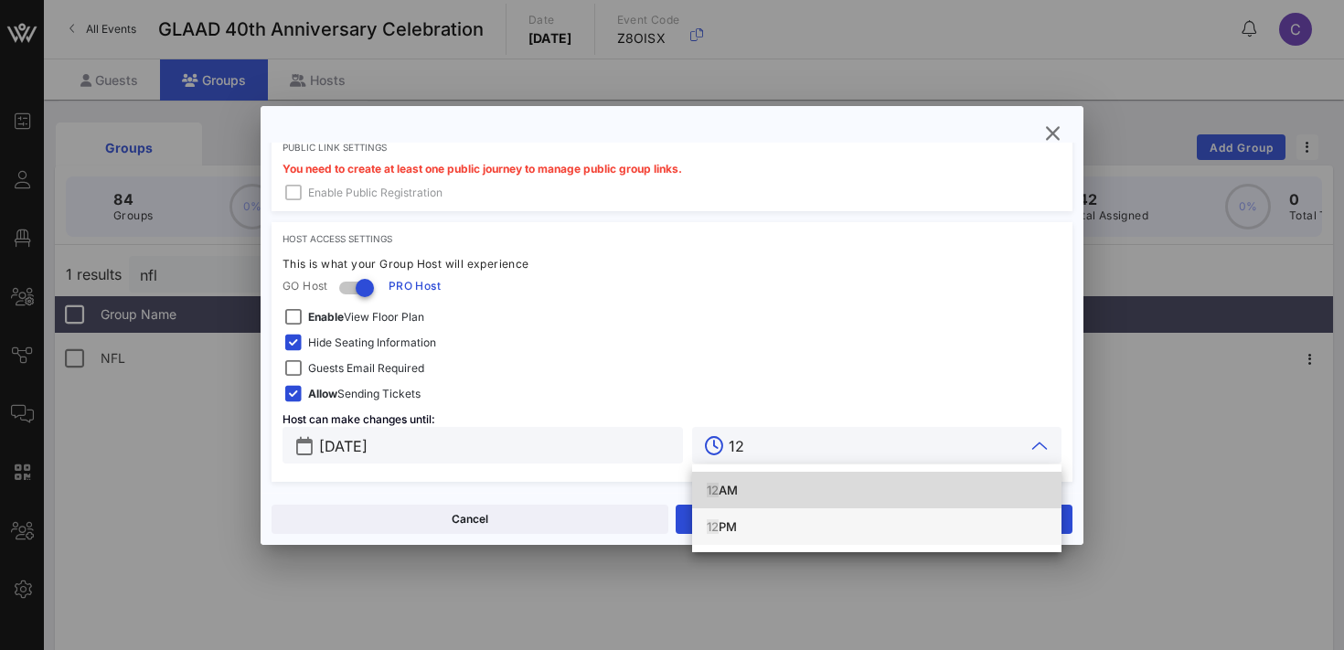
click at [742, 523] on div "12 PM" at bounding box center [877, 526] width 340 height 15
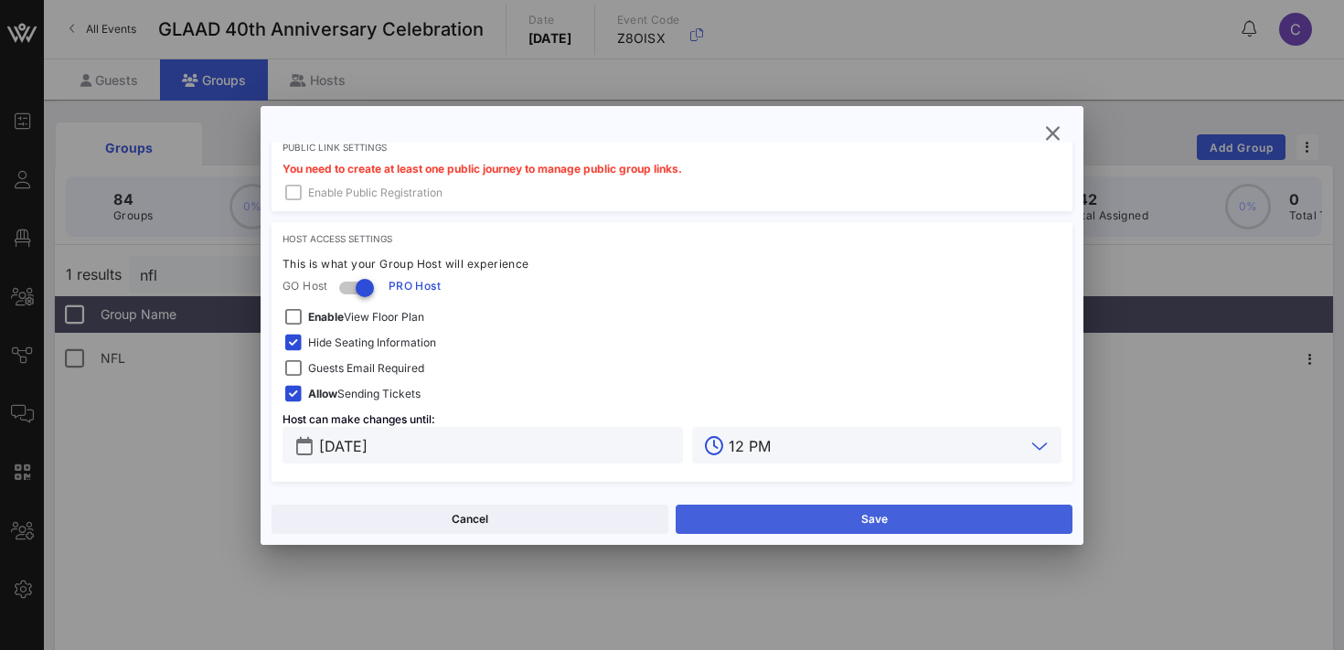
click at [761, 518] on button "Save" at bounding box center [874, 519] width 397 height 29
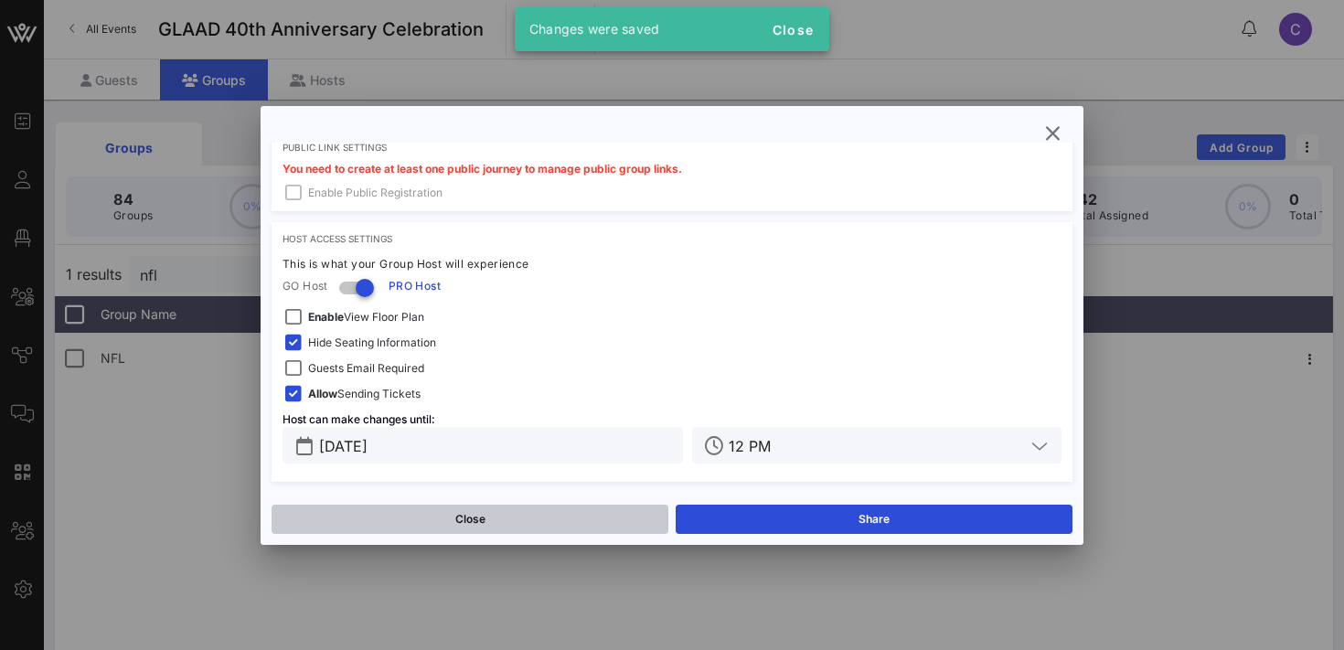
click at [532, 516] on button "Close" at bounding box center [470, 519] width 397 height 29
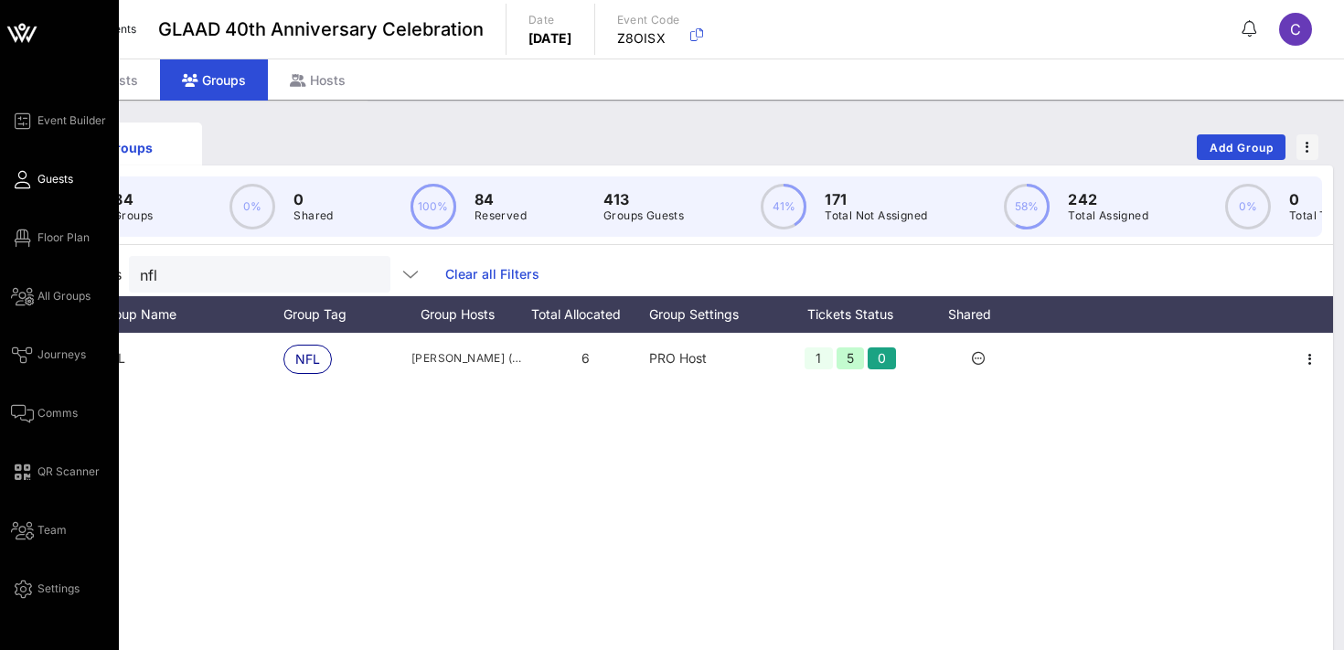
click at [60, 176] on span "Guests" at bounding box center [55, 179] width 36 height 16
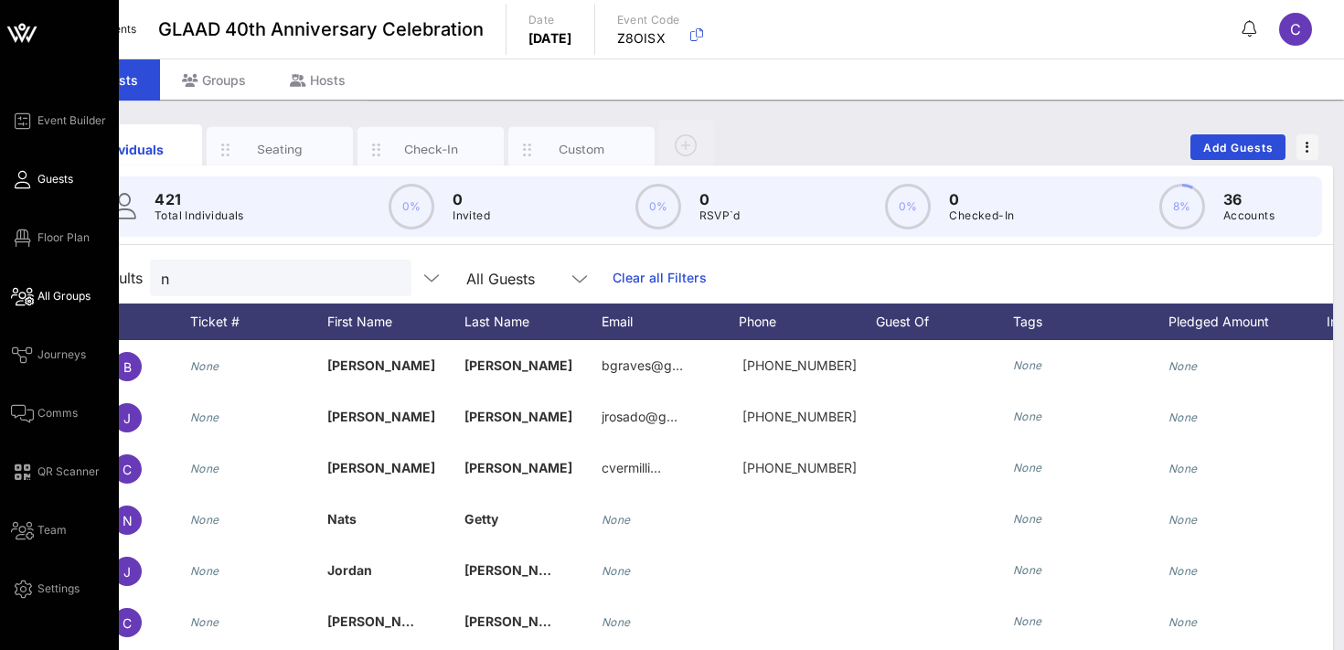
click at [40, 295] on span "All Groups" at bounding box center [63, 296] width 53 height 16
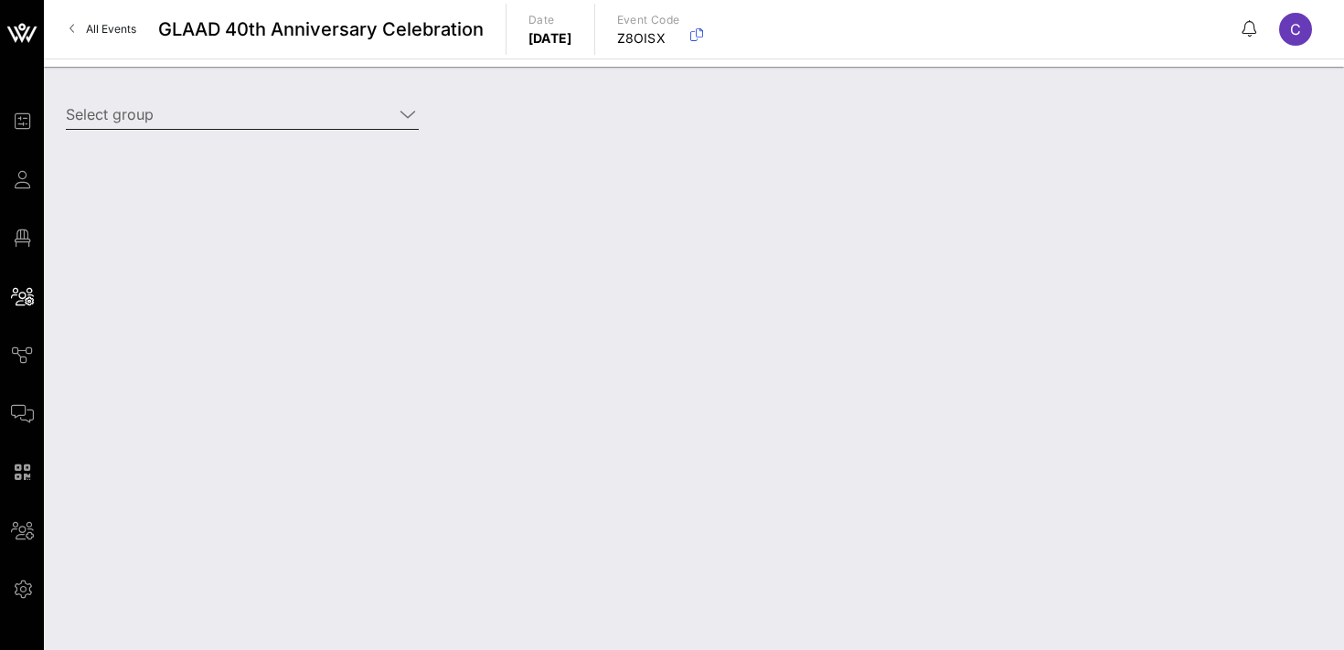
click at [226, 121] on input "Select group" at bounding box center [229, 114] width 327 height 29
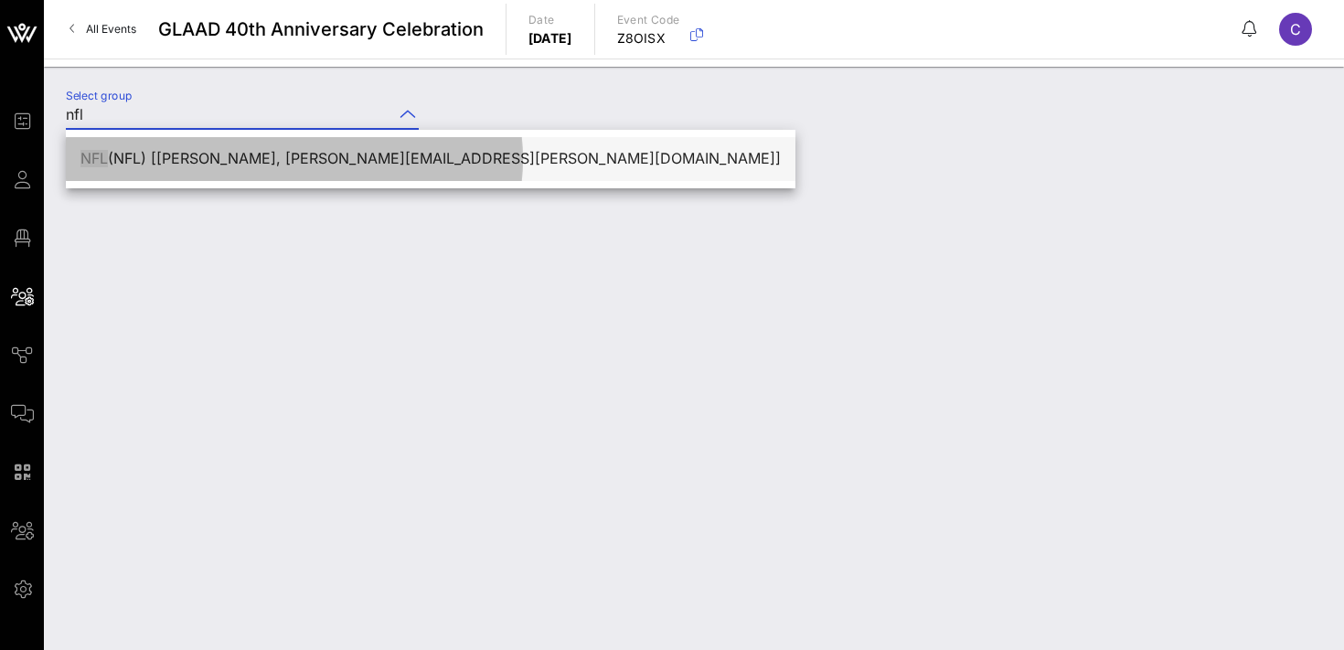
click at [208, 156] on div "NFL (NFL) [[PERSON_NAME], [PERSON_NAME][EMAIL_ADDRESS][PERSON_NAME][DOMAIN_NAME…" at bounding box center [430, 158] width 700 height 17
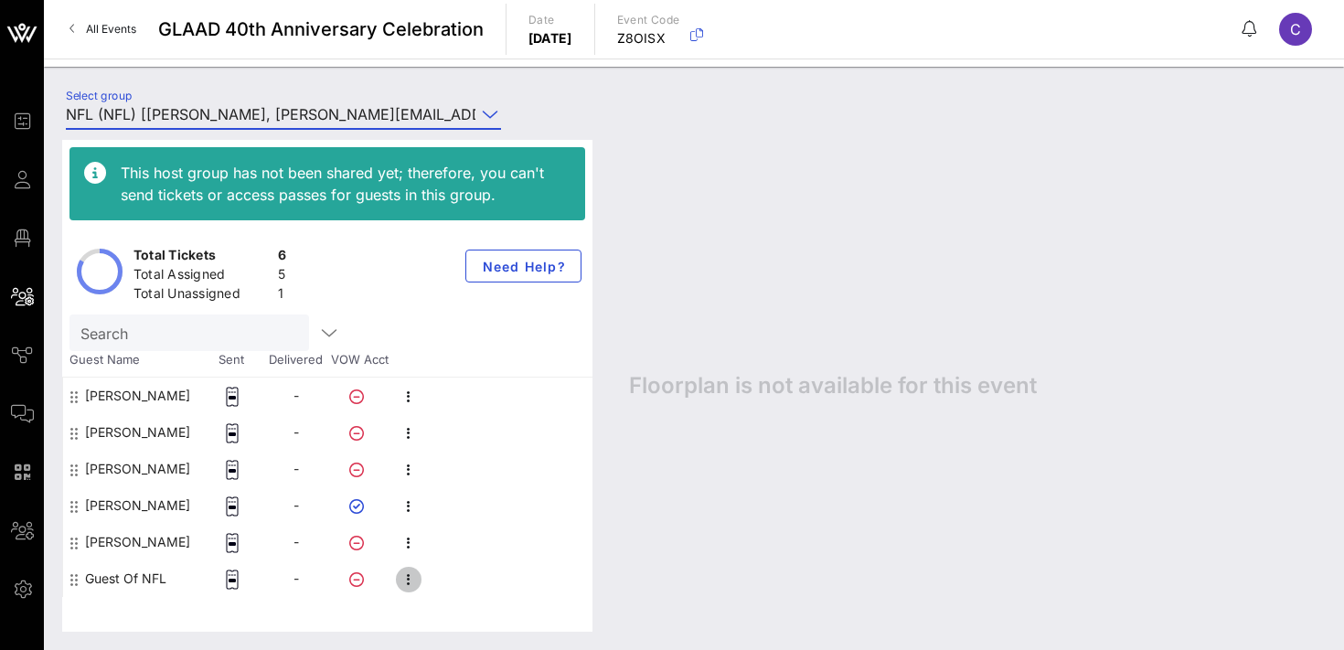
click at [406, 575] on icon "button" at bounding box center [409, 580] width 22 height 22
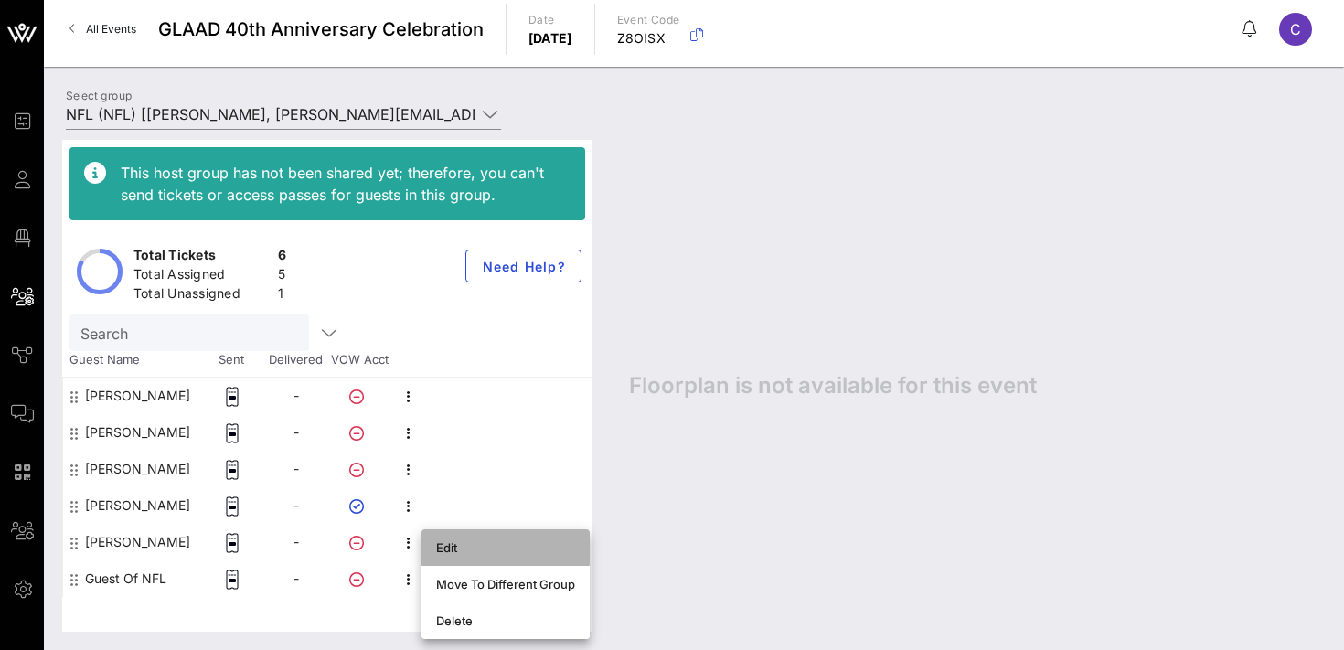
click at [462, 540] on div "Edit" at bounding box center [505, 547] width 139 height 15
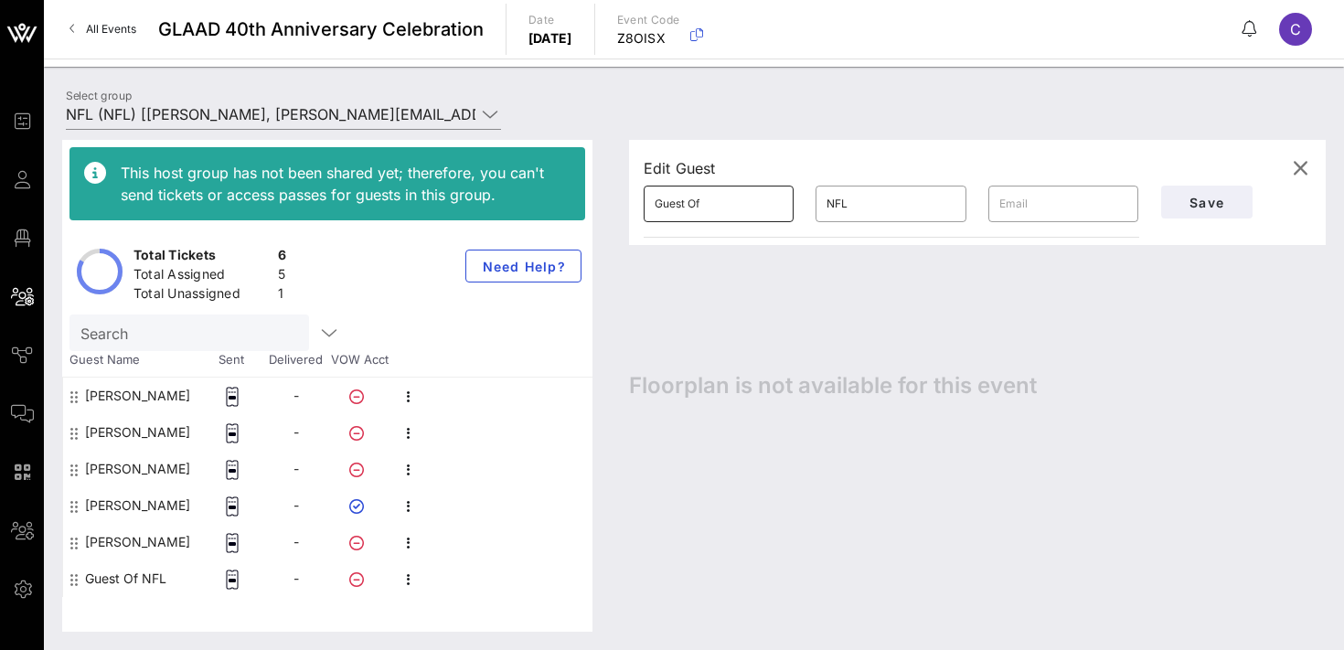
click at [735, 197] on input "Guest Of" at bounding box center [719, 203] width 128 height 29
paste input "[PERSON_NAME]"
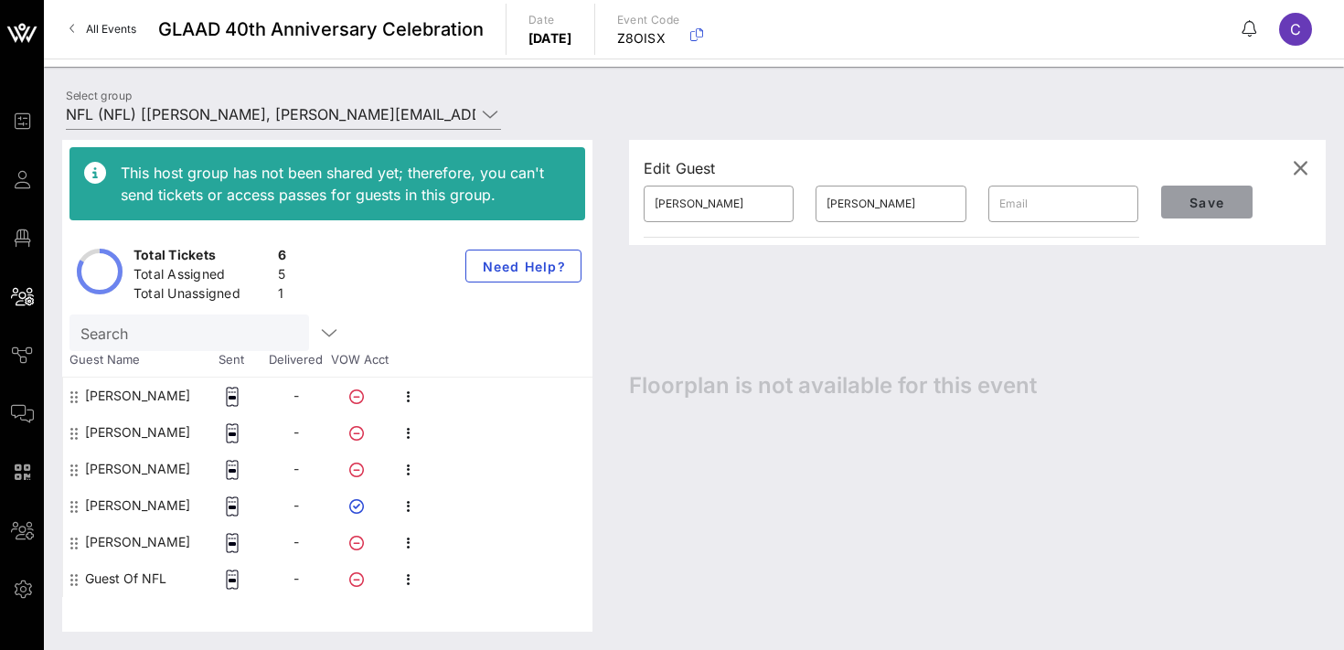
click at [1207, 198] on span "Save" at bounding box center [1207, 203] width 62 height 16
